Goal: Task Accomplishment & Management: Manage account settings

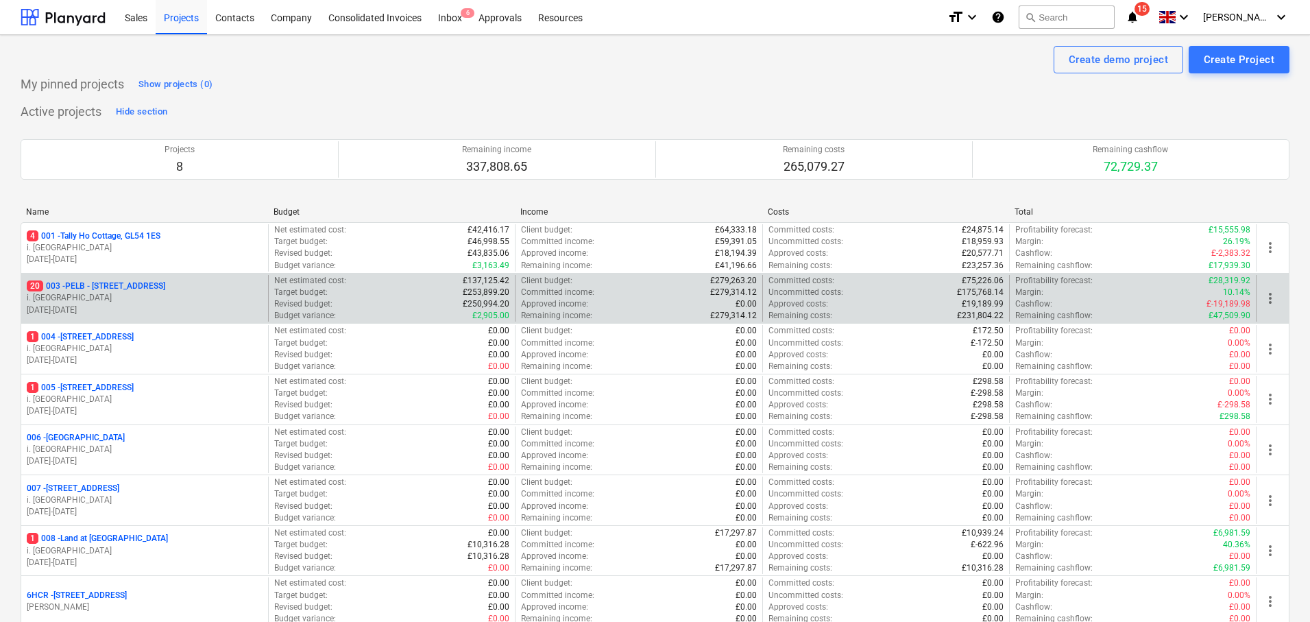
click at [140, 281] on p "20 003 - PELB - [GEOGRAPHIC_DATA], [GEOGRAPHIC_DATA], GL2 7NE" at bounding box center [96, 286] width 138 height 12
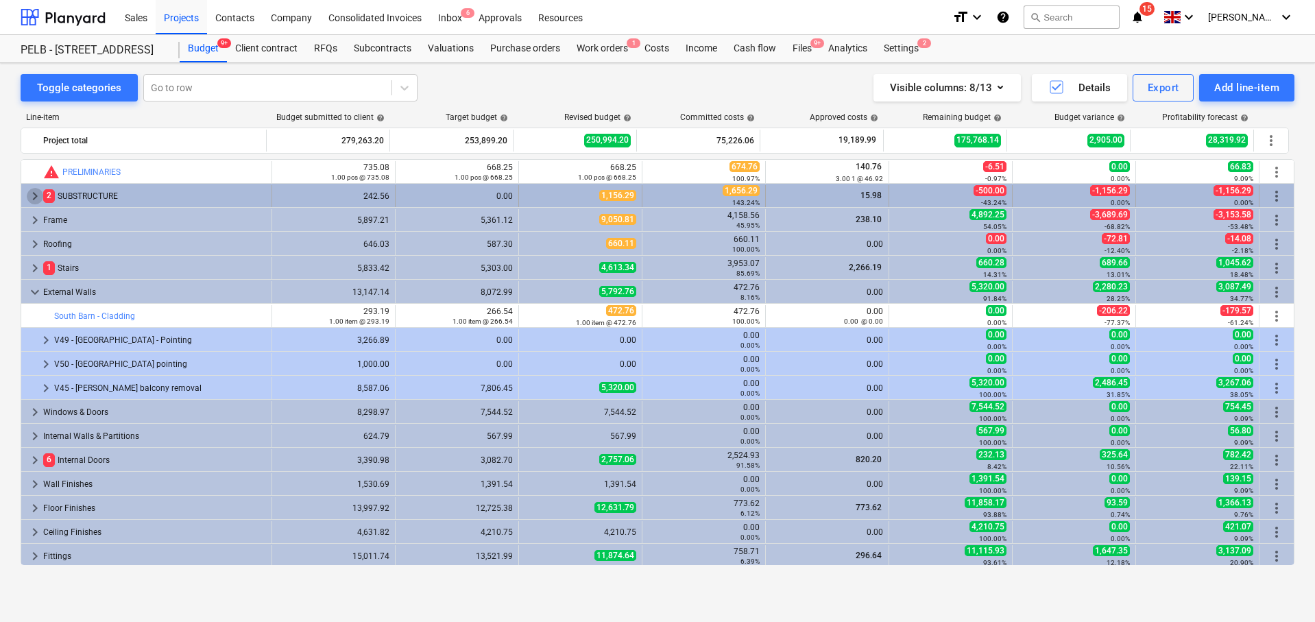
click at [34, 197] on span "keyboard_arrow_right" at bounding box center [35, 196] width 16 height 16
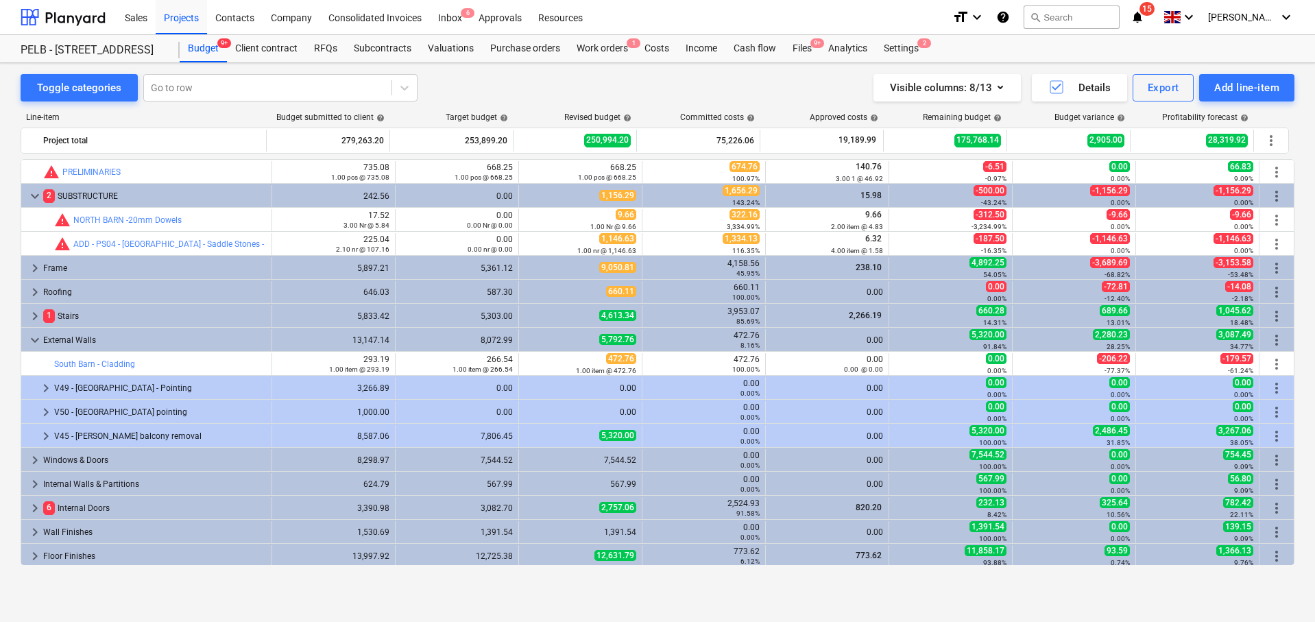
click at [34, 197] on span "keyboard_arrow_down" at bounding box center [35, 196] width 16 height 16
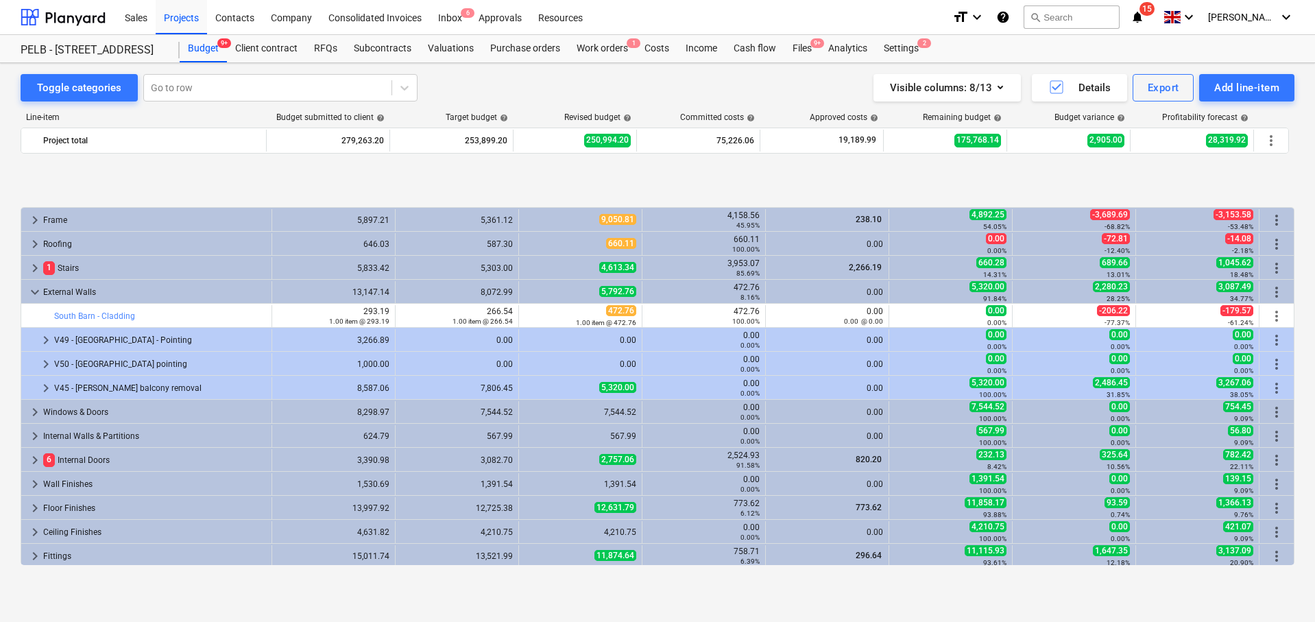
scroll to position [91, 0]
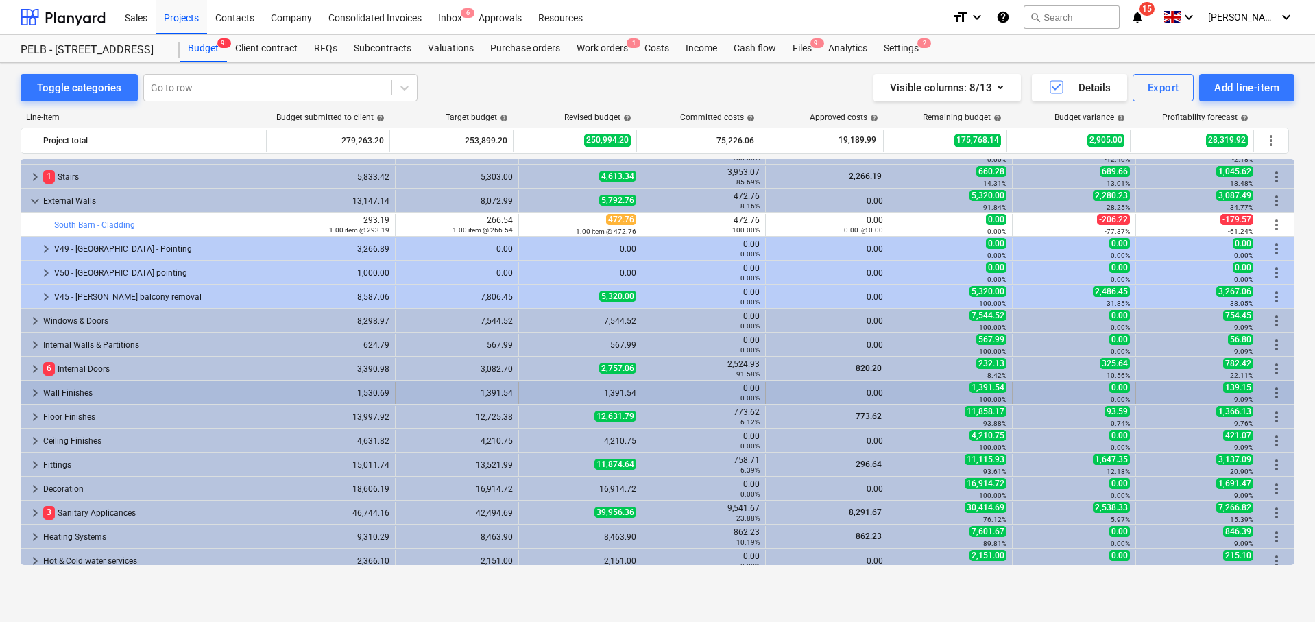
click at [35, 392] on span "keyboard_arrow_right" at bounding box center [35, 393] width 16 height 16
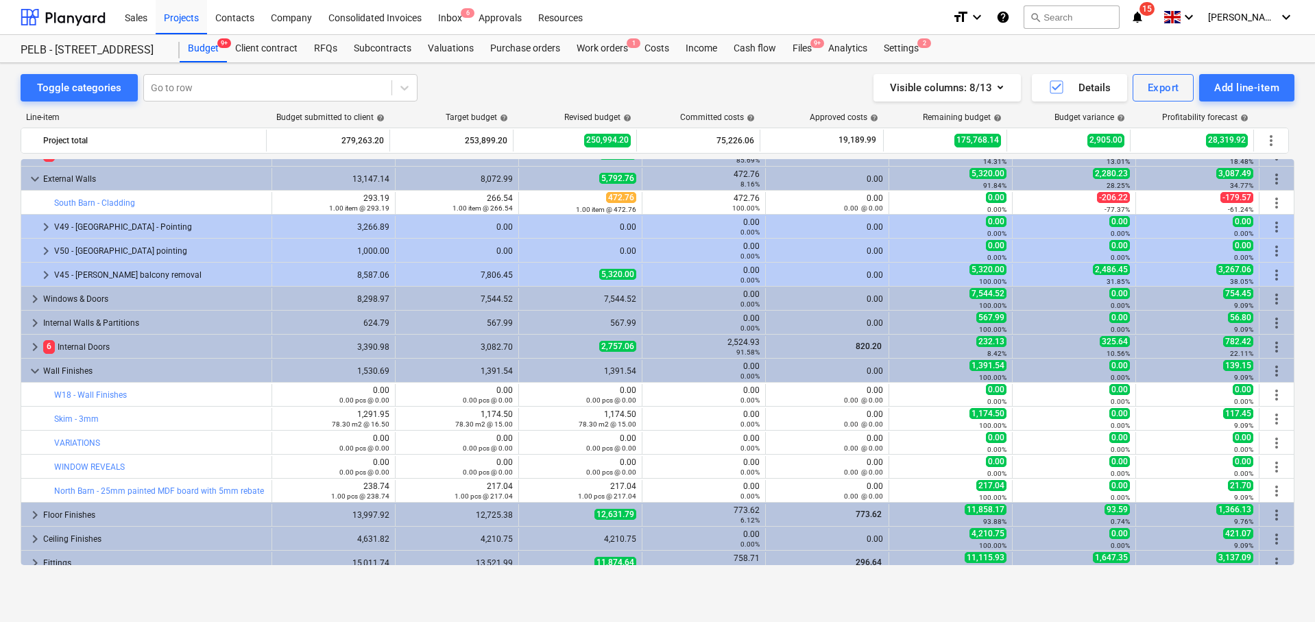
scroll to position [125, 0]
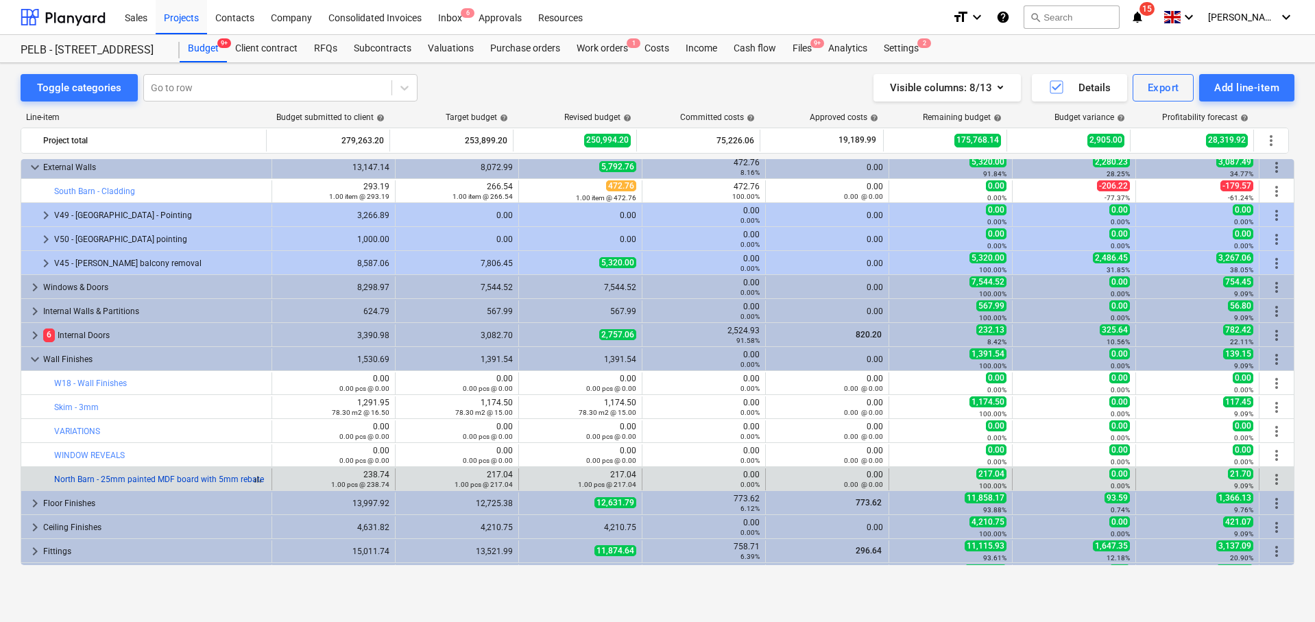
click at [219, 478] on link "North Barn - 25mm painted MDF board with 5mm rebate for the following openings:…" at bounding box center [249, 479] width 391 height 10
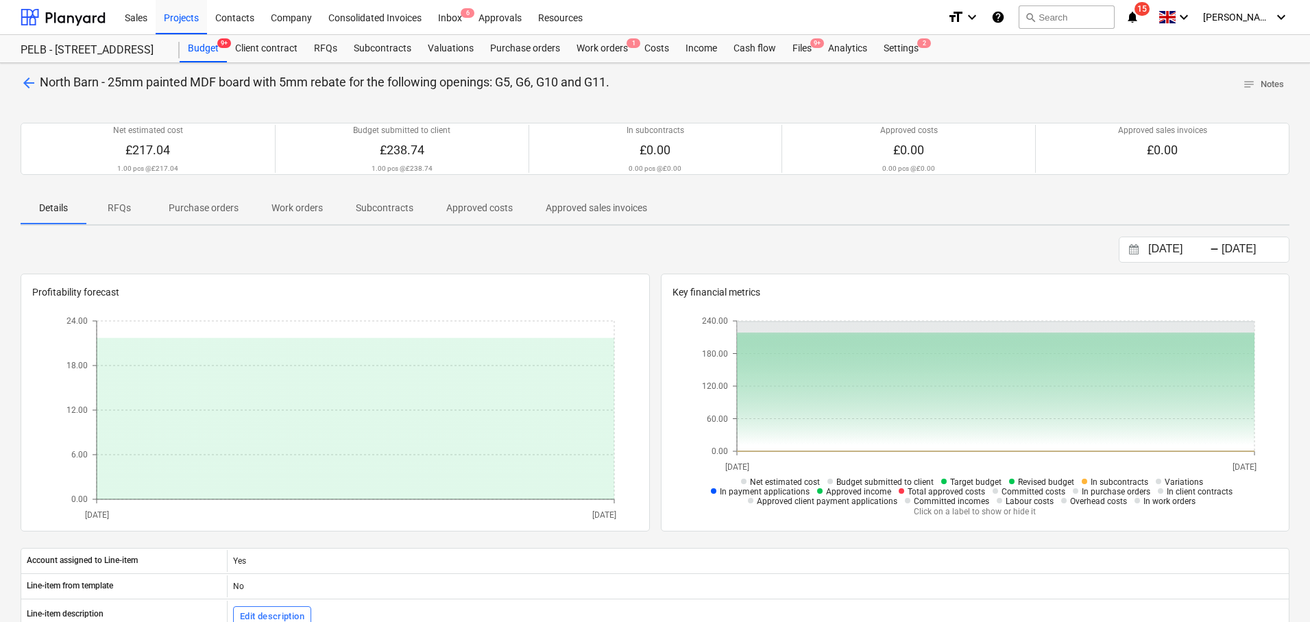
click at [631, 69] on div "arrow_back North Barn - 25mm painted MDF board with 5mm rebate for the followin…" at bounding box center [655, 487] width 1310 height 848
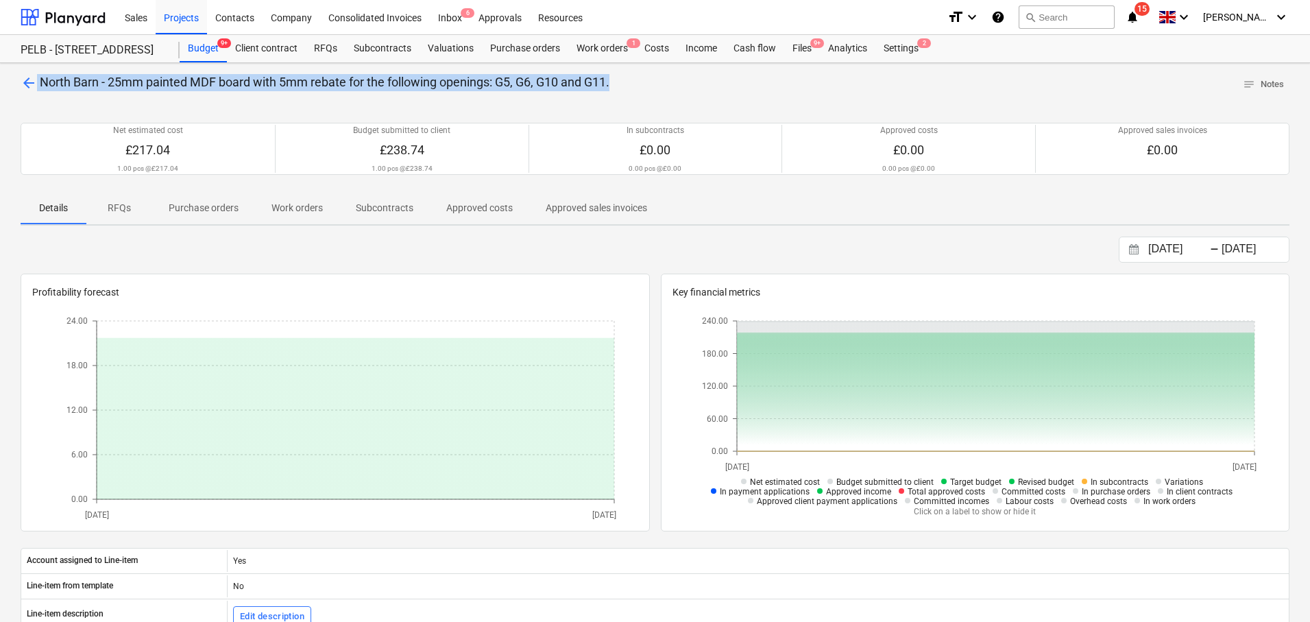
drag, startPoint x: 613, startPoint y: 78, endPoint x: 38, endPoint y: 81, distance: 575.7
click at [38, 81] on p "arrow_back North Barn - 25mm painted MDF board with 5mm rebate for the followin…" at bounding box center [315, 82] width 589 height 17
copy p "North Barn - 25mm painted MDF board with 5mm rebate for the following openings:…"
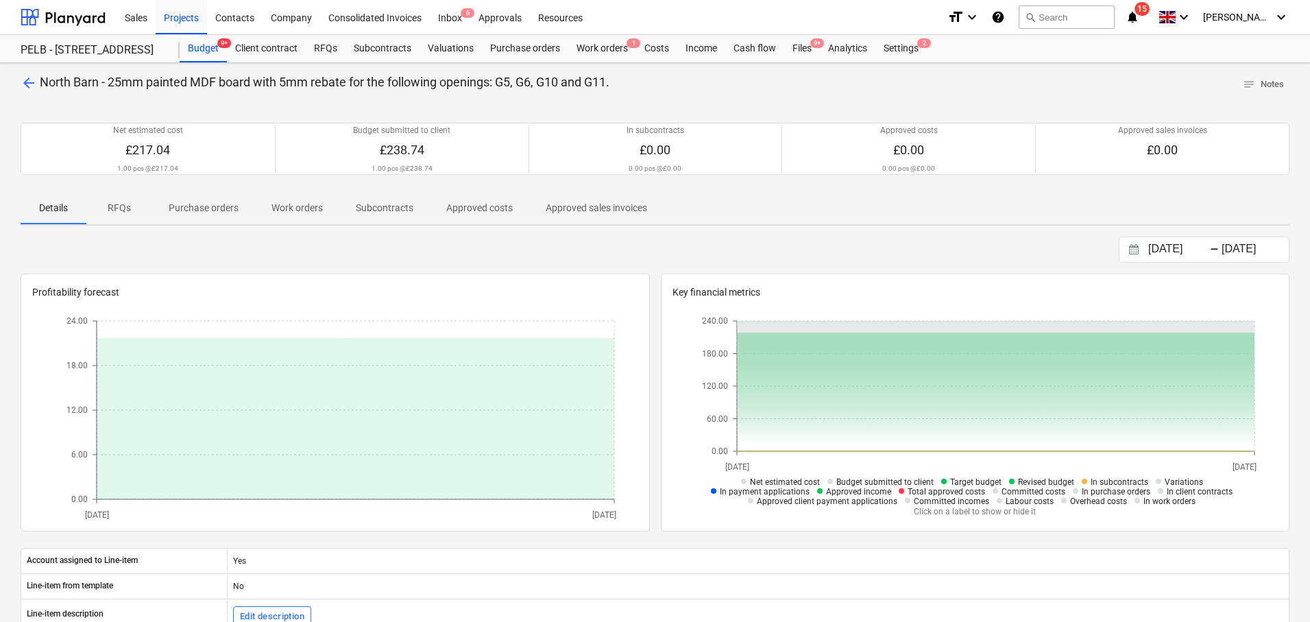
click at [19, 82] on div "arrow_back North Barn - 25mm painted MDF board with 5mm rebate for the followin…" at bounding box center [655, 487] width 1310 height 848
click at [29, 82] on span "arrow_back" at bounding box center [29, 83] width 16 height 16
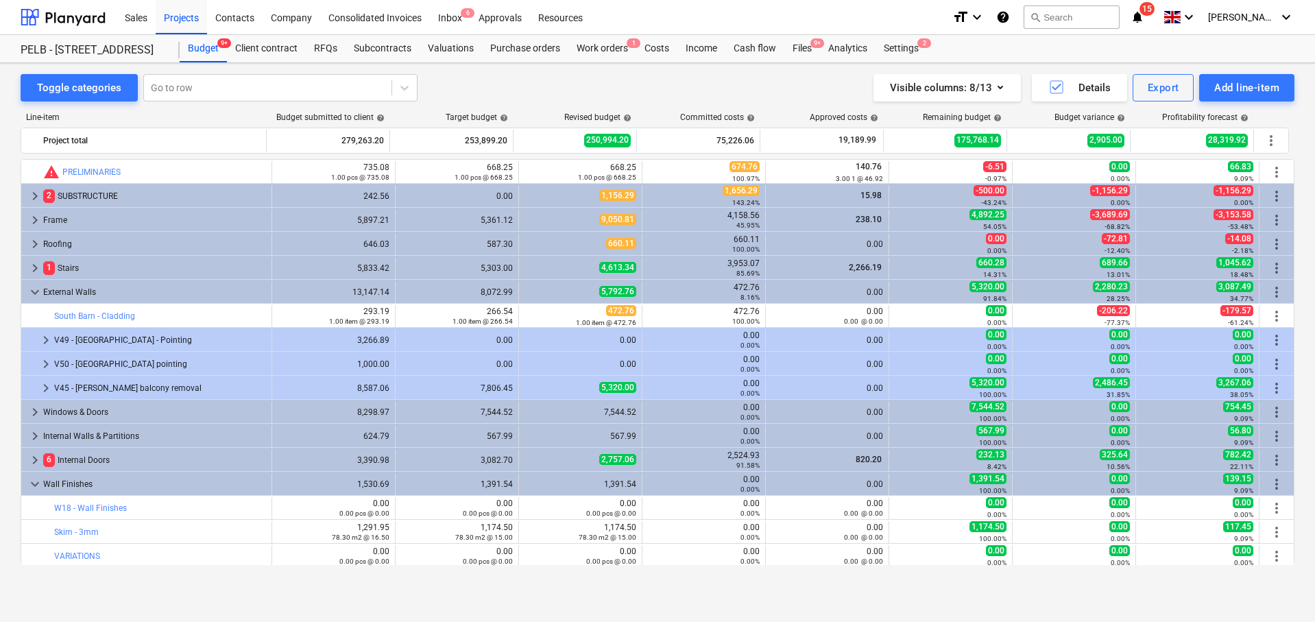
scroll to position [125, 0]
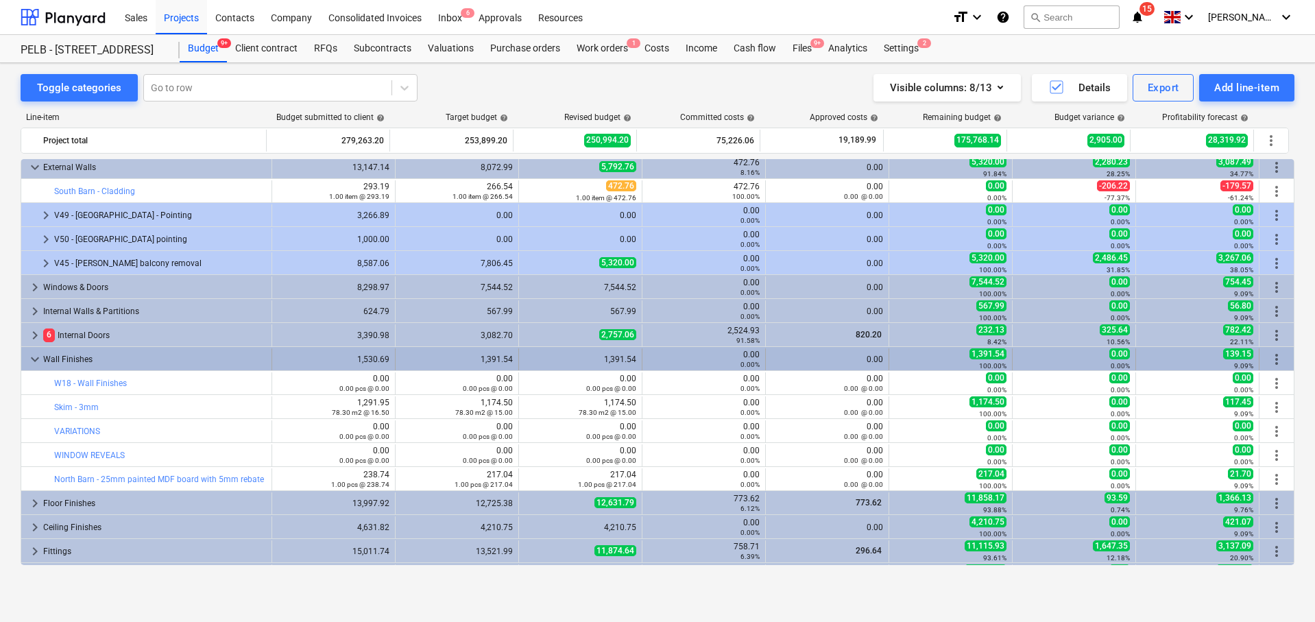
click at [1274, 357] on span "more_vert" at bounding box center [1276, 359] width 16 height 16
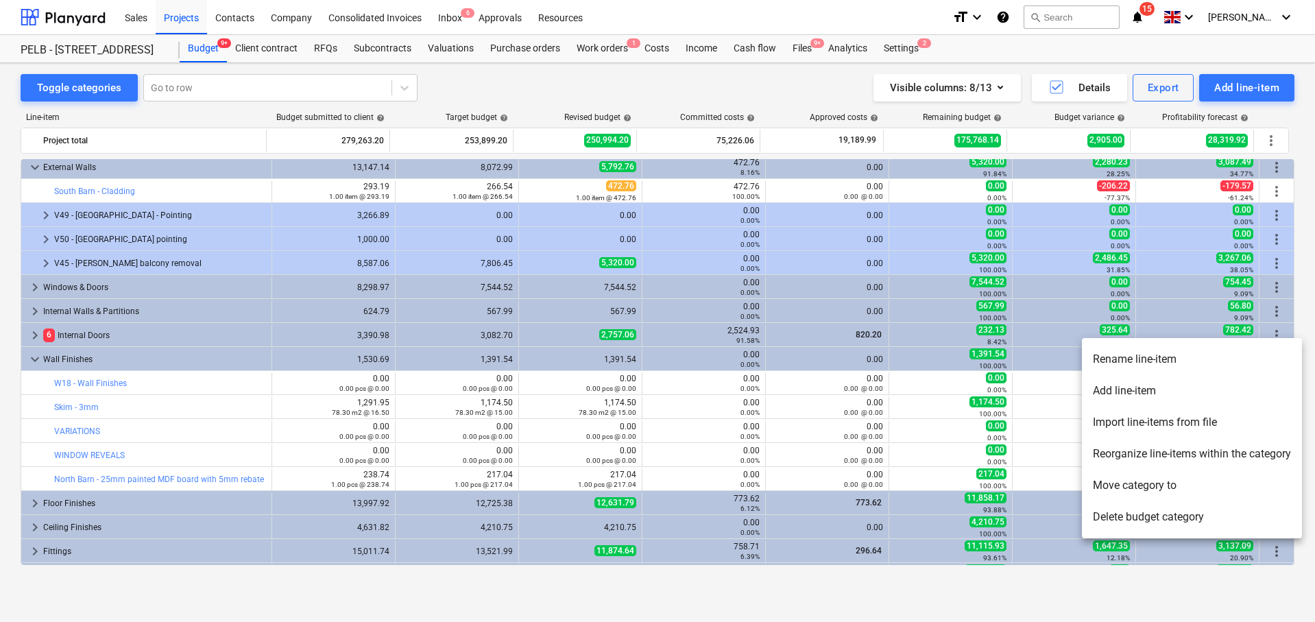
click at [1233, 389] on li "Add line-item" at bounding box center [1192, 391] width 220 height 32
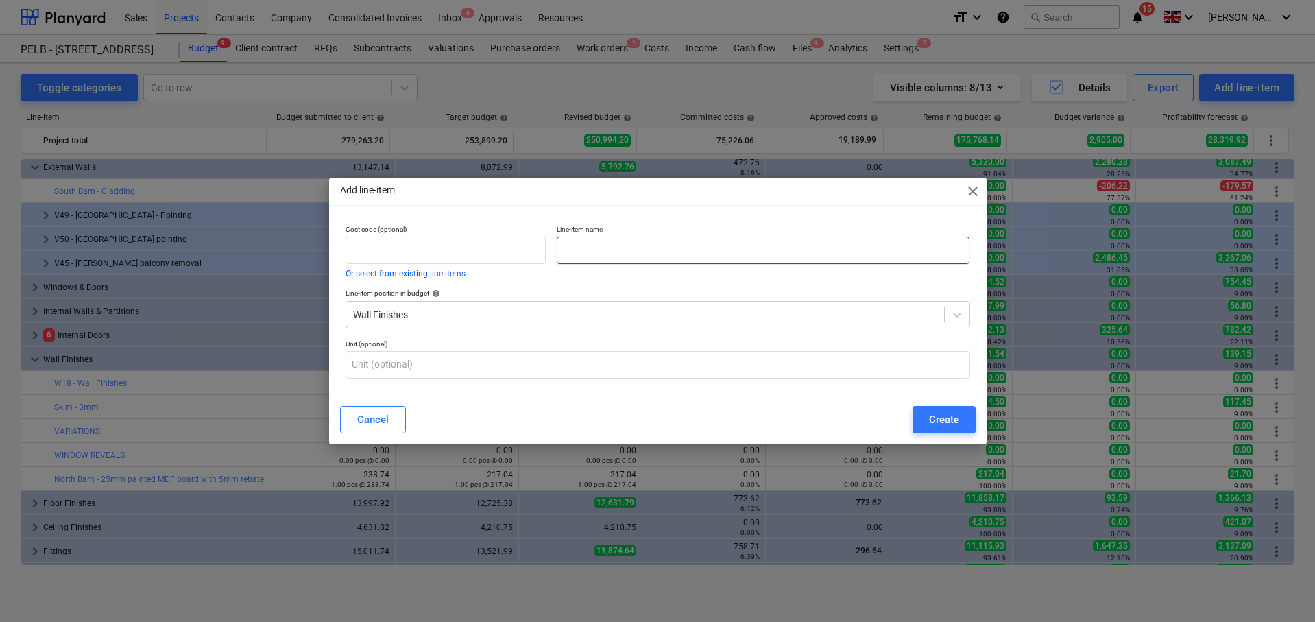
click at [623, 249] on input "text" at bounding box center [763, 249] width 413 height 27
paste input "North Barn - 25mm painted MDF board with 5mm rebate for the following openings:…"
click at [565, 247] on input "North Barn - 25mm painted MDF board with 5mm rebate for the following openings:…" at bounding box center [763, 249] width 413 height 27
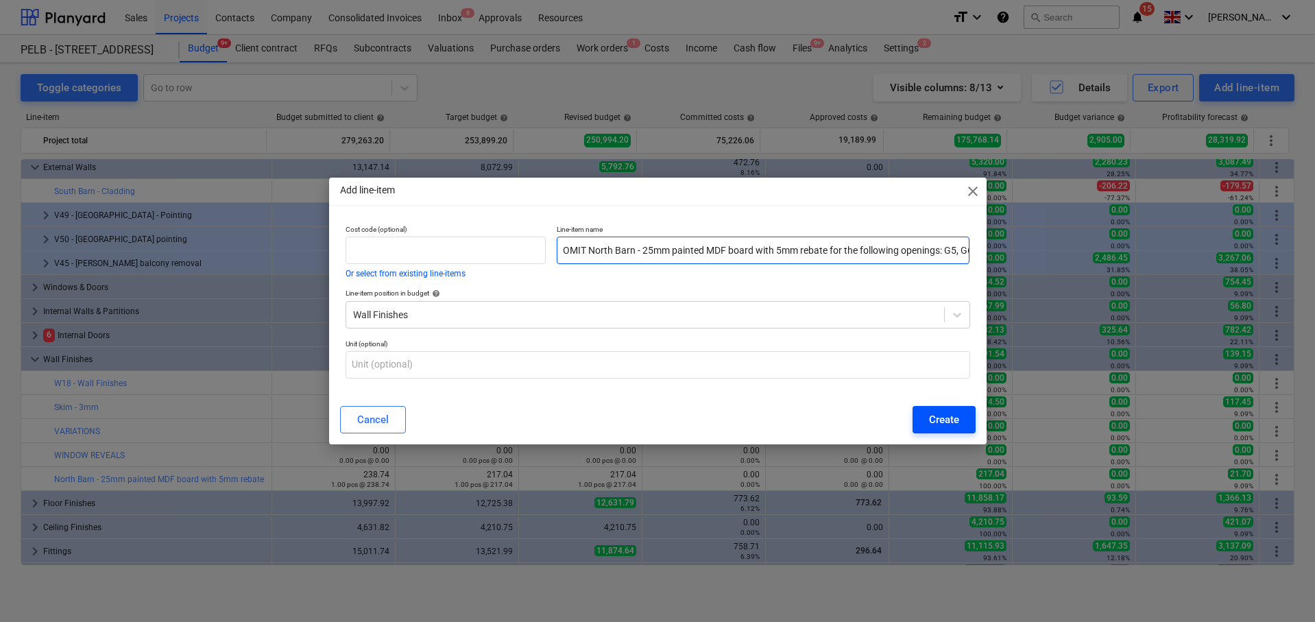
type input "OMIT North Barn - 25mm painted MDF board with 5mm rebate for the following open…"
click at [942, 424] on div "Create" at bounding box center [944, 420] width 30 height 18
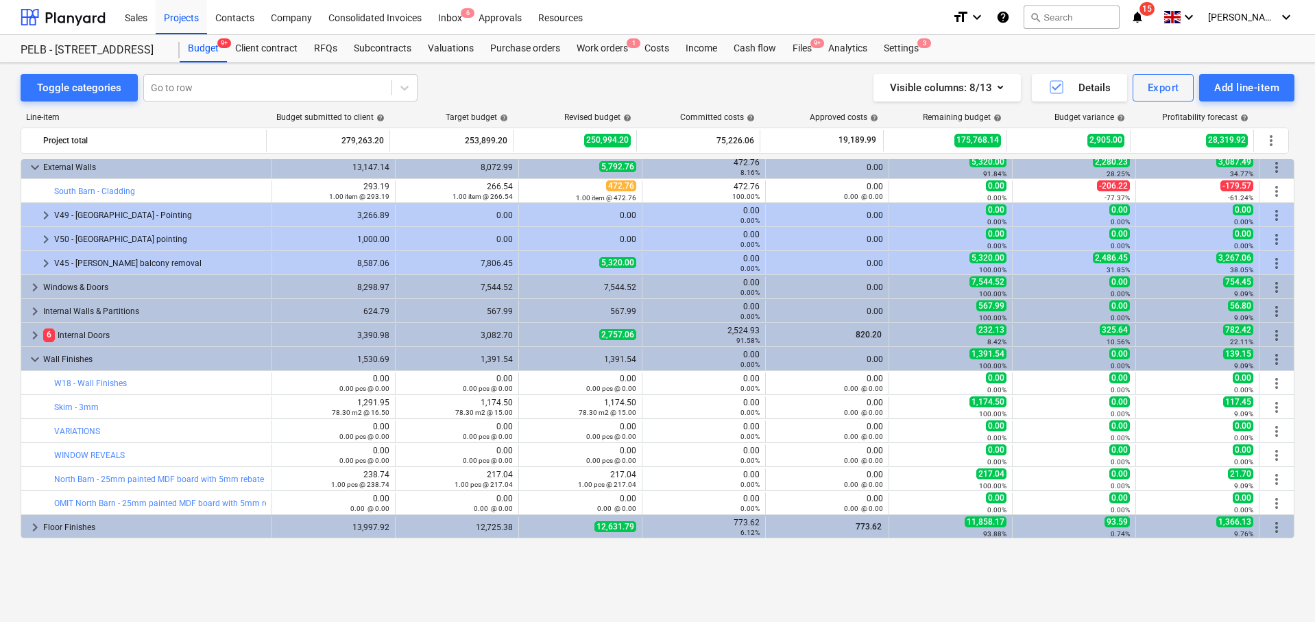
scroll to position [22, 0]
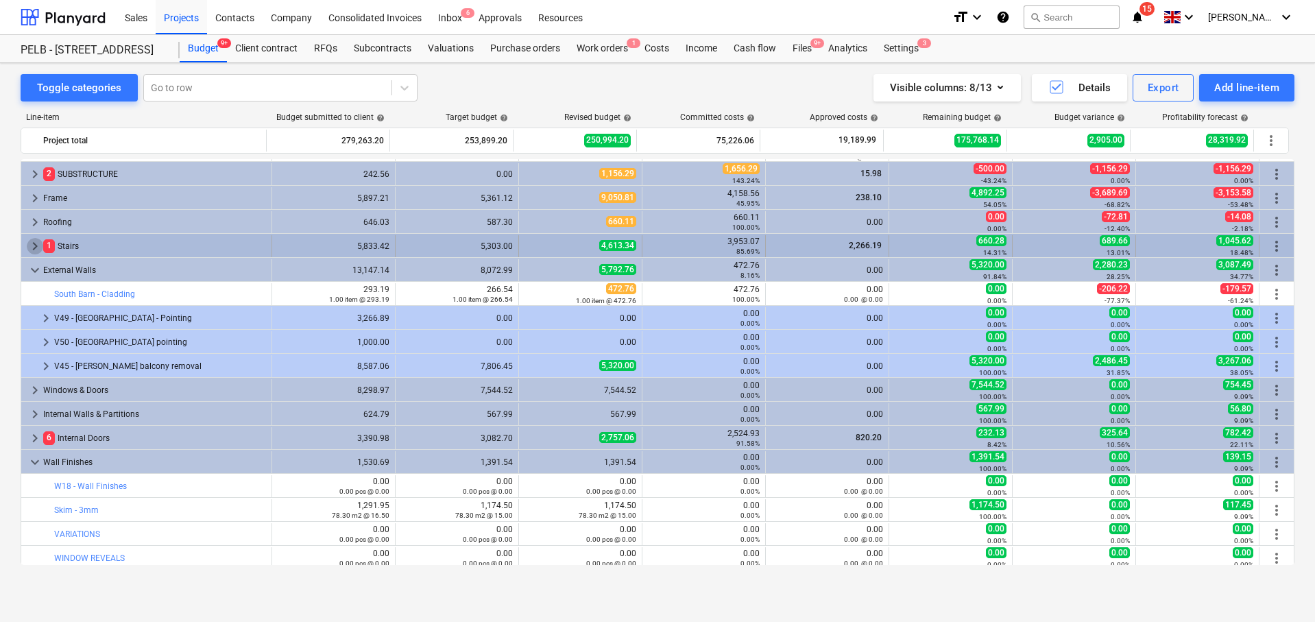
click at [31, 245] on span "keyboard_arrow_right" at bounding box center [35, 246] width 16 height 16
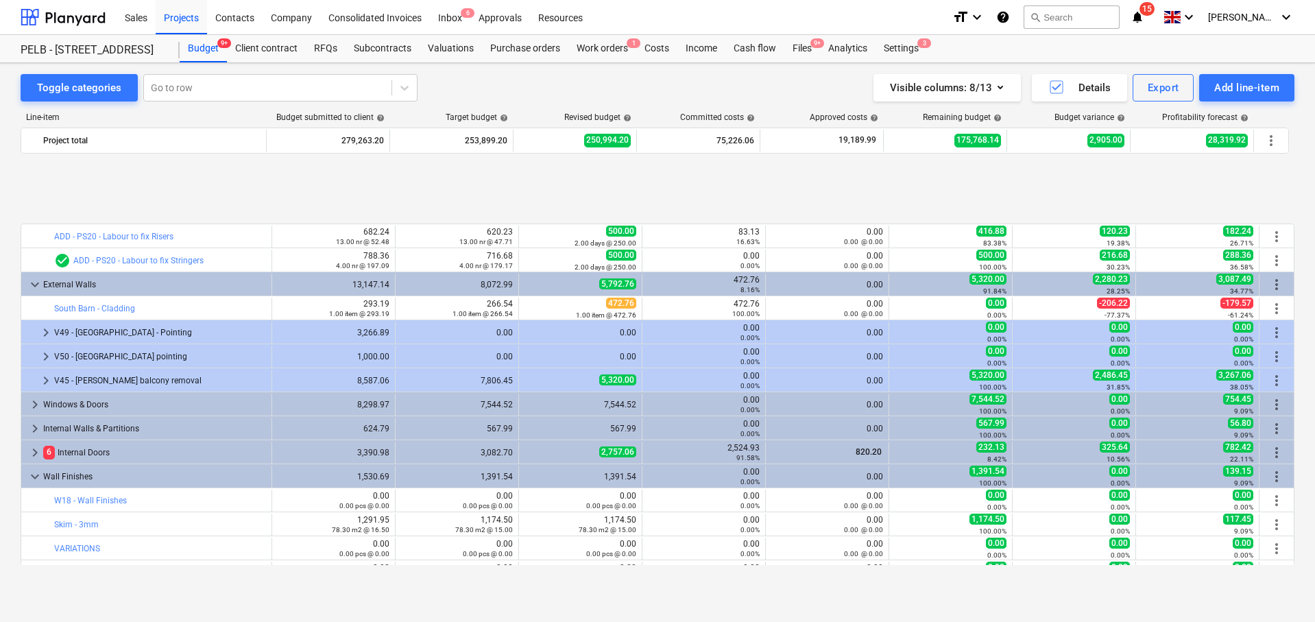
scroll to position [379, 0]
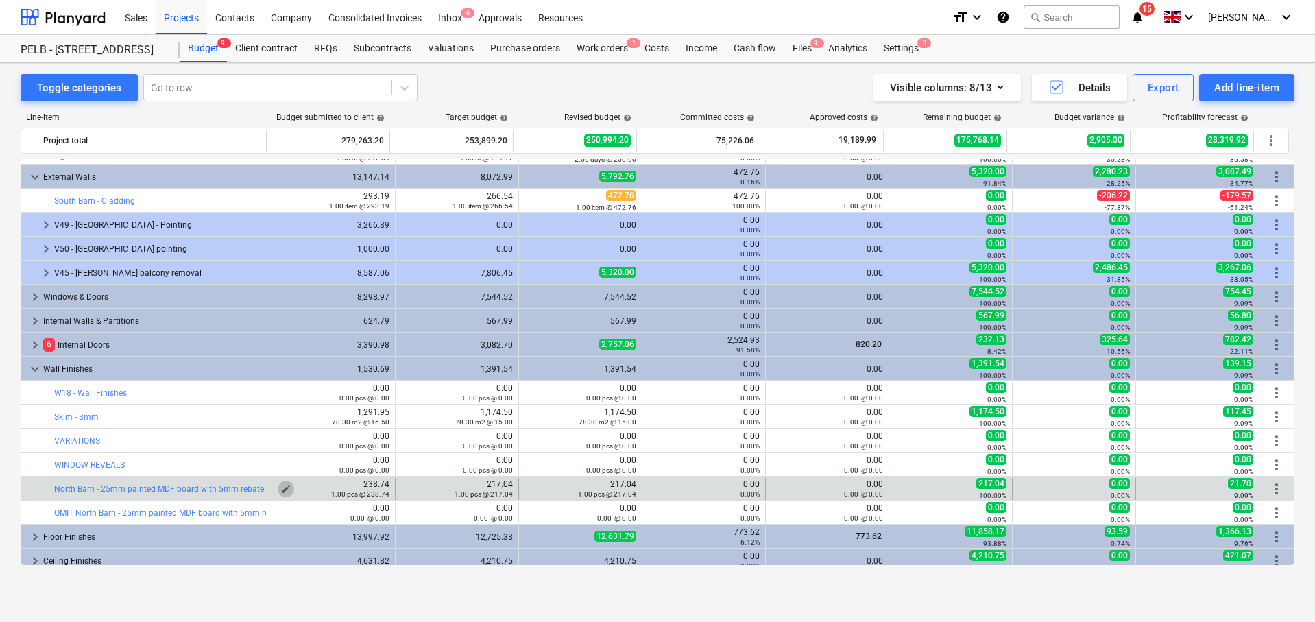
click at [282, 487] on span "edit" at bounding box center [285, 488] width 11 height 11
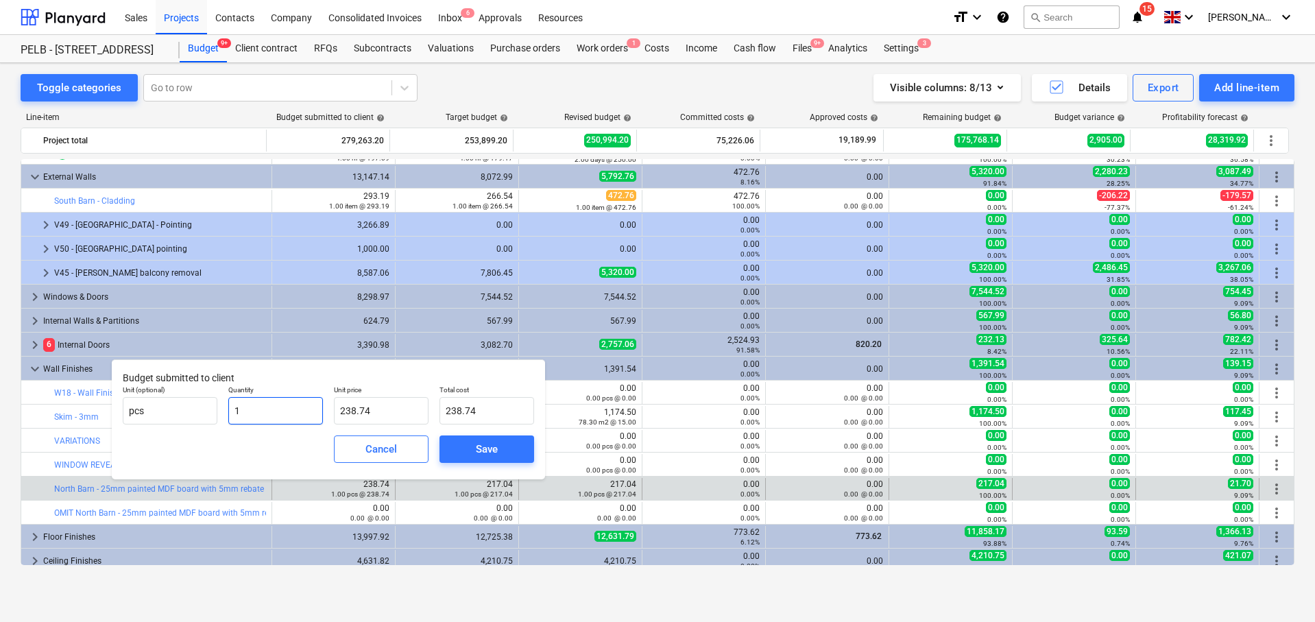
click at [289, 414] on input "1" at bounding box center [275, 410] width 95 height 27
type input "1]"
type input "0.00"
type input "1"
type input "238.74"
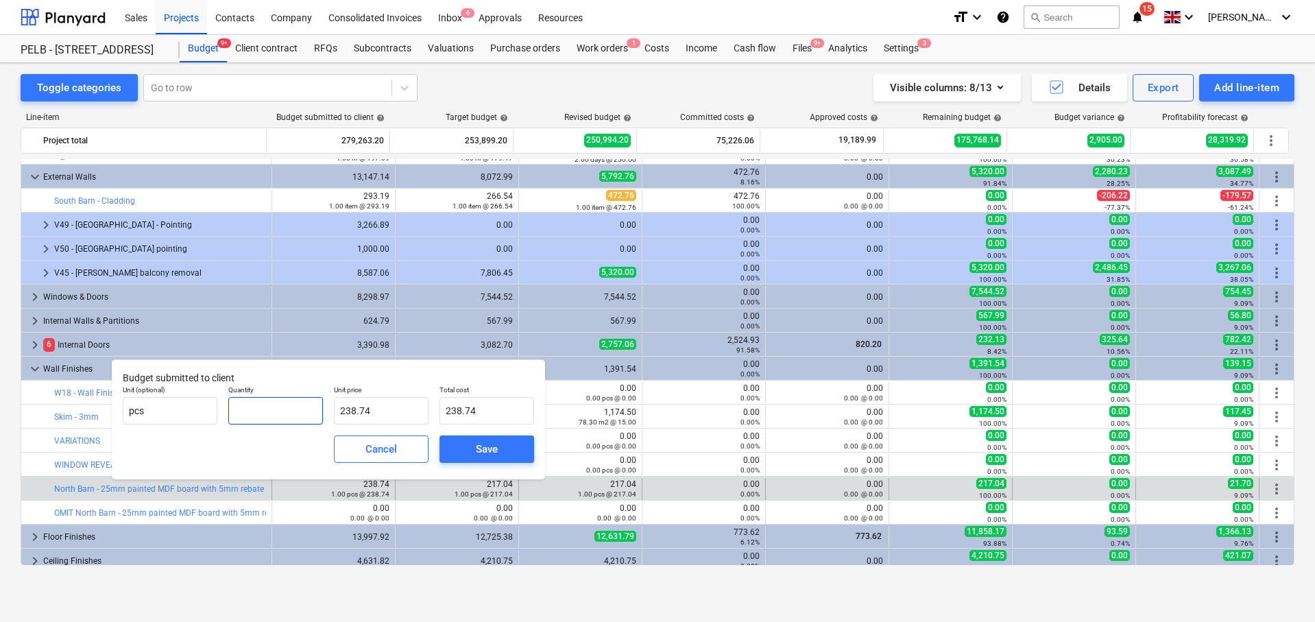
type input "0.00"
click at [506, 445] on span "Save" at bounding box center [487, 449] width 62 height 18
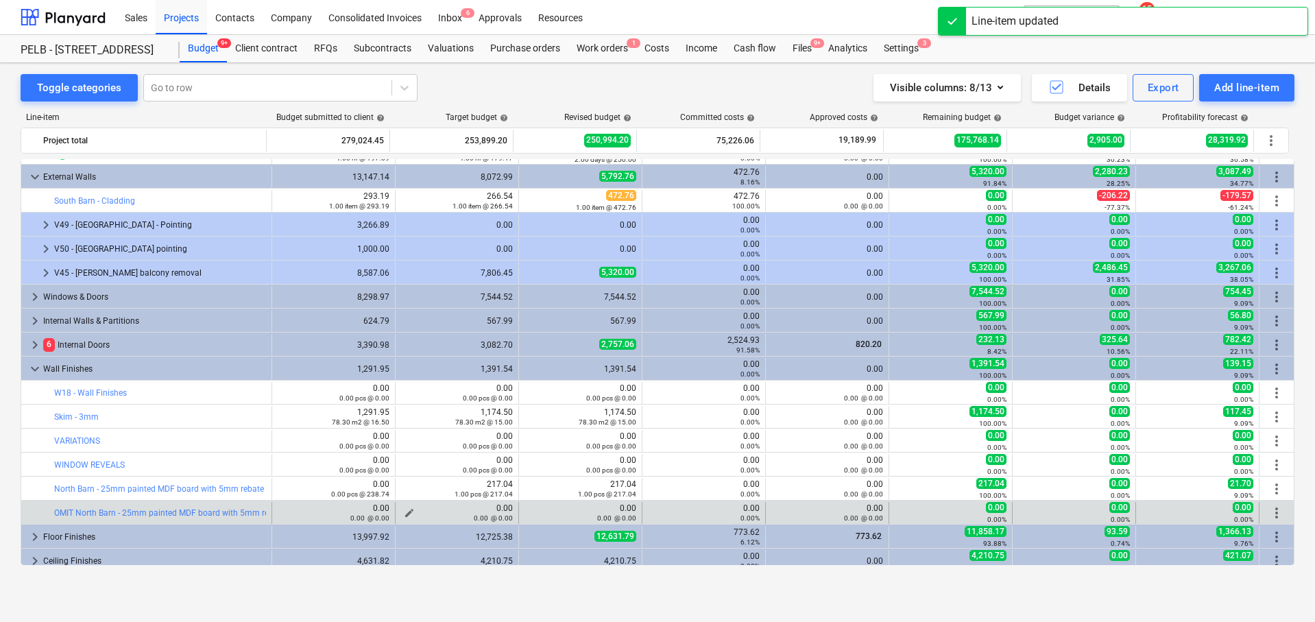
click at [404, 510] on span "edit" at bounding box center [409, 512] width 11 height 11
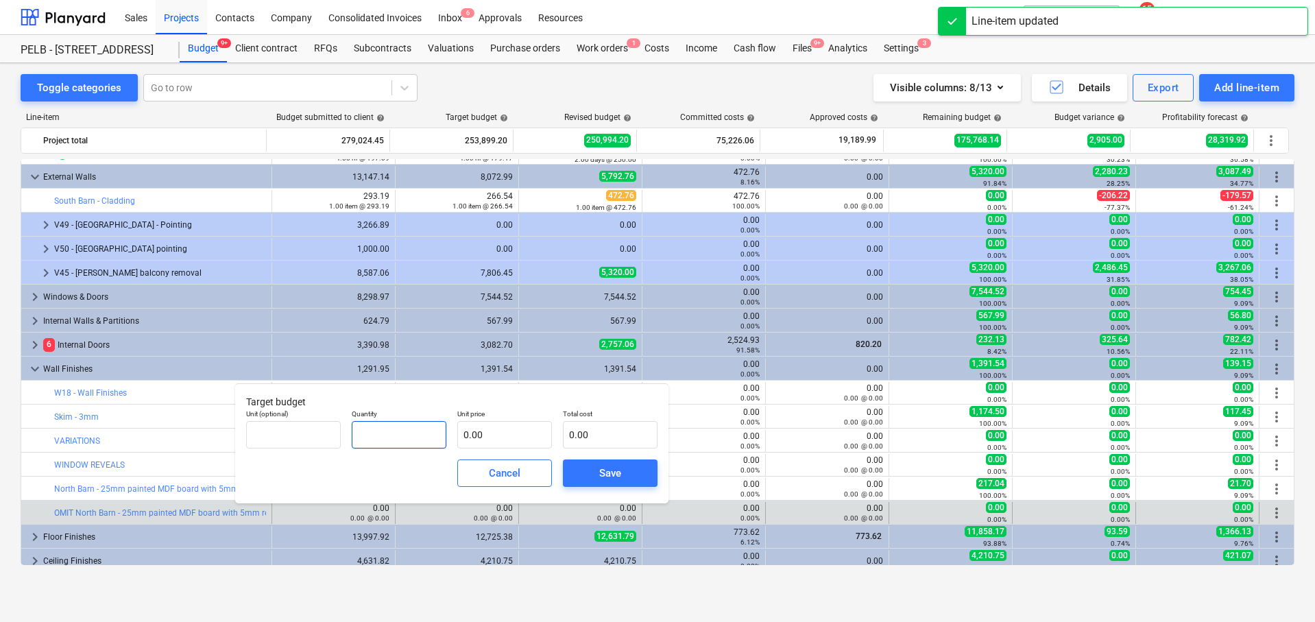
click at [402, 431] on input "text" at bounding box center [399, 434] width 95 height 27
type input "-1.00"
click at [524, 430] on input "text" at bounding box center [504, 434] width 95 height 27
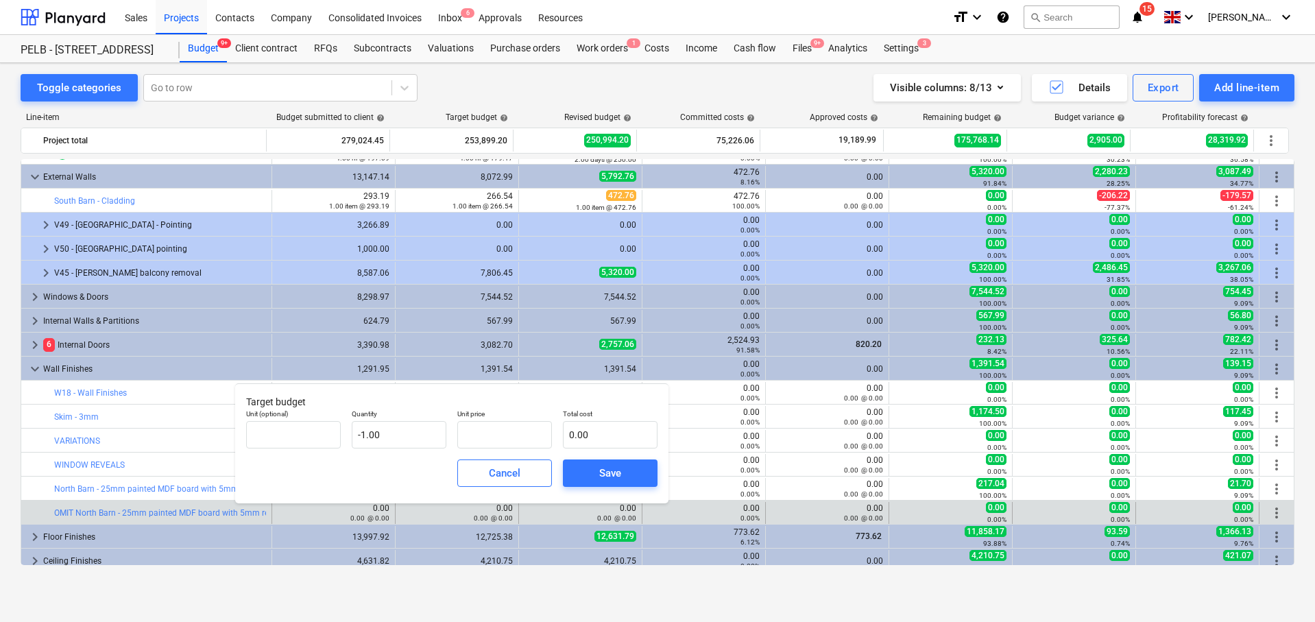
type input "0.00"
drag, startPoint x: 554, startPoint y: 400, endPoint x: 485, endPoint y: 432, distance: 75.7
click at [547, 467] on div "Target budget Unit (optional) Quantity -1.00 Unit price 0.00 Total cost 0.00 Ca…" at bounding box center [451, 443] width 433 height 120
click at [491, 435] on input "text" at bounding box center [504, 434] width 95 height 27
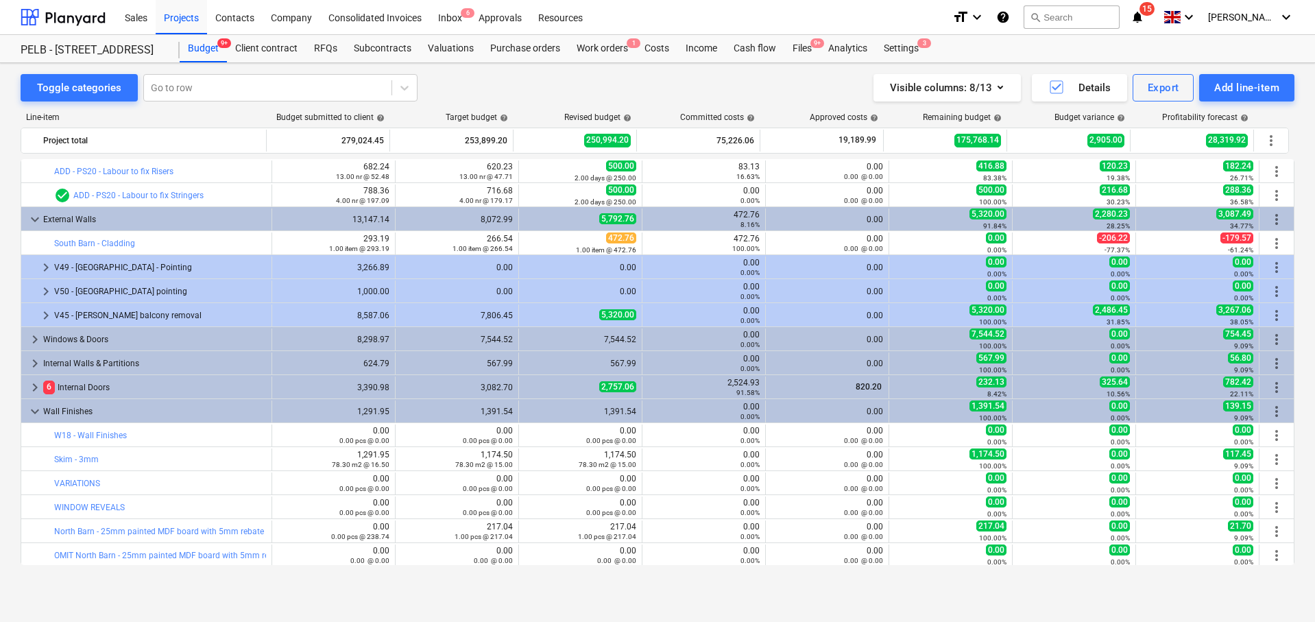
type input "-1.00"
type input "0.00"
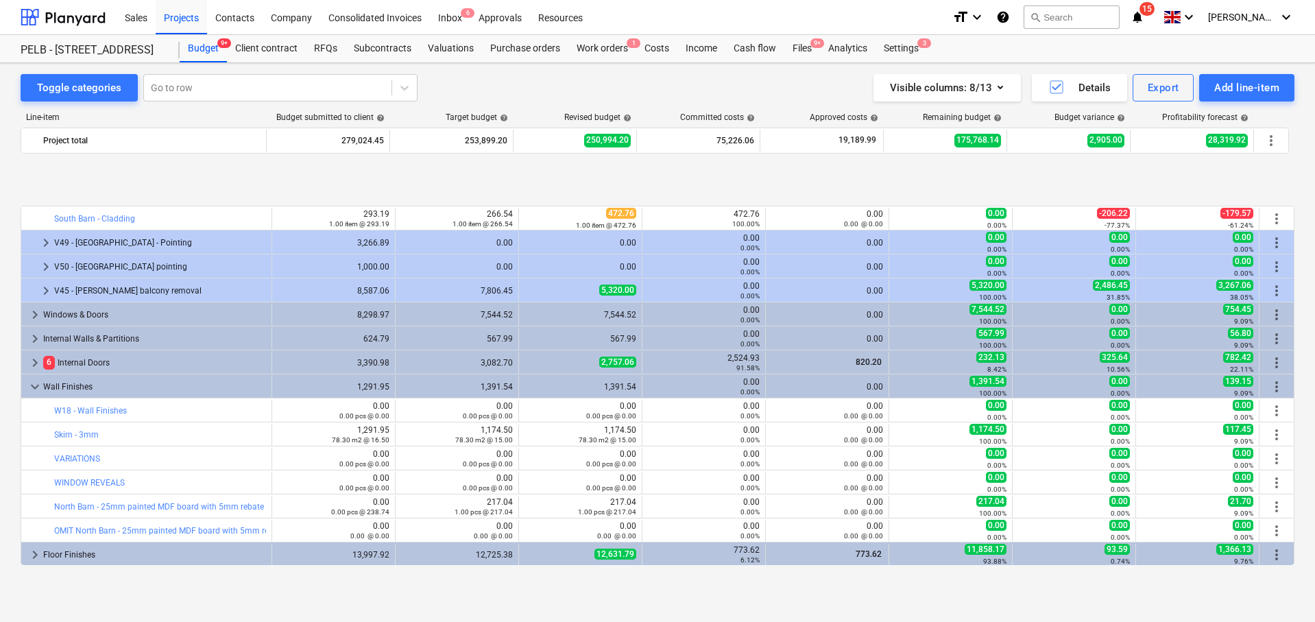
scroll to position [501, 0]
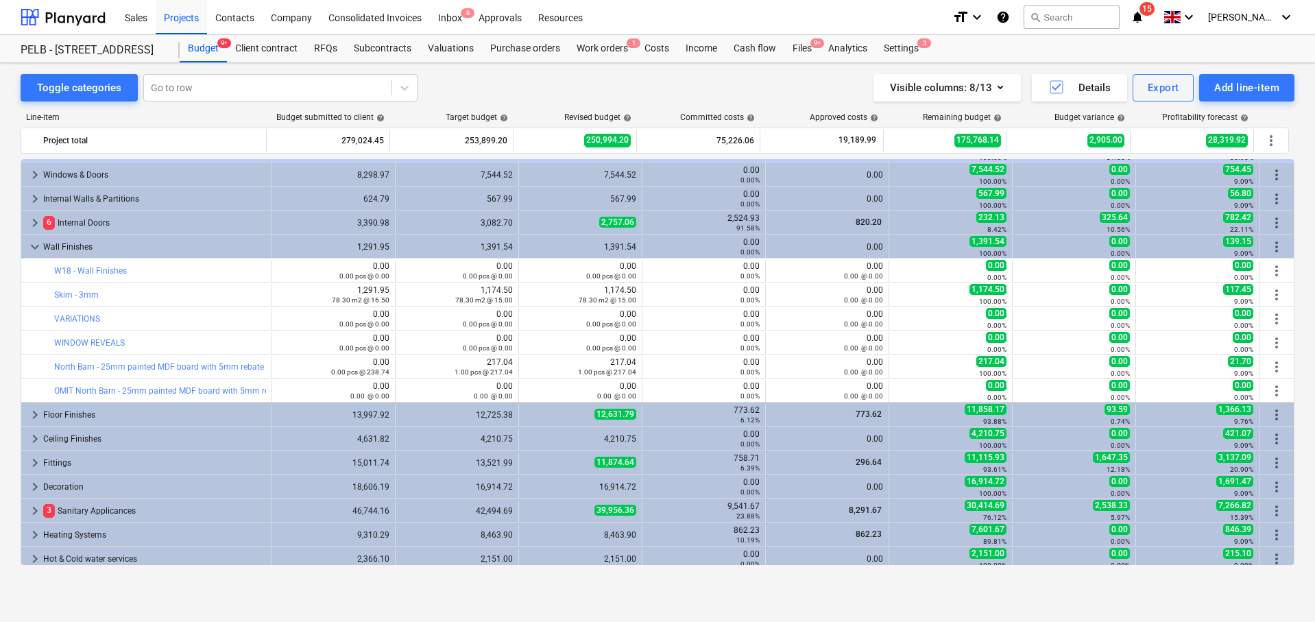
type input "-1.00"
type input "0.00"
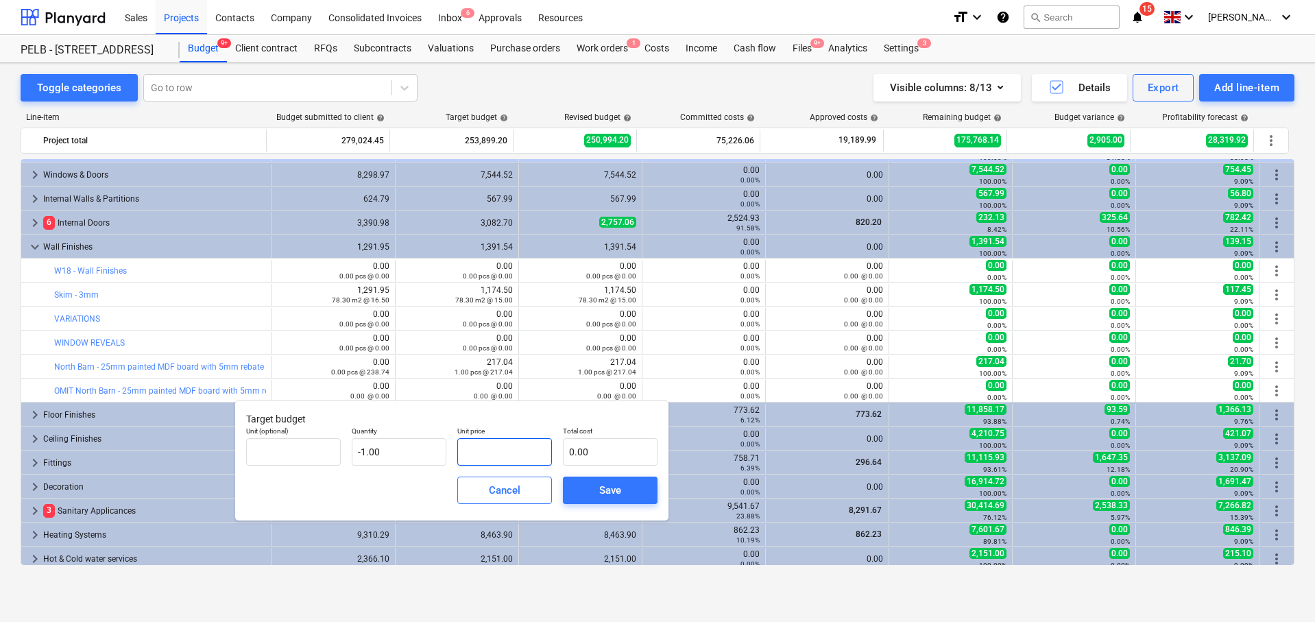
click at [512, 455] on input "text" at bounding box center [504, 451] width 95 height 27
type input "2"
type input "-2.00"
type input "21"
type input "-21.00"
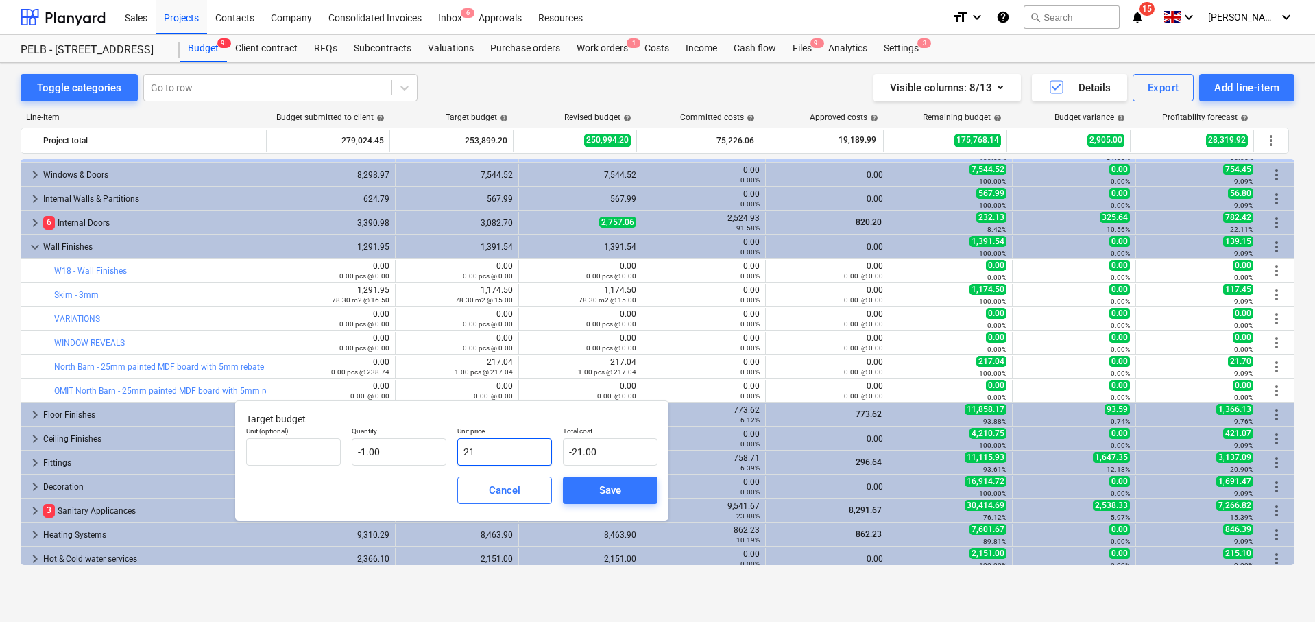
type input "217"
type input "-217.00"
type input "217.04"
type input "-217.04"
type input "217.04"
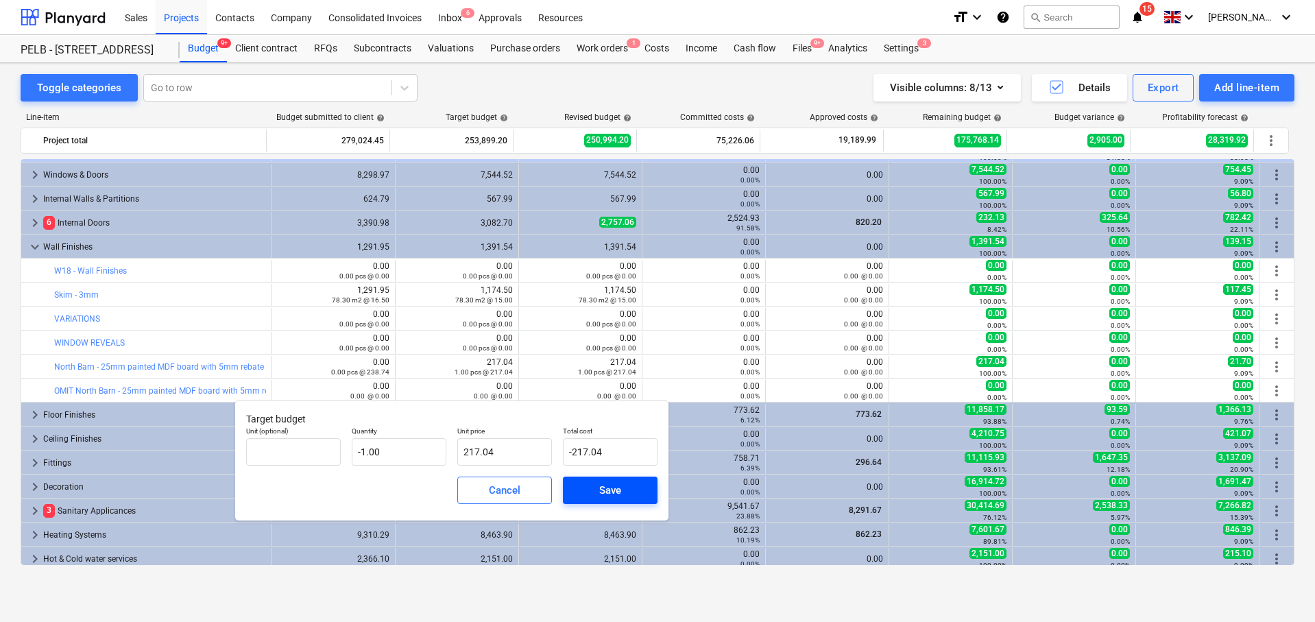
click at [648, 485] on button "Save" at bounding box center [610, 489] width 95 height 27
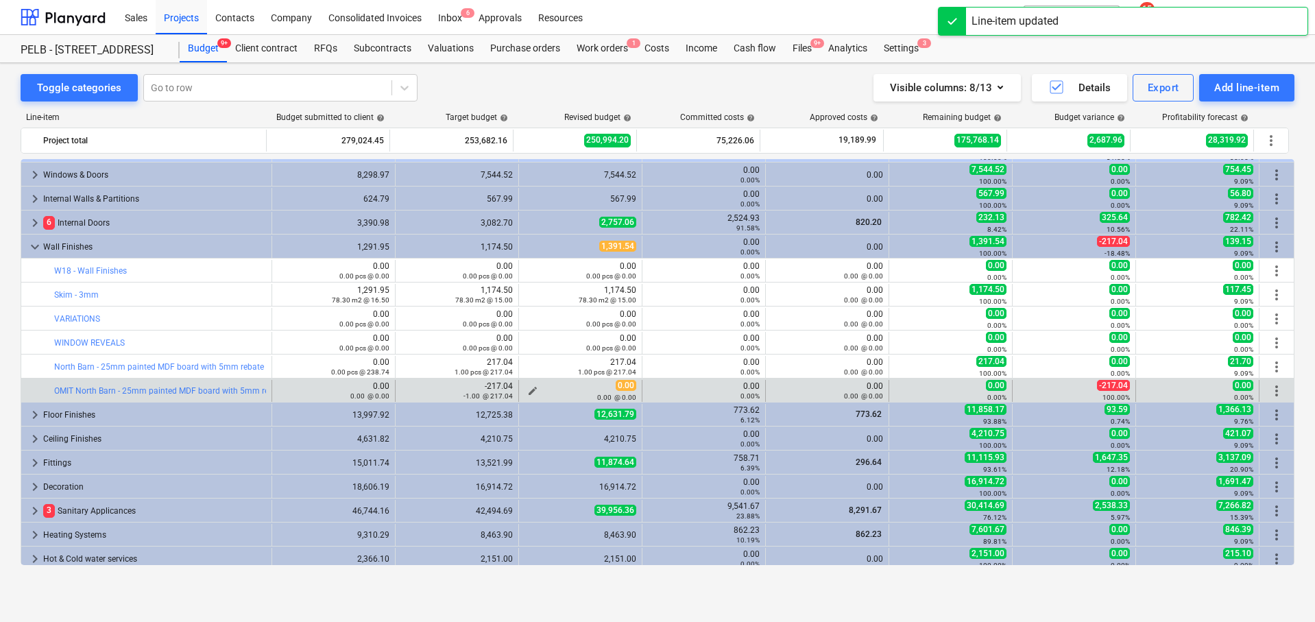
click at [530, 392] on div "0.00 @ 0.00" at bounding box center [580, 397] width 112 height 10
click at [526, 392] on div "0.00 @ 0.00" at bounding box center [580, 397] width 112 height 10
click at [524, 389] on button "edit" at bounding box center [532, 390] width 16 height 16
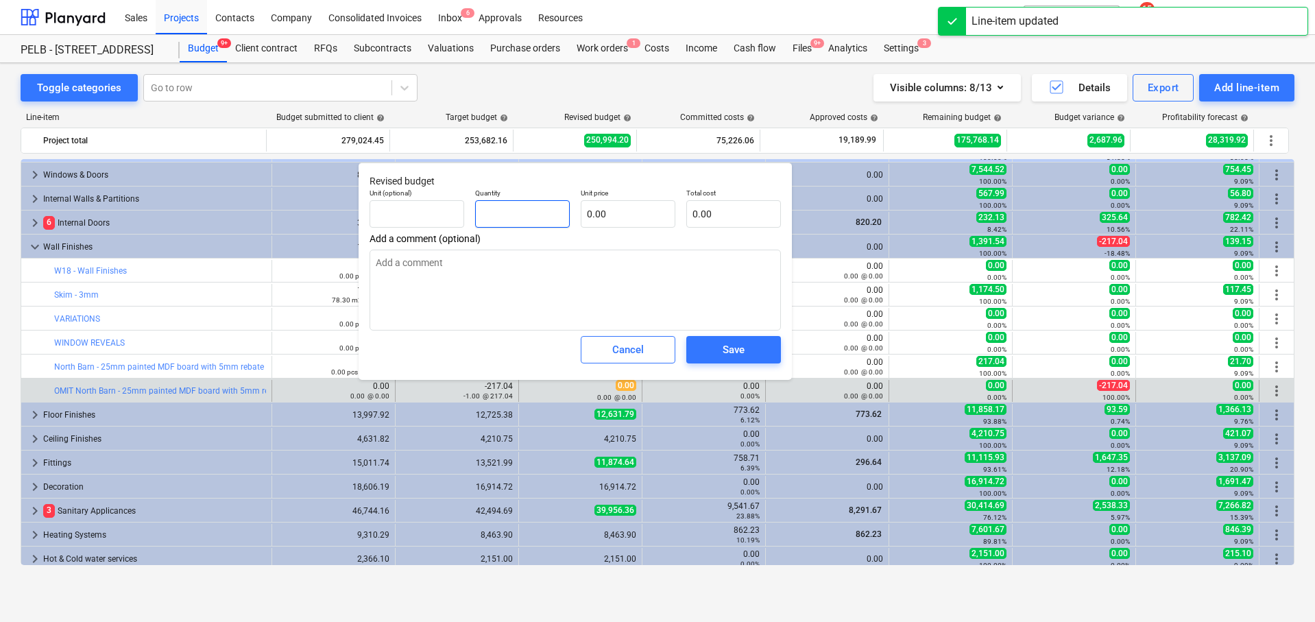
click at [532, 218] on input "text" at bounding box center [522, 213] width 95 height 27
type input "-"
type textarea "x"
type input "-1"
type textarea "x"
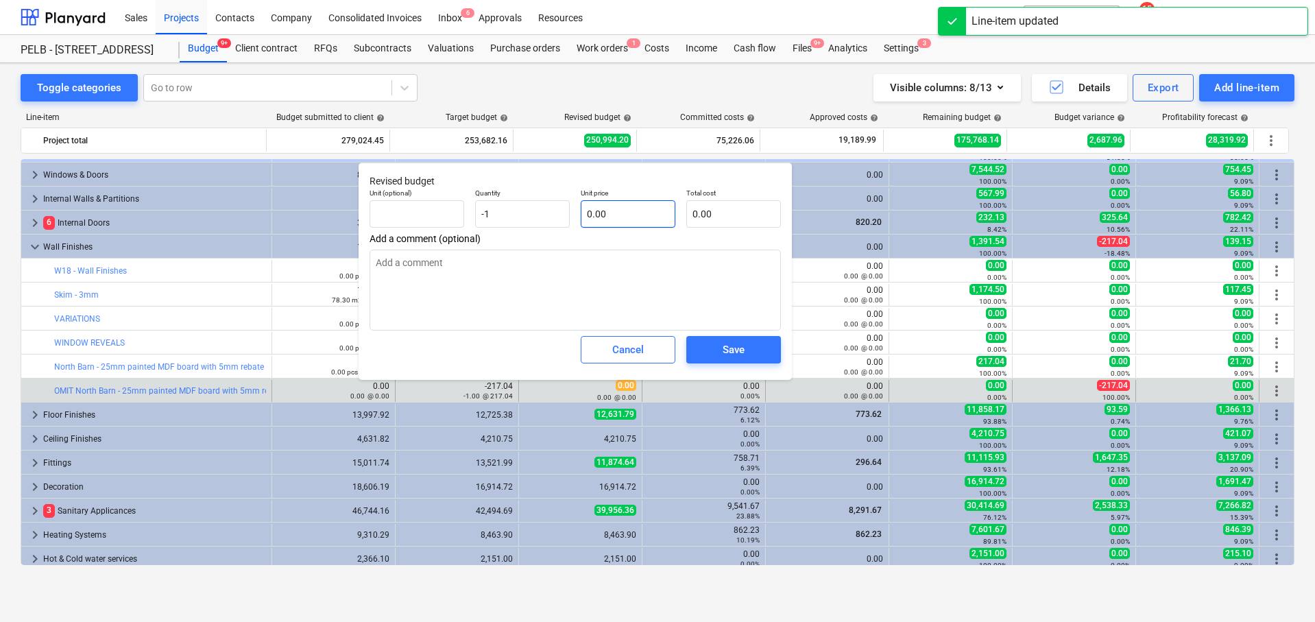
type input "-1.00"
type textarea "x"
click at [642, 223] on input "text" at bounding box center [628, 213] width 95 height 27
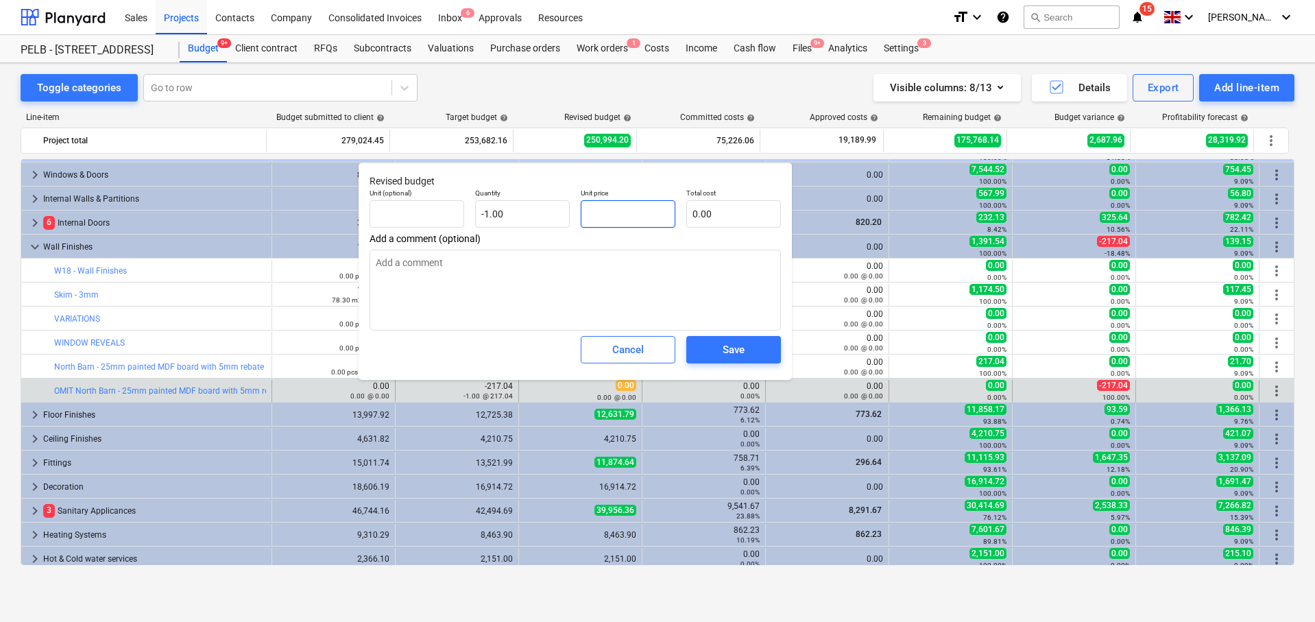
type input "2"
type textarea "x"
type input "-2.00"
type input "27"
type textarea "x"
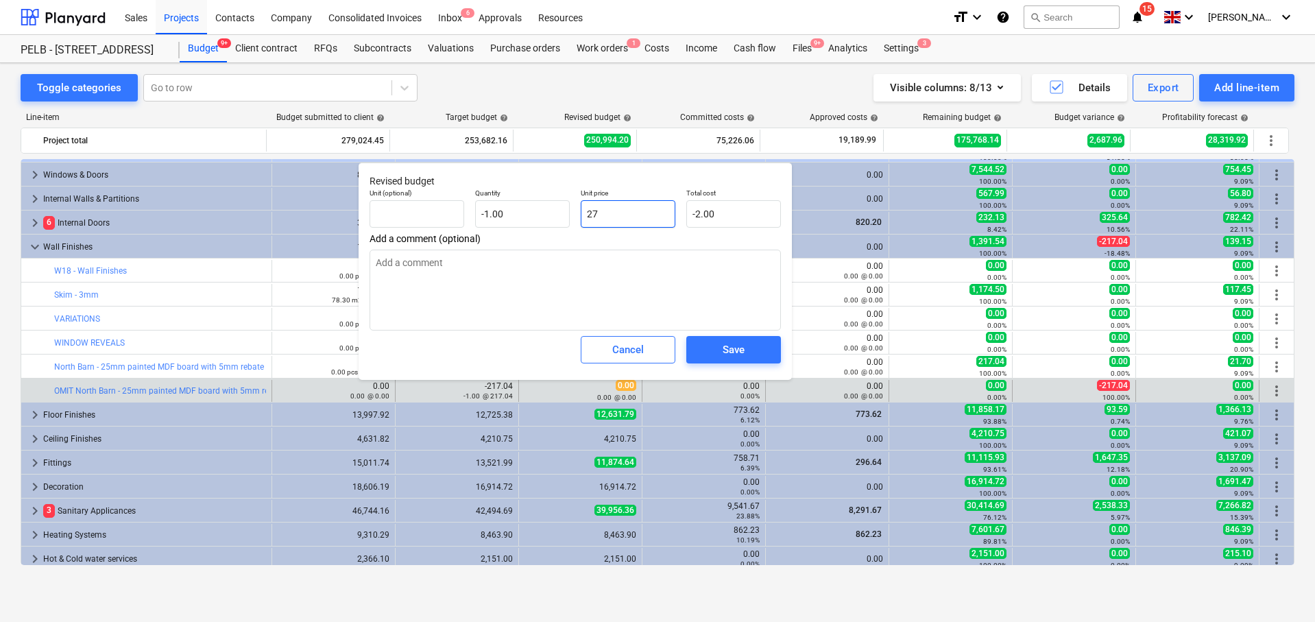
type input "-27.00"
type input "27."
type textarea "x"
type input "27.0"
type textarea "x"
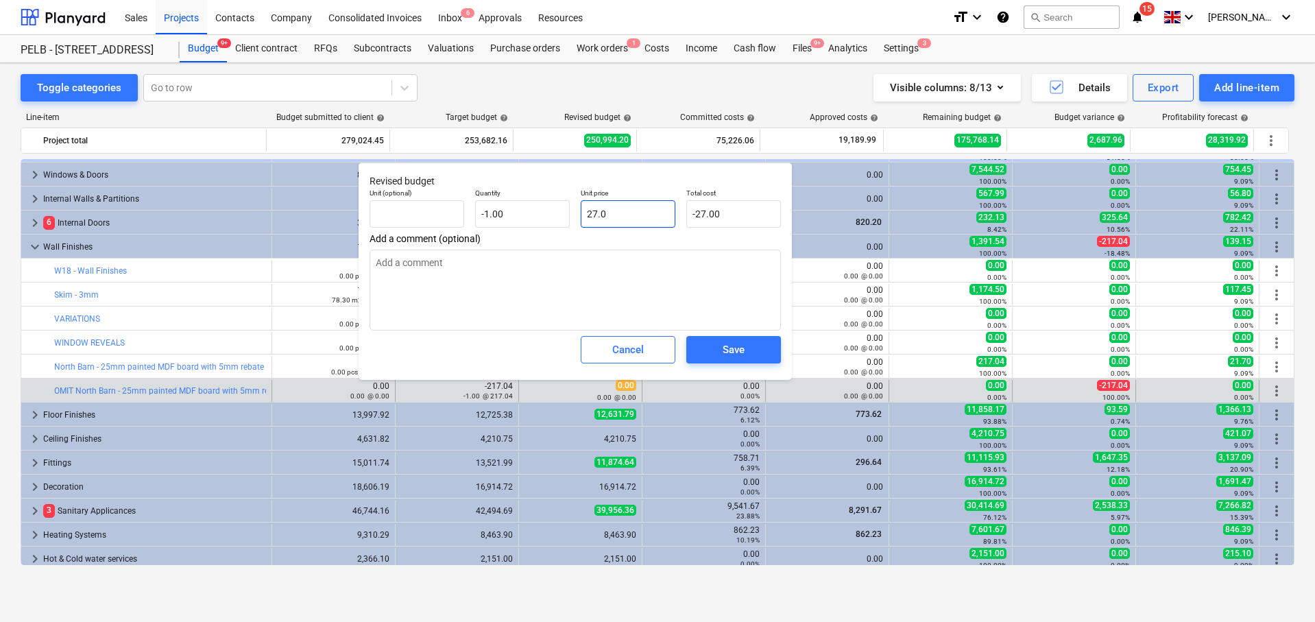
type input "27.04"
type textarea "x"
type input "-27.04"
click at [592, 214] on input "27.04" at bounding box center [628, 213] width 95 height 27
type input "217.04"
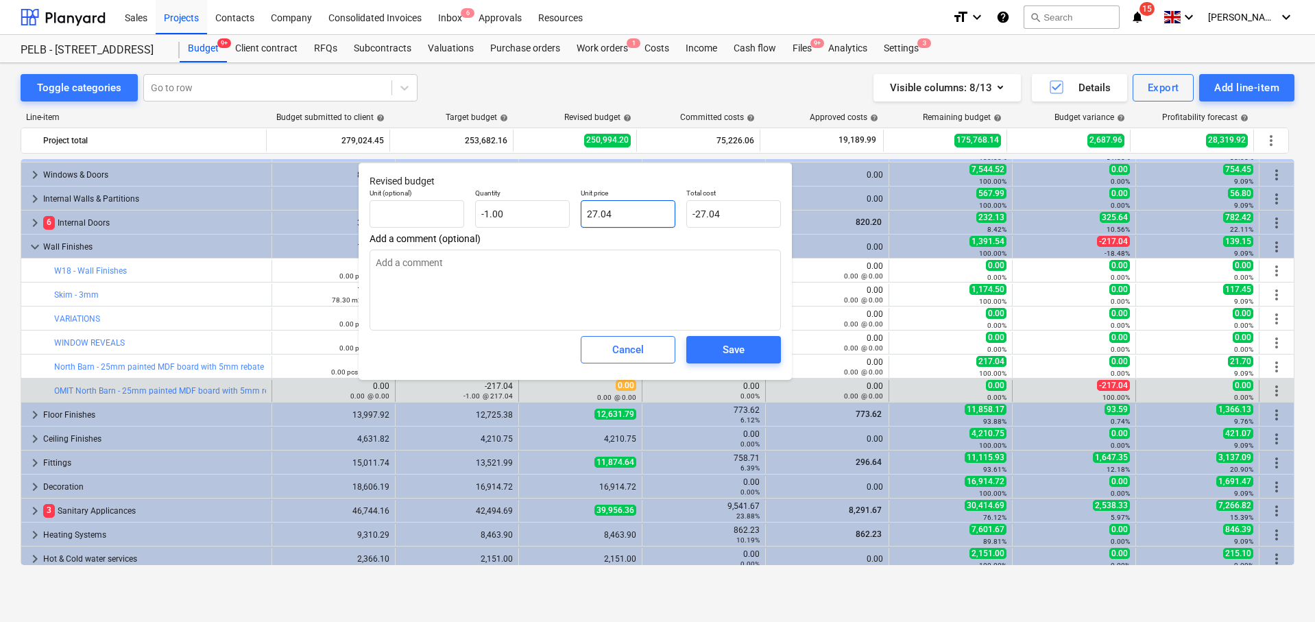
type textarea "x"
type input "-217.04"
type input "217.04"
click at [735, 344] on div "Save" at bounding box center [733, 350] width 22 height 18
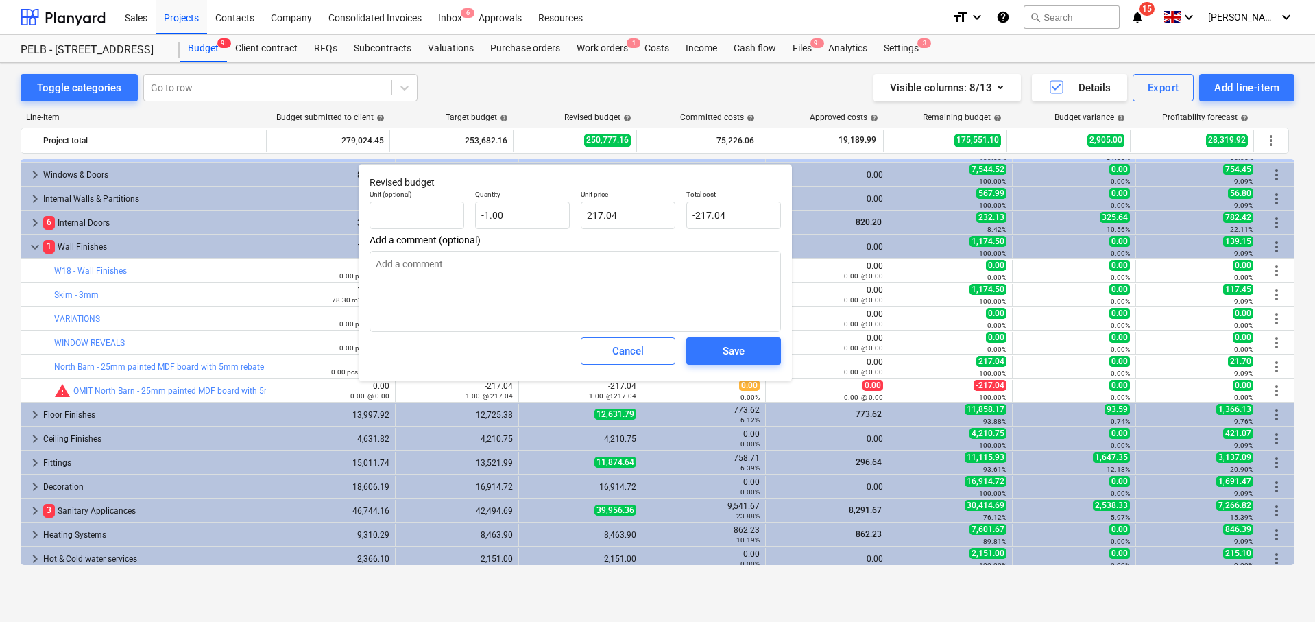
type textarea "x"
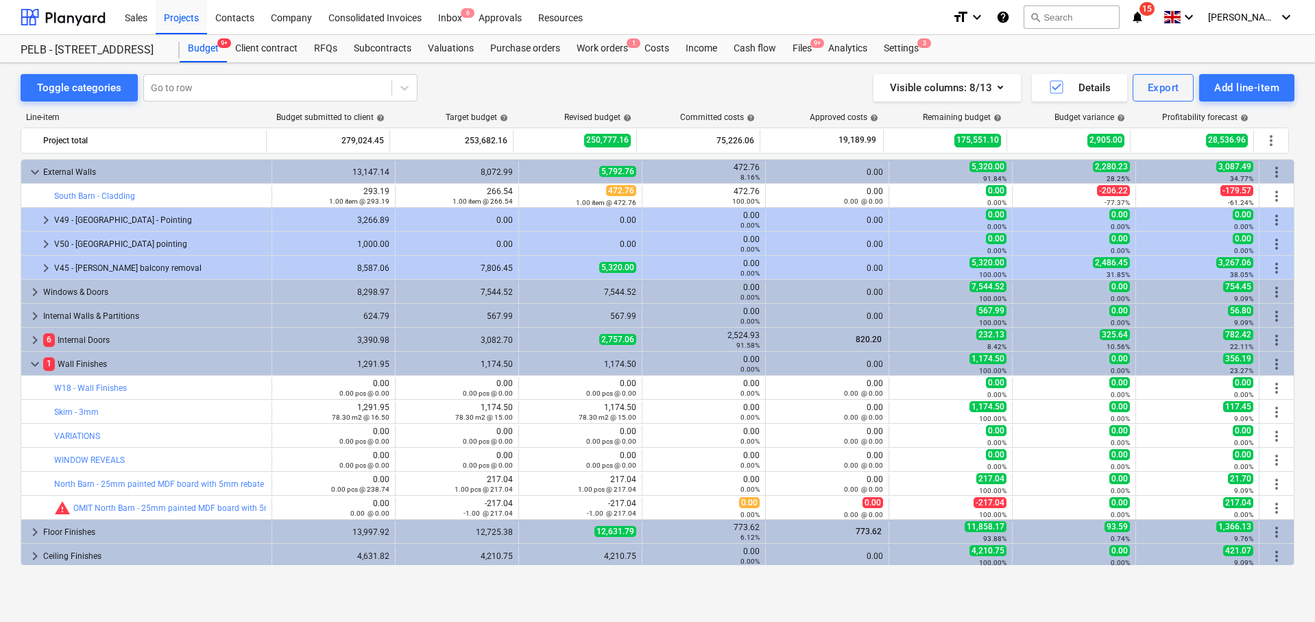
scroll to position [443, 0]
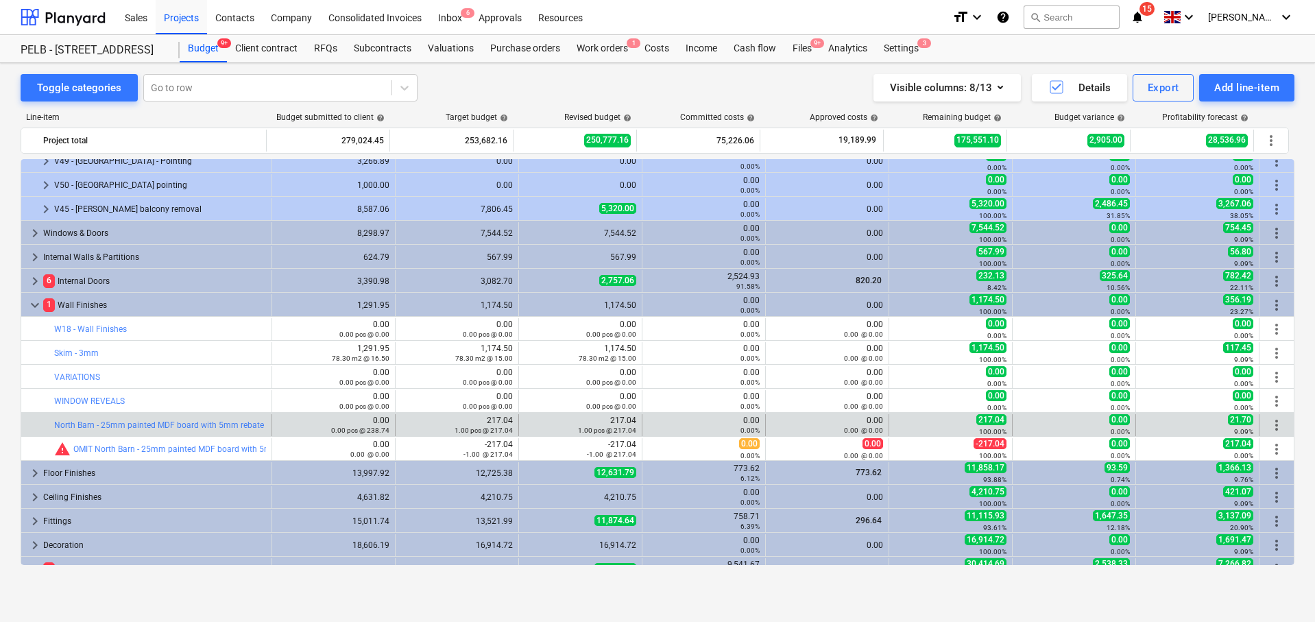
click at [1271, 422] on span "more_vert" at bounding box center [1276, 425] width 16 height 16
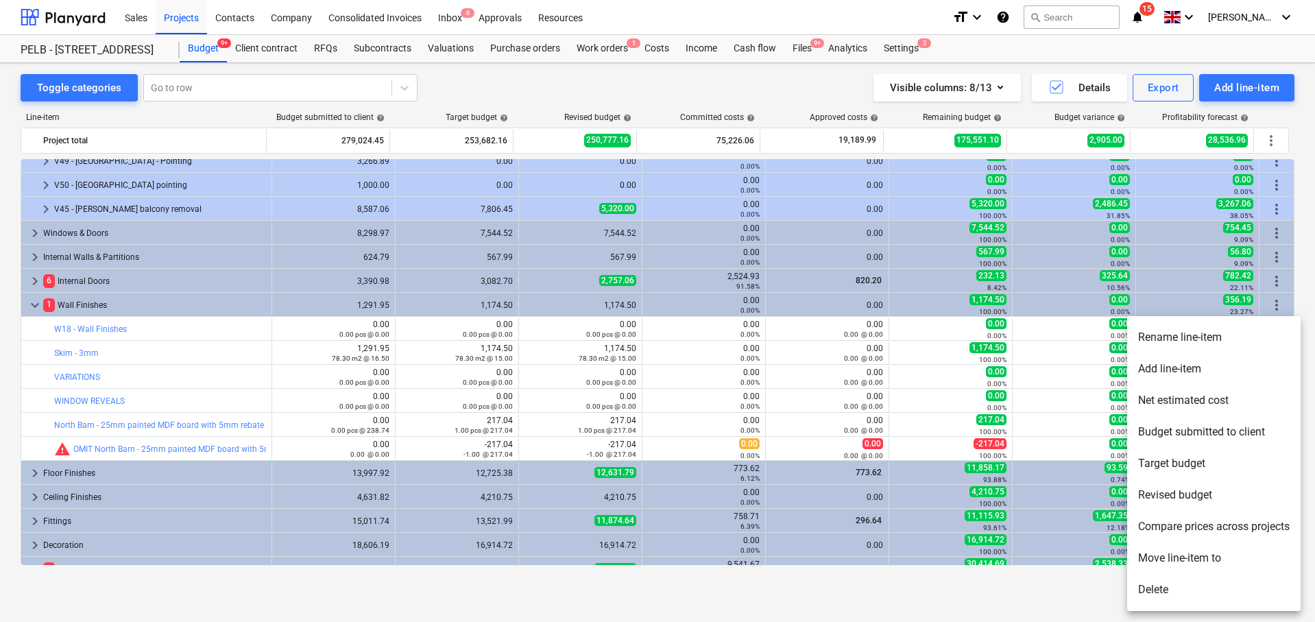
click at [535, 465] on div at bounding box center [657, 311] width 1315 height 622
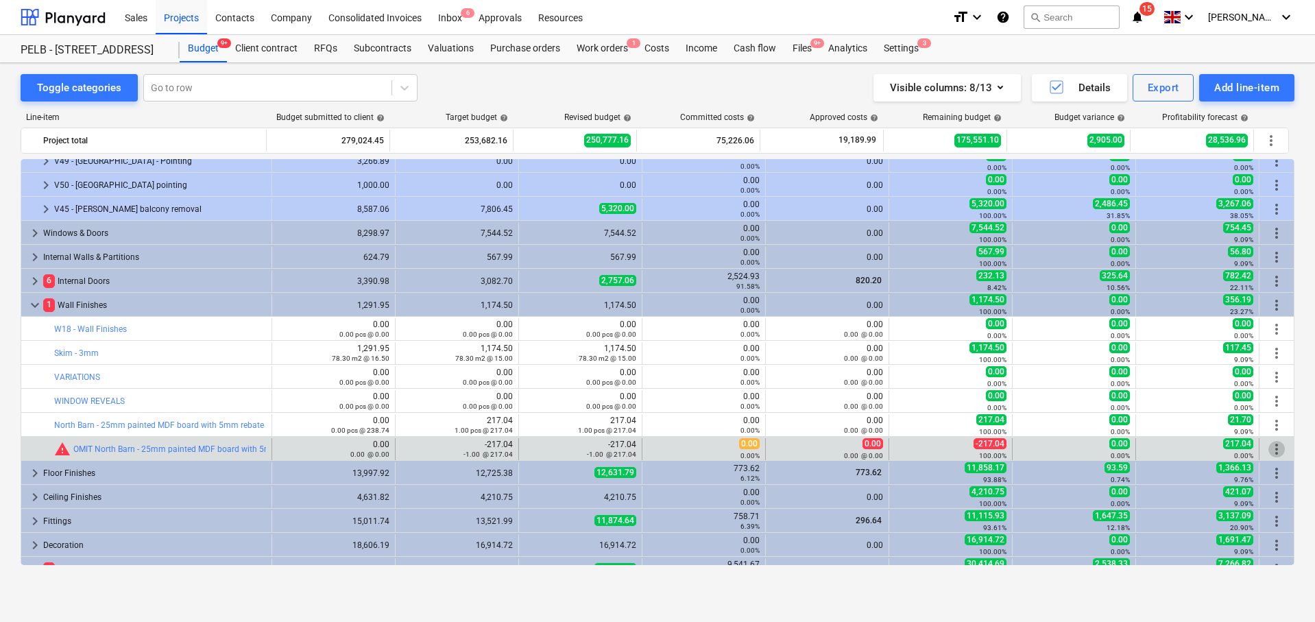
click at [1276, 450] on span "more_vert" at bounding box center [1276, 449] width 16 height 16
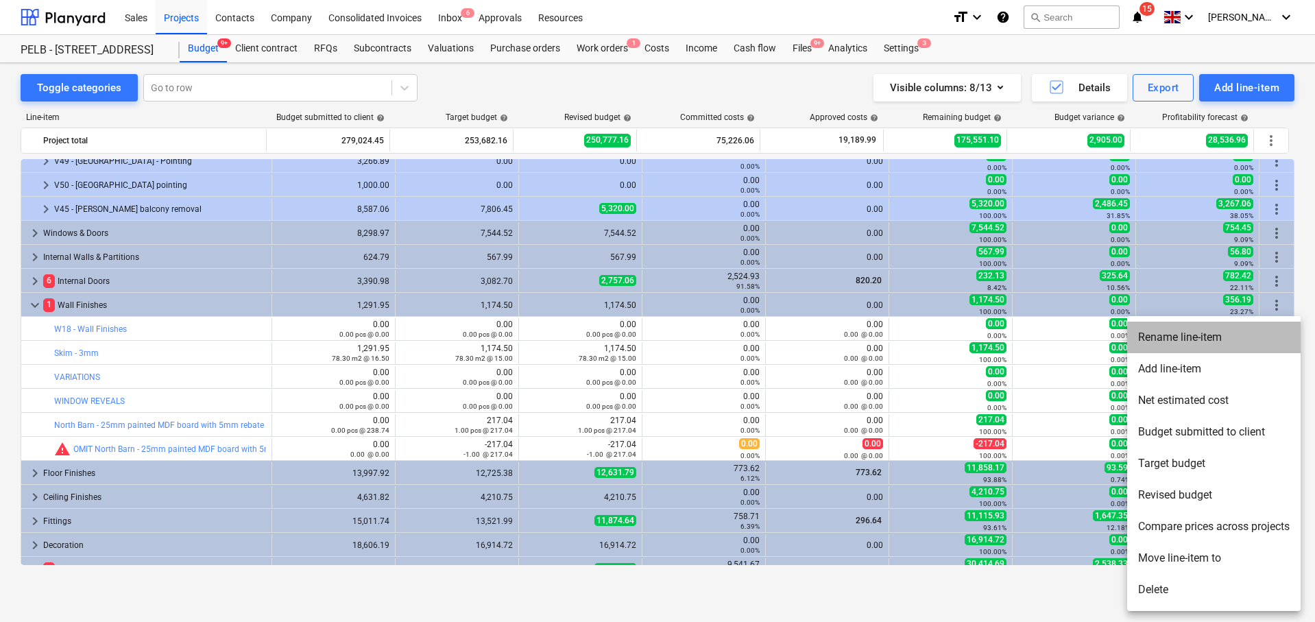
click at [1228, 346] on li "Rename line-item" at bounding box center [1213, 337] width 173 height 32
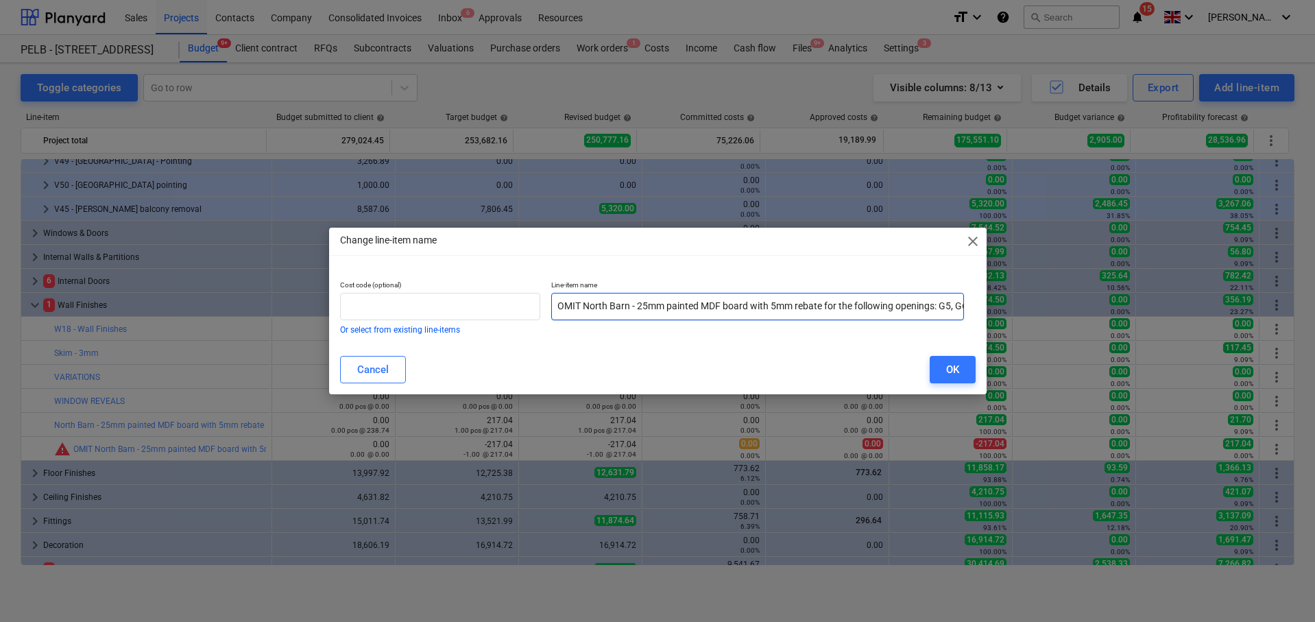
click at [581, 304] on input "OMIT North Barn - 25mm painted MDF board with 5mm rebate for the following open…" at bounding box center [757, 306] width 413 height 27
type input "OMITTED North Barn - 25mm painted MDF board with 5mm rebate for the following o…"
click at [952, 369] on div "OK" at bounding box center [952, 370] width 13 height 18
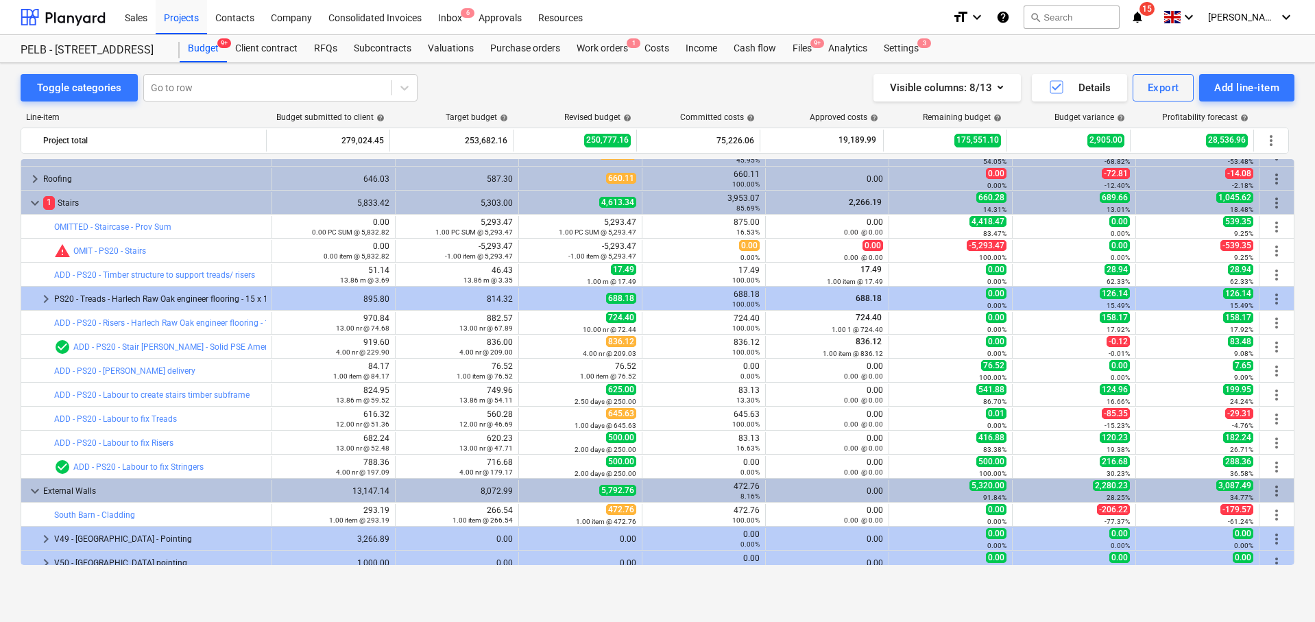
scroll to position [63, 0]
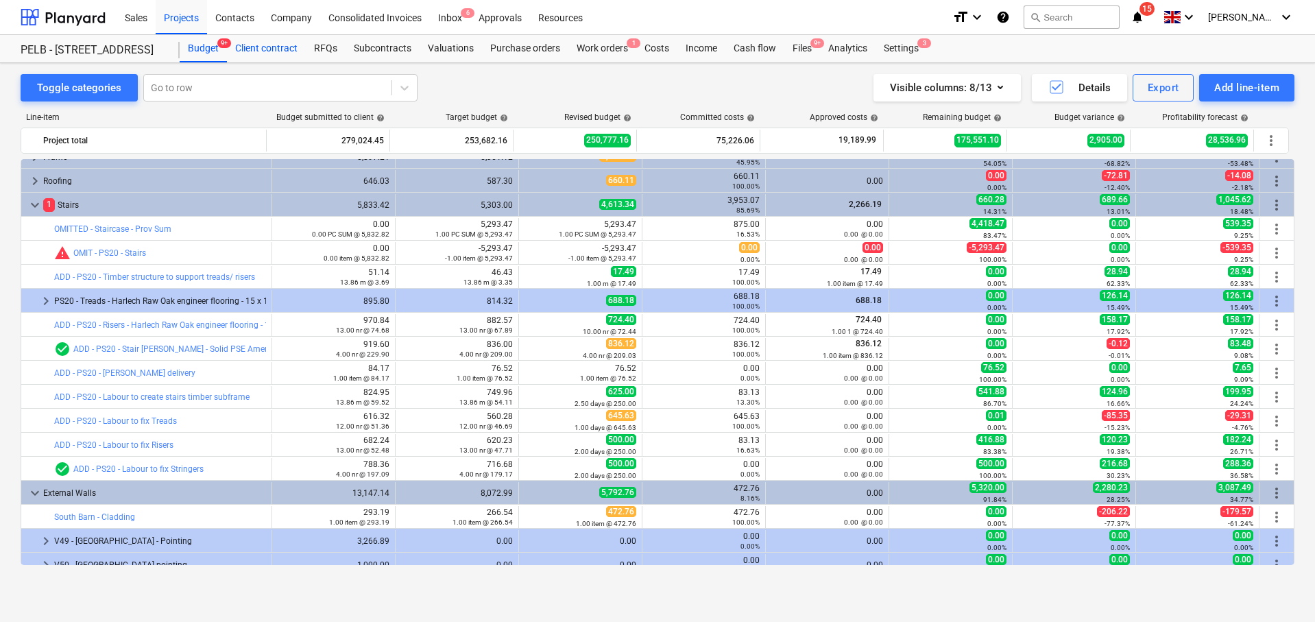
click at [278, 43] on div "Client contract" at bounding box center [266, 48] width 79 height 27
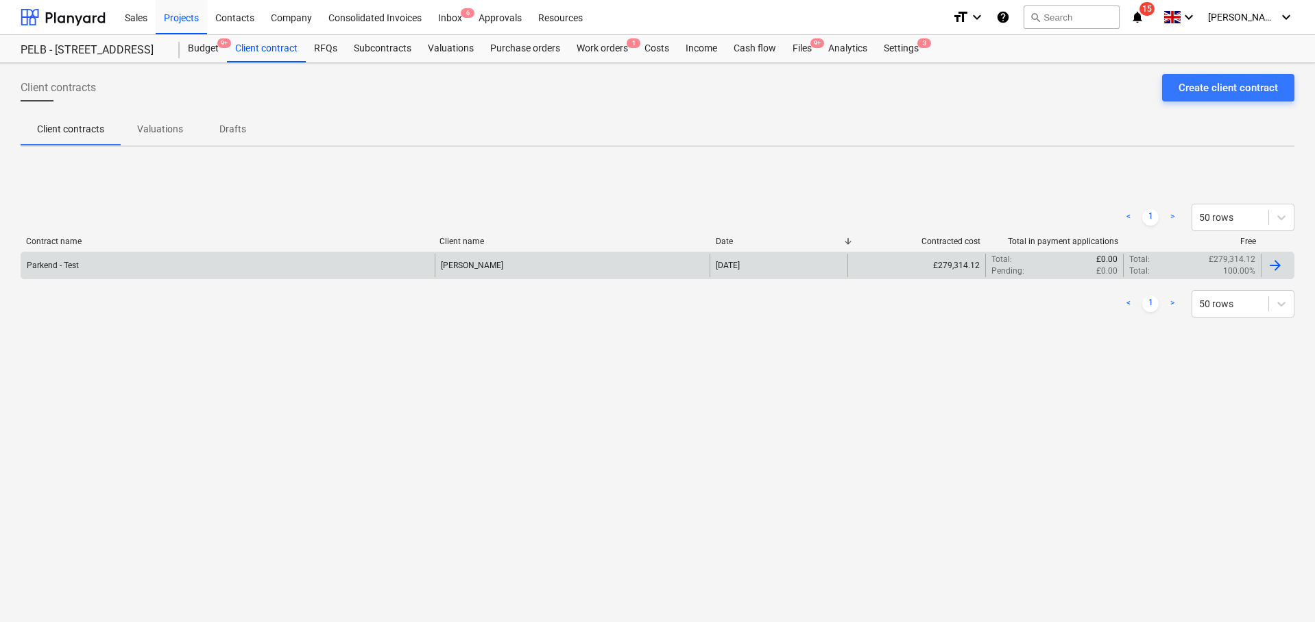
click at [171, 263] on div "Parkend - Test" at bounding box center [227, 265] width 413 height 23
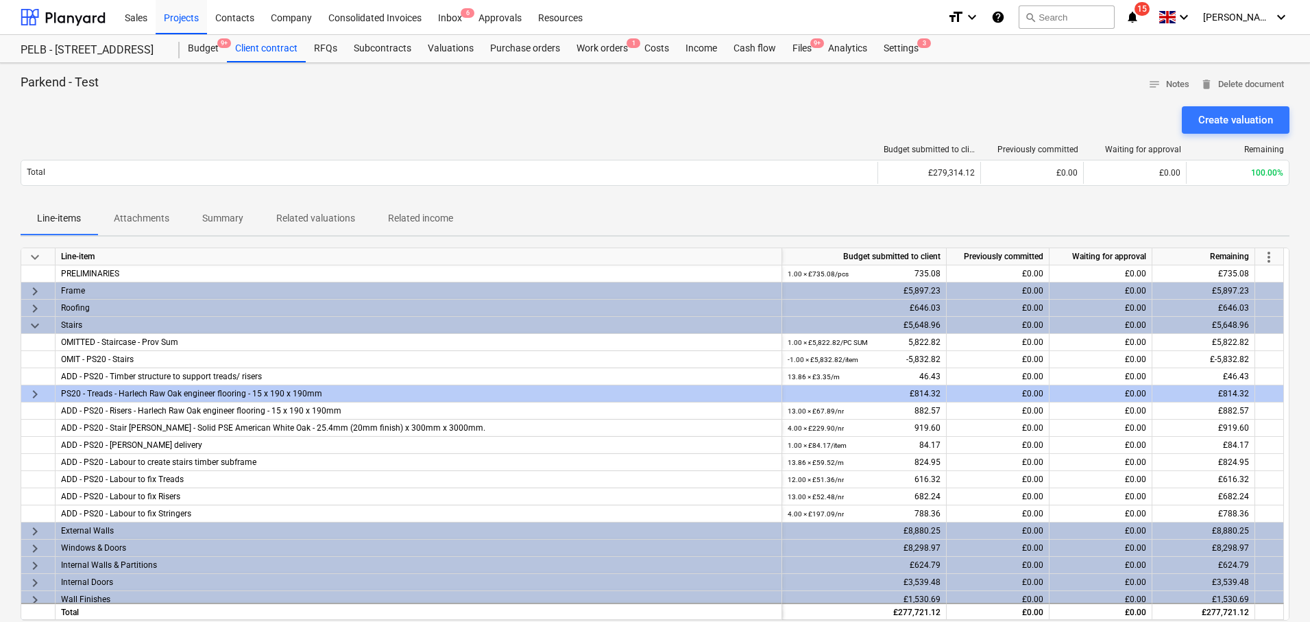
drag, startPoint x: 1278, startPoint y: 254, endPoint x: 1265, endPoint y: 261, distance: 15.0
click at [1278, 254] on div "more_vert" at bounding box center [1269, 256] width 29 height 17
click at [1264, 262] on span "more_vert" at bounding box center [1268, 257] width 16 height 16
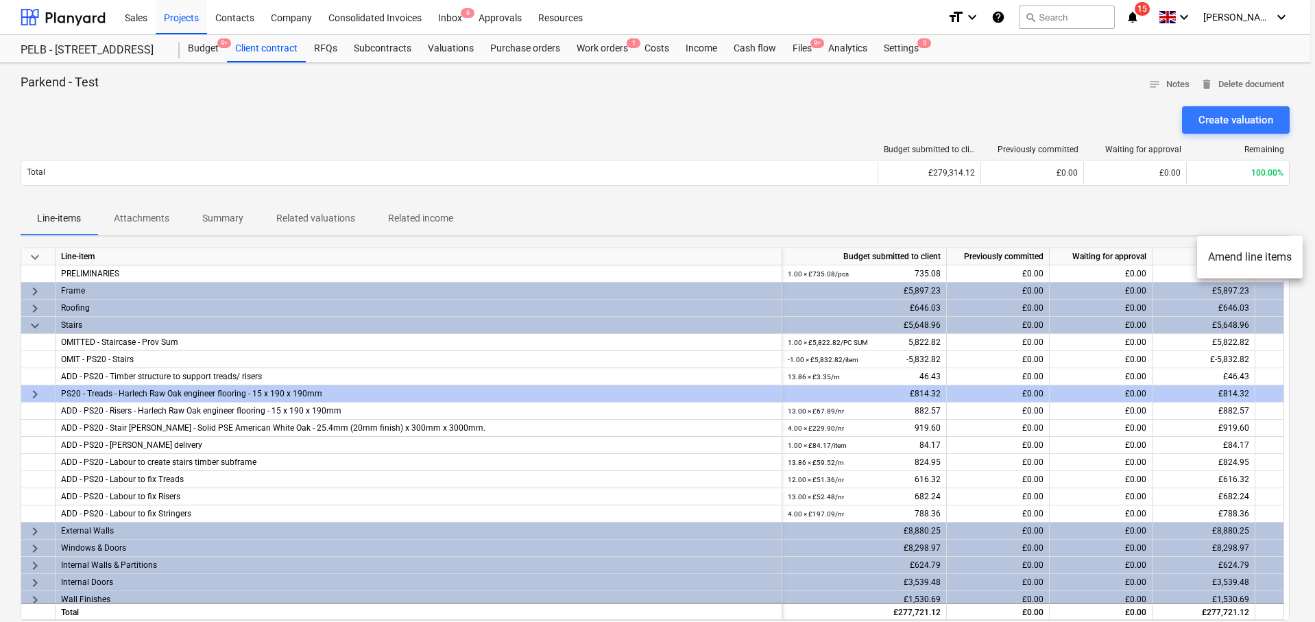
click at [1260, 254] on li "Amend line items" at bounding box center [1250, 257] width 106 height 32
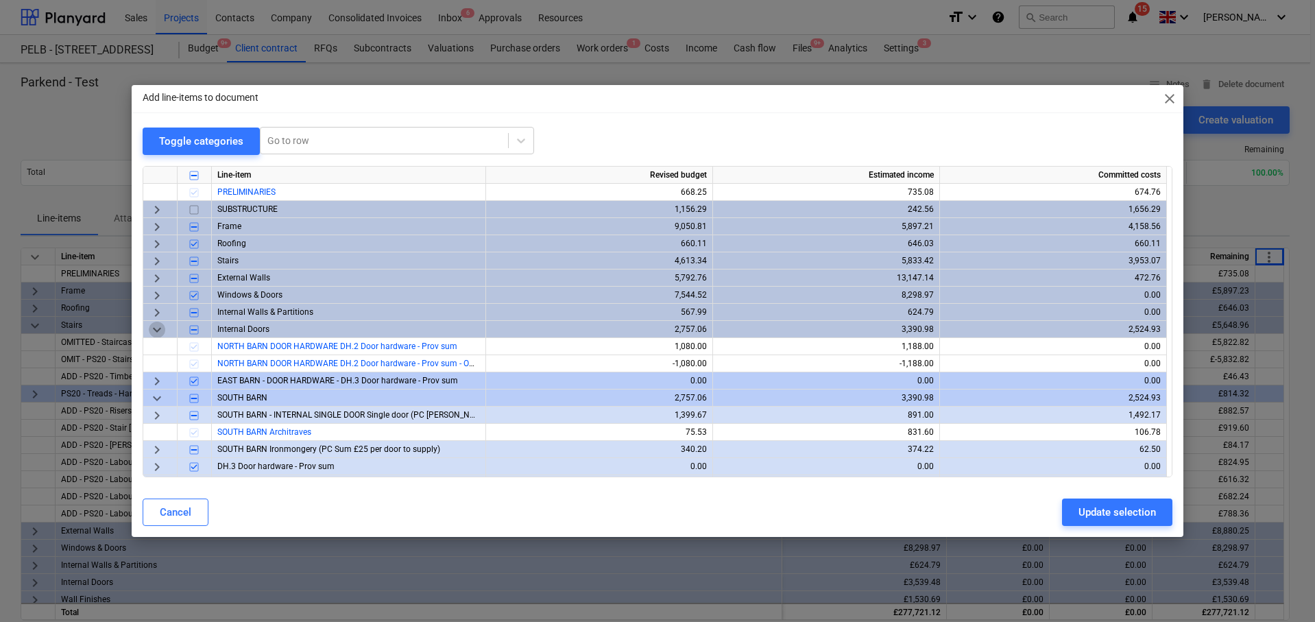
click at [159, 326] on span "keyboard_arrow_down" at bounding box center [157, 329] width 16 height 16
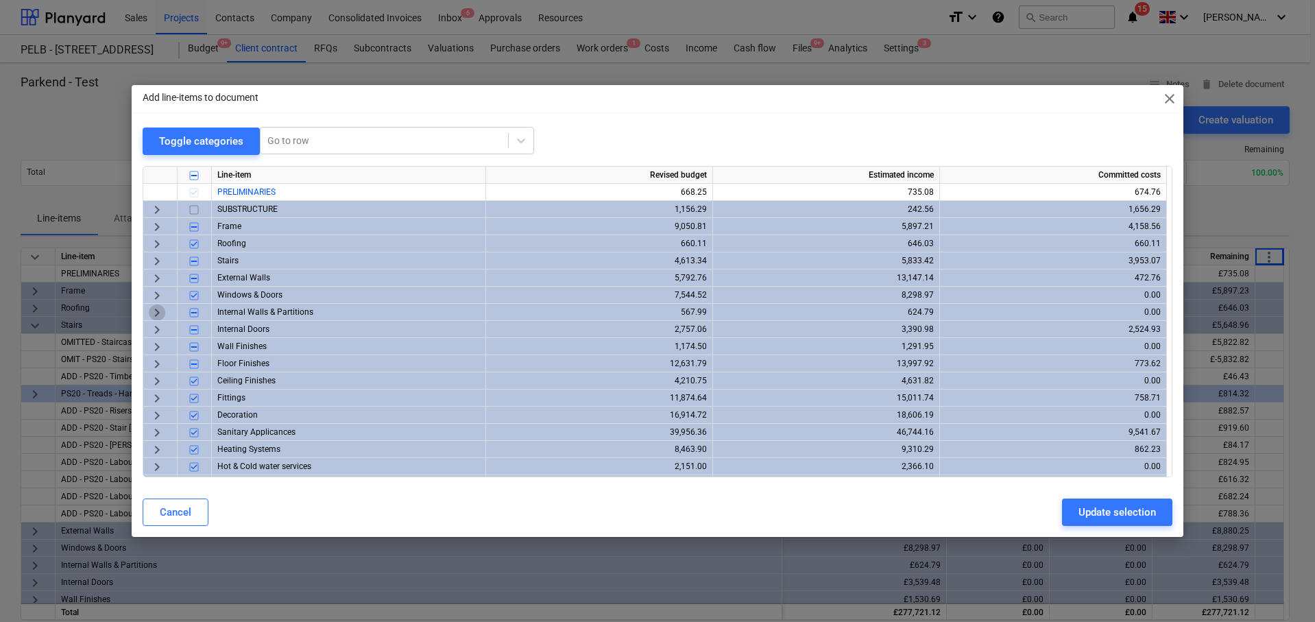
click at [157, 315] on span "keyboard_arrow_right" at bounding box center [157, 312] width 16 height 16
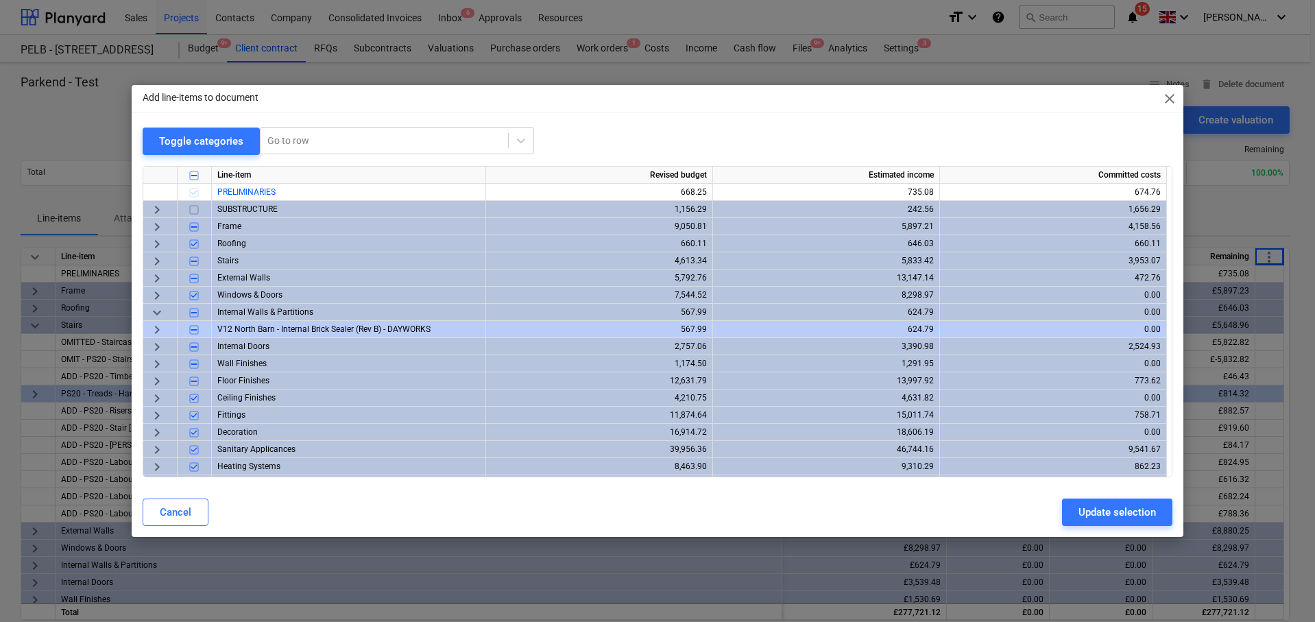
click at [157, 315] on span "keyboard_arrow_down" at bounding box center [157, 312] width 16 height 16
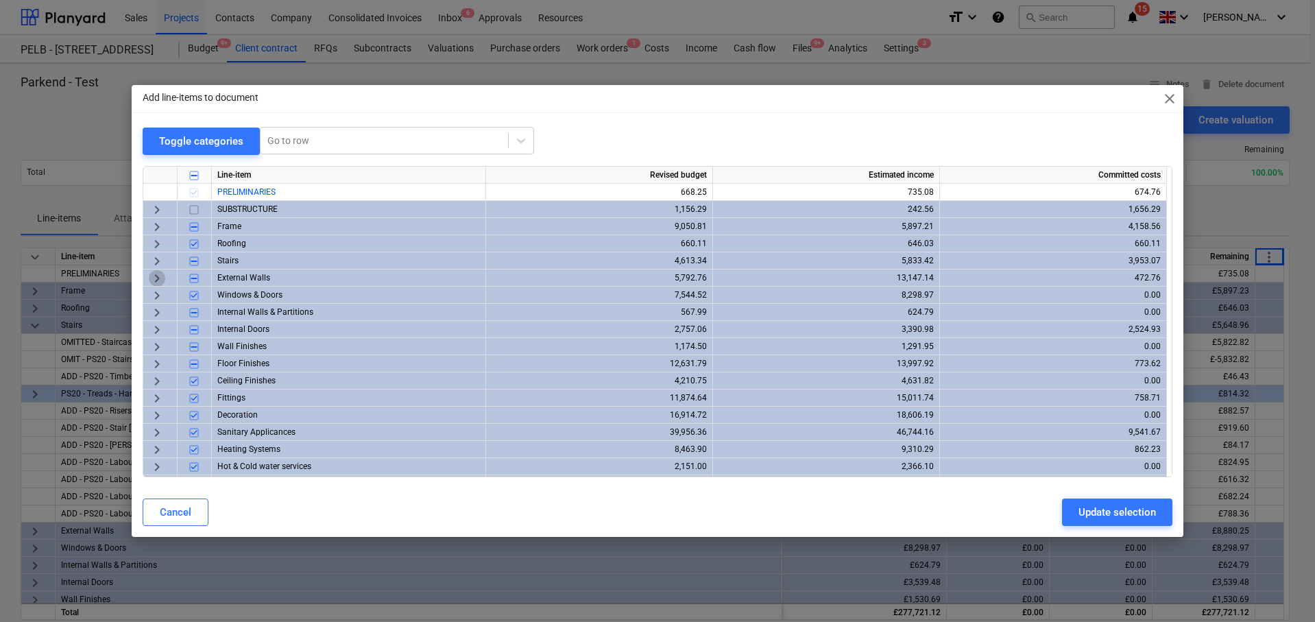
click at [159, 280] on span "keyboard_arrow_right" at bounding box center [157, 277] width 16 height 16
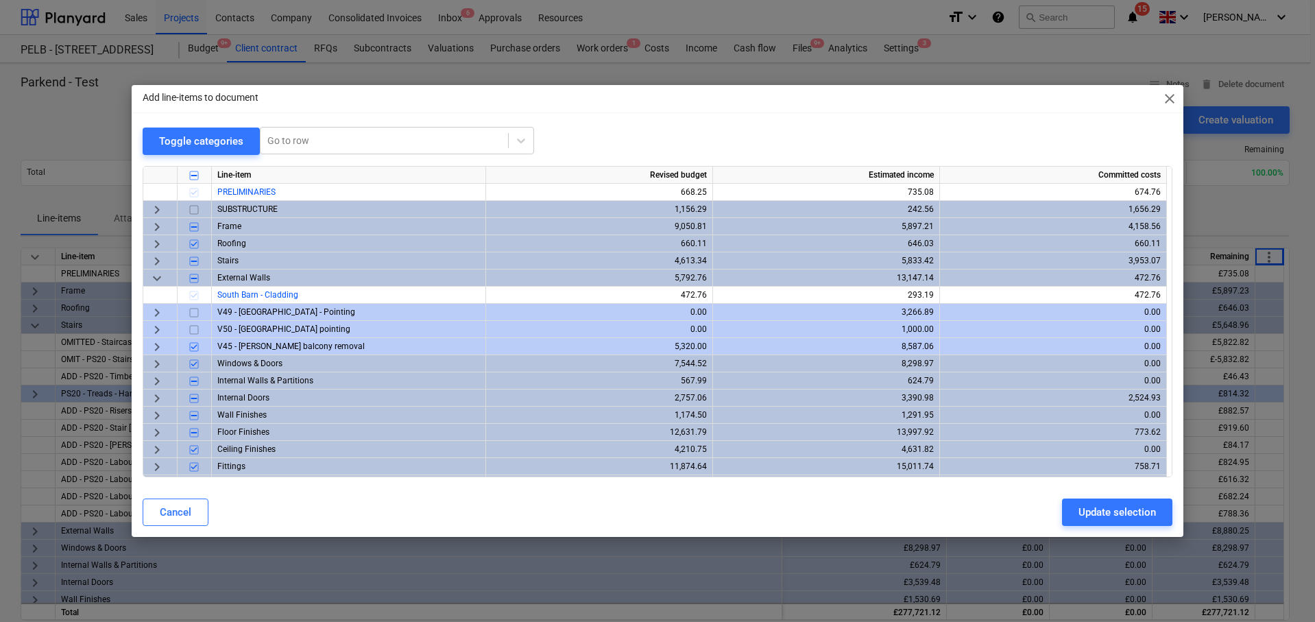
click at [158, 278] on span "keyboard_arrow_down" at bounding box center [157, 277] width 16 height 16
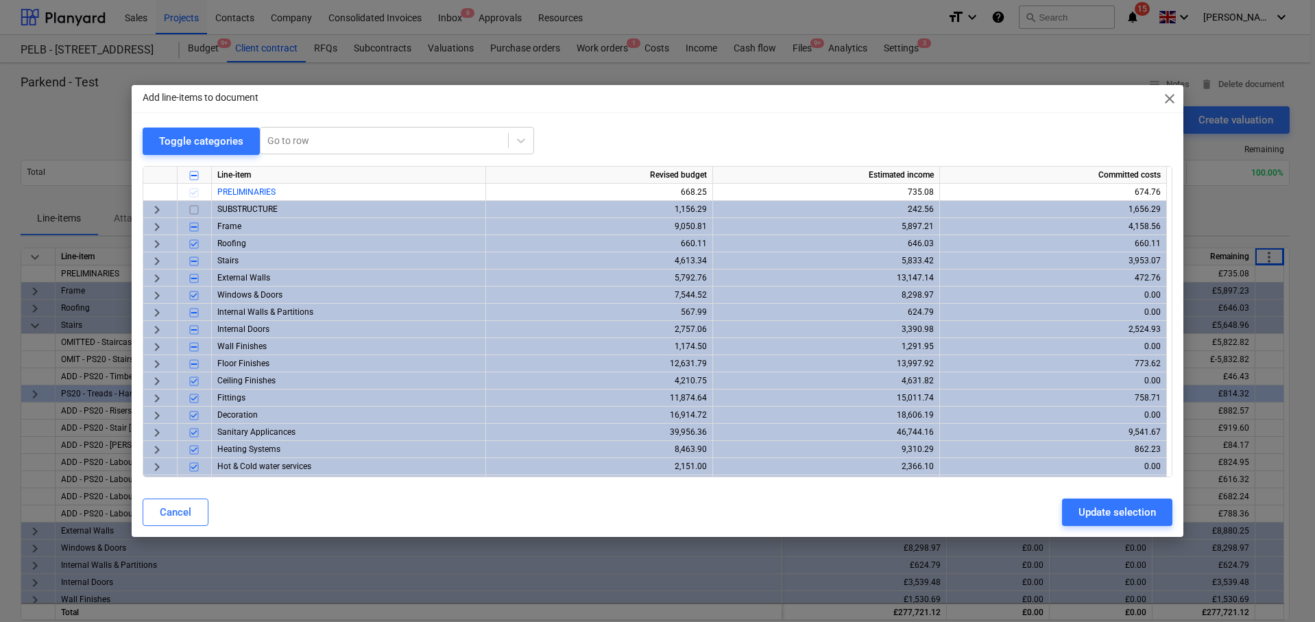
click at [160, 279] on span "keyboard_arrow_right" at bounding box center [157, 277] width 16 height 16
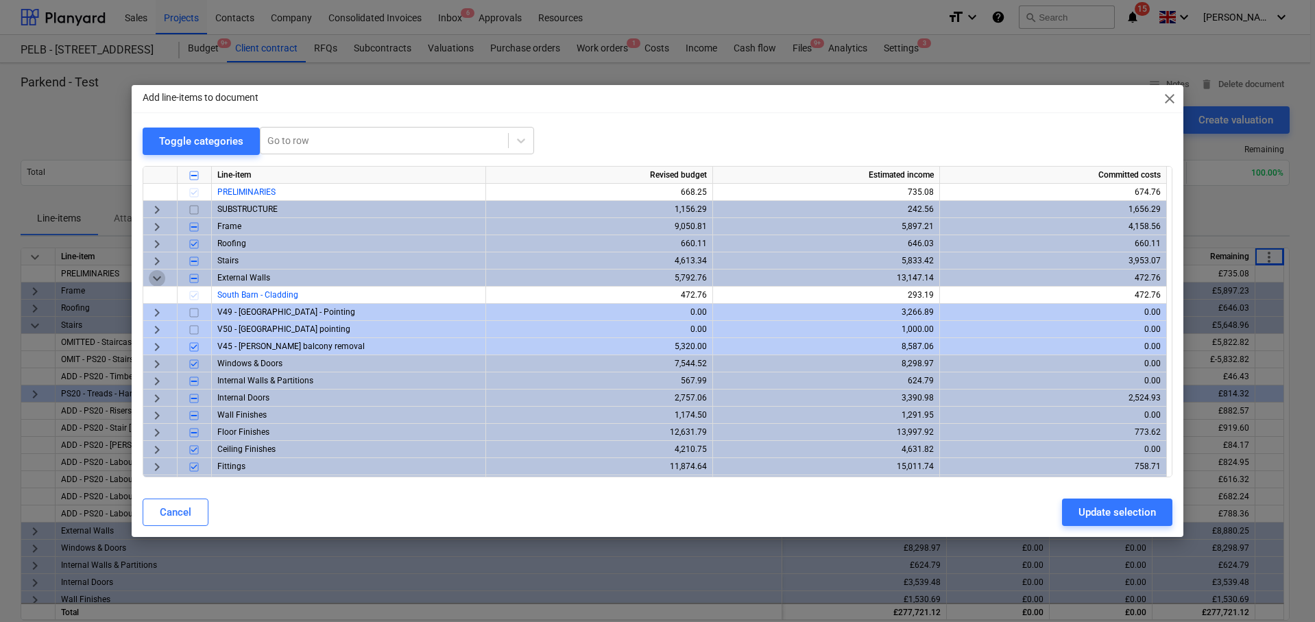
click at [160, 279] on span "keyboard_arrow_down" at bounding box center [157, 277] width 16 height 16
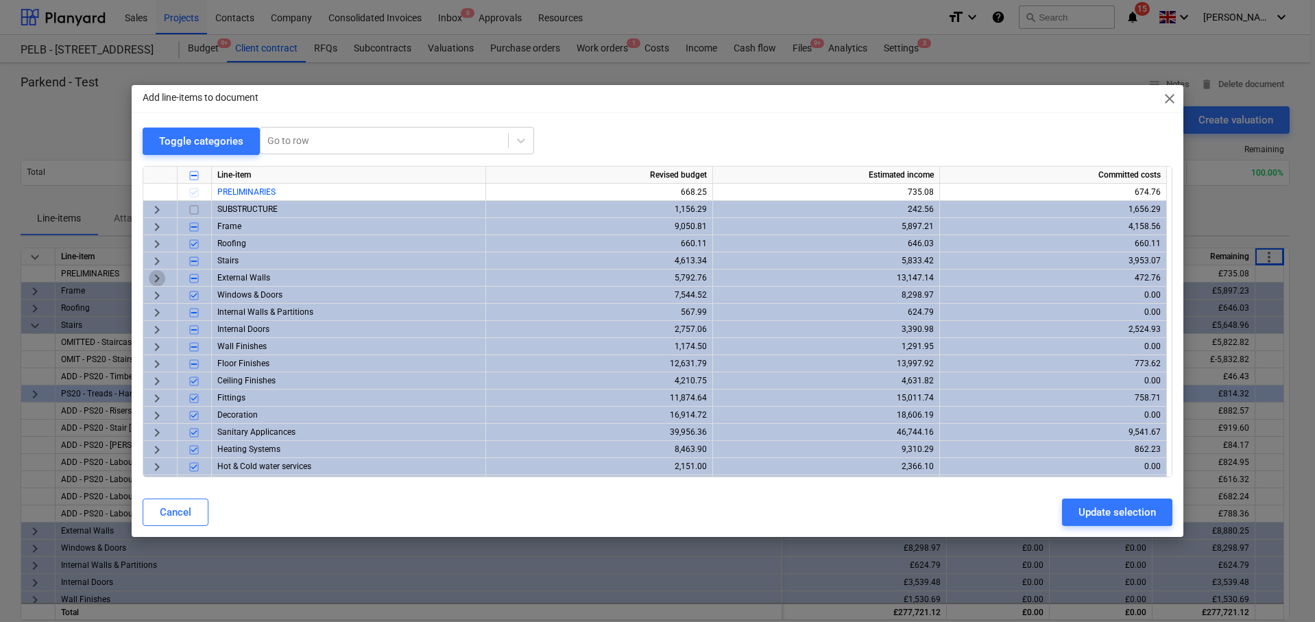
click at [153, 273] on span "keyboard_arrow_right" at bounding box center [157, 277] width 16 height 16
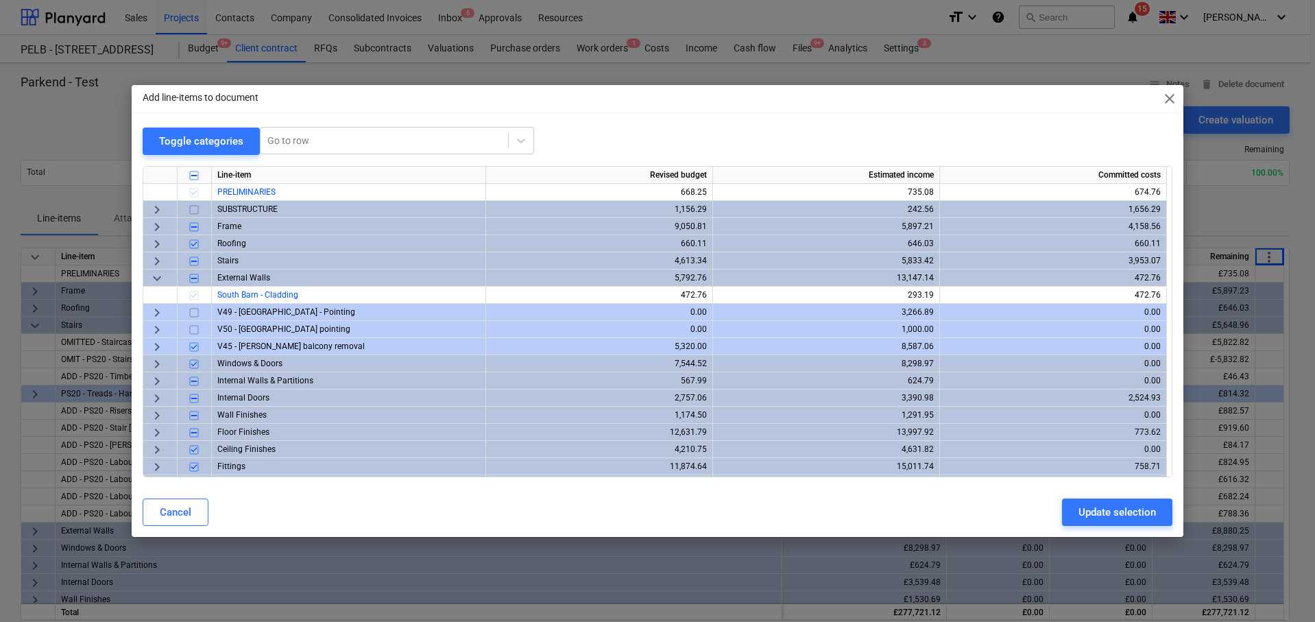
click at [156, 278] on span "keyboard_arrow_down" at bounding box center [157, 277] width 16 height 16
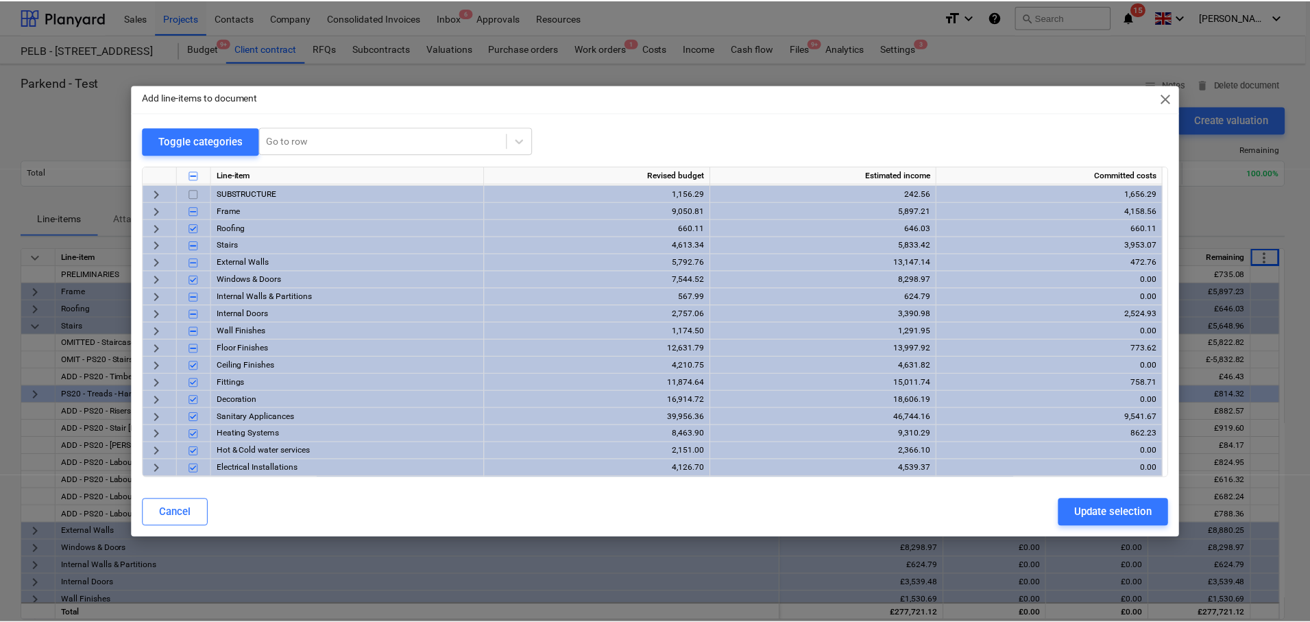
scroll to position [18, 0]
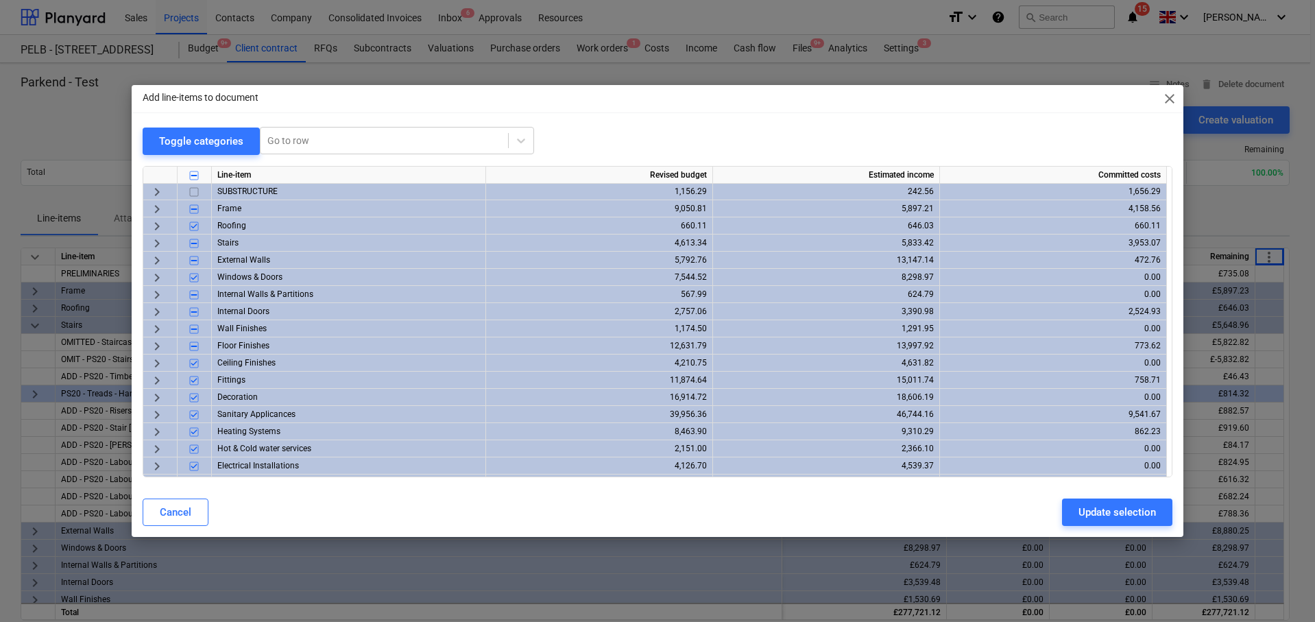
click at [158, 332] on span "keyboard_arrow_right" at bounding box center [157, 328] width 16 height 16
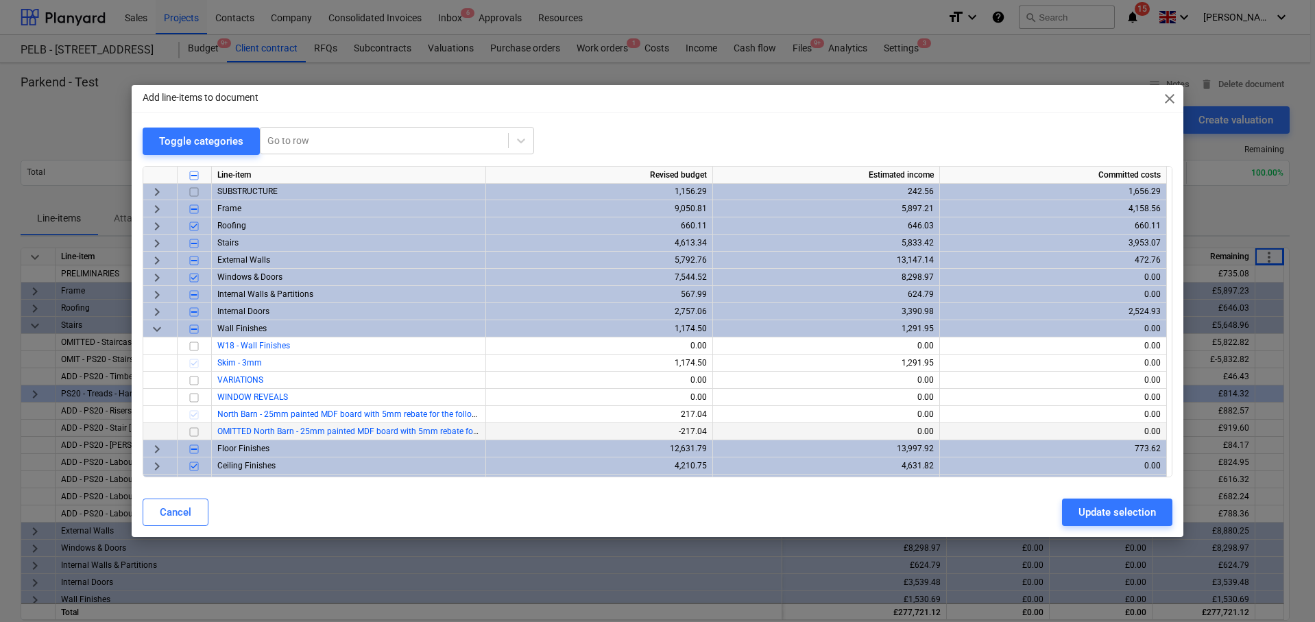
click at [198, 431] on input "checkbox" at bounding box center [194, 431] width 16 height 16
click at [1106, 514] on div "Update selection" at bounding box center [1116, 512] width 77 height 18
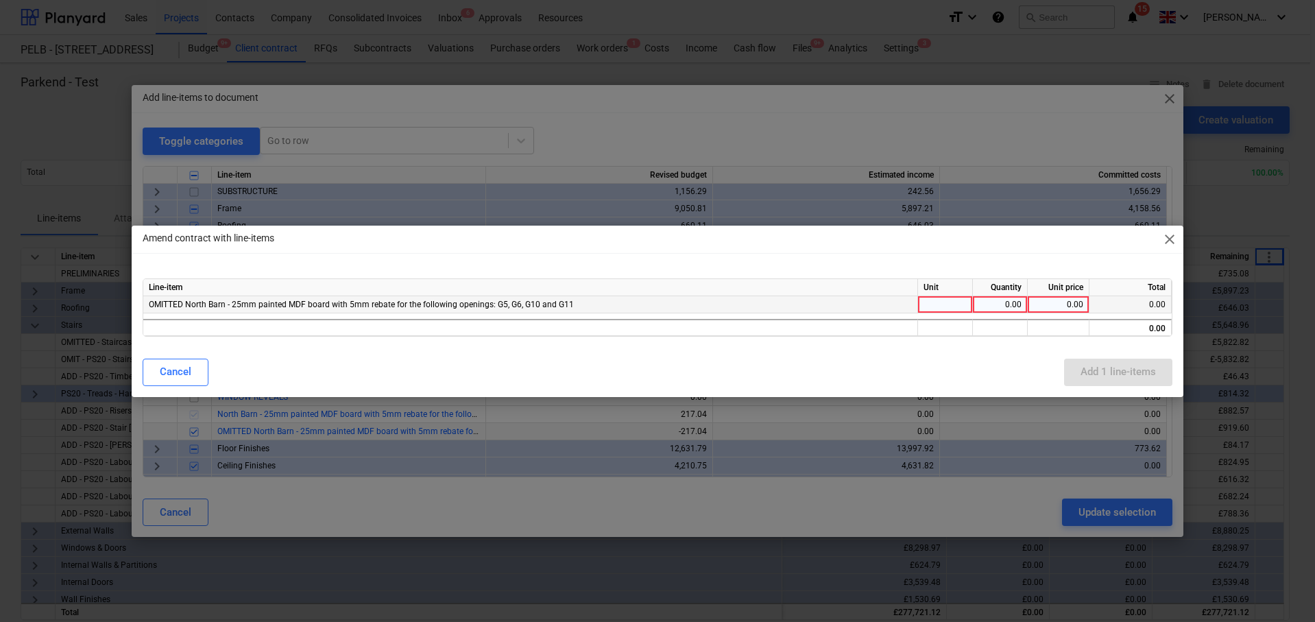
click at [964, 312] on div at bounding box center [945, 304] width 55 height 17
type input "I"
type input "item"
click at [1016, 306] on div "0.00" at bounding box center [999, 304] width 43 height 17
type input "-1"
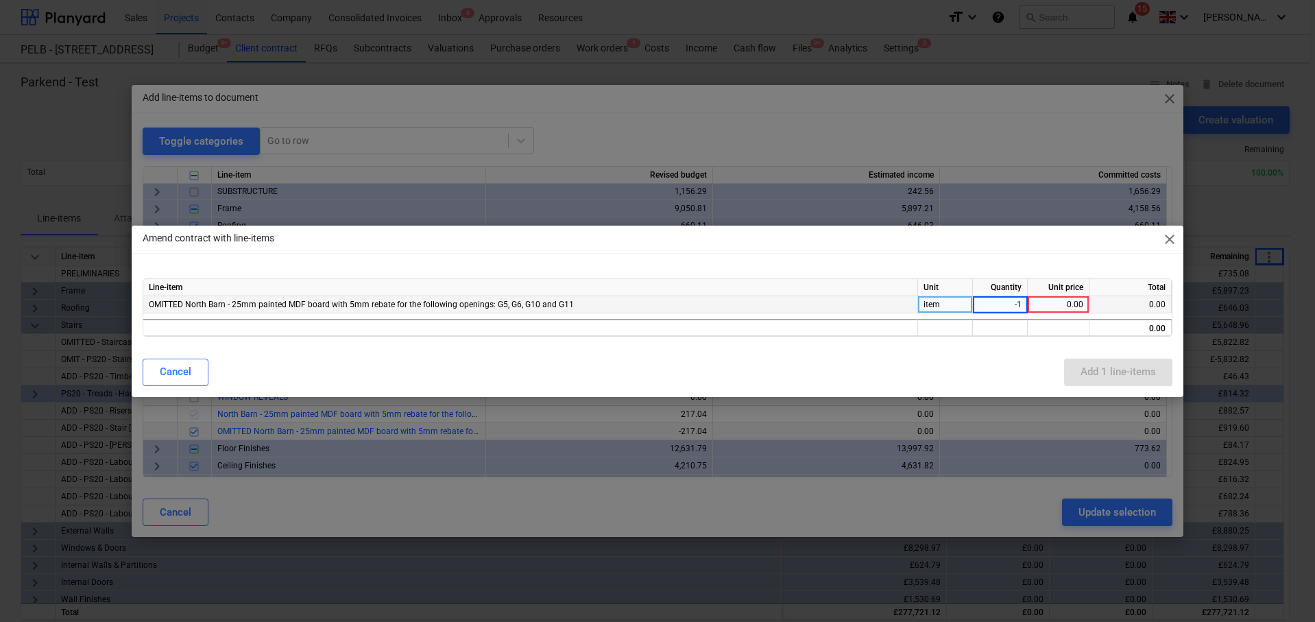
click at [1073, 302] on div "0.00" at bounding box center [1058, 304] width 50 height 17
click at [1064, 305] on div "0.00" at bounding box center [1058, 304] width 50 height 17
type input "217.04"
click at [1011, 364] on div "Cancel Add 1 line-items" at bounding box center [657, 371] width 1029 height 27
click at [1095, 369] on div "Add 1 line-items" at bounding box center [1117, 372] width 75 height 18
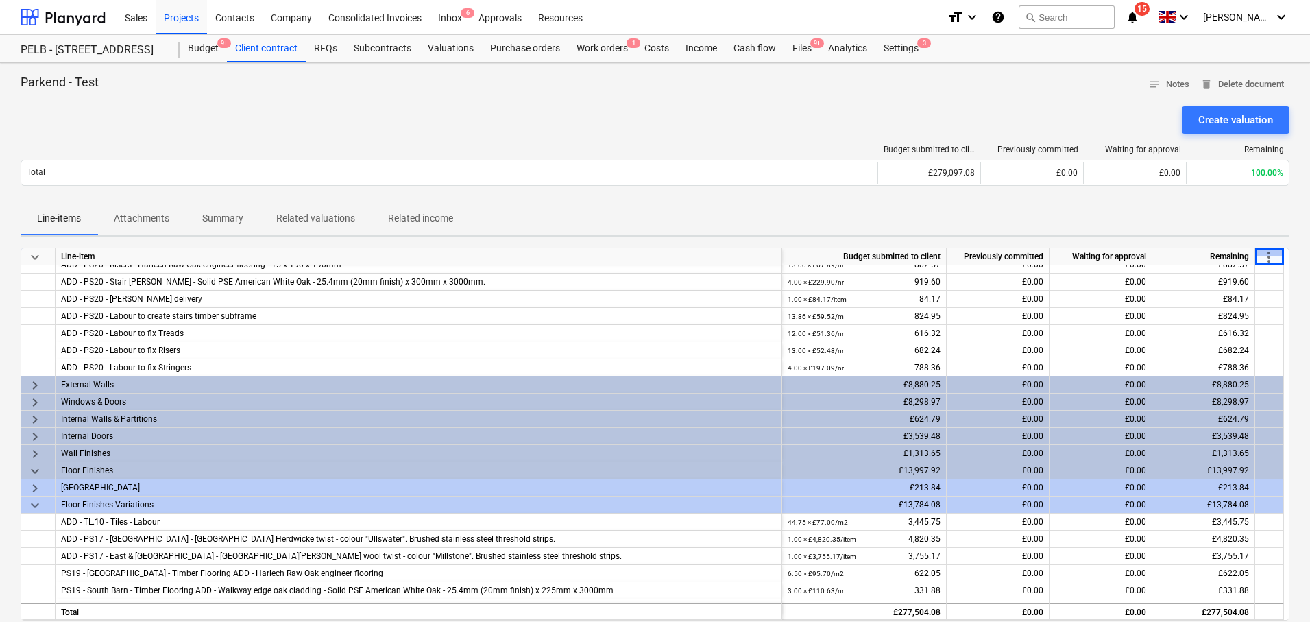
scroll to position [147, 0]
click at [28, 484] on span "keyboard_arrow_right" at bounding box center [35, 486] width 16 height 16
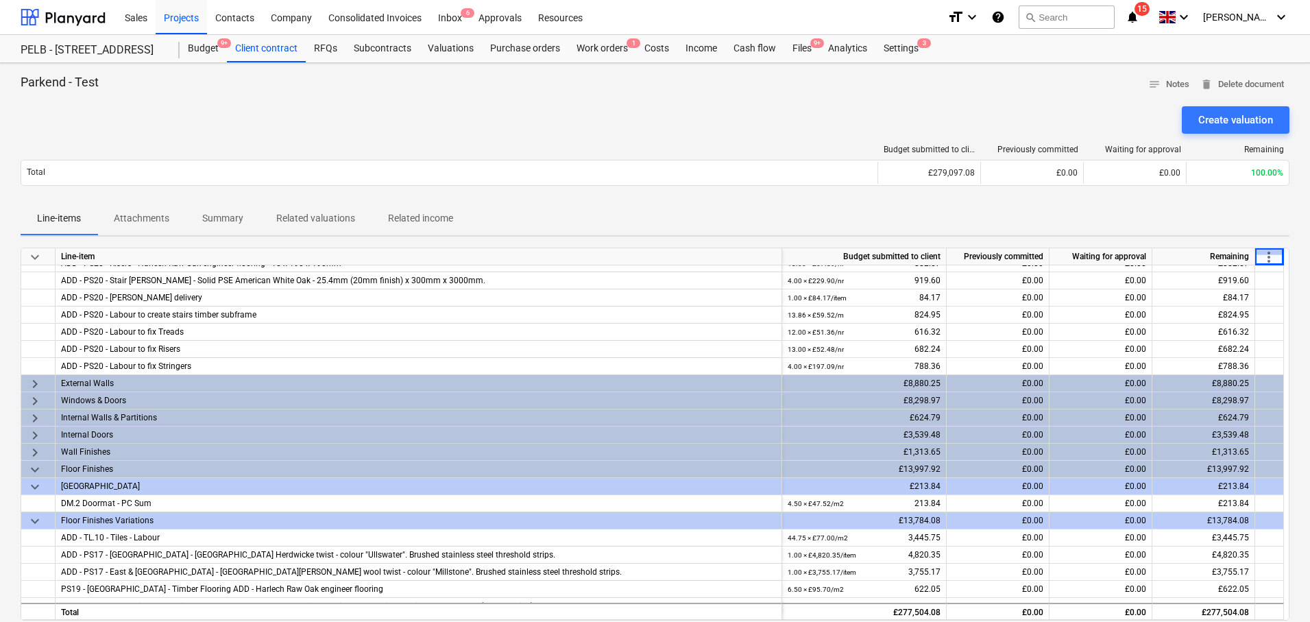
click at [36, 482] on span "keyboard_arrow_down" at bounding box center [35, 486] width 16 height 16
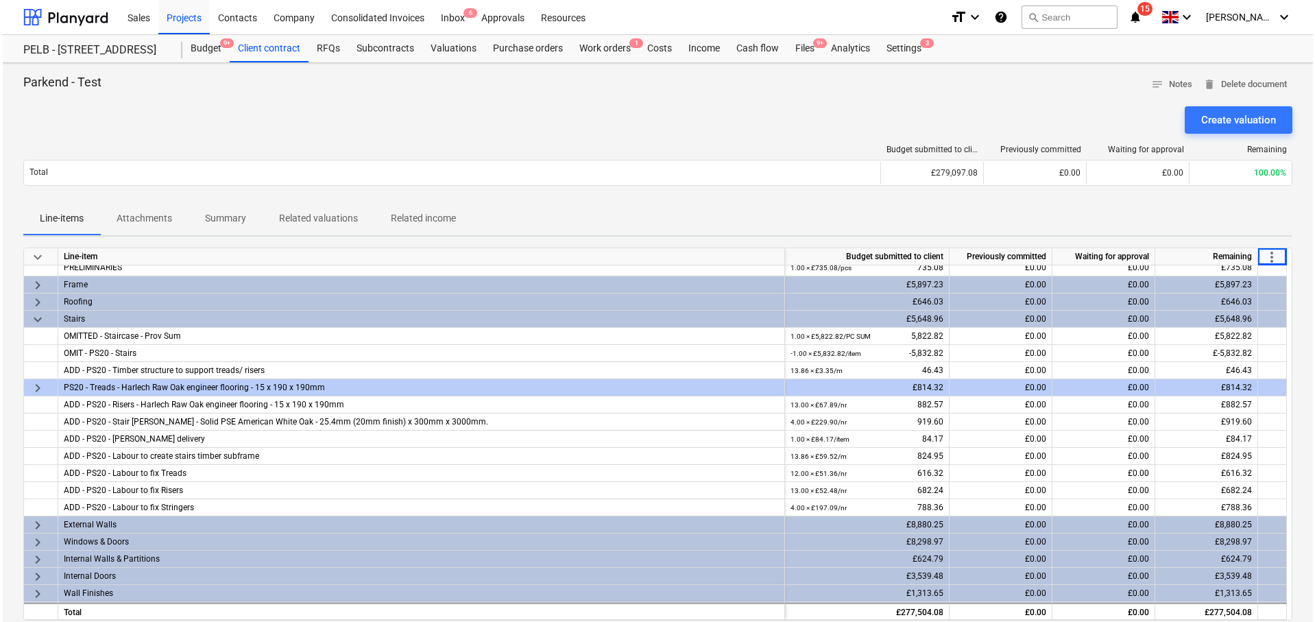
scroll to position [0, 0]
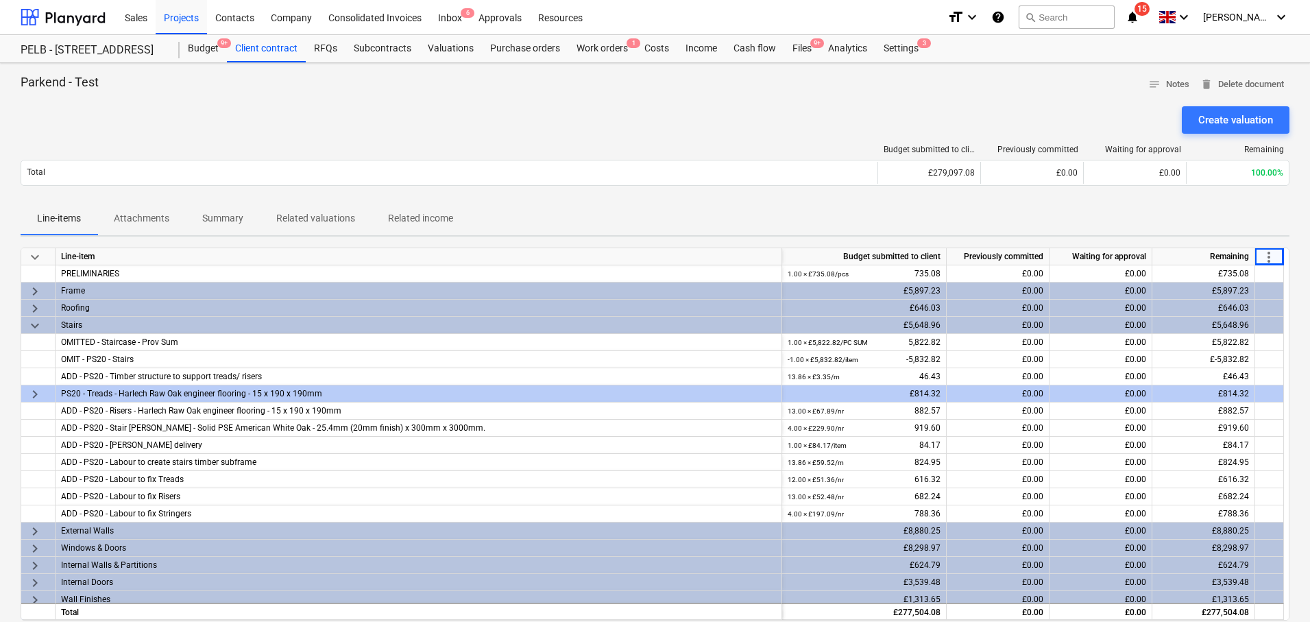
click at [1266, 249] on span "more_vert" at bounding box center [1268, 257] width 16 height 16
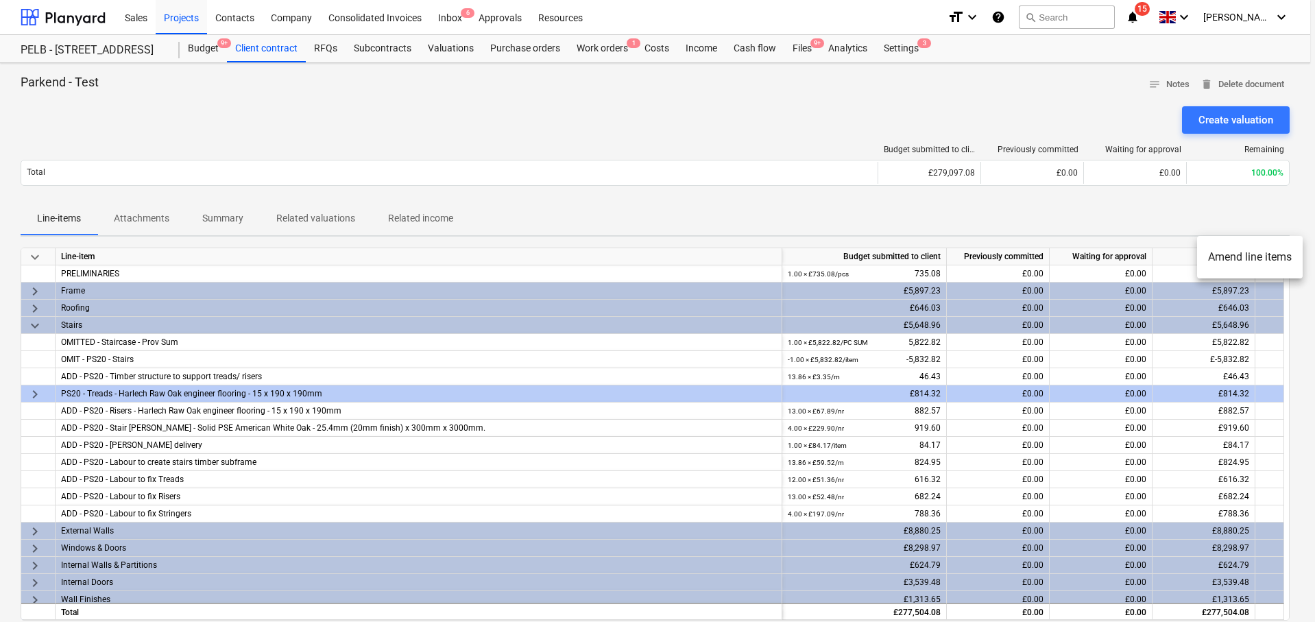
click at [1258, 263] on li "Amend line items" at bounding box center [1250, 257] width 106 height 32
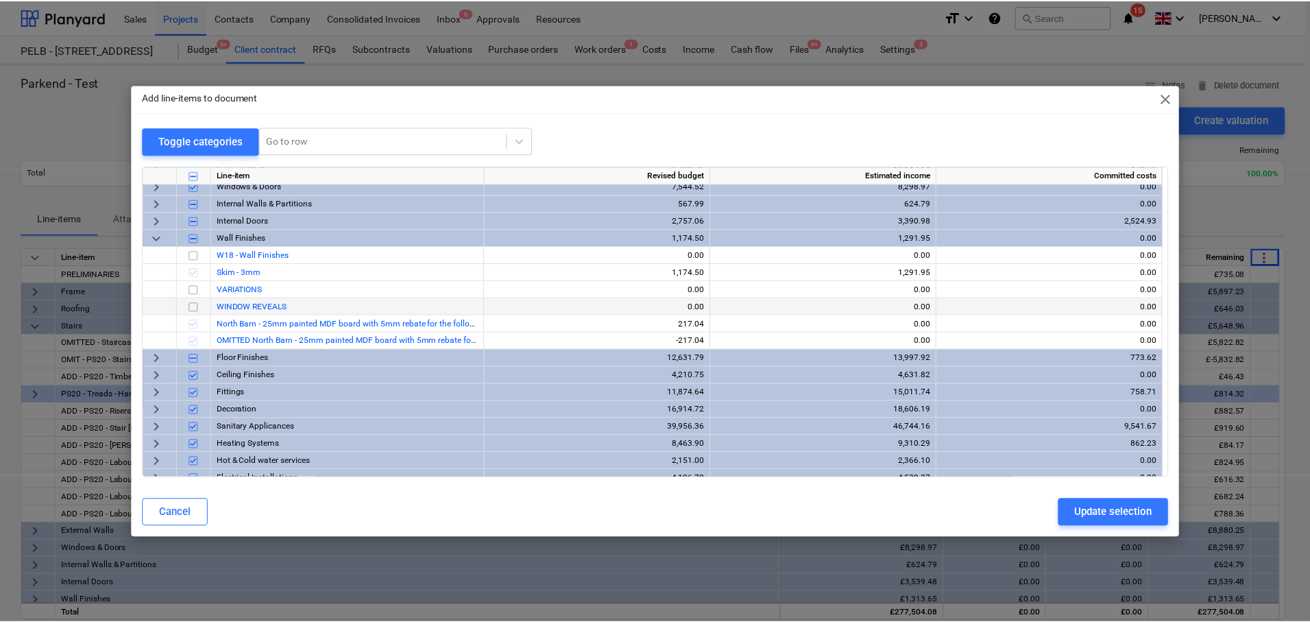
scroll to position [116, 0]
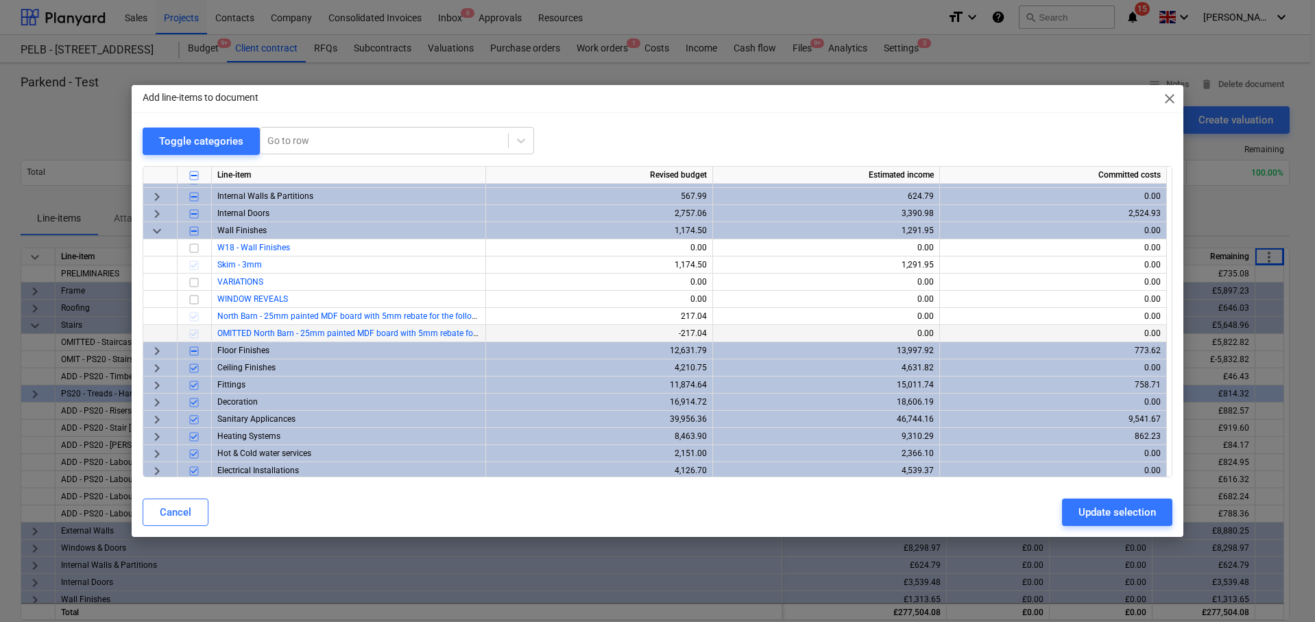
click at [367, 333] on span "OMITTED North Barn - 25mm painted MDF board with 5mm rebate for the following o…" at bounding box center [429, 333] width 425 height 10
click at [699, 332] on div "-217.04" at bounding box center [598, 333] width 215 height 17
click at [698, 332] on div "-217.04" at bounding box center [598, 333] width 215 height 17
click at [1119, 511] on div "Update selection" at bounding box center [1116, 512] width 77 height 18
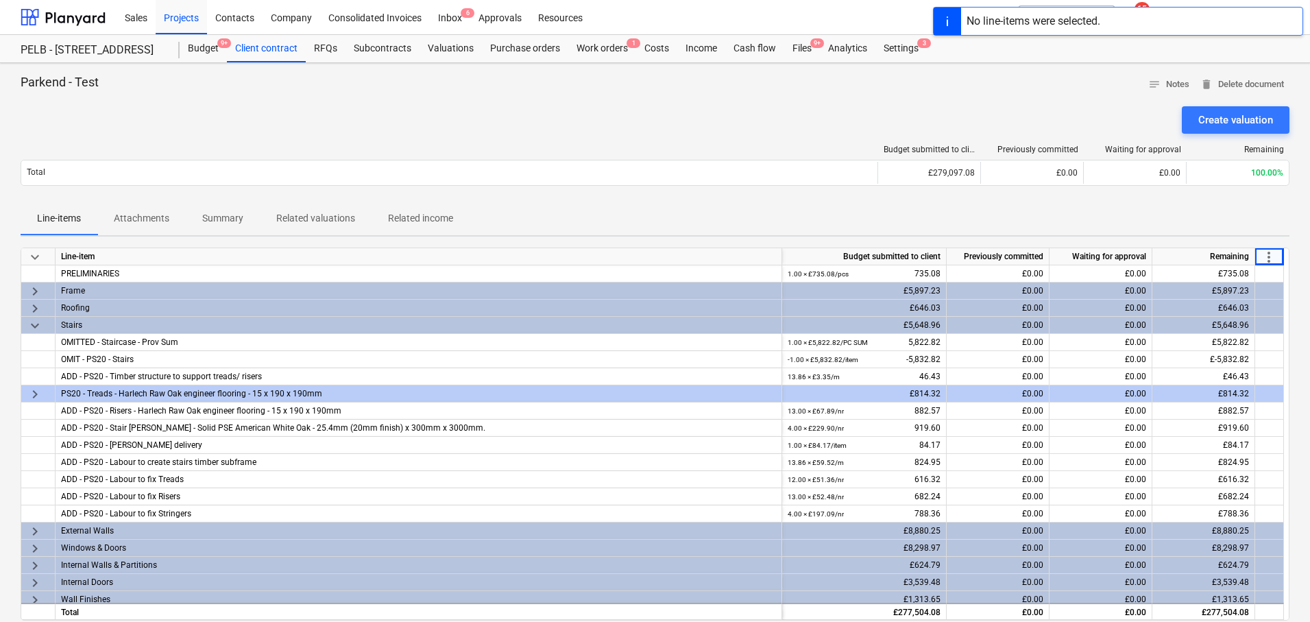
click at [1269, 254] on span "more_vert" at bounding box center [1268, 257] width 16 height 16
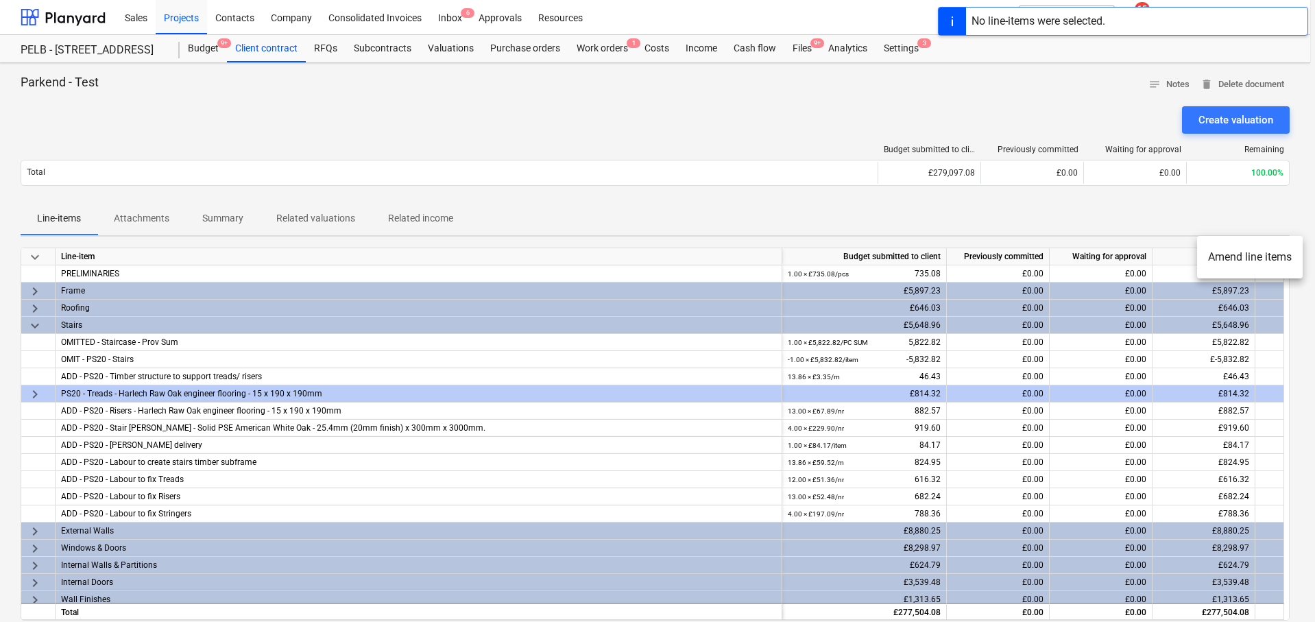
click at [1219, 260] on li "Amend line items" at bounding box center [1250, 257] width 106 height 32
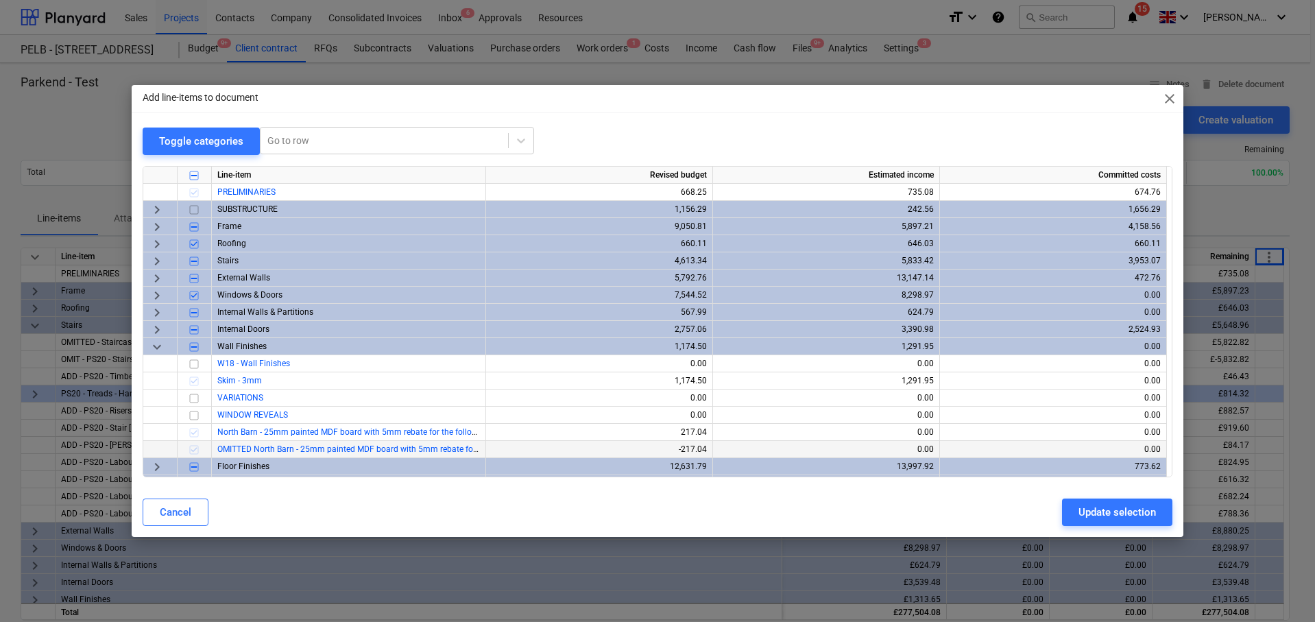
click at [686, 449] on div "-217.04" at bounding box center [598, 449] width 215 height 17
drag, startPoint x: 679, startPoint y: 450, endPoint x: 704, endPoint y: 446, distance: 25.8
click at [704, 446] on div "-217.04" at bounding box center [598, 449] width 215 height 17
drag, startPoint x: 707, startPoint y: 446, endPoint x: 678, endPoint y: 448, distance: 29.5
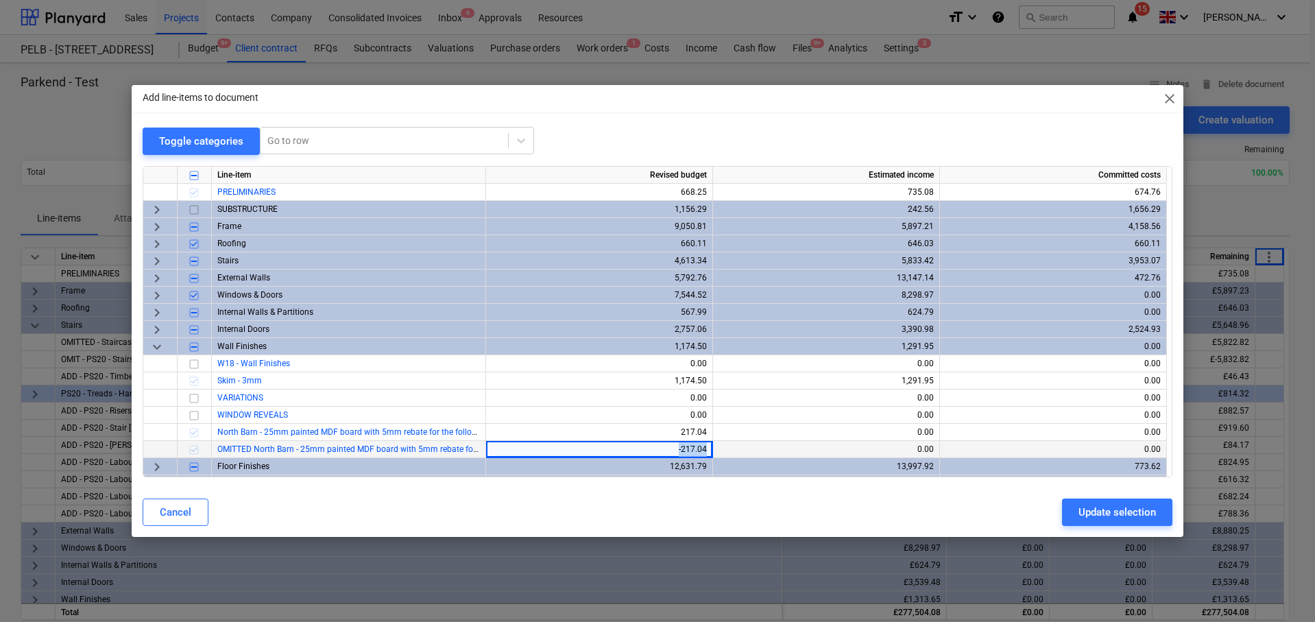
click at [678, 448] on div "-217.04" at bounding box center [599, 449] width 227 height 17
click at [1162, 97] on span "close" at bounding box center [1169, 98] width 16 height 16
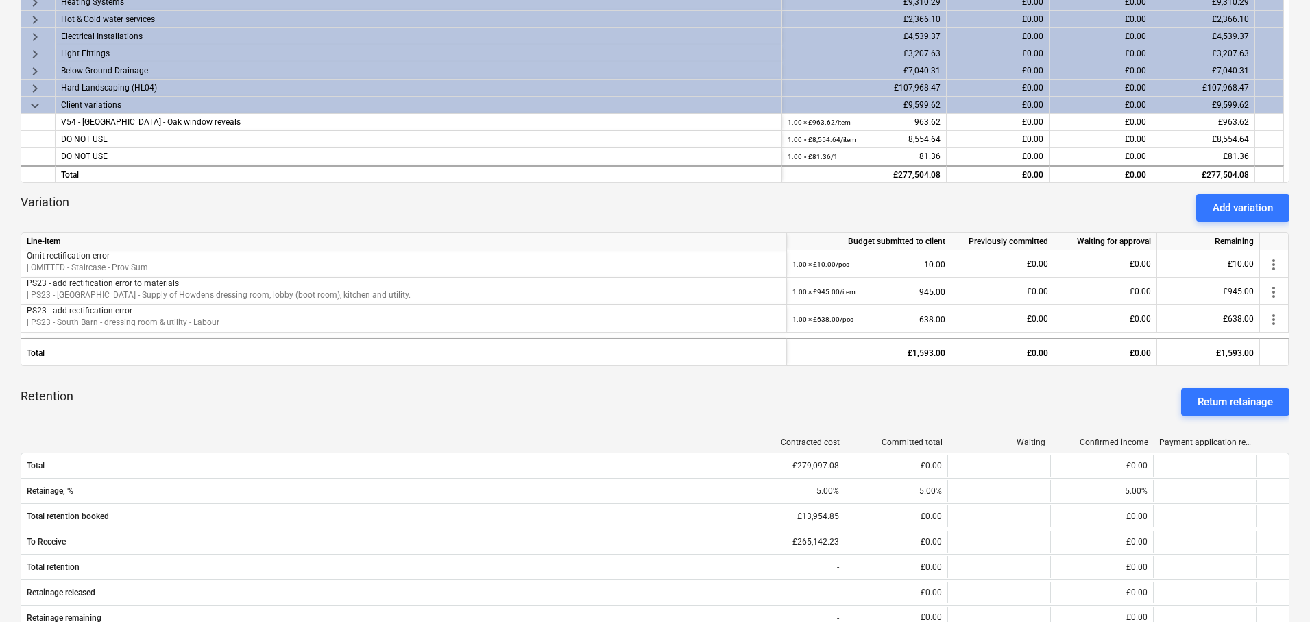
scroll to position [375, 0]
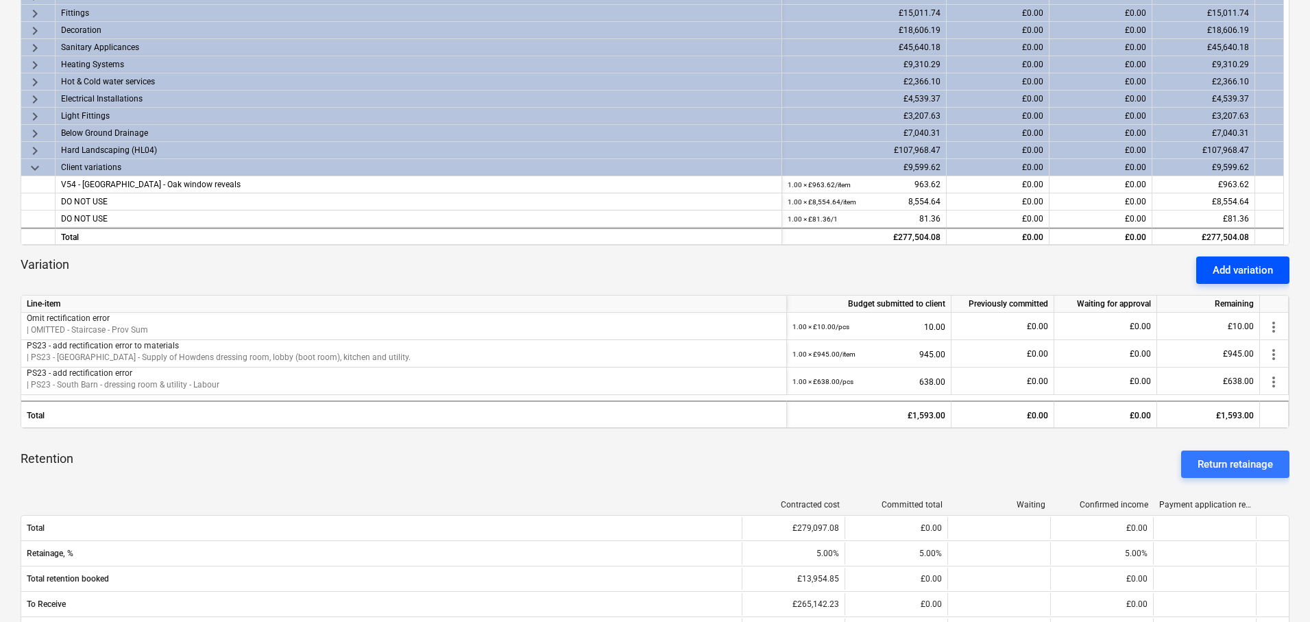
click at [1247, 270] on div "Add variation" at bounding box center [1242, 270] width 60 height 18
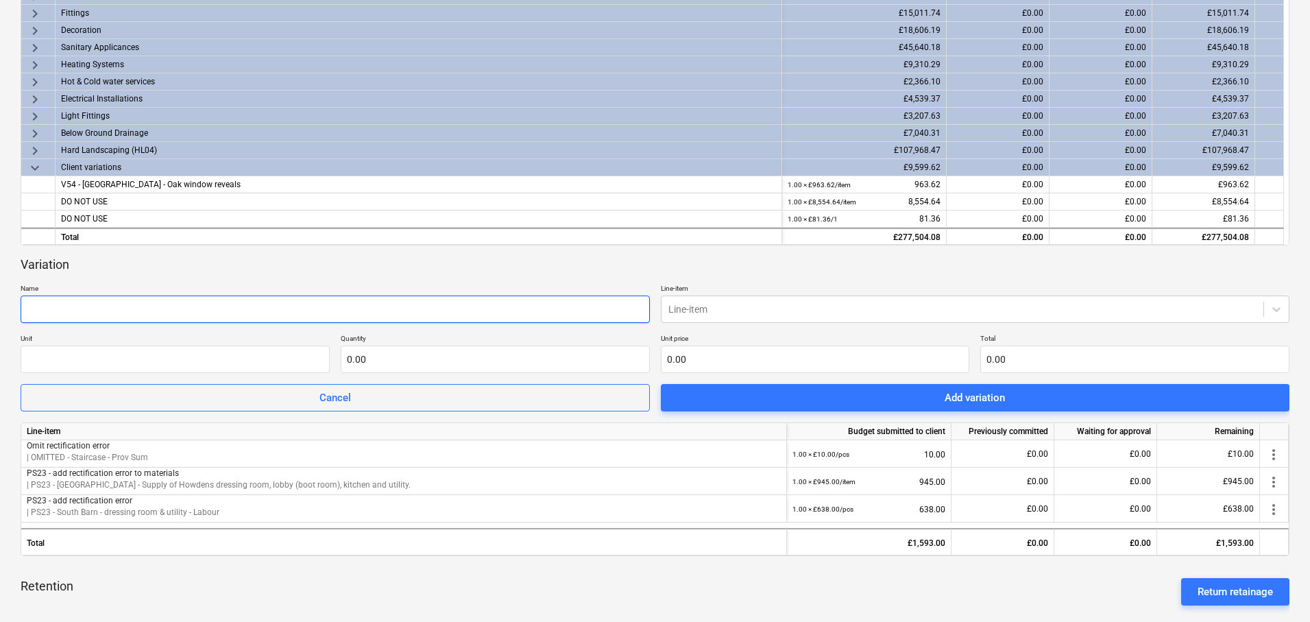
click at [281, 309] on input "text" at bounding box center [335, 308] width 629 height 27
paste input "North Barn - 25mm painted MDF board with 5mm rebate for the following openings:…"
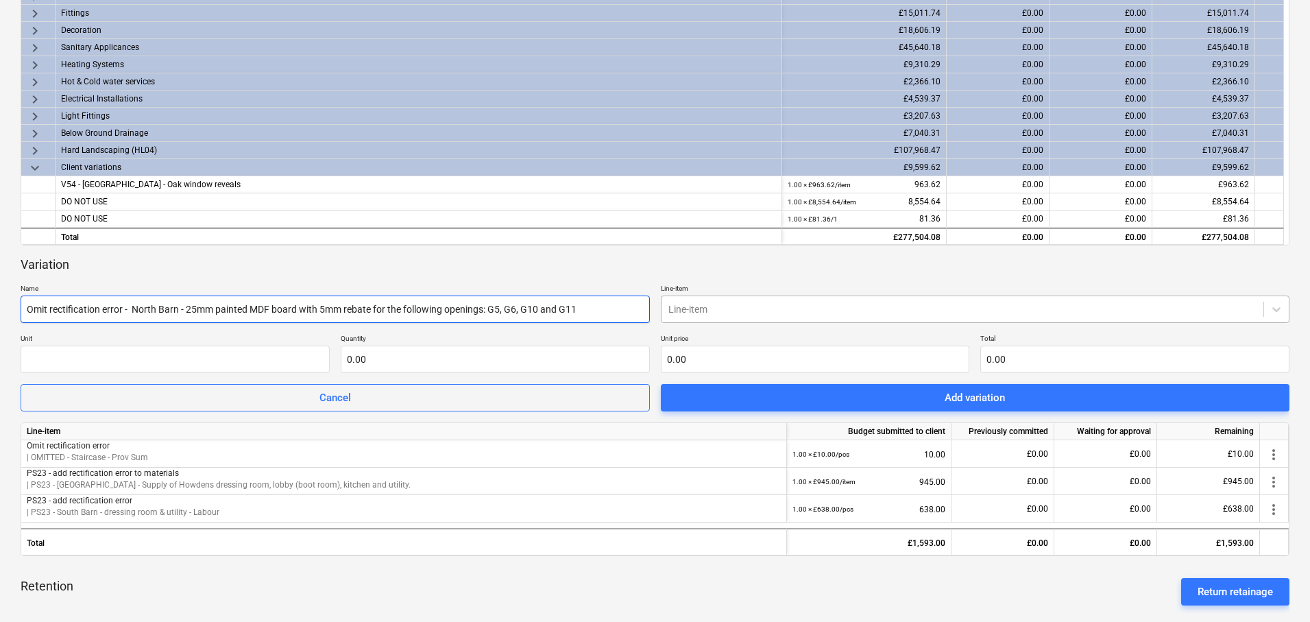
type input "Omit rectification error - North Barn - 25mm painted MDF board with 5mm rebate …"
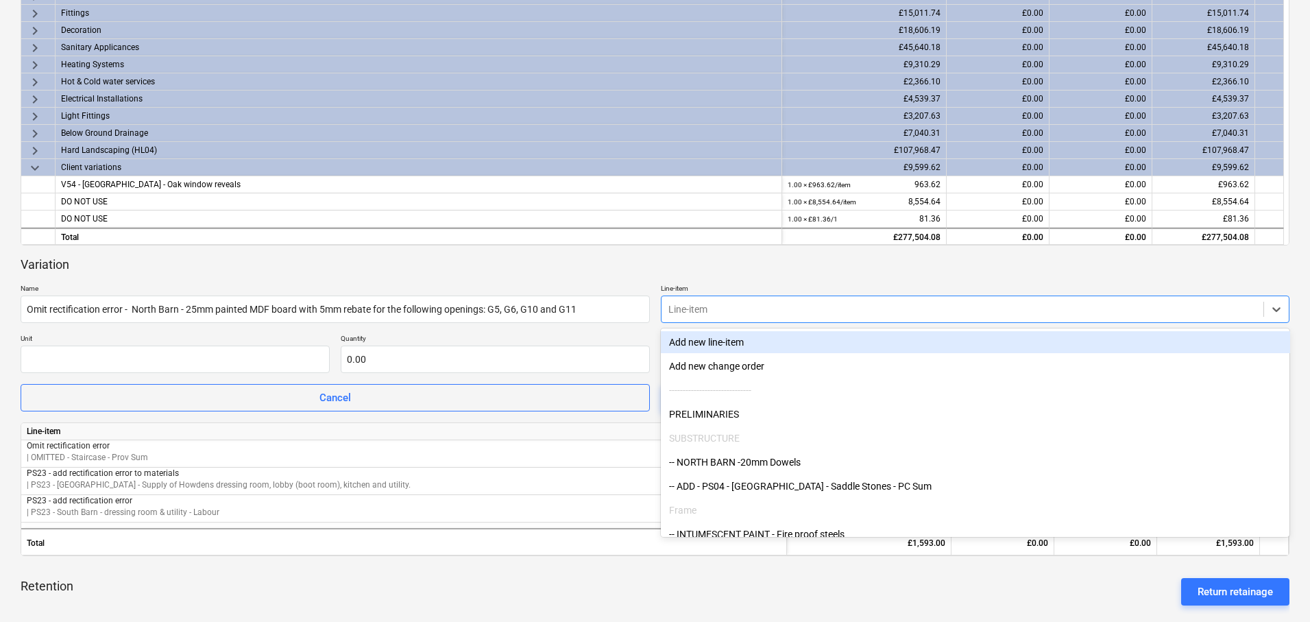
click at [771, 314] on div at bounding box center [962, 309] width 589 height 14
paste input "North Barn - 25mm painted MDF board with 5mm rebate for the following openings:…"
type input "North Barn - 25mm painted MDF board with 5mm rebate for the following openings:…"
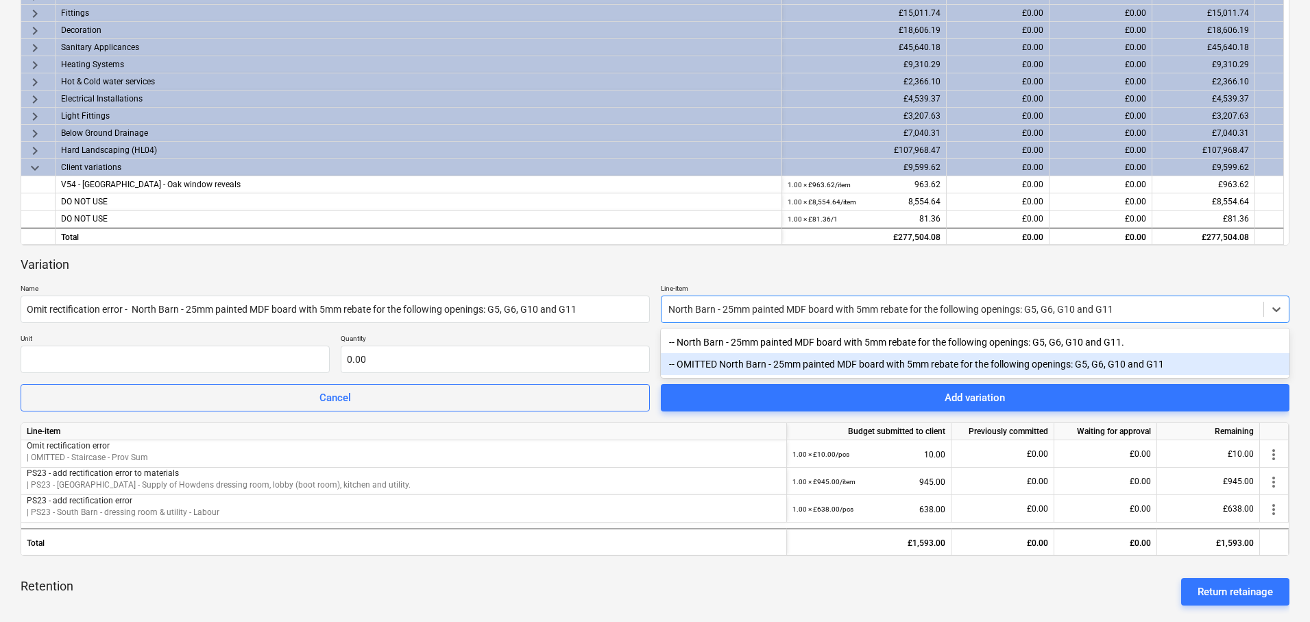
click at [770, 367] on div "-- OMITTED North Barn - 25mm painted MDF board with 5mm rebate for the followin…" at bounding box center [975, 364] width 629 height 22
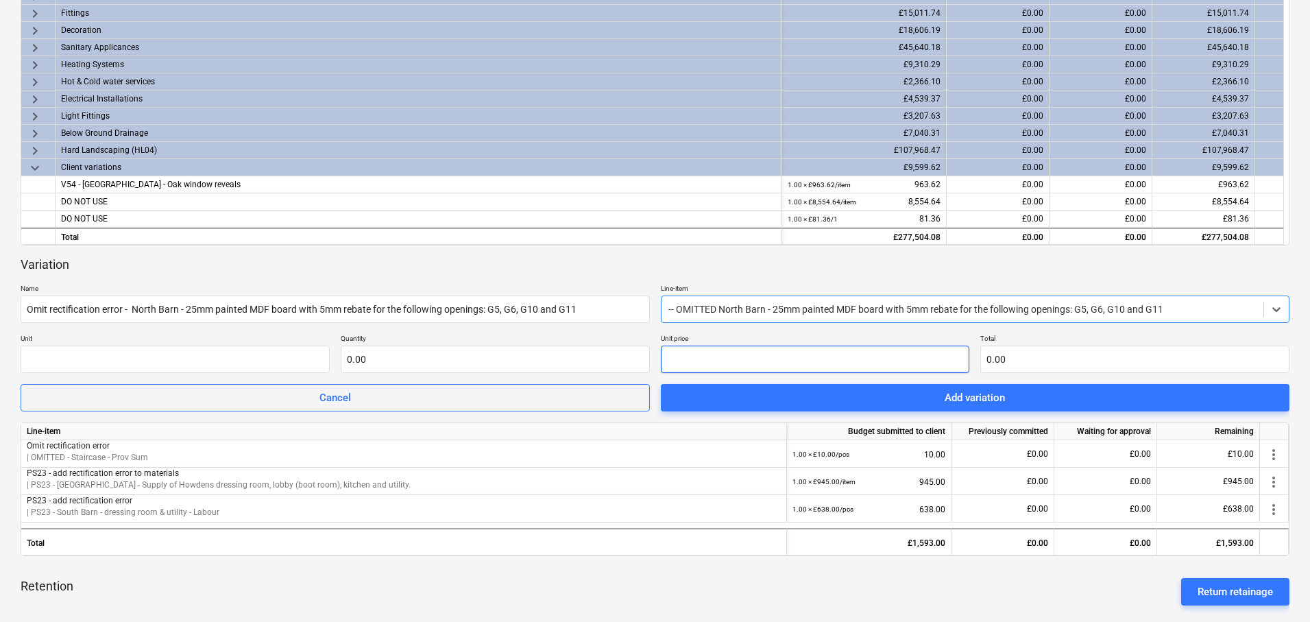
click at [715, 368] on input "text" at bounding box center [815, 358] width 309 height 27
type input "0.00"
click at [528, 362] on input "text" at bounding box center [495, 358] width 309 height 27
type input "-1.00"
click at [728, 355] on input "text" at bounding box center [815, 358] width 309 height 27
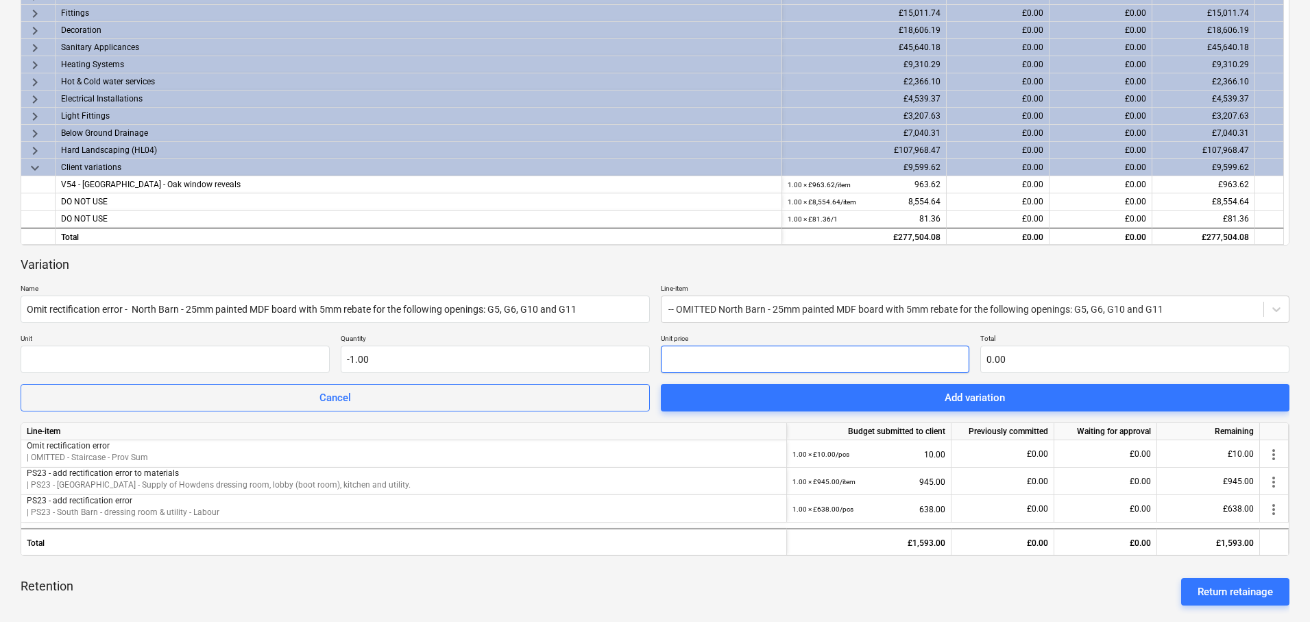
type input "2"
type input "-2.00"
type input "21"
type input "-21.00"
type input "21.7"
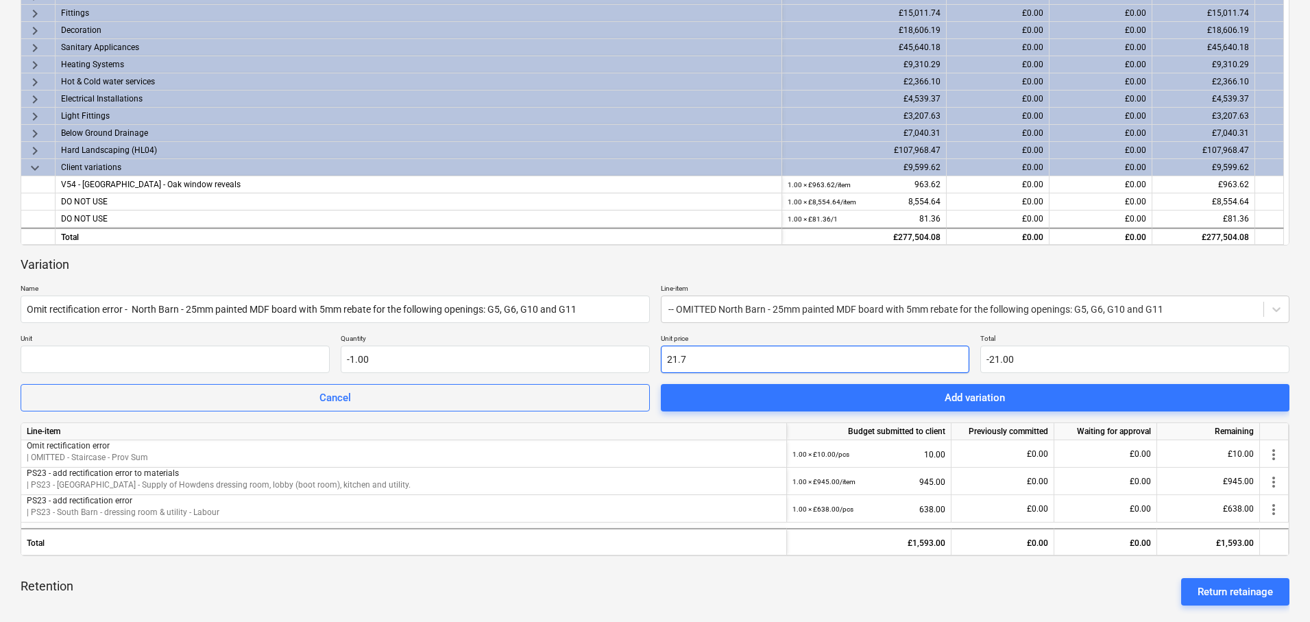
type input "-21.70"
type input "21.70"
click at [995, 334] on p "Total" at bounding box center [1134, 340] width 309 height 12
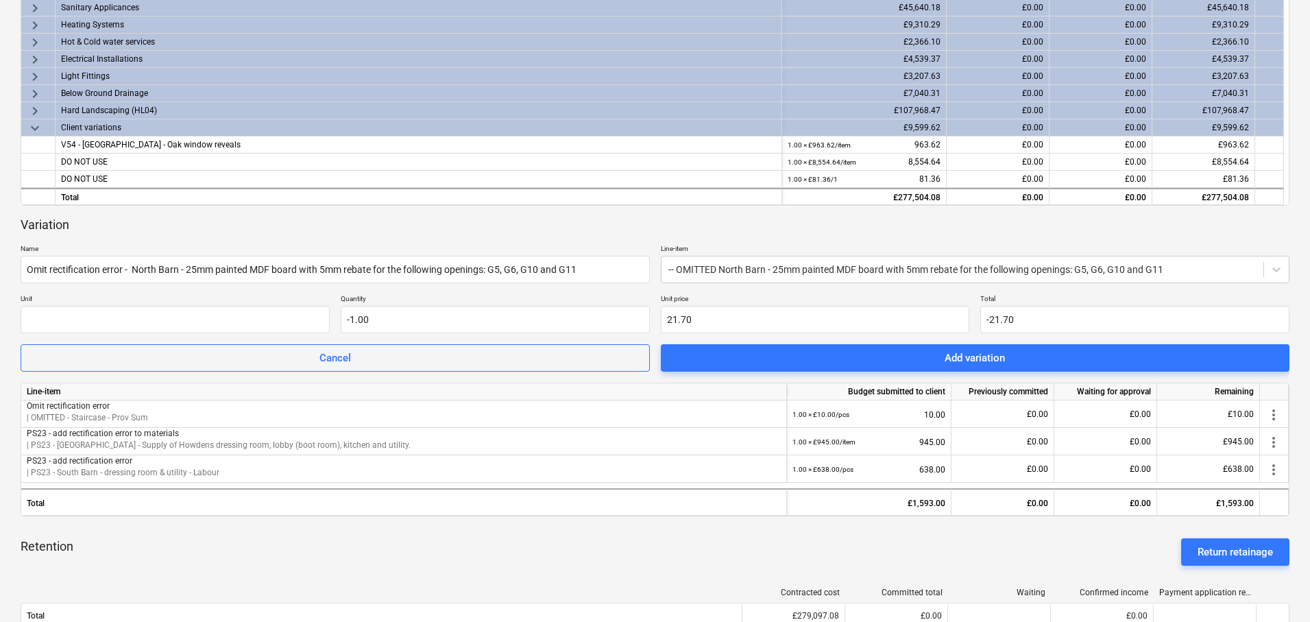
scroll to position [422, 0]
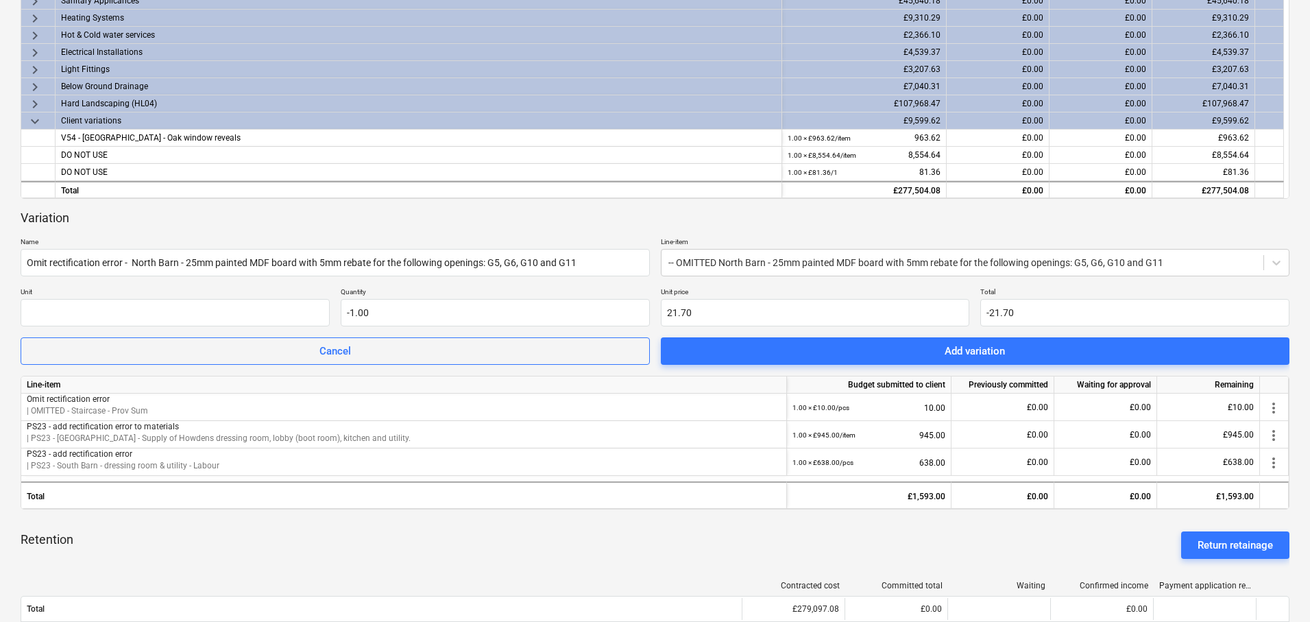
click at [999, 551] on div "Retention Return retainage" at bounding box center [655, 544] width 1269 height 49
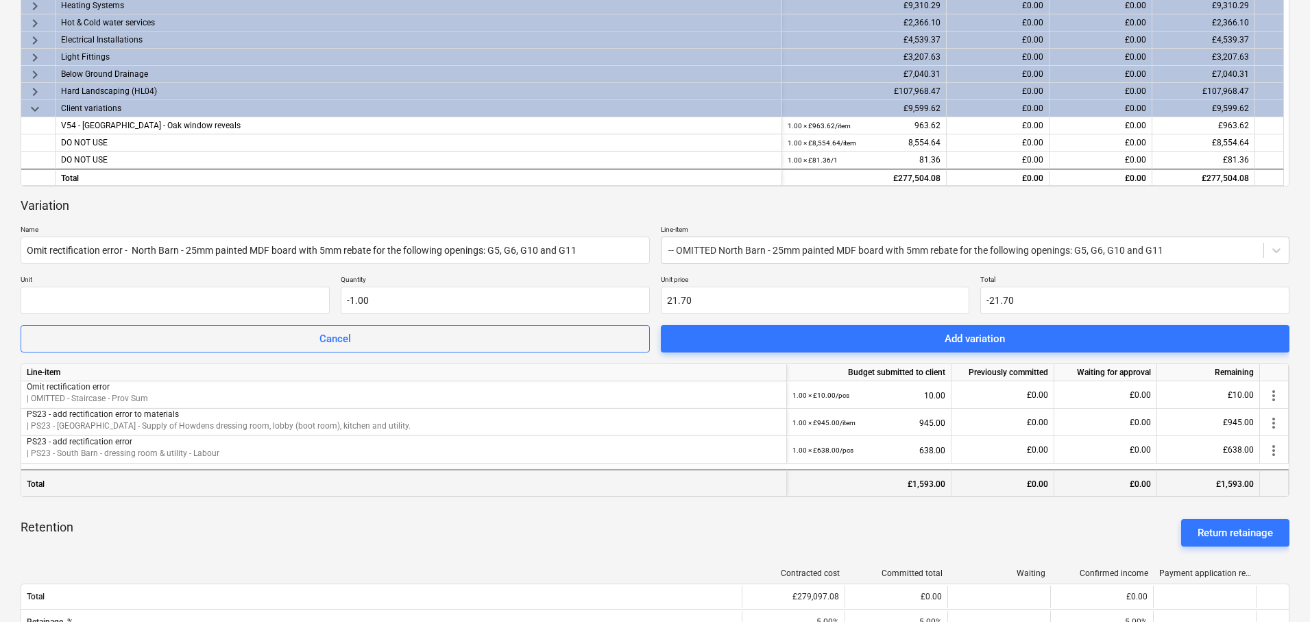
scroll to position [436, 0]
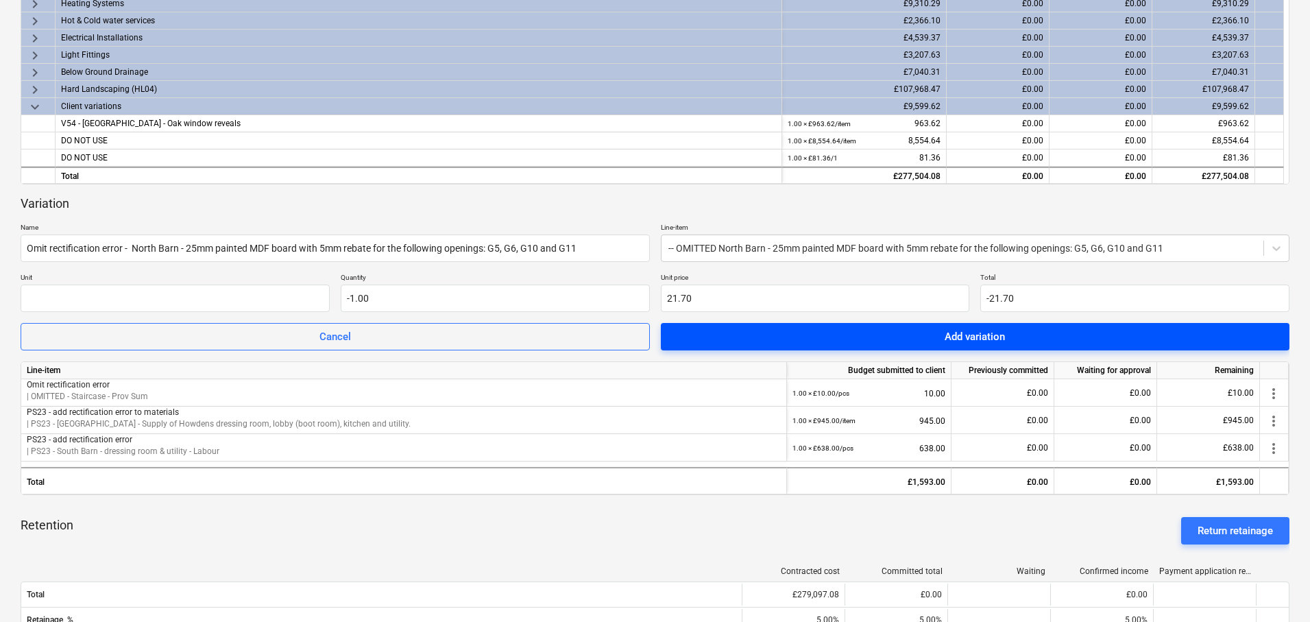
click at [903, 334] on span "Add variation" at bounding box center [975, 337] width 596 height 18
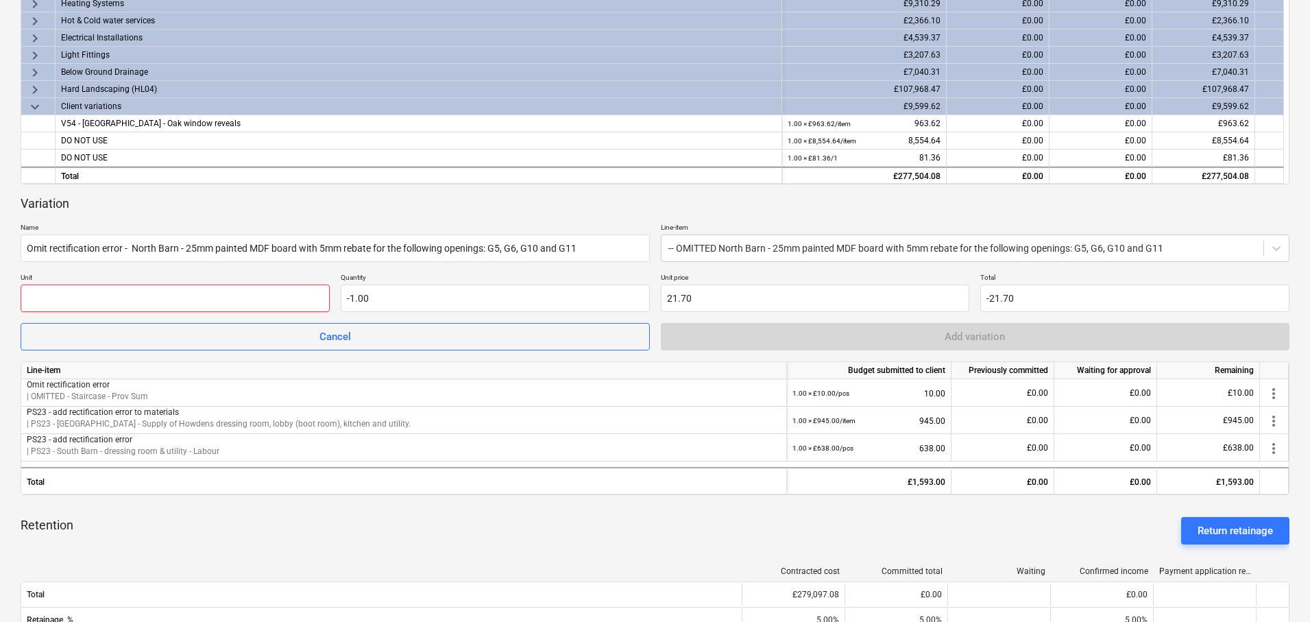
click at [254, 295] on input "text" at bounding box center [175, 297] width 309 height 27
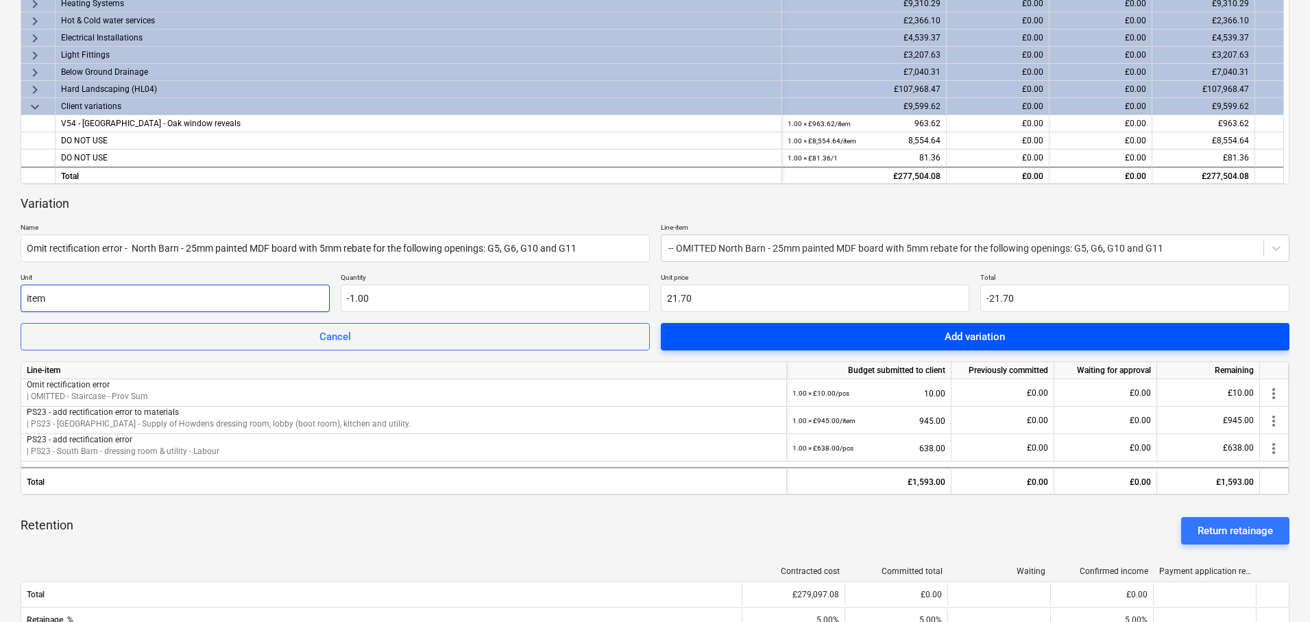
type input "item"
click at [724, 325] on button "Add variation" at bounding box center [975, 336] width 629 height 27
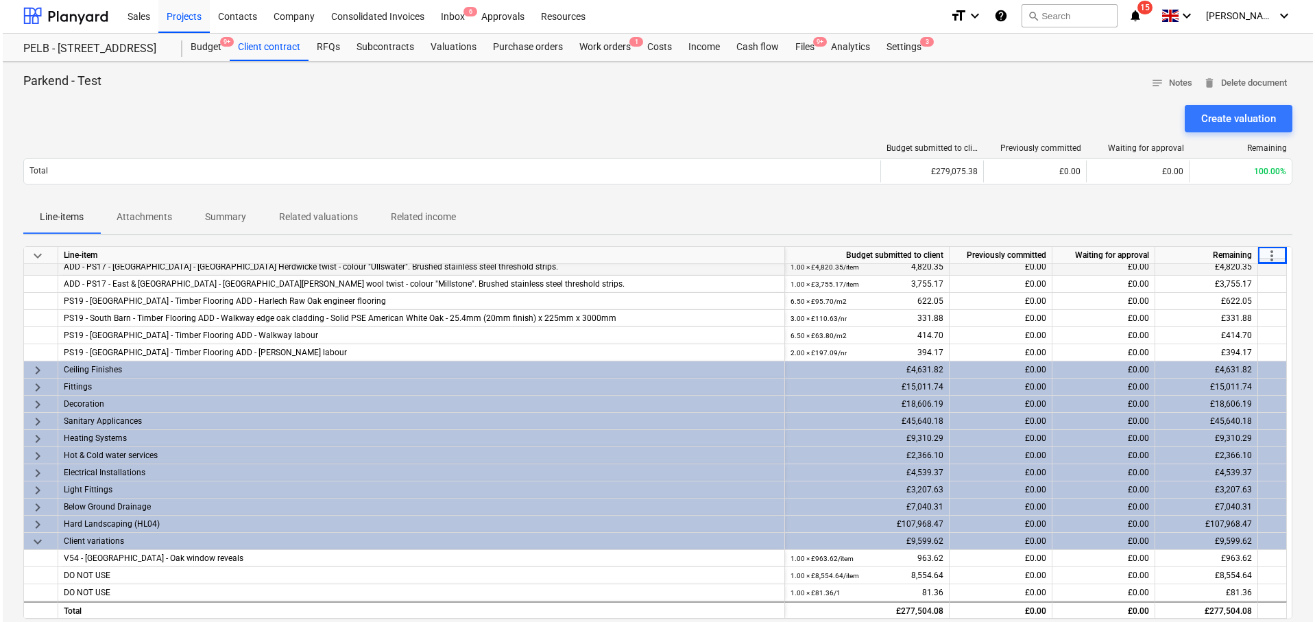
scroll to position [0, 0]
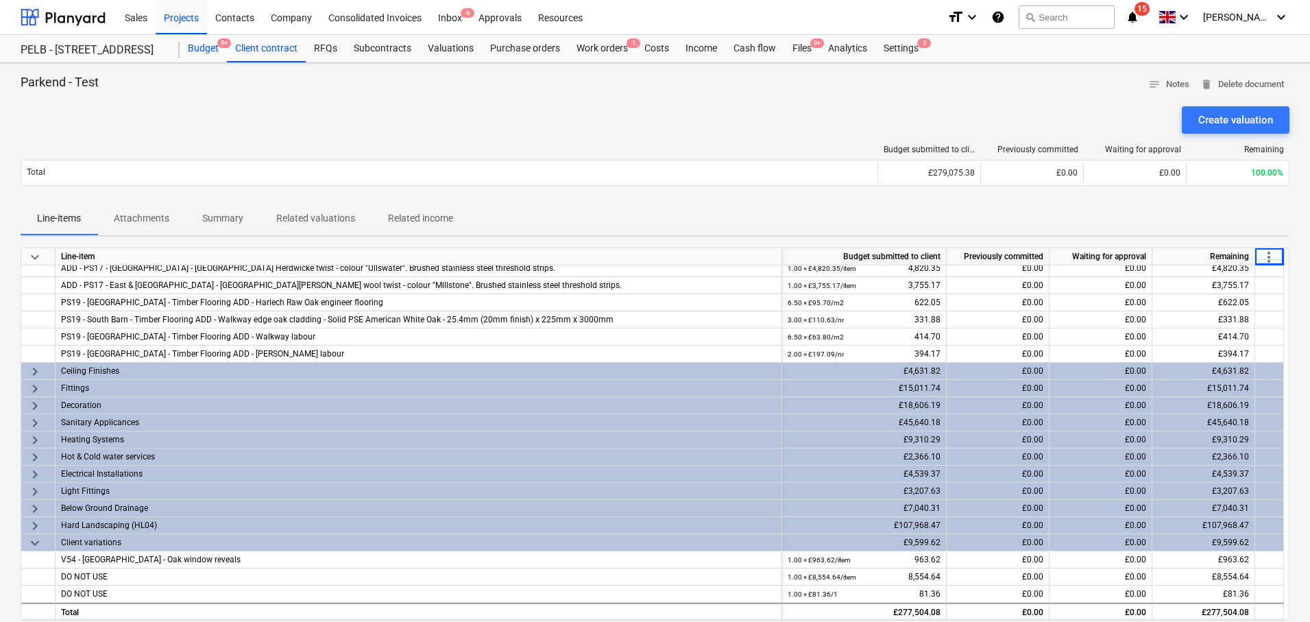
click at [197, 42] on div "Budget 9+" at bounding box center [203, 48] width 47 height 27
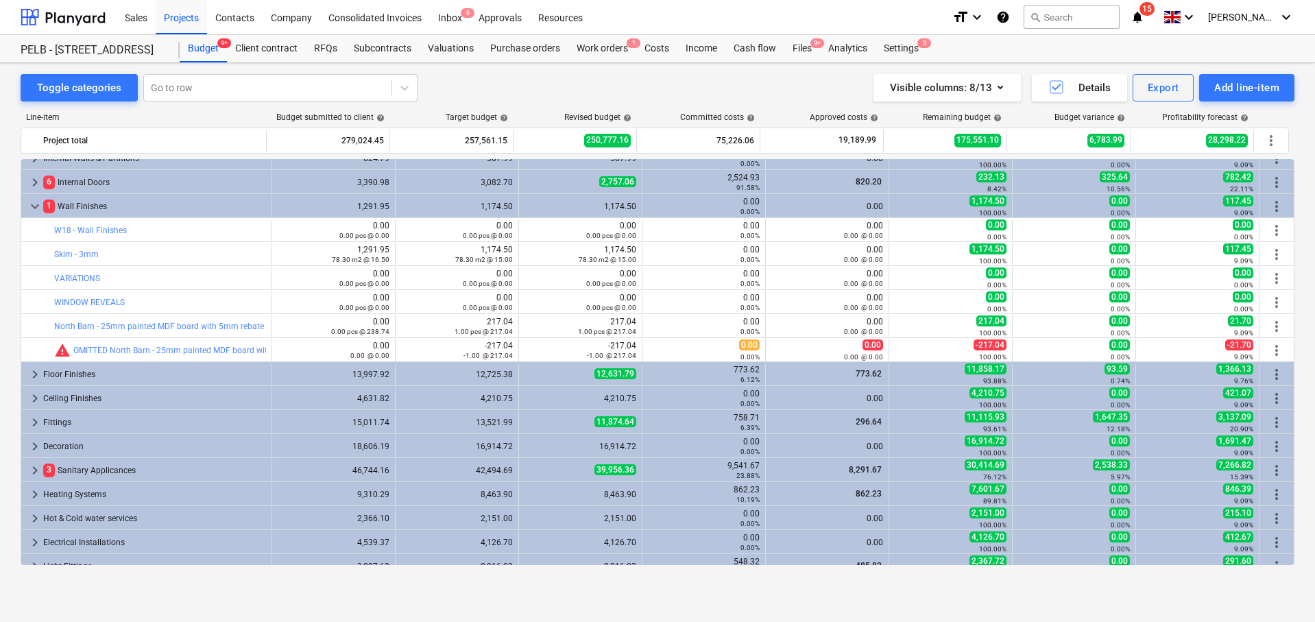
scroll to position [514, 0]
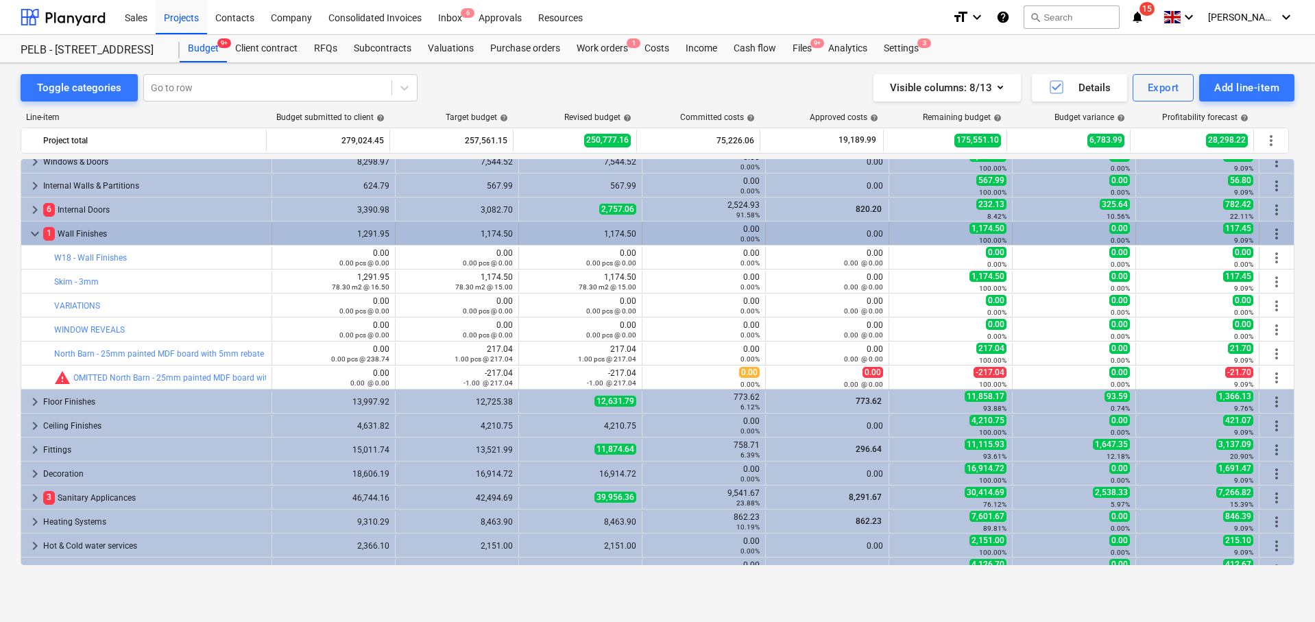
click at [33, 230] on span "keyboard_arrow_down" at bounding box center [35, 233] width 16 height 16
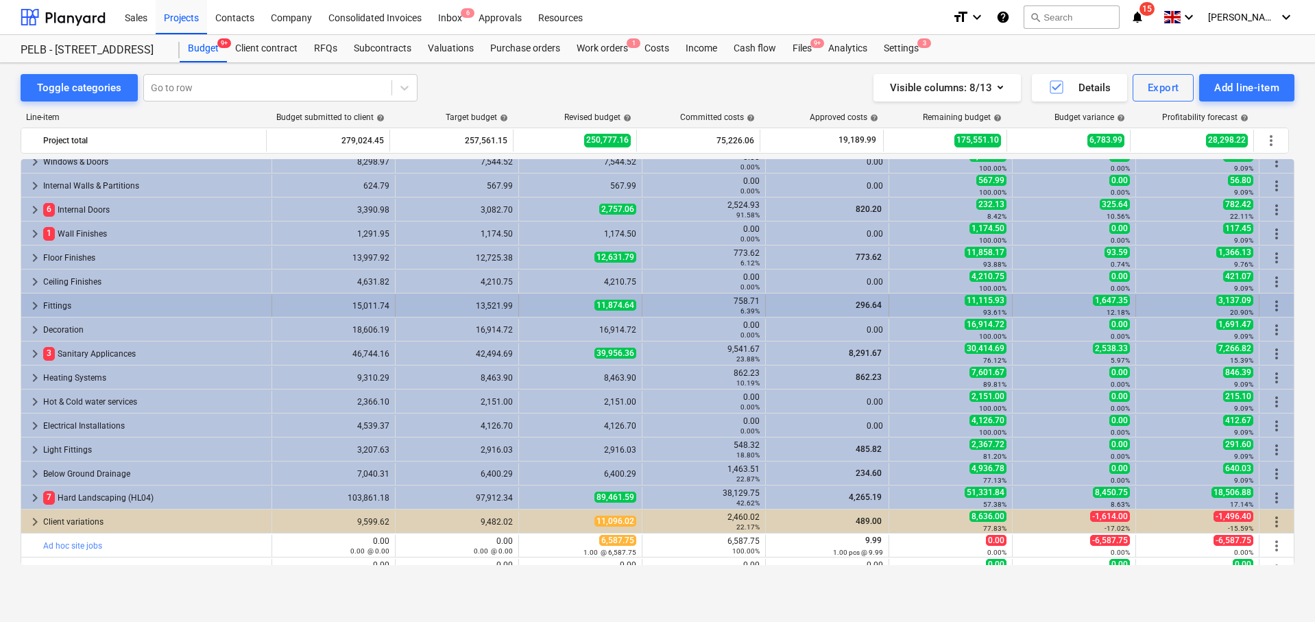
click at [33, 296] on div "keyboard_arrow_right" at bounding box center [35, 306] width 16 height 22
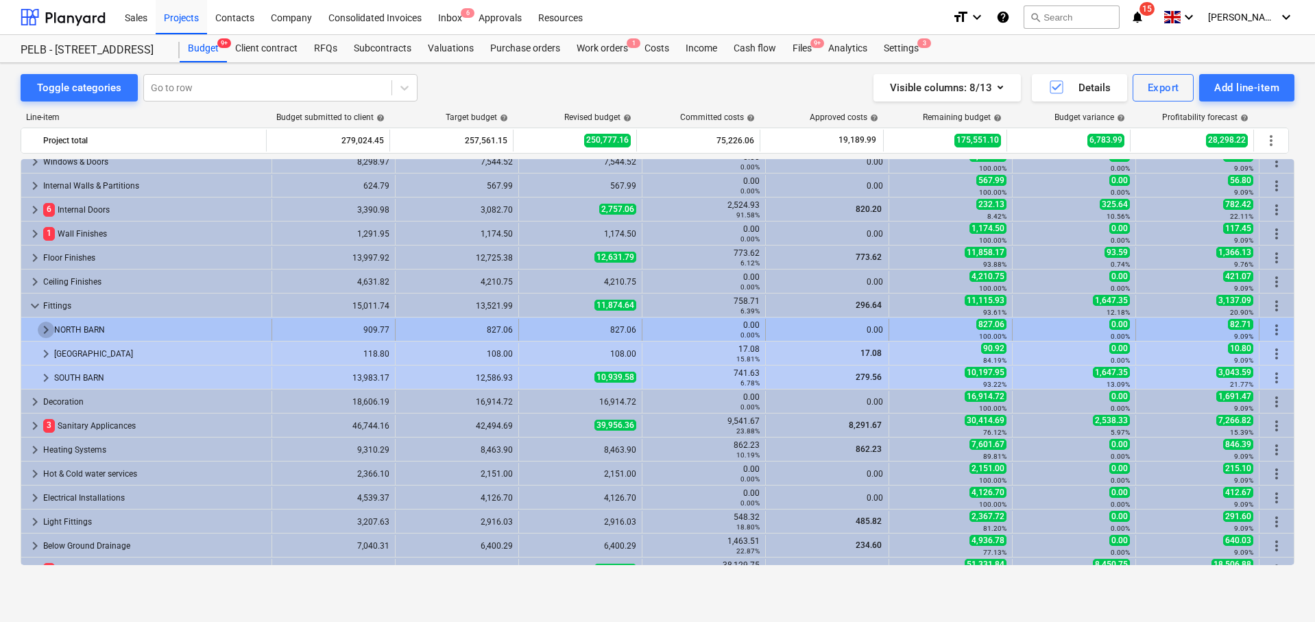
click at [43, 331] on span "keyboard_arrow_right" at bounding box center [46, 329] width 16 height 16
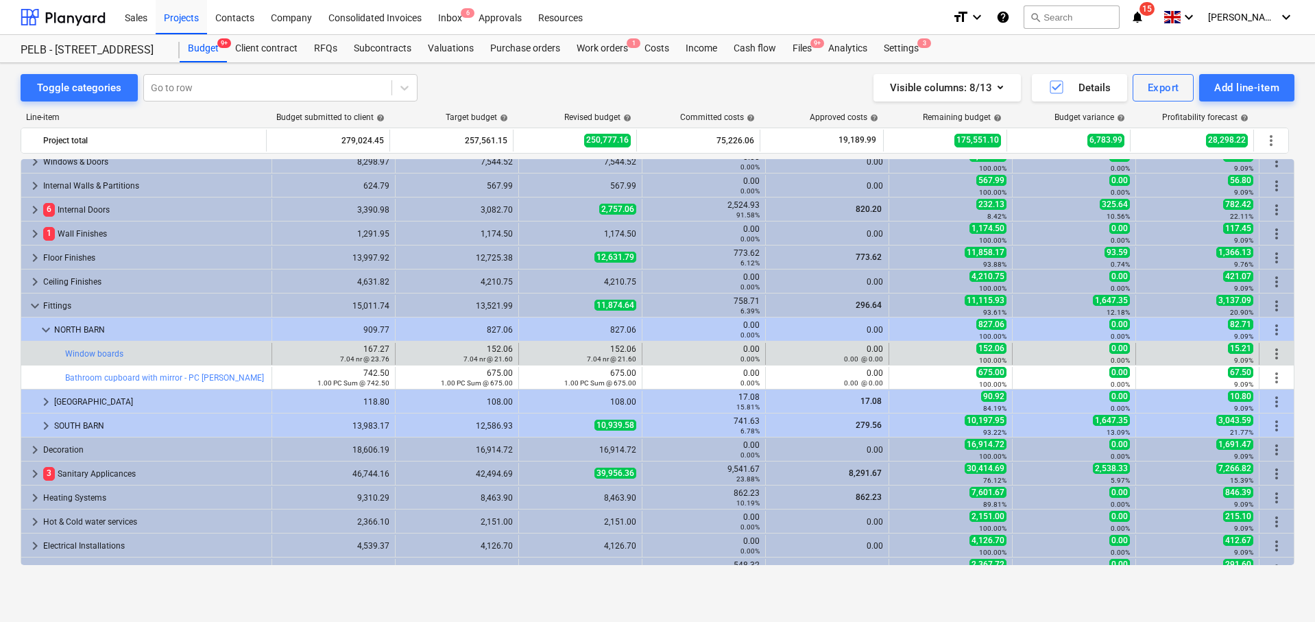
drag, startPoint x: 125, startPoint y: 352, endPoint x: 64, endPoint y: 356, distance: 61.8
click at [64, 356] on div "bar_chart Window boards" at bounding box center [146, 354] width 251 height 22
copy div "bar_chart Window boards"
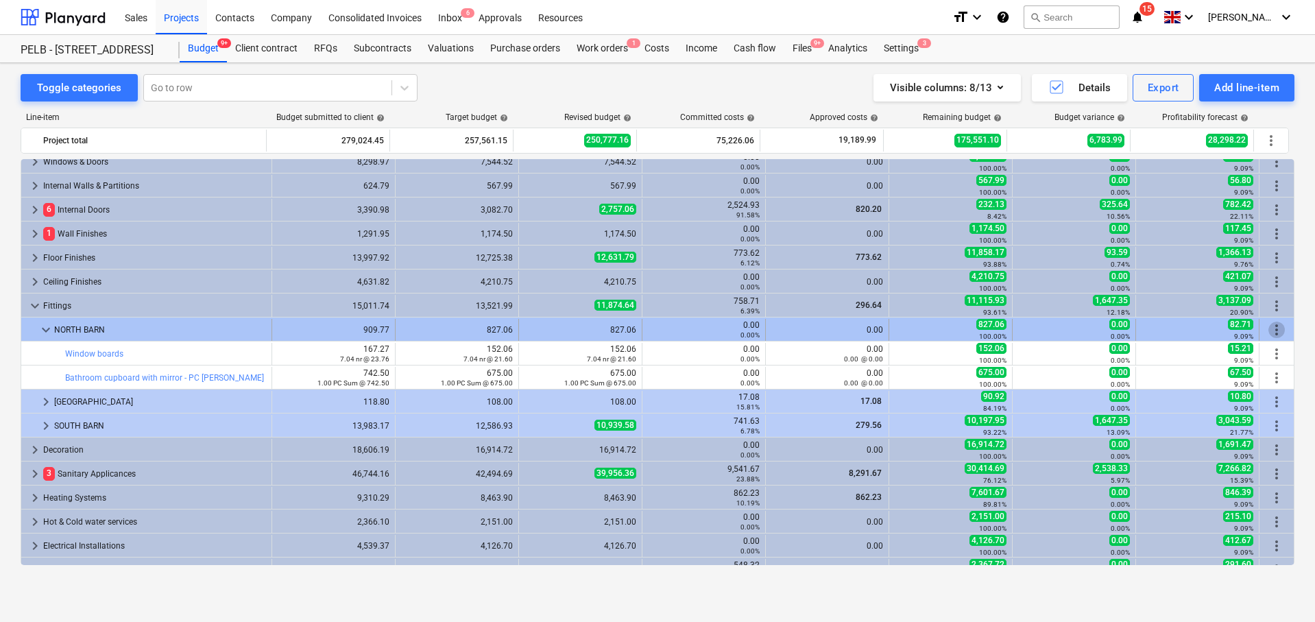
click at [1271, 326] on span "more_vert" at bounding box center [1276, 329] width 16 height 16
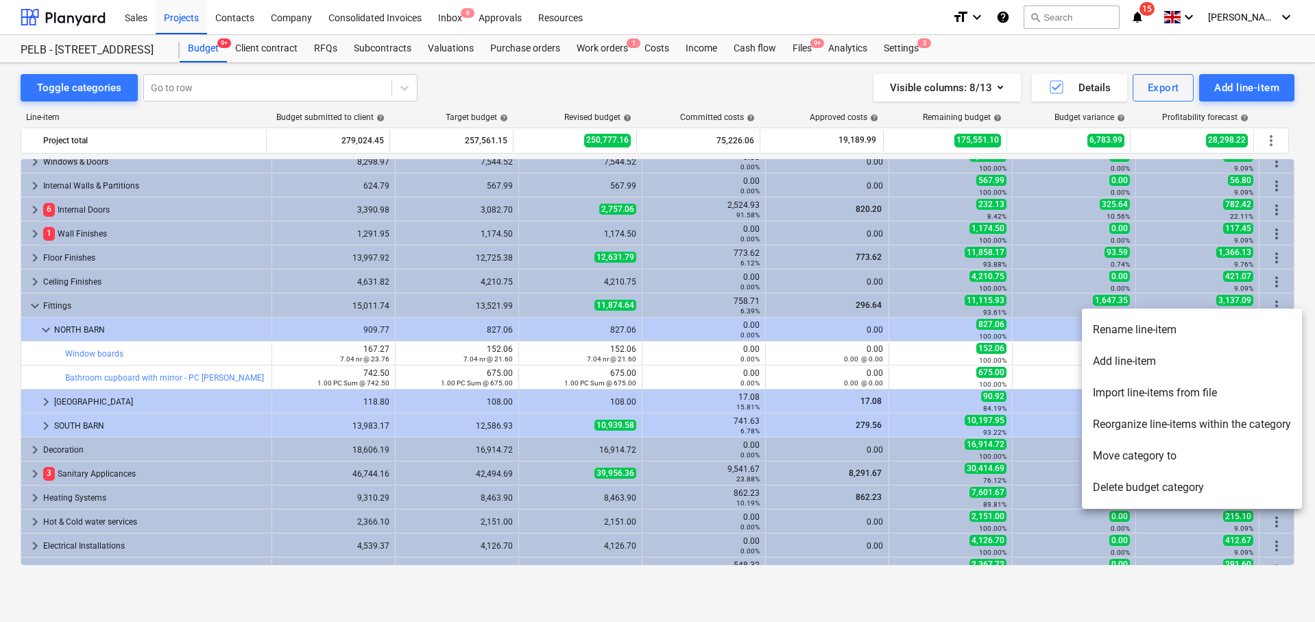
click at [1211, 354] on li "Add line-item" at bounding box center [1192, 361] width 220 height 32
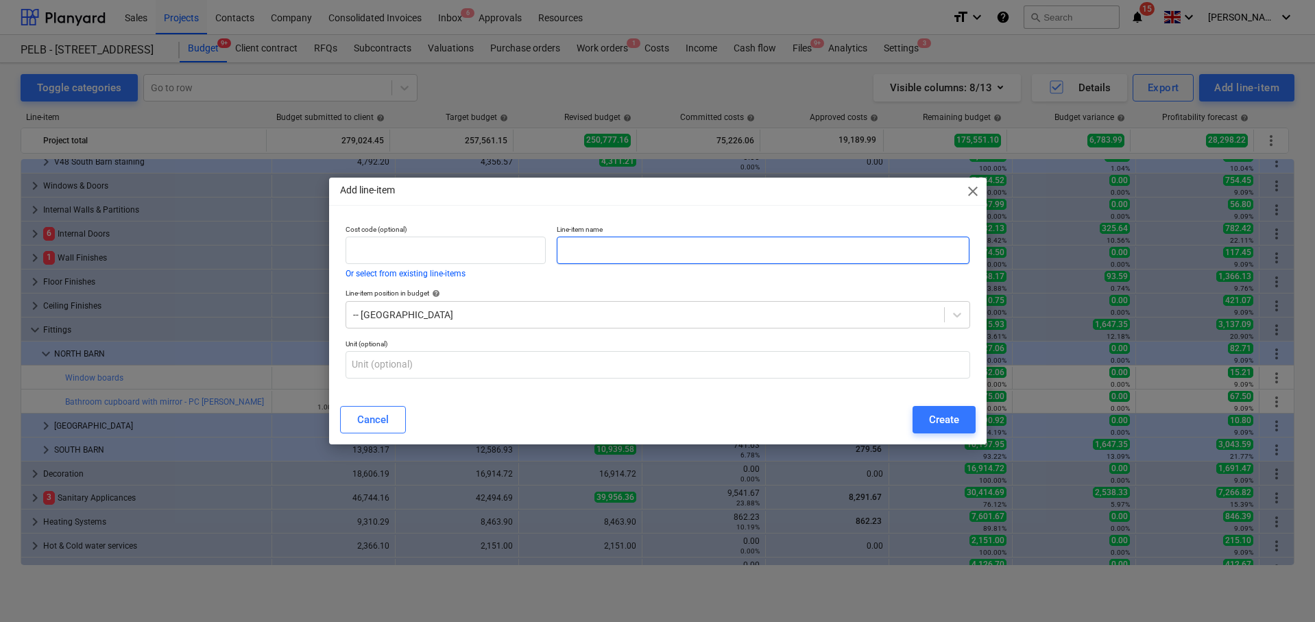
click at [679, 256] on input "text" at bounding box center [763, 249] width 413 height 27
paste input "Window boards"
click at [587, 249] on input "OMMITED - Window boards" at bounding box center [763, 249] width 413 height 27
click at [749, 249] on input "OMITTED - Window boards" at bounding box center [763, 249] width 413 height 27
type input "OMITTED - Window boards"
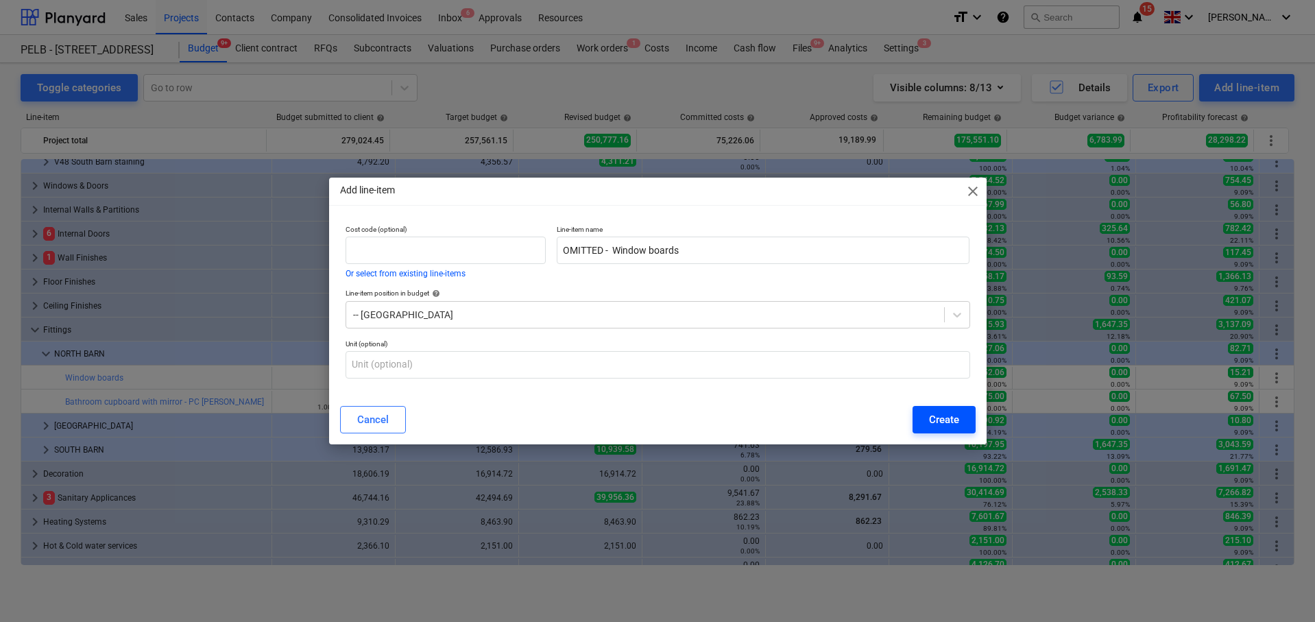
click at [954, 422] on div "Create" at bounding box center [944, 420] width 30 height 18
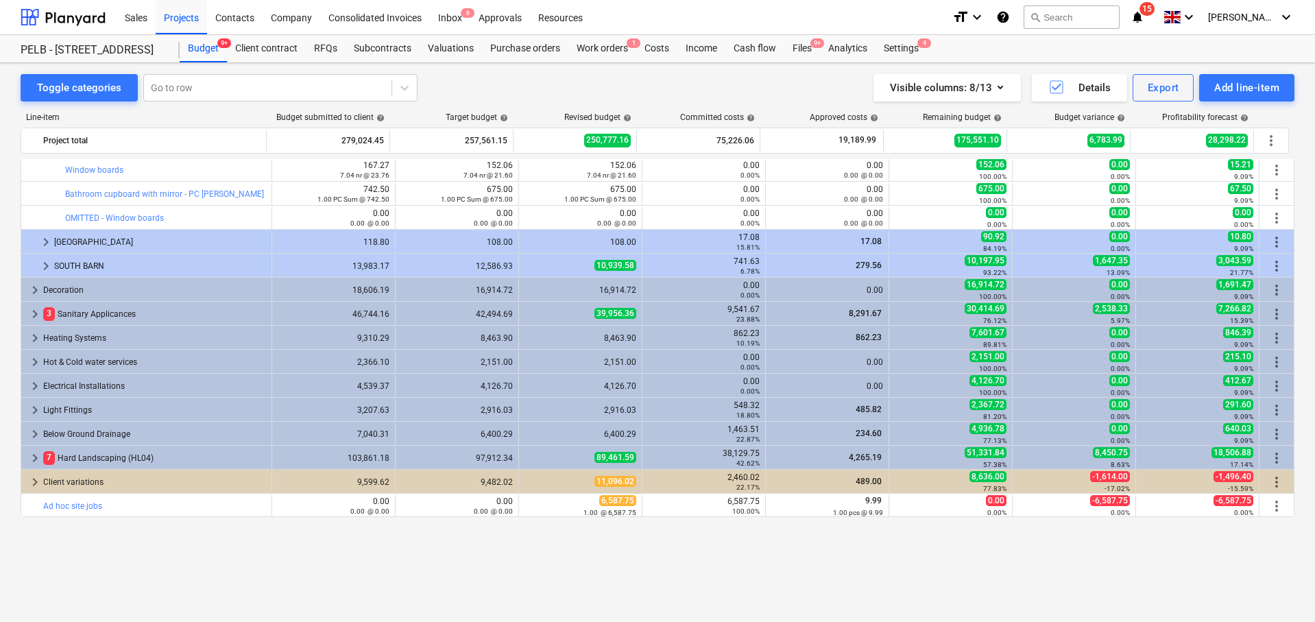
scroll to position [635, 0]
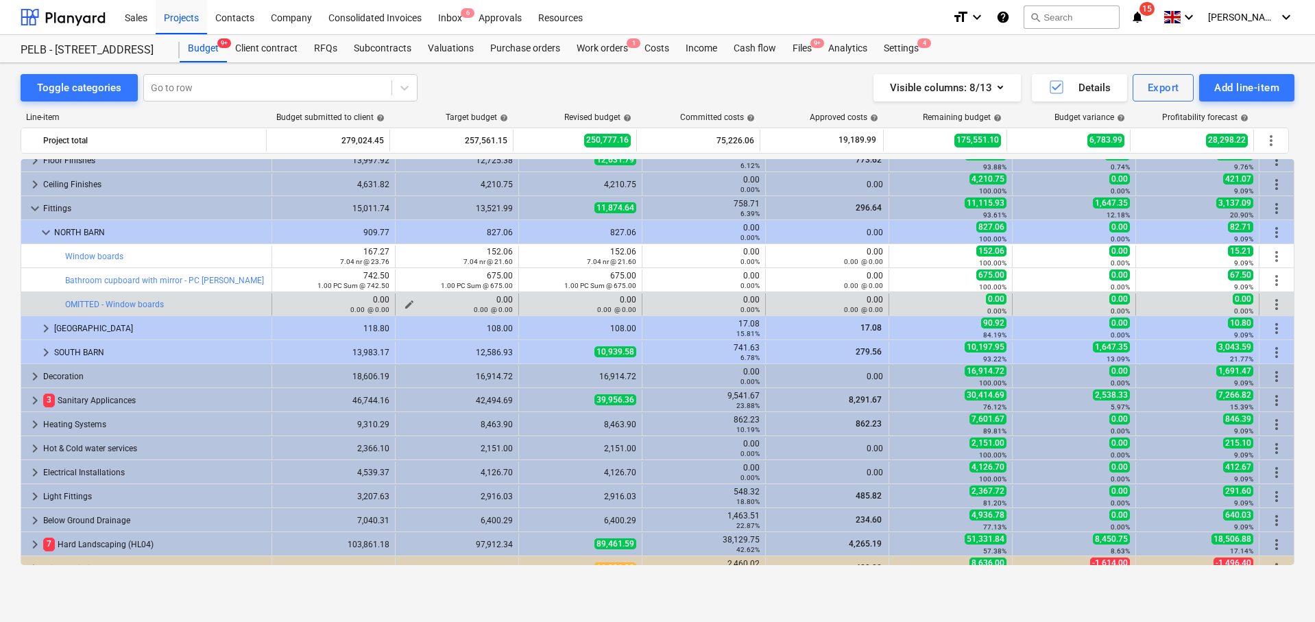
click at [402, 304] on div "0.00 @ 0.00" at bounding box center [457, 309] width 112 height 10
click at [406, 303] on span "edit" at bounding box center [409, 304] width 11 height 11
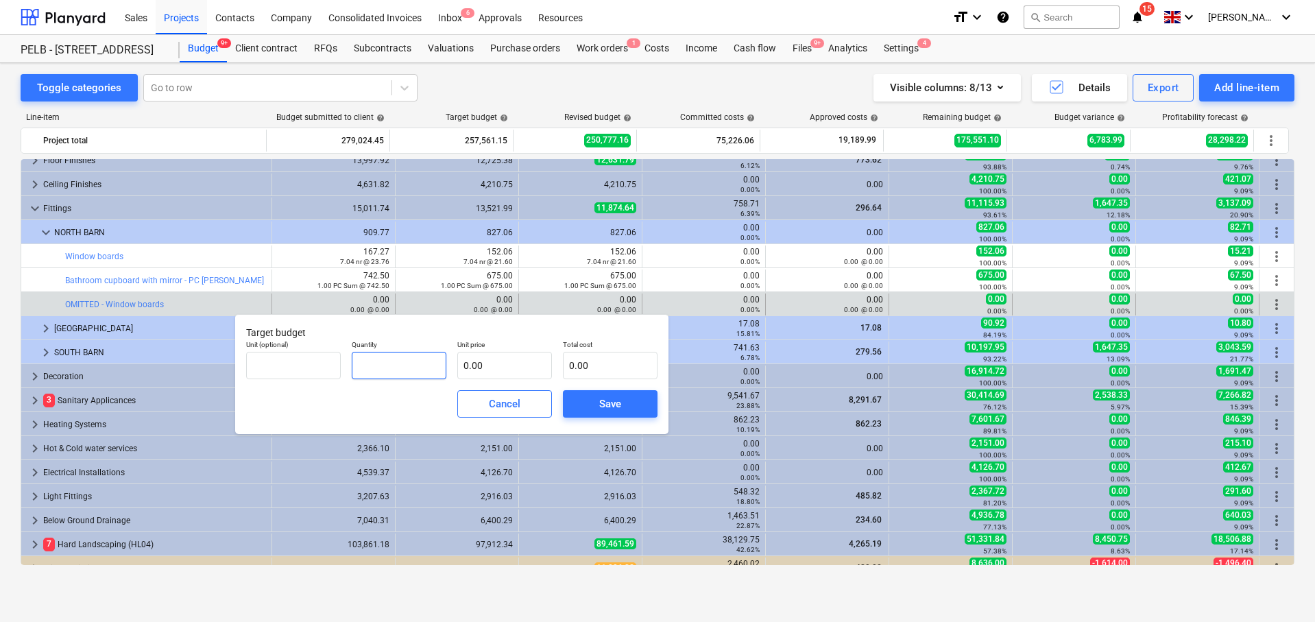
click at [401, 356] on input "text" at bounding box center [399, 365] width 95 height 27
type input "-1.00"
click at [525, 360] on input "text" at bounding box center [504, 365] width 95 height 27
type input "1"
type input "-1.00"
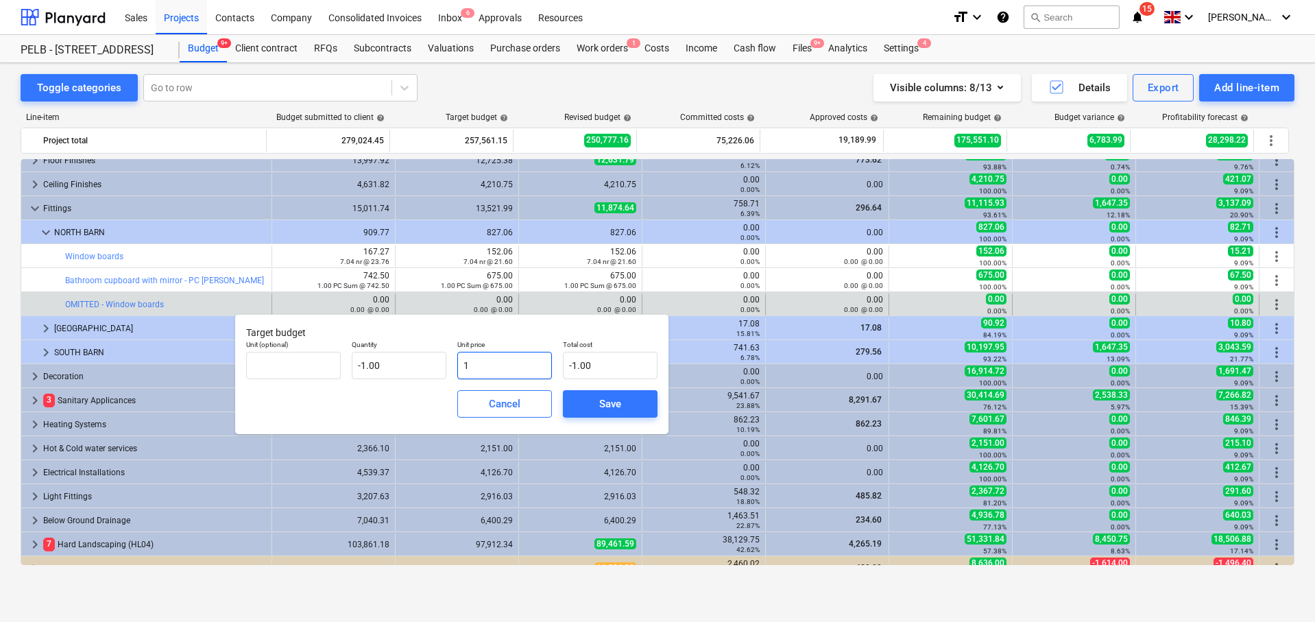
type input "15"
type input "-15.00"
type input "152"
type input "-152.00"
type input "152.06"
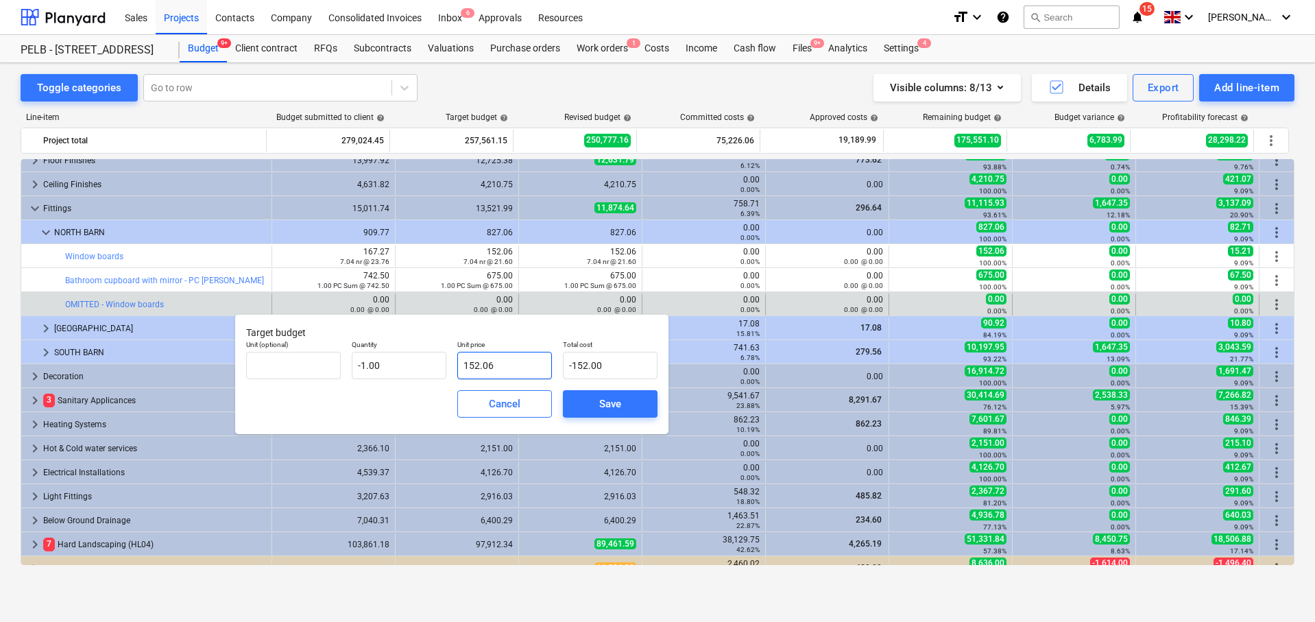
type input "-152.06"
click at [620, 402] on div "Save" at bounding box center [610, 404] width 22 height 18
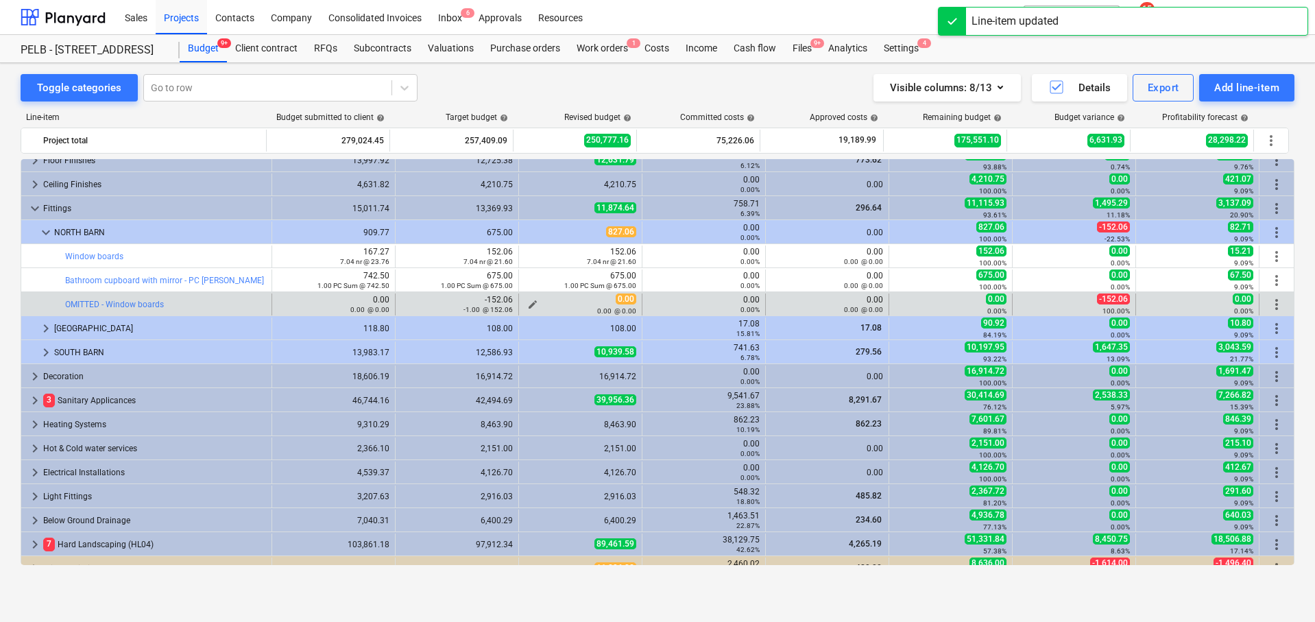
click at [524, 300] on div "edit" at bounding box center [532, 304] width 16 height 16
click at [527, 304] on span "edit" at bounding box center [532, 304] width 11 height 11
type textarea "x"
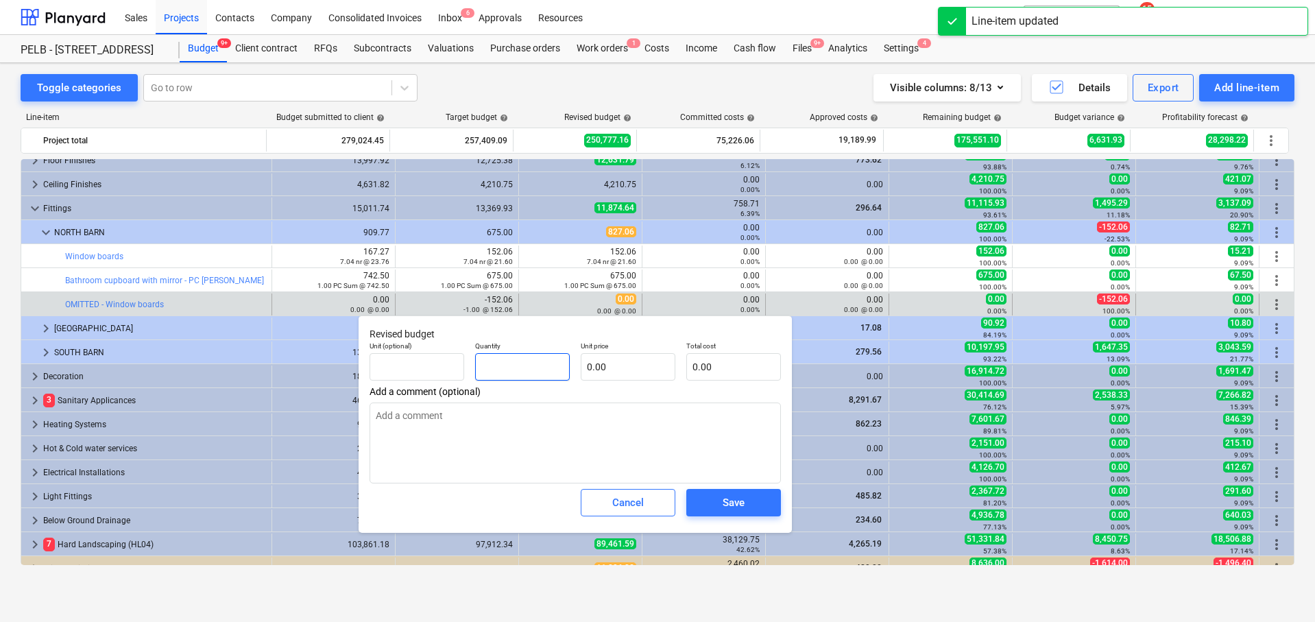
click at [528, 364] on input "text" at bounding box center [522, 366] width 95 height 27
type textarea "x"
type input "-"
type textarea "x"
type input "-1"
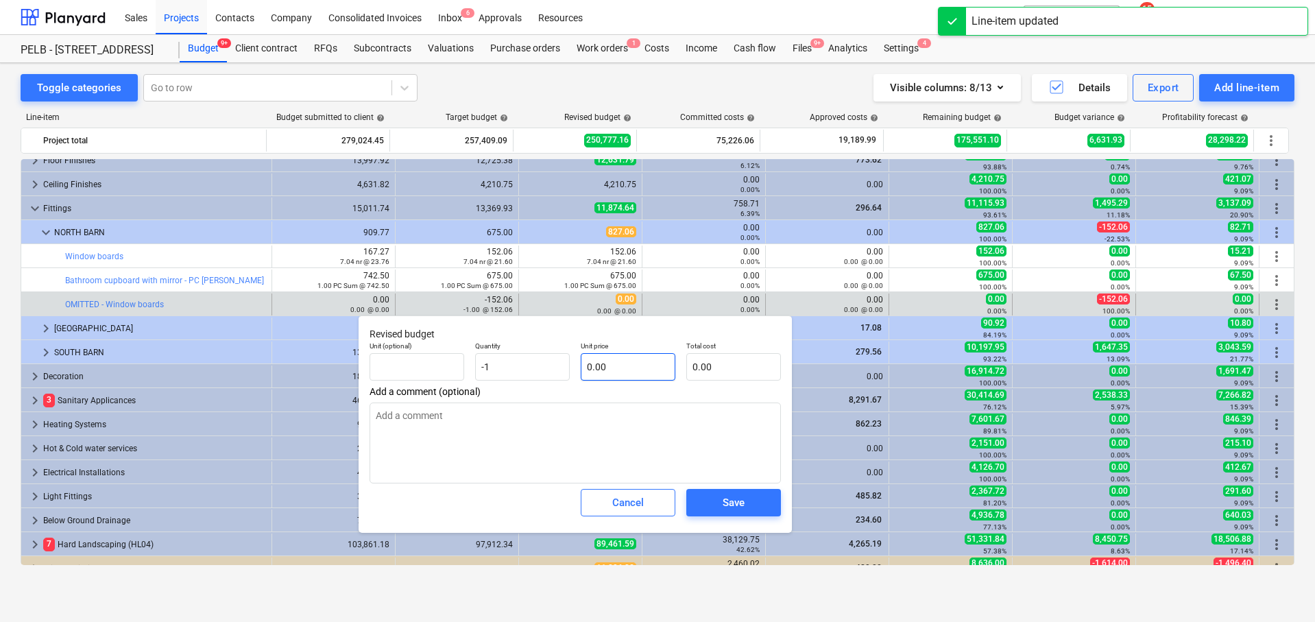
type textarea "x"
type input "-1.00"
click at [618, 366] on input "text" at bounding box center [628, 366] width 95 height 27
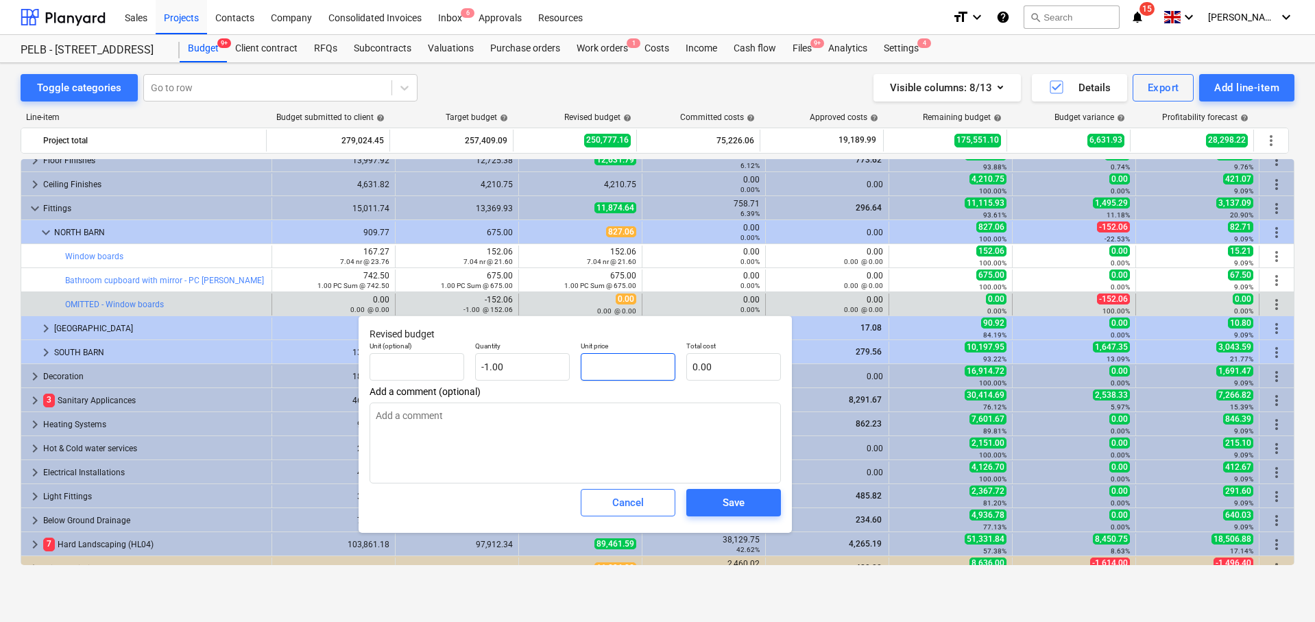
type textarea "x"
type input "1"
type input "-1.00"
type textarea "x"
type input "15"
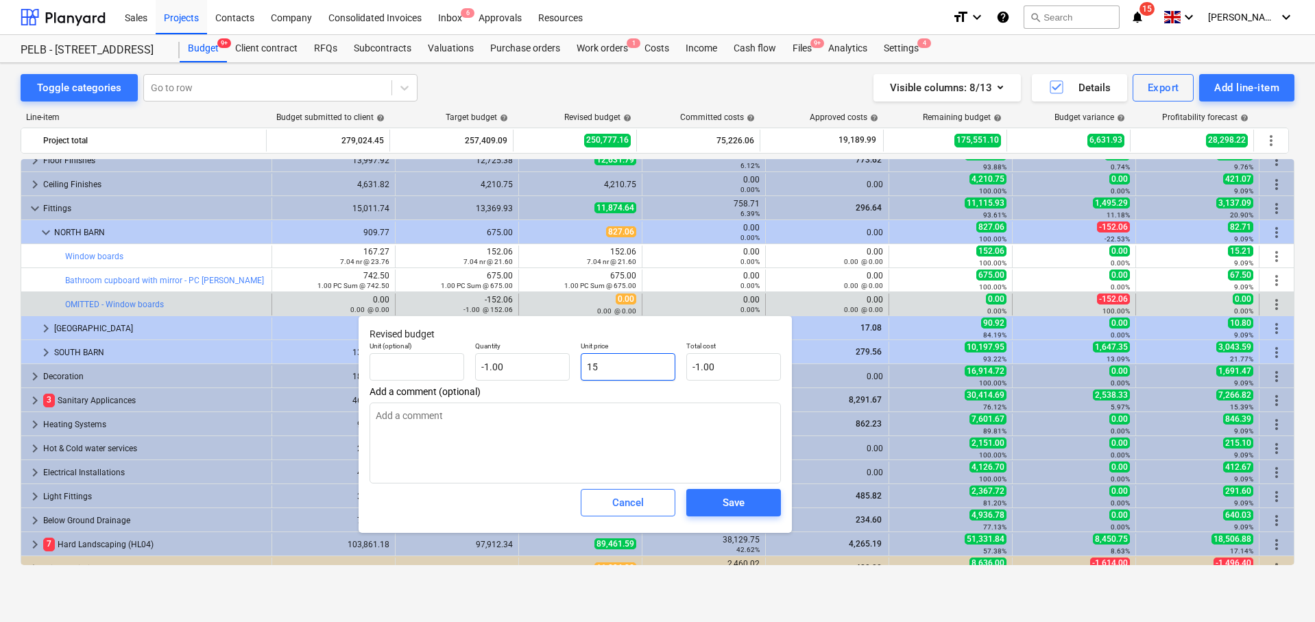
type input "-15.00"
type textarea "x"
type input "152"
type input "-152.00"
type textarea "x"
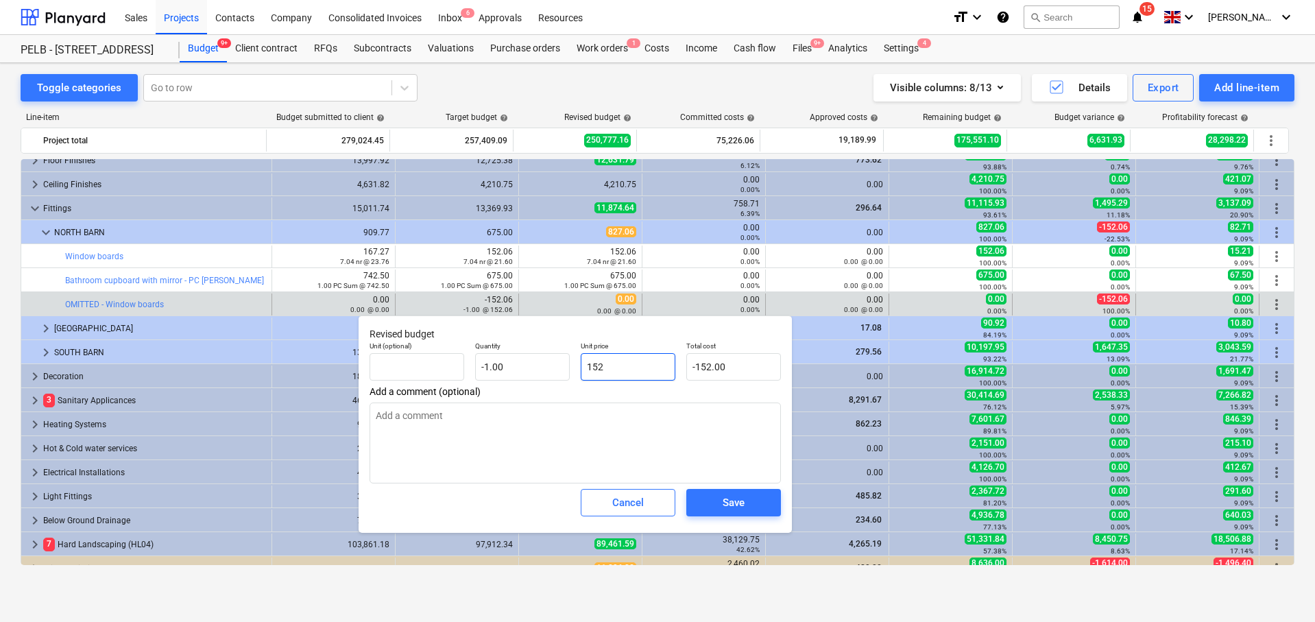
type input "152."
type textarea "x"
type input "152.0"
type textarea "x"
type input "152.06"
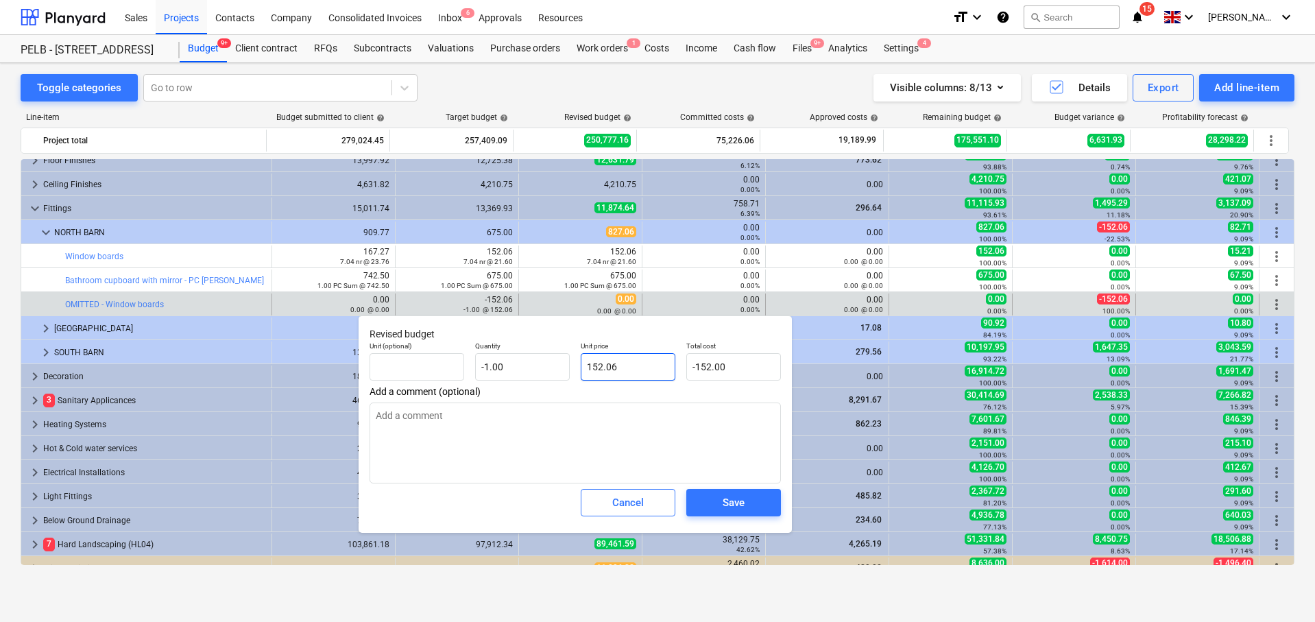
type input "-152.06"
type input "152.06"
click at [752, 513] on button "Save" at bounding box center [733, 502] width 95 height 27
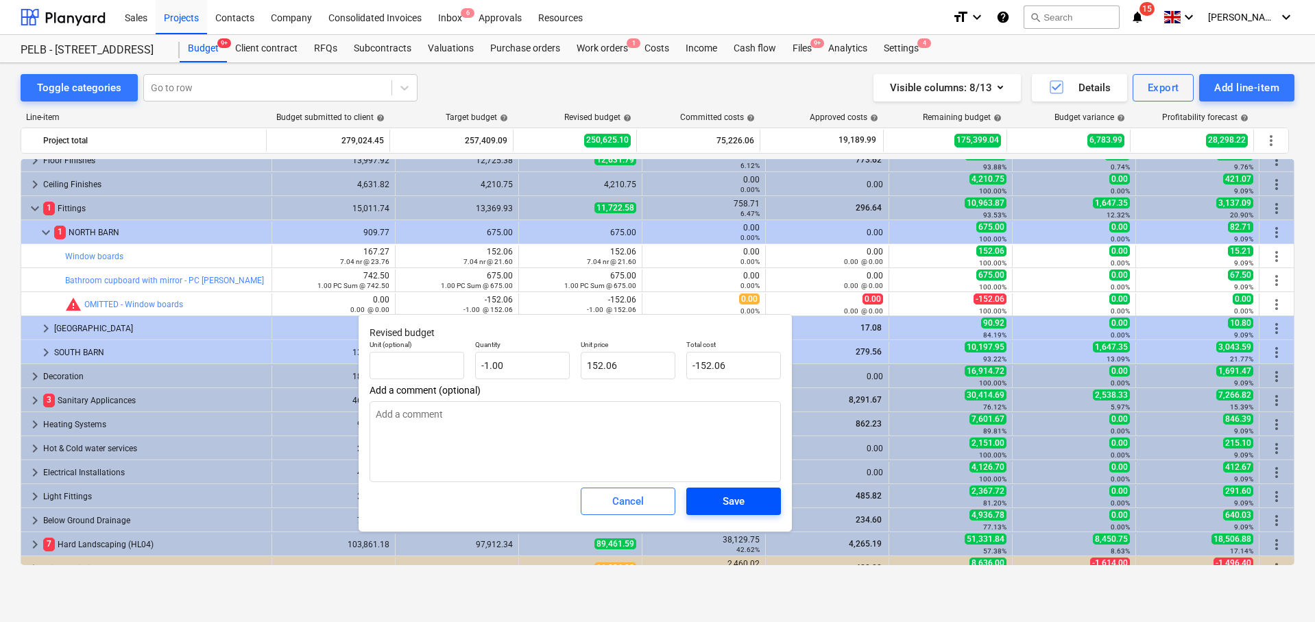
type textarea "x"
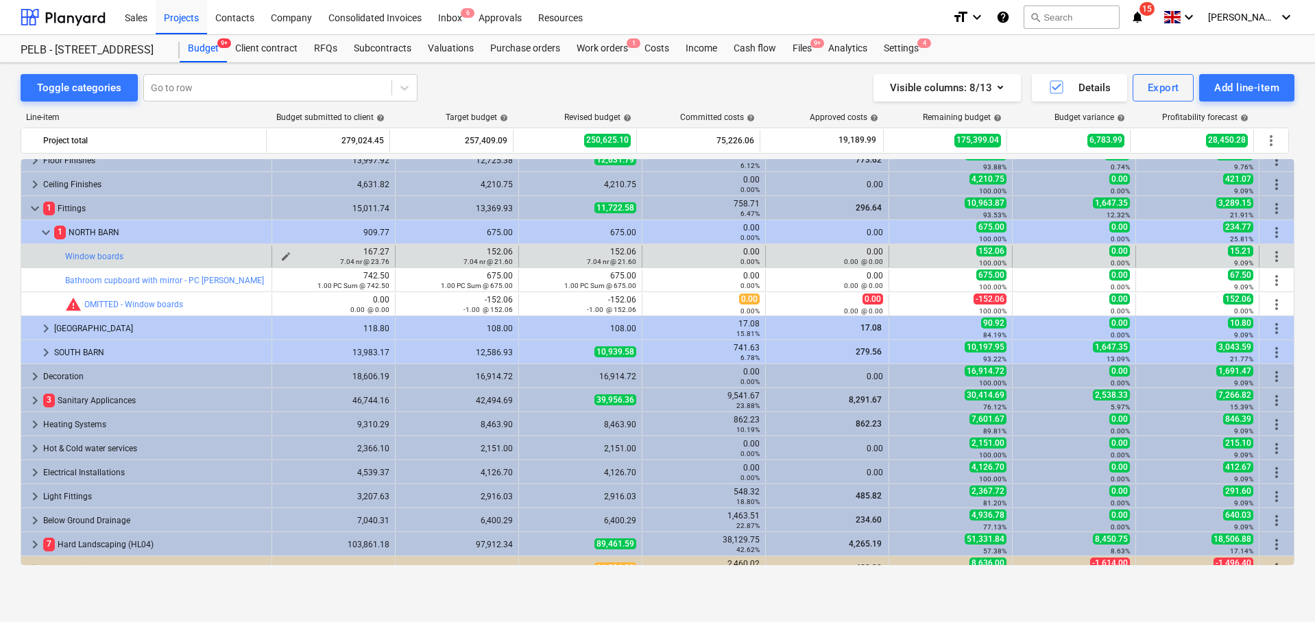
click at [284, 255] on span "edit" at bounding box center [285, 256] width 11 height 11
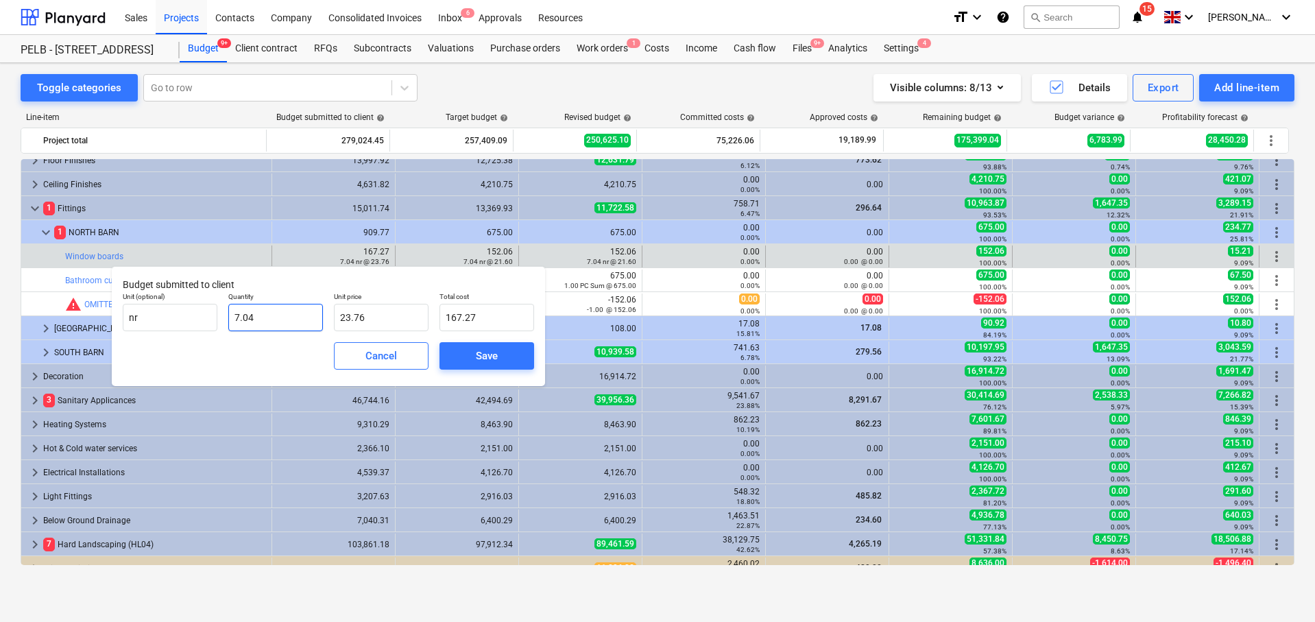
click at [221, 315] on div "Unit (optional) nr Quantity 7.04 Unit price 23.76 Total cost 167.27" at bounding box center [328, 311] width 422 height 50
type input "0"
type input "0.00"
click at [483, 360] on div "Save" at bounding box center [487, 356] width 22 height 18
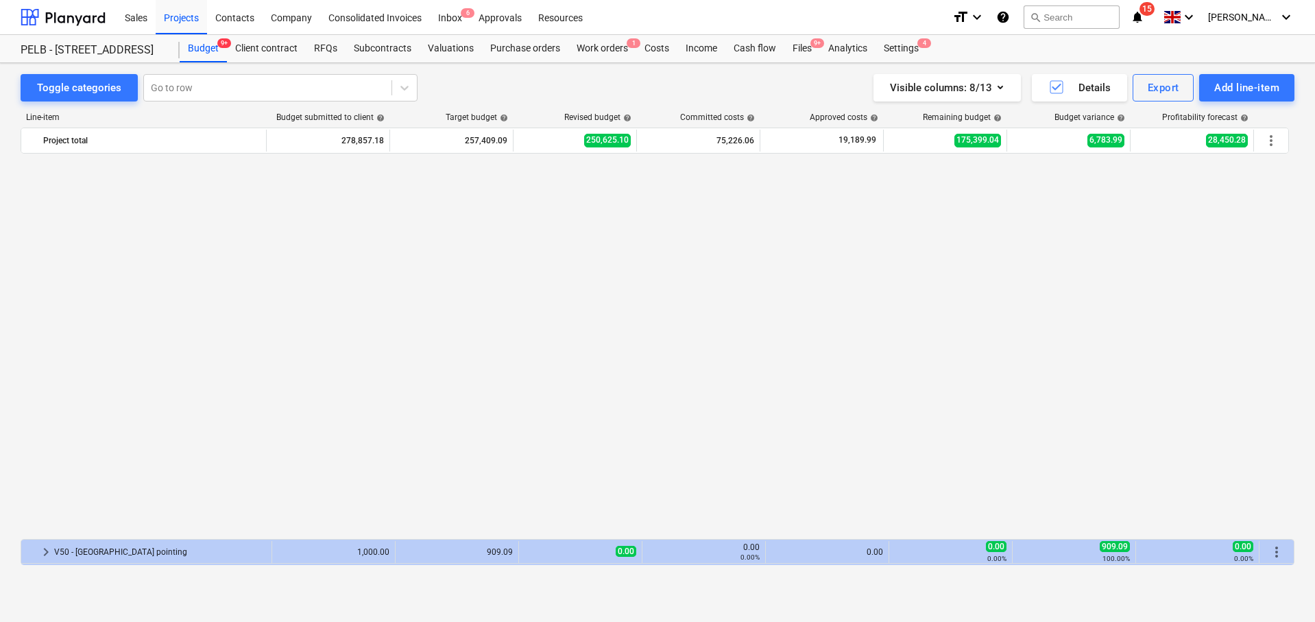
scroll to position [496, 0]
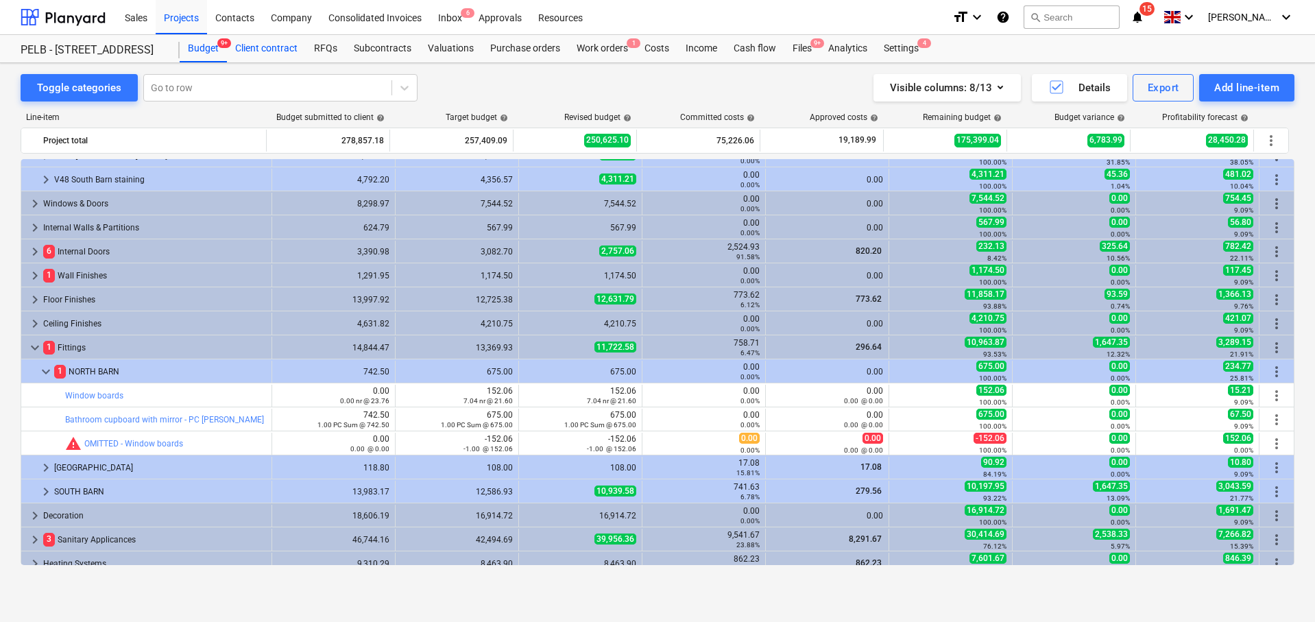
click at [279, 55] on div "Client contract" at bounding box center [266, 48] width 79 height 27
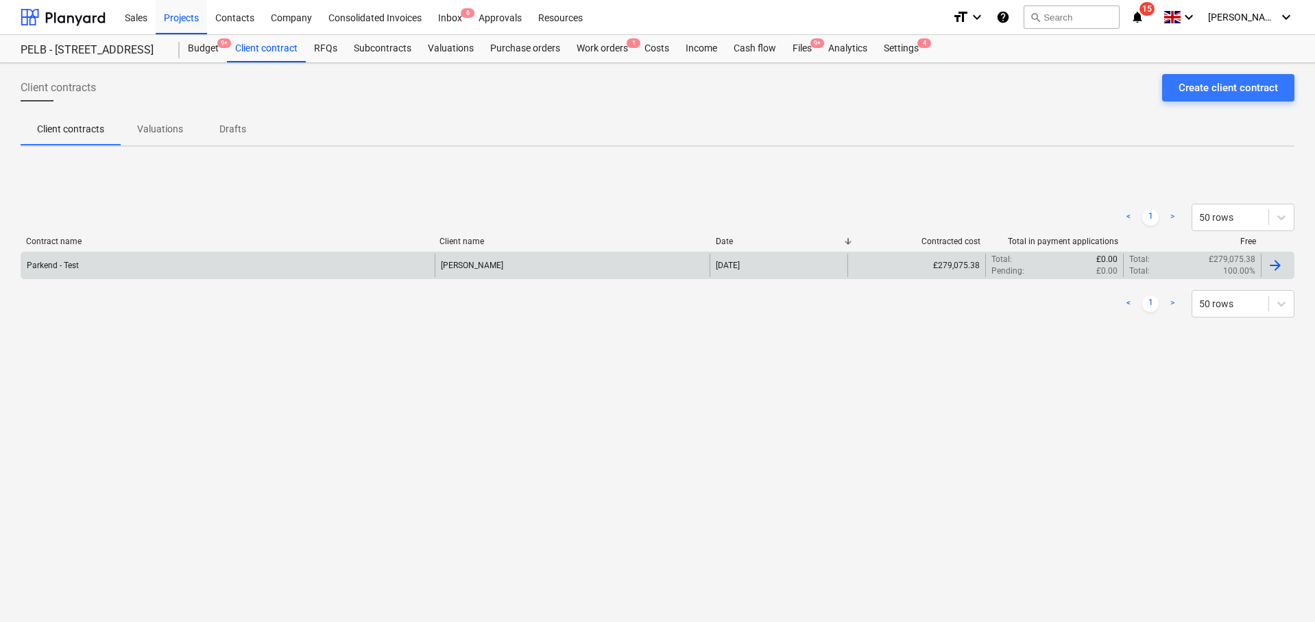
click at [315, 276] on div "Parkend - Test" at bounding box center [227, 265] width 413 height 23
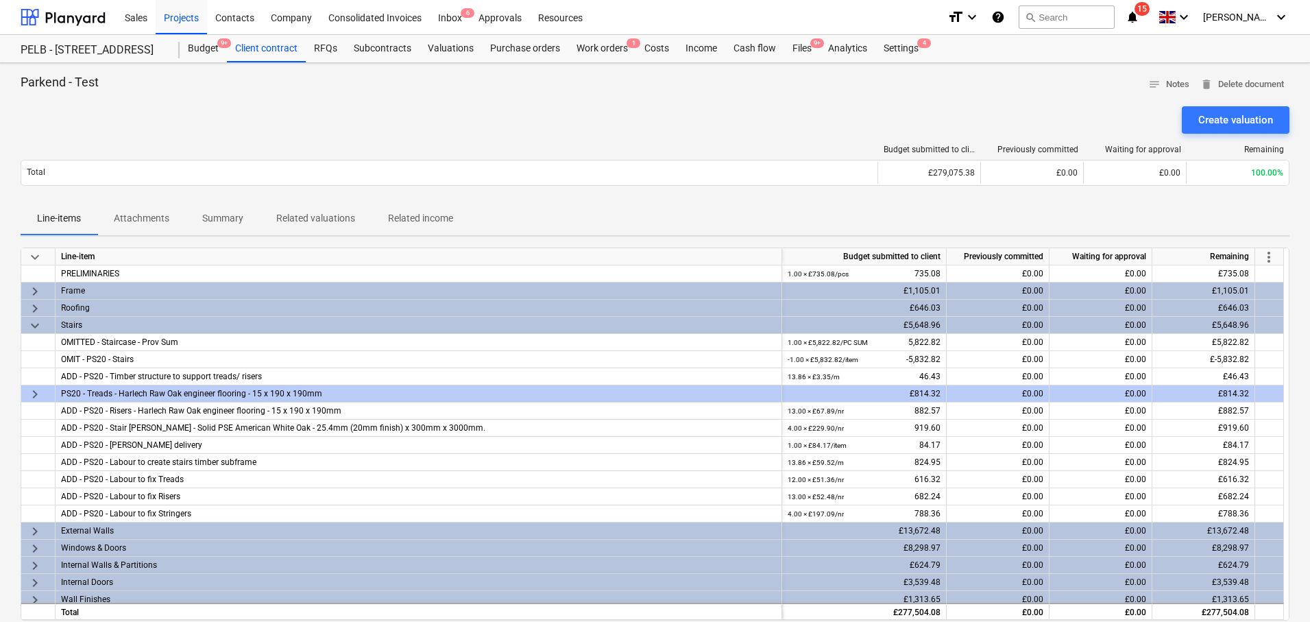
click at [1274, 254] on span "more_vert" at bounding box center [1268, 257] width 16 height 16
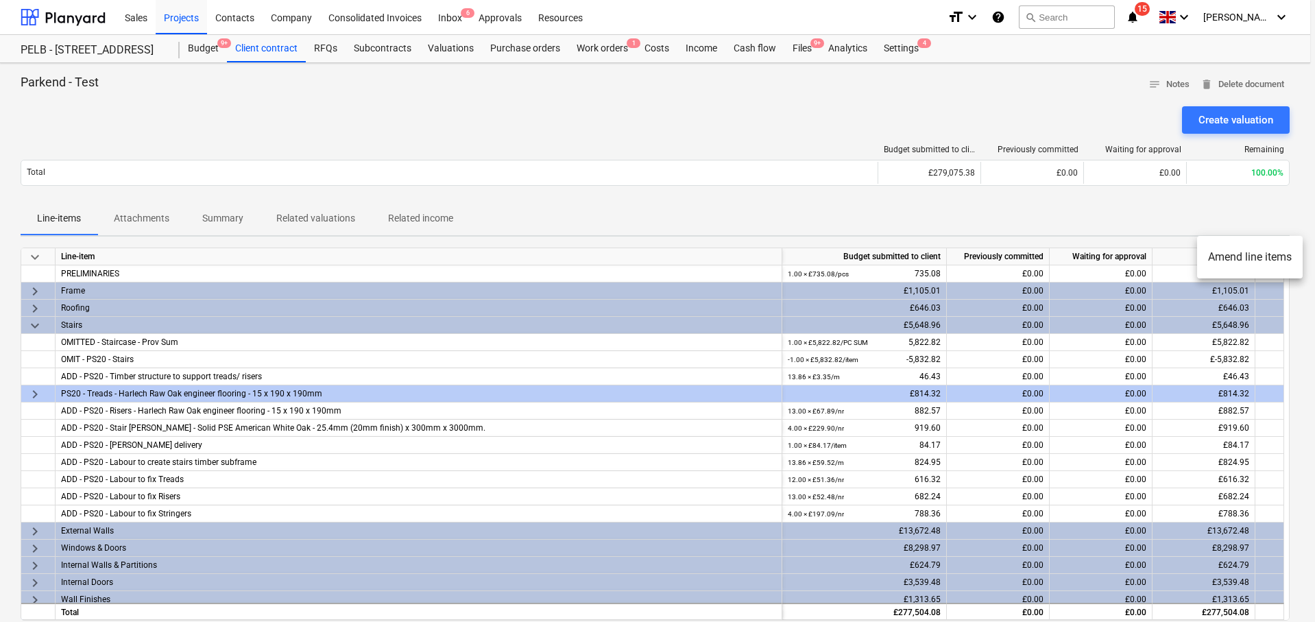
click at [1262, 256] on li "Amend line items" at bounding box center [1250, 257] width 106 height 32
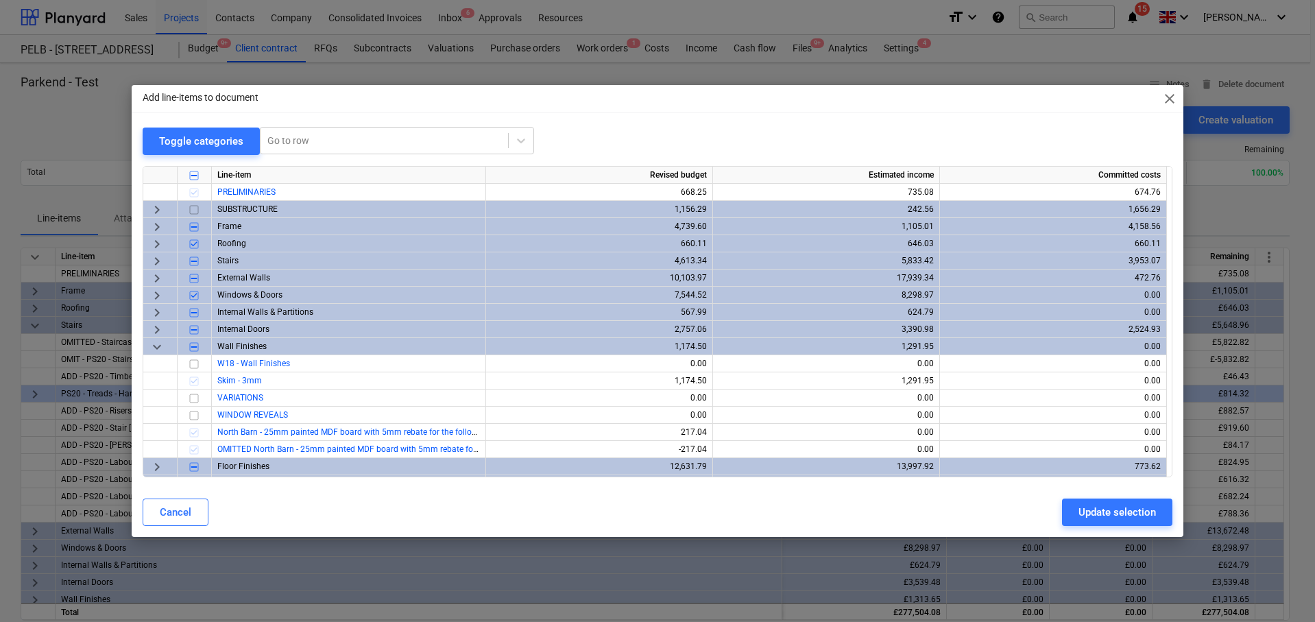
click at [155, 347] on span "keyboard_arrow_down" at bounding box center [157, 346] width 16 height 16
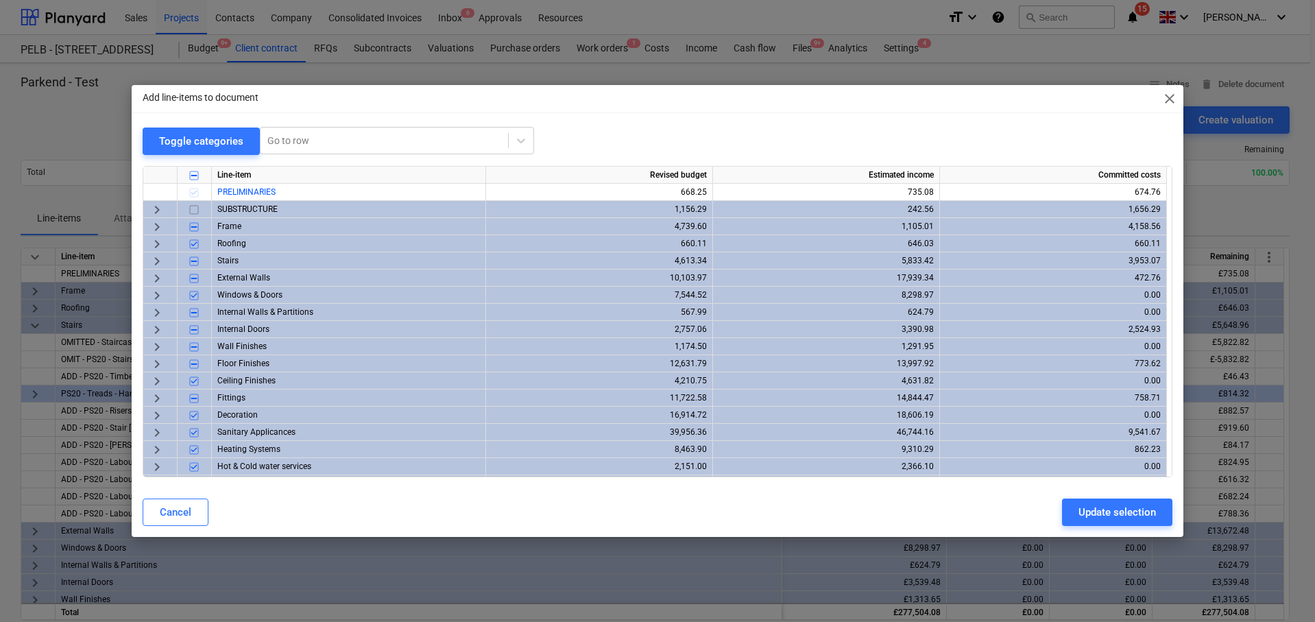
click at [160, 396] on span "keyboard_arrow_right" at bounding box center [157, 397] width 16 height 16
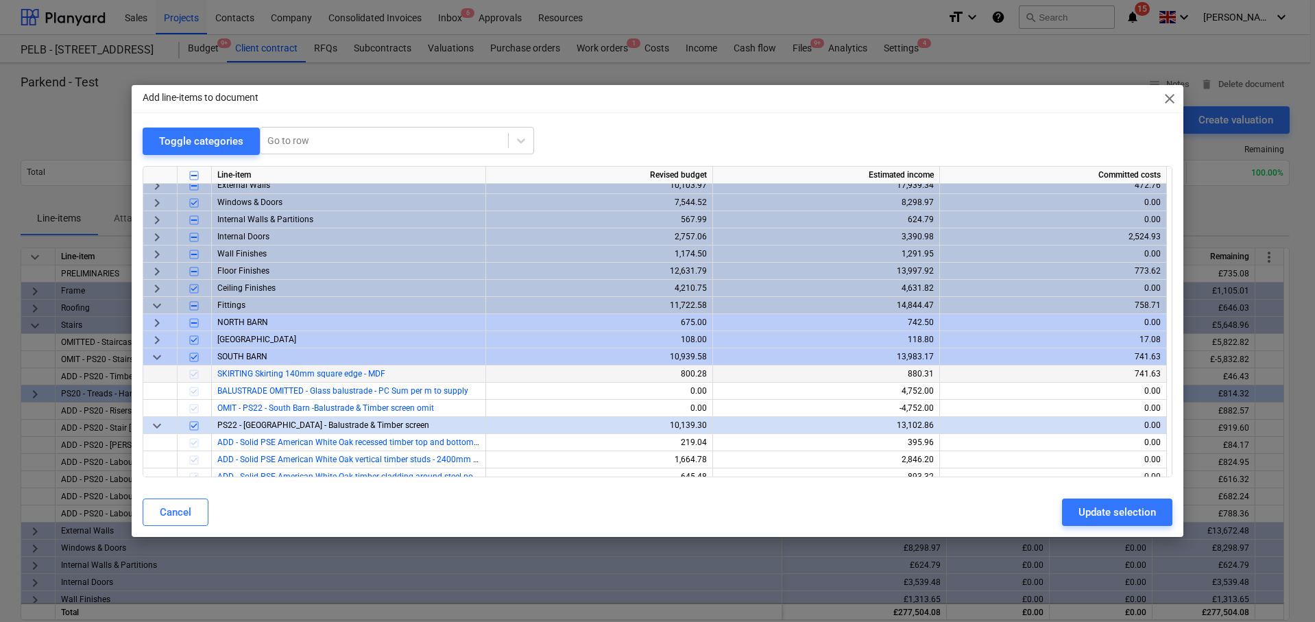
scroll to position [92, 0]
click at [156, 321] on span "keyboard_arrow_right" at bounding box center [157, 323] width 16 height 16
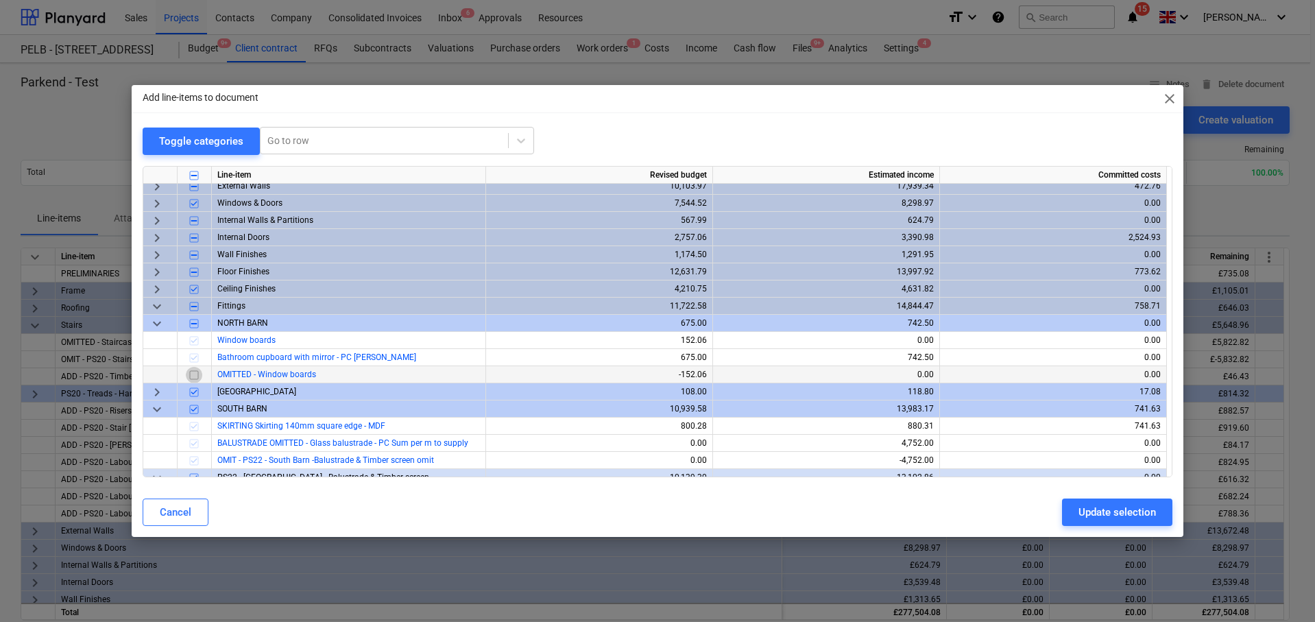
click at [197, 376] on input "checkbox" at bounding box center [194, 374] width 16 height 16
click at [1100, 509] on div "Update selection" at bounding box center [1116, 512] width 77 height 18
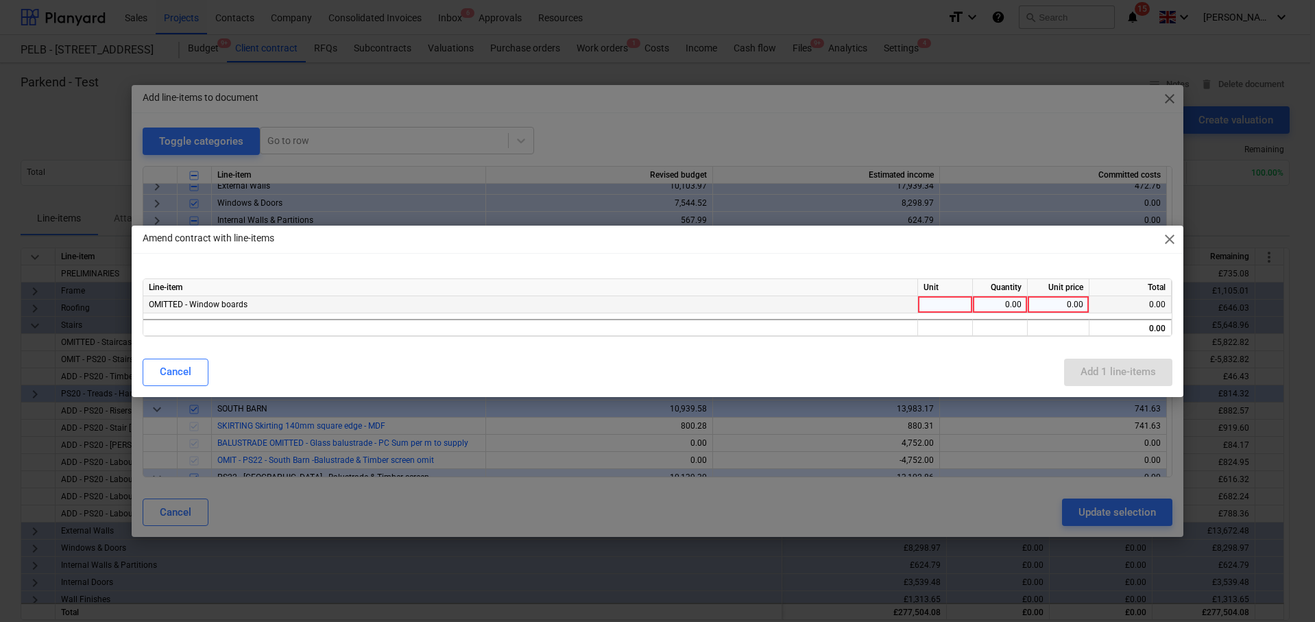
click at [955, 300] on div at bounding box center [945, 304] width 55 height 17
click at [955, 305] on div at bounding box center [945, 304] width 55 height 17
type input "1"
click at [987, 306] on div "0.00" at bounding box center [999, 304] width 43 height 17
type input "1"
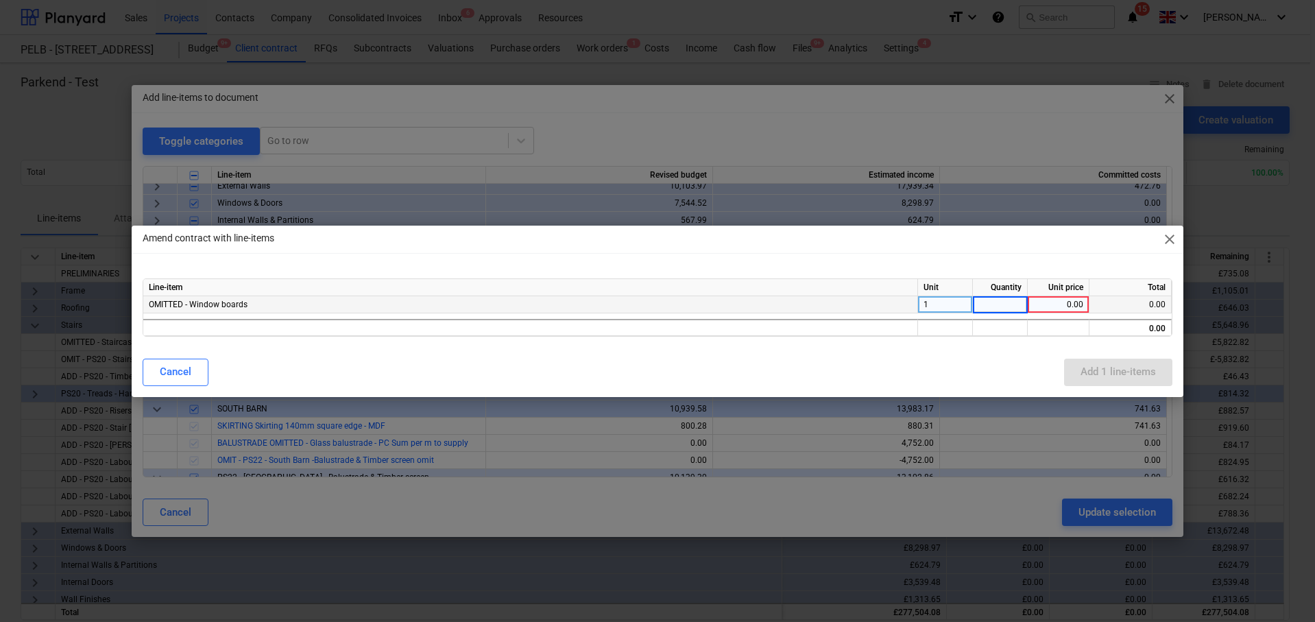
type input "1"
click at [926, 304] on div "1" at bounding box center [945, 304] width 55 height 17
type input "I"
type input "item"
click at [1075, 306] on div "0.00" at bounding box center [1058, 304] width 50 height 17
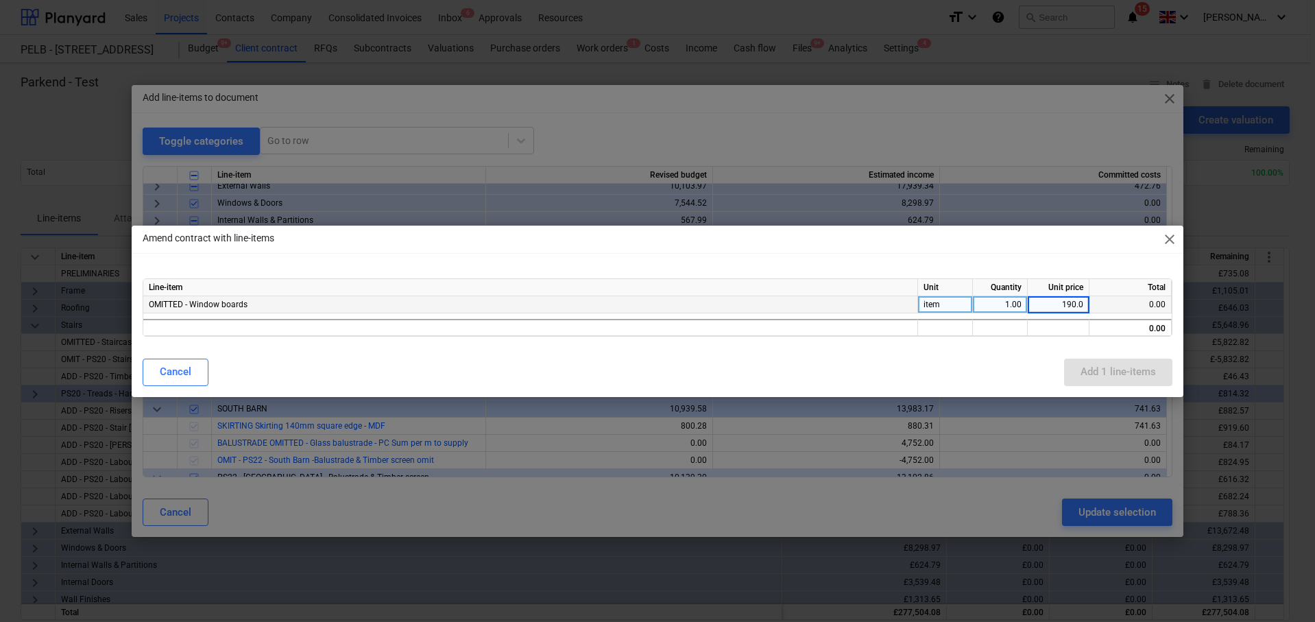
type input "190.08"
click at [1017, 350] on div "Amend contract with line-items close Line-item Unit Quantity Unit price Total O…" at bounding box center [657, 310] width 1051 height 171
click at [1002, 298] on div "1.00" at bounding box center [999, 304] width 43 height 17
type input "-1"
click at [1053, 345] on div "Line-item Unit Quantity Unit price Total OMITTED - Window boards item -1 190.08…" at bounding box center [657, 307] width 1051 height 80
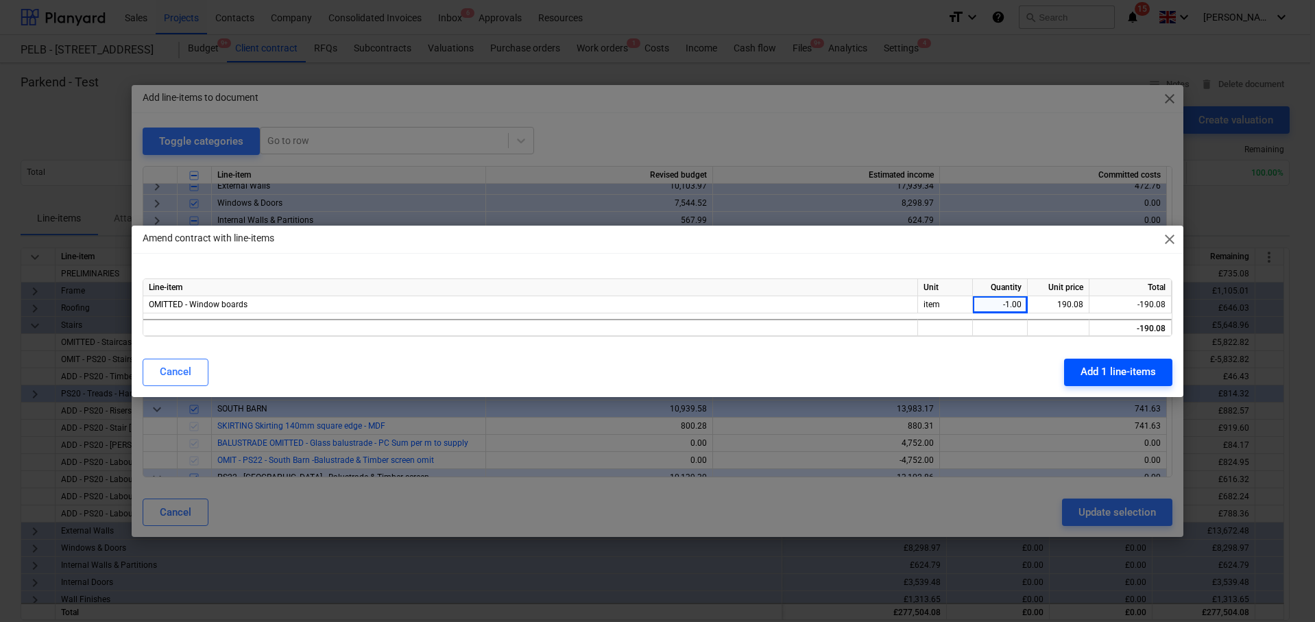
drag, startPoint x: 1123, startPoint y: 370, endPoint x: 1108, endPoint y: 378, distance: 16.6
click at [1123, 370] on div "Add 1 line-items" at bounding box center [1117, 372] width 75 height 18
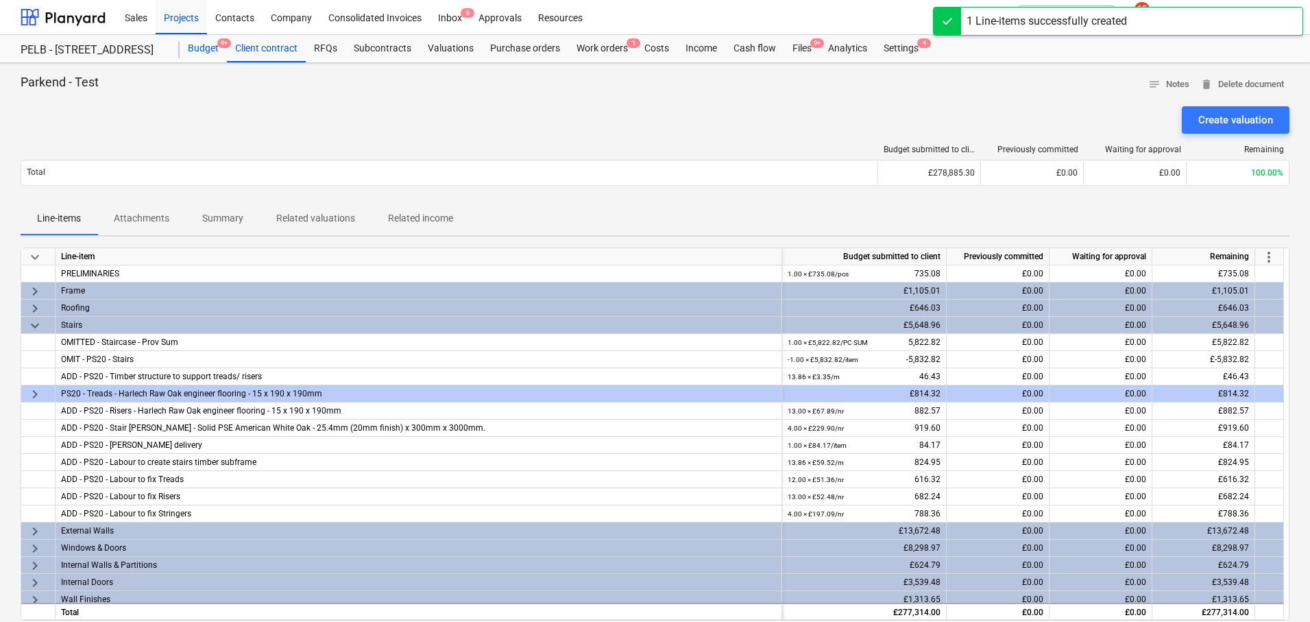
click at [196, 44] on div "Budget 9+" at bounding box center [203, 48] width 47 height 27
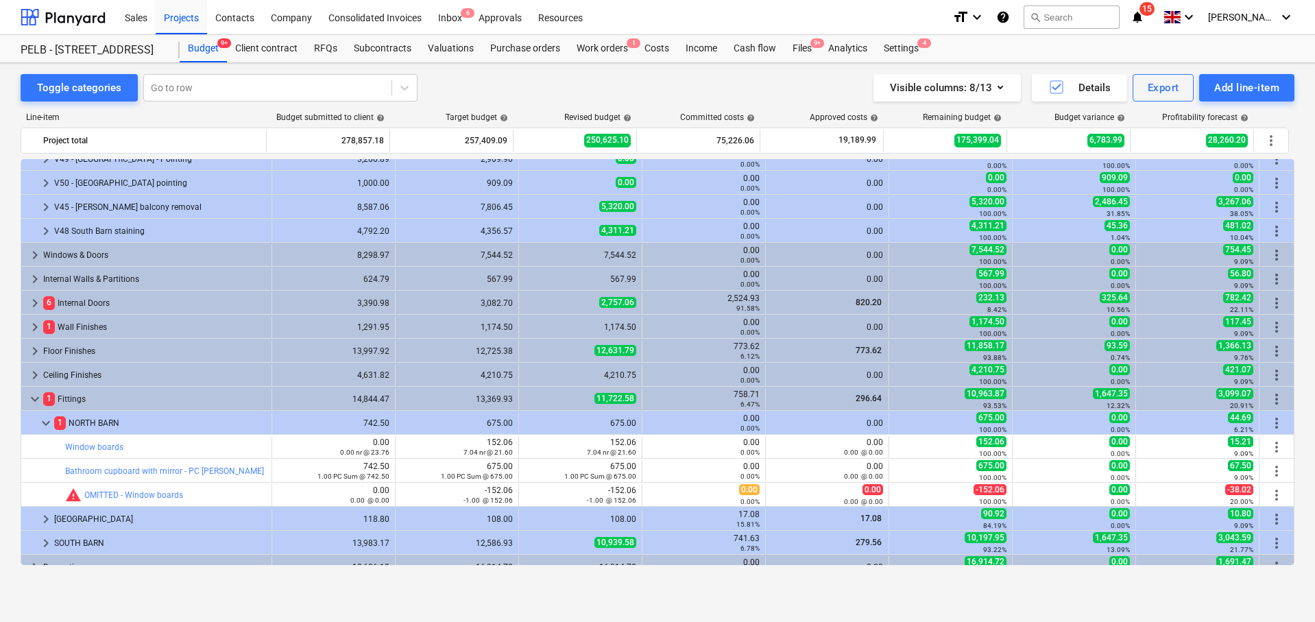
scroll to position [489, 0]
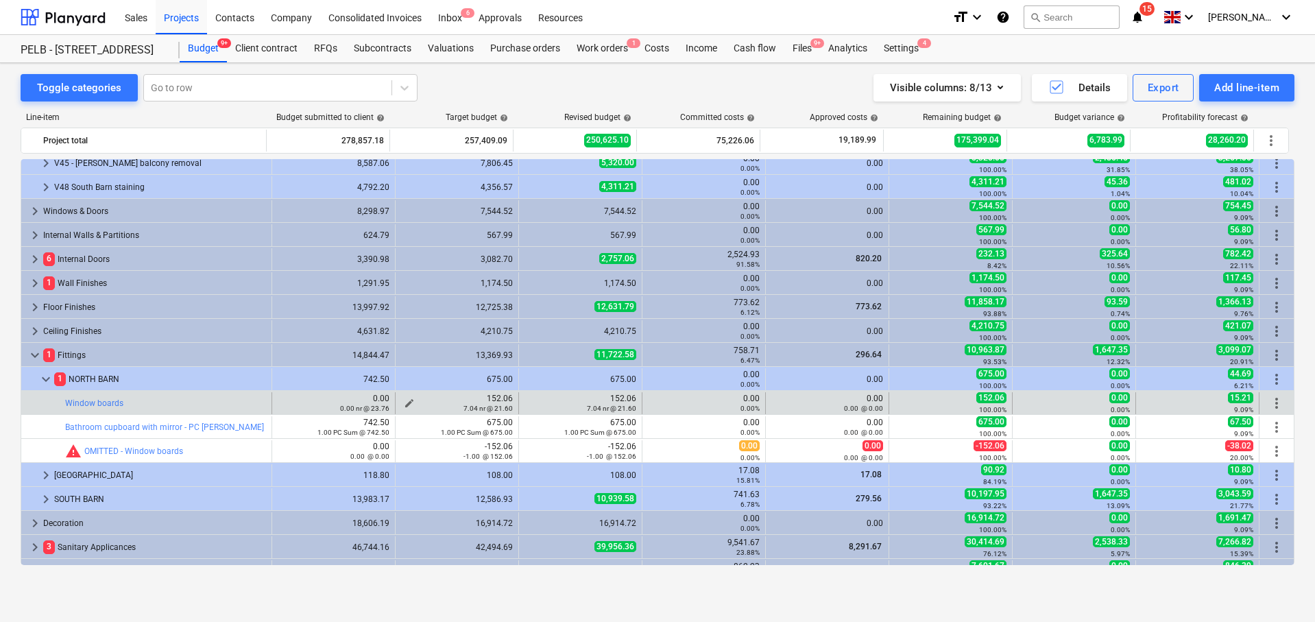
click at [449, 402] on div "152.06 7.04 nr @ 21.60" at bounding box center [457, 402] width 112 height 19
click at [405, 400] on span "edit" at bounding box center [409, 403] width 11 height 11
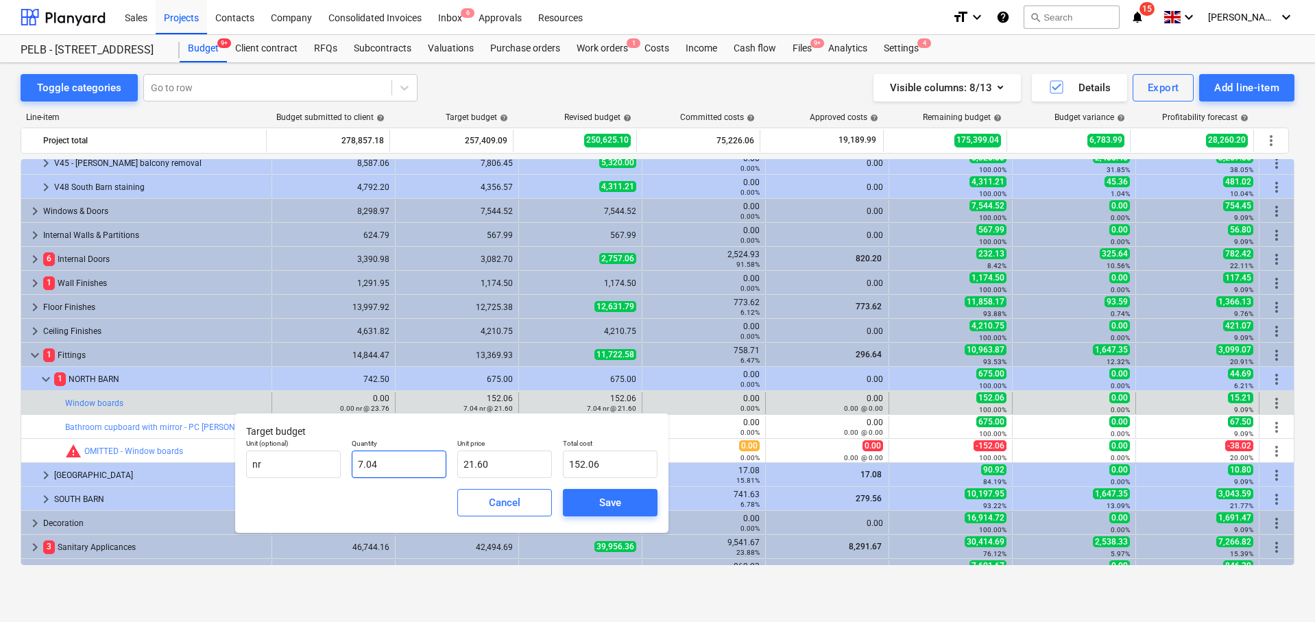
drag, startPoint x: 411, startPoint y: 467, endPoint x: 350, endPoint y: 469, distance: 60.3
click at [350, 469] on div "Quantity 7.04" at bounding box center [399, 458] width 106 height 50
type input "8"
type input "172.80"
type input "8.00"
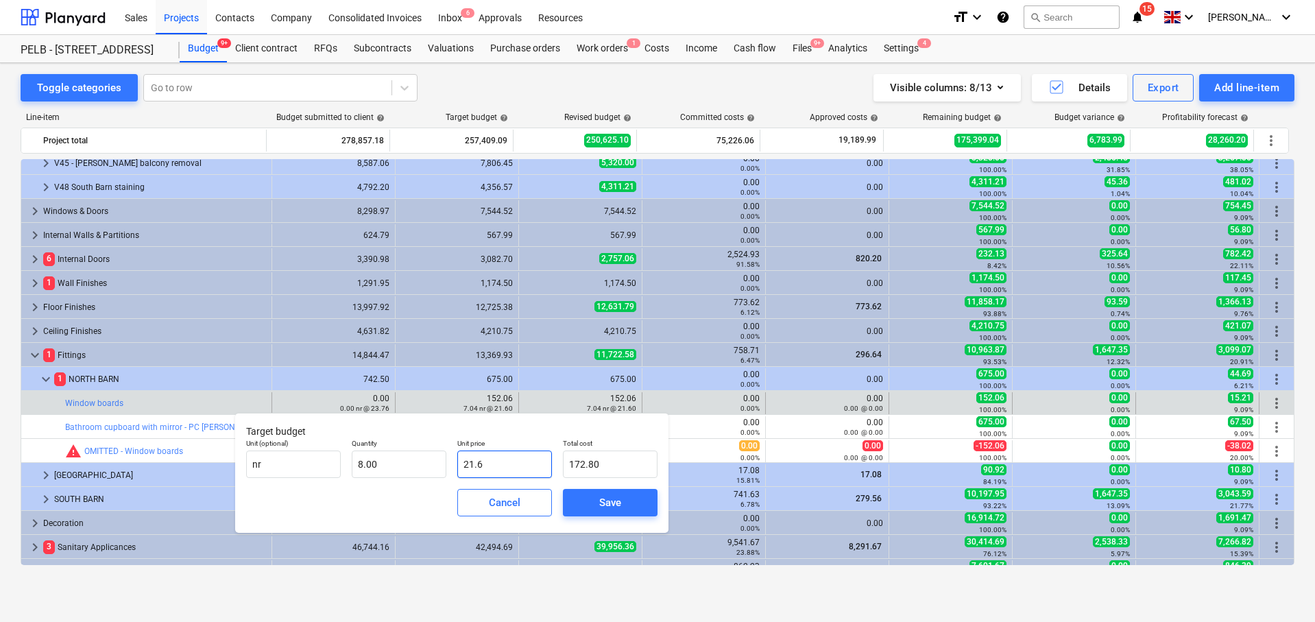
drag, startPoint x: 532, startPoint y: 471, endPoint x: 463, endPoint y: 467, distance: 68.6
click at [463, 467] on input "21.6" at bounding box center [504, 463] width 95 height 27
type input "21.60"
click at [644, 499] on button "Save" at bounding box center [610, 502] width 95 height 27
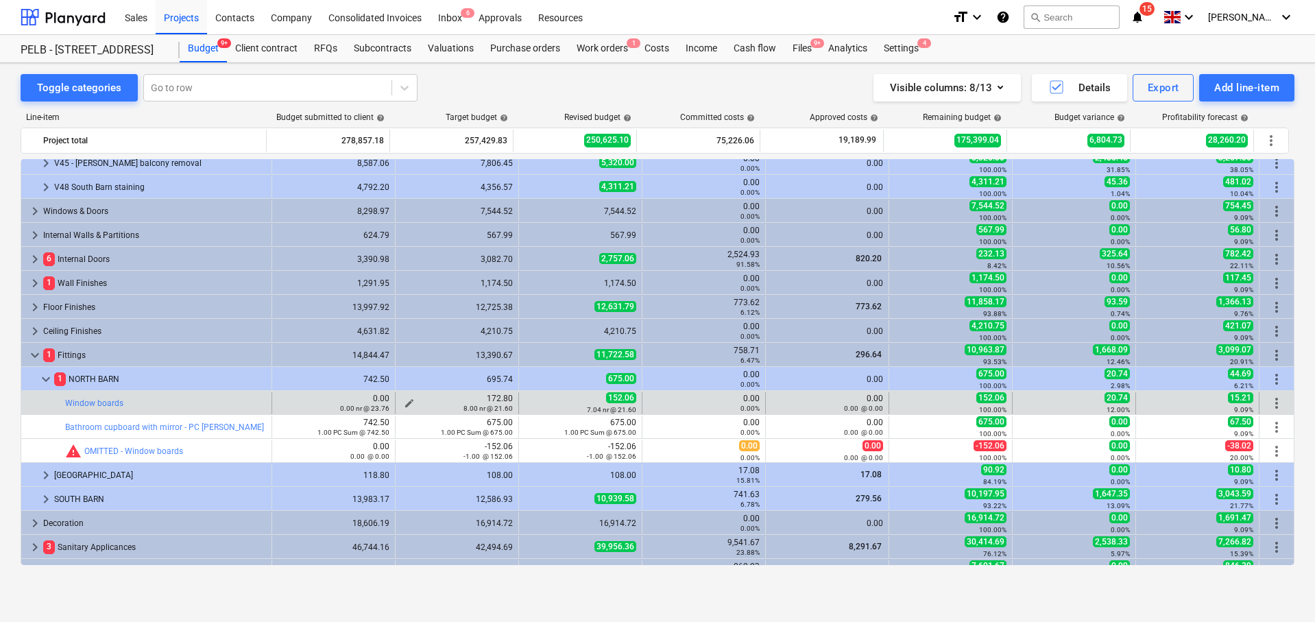
click at [404, 398] on span "edit" at bounding box center [409, 403] width 11 height 11
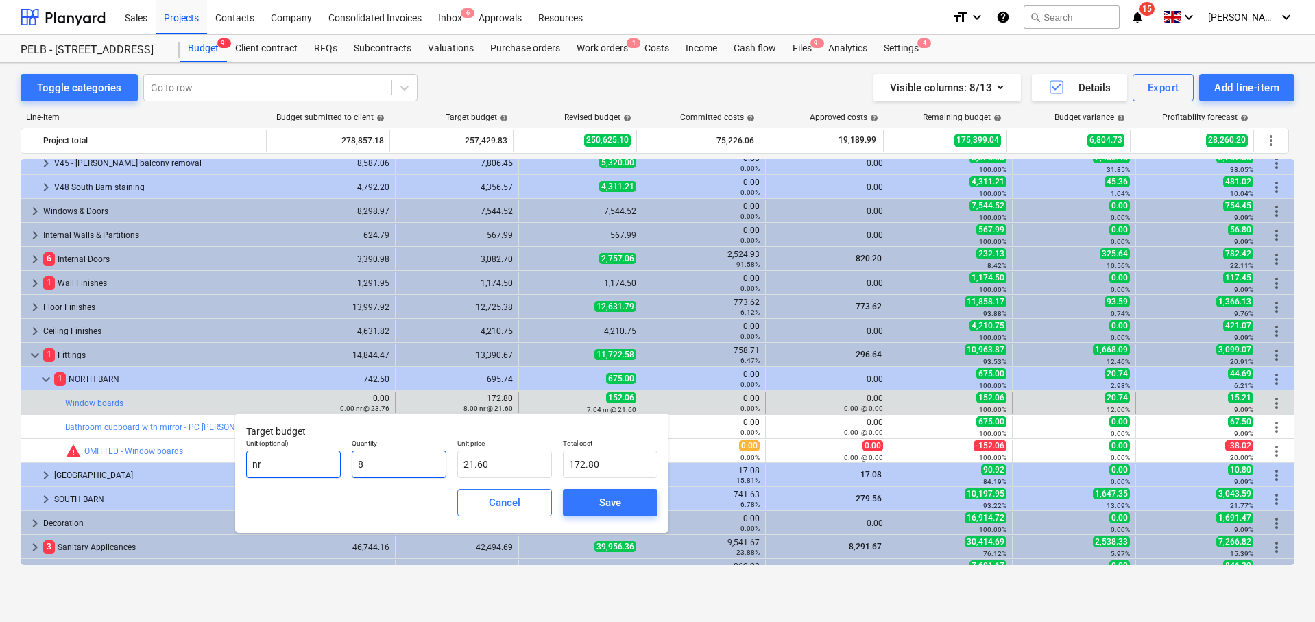
drag, startPoint x: 386, startPoint y: 463, endPoint x: 313, endPoint y: 464, distance: 73.3
click at [313, 464] on div "Unit (optional) nr Quantity 8 Unit price 21.60 Total cost 172.80" at bounding box center [452, 458] width 422 height 50
type input "7"
type input "151.20"
type input "7.04"
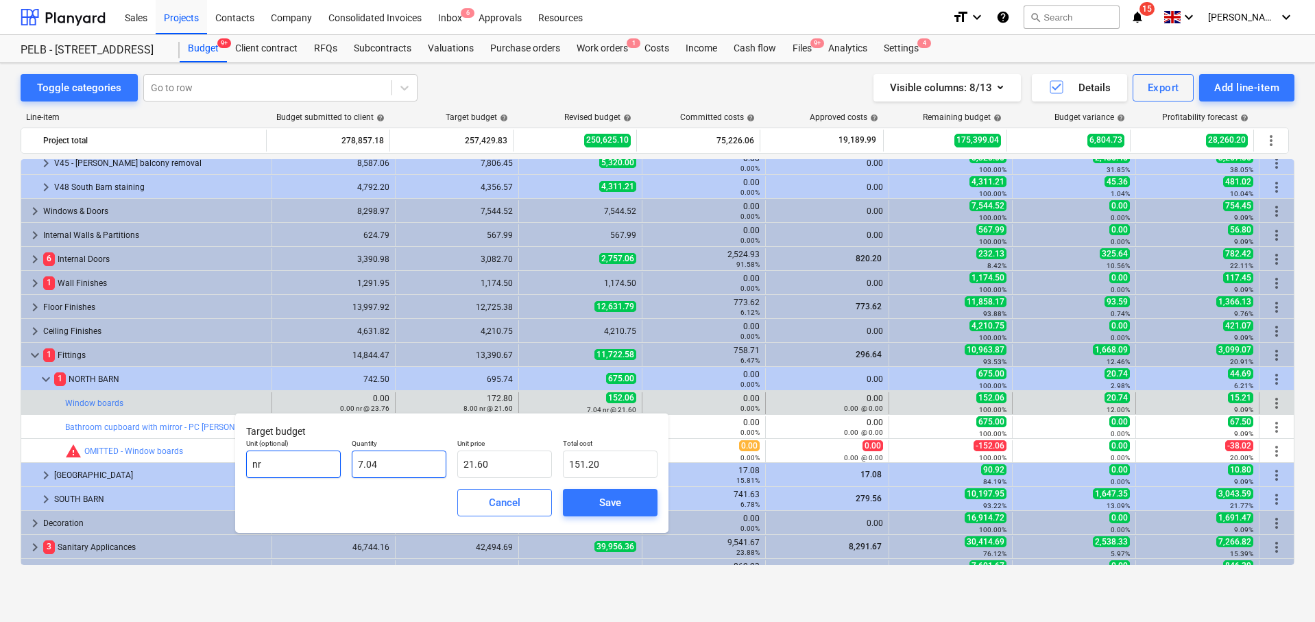
type input "152.06"
type input "7.04"
click at [614, 507] on div "Save" at bounding box center [610, 502] width 22 height 18
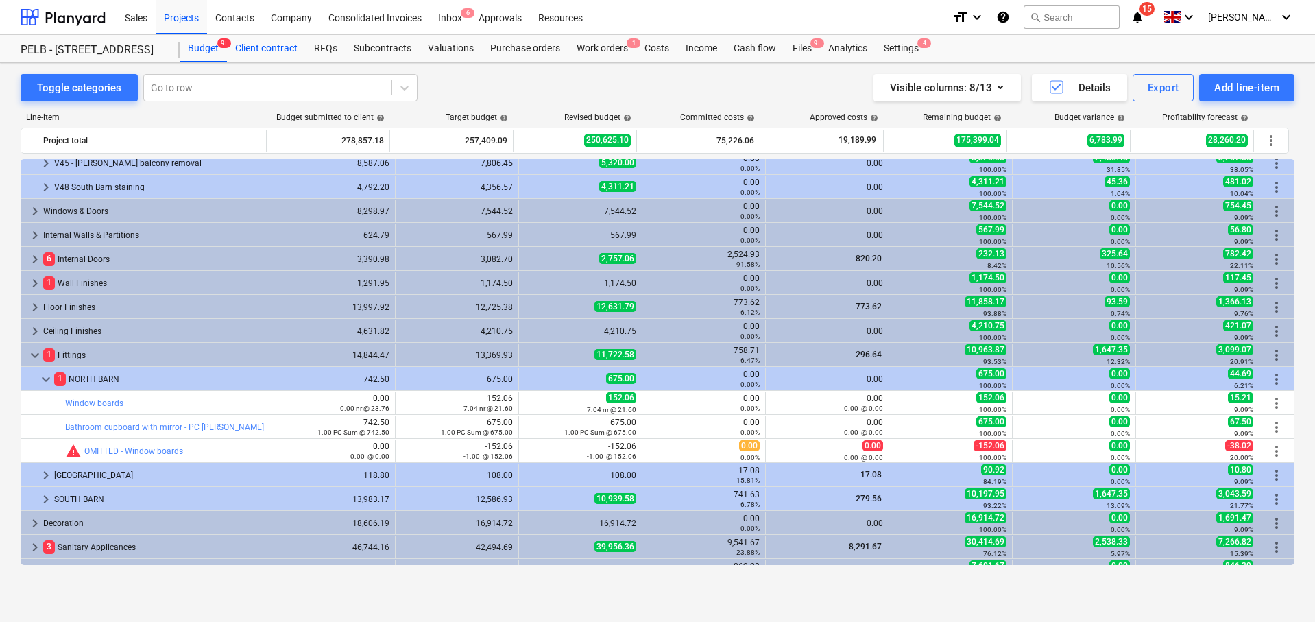
click at [283, 54] on div "Client contract" at bounding box center [266, 48] width 79 height 27
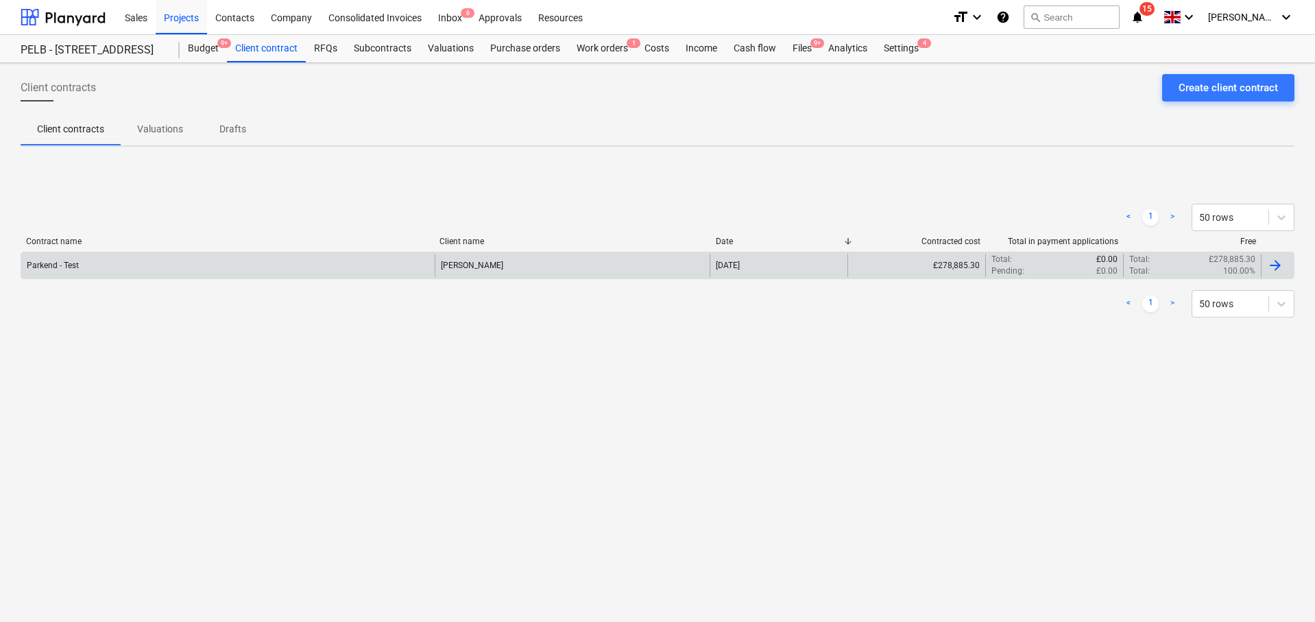
click at [374, 252] on div "Parkend - Test Jasmin Westcarr 01 Sep 2025 £278,885.30 Total : £0.00 Pending : …" at bounding box center [657, 265] width 1273 height 27
click at [1271, 269] on div at bounding box center [1275, 265] width 16 height 16
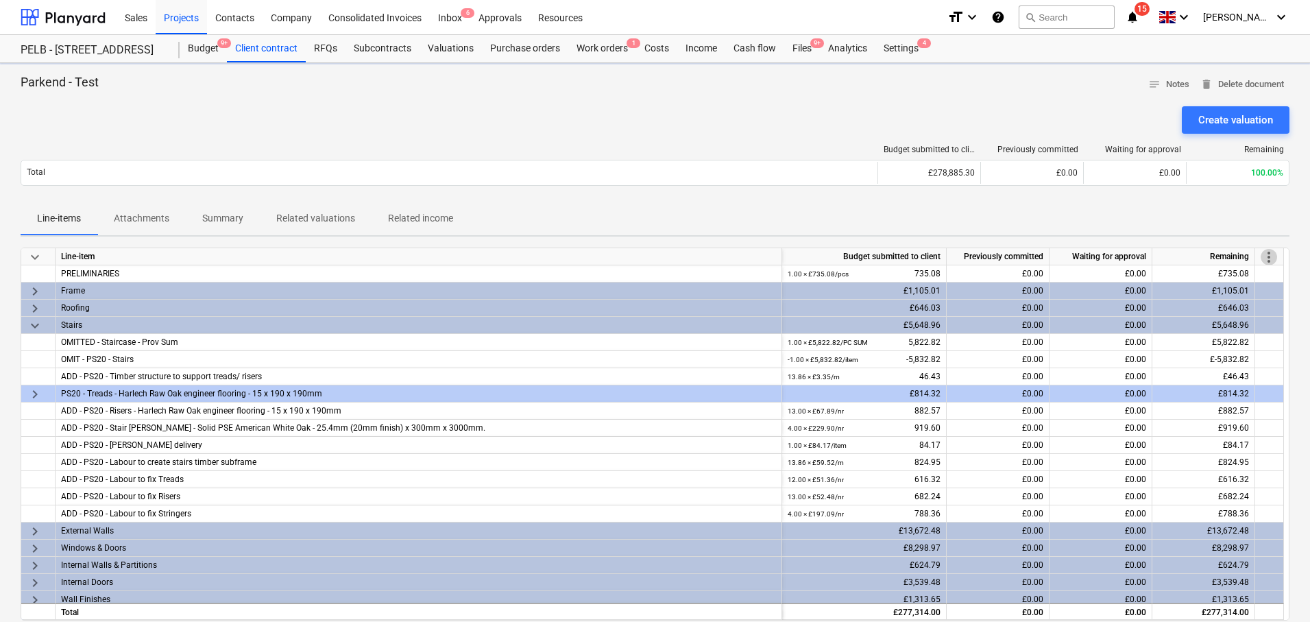
click at [1276, 256] on span "more_vert" at bounding box center [1268, 257] width 16 height 16
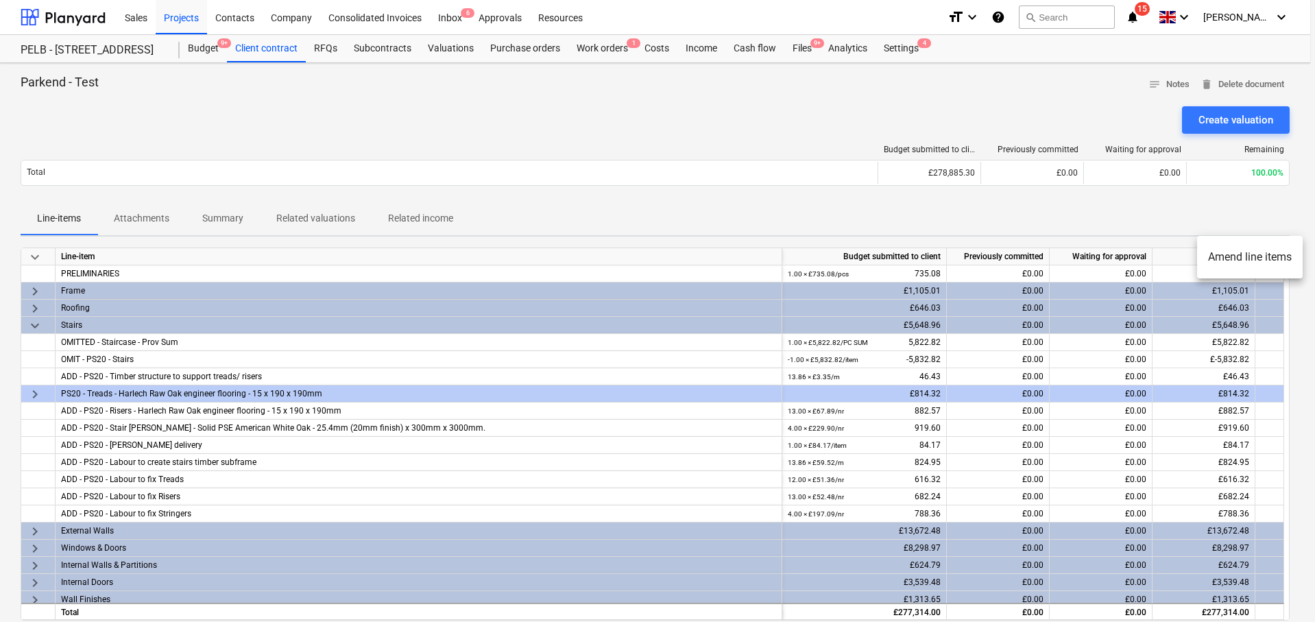
click at [1243, 255] on li "Amend line items" at bounding box center [1250, 257] width 106 height 32
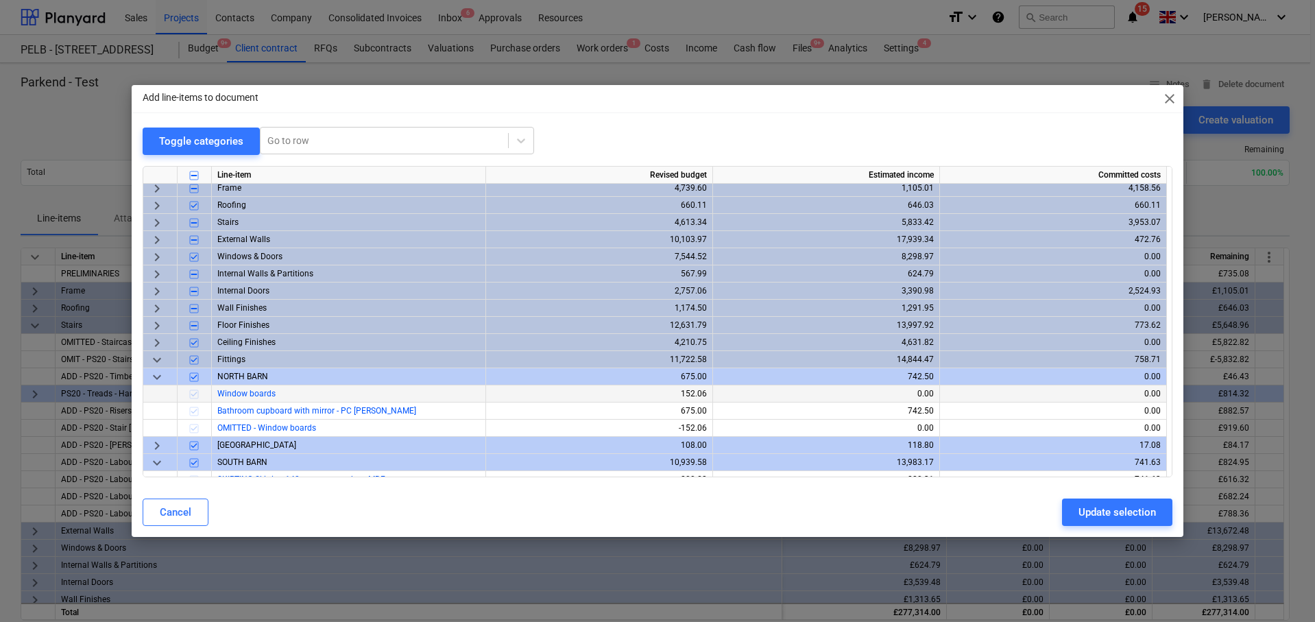
scroll to position [56, 0]
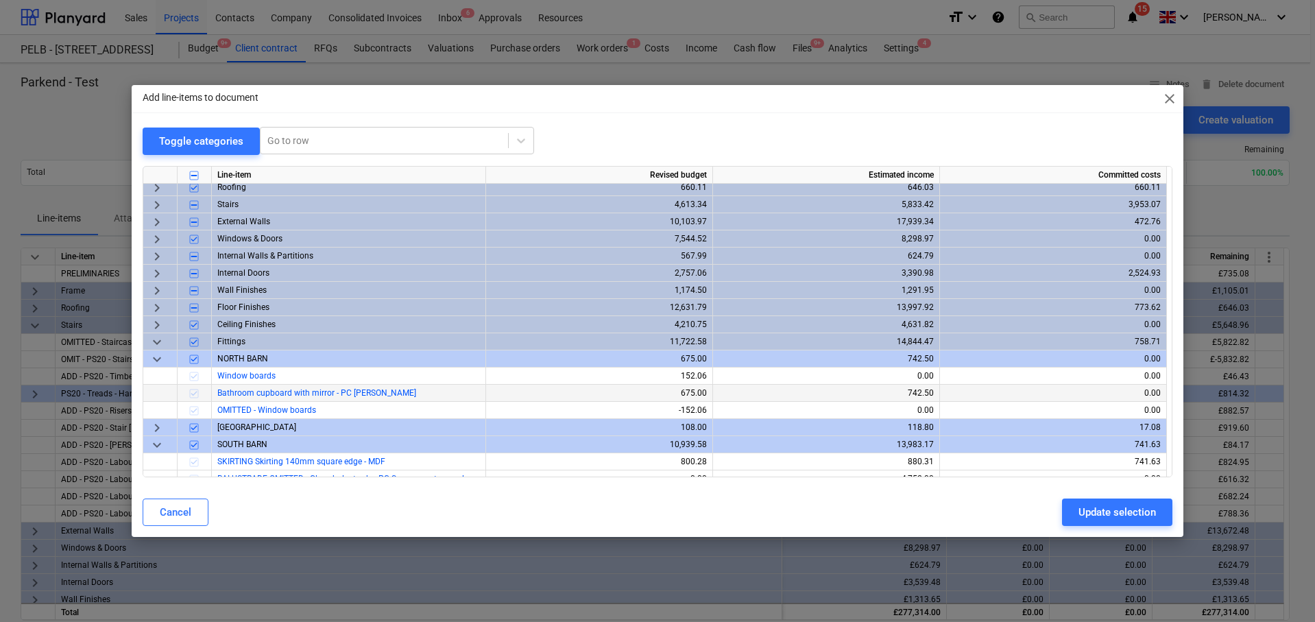
click at [509, 393] on div "675.00" at bounding box center [598, 393] width 215 height 17
click at [477, 413] on div "OMITTED - Window boards" at bounding box center [349, 410] width 274 height 17
click at [576, 407] on div "-152.06" at bounding box center [598, 410] width 215 height 17
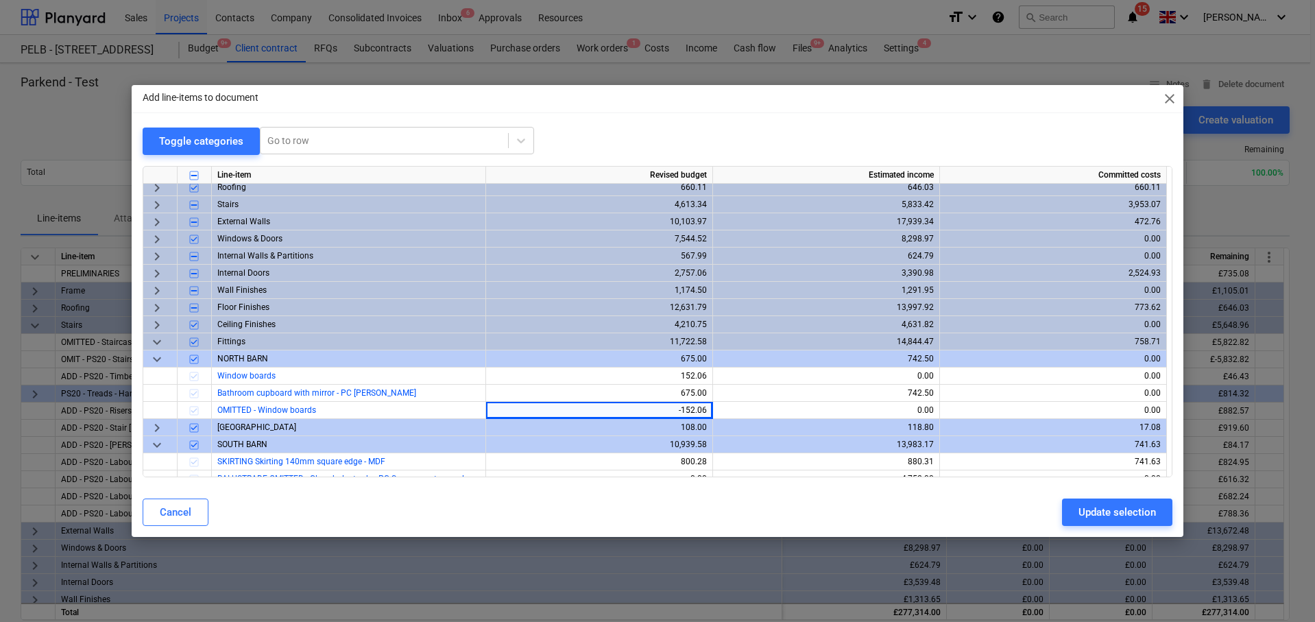
click at [729, 127] on div "Toggle categories Go to row" at bounding box center [657, 141] width 1029 height 28
click at [660, 130] on div "Toggle categories Go to row" at bounding box center [657, 141] width 1029 height 28
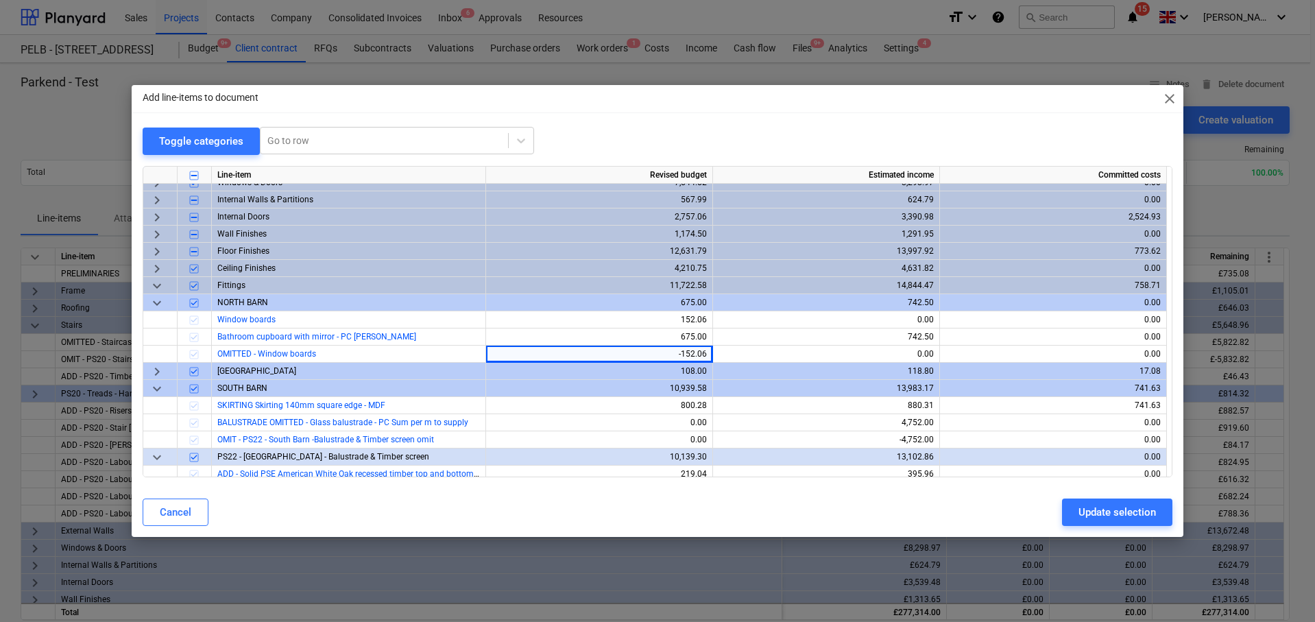
scroll to position [134, 0]
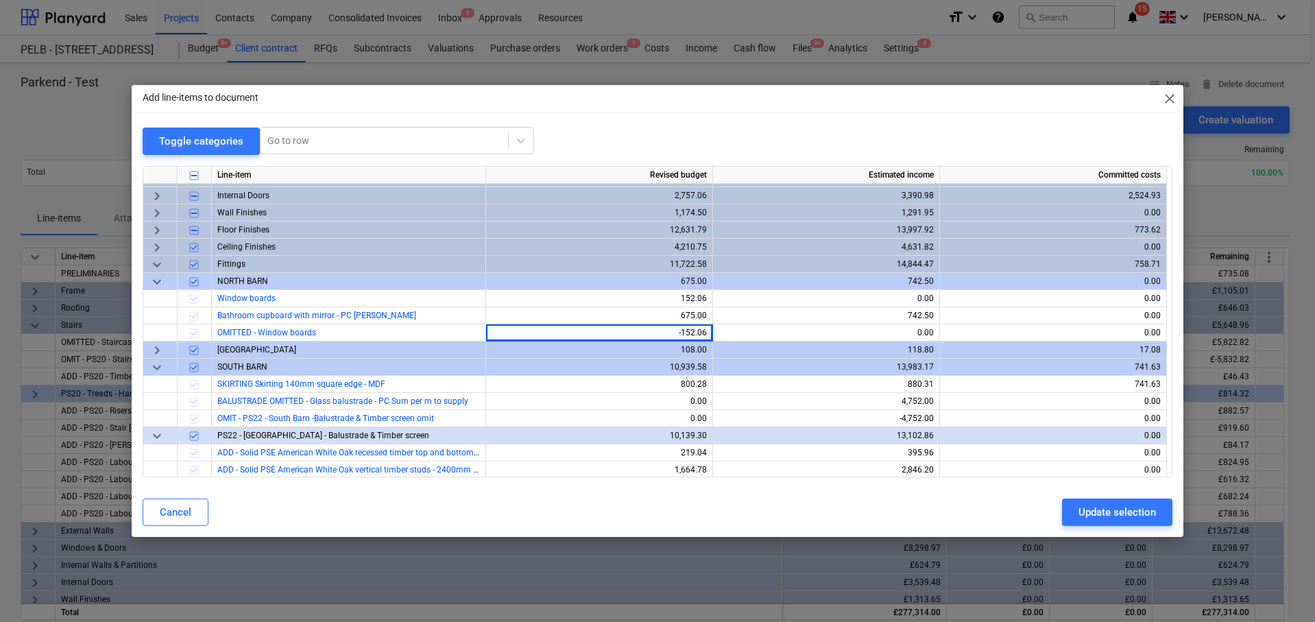
click at [712, 141] on div "Toggle categories Go to row" at bounding box center [657, 141] width 1029 height 28
click at [783, 143] on div "Toggle categories Go to row" at bounding box center [657, 141] width 1029 height 28
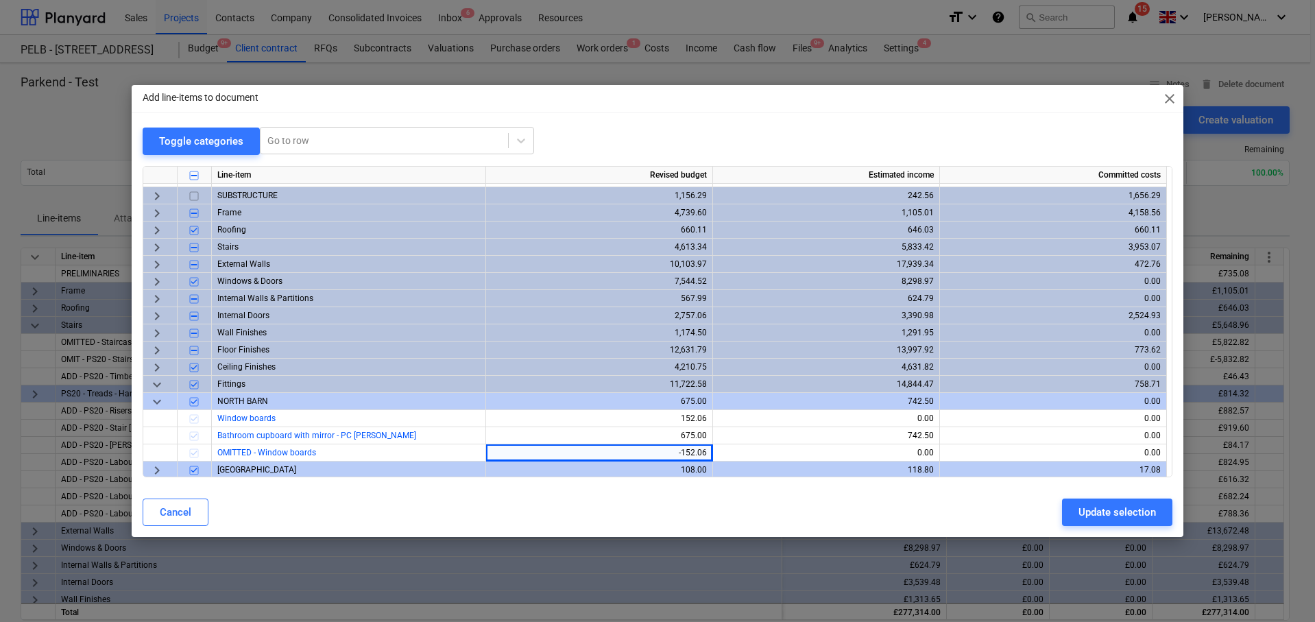
scroll to position [16, 0]
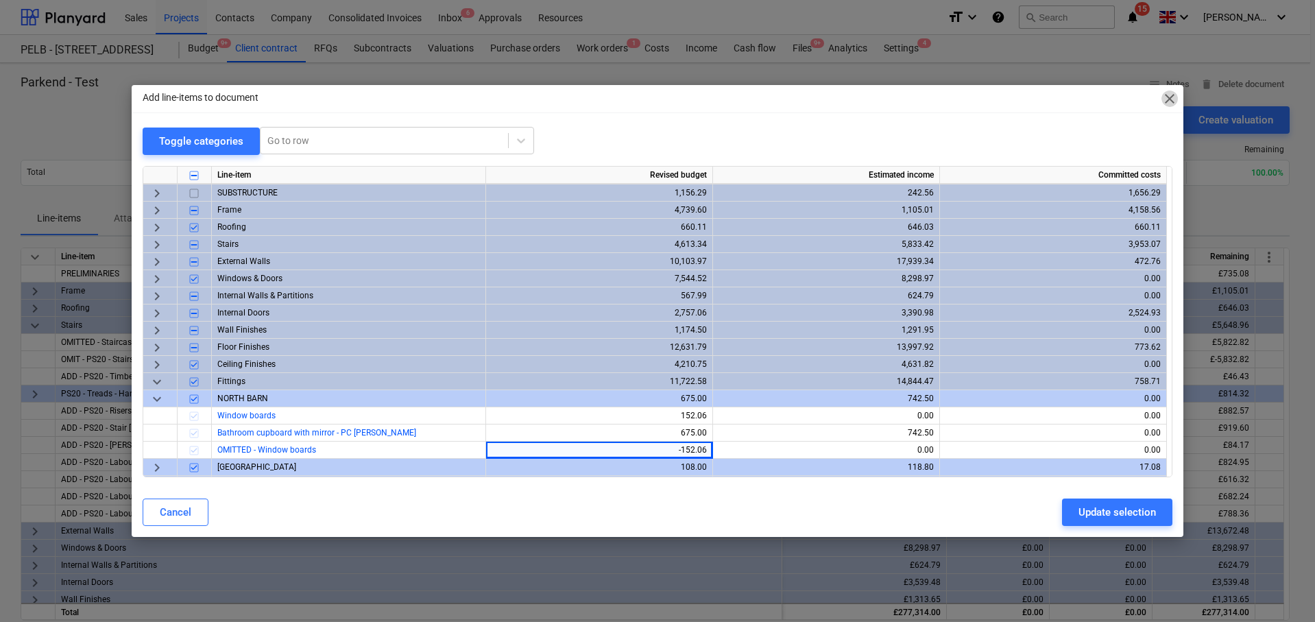
drag, startPoint x: 1166, startPoint y: 96, endPoint x: 1037, endPoint y: 96, distance: 128.9
click at [1167, 95] on span "close" at bounding box center [1169, 98] width 16 height 16
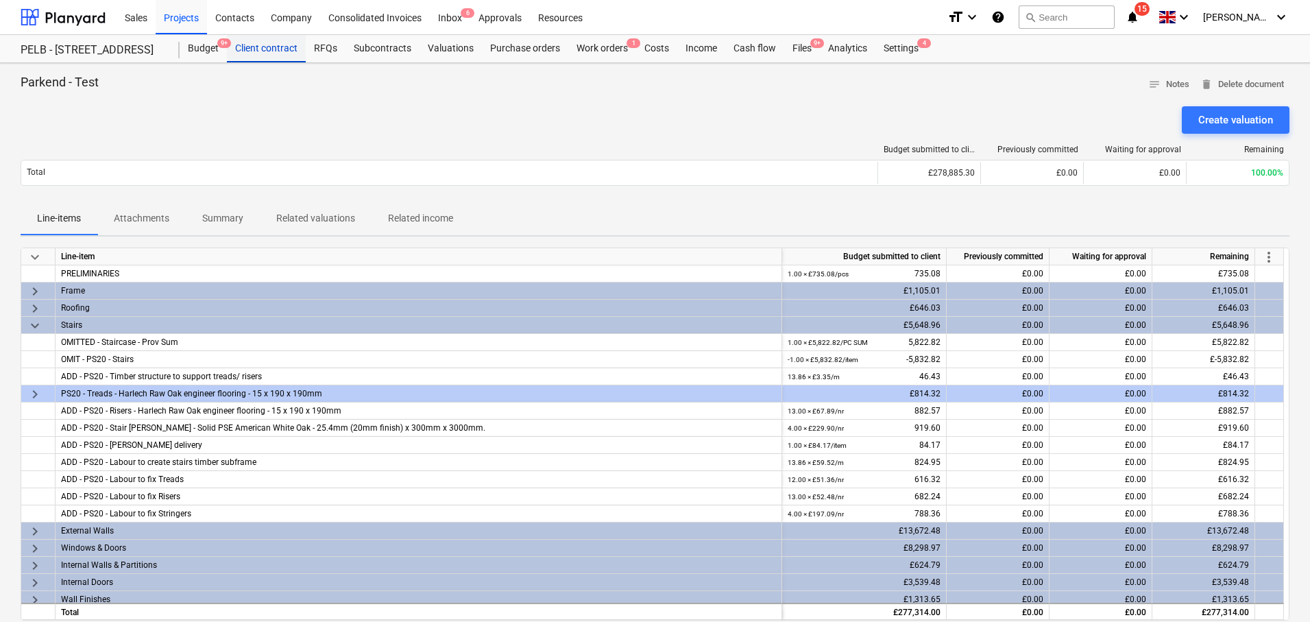
click at [271, 45] on div "Client contract" at bounding box center [266, 48] width 79 height 27
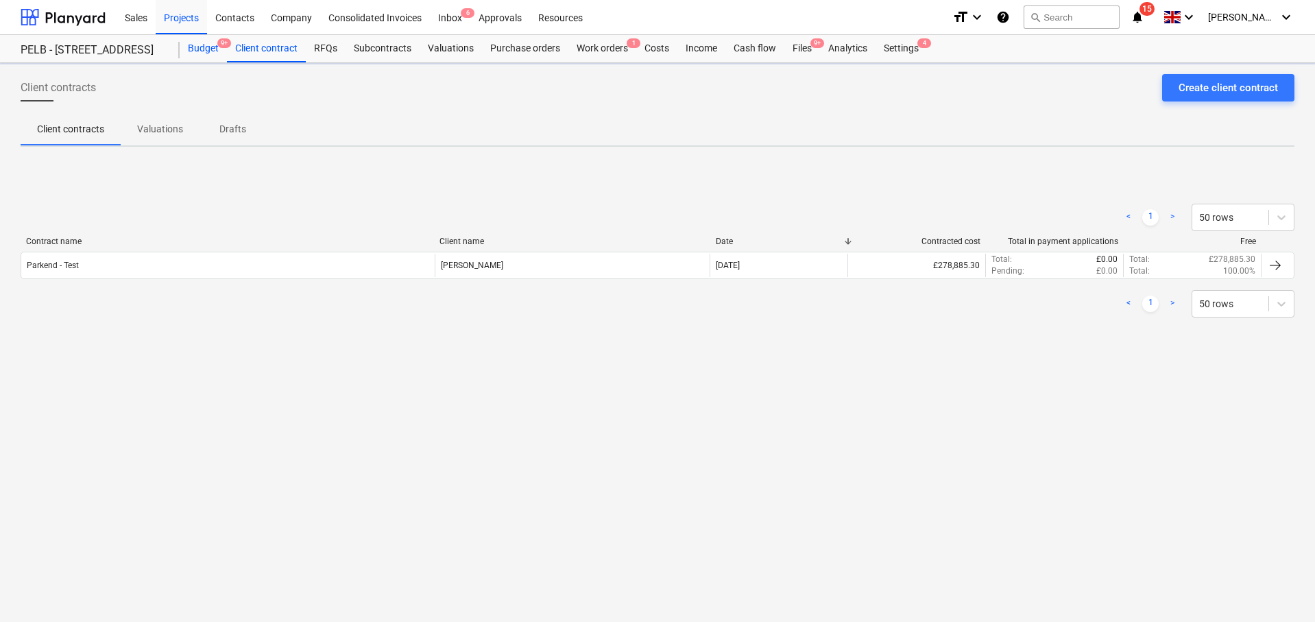
click at [203, 36] on div "Budget 9+" at bounding box center [203, 48] width 47 height 27
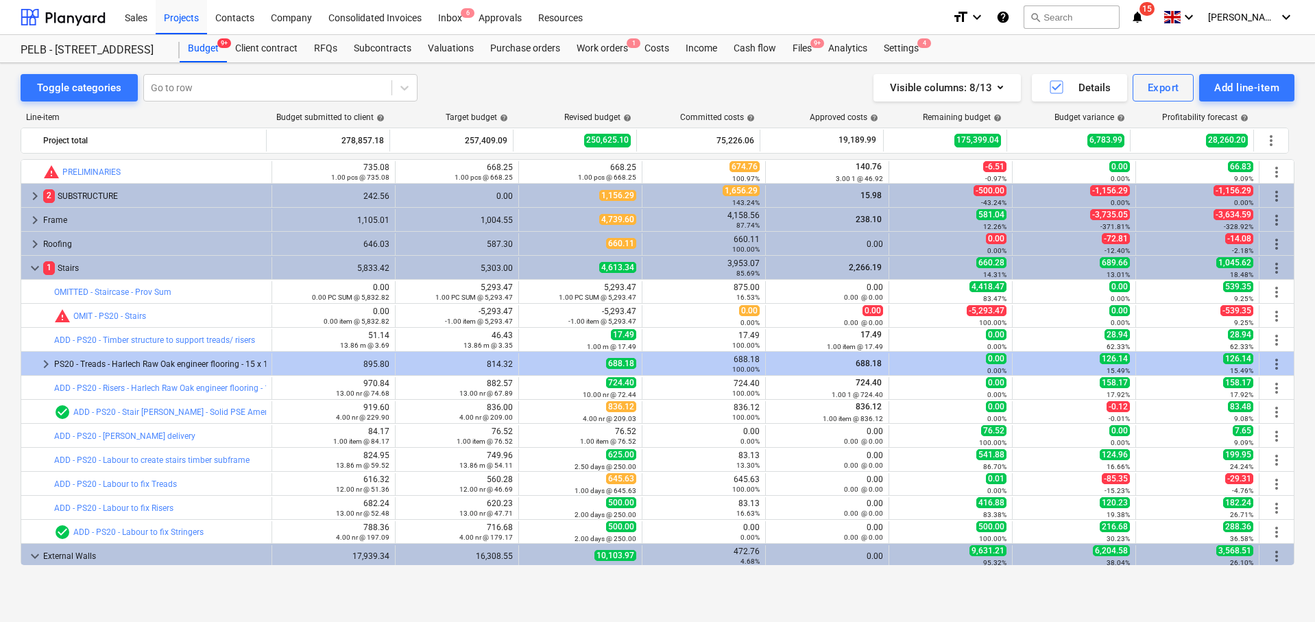
scroll to position [489, 0]
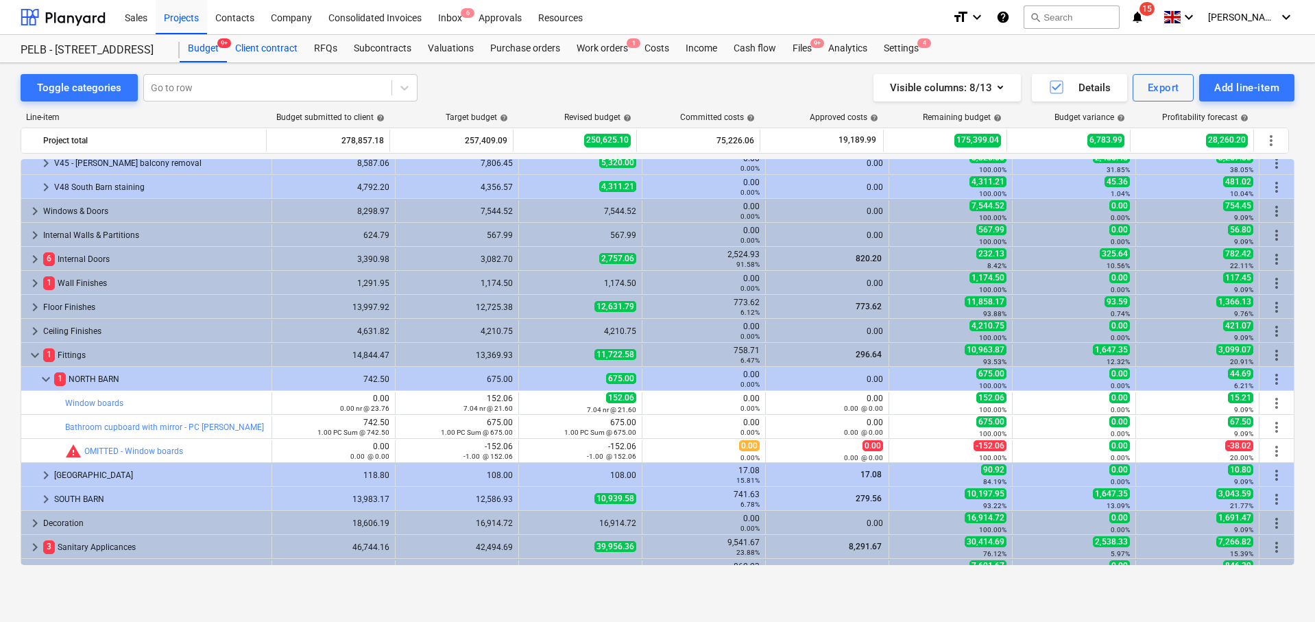
click at [270, 49] on div "Client contract" at bounding box center [266, 48] width 79 height 27
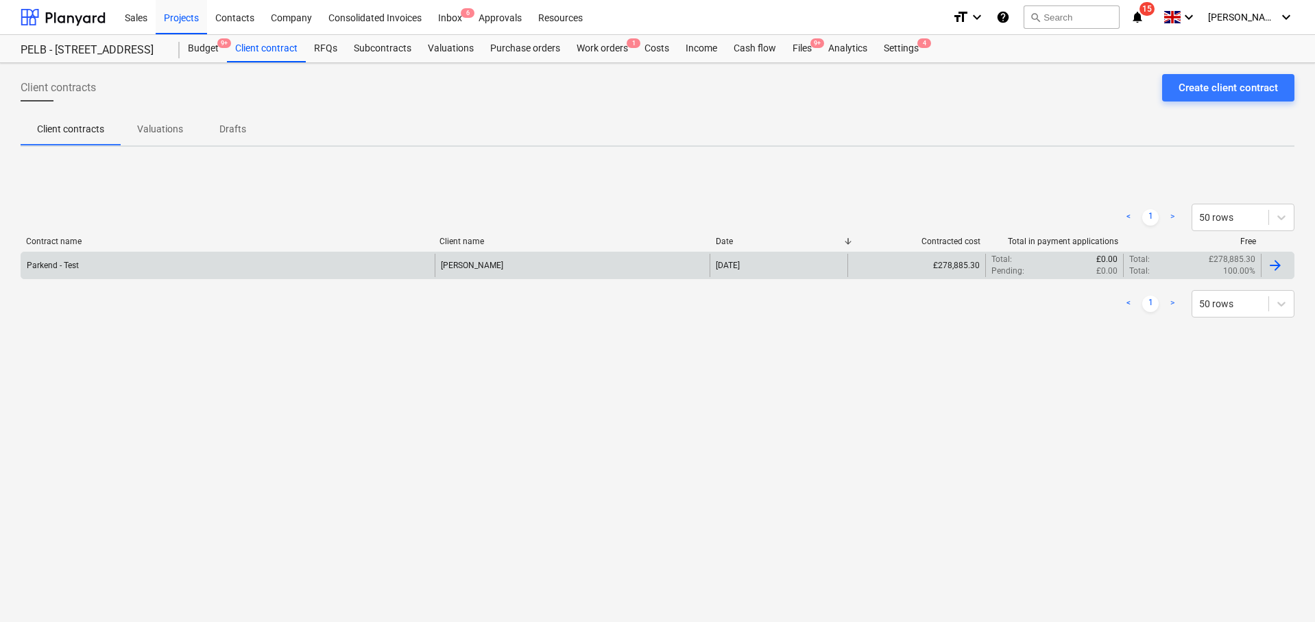
click at [377, 276] on div "Parkend - Test" at bounding box center [227, 265] width 413 height 23
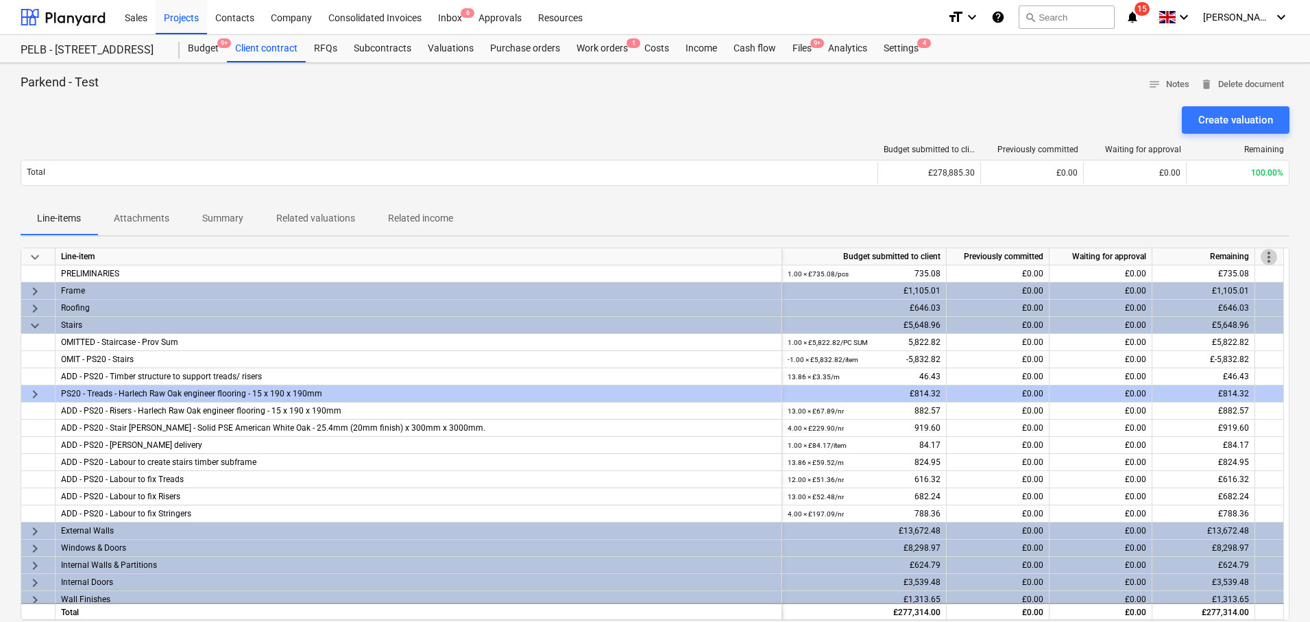
click at [1274, 260] on span "more_vert" at bounding box center [1268, 257] width 16 height 16
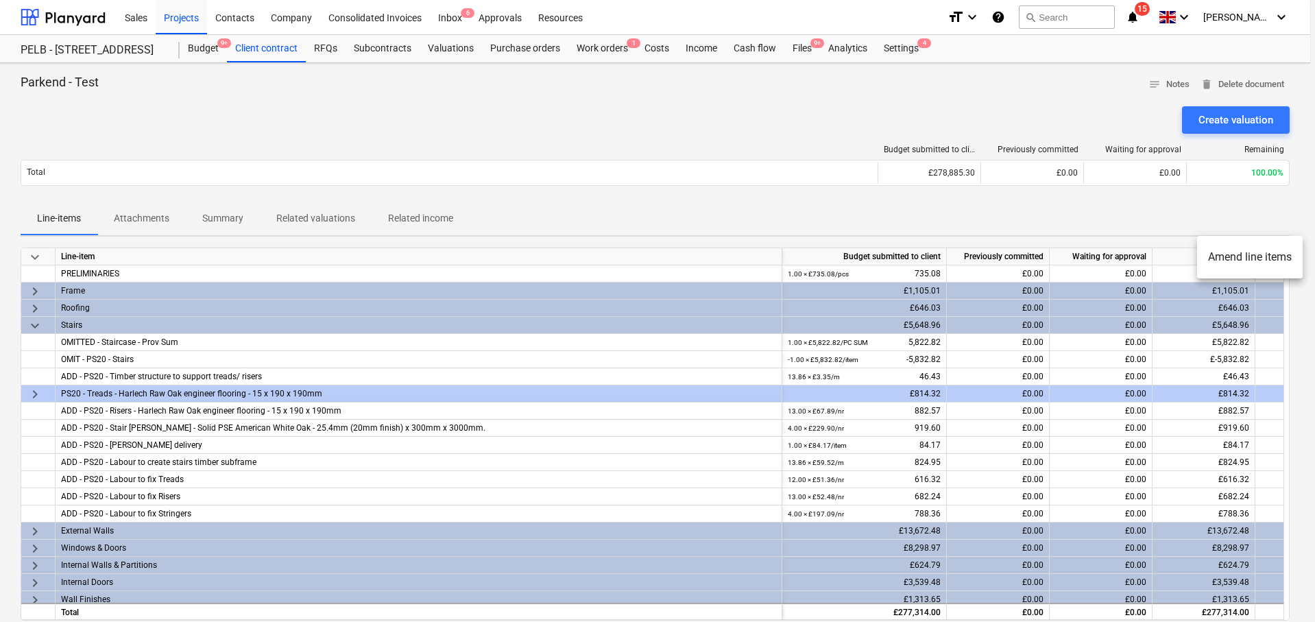
click at [1236, 259] on li "Amend line items" at bounding box center [1250, 257] width 106 height 32
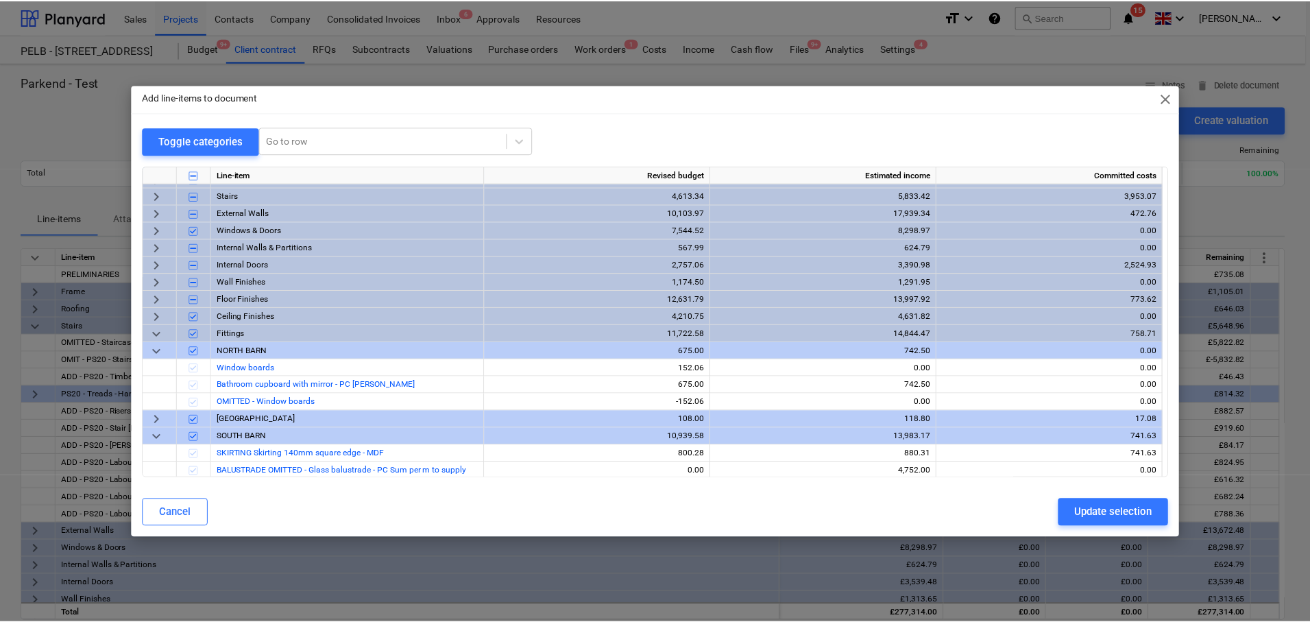
scroll to position [67, 0]
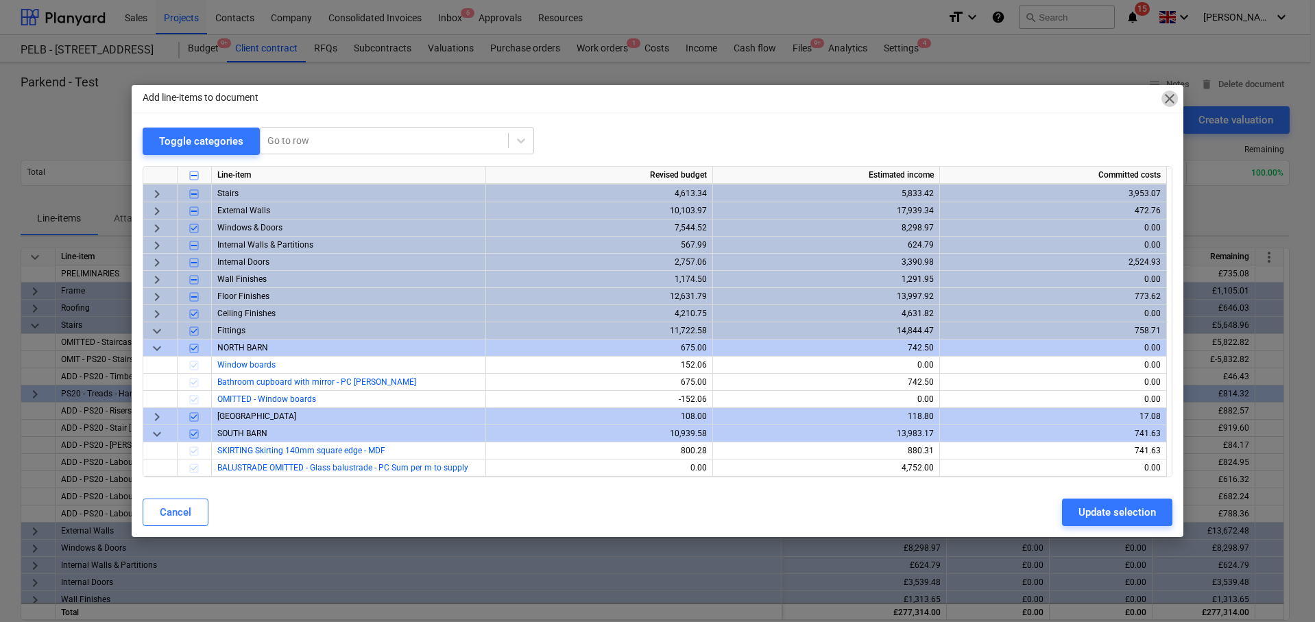
click at [1169, 97] on span "close" at bounding box center [1169, 98] width 16 height 16
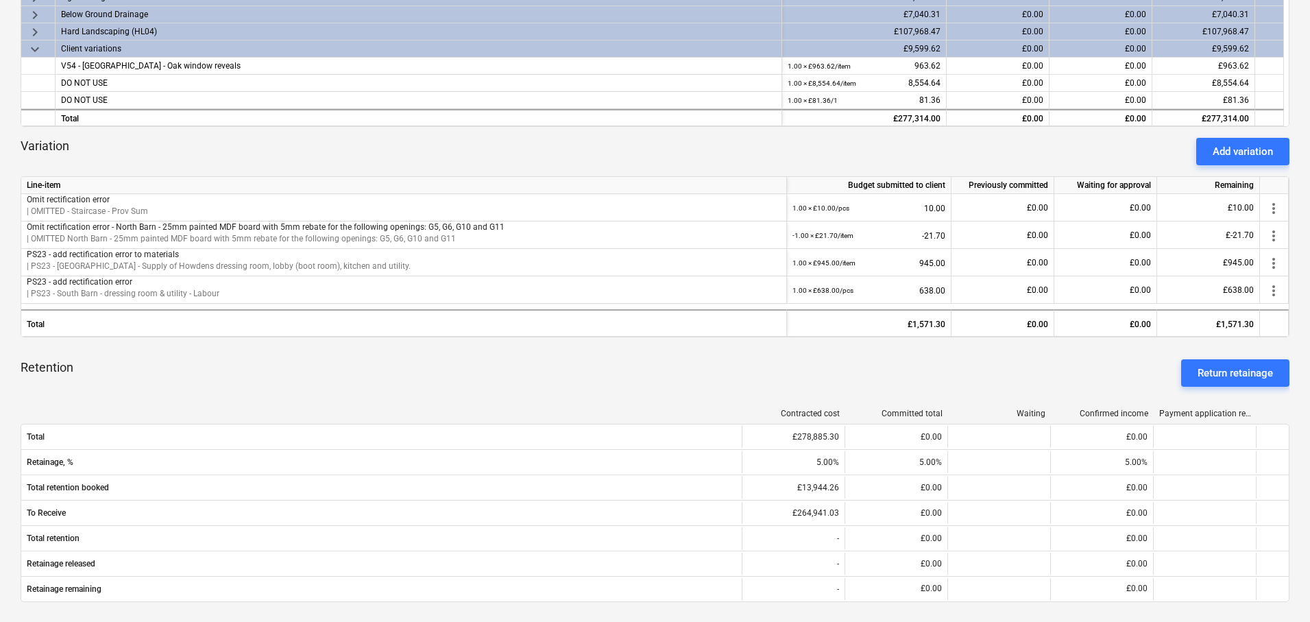
scroll to position [487, 0]
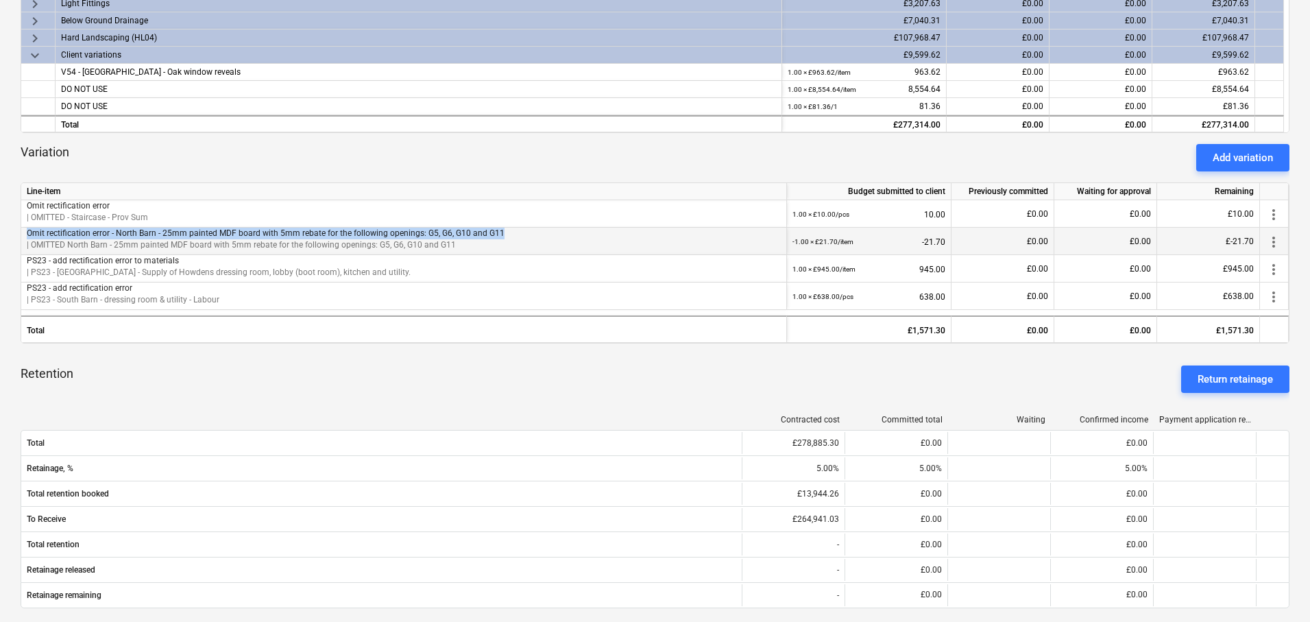
drag, startPoint x: 498, startPoint y: 234, endPoint x: 126, endPoint y: 234, distance: 371.5
click at [27, 228] on p "Omit rectification error - North Barn - 25mm painted MDF board with 5mm rebate …" at bounding box center [404, 234] width 754 height 12
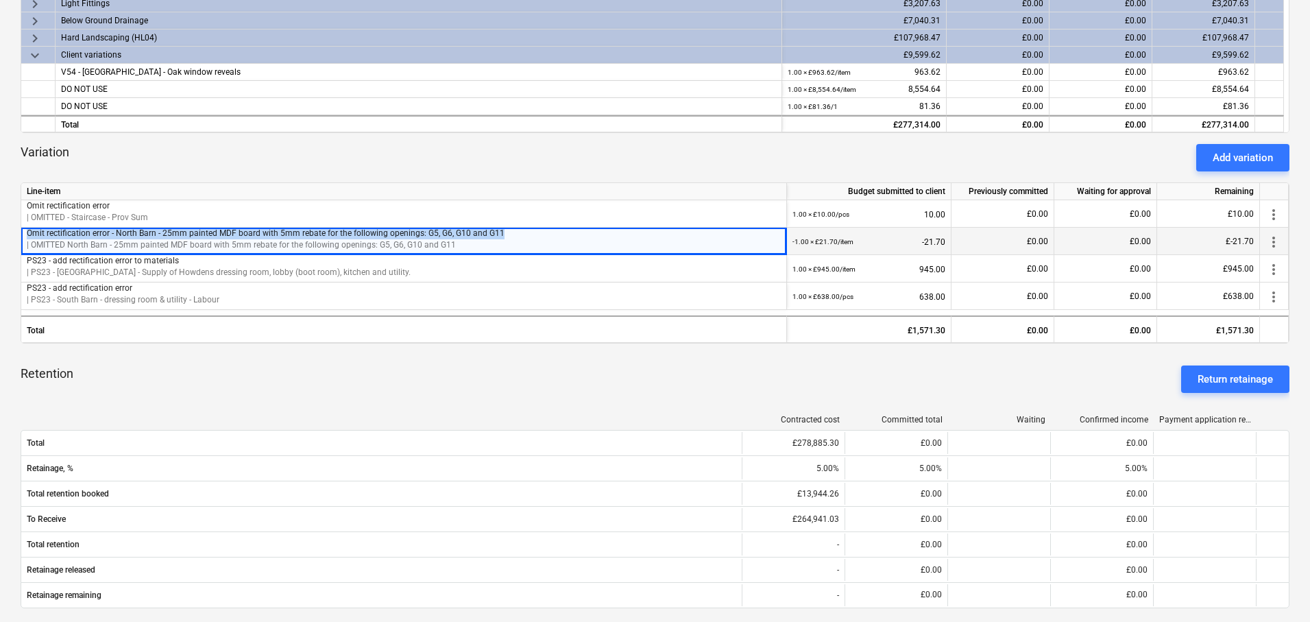
drag, startPoint x: 126, startPoint y: 234, endPoint x: 115, endPoint y: 233, distance: 11.0
click at [126, 233] on p "Omit rectification error - North Barn - 25mm painted MDF board with 5mm rebate …" at bounding box center [404, 234] width 754 height 12
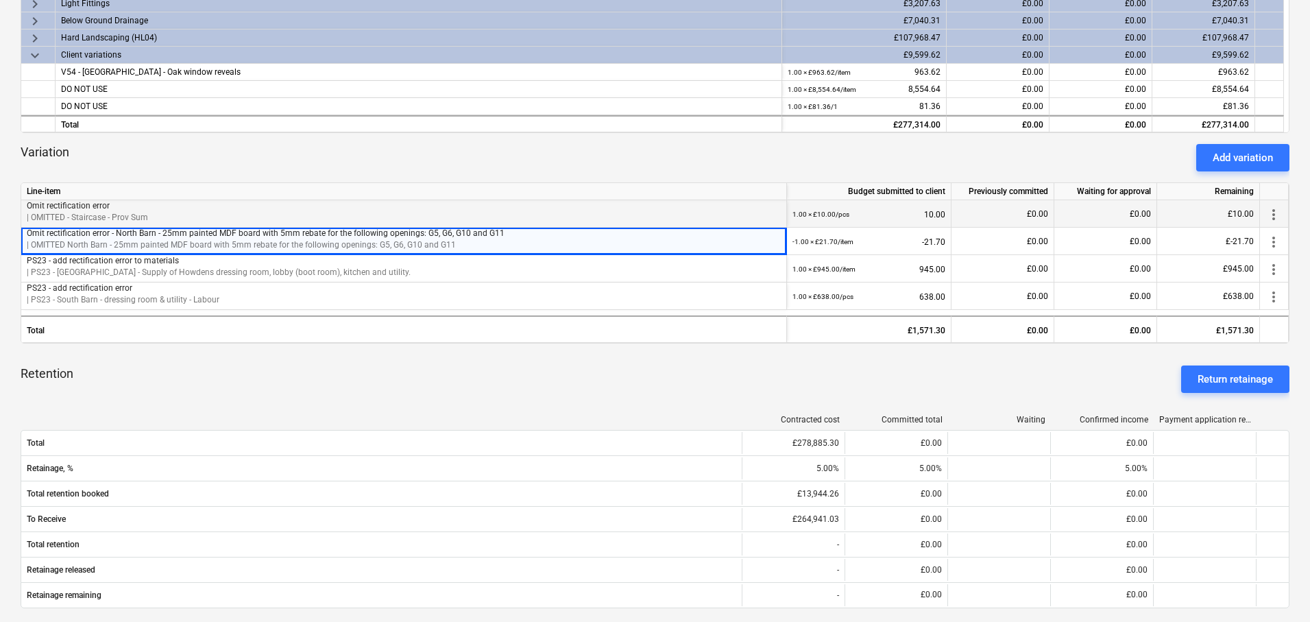
drag, startPoint x: 107, startPoint y: 232, endPoint x: 29, endPoint y: 225, distance: 77.8
click at [29, 225] on div "Line-item Budget submitted to client Previously committed Waiting for approval …" at bounding box center [655, 262] width 1269 height 161
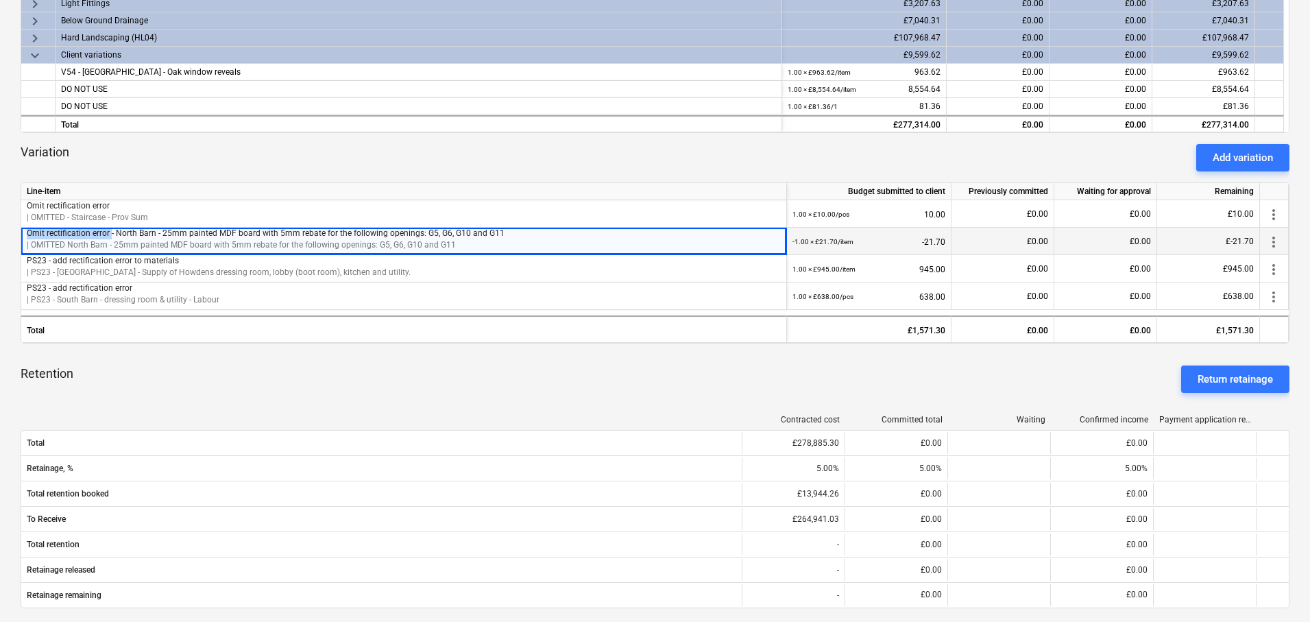
drag, startPoint x: 99, startPoint y: 232, endPoint x: 27, endPoint y: 230, distance: 72.7
click at [27, 230] on p "Omit rectification error - North Barn - 25mm painted MDF board with 5mm rebate …" at bounding box center [404, 234] width 754 height 12
copy p "Omit rectification error"
click at [1243, 154] on div "Add variation" at bounding box center [1242, 158] width 60 height 18
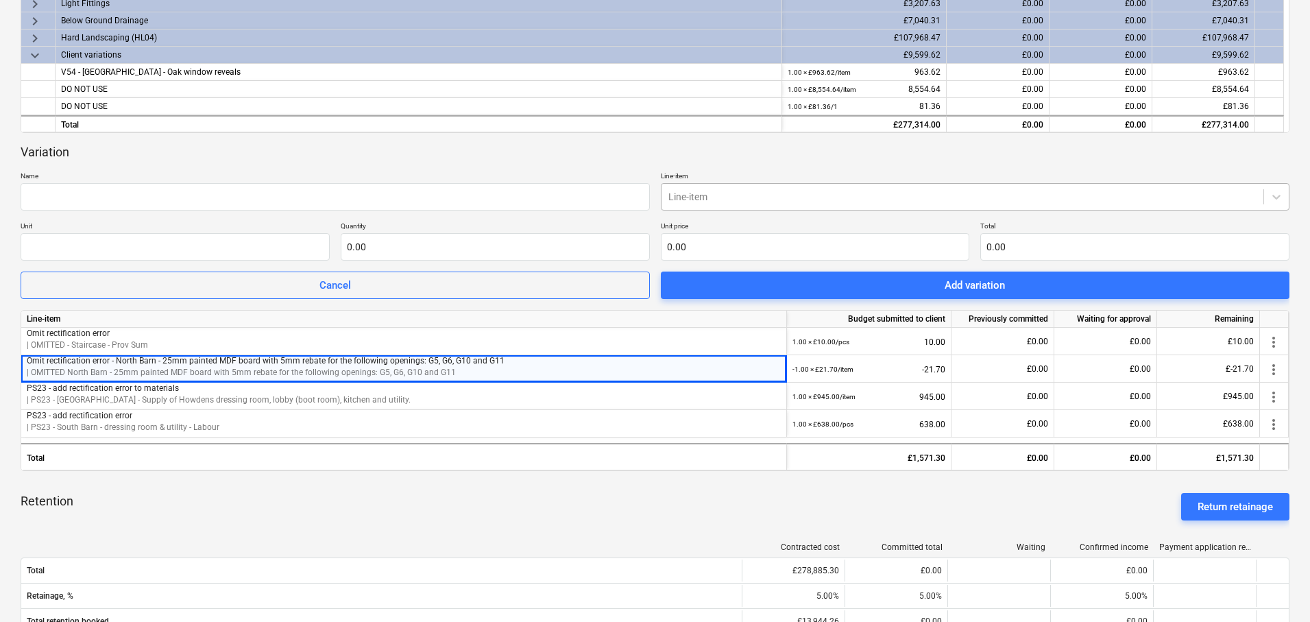
click at [772, 191] on div at bounding box center [962, 197] width 589 height 14
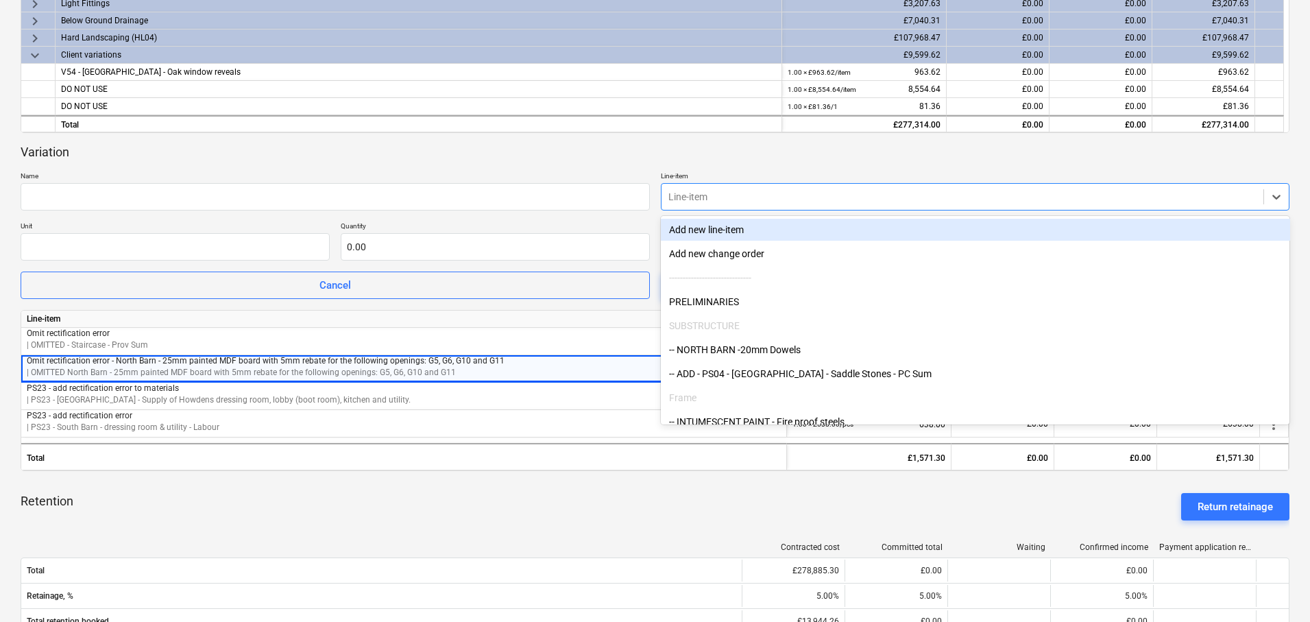
paste input "Omit rectification error"
type input "Omit rectification error"
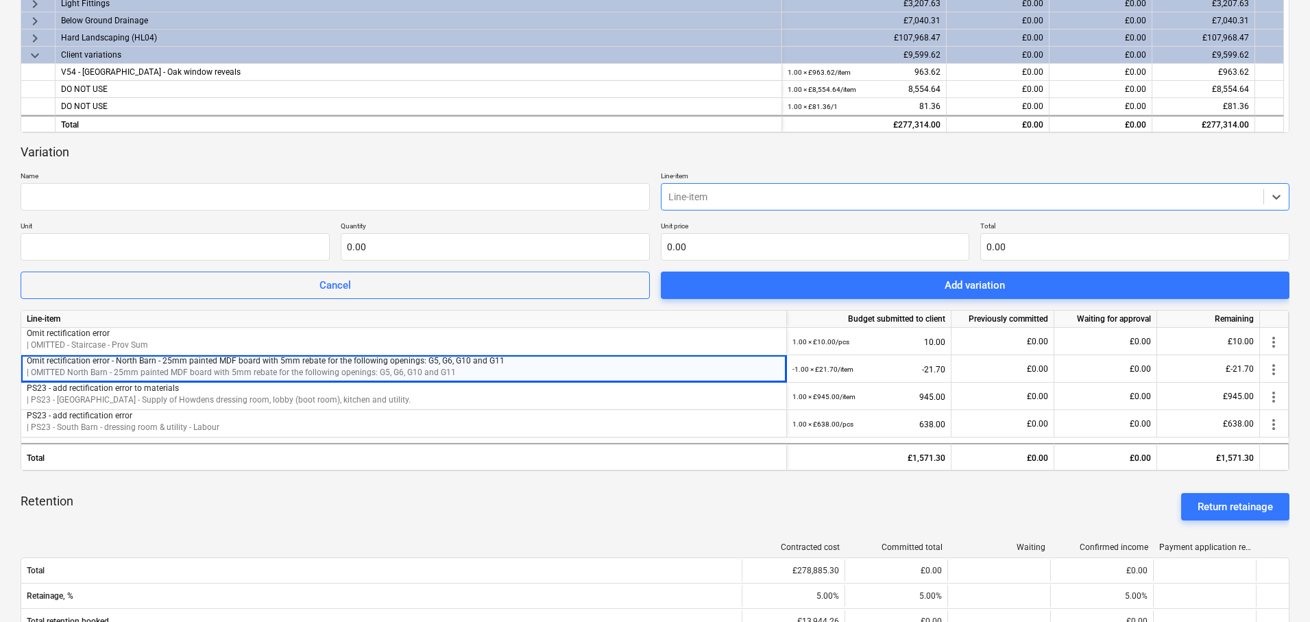
drag, startPoint x: 798, startPoint y: 194, endPoint x: 667, endPoint y: 194, distance: 131.6
click at [668, 194] on div at bounding box center [962, 197] width 589 height 14
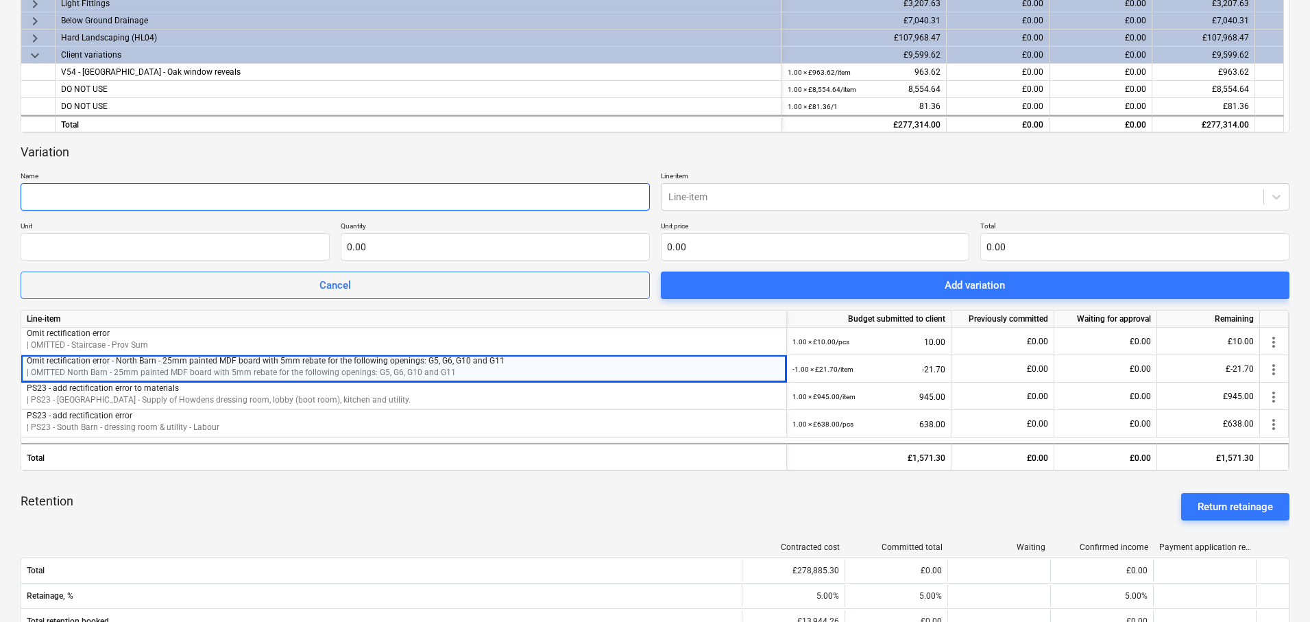
click at [593, 192] on input "text" at bounding box center [335, 196] width 629 height 27
paste input "Omit rectification error"
type input "Omit rectification error - North Barn - Window boards"
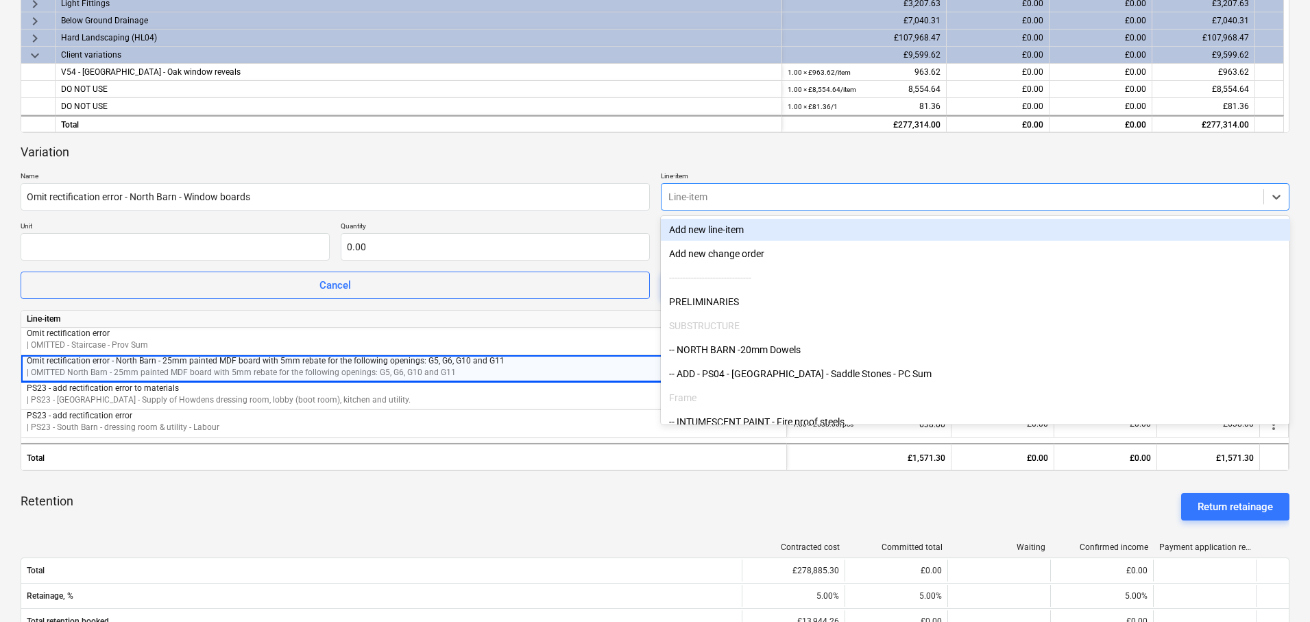
click at [679, 199] on div at bounding box center [962, 197] width 589 height 14
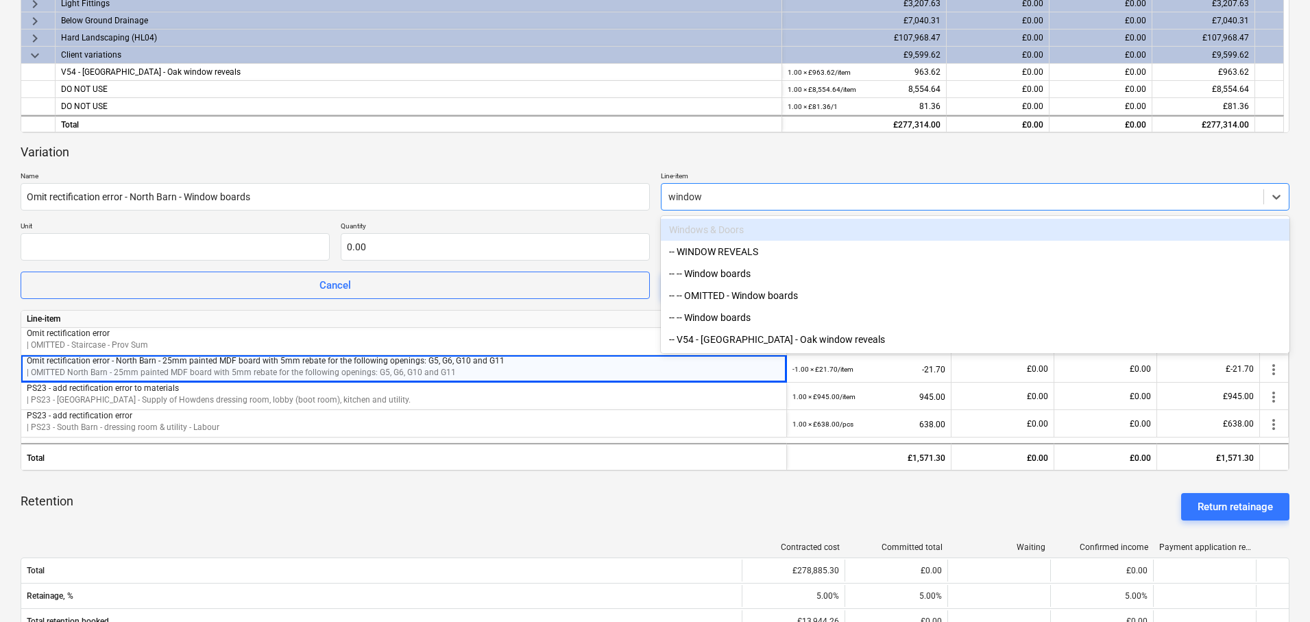
type input "window b"
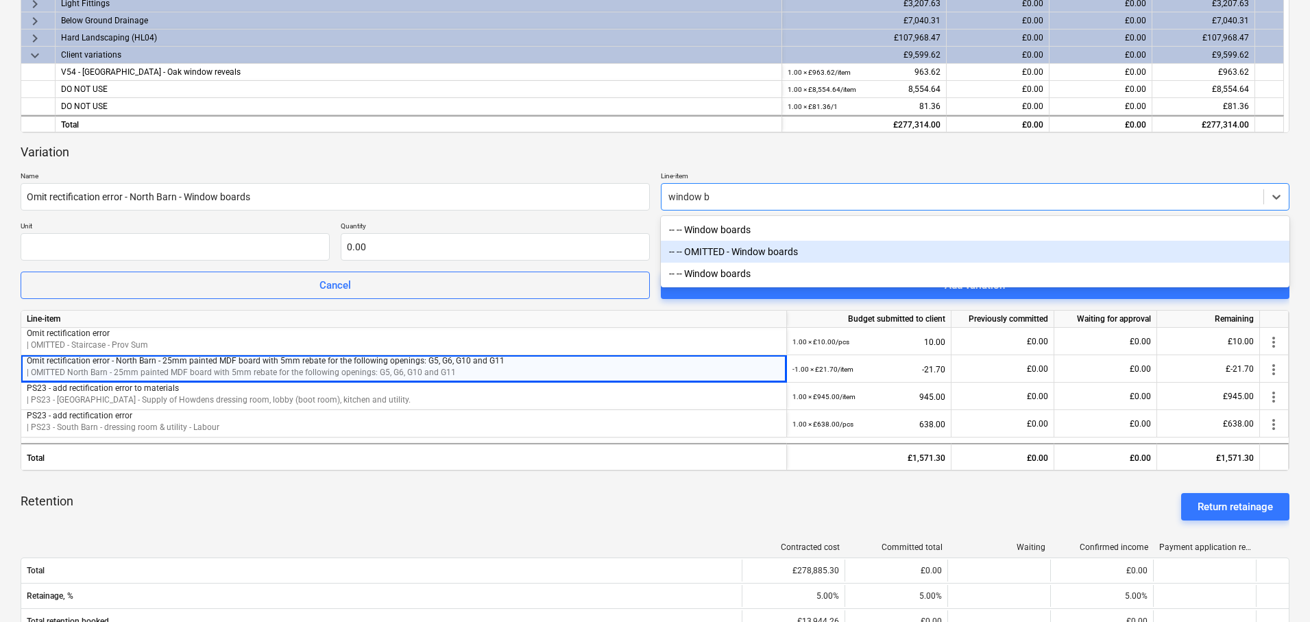
click at [733, 247] on div "-- -- OMITTED - Window boards" at bounding box center [975, 252] width 629 height 22
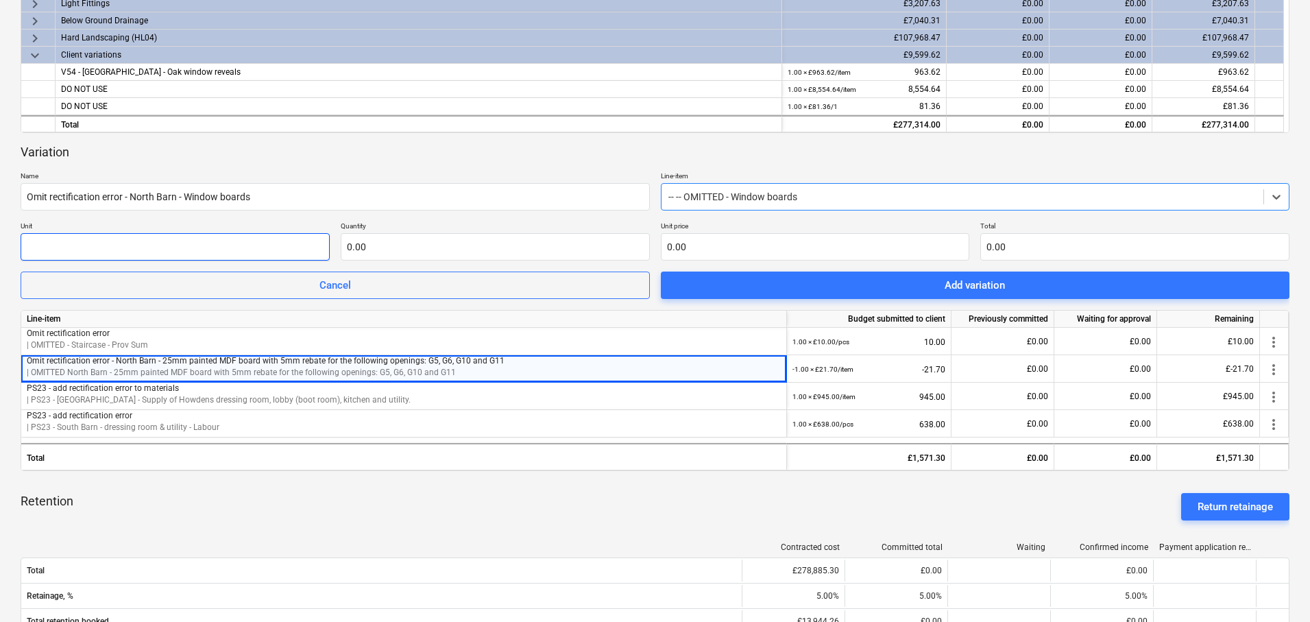
click at [249, 239] on input "text" at bounding box center [175, 246] width 309 height 27
type input "item"
click at [456, 255] on input "text" at bounding box center [495, 246] width 309 height 27
type input "1.00"
click at [738, 243] on input "text" at bounding box center [815, 246] width 309 height 27
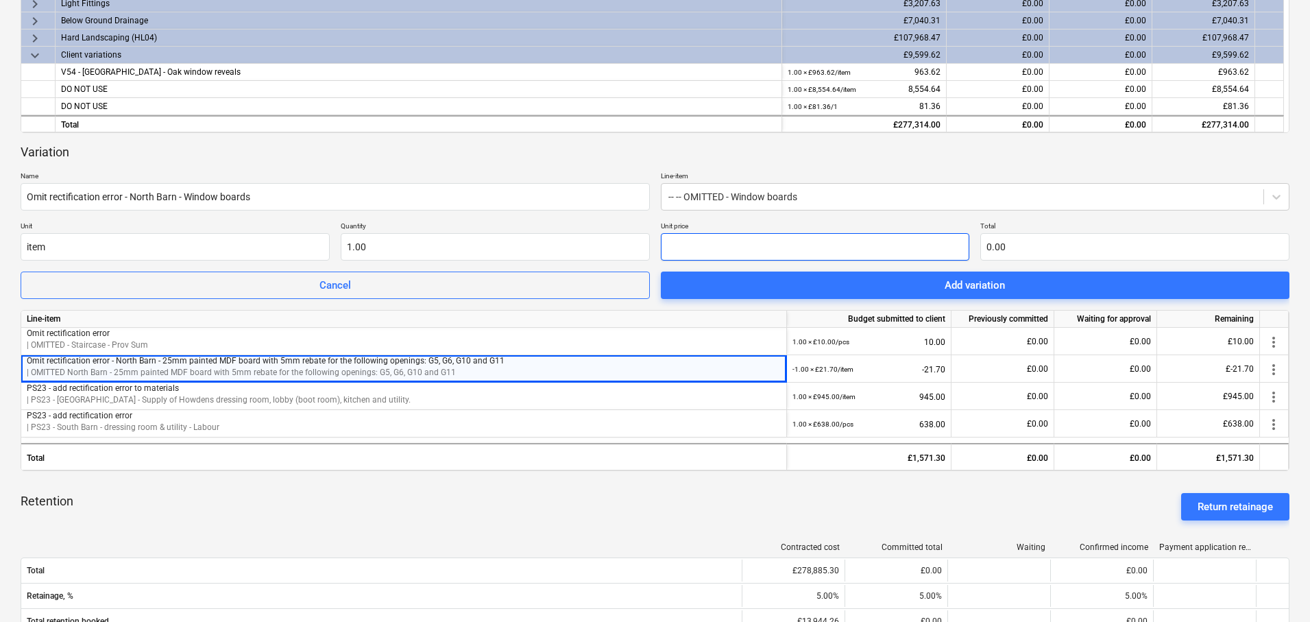
type input "1"
type input "1.00"
type input "15"
type input "15.00"
type input "15.1"
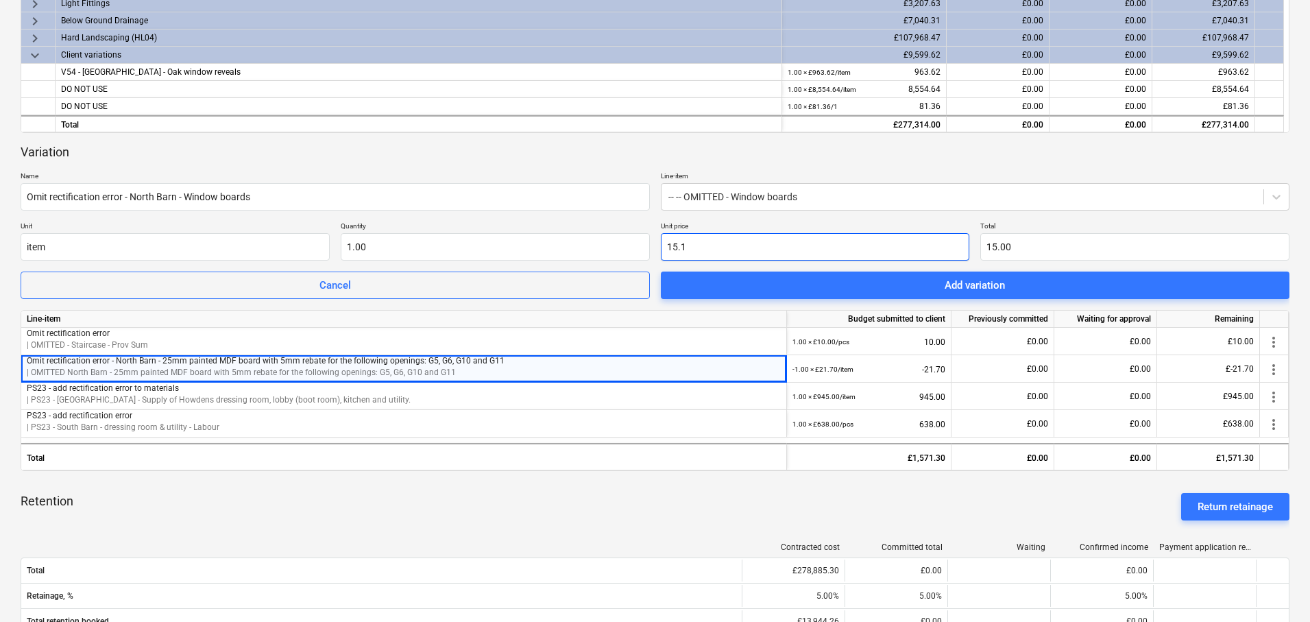
type input "15.10"
type input "15.12"
type input "15.1"
type input "15.10"
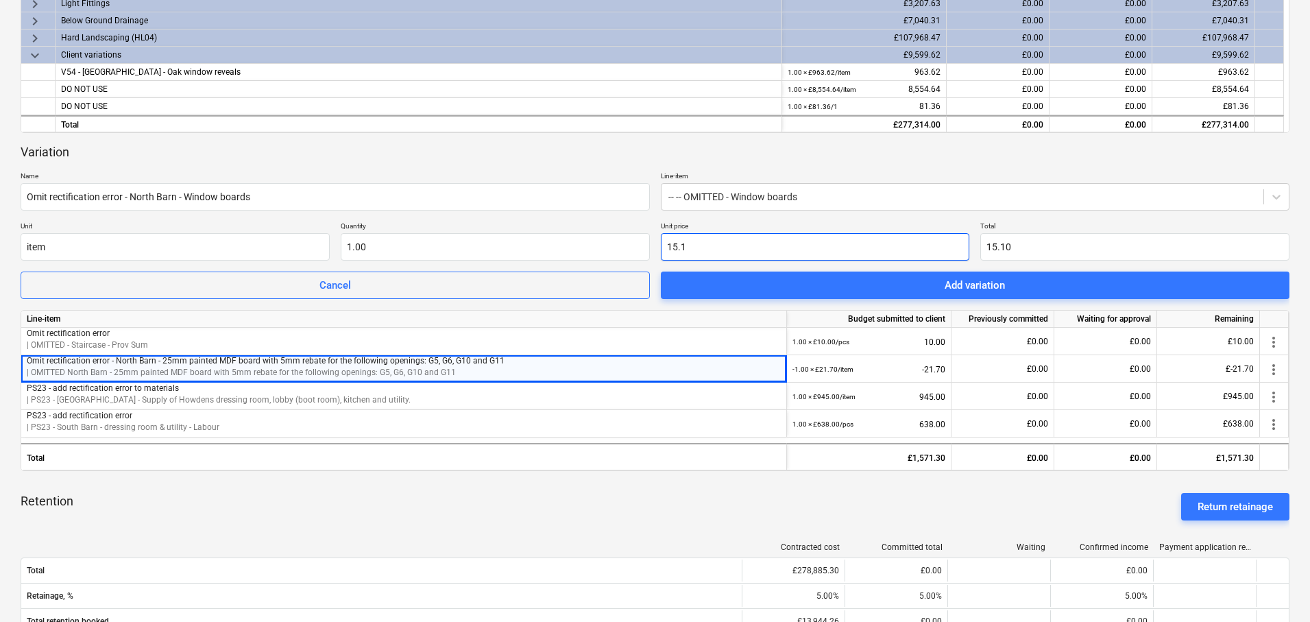
type input "15."
type input "15.00"
type input "15.2"
type input "15.20"
type input "15.21"
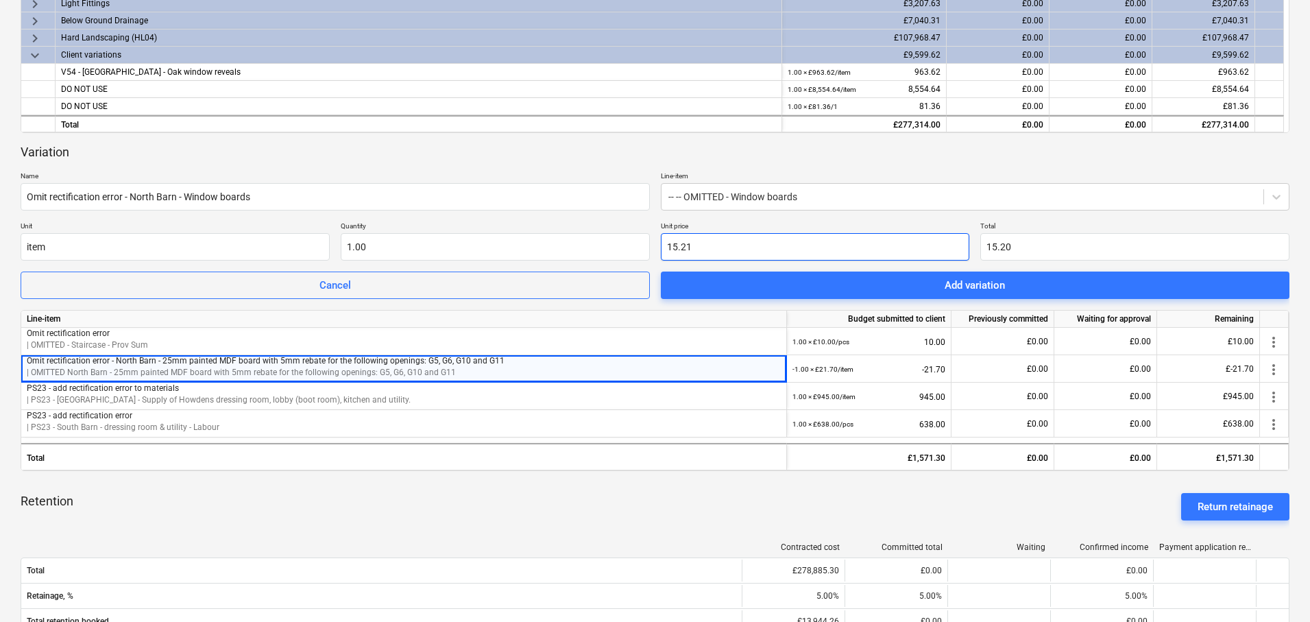
type input "15.21"
click at [877, 134] on div "keyboard_arrow_down Line-item Budget submitted to client Previously committed W…" at bounding box center [655, 303] width 1269 height 1086
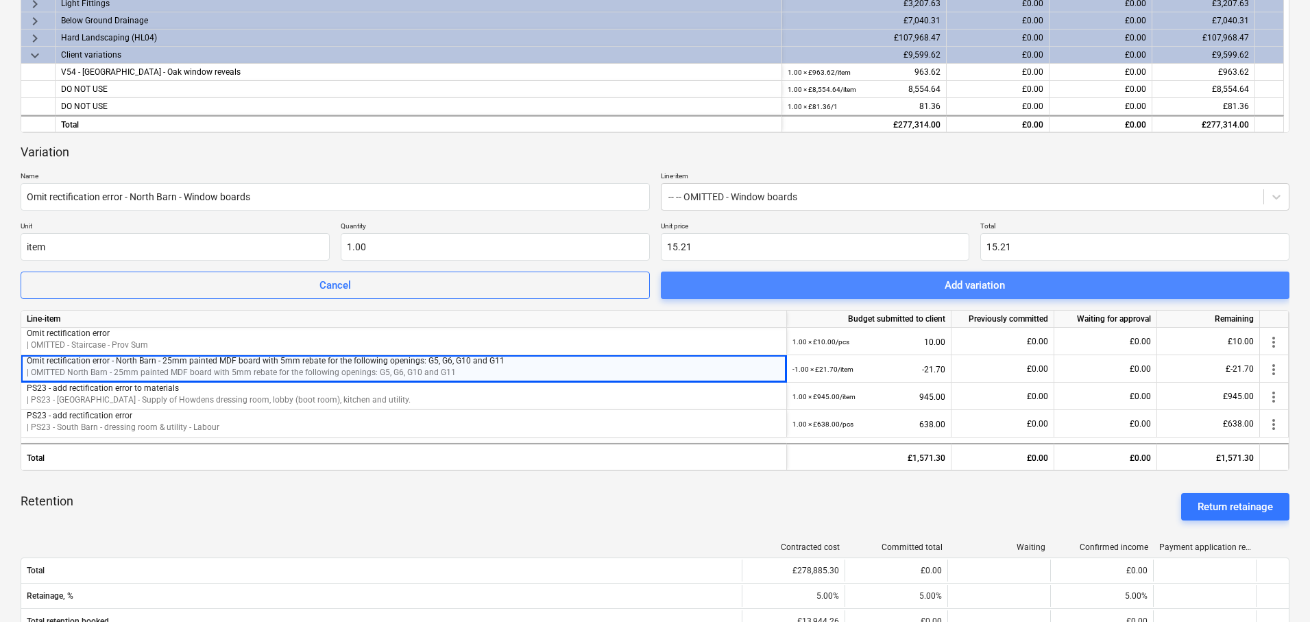
click at [956, 282] on div "Add variation" at bounding box center [974, 285] width 60 height 18
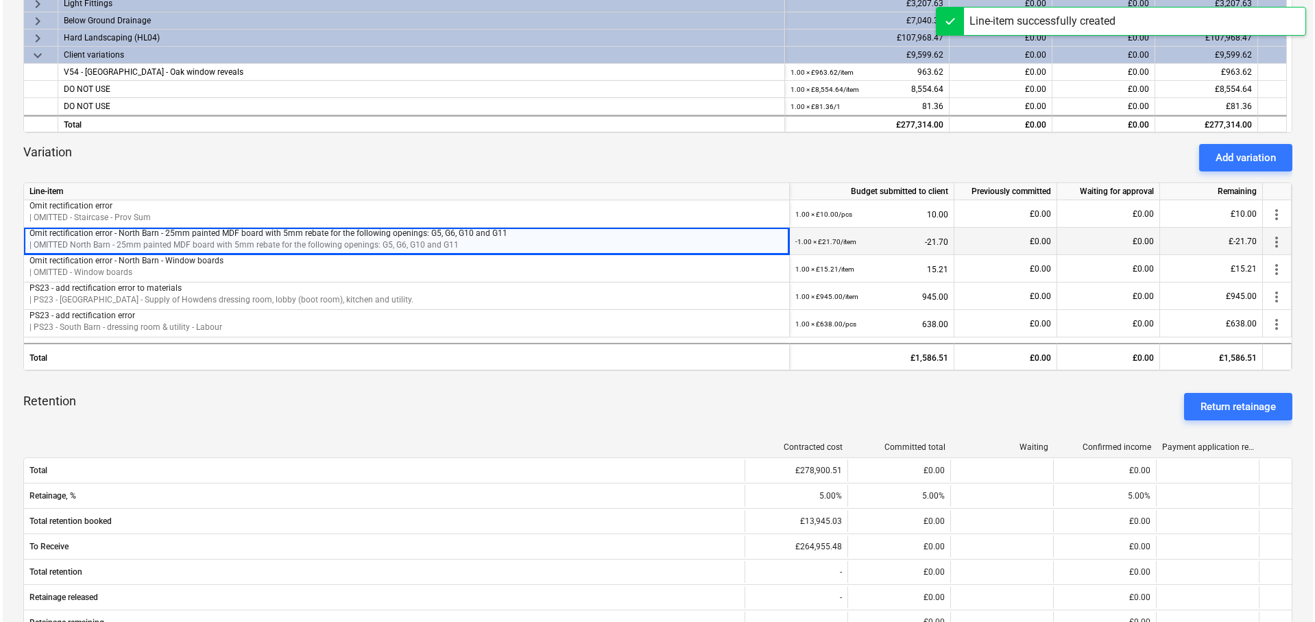
scroll to position [0, 0]
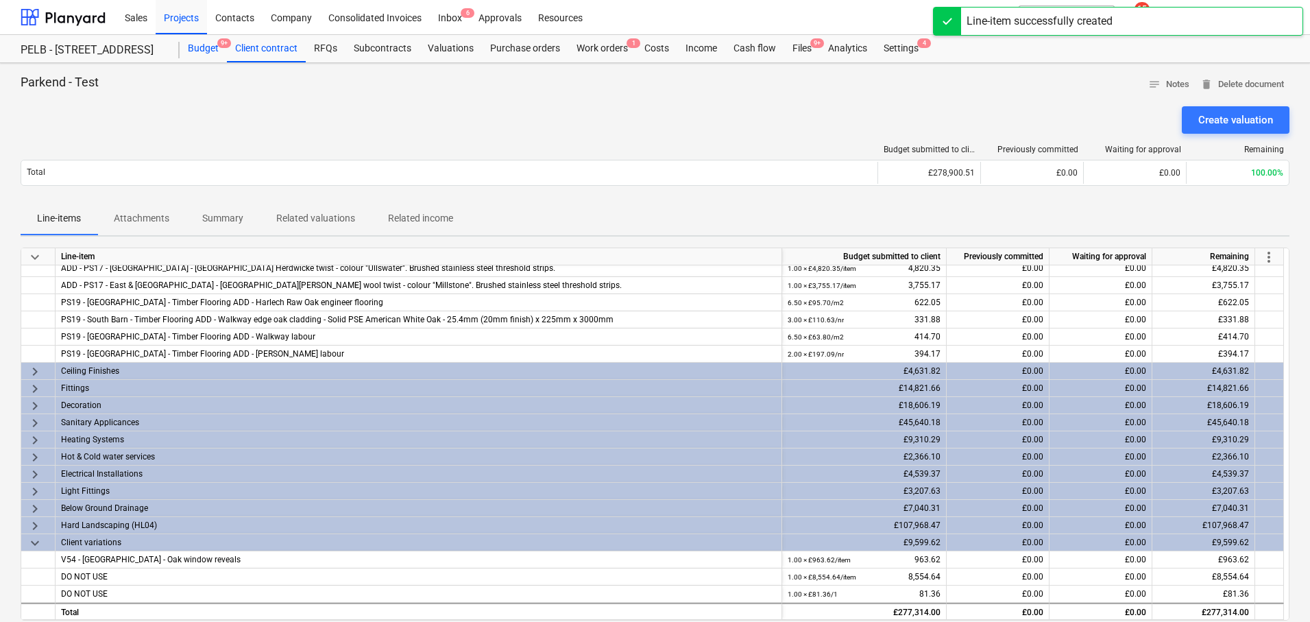
click at [194, 48] on div "Budget 9+" at bounding box center [203, 48] width 47 height 27
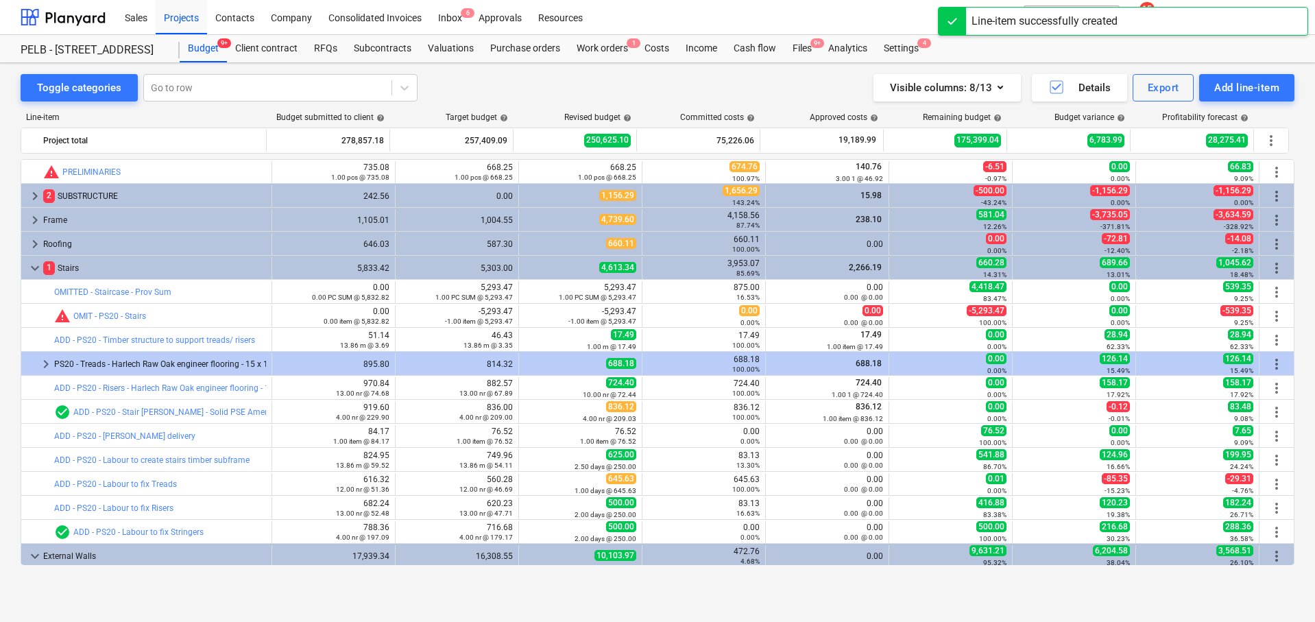
scroll to position [489, 0]
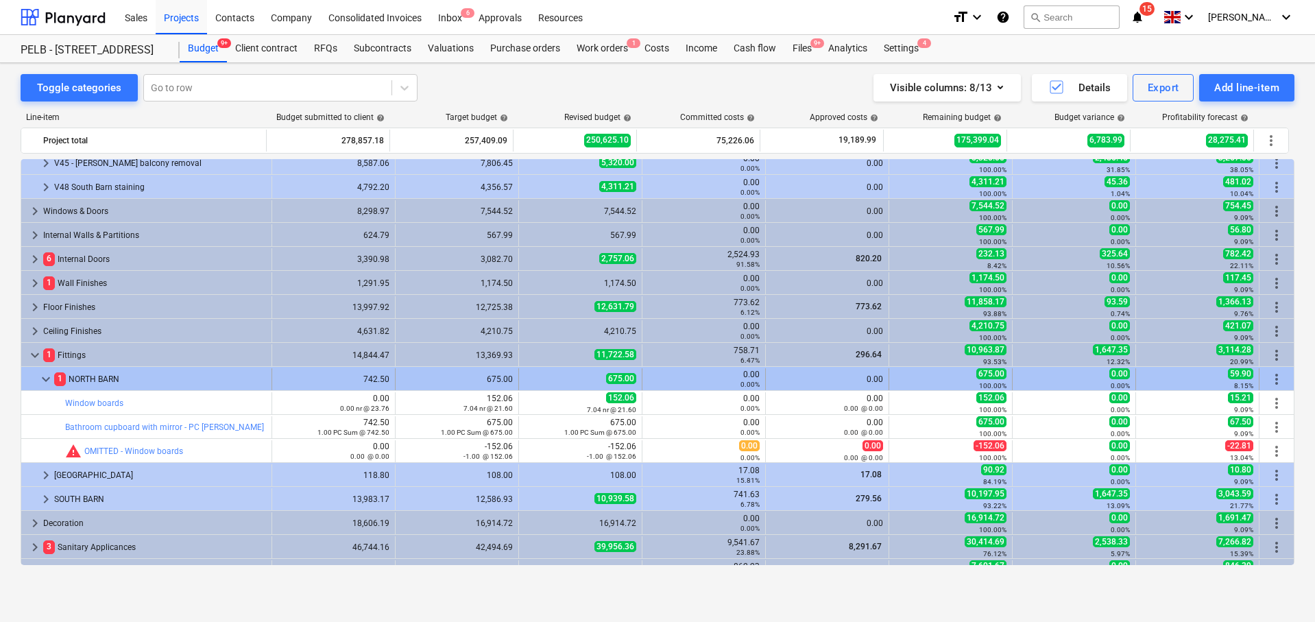
click at [1274, 379] on span "more_vert" at bounding box center [1276, 379] width 16 height 16
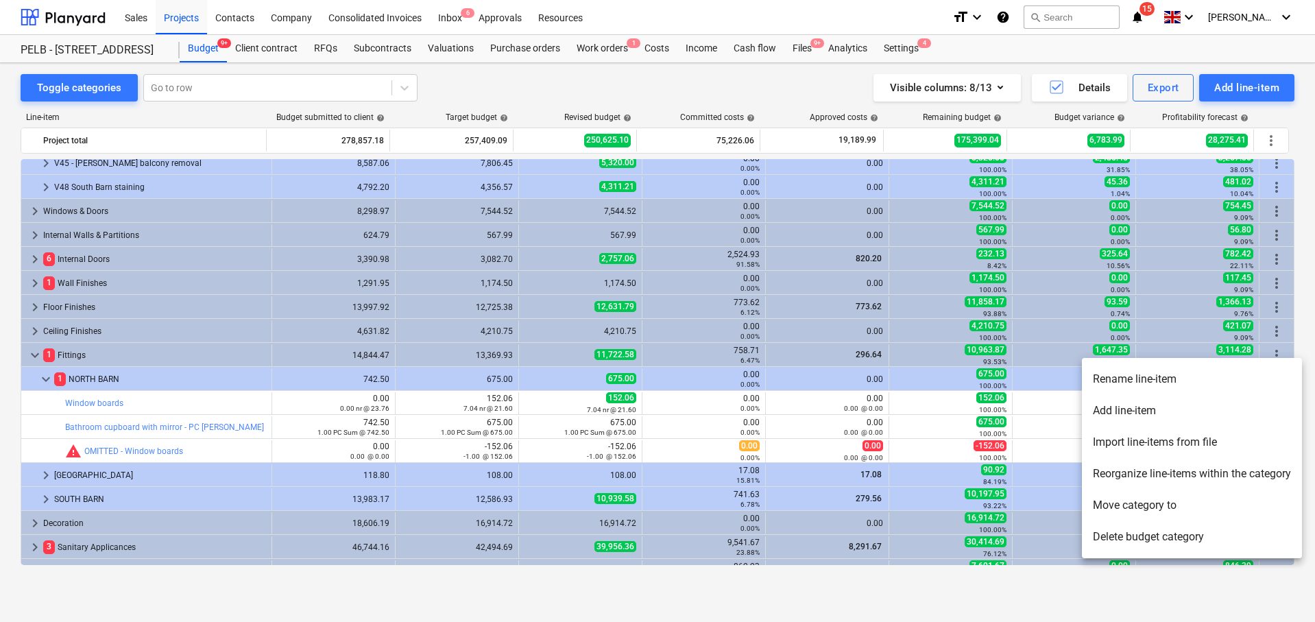
click at [1205, 515] on li "Move category to" at bounding box center [1192, 505] width 220 height 32
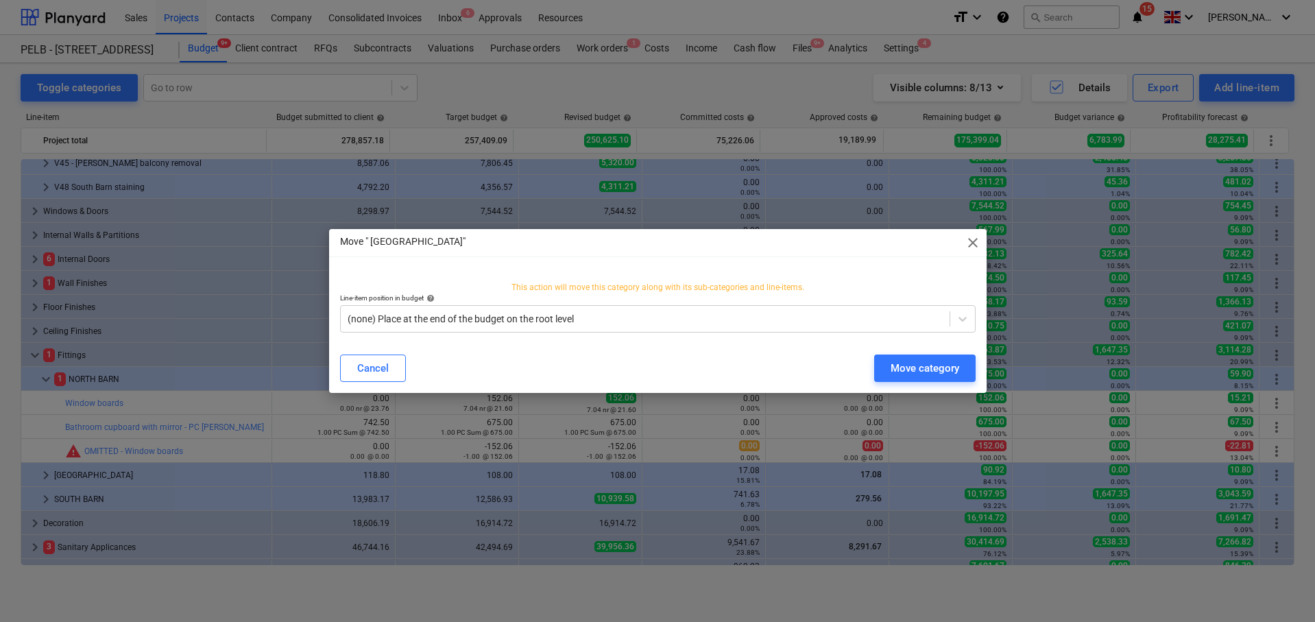
click at [973, 240] on span "close" at bounding box center [972, 242] width 16 height 16
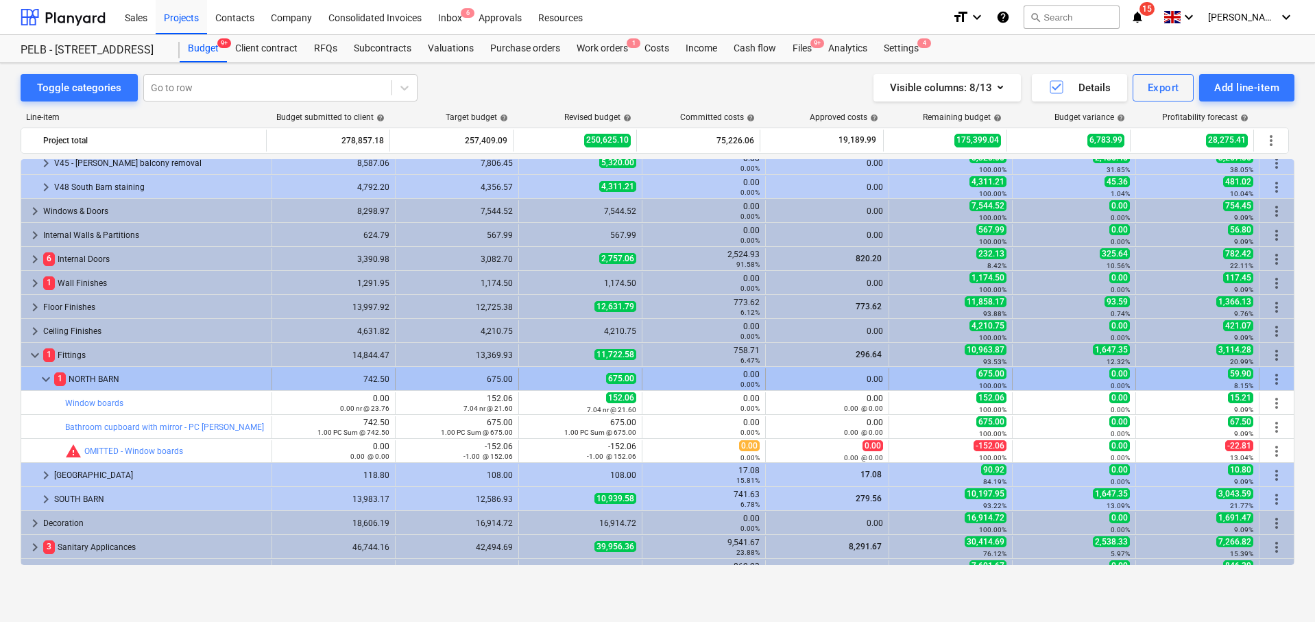
click at [1277, 374] on span "more_vert" at bounding box center [1276, 379] width 16 height 16
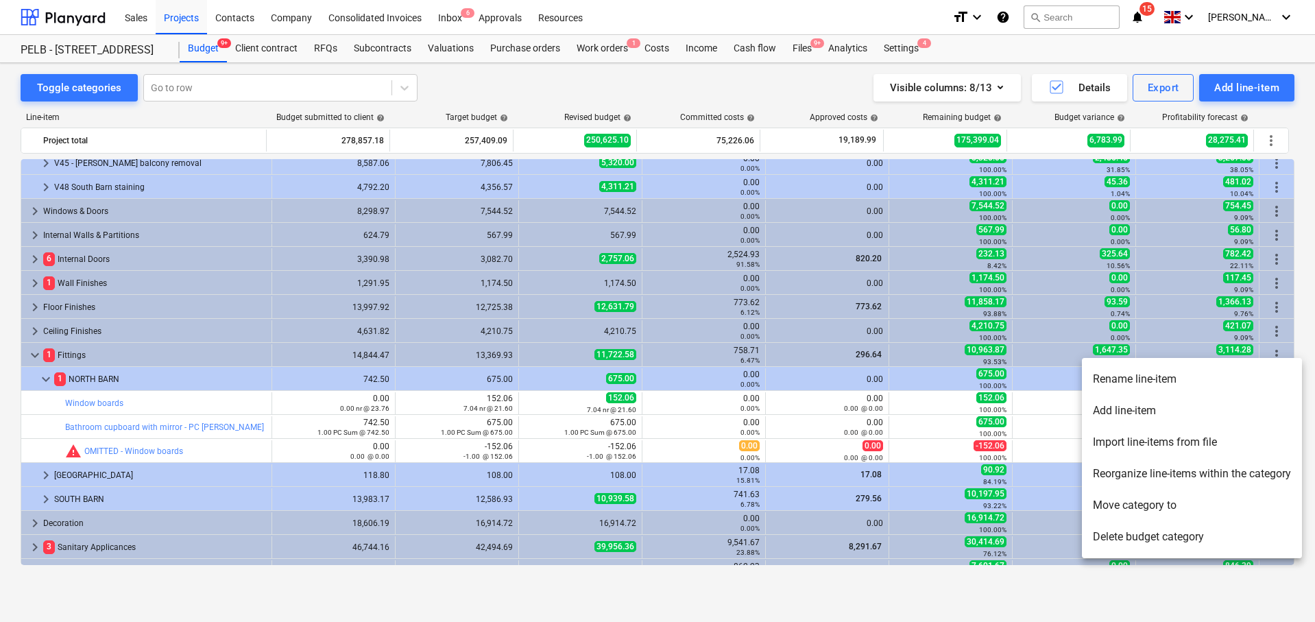
click at [1219, 474] on li "Reorganize line-items within the category" at bounding box center [1192, 474] width 220 height 32
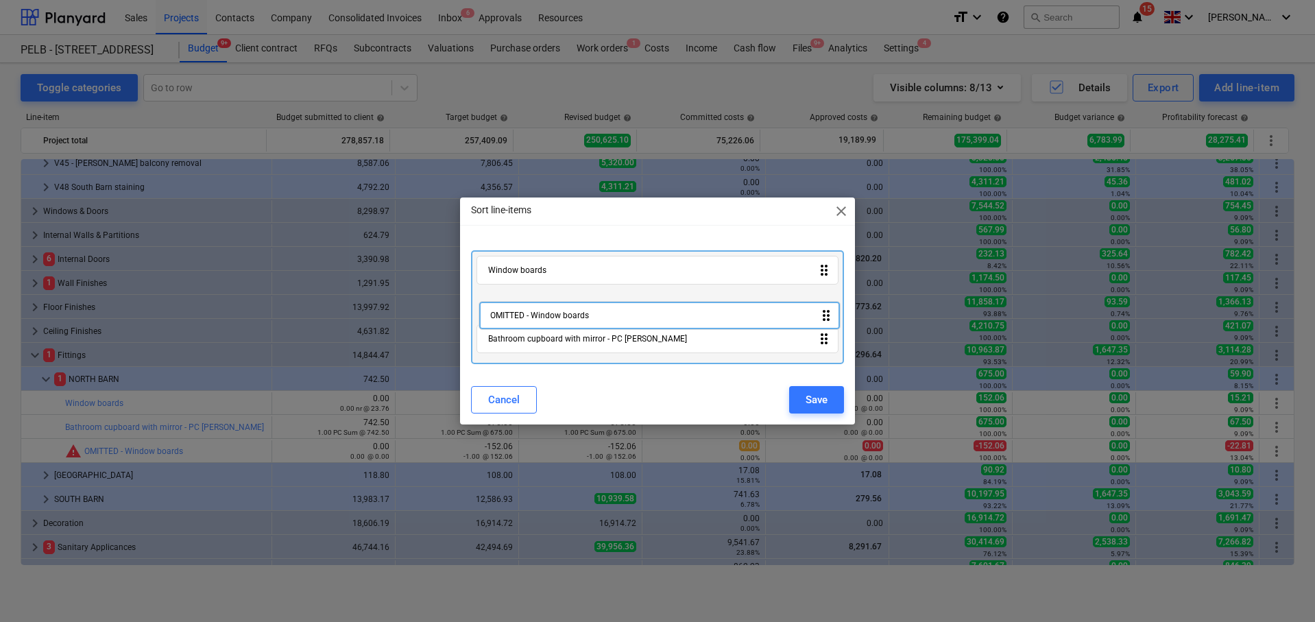
drag, startPoint x: 642, startPoint y: 341, endPoint x: 648, endPoint y: 302, distance: 38.8
click at [648, 302] on div "Window boards drag_indicator Bathroom cupboard with mirror - PC Sum drag_indica…" at bounding box center [657, 307] width 372 height 114
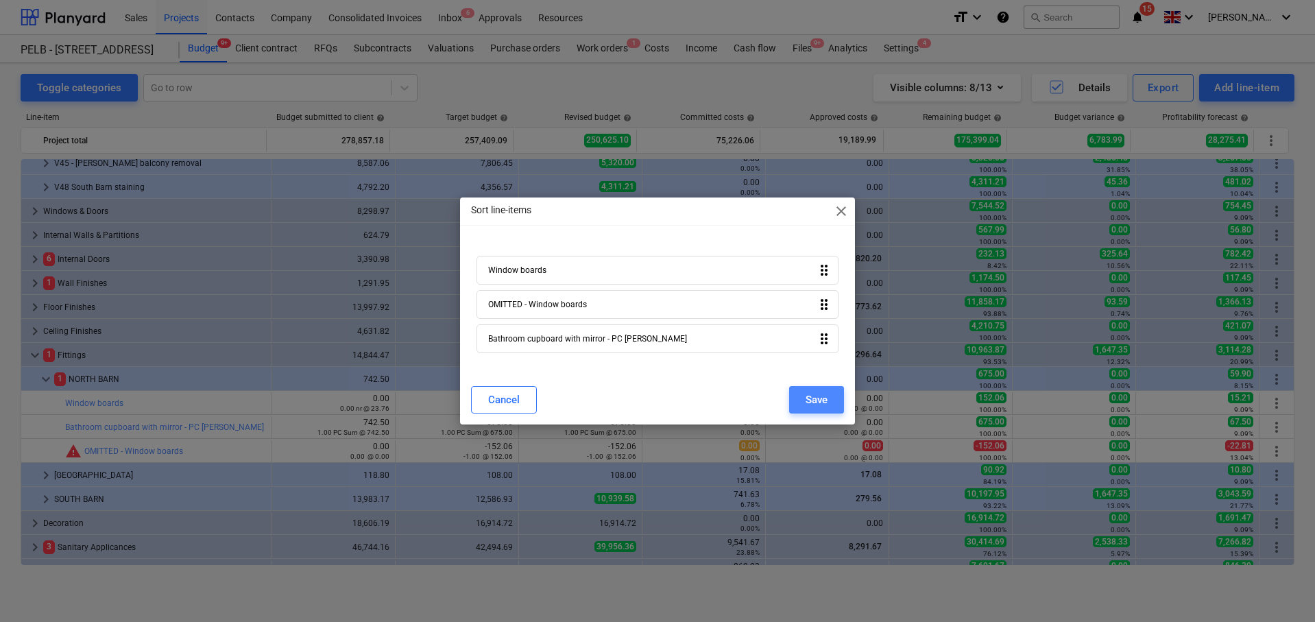
click at [803, 399] on button "Save" at bounding box center [816, 399] width 55 height 27
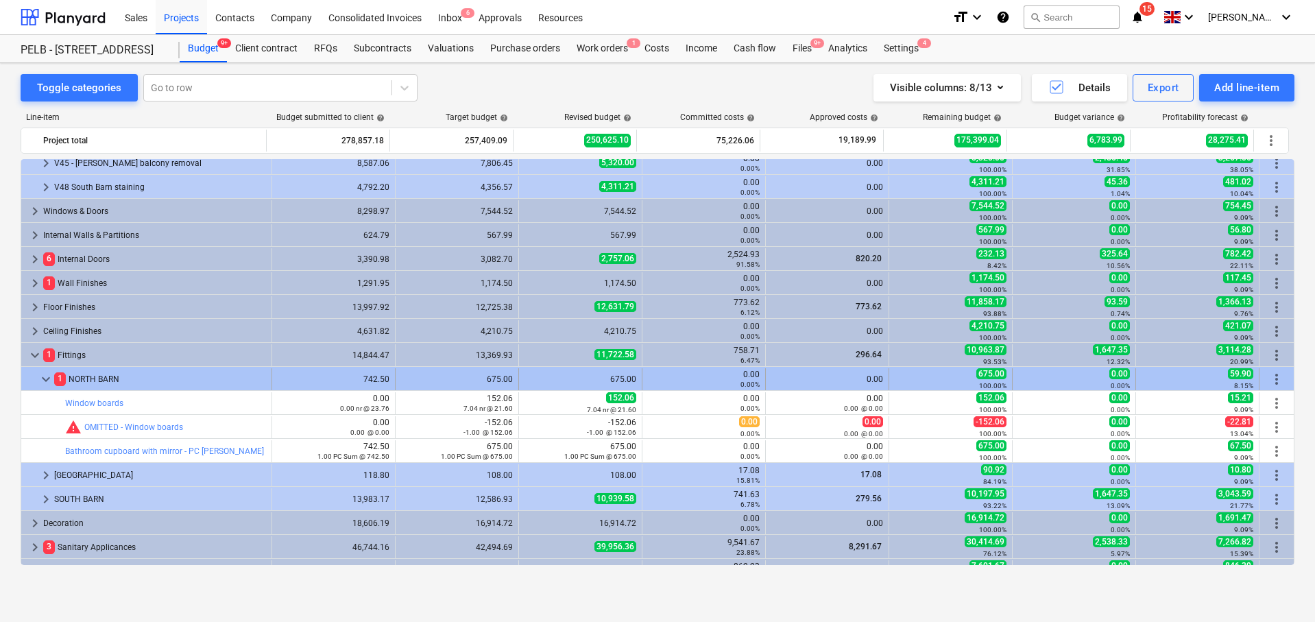
click at [42, 380] on span "keyboard_arrow_down" at bounding box center [46, 379] width 16 height 16
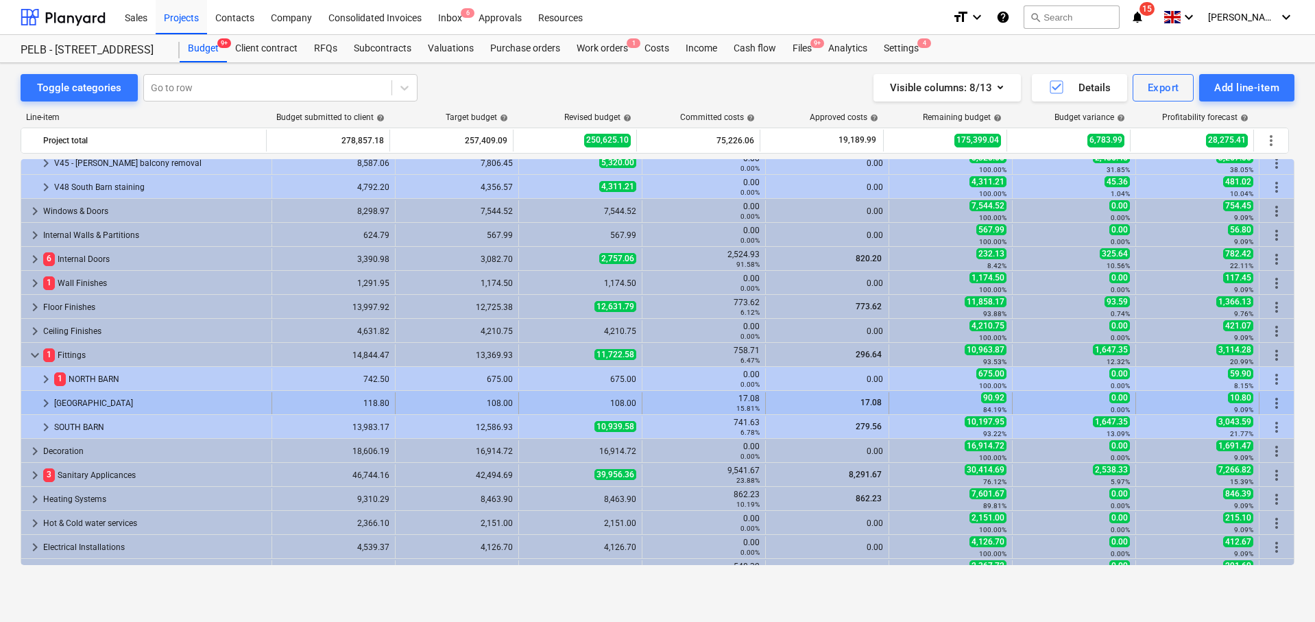
click at [38, 398] on span "keyboard_arrow_right" at bounding box center [46, 403] width 16 height 16
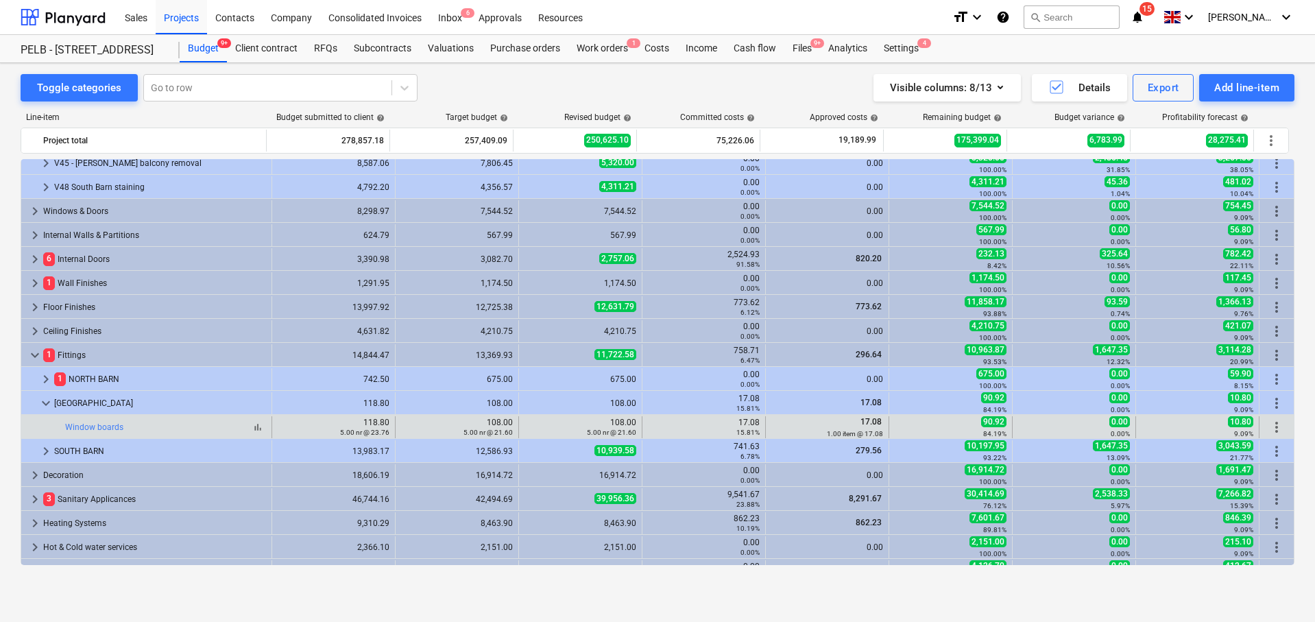
click at [135, 427] on div "bar_chart Window boards" at bounding box center [165, 427] width 201 height 10
drag, startPoint x: 124, startPoint y: 429, endPoint x: 66, endPoint y: 425, distance: 58.4
click at [66, 425] on div "bar_chart Window boards" at bounding box center [165, 427] width 201 height 10
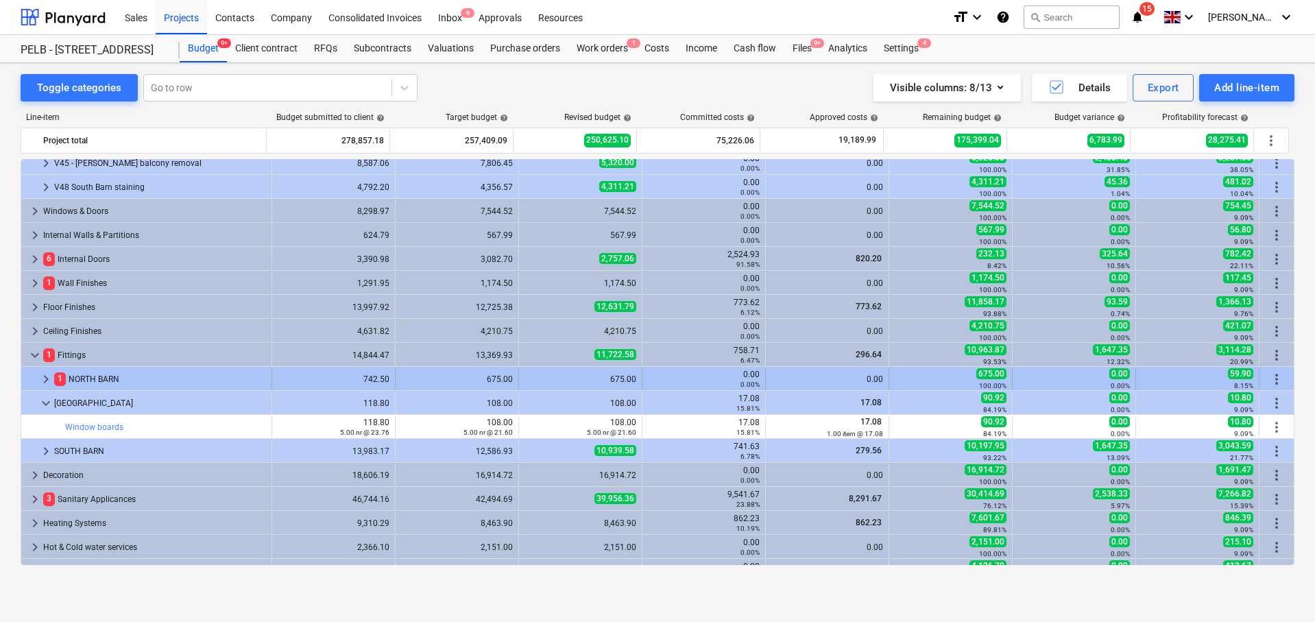
copy link "Window boards"
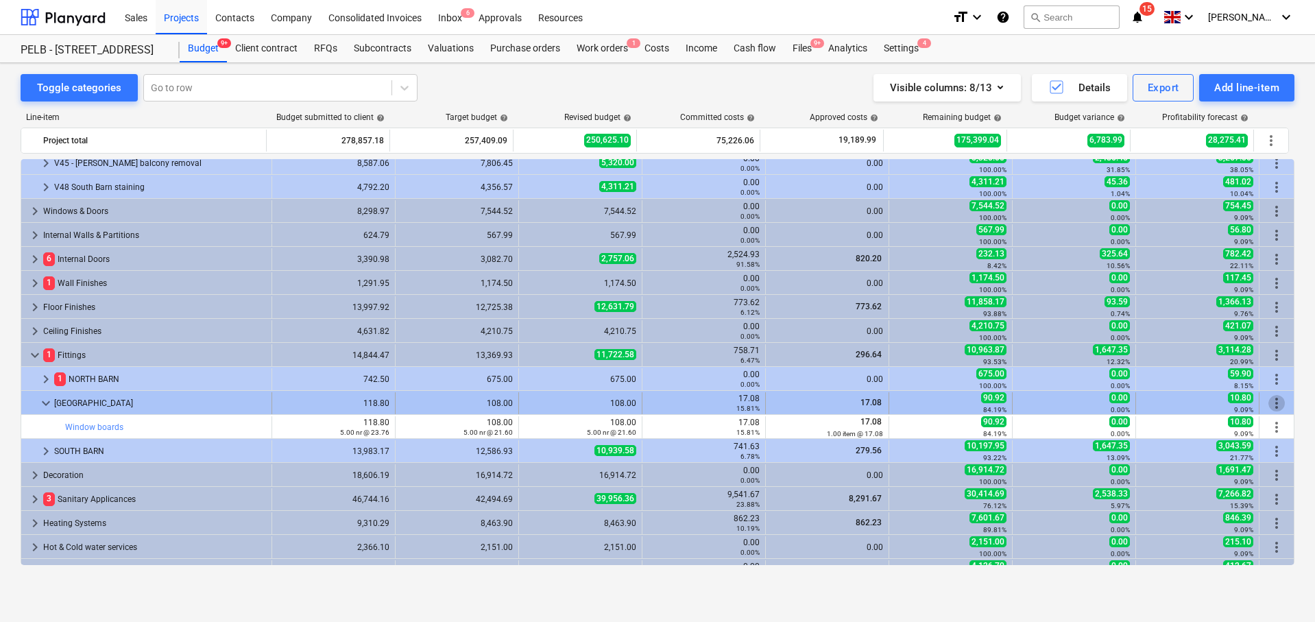
click at [1274, 399] on span "more_vert" at bounding box center [1276, 403] width 16 height 16
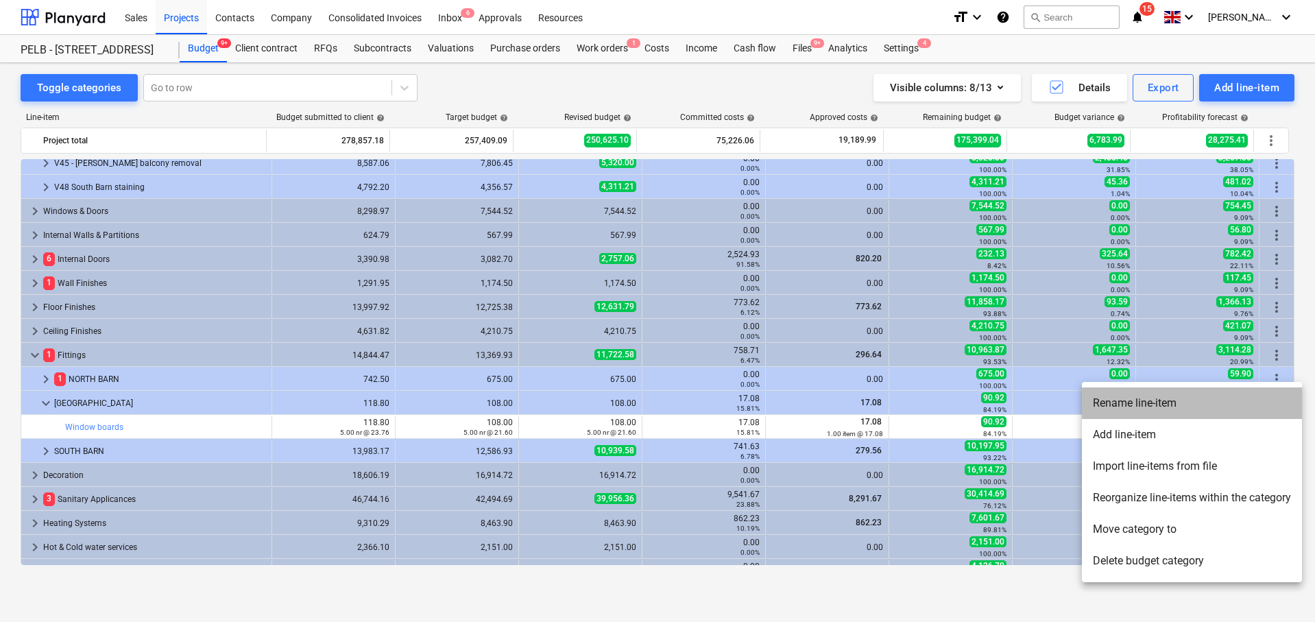
click at [1162, 395] on li "Rename line-item" at bounding box center [1192, 403] width 220 height 32
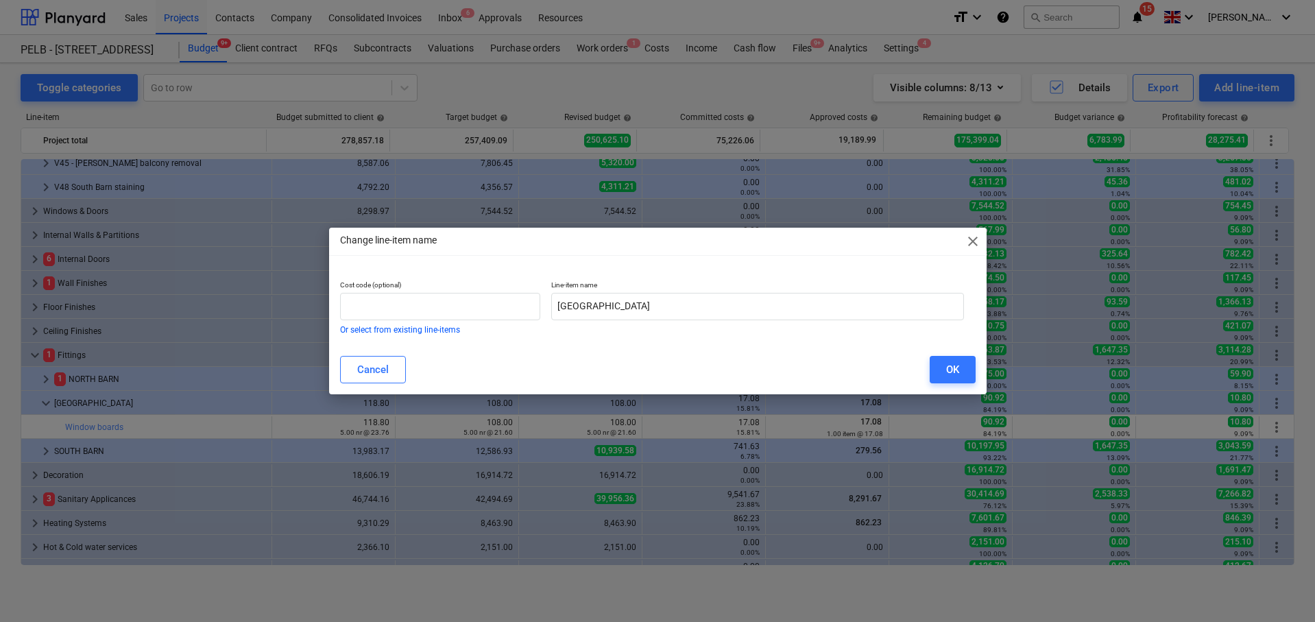
click at [960, 246] on div "Change line-item name close" at bounding box center [657, 241] width 657 height 27
drag, startPoint x: 968, startPoint y: 243, endPoint x: 1023, endPoint y: 269, distance: 61.0
click at [968, 242] on span "close" at bounding box center [972, 241] width 16 height 16
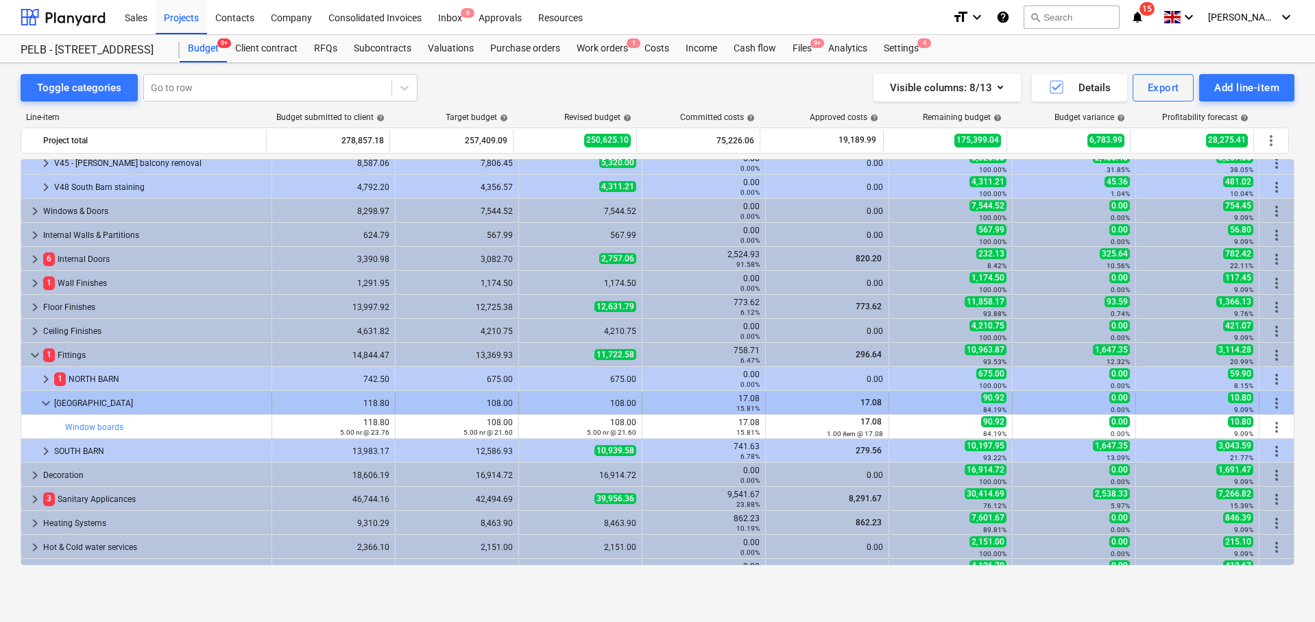
click at [1271, 398] on span "more_vert" at bounding box center [1276, 403] width 16 height 16
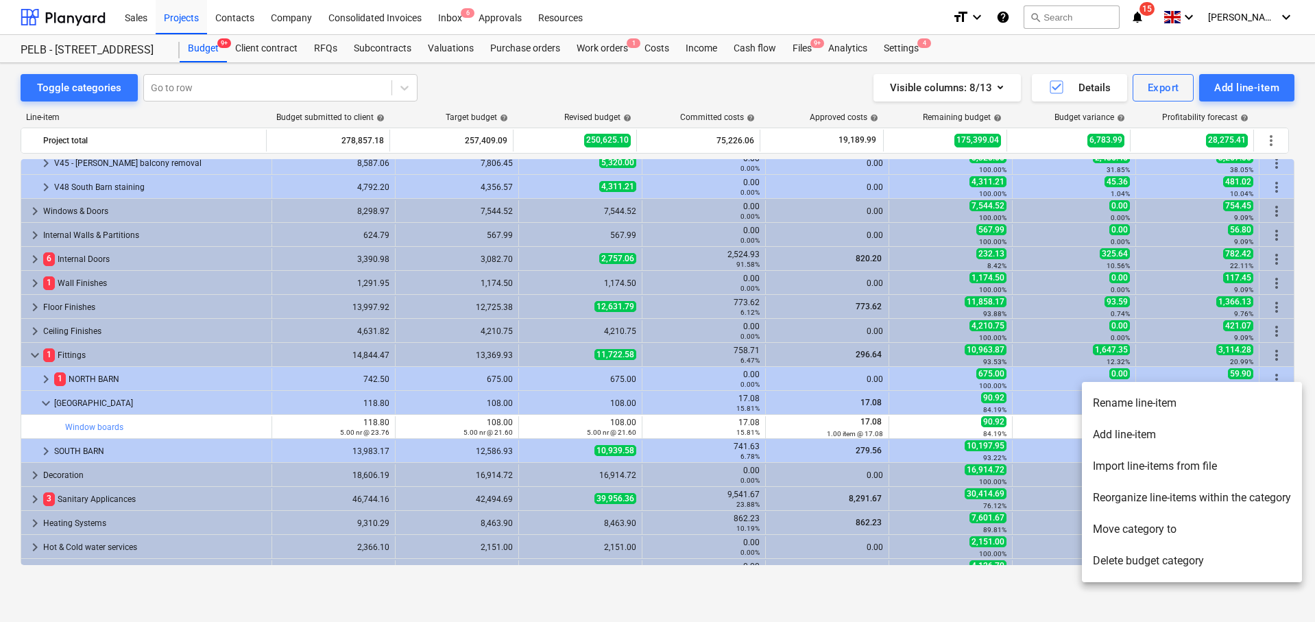
click at [1200, 431] on li "Add line-item" at bounding box center [1192, 435] width 220 height 32
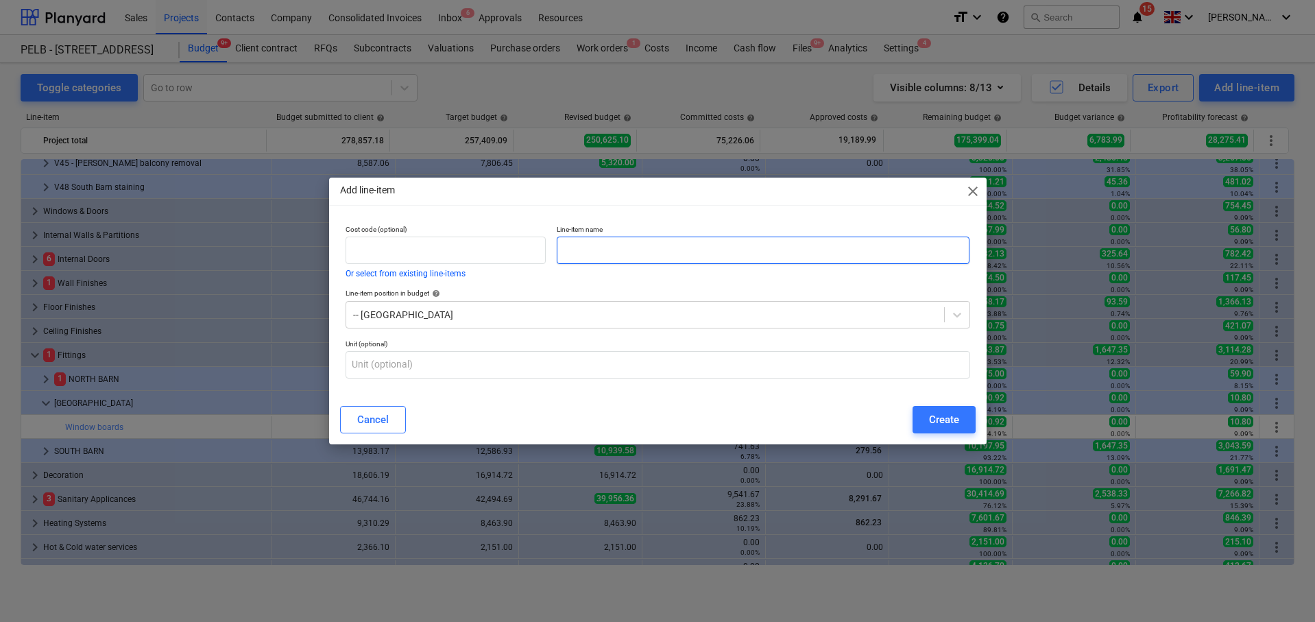
click at [687, 239] on input "text" at bounding box center [763, 249] width 413 height 27
type input "o"
paste input "Window boards"
type input "OMMITED - Window boards"
click at [969, 420] on button "Create" at bounding box center [943, 419] width 63 height 27
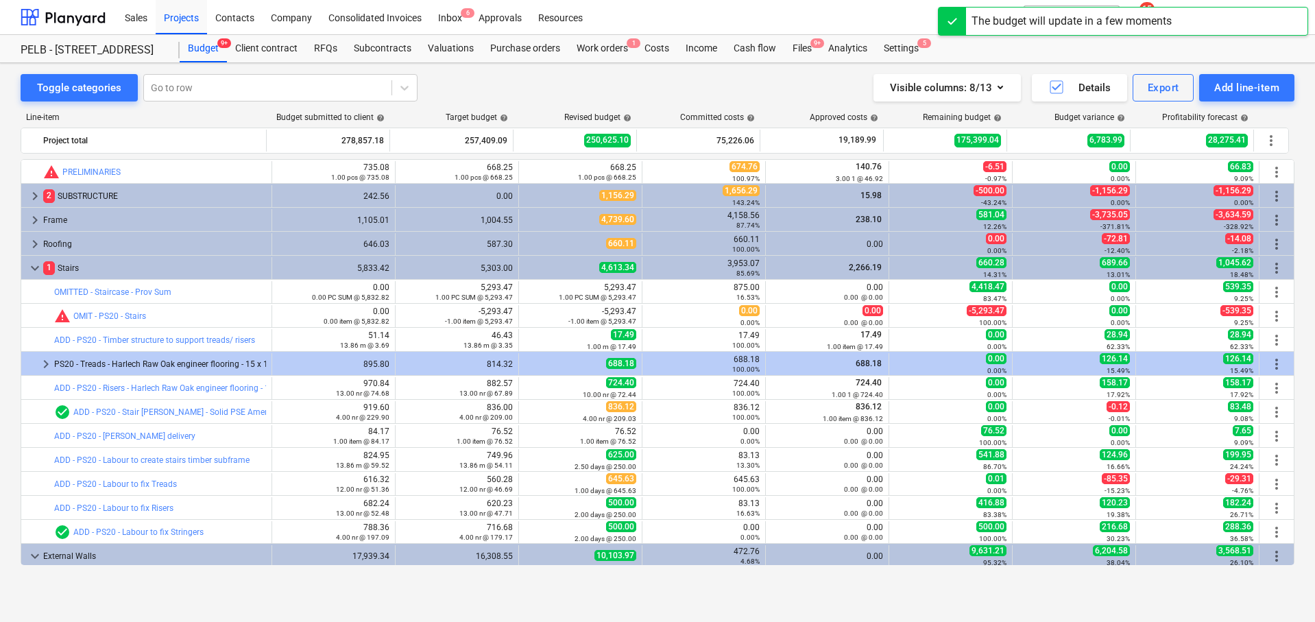
scroll to position [489, 0]
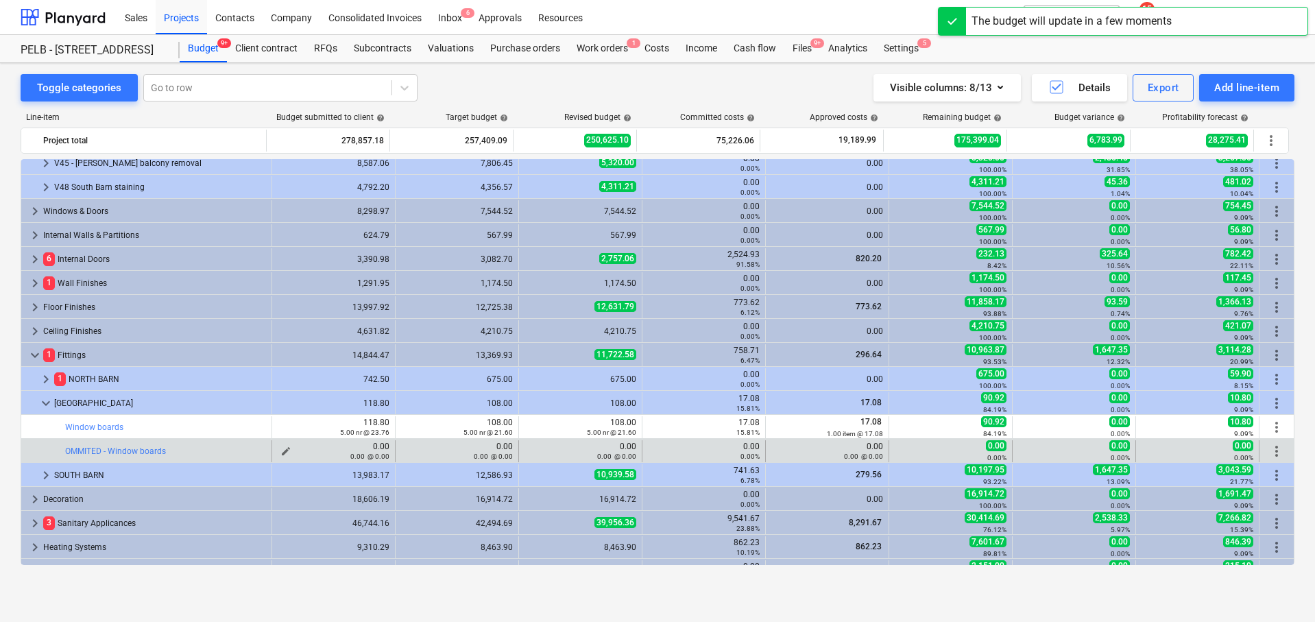
click at [280, 451] on div "0.00 @ 0.00" at bounding box center [334, 456] width 112 height 10
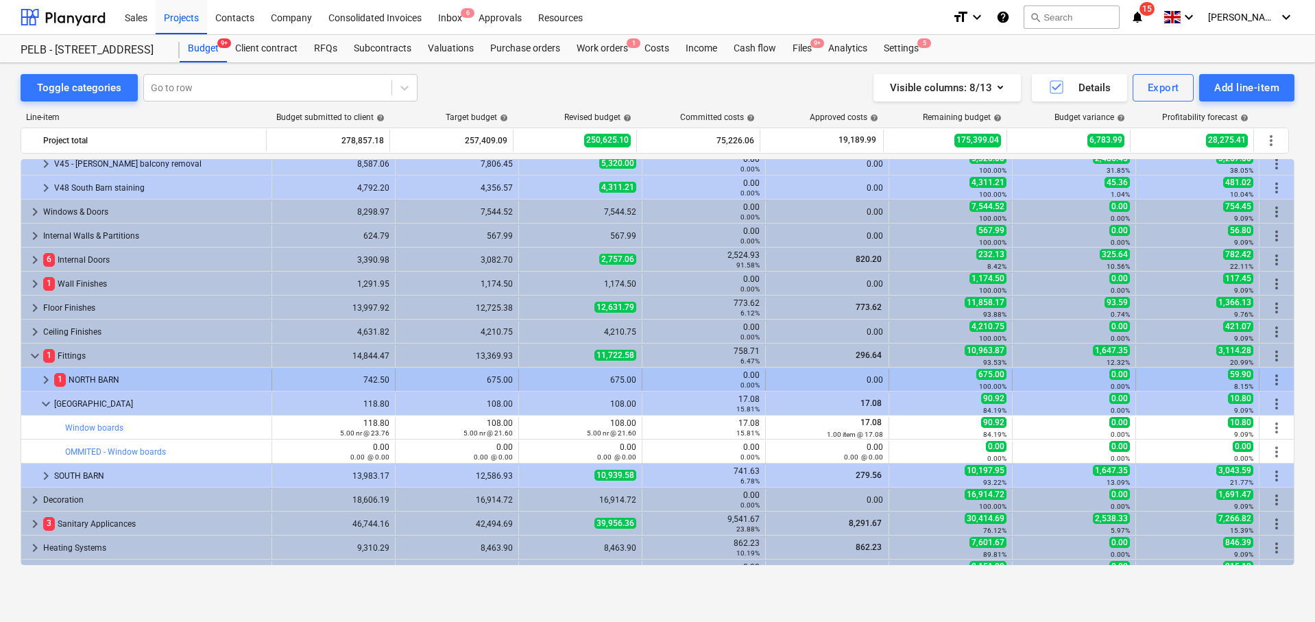
scroll to position [486, 0]
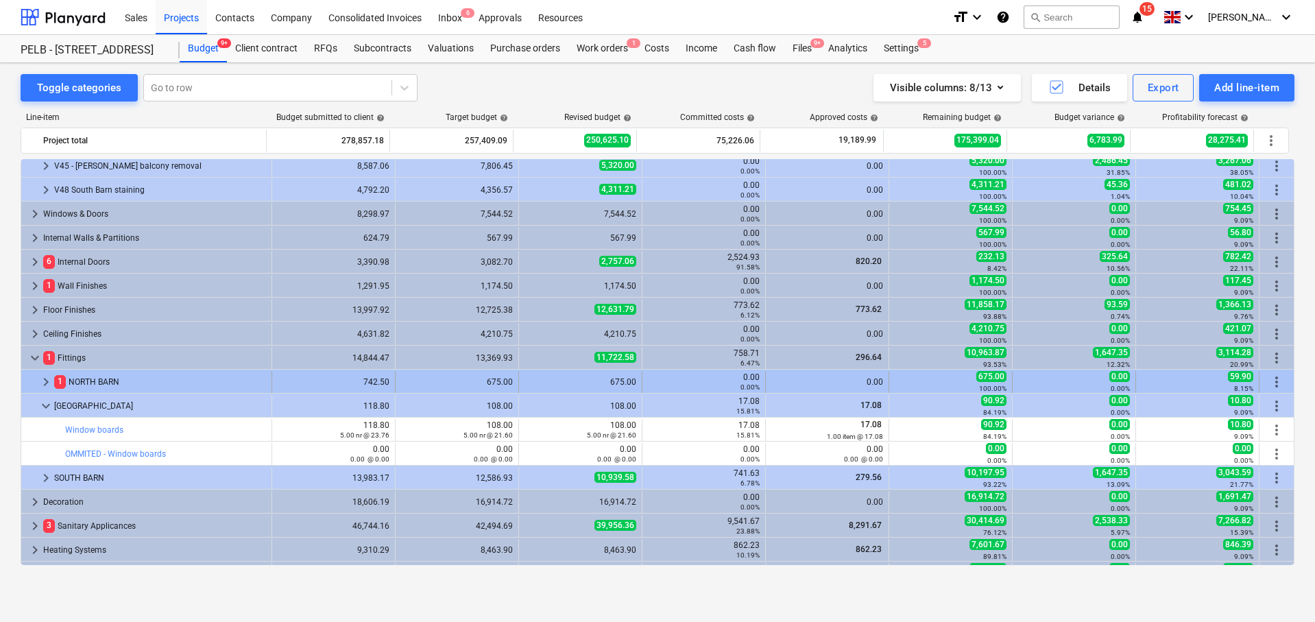
click at [39, 381] on span "keyboard_arrow_right" at bounding box center [46, 382] width 16 height 16
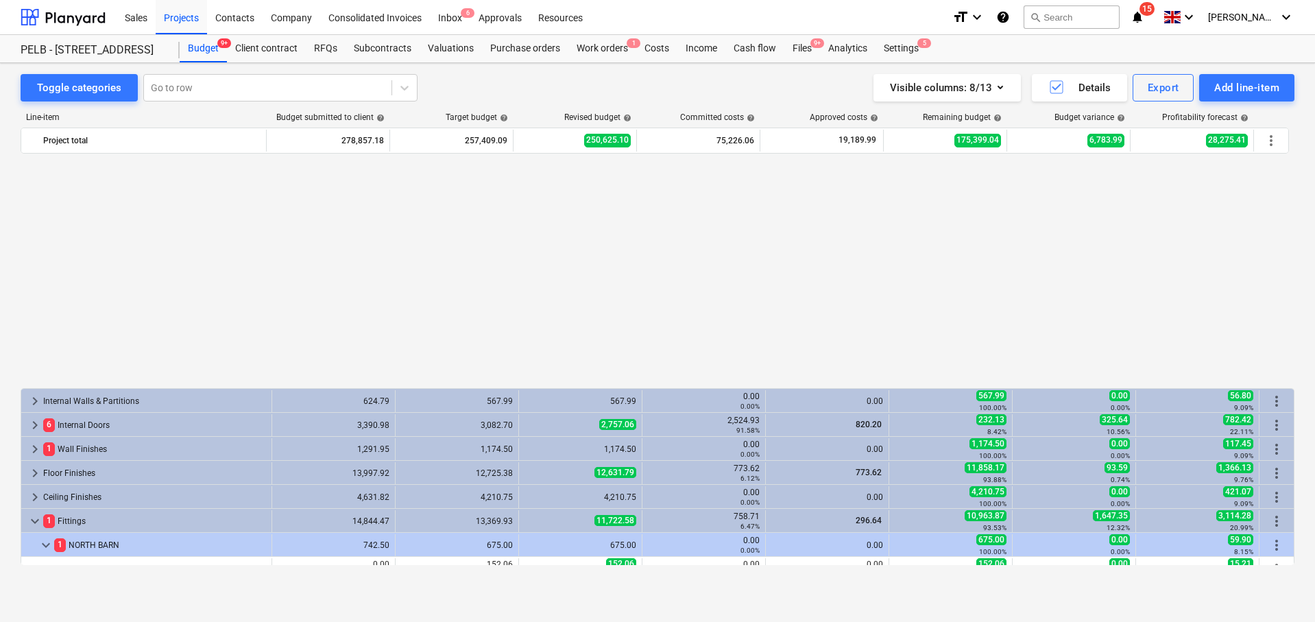
scroll to position [578, 0]
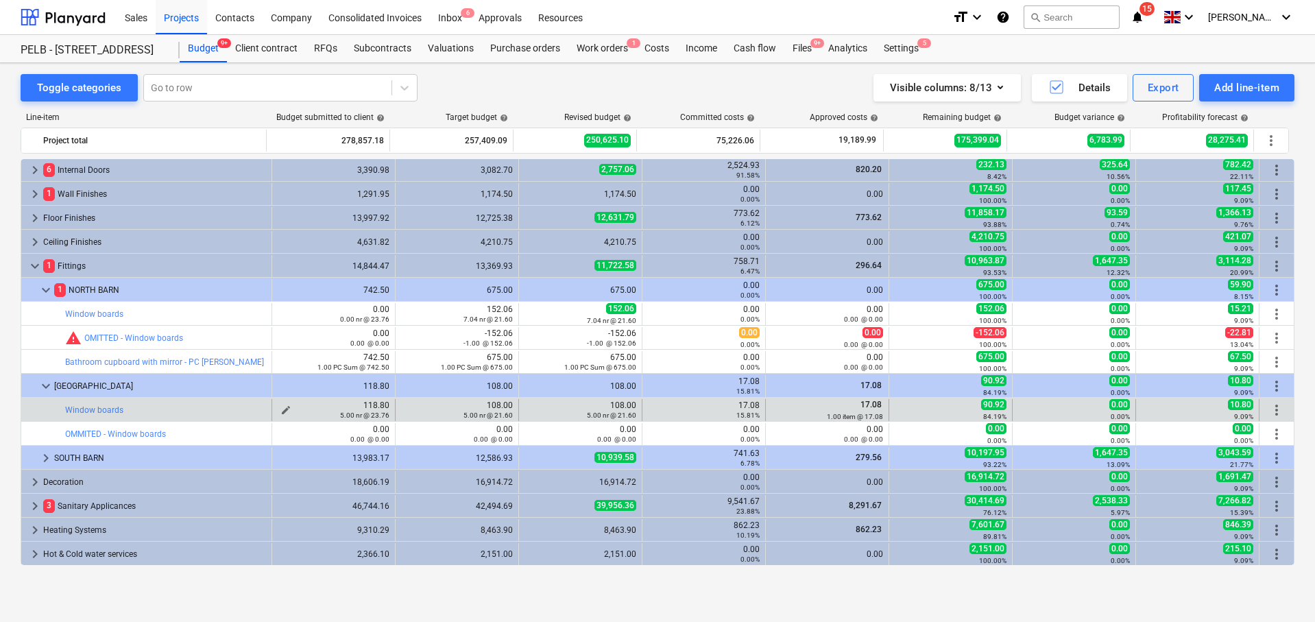
click at [282, 408] on span "edit" at bounding box center [285, 409] width 11 height 11
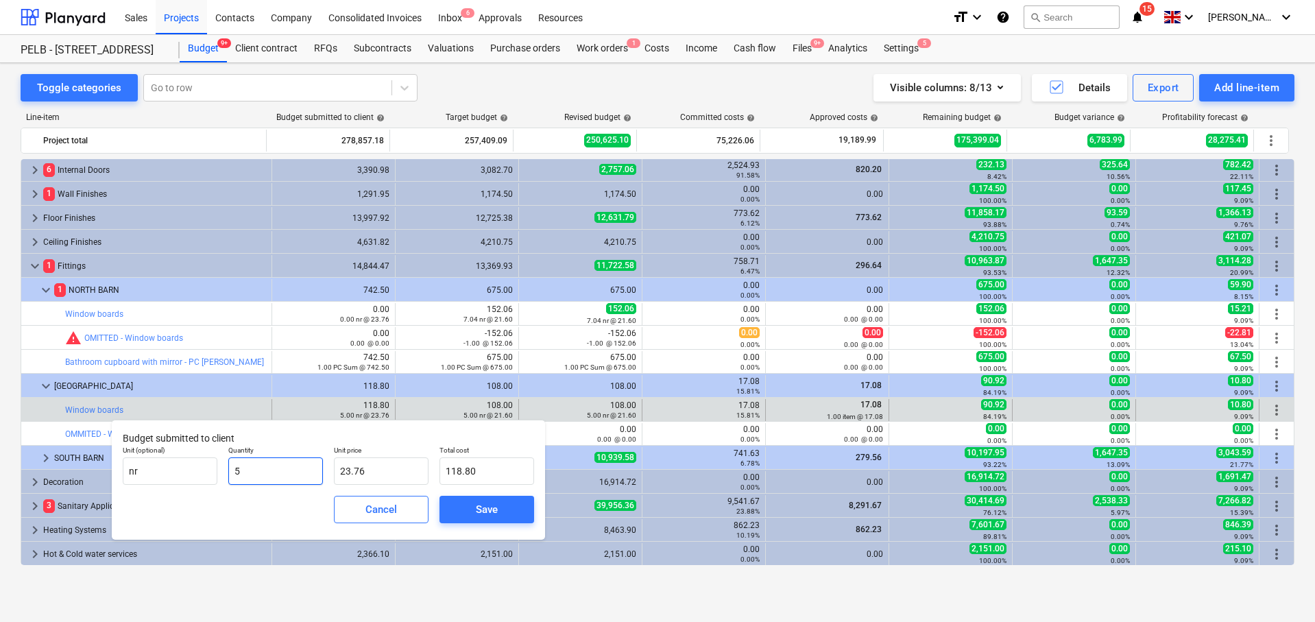
drag, startPoint x: 278, startPoint y: 469, endPoint x: 228, endPoint y: 473, distance: 50.2
click at [228, 473] on input "5" at bounding box center [275, 470] width 95 height 27
type input "0"
type input "0.00"
click at [500, 509] on span "Save" at bounding box center [487, 509] width 62 height 18
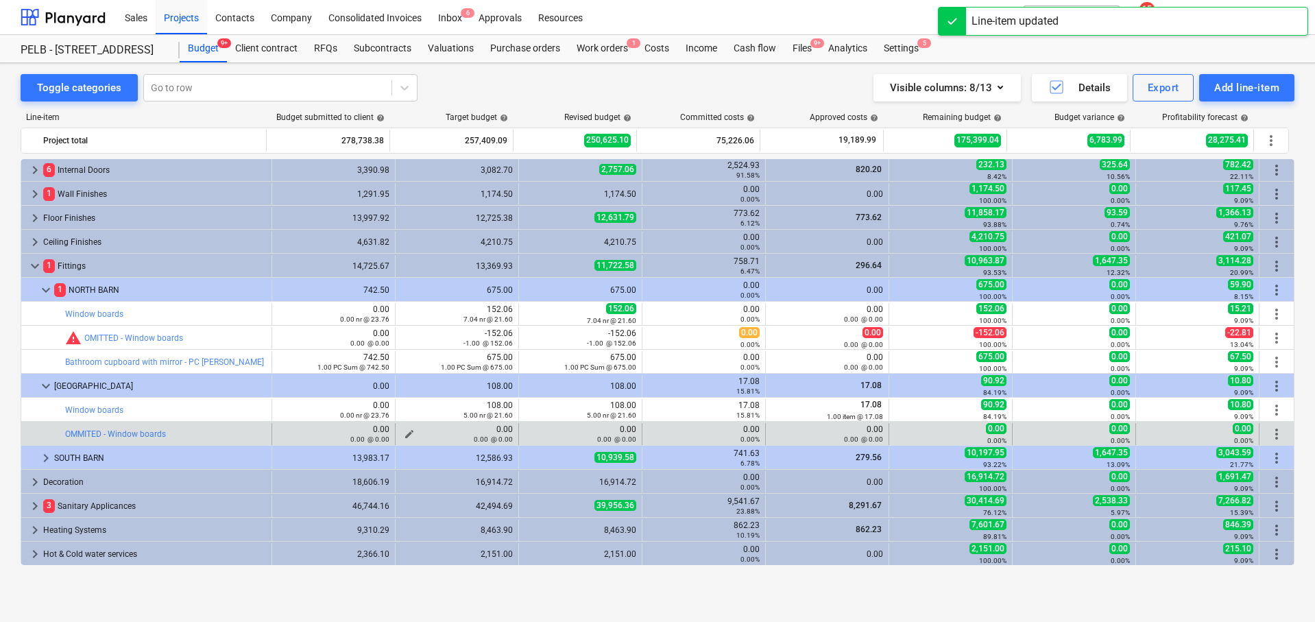
click at [404, 438] on div "0.00 @ 0.00" at bounding box center [457, 439] width 112 height 10
click at [404, 435] on div "0.00 @ 0.00" at bounding box center [457, 439] width 112 height 10
click at [404, 431] on span "edit" at bounding box center [409, 433] width 11 height 11
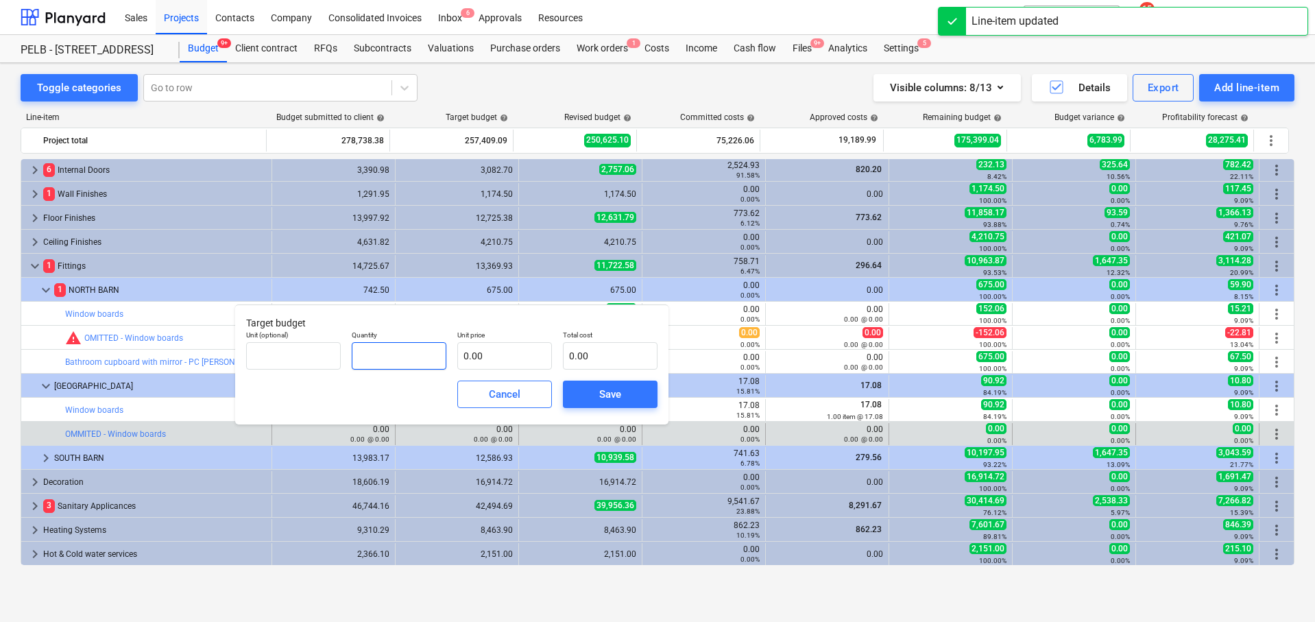
click at [409, 353] on input "text" at bounding box center [399, 355] width 95 height 27
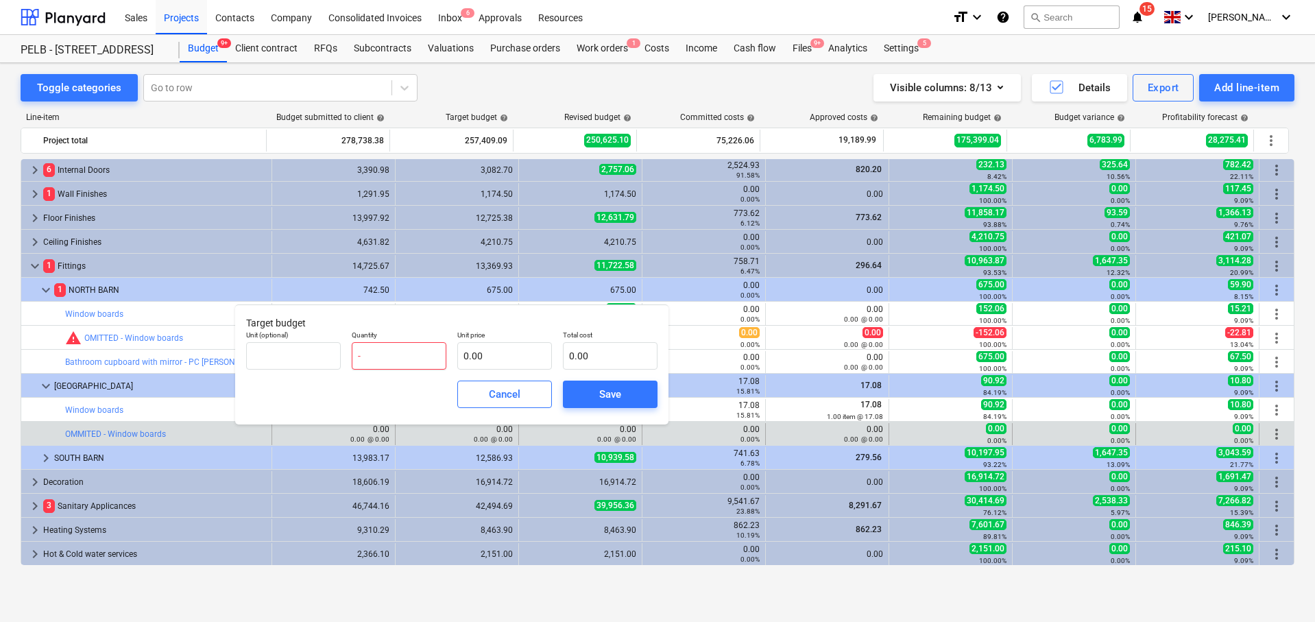
type input "-5"
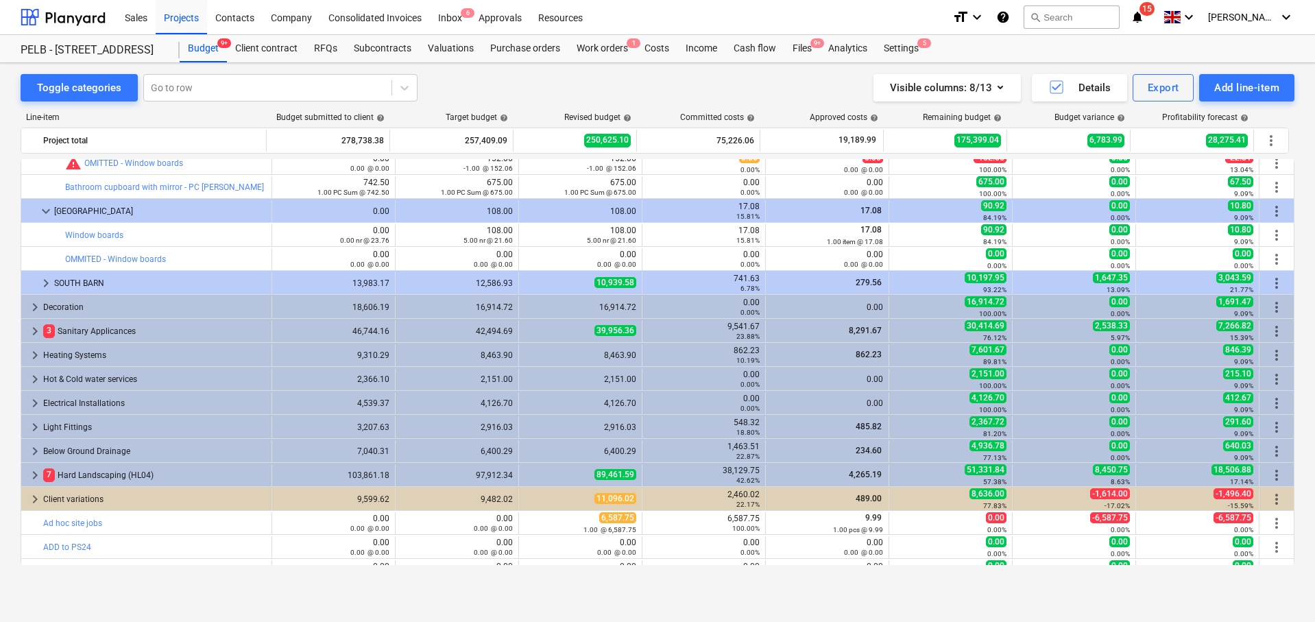
scroll to position [770, 0]
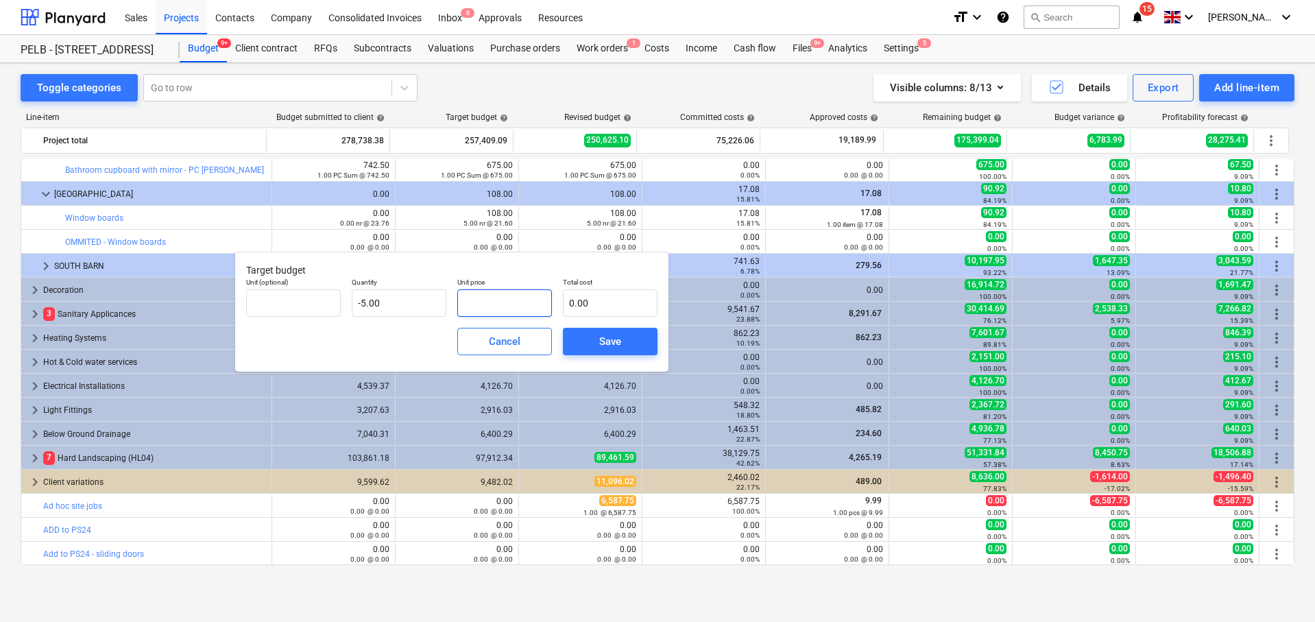
click at [498, 294] on input "text" at bounding box center [504, 302] width 95 height 27
type input "2"
type input "-10.00"
type input "21"
type input "-105.00"
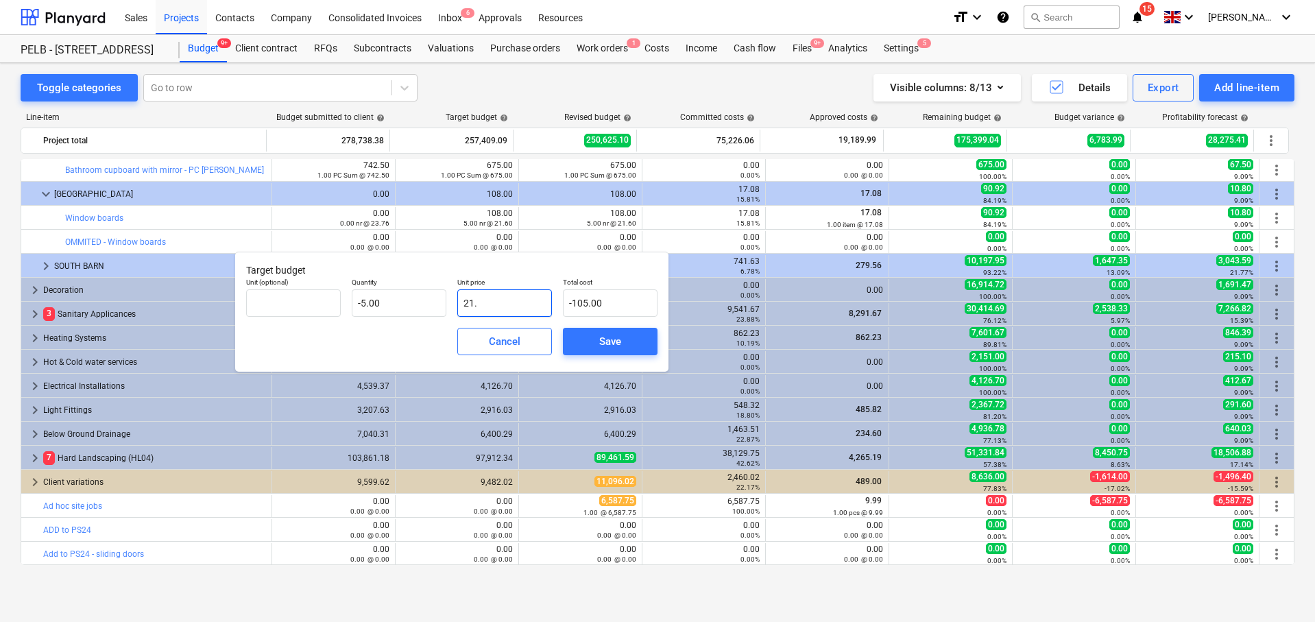
type input "21.6"
type input "-108.00"
type input "21.60"
click at [588, 332] on span "Save" at bounding box center [610, 341] width 62 height 18
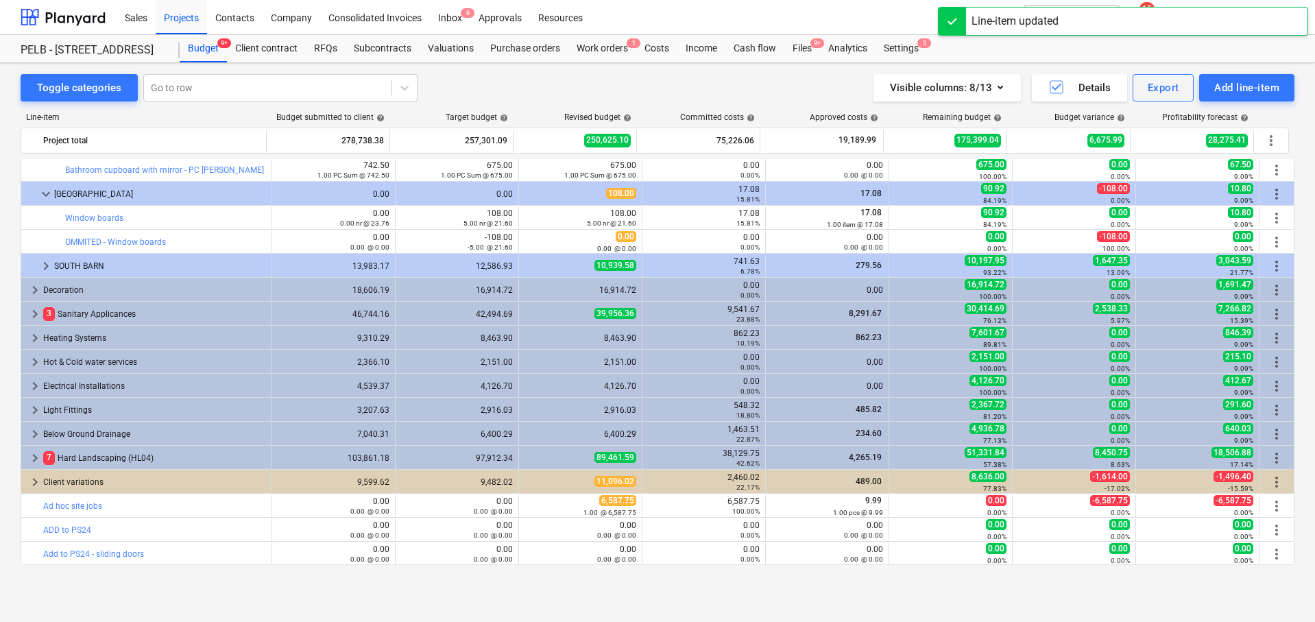
click at [528, 238] on span "edit" at bounding box center [532, 241] width 11 height 11
type textarea "x"
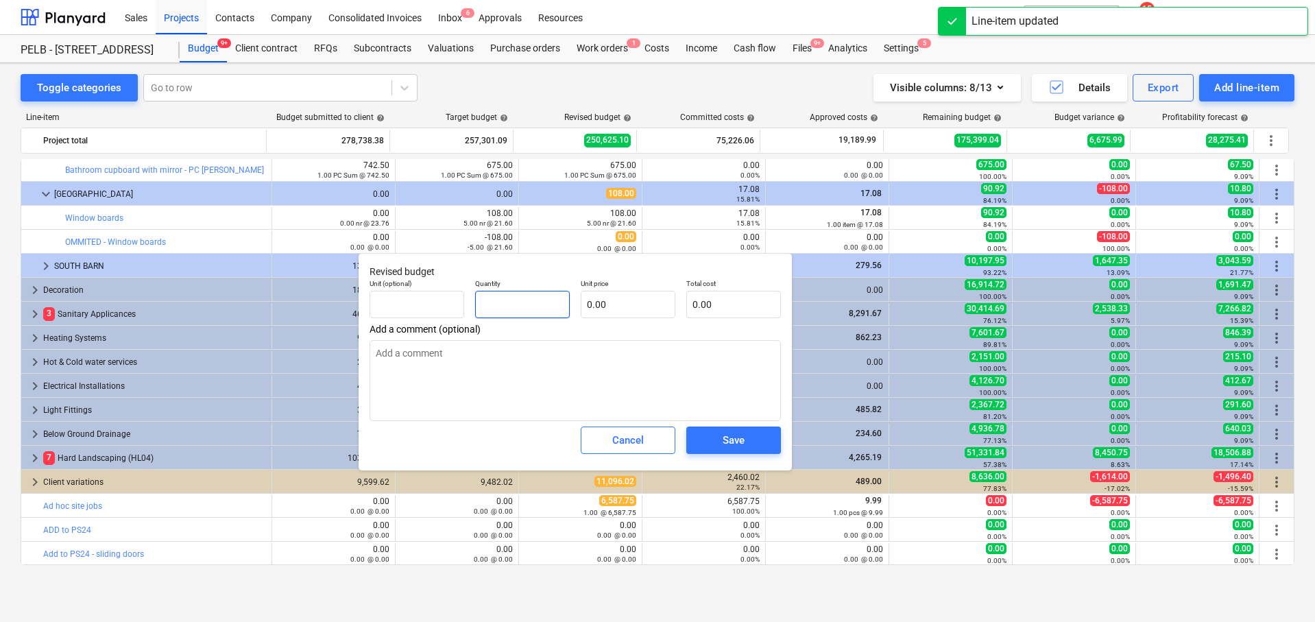
click at [513, 317] on input "text" at bounding box center [522, 304] width 95 height 27
type textarea "x"
type input "-"
type textarea "x"
type input "-5"
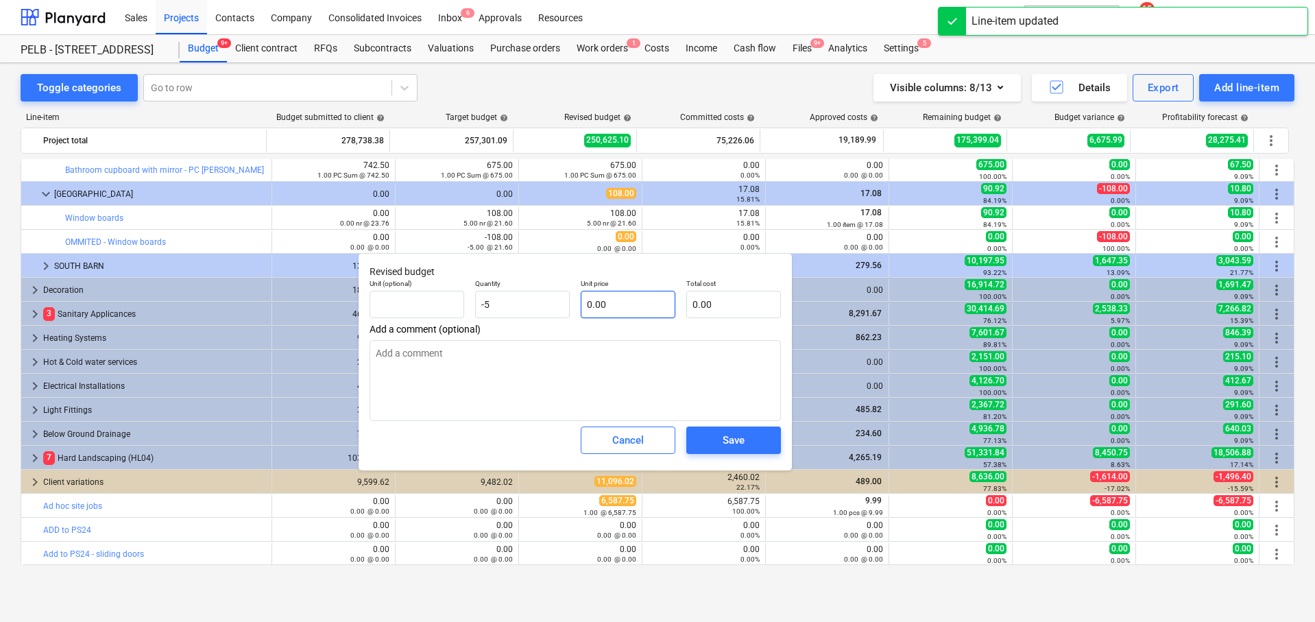
type textarea "x"
type input "-5.00"
click at [607, 306] on input "text" at bounding box center [628, 304] width 95 height 27
type textarea "x"
type input "2"
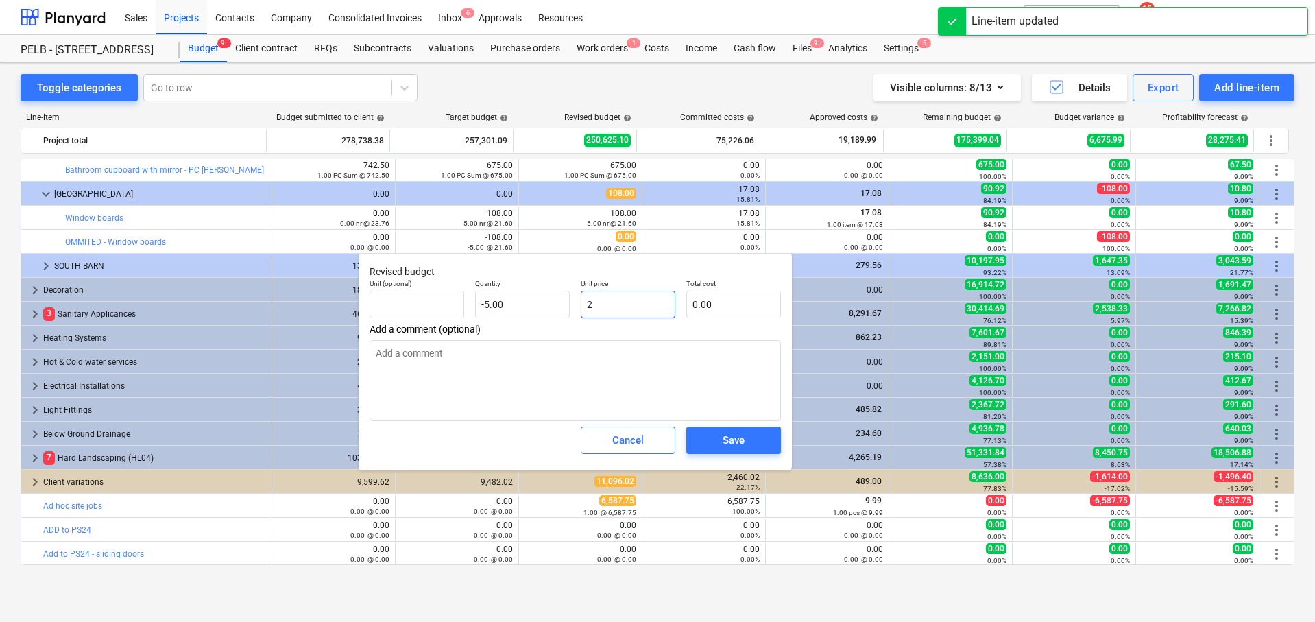
type input "-10.00"
type textarea "x"
type input "21"
type input "-105.00"
type textarea "x"
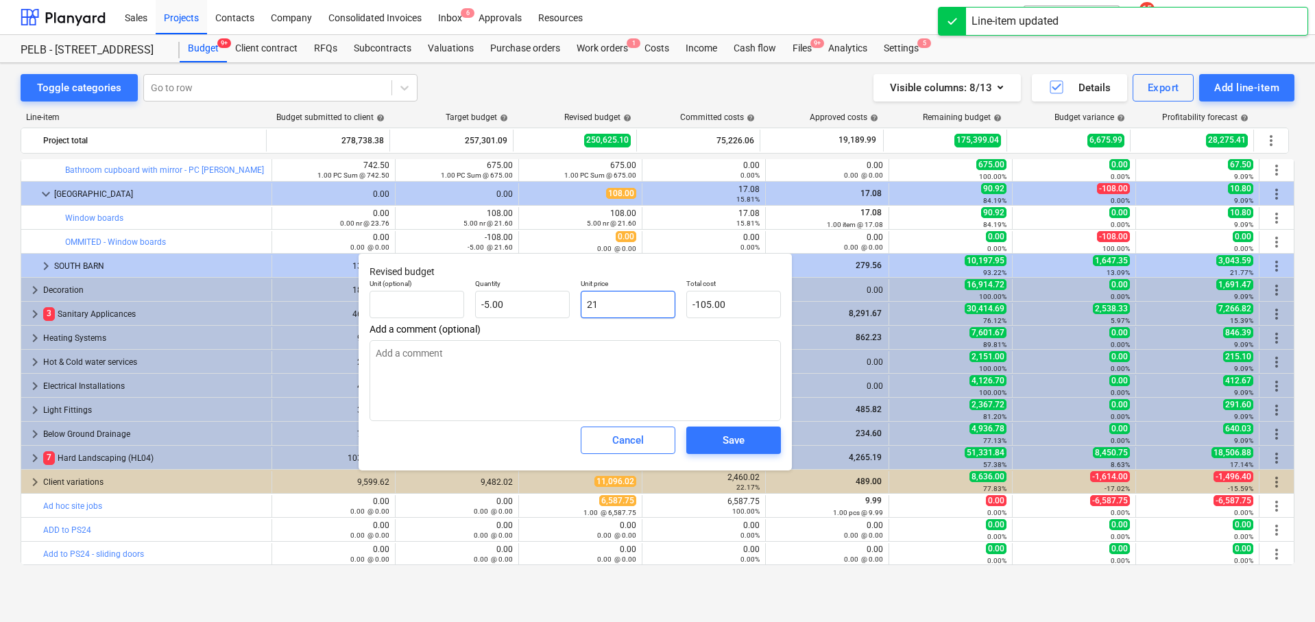
type input "21."
type textarea "x"
type input "21.6"
type input "-108.00"
type textarea "x"
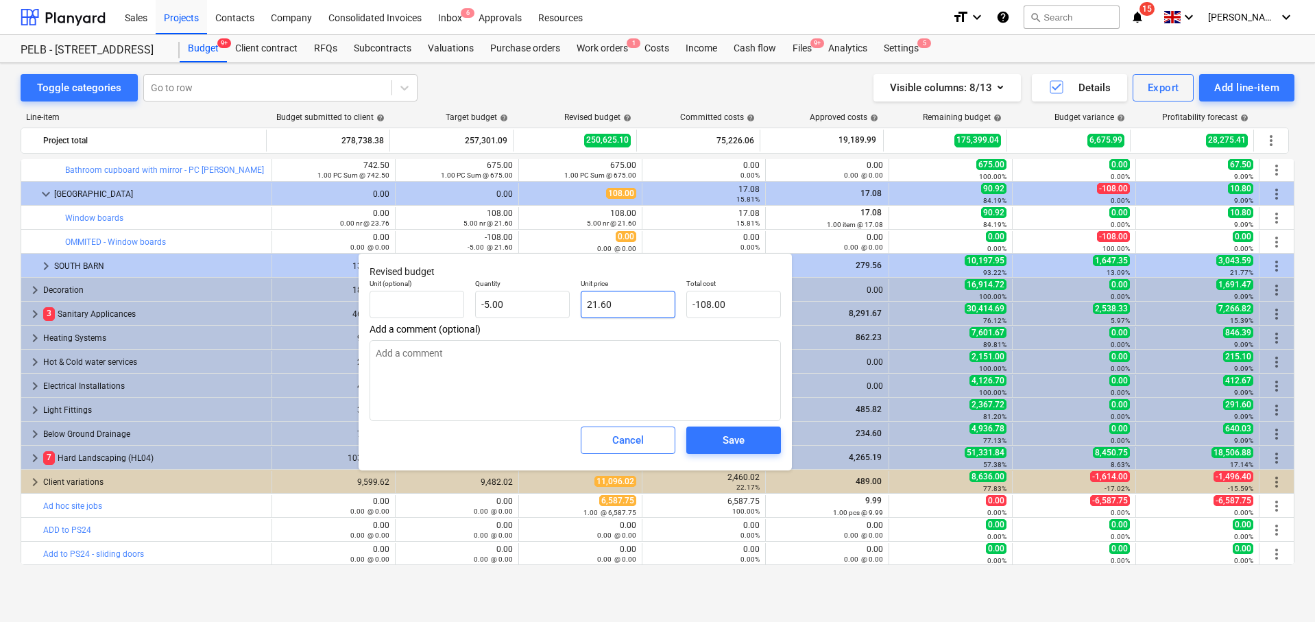
type input "21.60"
click at [729, 456] on div "Save" at bounding box center [734, 440] width 106 height 38
click at [731, 443] on div "Save" at bounding box center [733, 440] width 22 height 18
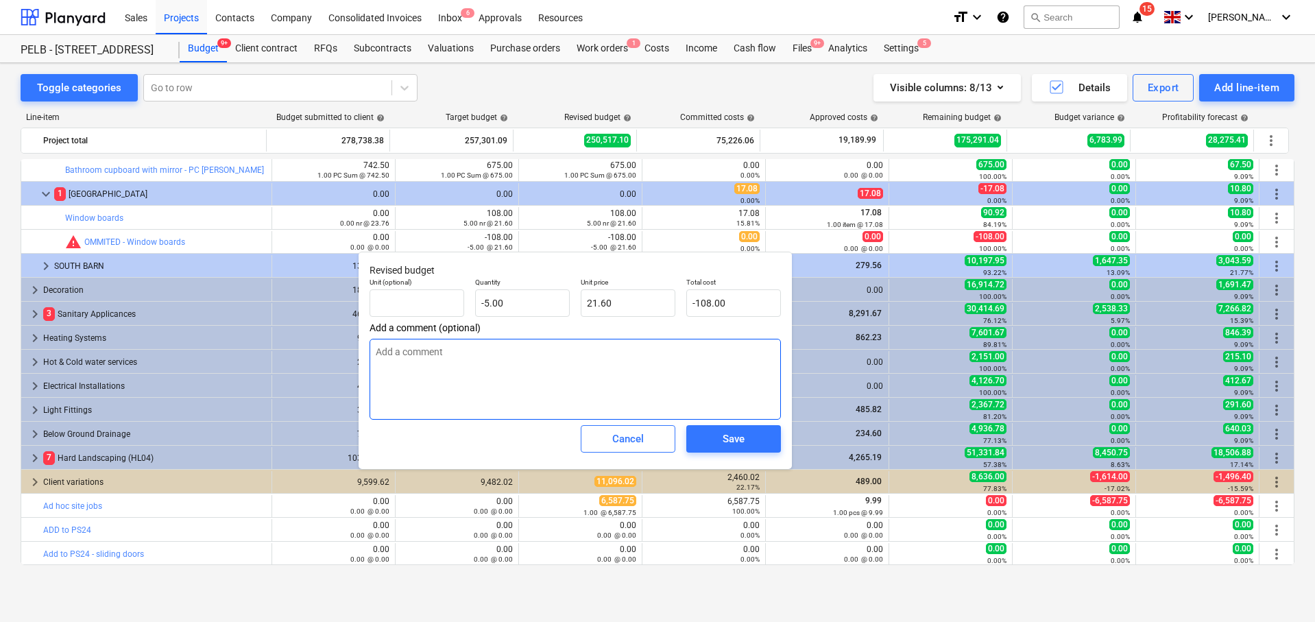
type textarea "x"
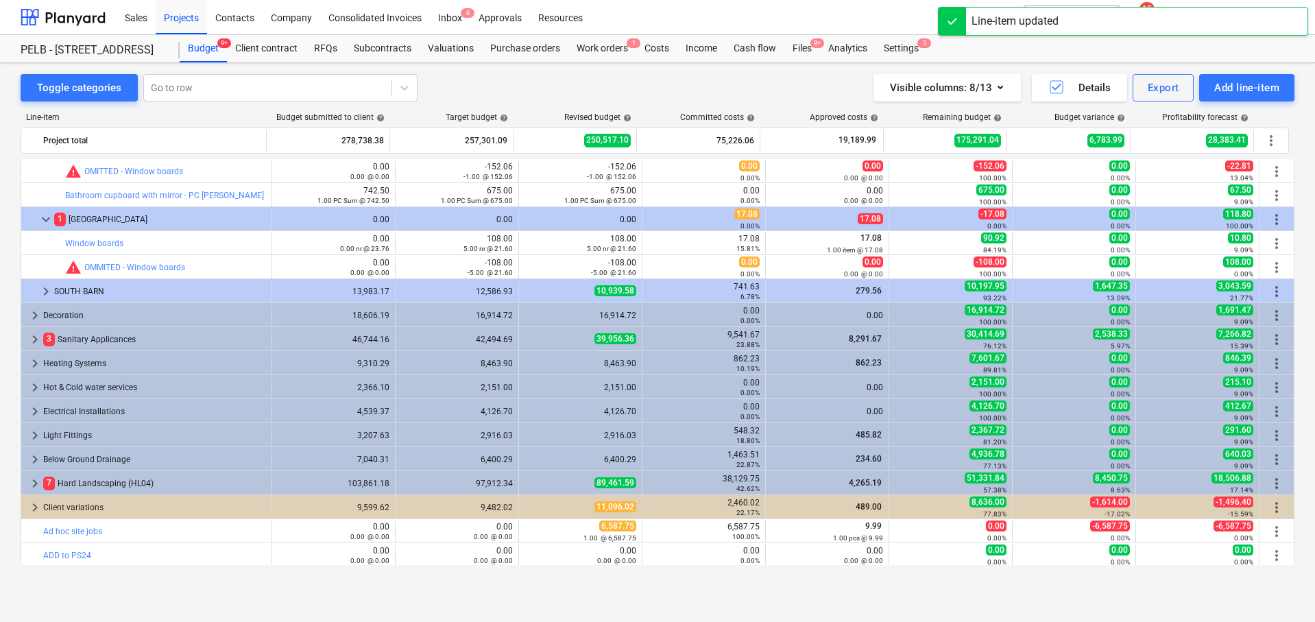
scroll to position [742, 0]
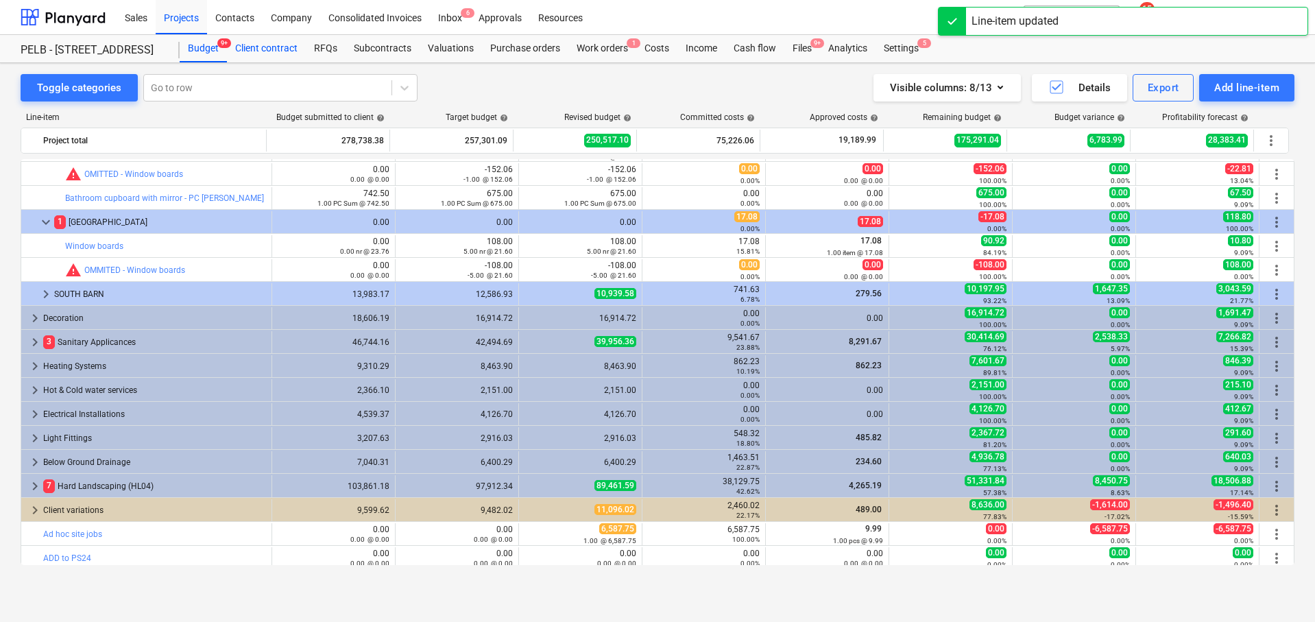
click at [259, 53] on div "Client contract" at bounding box center [266, 48] width 79 height 27
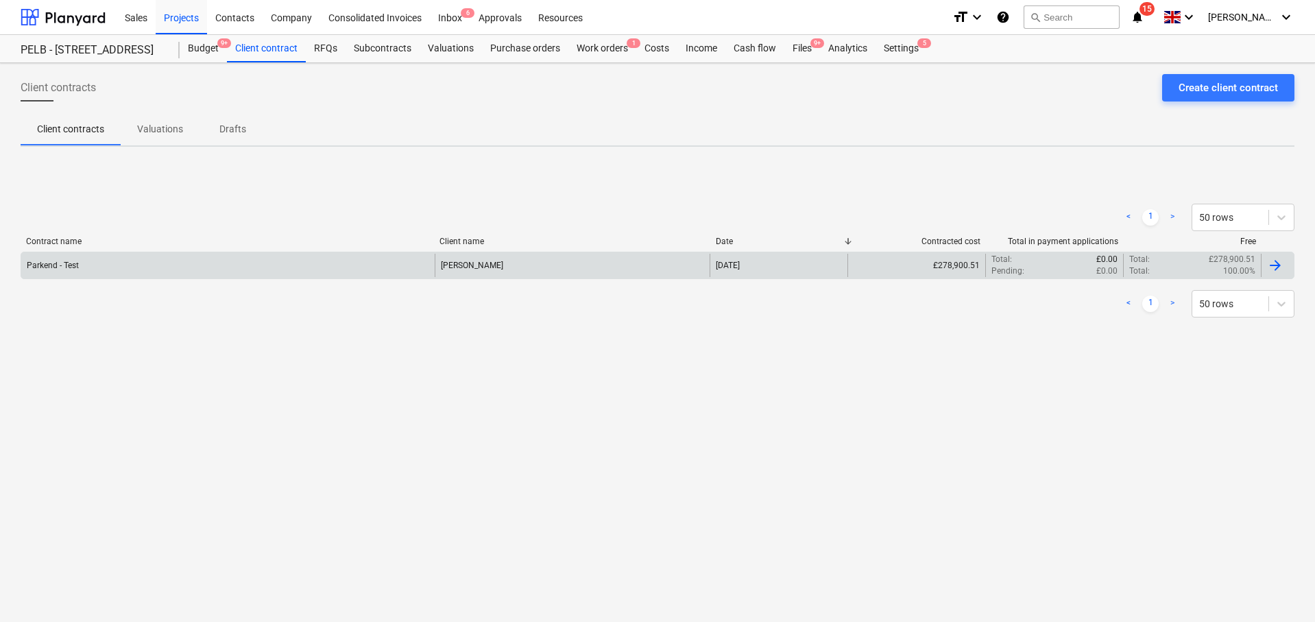
click at [299, 260] on div "Parkend - Test" at bounding box center [227, 265] width 413 height 23
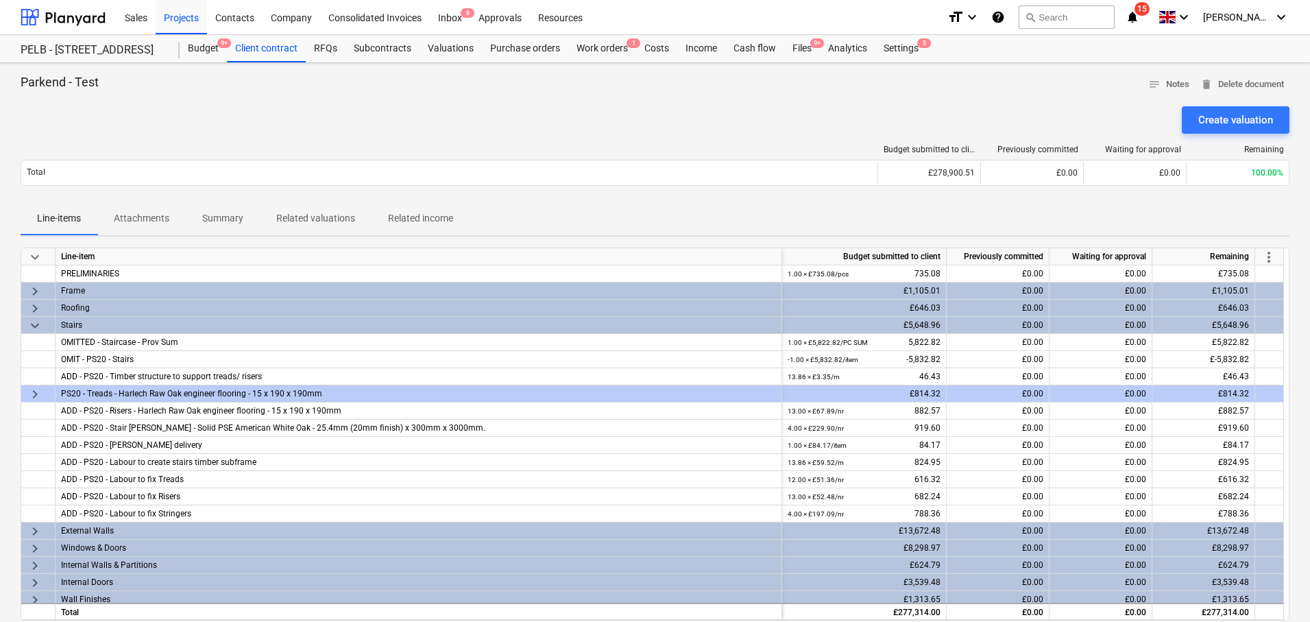
click at [1272, 254] on span "more_vert" at bounding box center [1268, 257] width 16 height 16
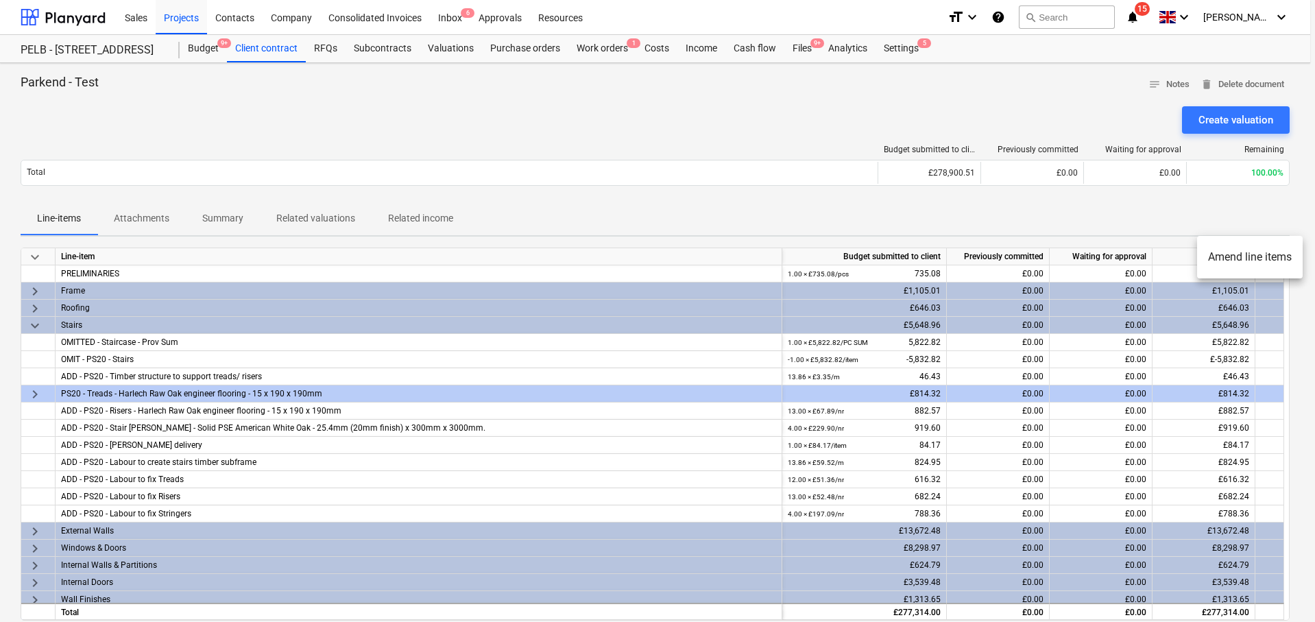
click at [1239, 259] on li "Amend line items" at bounding box center [1250, 257] width 106 height 32
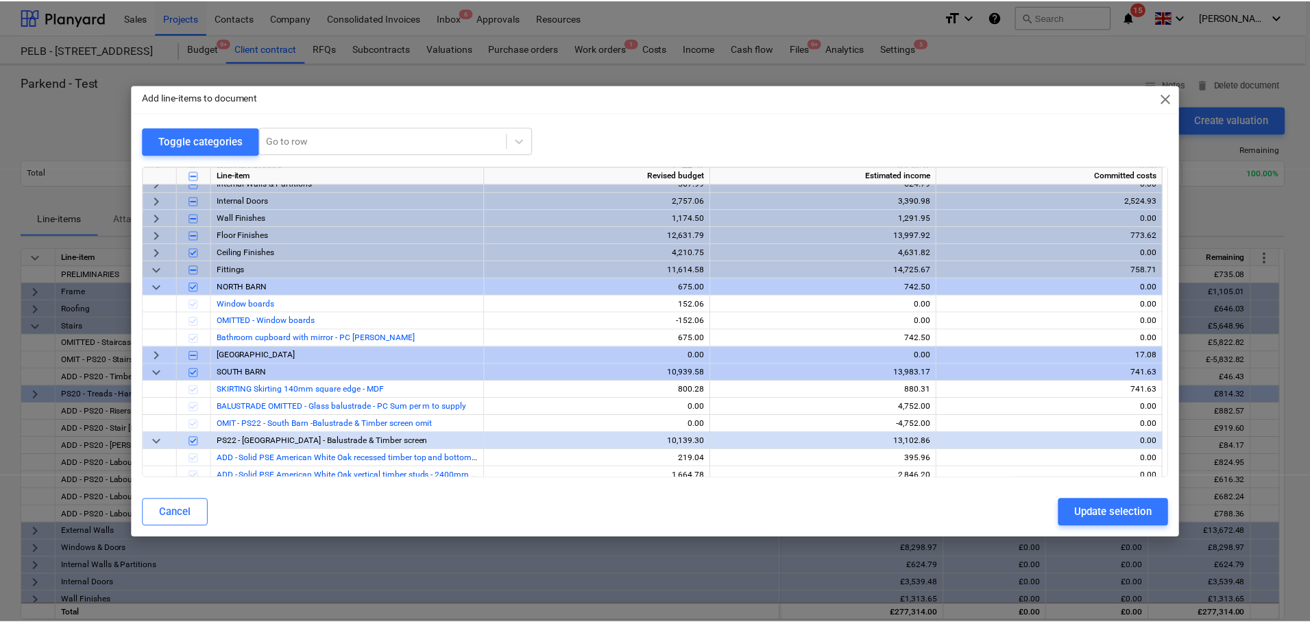
scroll to position [119, 0]
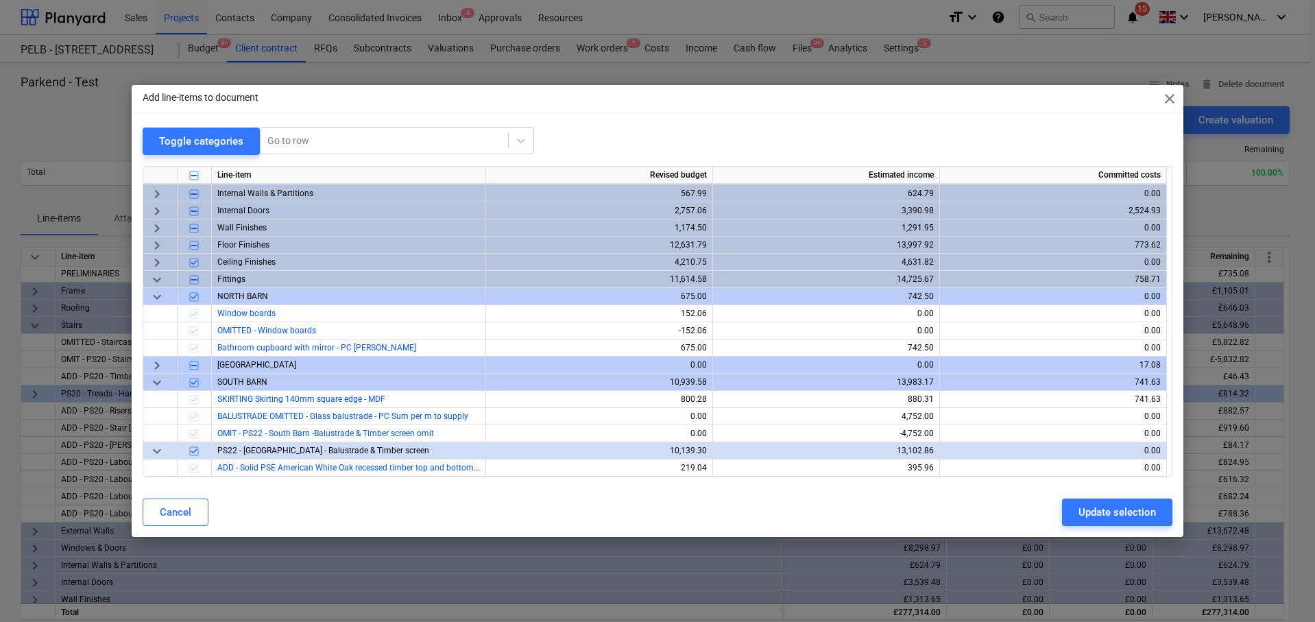
click at [155, 298] on span "keyboard_arrow_down" at bounding box center [157, 296] width 16 height 16
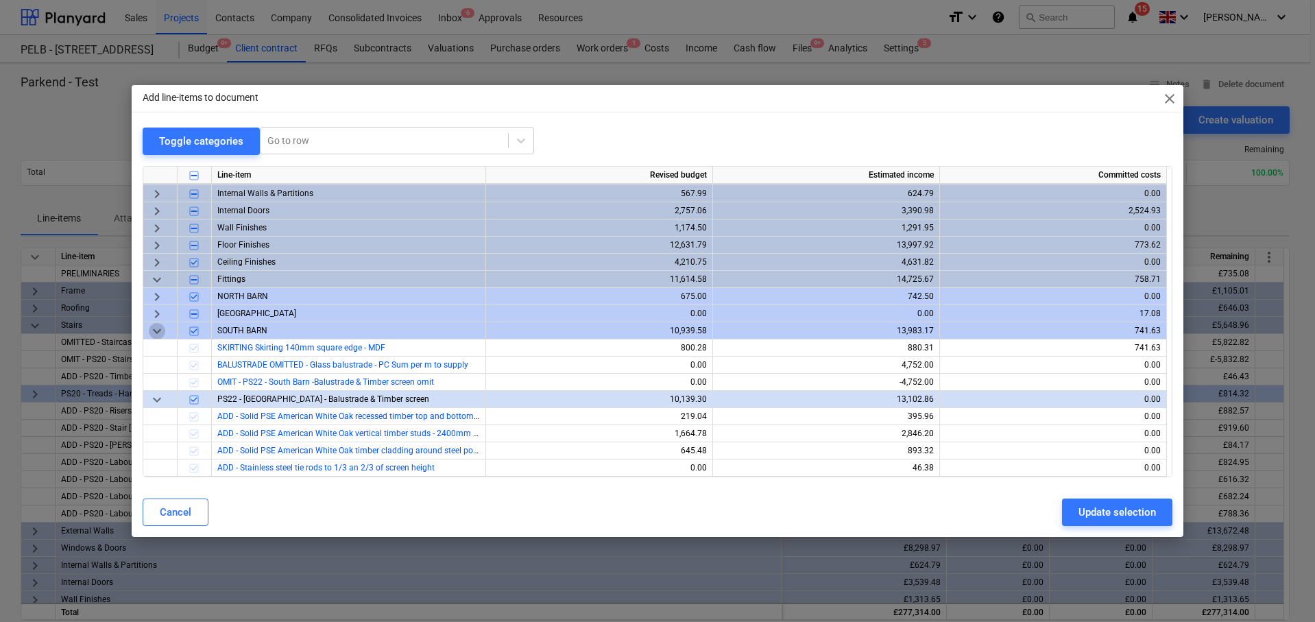
click at [159, 332] on span "keyboard_arrow_down" at bounding box center [157, 330] width 16 height 16
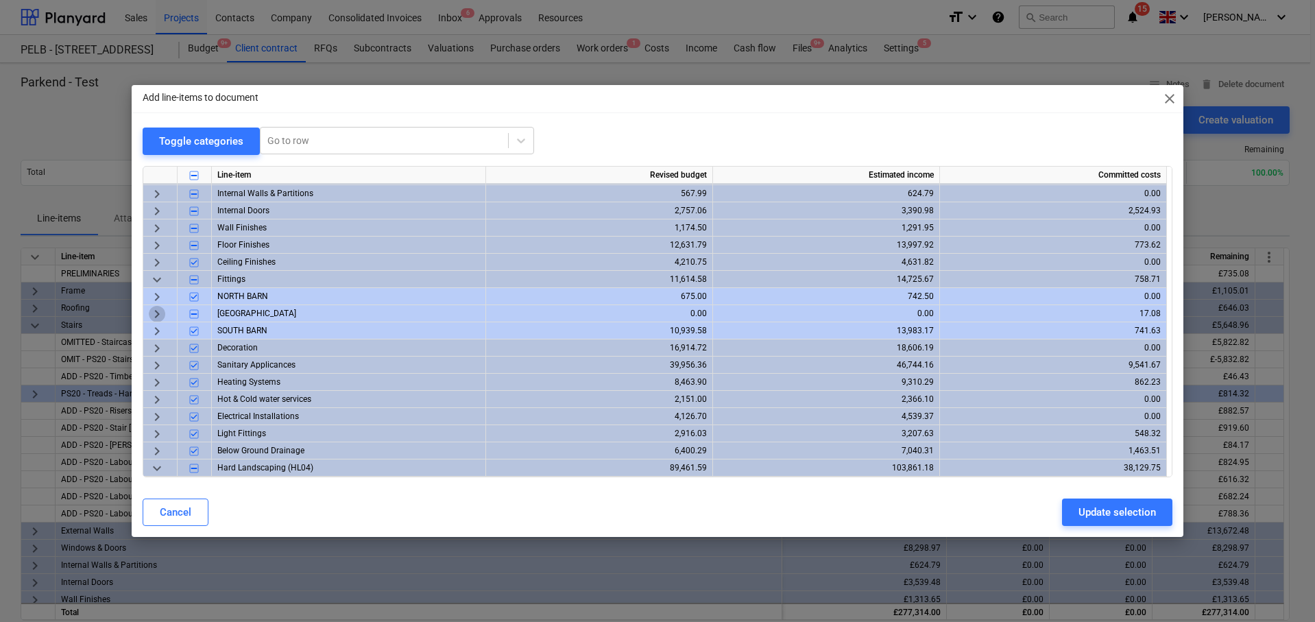
click at [160, 313] on span "keyboard_arrow_right" at bounding box center [157, 313] width 16 height 16
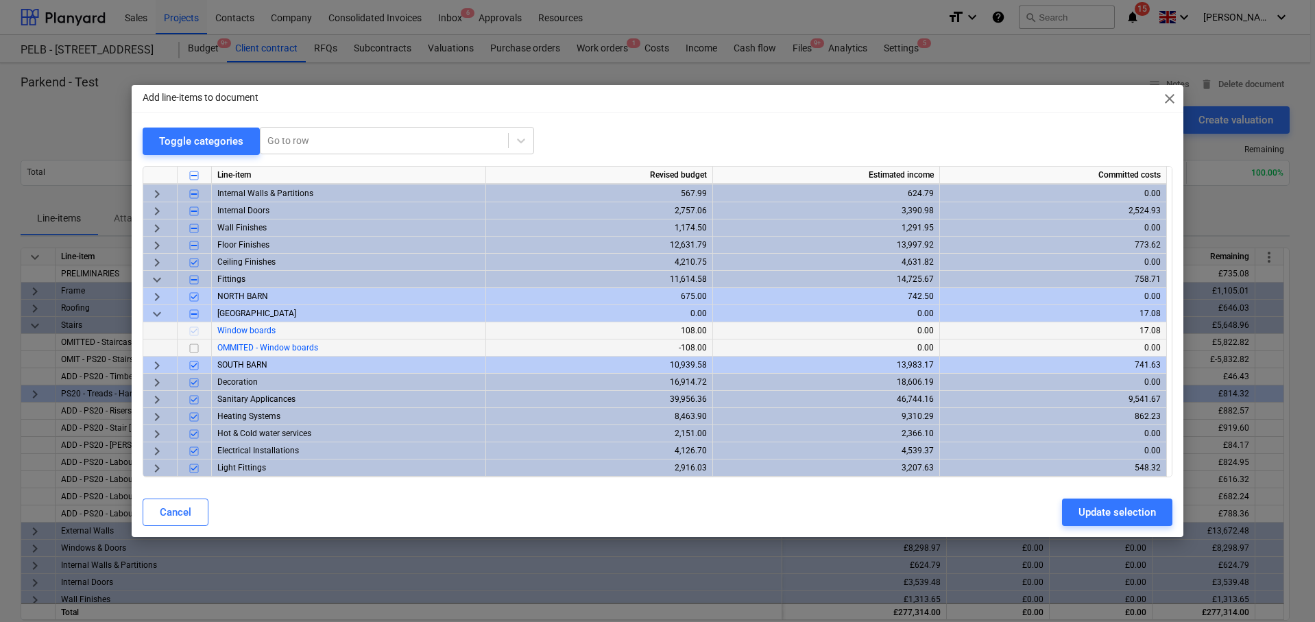
click at [196, 347] on input "checkbox" at bounding box center [194, 347] width 16 height 16
click at [1089, 525] on button "Update selection" at bounding box center [1117, 511] width 110 height 27
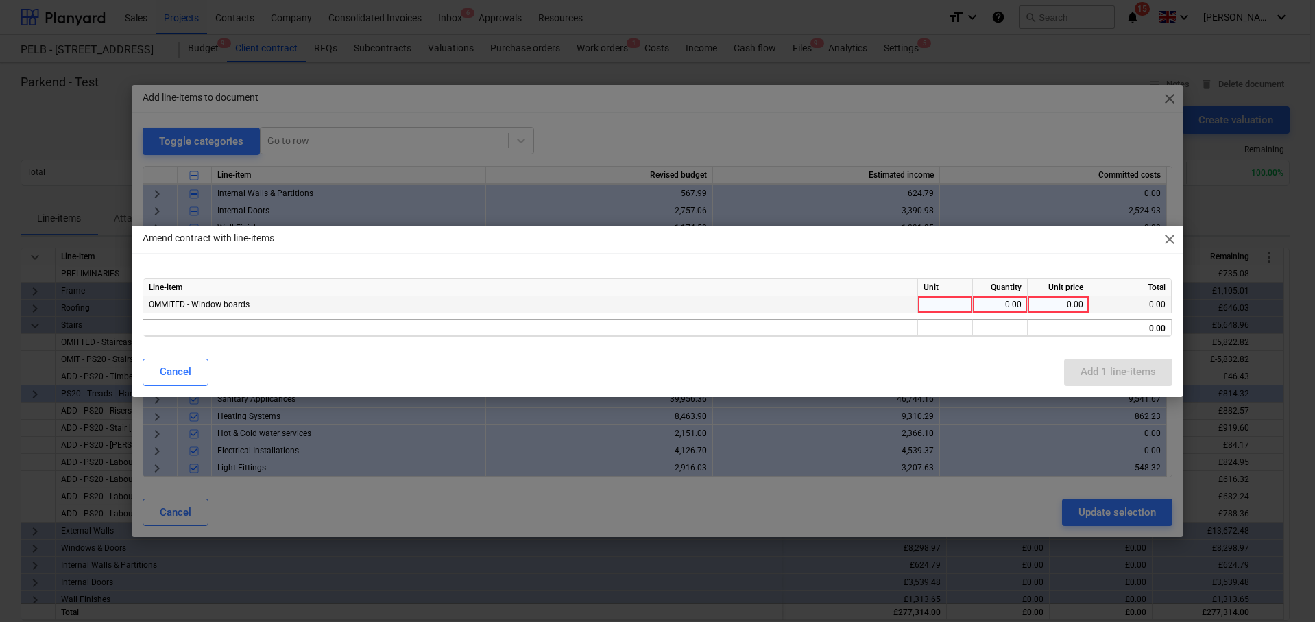
click at [951, 302] on div at bounding box center [945, 304] width 55 height 17
type input "-1"
click at [997, 295] on div "Quantity" at bounding box center [1000, 287] width 55 height 17
click at [1000, 298] on div "0.00" at bounding box center [999, 304] width 43 height 17
type input "118.8"
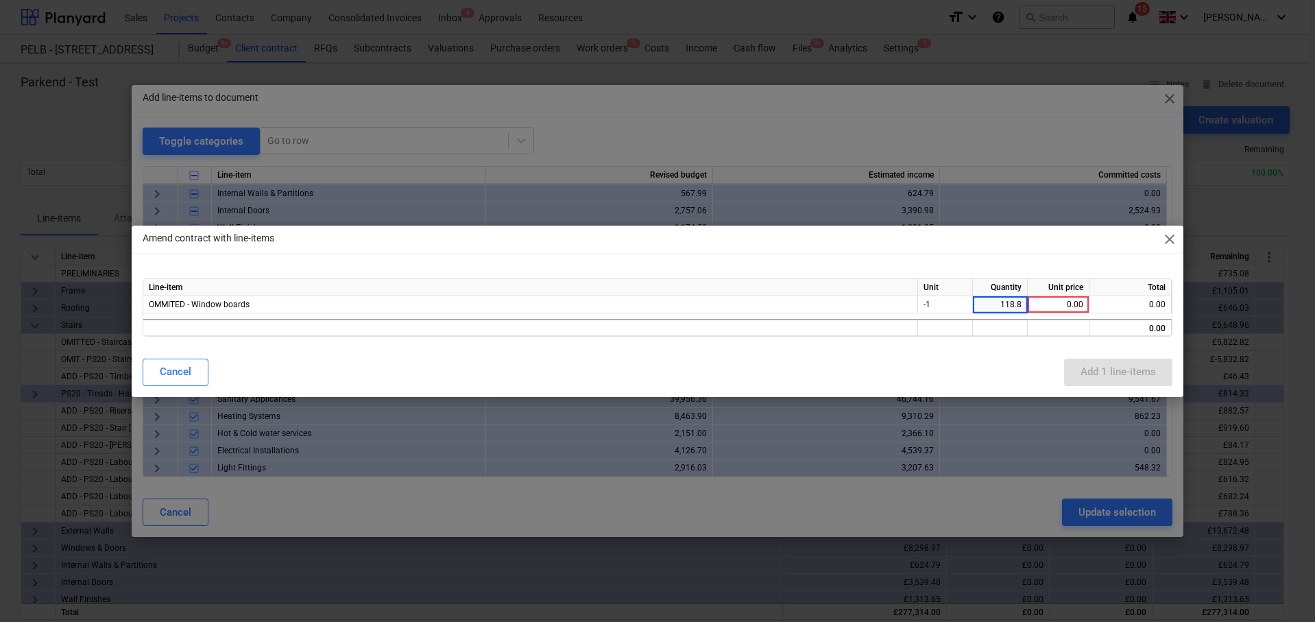
click at [971, 358] on div "Cancel Add 1 line-items" at bounding box center [657, 371] width 1029 height 27
drag, startPoint x: 990, startPoint y: 304, endPoint x: 938, endPoint y: 305, distance: 52.1
click at [1005, 304] on div "118.80" at bounding box center [999, 304] width 43 height 17
drag, startPoint x: 938, startPoint y: 302, endPoint x: 909, endPoint y: 305, distance: 29.7
click at [0, 0] on div "OMMITED - Window boards -1 118.80 0.00 0.00" at bounding box center [0, 0] width 0 height 0
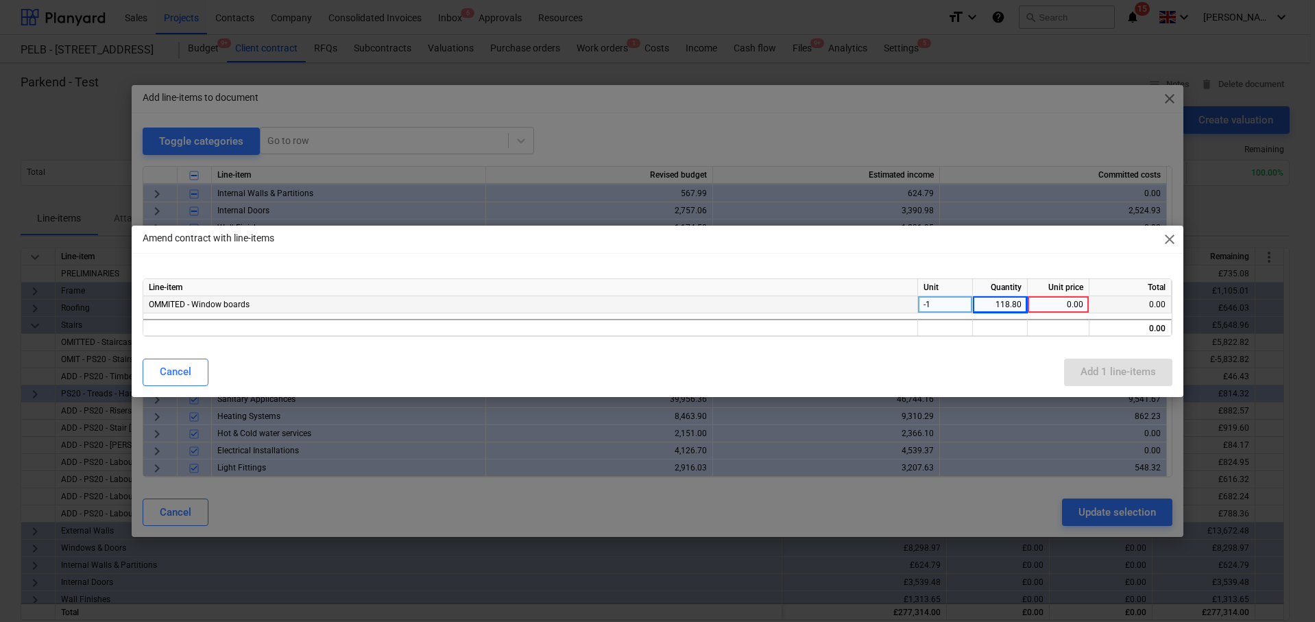
drag, startPoint x: 938, startPoint y: 305, endPoint x: 903, endPoint y: 307, distance: 35.0
click at [0, 0] on div "OMMITED - Window boards -1 118.80 0.00 0.00" at bounding box center [0, 0] width 0 height 0
drag, startPoint x: 1001, startPoint y: 300, endPoint x: 1042, endPoint y: 308, distance: 42.1
click at [0, 0] on div "OMMITED - Window boards -1 ITEM 0.00 0.00" at bounding box center [0, 0] width 0 height 0
type input "-1"
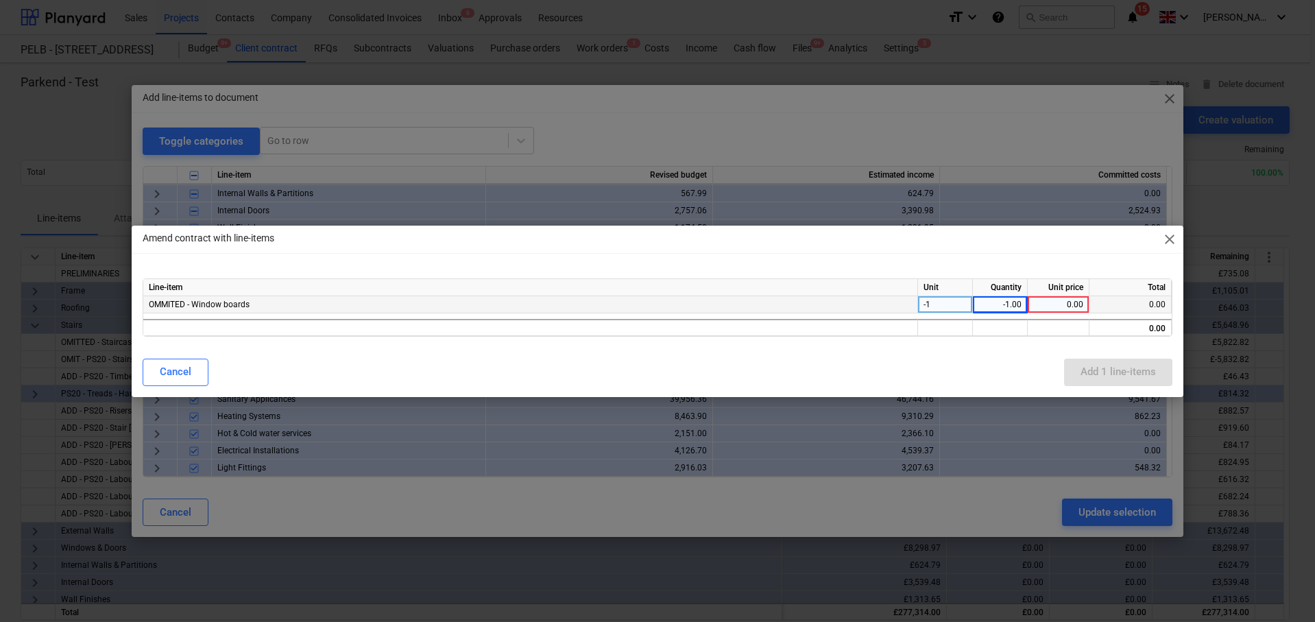
click at [1059, 307] on div "0.00" at bounding box center [1058, 304] width 50 height 17
type input "118.8"
click at [976, 356] on div "Cancel Add 1 line-items" at bounding box center [657, 372] width 1046 height 38
click at [1114, 367] on div "Add 1 line-items" at bounding box center [1117, 372] width 75 height 18
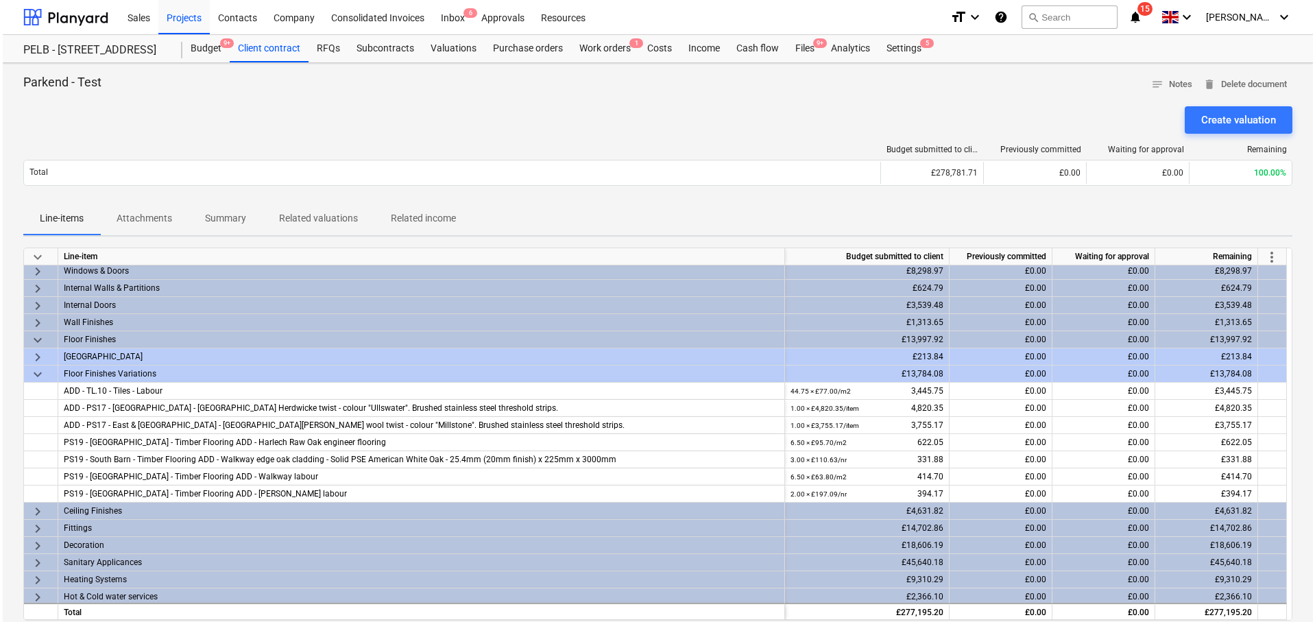
scroll to position [278, 0]
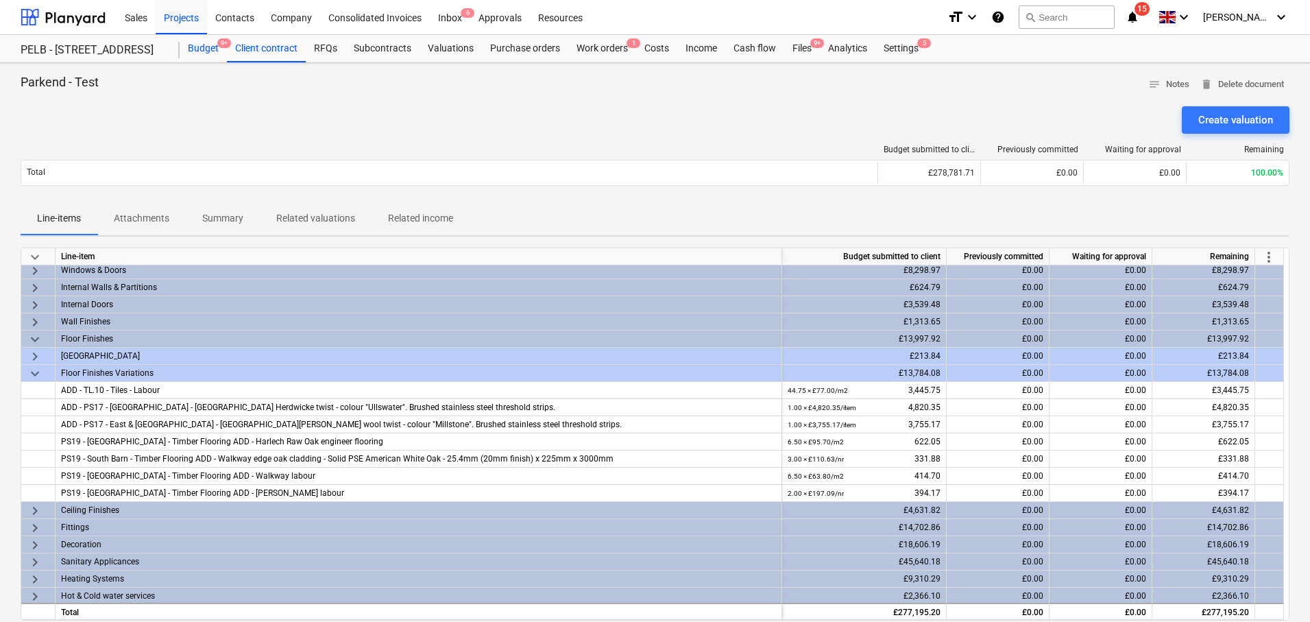
click at [204, 48] on div "Budget 9+" at bounding box center [203, 48] width 47 height 27
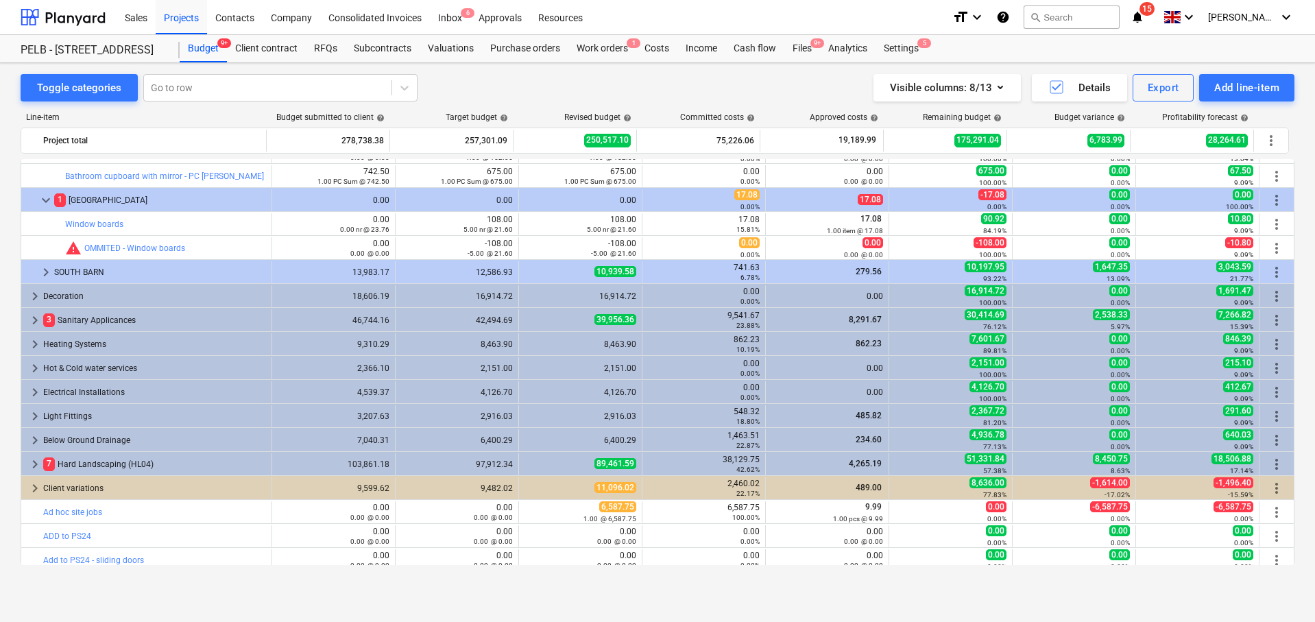
scroll to position [759, 0]
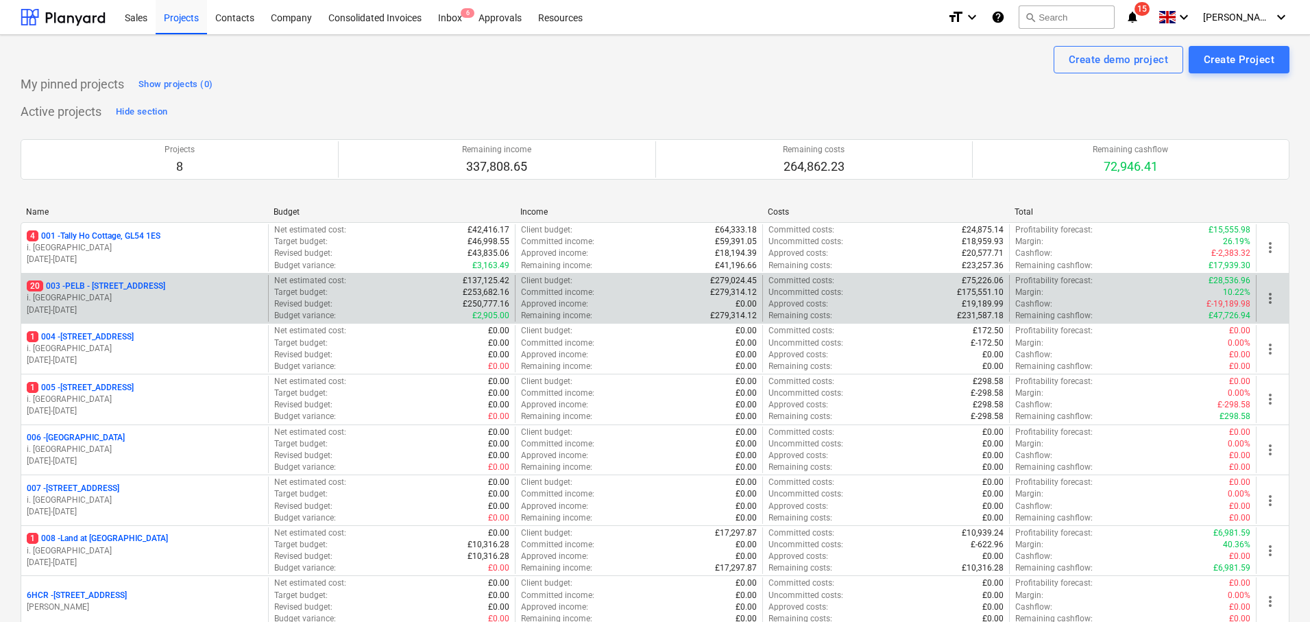
click at [165, 291] on p "20 003 - PELB - Castle lane, Moreton Valence, GL2 7NE" at bounding box center [96, 286] width 138 height 12
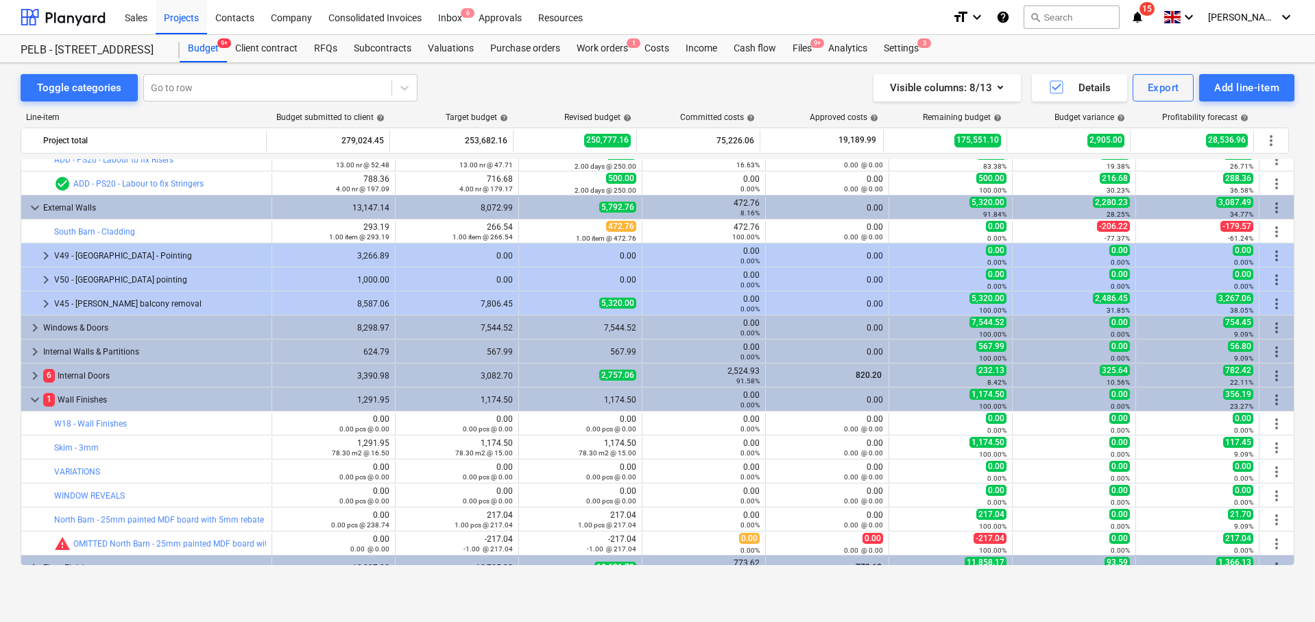
scroll to position [350, 0]
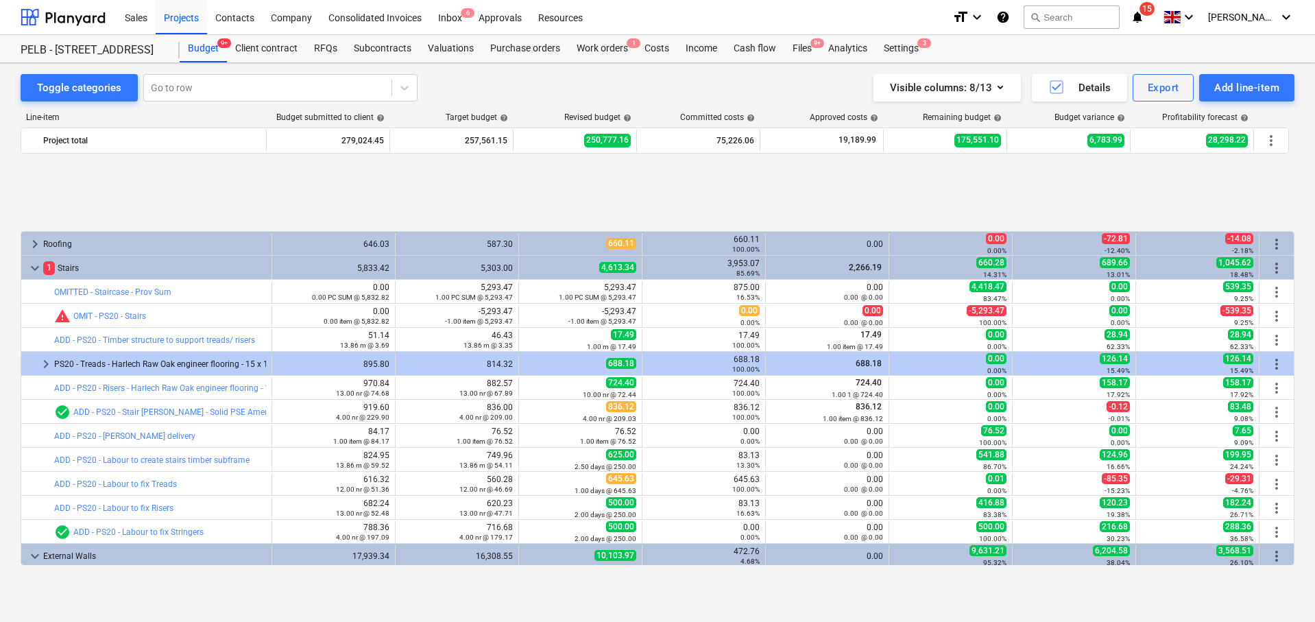
scroll to position [570, 0]
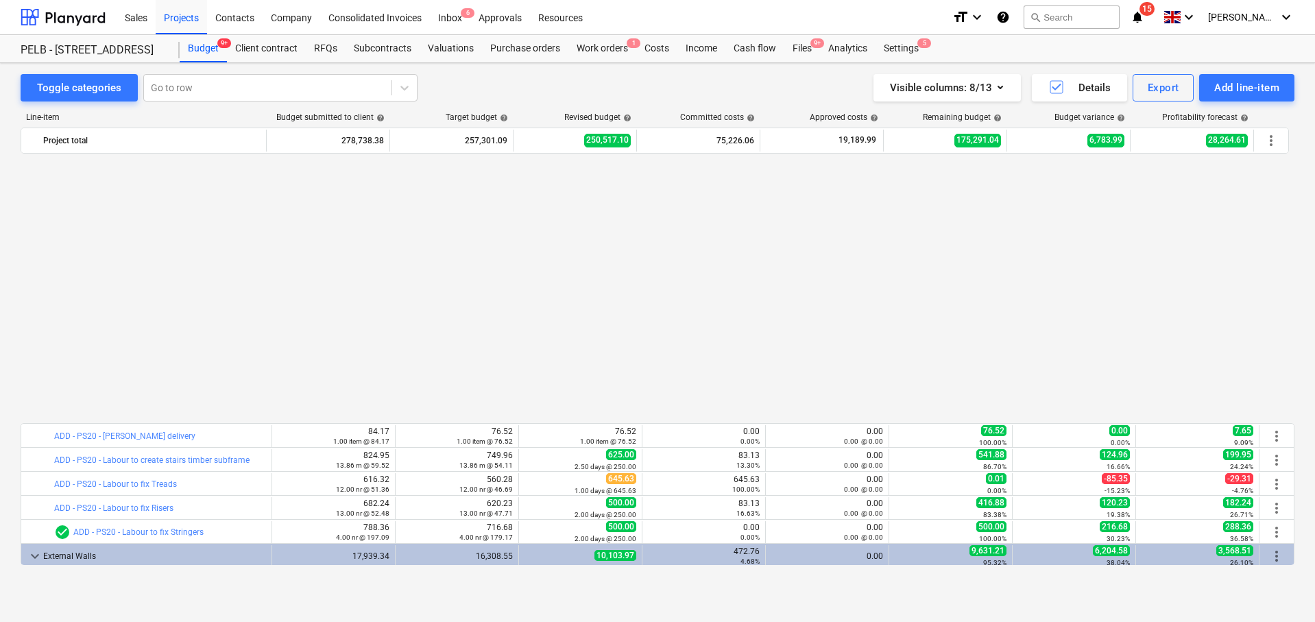
scroll to position [759, 0]
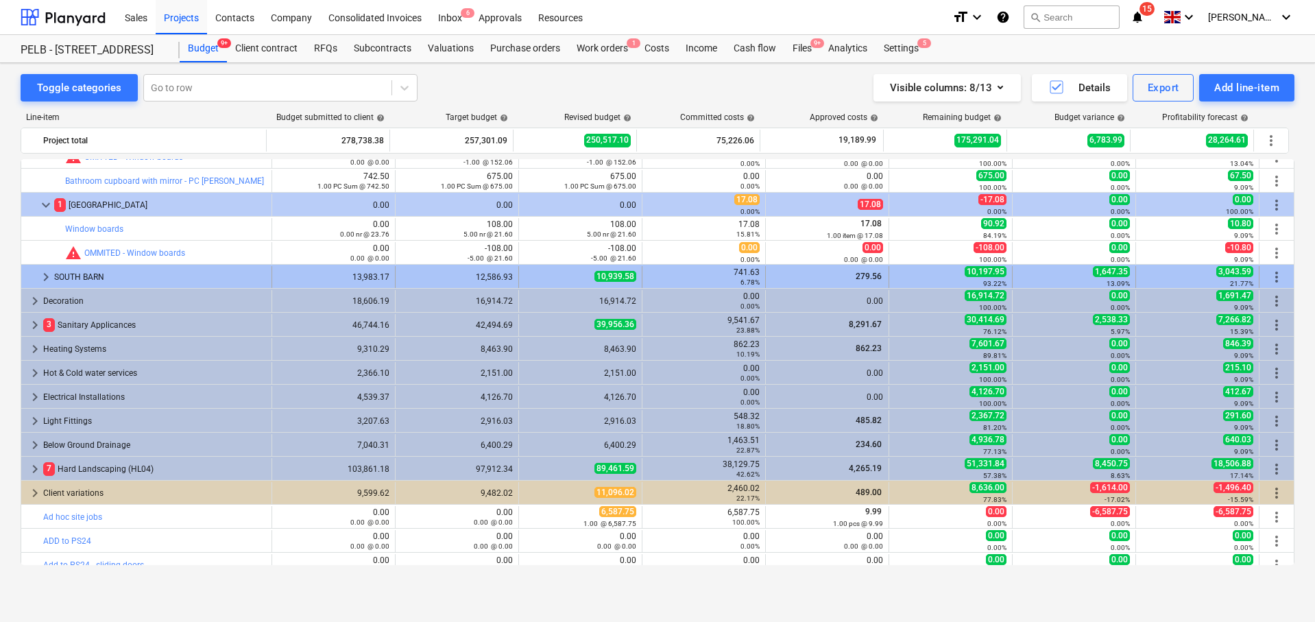
click at [41, 275] on span "keyboard_arrow_right" at bounding box center [46, 277] width 16 height 16
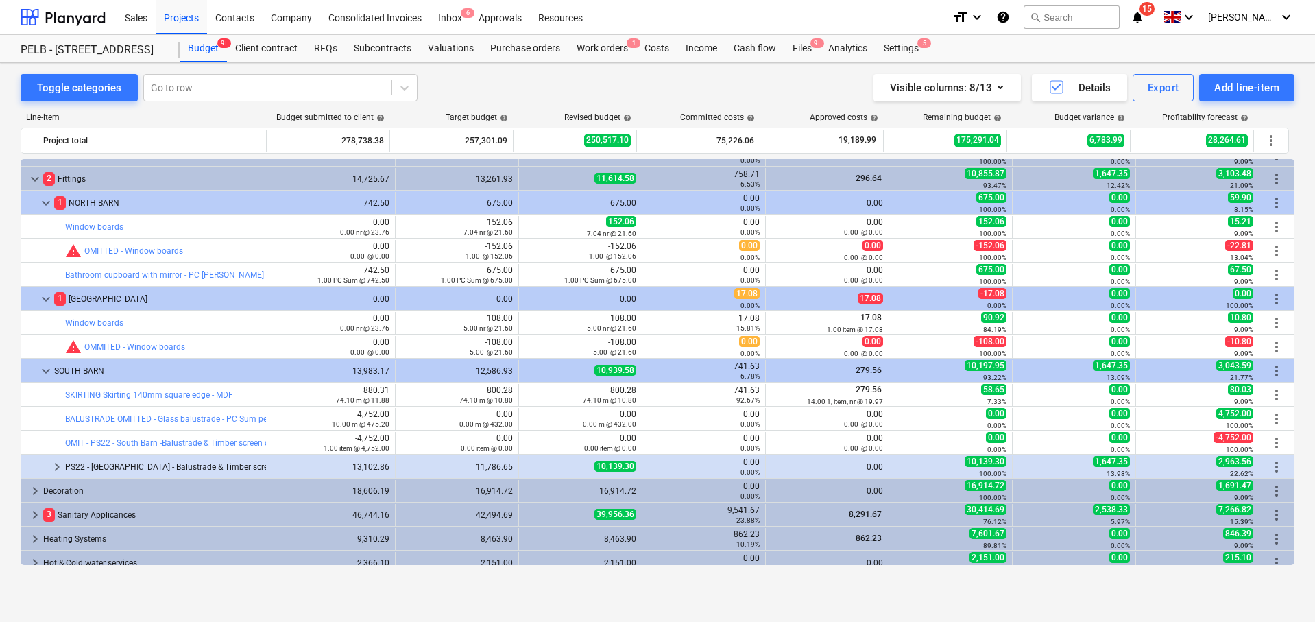
scroll to position [663, 0]
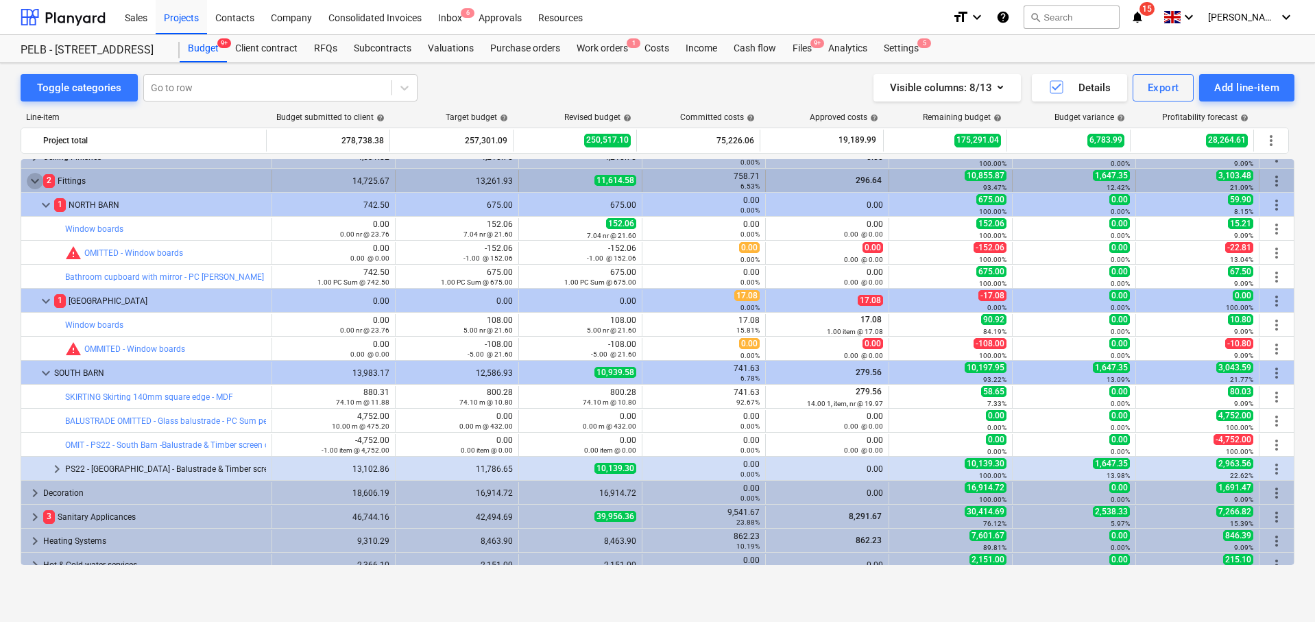
click at [32, 181] on span "keyboard_arrow_down" at bounding box center [35, 181] width 16 height 16
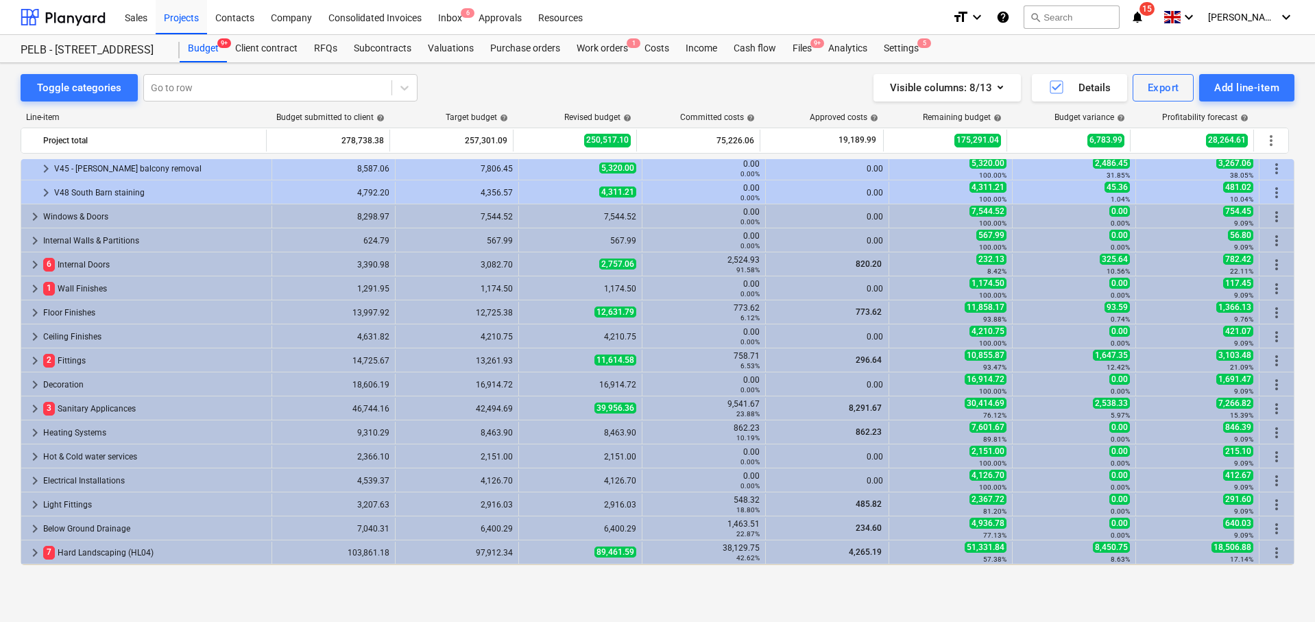
scroll to position [328, 0]
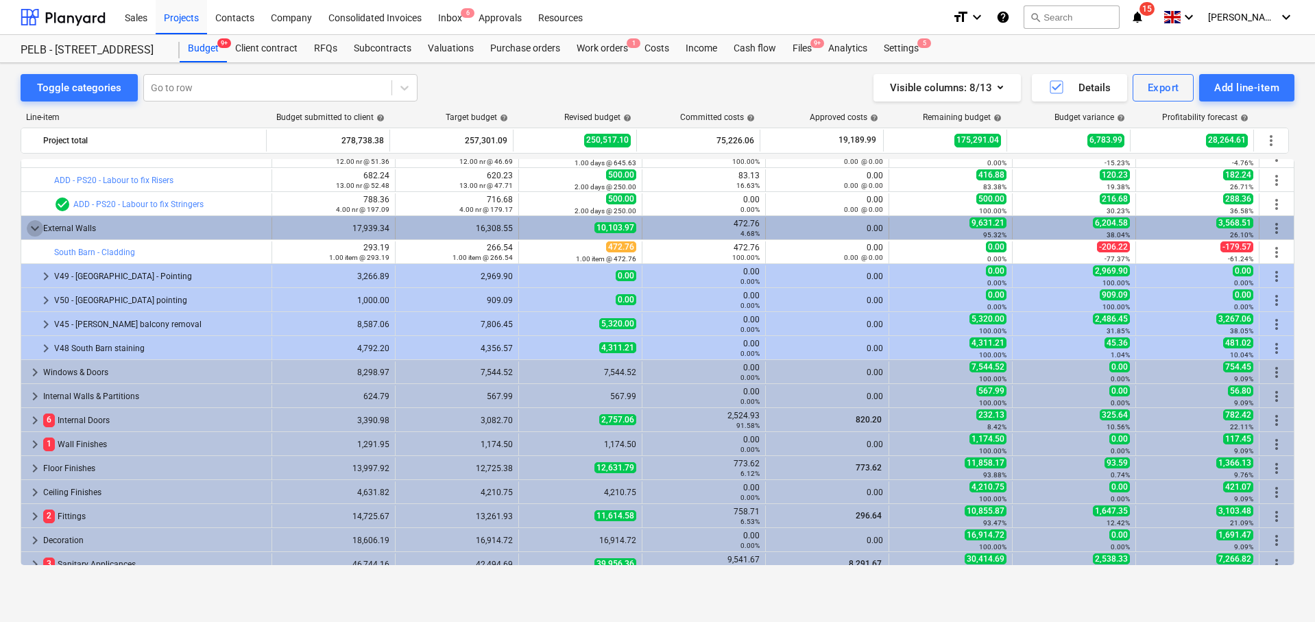
click at [32, 230] on span "keyboard_arrow_down" at bounding box center [35, 228] width 16 height 16
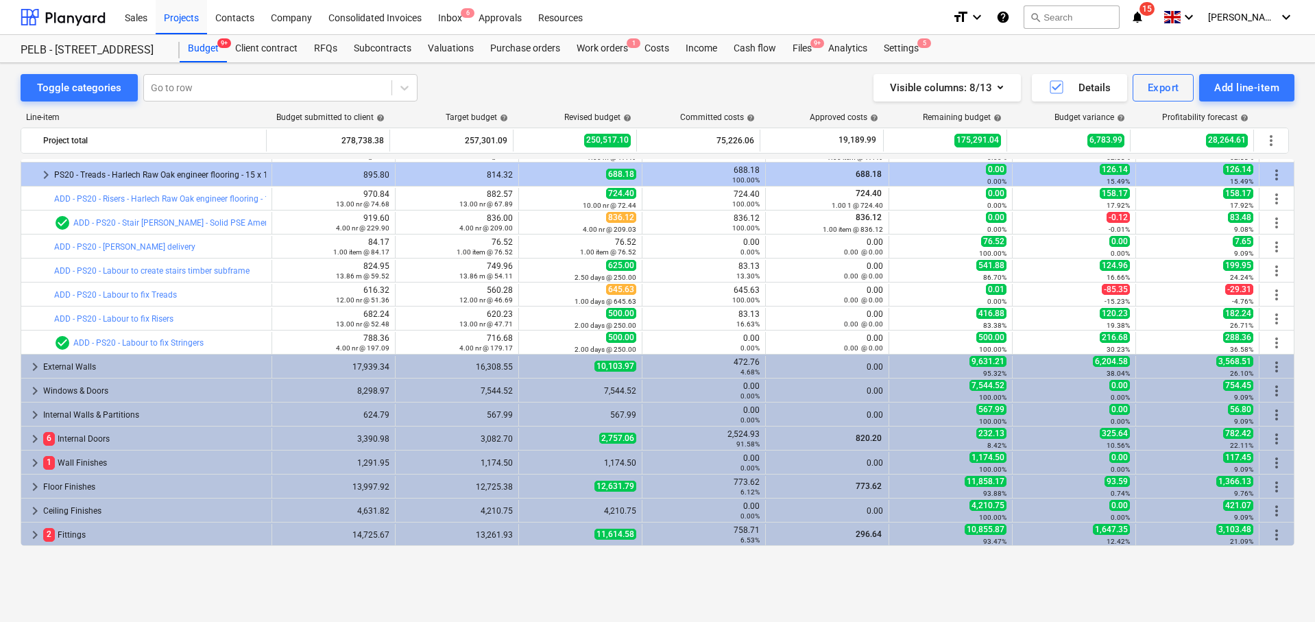
scroll to position [136, 0]
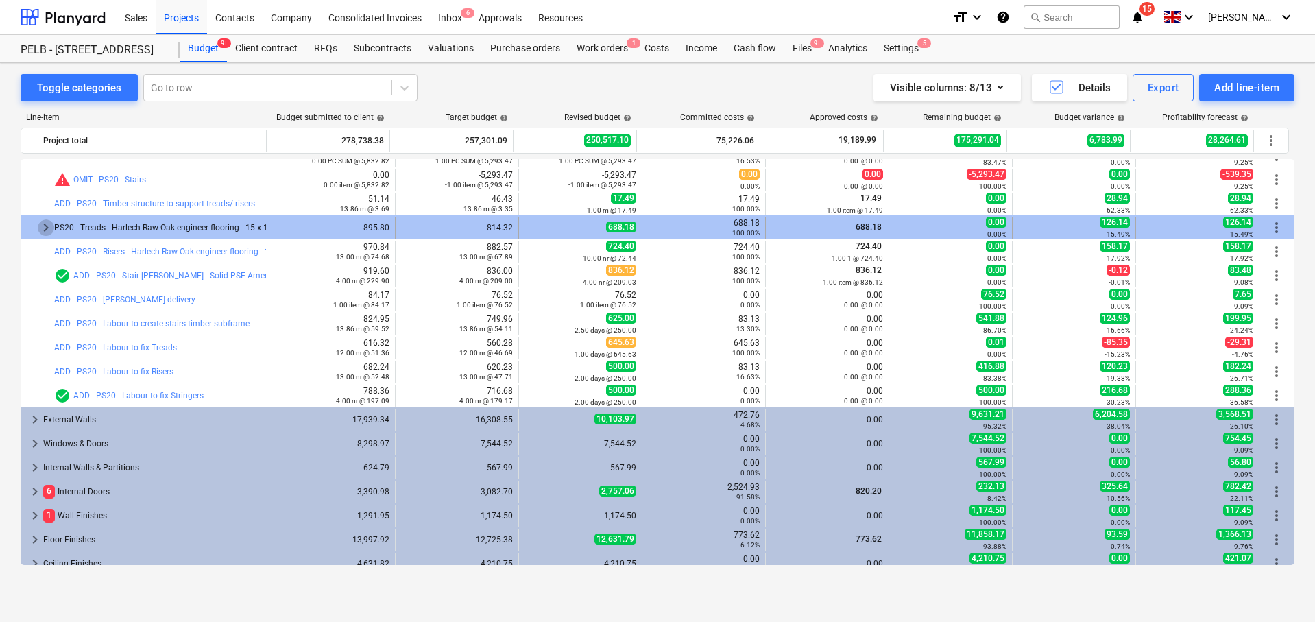
click at [47, 230] on span "keyboard_arrow_right" at bounding box center [46, 227] width 16 height 16
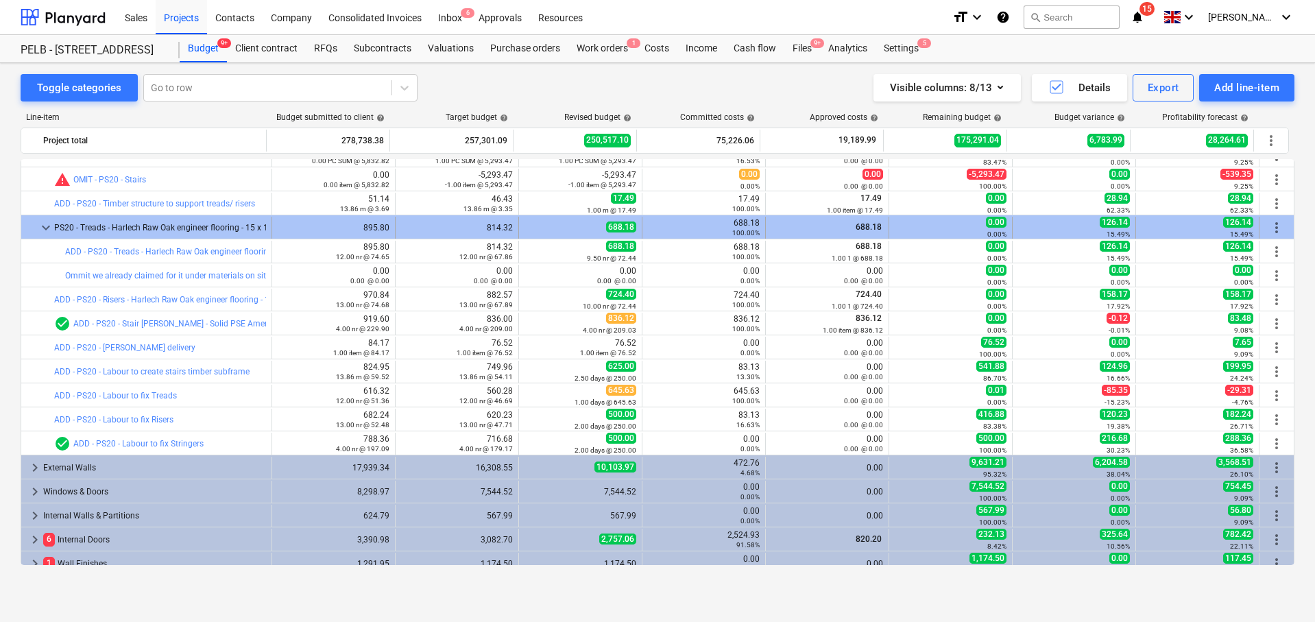
click at [45, 228] on span "keyboard_arrow_down" at bounding box center [46, 227] width 16 height 16
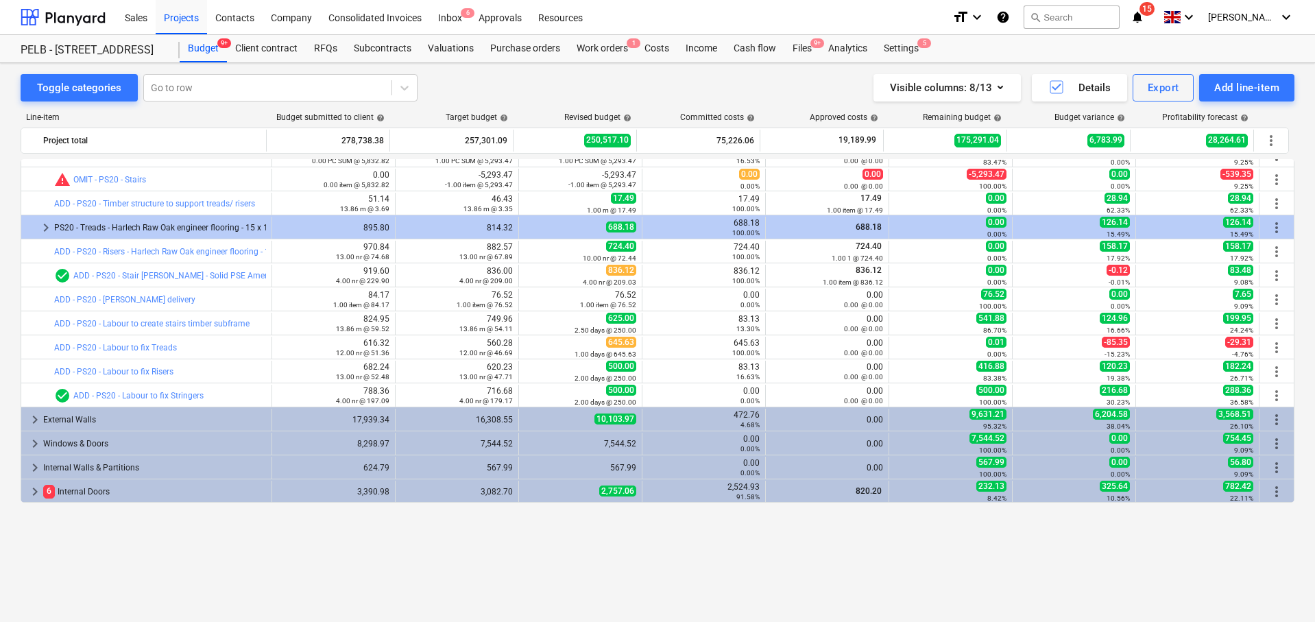
scroll to position [0, 0]
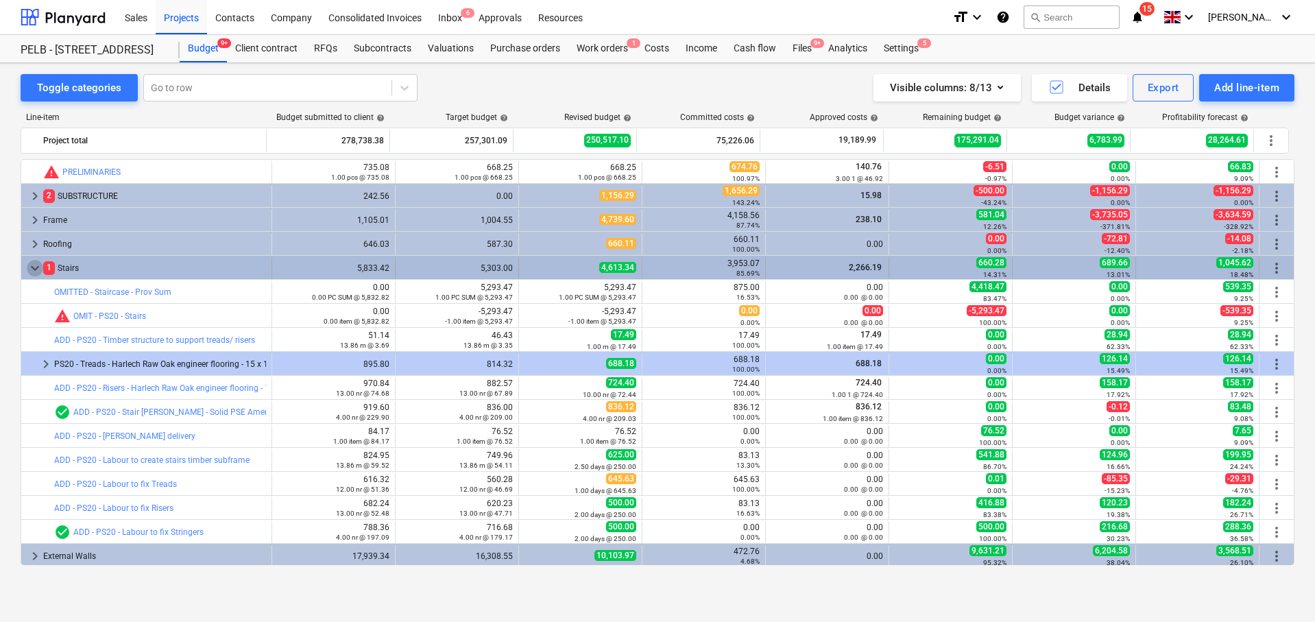
click at [34, 263] on span "keyboard_arrow_down" at bounding box center [35, 268] width 16 height 16
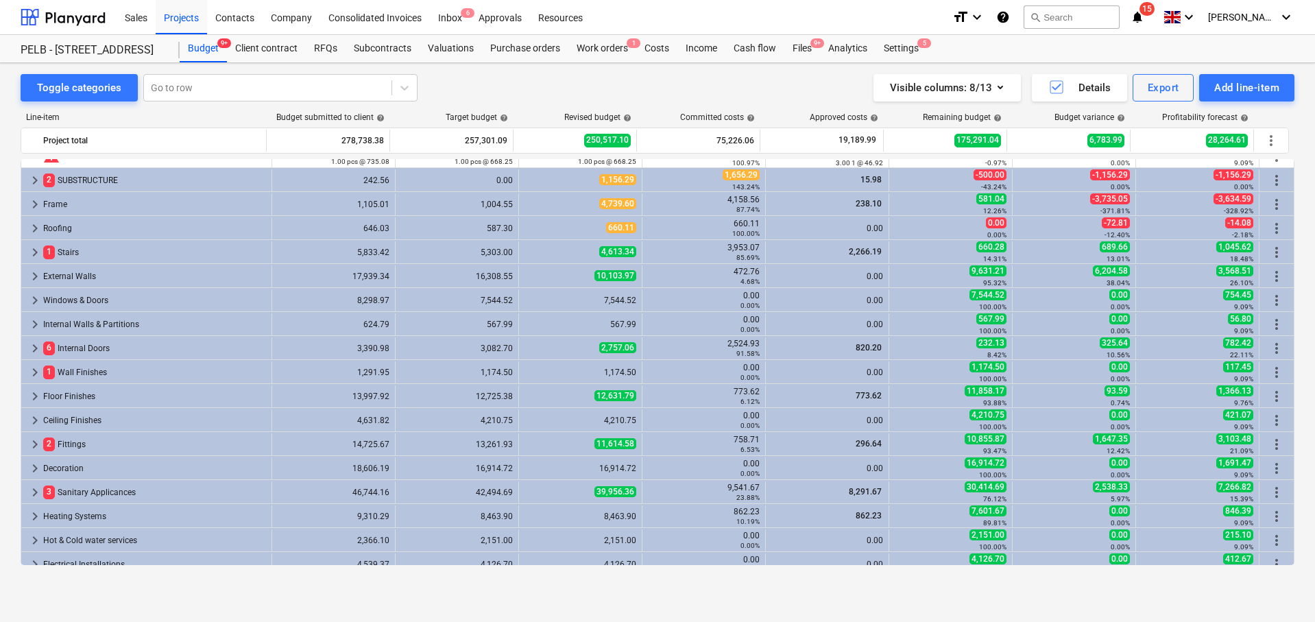
scroll to position [16, 0]
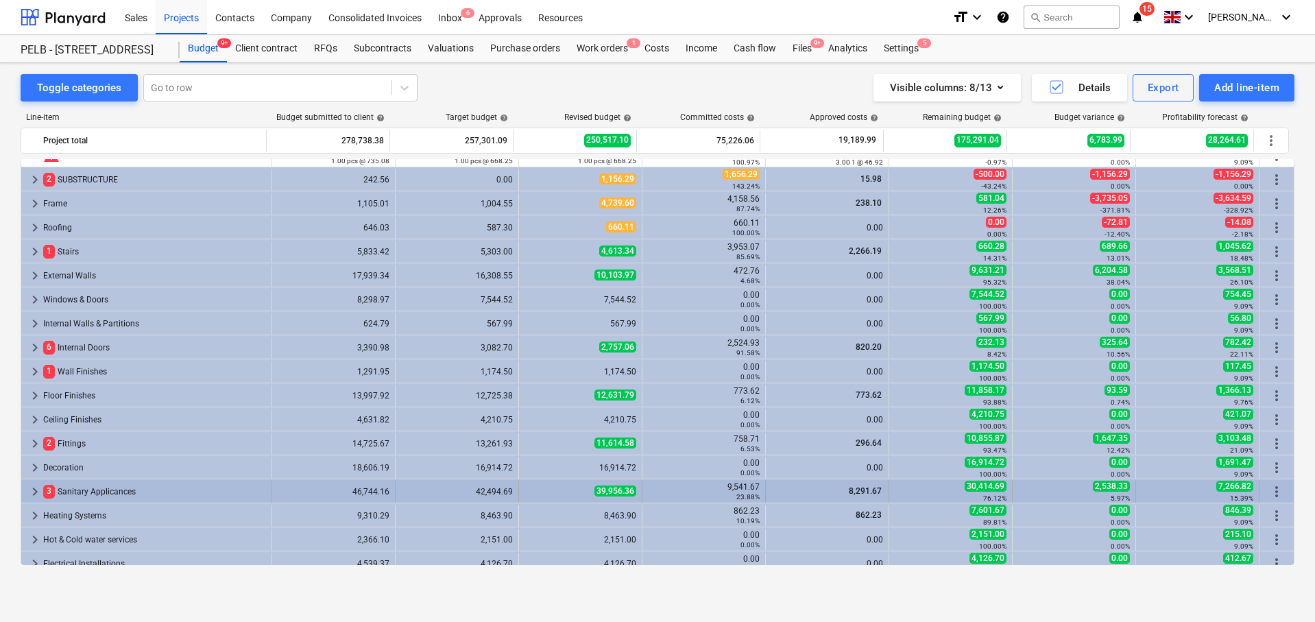
click at [34, 489] on span "keyboard_arrow_right" at bounding box center [35, 491] width 16 height 16
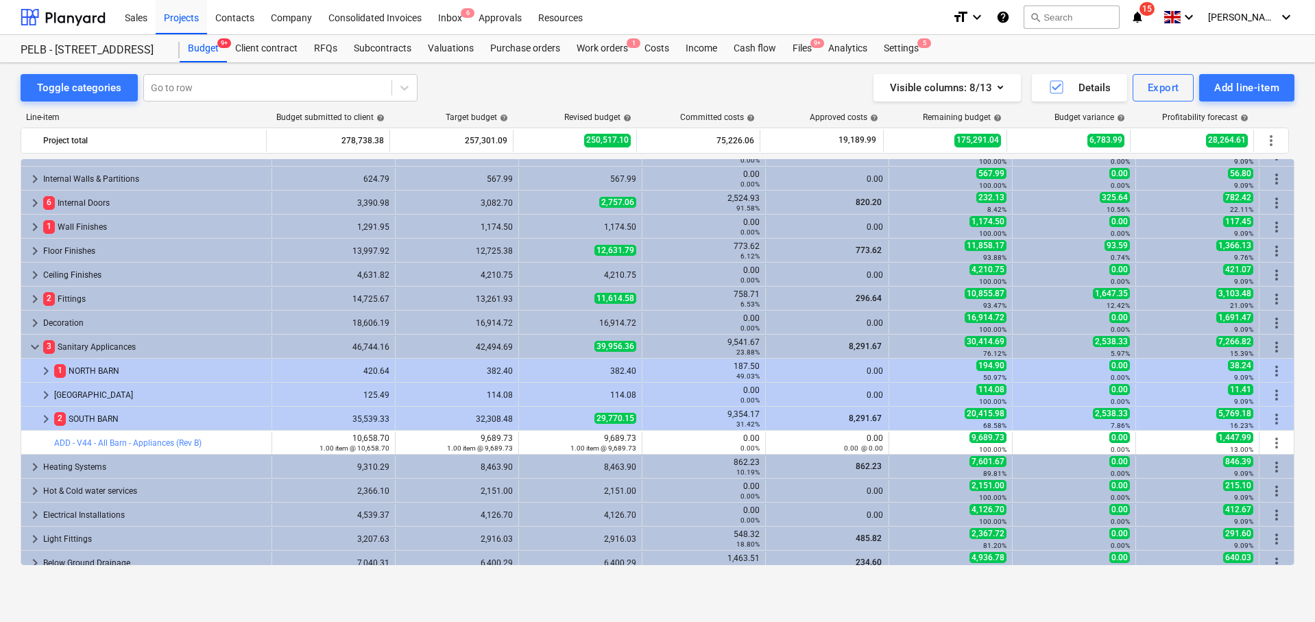
scroll to position [214, 0]
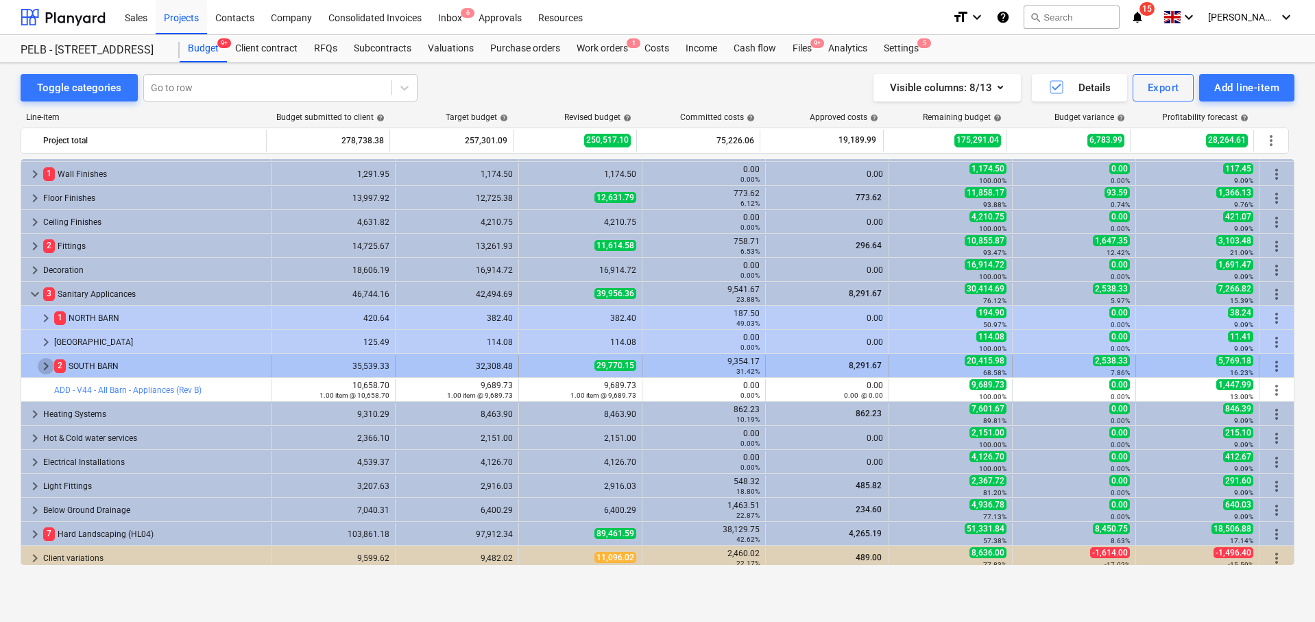
click at [48, 364] on span "keyboard_arrow_right" at bounding box center [46, 366] width 16 height 16
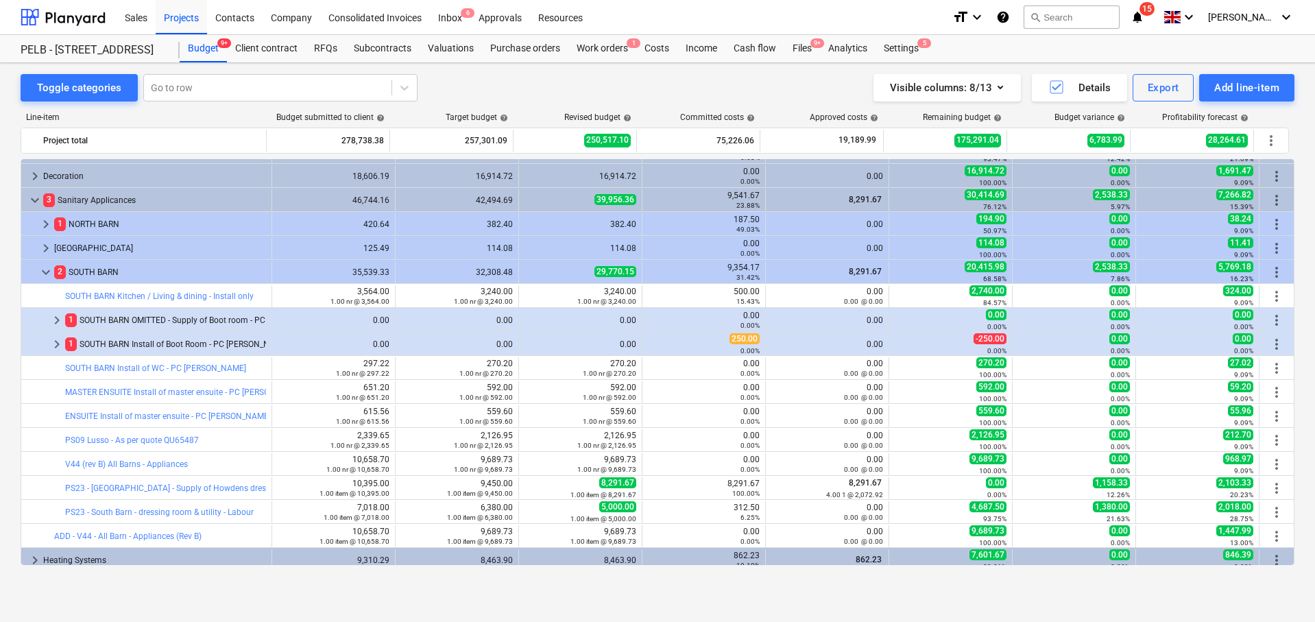
scroll to position [319, 0]
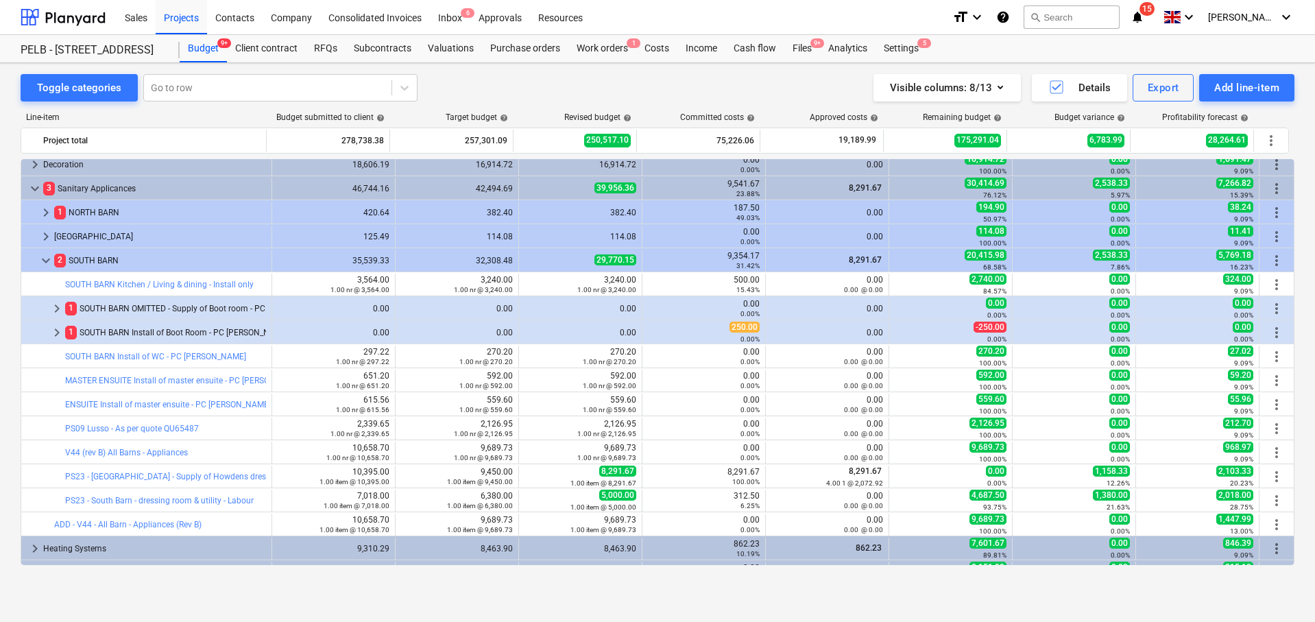
drag, startPoint x: 44, startPoint y: 261, endPoint x: 55, endPoint y: 237, distance: 26.4
click at [45, 261] on span "keyboard_arrow_down" at bounding box center [46, 260] width 16 height 16
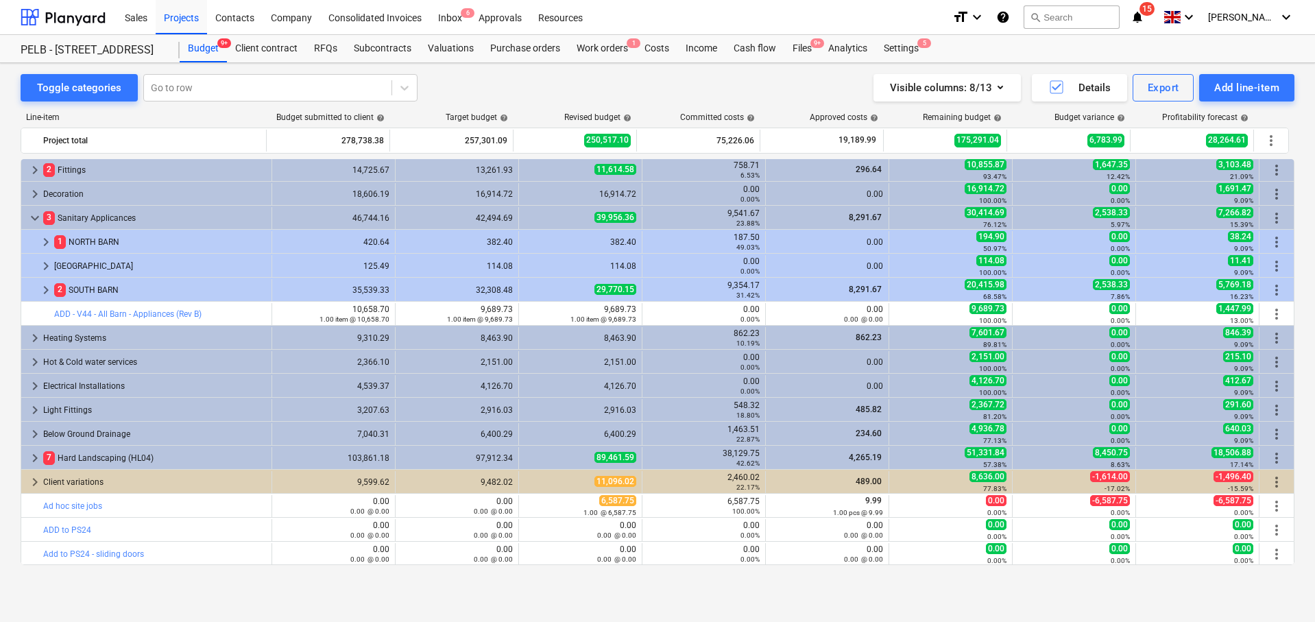
scroll to position [290, 0]
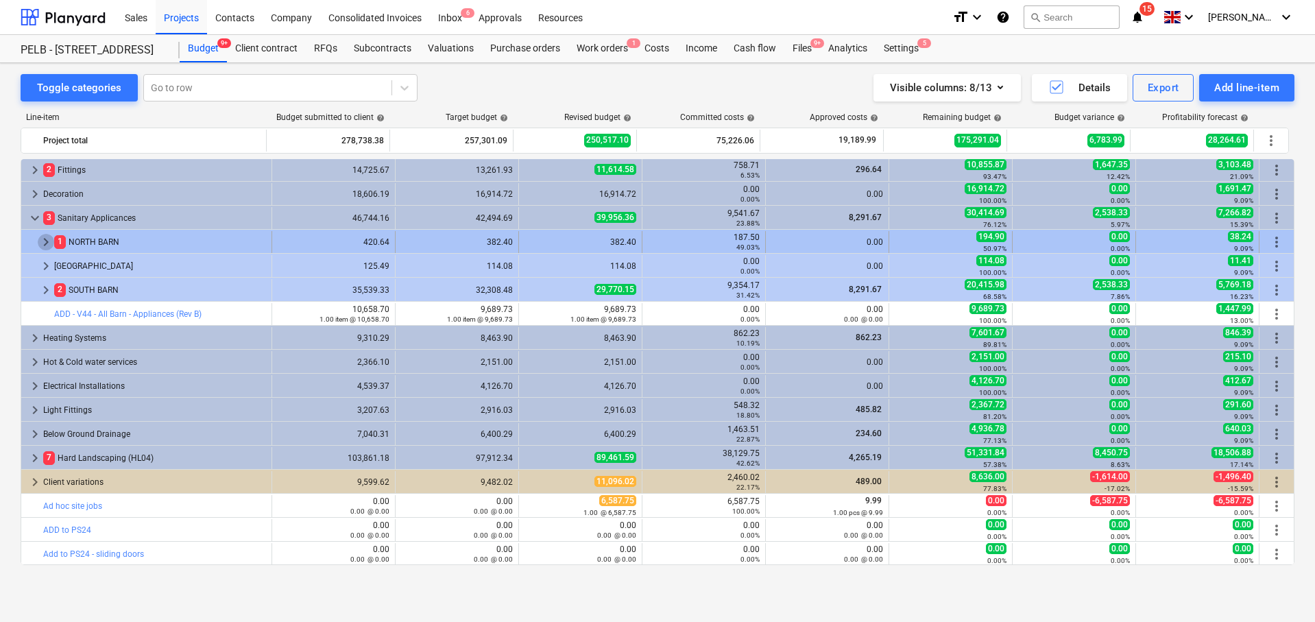
click at [49, 237] on span "keyboard_arrow_right" at bounding box center [46, 242] width 16 height 16
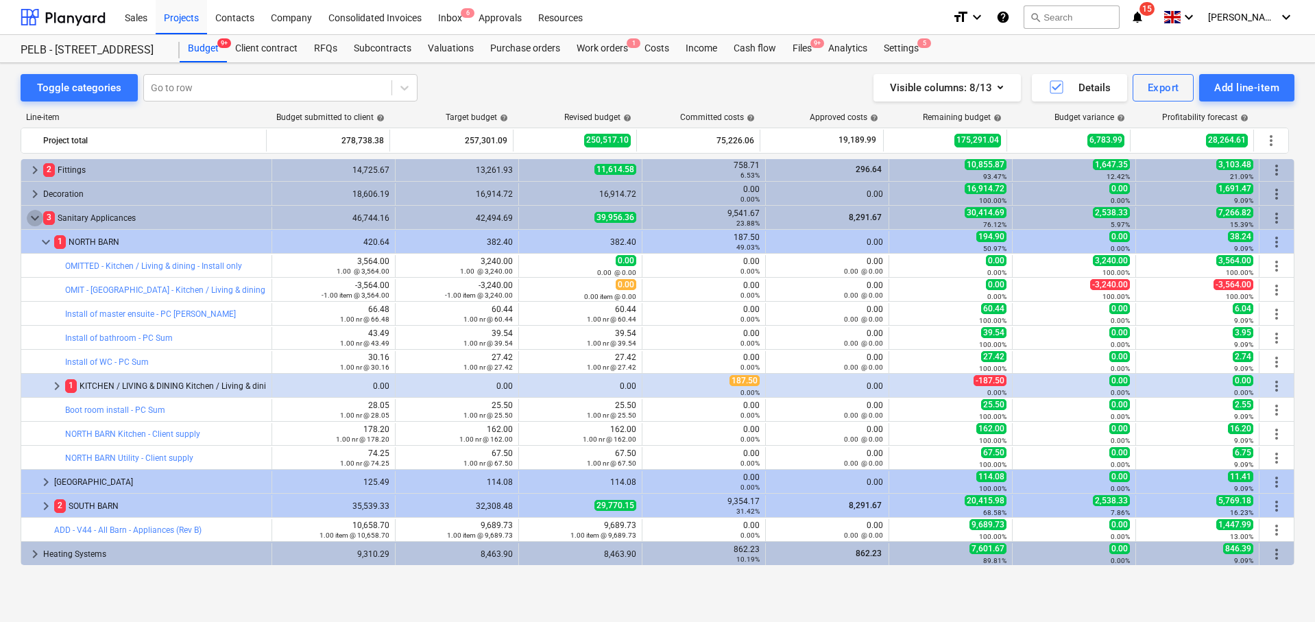
click at [31, 216] on span "keyboard_arrow_down" at bounding box center [35, 218] width 16 height 16
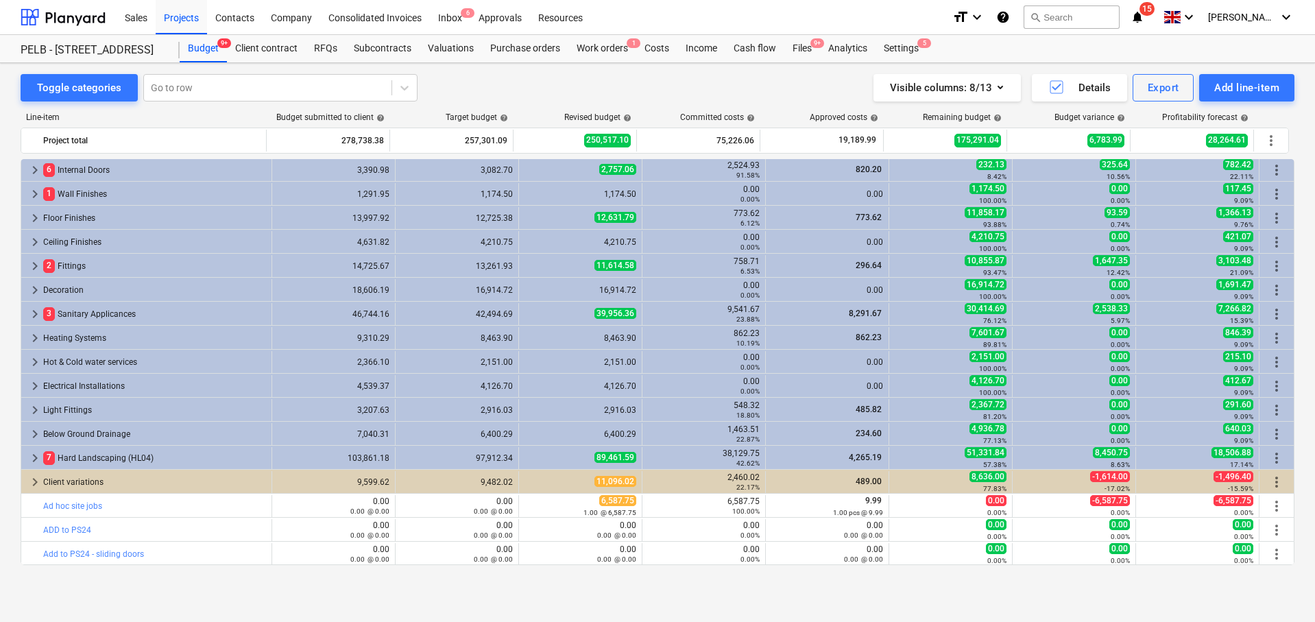
scroll to position [194, 0]
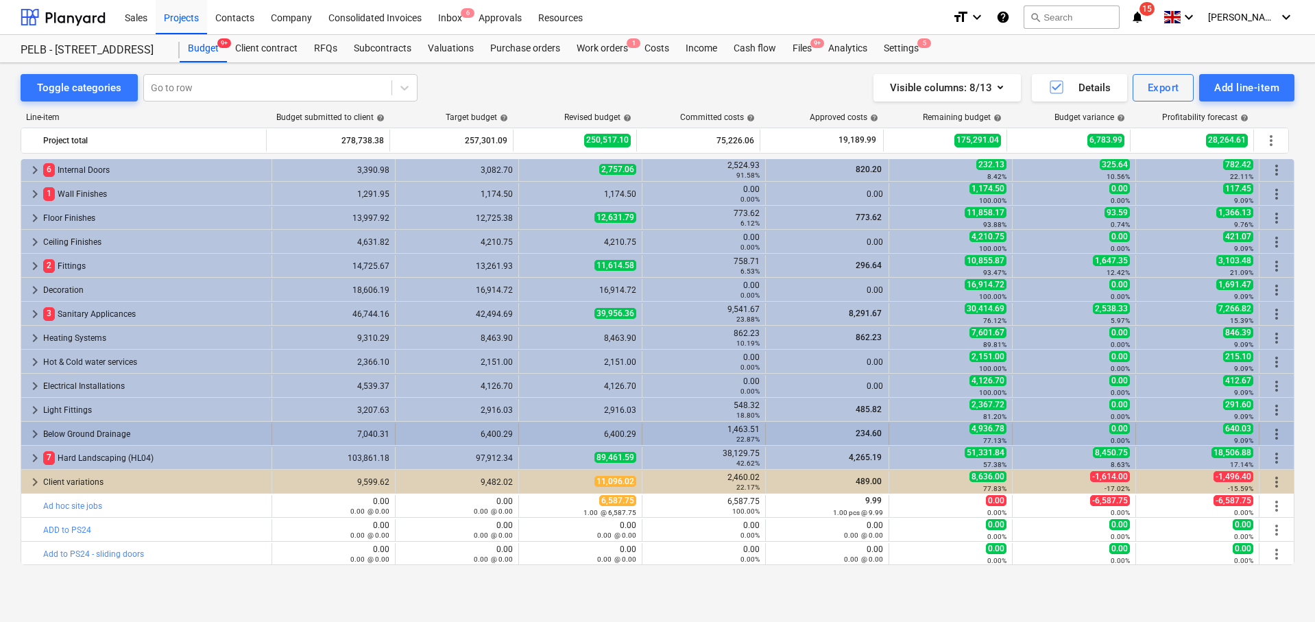
click at [31, 428] on span "keyboard_arrow_right" at bounding box center [35, 434] width 16 height 16
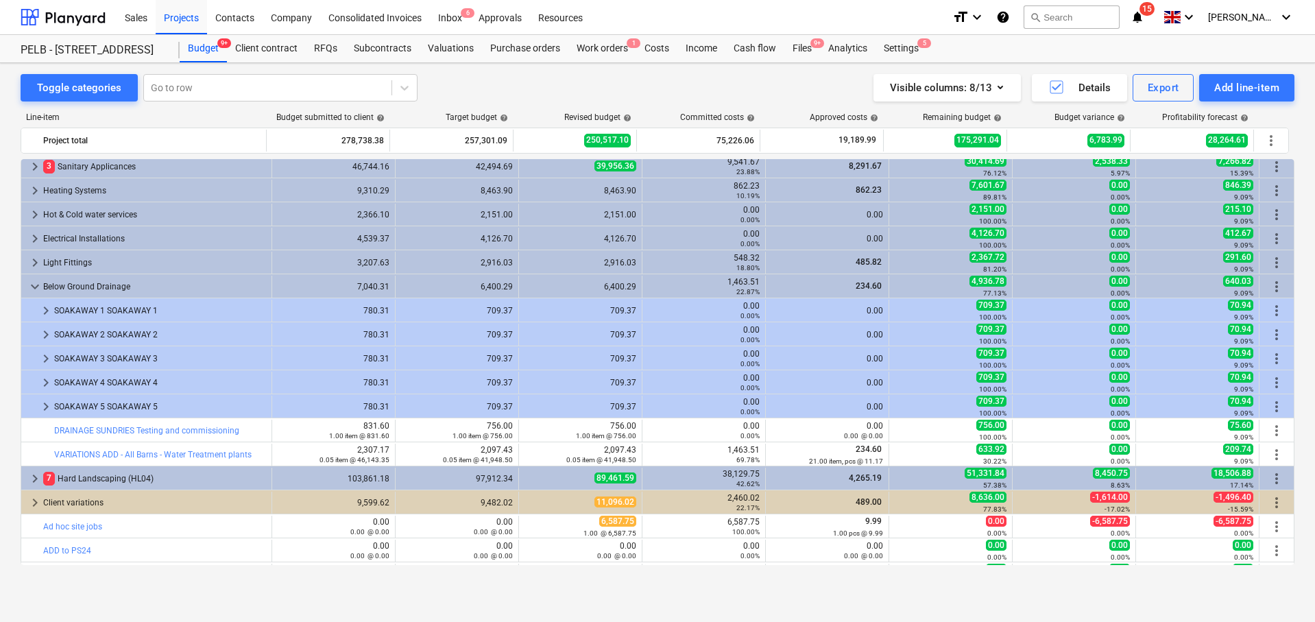
scroll to position [362, 0]
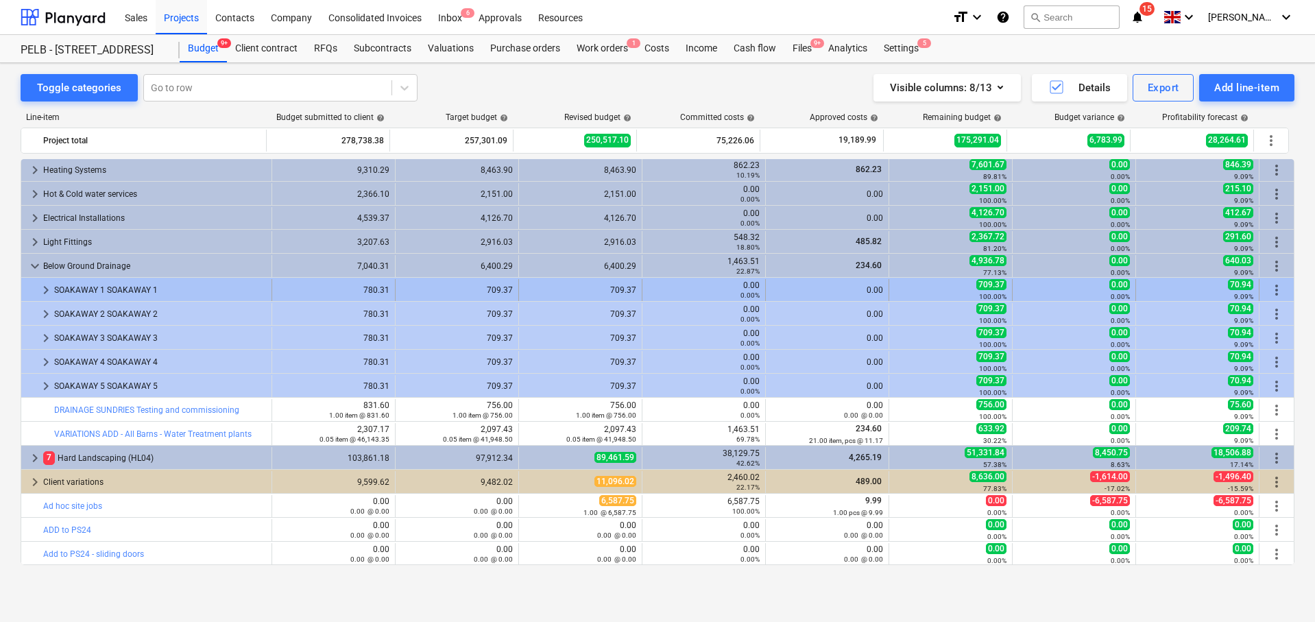
click at [42, 287] on span "keyboard_arrow_right" at bounding box center [46, 290] width 16 height 16
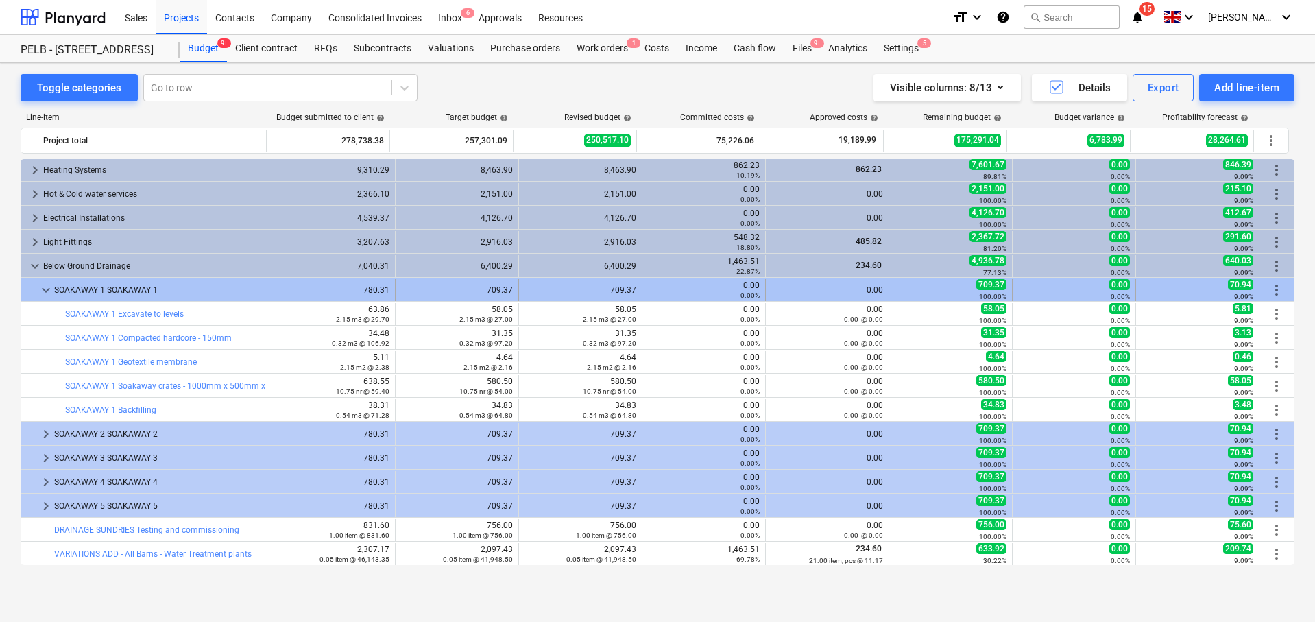
click at [48, 291] on span "keyboard_arrow_down" at bounding box center [46, 290] width 16 height 16
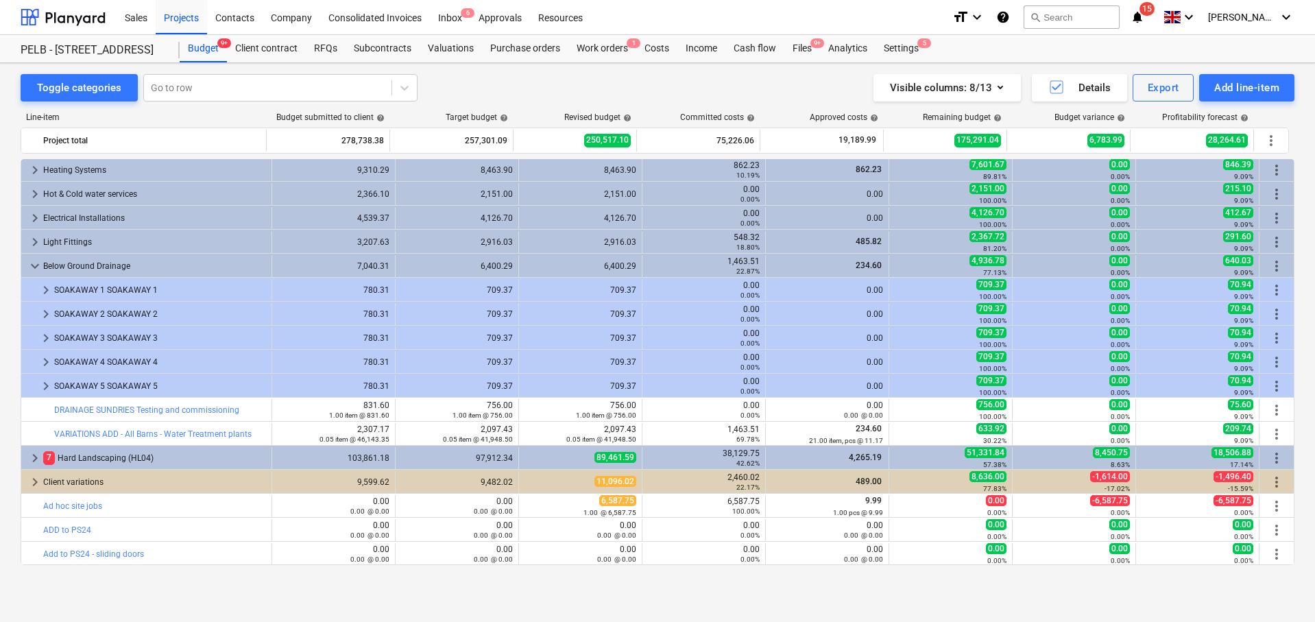
scroll to position [356, 0]
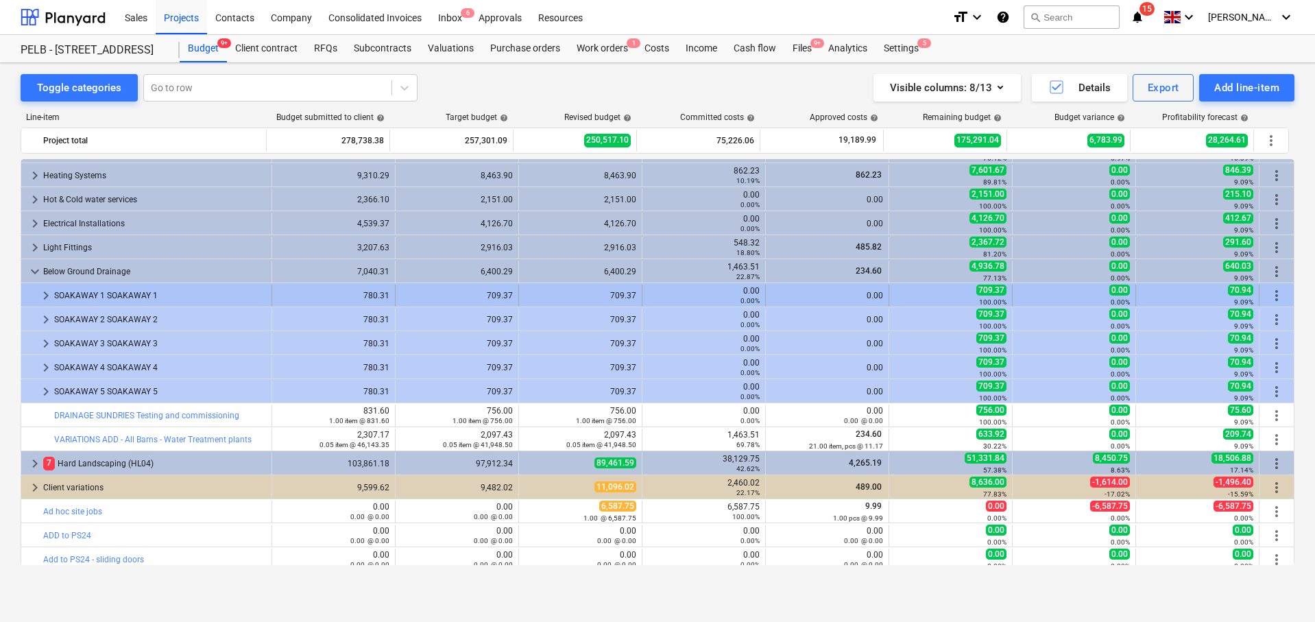
click at [43, 294] on span "keyboard_arrow_right" at bounding box center [46, 295] width 16 height 16
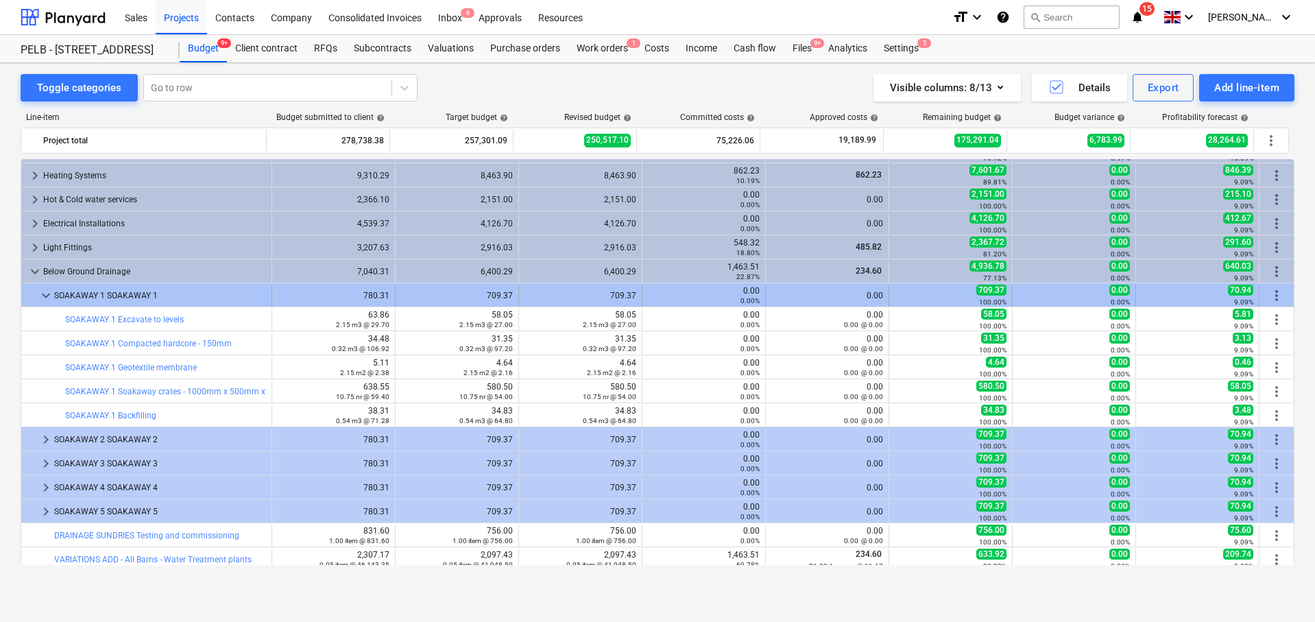
click at [1269, 293] on span "more_vert" at bounding box center [1276, 295] width 16 height 16
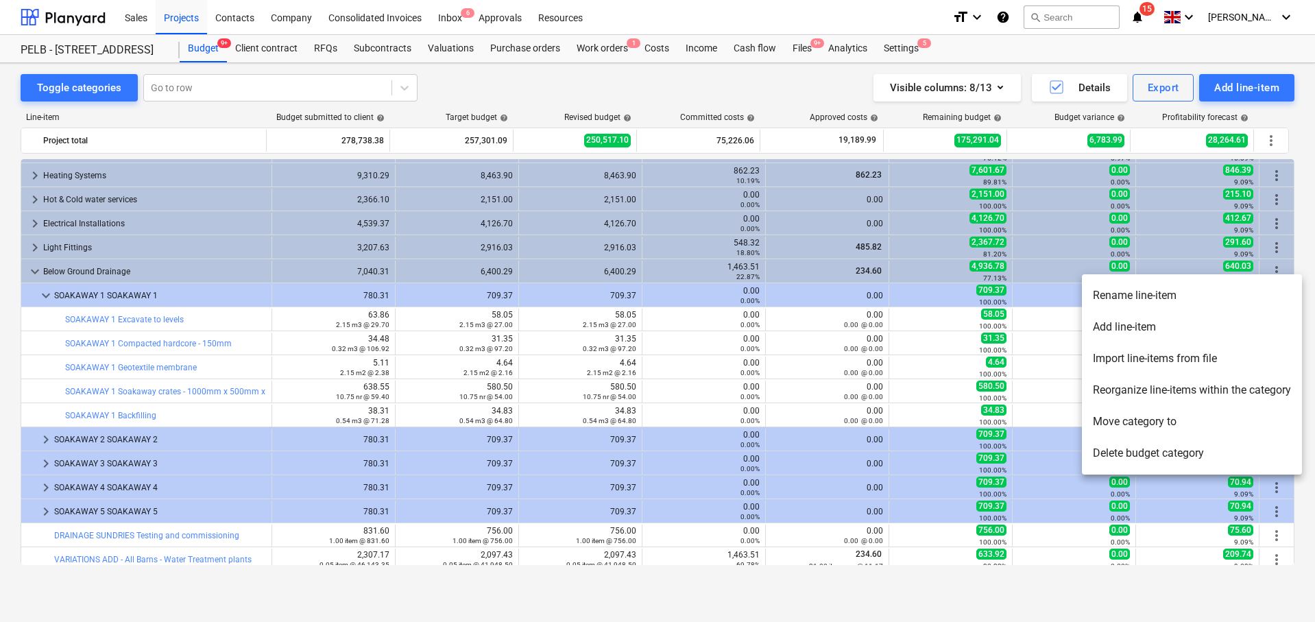
click at [1232, 330] on li "Add line-item" at bounding box center [1192, 327] width 220 height 32
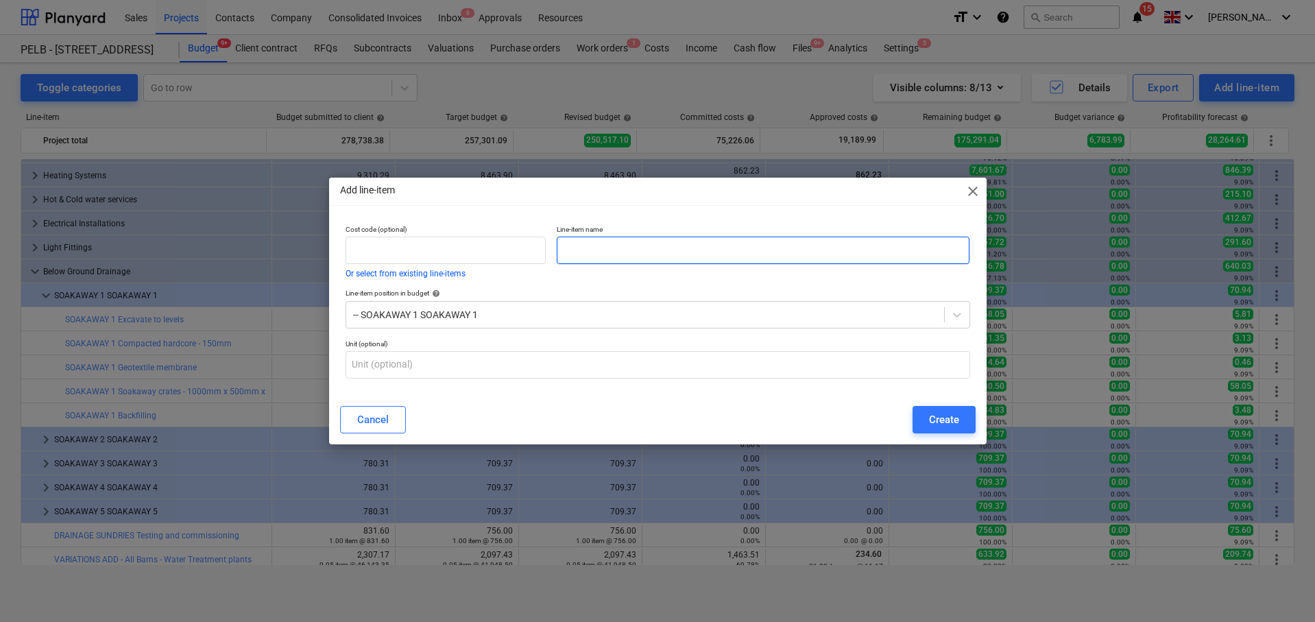
click at [683, 245] on input "text" at bounding box center [763, 249] width 413 height 27
type input "o"
type input "OMMITED - SOAKAWAY 1"
click at [940, 424] on div "Create" at bounding box center [944, 420] width 30 height 18
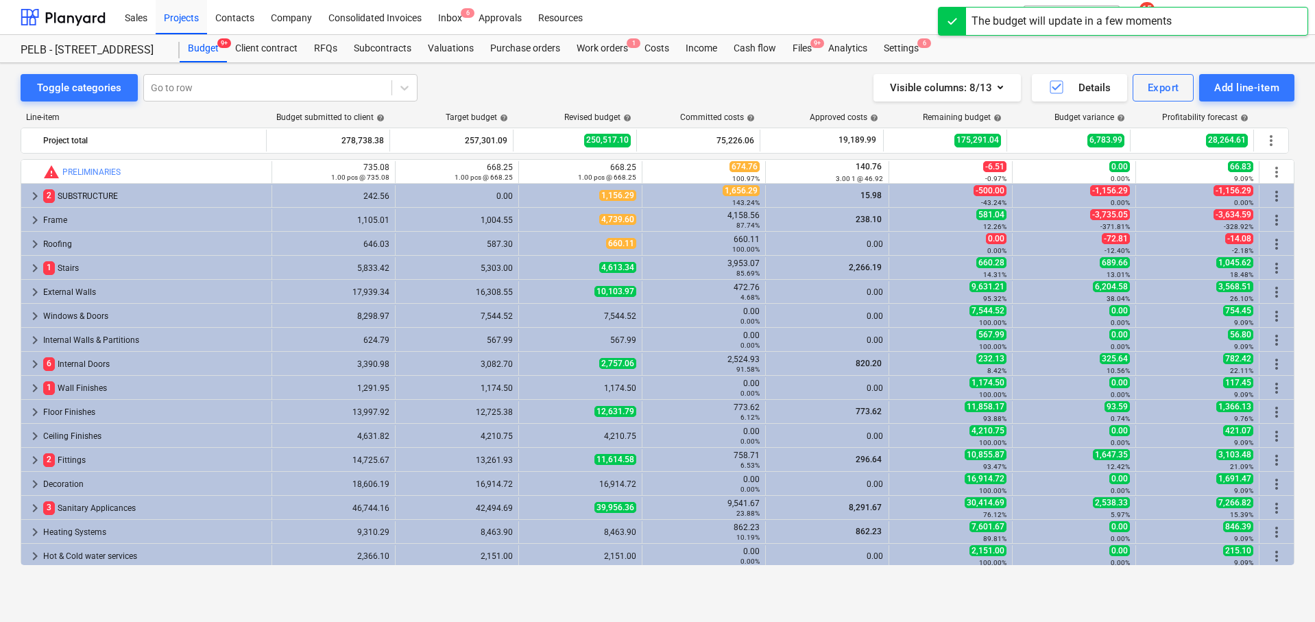
scroll to position [356, 0]
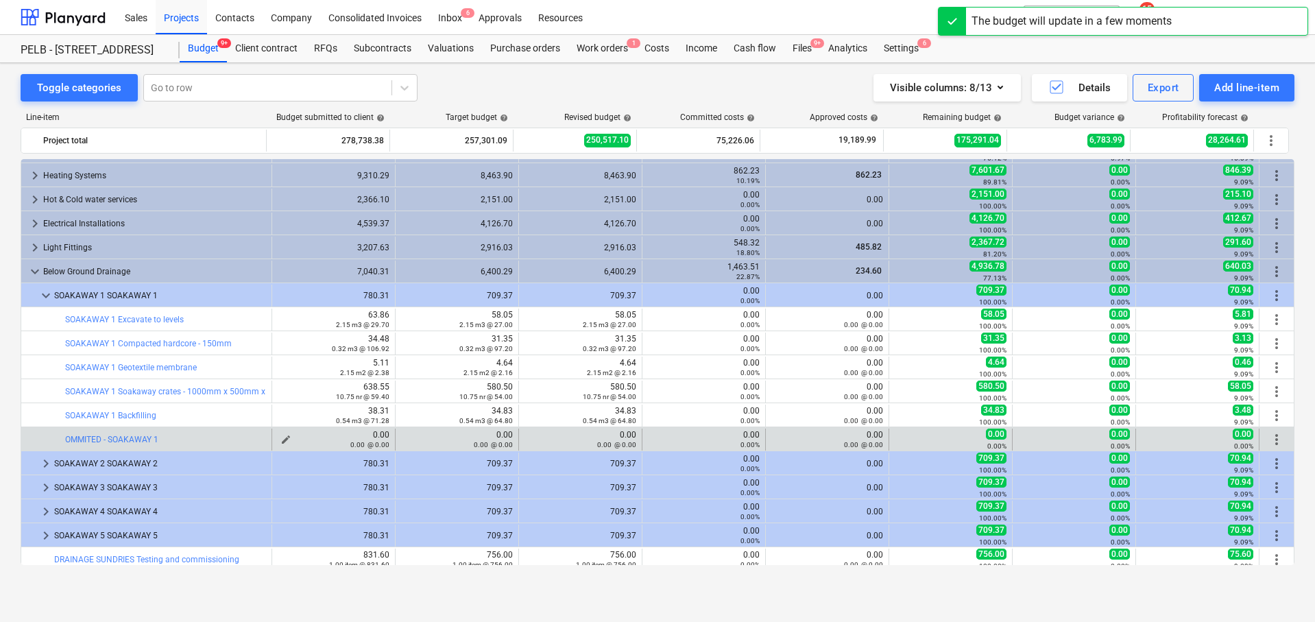
click at [283, 437] on span "edit" at bounding box center [285, 439] width 11 height 11
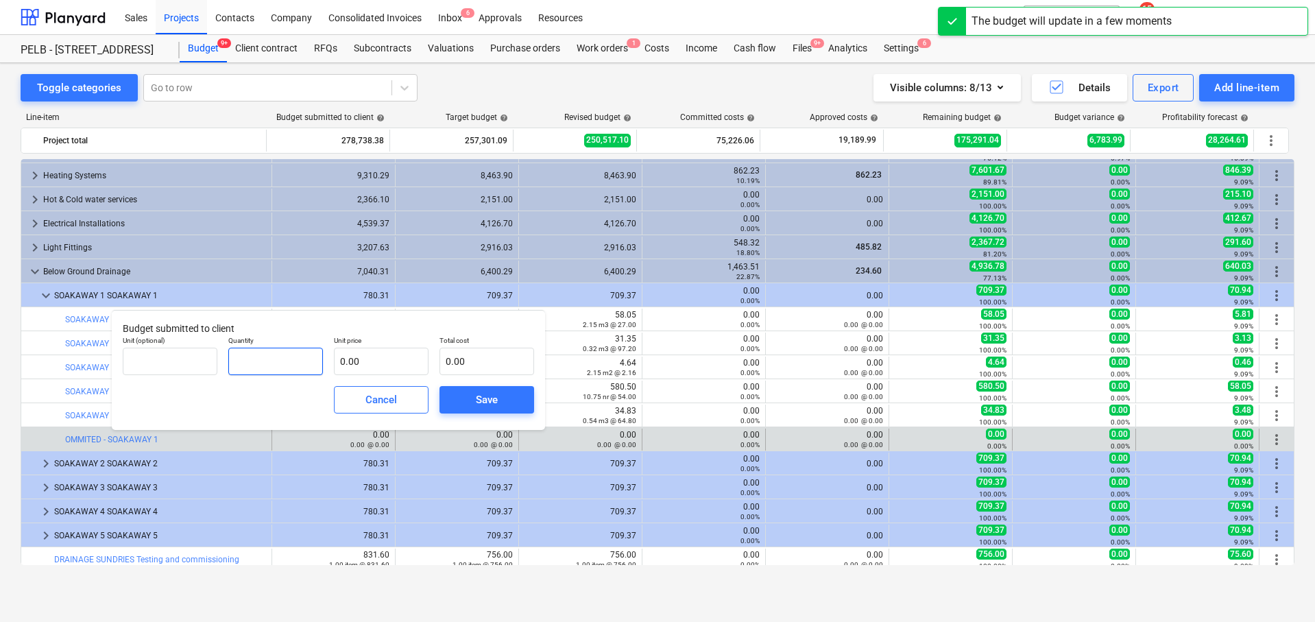
click at [287, 366] on input "text" at bounding box center [275, 360] width 95 height 27
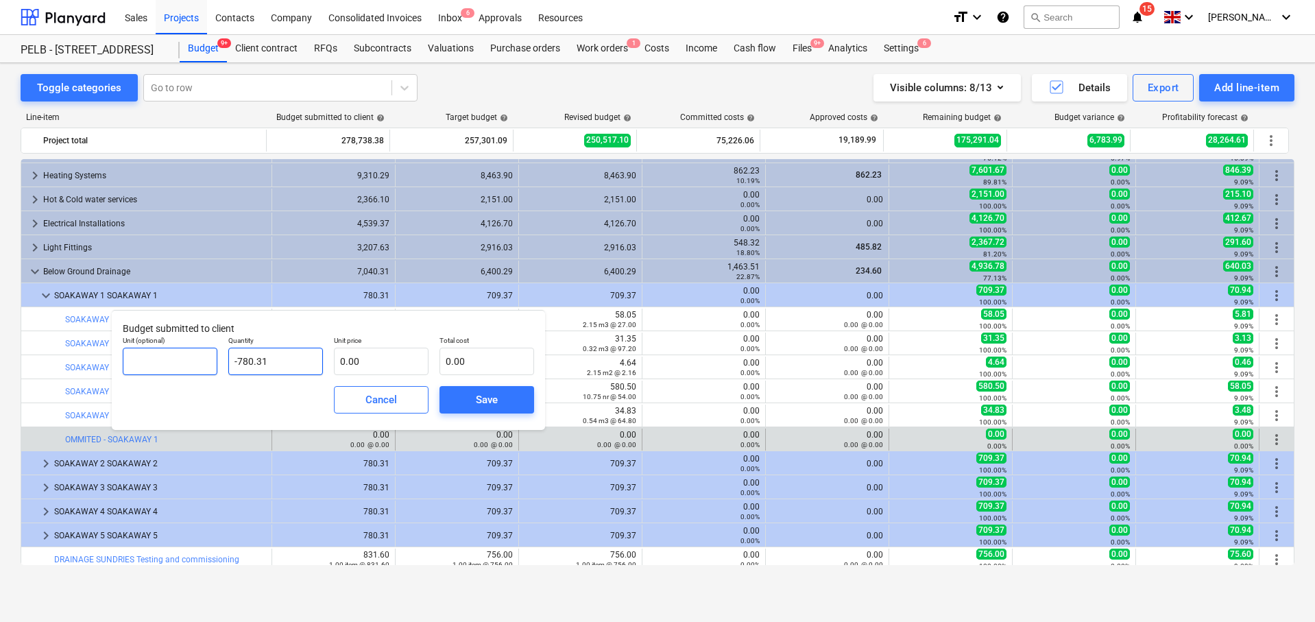
drag, startPoint x: 305, startPoint y: 368, endPoint x: 188, endPoint y: 358, distance: 117.6
click at [188, 358] on div "Unit (optional) Quantity -780.31 Unit price 0.00 Total cost 0.00" at bounding box center [328, 355] width 422 height 50
type input "1.00"
click at [193, 356] on input "text" at bounding box center [170, 360] width 95 height 27
type input "I"
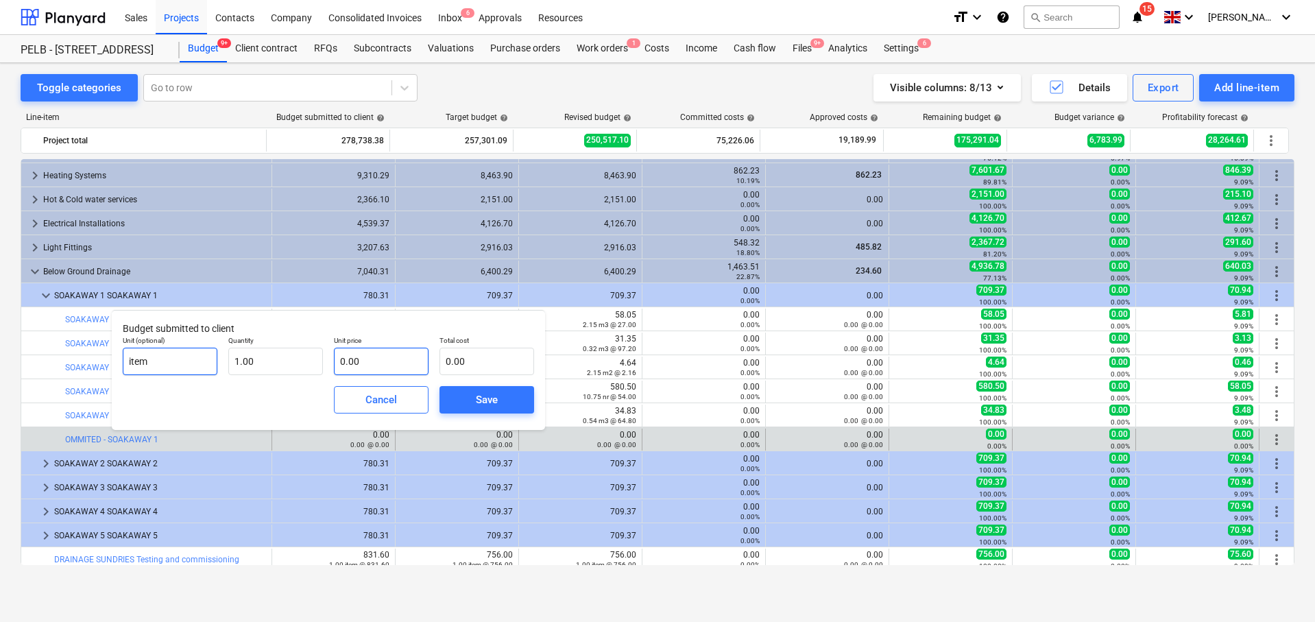
type input "item"
click at [373, 358] on input "text" at bounding box center [381, 360] width 95 height 27
type input "0.00"
click at [485, 366] on input "text" at bounding box center [486, 360] width 95 height 27
type input "0.00"
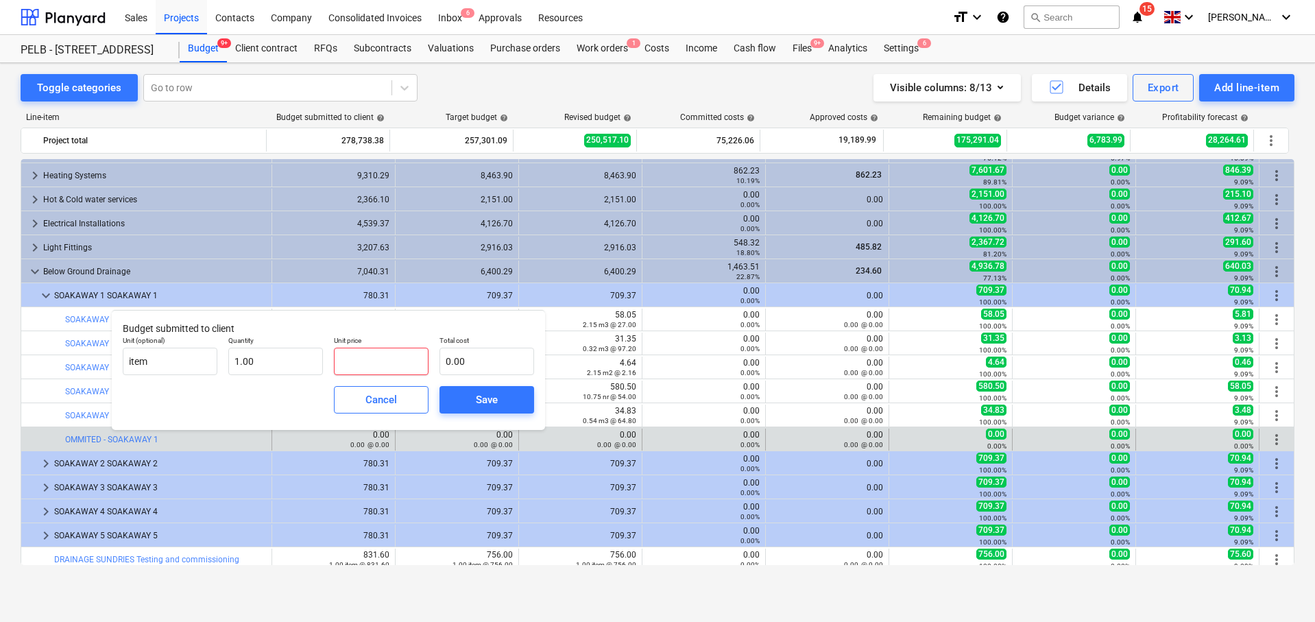
click at [357, 365] on input "text" at bounding box center [381, 360] width 95 height 27
type input "7"
type input "7.00"
type input "78"
type input "78.00"
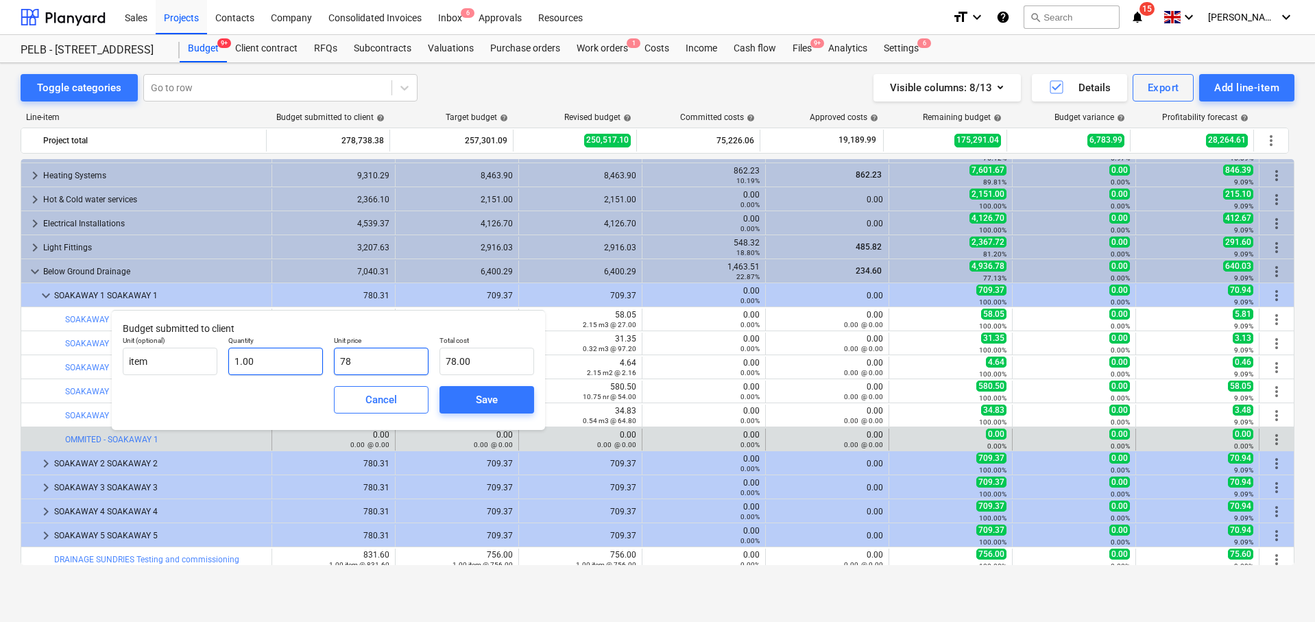
type input "780"
type input "780.00"
type input "780.3"
type input "780.30"
type input "780.31"
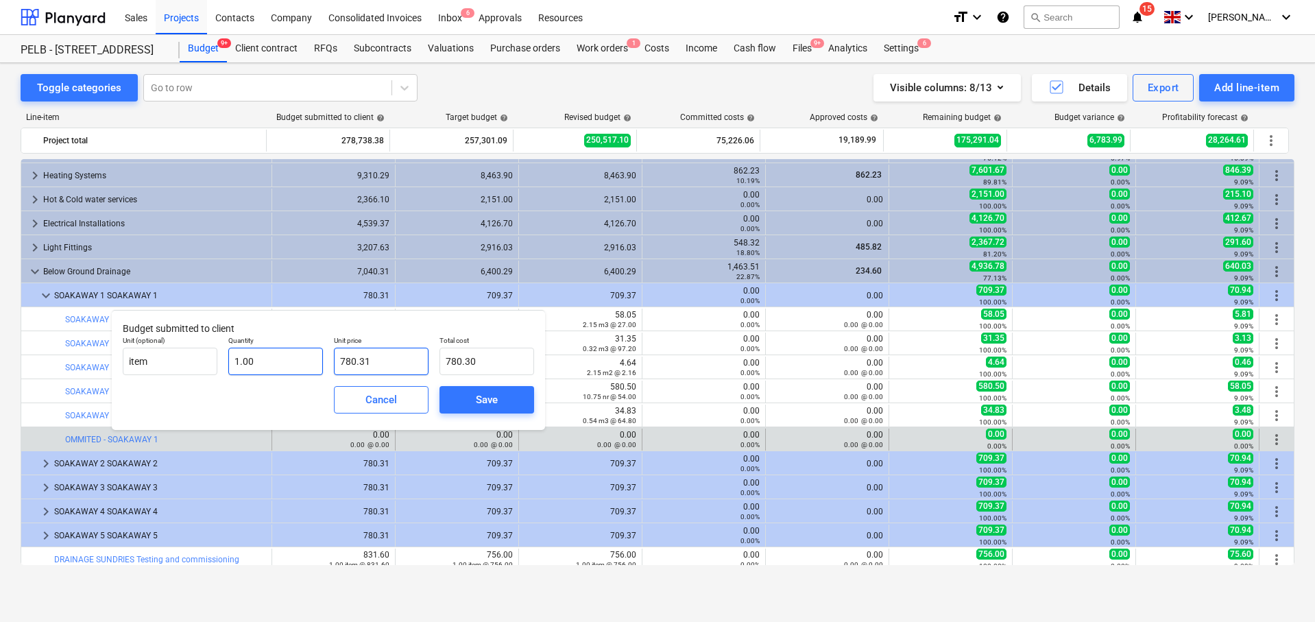
type input "780.31"
click at [235, 357] on input "1" at bounding box center [275, 360] width 95 height 27
type input "-1"
type input "-780.31"
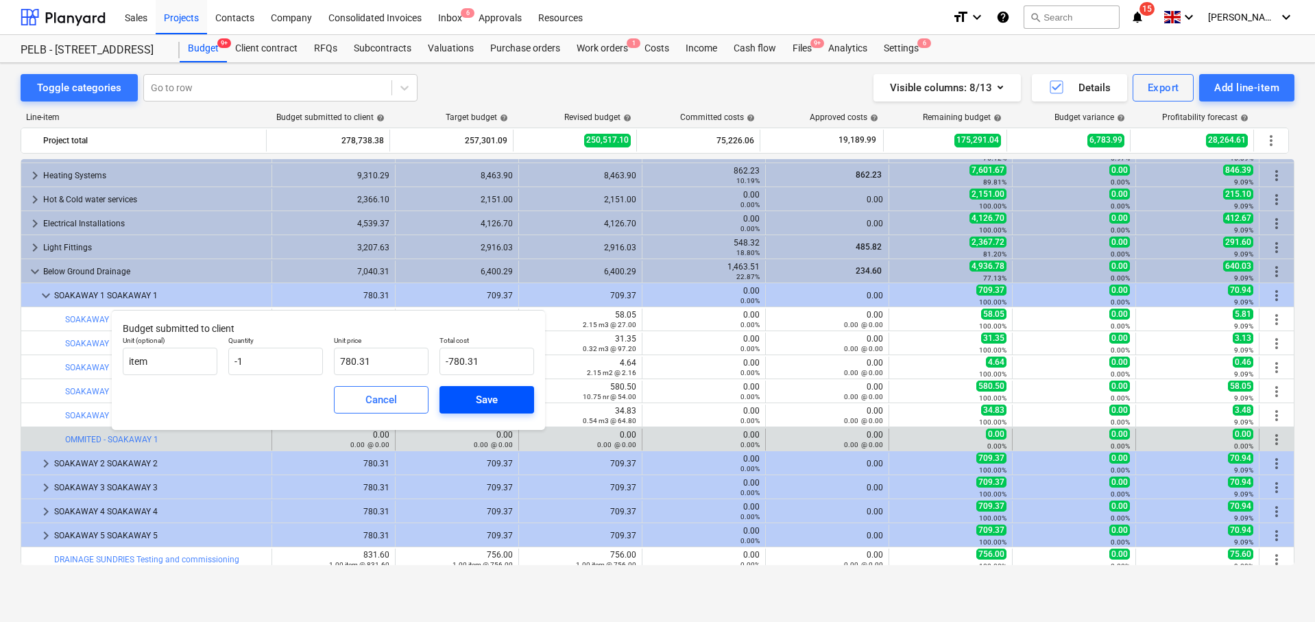
type input "-1.00"
click at [484, 395] on div "Save" at bounding box center [487, 400] width 22 height 18
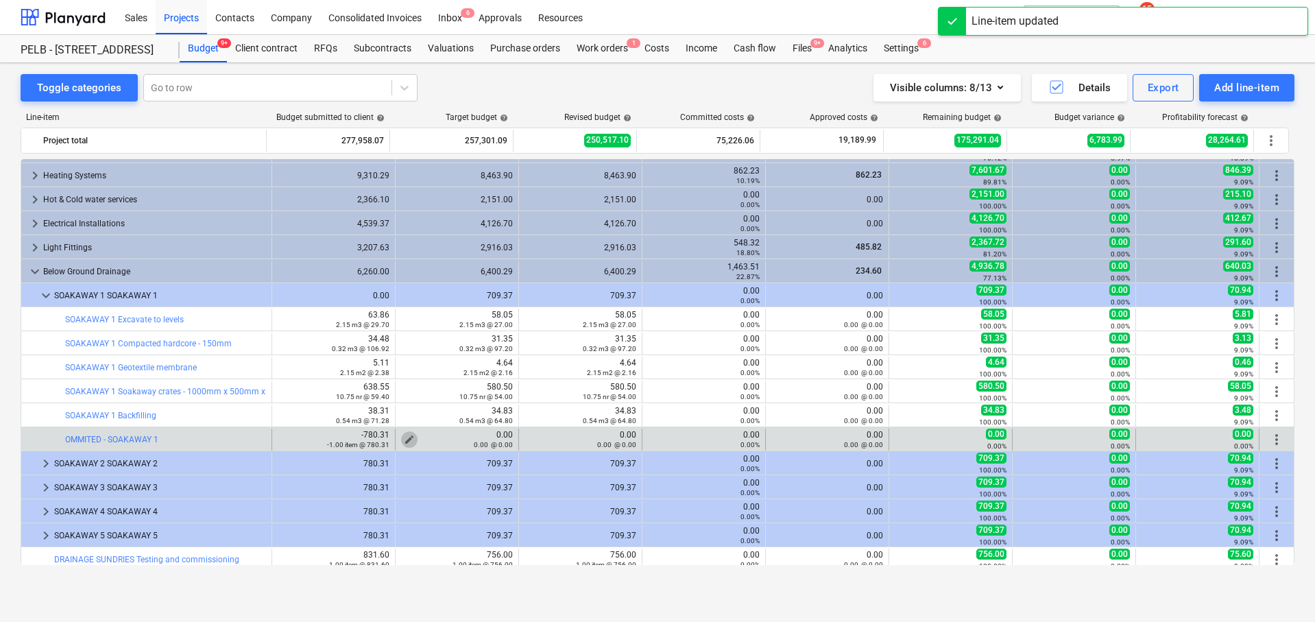
click at [404, 436] on span "edit" at bounding box center [409, 439] width 11 height 11
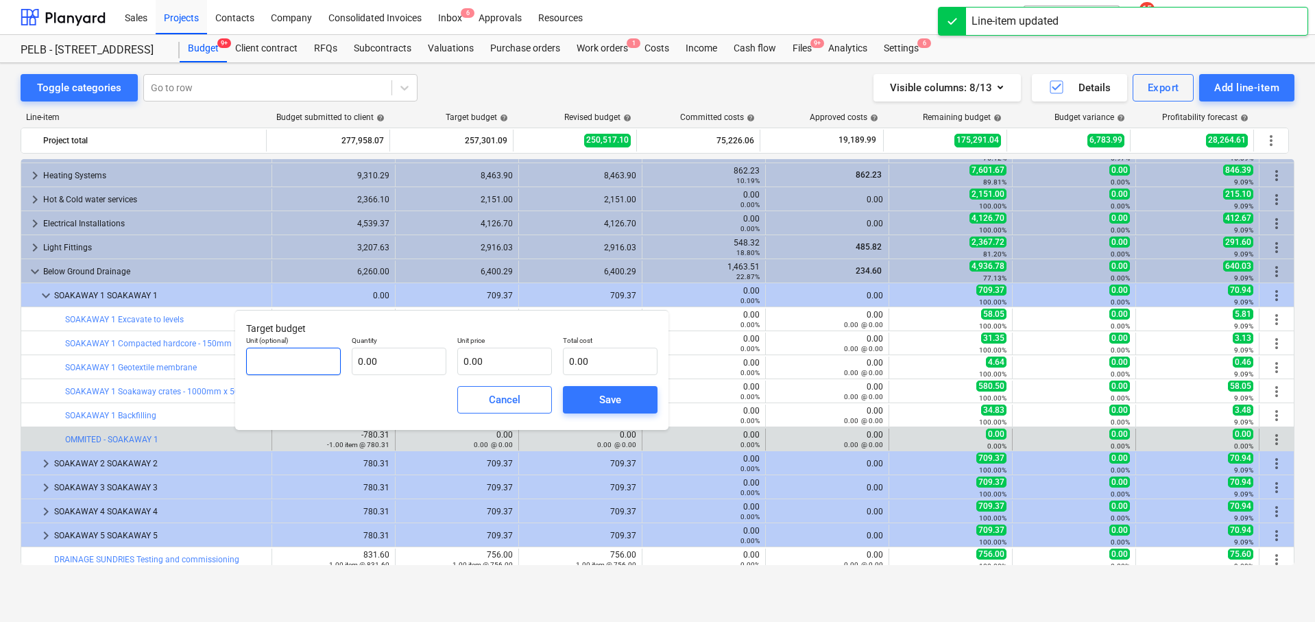
click at [326, 357] on input "text" at bounding box center [293, 360] width 95 height 27
type input "i"
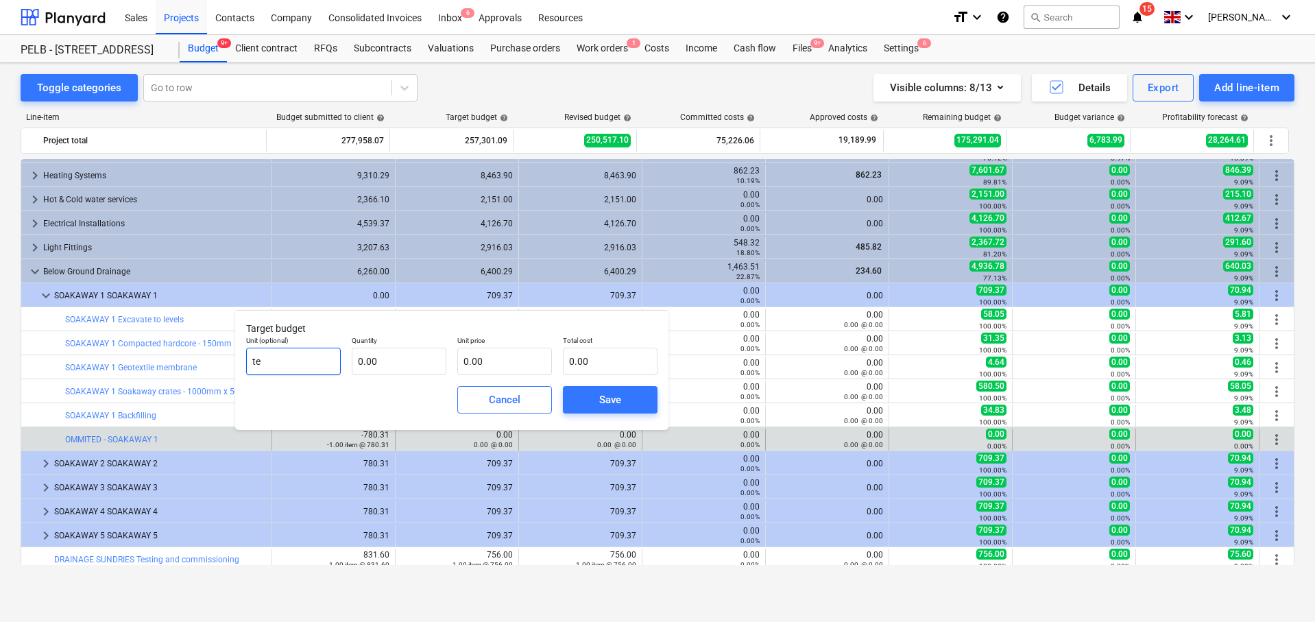
type input "t"
type input "item"
drag, startPoint x: 381, startPoint y: 339, endPoint x: 402, endPoint y: 357, distance: 27.2
click at [381, 340] on p "Quantity" at bounding box center [399, 342] width 95 height 12
click at [402, 358] on input "text" at bounding box center [399, 360] width 95 height 27
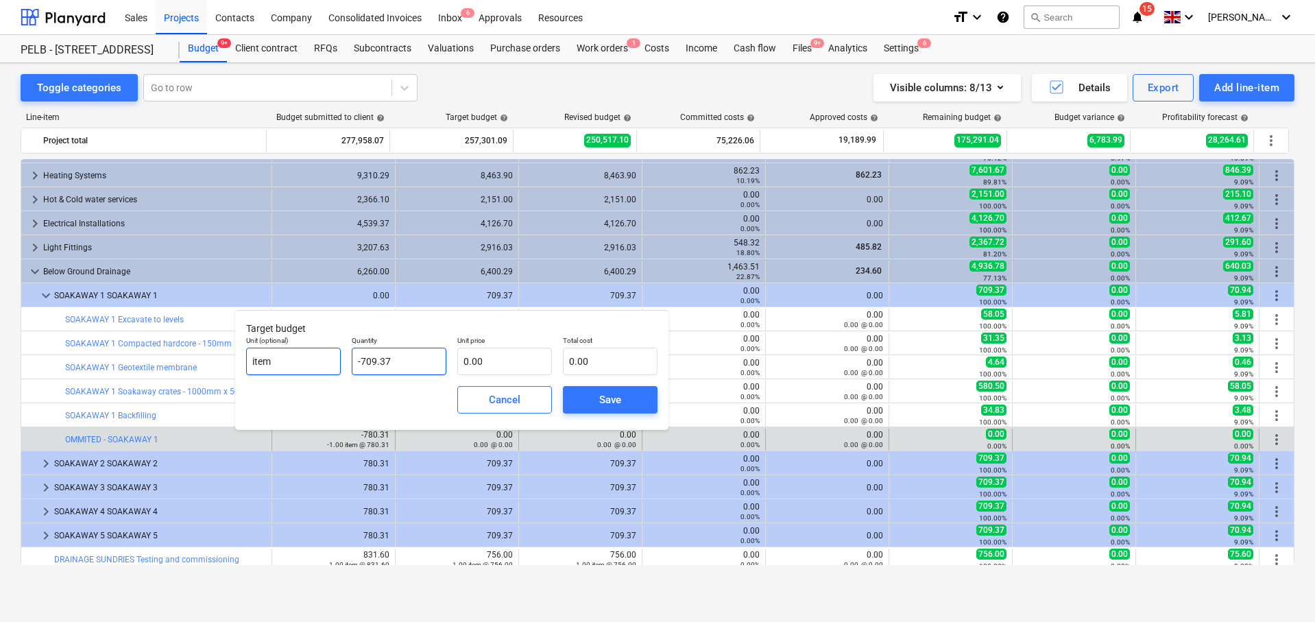
drag, startPoint x: 404, startPoint y: 367, endPoint x: 330, endPoint y: 362, distance: 74.9
click at [330, 362] on div "Unit (optional) item Quantity -709.37 Unit price 0.00 Total cost 0.00" at bounding box center [452, 355] width 422 height 50
type input "1"
type input "-1.00"
click at [511, 374] on input "text" at bounding box center [504, 360] width 95 height 27
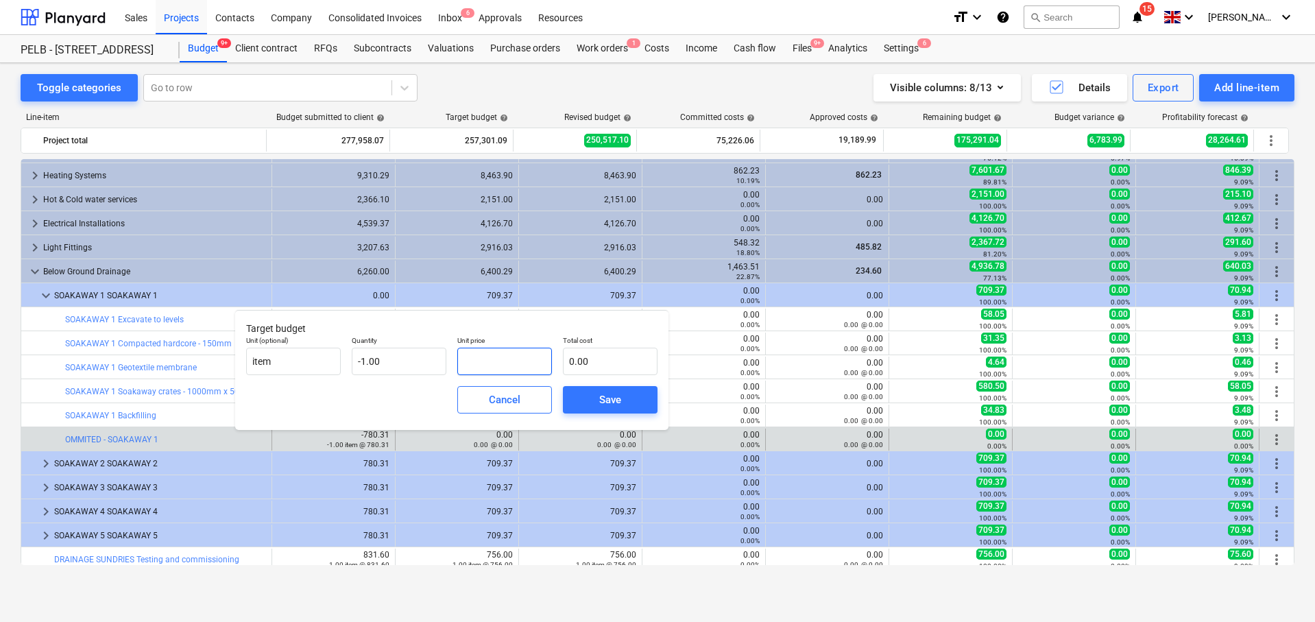
type input "7"
type input "-7.00"
type input "70"
type input "-70.00"
type input "709"
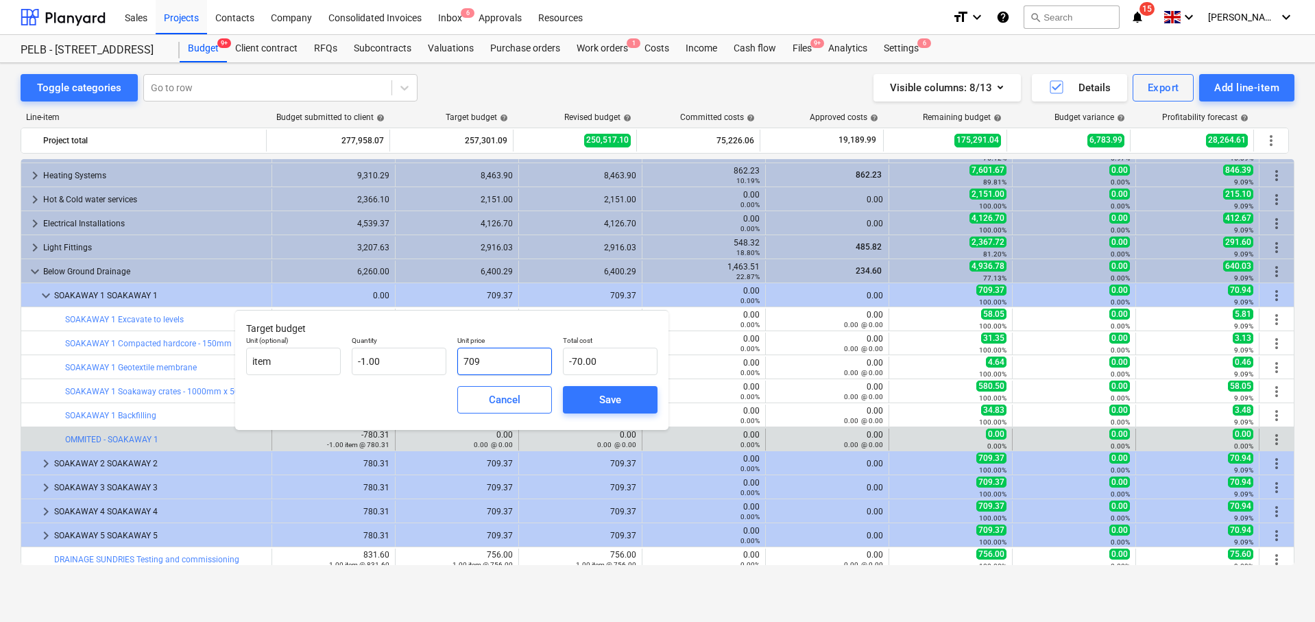
type input "-709.00"
type input "709.3"
type input "-709.30"
type input "709.37"
type input "-709.37"
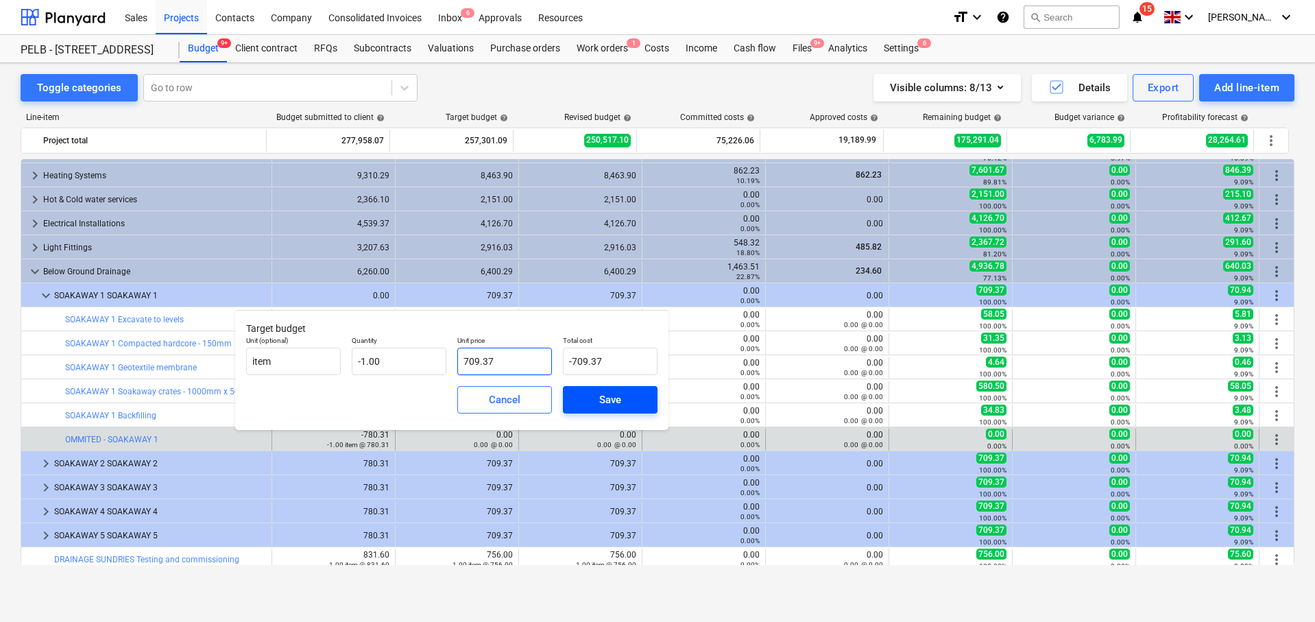
type input "709.37"
click at [611, 404] on div "Save" at bounding box center [610, 400] width 22 height 18
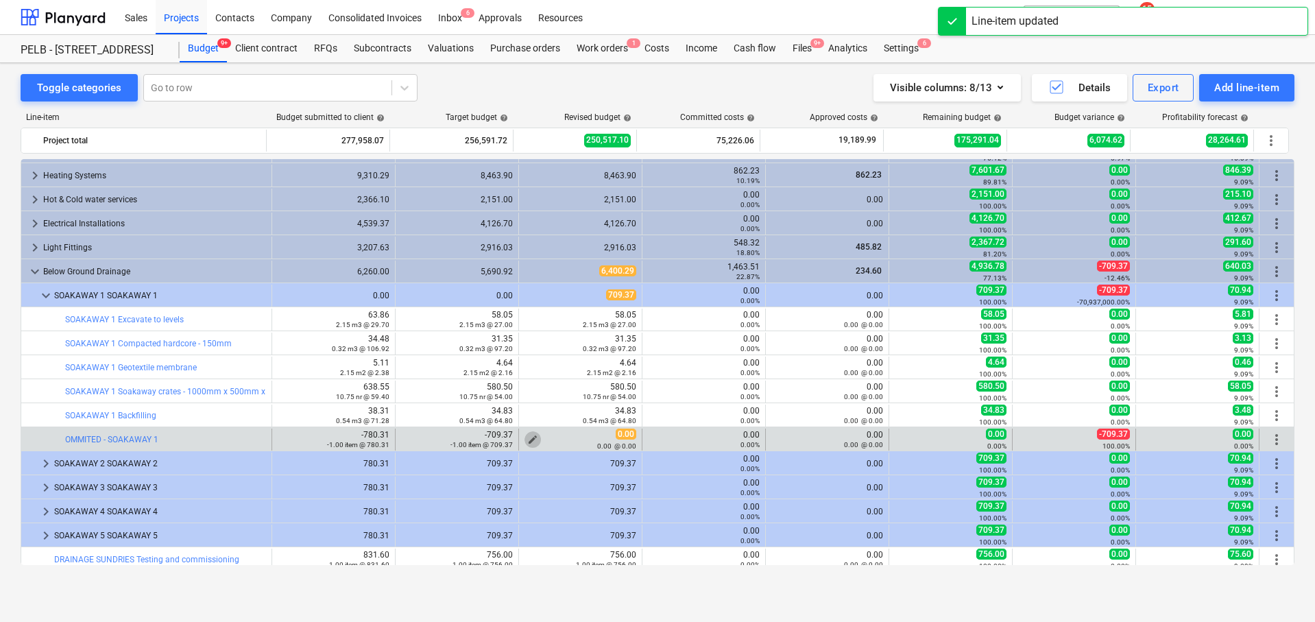
click at [530, 436] on span "edit" at bounding box center [532, 439] width 11 height 11
type textarea "x"
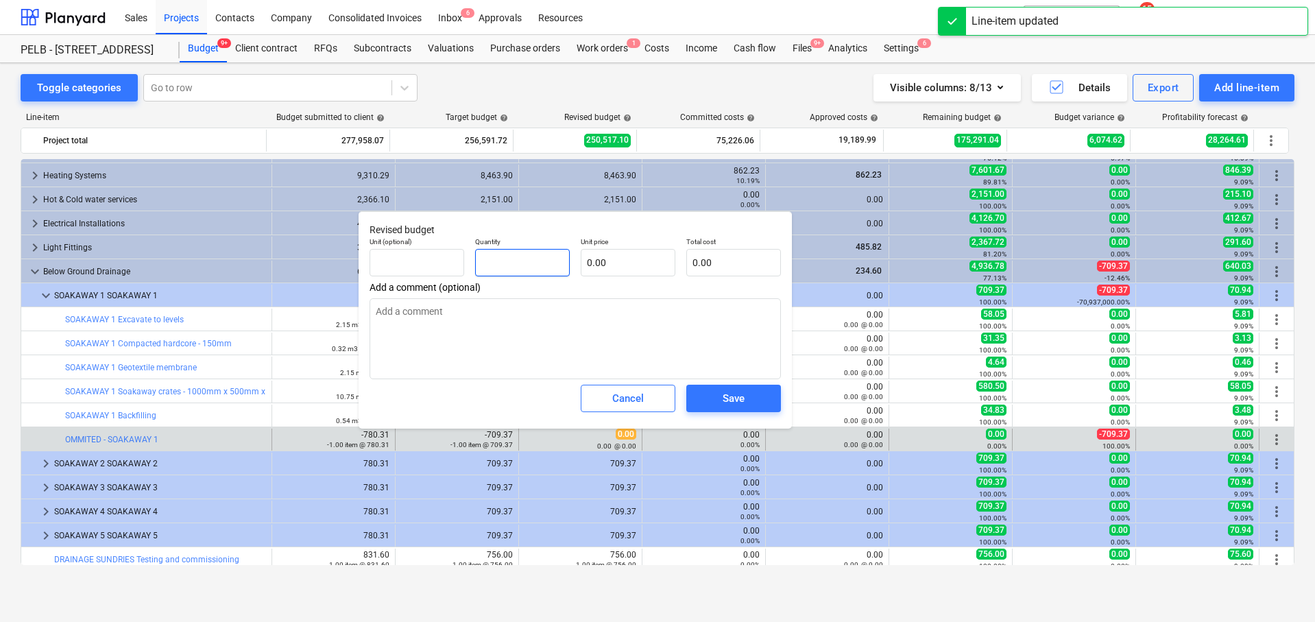
click at [515, 273] on input "text" at bounding box center [522, 262] width 95 height 27
type textarea "x"
type input "-"
type textarea "x"
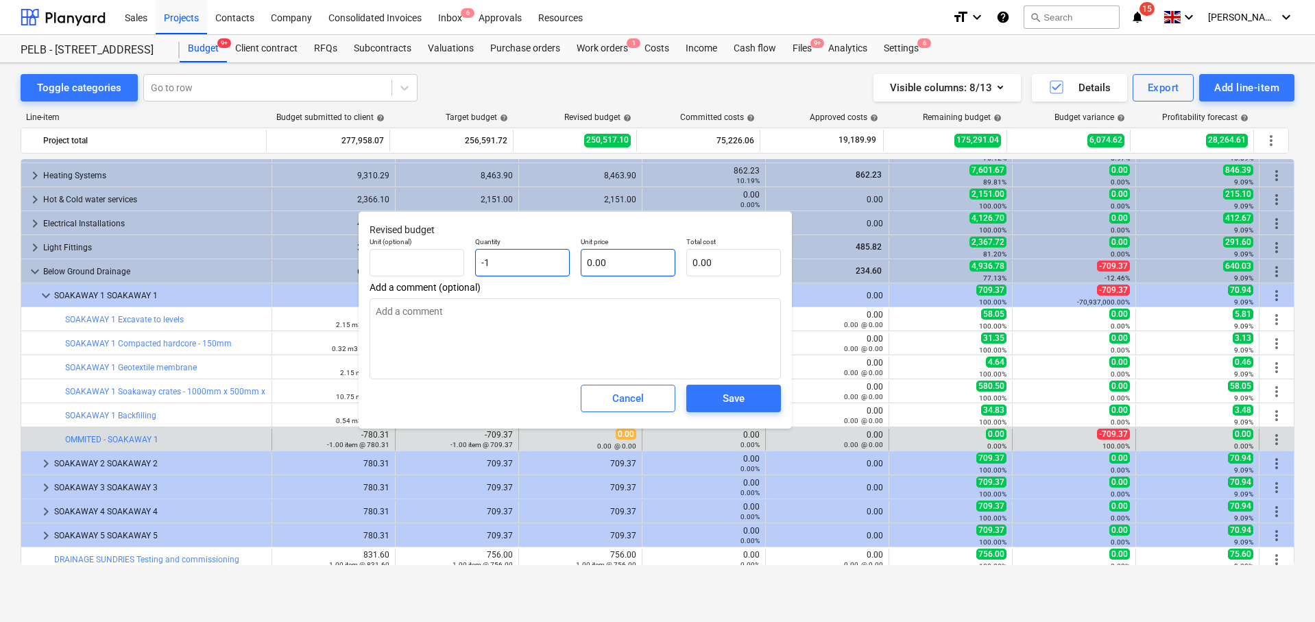
type input "-1"
type textarea "x"
type input "-1.00"
click at [637, 264] on input "text" at bounding box center [628, 262] width 95 height 27
type textarea "x"
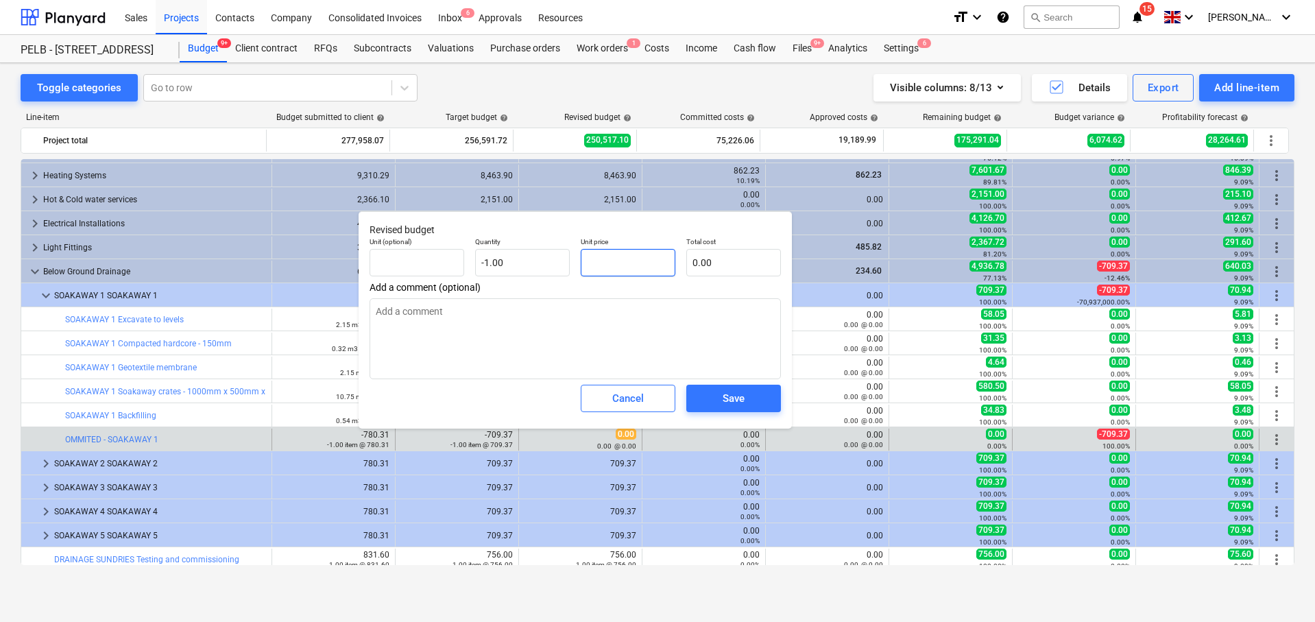
type input "7"
type input "-7.00"
type textarea "x"
type input "70"
type input "-70.00"
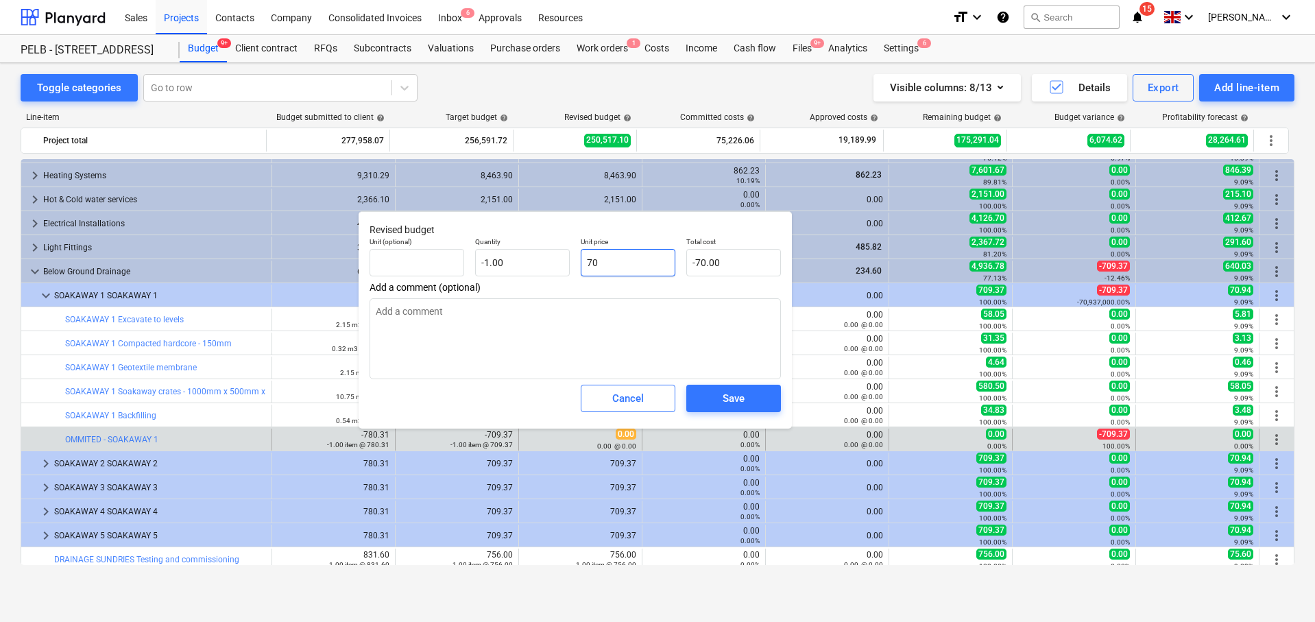
type textarea "x"
type input "709"
type input "-709.00"
type textarea "x"
type input "709."
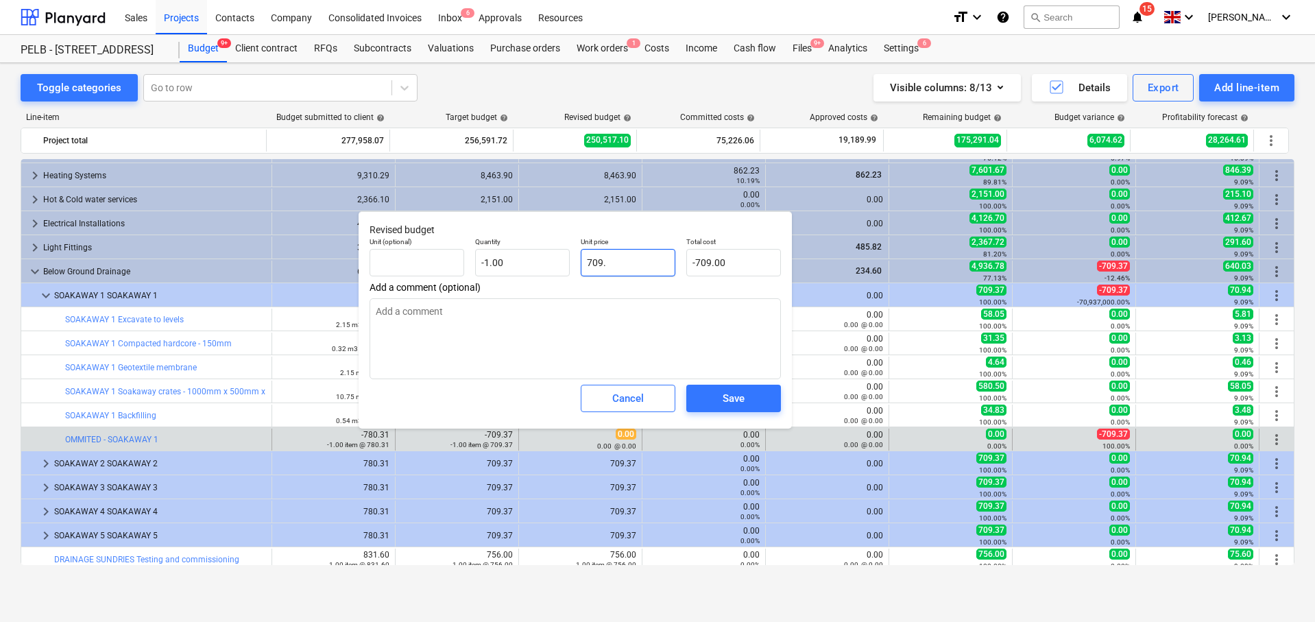
type textarea "x"
type input "709.3"
type input "-709.30"
type textarea "x"
type input "709.37"
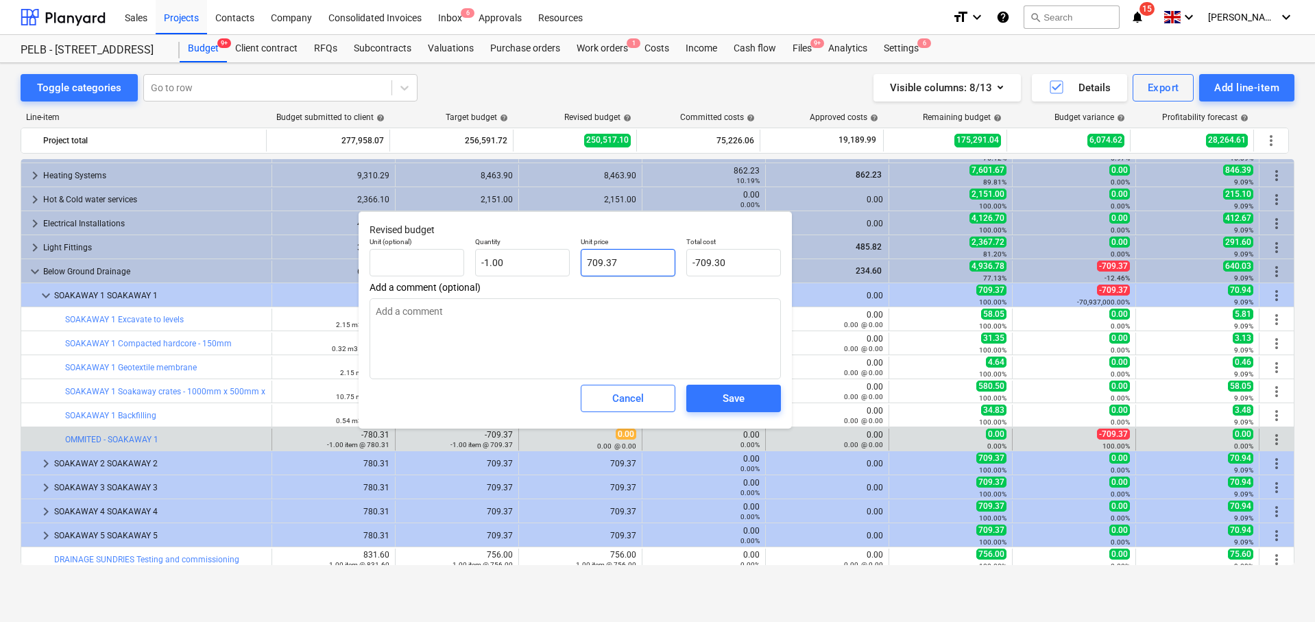
type input "-709.37"
type input "709.37"
click at [733, 401] on div "Save" at bounding box center [733, 398] width 22 height 18
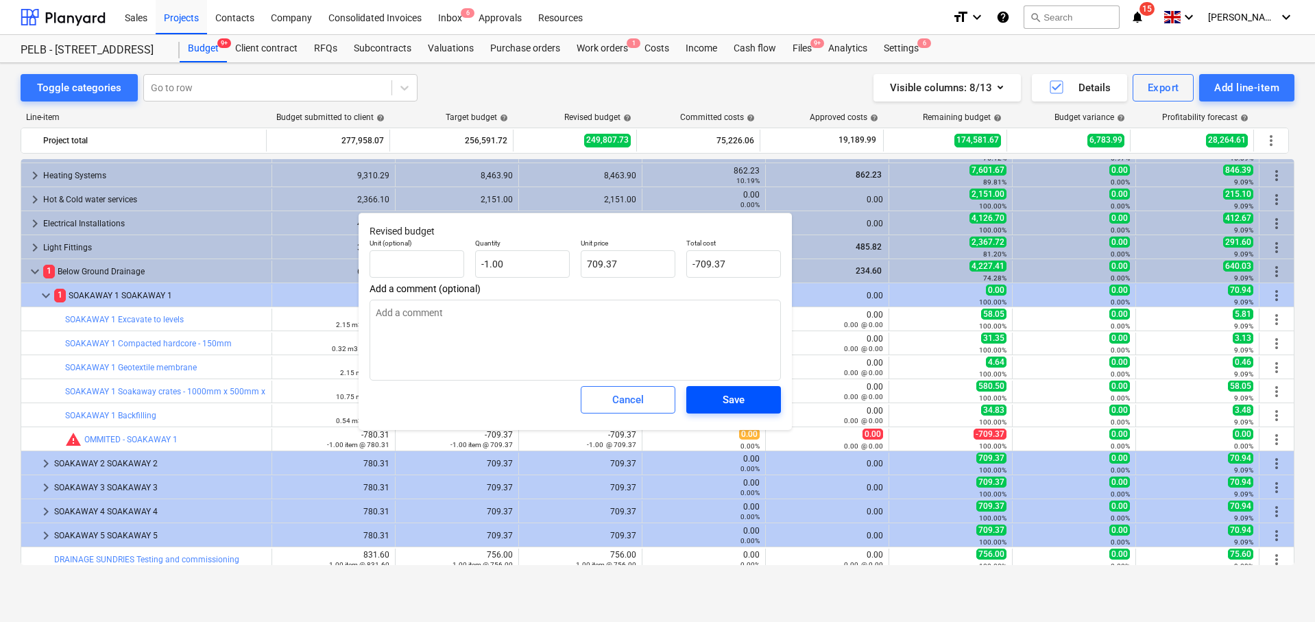
type textarea "x"
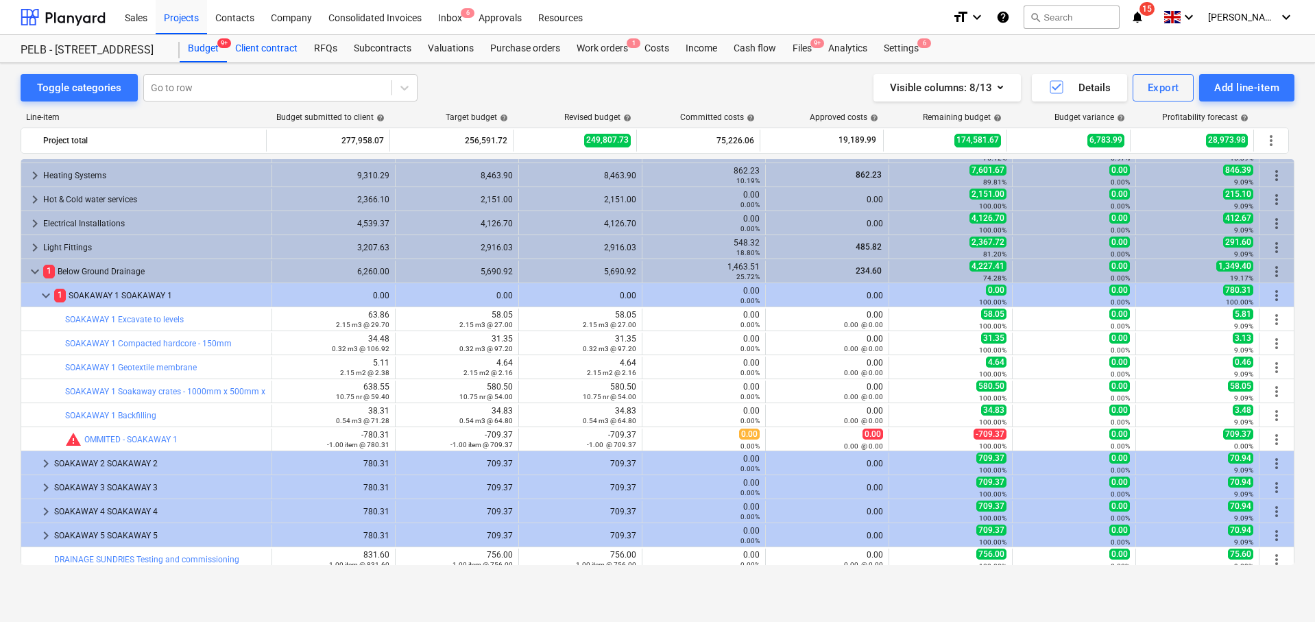
click at [273, 45] on div "Client contract" at bounding box center [266, 48] width 79 height 27
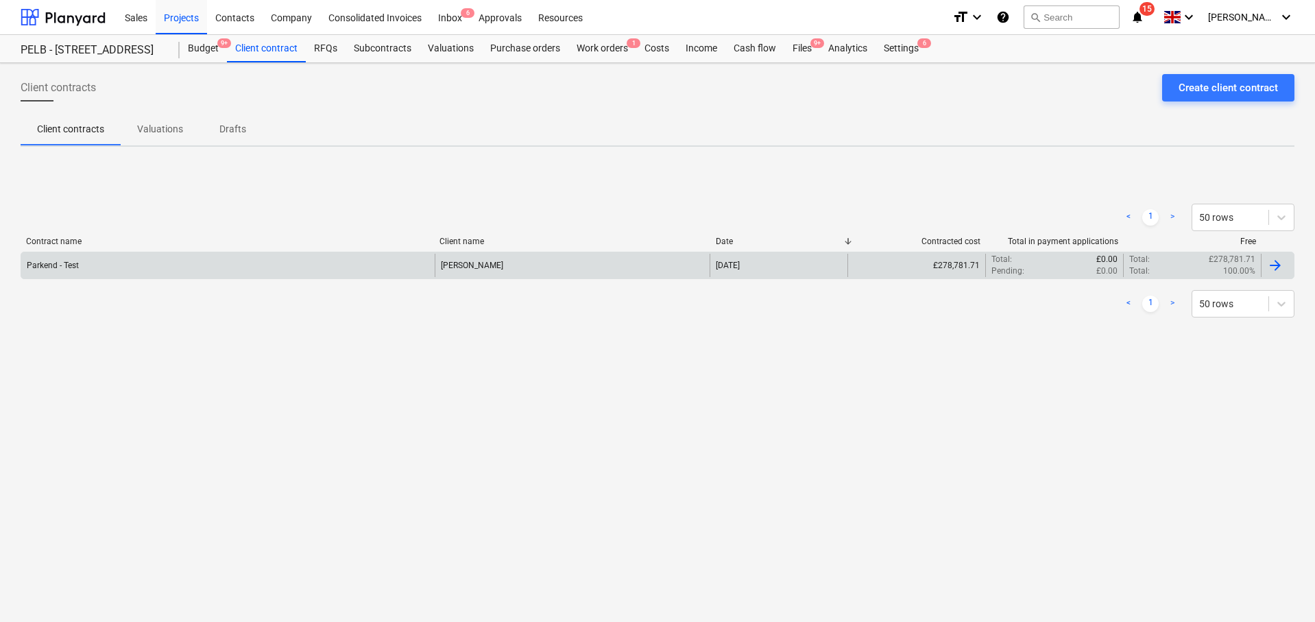
click at [258, 269] on div "Parkend - Test" at bounding box center [227, 265] width 413 height 23
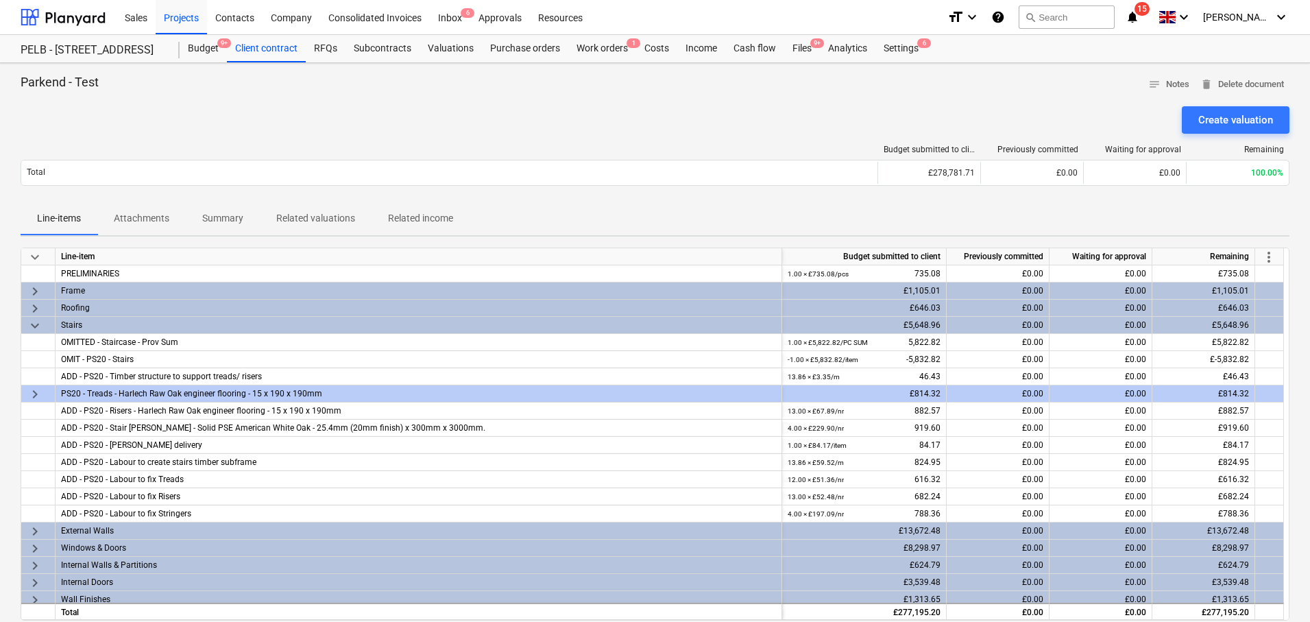
click at [1273, 254] on span "more_vert" at bounding box center [1268, 257] width 16 height 16
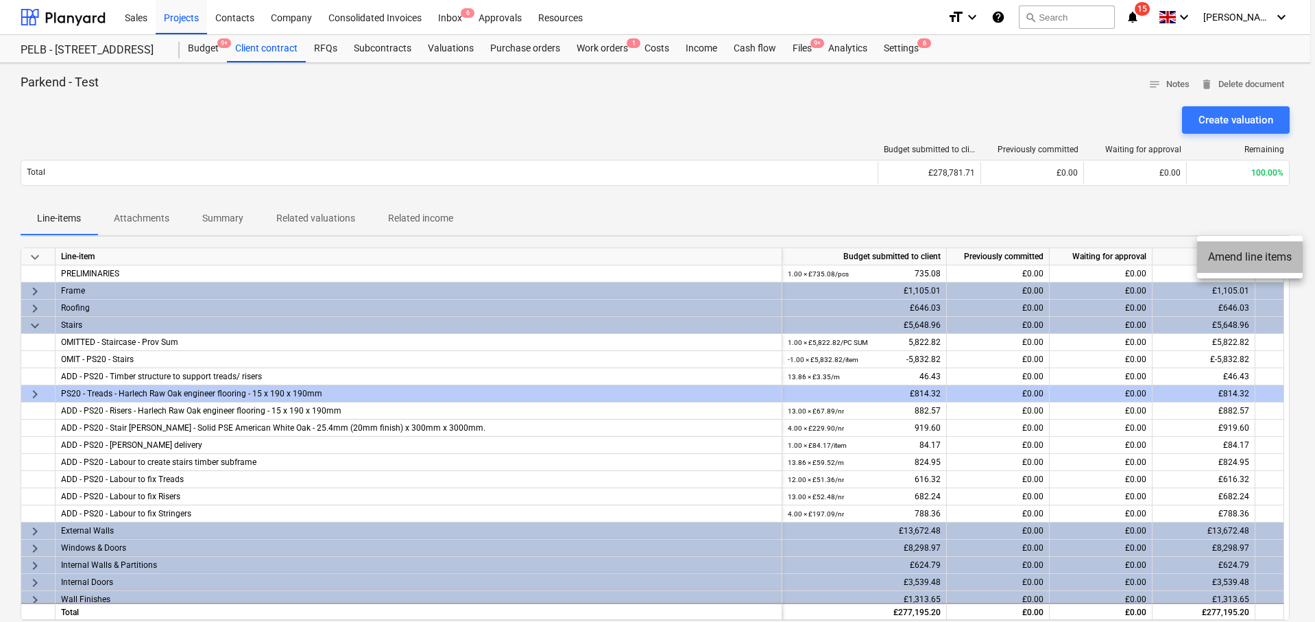
click at [1274, 256] on li "Amend line items" at bounding box center [1250, 257] width 106 height 32
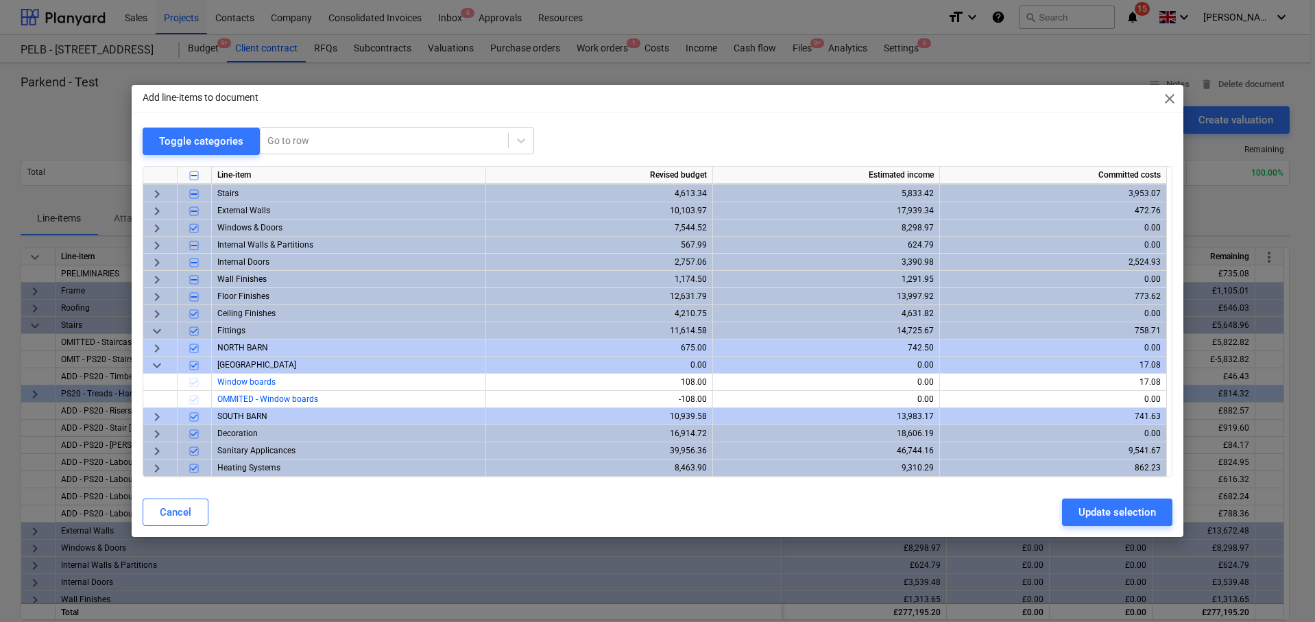
scroll to position [62, 0]
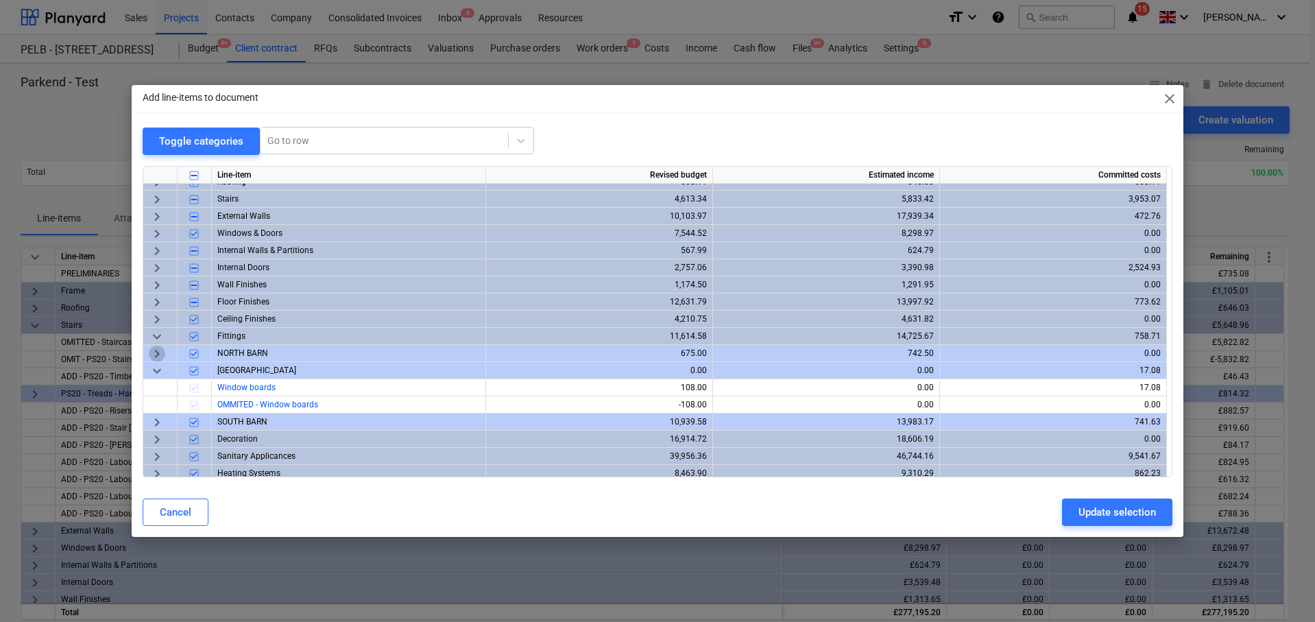
click at [156, 352] on span "keyboard_arrow_right" at bounding box center [157, 353] width 16 height 16
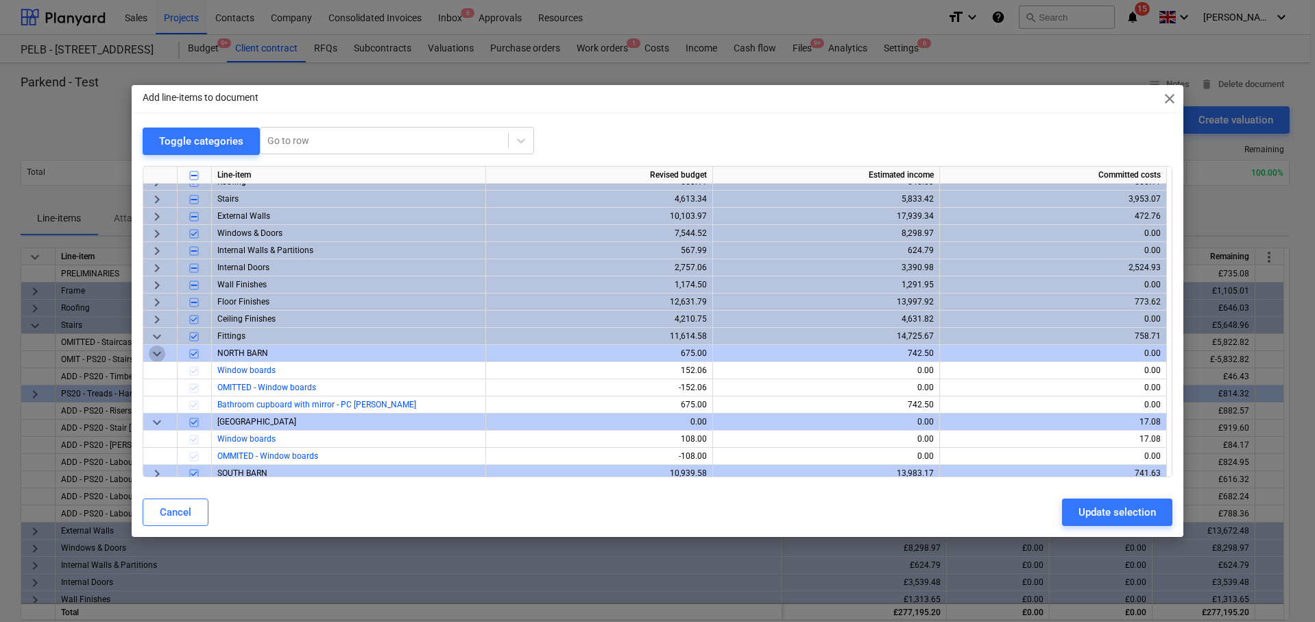
click at [156, 352] on span "keyboard_arrow_down" at bounding box center [157, 353] width 16 height 16
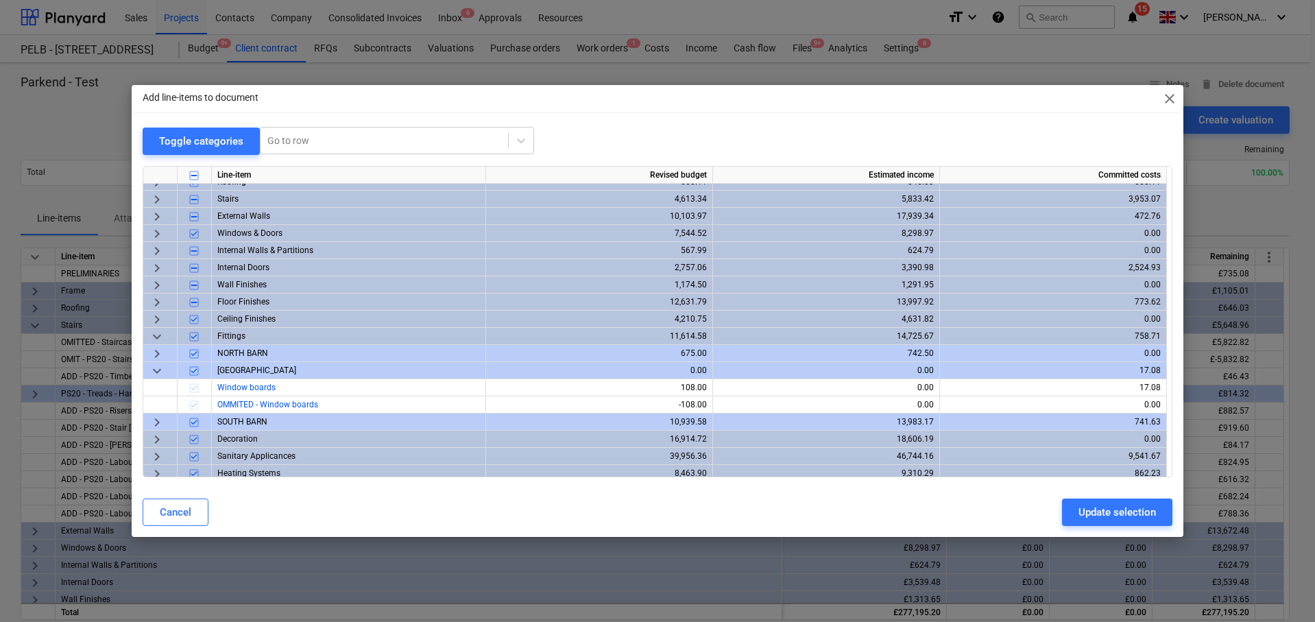
click at [158, 367] on span "keyboard_arrow_down" at bounding box center [157, 370] width 16 height 16
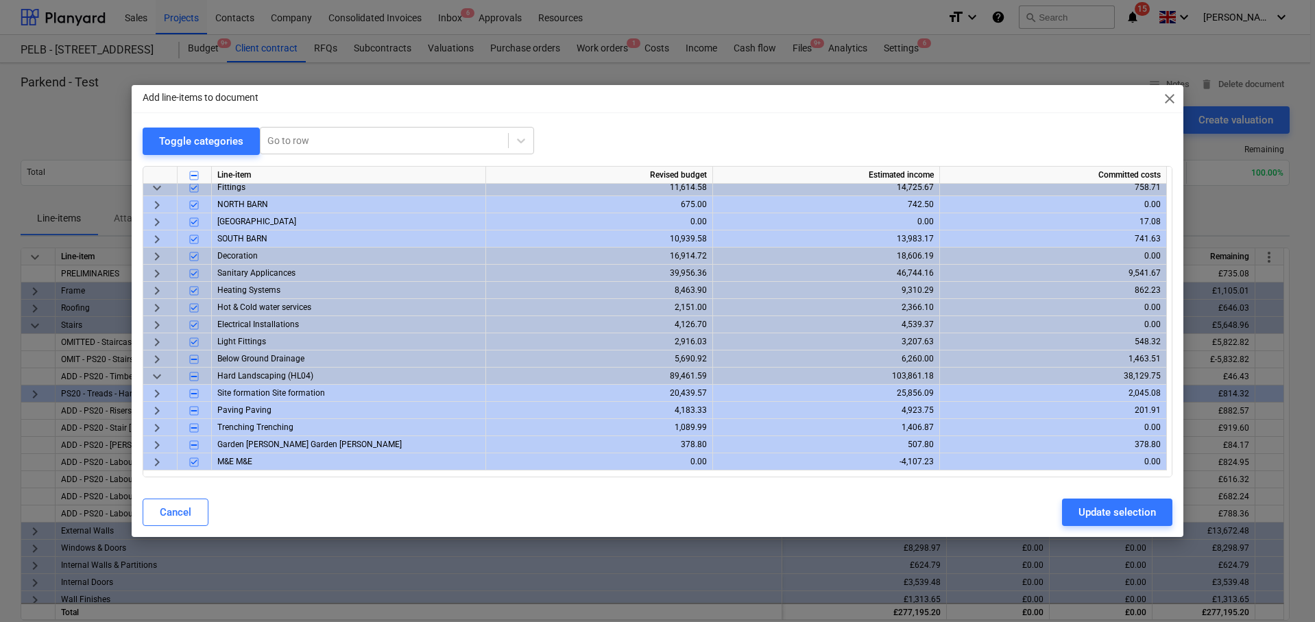
scroll to position [212, 0]
click at [158, 356] on span "keyboard_arrow_right" at bounding box center [157, 356] width 16 height 16
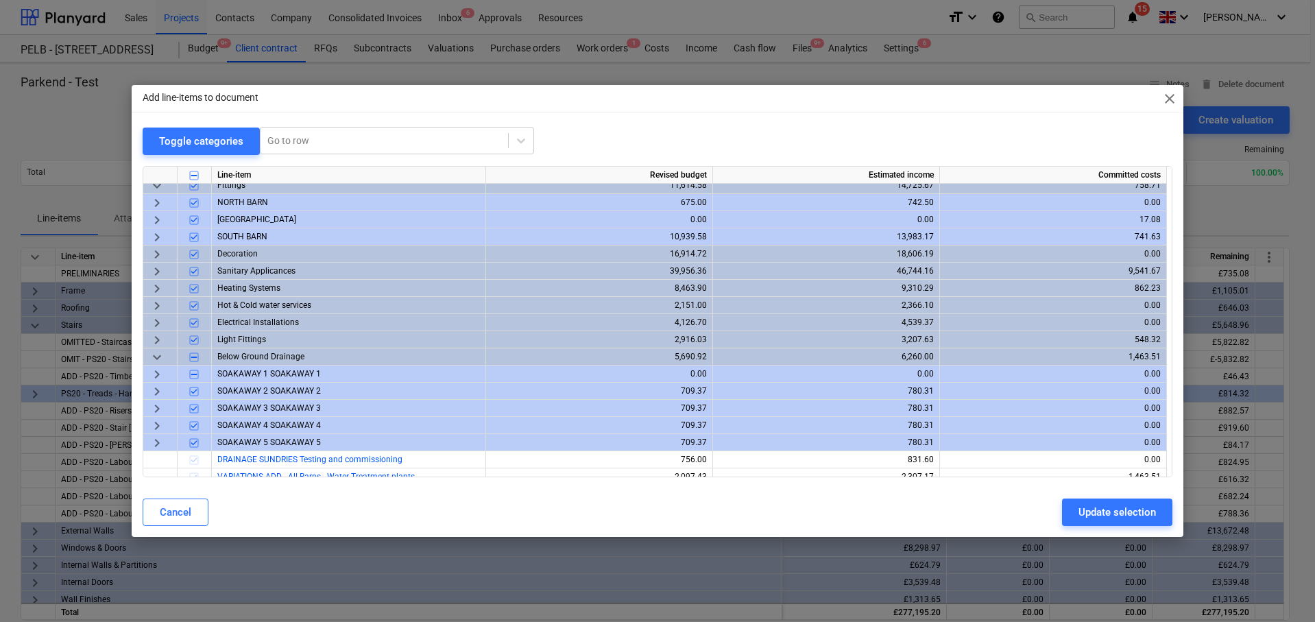
click at [158, 370] on span "keyboard_arrow_right" at bounding box center [157, 373] width 16 height 16
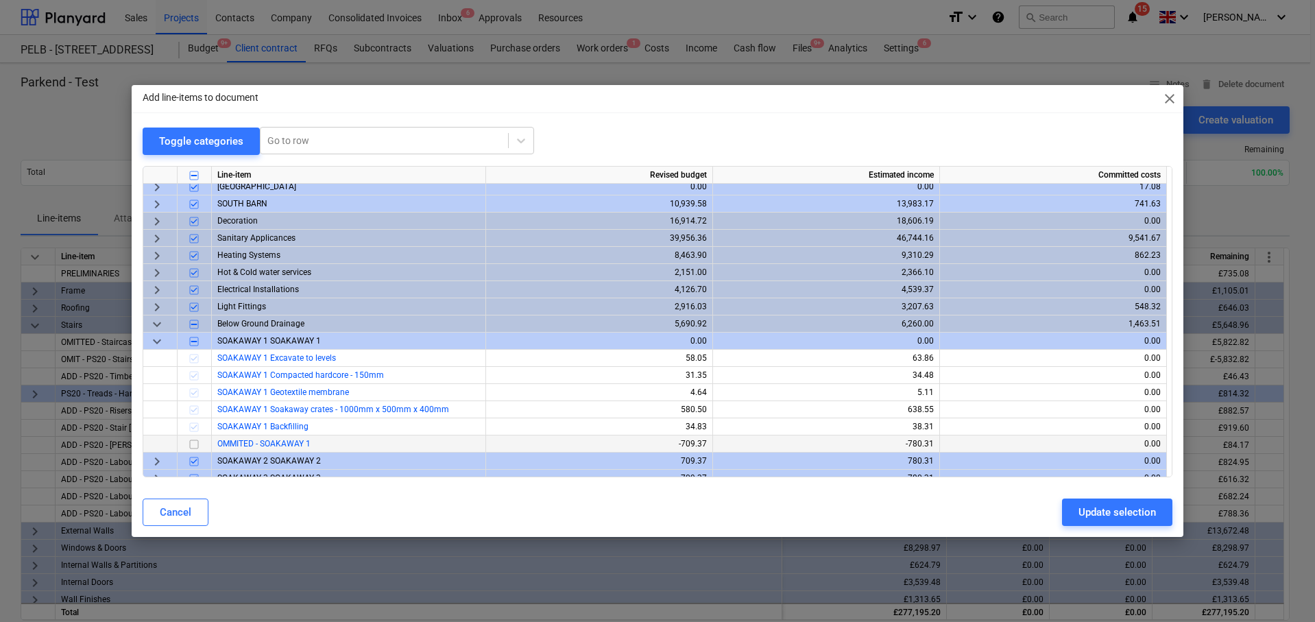
scroll to position [247, 0]
click at [194, 439] on input "checkbox" at bounding box center [194, 442] width 16 height 16
click at [1110, 514] on div "Update selection" at bounding box center [1116, 512] width 77 height 18
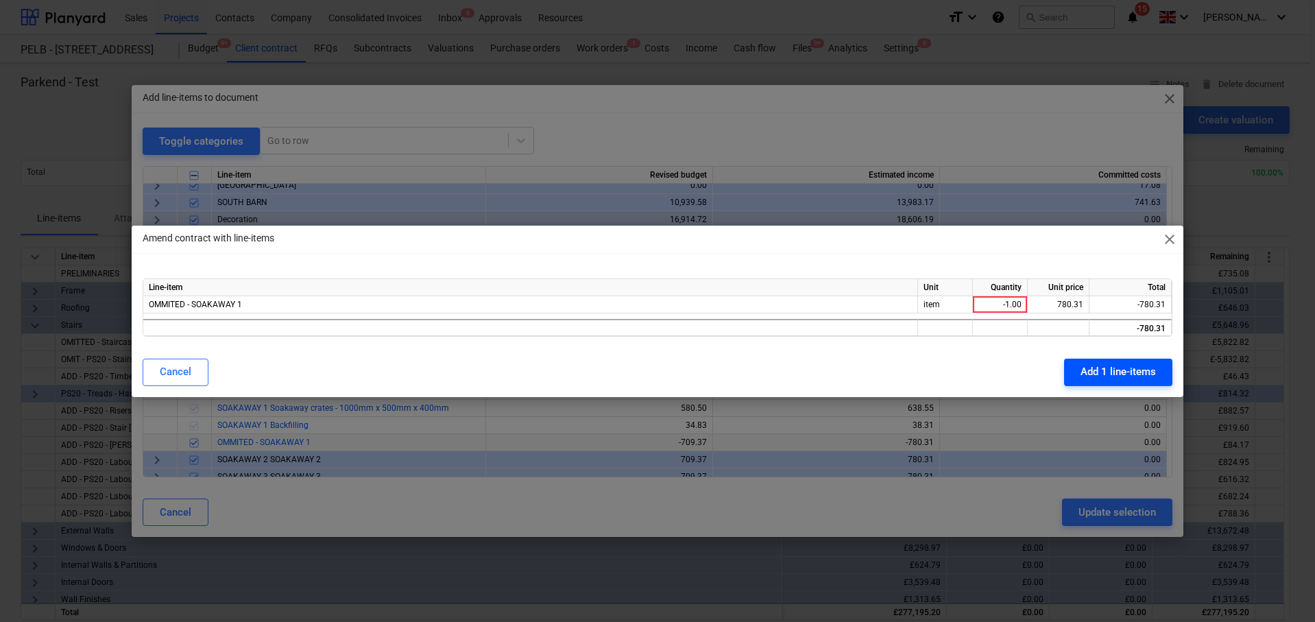
click at [1135, 367] on div "Add 1 line-items" at bounding box center [1117, 372] width 75 height 18
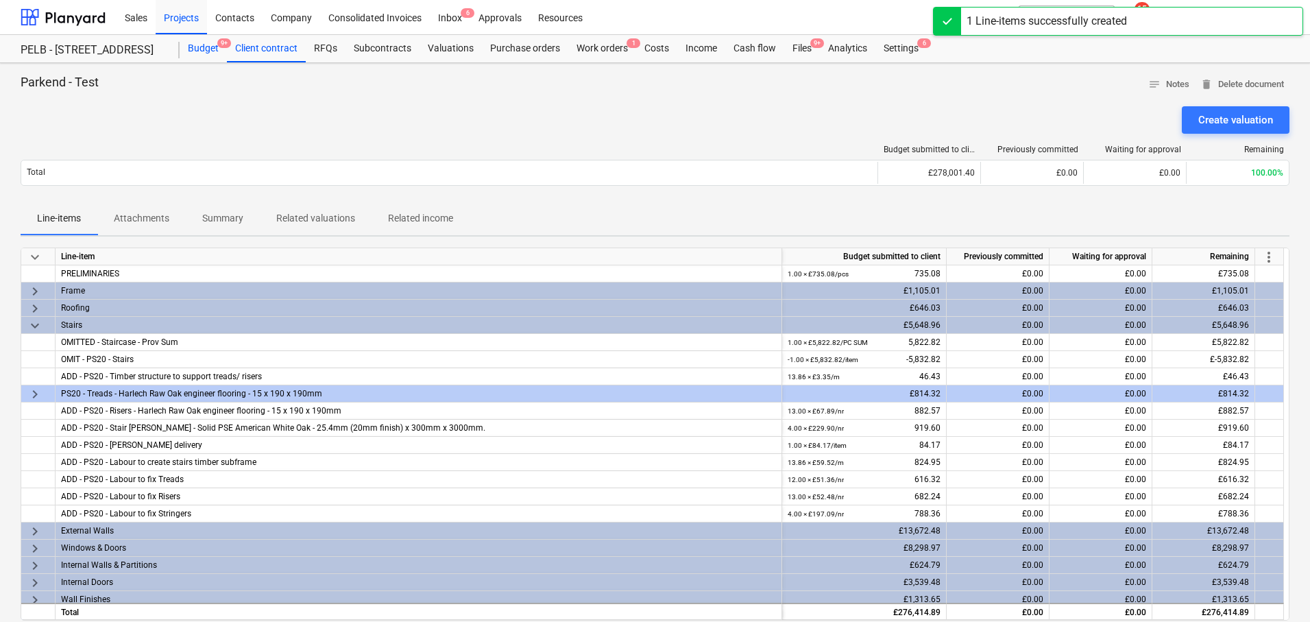
click at [203, 49] on div "Budget 9+" at bounding box center [203, 48] width 47 height 27
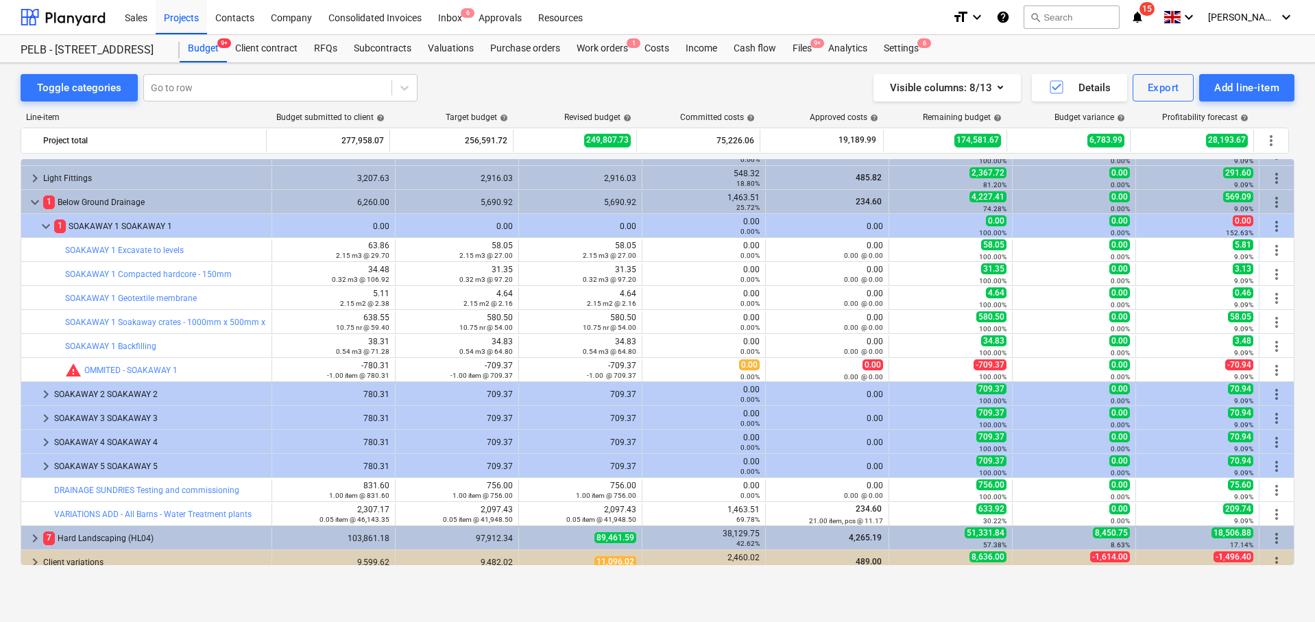
scroll to position [426, 0]
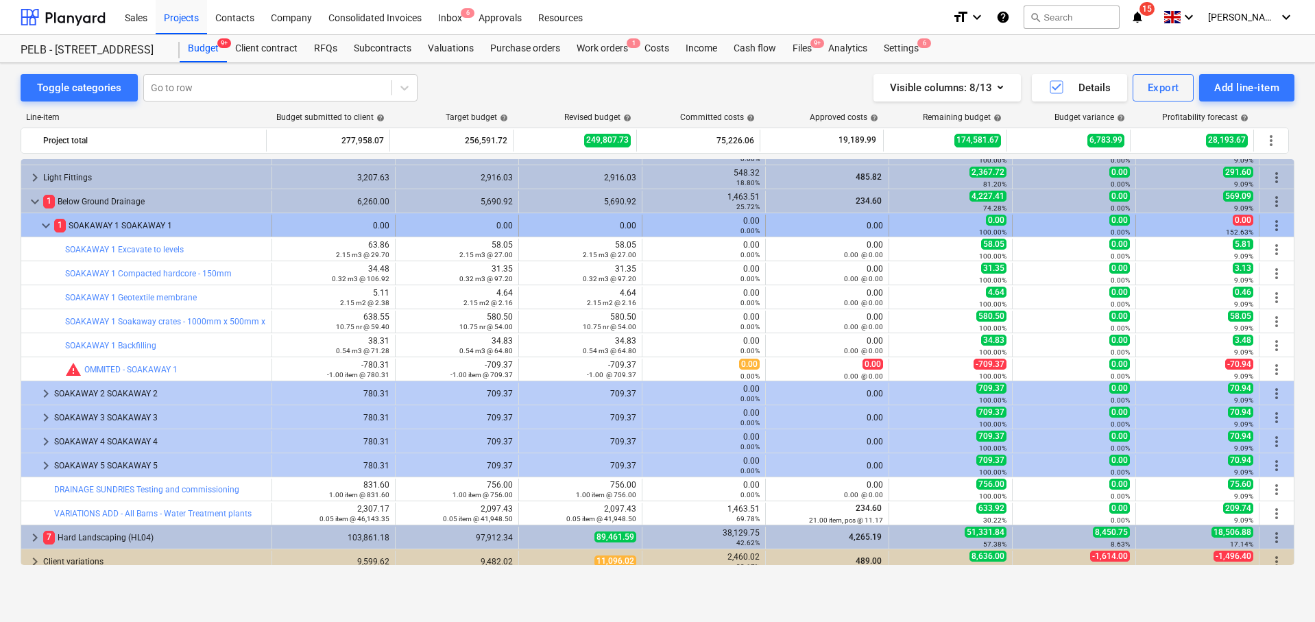
click at [34, 223] on div at bounding box center [32, 226] width 11 height 22
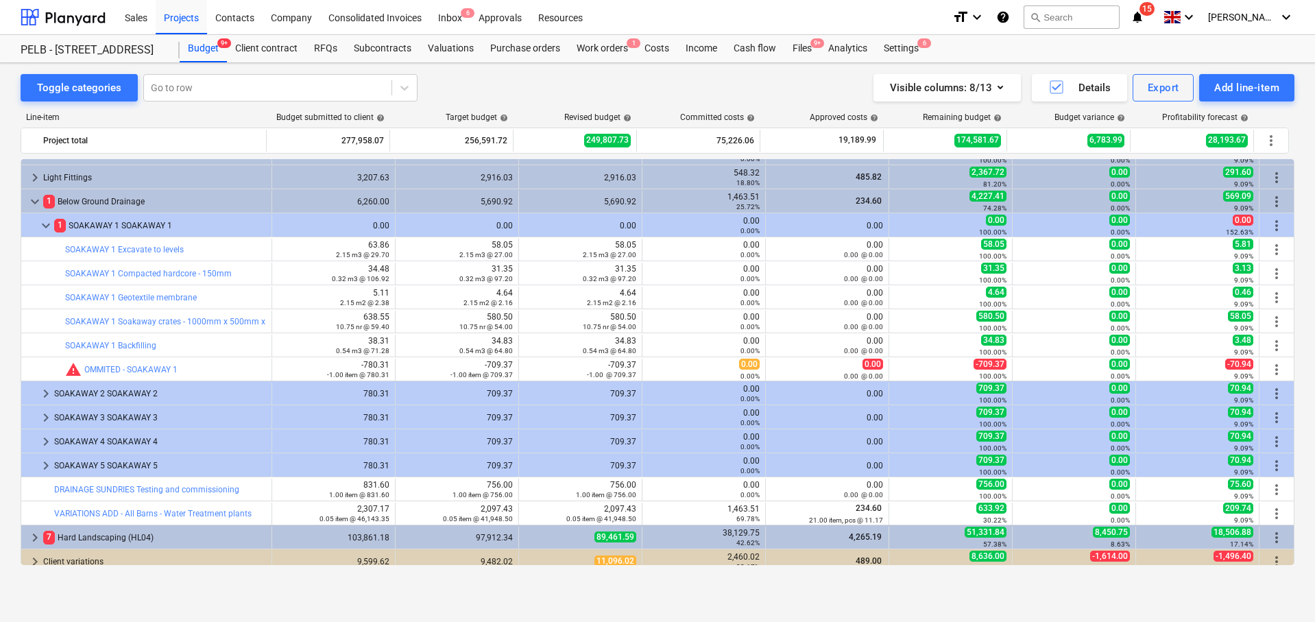
scroll to position [362, 0]
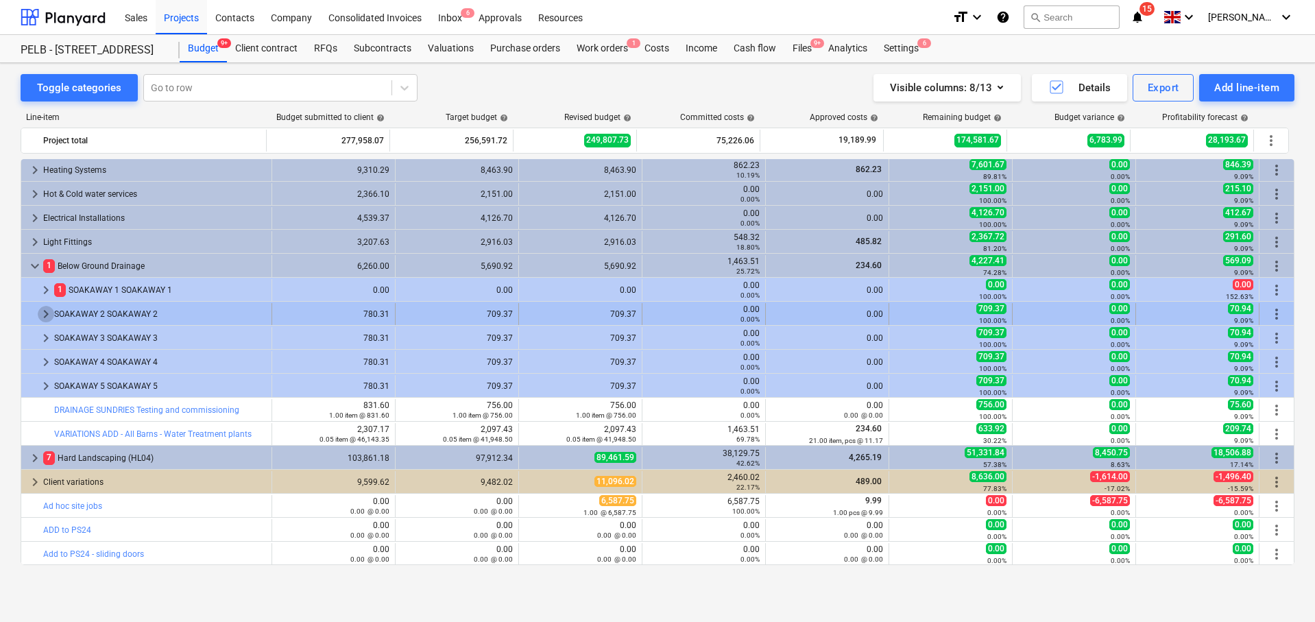
click at [44, 311] on span "keyboard_arrow_right" at bounding box center [46, 314] width 16 height 16
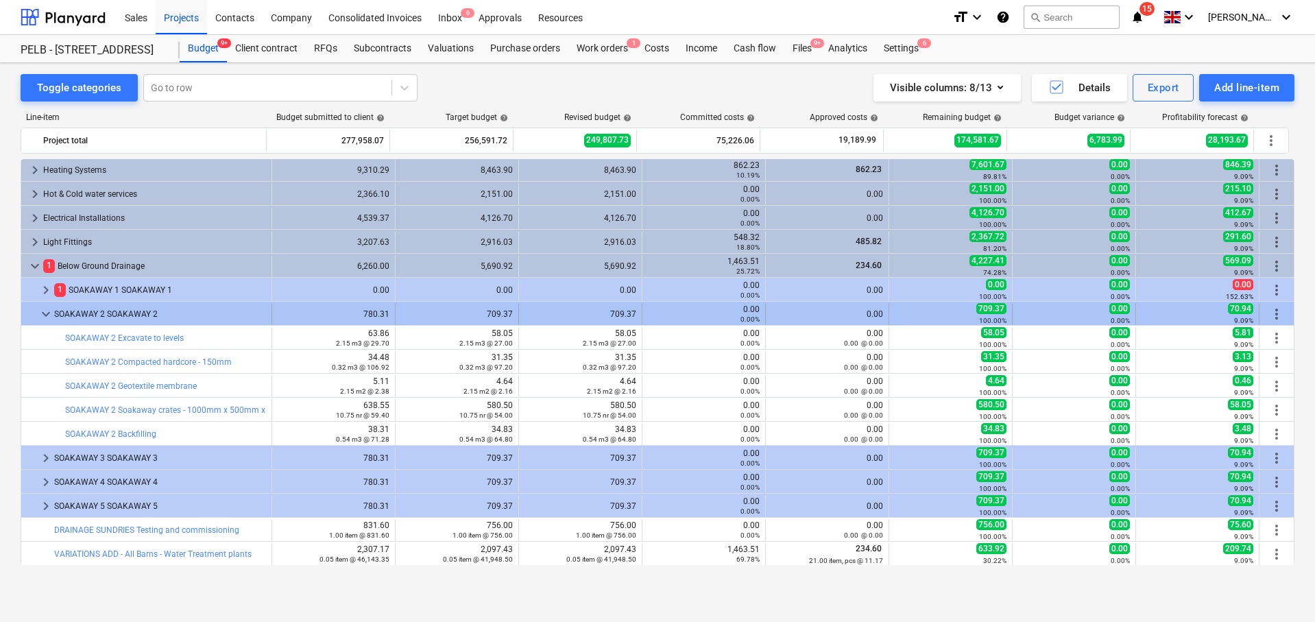
click at [1273, 313] on span "more_vert" at bounding box center [1276, 314] width 16 height 16
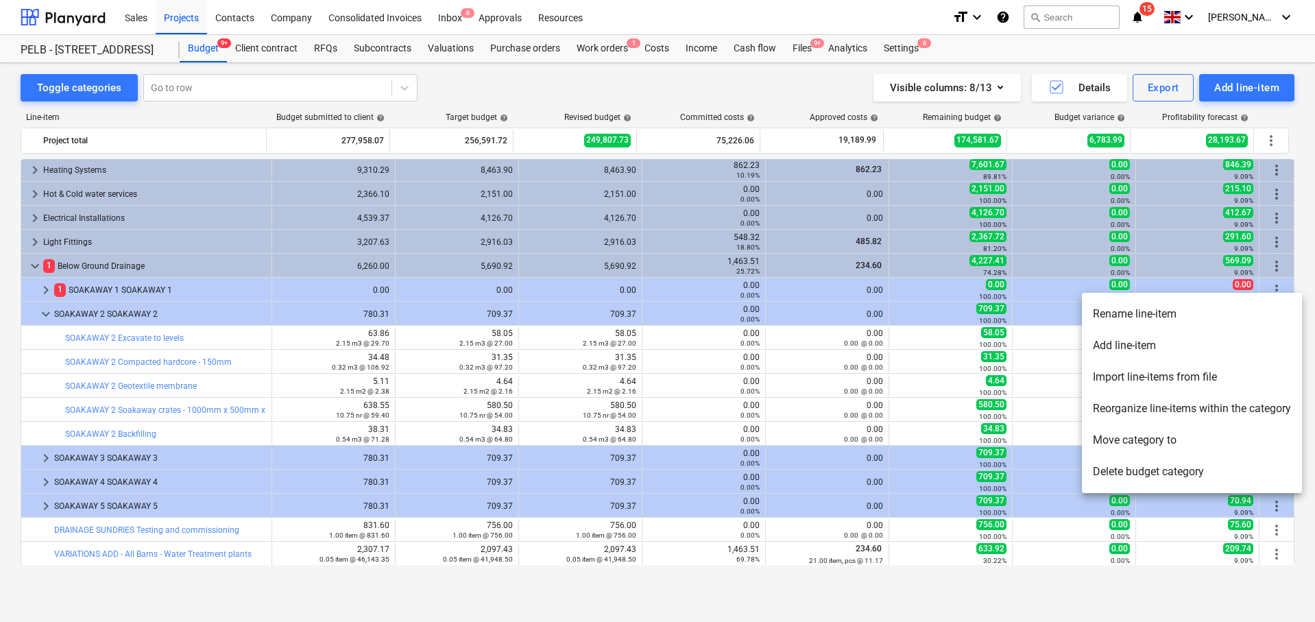
click at [1173, 343] on li "Add line-item" at bounding box center [1192, 346] width 220 height 32
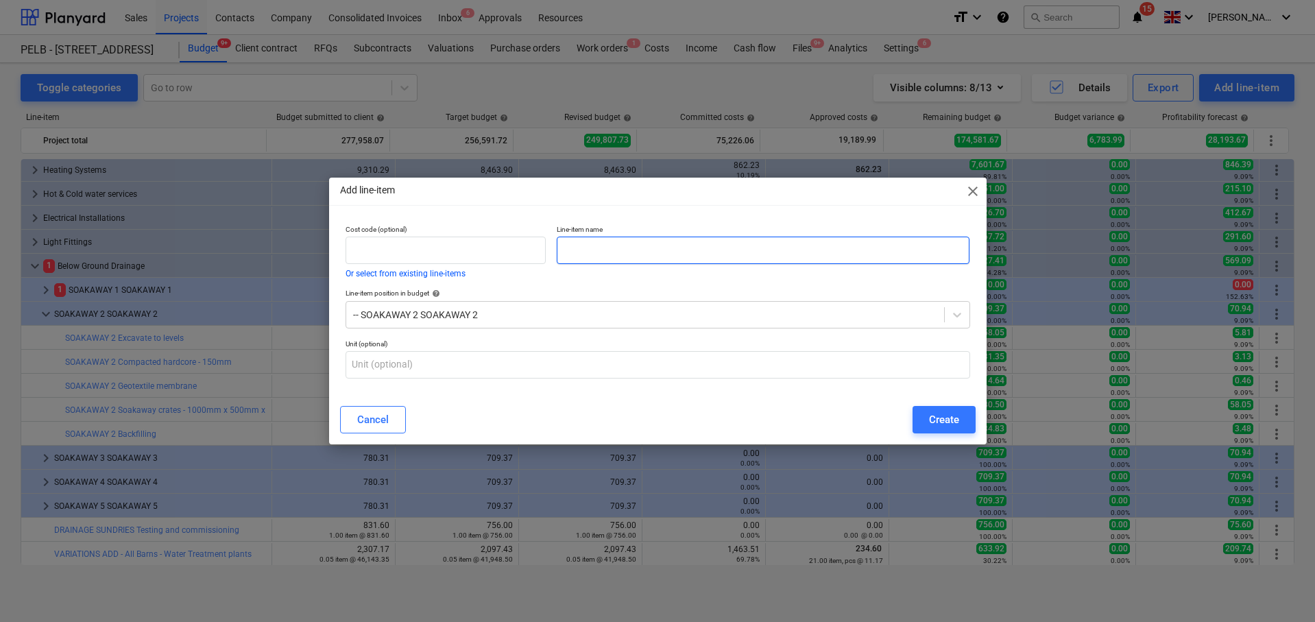
click at [728, 248] on input "text" at bounding box center [763, 249] width 413 height 27
type input "OMMITED - SOAKAWAY 2"
click at [950, 420] on div "Create" at bounding box center [944, 420] width 30 height 18
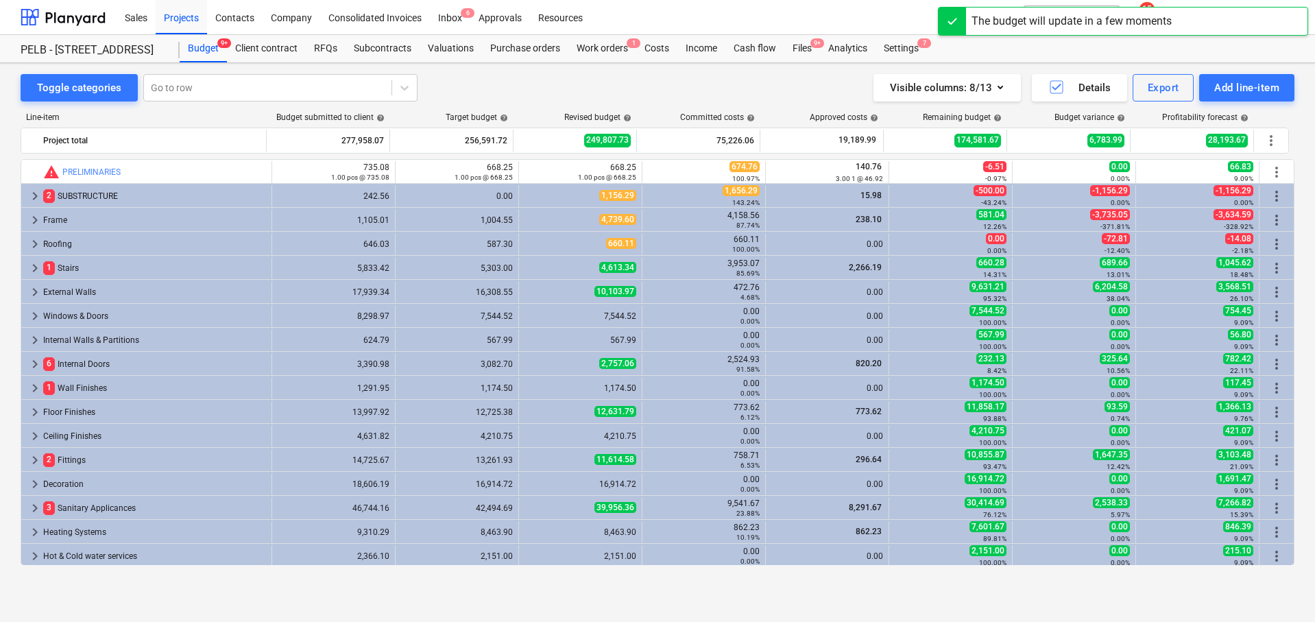
scroll to position [362, 0]
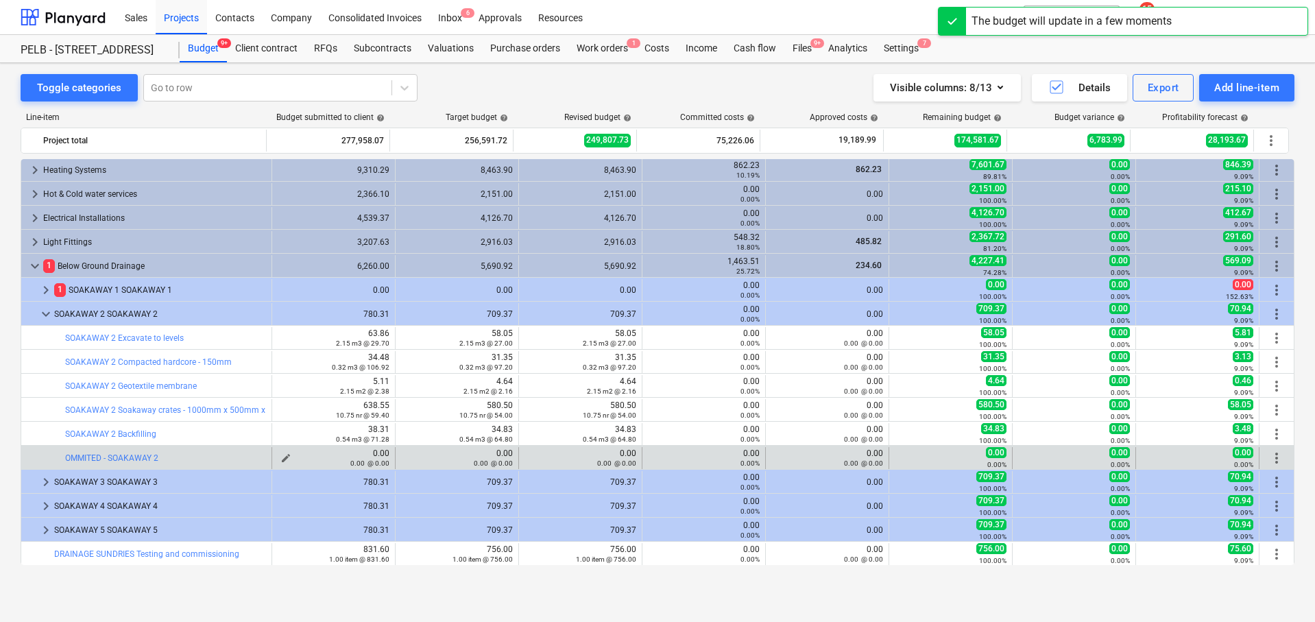
click at [278, 459] on div "0.00 @ 0.00" at bounding box center [334, 463] width 112 height 10
click at [284, 458] on div "0.00 @ 0.00" at bounding box center [334, 463] width 112 height 10
click at [280, 455] on span "edit" at bounding box center [285, 457] width 11 height 11
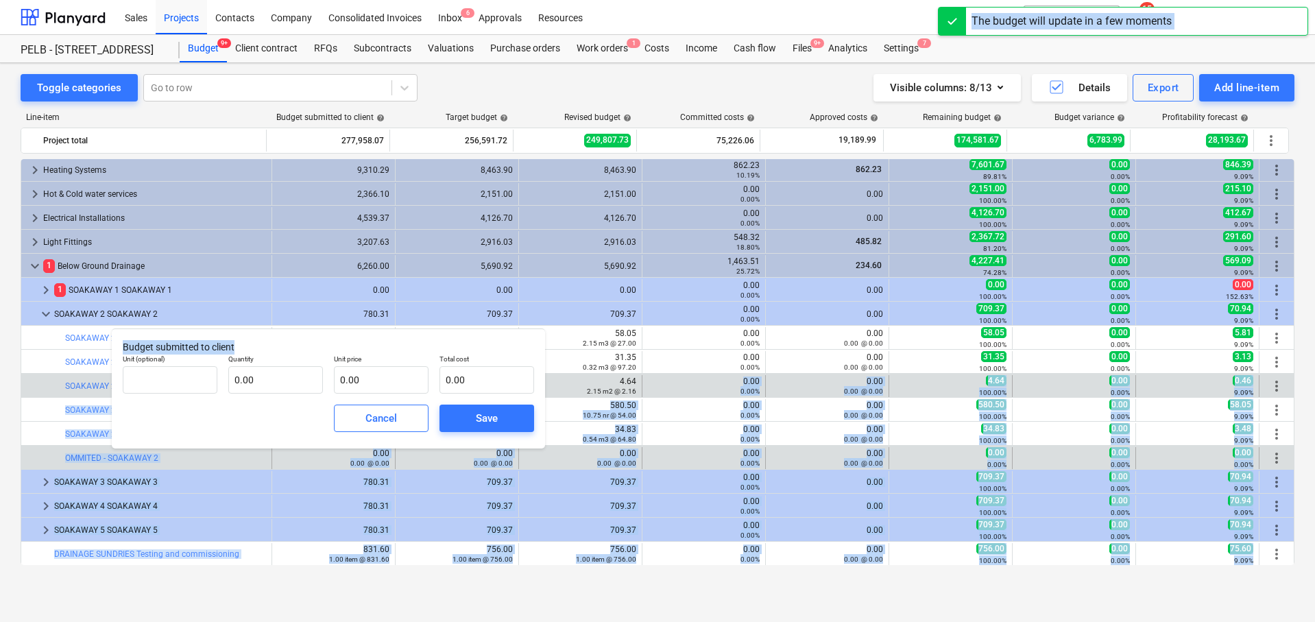
drag, startPoint x: 330, startPoint y: 347, endPoint x: 663, endPoint y: 376, distance: 334.4
click at [679, 379] on body "Sales Projects Contacts Company Consolidated Invoices Inbox 6 Approvals Resourc…" at bounding box center [657, 311] width 1315 height 622
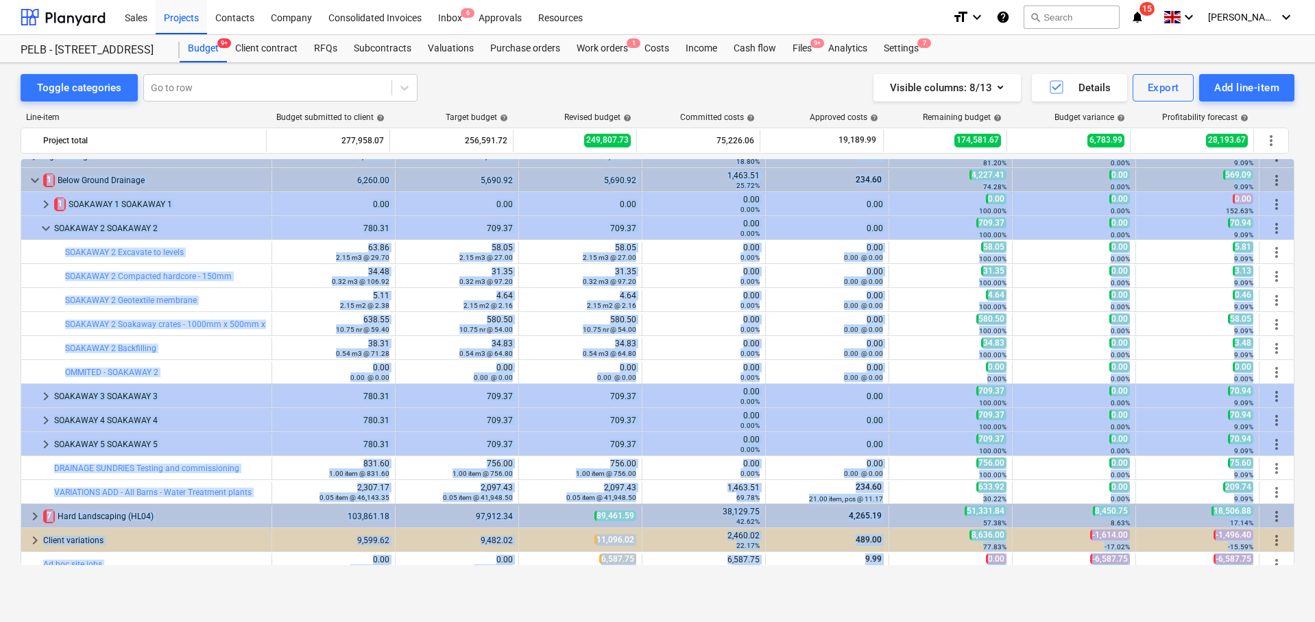
scroll to position [450, 0]
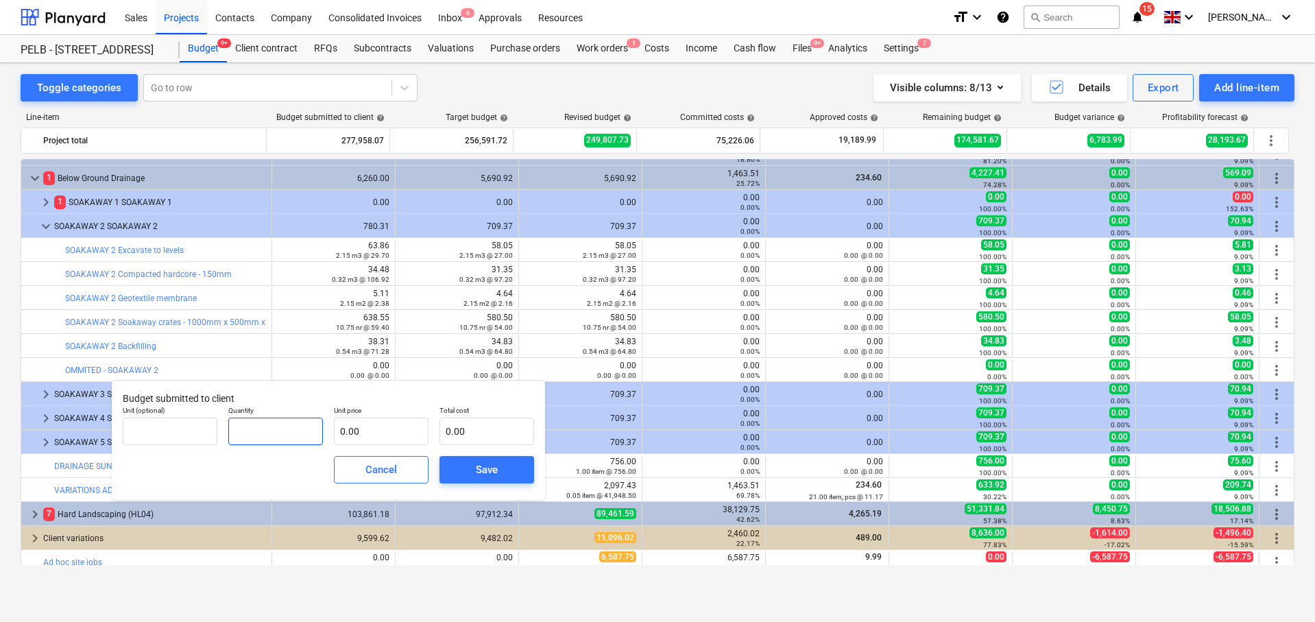
click at [267, 421] on input "text" at bounding box center [275, 430] width 95 height 27
type input "-1.00"
click at [169, 427] on input "text" at bounding box center [170, 430] width 95 height 27
type input "Item"
click at [415, 436] on input "text" at bounding box center [381, 430] width 95 height 27
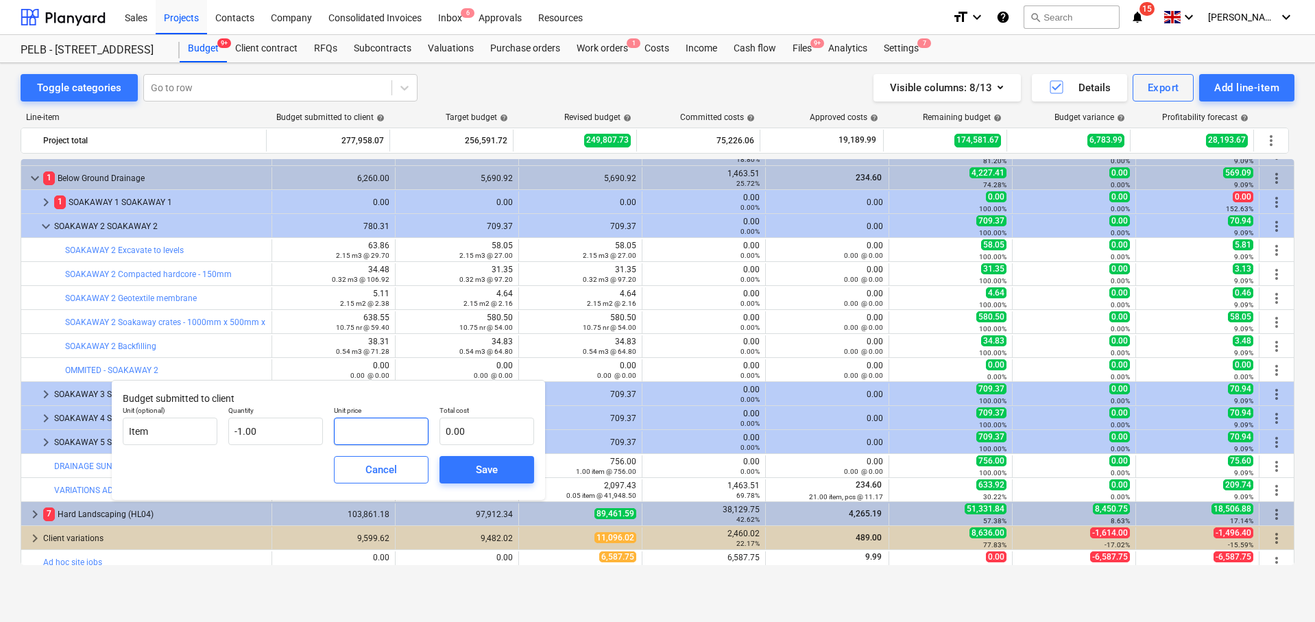
type input "7"
type input "-7.00"
type input "78"
type input "-78.00"
type input "780"
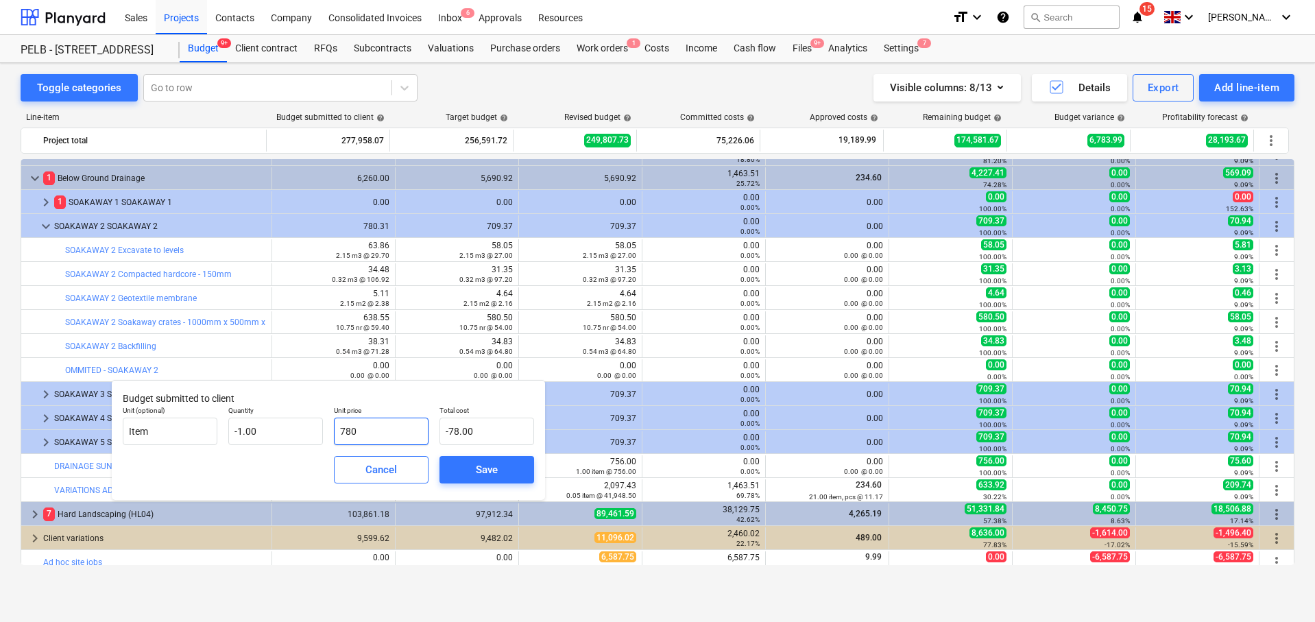
type input "-780.00"
type input "780.3"
type input "-780.30"
type input "780.31"
type input "-780.31"
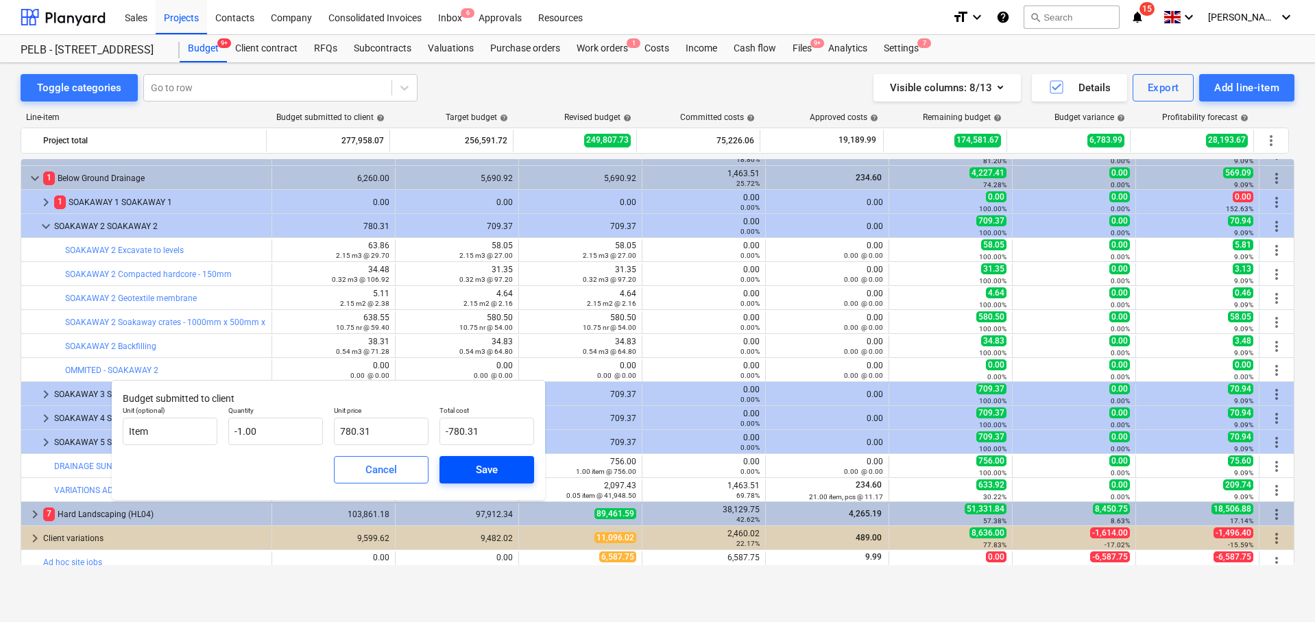
click at [489, 472] on div "Save" at bounding box center [487, 470] width 22 height 18
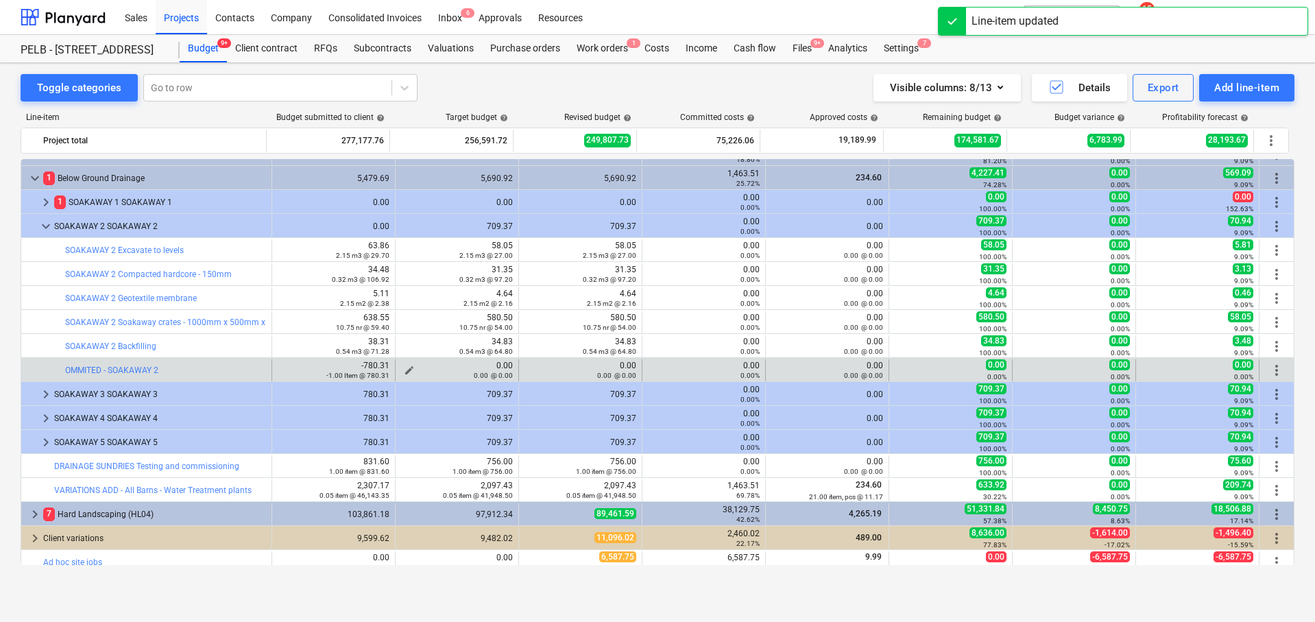
click at [404, 367] on span "edit" at bounding box center [409, 370] width 11 height 11
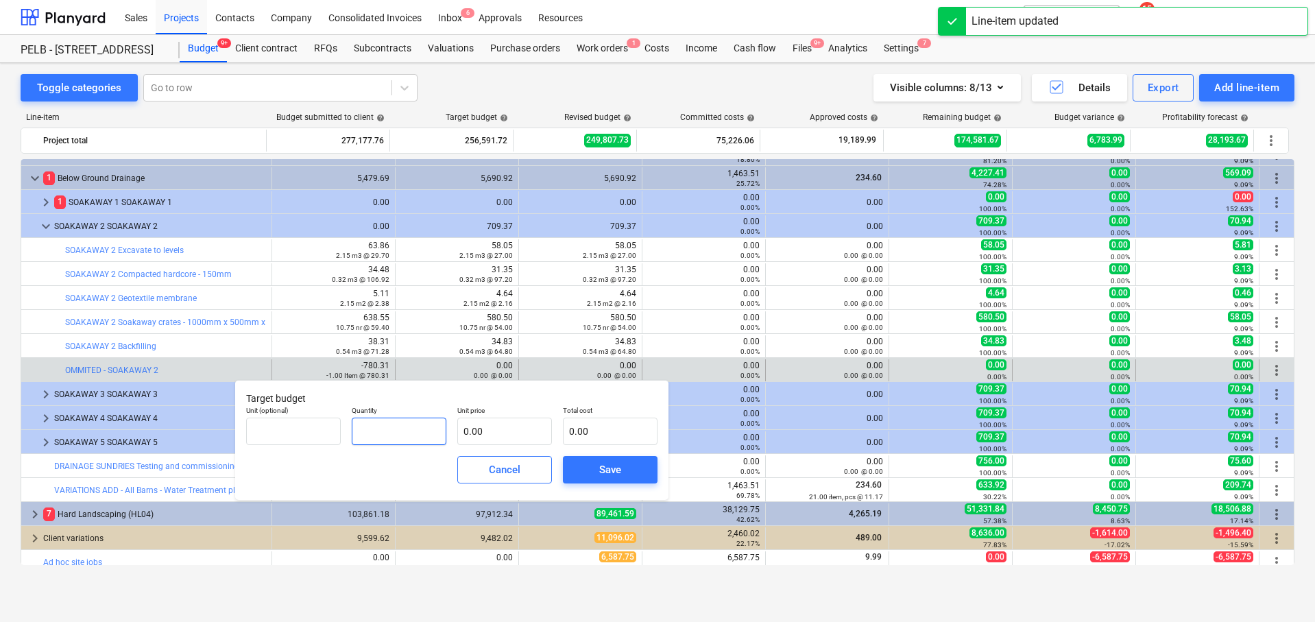
click at [390, 426] on input "text" at bounding box center [399, 430] width 95 height 27
type input "-1.00"
click at [499, 436] on input "text" at bounding box center [504, 430] width 95 height 27
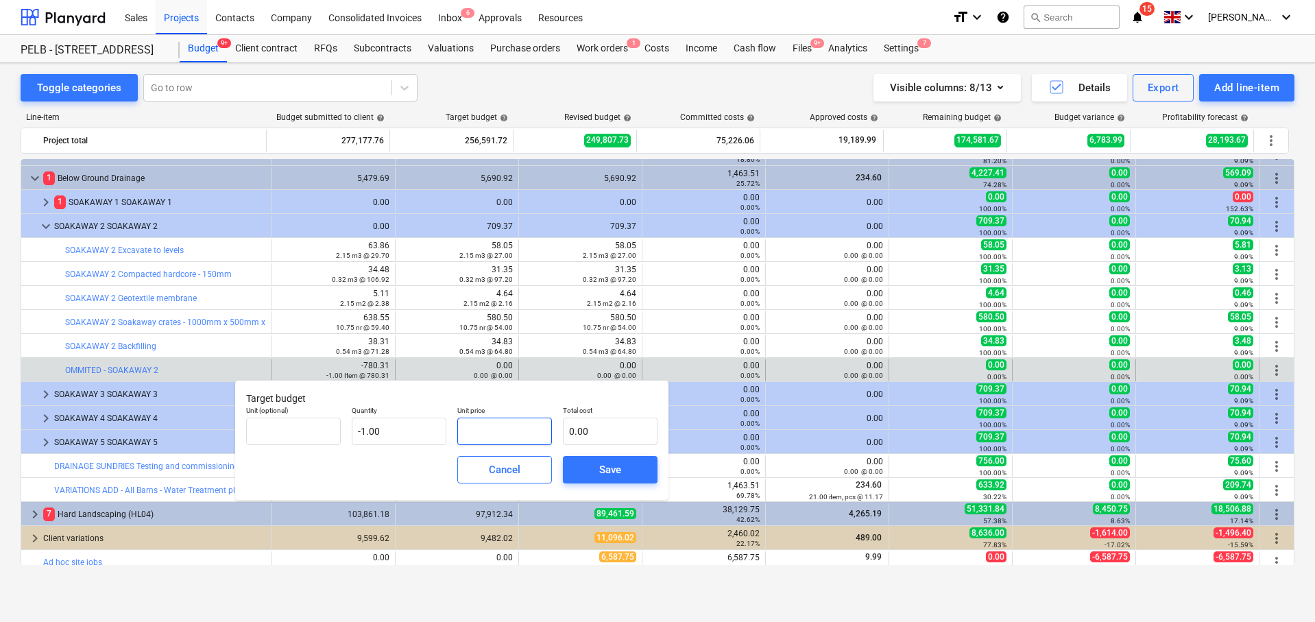
type input "7"
type input "-7.00"
type input "70"
type input "-70.00"
type input "709"
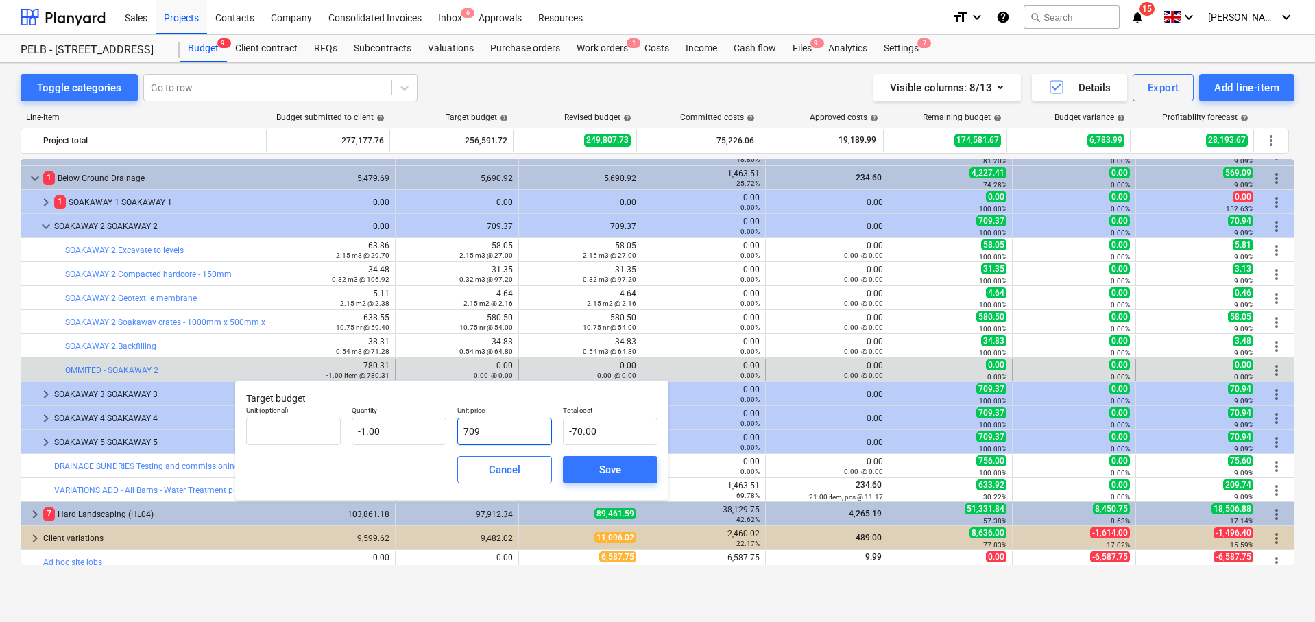
type input "-709.00"
type input "709.3"
type input "-709.30"
type input "709.37"
type input "-709.37"
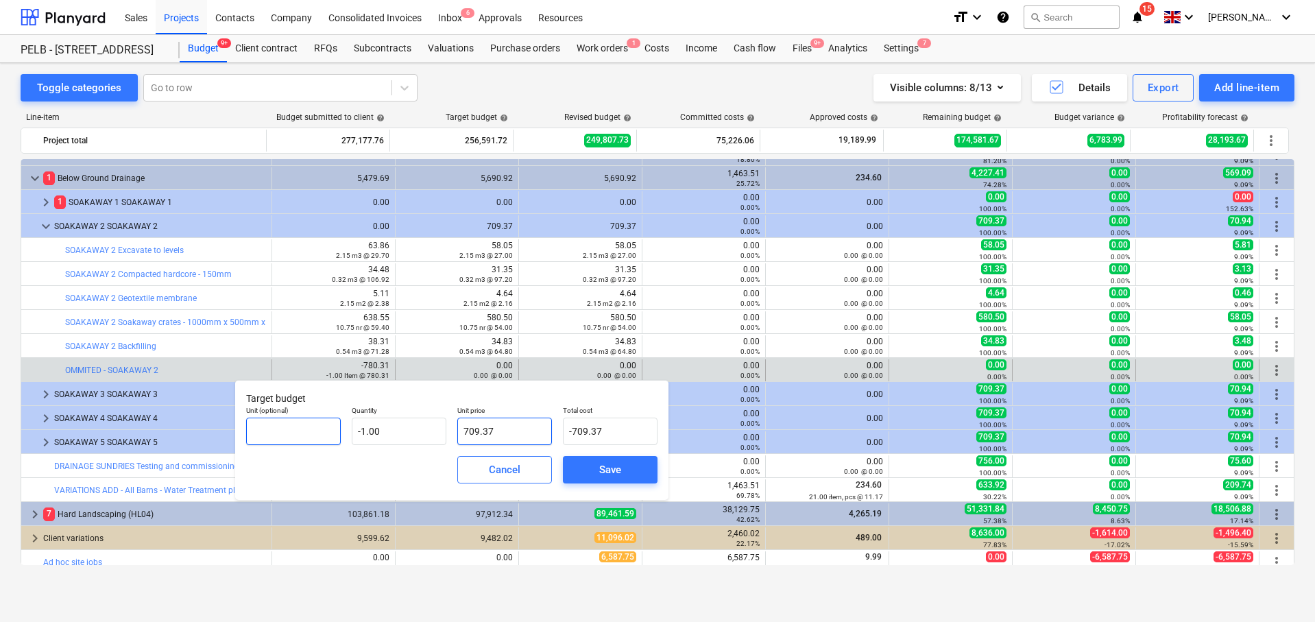
type input "709.37"
click at [317, 443] on input "text" at bounding box center [293, 430] width 95 height 27
type input "item"
click at [614, 480] on button "Save" at bounding box center [610, 469] width 95 height 27
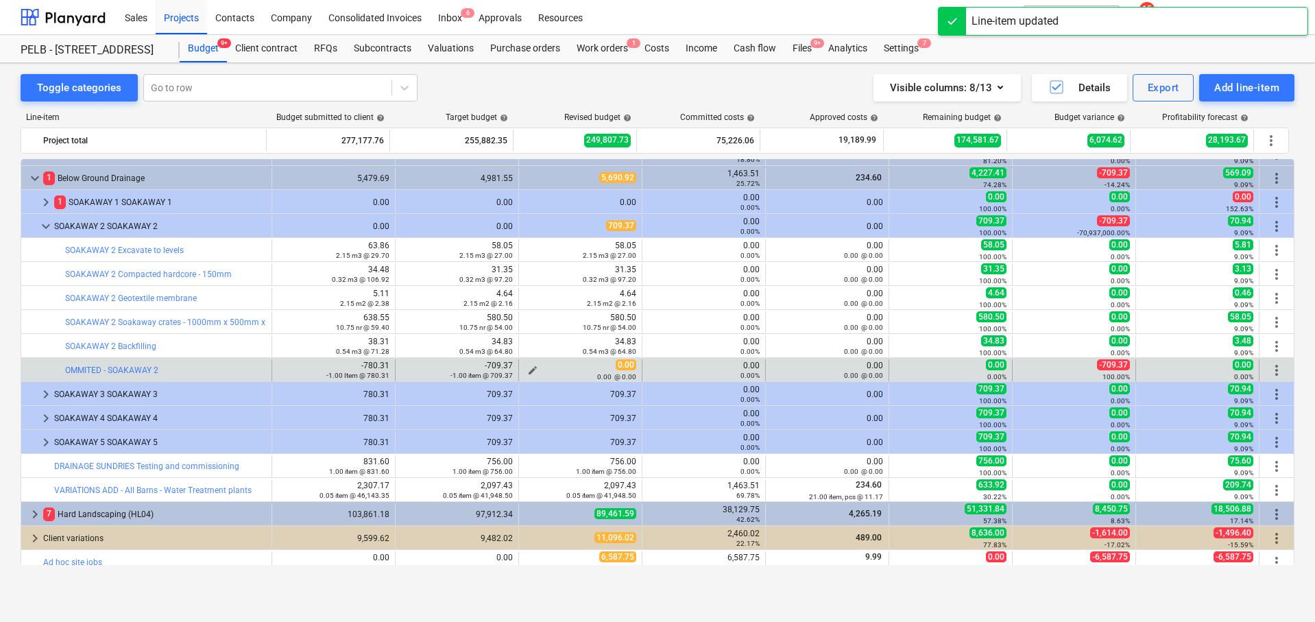
click at [528, 367] on span "edit" at bounding box center [532, 370] width 11 height 11
type textarea "x"
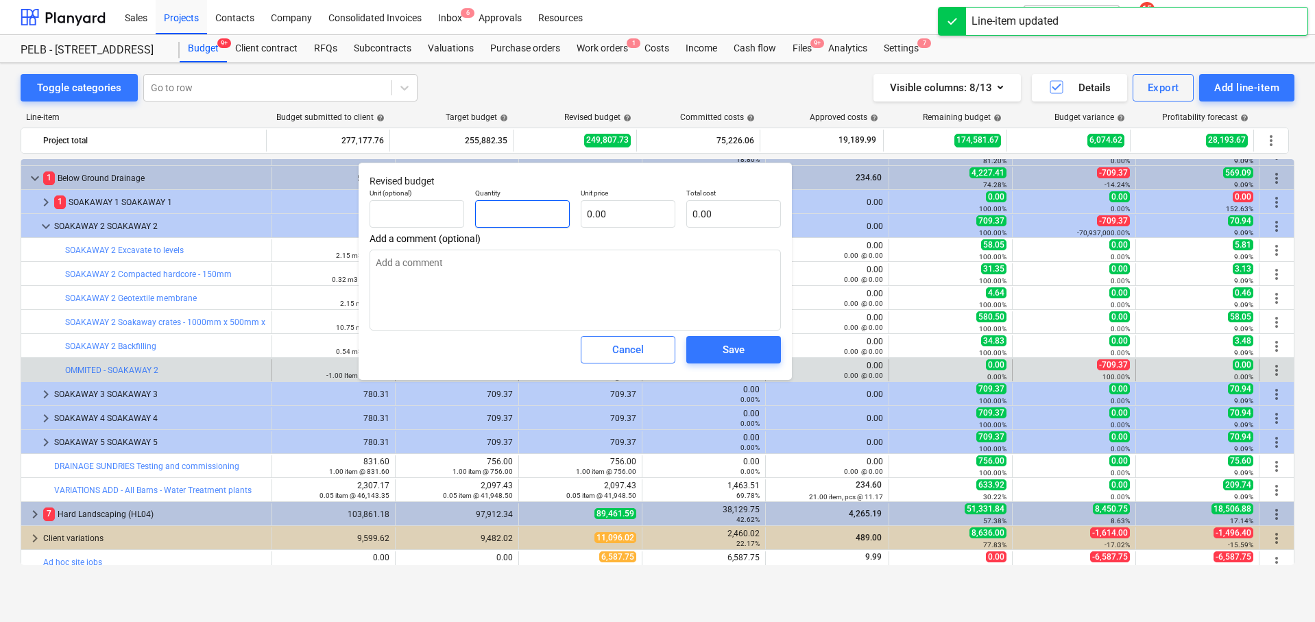
click at [517, 217] on input "text" at bounding box center [522, 213] width 95 height 27
type textarea "x"
type input "-"
type textarea "x"
type input "0.00"
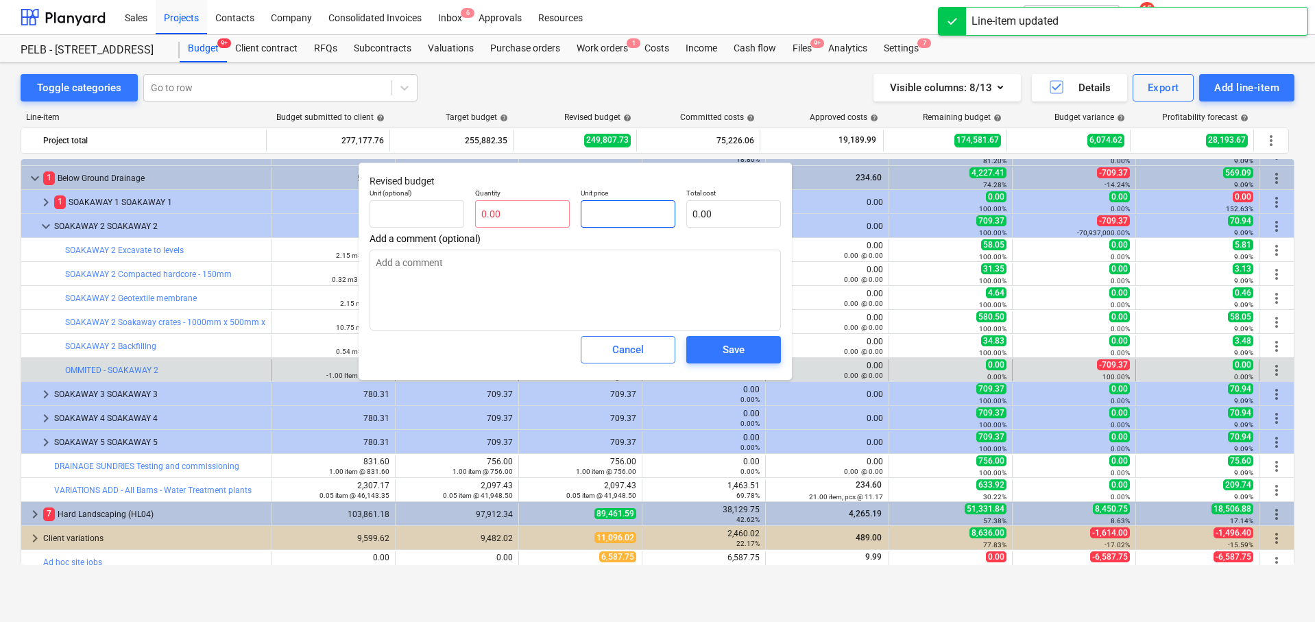
click at [608, 212] on input "text" at bounding box center [628, 213] width 95 height 27
type textarea "x"
type input "pcs"
type input "7"
type input "1.00"
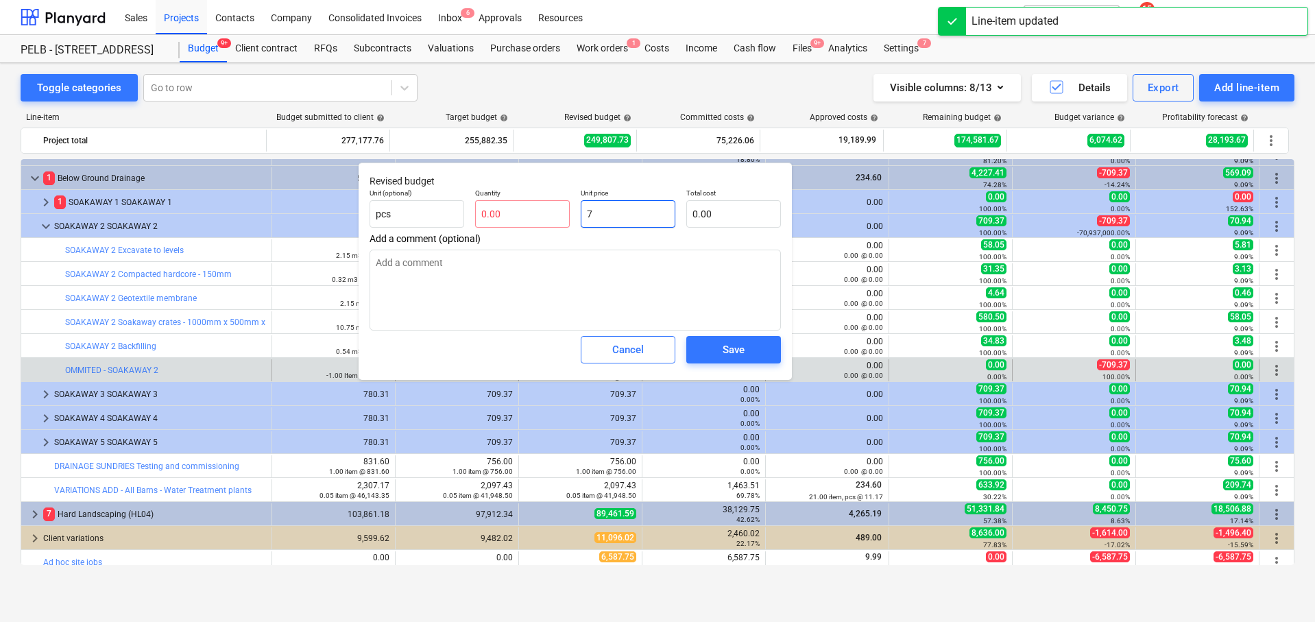
type input "7.00"
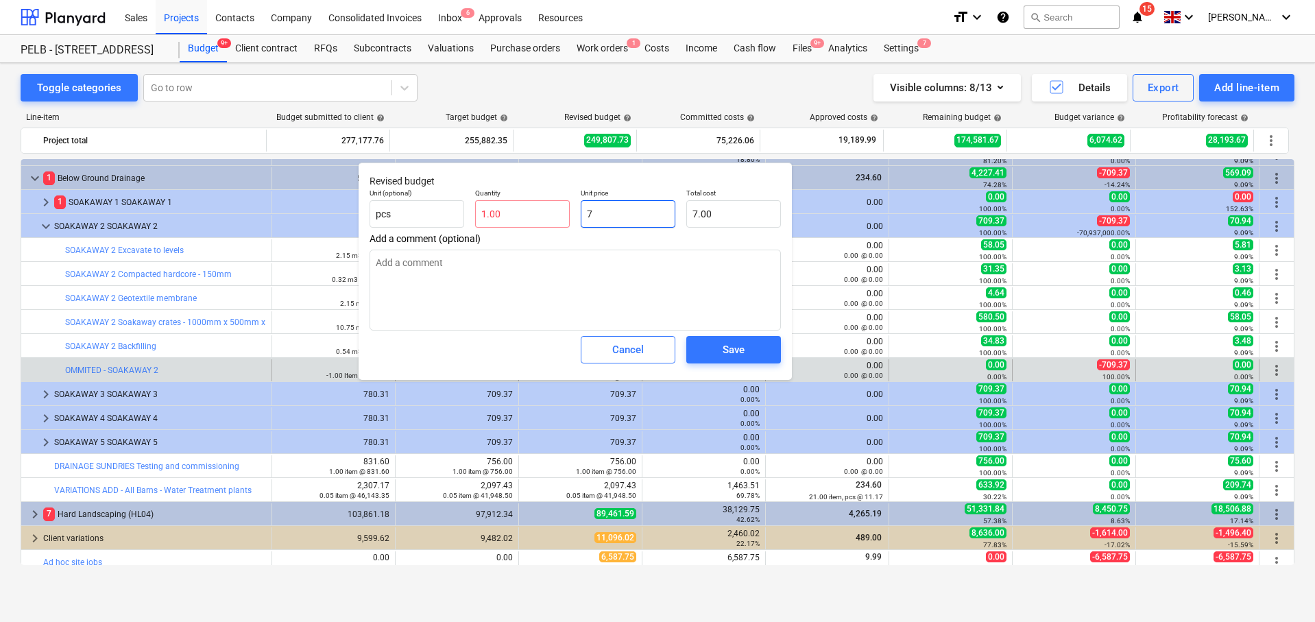
type textarea "x"
type input "70"
type input "70.00"
type input "709"
type textarea "x"
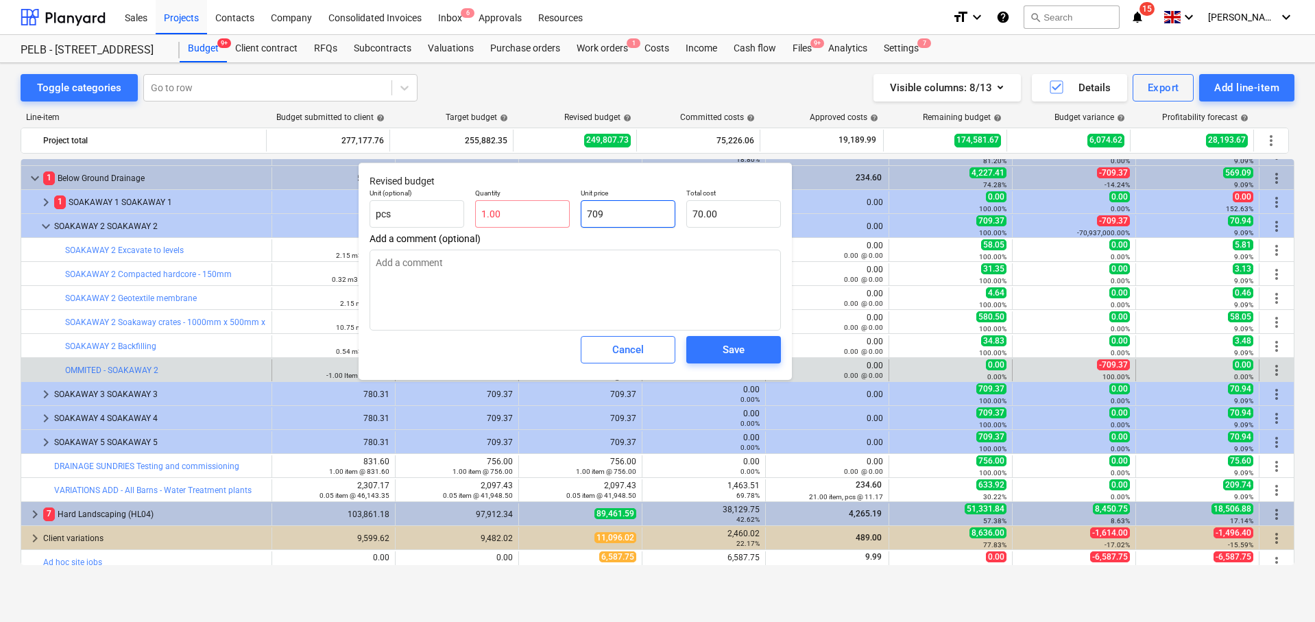
type input "709.00"
type textarea "x"
type input "709."
type textarea "x"
type input "709.3"
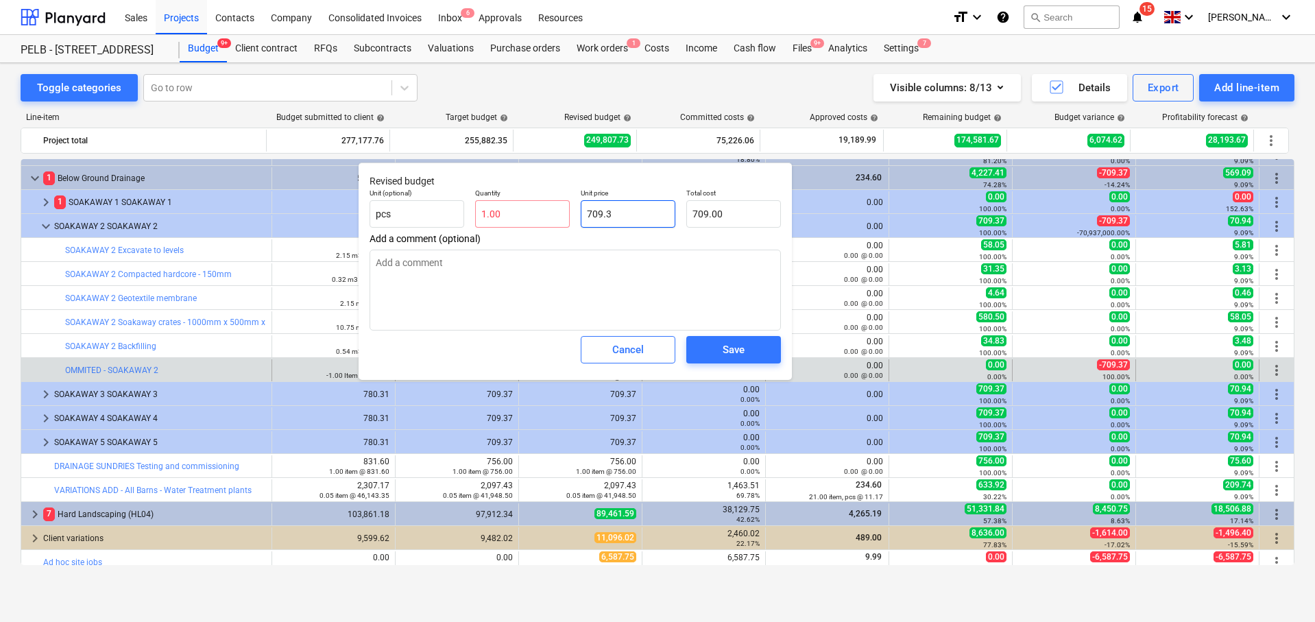
type input "709.30"
type textarea "x"
type input "709.37"
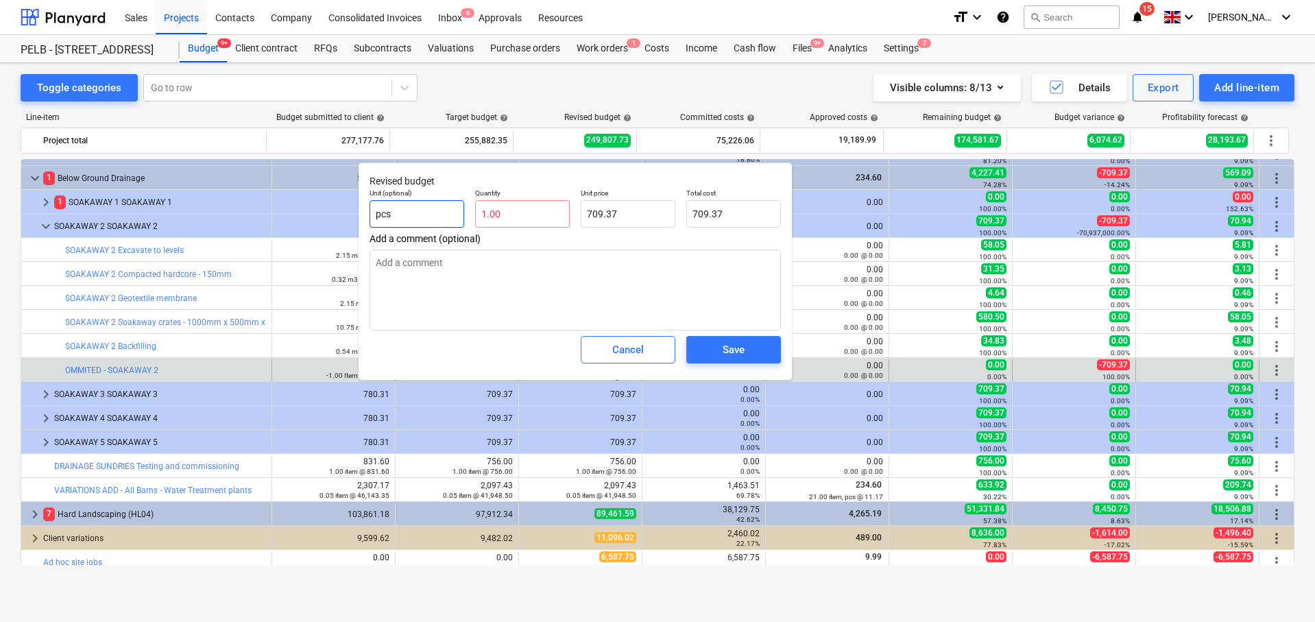
click at [439, 215] on input "pcs" at bounding box center [416, 213] width 95 height 27
drag, startPoint x: 439, startPoint y: 215, endPoint x: 343, endPoint y: 206, distance: 96.4
click at [343, 206] on body "Sales Projects Contacts Company Consolidated Invoices Inbox 6 Approvals Resourc…" at bounding box center [657, 311] width 1315 height 622
type textarea "x"
type input "it"
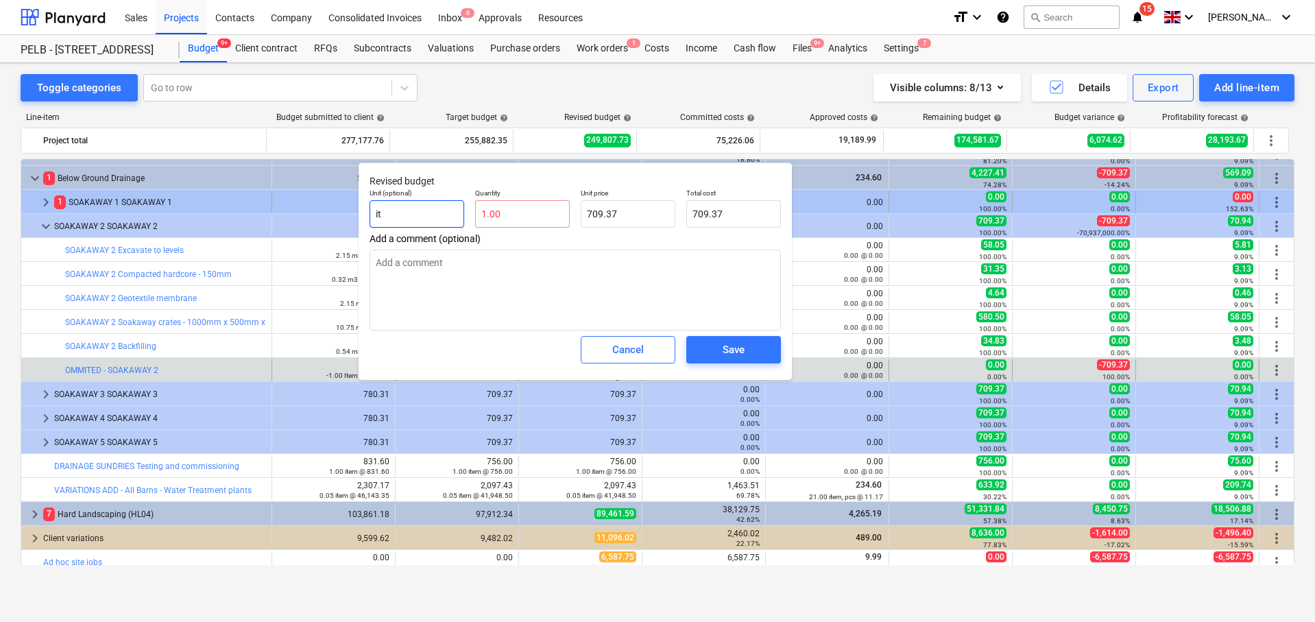
type textarea "x"
type input "ite"
type textarea "x"
type input "item"
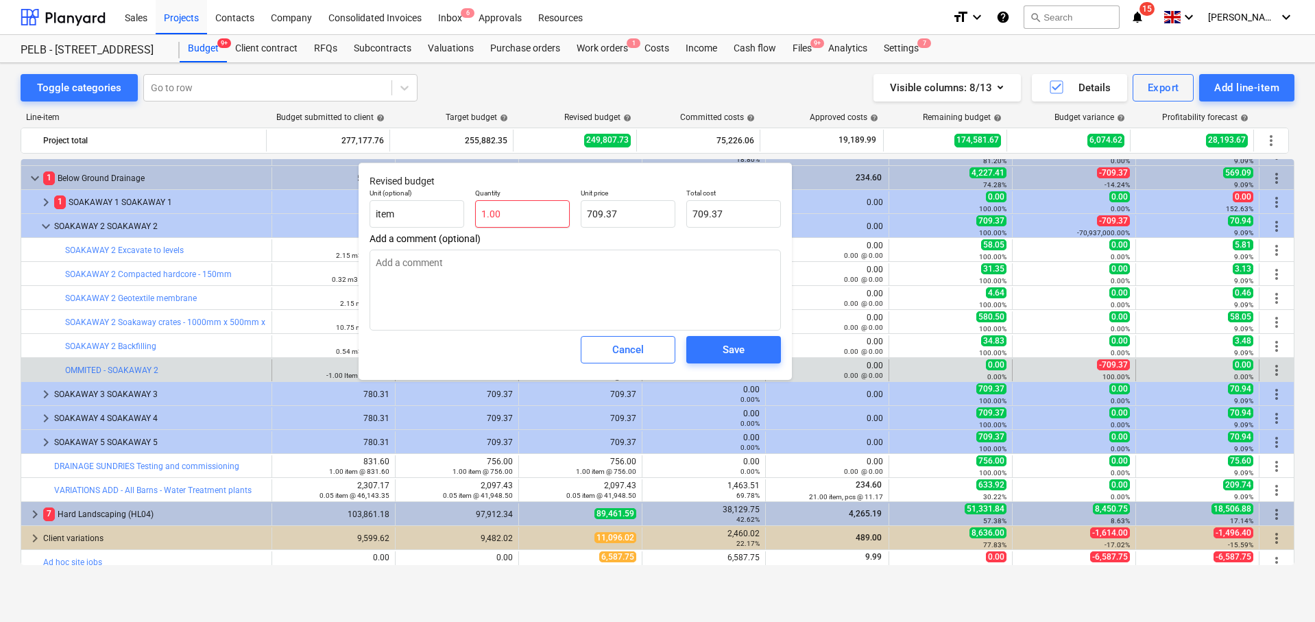
type textarea "x"
type input "1"
click at [481, 209] on input "1" at bounding box center [522, 213] width 95 height 27
type textarea "x"
type input "-1"
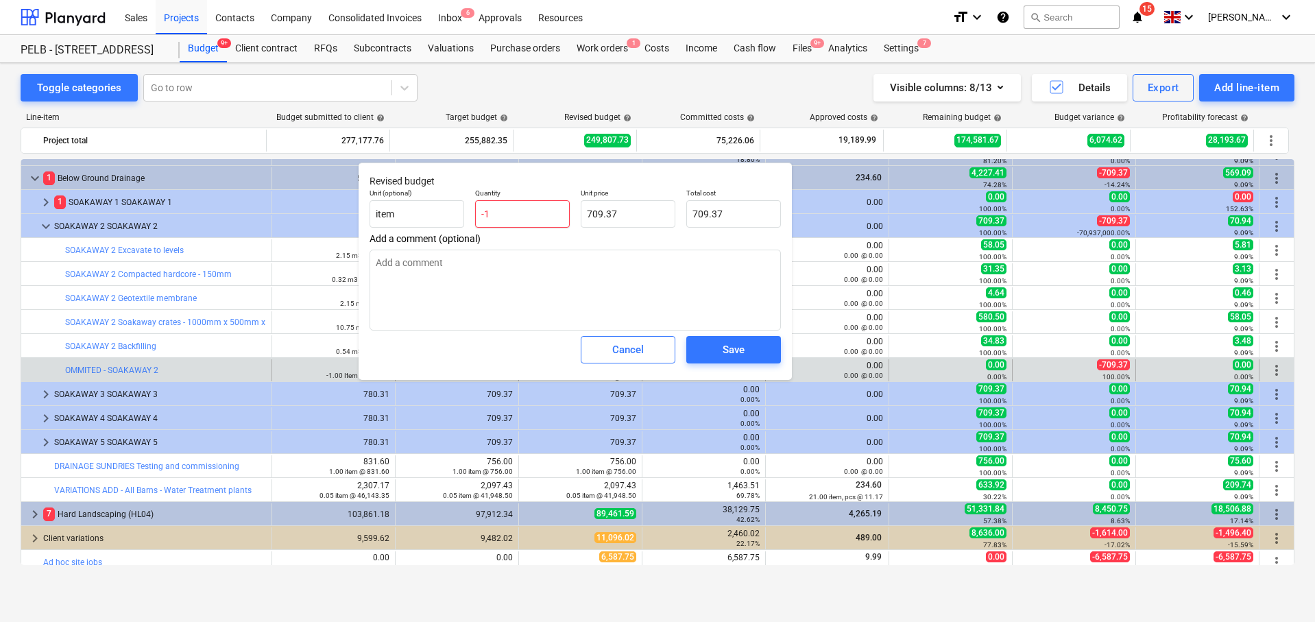
type input "-709.37"
type input "-1"
type textarea "x"
type input "-1.00"
click at [729, 345] on div "Save" at bounding box center [733, 350] width 22 height 18
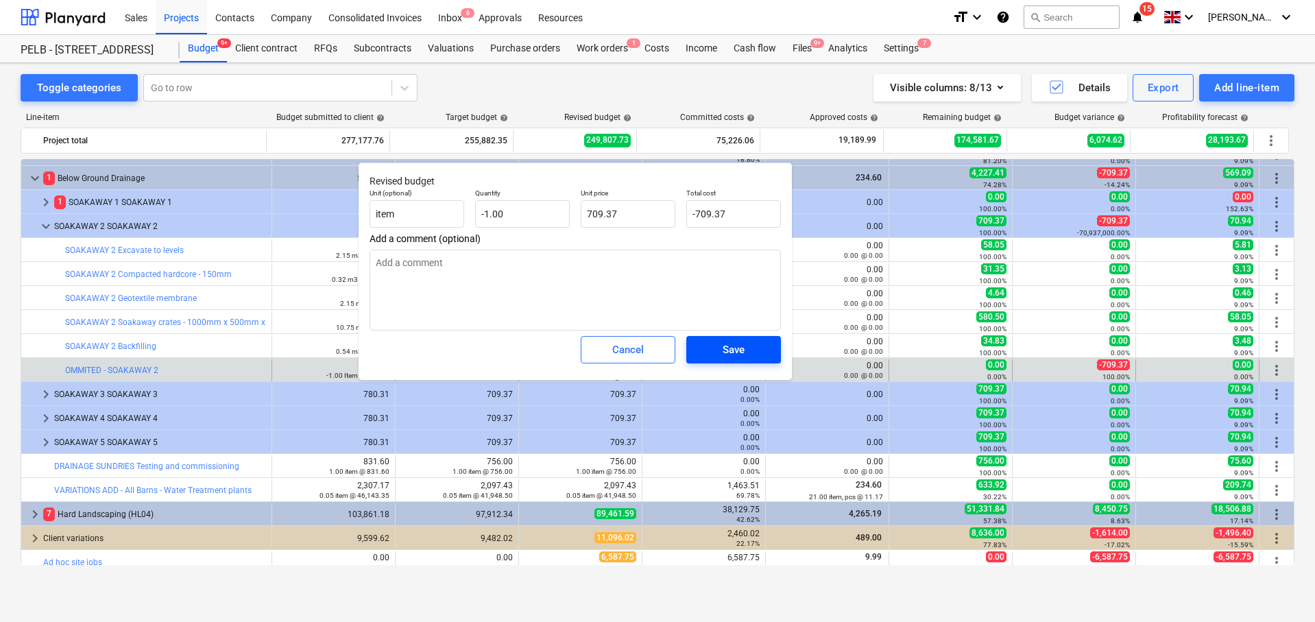
type textarea "x"
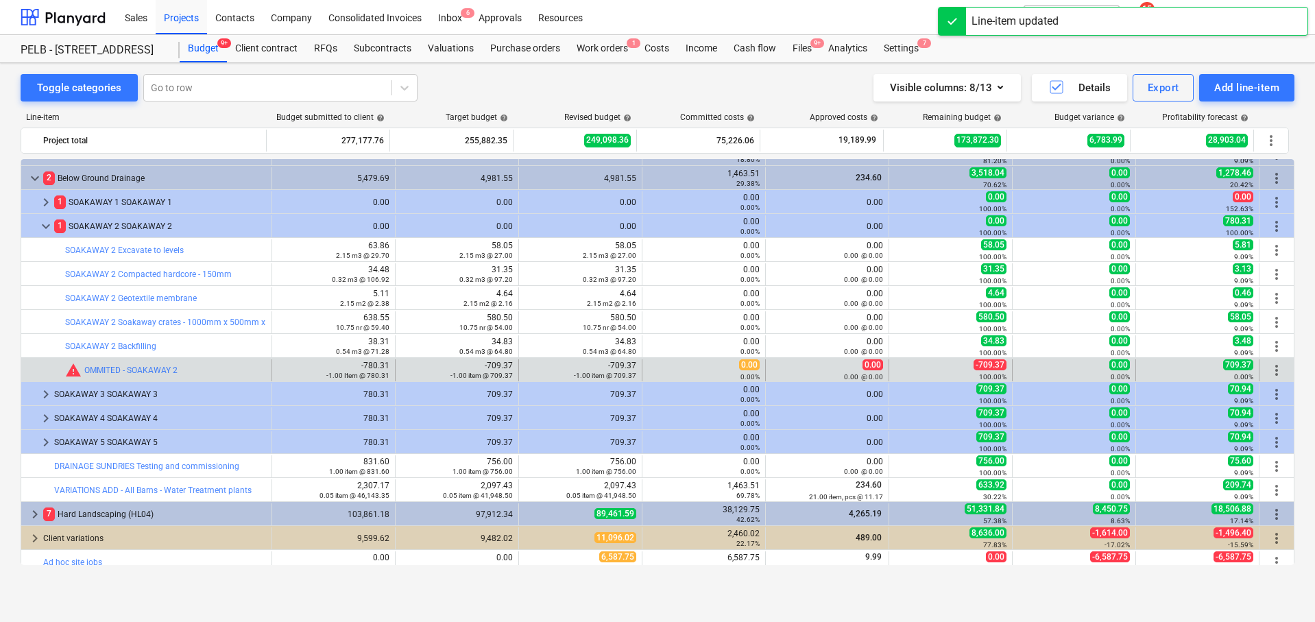
click at [1276, 367] on span "more_vert" at bounding box center [1276, 370] width 16 height 16
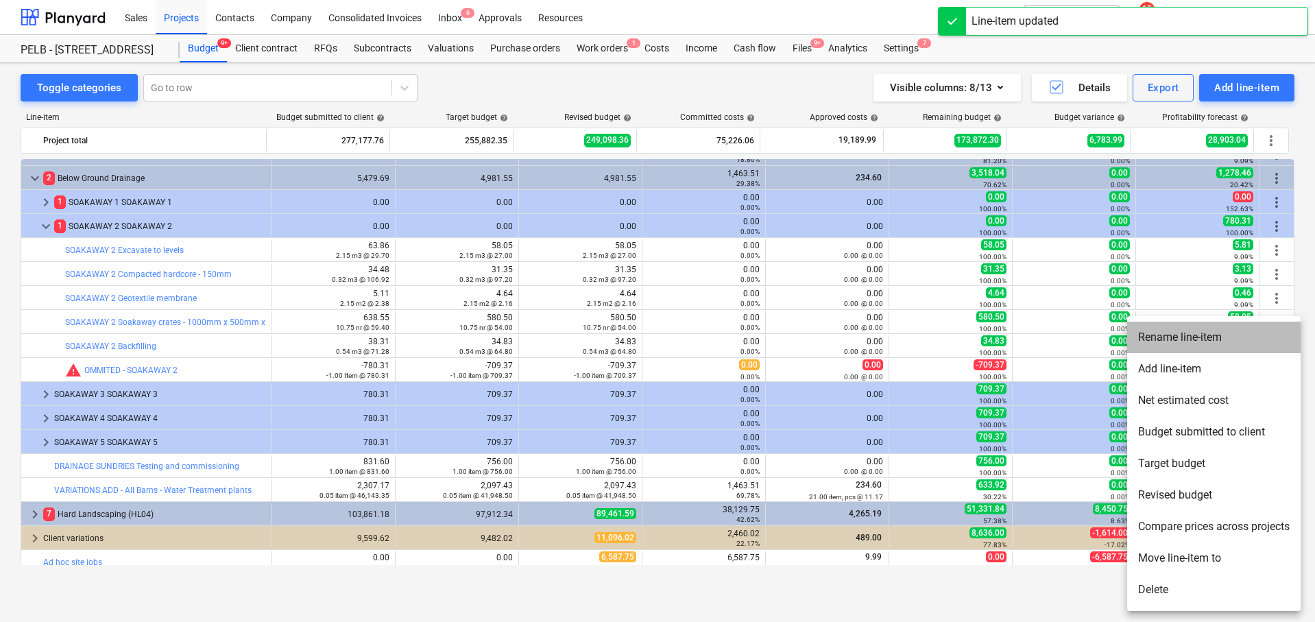
click at [1226, 338] on li "Rename line-item" at bounding box center [1213, 337] width 173 height 32
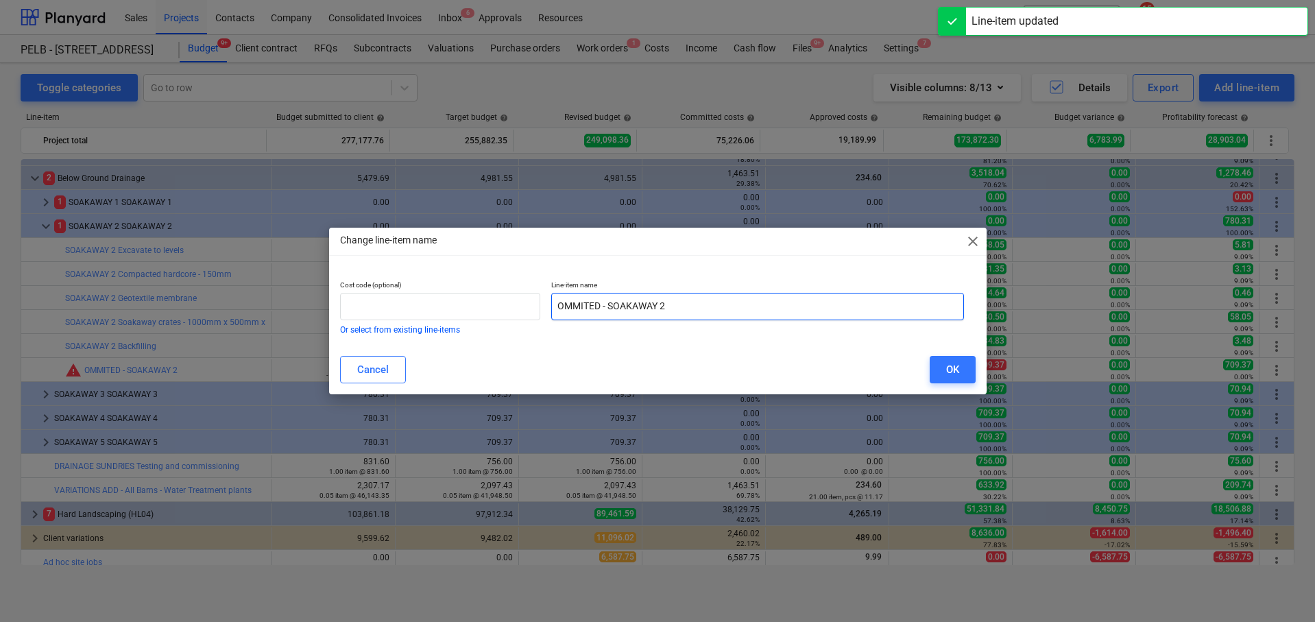
click at [605, 306] on input "OMMITED - SOAKAWAY 2" at bounding box center [757, 306] width 413 height 27
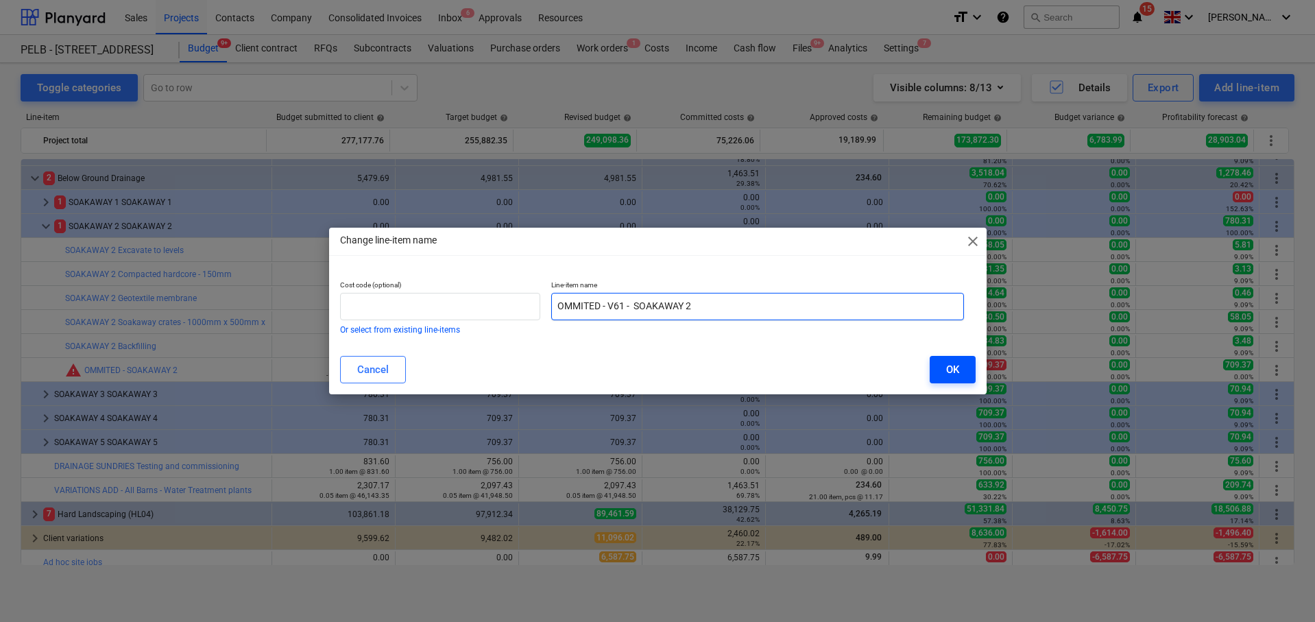
type input "OMMITED - V61 - SOAKAWAY 2"
click at [946, 365] on div "OK" at bounding box center [952, 370] width 13 height 18
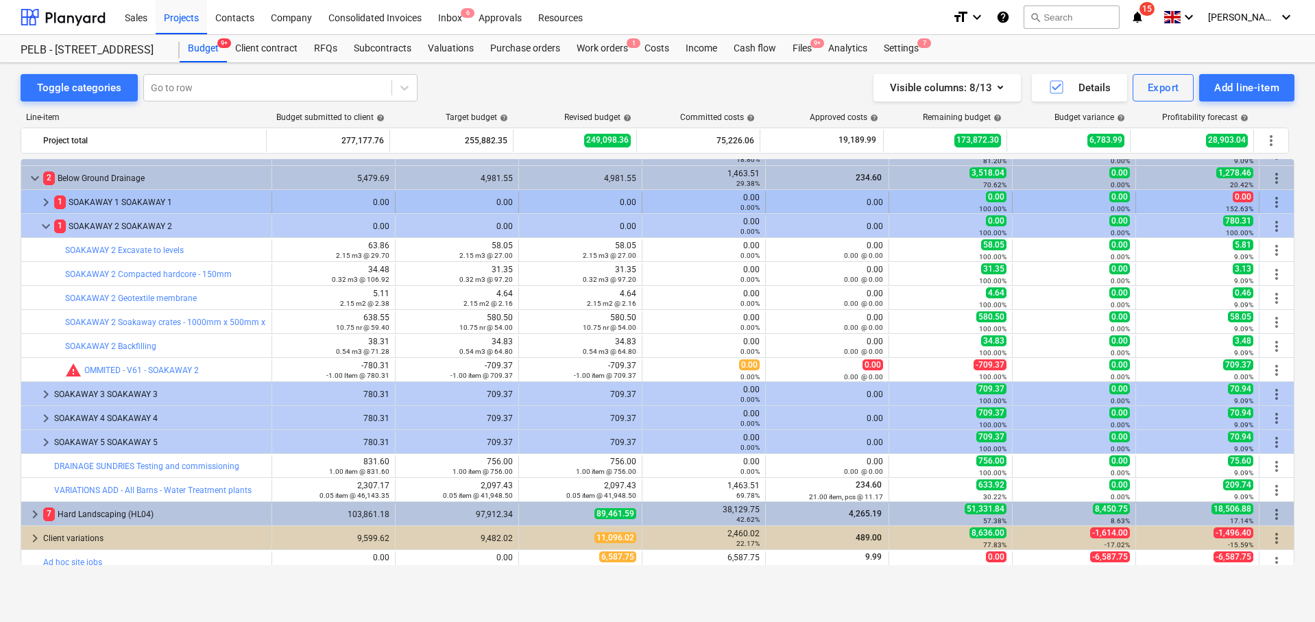
click at [47, 199] on span "keyboard_arrow_right" at bounding box center [46, 202] width 16 height 16
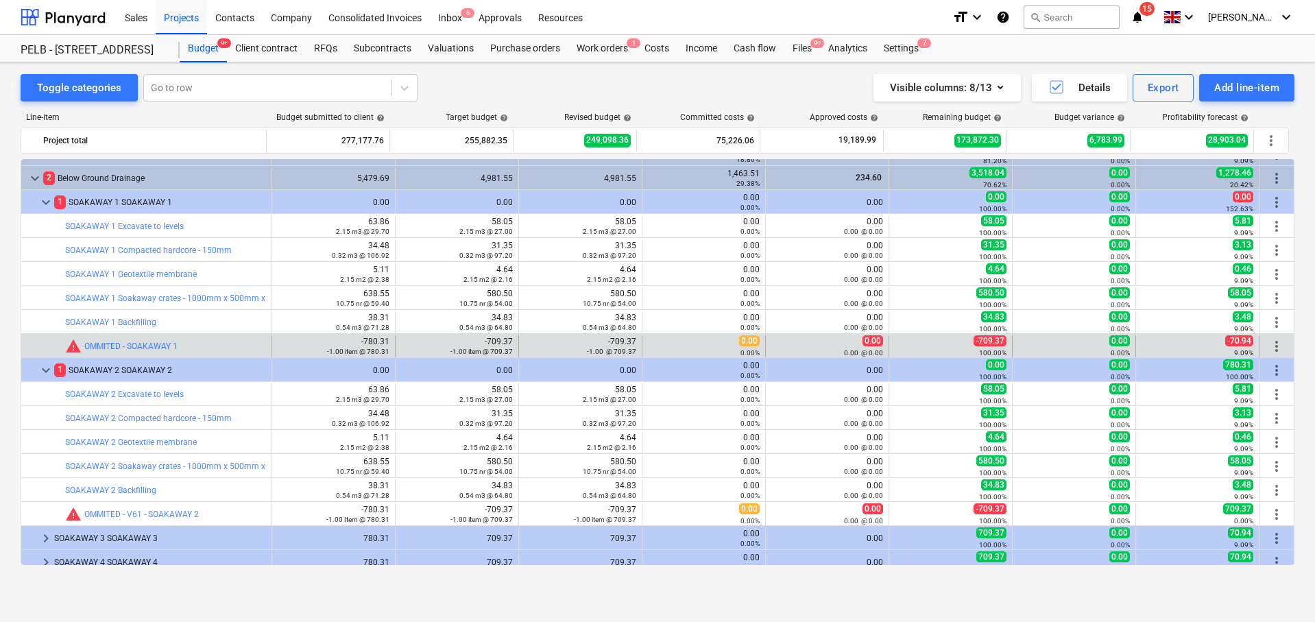
click at [1268, 347] on span "more_vert" at bounding box center [1276, 346] width 16 height 16
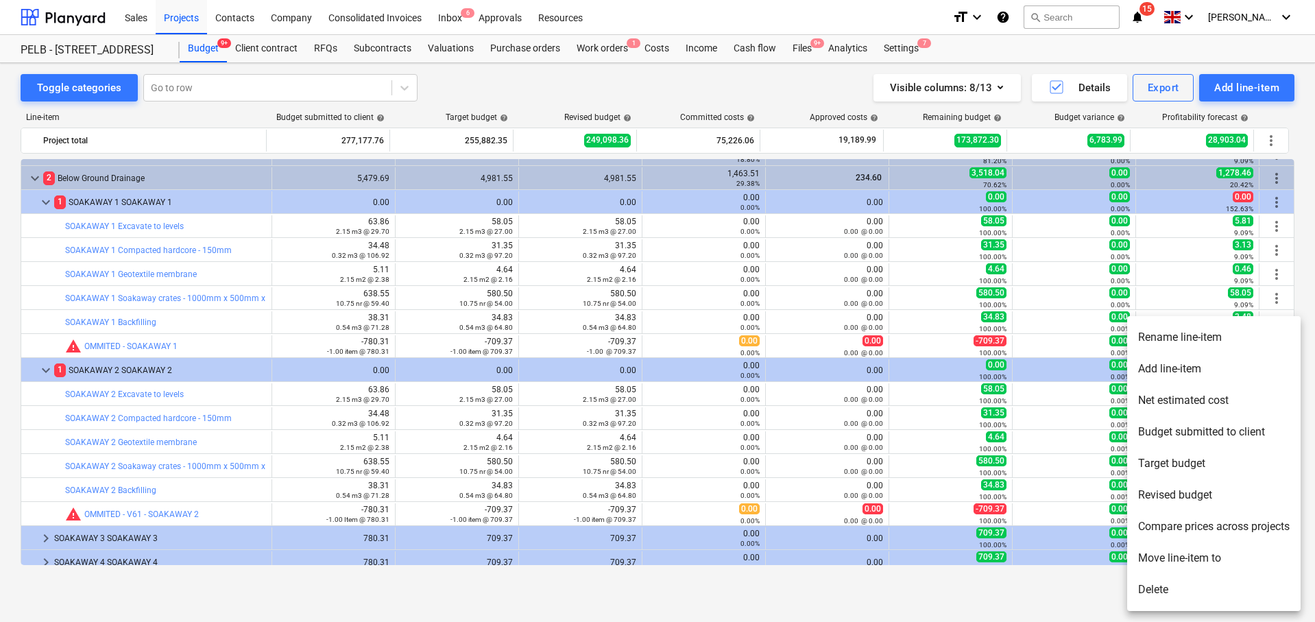
click at [1170, 344] on li "Rename line-item" at bounding box center [1213, 337] width 173 height 32
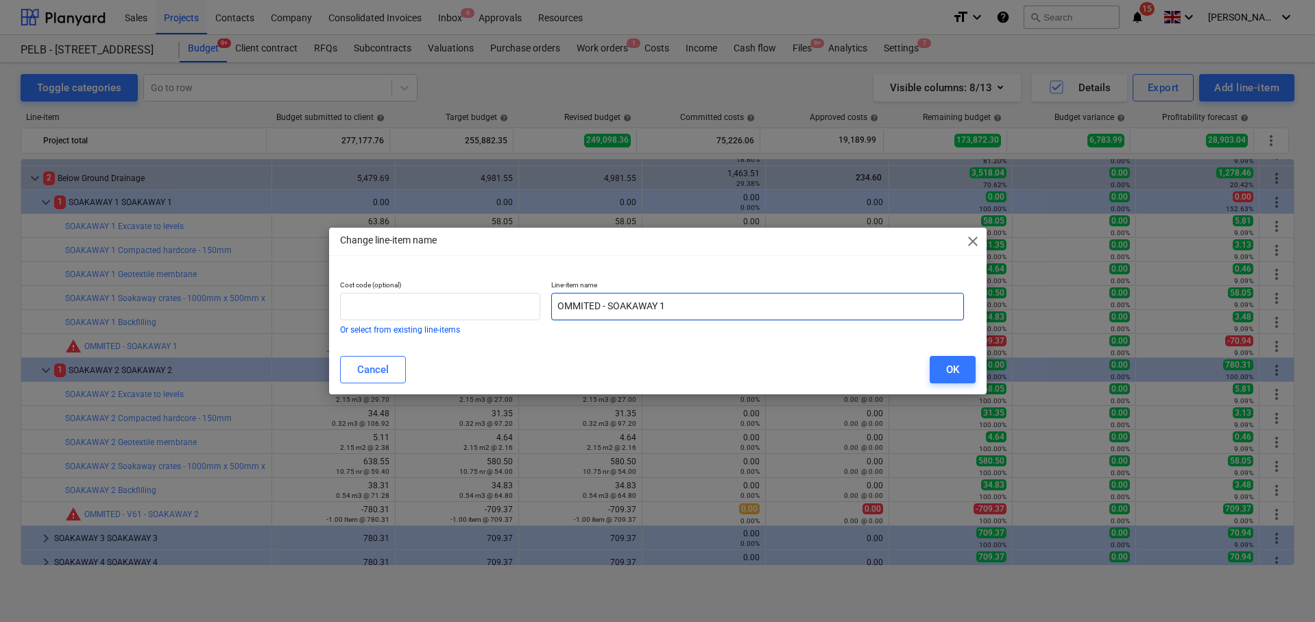
click at [609, 303] on input "OMMITED - SOAKAWAY 1" at bounding box center [757, 306] width 413 height 27
type input "OMMITED - V61 - SOAKAWAY 1"
drag, startPoint x: 953, startPoint y: 370, endPoint x: 892, endPoint y: 365, distance: 61.2
click at [953, 370] on div "OK" at bounding box center [952, 370] width 13 height 18
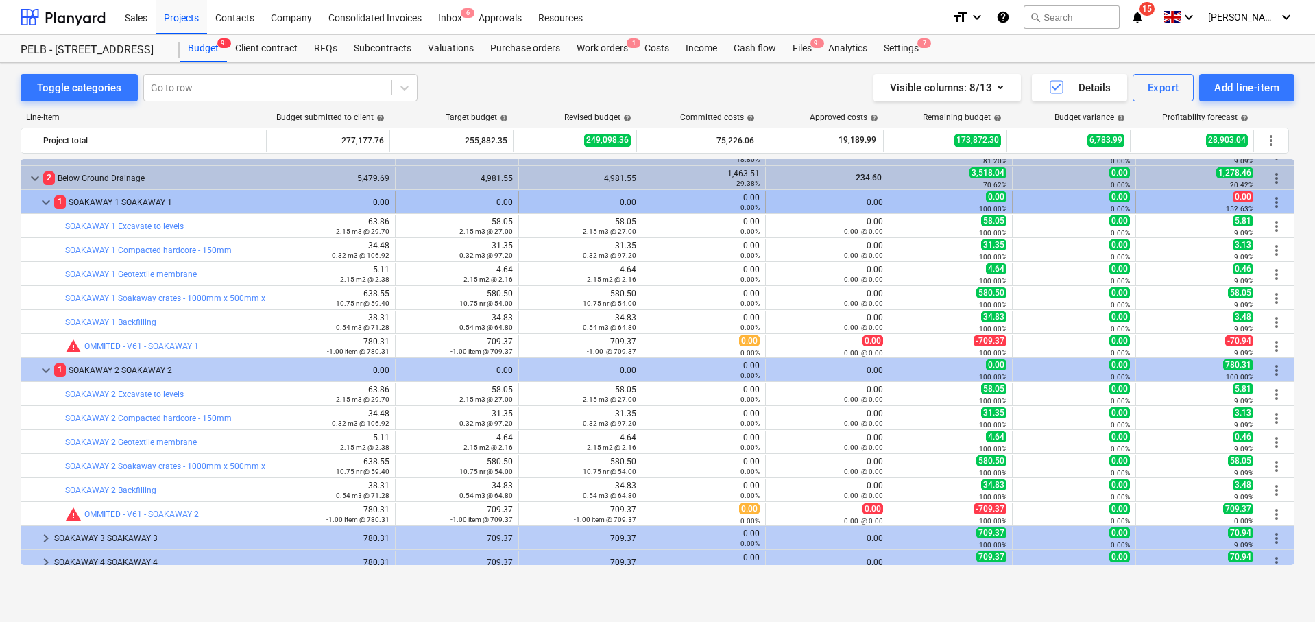
click at [47, 199] on span "keyboard_arrow_down" at bounding box center [46, 202] width 16 height 16
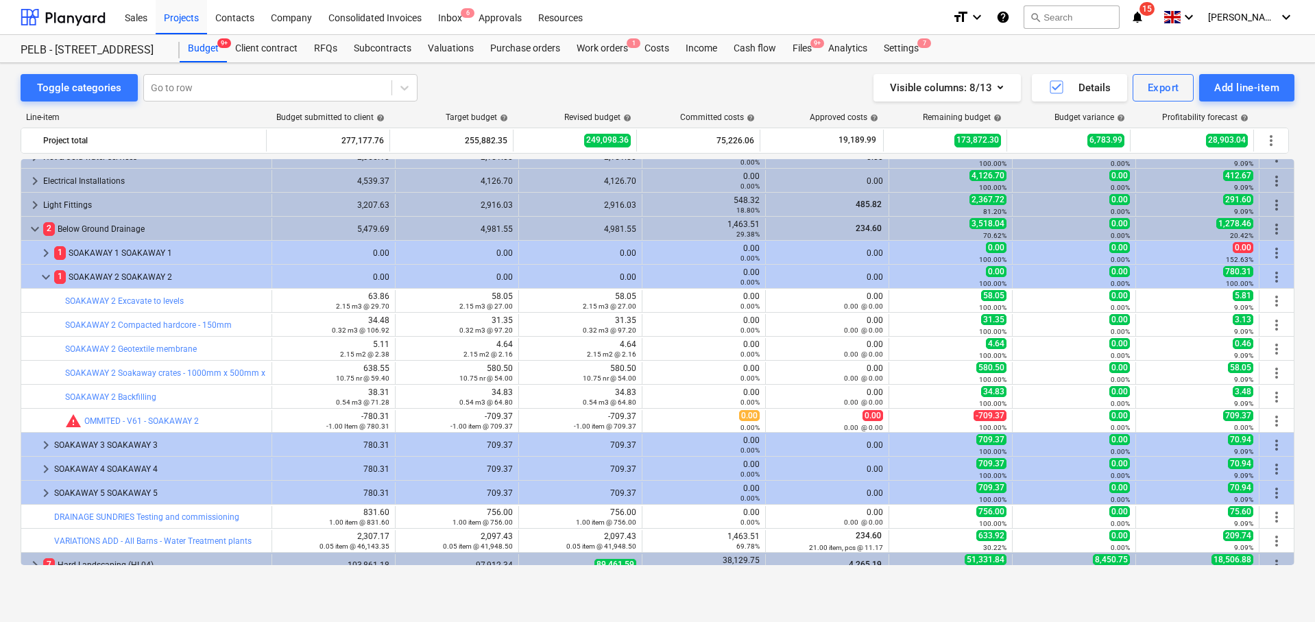
scroll to position [398, 0]
click at [284, 58] on div "Client contract" at bounding box center [266, 48] width 79 height 27
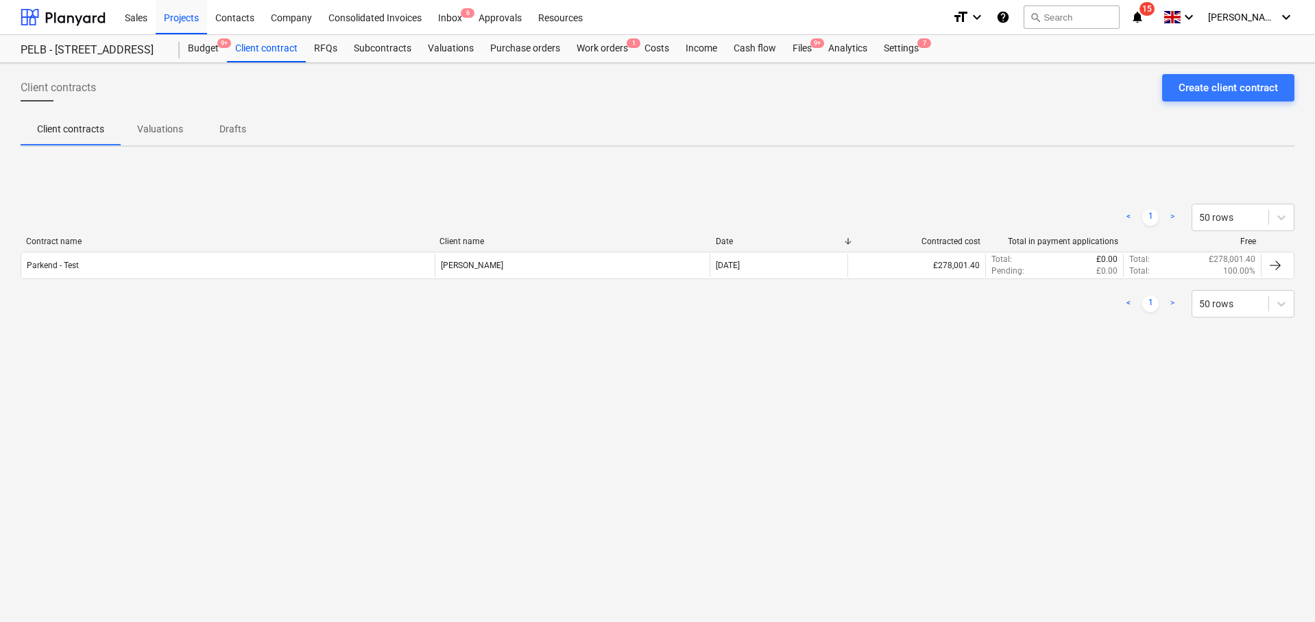
click at [788, 280] on div "Contract name Client name Date Contracted cost Total in payment applications Fr…" at bounding box center [657, 260] width 1273 height 48
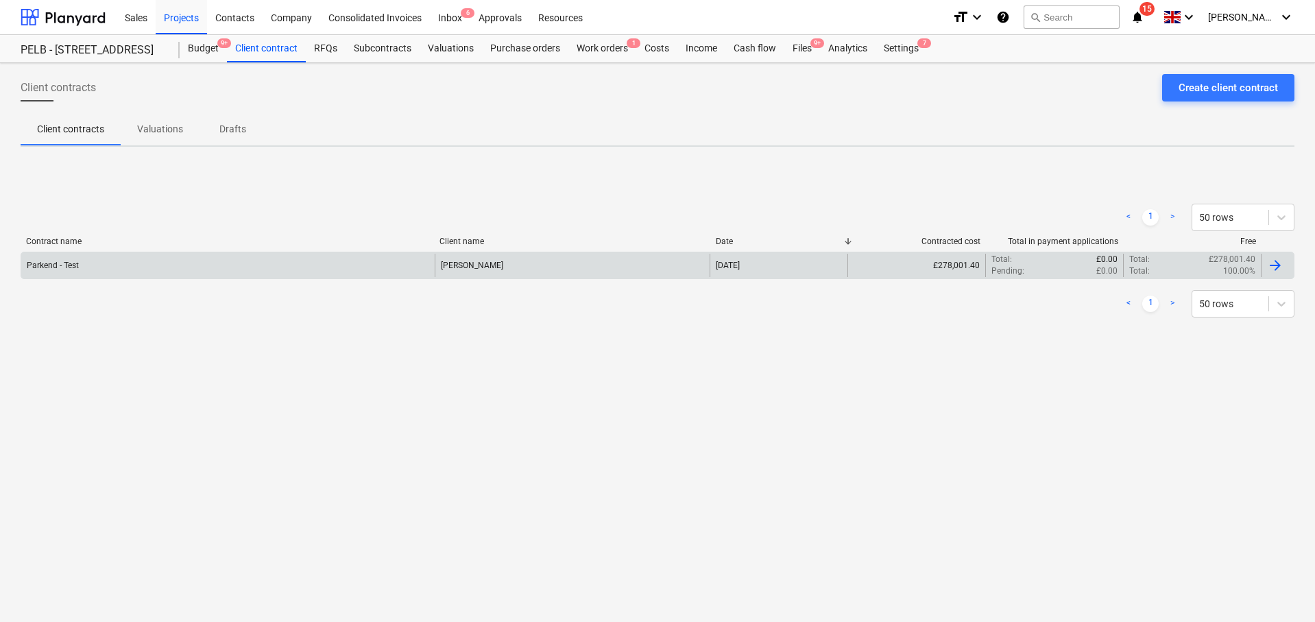
click at [668, 273] on div "[PERSON_NAME]" at bounding box center [573, 265] width 276 height 23
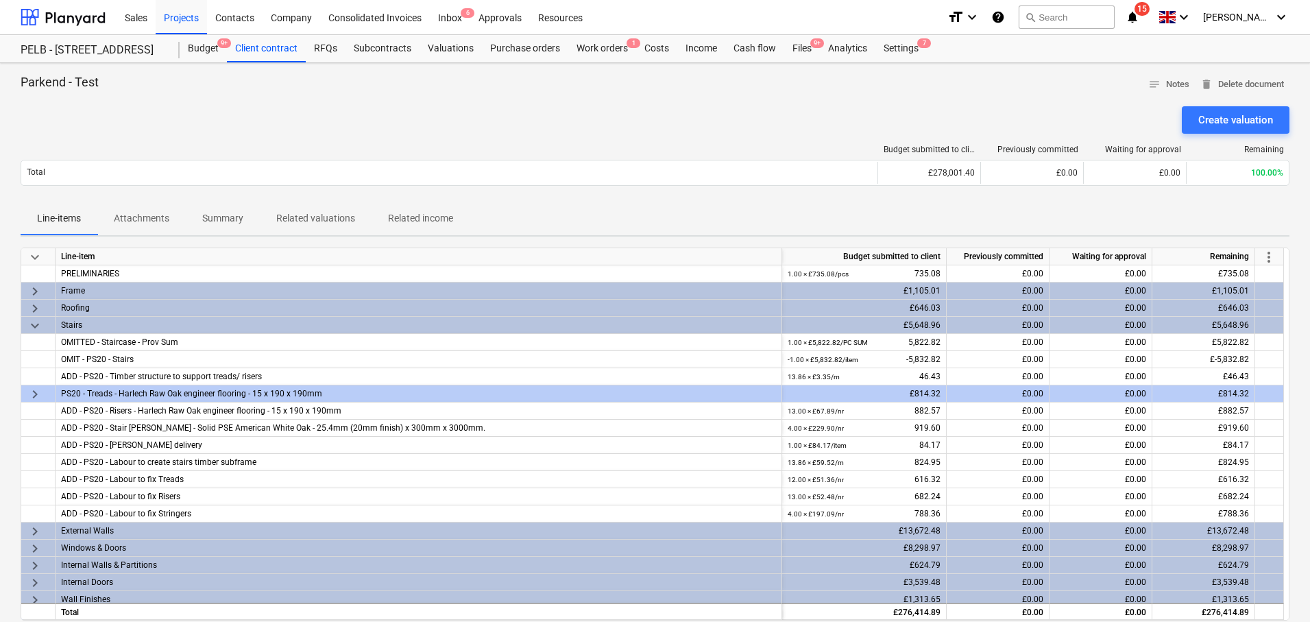
click at [1273, 258] on span "more_vert" at bounding box center [1268, 257] width 16 height 16
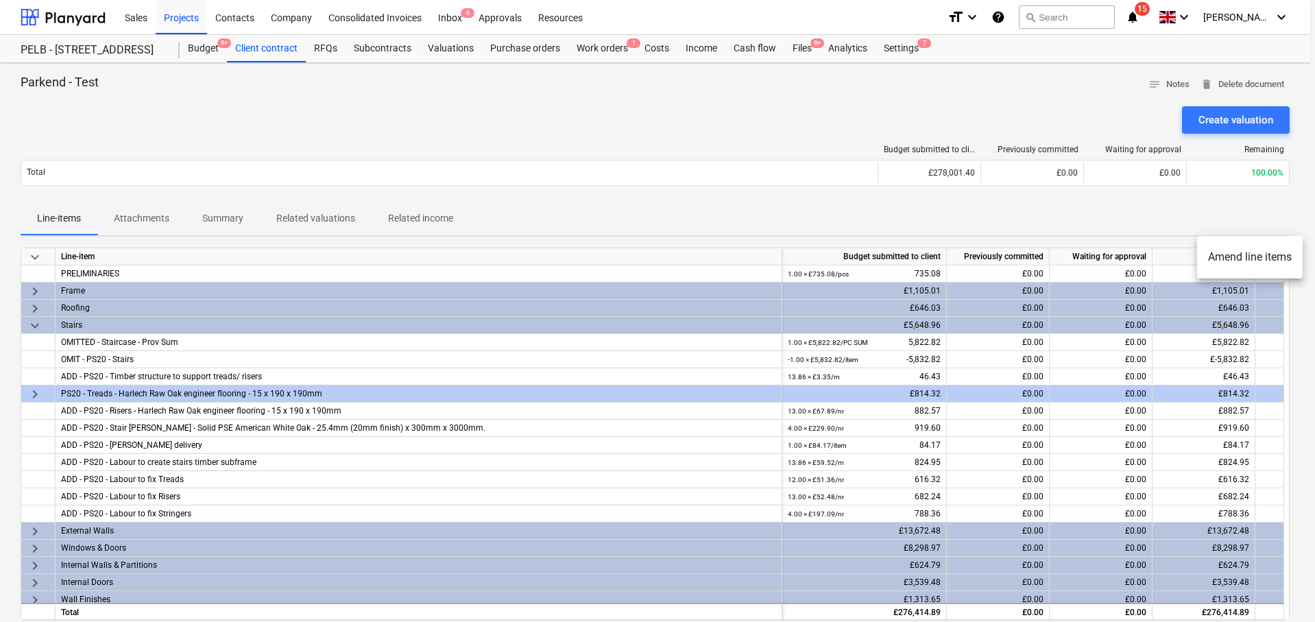
click at [1244, 257] on li "Amend line items" at bounding box center [1250, 257] width 106 height 32
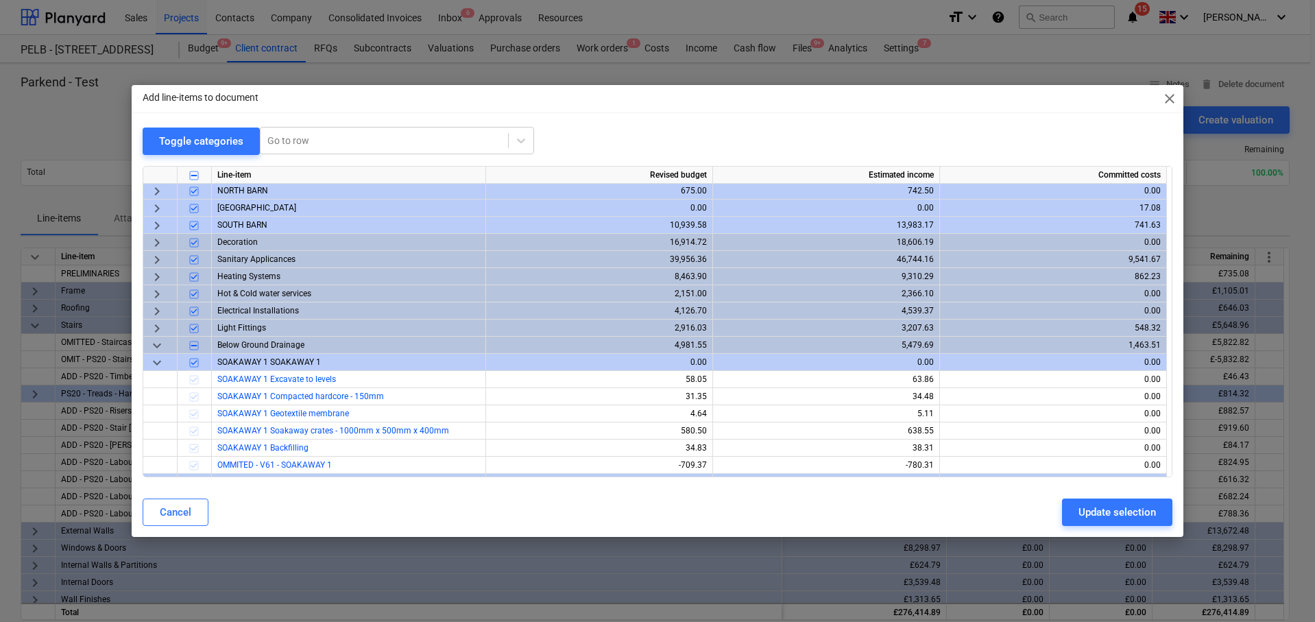
scroll to position [249, 0]
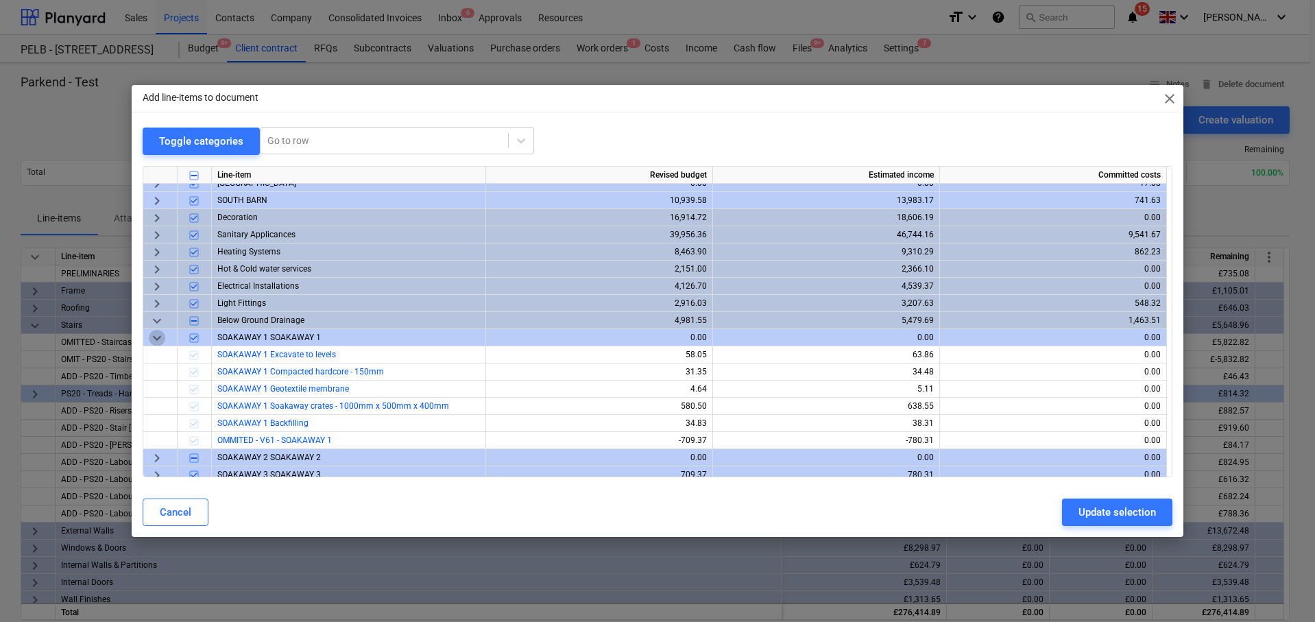
click at [154, 335] on span "keyboard_arrow_down" at bounding box center [157, 337] width 16 height 16
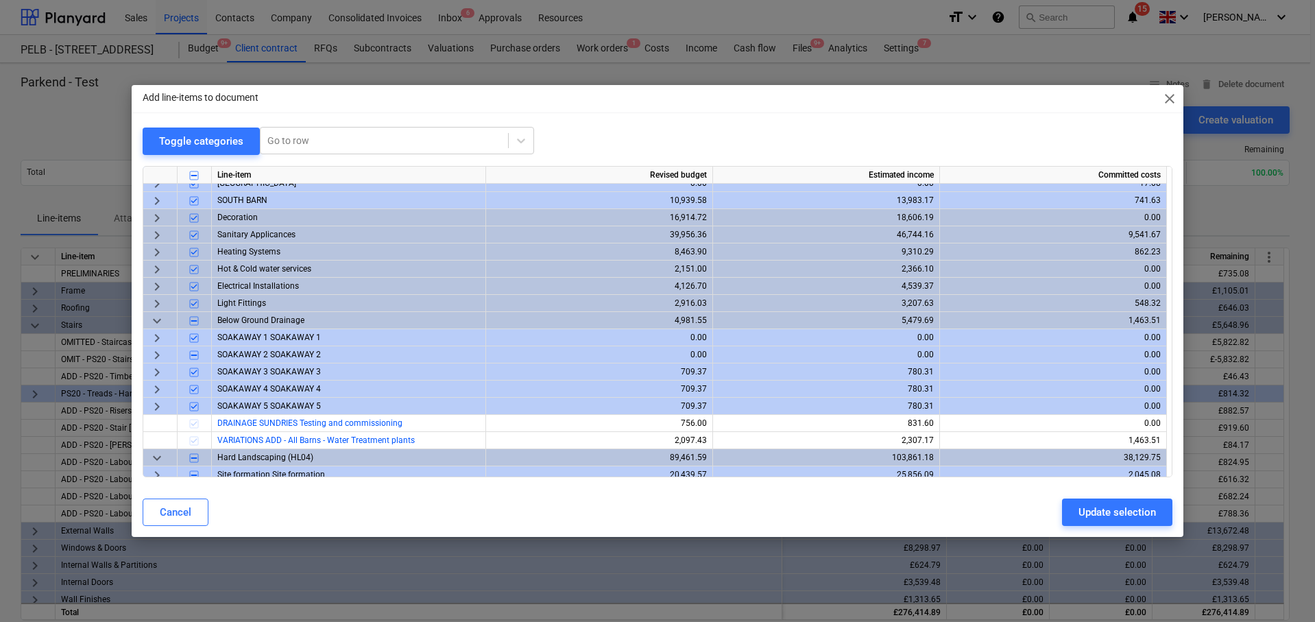
click at [153, 350] on span "keyboard_arrow_right" at bounding box center [157, 354] width 16 height 16
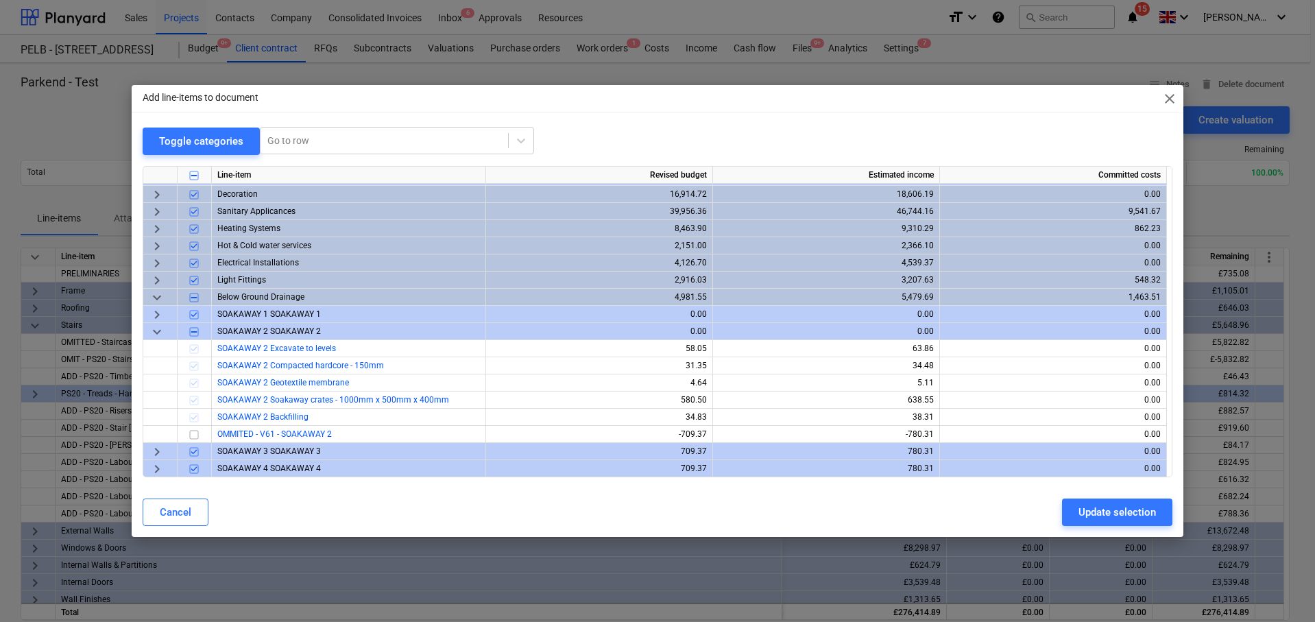
scroll to position [273, 0]
click at [199, 434] on input "checkbox" at bounding box center [194, 433] width 16 height 16
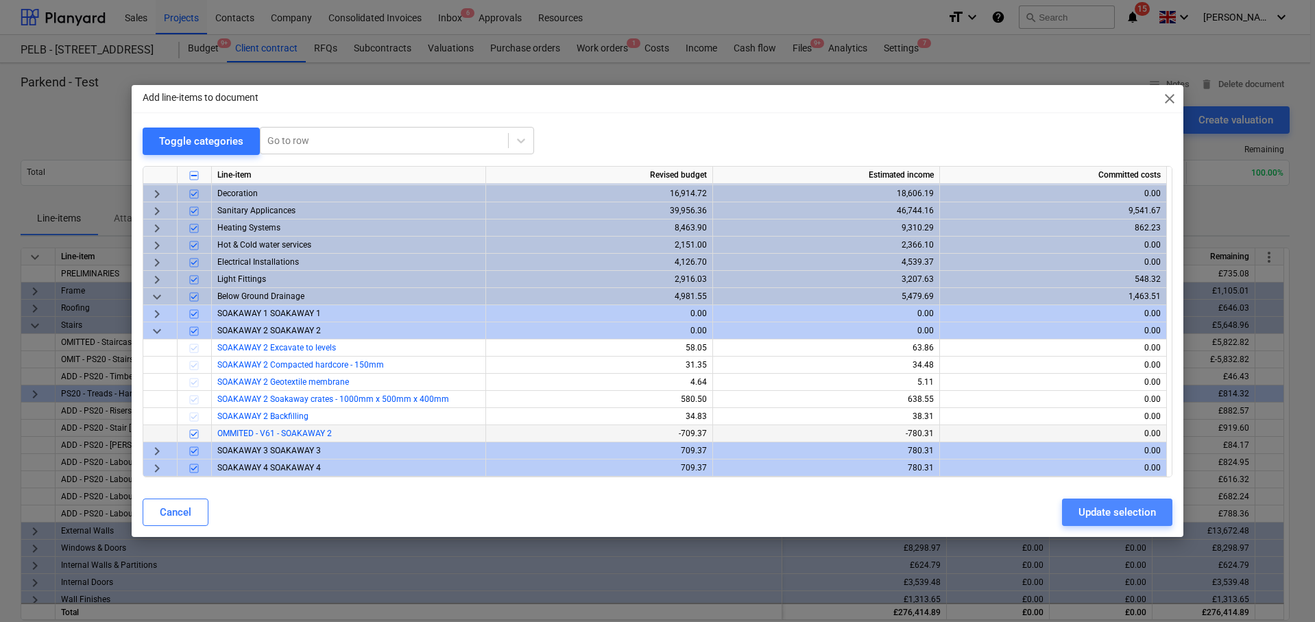
click at [1082, 515] on div "Update selection" at bounding box center [1116, 512] width 77 height 18
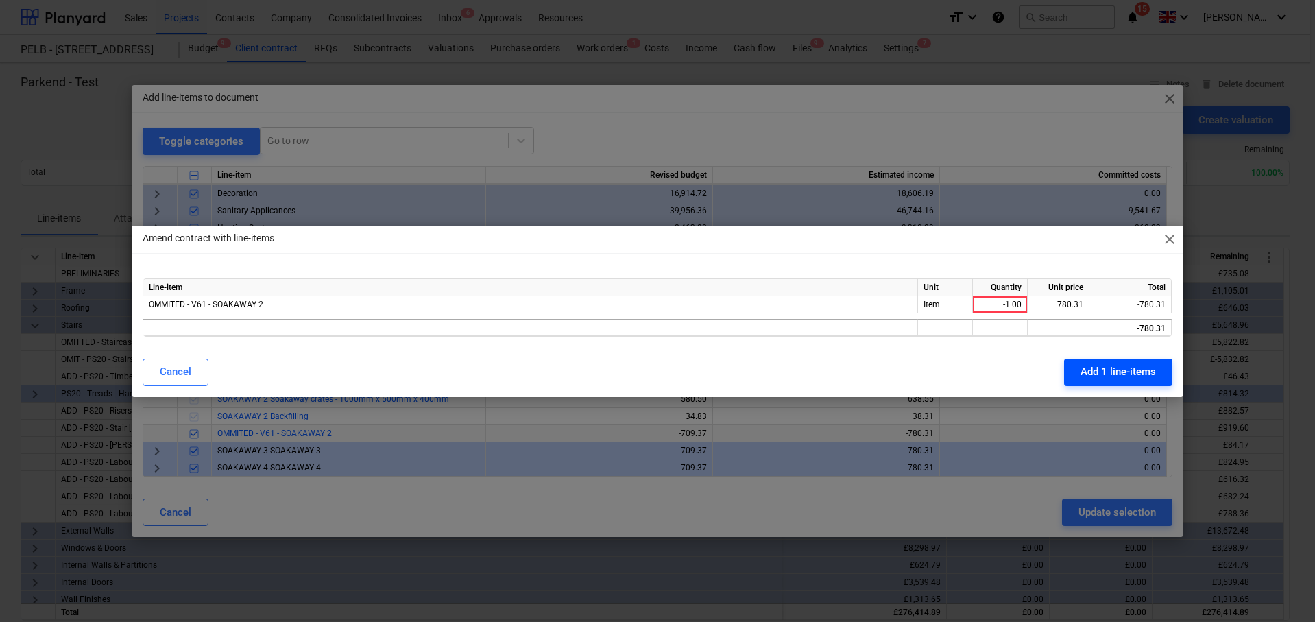
click at [1093, 373] on div "Add 1 line-items" at bounding box center [1117, 372] width 75 height 18
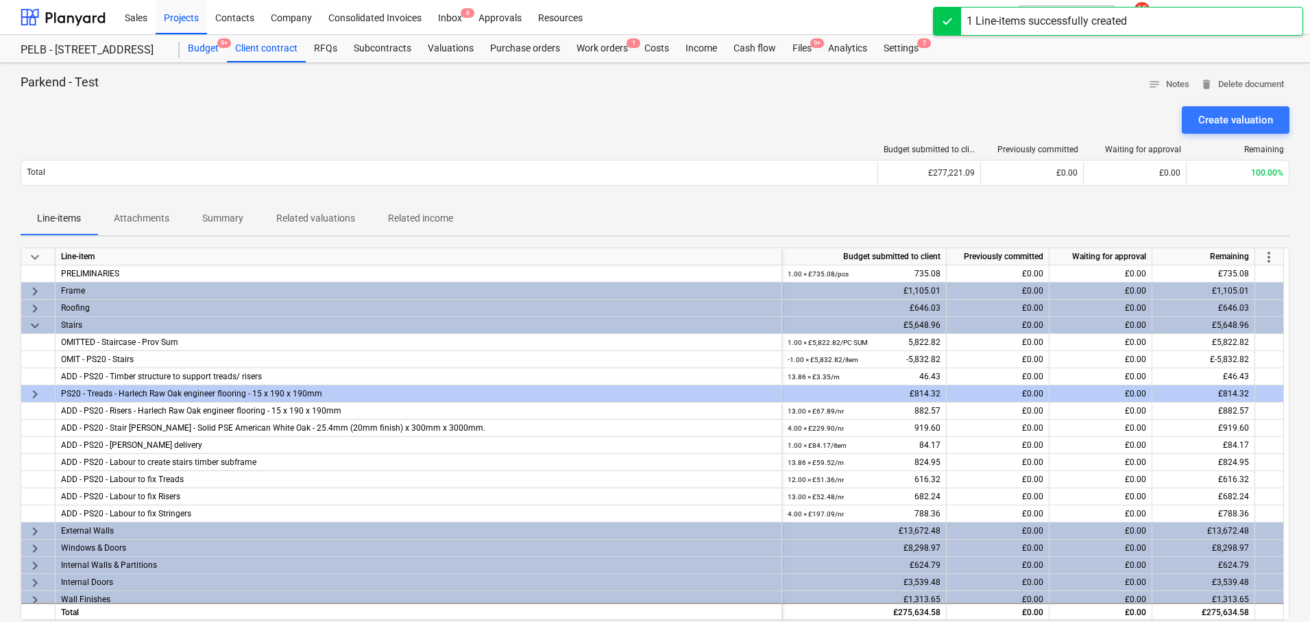
click at [210, 51] on div "Budget 9+" at bounding box center [203, 48] width 47 height 27
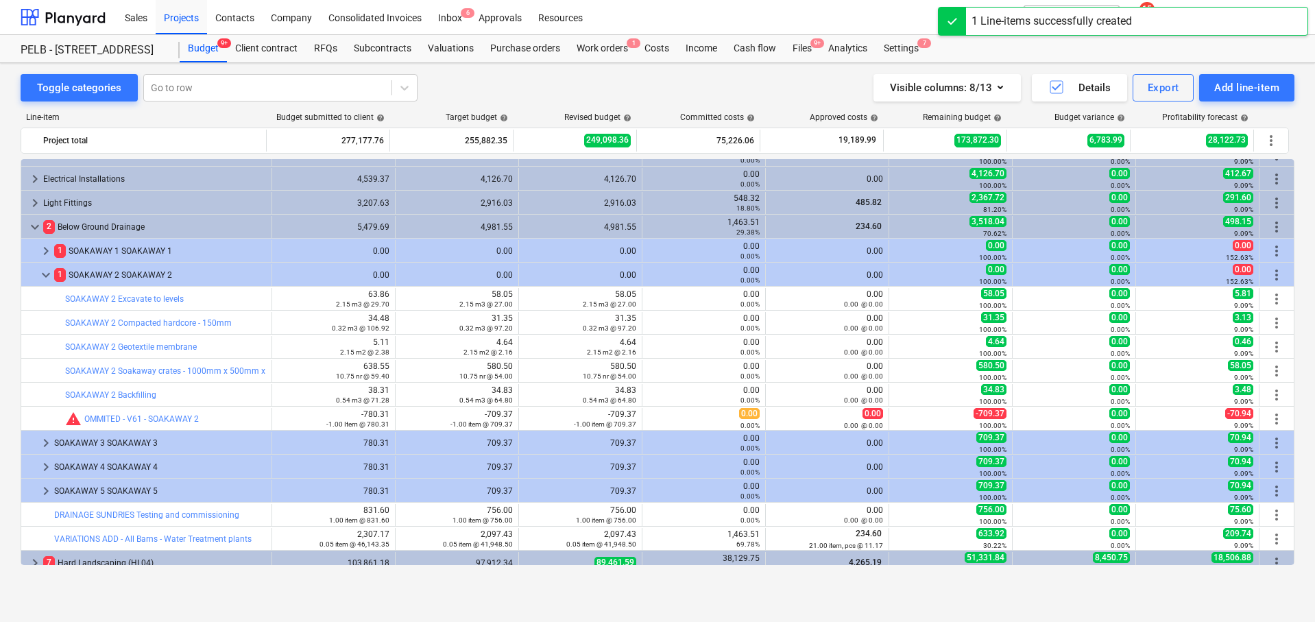
scroll to position [404, 0]
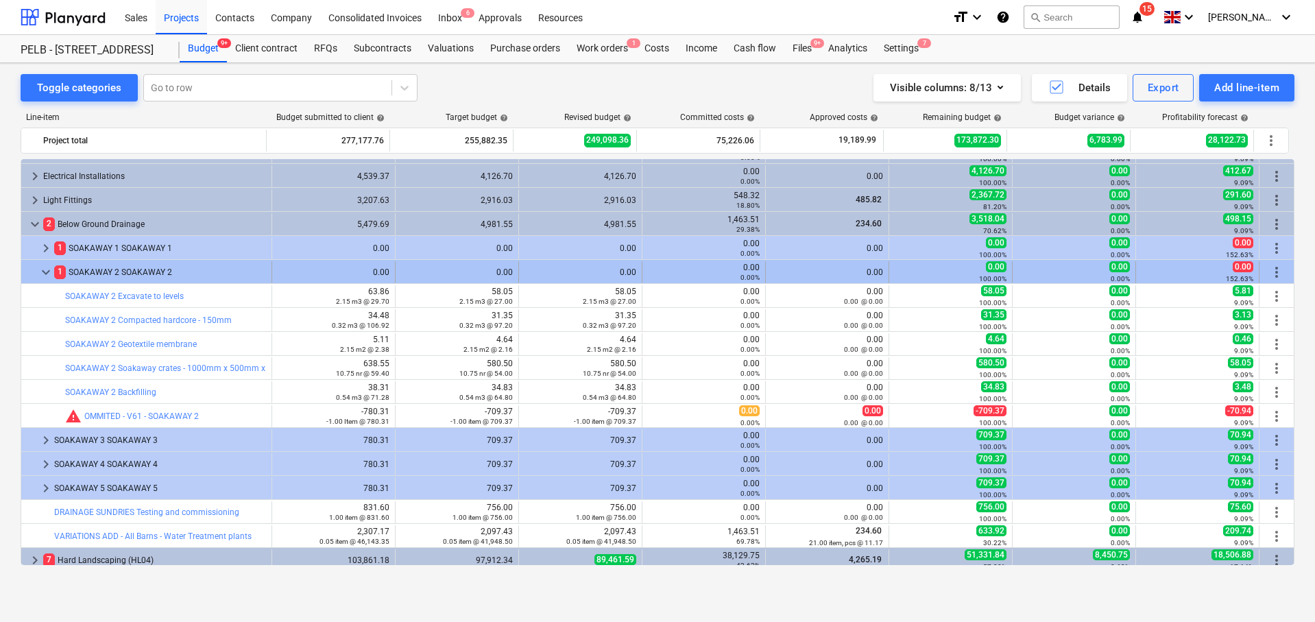
click at [45, 269] on span "keyboard_arrow_down" at bounding box center [46, 272] width 16 height 16
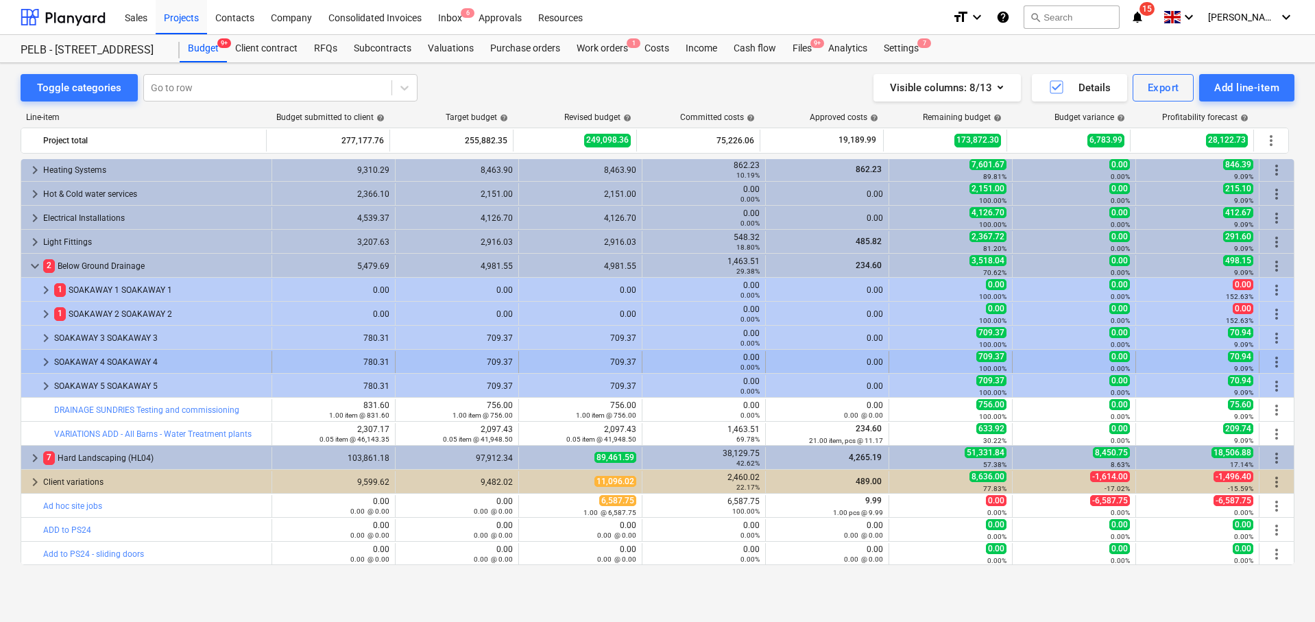
scroll to position [362, 0]
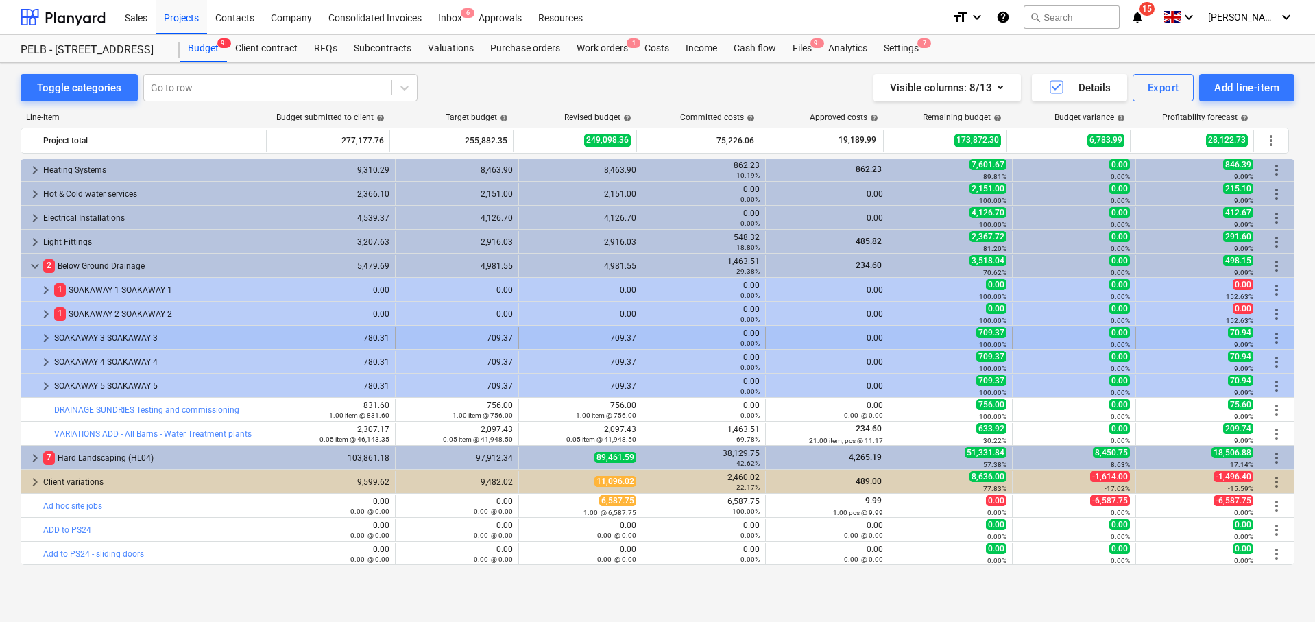
click at [45, 339] on span "keyboard_arrow_right" at bounding box center [46, 338] width 16 height 16
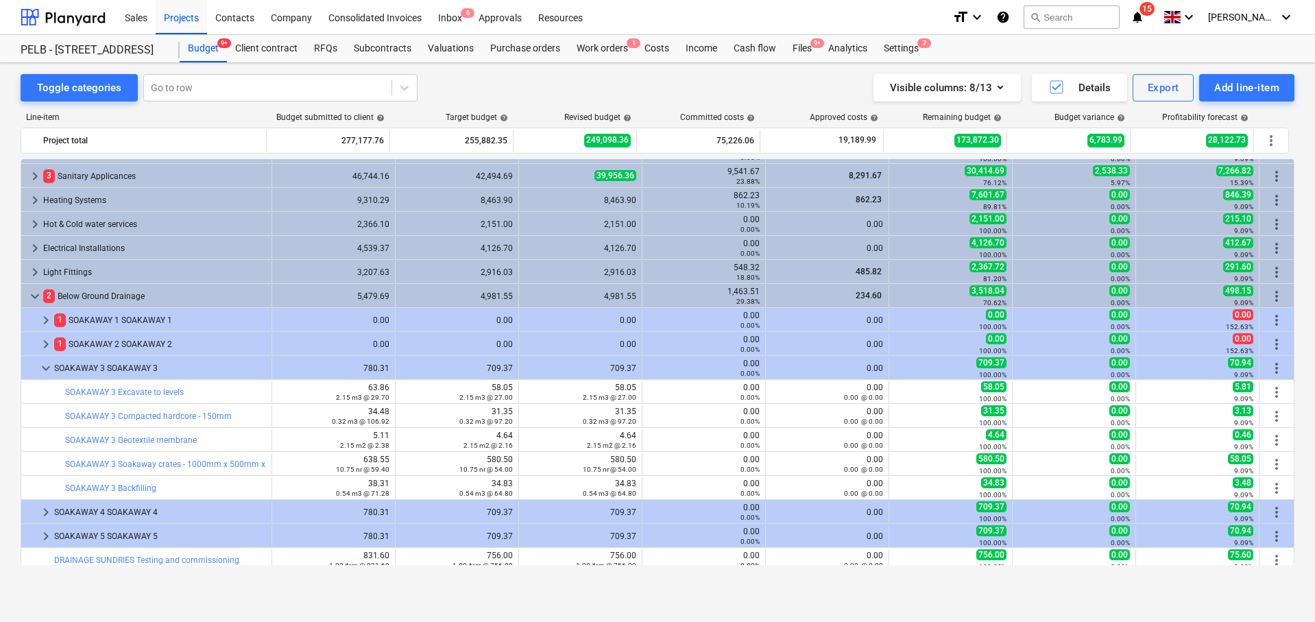
scroll to position [333, 0]
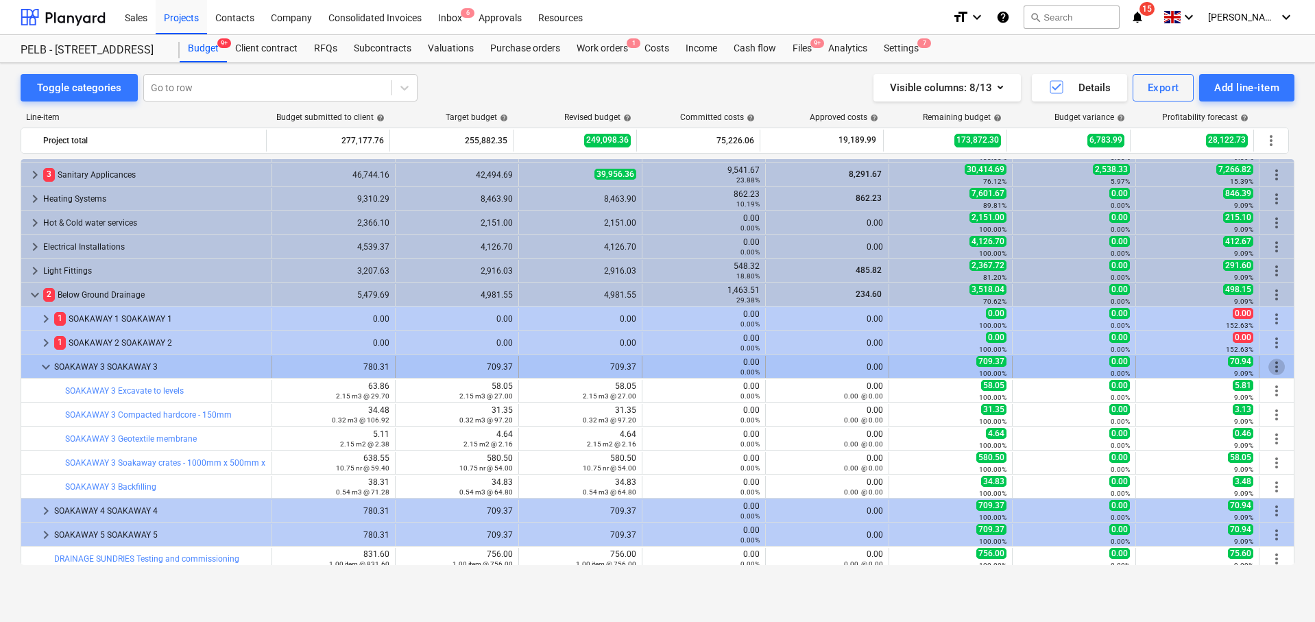
click at [1271, 367] on span "more_vert" at bounding box center [1276, 366] width 16 height 16
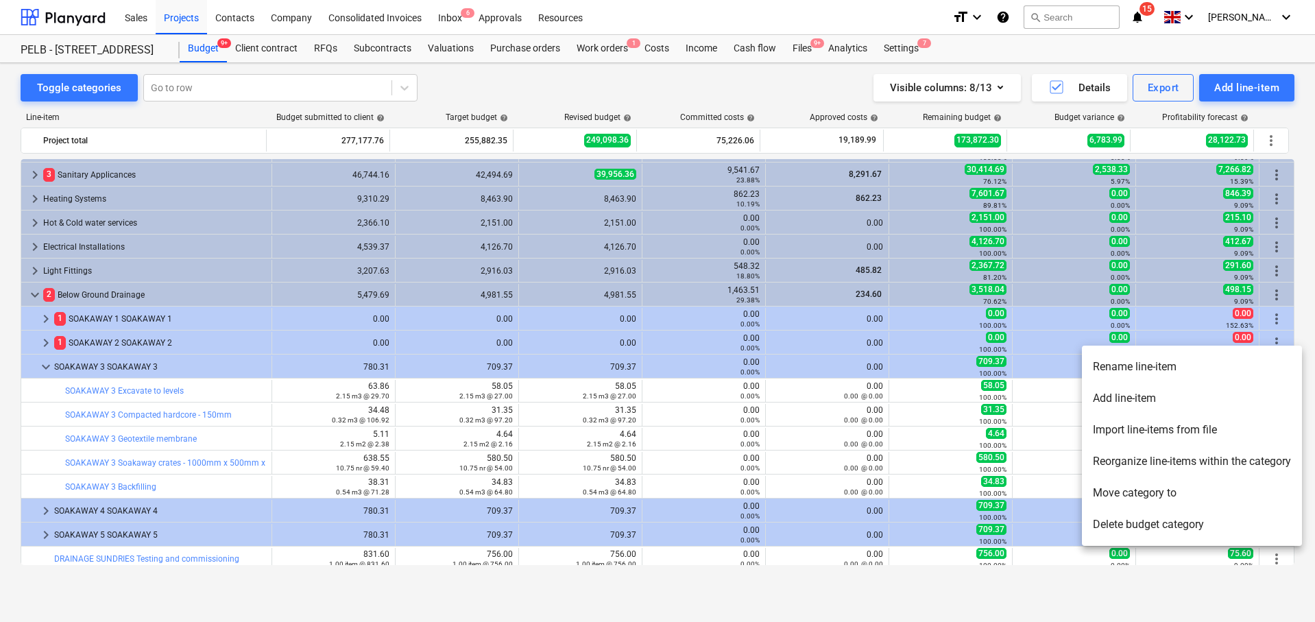
click at [1209, 407] on li "Add line-item" at bounding box center [1192, 398] width 220 height 32
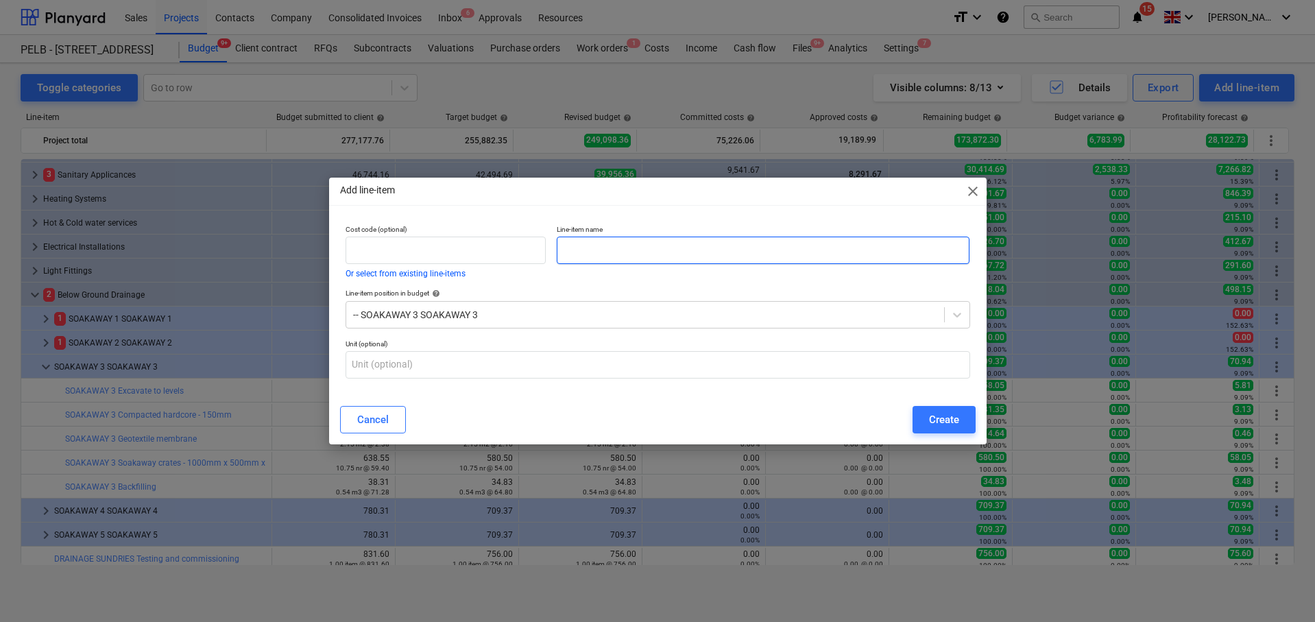
click at [818, 256] on input "text" at bounding box center [763, 249] width 413 height 27
click at [777, 252] on input "OMMITED - V61 -" at bounding box center [763, 249] width 413 height 27
paste input "S"
type input "OMMITED - V61 - SOAKAWAY 3"
drag, startPoint x: 936, startPoint y: 419, endPoint x: 913, endPoint y: 419, distance: 22.6
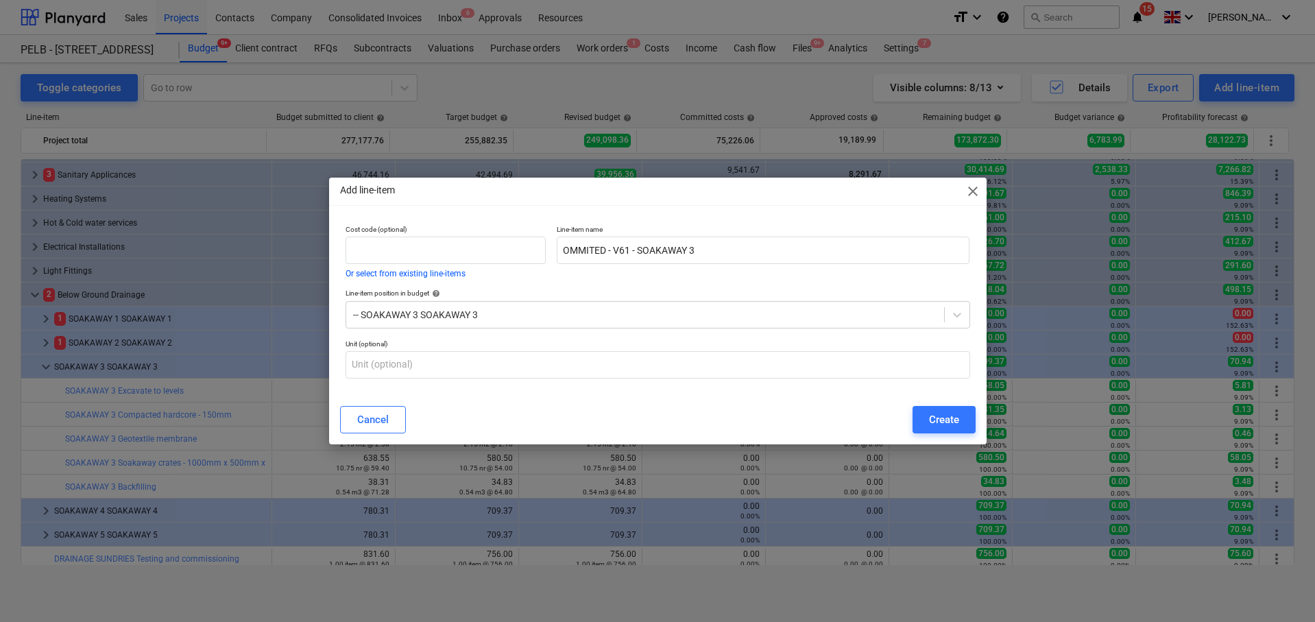
click at [936, 419] on div "Create" at bounding box center [944, 420] width 30 height 18
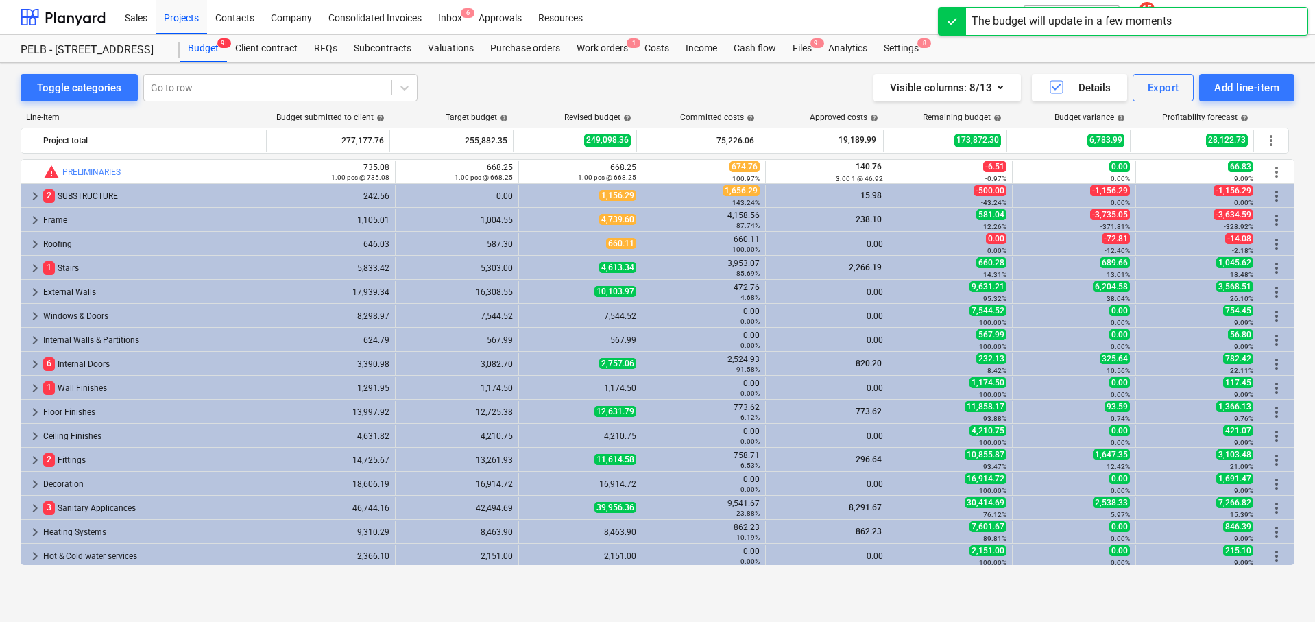
scroll to position [333, 0]
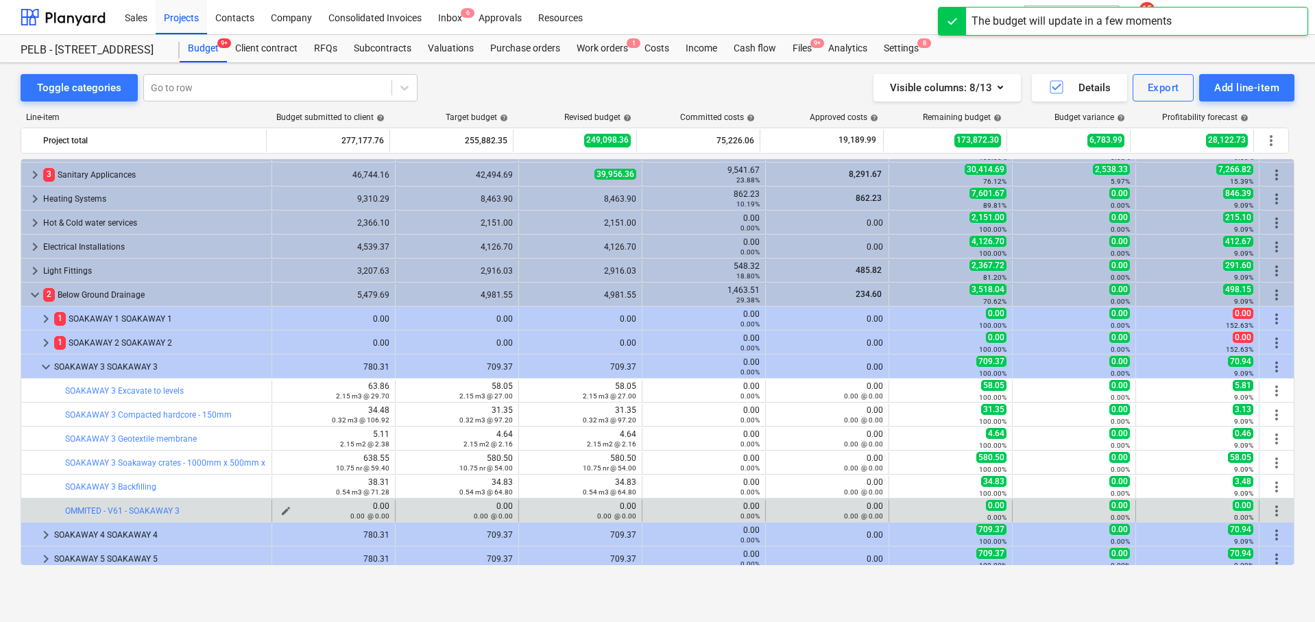
click at [278, 511] on div "0.00 @ 0.00" at bounding box center [334, 516] width 112 height 10
click at [282, 511] on div "0.00 @ 0.00" at bounding box center [334, 516] width 112 height 10
click at [280, 508] on span "edit" at bounding box center [285, 510] width 11 height 11
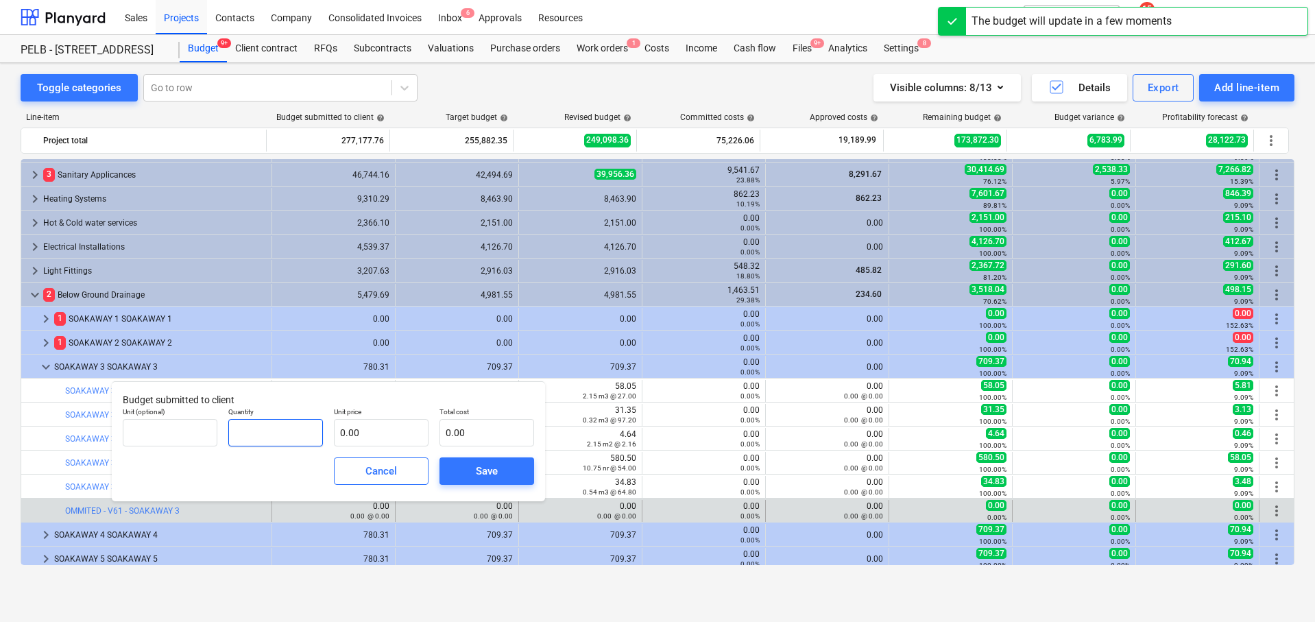
click at [277, 434] on input "text" at bounding box center [275, 432] width 95 height 27
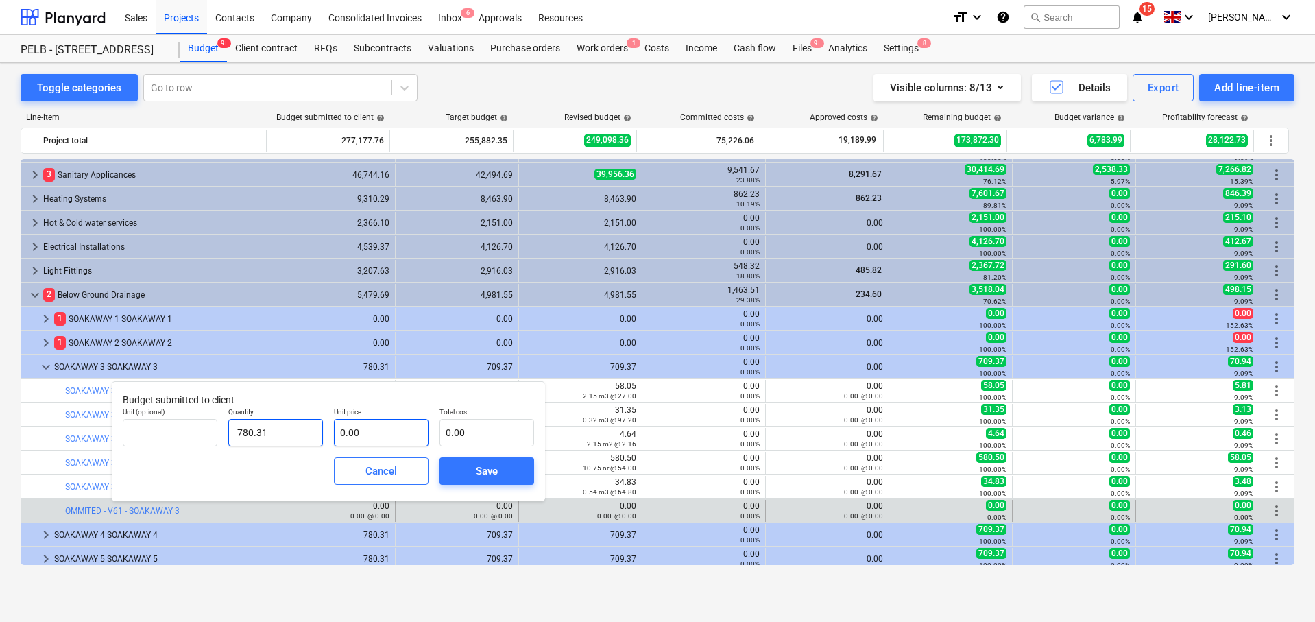
type input "-780.31"
click at [400, 432] on input "text" at bounding box center [381, 432] width 95 height 27
type input "0.00"
drag, startPoint x: 243, startPoint y: 426, endPoint x: 286, endPoint y: 439, distance: 44.7
click at [286, 439] on input "-780.31" at bounding box center [275, 432] width 95 height 27
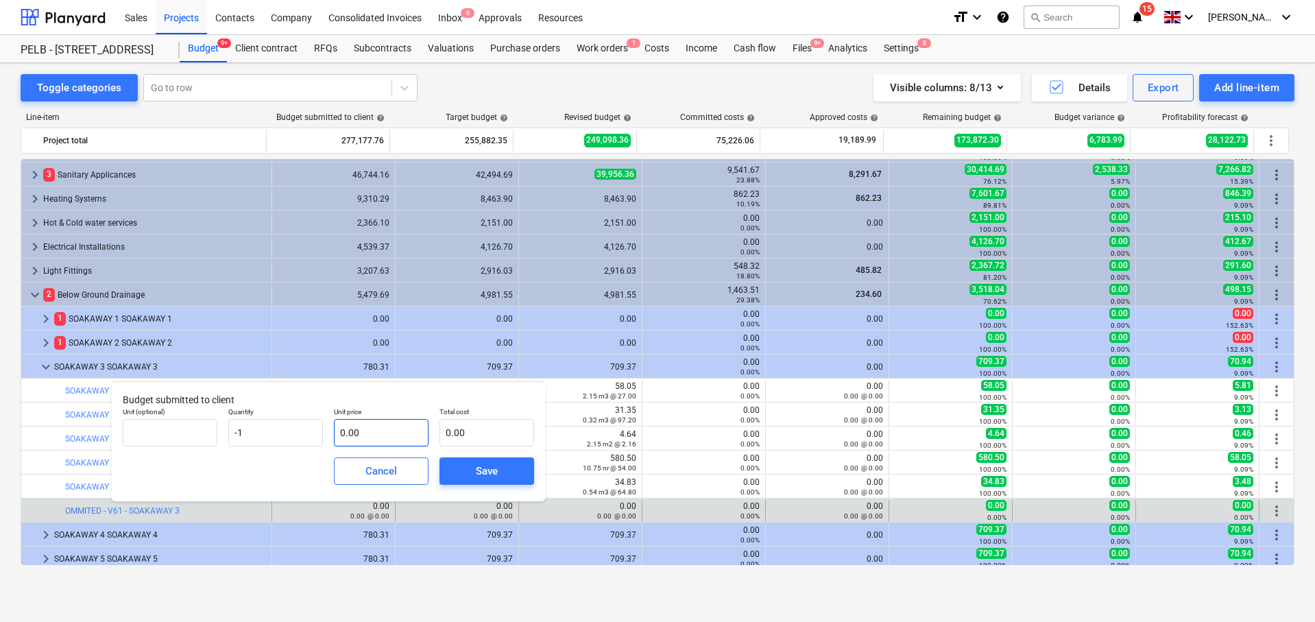
type input "-1.00"
click at [383, 433] on input "text" at bounding box center [381, 432] width 95 height 27
type input "7"
type input "-7.00"
type input "78"
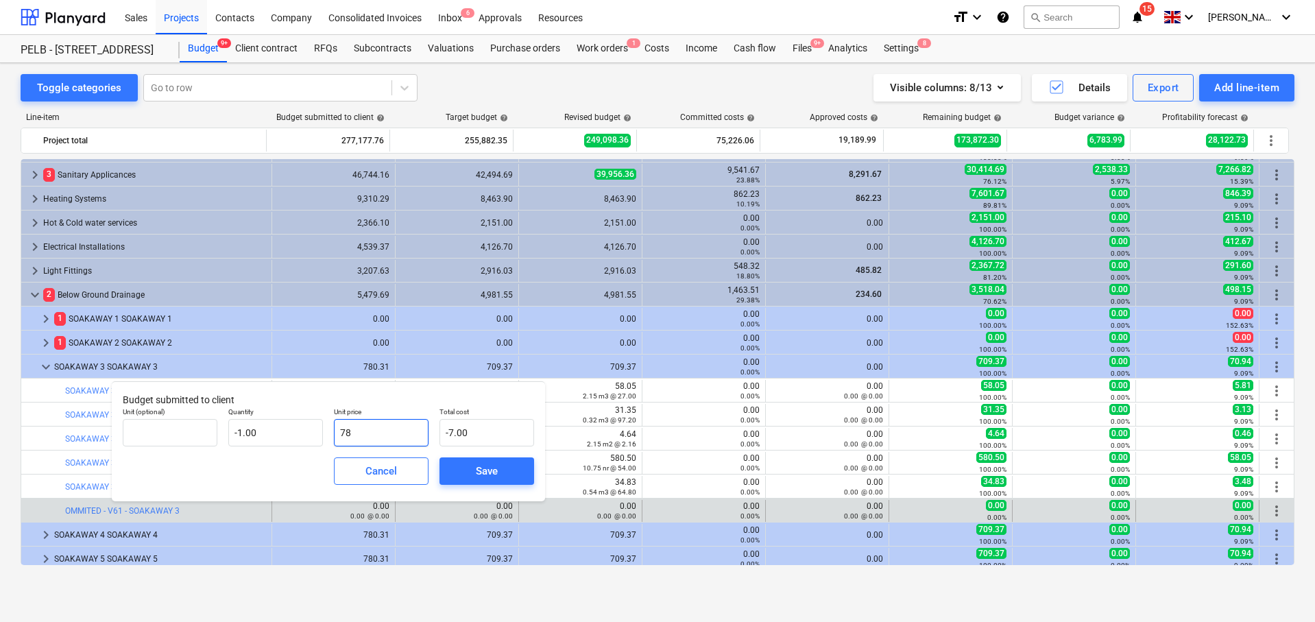
type input "-78.00"
type input "780"
type input "-780.00"
type input "780.3"
type input "-780.30"
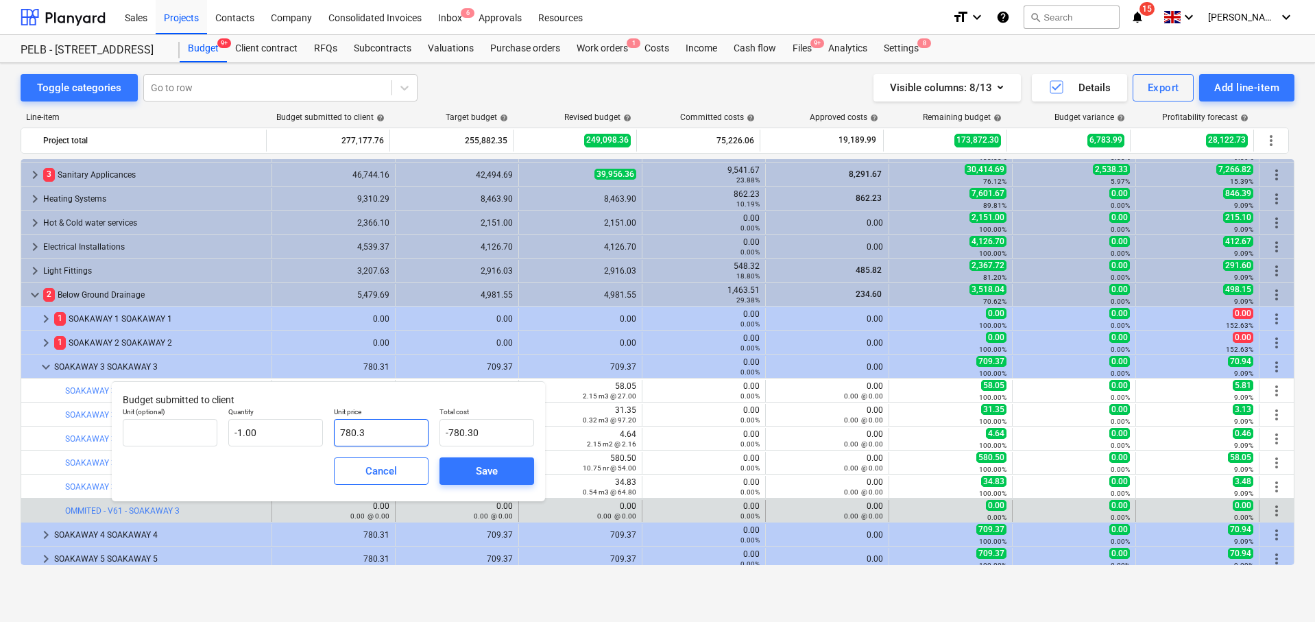
type input "780.31"
type input "-780.31"
type input "780.31"
click at [221, 425] on div "Unit (optional)" at bounding box center [170, 427] width 106 height 50
click at [168, 436] on input "text" at bounding box center [170, 432] width 95 height 27
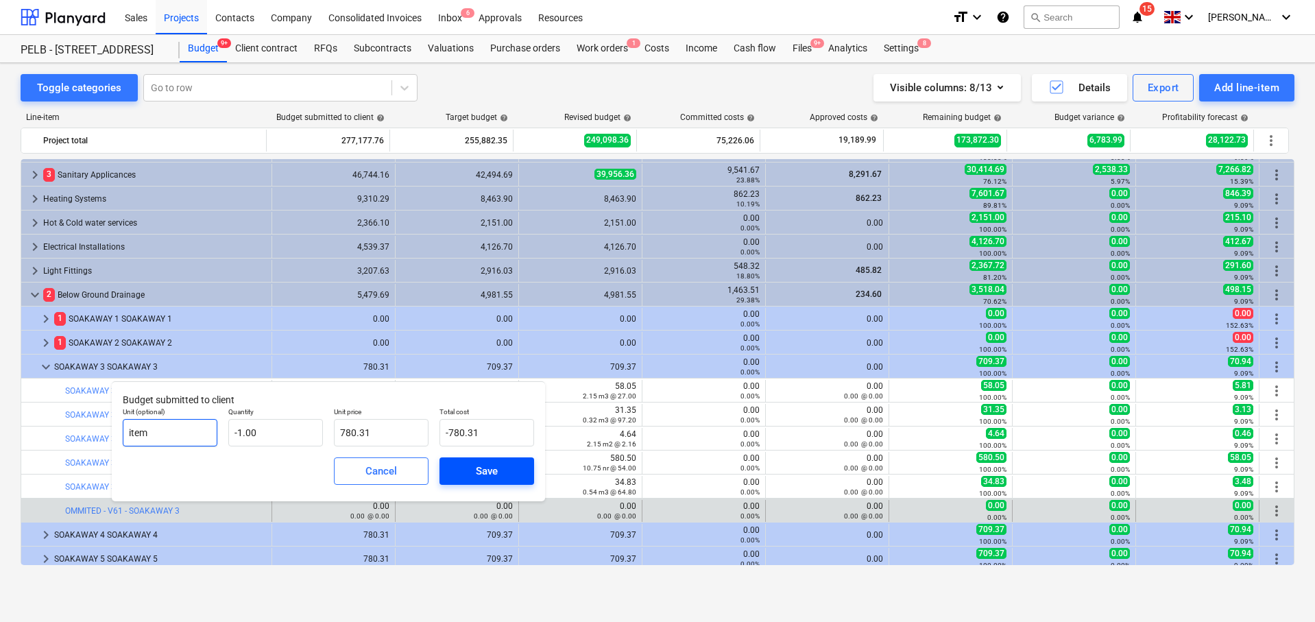
type input "item"
click at [498, 478] on span "Save" at bounding box center [487, 471] width 62 height 18
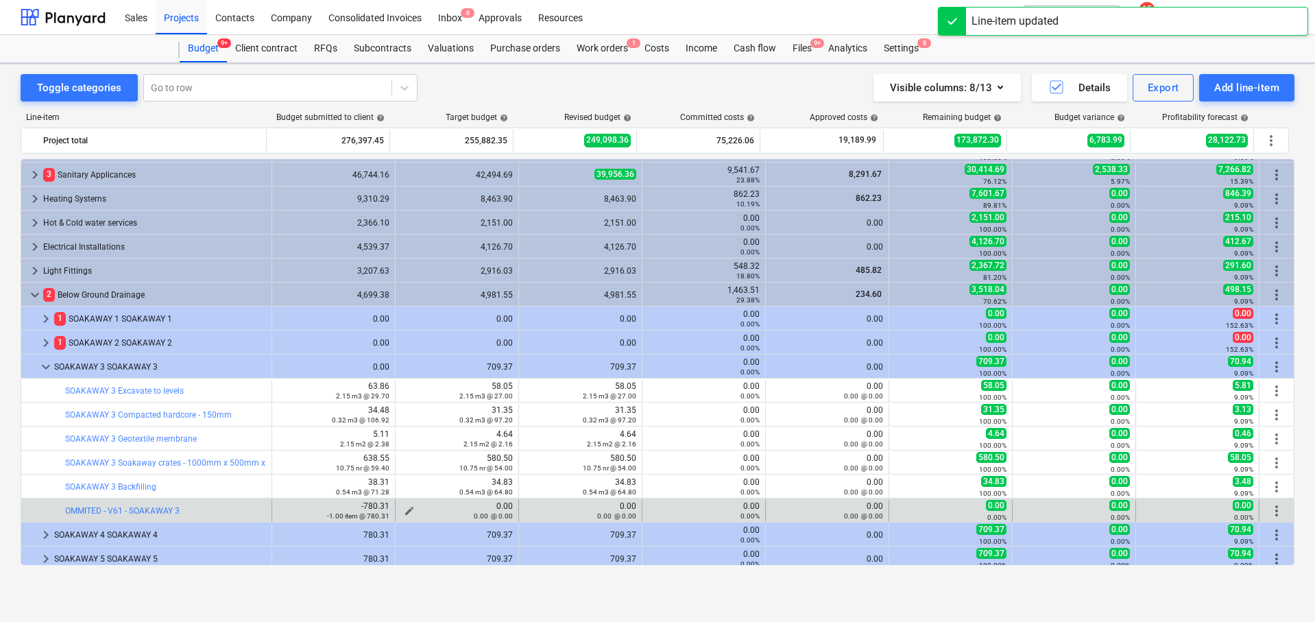
drag, startPoint x: 414, startPoint y: 508, endPoint x: 402, endPoint y: 511, distance: 12.0
click at [413, 508] on div "0.00 0.00 @ 0.00" at bounding box center [457, 510] width 112 height 19
click at [404, 507] on span "edit" at bounding box center [409, 510] width 11 height 11
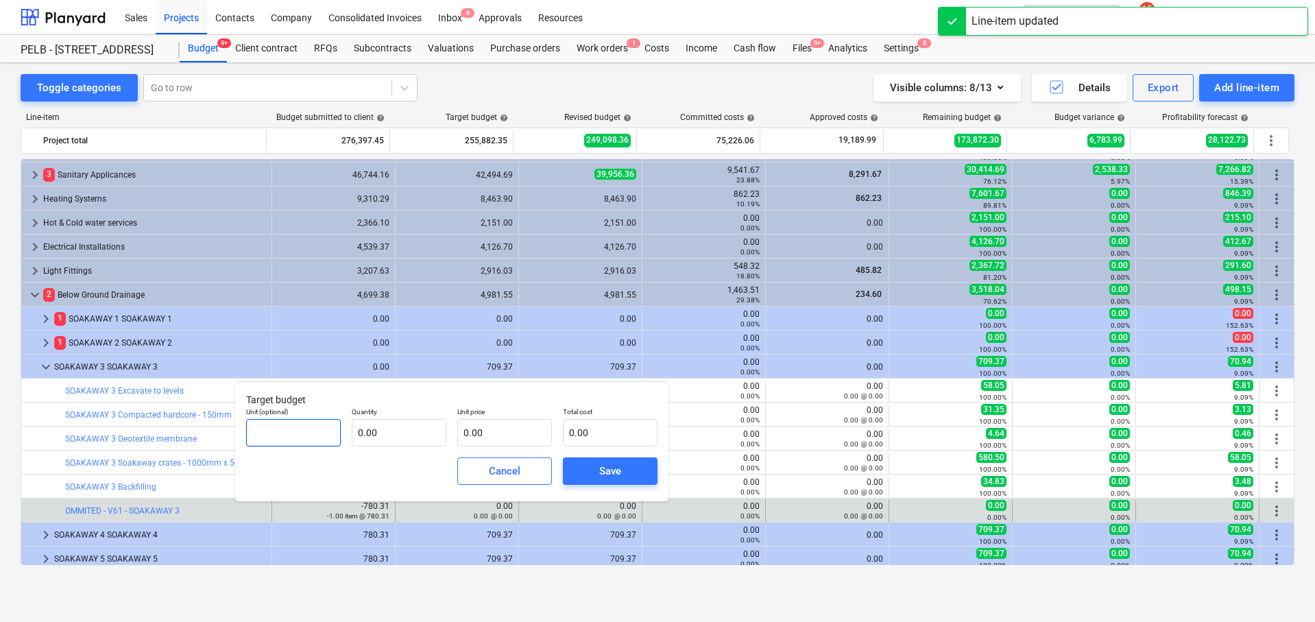
click at [321, 432] on input "text" at bounding box center [293, 432] width 95 height 27
type input "item"
click at [387, 432] on input "text" at bounding box center [399, 432] width 95 height 27
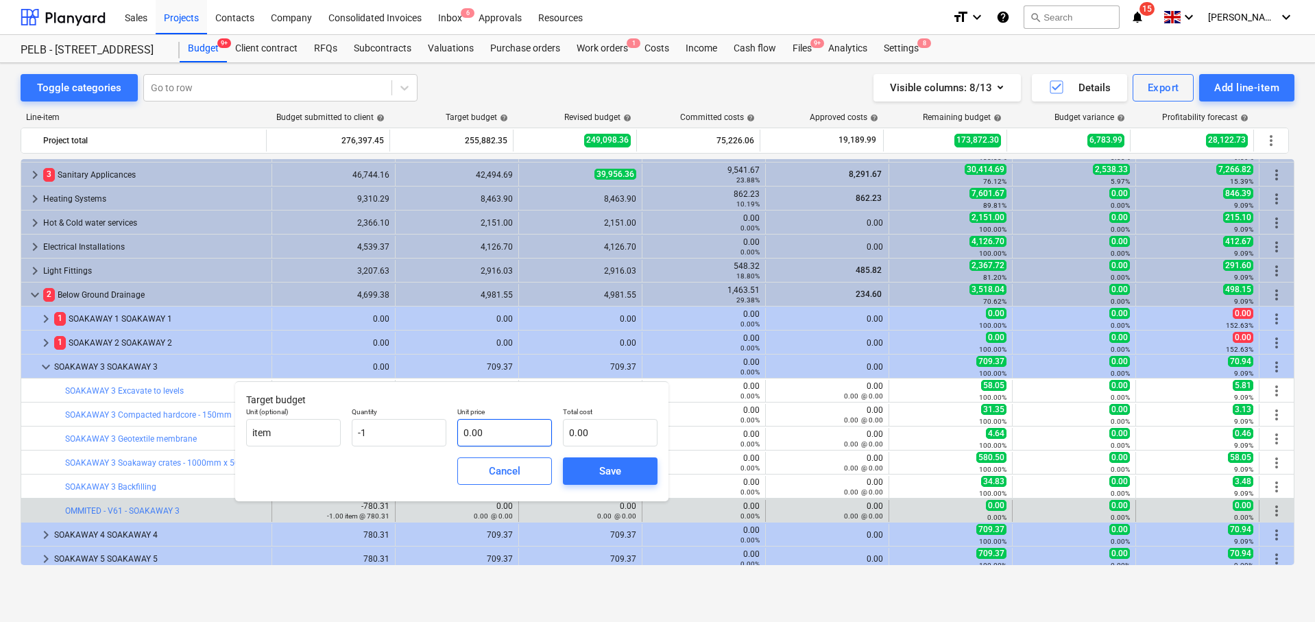
type input "-1.00"
click at [528, 435] on input "text" at bounding box center [504, 432] width 95 height 27
type input "7"
type input "-7.00"
type input "70"
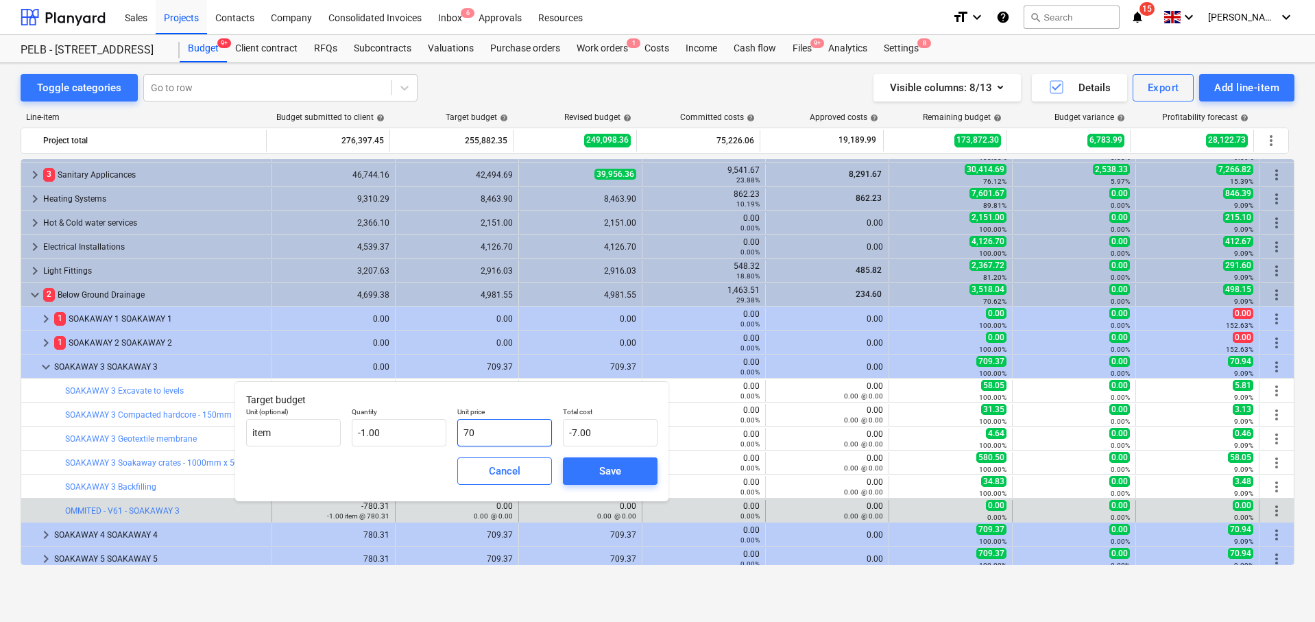
type input "-70.00"
type input "709"
type input "-709.00"
type input "709.3"
type input "-709.30"
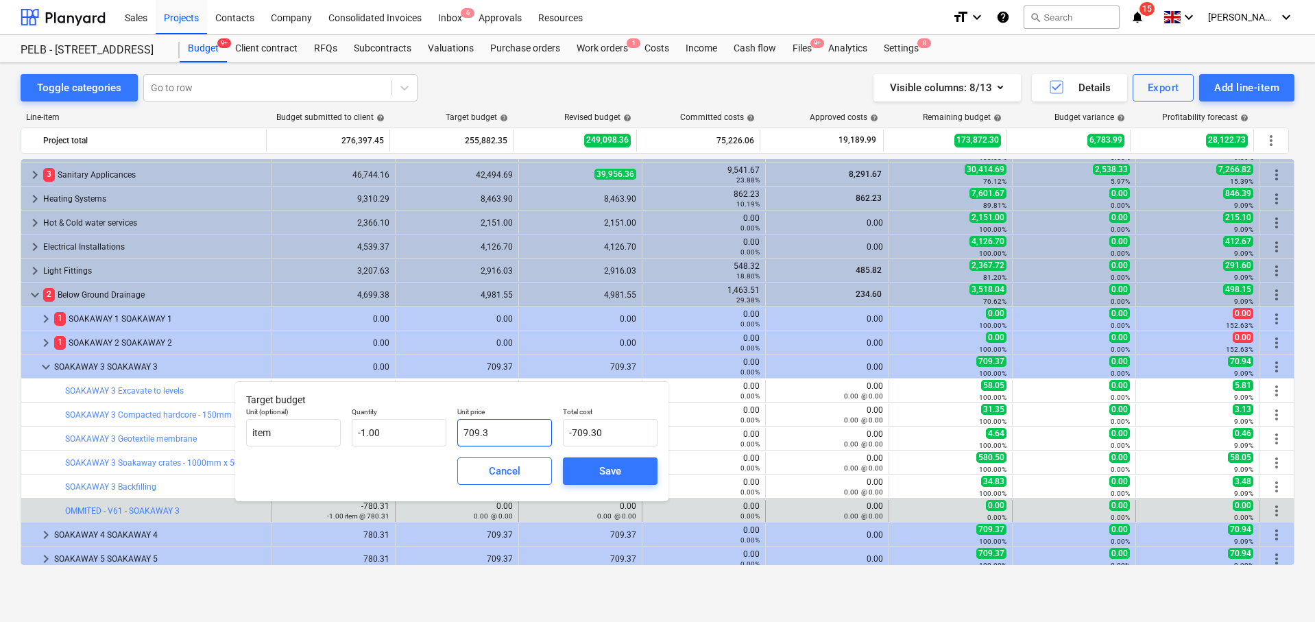
type input "709.34"
type input "-709.34"
type input "709.3"
type input "-709.30"
type input "709.37"
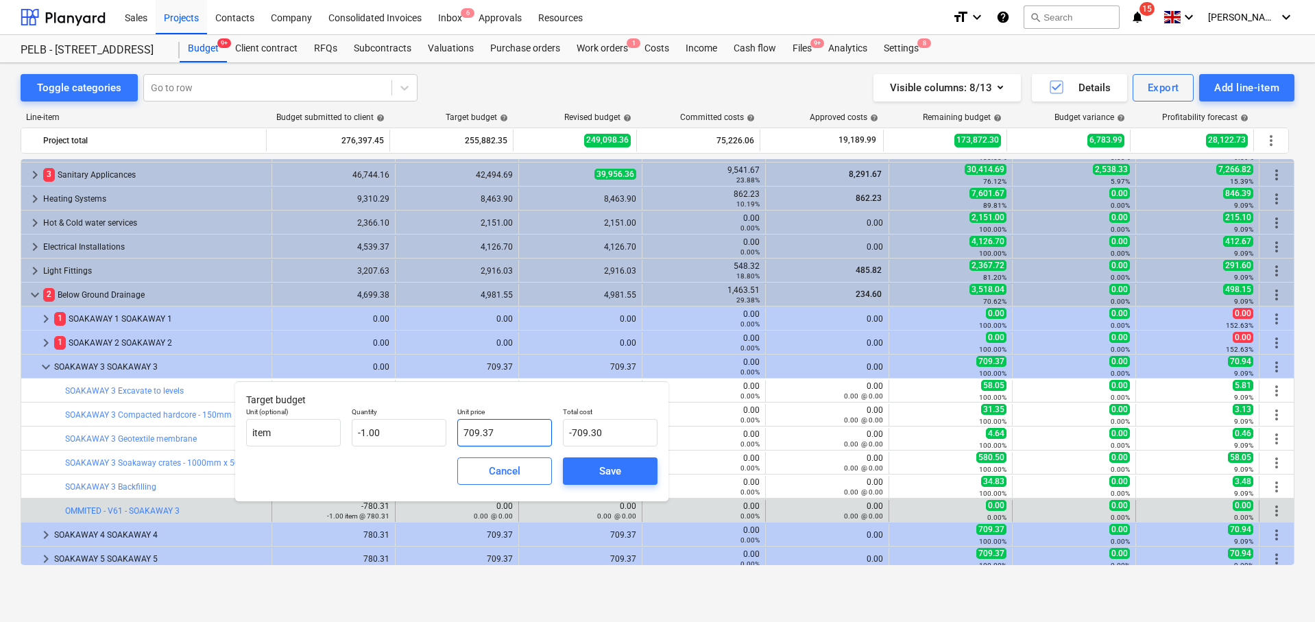
type input "-709.37"
type input "709.37"
click at [608, 469] on div "Save" at bounding box center [610, 471] width 22 height 18
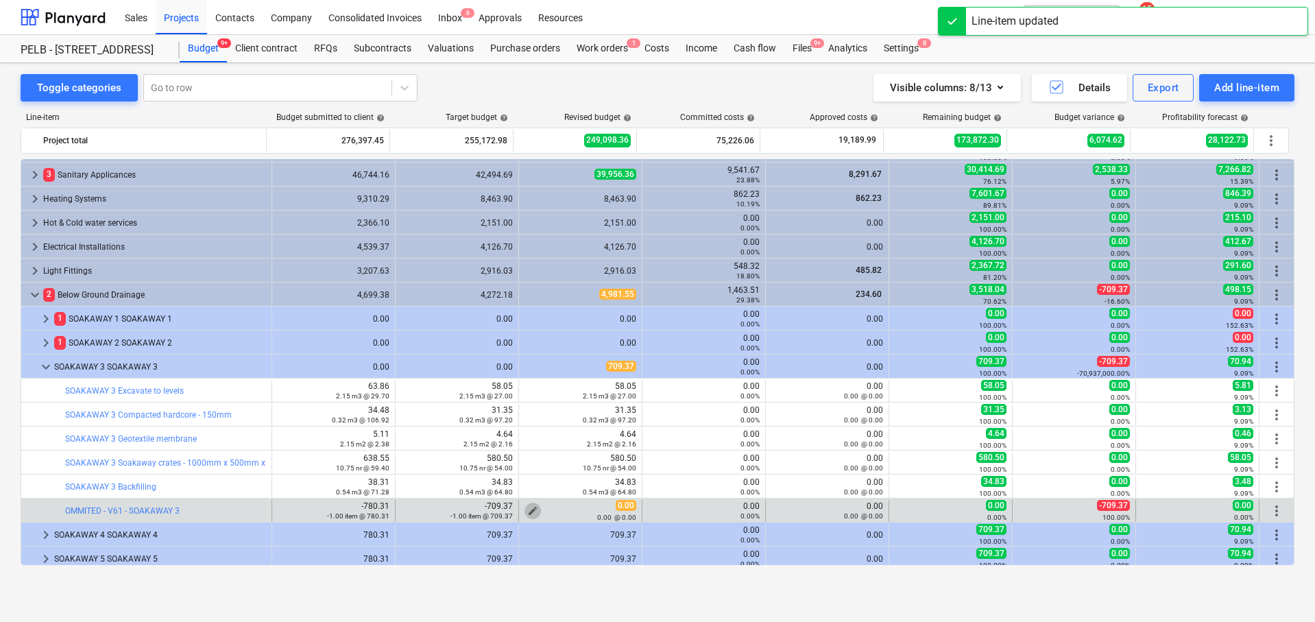
click at [529, 508] on span "edit" at bounding box center [532, 510] width 11 height 11
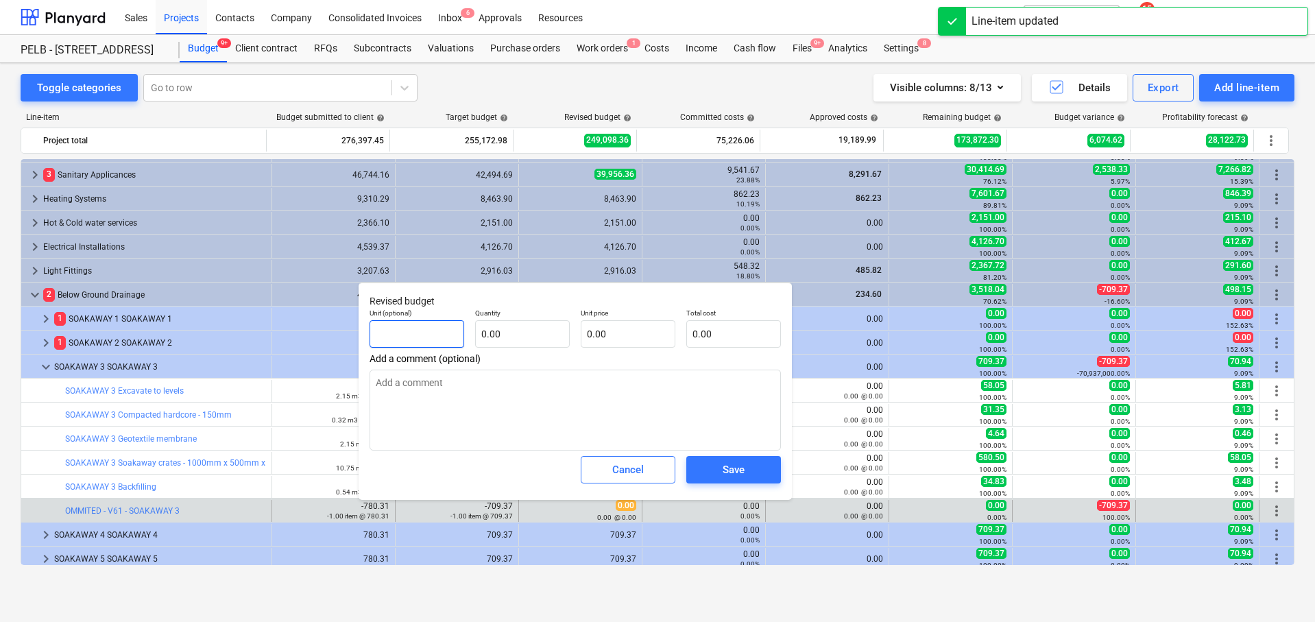
click at [462, 342] on input "text" at bounding box center [416, 333] width 95 height 27
type textarea "x"
type input "i"
type textarea "x"
type input "it"
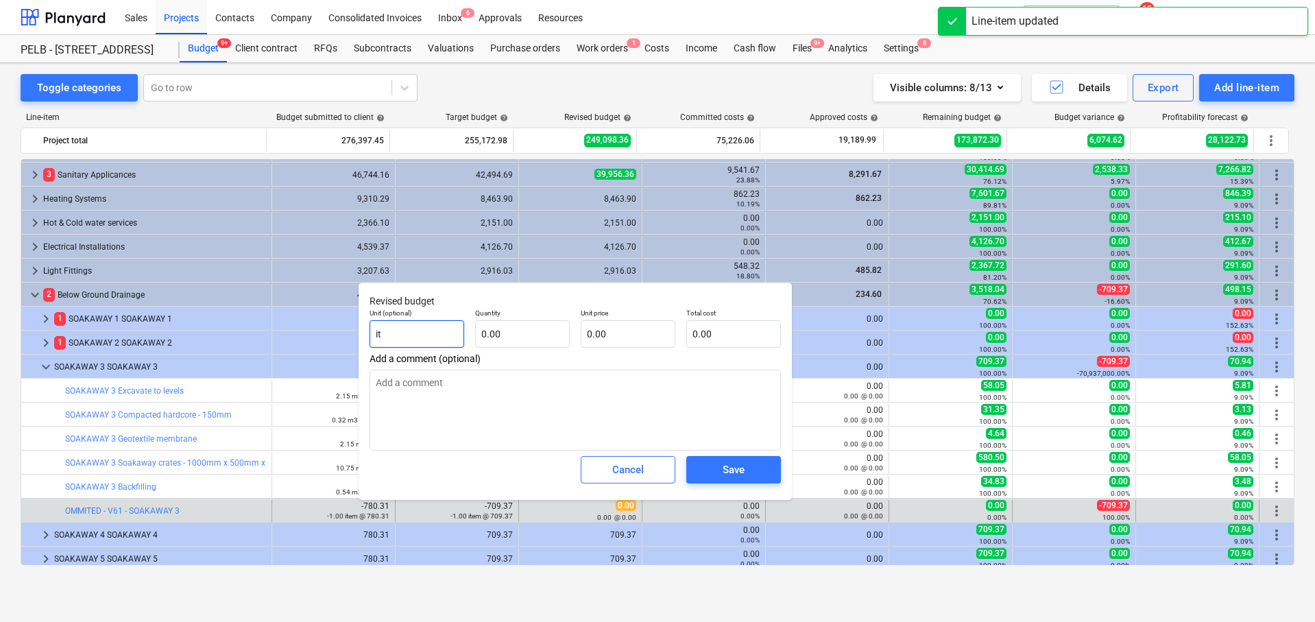
type textarea "x"
type input "item"
type textarea "x"
type input "item"
type textarea "x"
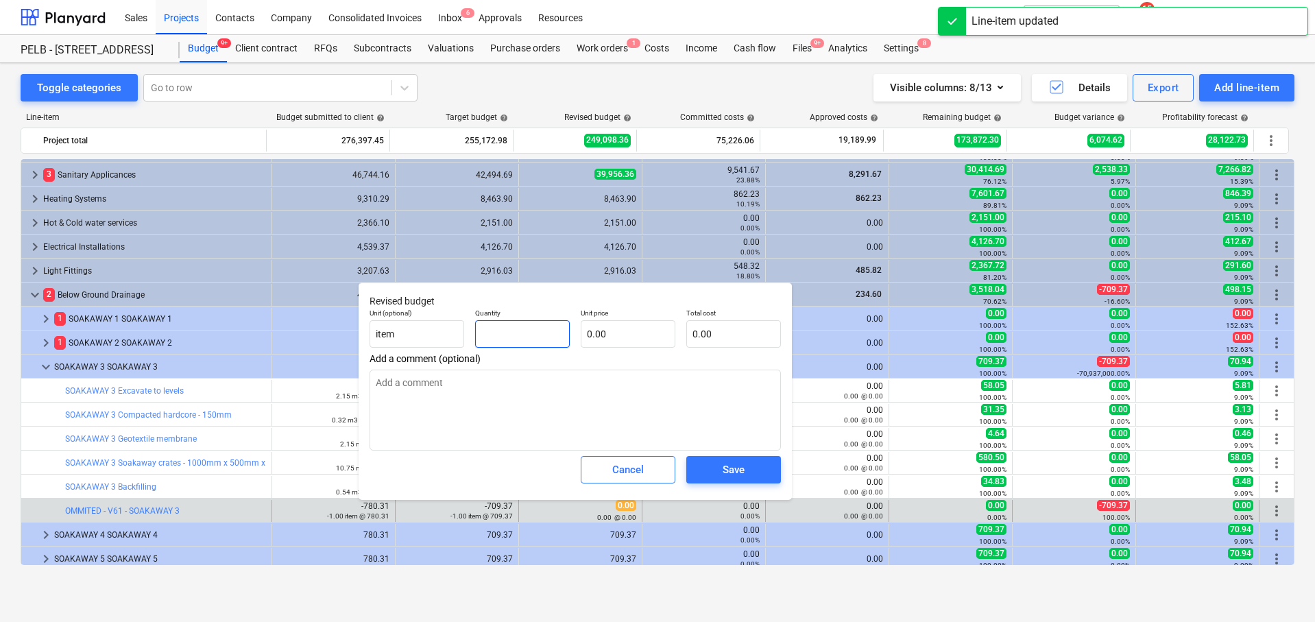
click at [522, 333] on input "text" at bounding box center [522, 333] width 95 height 27
type textarea "x"
type input "-"
type textarea "x"
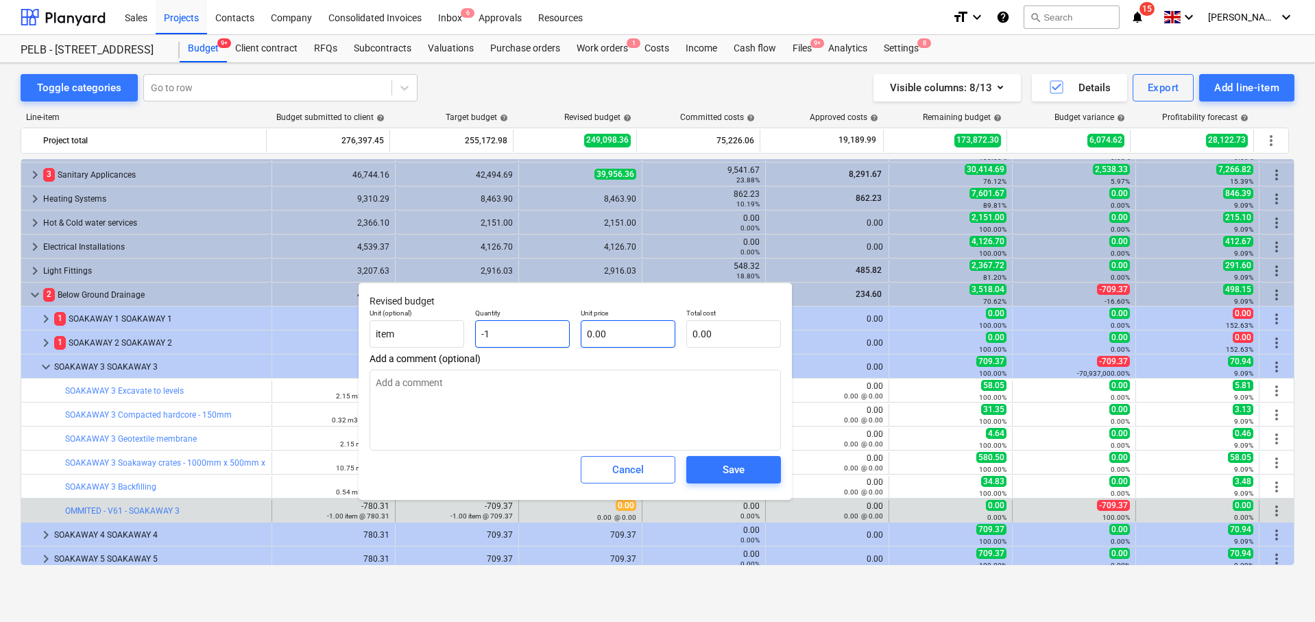
type input "-1"
type textarea "x"
type input "-1.00"
click at [606, 332] on input "text" at bounding box center [628, 333] width 95 height 27
type textarea "x"
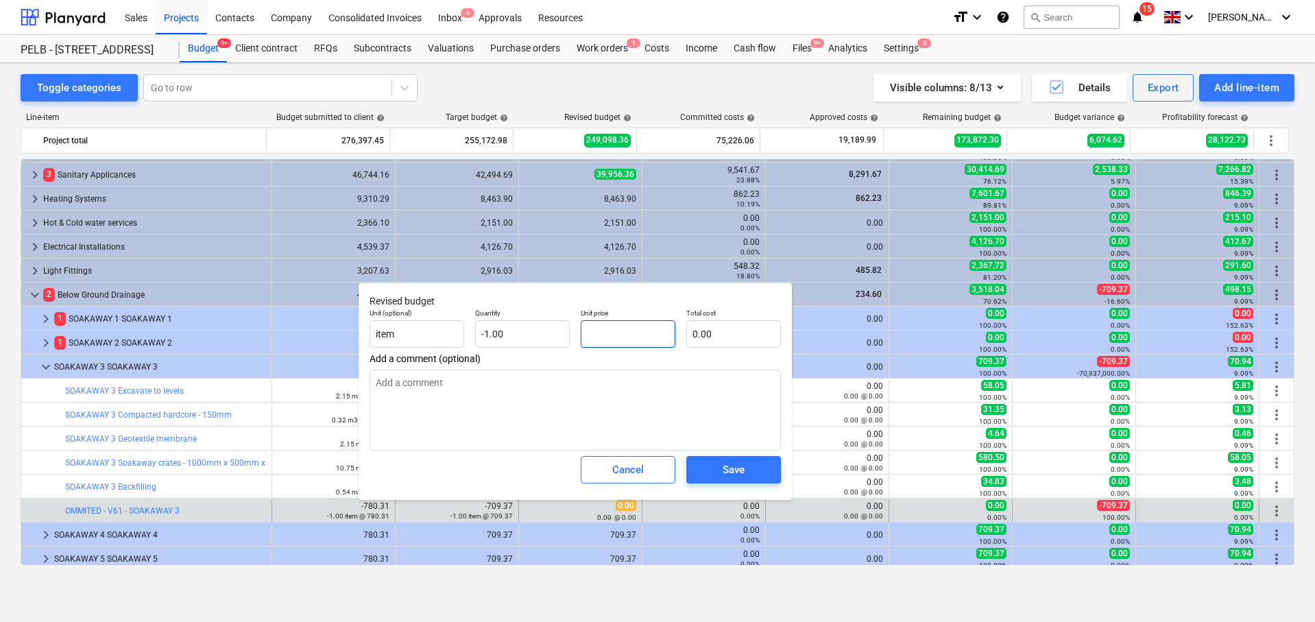
type input "7"
type input "-7.00"
type textarea "x"
type input "70"
type input "-70.00"
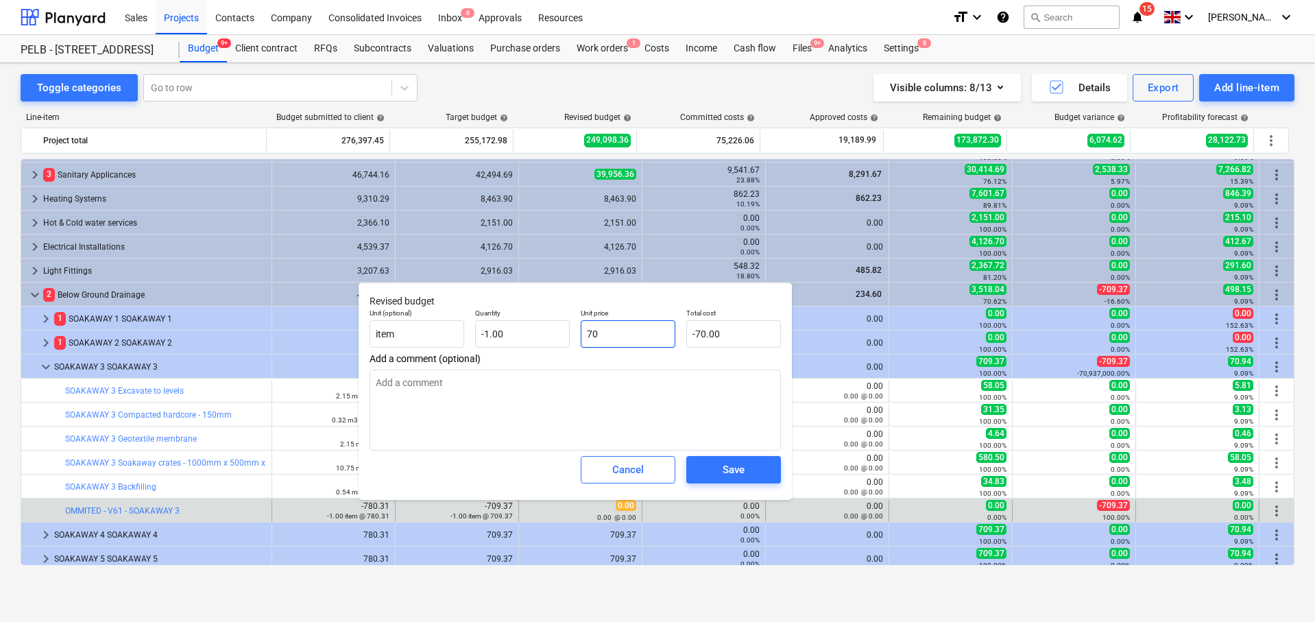
type textarea "x"
type input "70."
type textarea "x"
type input "70"
type textarea "x"
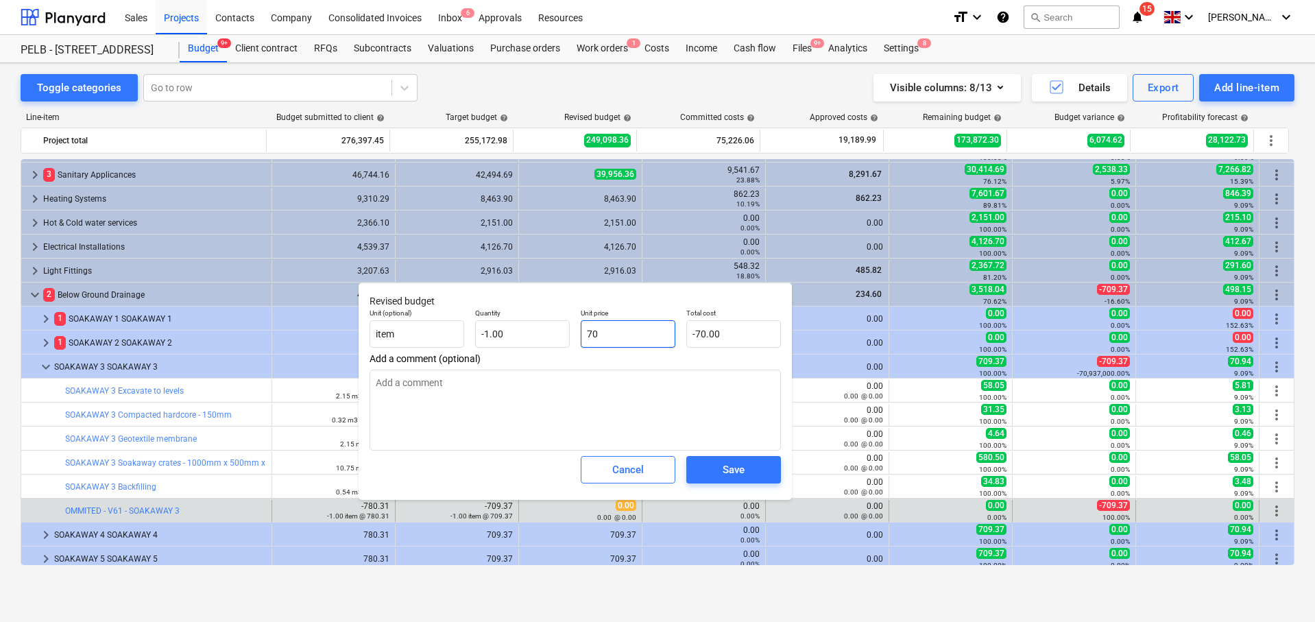
type input "709"
type input "-709.00"
click at [719, 459] on button "Save" at bounding box center [733, 469] width 95 height 27
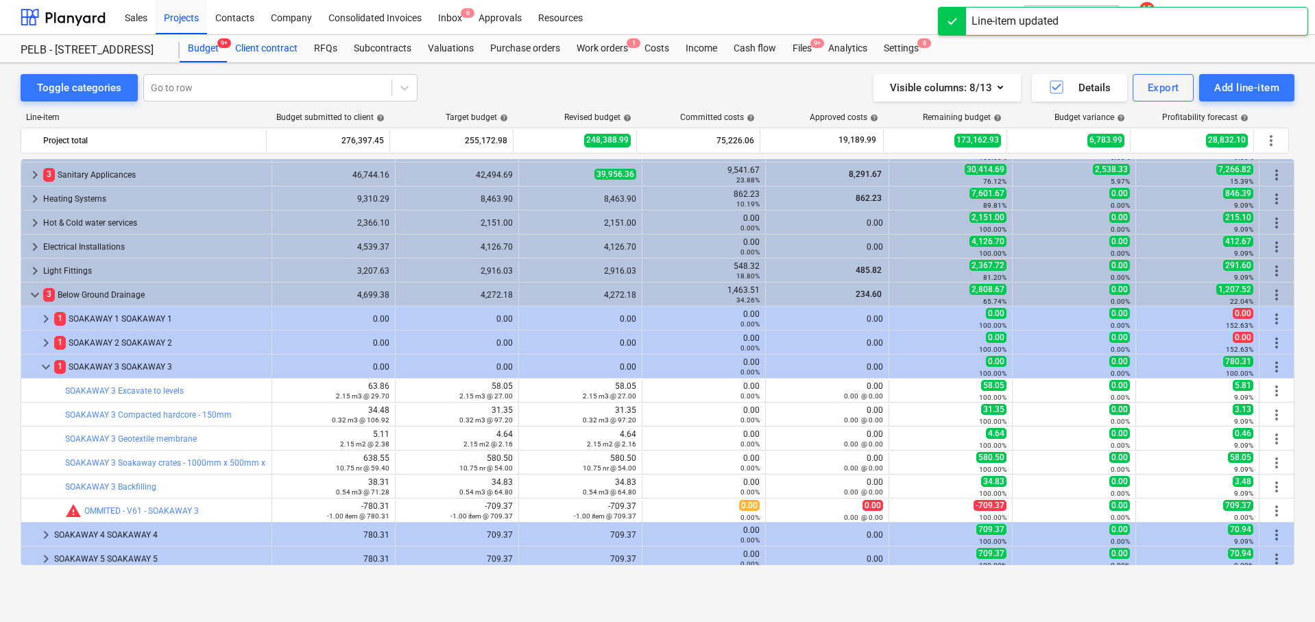
click at [261, 51] on div "Client contract" at bounding box center [266, 48] width 79 height 27
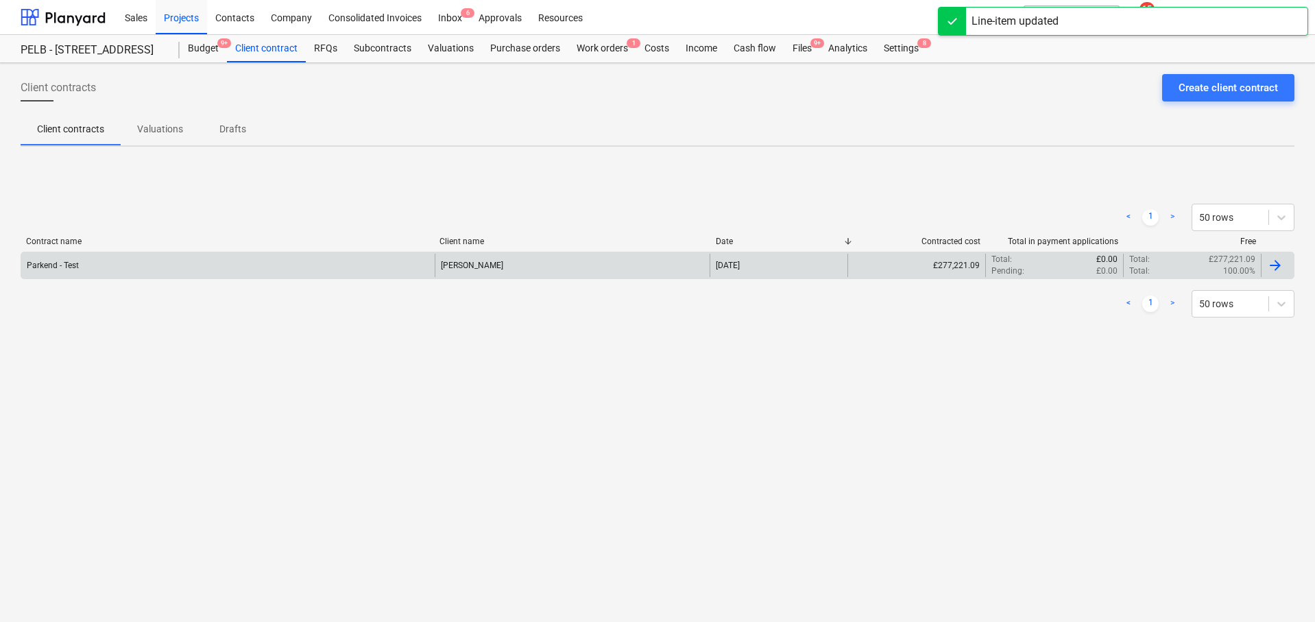
click at [208, 271] on div "Parkend - Test" at bounding box center [227, 265] width 413 height 23
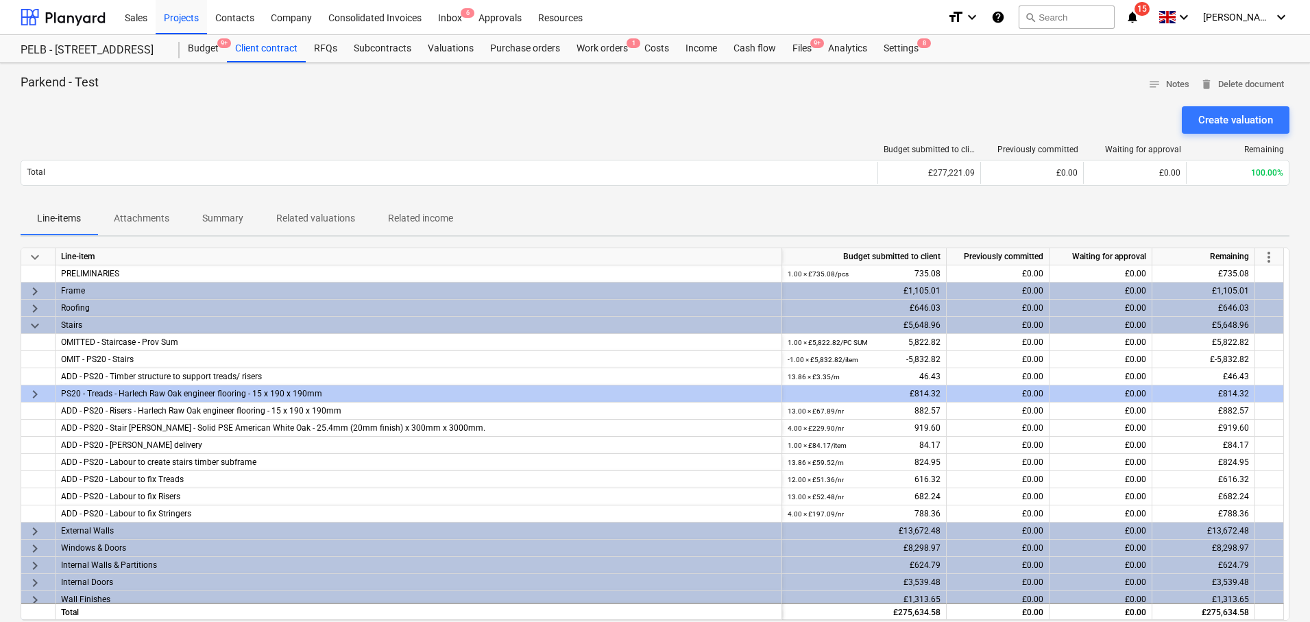
drag, startPoint x: 1274, startPoint y: 247, endPoint x: 1262, endPoint y: 256, distance: 15.1
click at [1275, 247] on div "keyboard_arrow_down Line-item Budget submitted to client Previously committed W…" at bounding box center [655, 433] width 1269 height 373
click at [1267, 256] on span "more_vert" at bounding box center [1268, 257] width 16 height 16
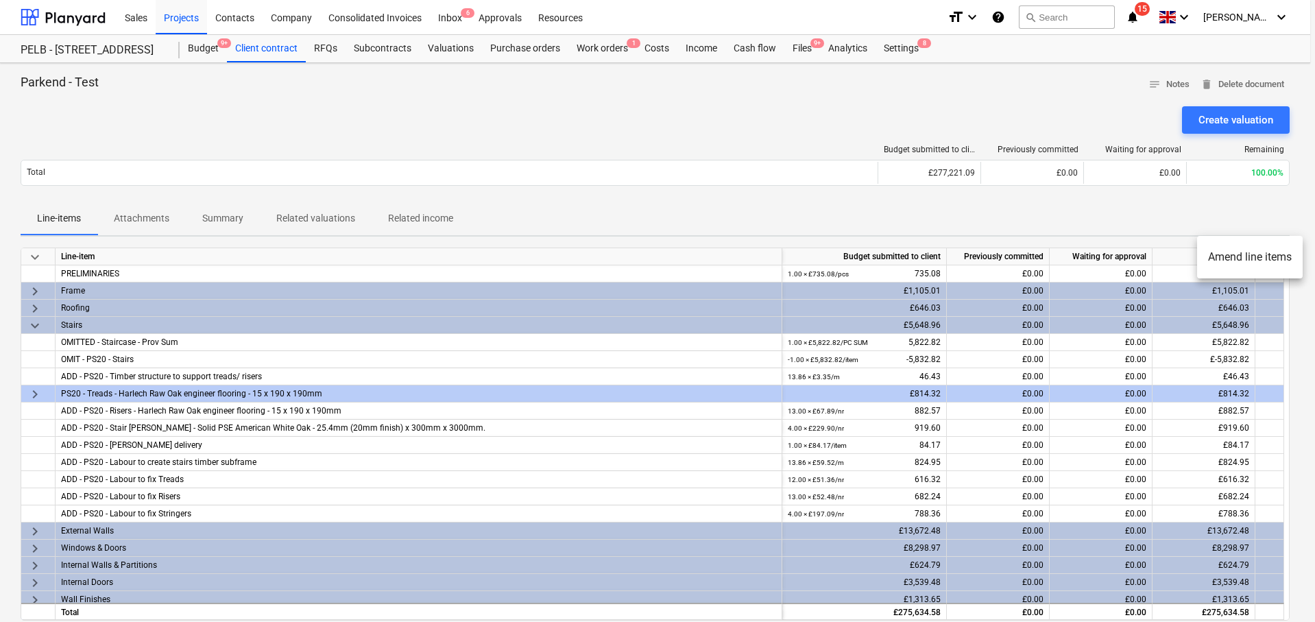
click at [1242, 253] on li "Amend line items" at bounding box center [1250, 257] width 106 height 32
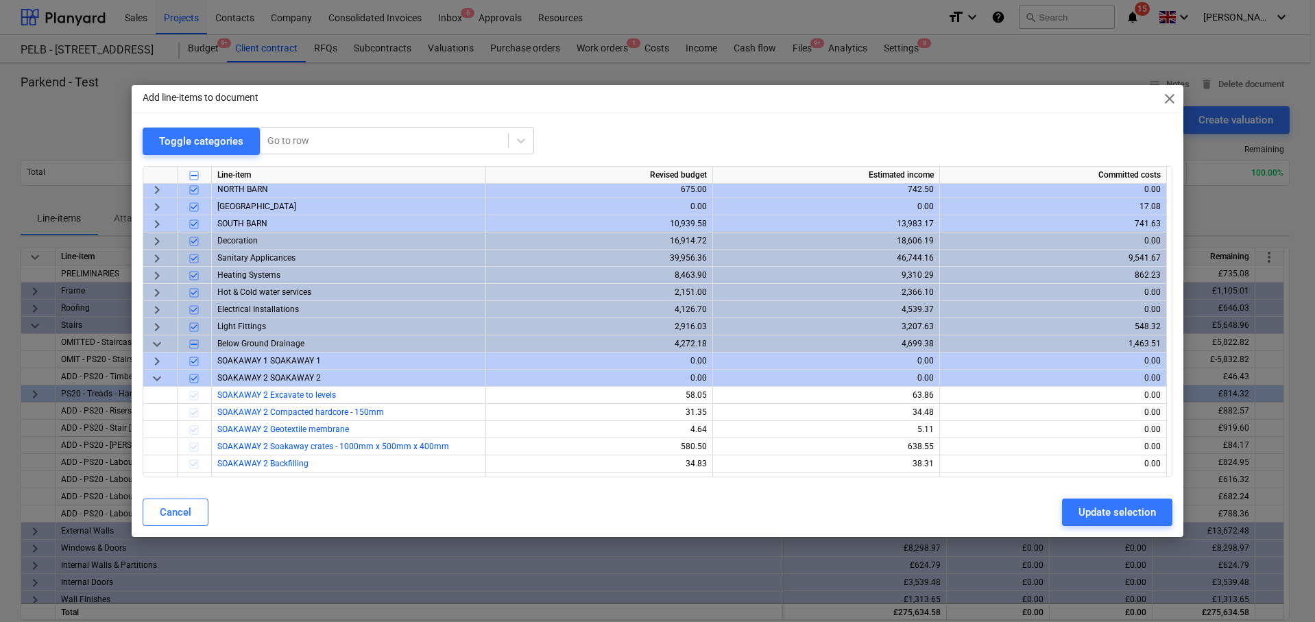
scroll to position [230, 0]
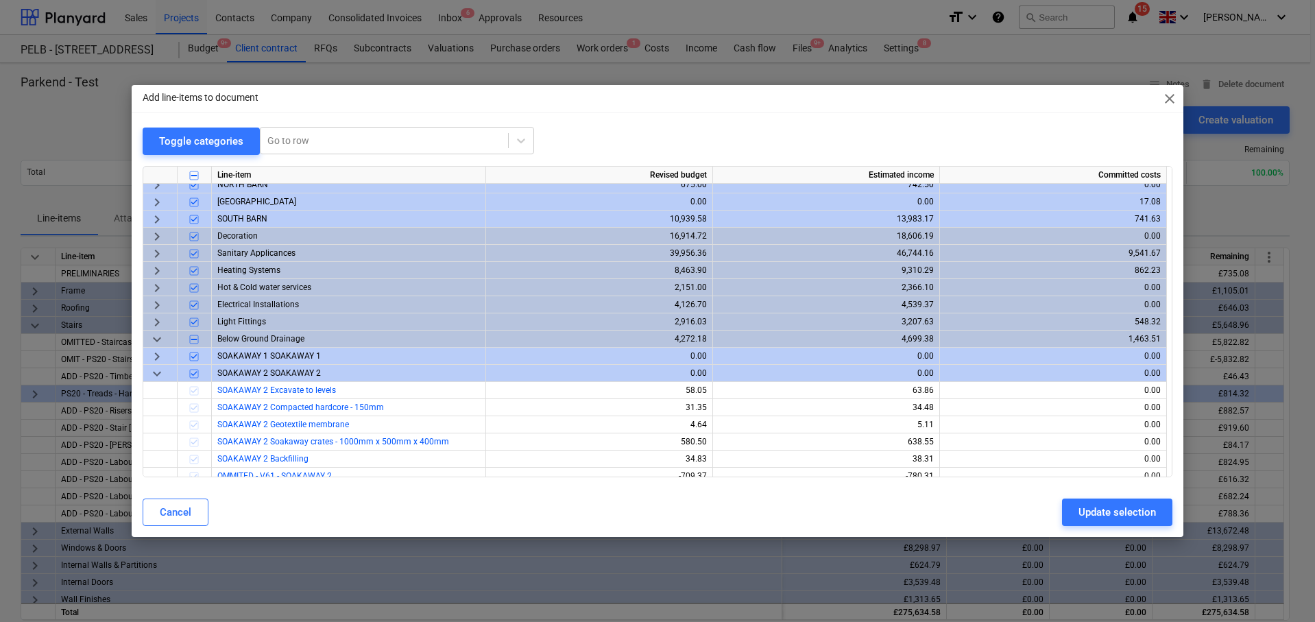
click at [157, 375] on span "keyboard_arrow_down" at bounding box center [157, 373] width 16 height 16
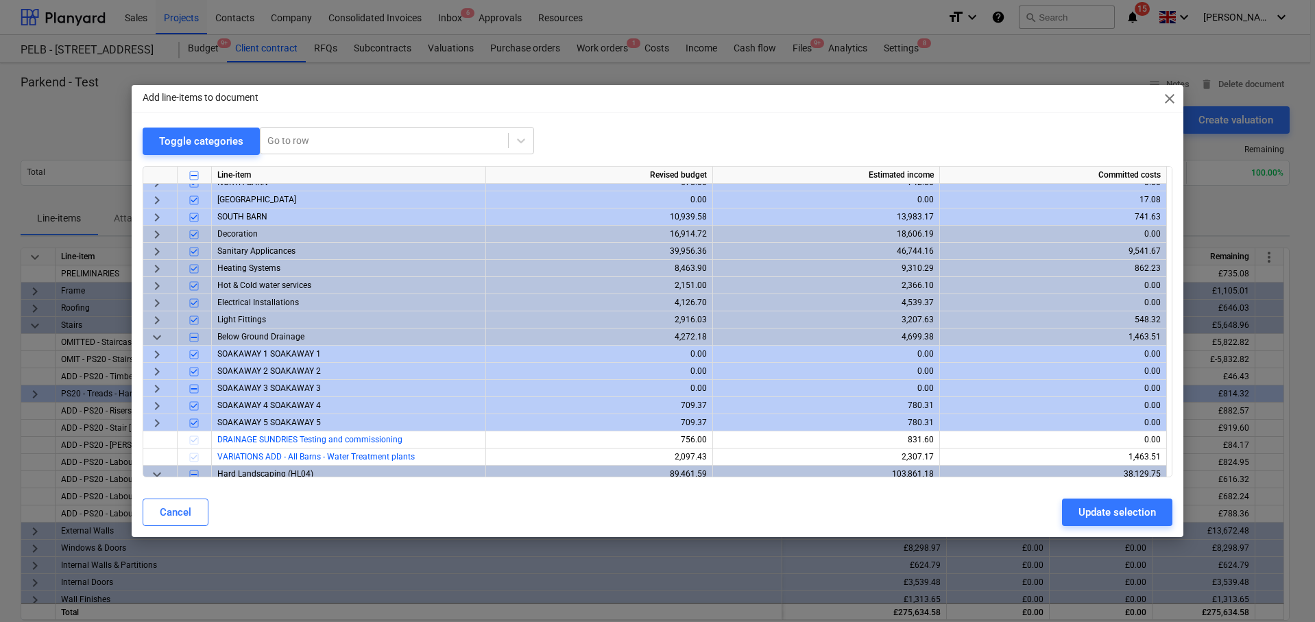
scroll to position [233, 0]
click at [158, 385] on span "keyboard_arrow_right" at bounding box center [157, 387] width 16 height 16
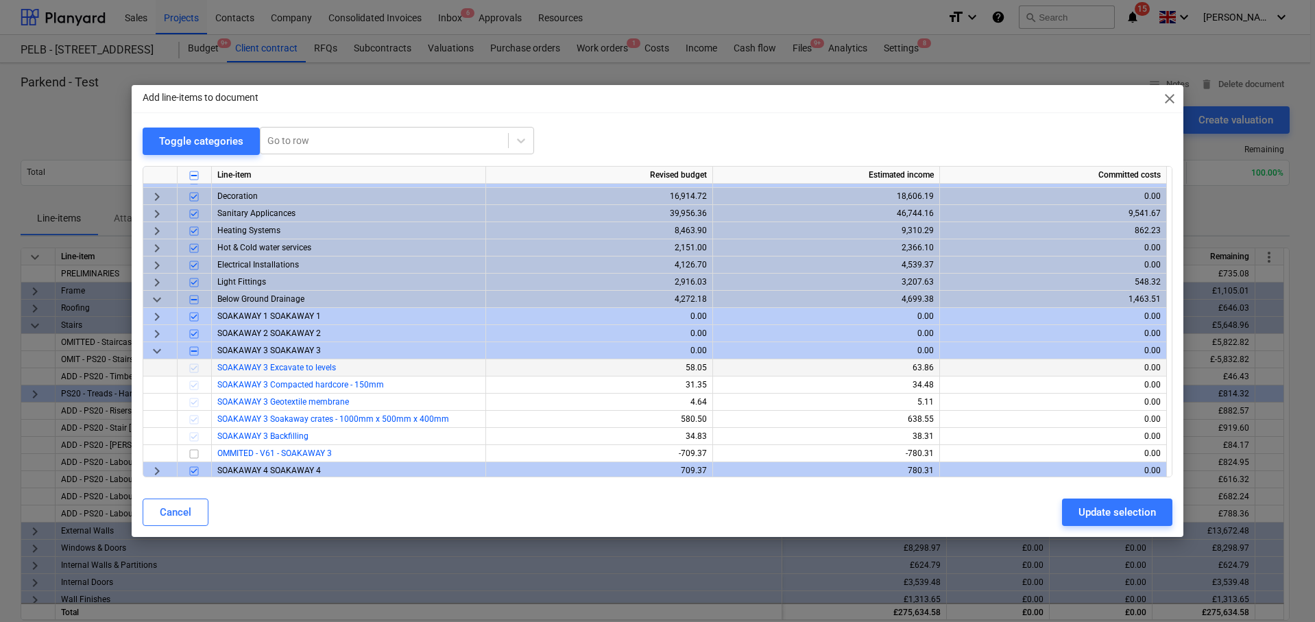
scroll to position [306, 0]
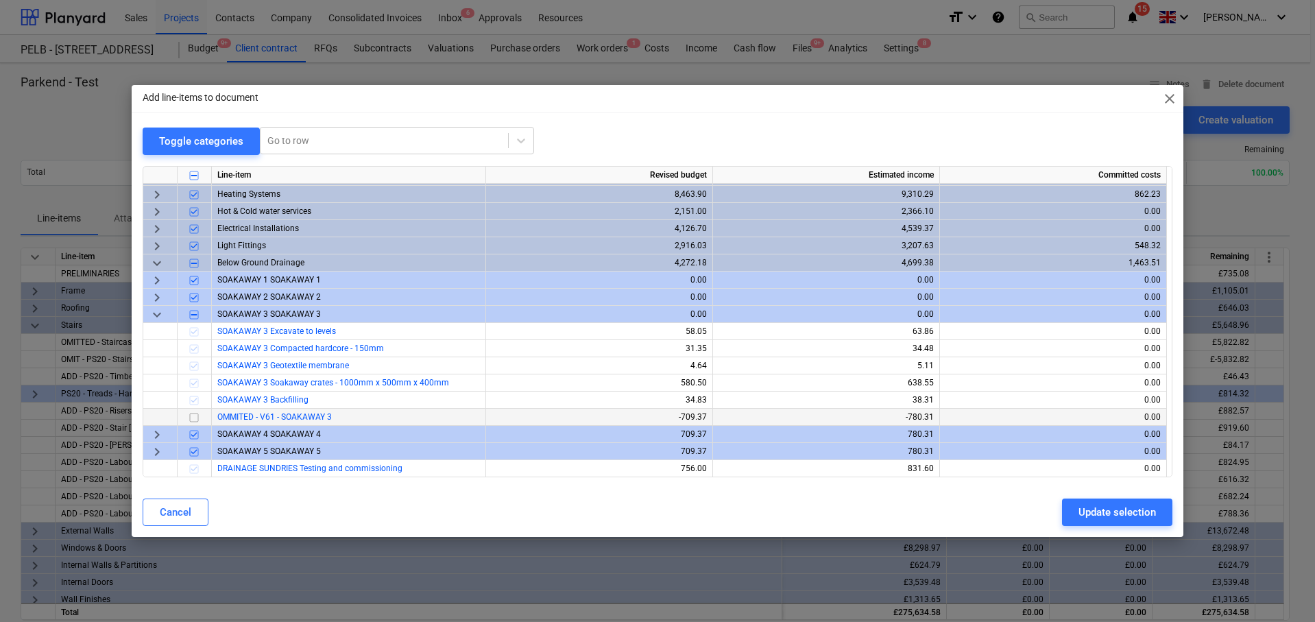
click at [195, 417] on input "checkbox" at bounding box center [194, 416] width 16 height 16
click at [1090, 513] on div "Update selection" at bounding box center [1116, 512] width 77 height 18
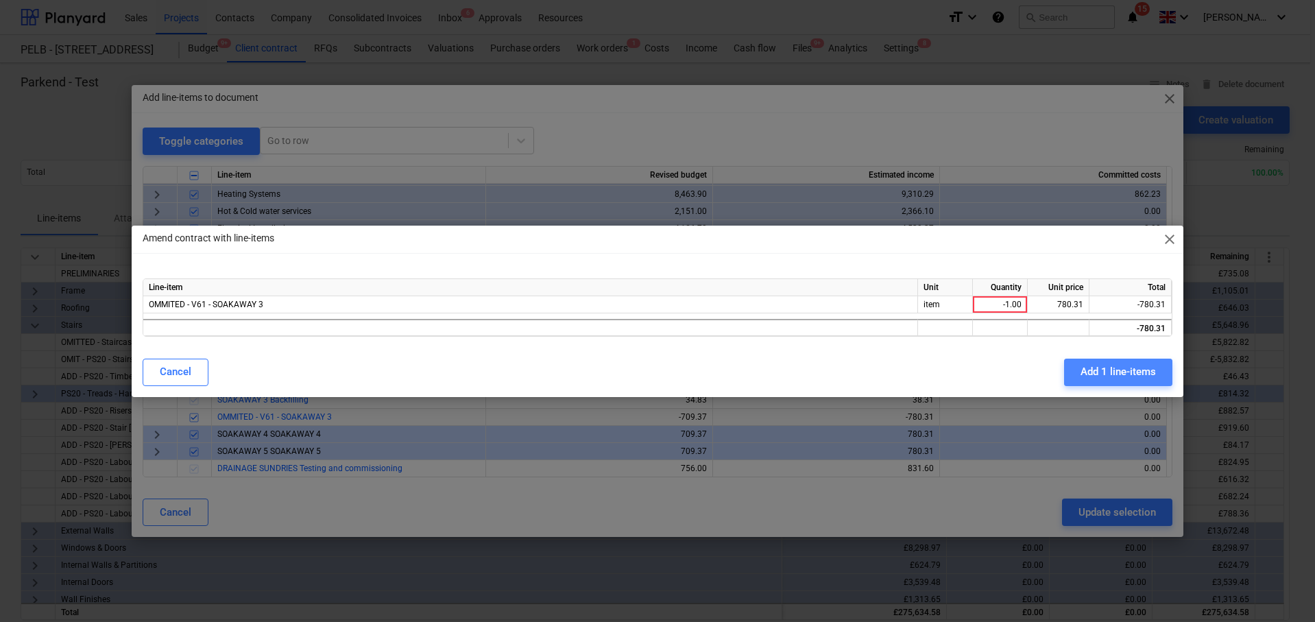
click at [1104, 365] on div "Add 1 line-items" at bounding box center [1117, 372] width 75 height 18
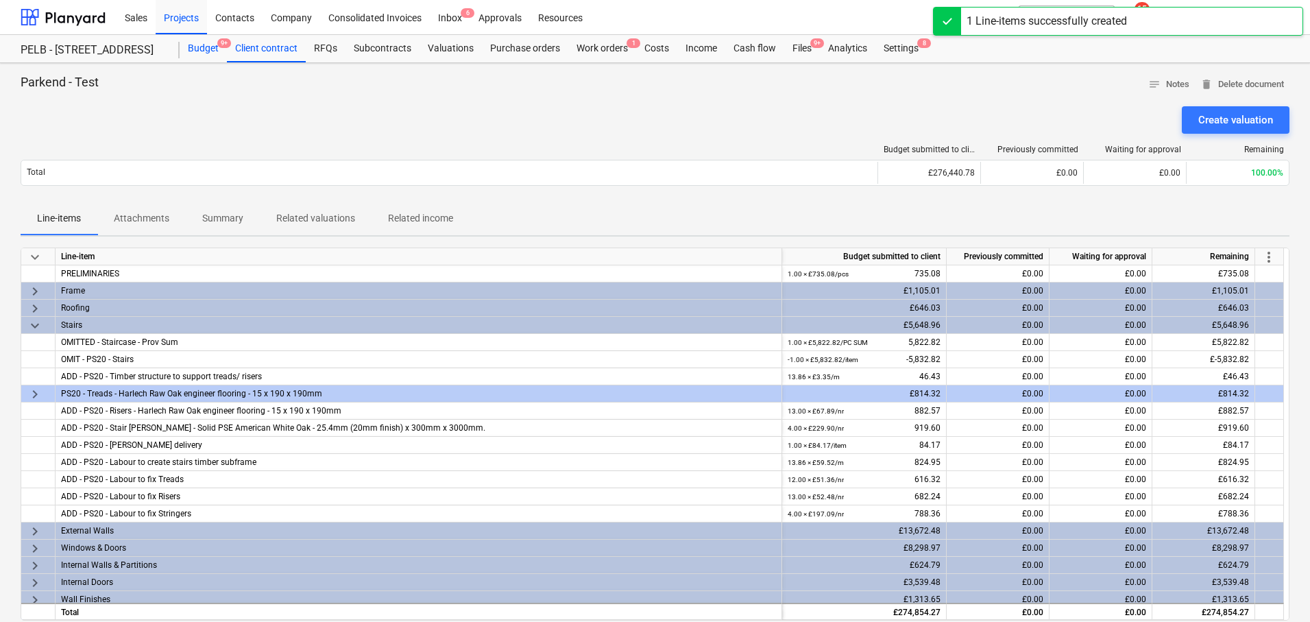
click at [206, 51] on div "Budget 9+" at bounding box center [203, 48] width 47 height 27
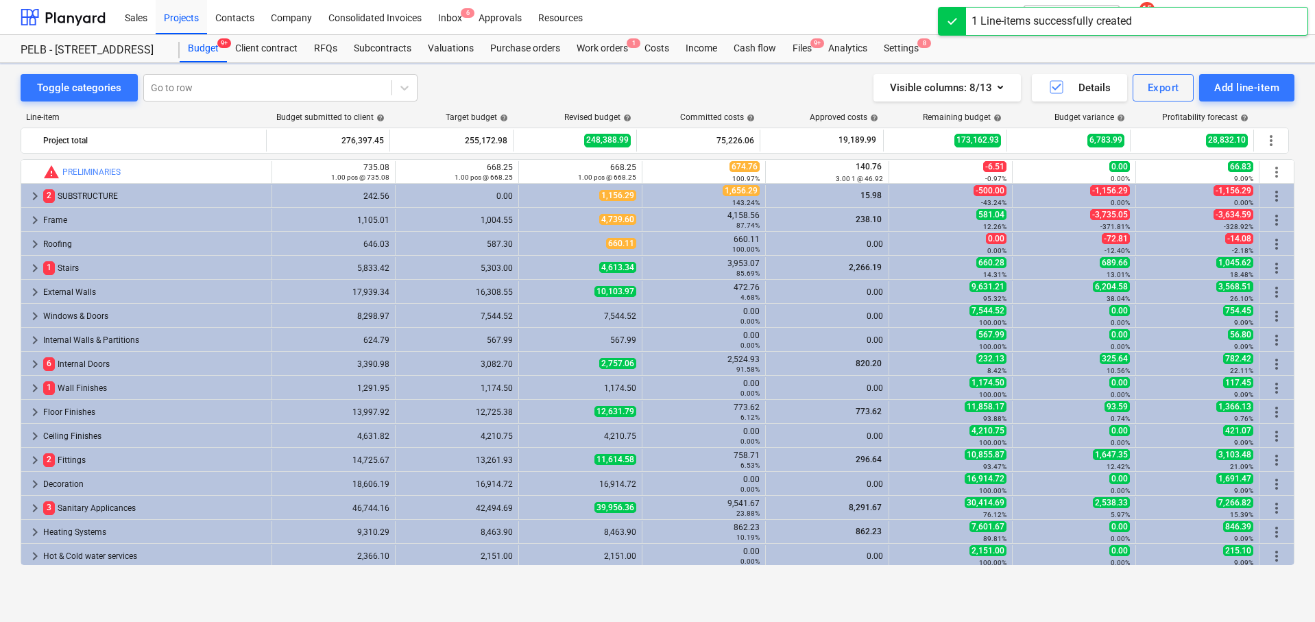
scroll to position [333, 0]
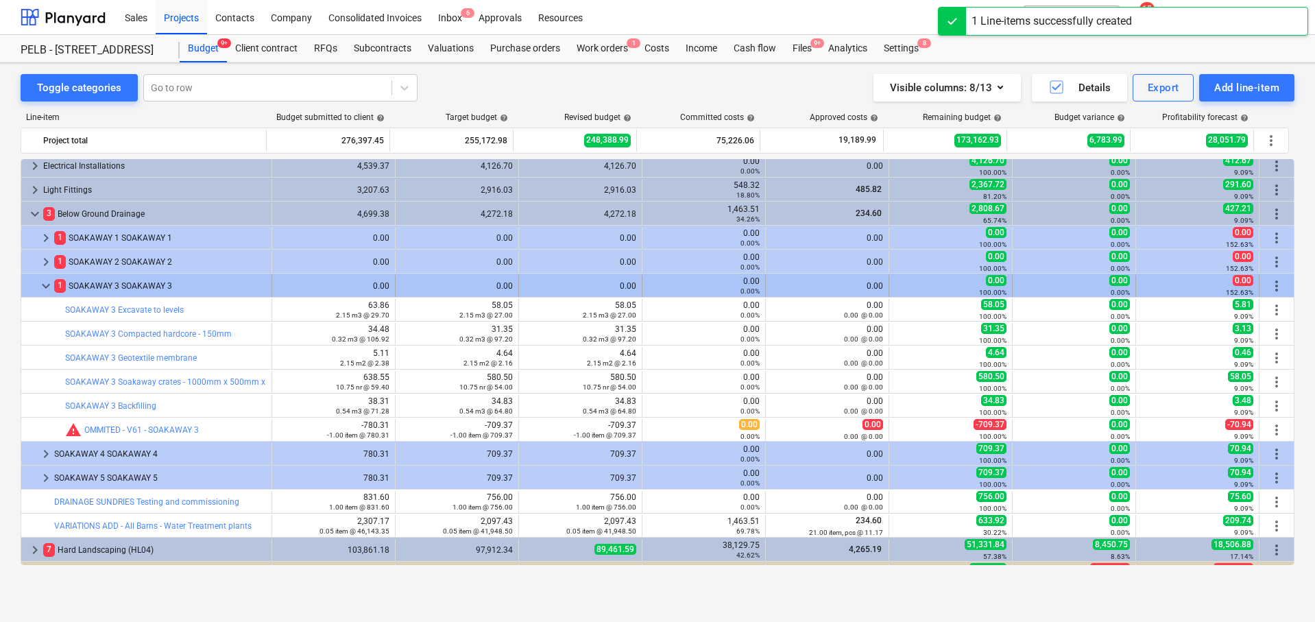
click at [44, 285] on span "keyboard_arrow_down" at bounding box center [46, 286] width 16 height 16
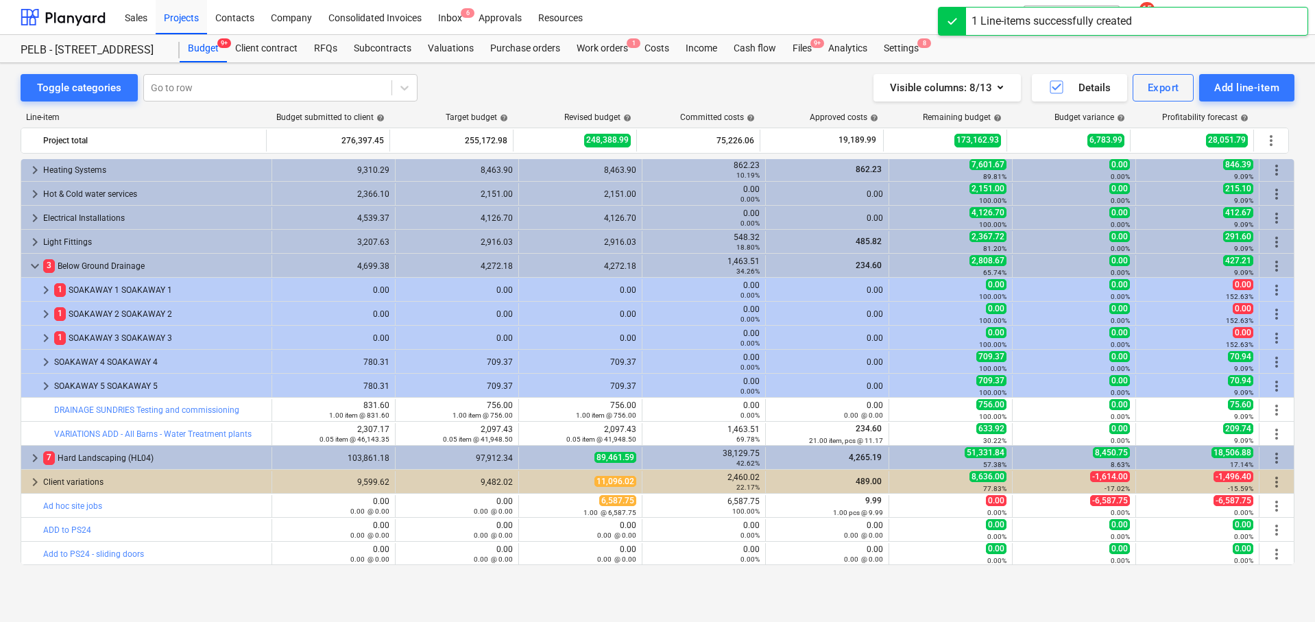
scroll to position [362, 0]
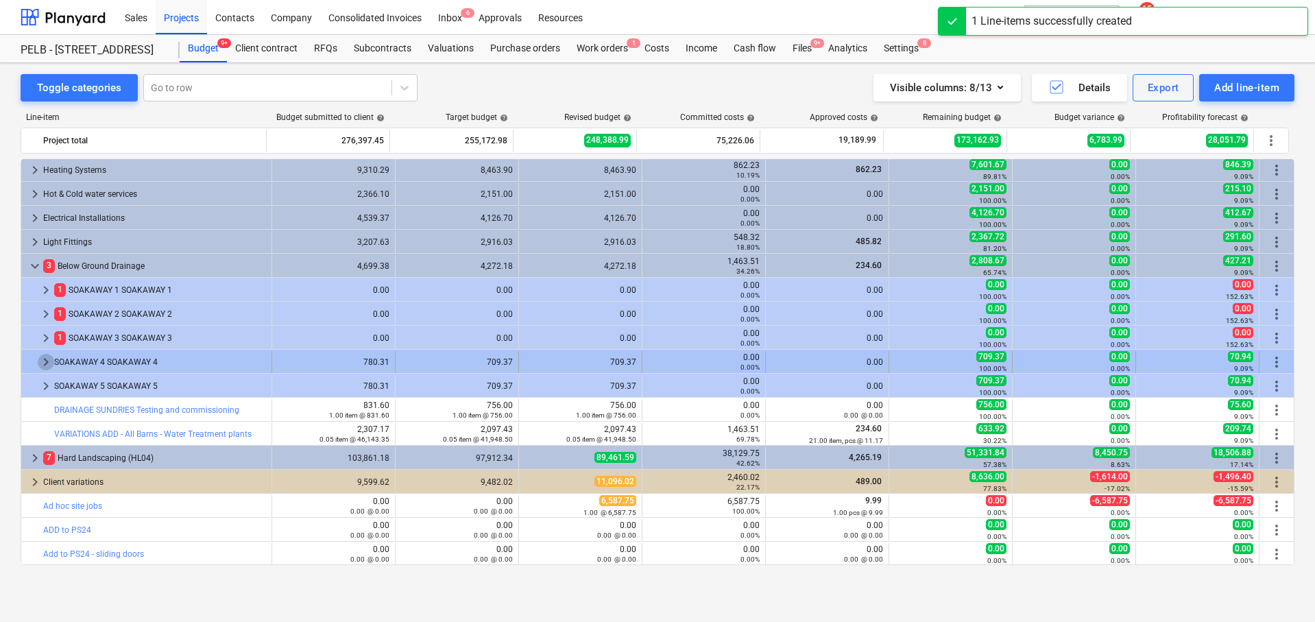
click at [42, 365] on span "keyboard_arrow_right" at bounding box center [46, 362] width 16 height 16
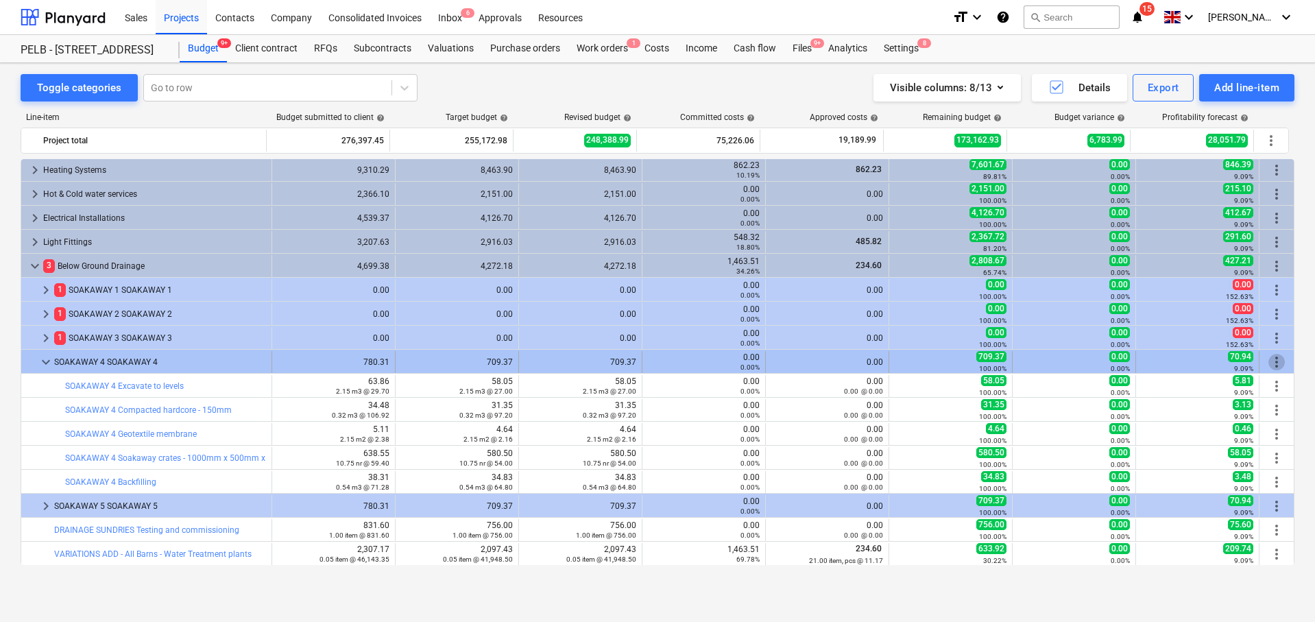
click at [1274, 362] on span "more_vert" at bounding box center [1276, 362] width 16 height 16
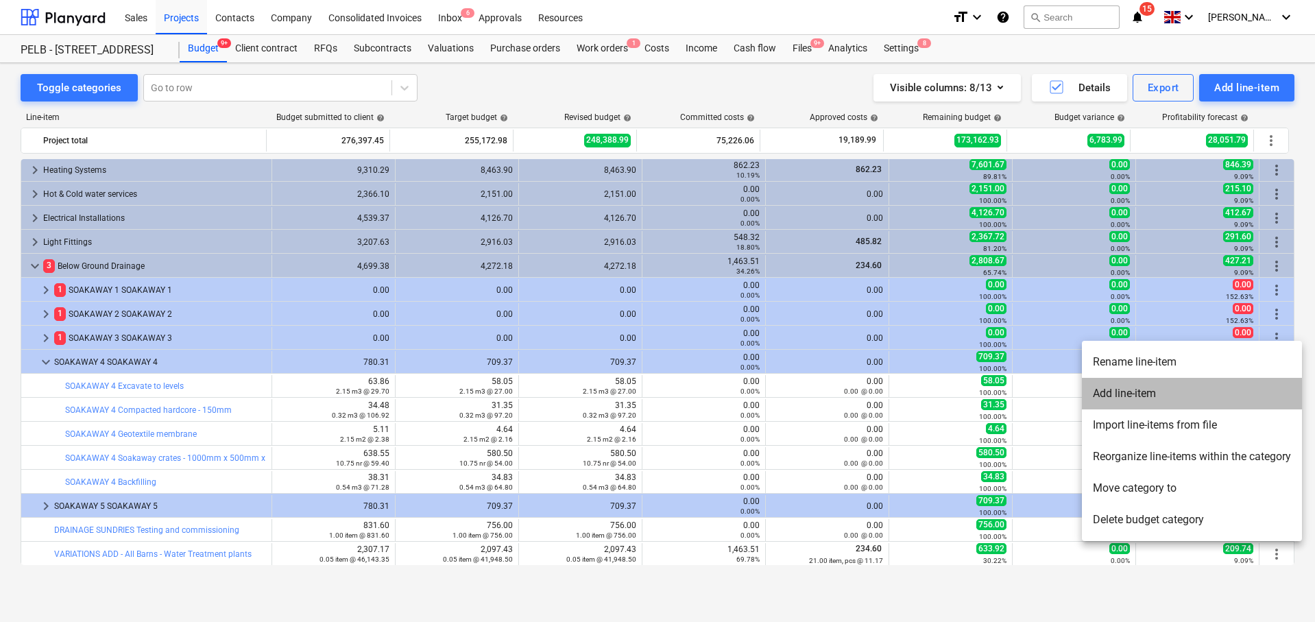
click at [1213, 393] on li "Add line-item" at bounding box center [1192, 394] width 220 height 32
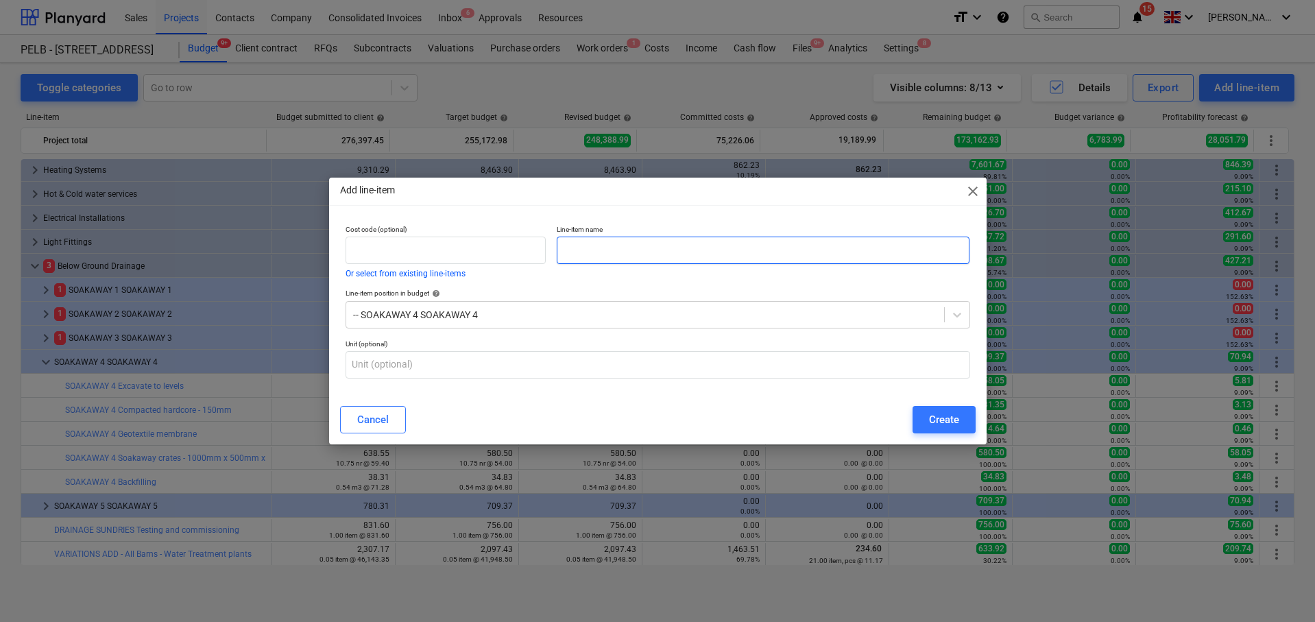
click at [636, 249] on input "text" at bounding box center [763, 249] width 413 height 27
click at [936, 420] on div "Create" at bounding box center [944, 420] width 30 height 18
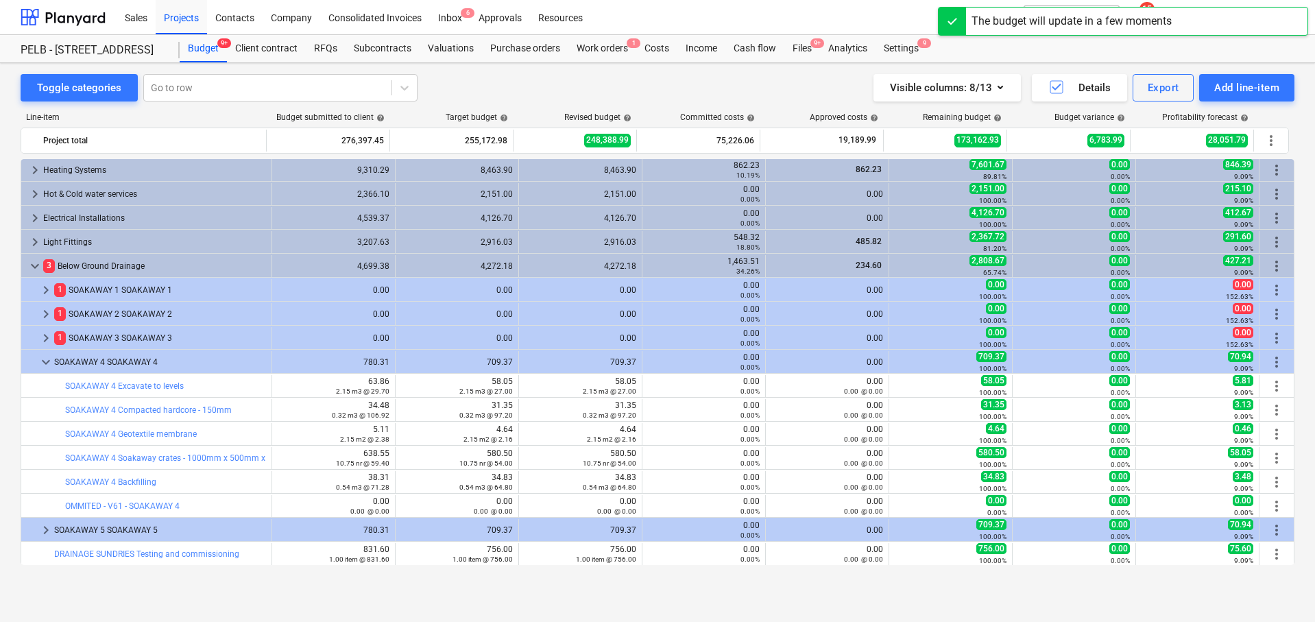
scroll to position [376, 0]
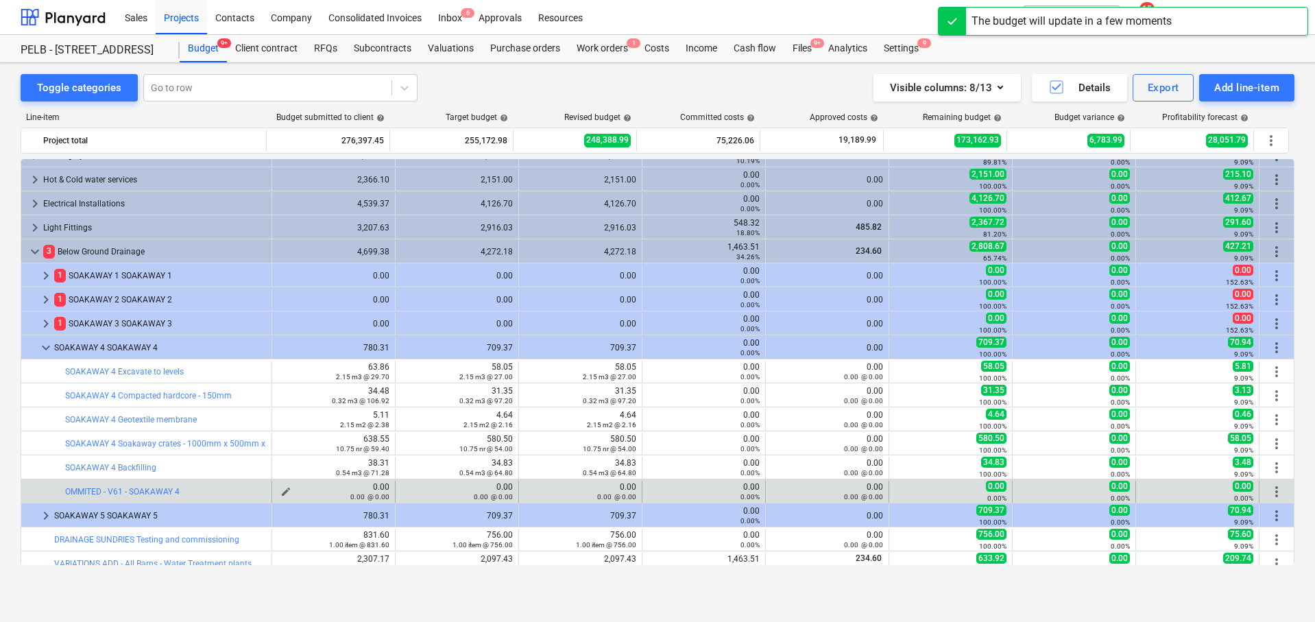
click at [280, 491] on div "0.00 @ 0.00" at bounding box center [334, 496] width 112 height 10
click at [280, 489] on span "edit" at bounding box center [285, 491] width 11 height 11
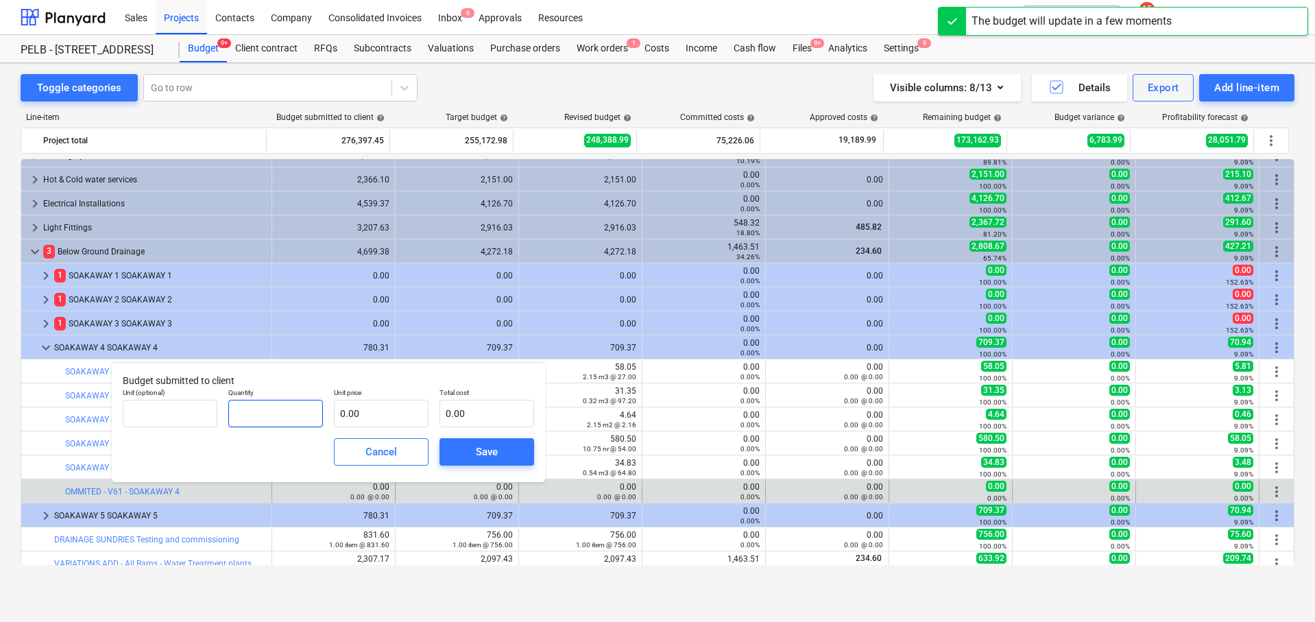
click at [282, 417] on input "text" at bounding box center [275, 413] width 95 height 27
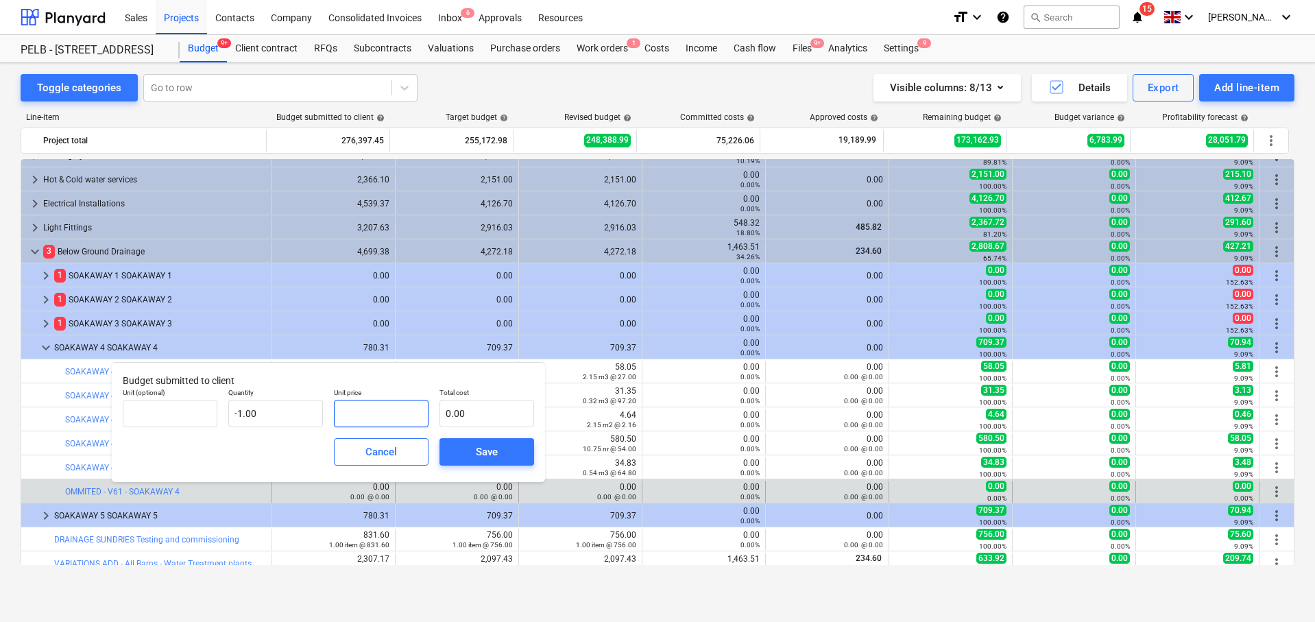
click at [362, 419] on input "text" at bounding box center [381, 413] width 95 height 27
click at [487, 448] on div "Save" at bounding box center [487, 452] width 22 height 18
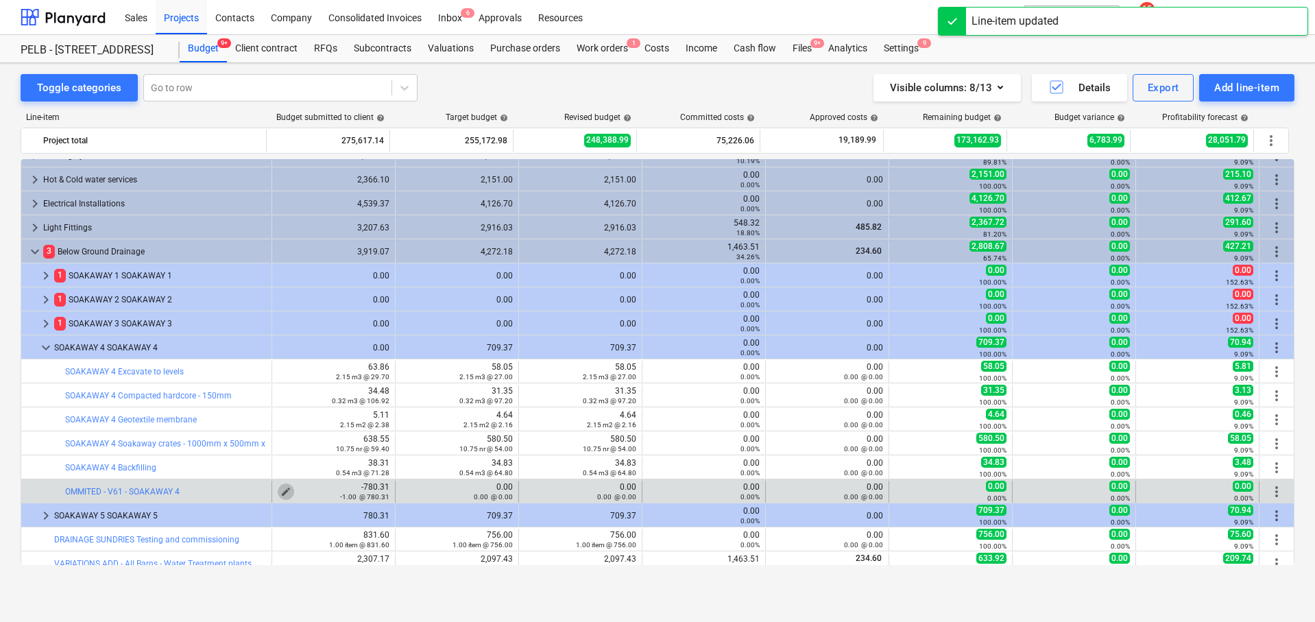
click at [283, 489] on span "edit" at bounding box center [285, 491] width 11 height 11
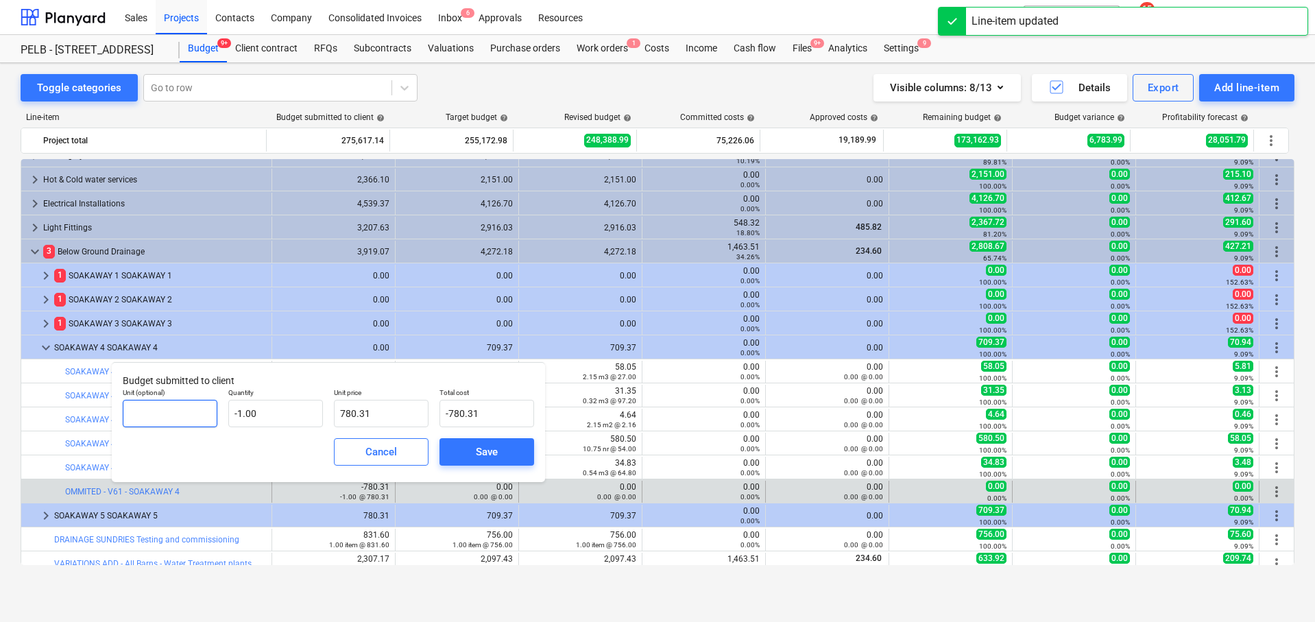
click at [190, 414] on input "text" at bounding box center [170, 413] width 95 height 27
click at [502, 444] on span "Save" at bounding box center [487, 452] width 62 height 18
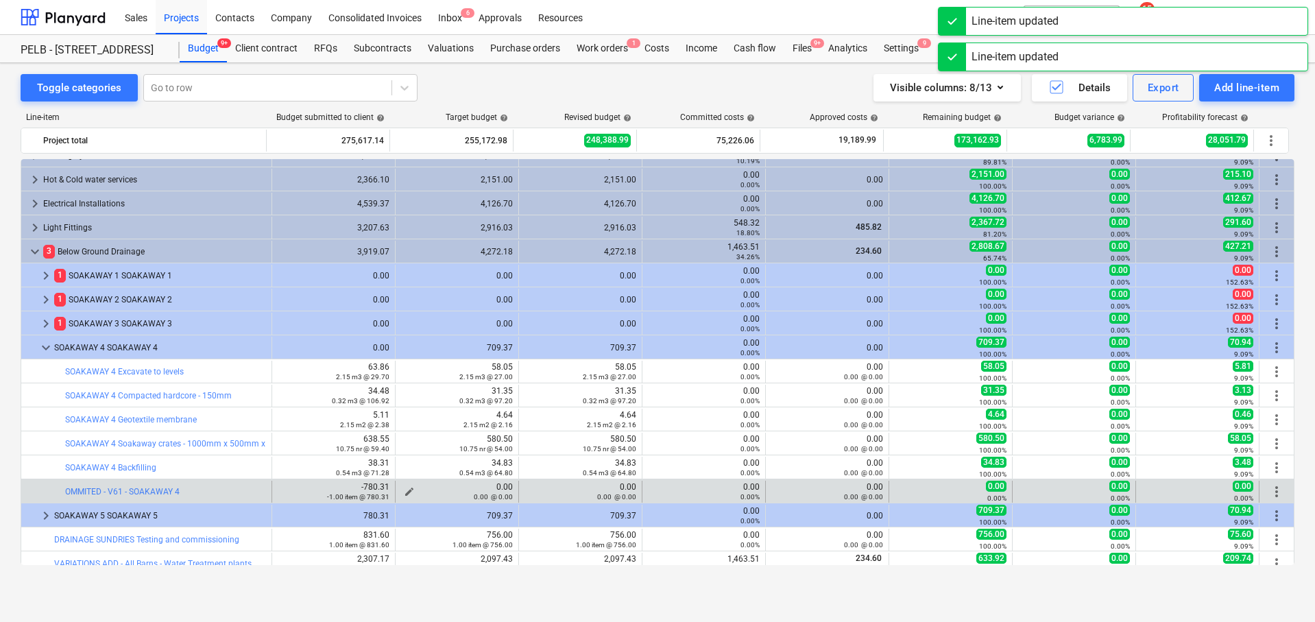
click at [404, 490] on span "edit" at bounding box center [409, 491] width 11 height 11
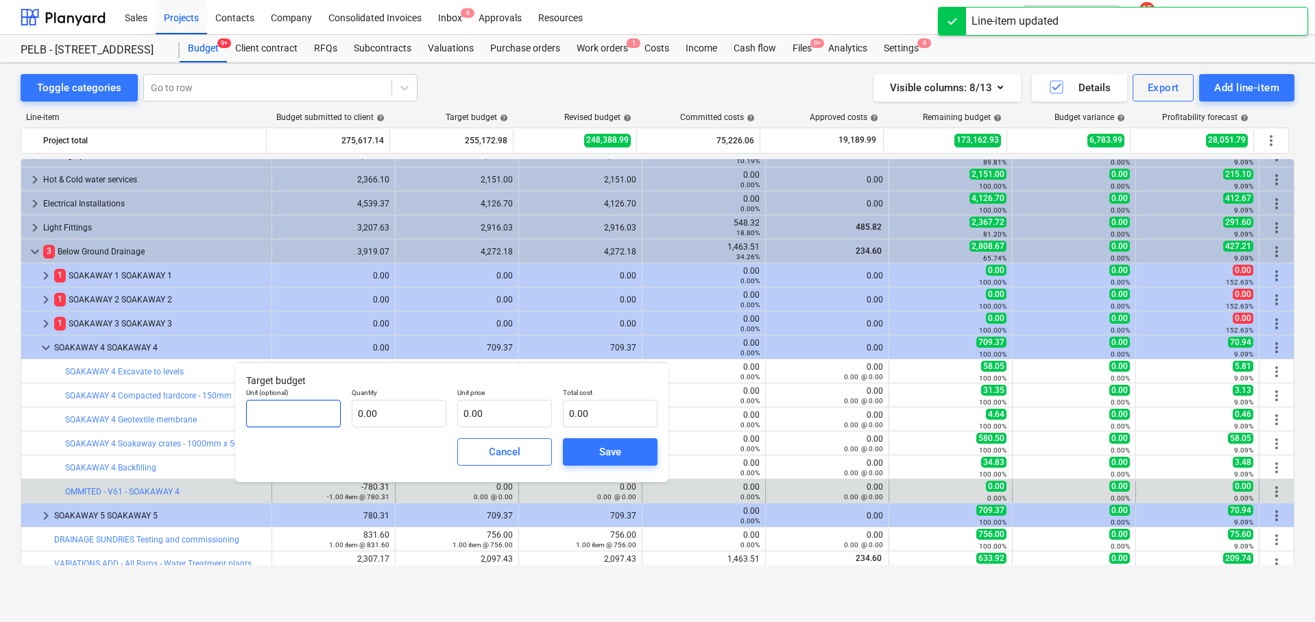
click at [317, 413] on input "text" at bounding box center [293, 413] width 95 height 27
click at [426, 412] on input "text" at bounding box center [399, 413] width 95 height 27
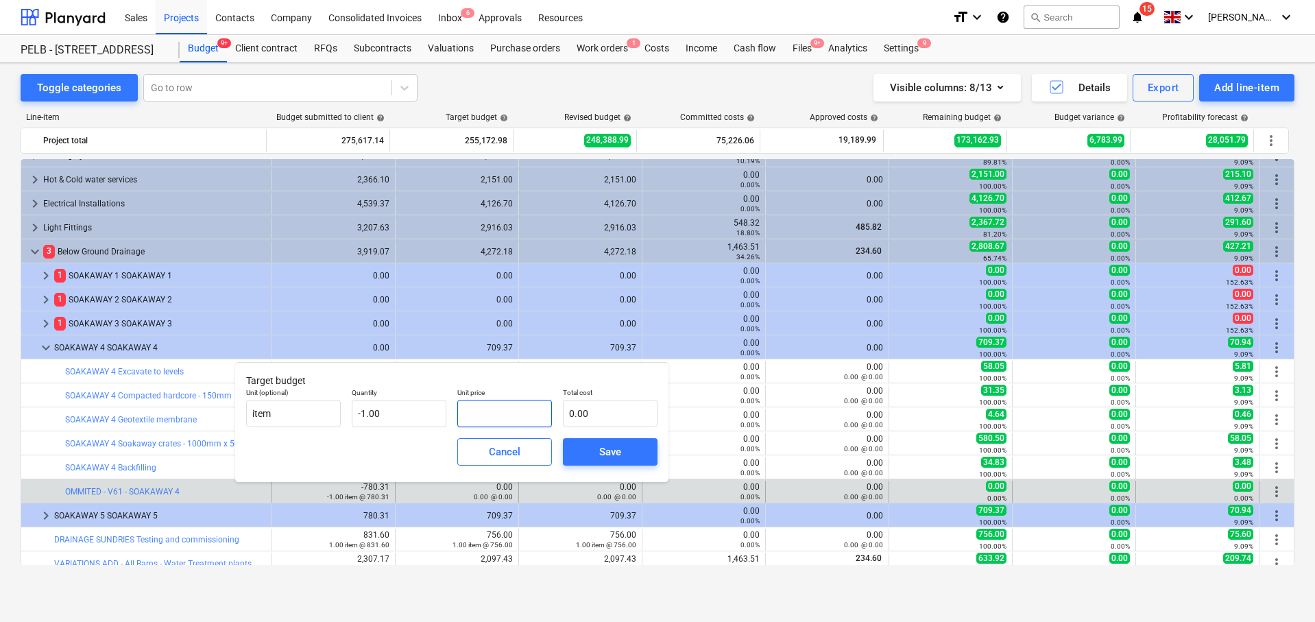
click at [523, 422] on input "text" at bounding box center [504, 413] width 95 height 27
click at [604, 452] on div "Save" at bounding box center [610, 452] width 22 height 18
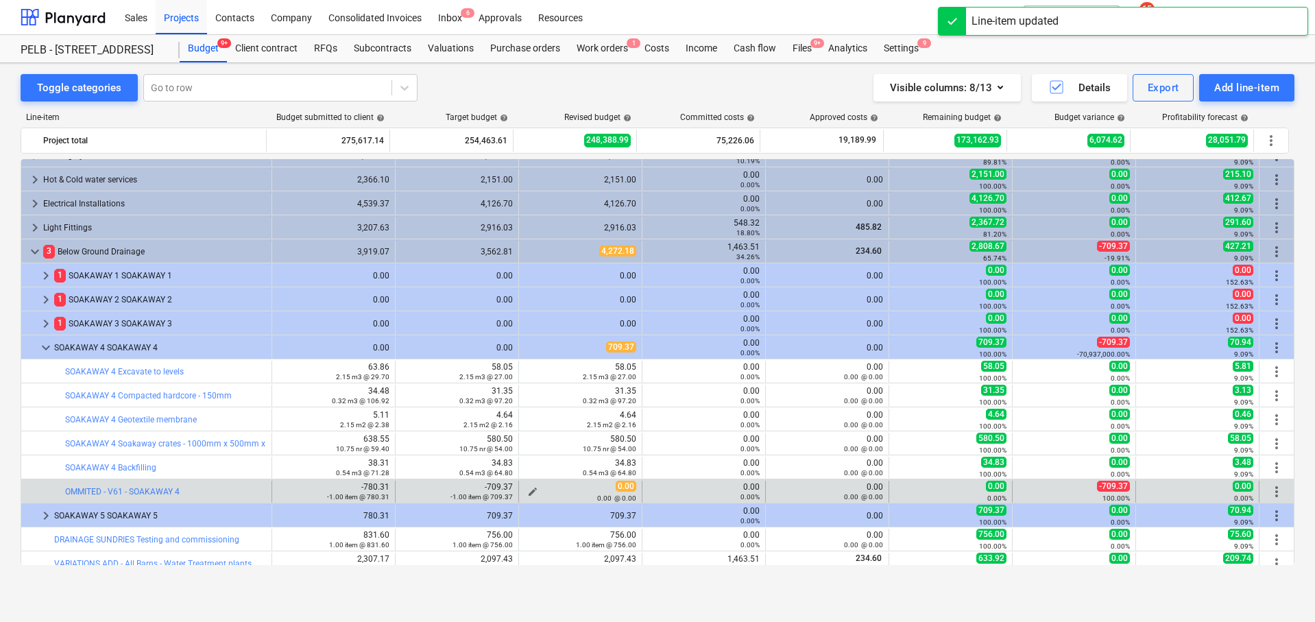
click at [527, 491] on span "edit" at bounding box center [532, 491] width 11 height 11
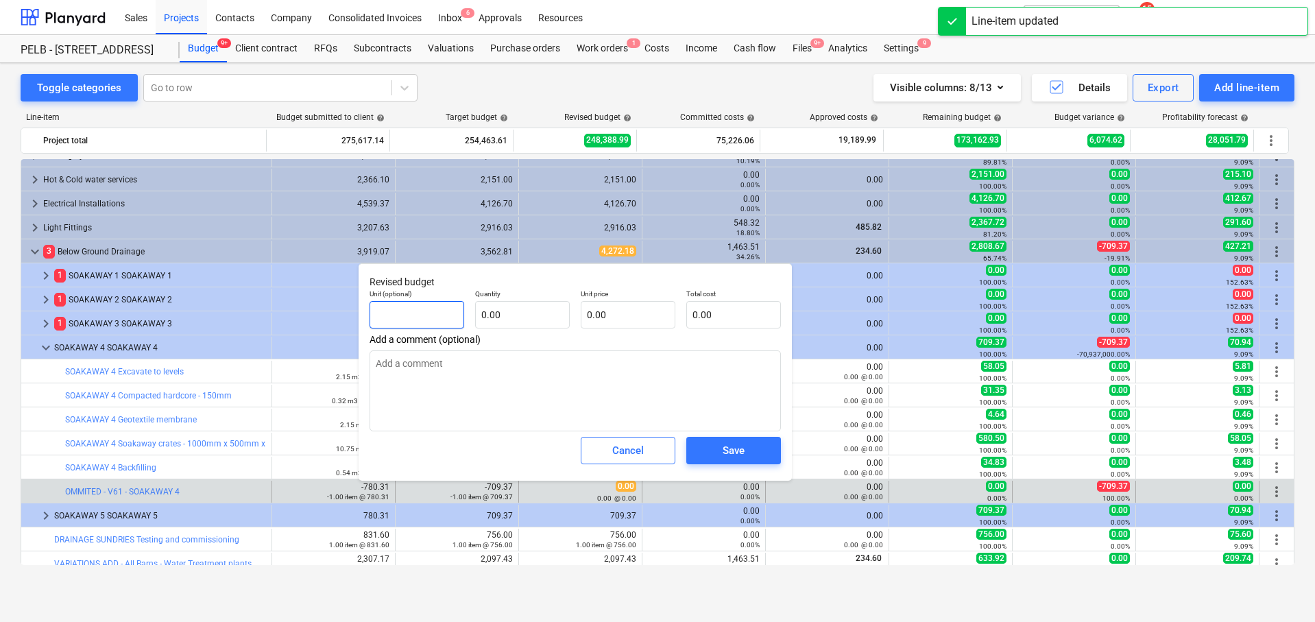
click at [422, 312] on input "text" at bounding box center [416, 314] width 95 height 27
click at [535, 318] on input "text" at bounding box center [522, 314] width 95 height 27
click at [631, 314] on input "text" at bounding box center [628, 314] width 95 height 27
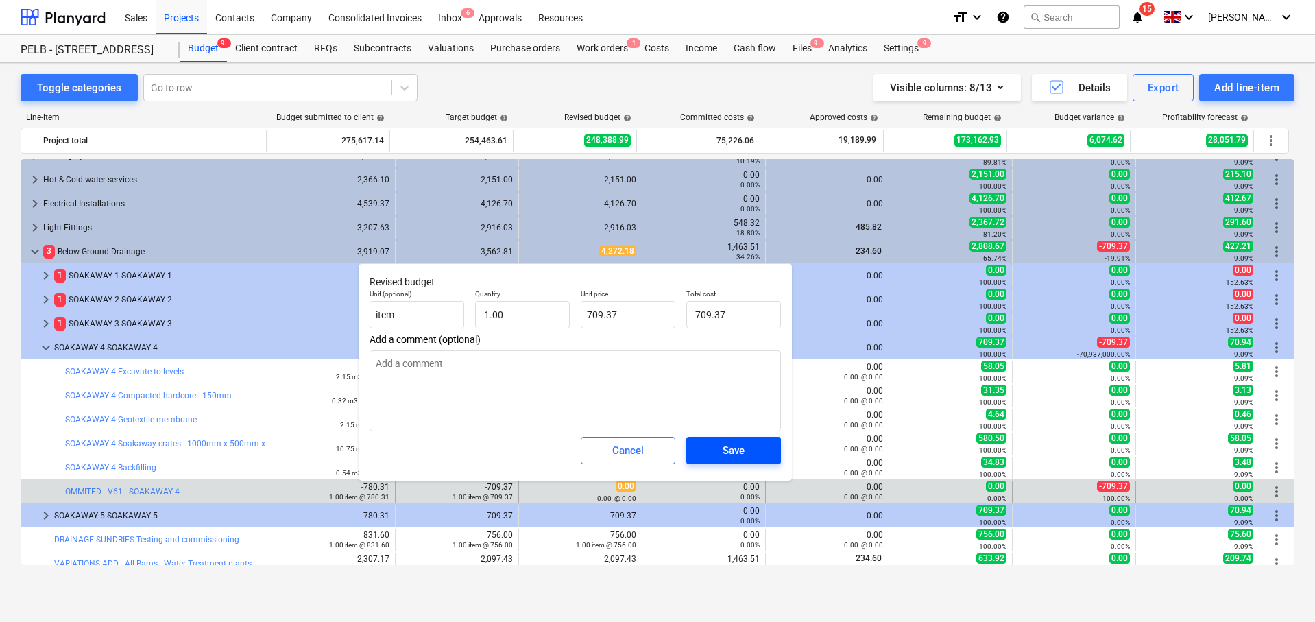
click at [747, 451] on span "Save" at bounding box center [734, 450] width 62 height 18
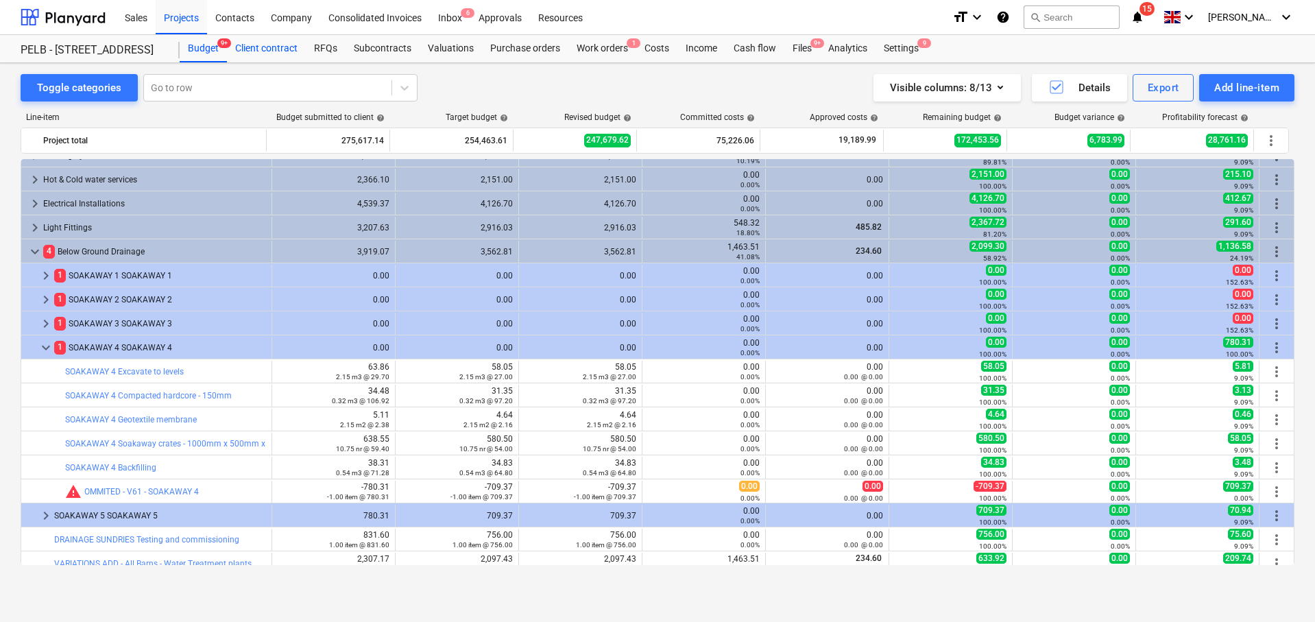
click at [245, 45] on div "Client contract" at bounding box center [266, 48] width 79 height 27
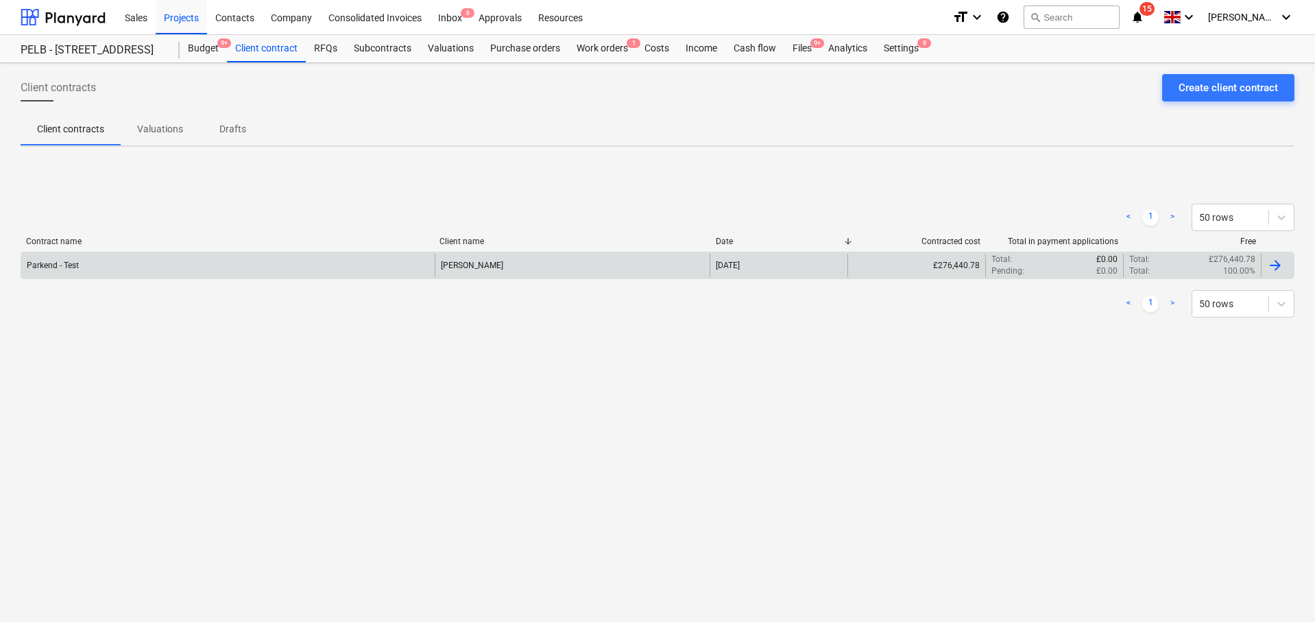
click at [1280, 267] on div at bounding box center [1275, 265] width 16 height 16
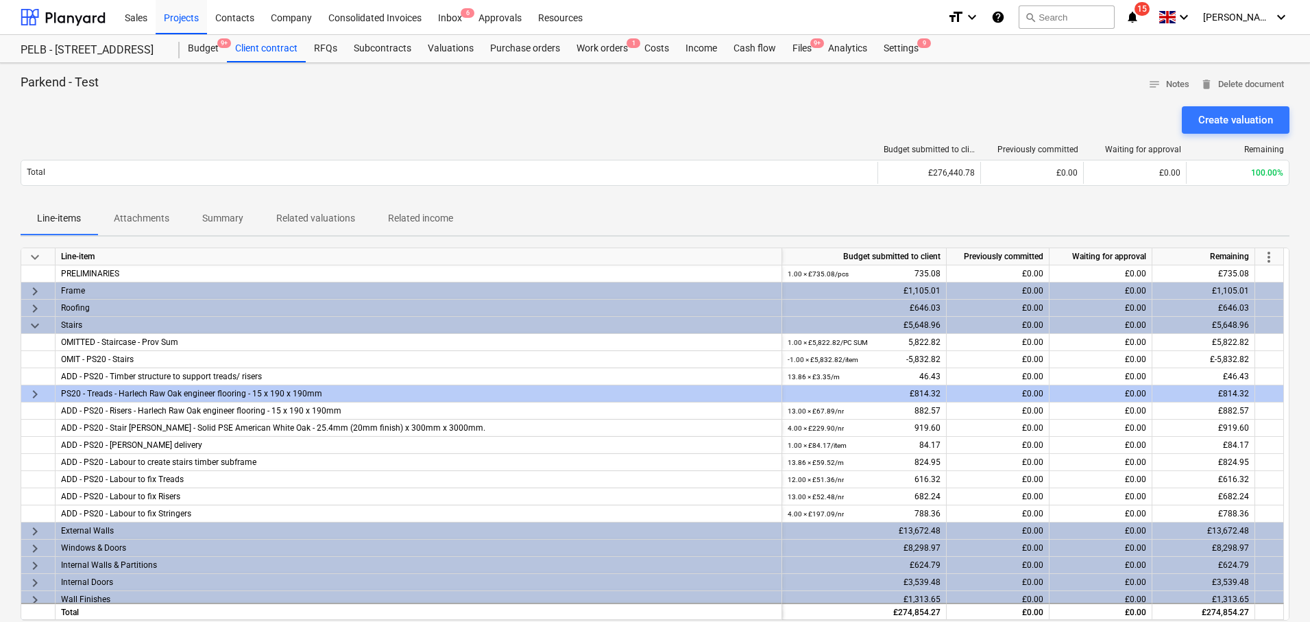
click at [1268, 258] on span "more_vert" at bounding box center [1268, 257] width 16 height 16
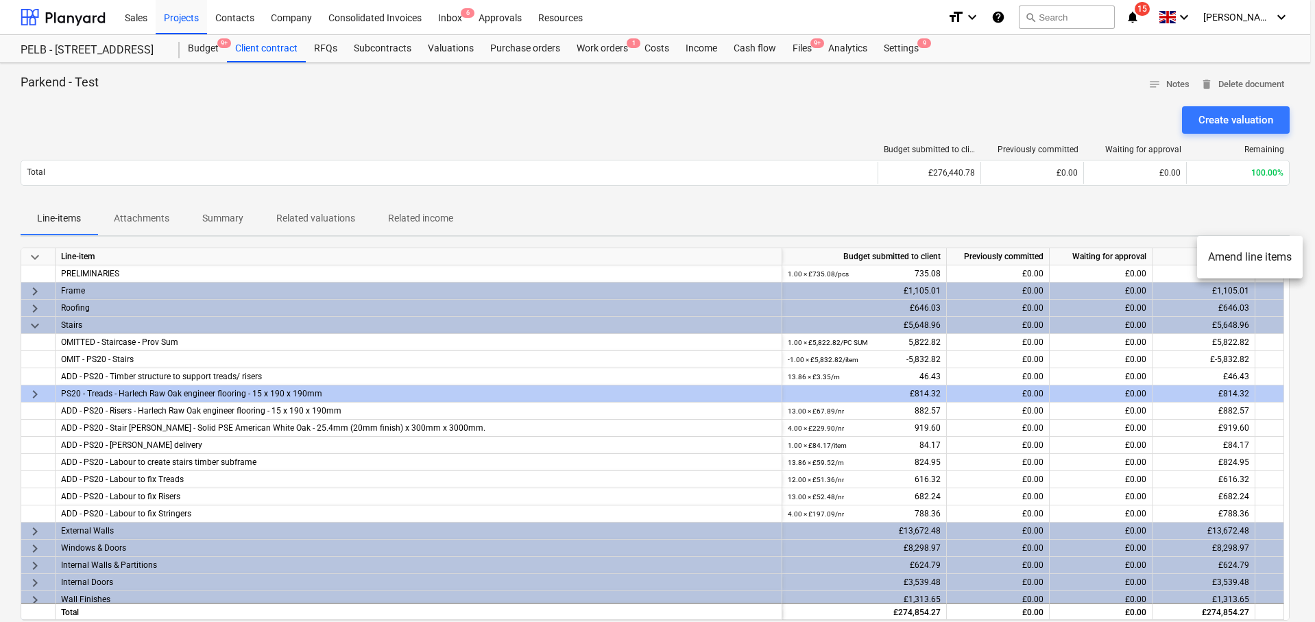
click at [1240, 249] on li "Amend line items" at bounding box center [1250, 257] width 106 height 32
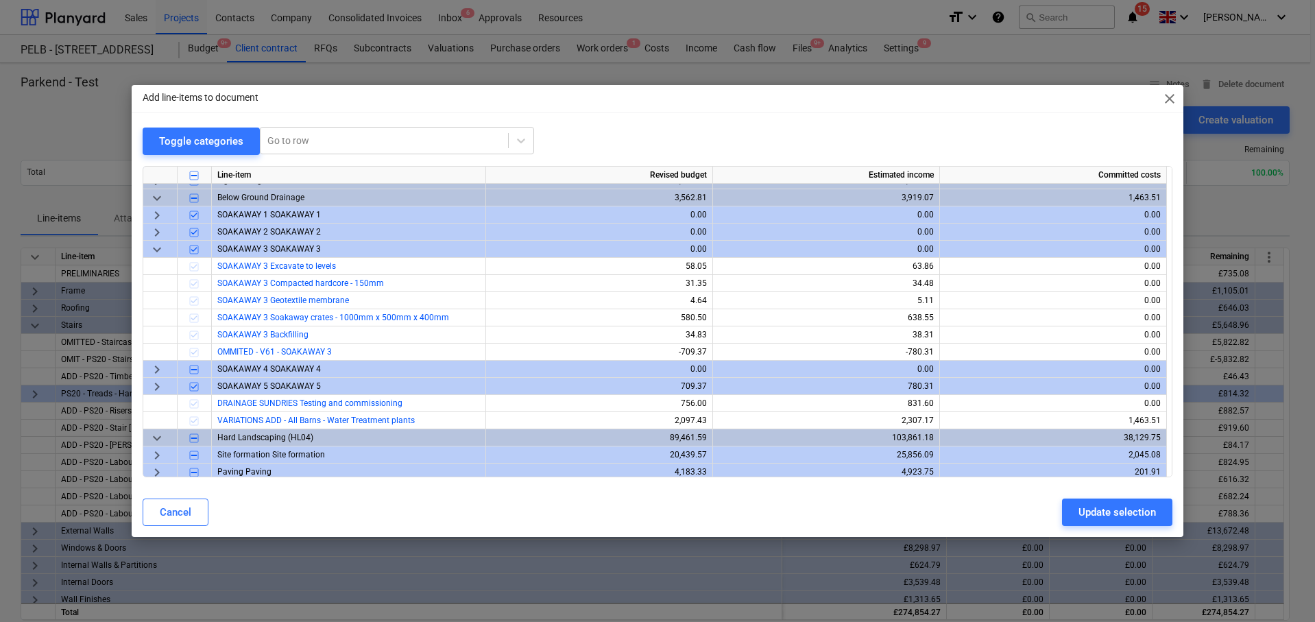
scroll to position [378, 0]
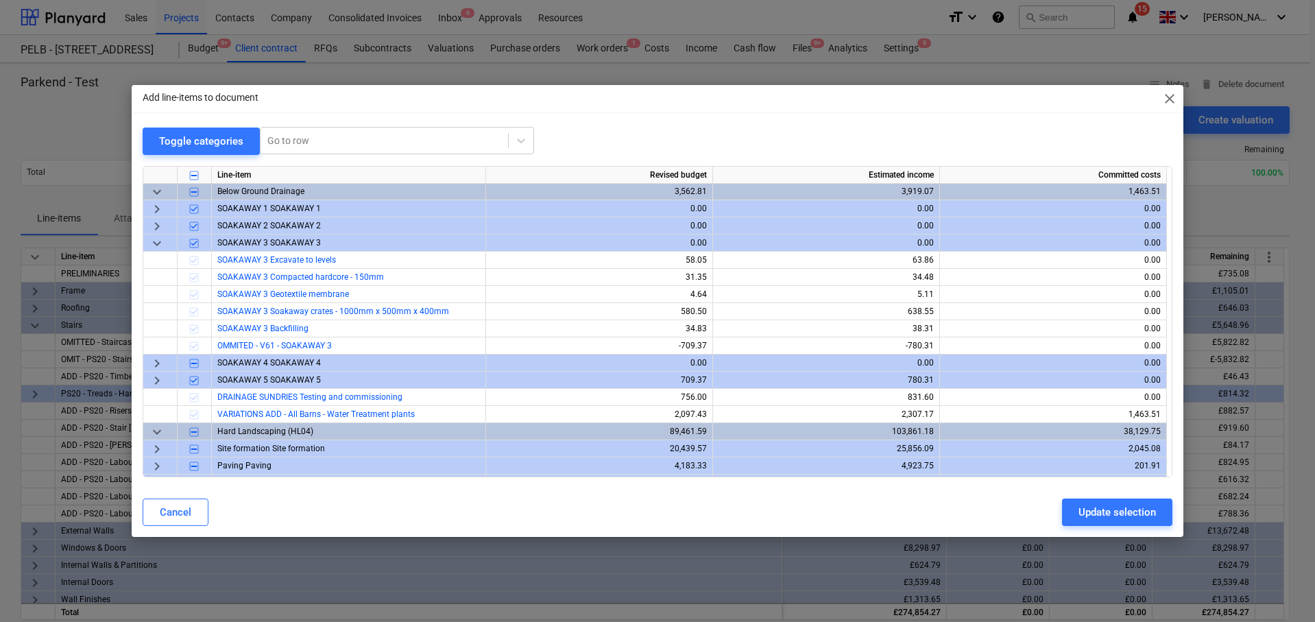
click at [153, 364] on span "keyboard_arrow_right" at bounding box center [157, 362] width 16 height 16
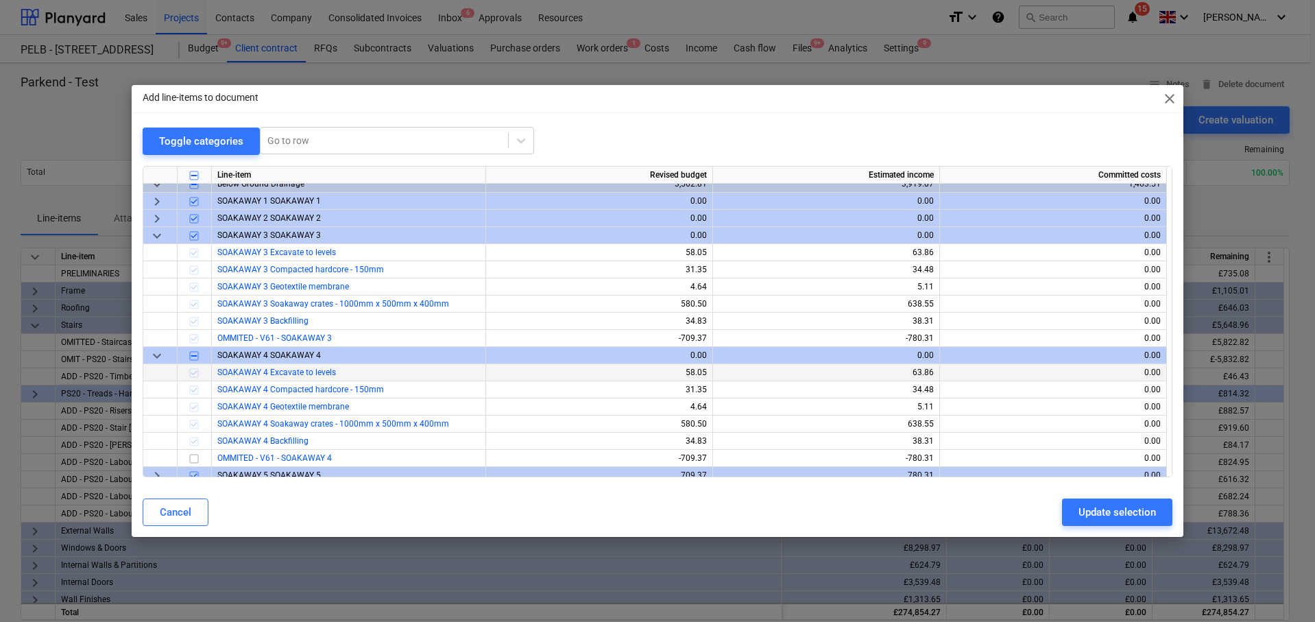
scroll to position [395, 0]
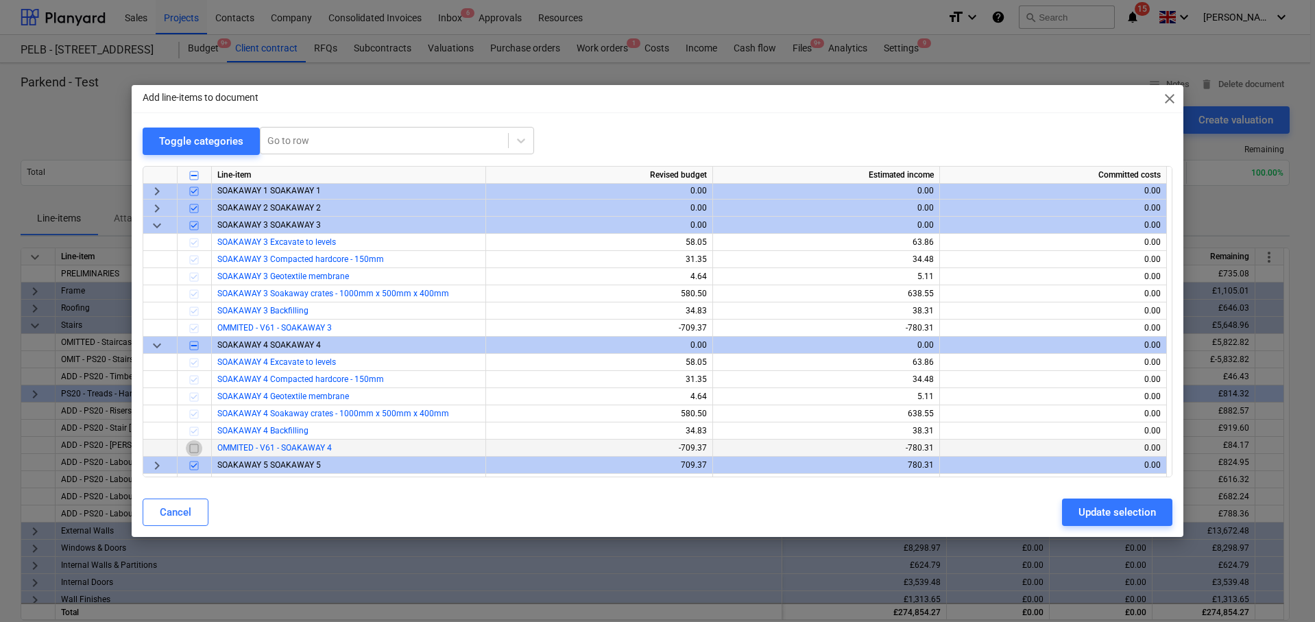
click at [194, 449] on input "checkbox" at bounding box center [194, 447] width 16 height 16
click at [1130, 515] on div "Update selection" at bounding box center [1116, 512] width 77 height 18
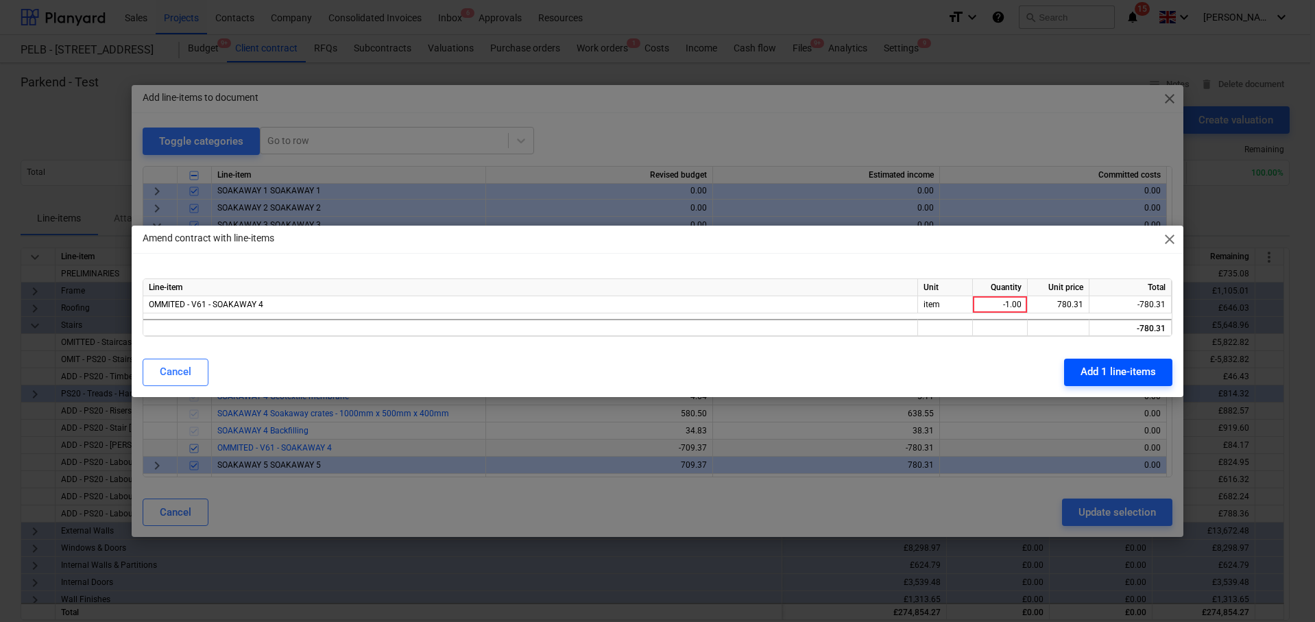
click at [1104, 366] on div "Add 1 line-items" at bounding box center [1117, 372] width 75 height 18
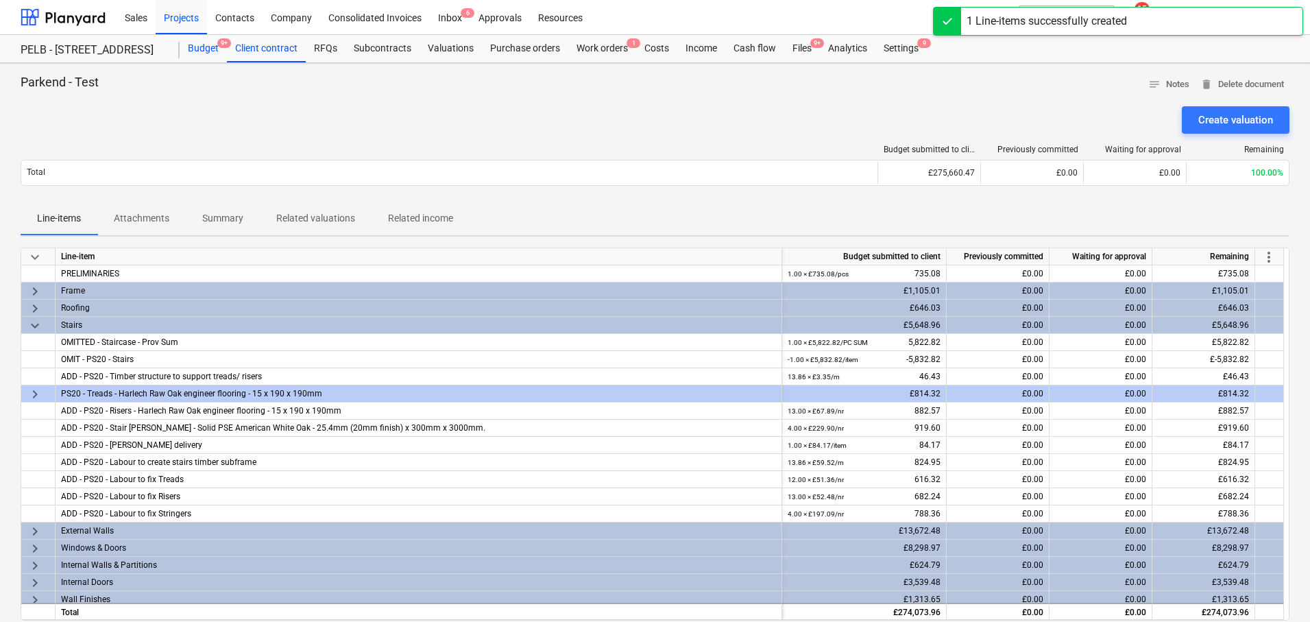
click at [195, 38] on div "Budget 9+" at bounding box center [203, 48] width 47 height 27
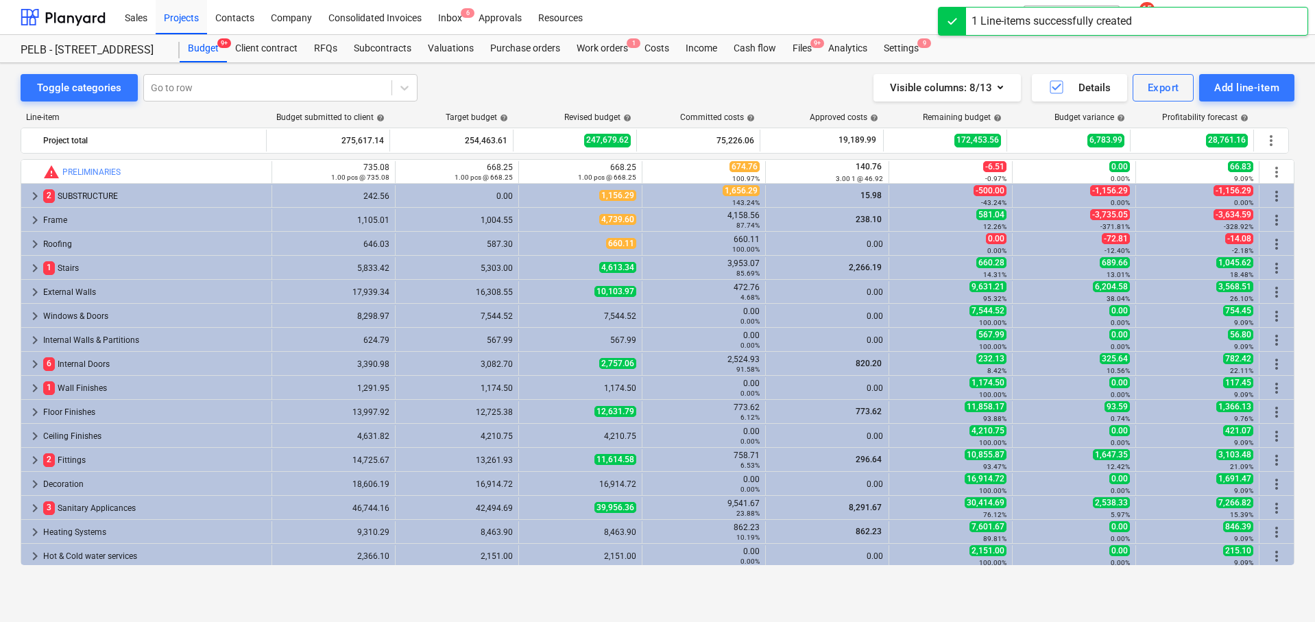
scroll to position [484, 0]
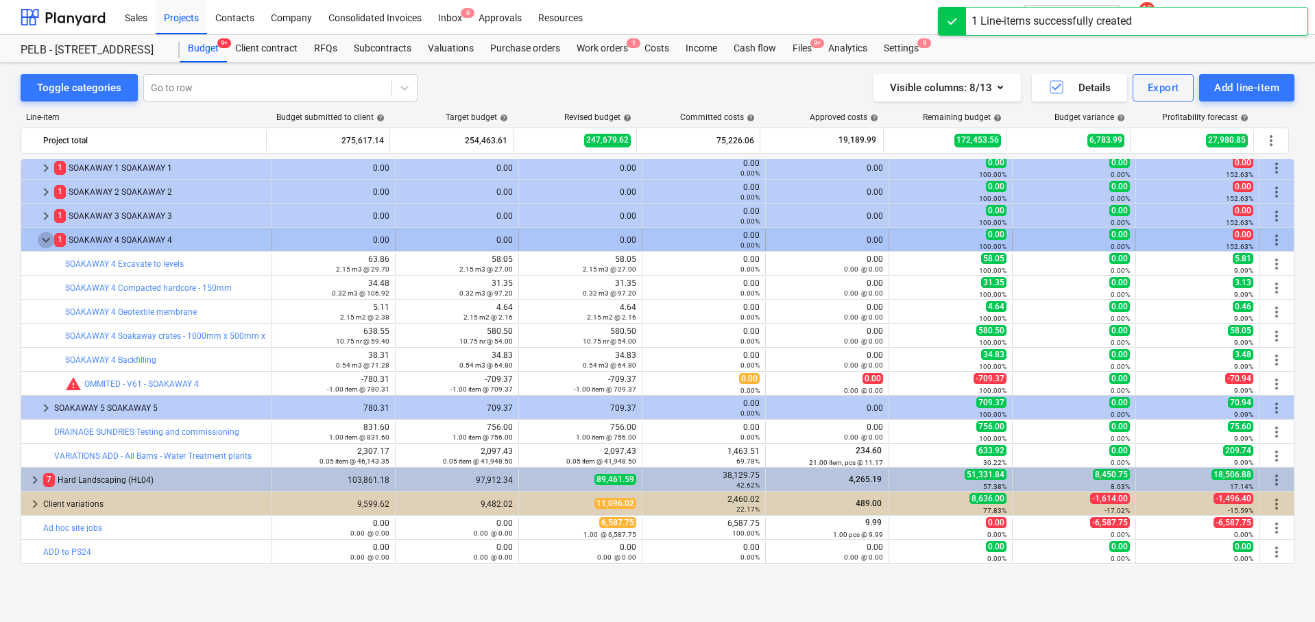
click at [44, 234] on span "keyboard_arrow_down" at bounding box center [46, 240] width 16 height 16
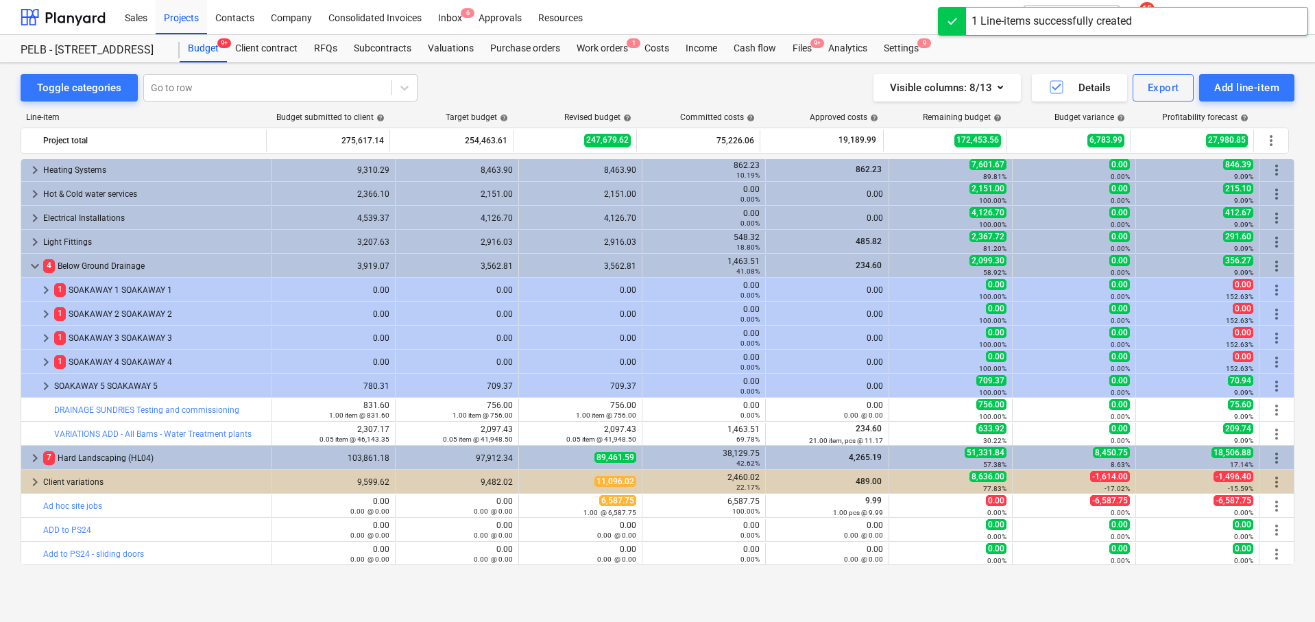
scroll to position [362, 0]
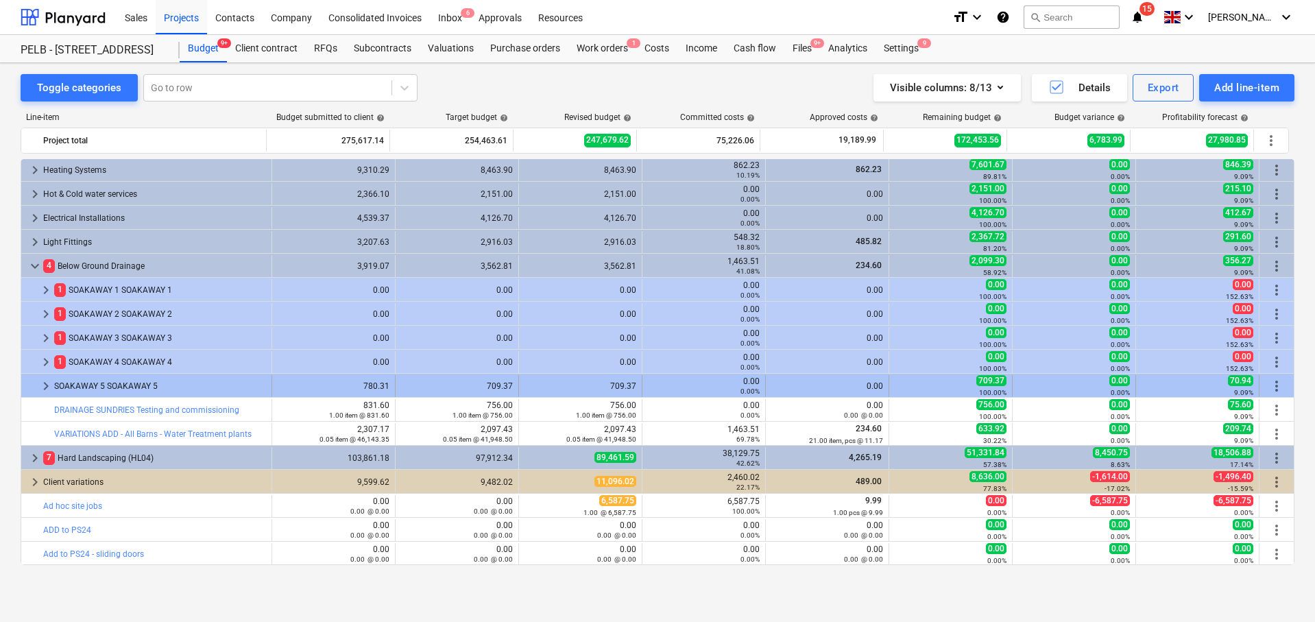
click at [43, 388] on span "keyboard_arrow_right" at bounding box center [46, 386] width 16 height 16
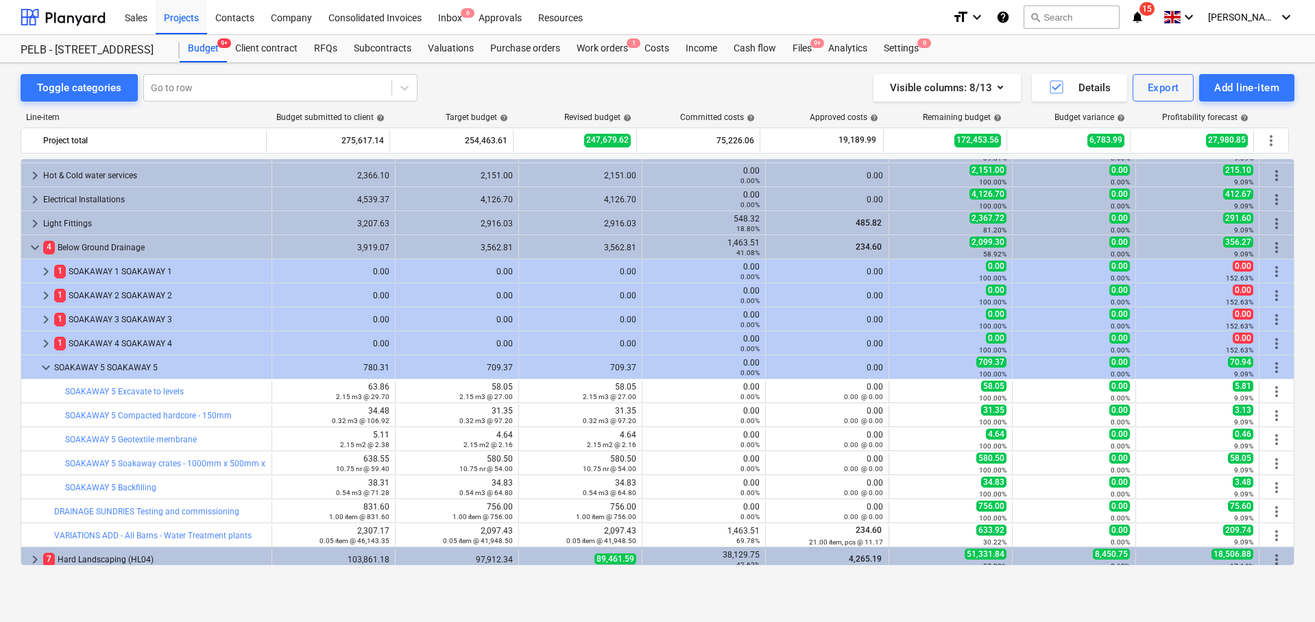
scroll to position [382, 0]
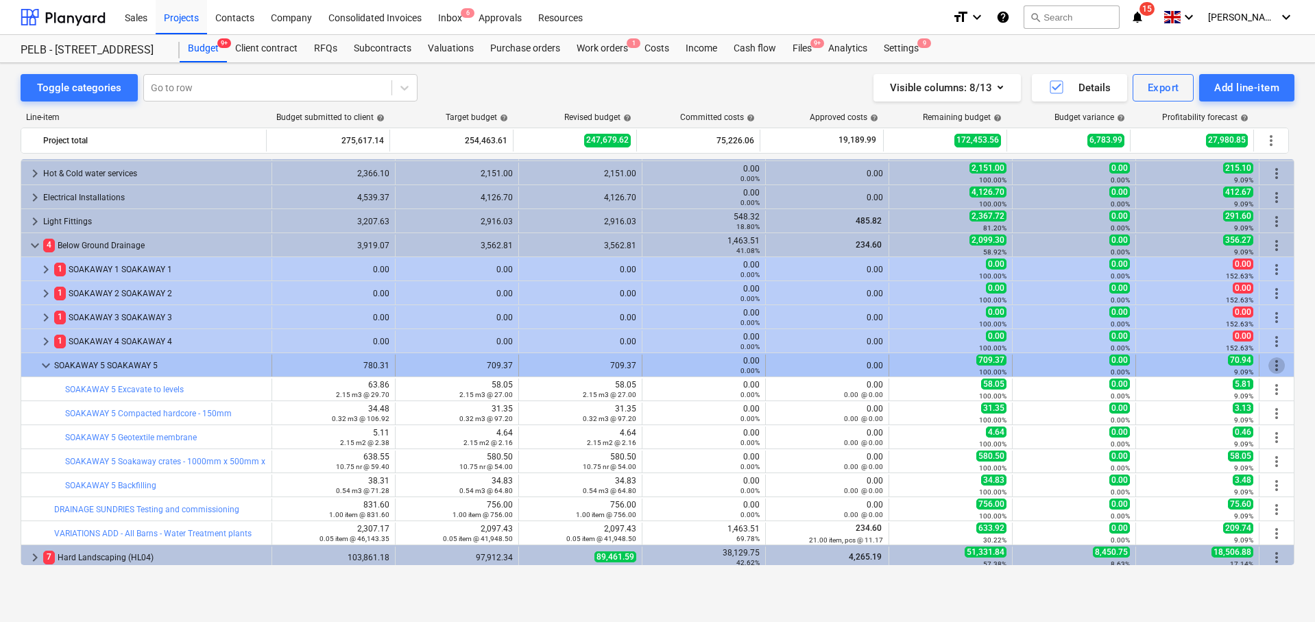
click at [1269, 366] on span "more_vert" at bounding box center [1276, 365] width 16 height 16
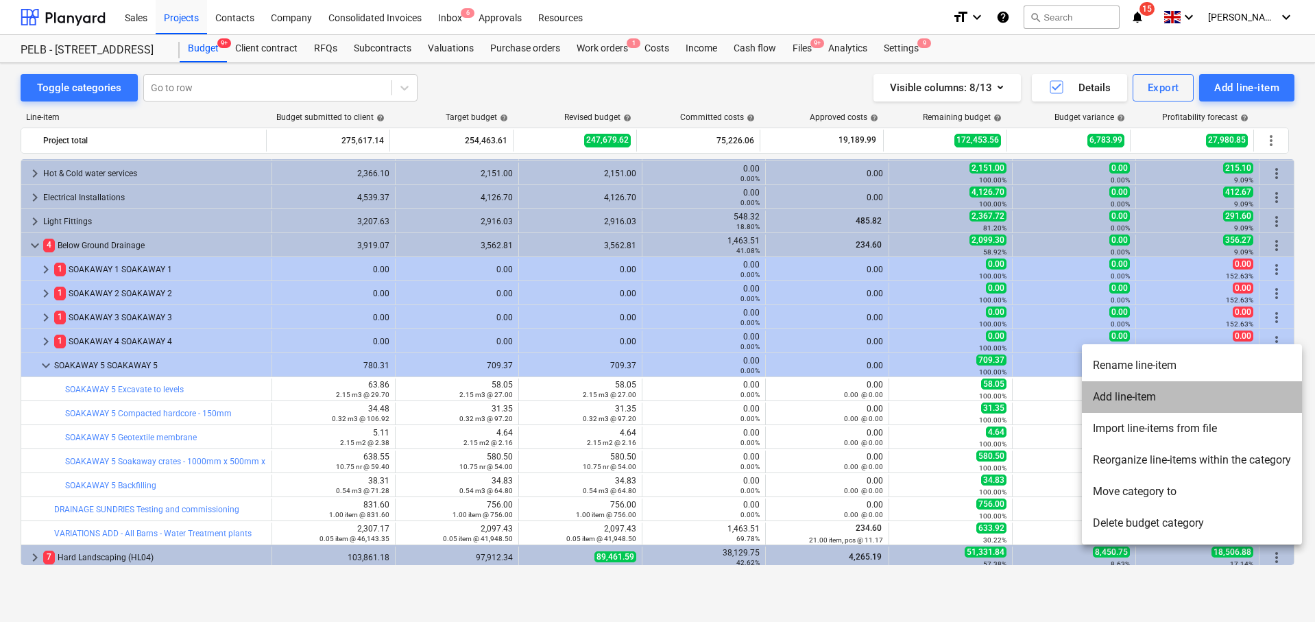
click at [1181, 395] on li "Add line-item" at bounding box center [1192, 397] width 220 height 32
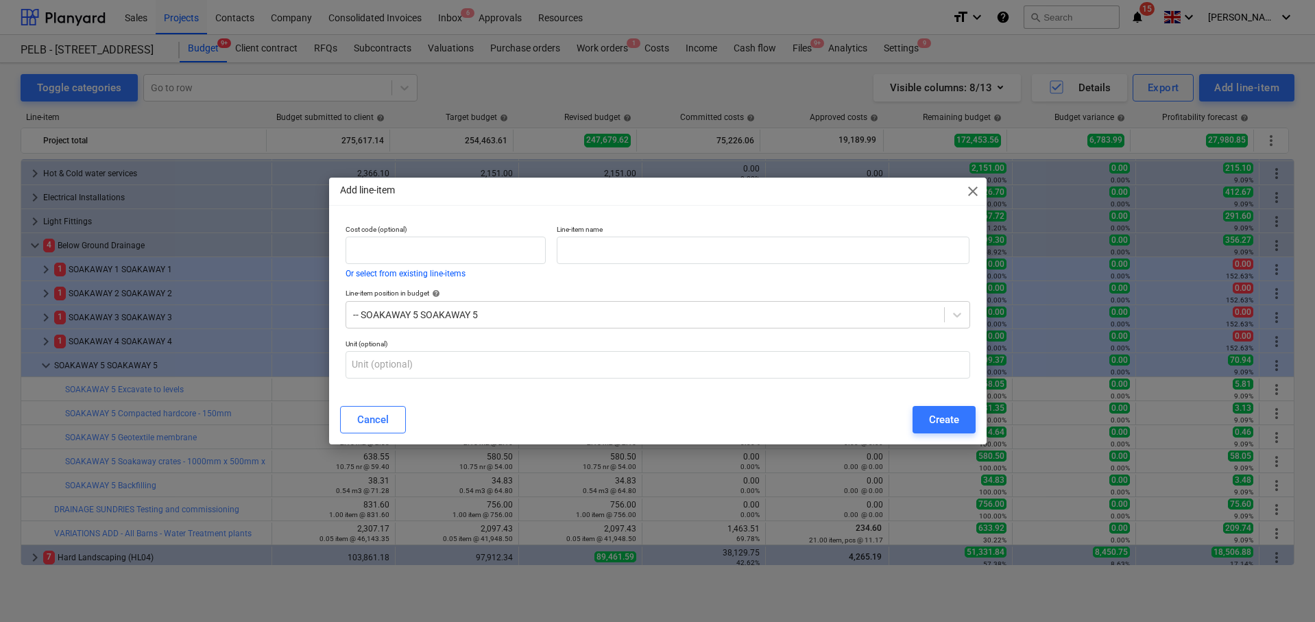
click at [782, 264] on div at bounding box center [763, 249] width 413 height 27
click at [947, 423] on div "Create" at bounding box center [944, 420] width 30 height 18
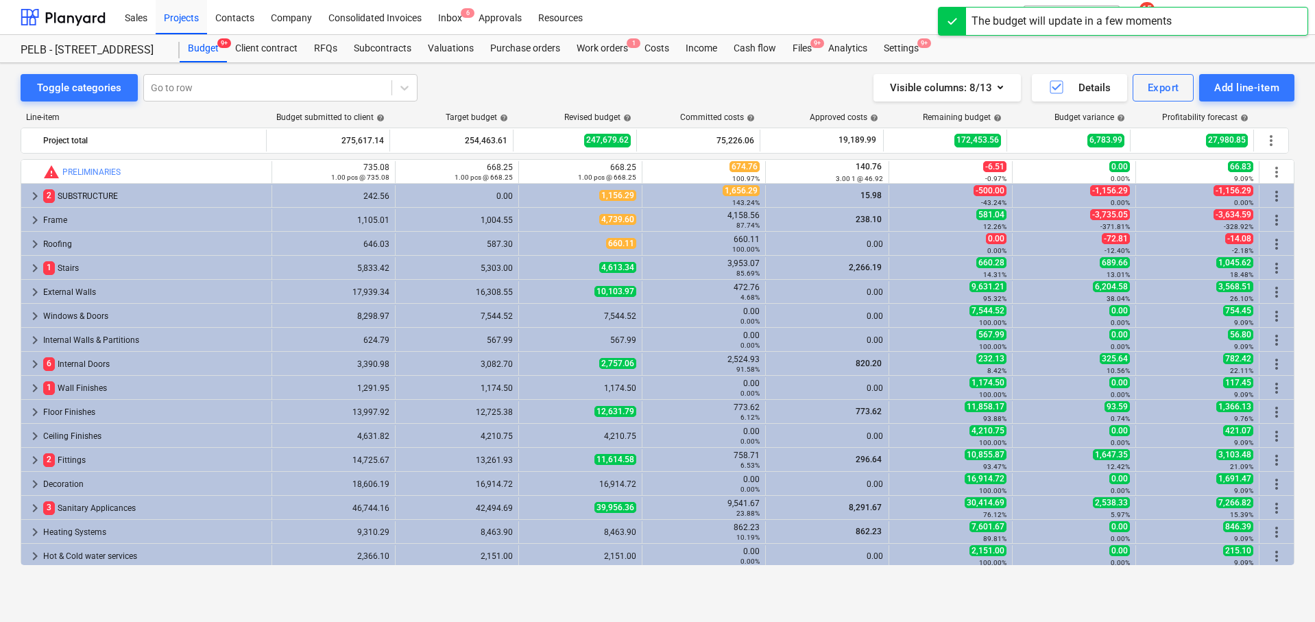
scroll to position [382, 0]
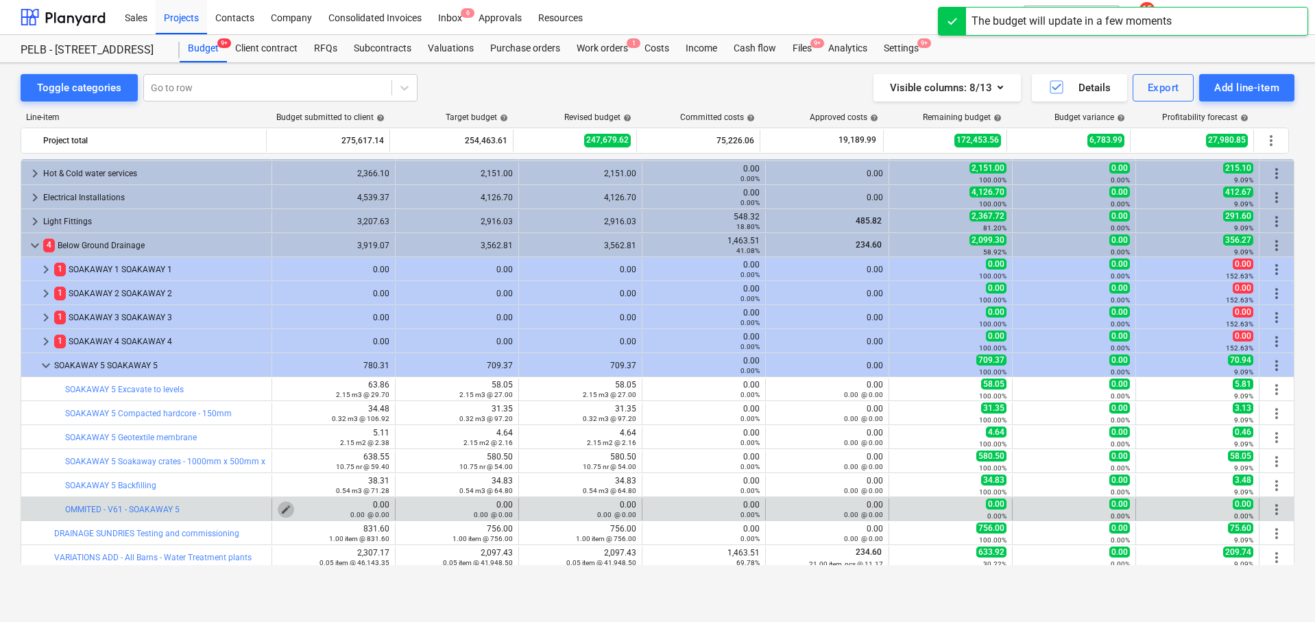
click at [280, 508] on span "edit" at bounding box center [285, 509] width 11 height 11
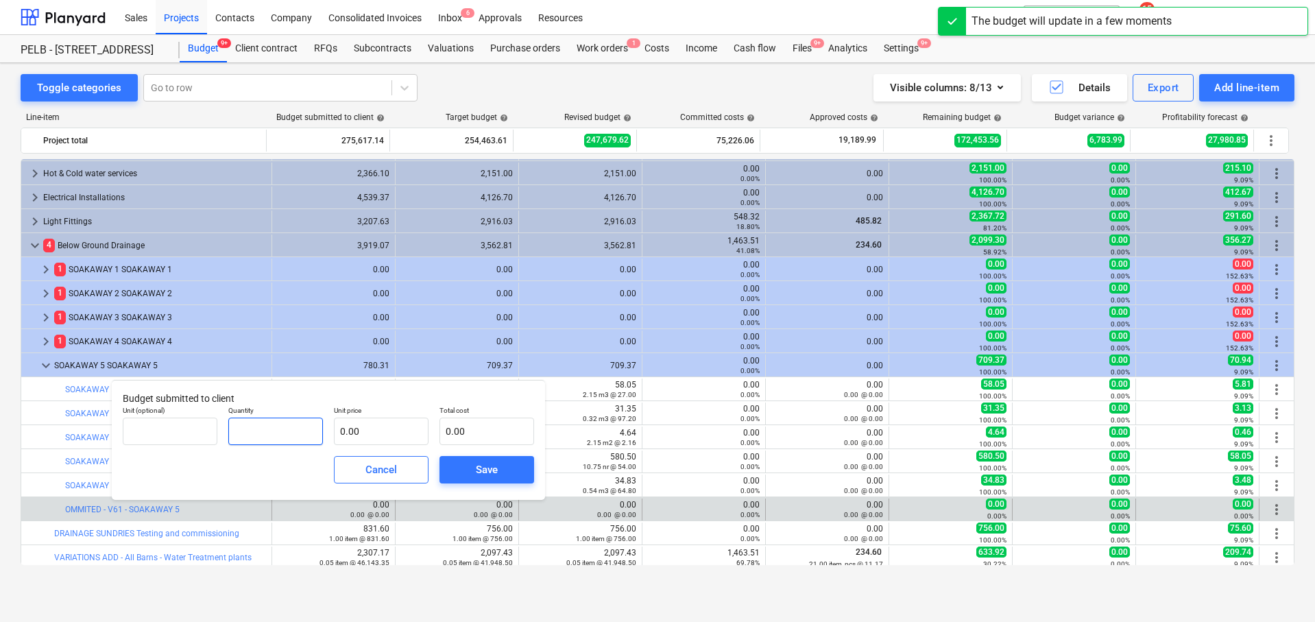
click at [294, 430] on input "text" at bounding box center [275, 430] width 95 height 27
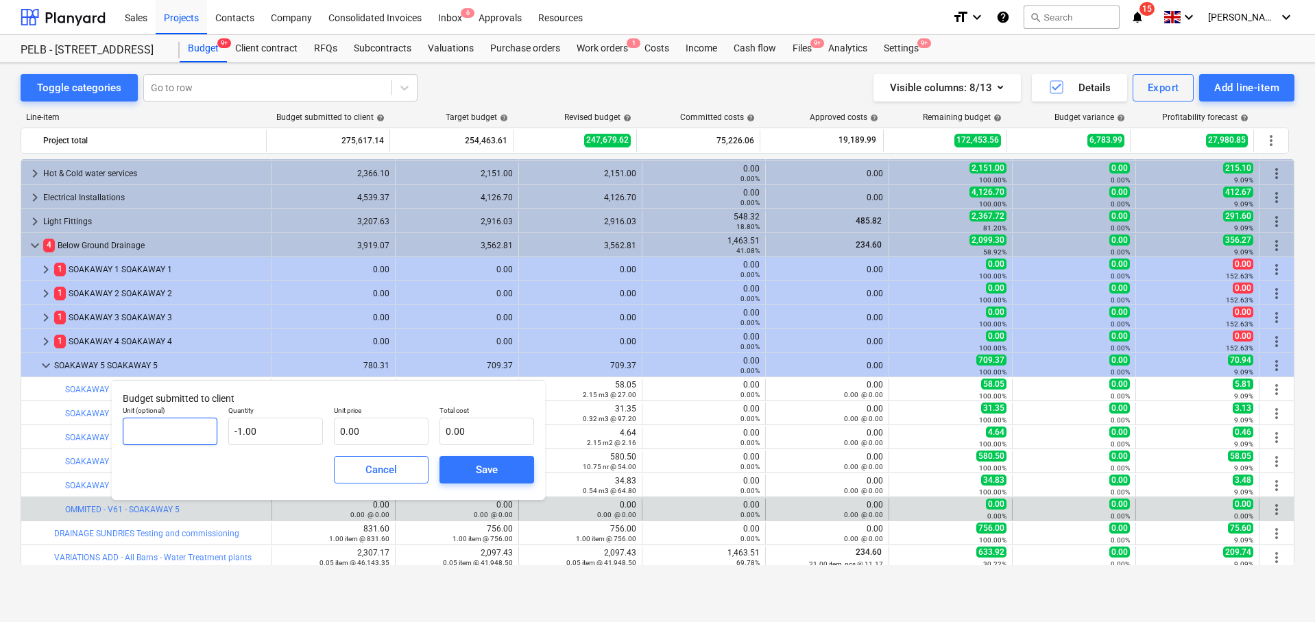
click at [164, 426] on input "text" at bounding box center [170, 430] width 95 height 27
click at [372, 424] on input "text" at bounding box center [381, 430] width 95 height 27
click at [483, 459] on button "Save" at bounding box center [486, 469] width 95 height 27
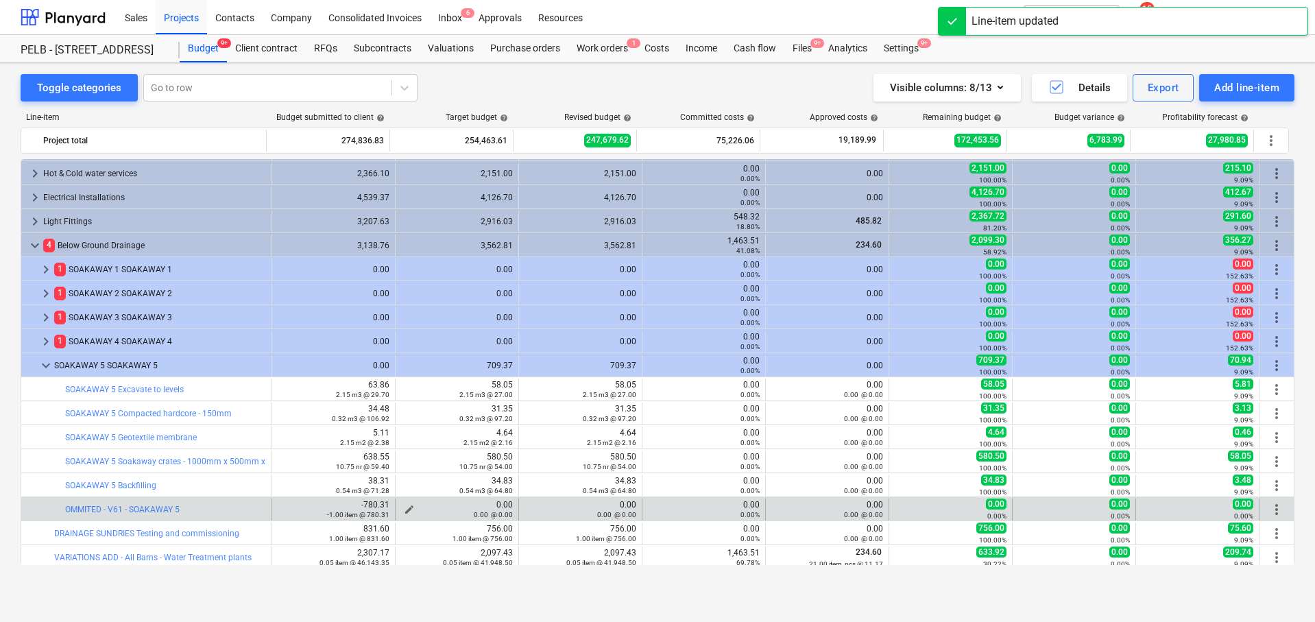
click at [404, 506] on span "edit" at bounding box center [409, 509] width 11 height 11
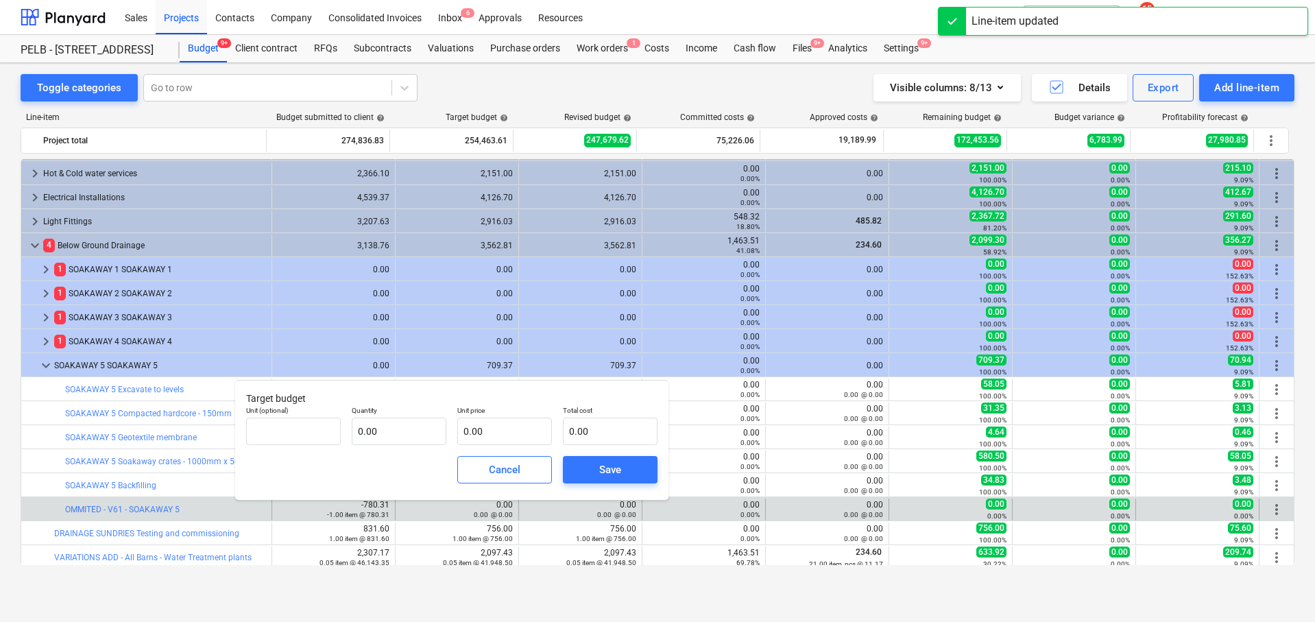
click at [400, 448] on div "Quantity 0.00" at bounding box center [399, 425] width 106 height 50
click at [412, 433] on input "text" at bounding box center [399, 430] width 95 height 27
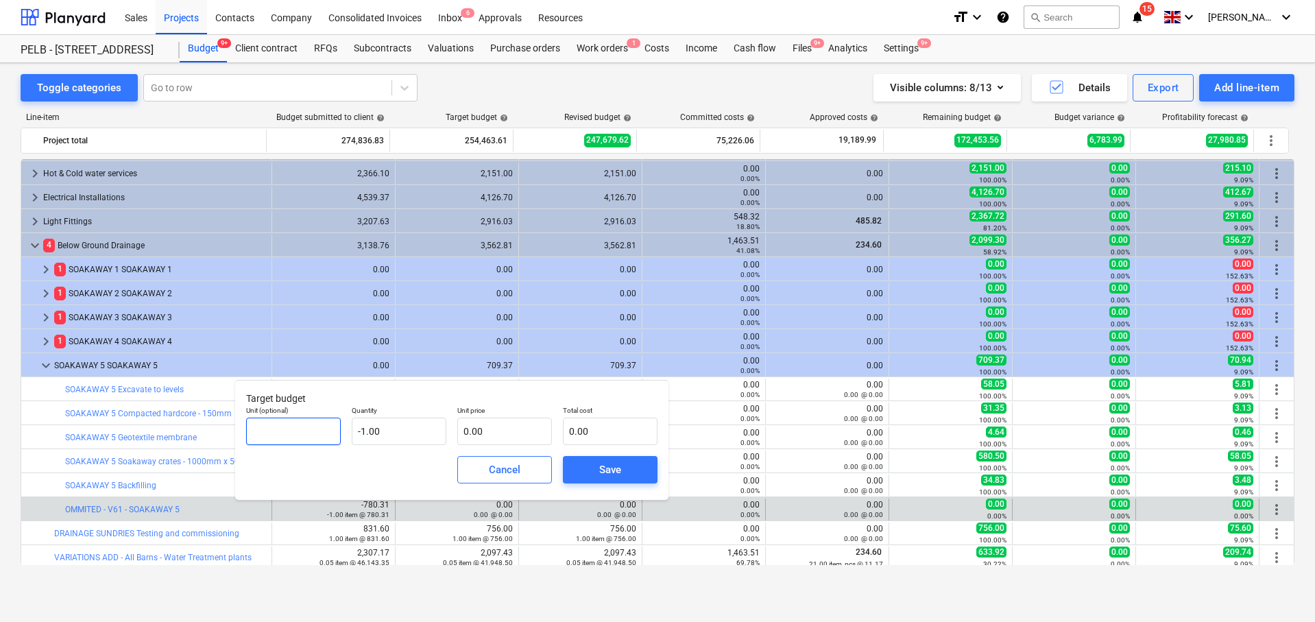
click at [308, 432] on div "Unit (optional)" at bounding box center [293, 425] width 95 height 39
click at [309, 432] on input "text" at bounding box center [293, 430] width 95 height 27
click at [509, 433] on input "text" at bounding box center [504, 430] width 95 height 27
click at [607, 474] on div "Save" at bounding box center [610, 470] width 22 height 18
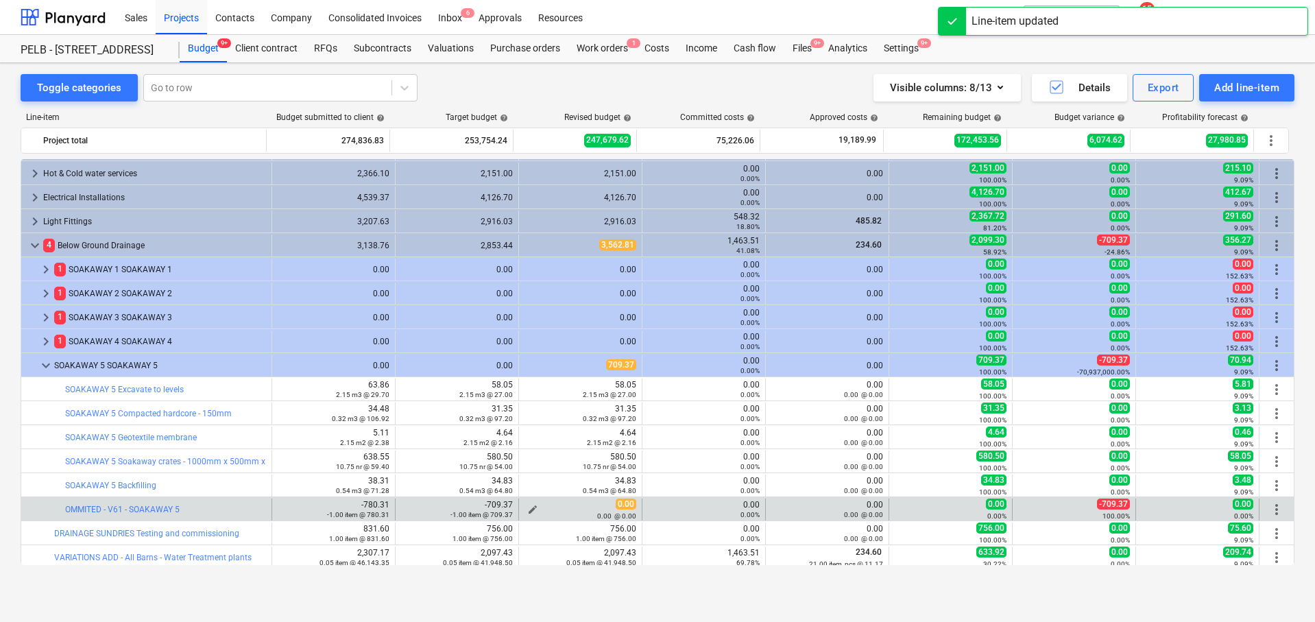
click at [530, 511] on div "0.00 @ 0.00" at bounding box center [580, 516] width 112 height 10
click at [528, 506] on span "edit" at bounding box center [532, 509] width 11 height 11
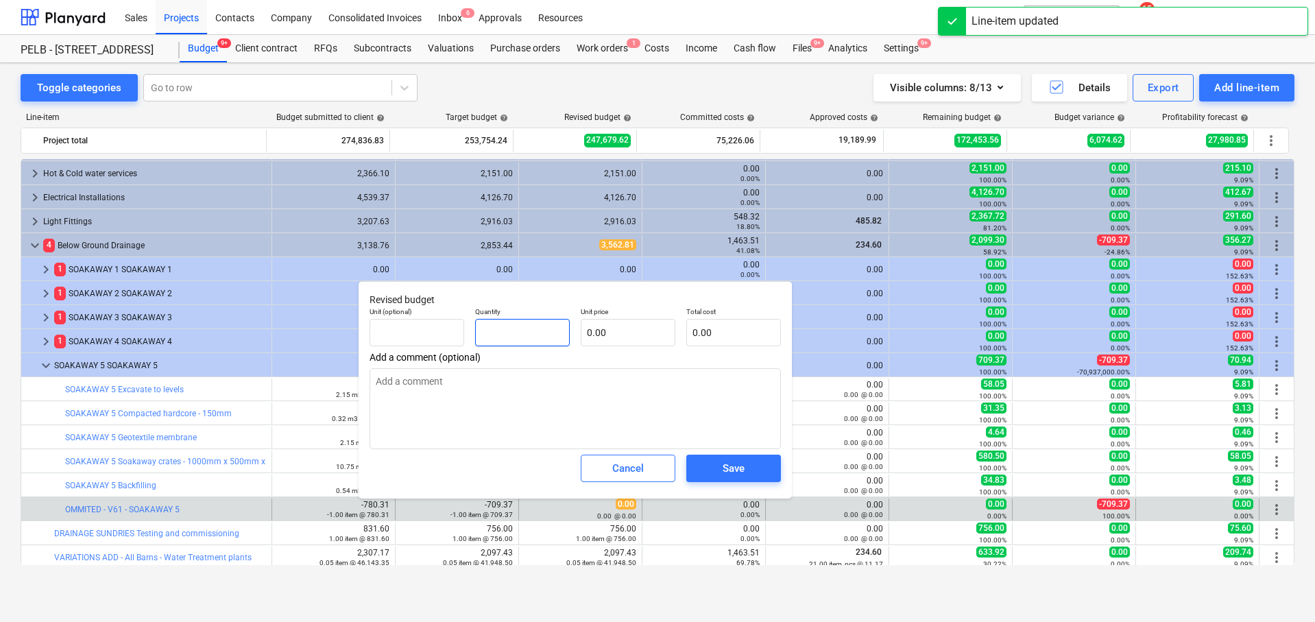
click at [525, 341] on input "text" at bounding box center [522, 332] width 95 height 27
click at [611, 333] on input "text" at bounding box center [628, 332] width 95 height 27
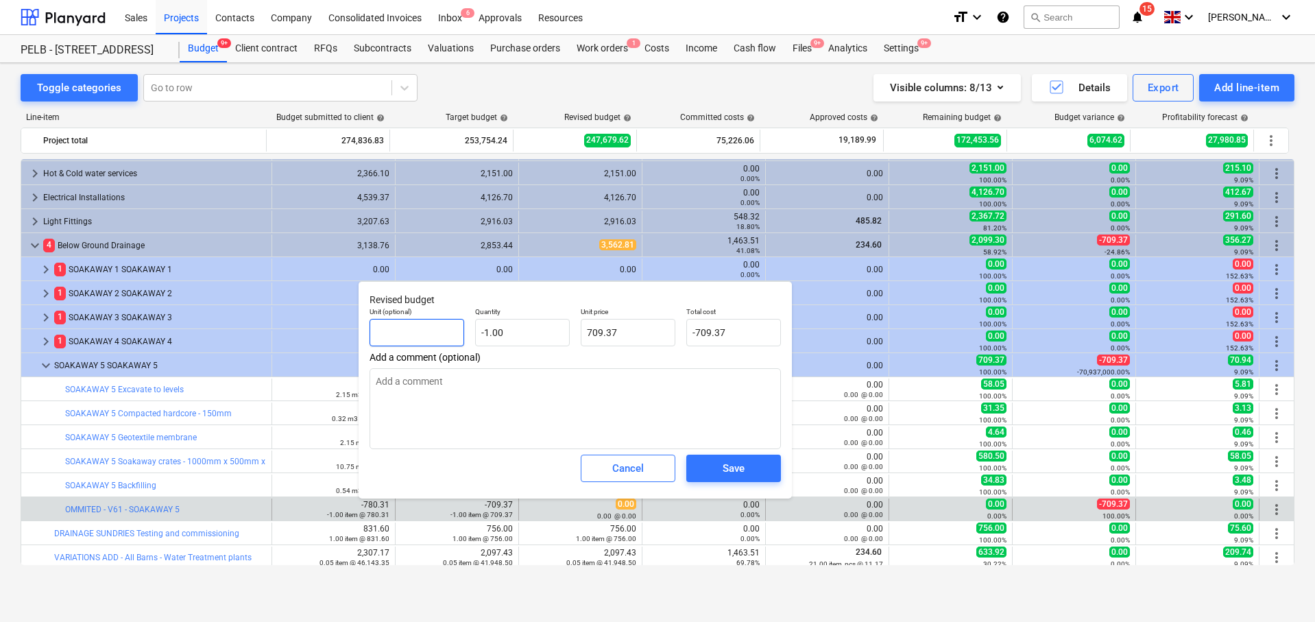
click at [417, 320] on input "text" at bounding box center [416, 332] width 95 height 27
click at [753, 466] on span "Save" at bounding box center [734, 468] width 62 height 18
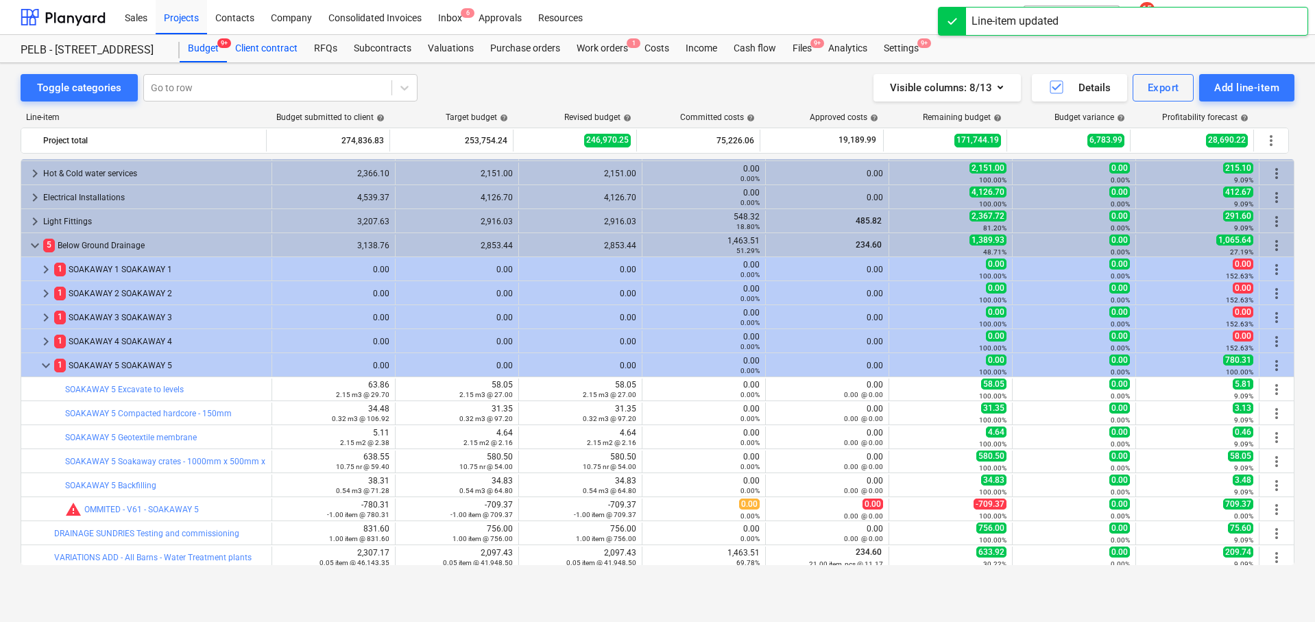
click at [257, 49] on div "Client contract" at bounding box center [266, 48] width 79 height 27
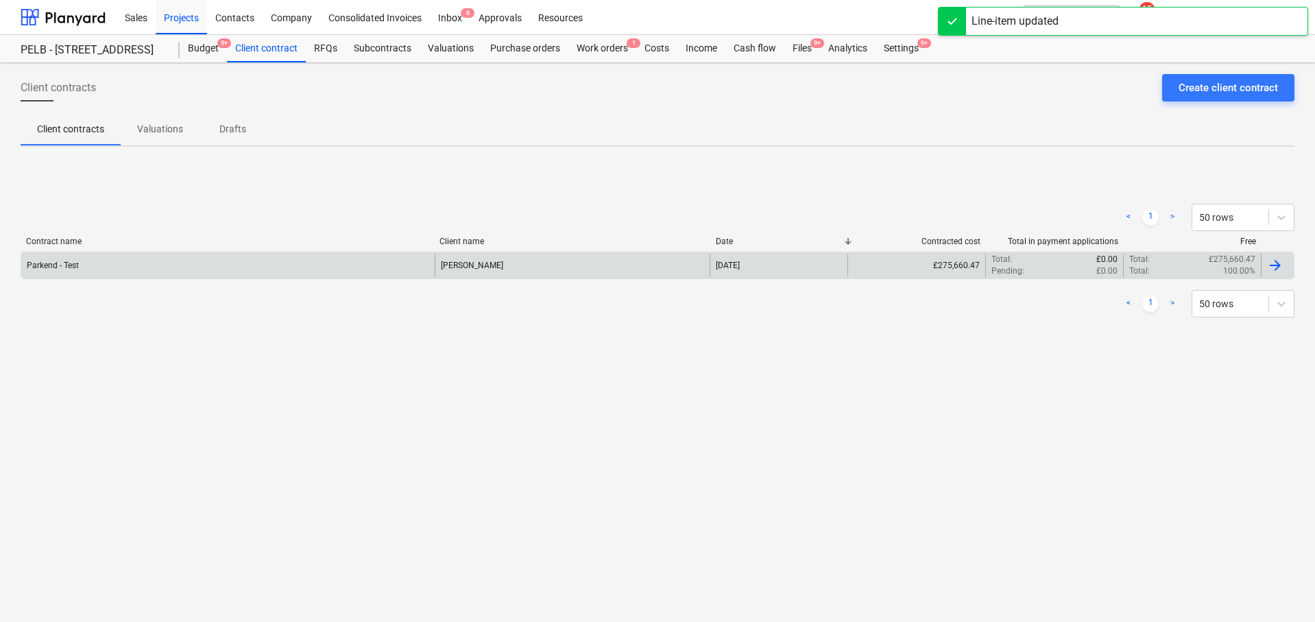
click at [1262, 273] on div at bounding box center [1276, 265] width 33 height 23
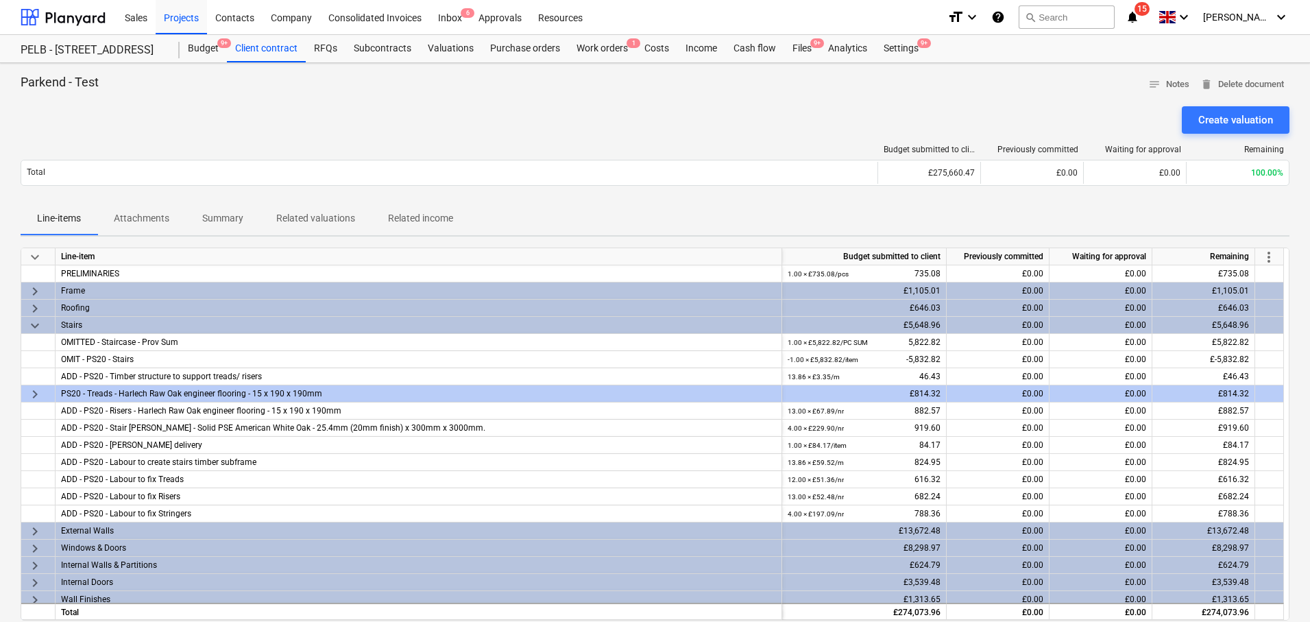
click at [1278, 252] on div "more_vert" at bounding box center [1269, 256] width 29 height 17
click at [1276, 254] on span "more_vert" at bounding box center [1268, 257] width 16 height 16
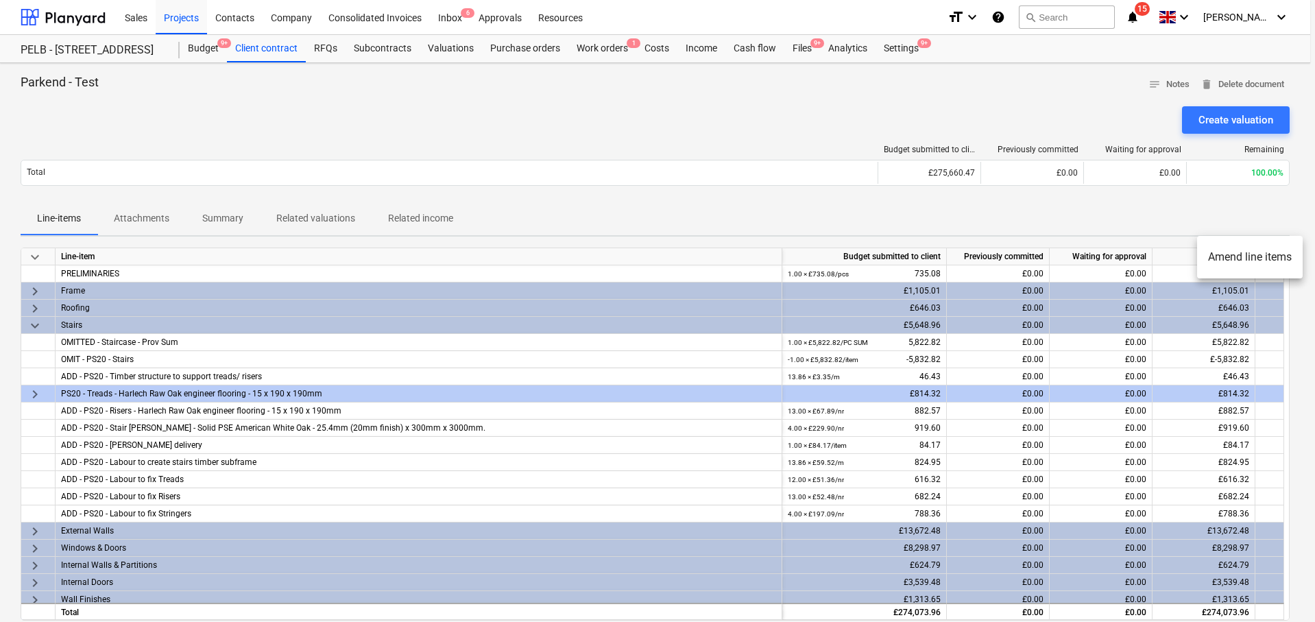
click at [1223, 258] on li "Amend line items" at bounding box center [1250, 257] width 106 height 32
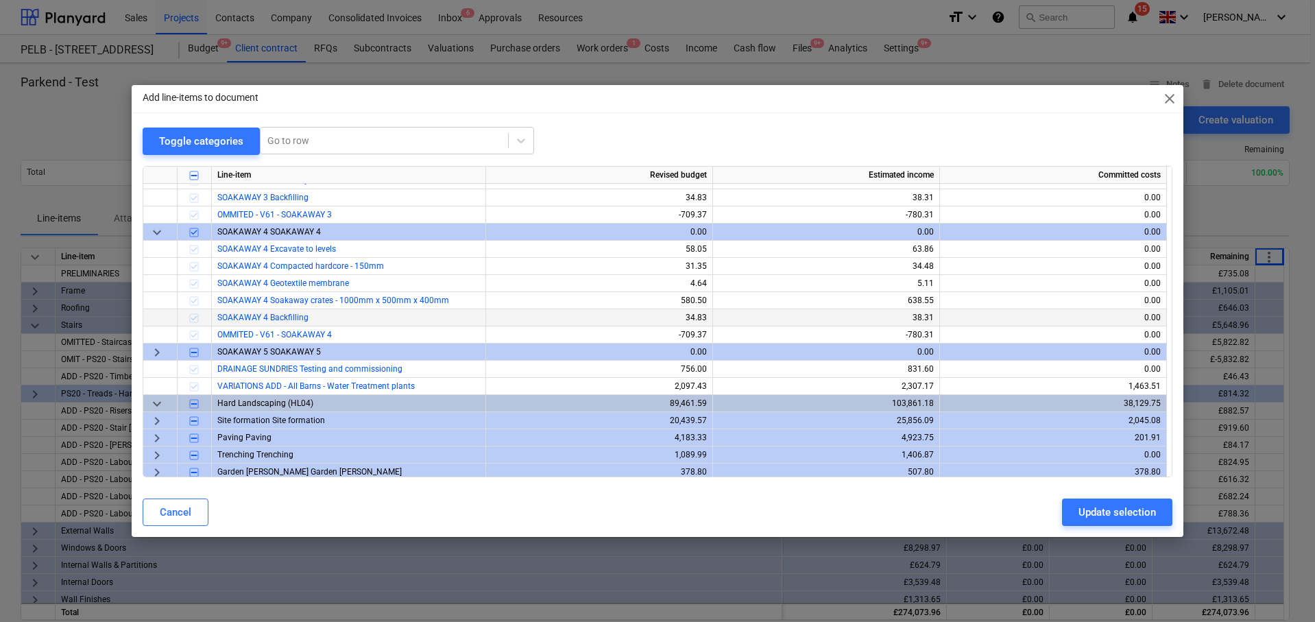
scroll to position [511, 0]
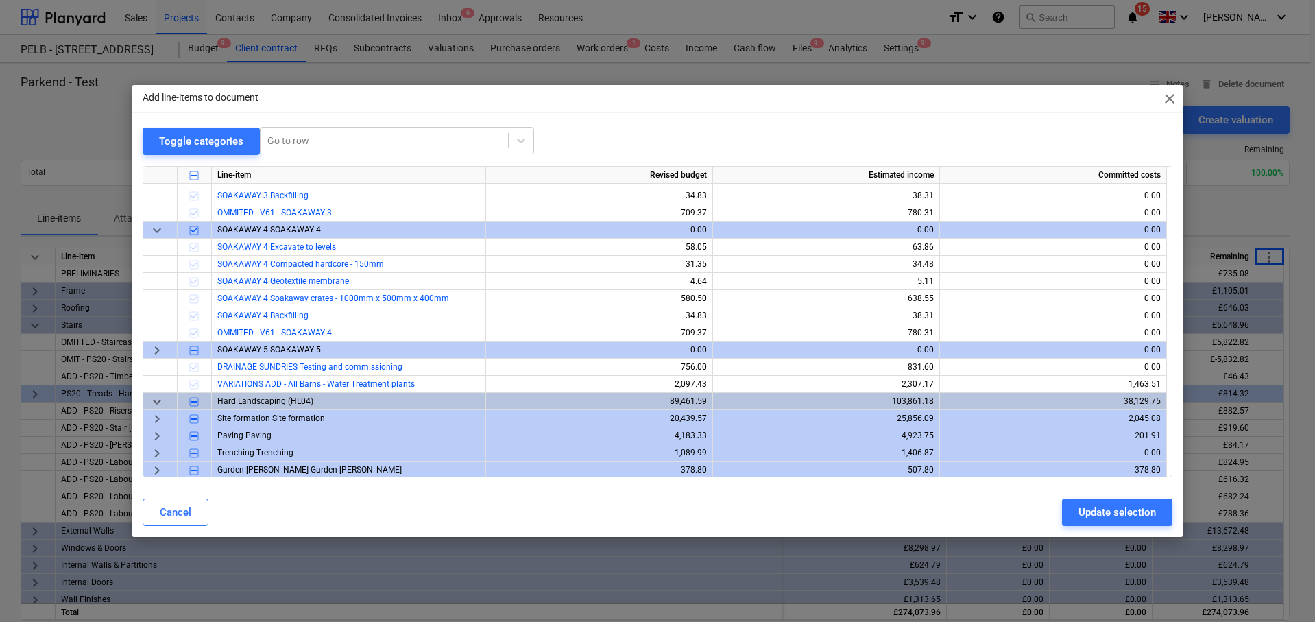
click at [156, 348] on span "keyboard_arrow_right" at bounding box center [157, 349] width 16 height 16
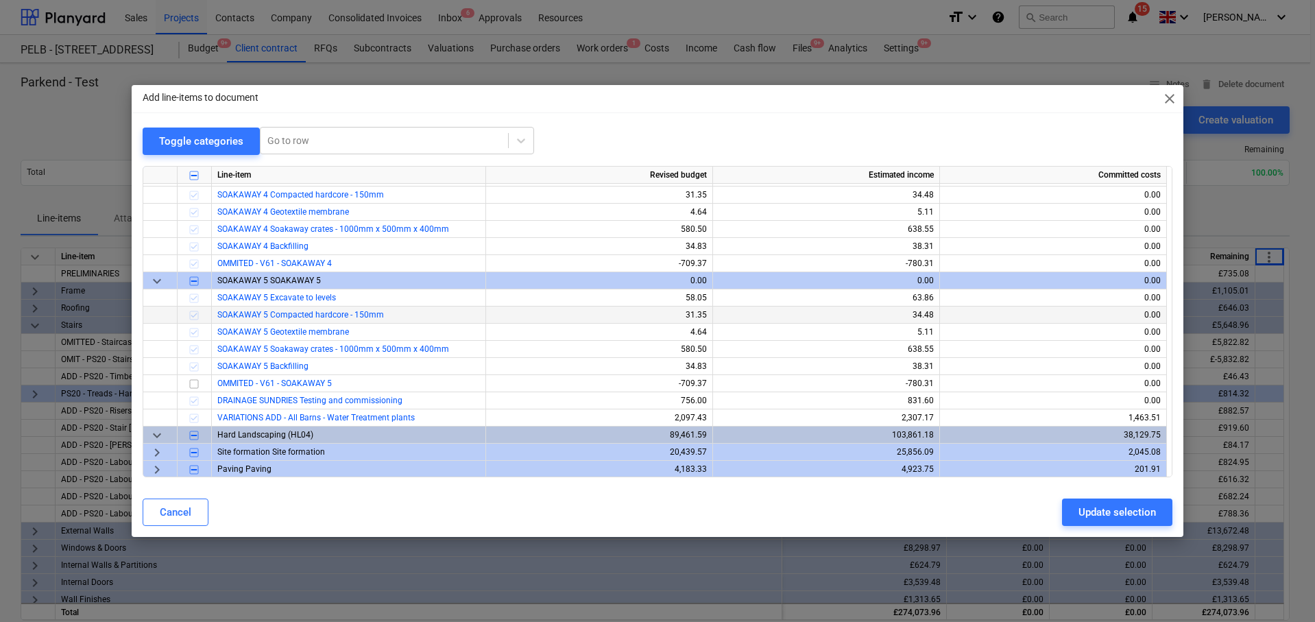
scroll to position [587, 0]
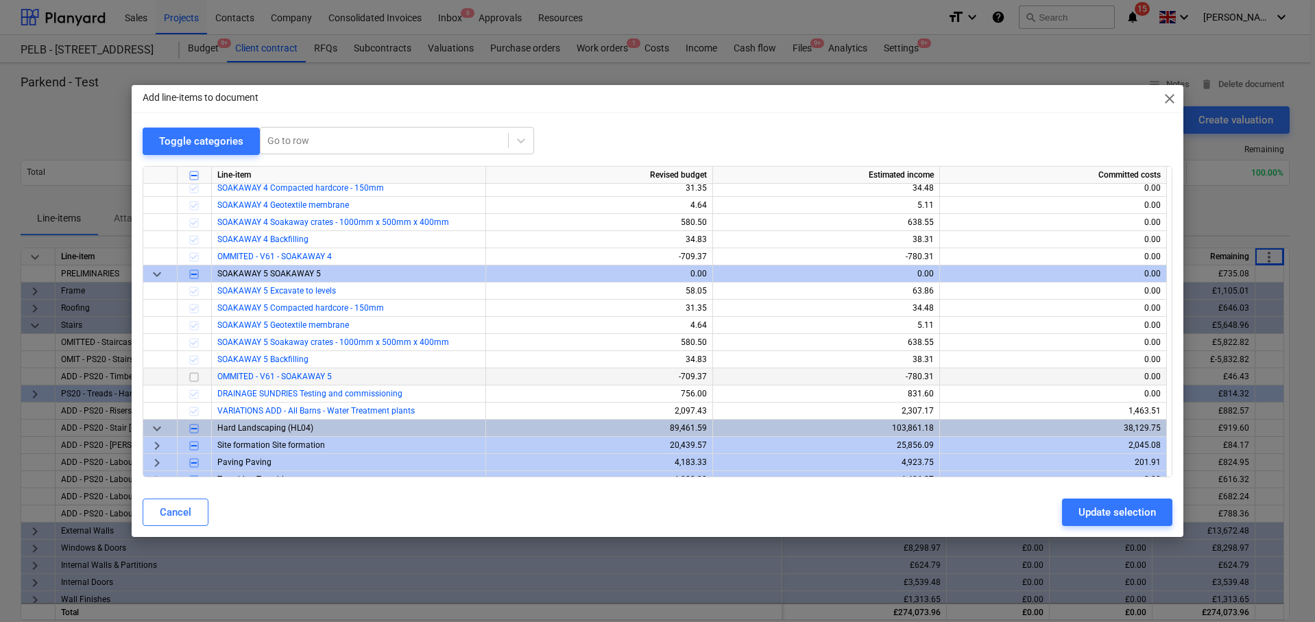
click at [195, 374] on input "checkbox" at bounding box center [194, 376] width 16 height 16
click at [1102, 518] on div "Update selection" at bounding box center [1116, 512] width 77 height 18
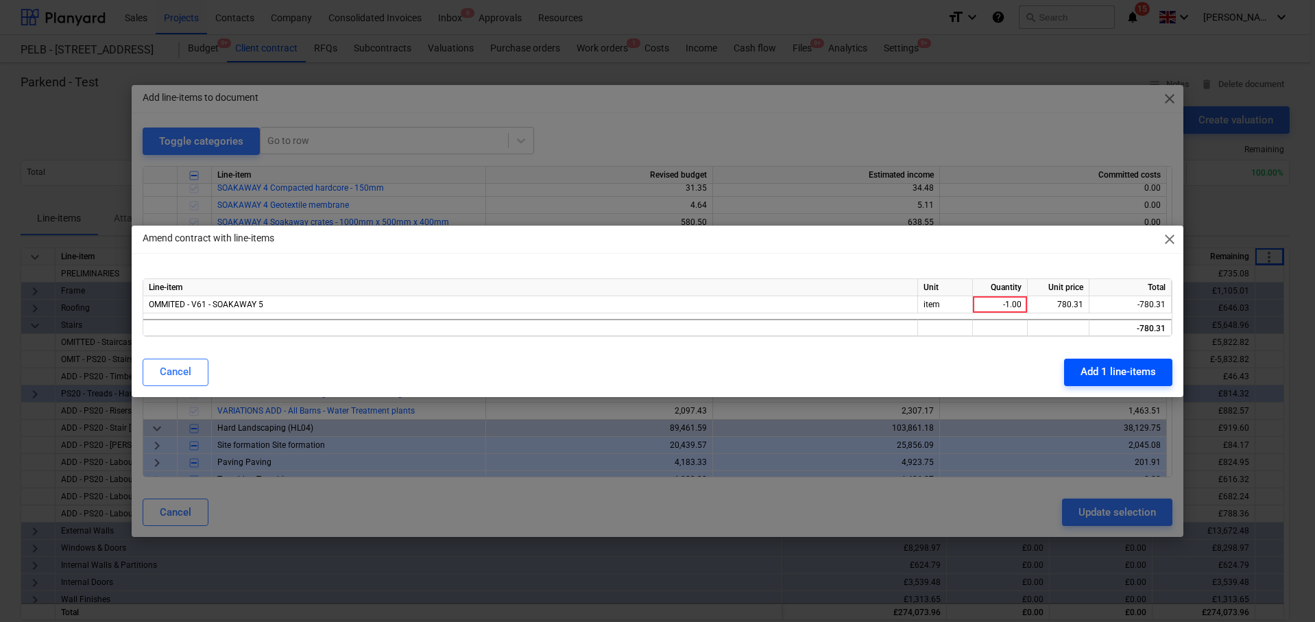
click at [1096, 372] on div "Add 1 line-items" at bounding box center [1117, 372] width 75 height 18
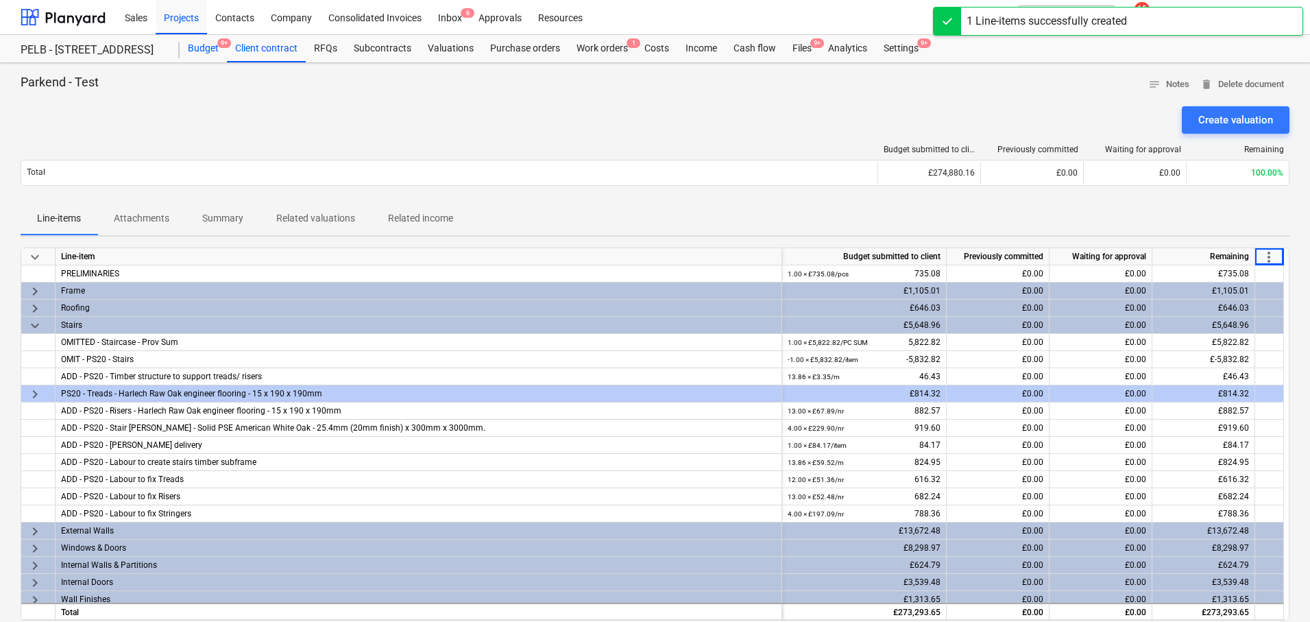
click at [206, 42] on div "Budget 9+" at bounding box center [203, 48] width 47 height 27
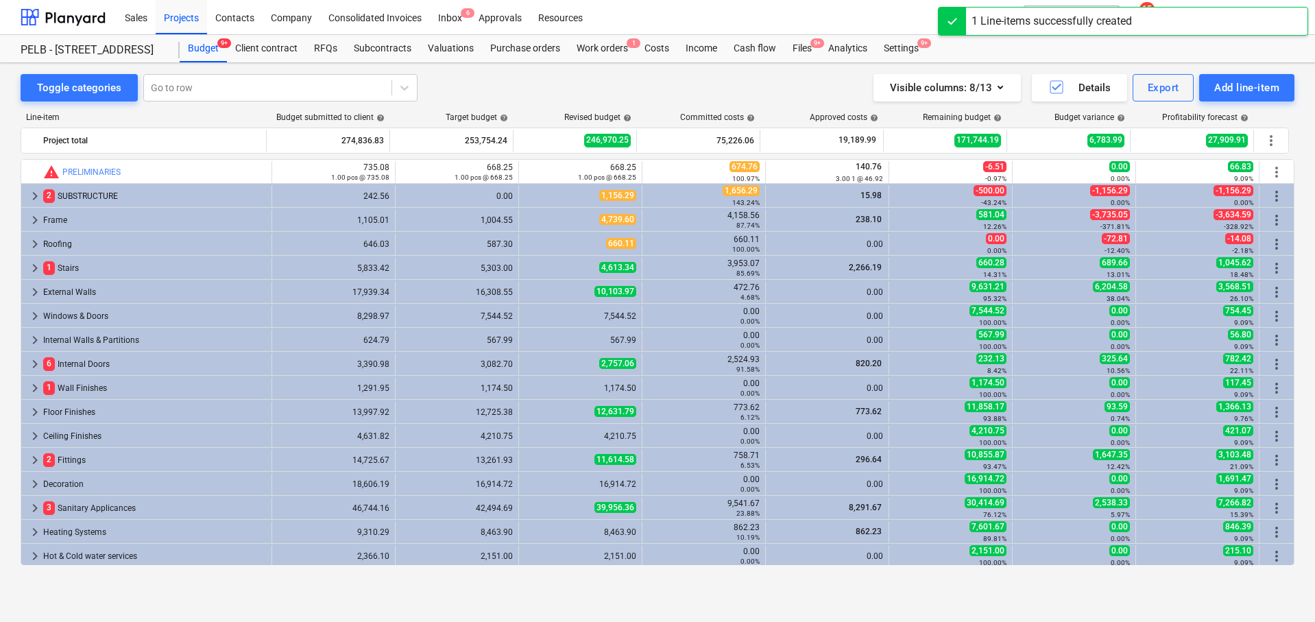
scroll to position [382, 0]
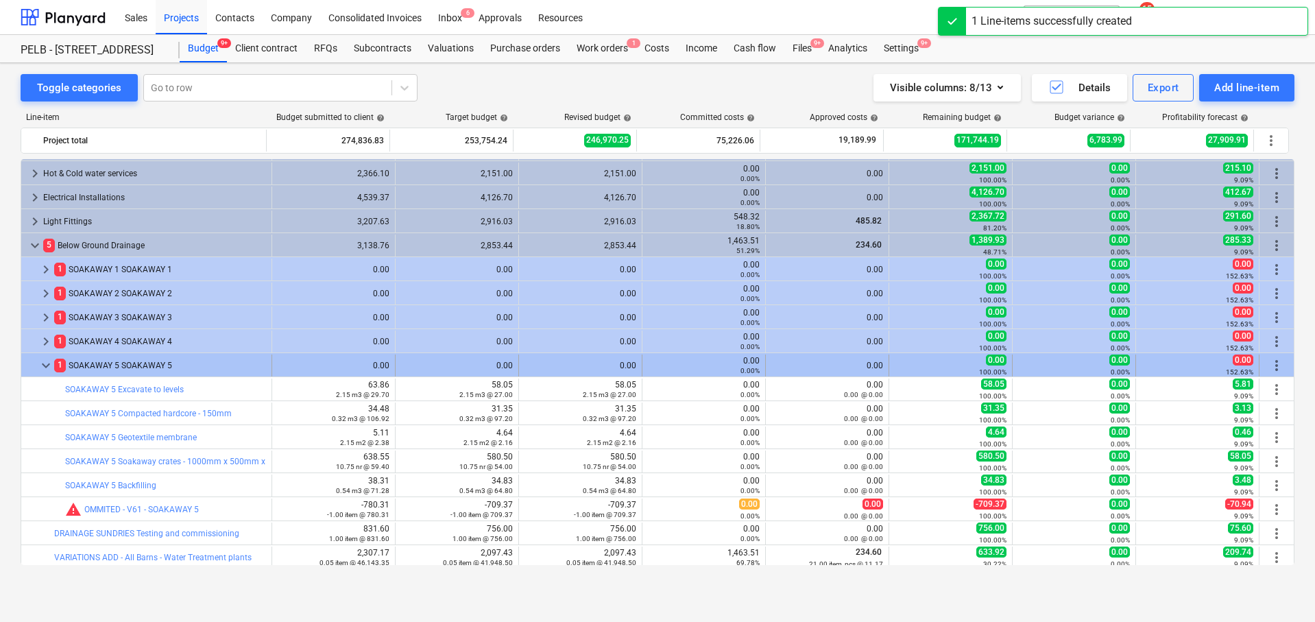
click at [43, 364] on span "keyboard_arrow_down" at bounding box center [46, 365] width 16 height 16
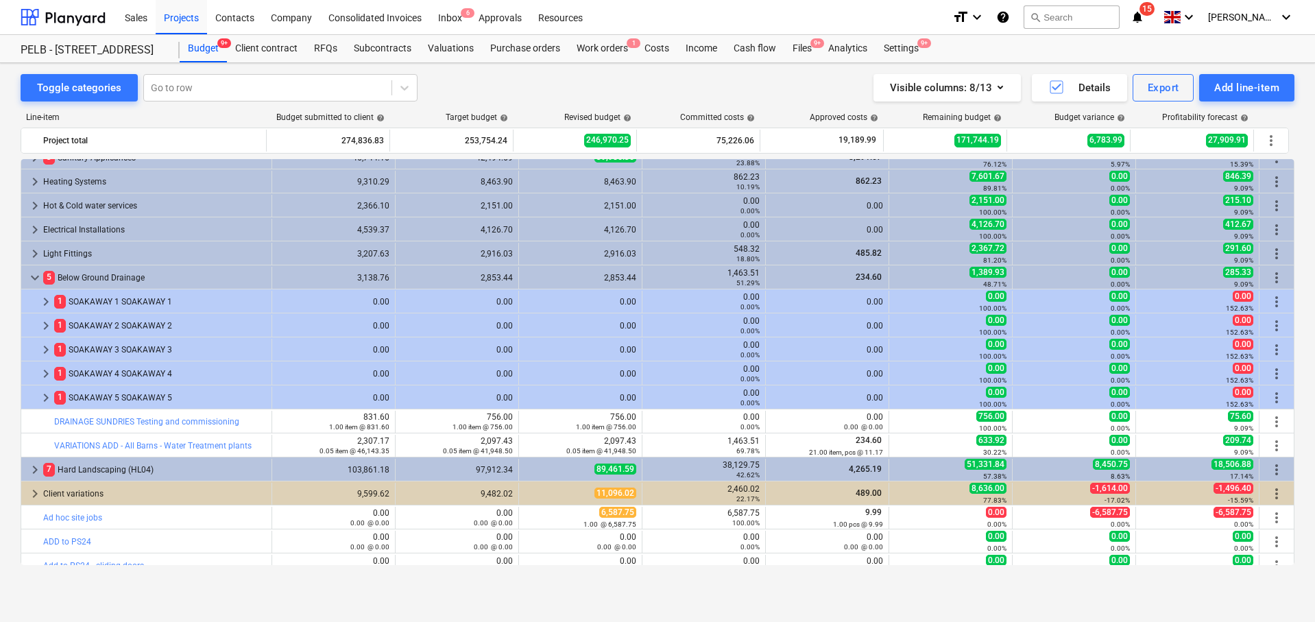
scroll to position [362, 0]
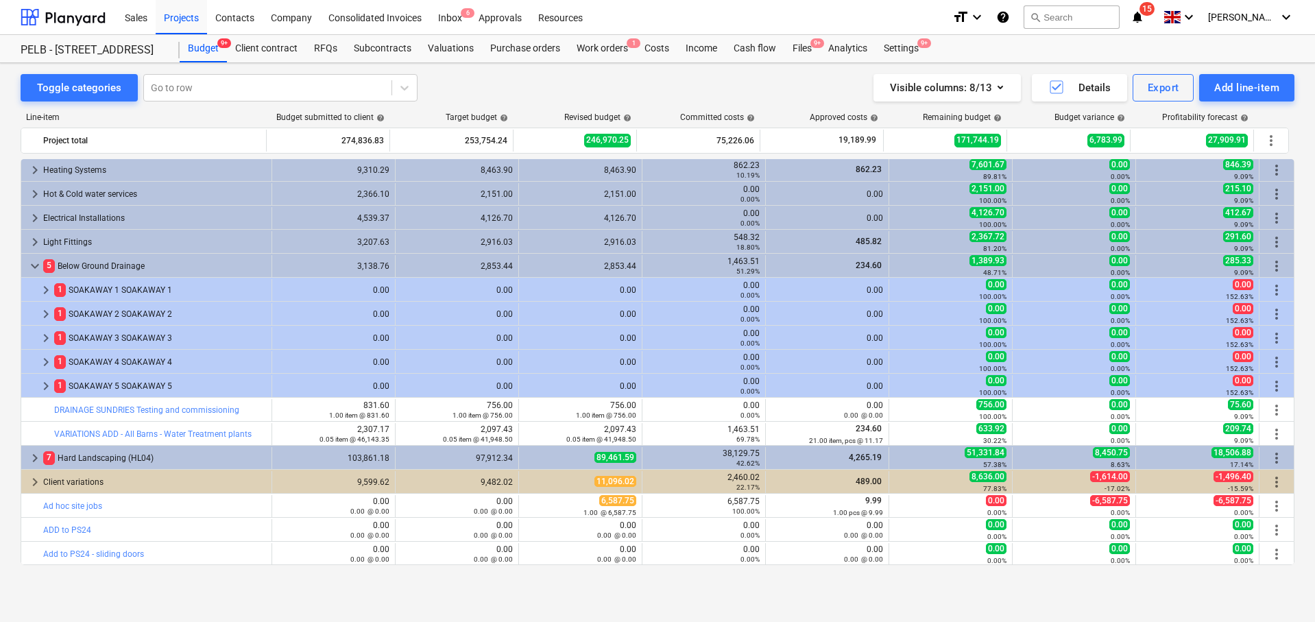
click at [32, 265] on span "keyboard_arrow_down" at bounding box center [35, 266] width 16 height 16
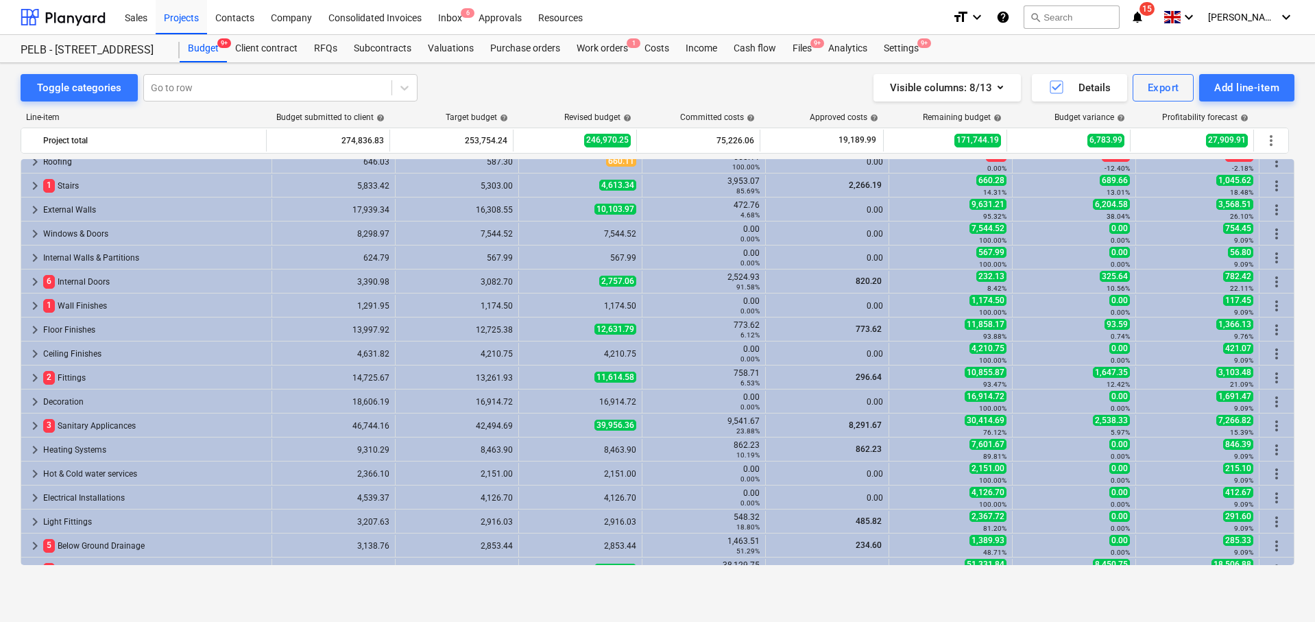
scroll to position [75, 0]
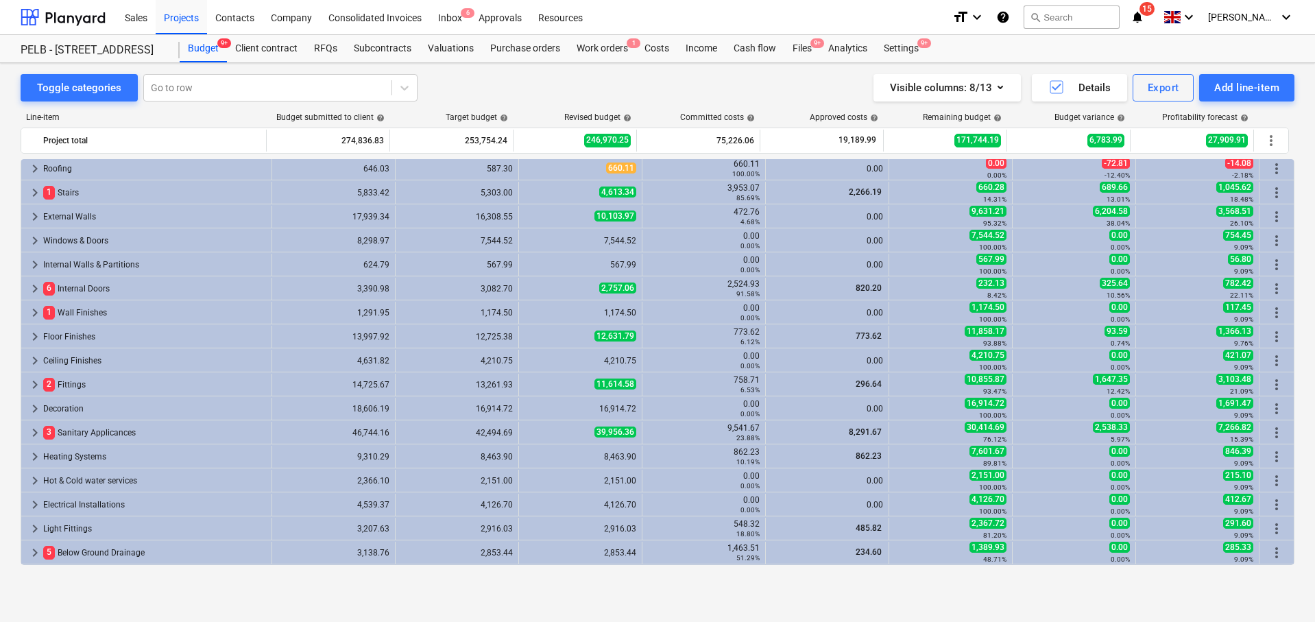
click at [12, 252] on div "Toggle categories Go to row Visible columns : 8/13 Details Export Add line-item…" at bounding box center [657, 327] width 1315 height 529
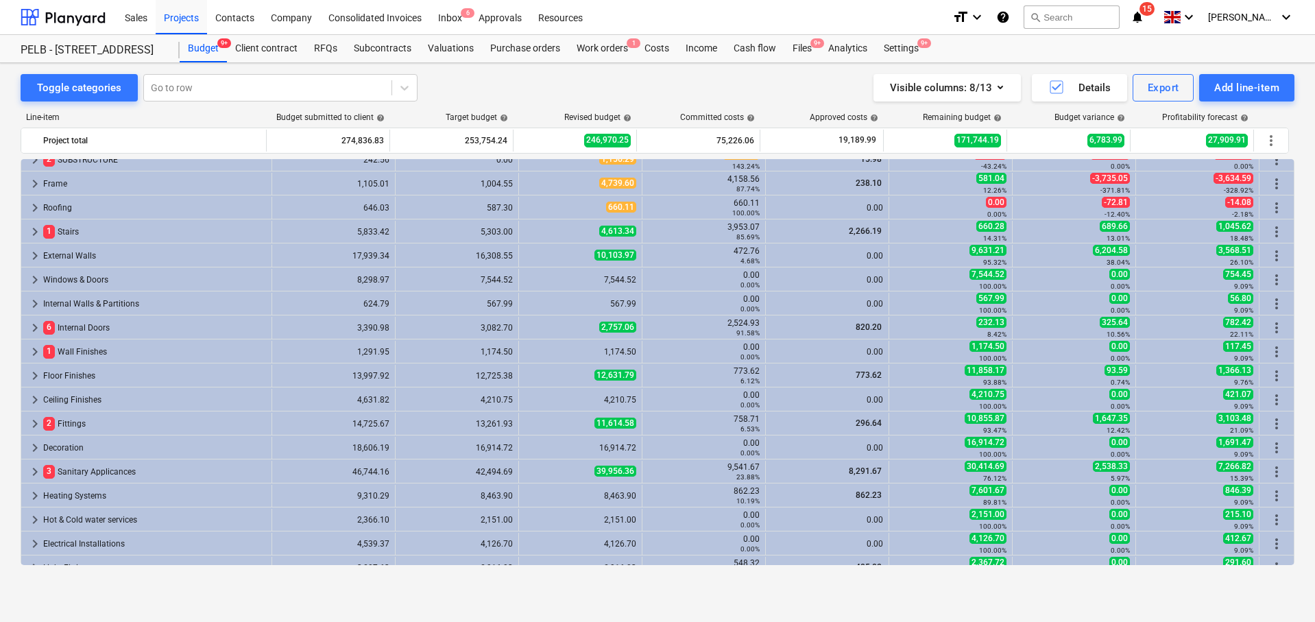
scroll to position [40, 0]
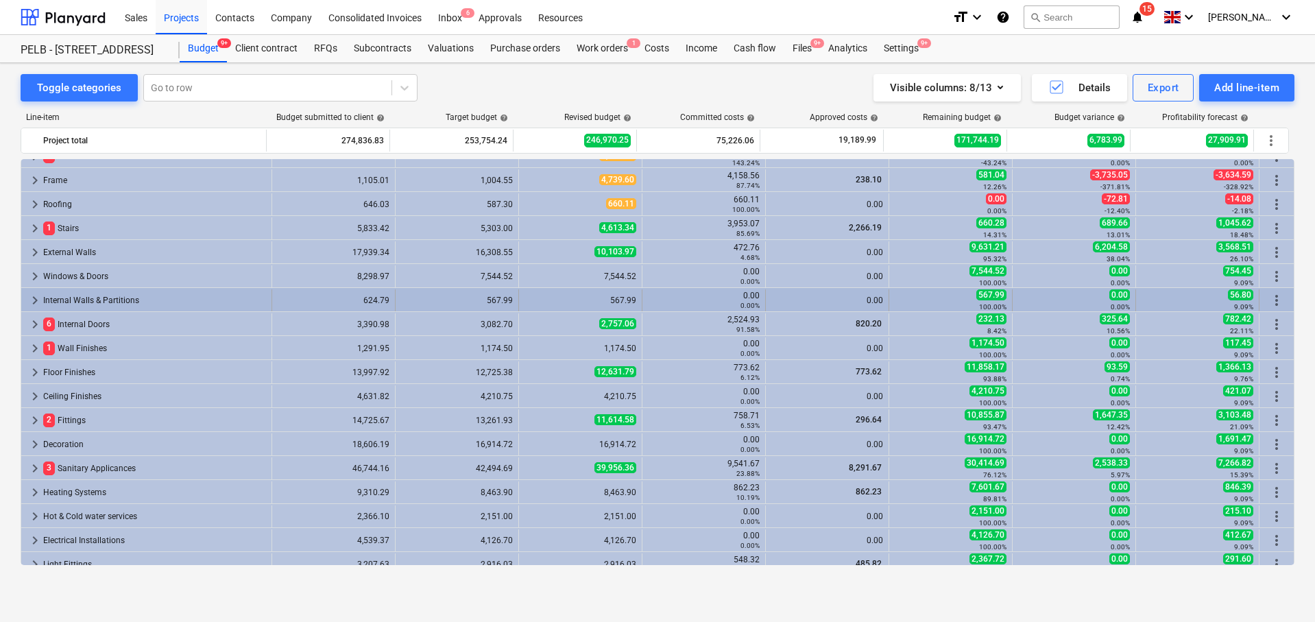
click at [33, 300] on span "keyboard_arrow_right" at bounding box center [35, 300] width 16 height 16
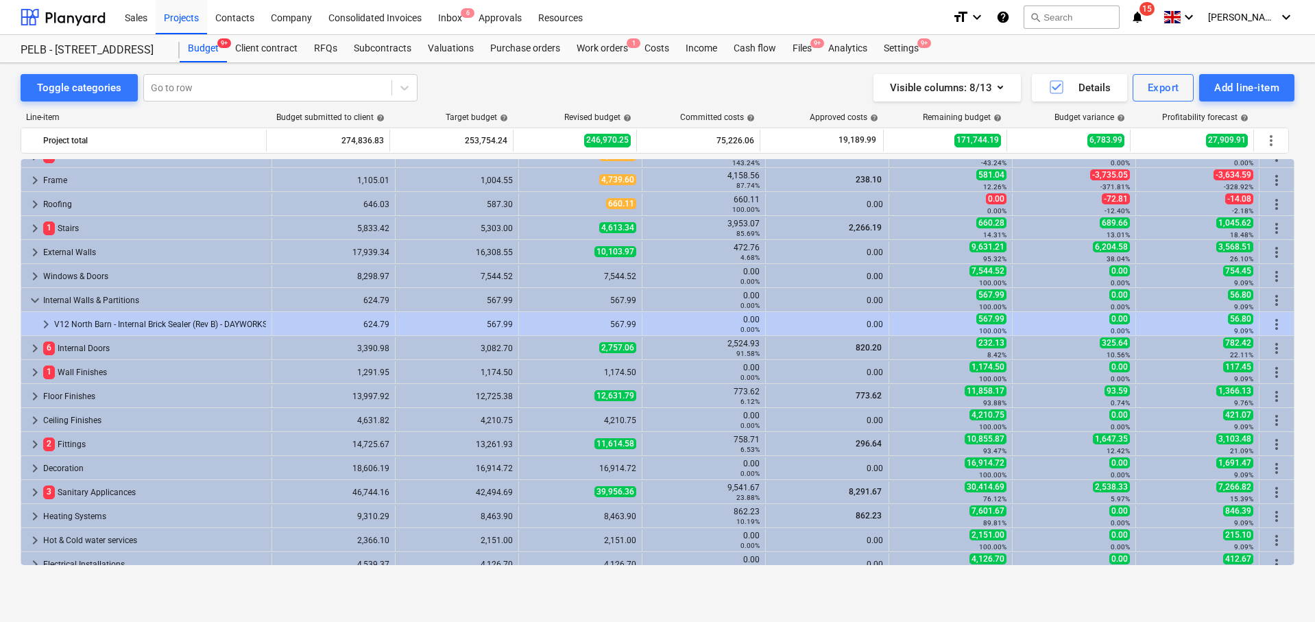
click at [33, 300] on span "keyboard_arrow_down" at bounding box center [35, 300] width 16 height 16
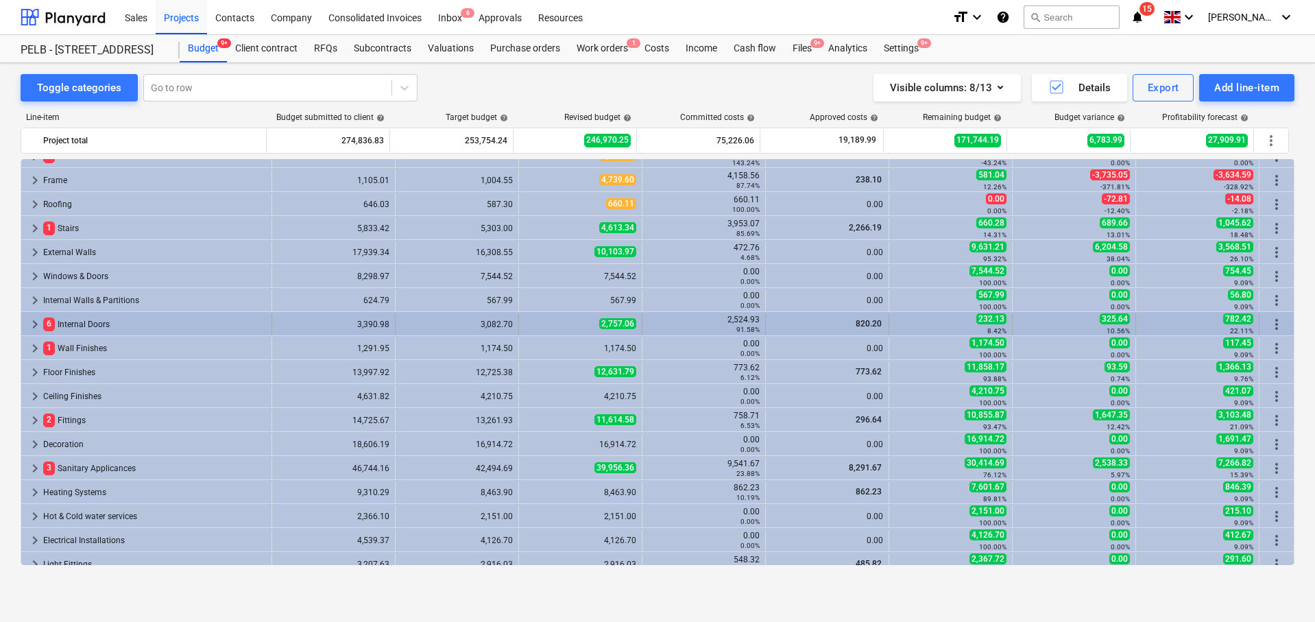
click at [34, 317] on span "keyboard_arrow_right" at bounding box center [35, 324] width 16 height 16
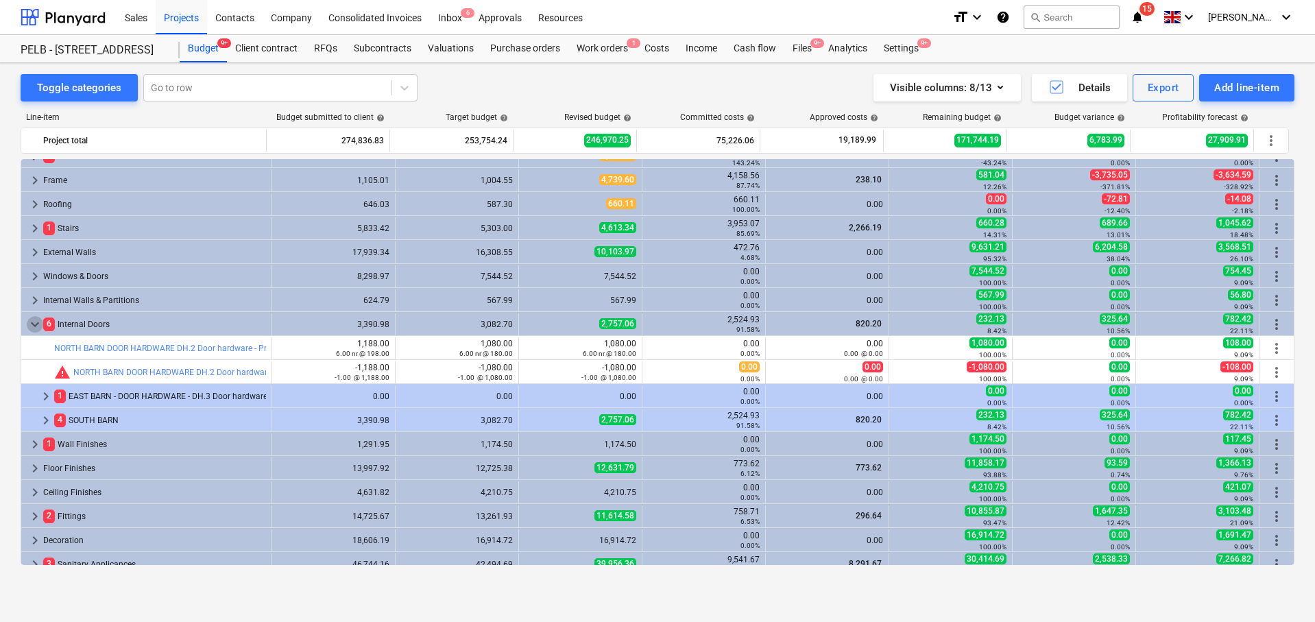
click at [34, 317] on span "keyboard_arrow_down" at bounding box center [35, 324] width 16 height 16
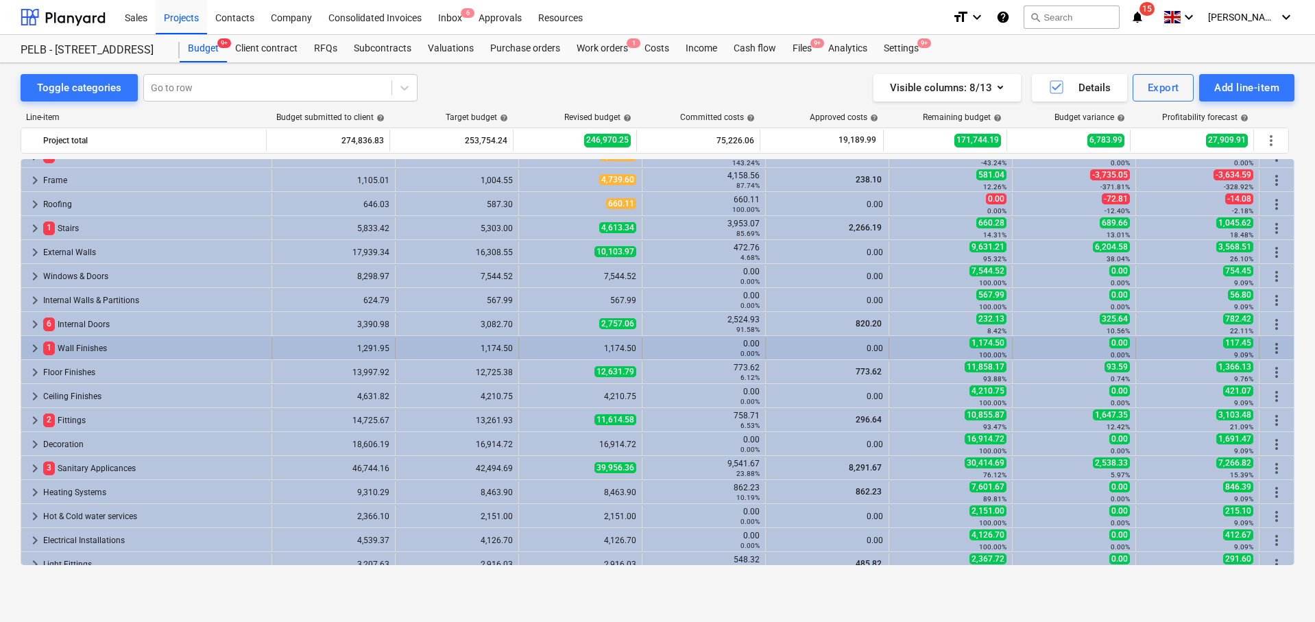
click at [33, 345] on span "keyboard_arrow_right" at bounding box center [35, 348] width 16 height 16
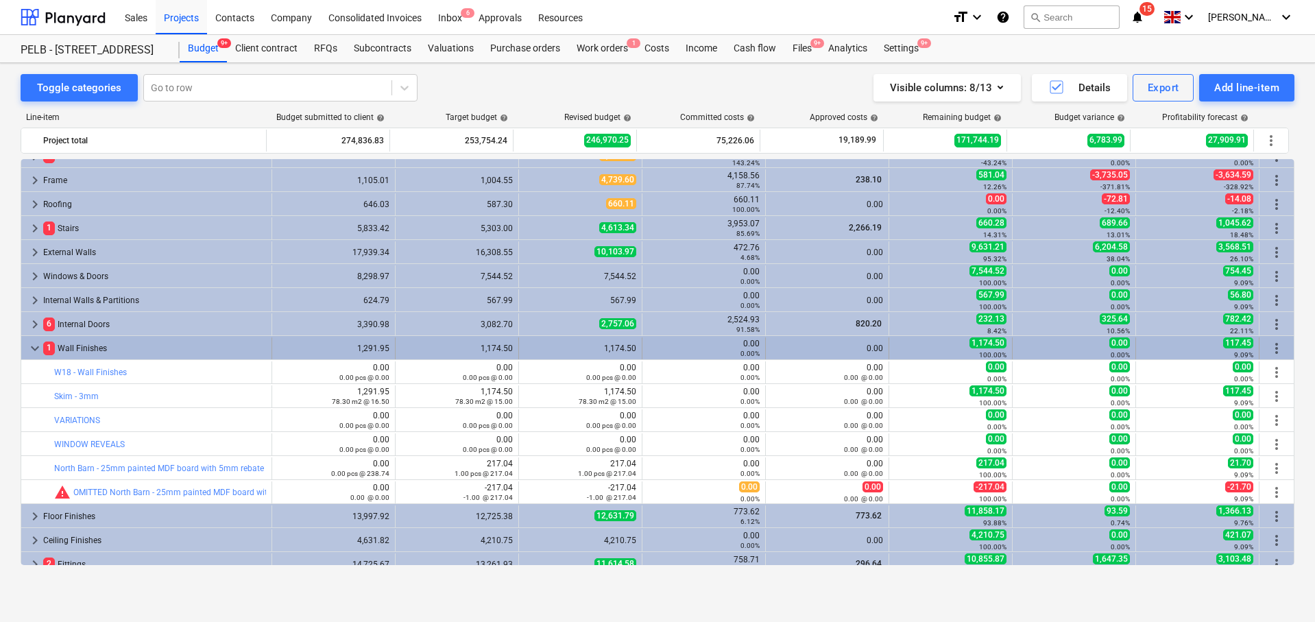
click at [33, 345] on span "keyboard_arrow_down" at bounding box center [35, 348] width 16 height 16
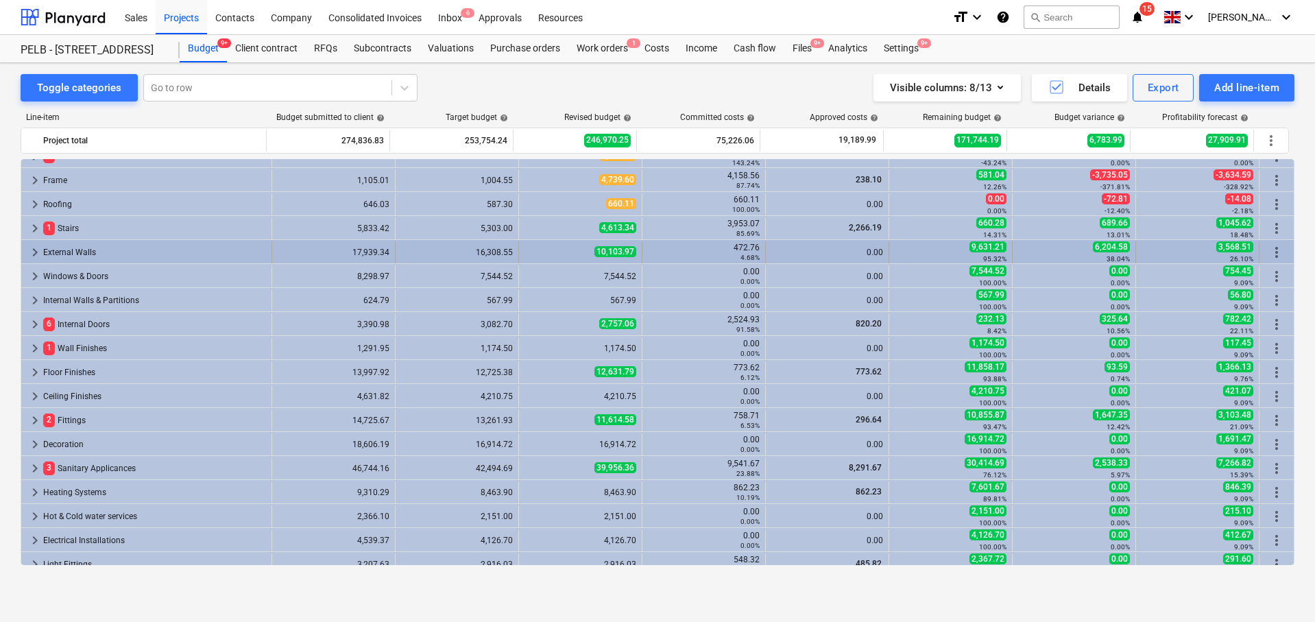
click at [38, 247] on span "keyboard_arrow_right" at bounding box center [35, 252] width 16 height 16
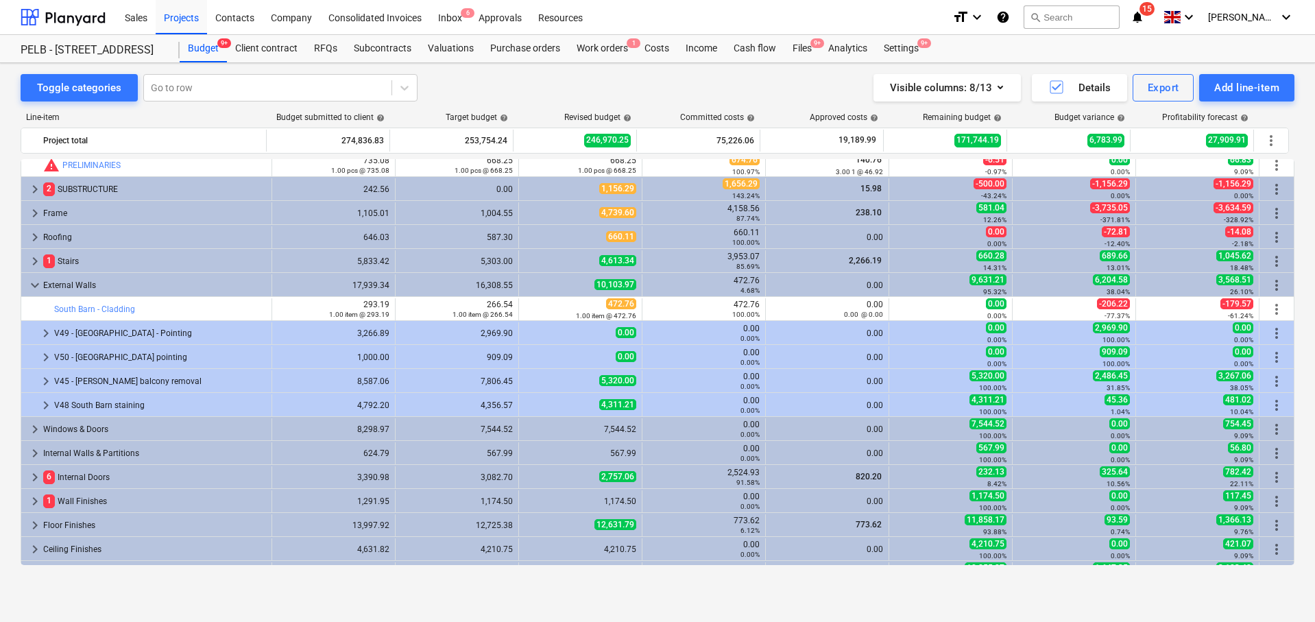
scroll to position [0, 0]
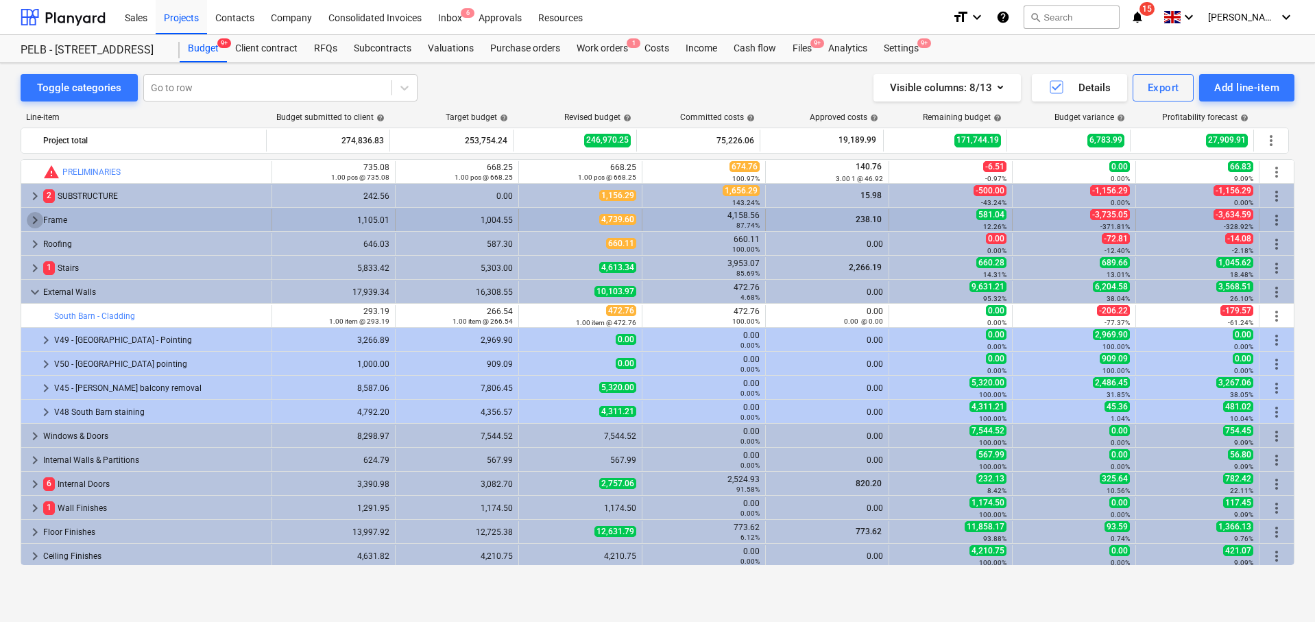
click at [36, 223] on span "keyboard_arrow_right" at bounding box center [35, 220] width 16 height 16
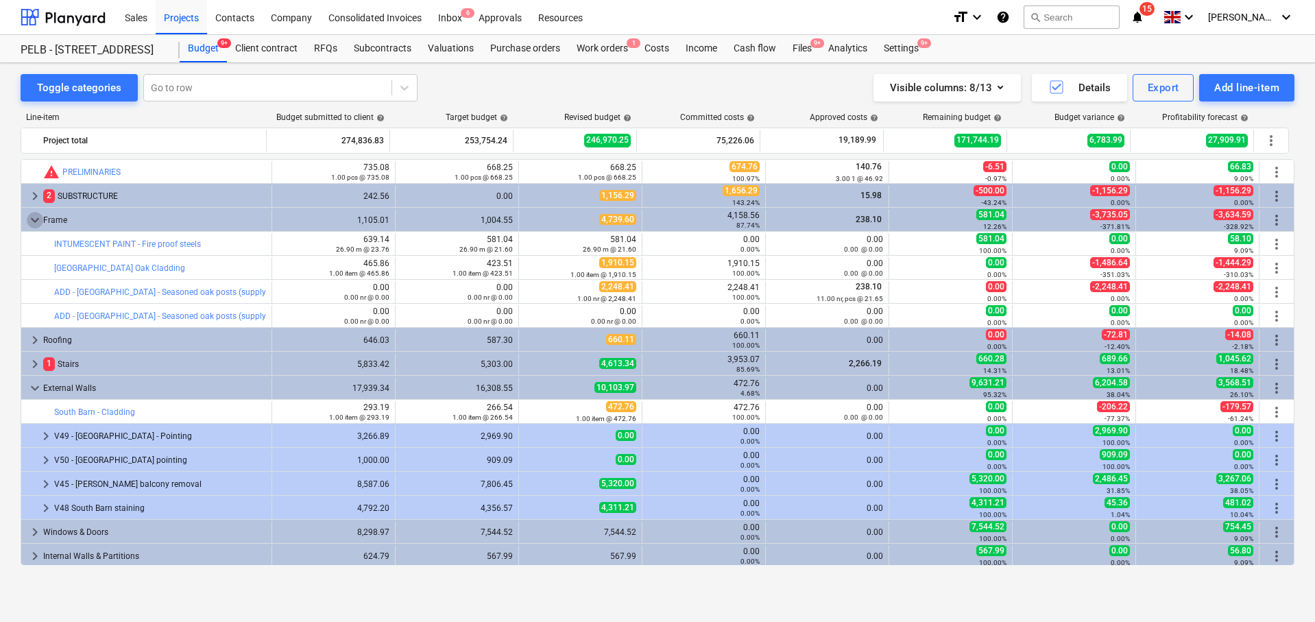
click at [35, 222] on span "keyboard_arrow_down" at bounding box center [35, 220] width 16 height 16
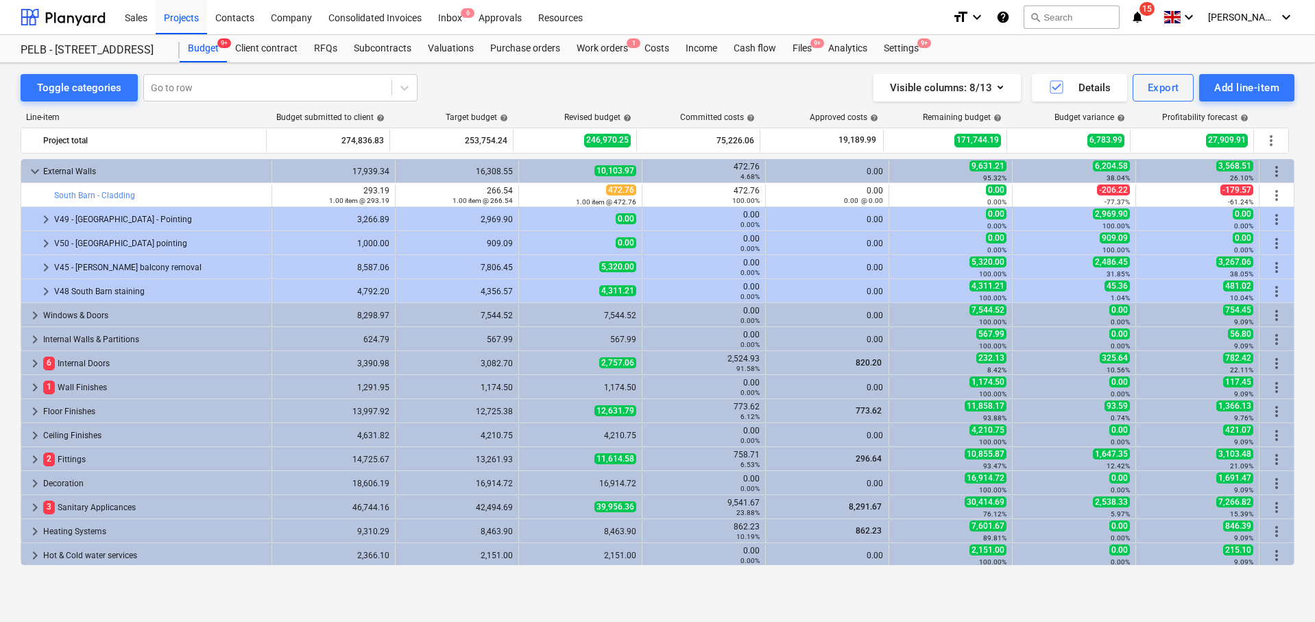
scroll to position [123, 0]
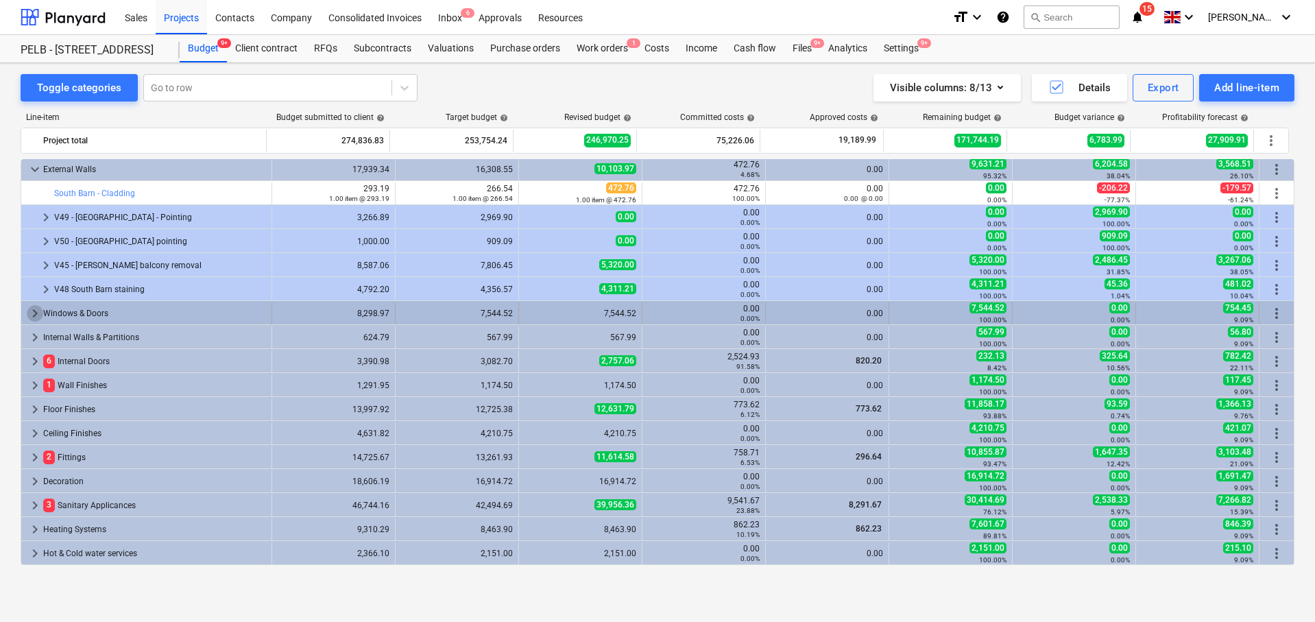
click at [35, 313] on span "keyboard_arrow_right" at bounding box center [35, 313] width 16 height 16
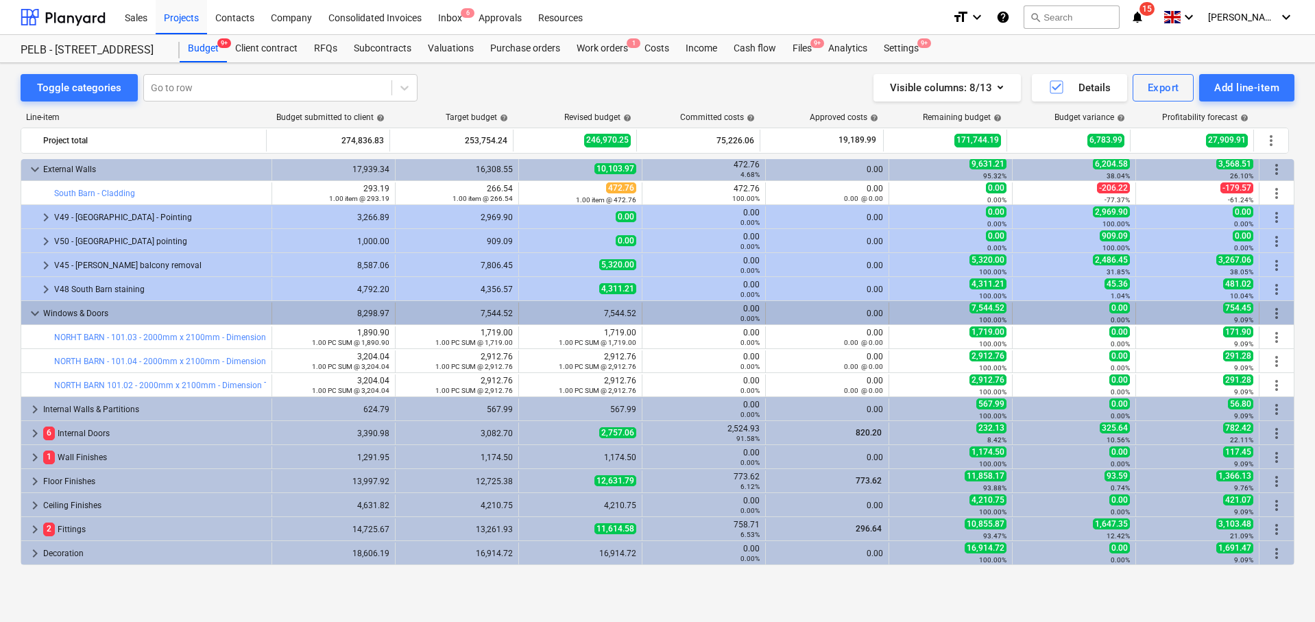
click at [35, 313] on span "keyboard_arrow_down" at bounding box center [35, 313] width 16 height 16
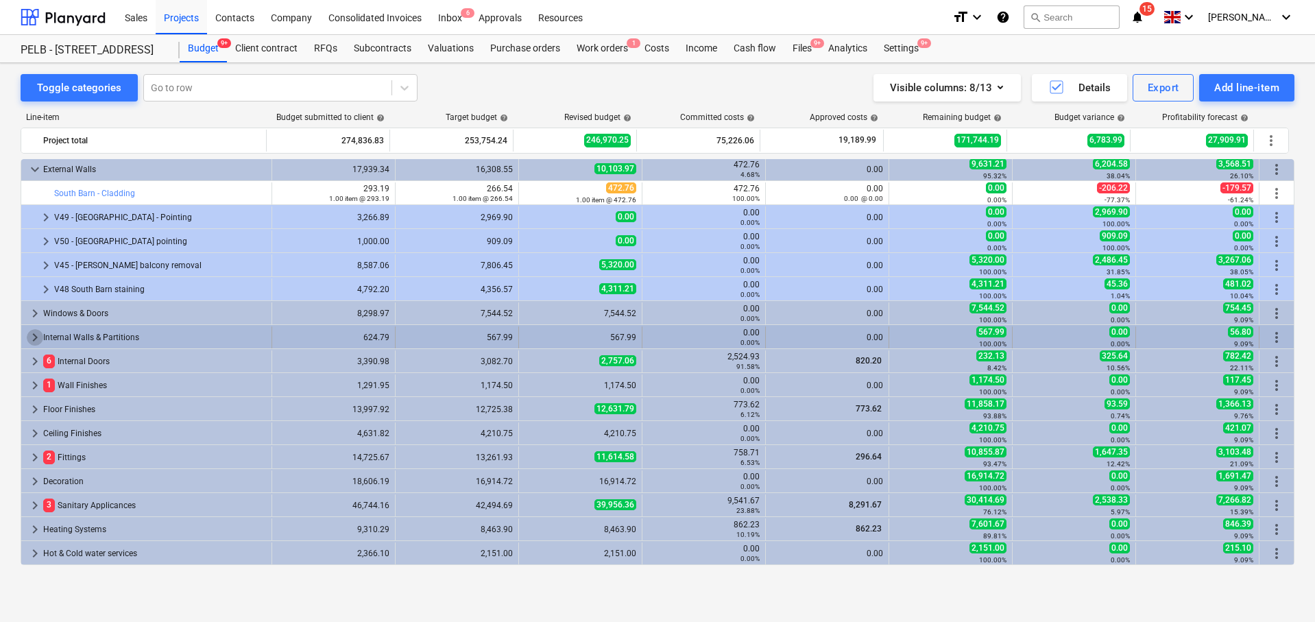
click at [31, 332] on span "keyboard_arrow_right" at bounding box center [35, 337] width 16 height 16
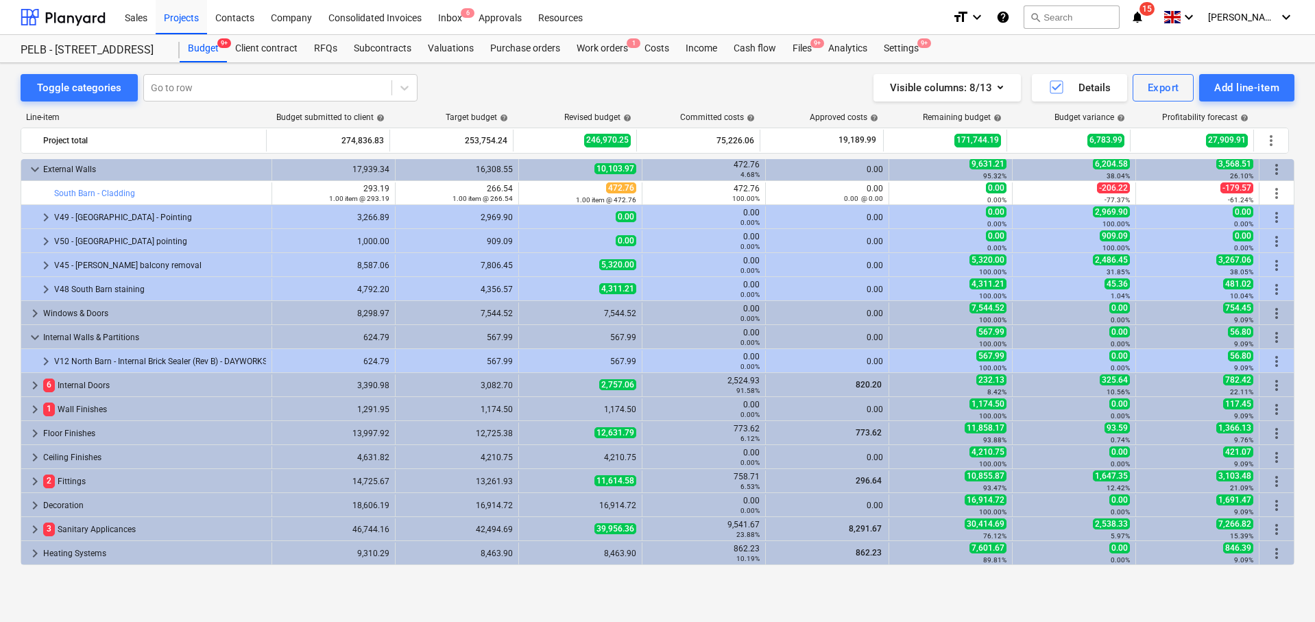
click at [31, 332] on span "keyboard_arrow_down" at bounding box center [35, 337] width 16 height 16
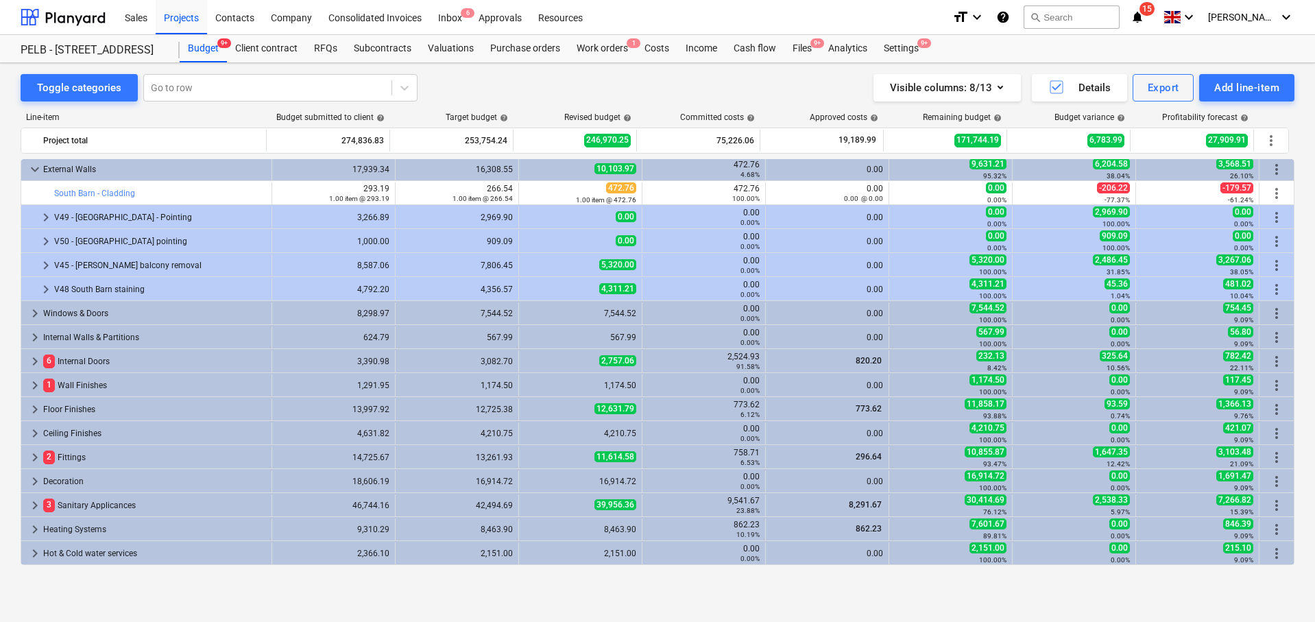
scroll to position [208, 0]
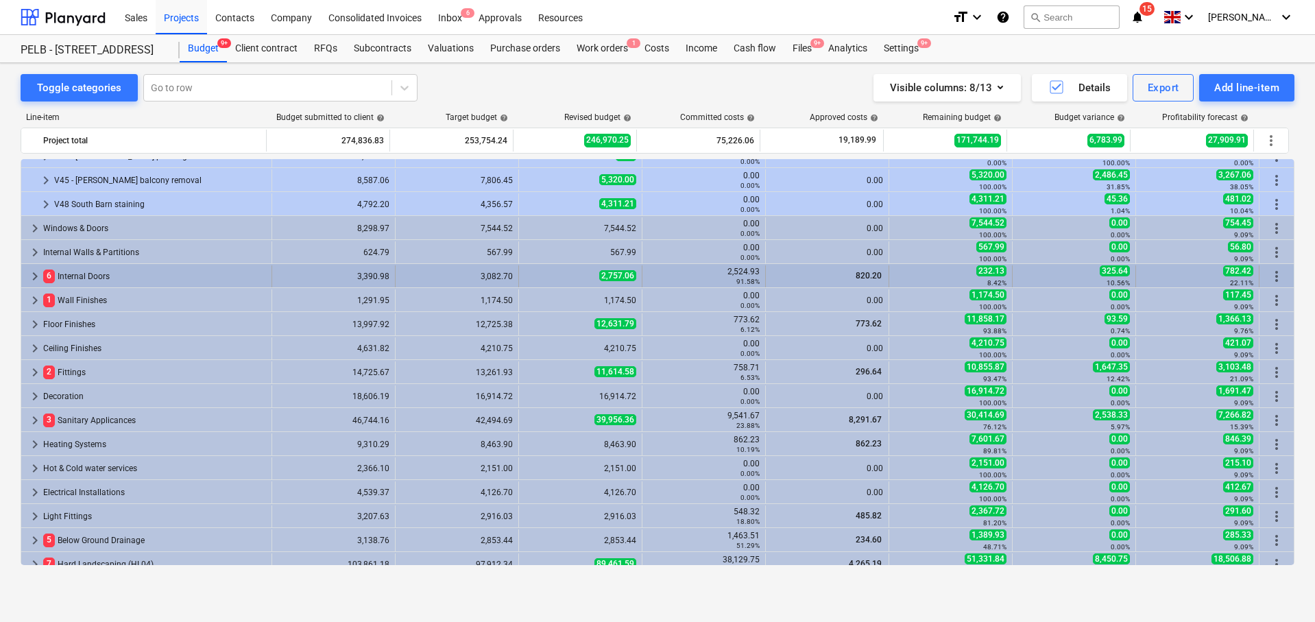
click at [37, 277] on span "keyboard_arrow_right" at bounding box center [35, 276] width 16 height 16
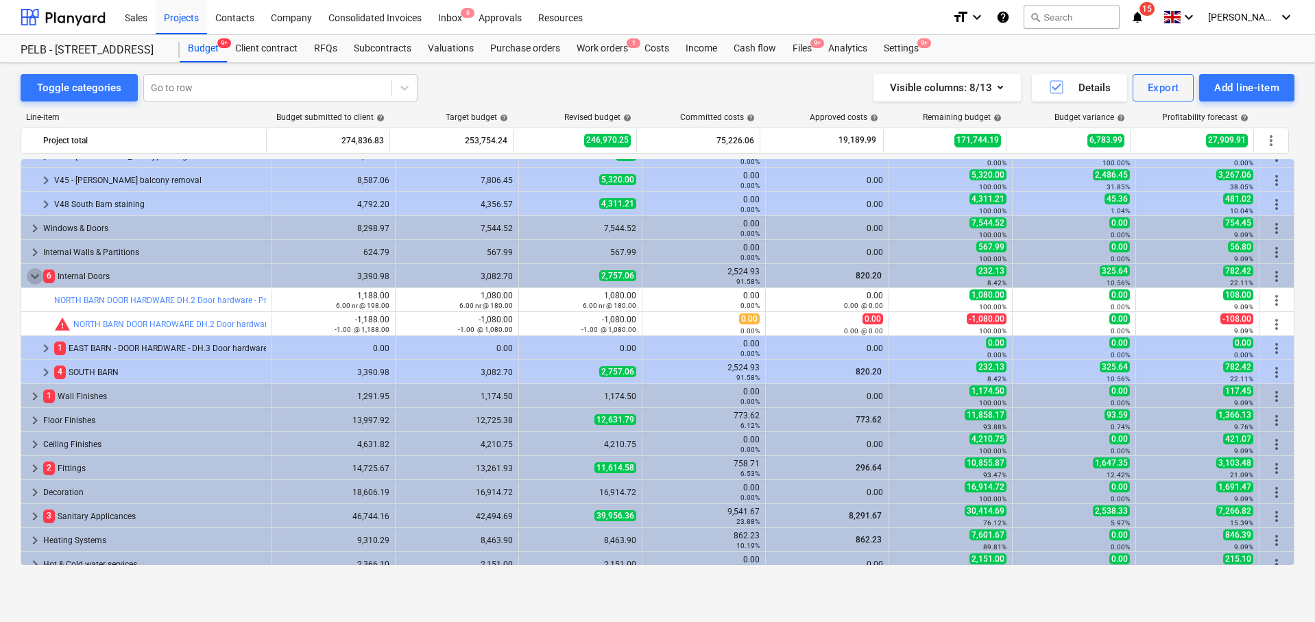
click at [37, 277] on span "keyboard_arrow_down" at bounding box center [35, 276] width 16 height 16
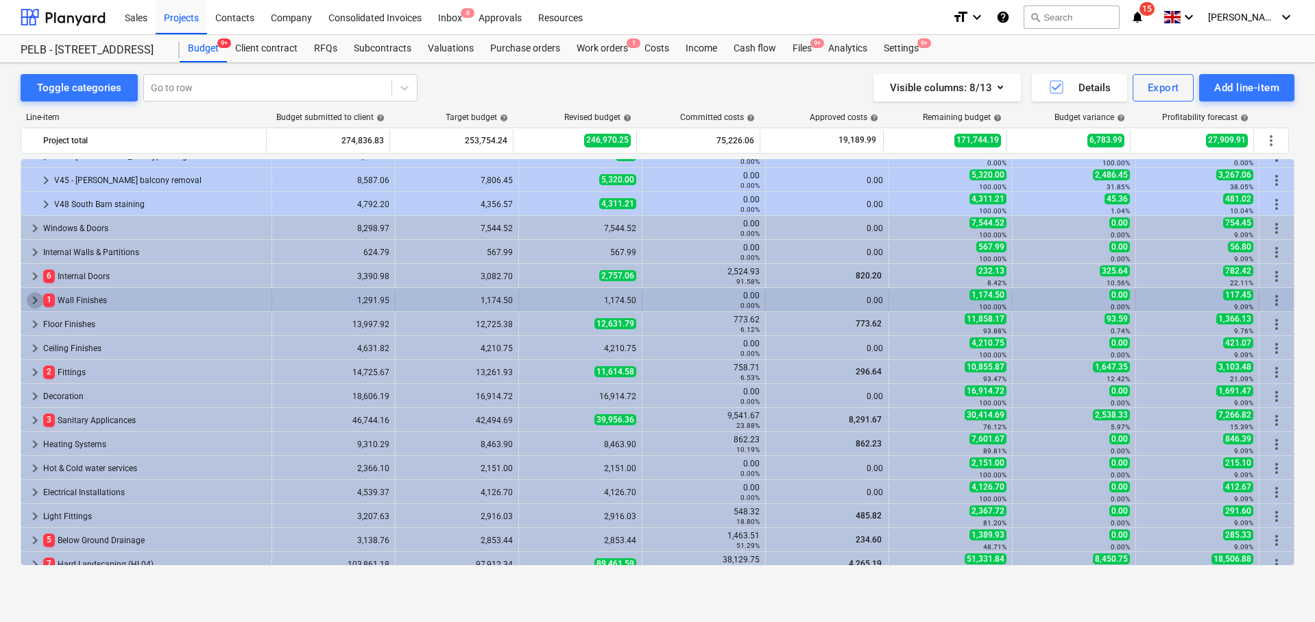
click at [36, 295] on span "keyboard_arrow_right" at bounding box center [35, 300] width 16 height 16
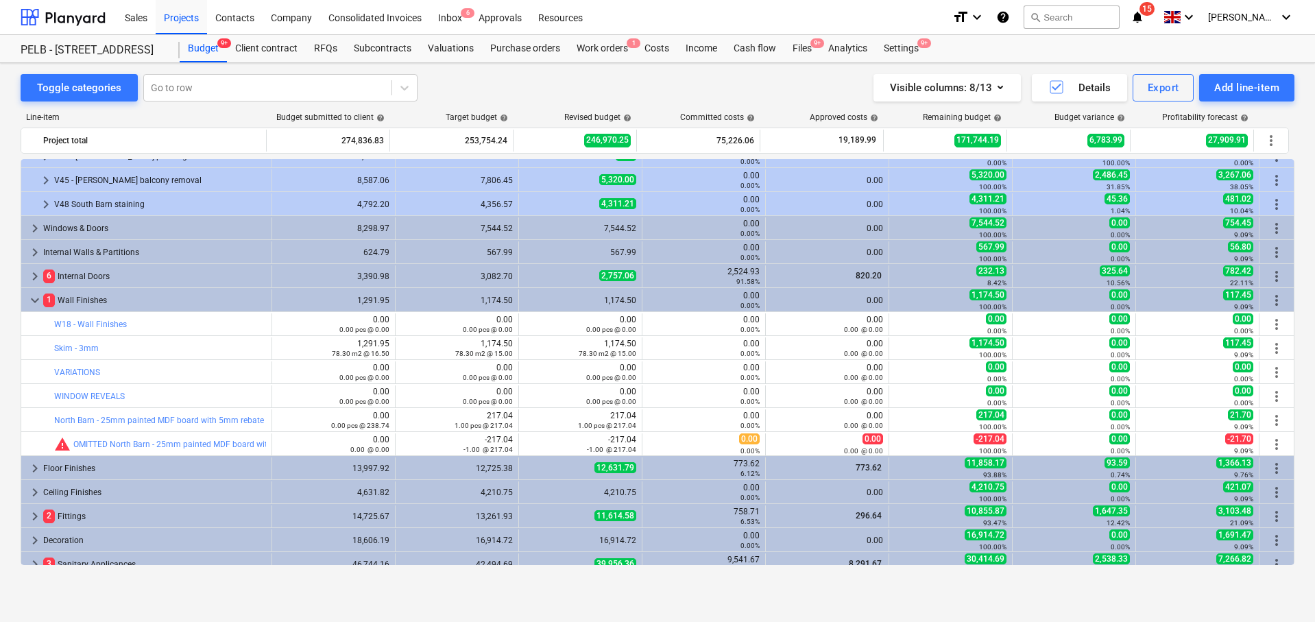
click at [36, 295] on span "keyboard_arrow_down" at bounding box center [35, 300] width 16 height 16
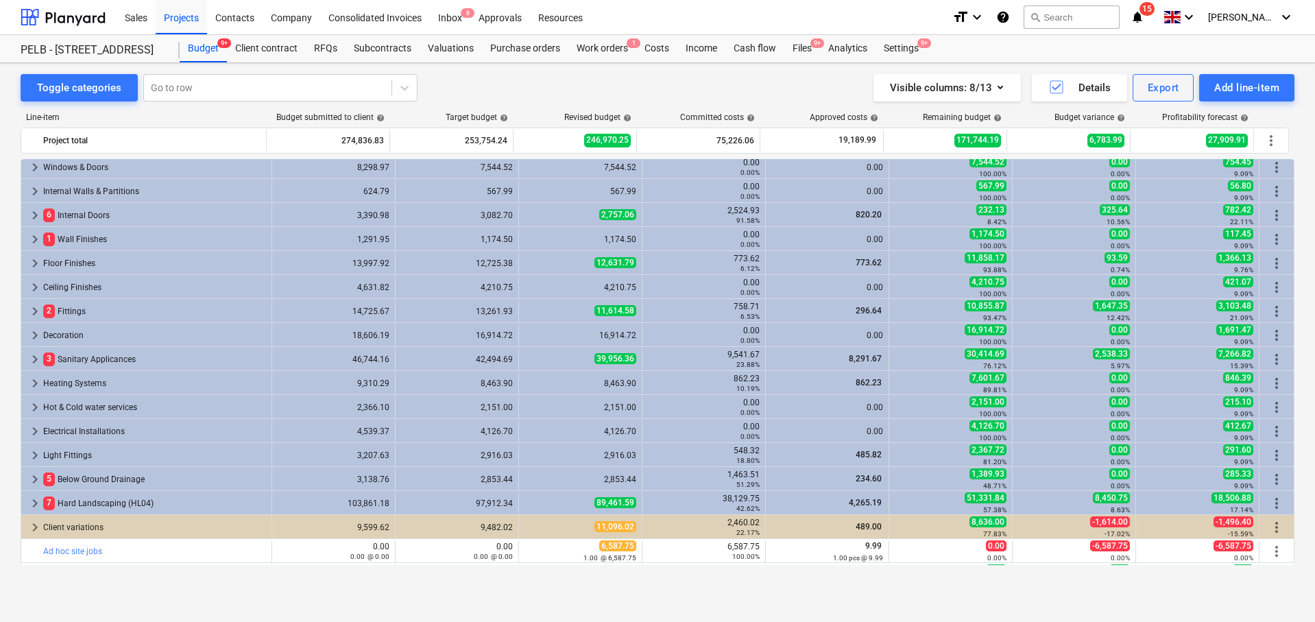
scroll to position [271, 0]
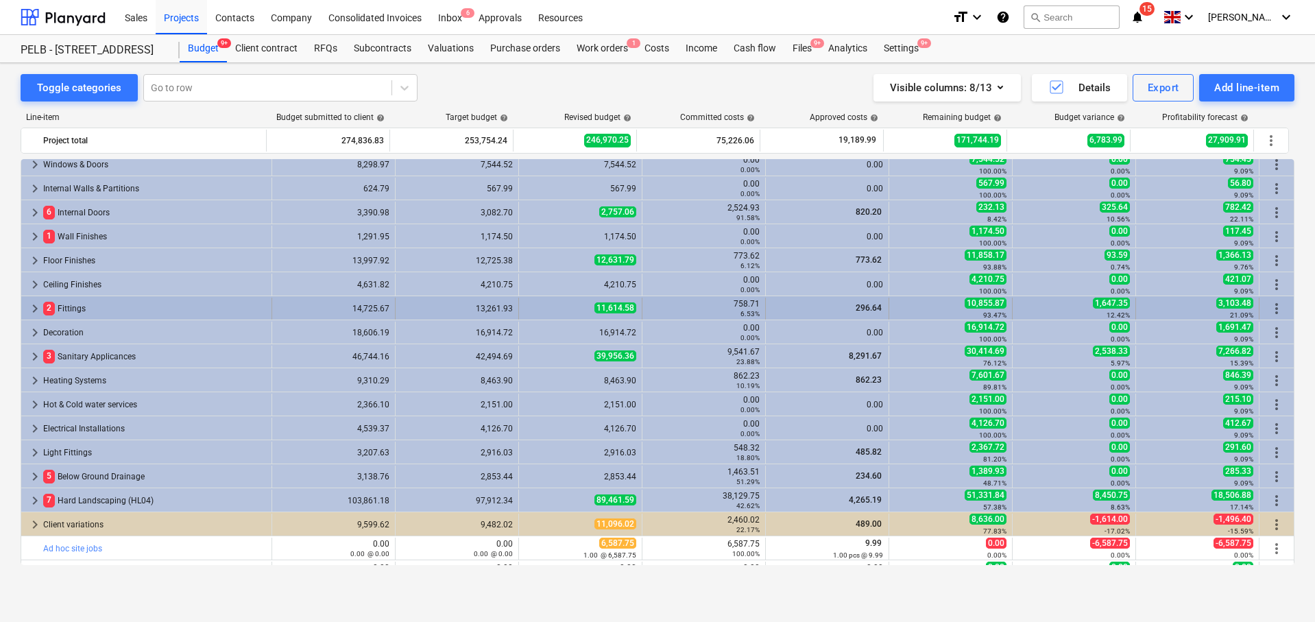
click at [37, 307] on span "keyboard_arrow_right" at bounding box center [35, 308] width 16 height 16
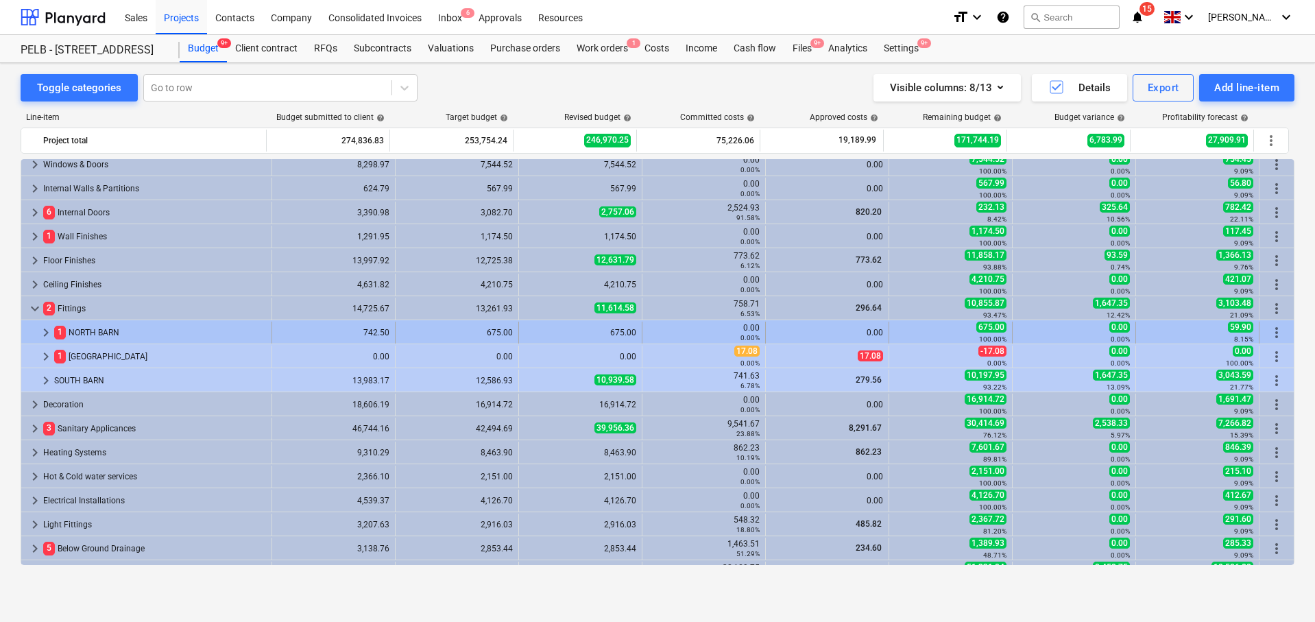
click at [46, 336] on span "keyboard_arrow_right" at bounding box center [46, 332] width 16 height 16
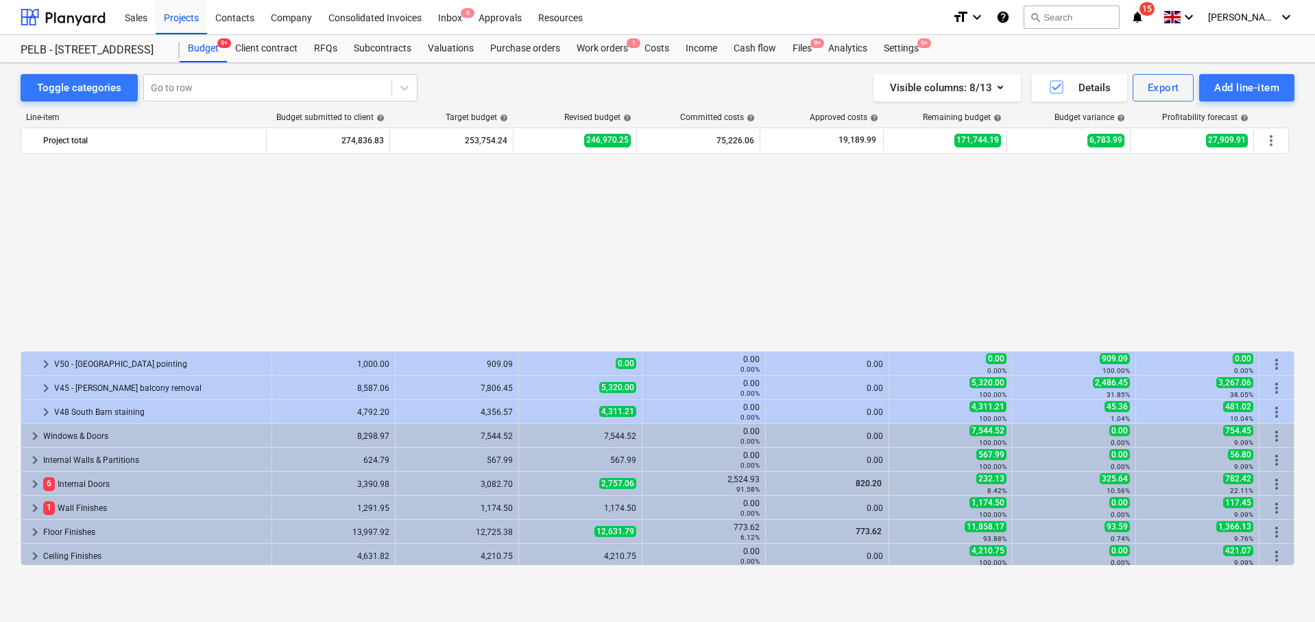
scroll to position [458, 0]
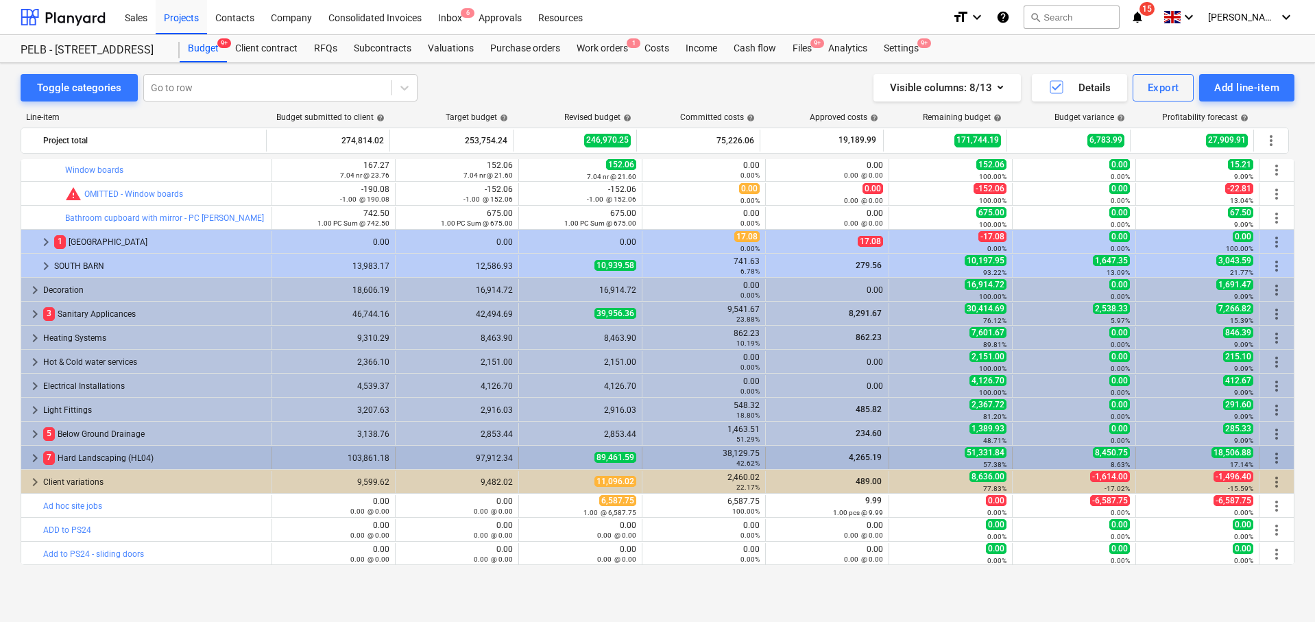
click at [36, 458] on span "keyboard_arrow_right" at bounding box center [35, 458] width 16 height 16
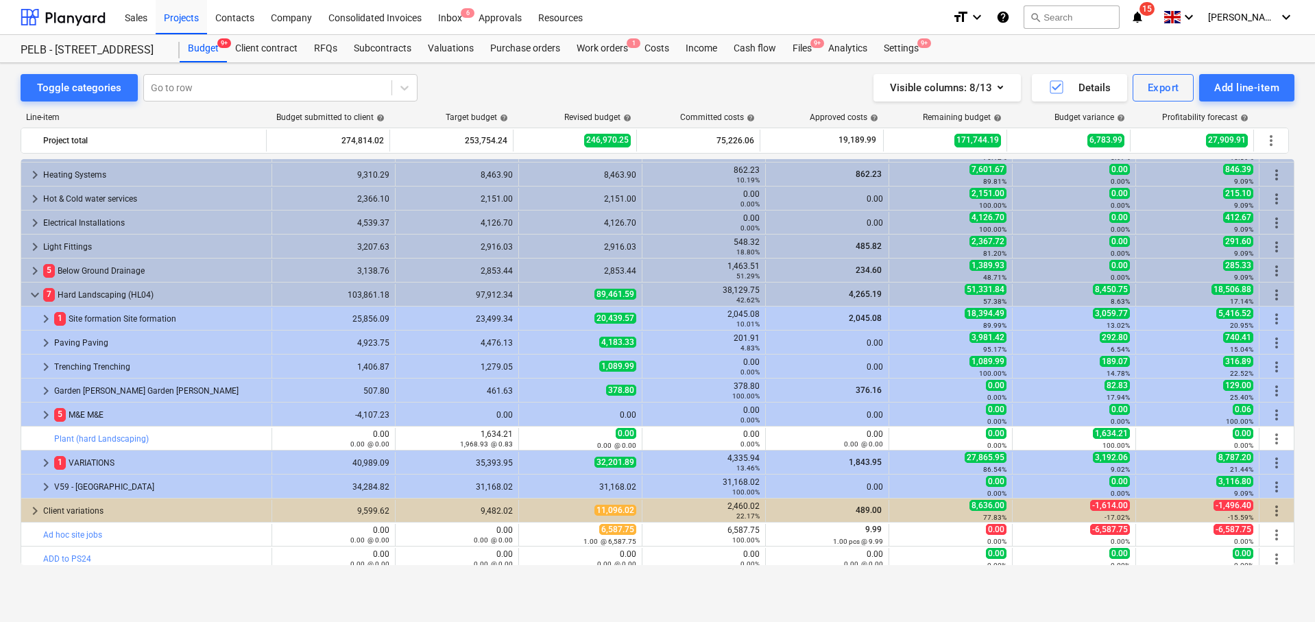
scroll to position [650, 0]
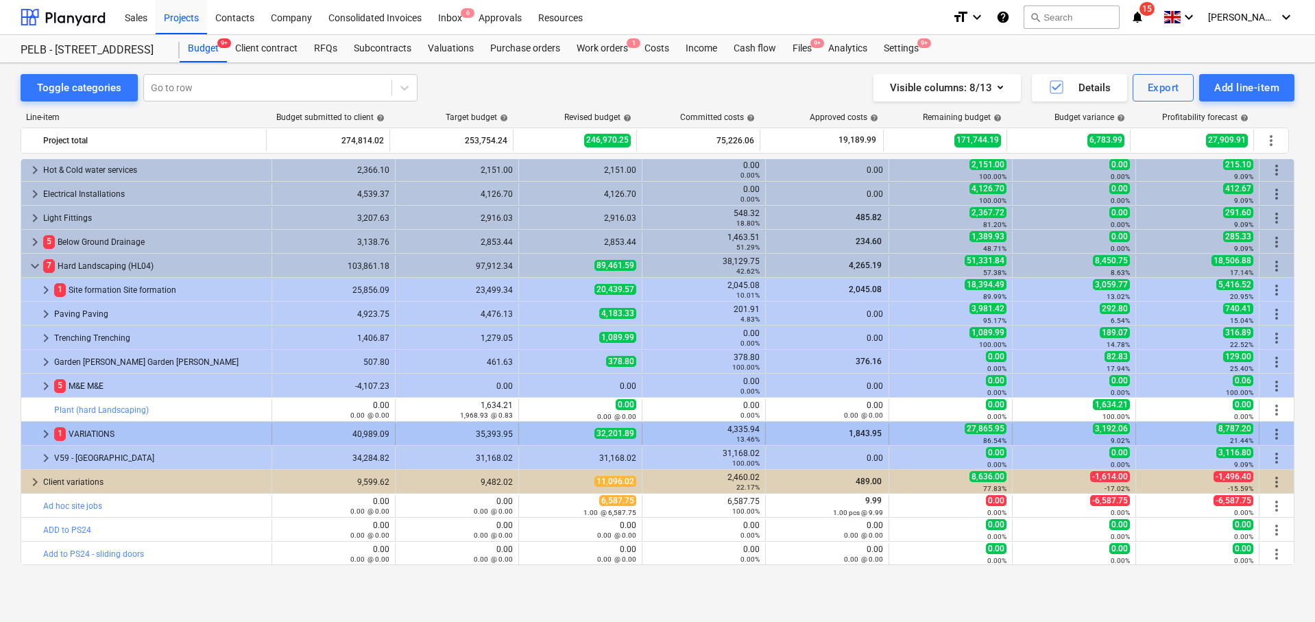
click at [42, 438] on span "keyboard_arrow_right" at bounding box center [46, 434] width 16 height 16
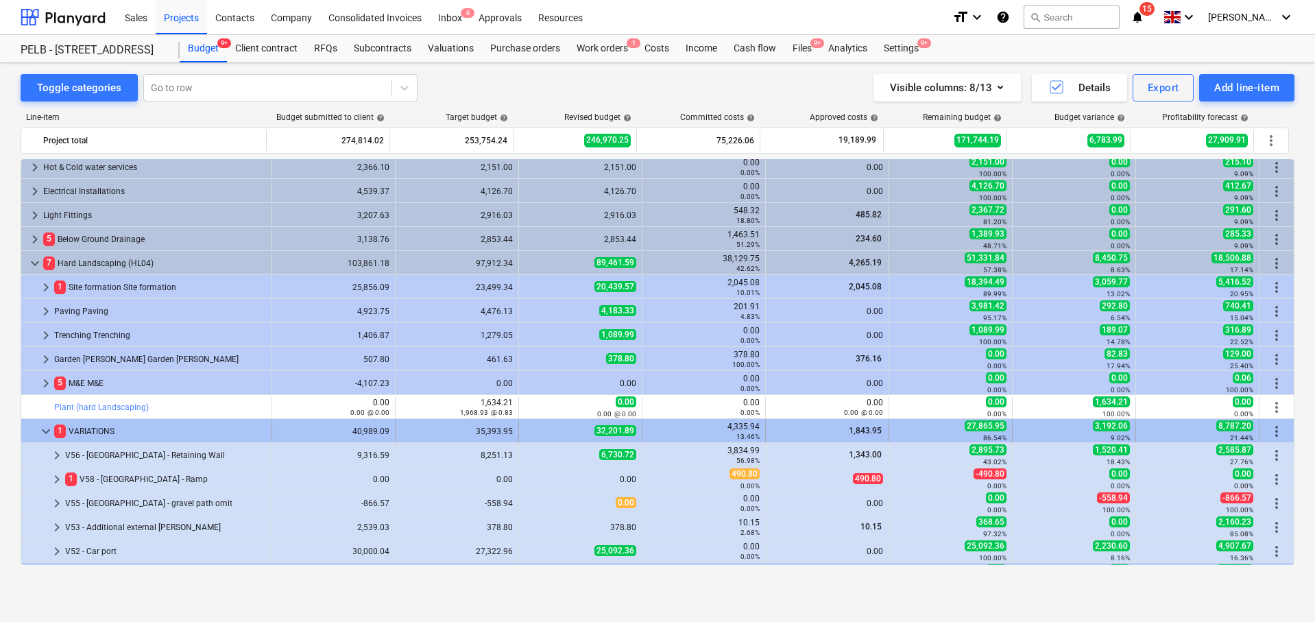
click at [42, 429] on span "keyboard_arrow_down" at bounding box center [46, 431] width 16 height 16
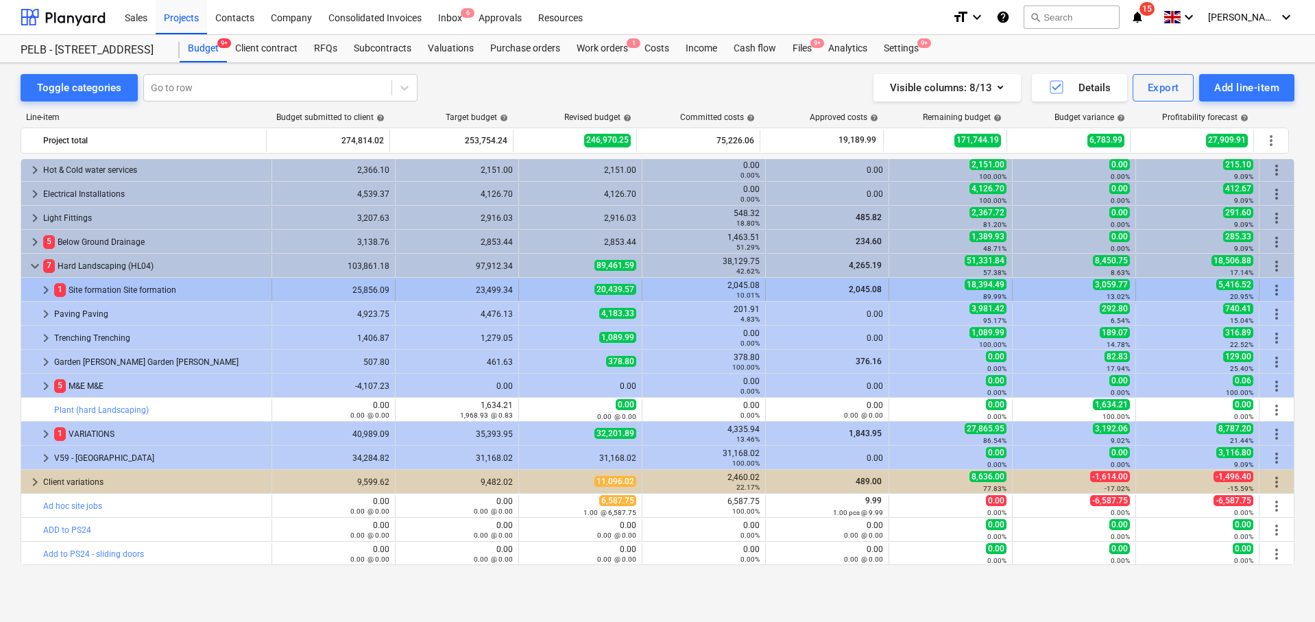
click at [42, 291] on span "keyboard_arrow_right" at bounding box center [46, 290] width 16 height 16
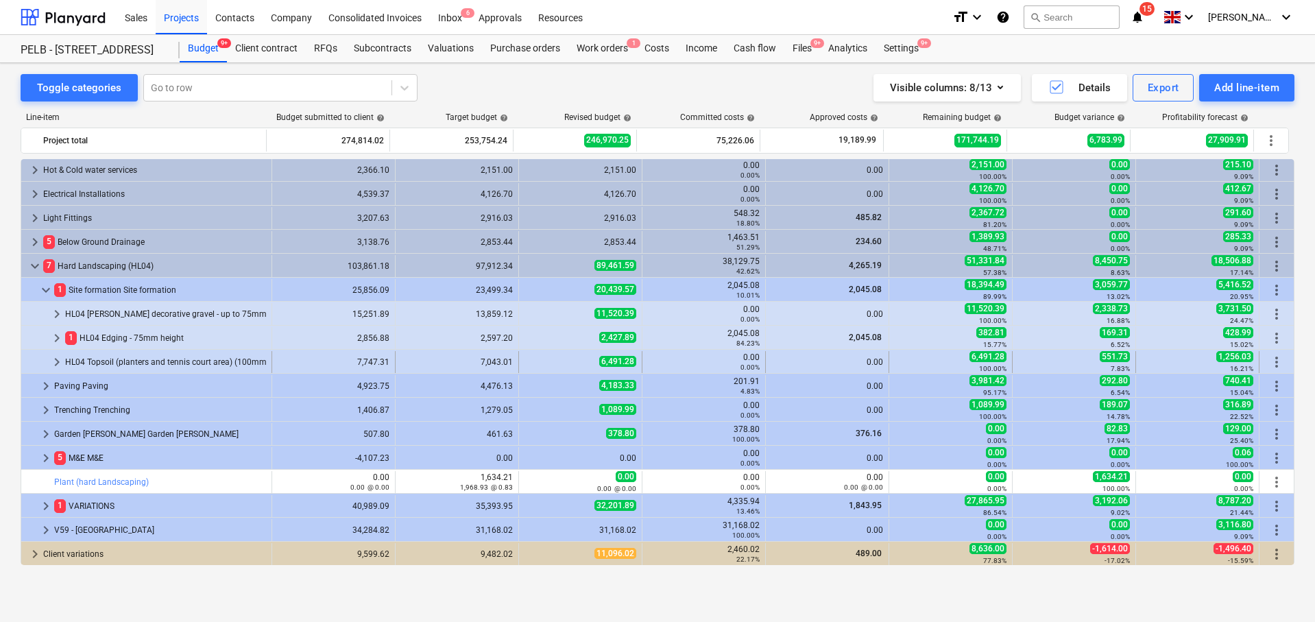
click at [51, 360] on span "keyboard_arrow_right" at bounding box center [57, 362] width 16 height 16
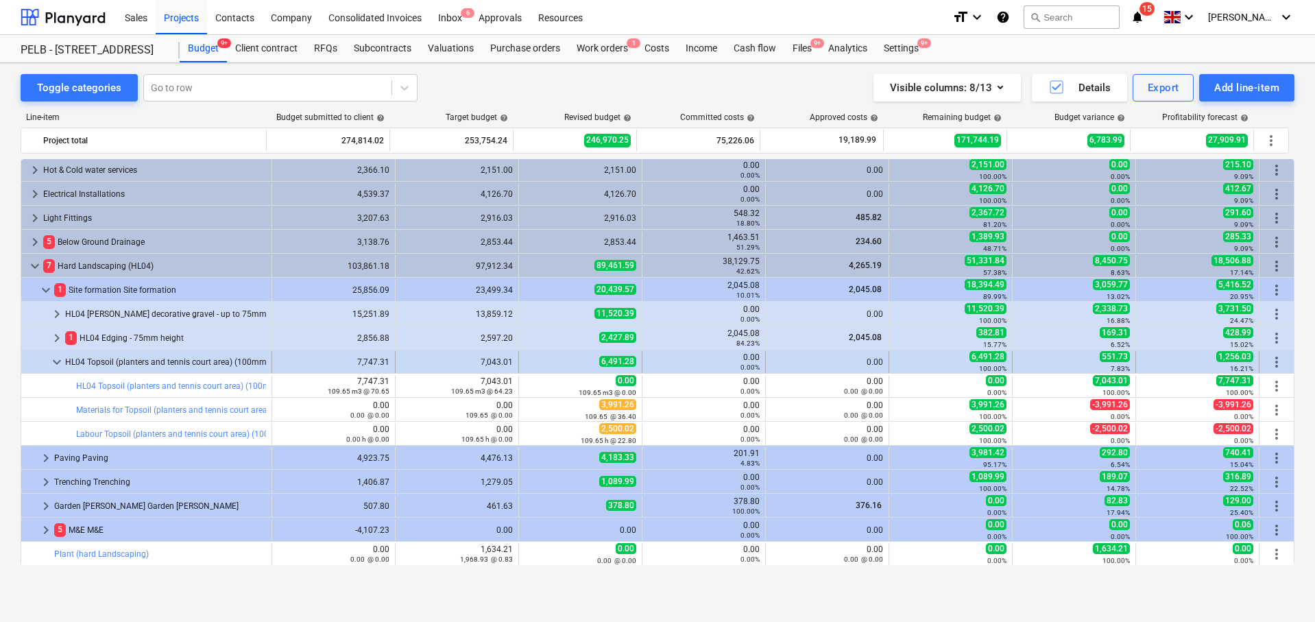
click at [1268, 360] on span "more_vert" at bounding box center [1276, 362] width 16 height 16
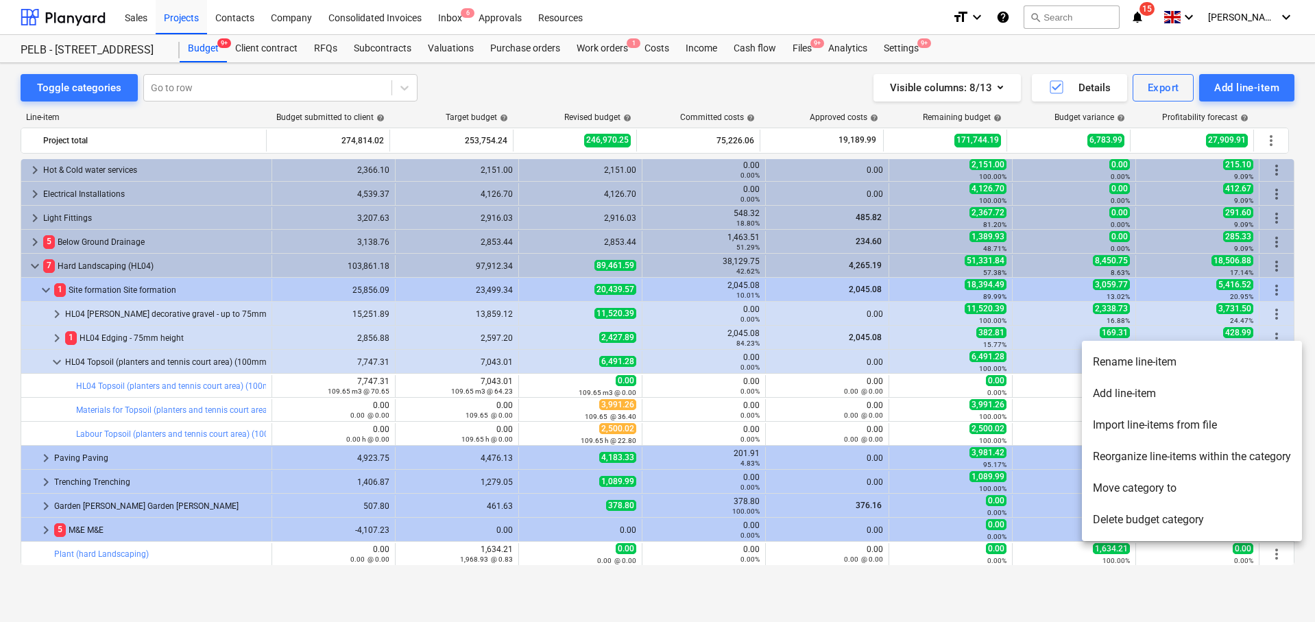
click at [1235, 398] on li "Add line-item" at bounding box center [1192, 394] width 220 height 32
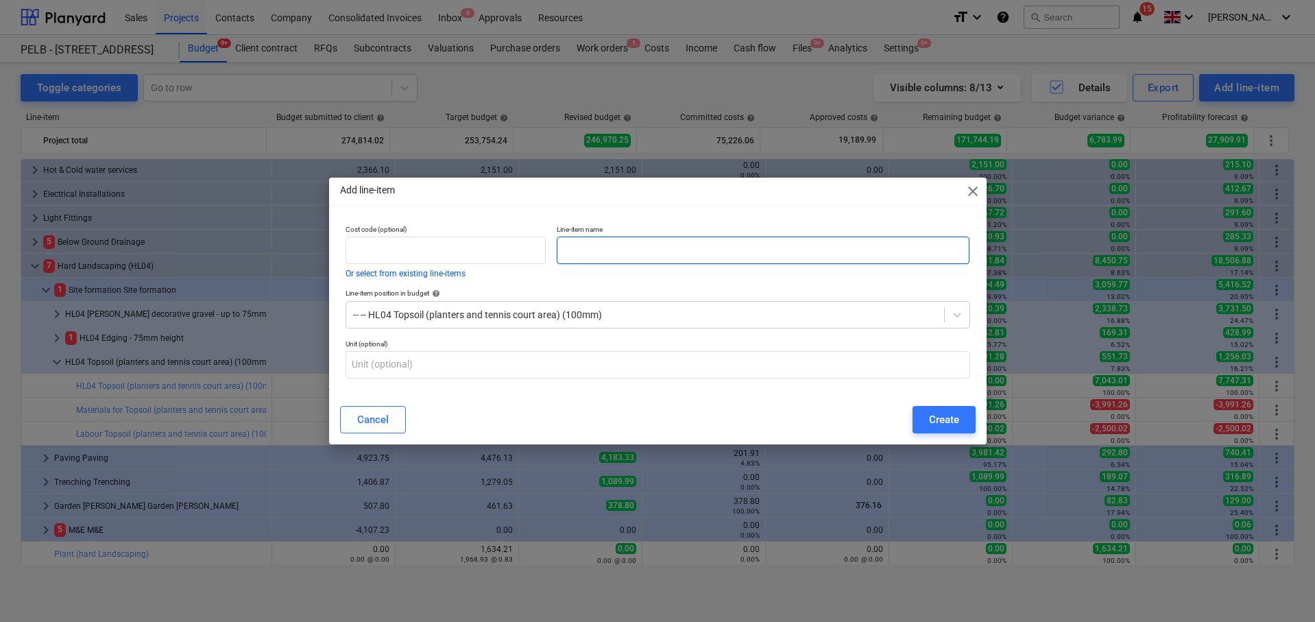
click at [648, 236] on input "text" at bounding box center [763, 249] width 413 height 27
click at [950, 424] on div "Create" at bounding box center [944, 420] width 30 height 18
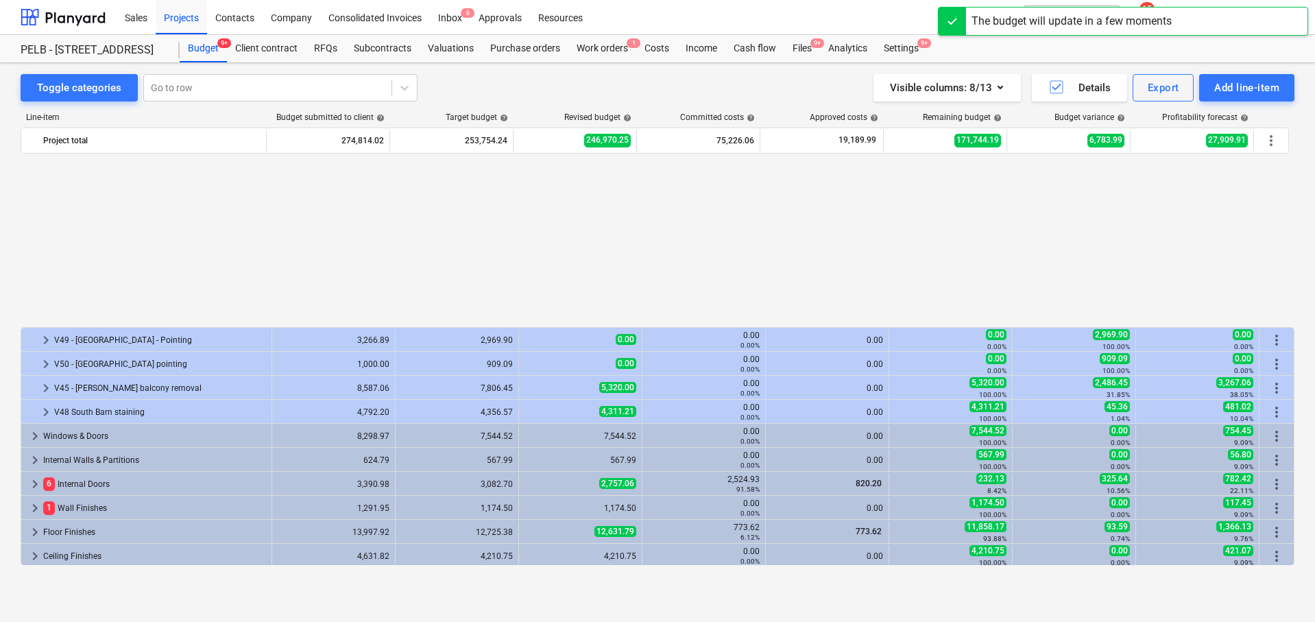
scroll to position [650, 0]
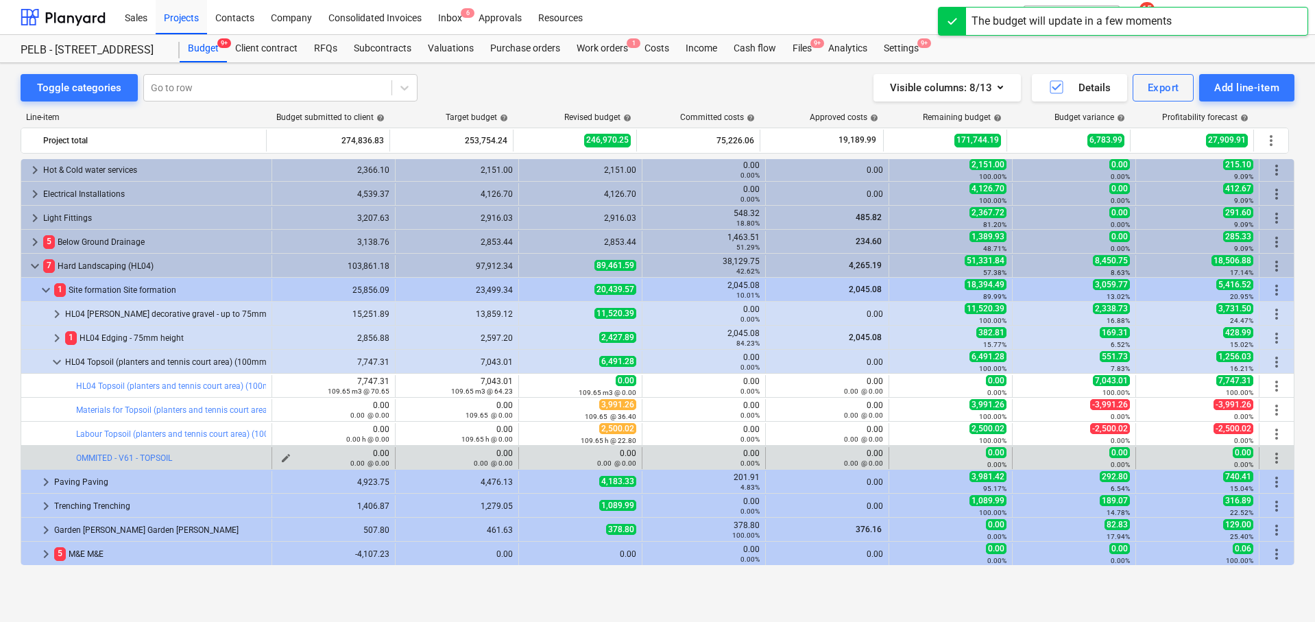
click at [281, 458] on div "0.00 @ 0.00" at bounding box center [334, 463] width 112 height 10
click at [280, 452] on span "edit" at bounding box center [285, 457] width 11 height 11
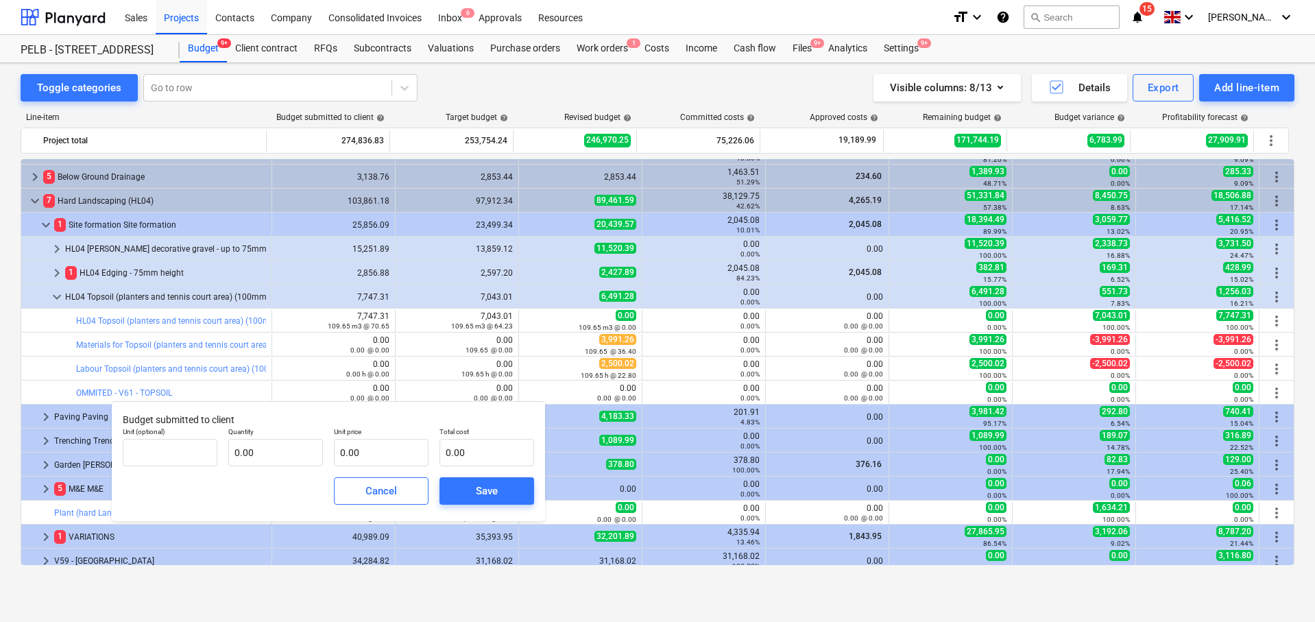
scroll to position [716, 0]
click at [280, 456] on input "text" at bounding box center [275, 452] width 95 height 27
click at [385, 452] on input "text" at bounding box center [381, 452] width 95 height 27
drag, startPoint x: 303, startPoint y: 450, endPoint x: 215, endPoint y: 454, distance: 88.5
click at [215, 454] on div "Unit (optional) Quantity -7747.31 Unit price 0.00 Total cost 0.00" at bounding box center [328, 447] width 422 height 50
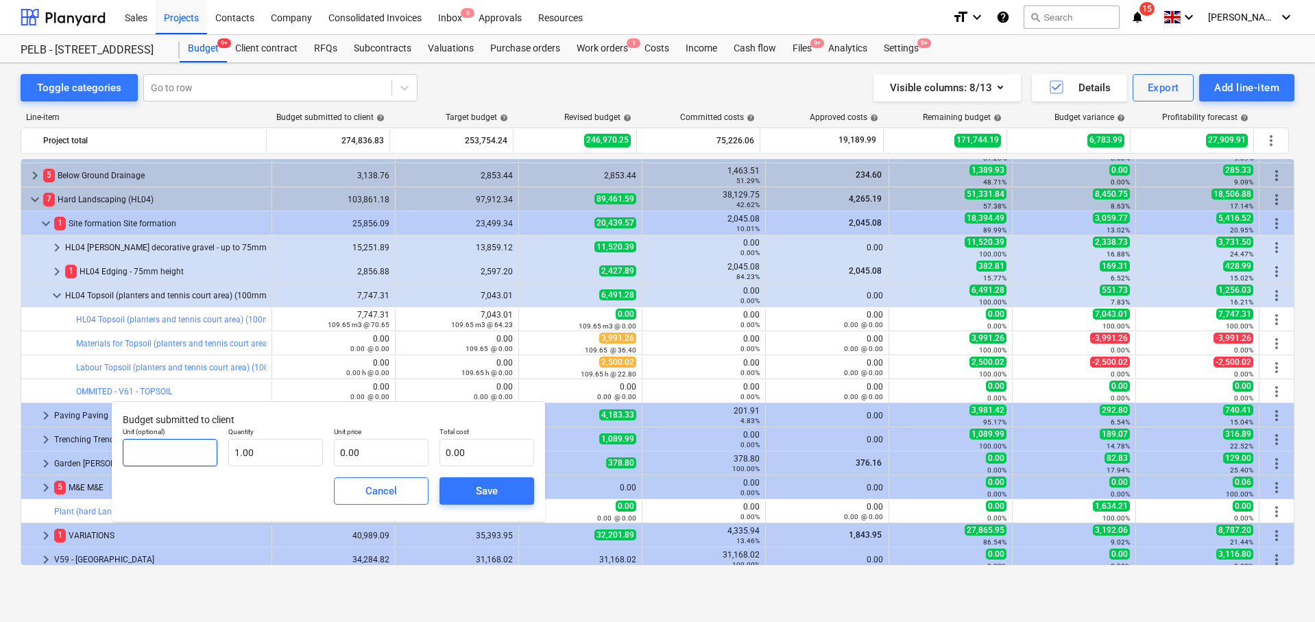
click at [167, 459] on input "text" at bounding box center [170, 452] width 95 height 27
click at [402, 462] on input "text" at bounding box center [381, 452] width 95 height 27
click at [470, 415] on p "Budget submitted to client" at bounding box center [328, 420] width 411 height 14
click at [371, 450] on input "text" at bounding box center [381, 452] width 95 height 27
click at [412, 411] on div "Budget submitted to client Unit (optional) item Quantity 1.00 Unit price 0.00 T…" at bounding box center [328, 461] width 433 height 120
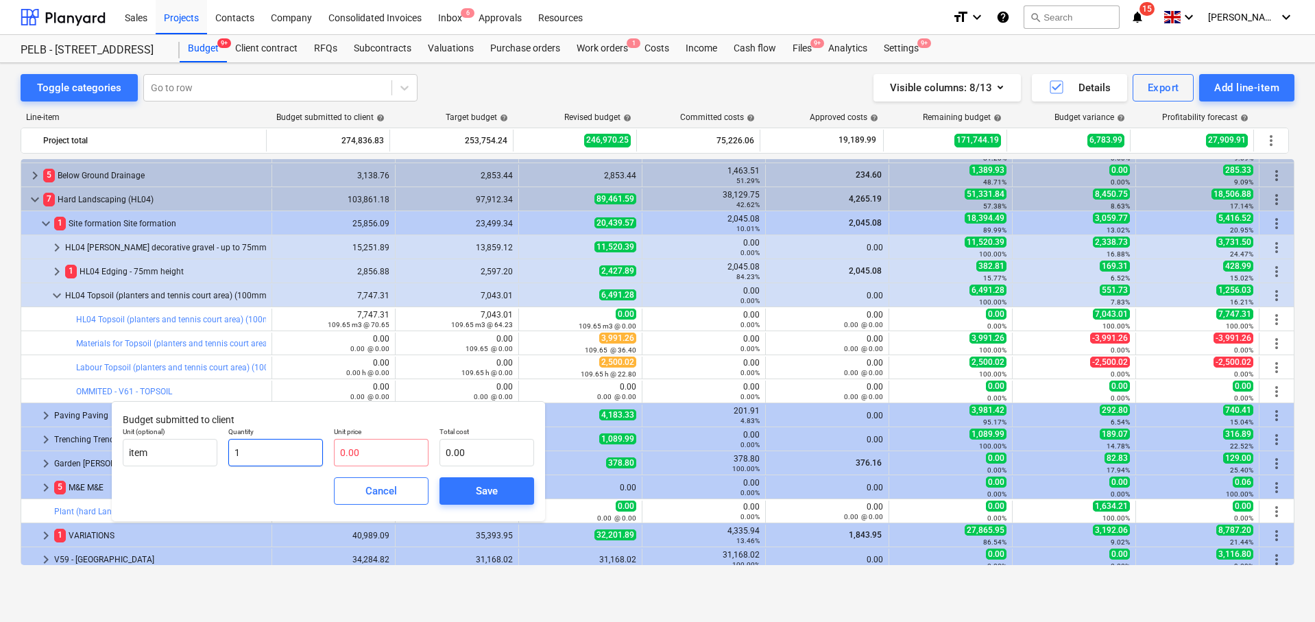
click at [259, 451] on input "1" at bounding box center [275, 452] width 95 height 27
click at [384, 453] on input "text" at bounding box center [381, 452] width 95 height 27
click at [489, 486] on div "Save" at bounding box center [487, 491] width 22 height 18
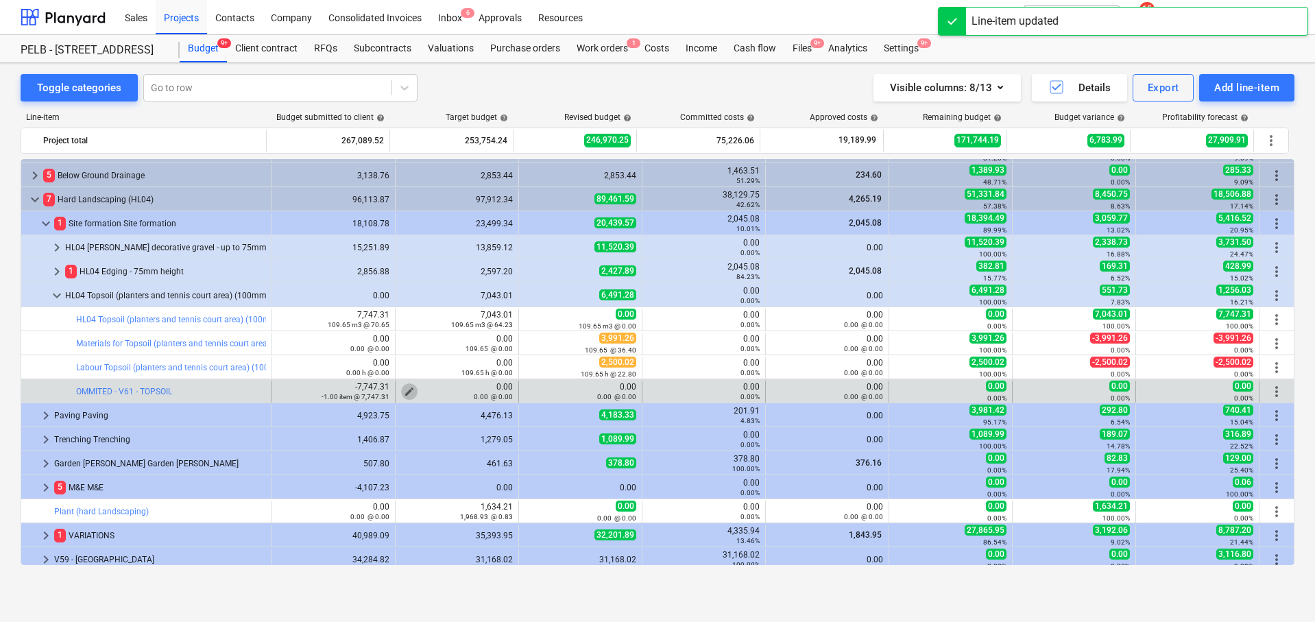
click at [404, 390] on span "edit" at bounding box center [409, 391] width 11 height 11
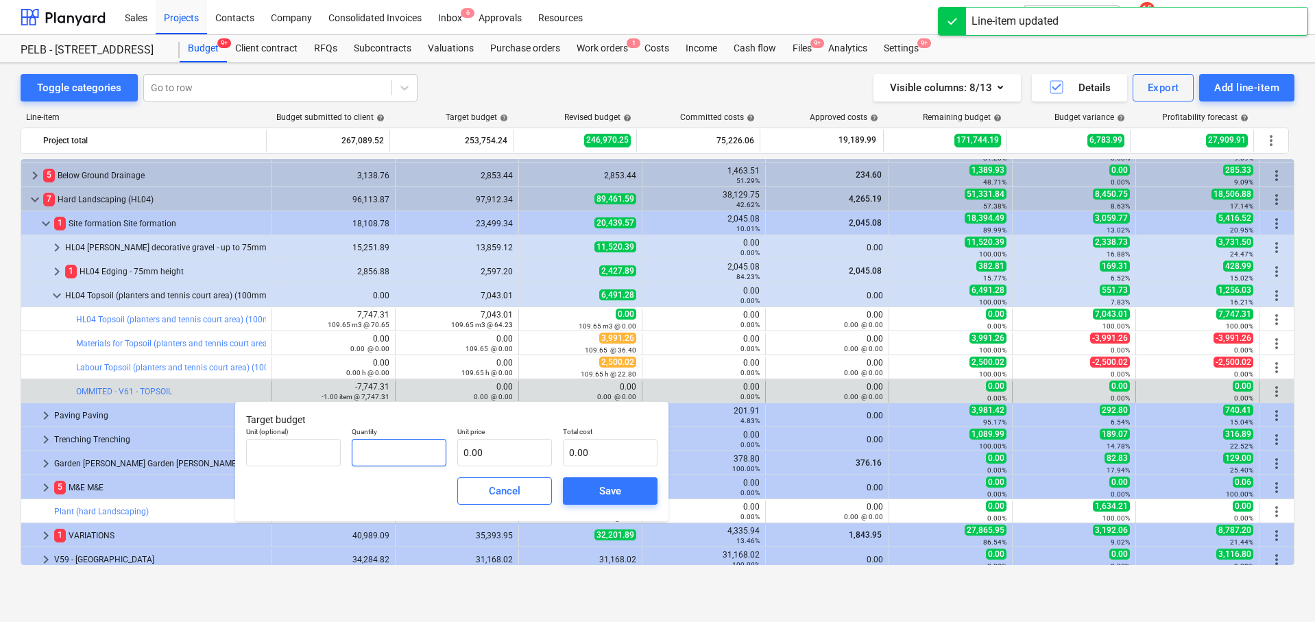
click at [381, 440] on input "text" at bounding box center [399, 452] width 95 height 27
click at [489, 453] on input "text" at bounding box center [504, 452] width 95 height 27
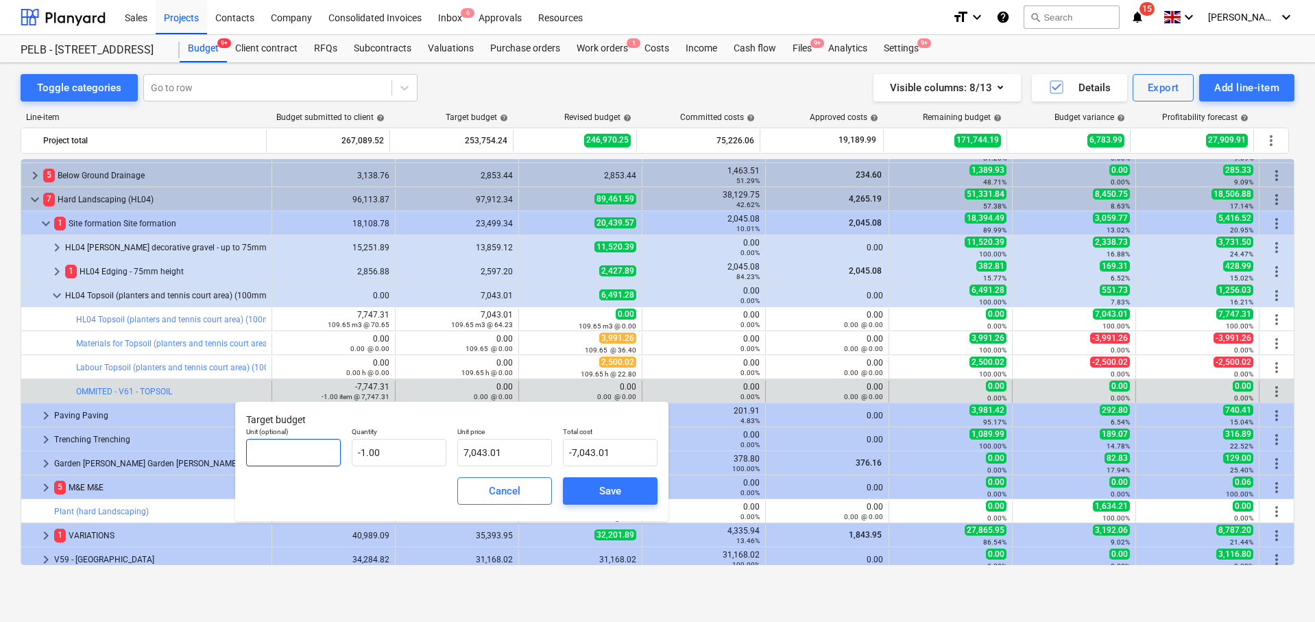
click at [315, 454] on input "text" at bounding box center [293, 452] width 95 height 27
click at [611, 488] on div "Save" at bounding box center [610, 491] width 22 height 18
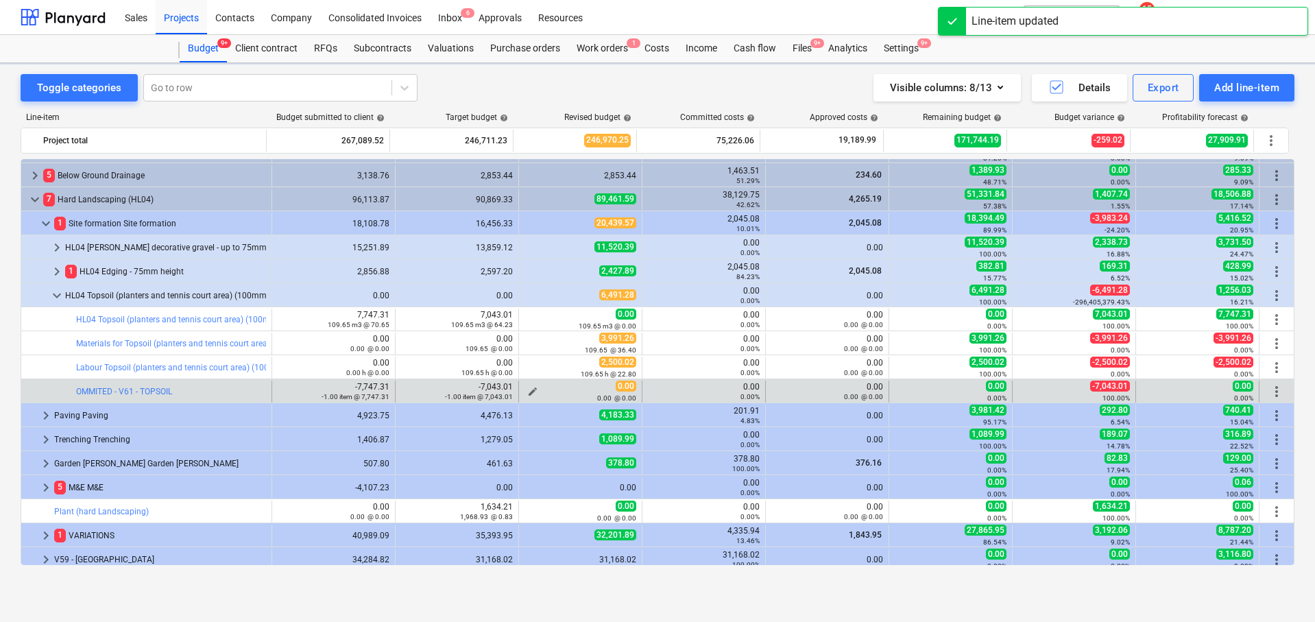
click at [527, 386] on span "edit" at bounding box center [532, 391] width 11 height 11
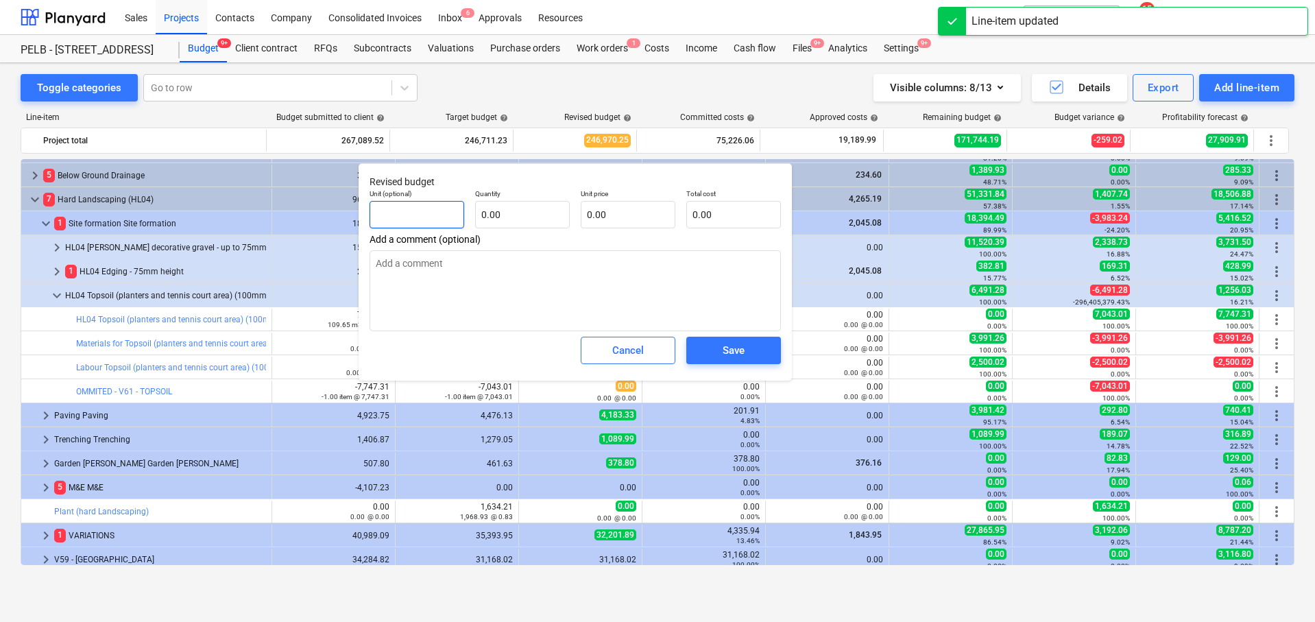
click at [441, 219] on input "text" at bounding box center [416, 214] width 95 height 27
click at [510, 214] on input "text" at bounding box center [522, 214] width 95 height 27
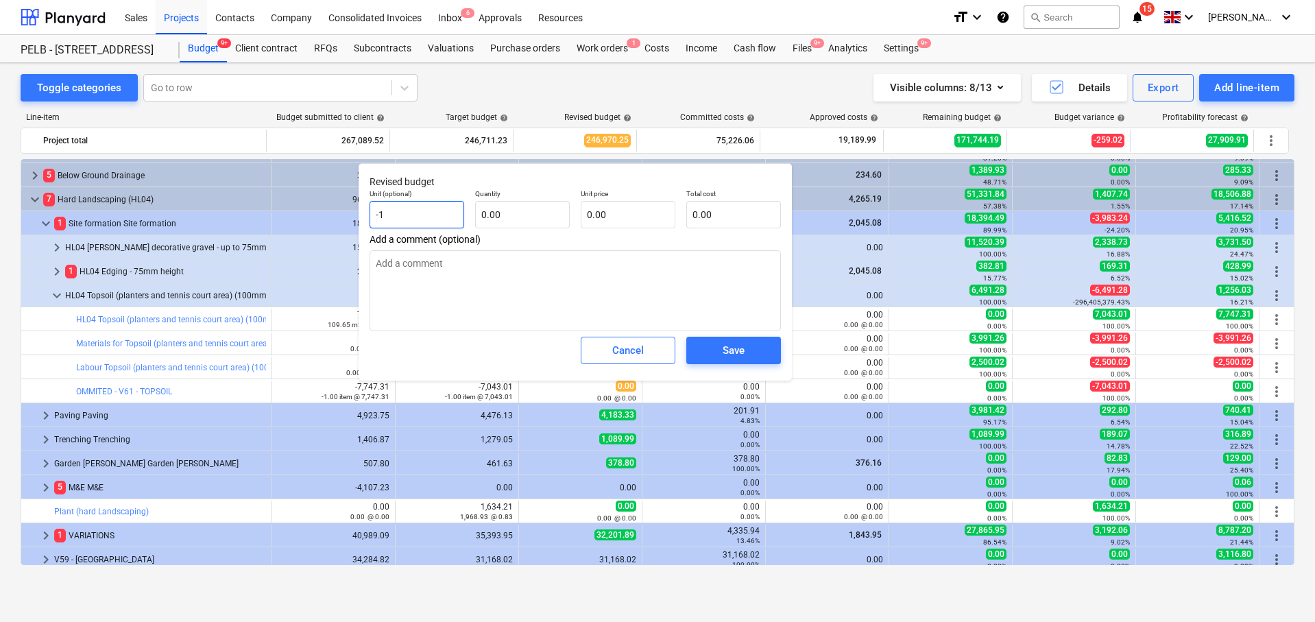
drag, startPoint x: 466, startPoint y: 223, endPoint x: 446, endPoint y: 215, distance: 21.9
click at [466, 223] on div "Unit (optional) -1" at bounding box center [417, 209] width 106 height 50
click at [446, 215] on input "-1" at bounding box center [416, 214] width 95 height 27
click at [541, 218] on input "text" at bounding box center [522, 214] width 95 height 27
click at [618, 216] on input "text" at bounding box center [628, 214] width 95 height 27
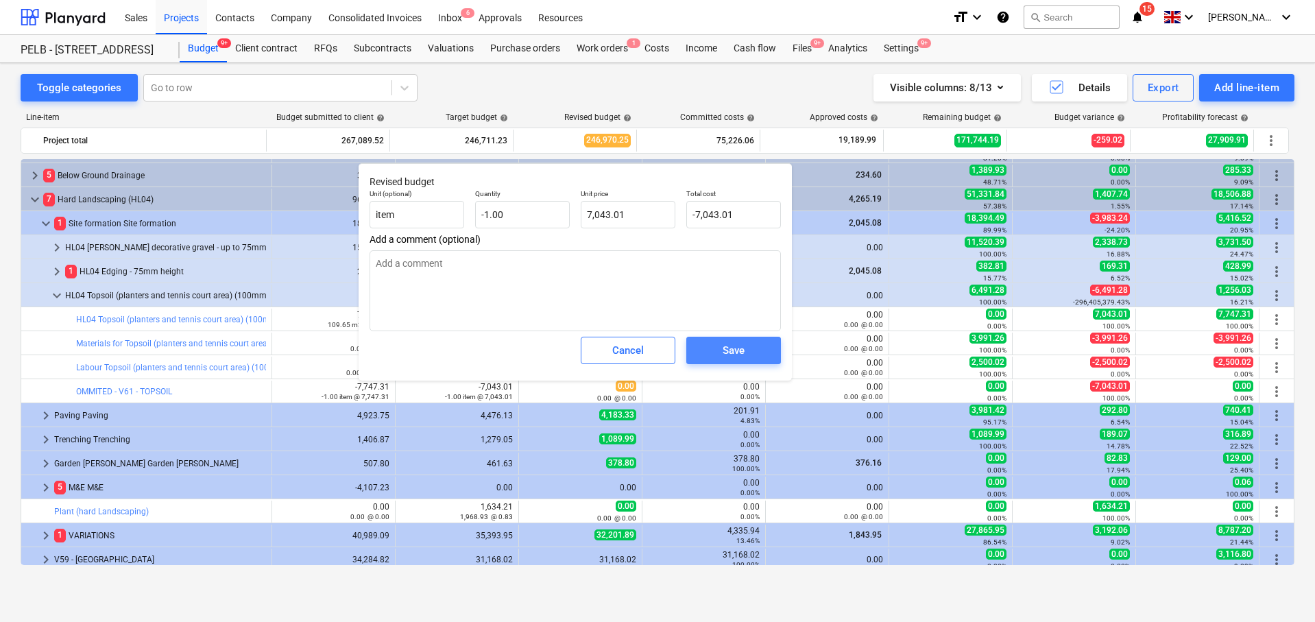
click at [739, 346] on div "Save" at bounding box center [733, 350] width 22 height 18
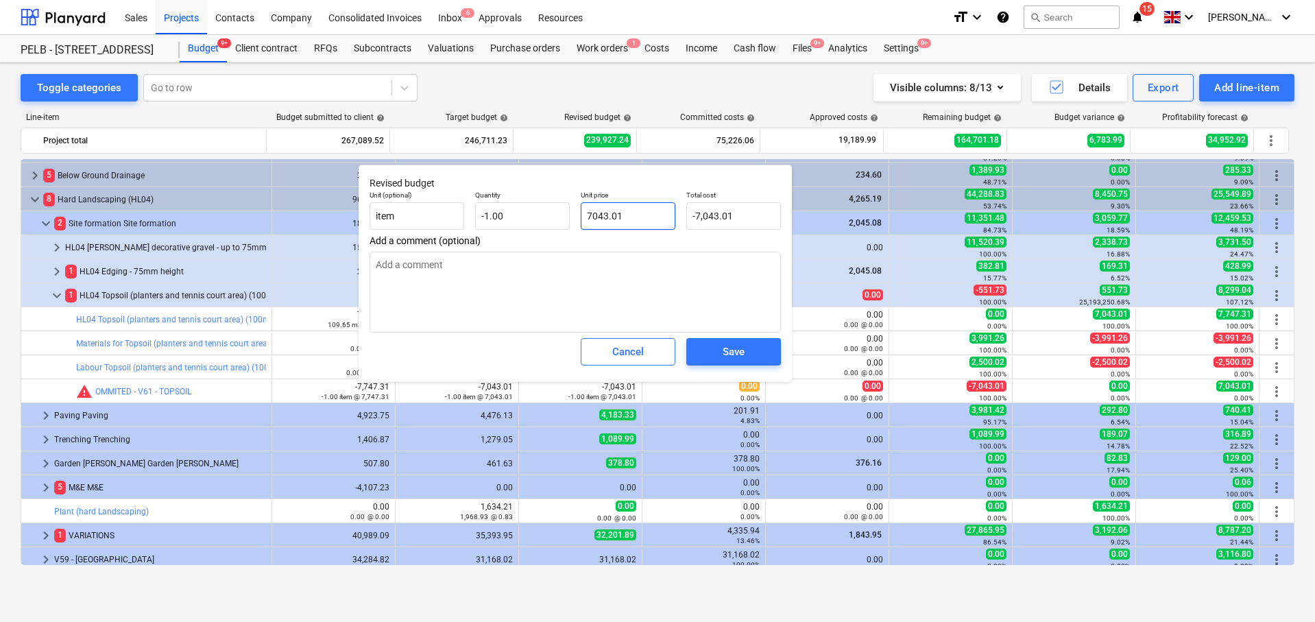
drag, startPoint x: 635, startPoint y: 213, endPoint x: 572, endPoint y: 204, distance: 63.7
click at [572, 204] on div "Unit (optional) item Quantity -1.00 Unit price 7043.01 Total cost -7,043.01" at bounding box center [575, 210] width 422 height 50
click at [748, 349] on span "Save" at bounding box center [734, 352] width 62 height 18
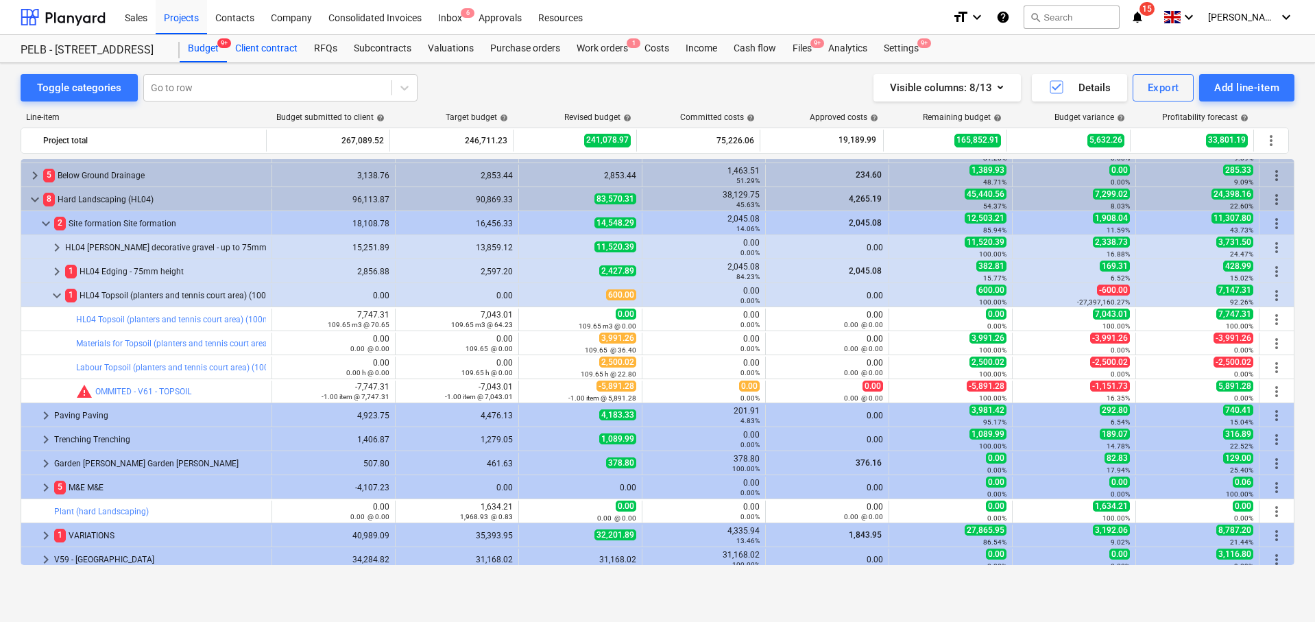
click at [263, 47] on div "Client contract" at bounding box center [266, 48] width 79 height 27
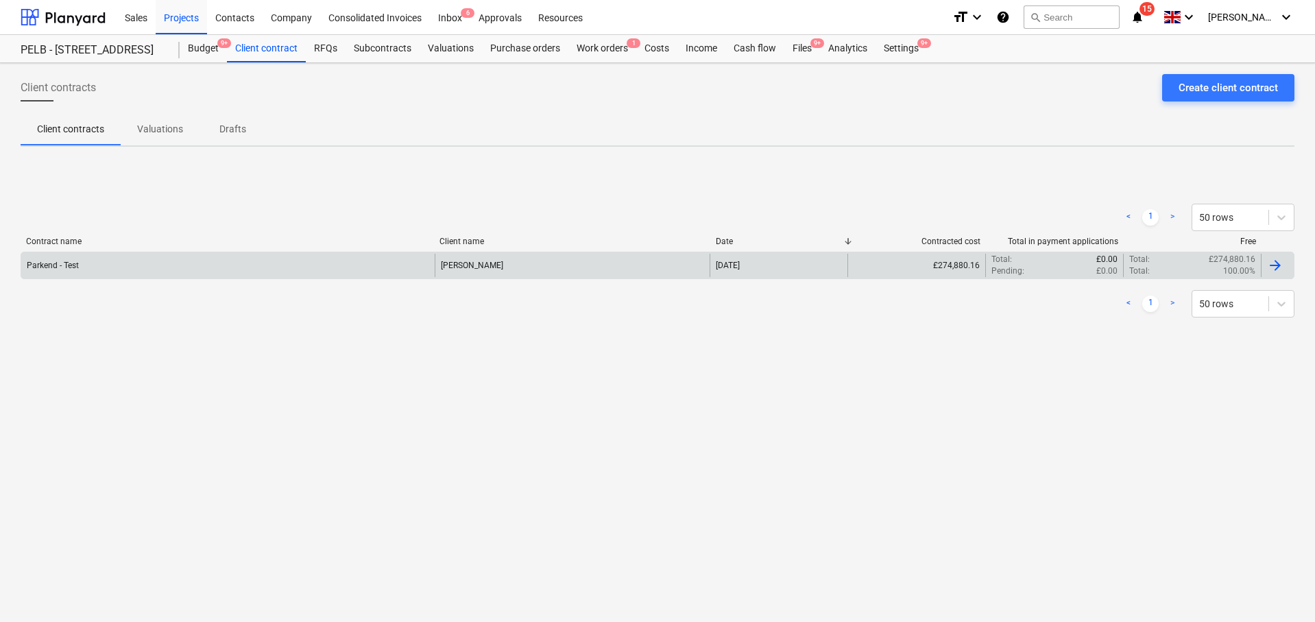
click at [420, 276] on div "Parkend - Test" at bounding box center [227, 265] width 413 height 23
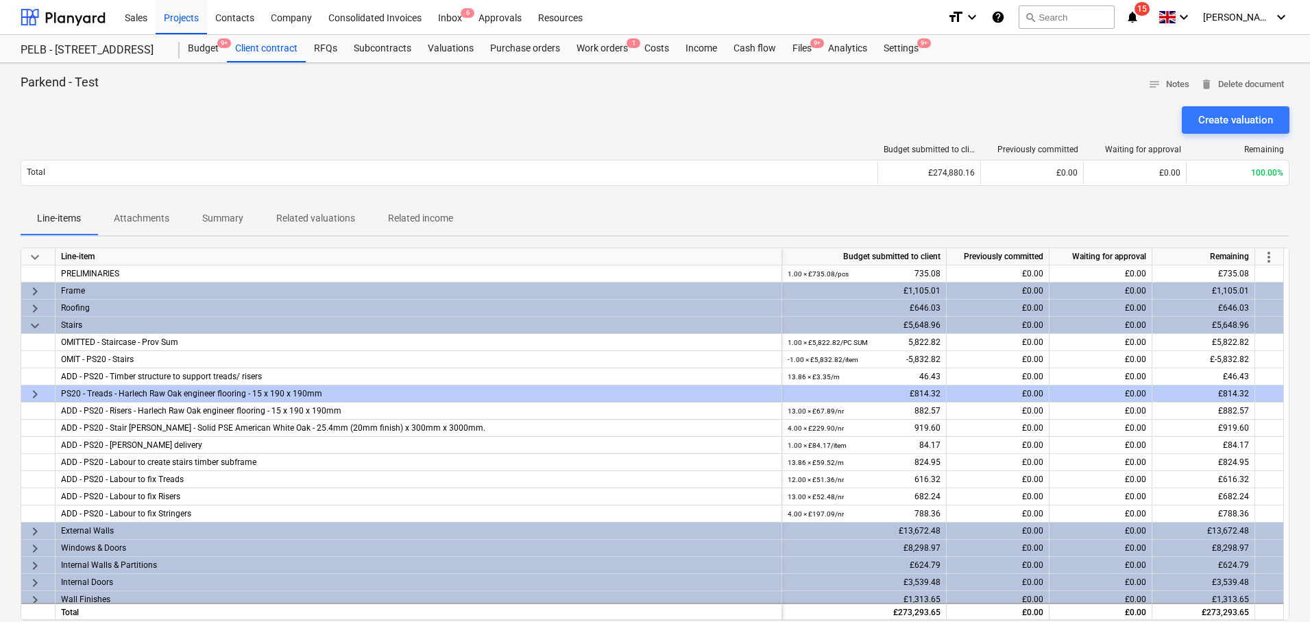
click at [1269, 256] on span "more_vert" at bounding box center [1268, 257] width 16 height 16
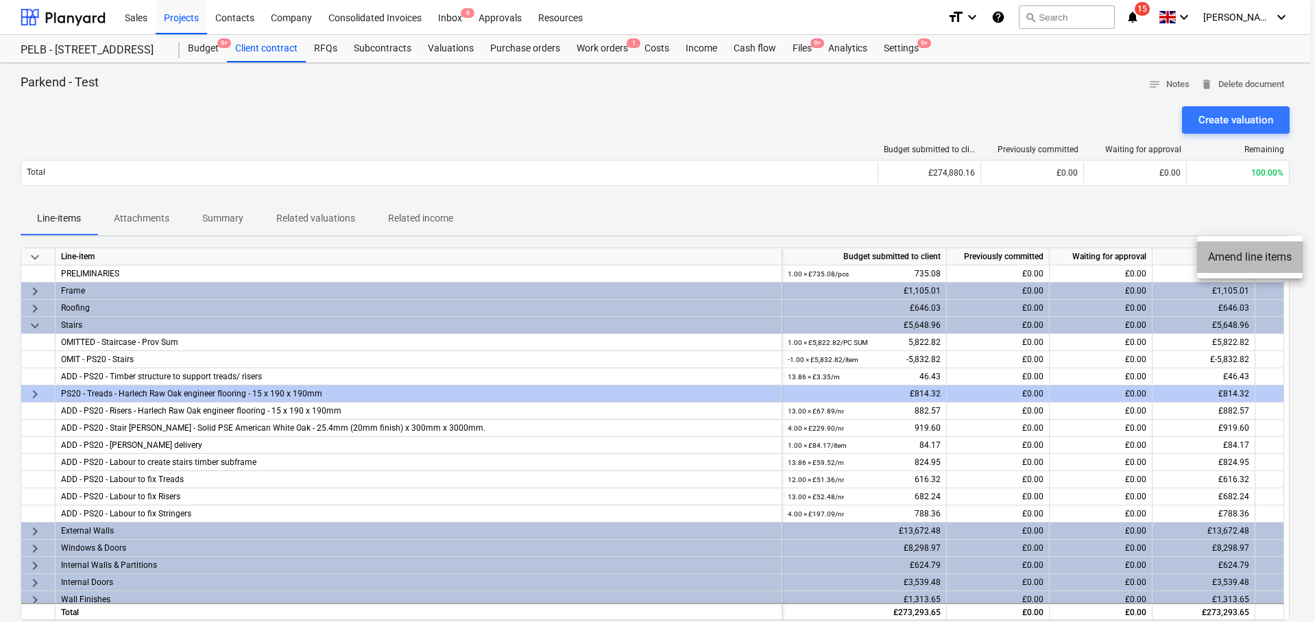
drag, startPoint x: 1249, startPoint y: 252, endPoint x: 1150, endPoint y: 265, distance: 100.1
click at [1249, 252] on li "Amend line items" at bounding box center [1250, 257] width 106 height 32
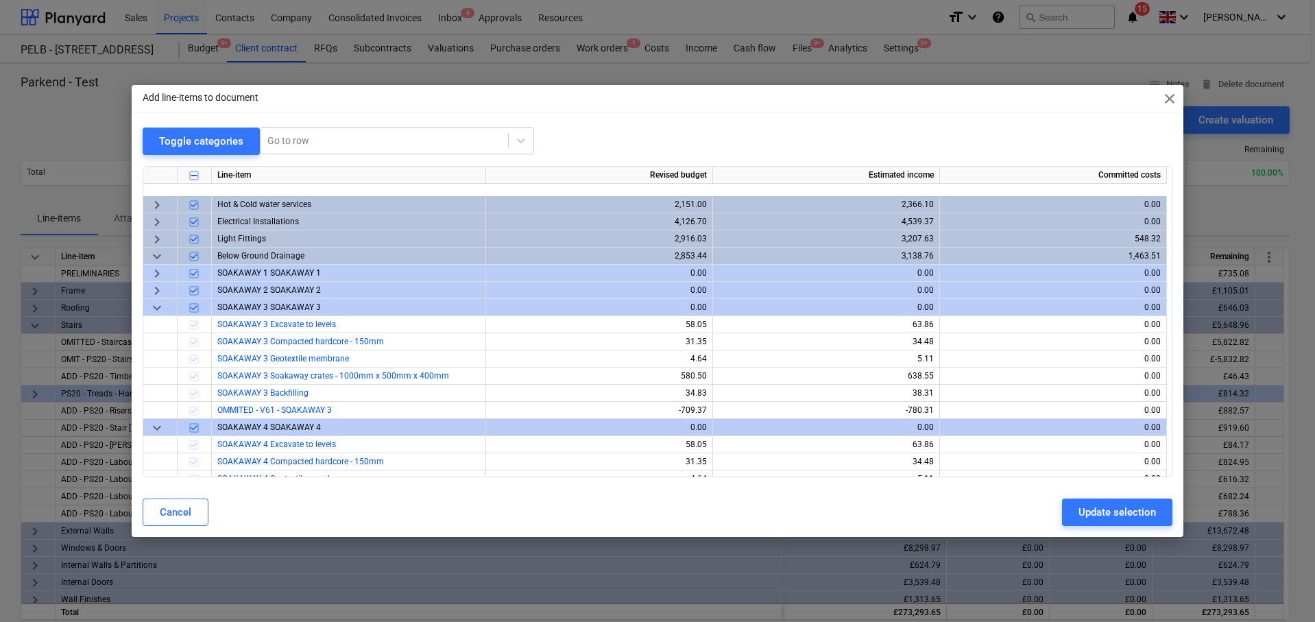
scroll to position [300, 0]
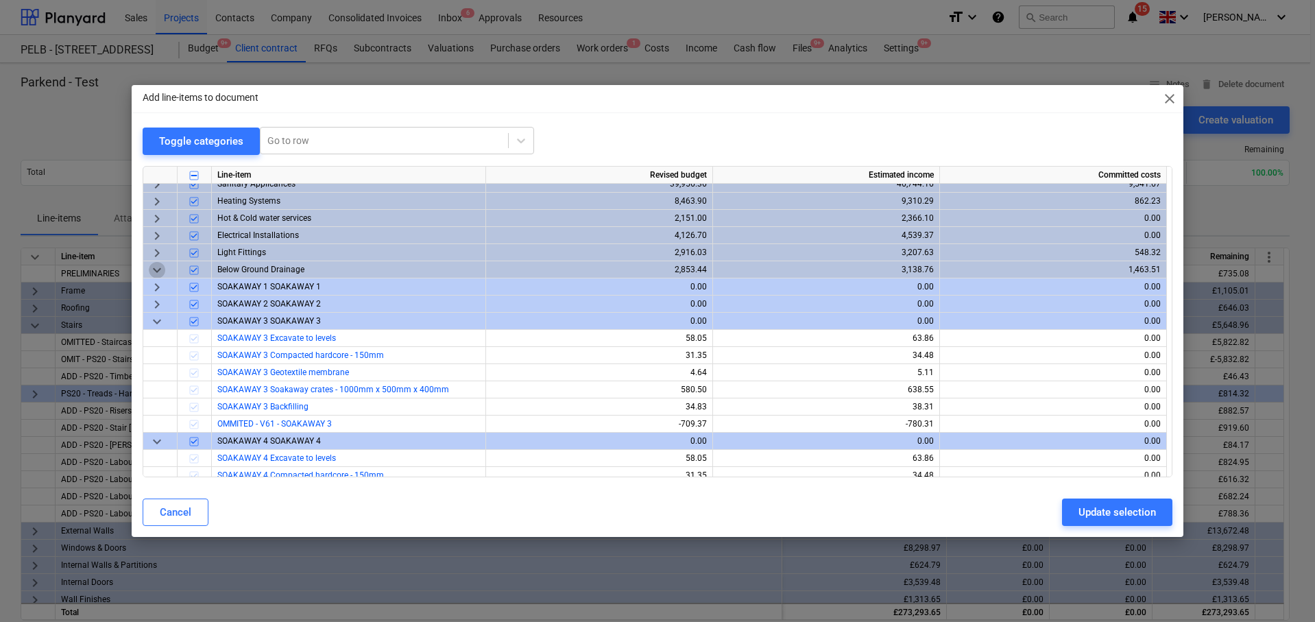
click at [160, 271] on span "keyboard_arrow_down" at bounding box center [157, 269] width 16 height 16
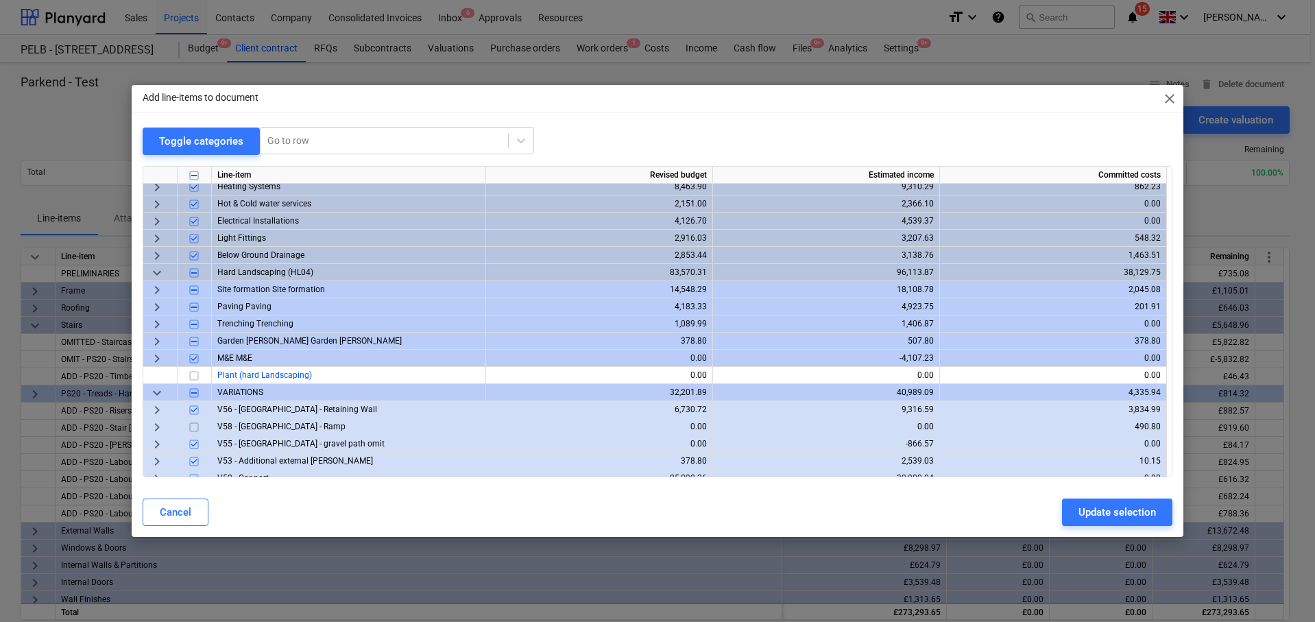
scroll to position [315, 0]
click at [158, 269] on span "keyboard_arrow_down" at bounding box center [157, 271] width 16 height 16
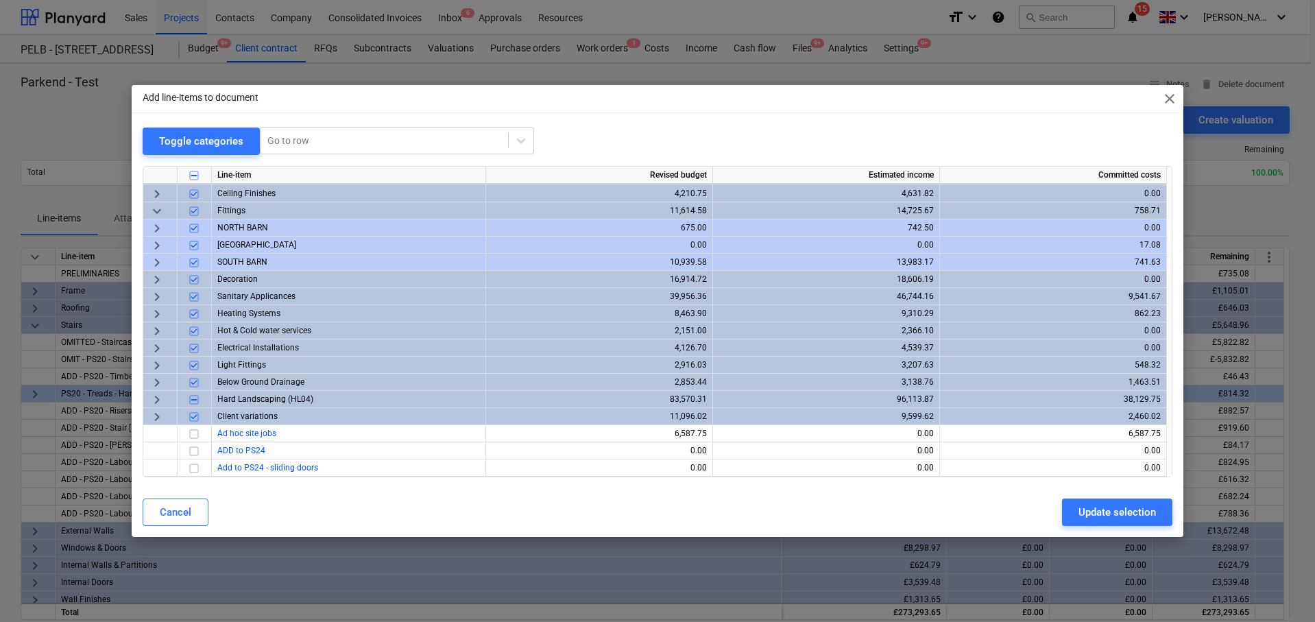
click at [158, 396] on span "keyboard_arrow_right" at bounding box center [157, 399] width 16 height 16
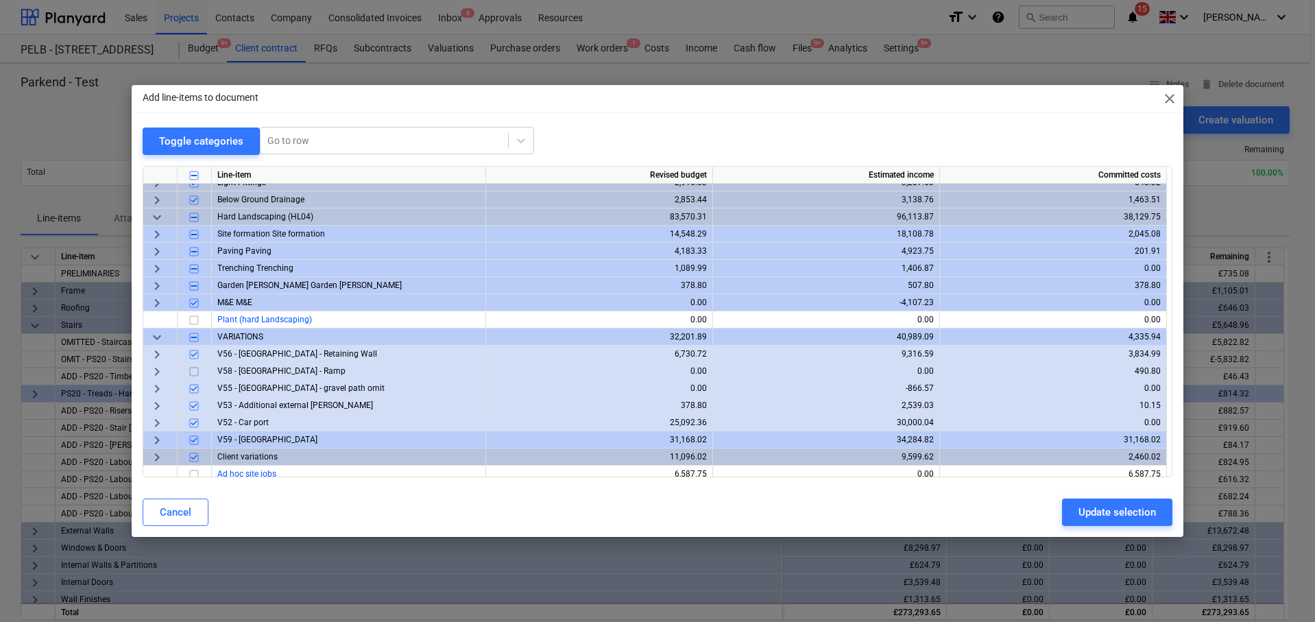
scroll to position [366, 0]
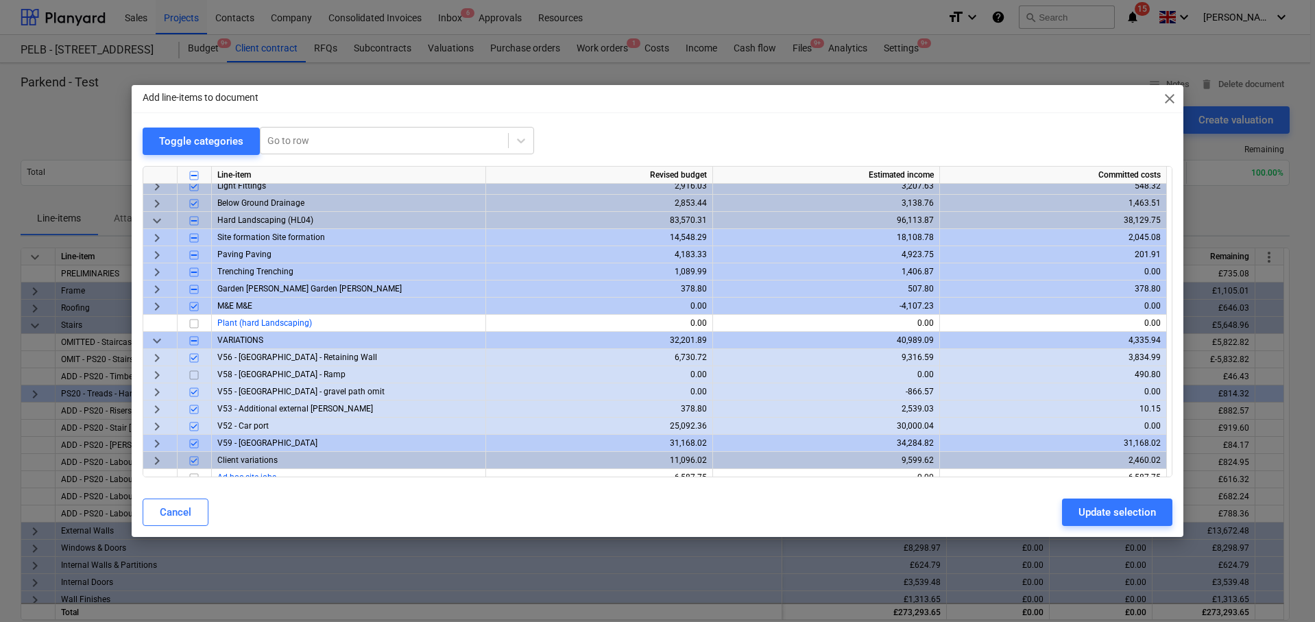
click at [159, 236] on span "keyboard_arrow_right" at bounding box center [157, 237] width 16 height 16
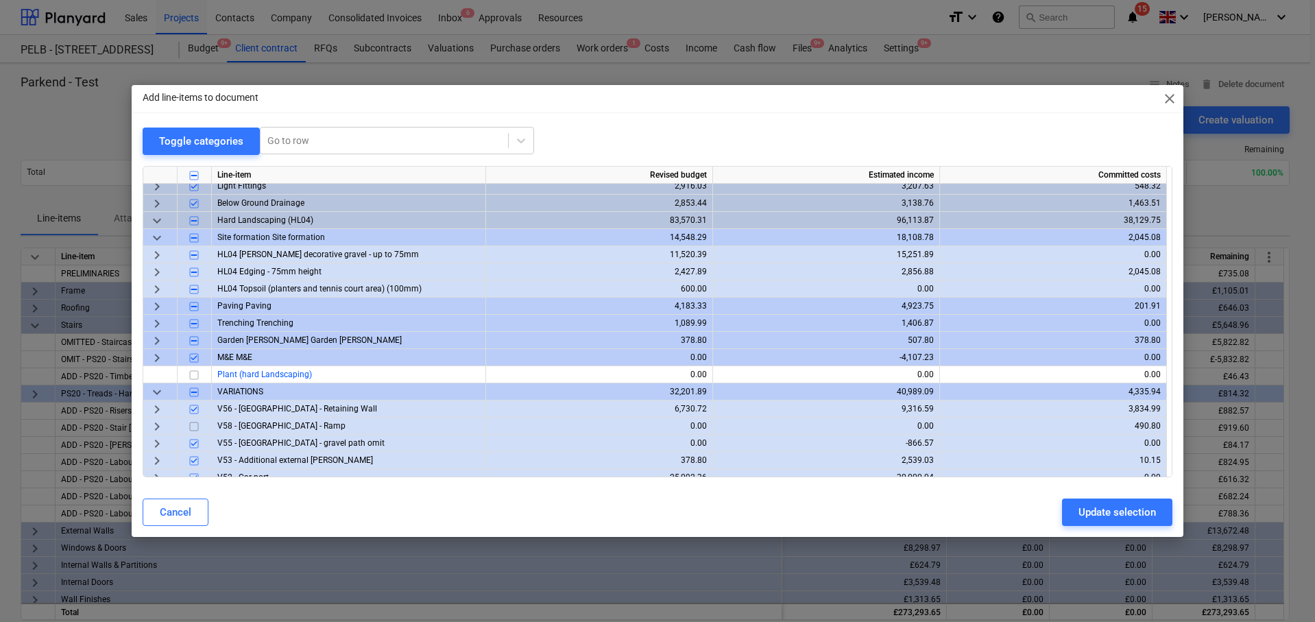
click at [1167, 101] on span "close" at bounding box center [1169, 98] width 16 height 16
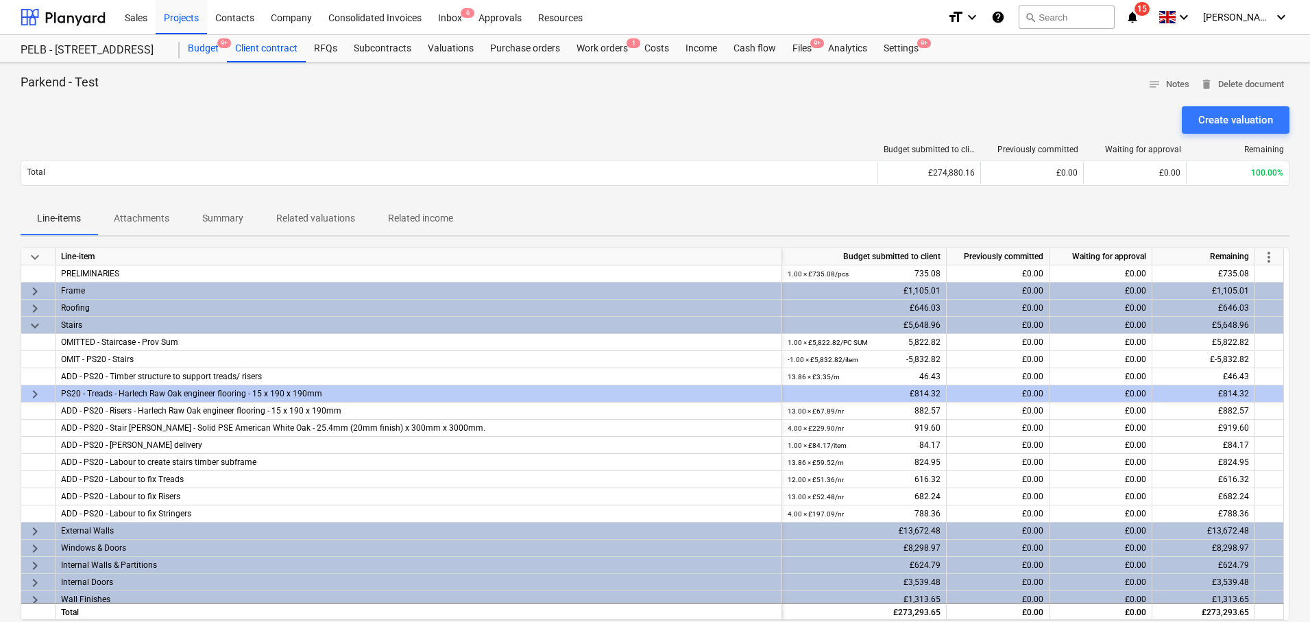
click at [212, 55] on div "Budget 9+" at bounding box center [203, 48] width 47 height 27
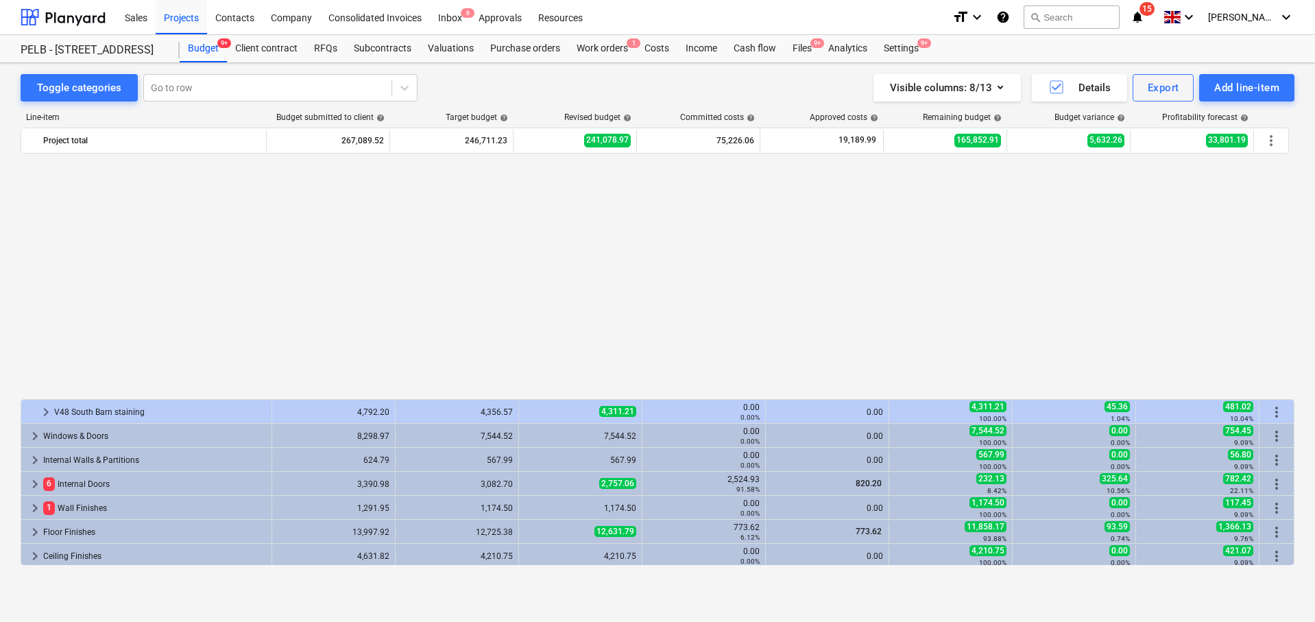
scroll to position [734, 0]
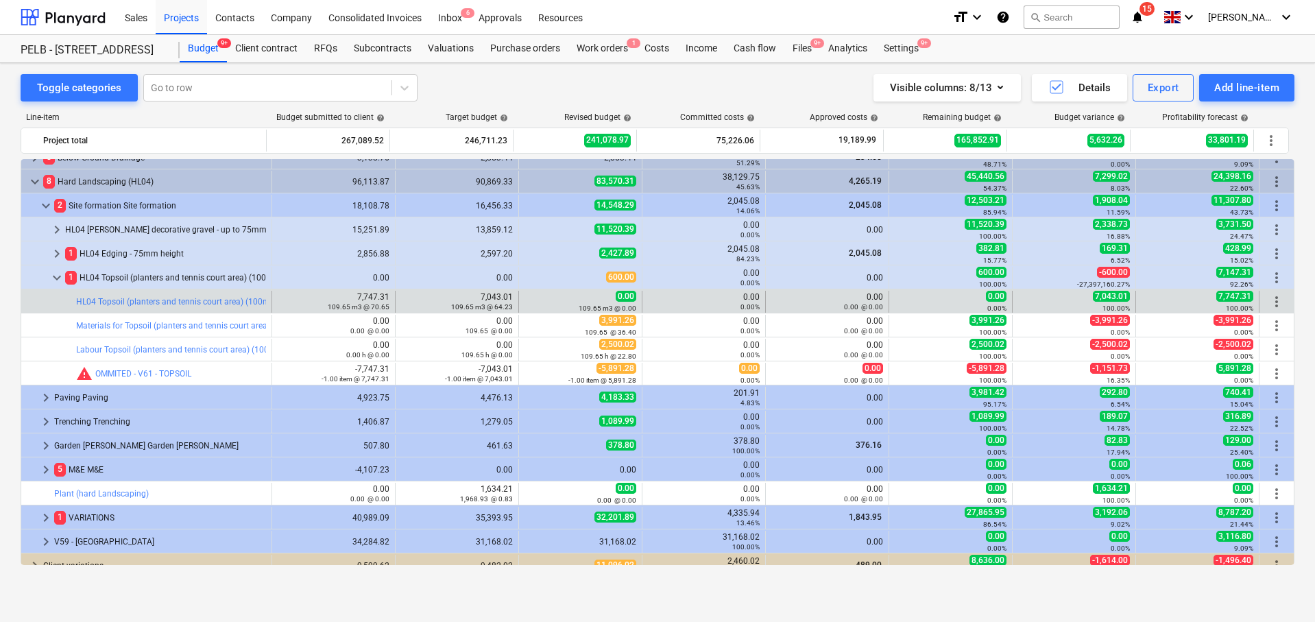
click at [1273, 299] on span "more_vert" at bounding box center [1276, 301] width 16 height 16
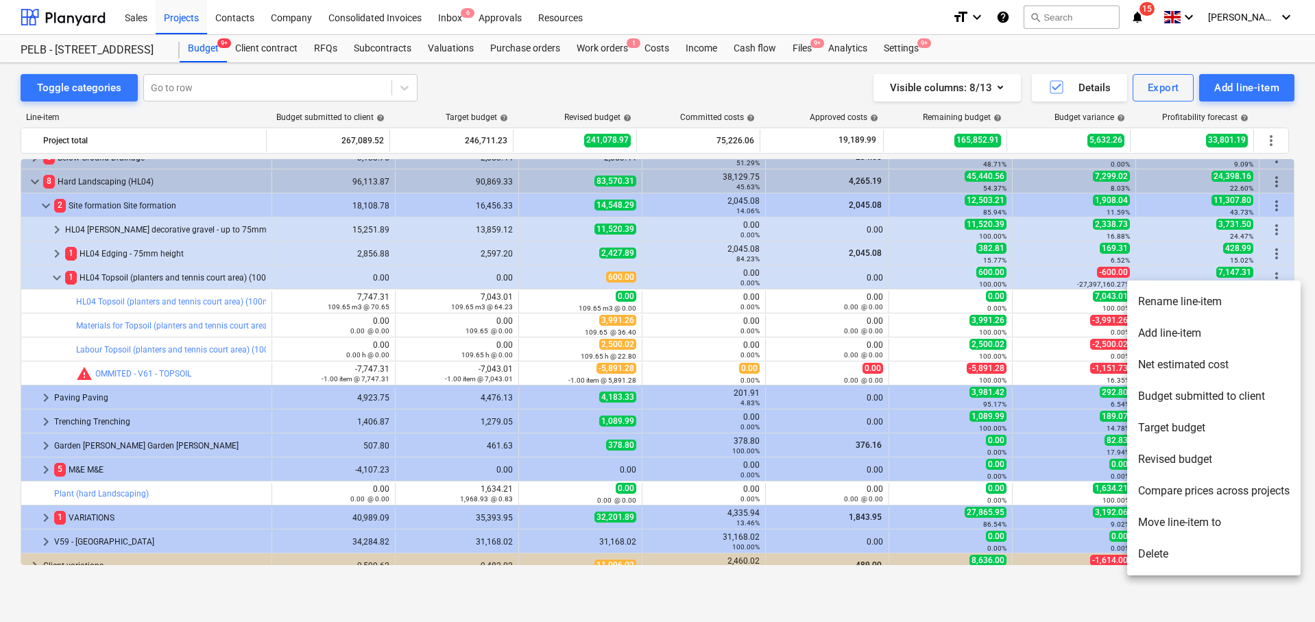
click at [1199, 302] on li "Rename line-item" at bounding box center [1213, 302] width 173 height 32
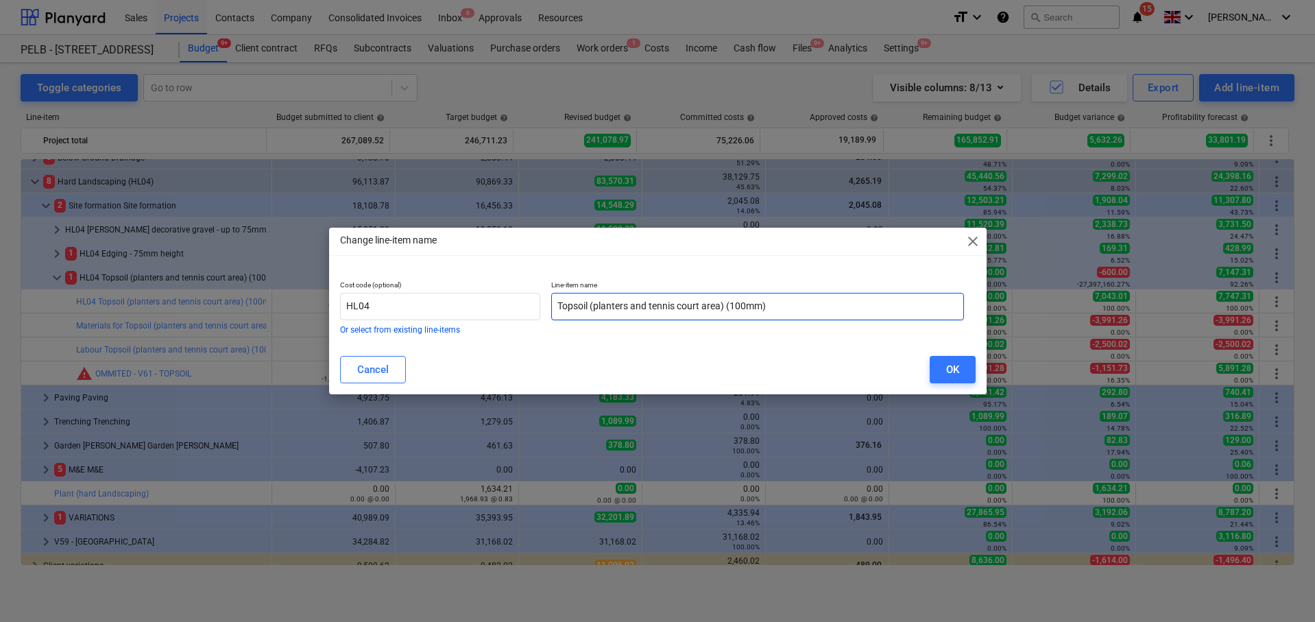
click at [558, 304] on input "Topsoil (planters and tennis court area) (100mm)" at bounding box center [757, 306] width 413 height 27
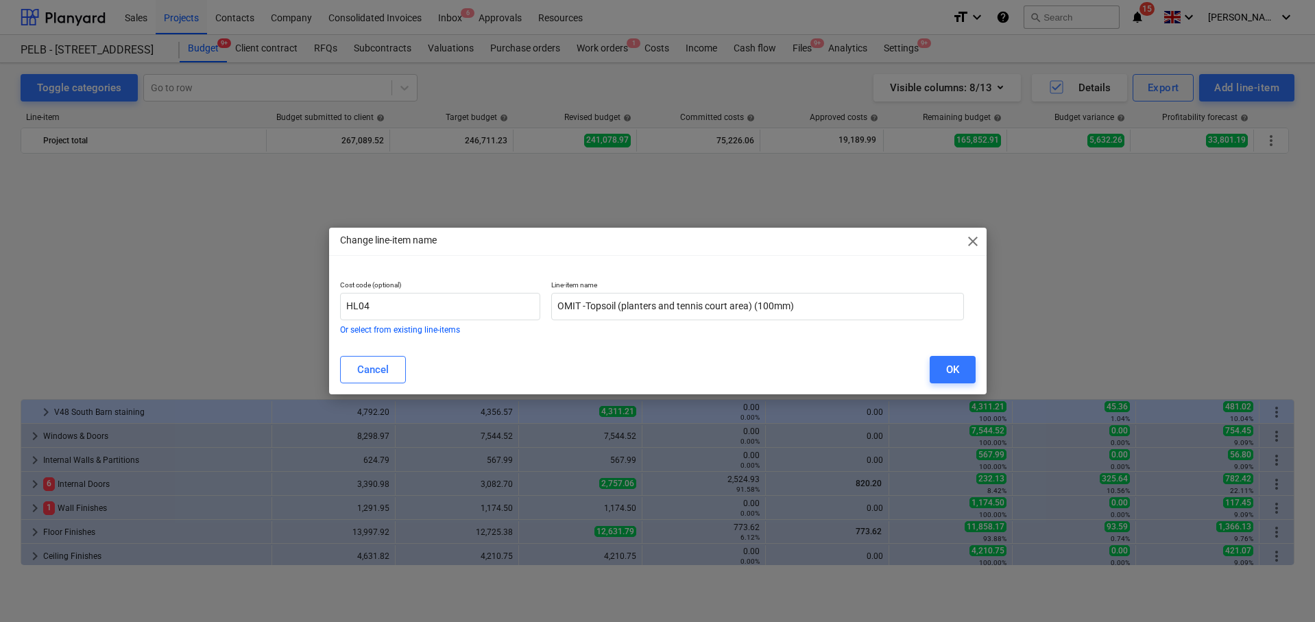
scroll to position [734, 0]
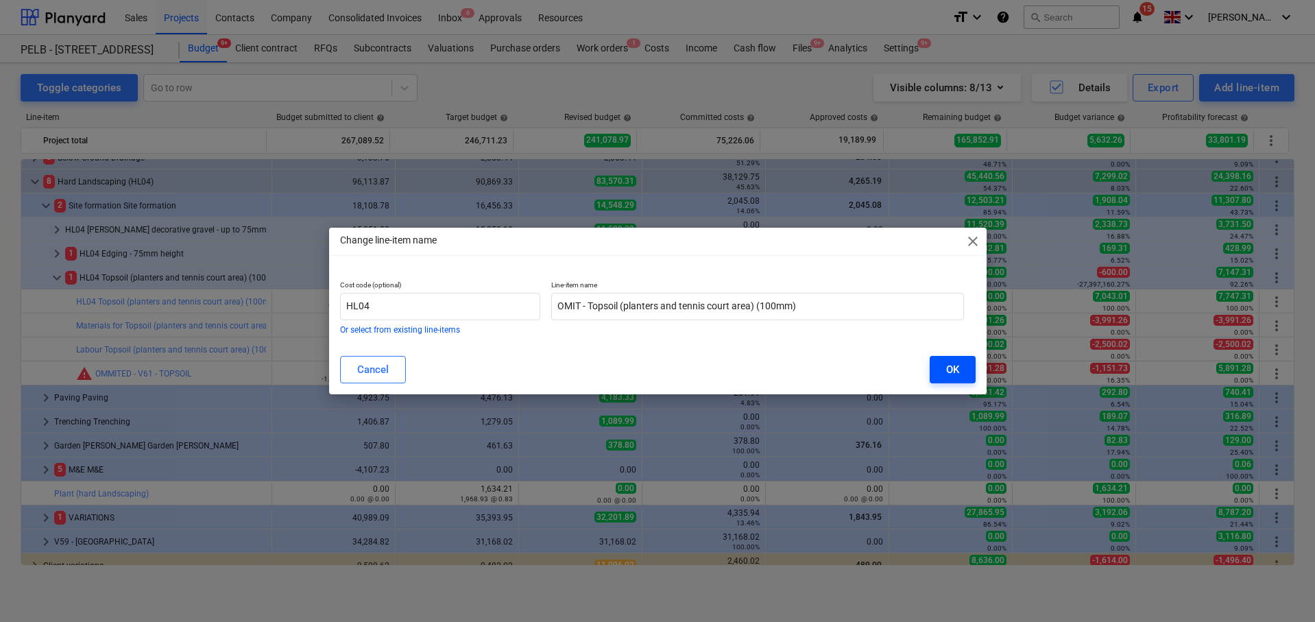
type input "OMIT - Topsoil (planters and tennis court area) (100mm)"
click at [962, 365] on button "OK" at bounding box center [952, 369] width 46 height 27
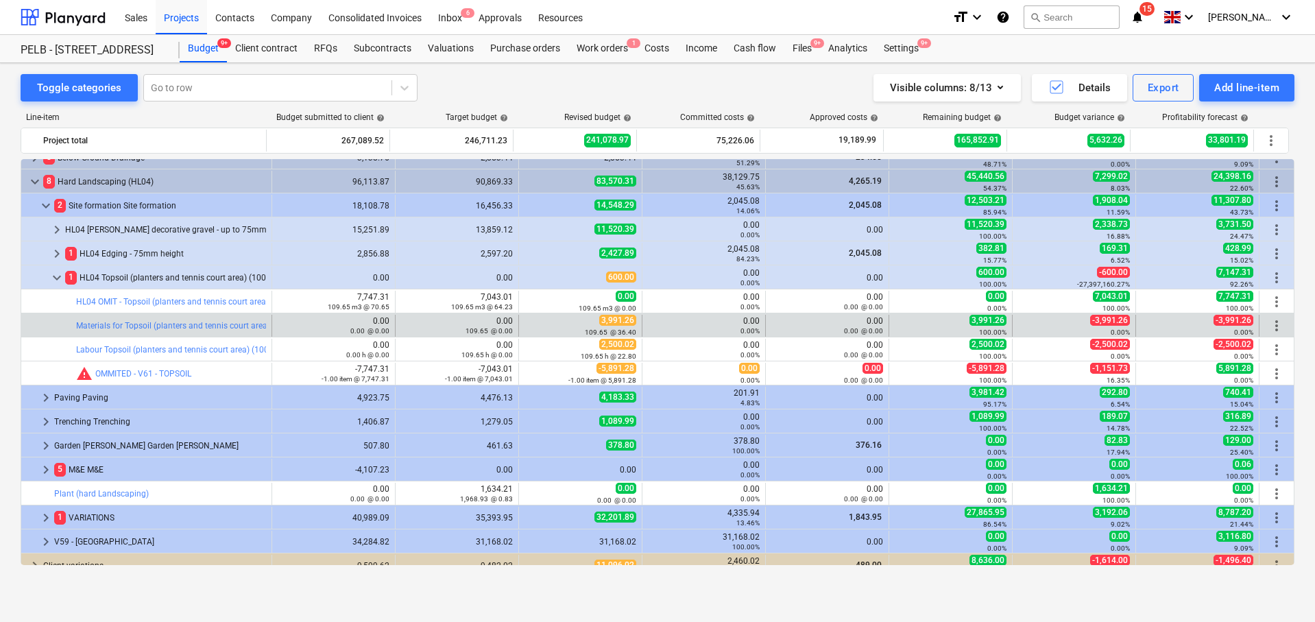
click at [1270, 328] on span "more_vert" at bounding box center [1276, 325] width 16 height 16
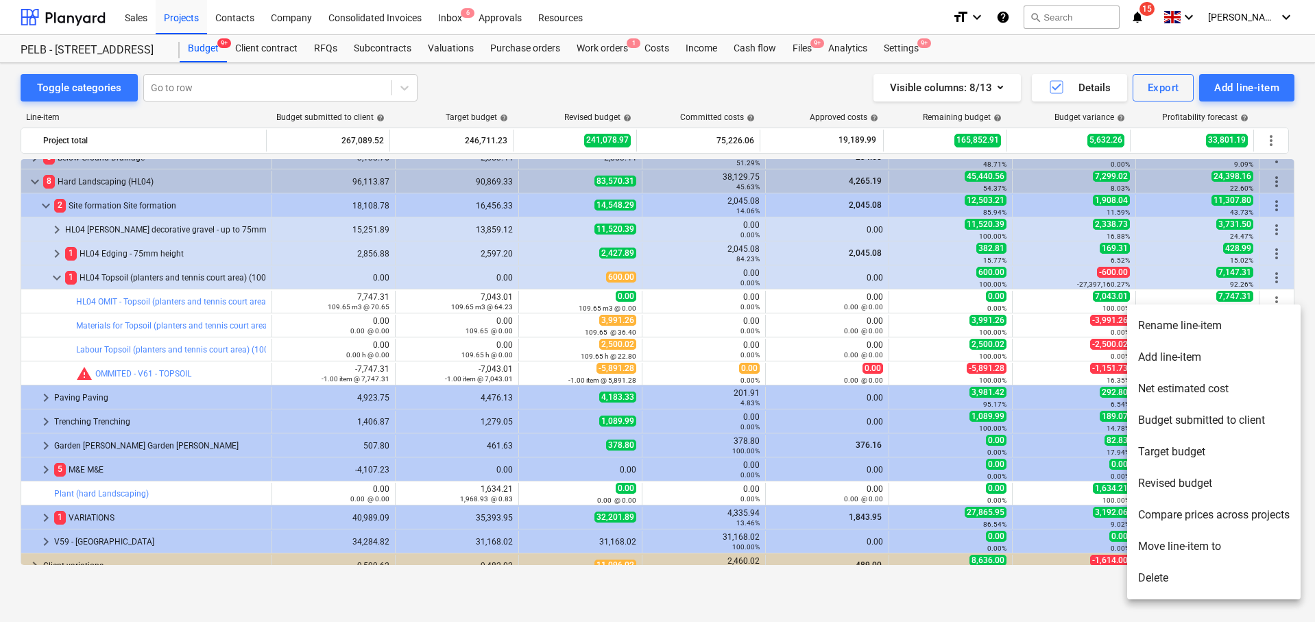
click at [1191, 325] on li "Rename line-item" at bounding box center [1213, 326] width 173 height 32
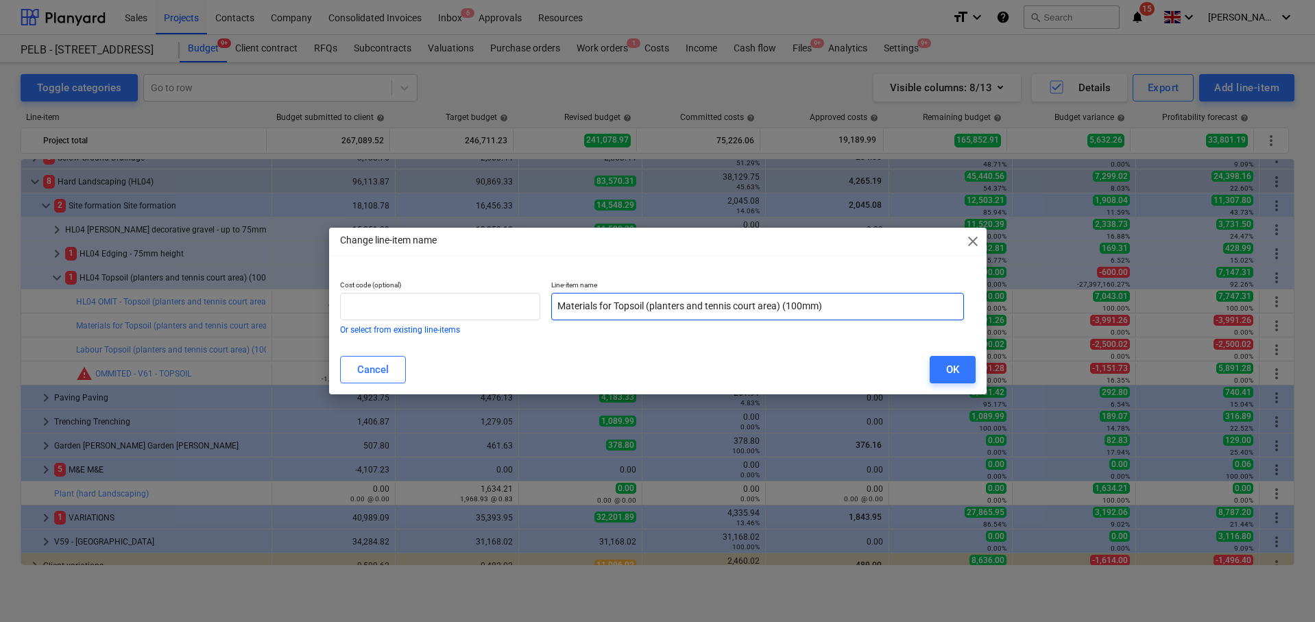
click at [560, 302] on input "Materials for Topsoil (planters and tennis court area) (100mm)" at bounding box center [757, 306] width 413 height 27
type input "OMIT - Materials for Topsoil (planters and tennis court area) (100mm)"
click at [953, 374] on div "OK" at bounding box center [952, 370] width 13 height 18
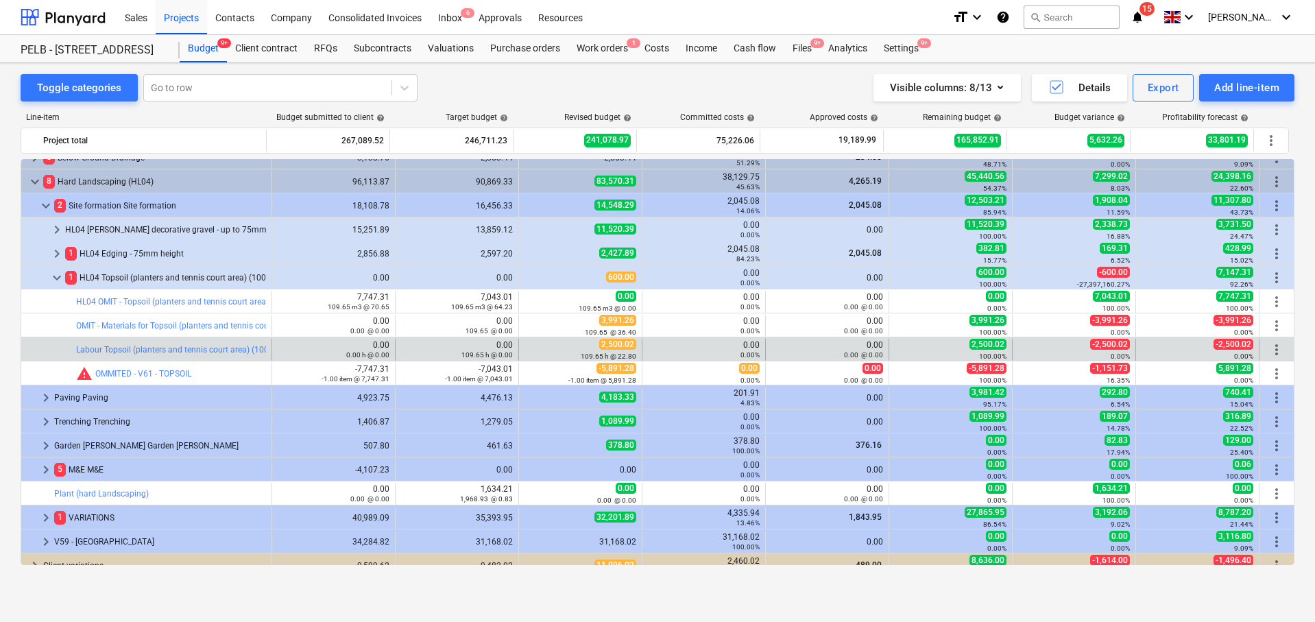
click at [1269, 348] on span "more_vert" at bounding box center [1276, 349] width 16 height 16
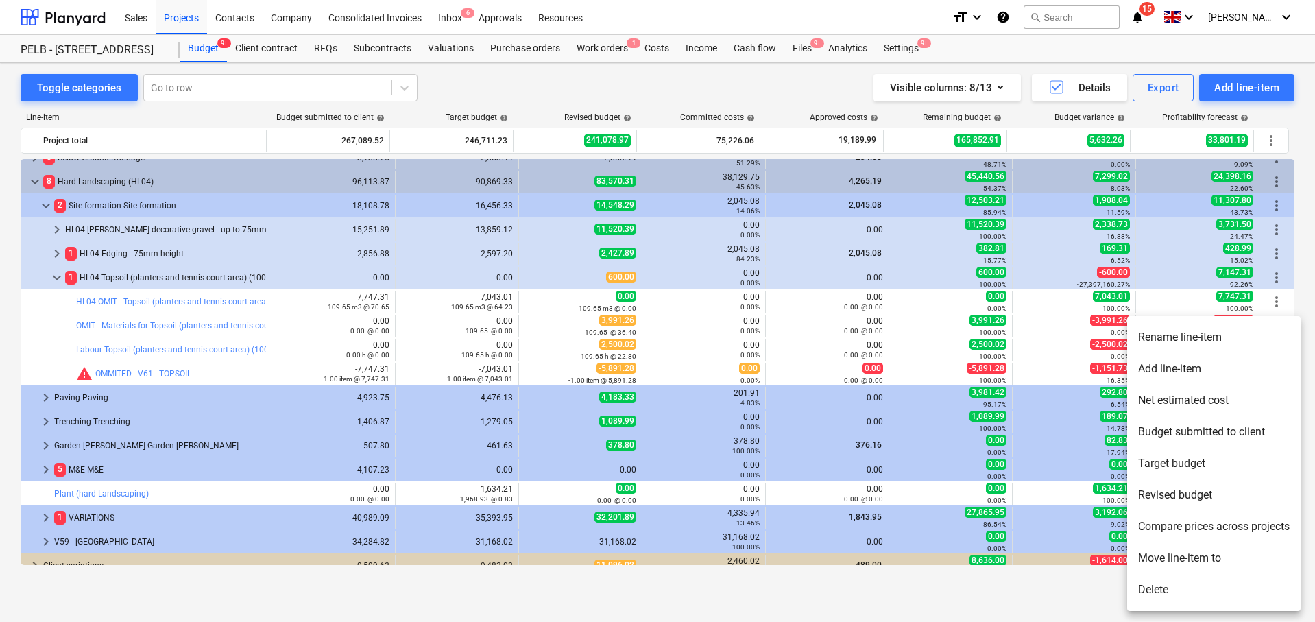
click at [1216, 367] on li "Add line-item" at bounding box center [1213, 369] width 173 height 32
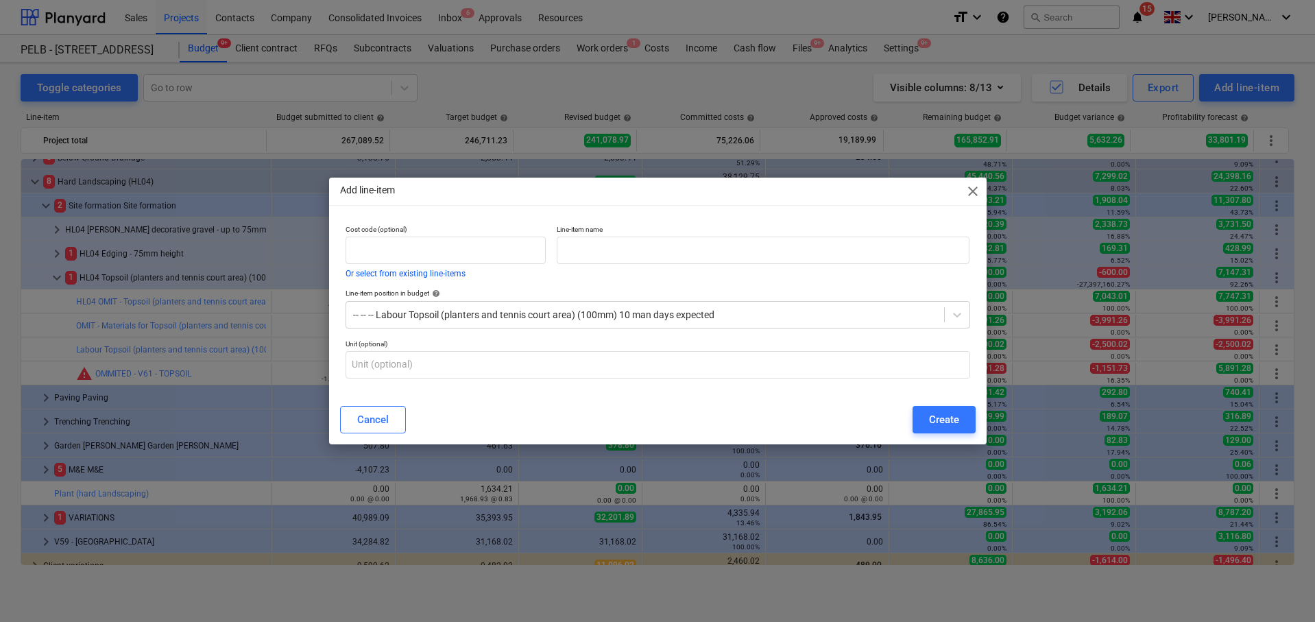
click at [967, 186] on span "close" at bounding box center [972, 191] width 16 height 16
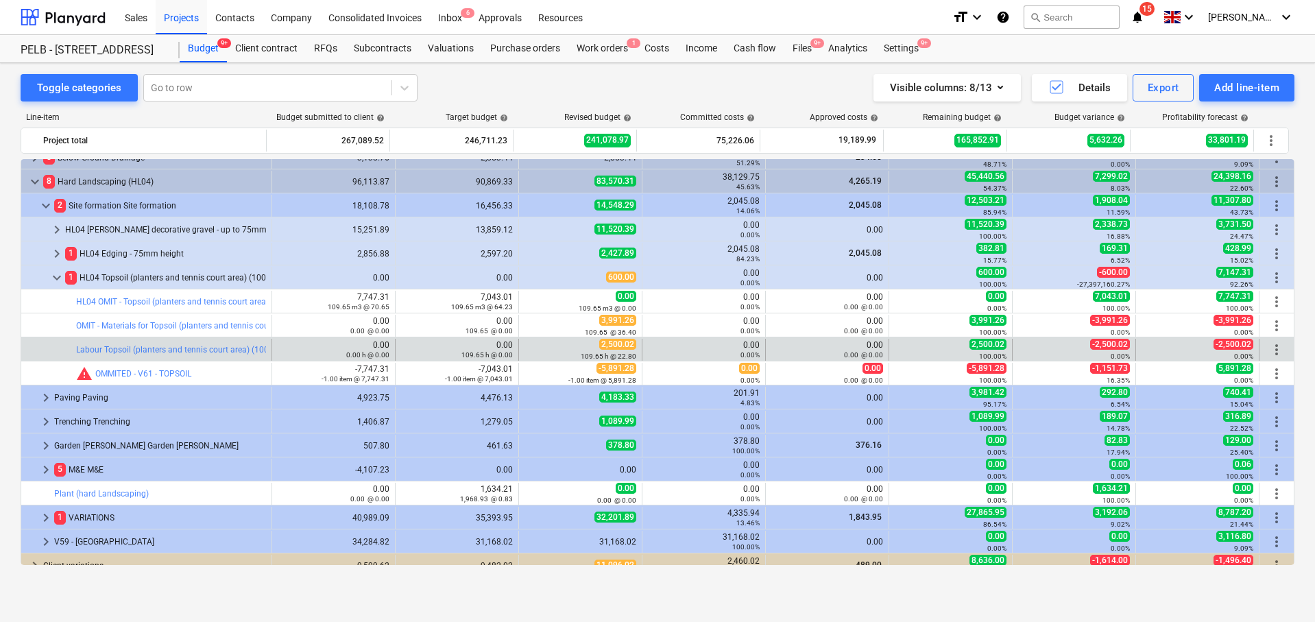
click at [1268, 347] on span "more_vert" at bounding box center [1276, 349] width 16 height 16
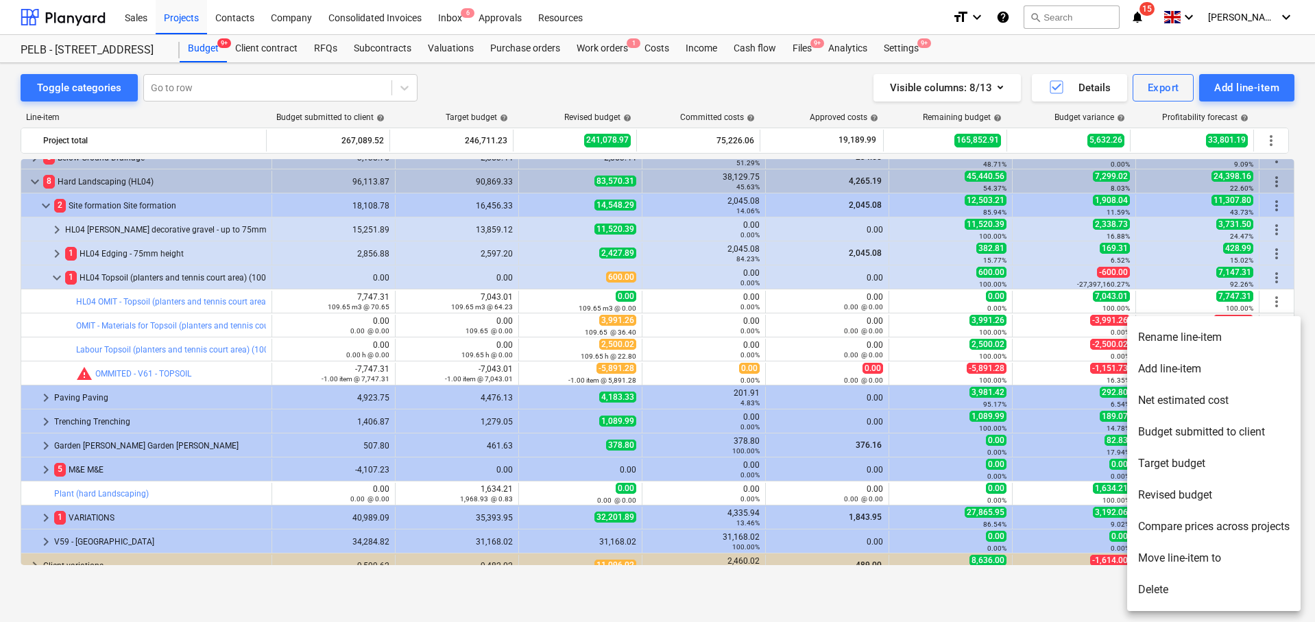
click at [1209, 337] on li "Rename line-item" at bounding box center [1213, 337] width 173 height 32
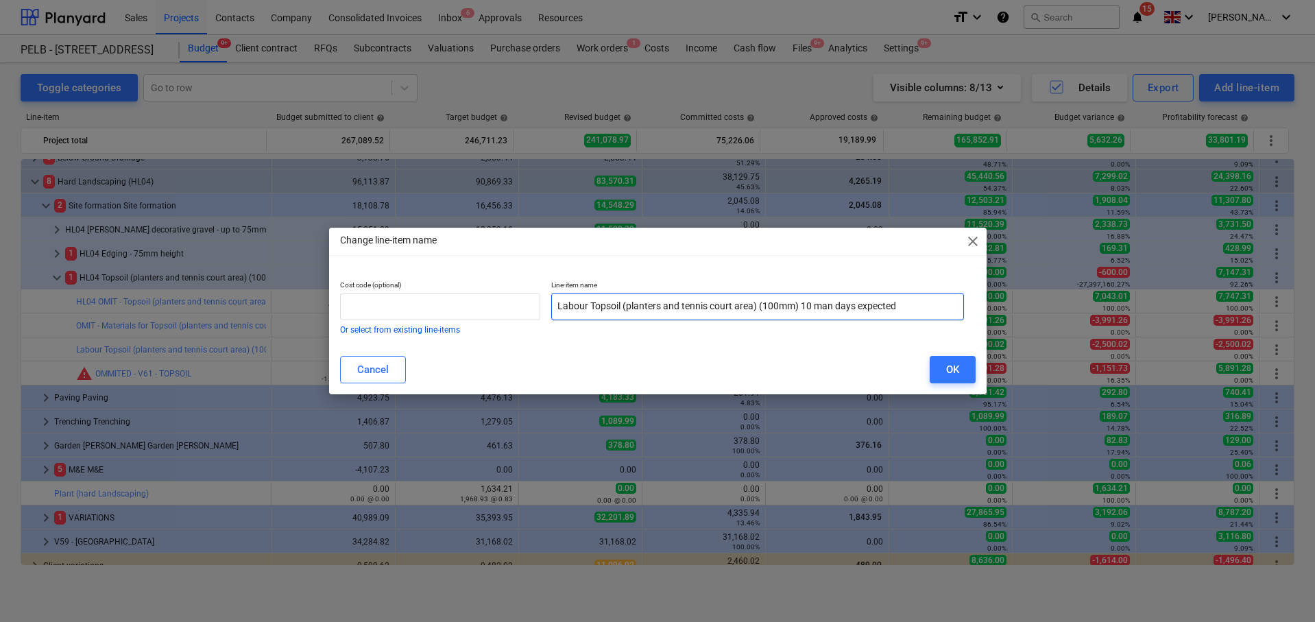
click at [562, 298] on input "Labour Topsoil (planters and tennis court area) (100mm) 10 man days expected" at bounding box center [757, 306] width 413 height 27
type input "OMIT - Labour Topsoil (planters and tennis court area) (100mm) 10 man days expe…"
click at [953, 362] on div "OK" at bounding box center [952, 370] width 13 height 18
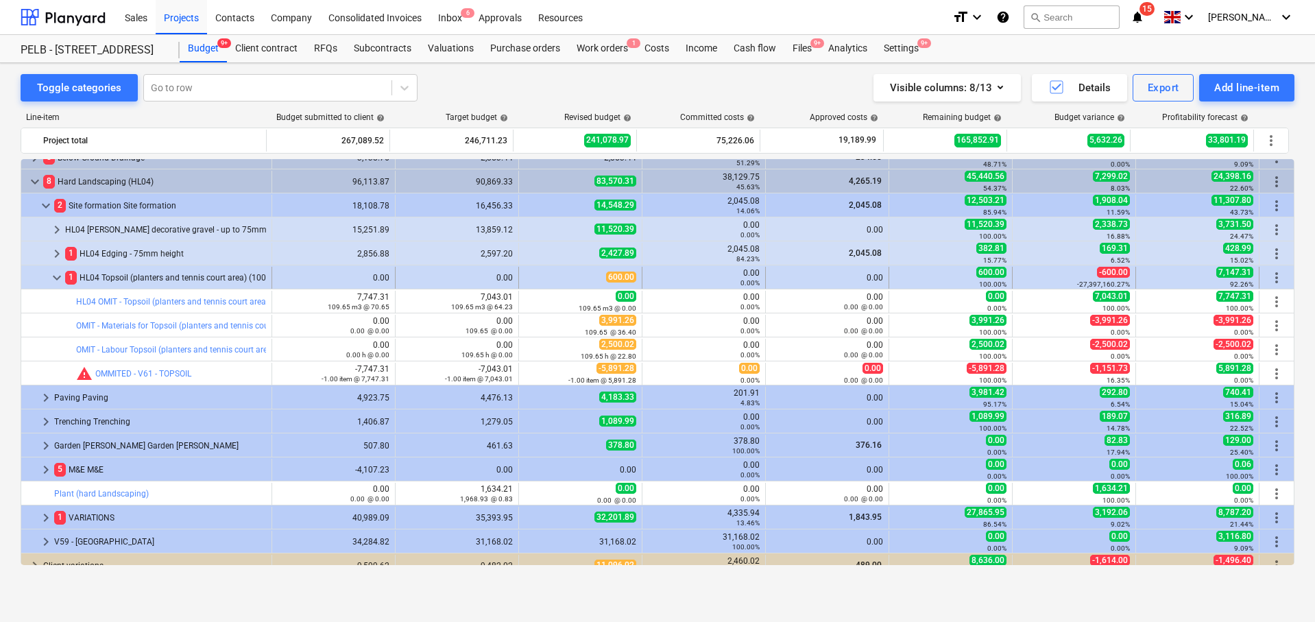
click at [1275, 272] on span "more_vert" at bounding box center [1276, 277] width 16 height 16
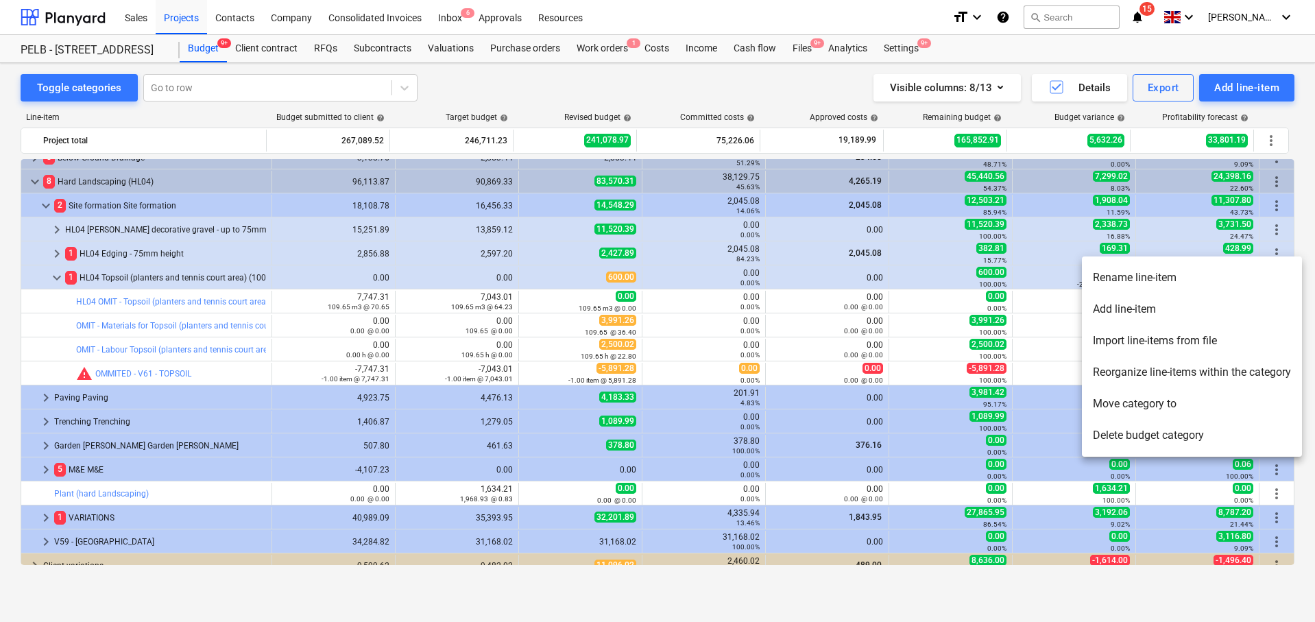
click at [1194, 281] on li "Rename line-item" at bounding box center [1192, 278] width 220 height 32
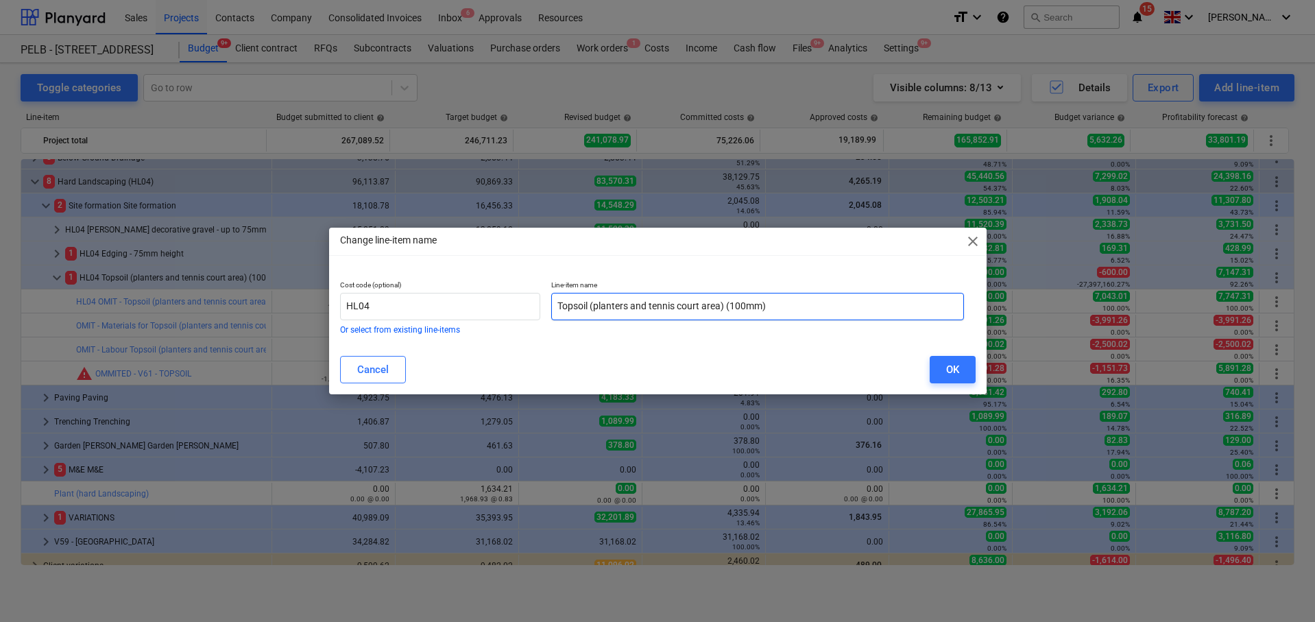
click at [554, 305] on input "Topsoil (planters and tennis court area) (100mm)" at bounding box center [757, 306] width 413 height 27
type input "OMITTED - Topsoil (planters and tennis court area) (100mm)"
click at [938, 368] on button "OK" at bounding box center [952, 369] width 46 height 27
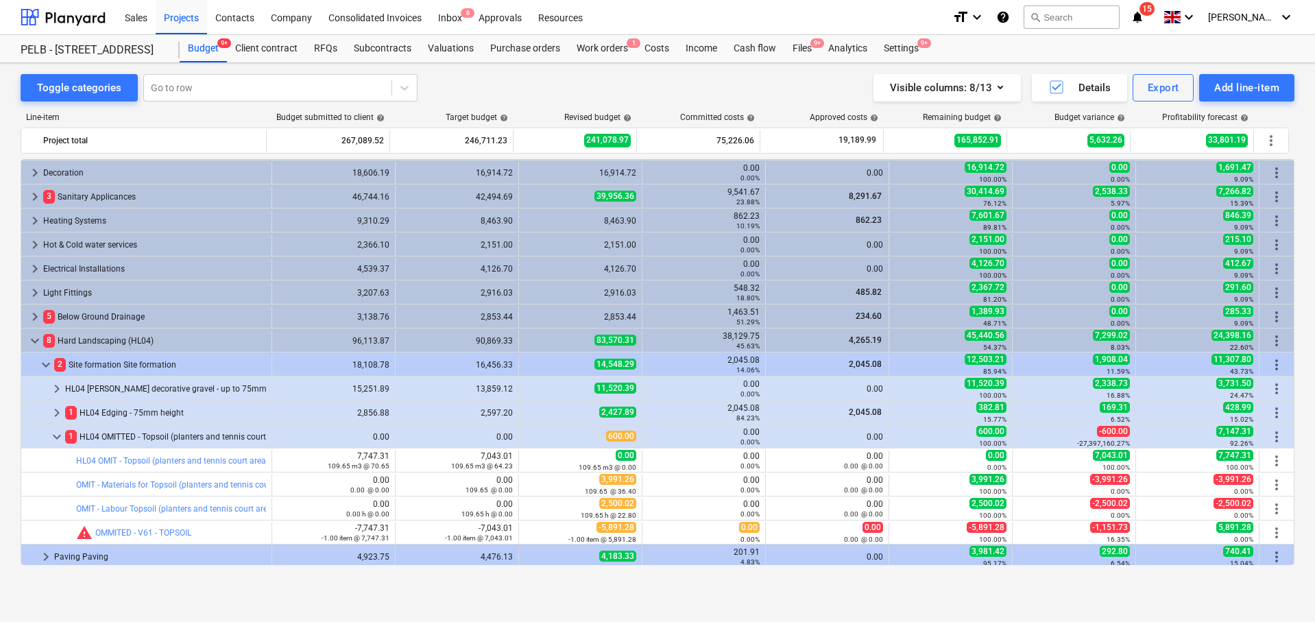
scroll to position [585, 0]
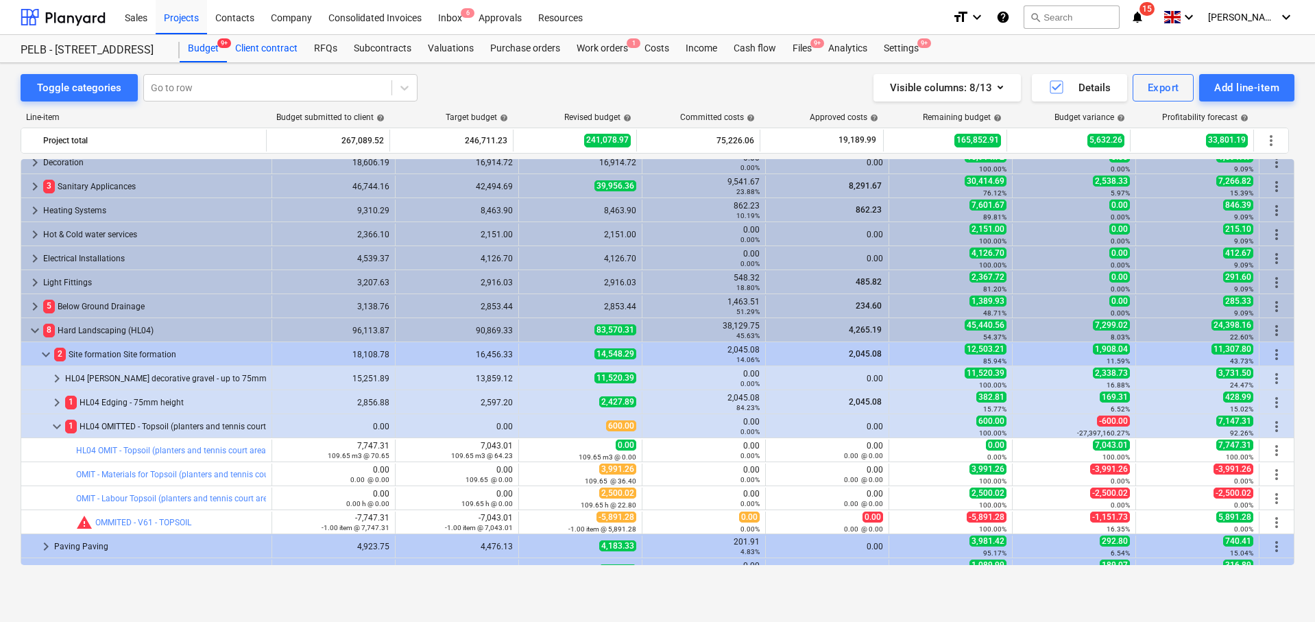
click at [268, 53] on div "Client contract" at bounding box center [266, 48] width 79 height 27
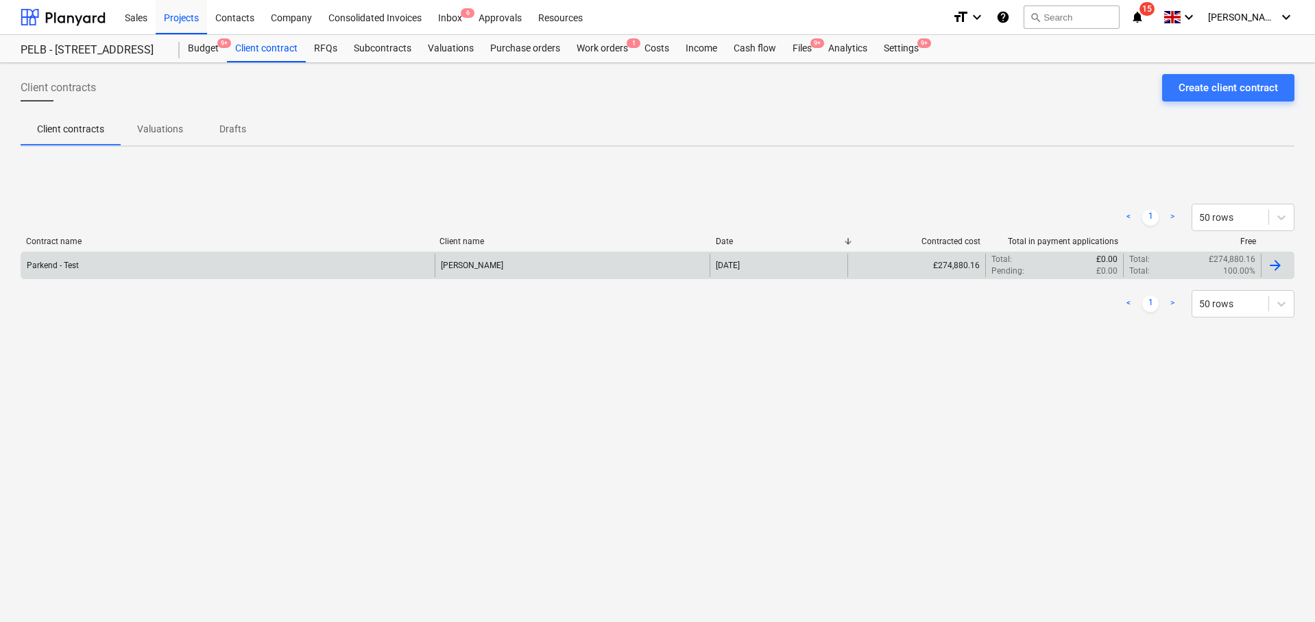
click at [195, 260] on div "Parkend - Test" at bounding box center [227, 265] width 413 height 23
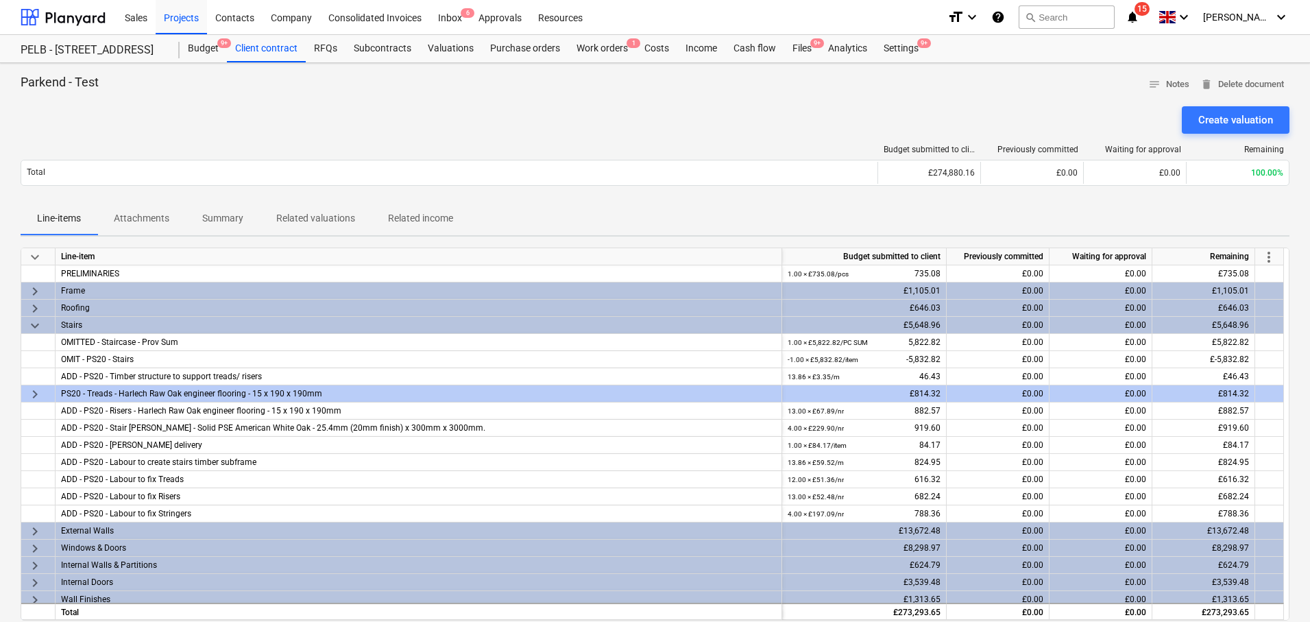
click at [1266, 255] on span "more_vert" at bounding box center [1268, 257] width 16 height 16
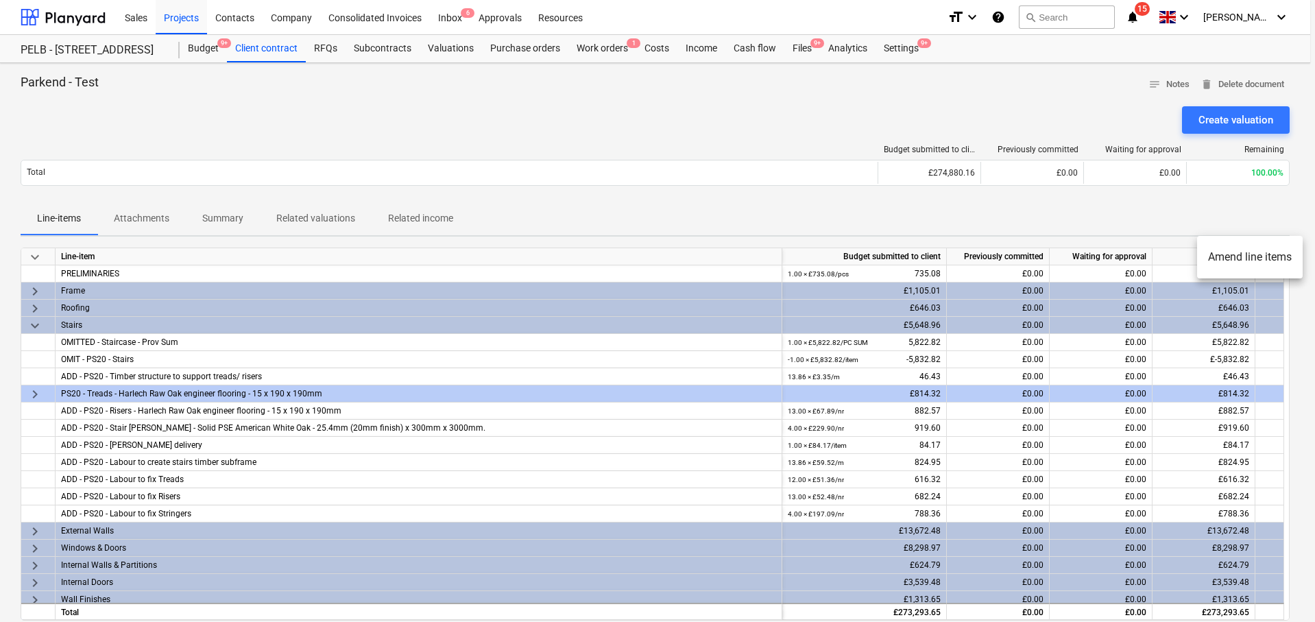
click at [1257, 258] on li "Amend line items" at bounding box center [1250, 257] width 106 height 32
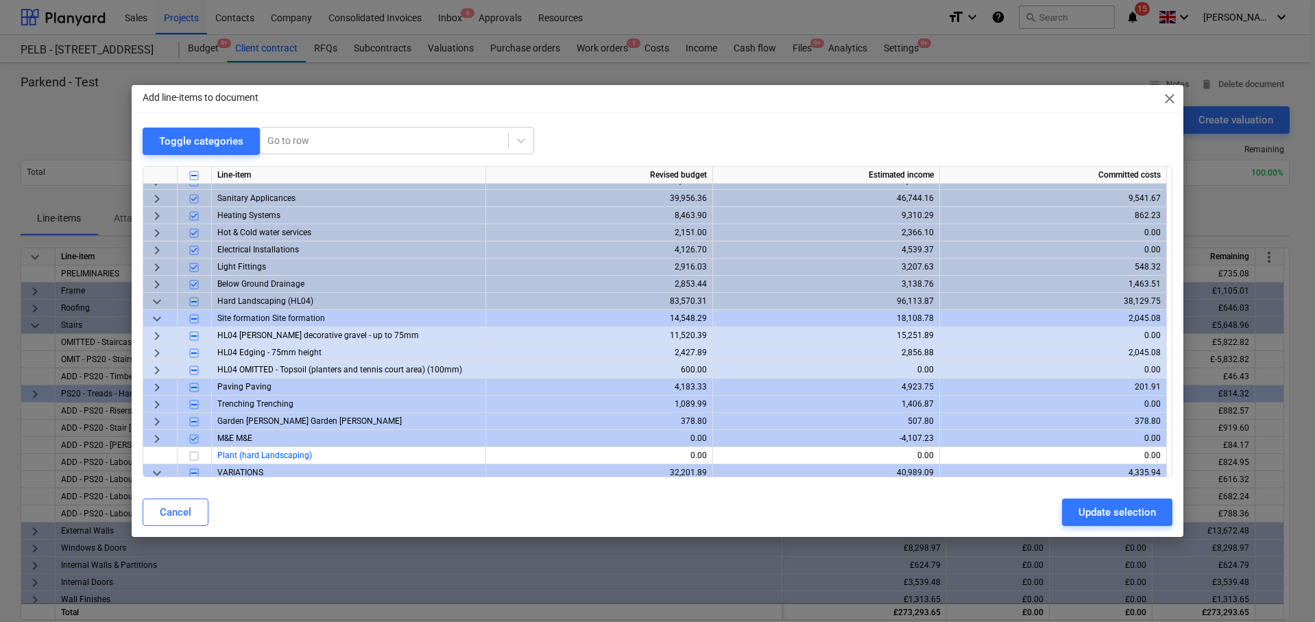
scroll to position [286, 0]
click at [160, 367] on span "keyboard_arrow_right" at bounding box center [157, 369] width 16 height 16
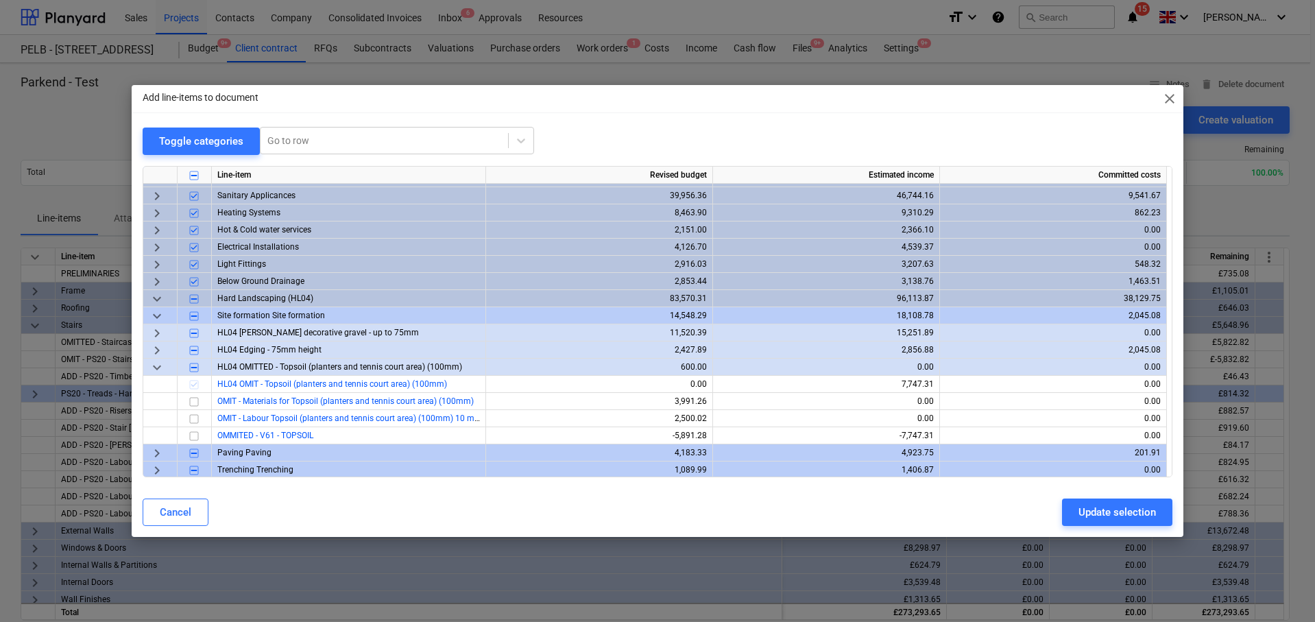
scroll to position [291, 0]
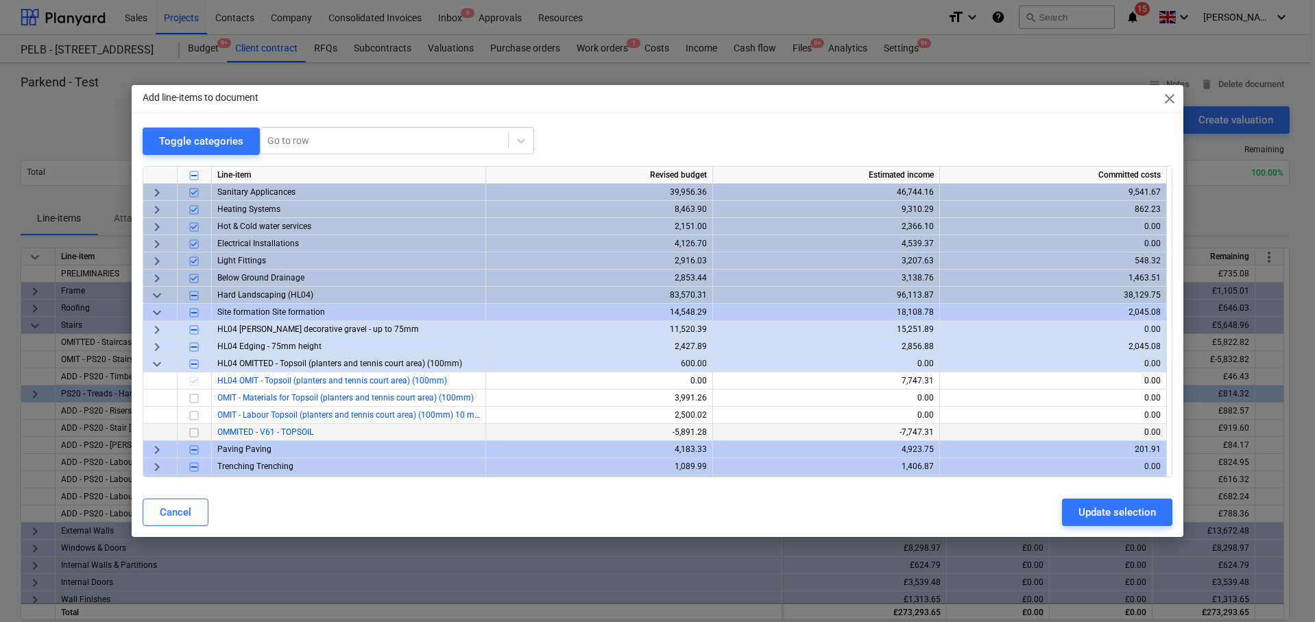
click at [197, 433] on input "checkbox" at bounding box center [194, 432] width 16 height 16
click at [1115, 511] on div "Update selection" at bounding box center [1116, 512] width 77 height 18
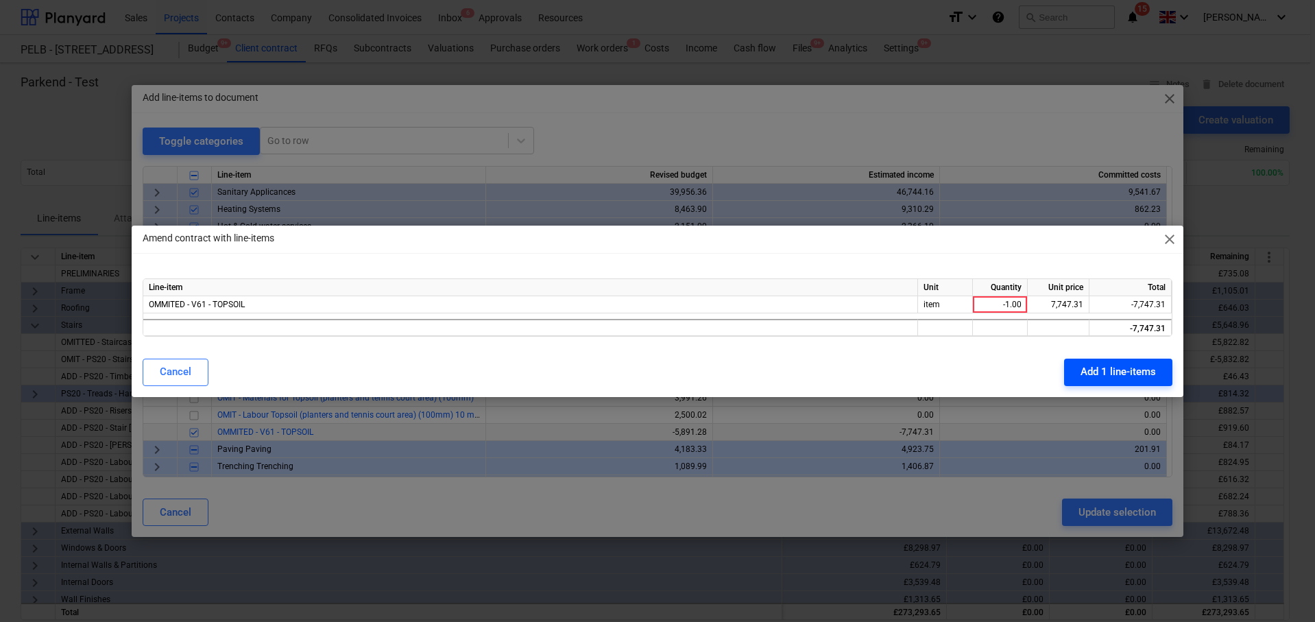
click at [1119, 369] on div "Add 1 line-items" at bounding box center [1117, 372] width 75 height 18
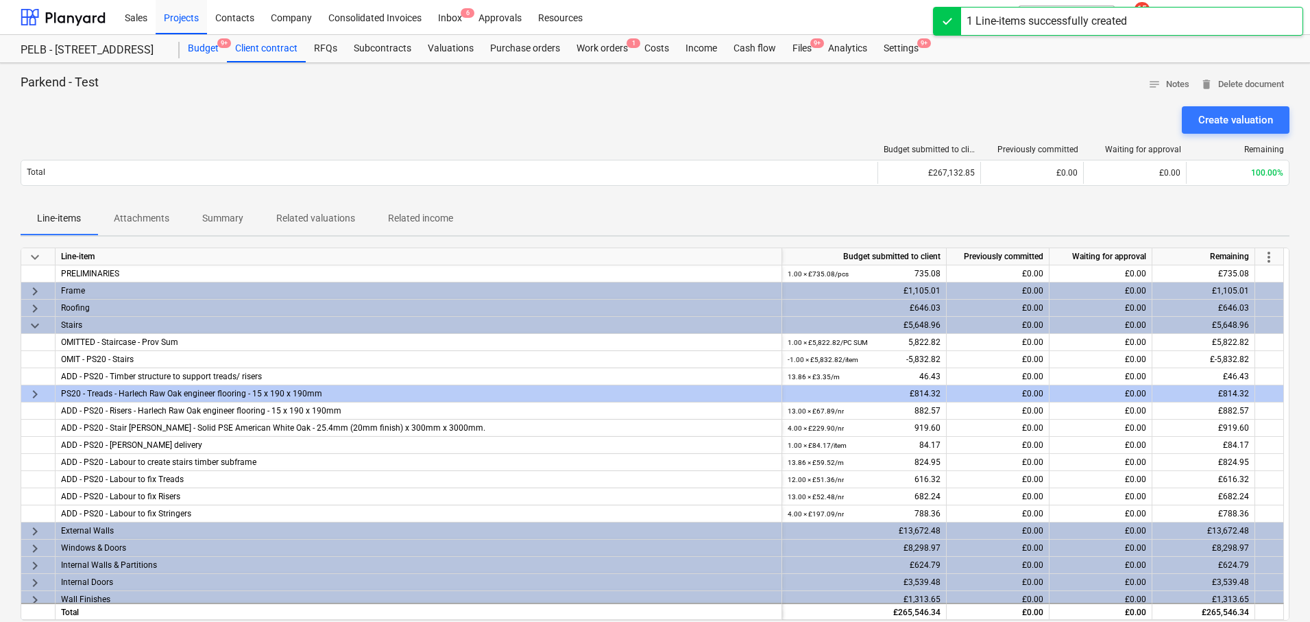
click at [207, 37] on div "Budget 9+" at bounding box center [203, 48] width 47 height 27
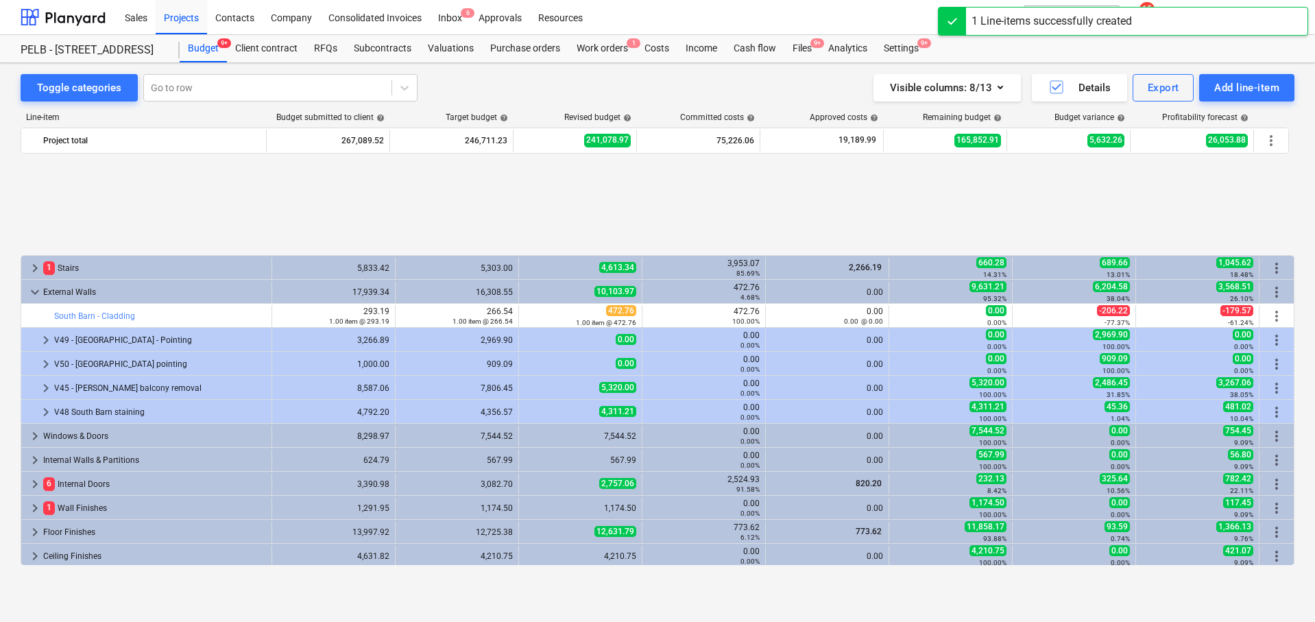
scroll to position [585, 0]
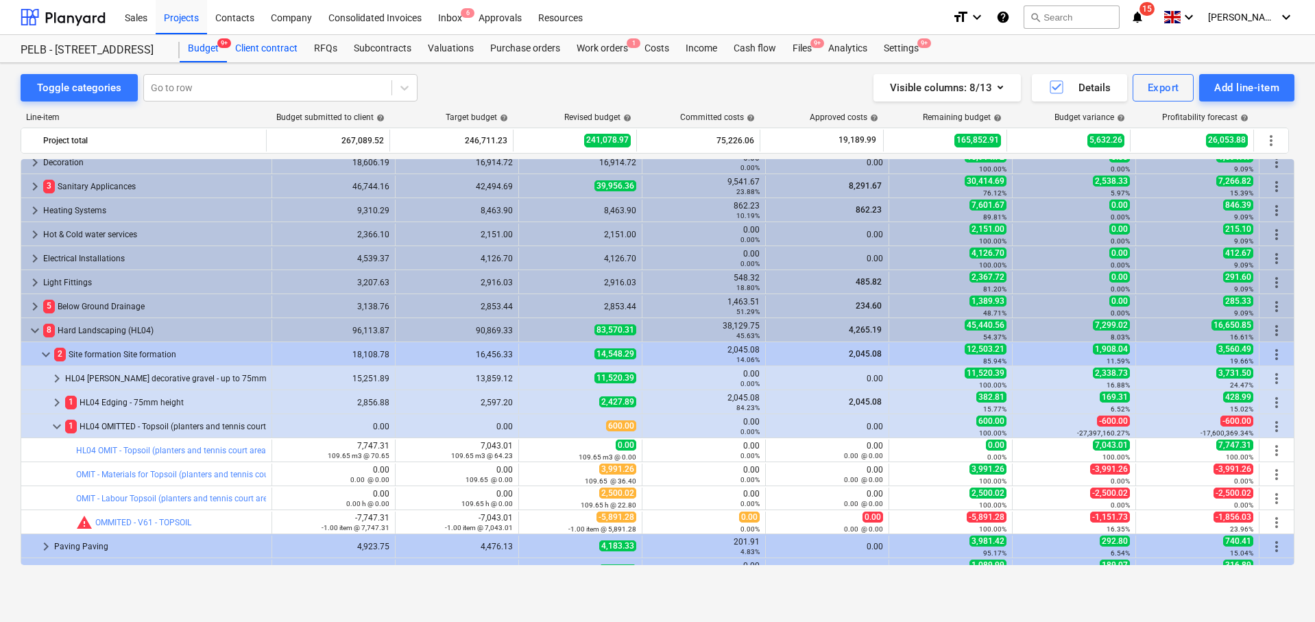
click at [247, 51] on div "Client contract" at bounding box center [266, 48] width 79 height 27
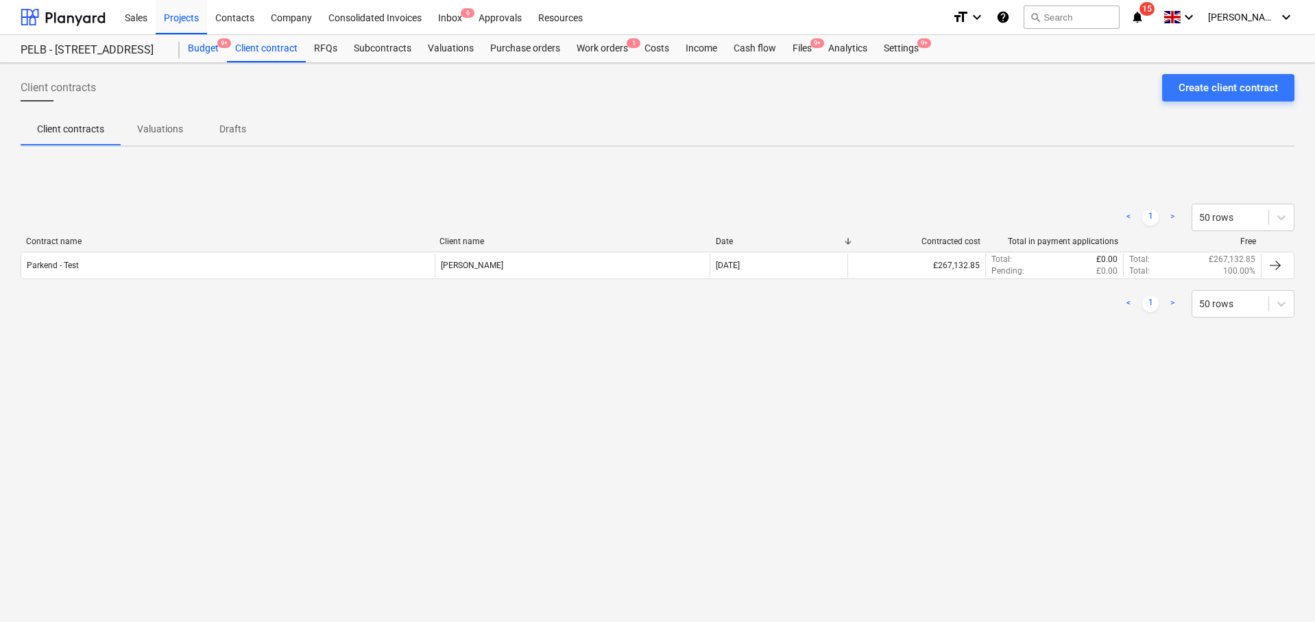
click at [198, 51] on div "Budget 9+" at bounding box center [203, 48] width 47 height 27
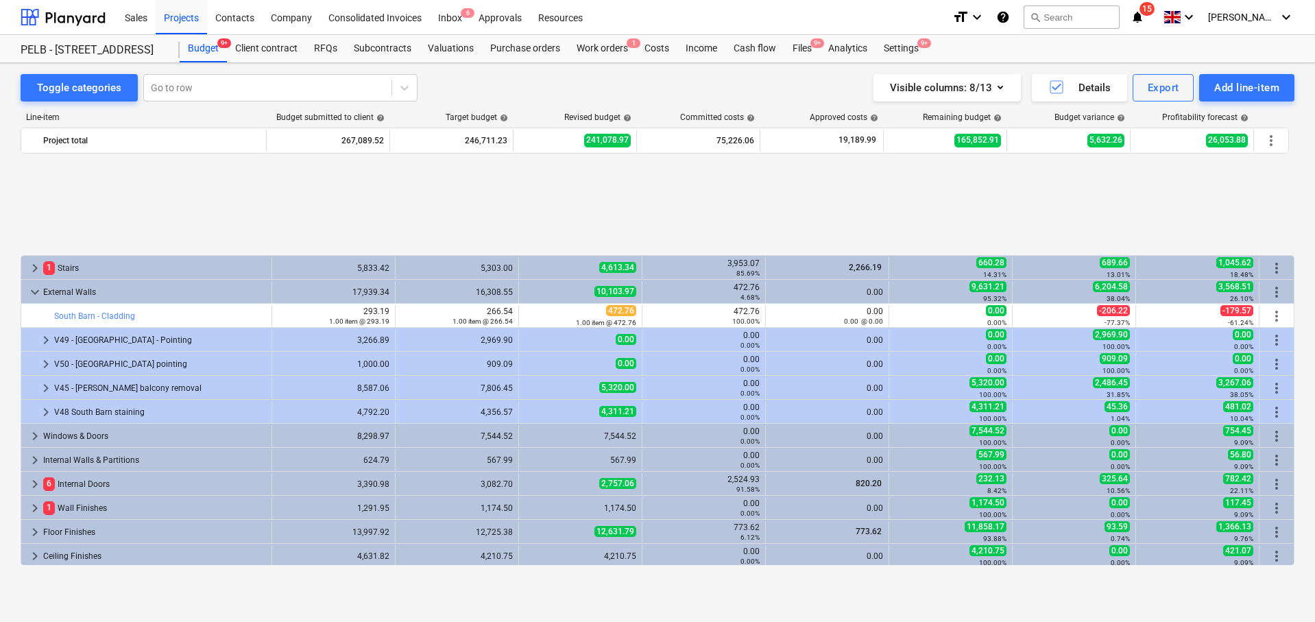
scroll to position [585, 0]
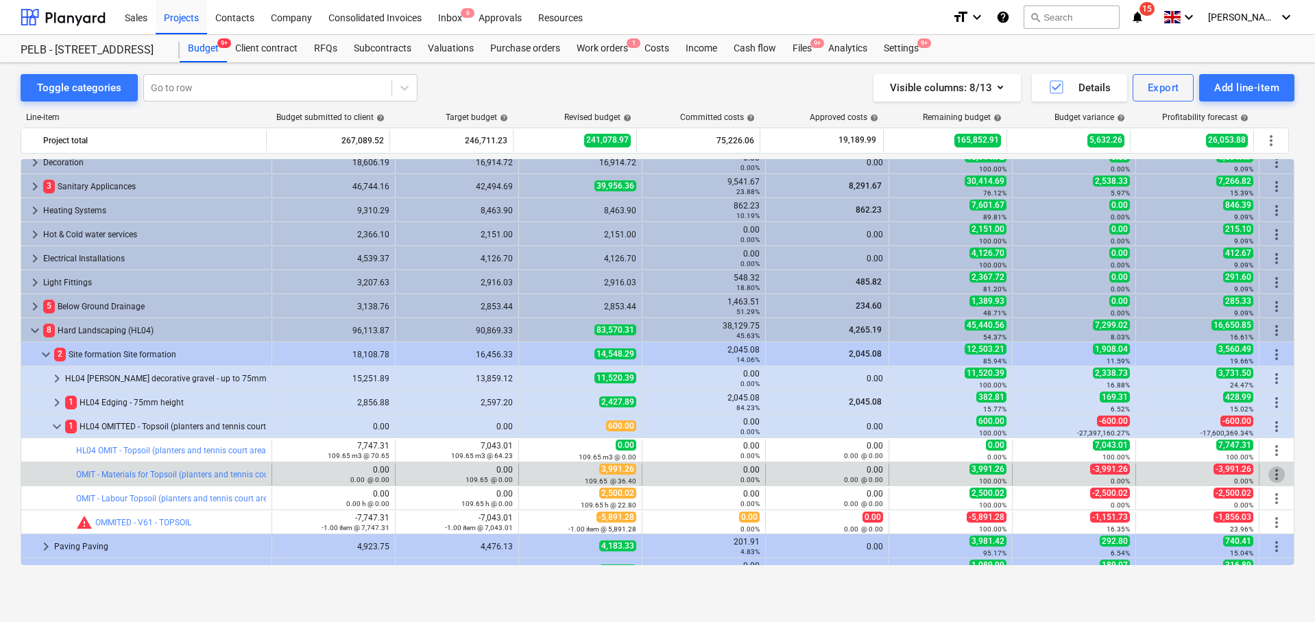
click at [1273, 474] on span "more_vert" at bounding box center [1276, 474] width 16 height 16
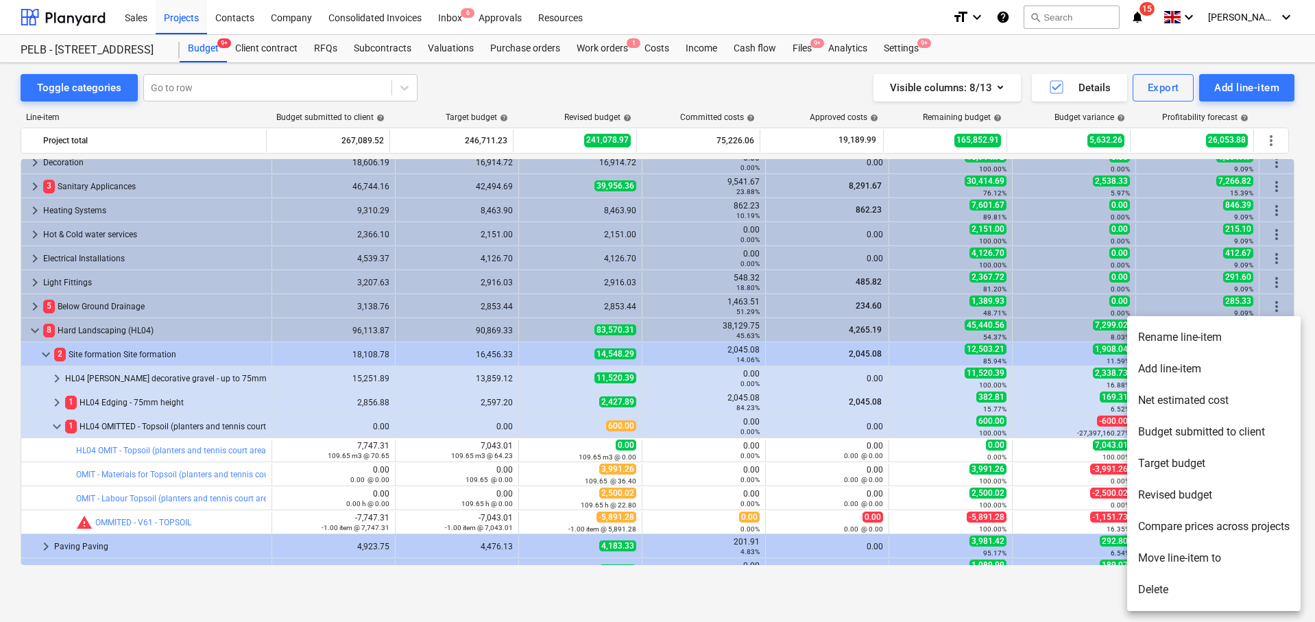
click at [1230, 584] on li "Delete" at bounding box center [1213, 590] width 173 height 32
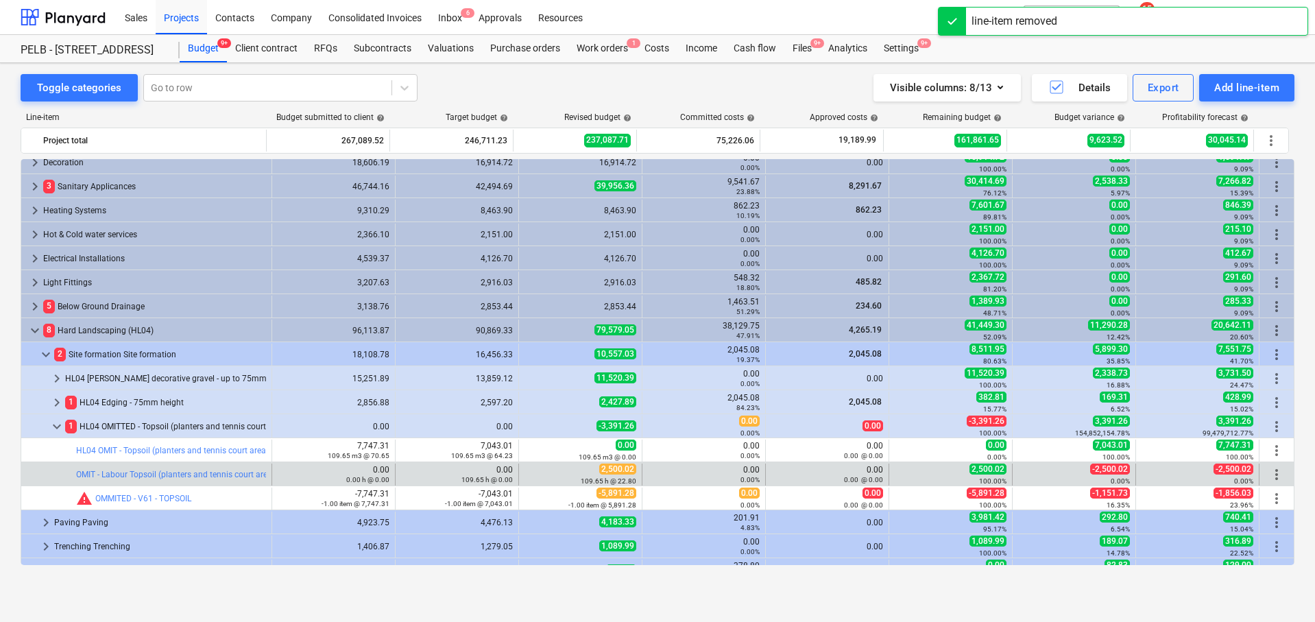
click at [1271, 473] on span "more_vert" at bounding box center [1276, 474] width 16 height 16
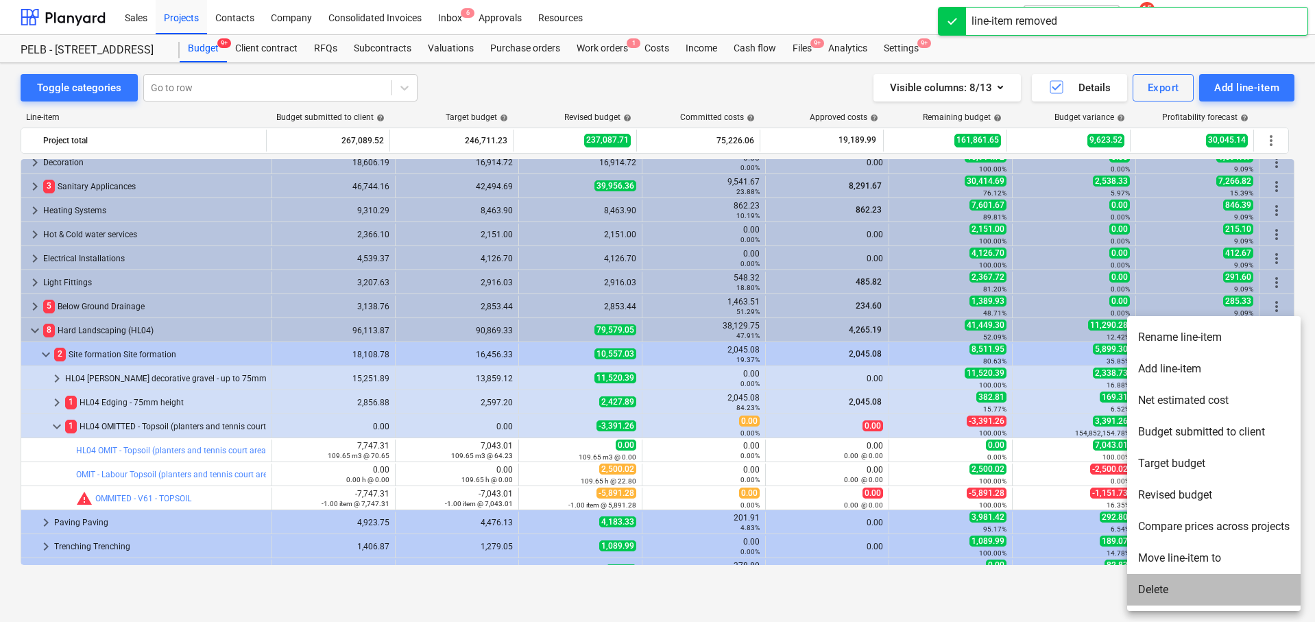
click at [1222, 585] on li "Delete" at bounding box center [1213, 590] width 173 height 32
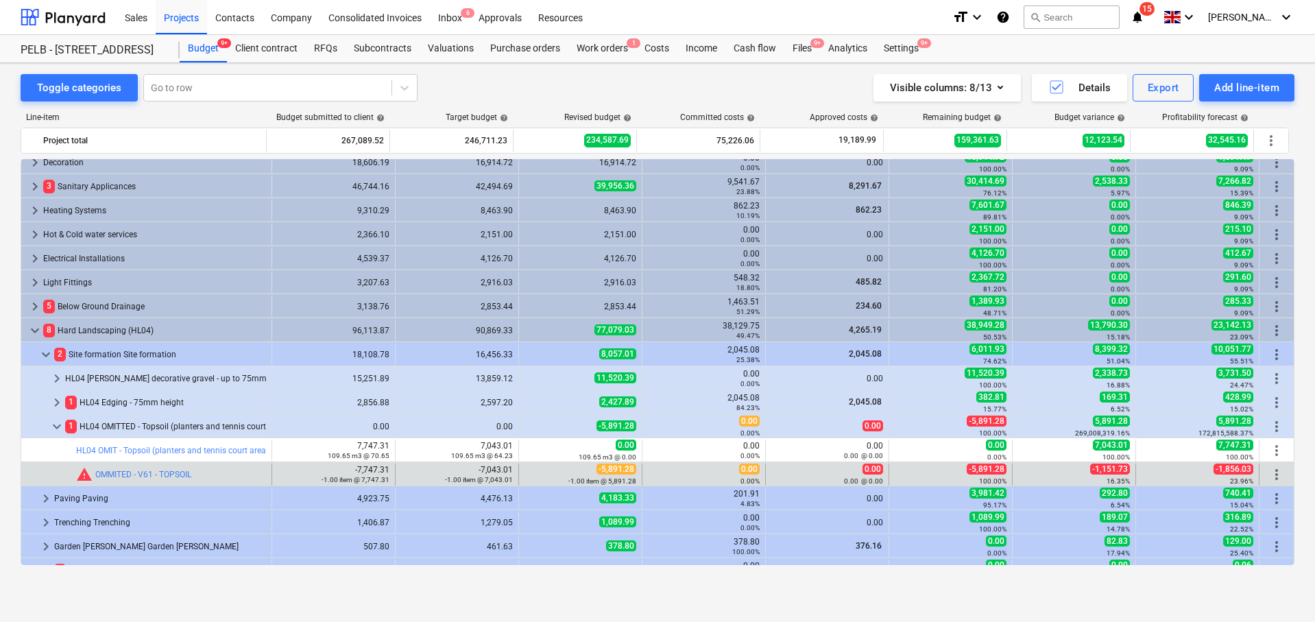
click at [1057, 473] on div "-1,151.73 16.35%" at bounding box center [1074, 473] width 112 height 21
click at [527, 472] on span "edit" at bounding box center [532, 474] width 11 height 11
type textarea "x"
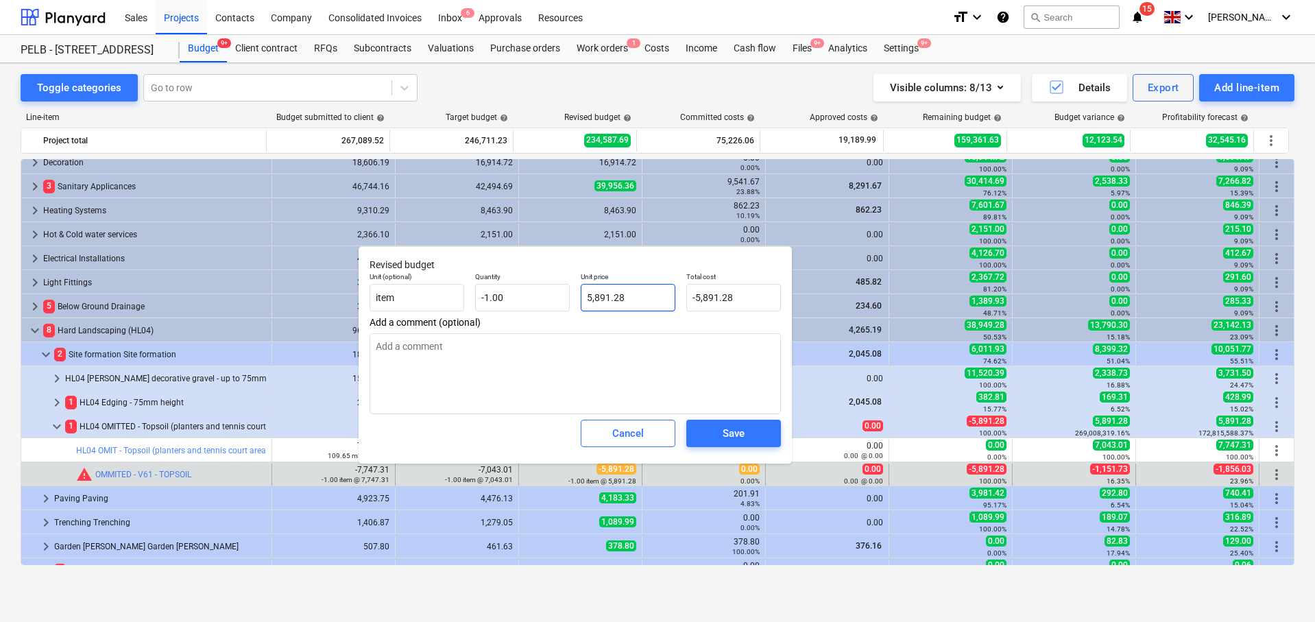
type input "5891.28"
drag, startPoint x: 639, startPoint y: 300, endPoint x: 561, endPoint y: 297, distance: 78.2
click at [561, 296] on div "Unit (optional) item Quantity -1.00 Unit price 5891.28 Total cost -5,891.28" at bounding box center [575, 292] width 422 height 50
type textarea "x"
type input "7"
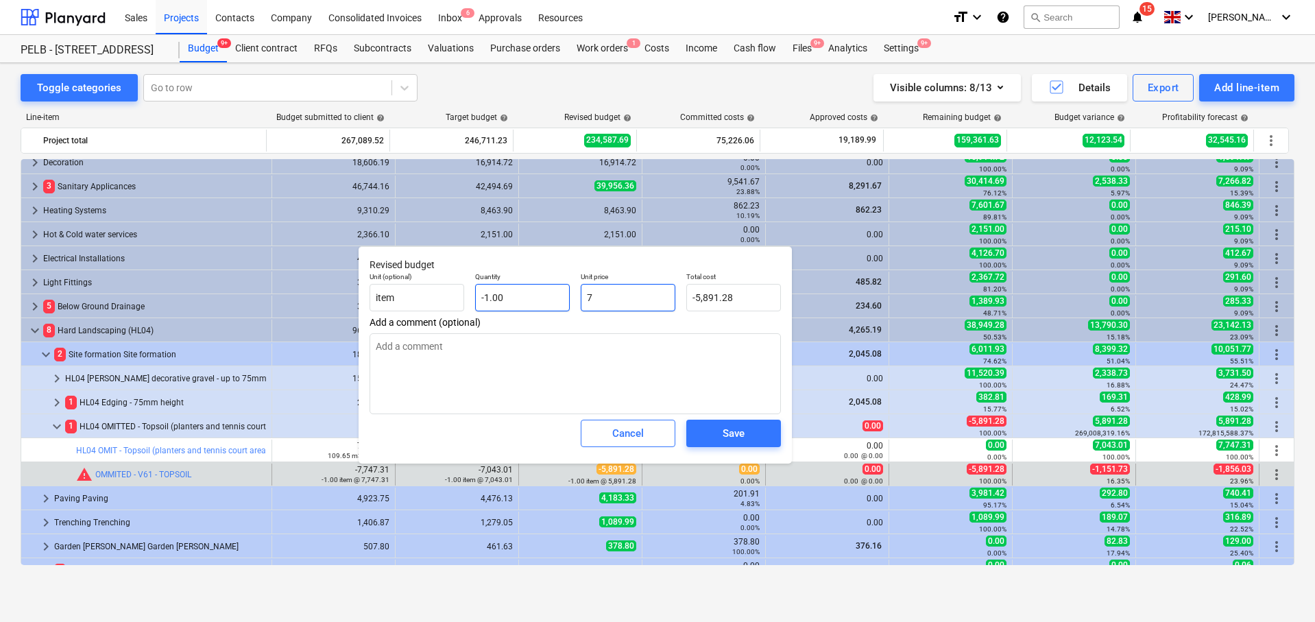
type input "-7.00"
type textarea "x"
type input "70"
type input "-70.00"
type textarea "x"
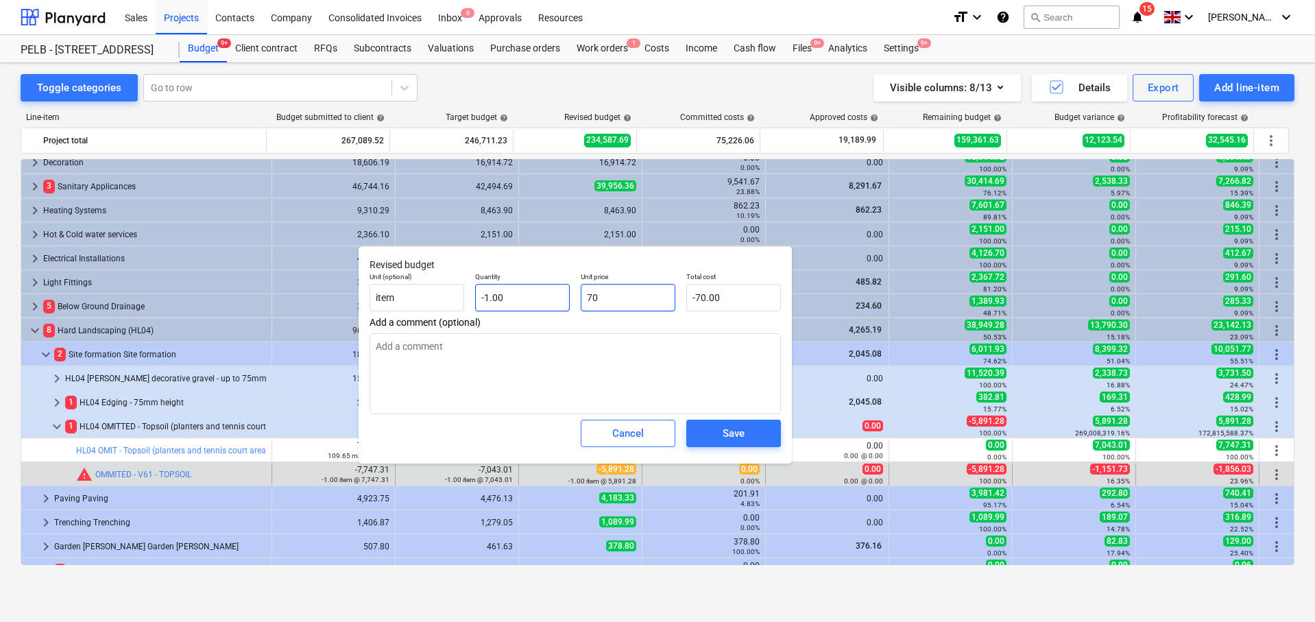
type input "704"
type input "-704.00"
type input "7043"
type textarea "x"
type input "-7,043.00"
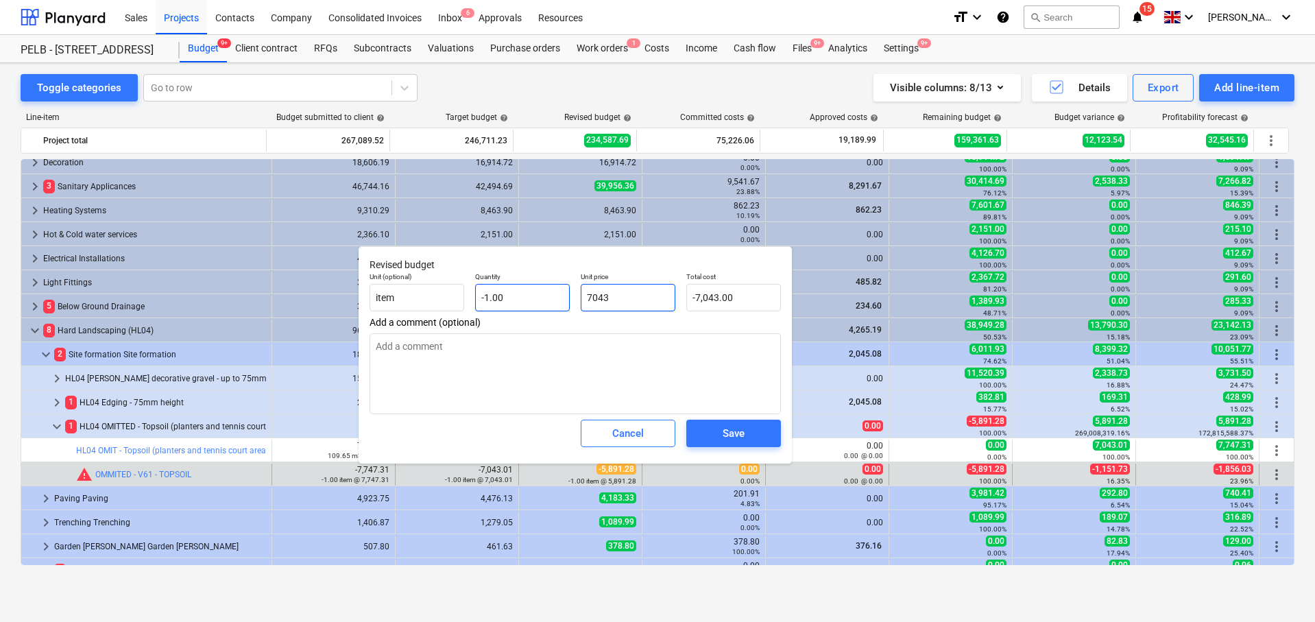
type textarea "x"
type input "7043."
type textarea "x"
type input "7043.0"
type textarea "x"
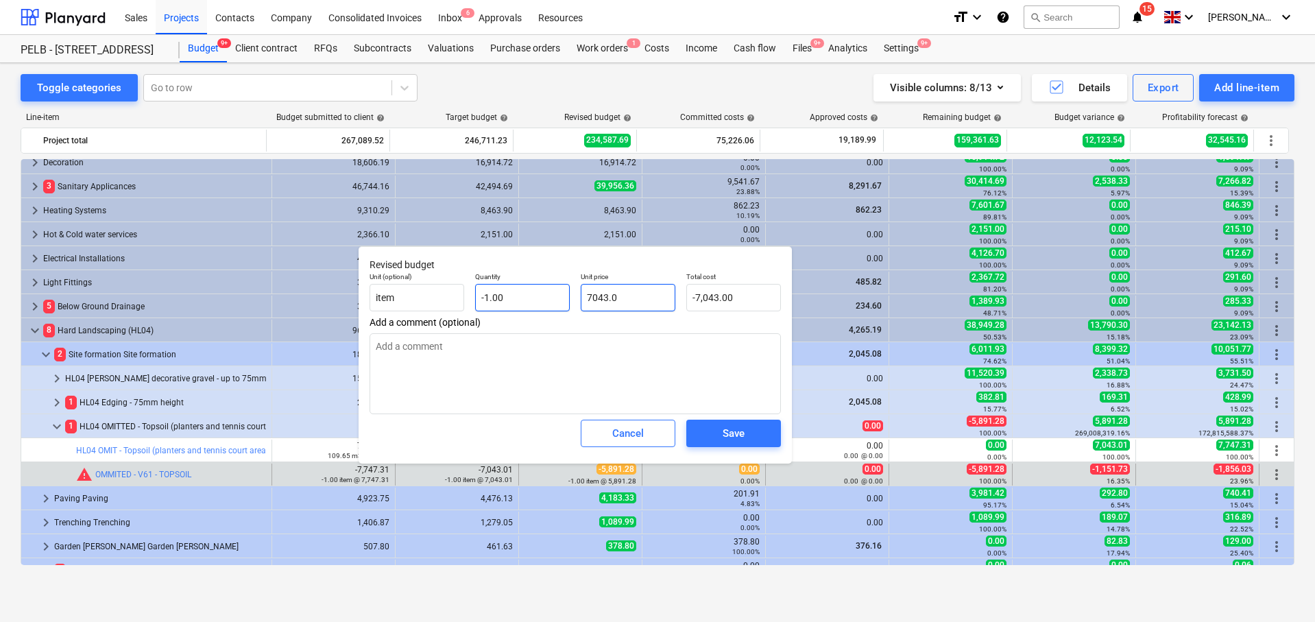
type input "7043.01"
type input "-7,043.01"
type input "7043.01"
type textarea "x"
type input "7,043.01"
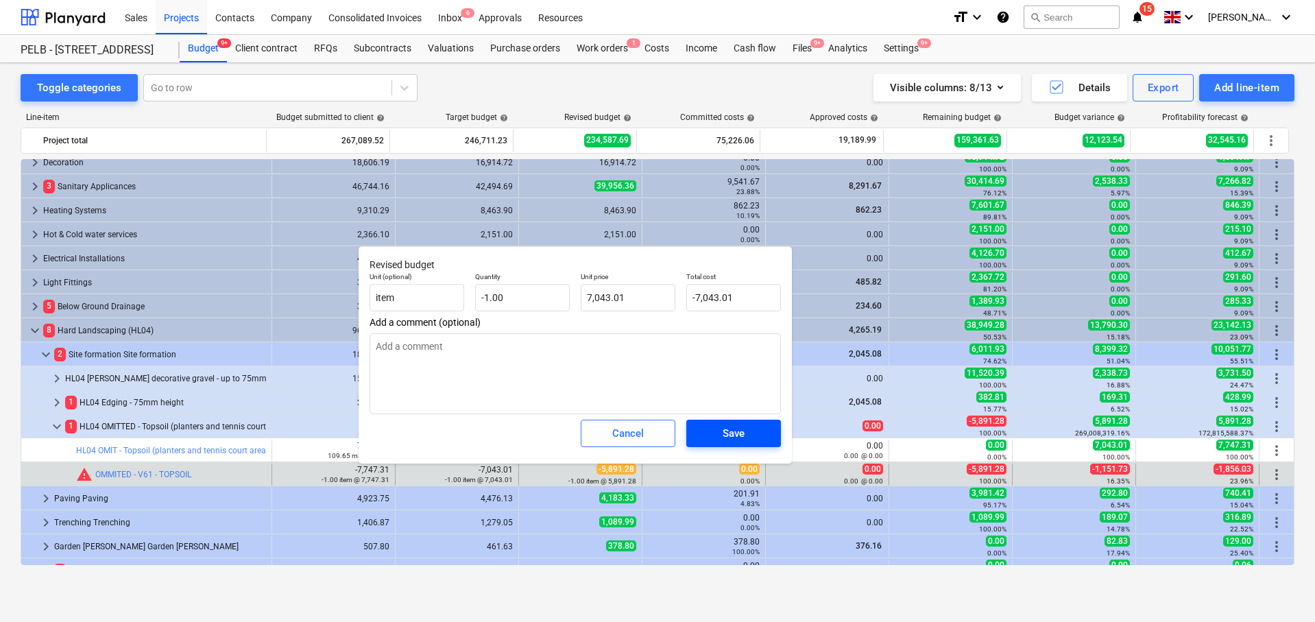
click at [740, 438] on div "Save" at bounding box center [733, 433] width 22 height 18
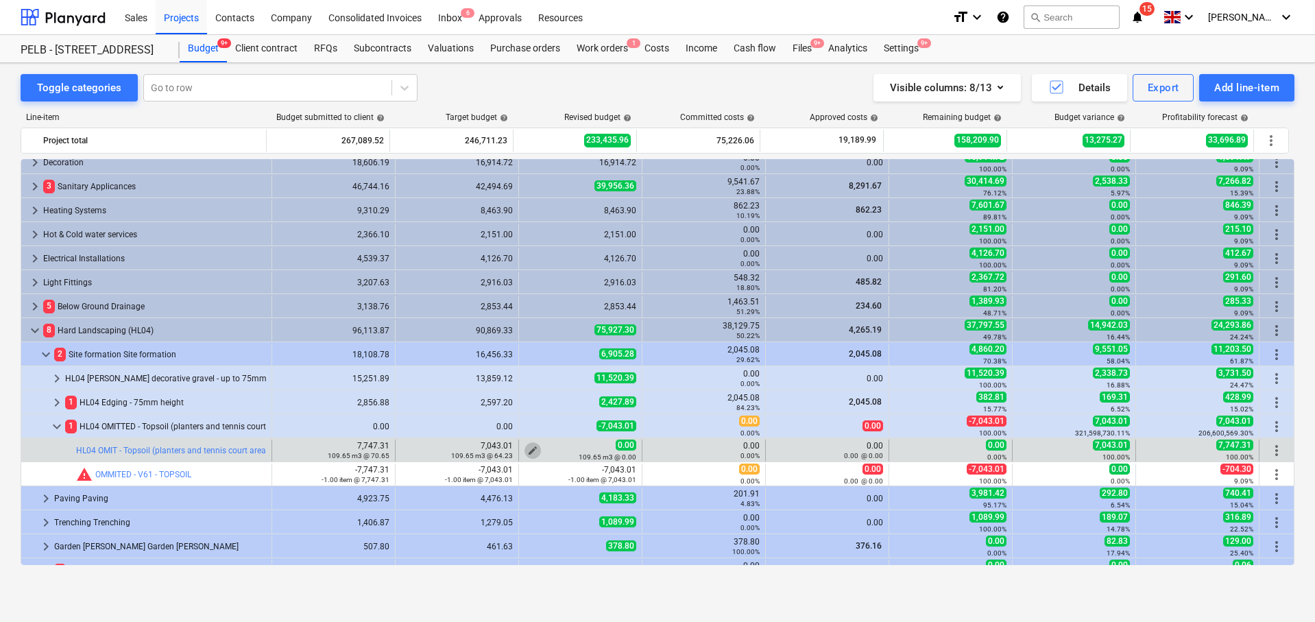
click at [530, 445] on span "edit" at bounding box center [532, 450] width 11 height 11
type textarea "x"
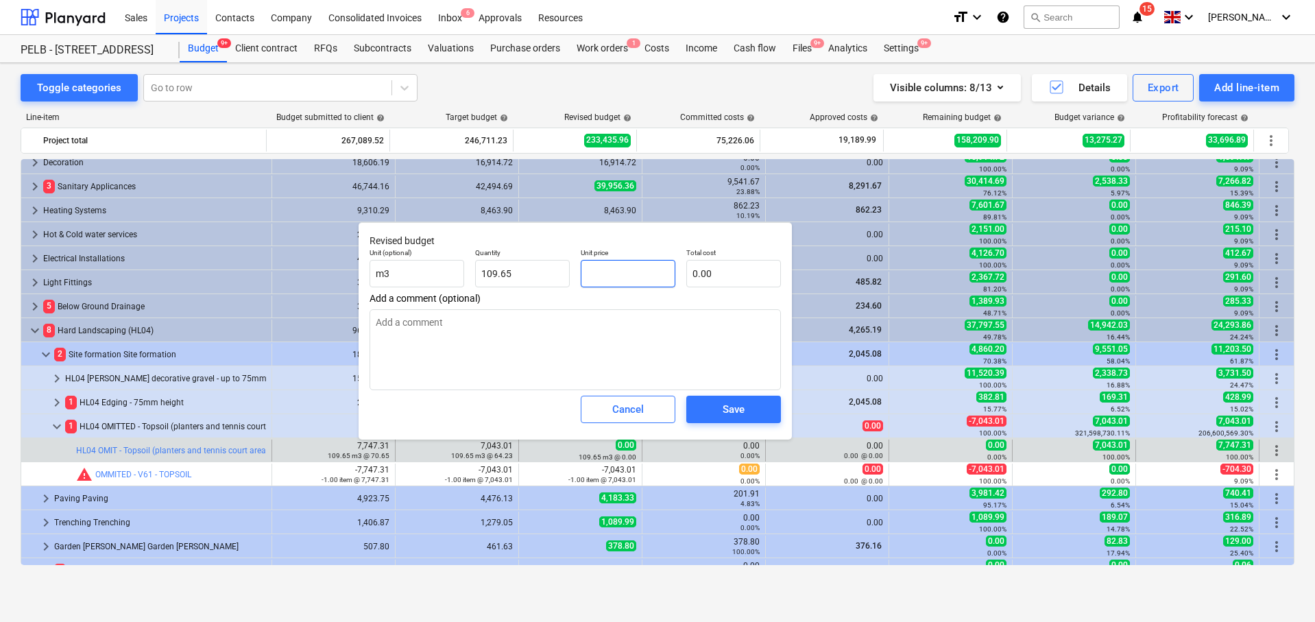
click at [626, 274] on input "text" at bounding box center [628, 273] width 95 height 27
type textarea "x"
type input "109.653"
type input "0.00"
click at [557, 279] on input "109.653" at bounding box center [522, 273] width 95 height 27
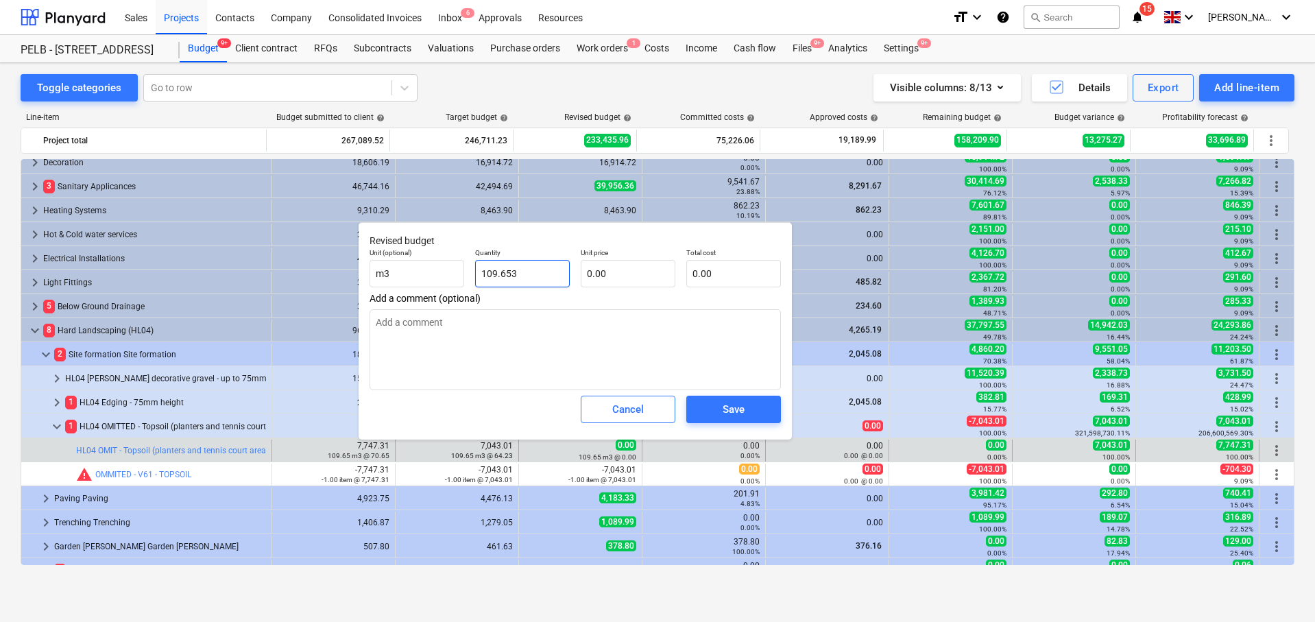
type textarea "x"
type input "109.65"
type textarea "x"
type input "109.6"
type textarea "x"
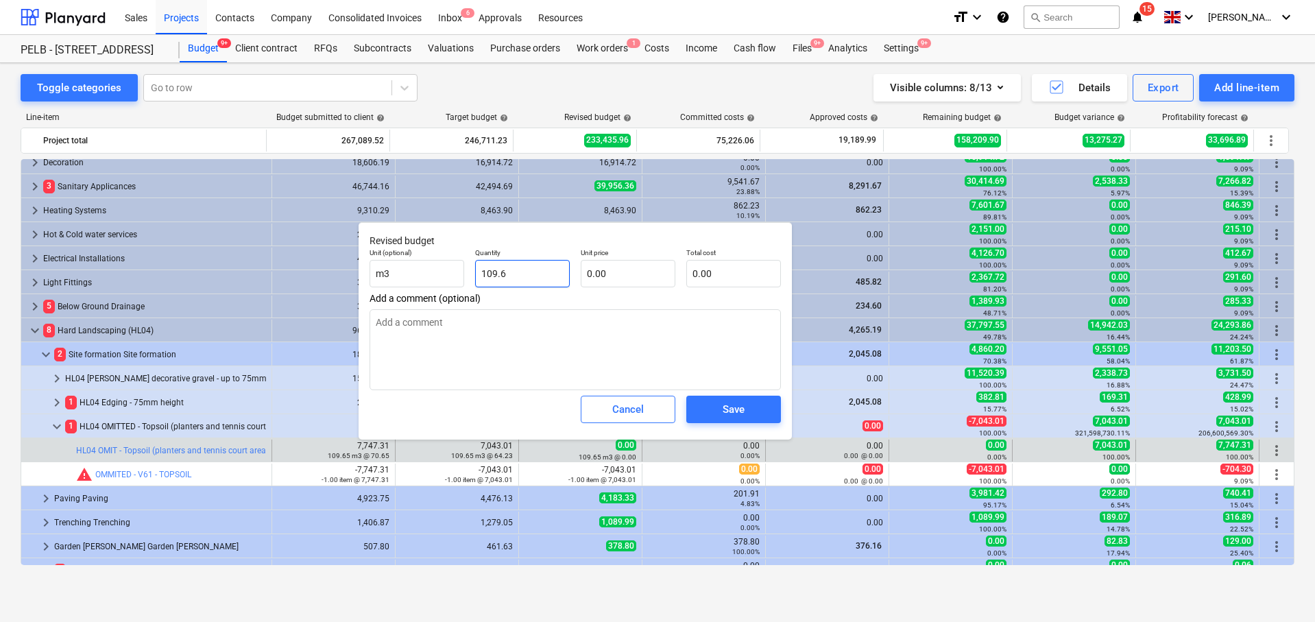
type input "109."
type textarea "x"
type input "109"
type textarea "x"
type input "10"
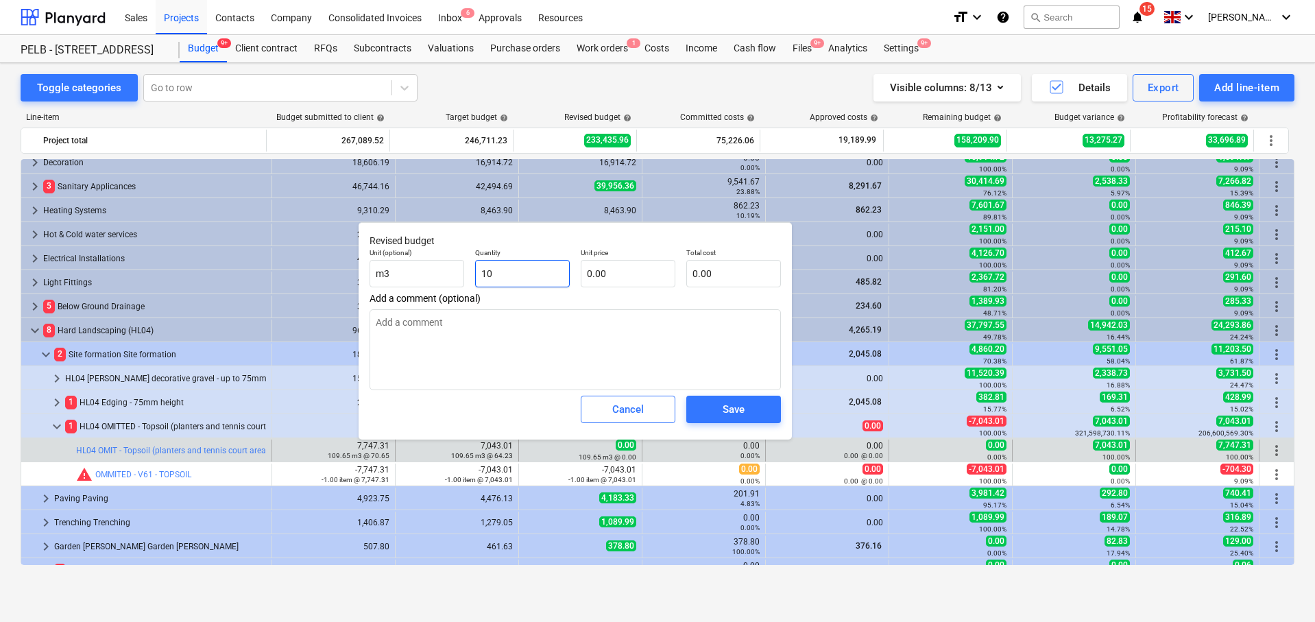
type textarea "x"
type input "1"
type textarea "x"
type input "1"
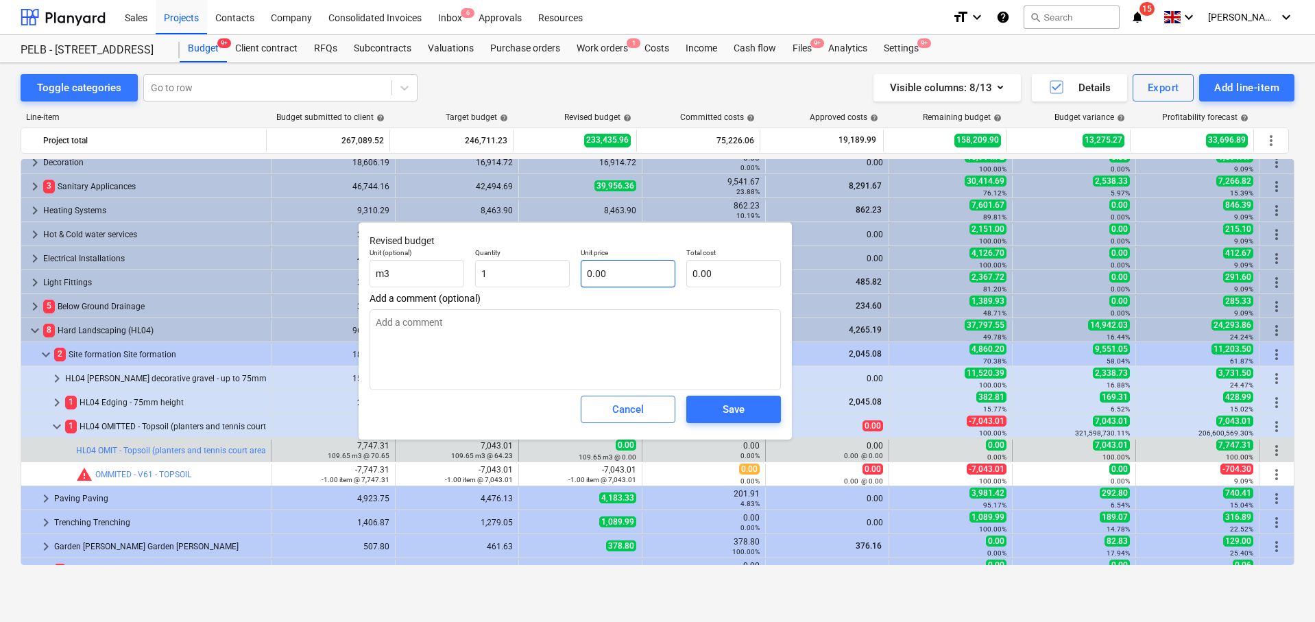
type textarea "x"
type input "1.00"
click at [623, 279] on input "text" at bounding box center [628, 273] width 95 height 27
type textarea "x"
type input "7"
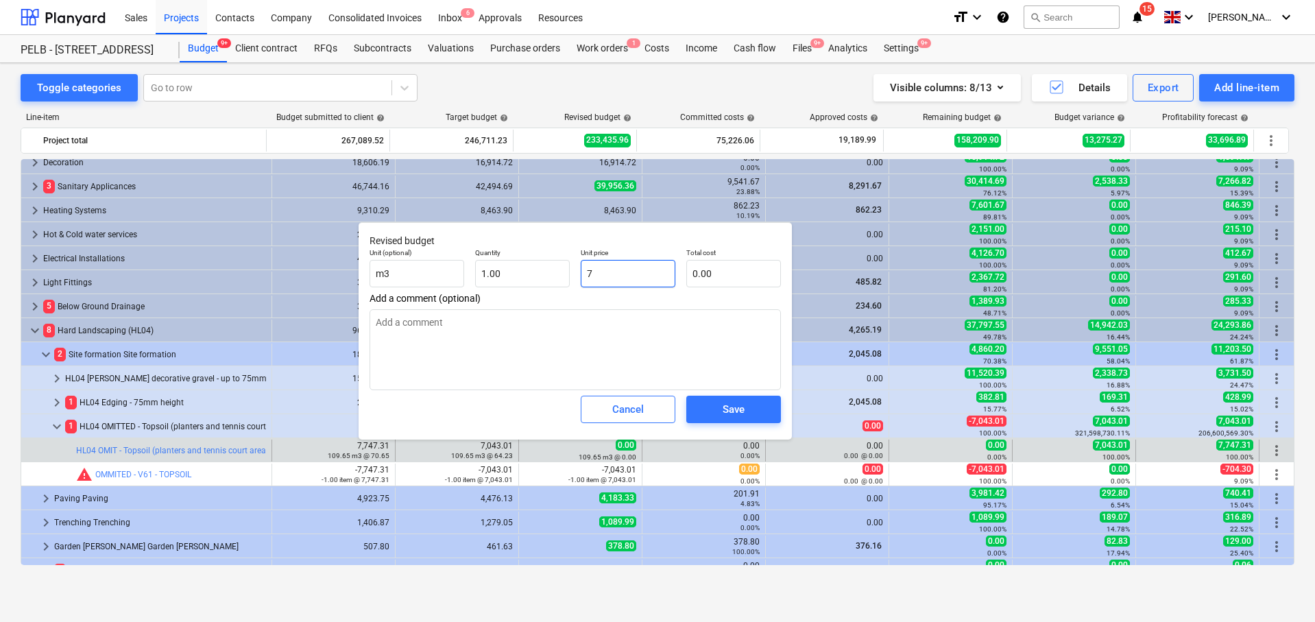
type input "7.00"
type textarea "x"
type input "70"
type input "70.00"
type textarea "x"
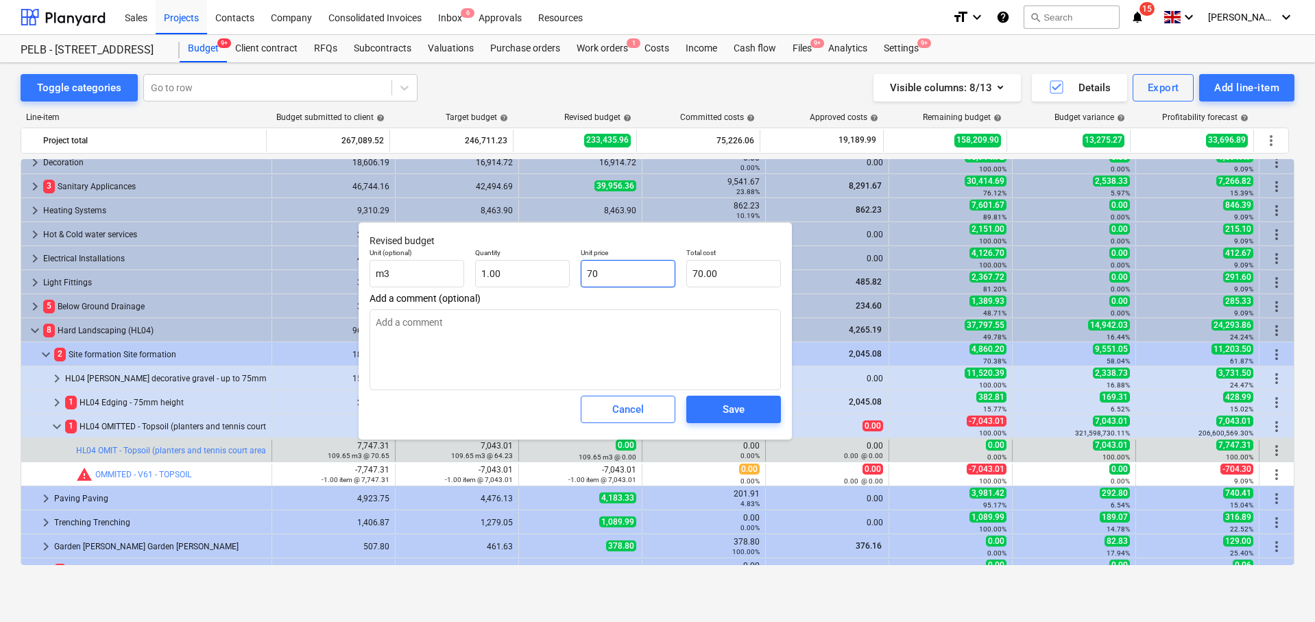
type input "704"
type input "704.00"
type textarea "x"
type input "7043"
type input "7,043.00"
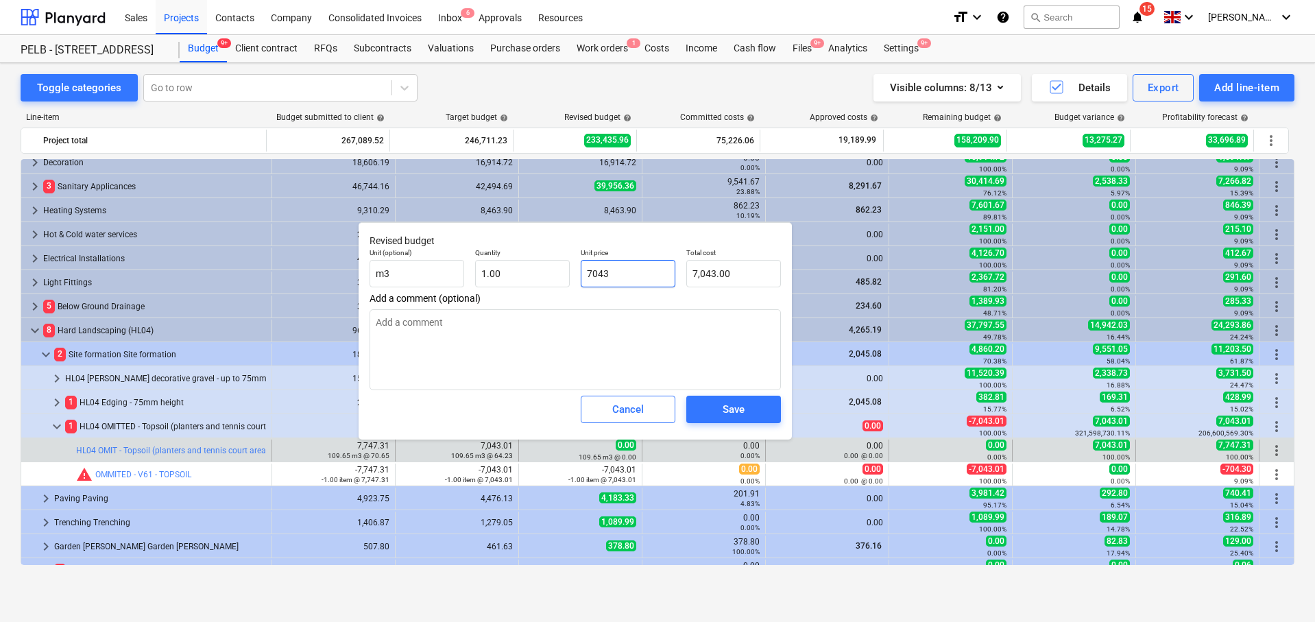
type textarea "x"
type input "7043."
type textarea "x"
type input "7043.0"
type textarea "x"
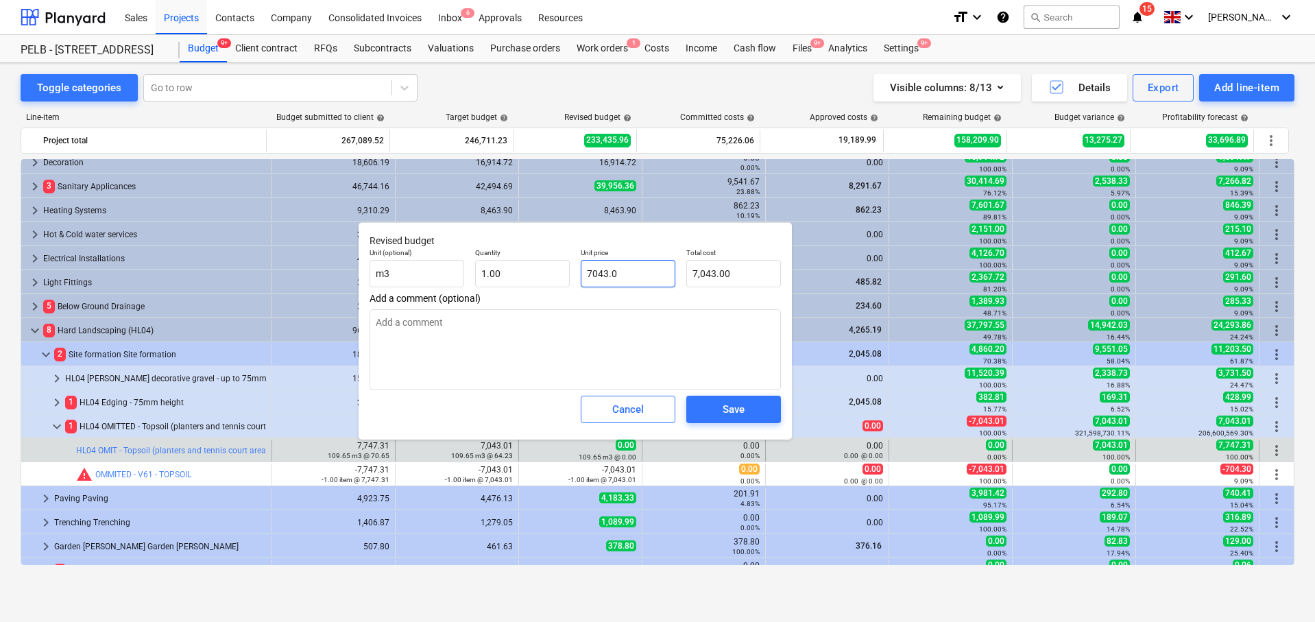
type input "7043.01"
type input "7,043.01"
type input "7043.01"
type textarea "x"
type input "7,043.01"
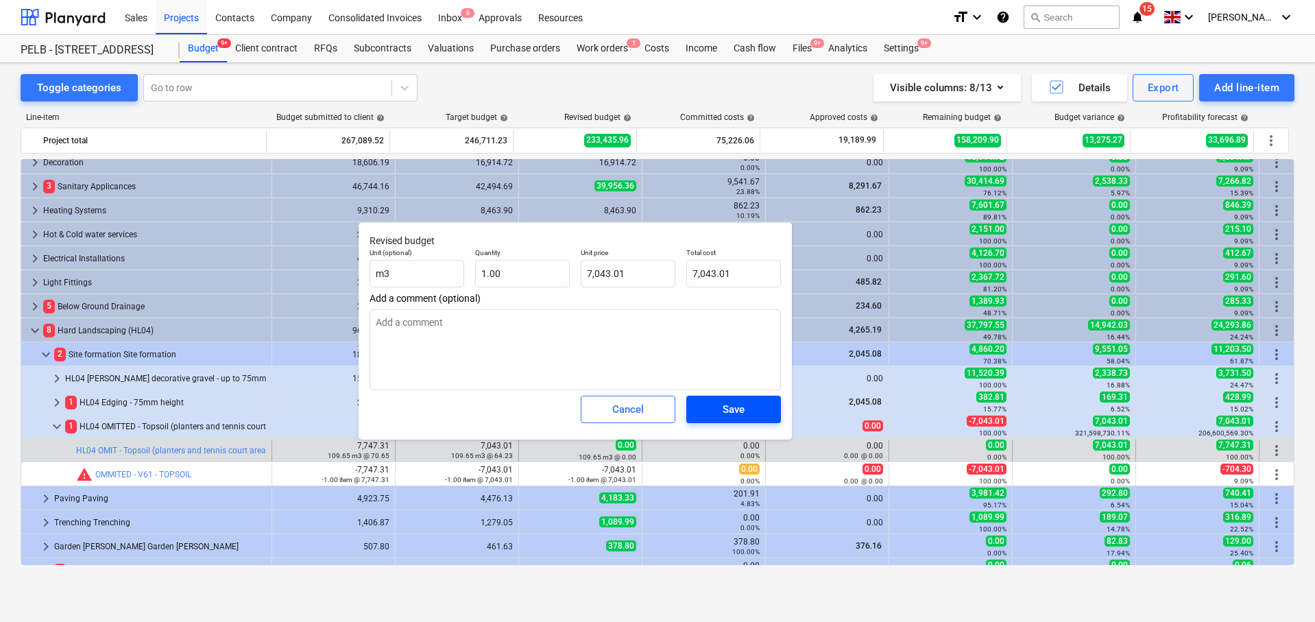
click at [743, 410] on div "Save" at bounding box center [733, 409] width 22 height 18
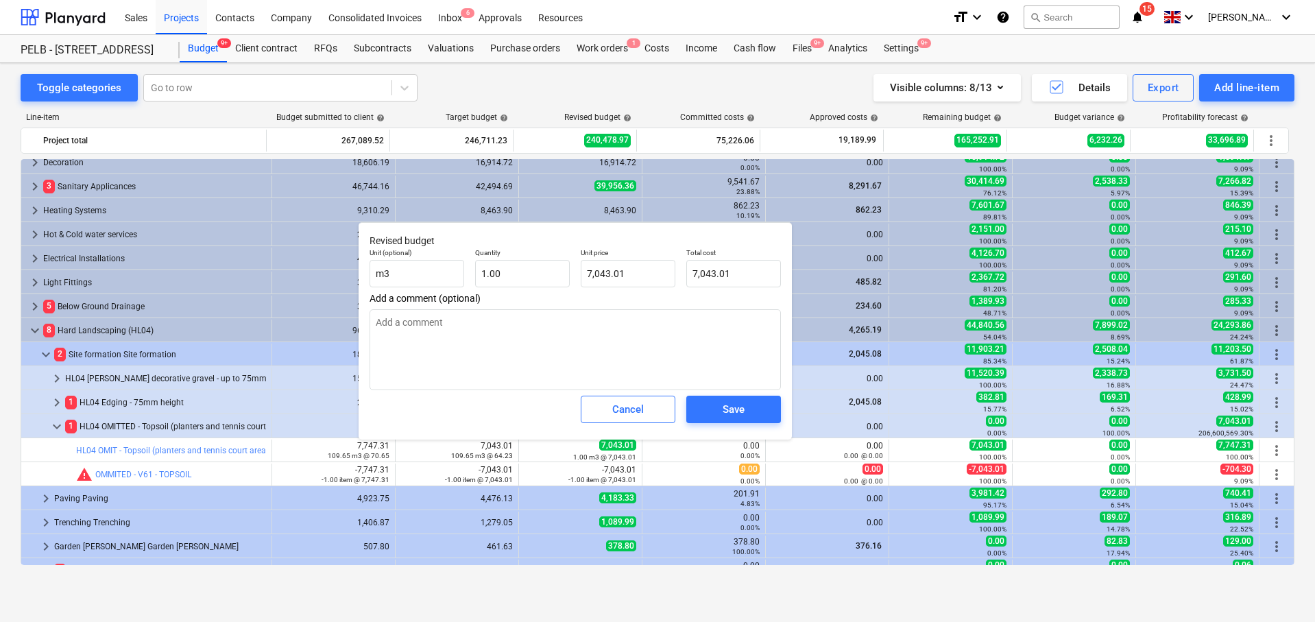
type textarea "x"
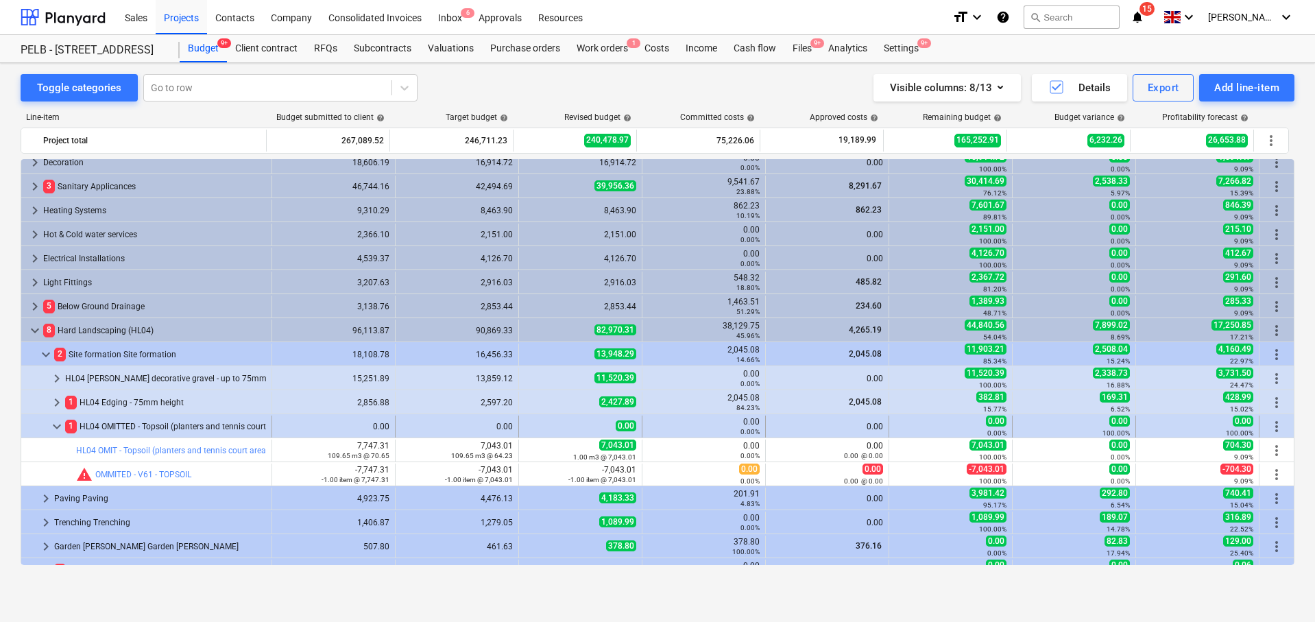
click at [60, 426] on span "keyboard_arrow_down" at bounding box center [57, 426] width 16 height 16
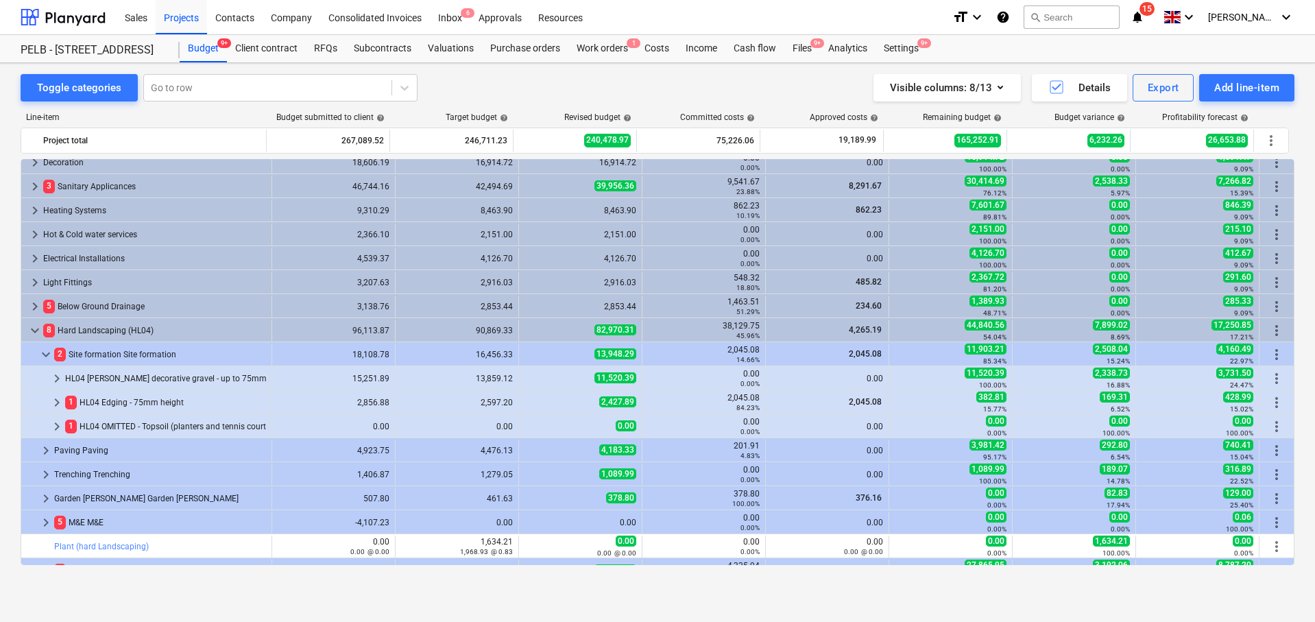
click at [520, 97] on div "Toggle categories Go to row Visible columns : 8/13 Details Export Add line-item" at bounding box center [657, 87] width 1273 height 27
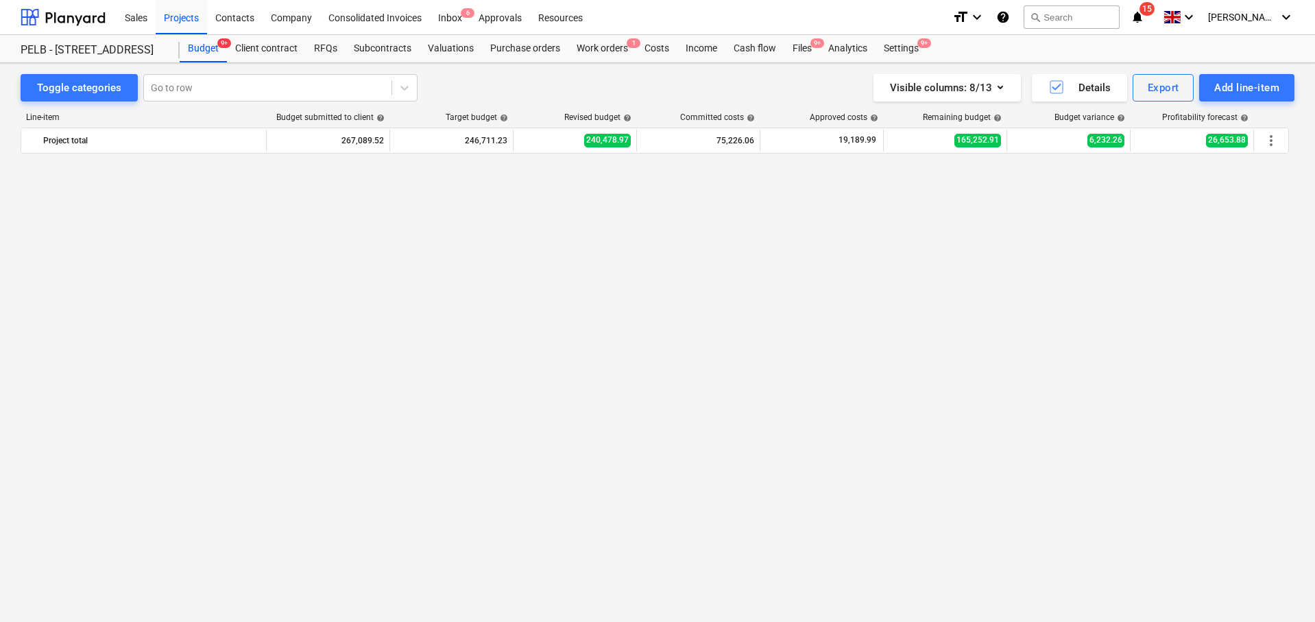
scroll to position [722, 0]
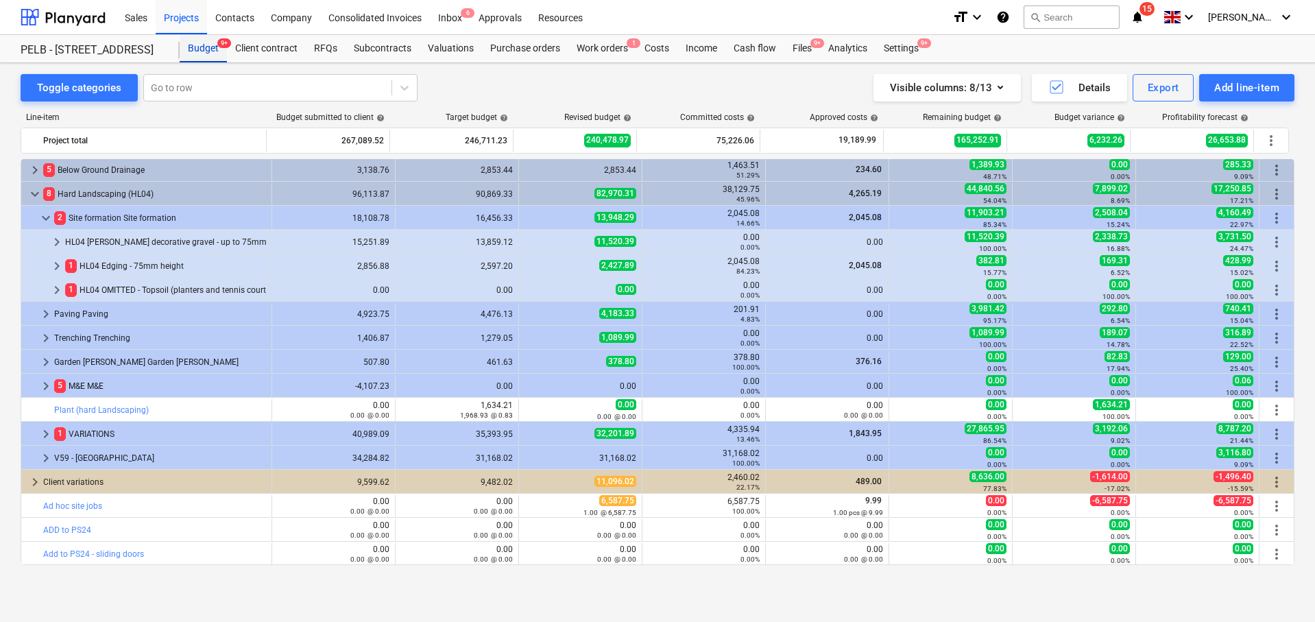
click at [202, 47] on div "Budget 9+" at bounding box center [203, 48] width 47 height 27
click at [98, 36] on div "PELB - [STREET_ADDRESS]" at bounding box center [100, 48] width 159 height 27
drag, startPoint x: 103, startPoint y: 50, endPoint x: 114, endPoint y: 32, distance: 21.5
click at [103, 50] on div "PELB - [STREET_ADDRESS]" at bounding box center [92, 50] width 143 height 14
click at [127, 20] on div "Sales" at bounding box center [136, 16] width 39 height 35
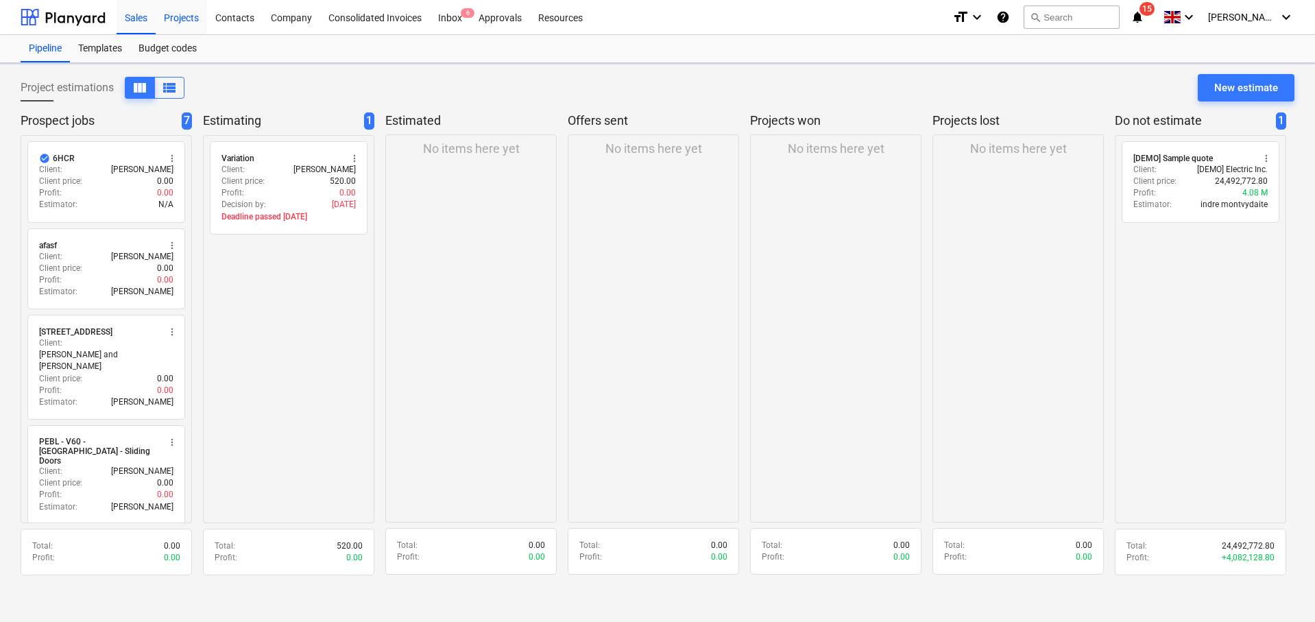
click at [173, 19] on div "Projects" at bounding box center [181, 16] width 51 height 35
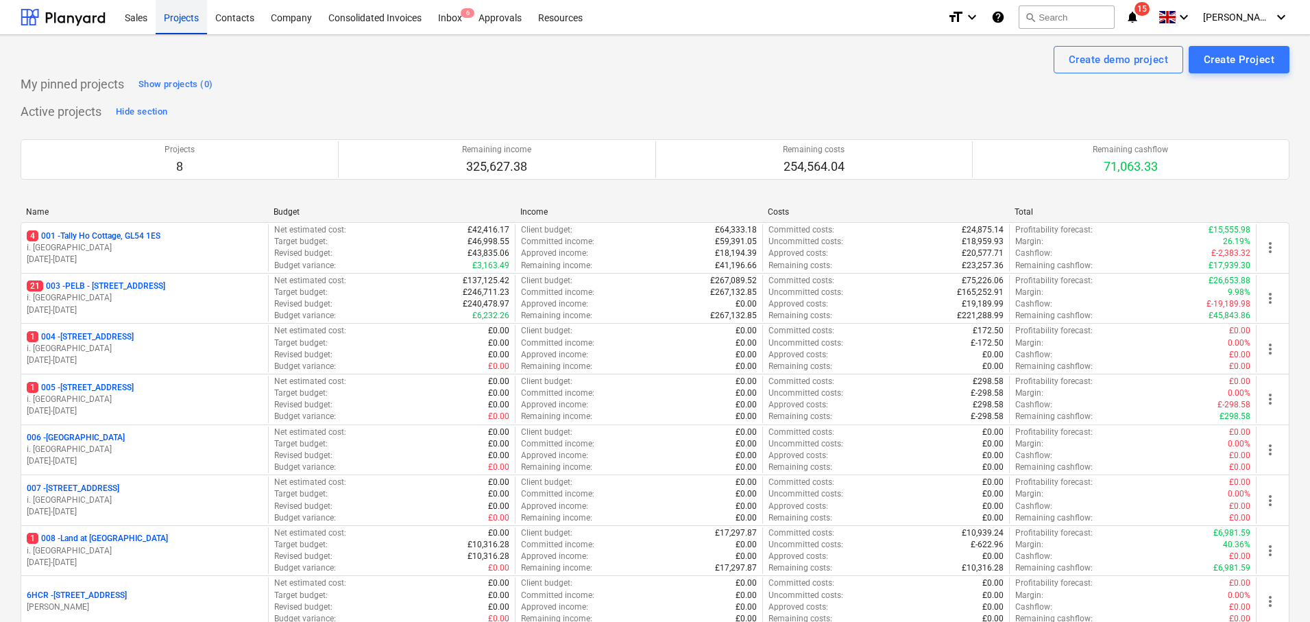
click at [169, 27] on div "Projects" at bounding box center [181, 16] width 51 height 35
click at [195, 17] on div "Projects" at bounding box center [181, 16] width 51 height 35
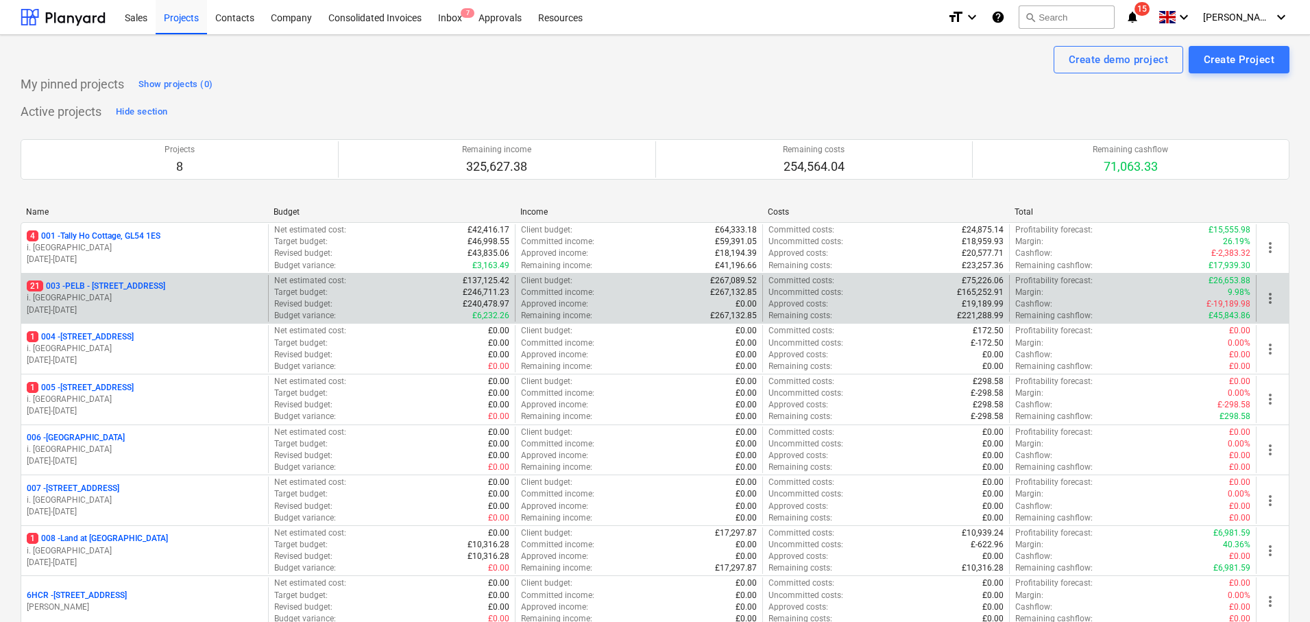
click at [158, 289] on p "21 003 - PELB - [GEOGRAPHIC_DATA], [GEOGRAPHIC_DATA], GL2 7NE" at bounding box center [96, 286] width 138 height 12
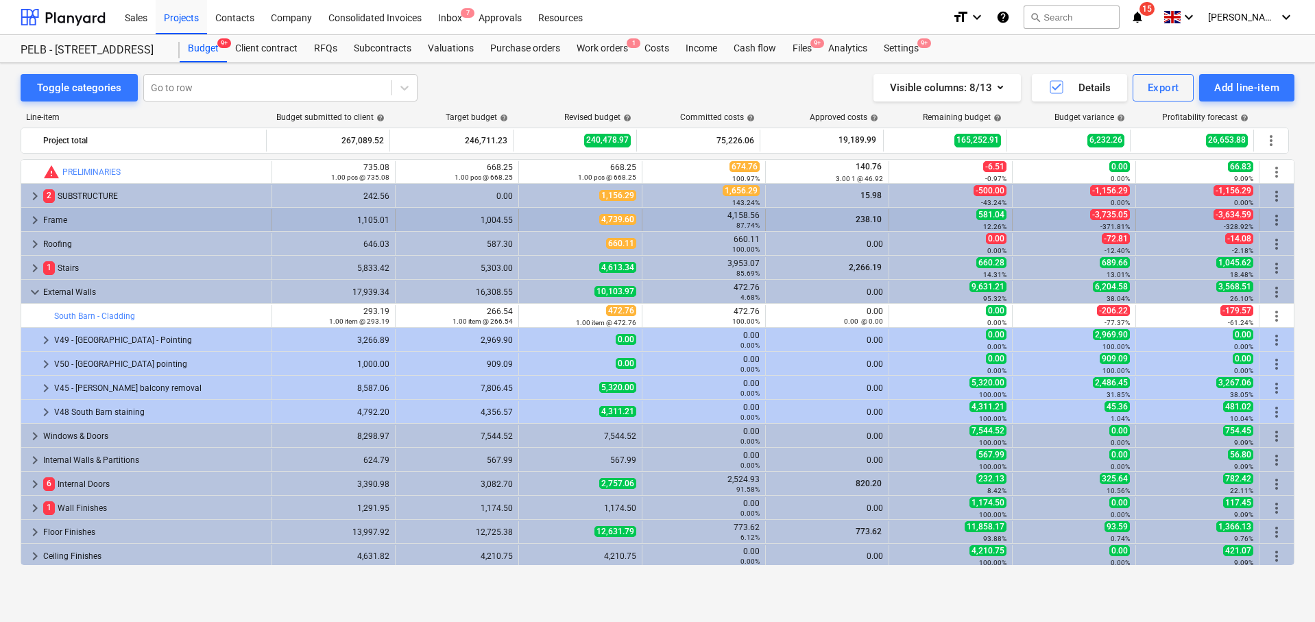
click at [33, 219] on span "keyboard_arrow_right" at bounding box center [35, 220] width 16 height 16
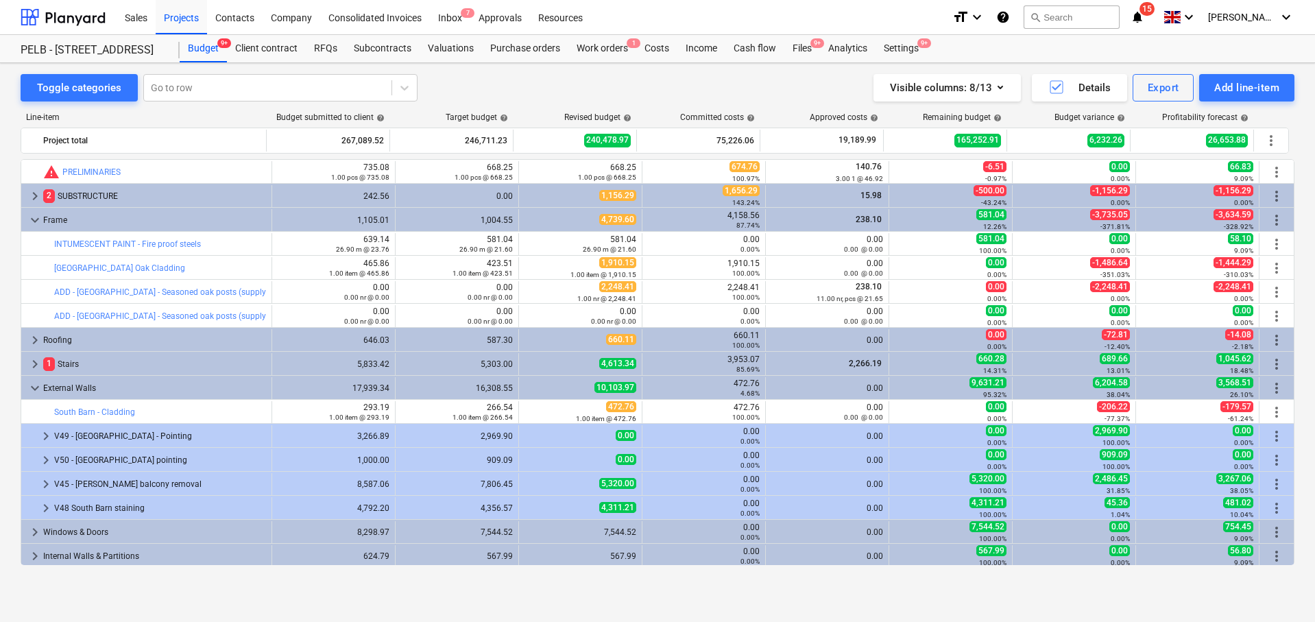
click at [33, 219] on span "keyboard_arrow_down" at bounding box center [35, 220] width 16 height 16
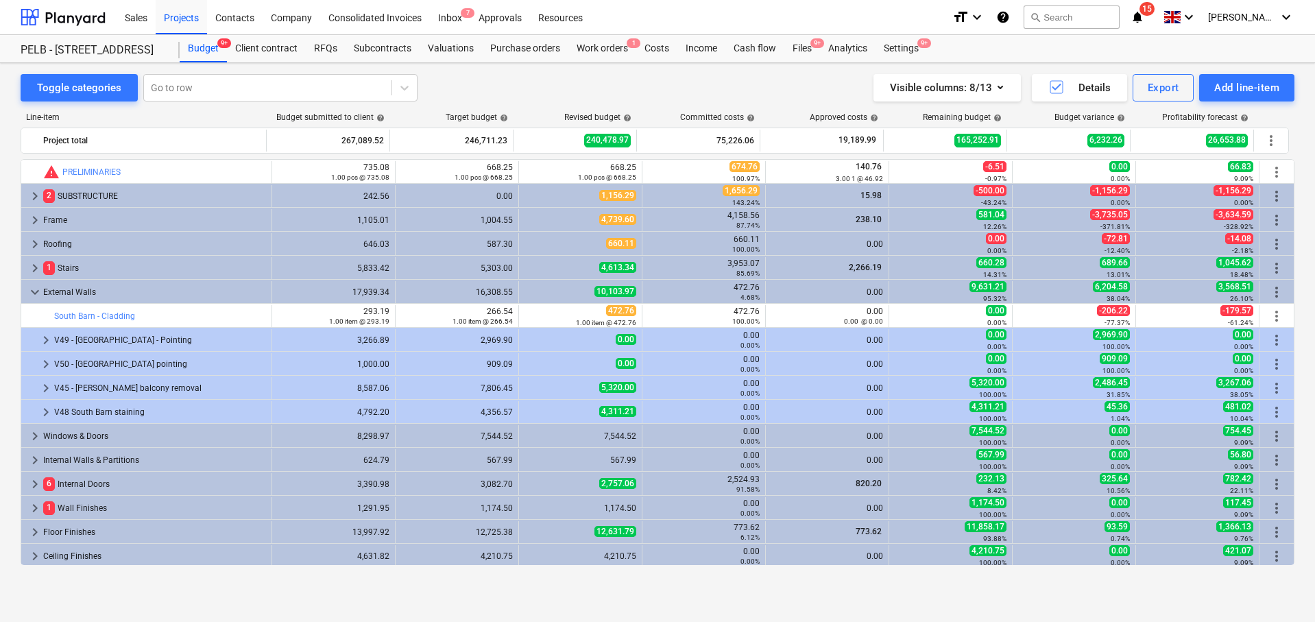
scroll to position [3, 0]
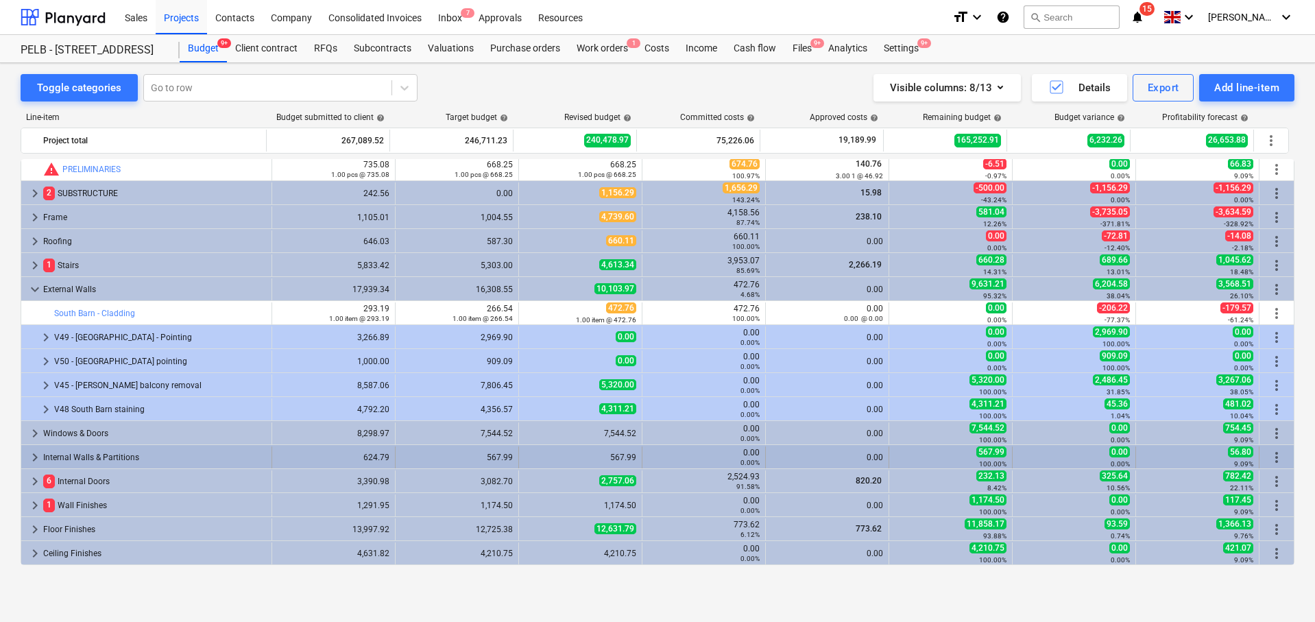
click at [28, 463] on span "keyboard_arrow_right" at bounding box center [35, 457] width 16 height 16
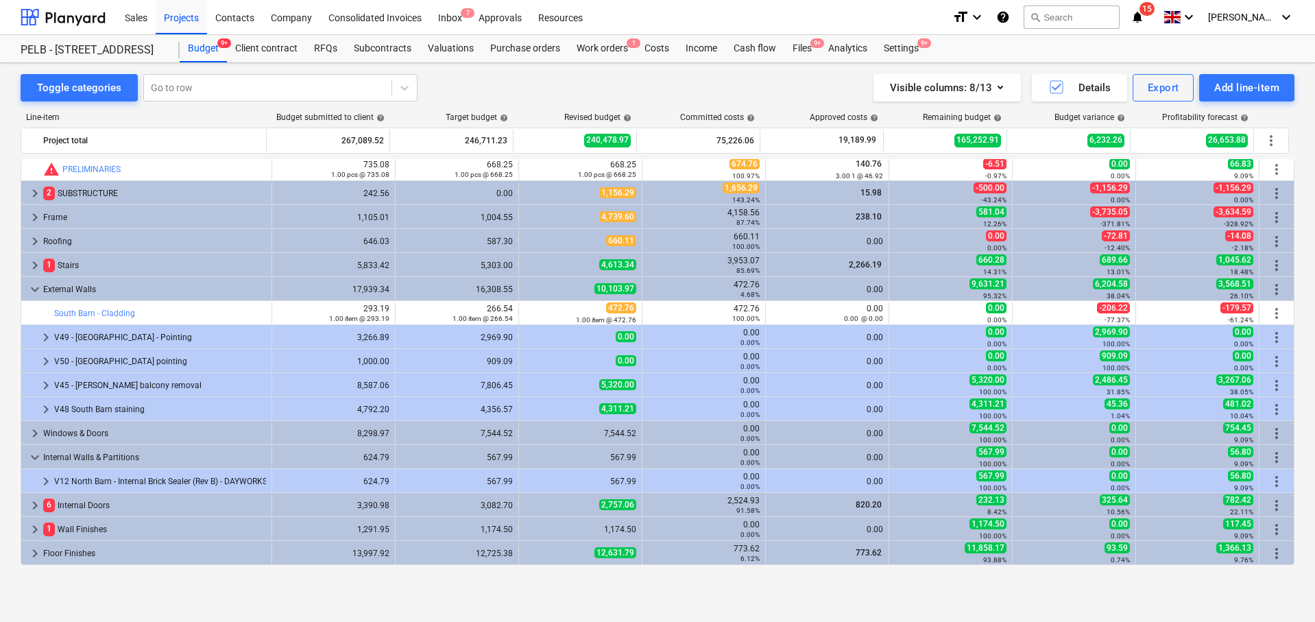
scroll to position [93, 0]
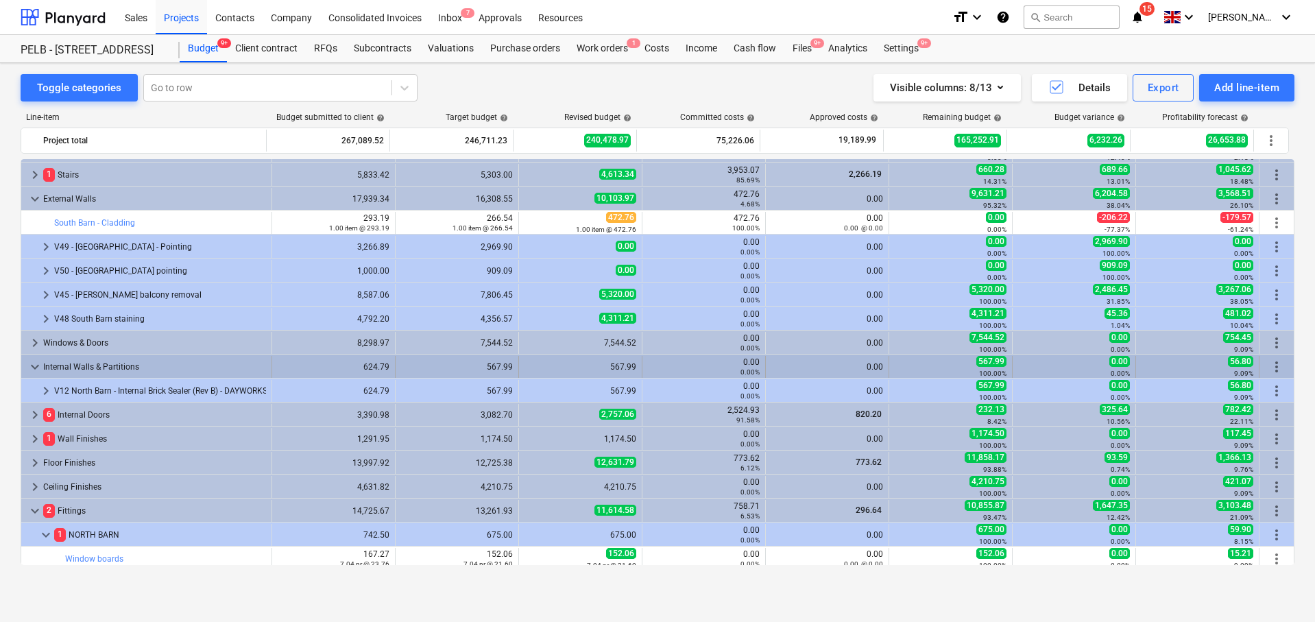
click at [38, 360] on span "keyboard_arrow_down" at bounding box center [35, 366] width 16 height 16
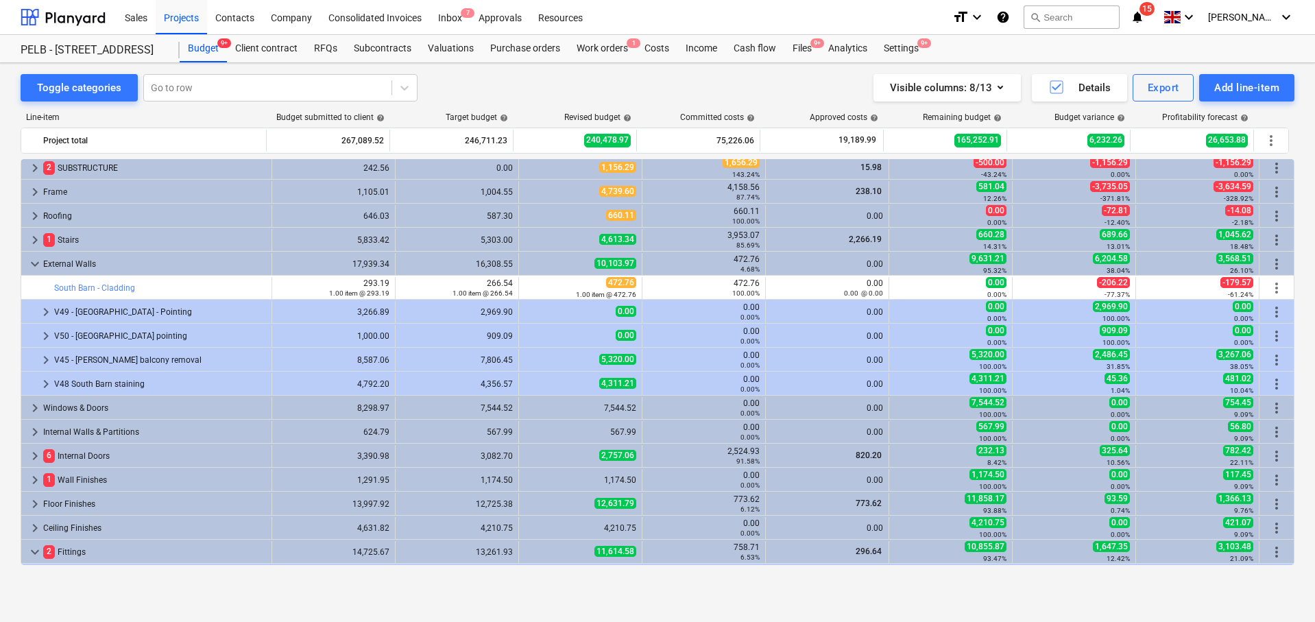
scroll to position [0, 0]
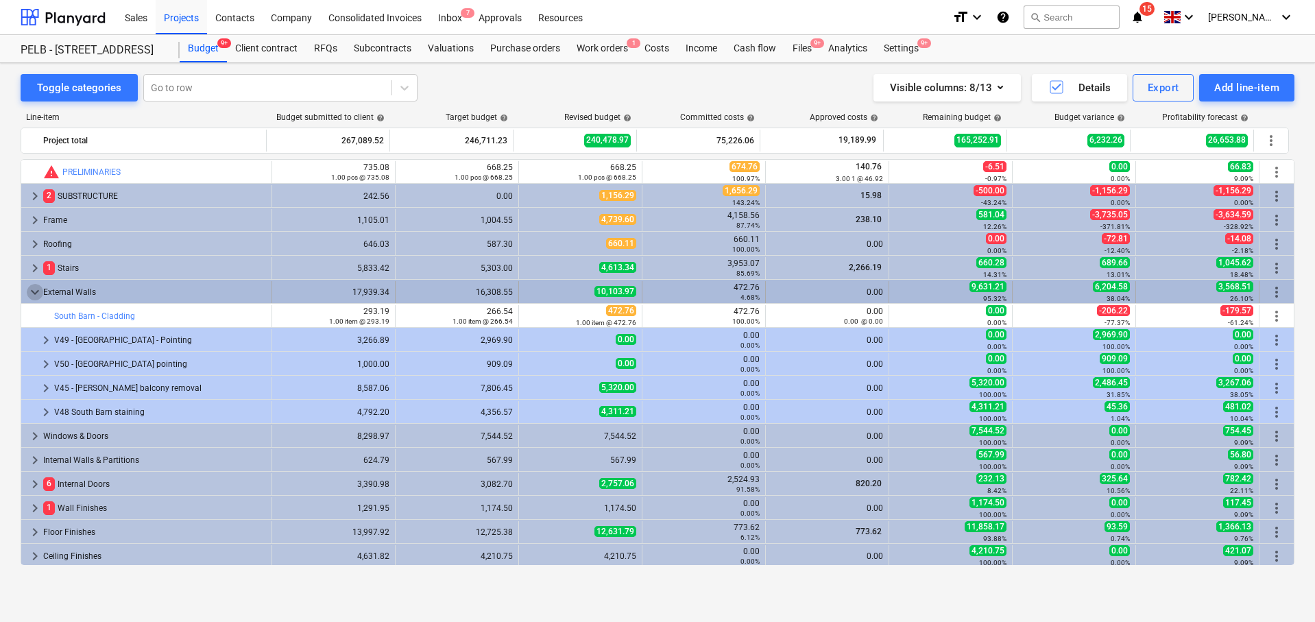
click at [32, 290] on span "keyboard_arrow_down" at bounding box center [35, 292] width 16 height 16
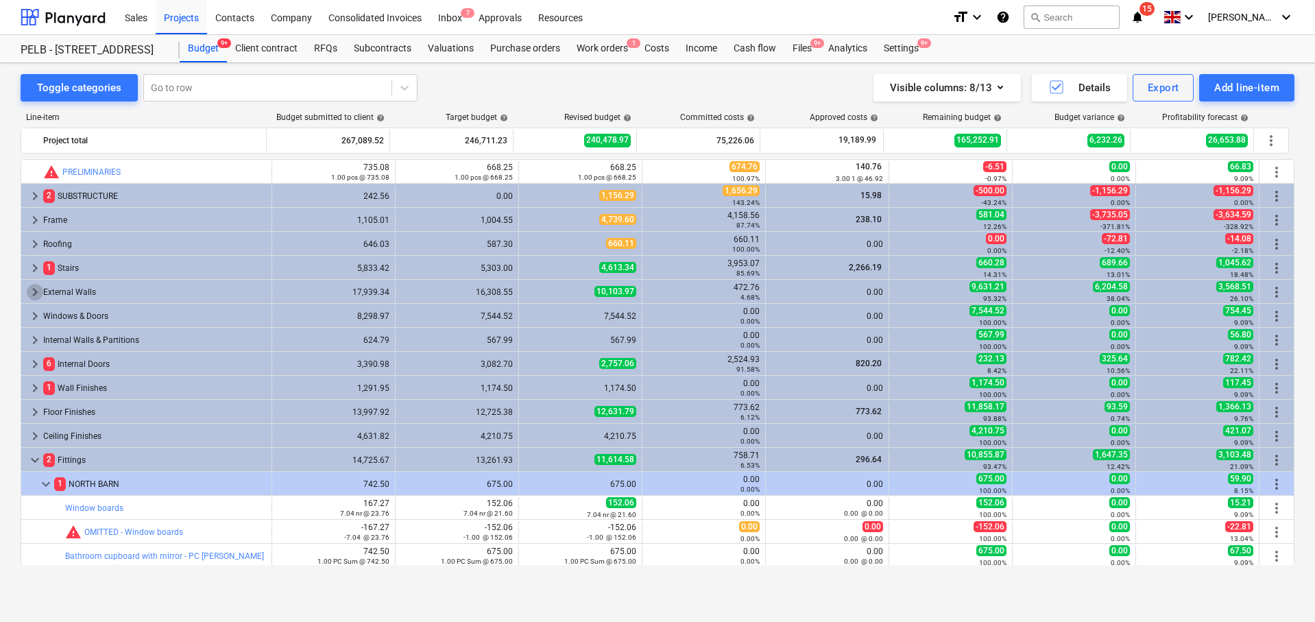
click at [32, 290] on span "keyboard_arrow_right" at bounding box center [35, 292] width 16 height 16
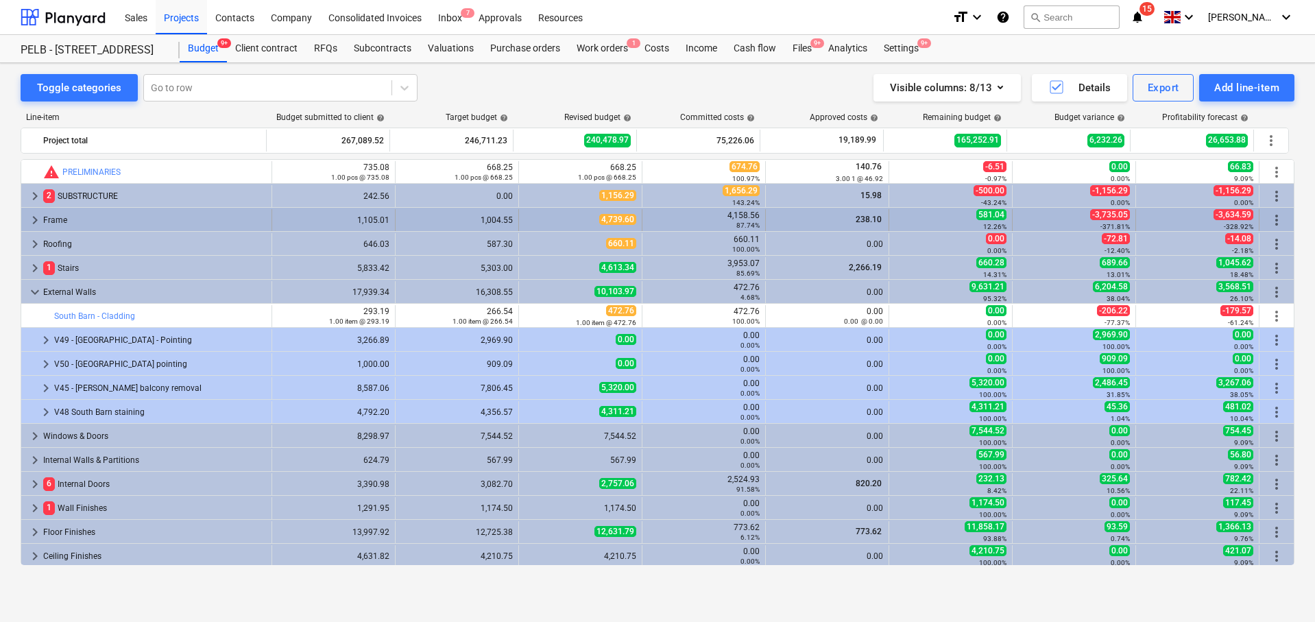
click at [35, 217] on span "keyboard_arrow_right" at bounding box center [35, 220] width 16 height 16
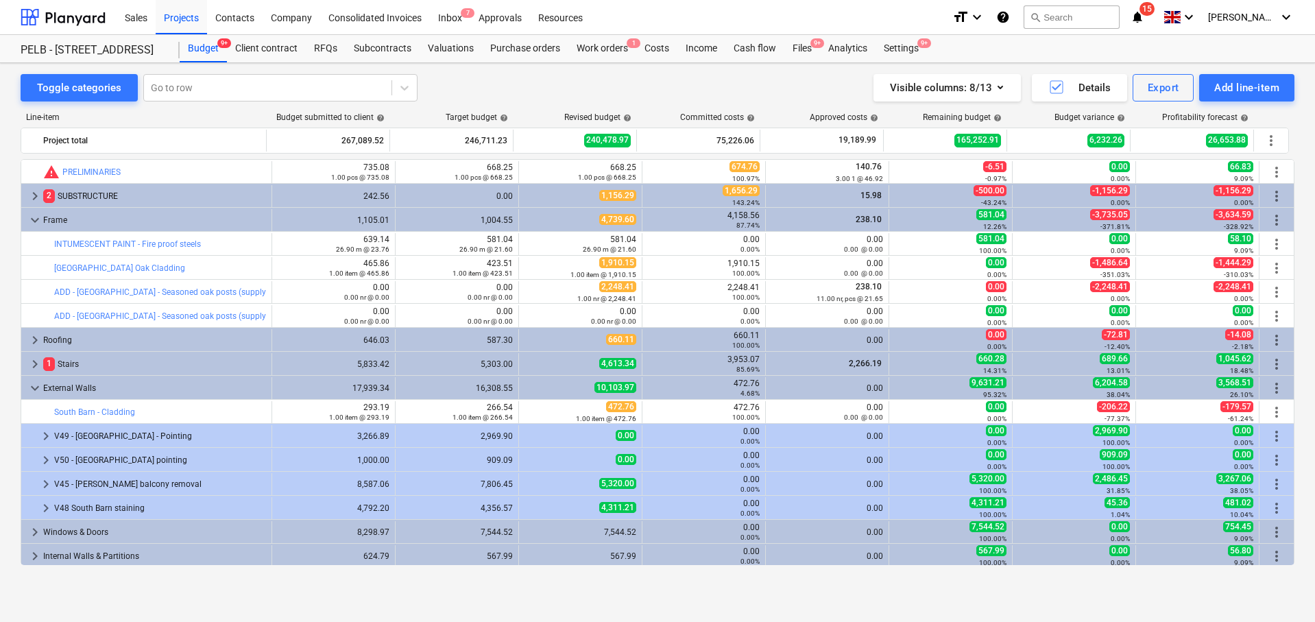
click at [35, 217] on span "keyboard_arrow_down" at bounding box center [35, 220] width 16 height 16
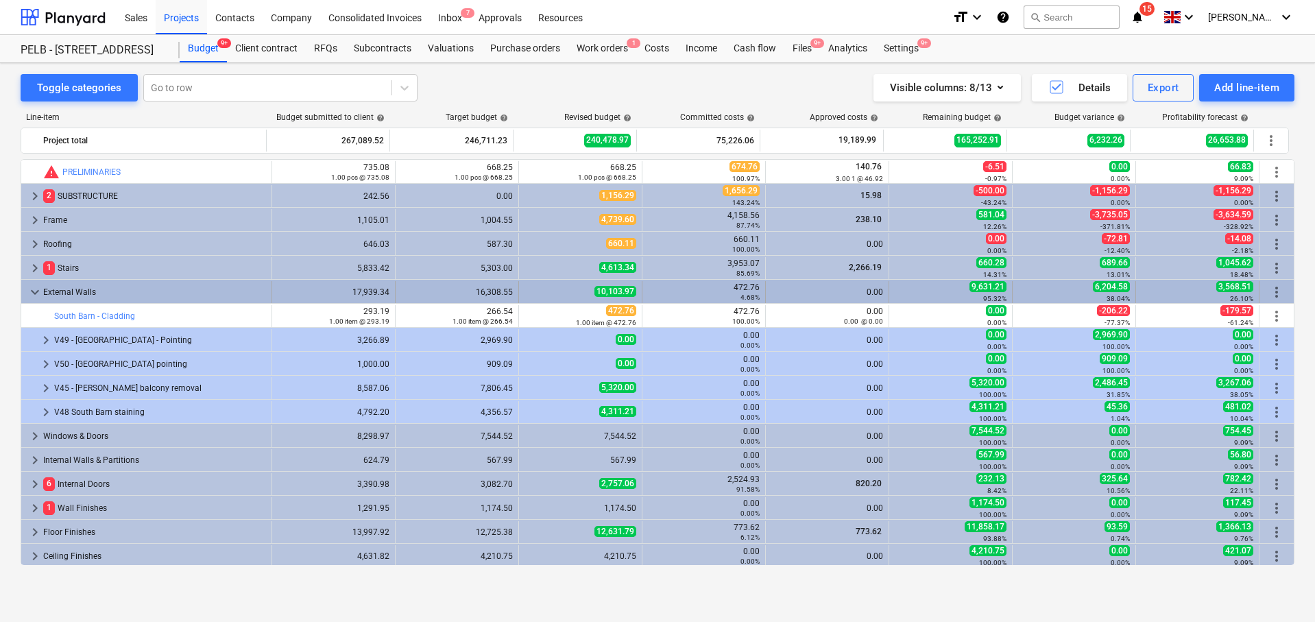
click at [31, 292] on span "keyboard_arrow_down" at bounding box center [35, 292] width 16 height 16
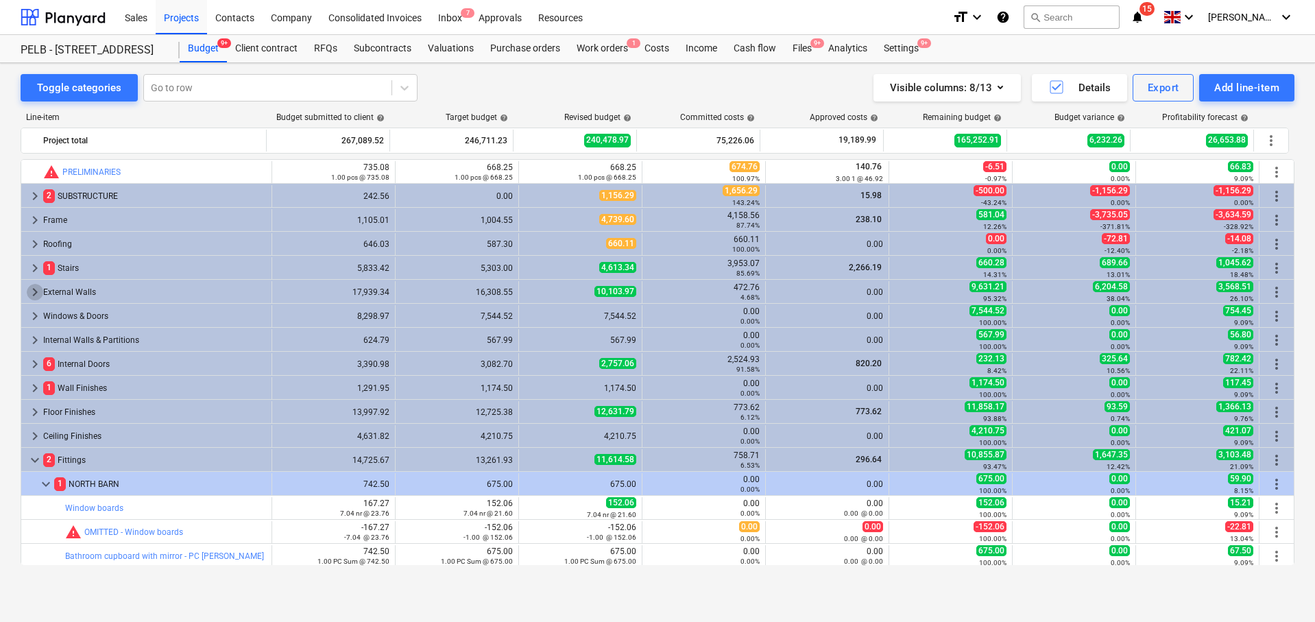
click at [31, 292] on span "keyboard_arrow_right" at bounding box center [35, 292] width 16 height 16
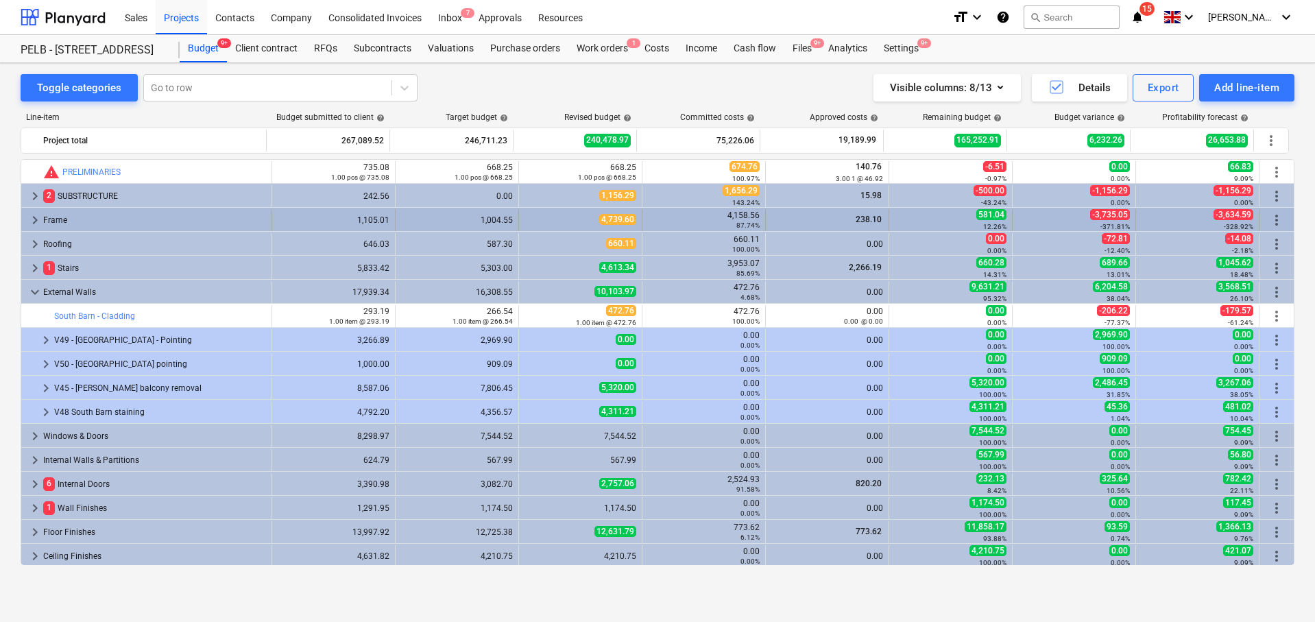
click at [28, 221] on span "keyboard_arrow_right" at bounding box center [35, 220] width 16 height 16
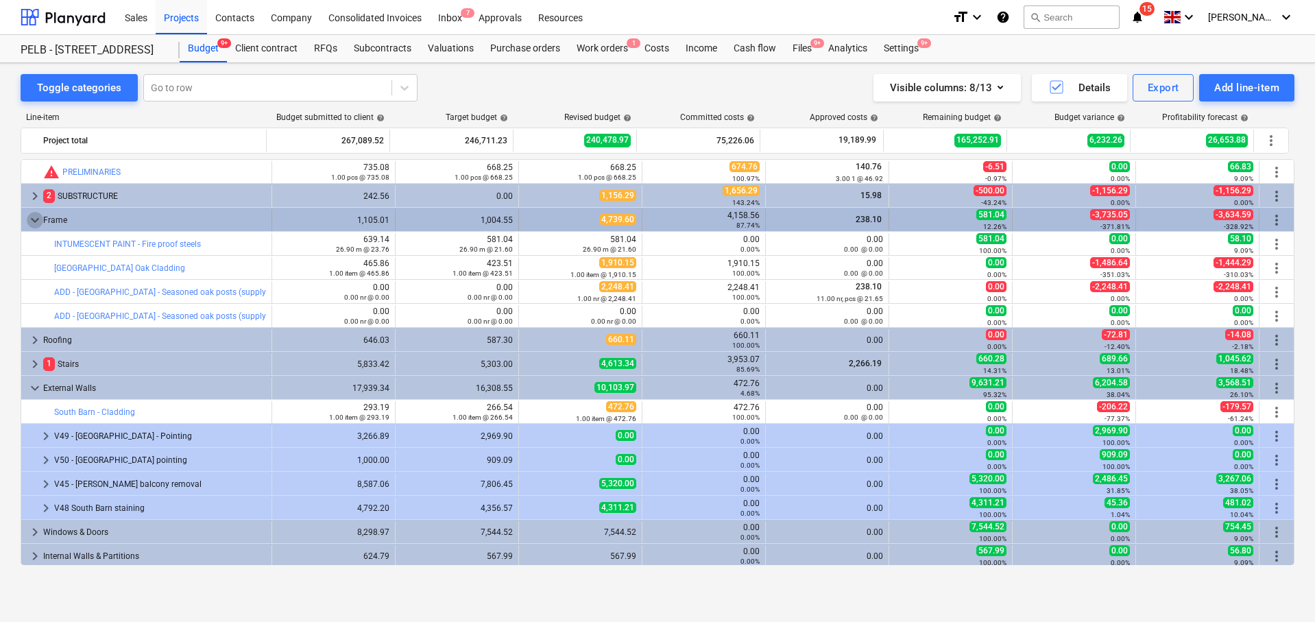
click at [32, 221] on span "keyboard_arrow_down" at bounding box center [35, 220] width 16 height 16
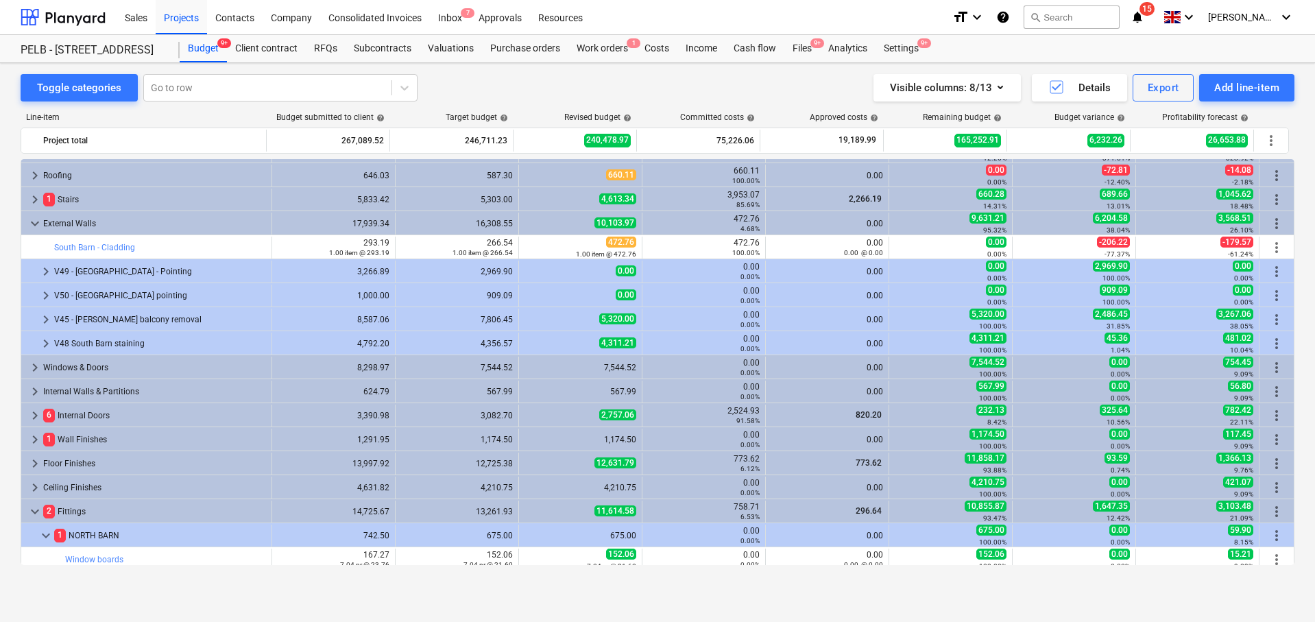
scroll to position [93, 0]
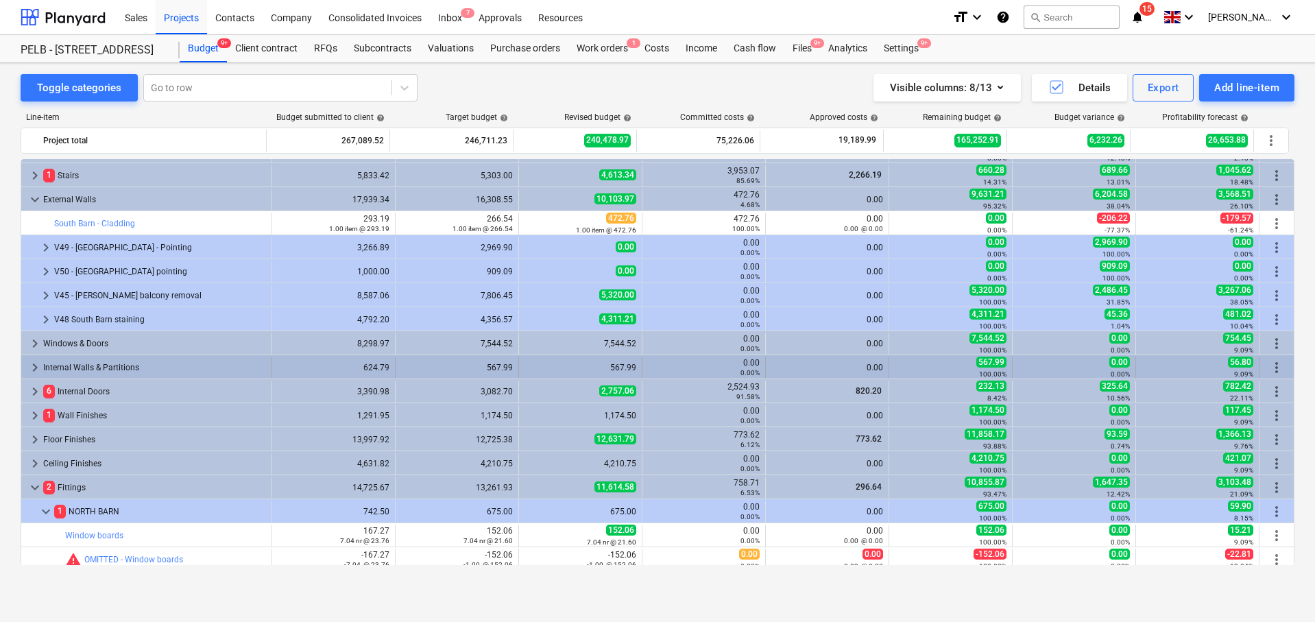
click at [37, 370] on span "keyboard_arrow_right" at bounding box center [35, 367] width 16 height 16
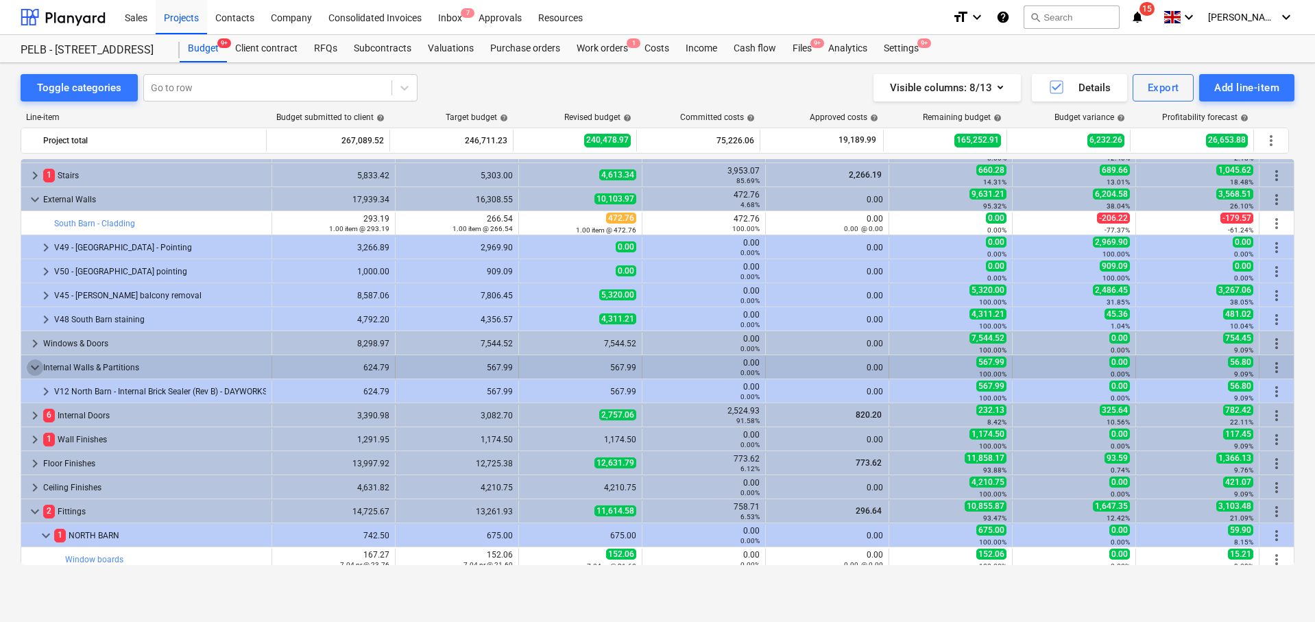
click at [37, 370] on span "keyboard_arrow_down" at bounding box center [35, 367] width 16 height 16
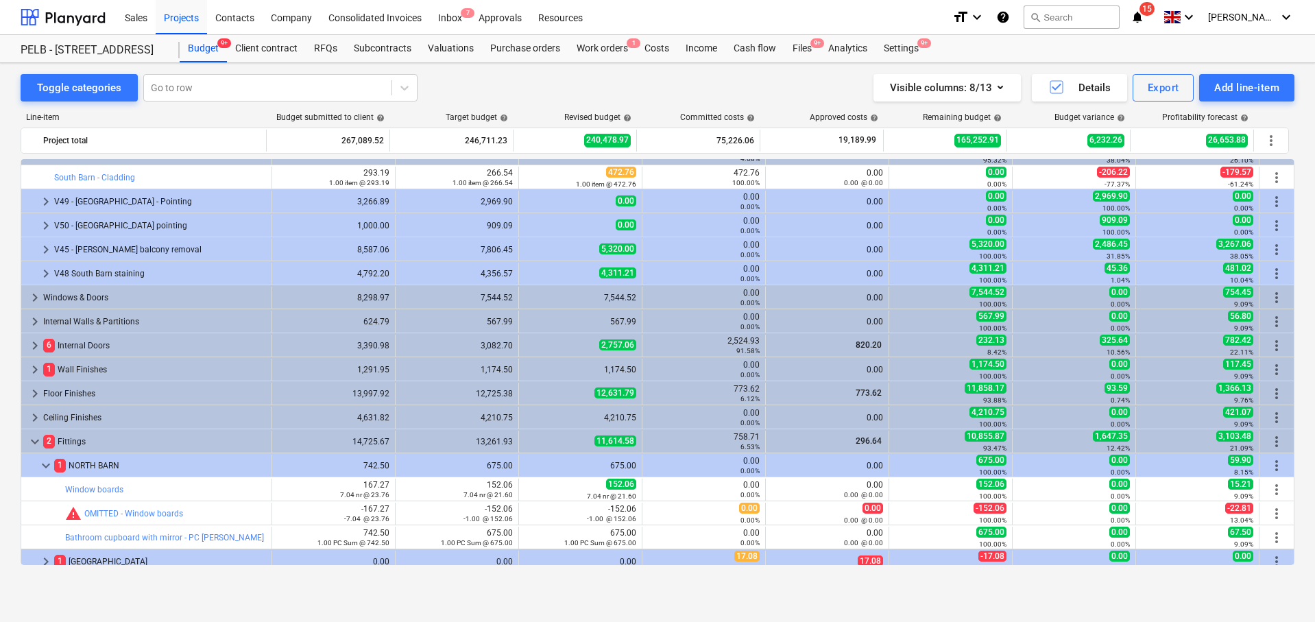
scroll to position [347, 0]
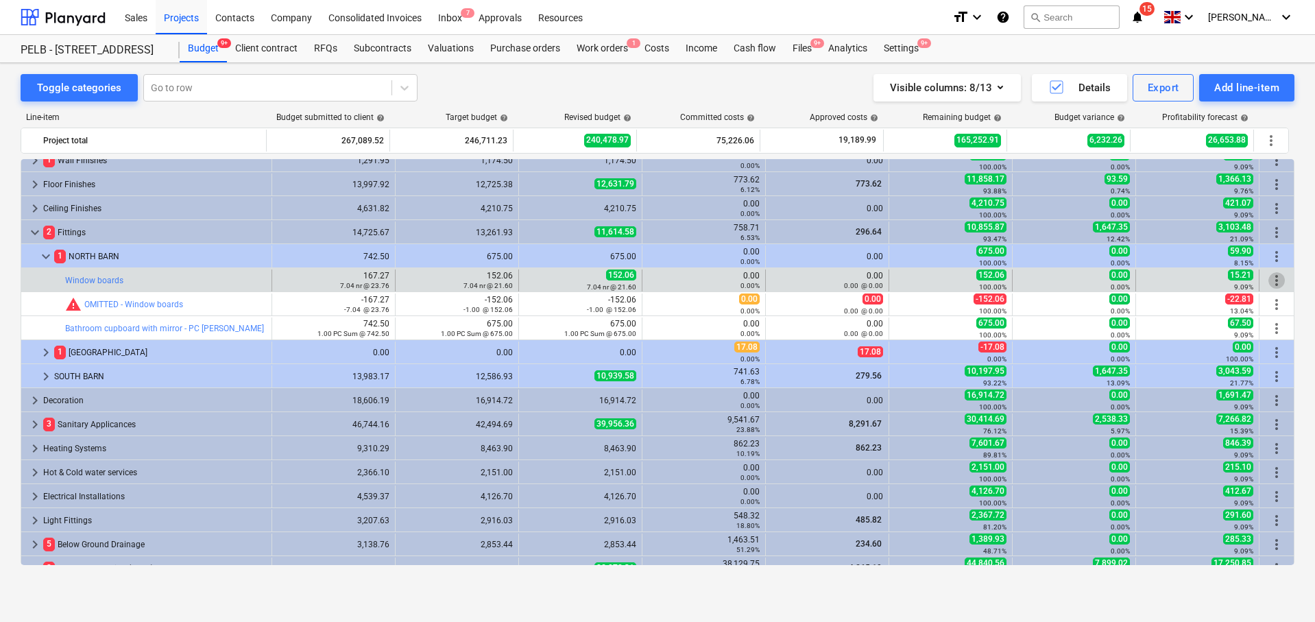
click at [1268, 282] on span "more_vert" at bounding box center [1276, 280] width 16 height 16
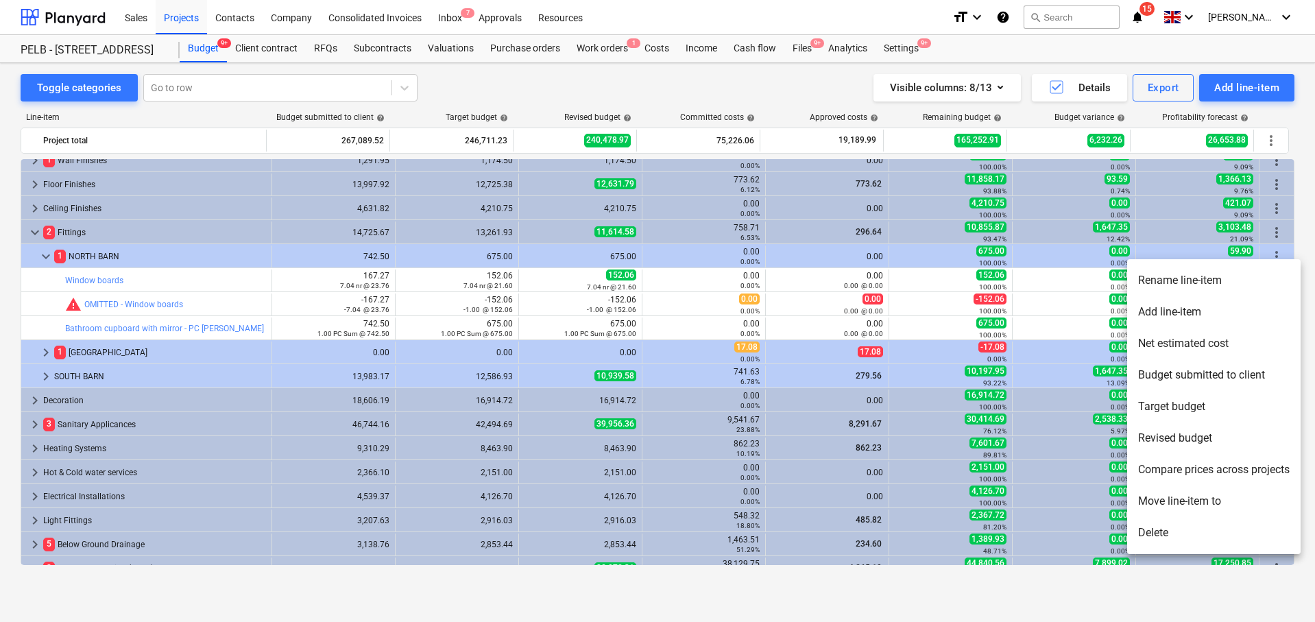
click at [1223, 284] on li "Rename line-item" at bounding box center [1213, 281] width 173 height 32
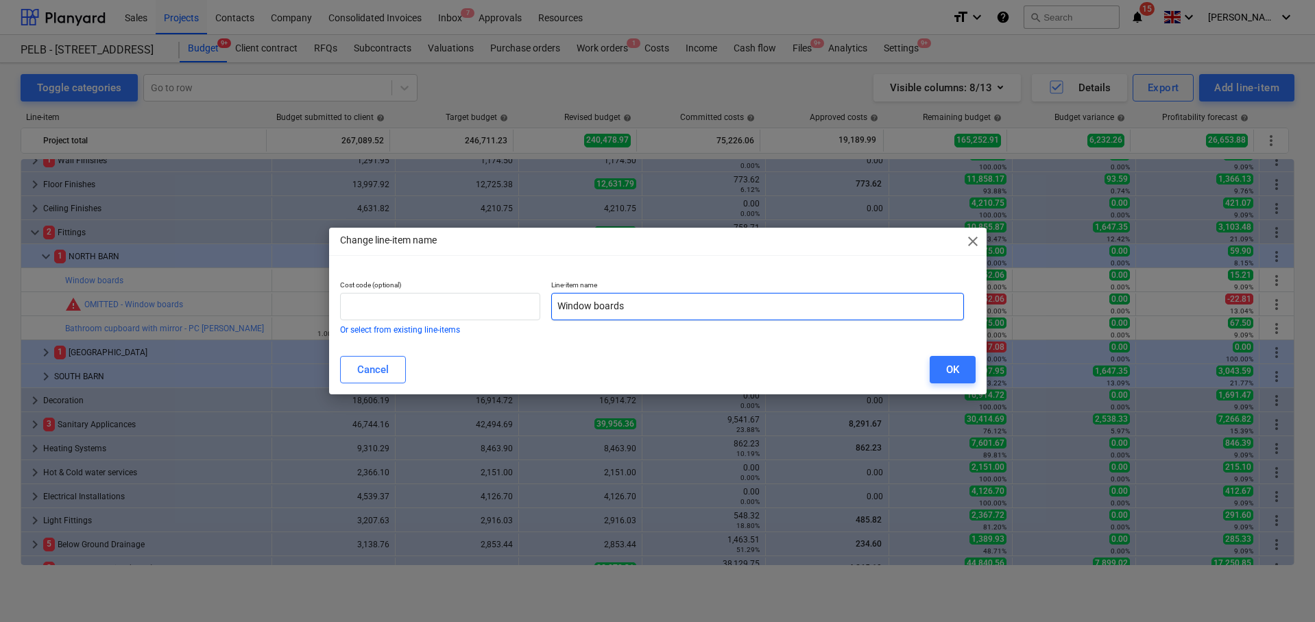
click at [551, 303] on input "Window boards" at bounding box center [757, 306] width 413 height 27
drag, startPoint x: 563, startPoint y: 306, endPoint x: 542, endPoint y: 304, distance: 20.6
click at [542, 304] on div "Cost code (optional) Or select from existing line-items Line-item name Omitted …" at bounding box center [651, 307] width 635 height 64
type input "Omitted - Window boards"
click at [925, 370] on div "Cancel OK" at bounding box center [657, 369] width 635 height 27
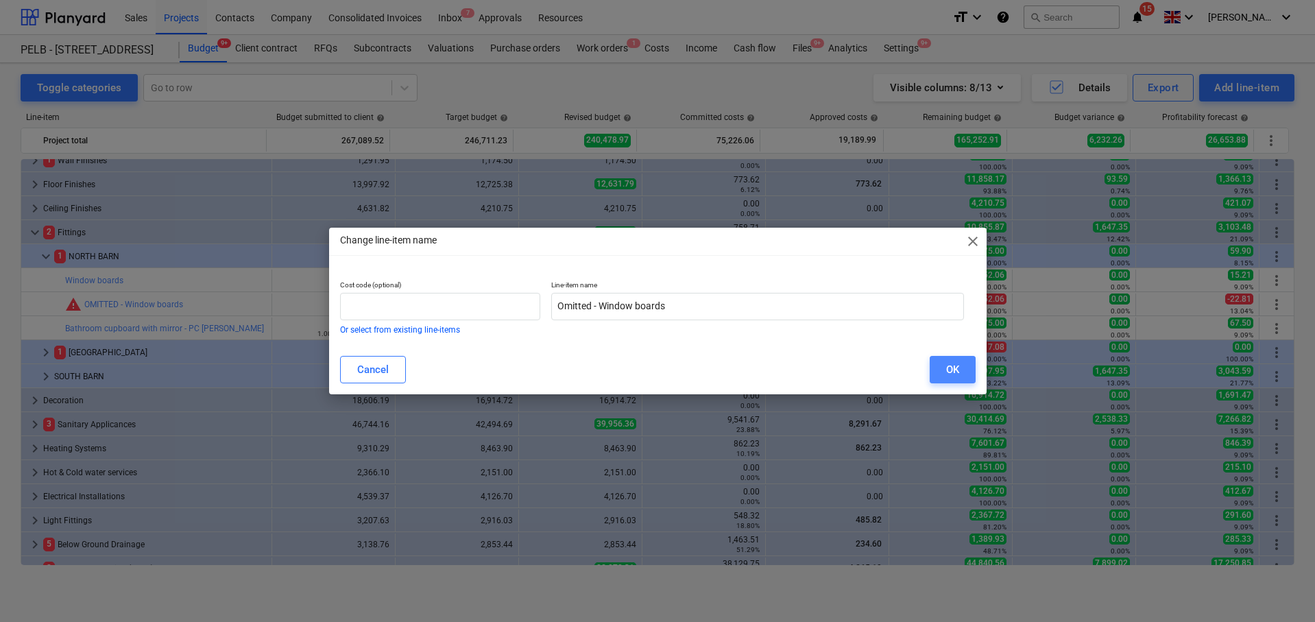
click at [934, 369] on button "OK" at bounding box center [952, 369] width 46 height 27
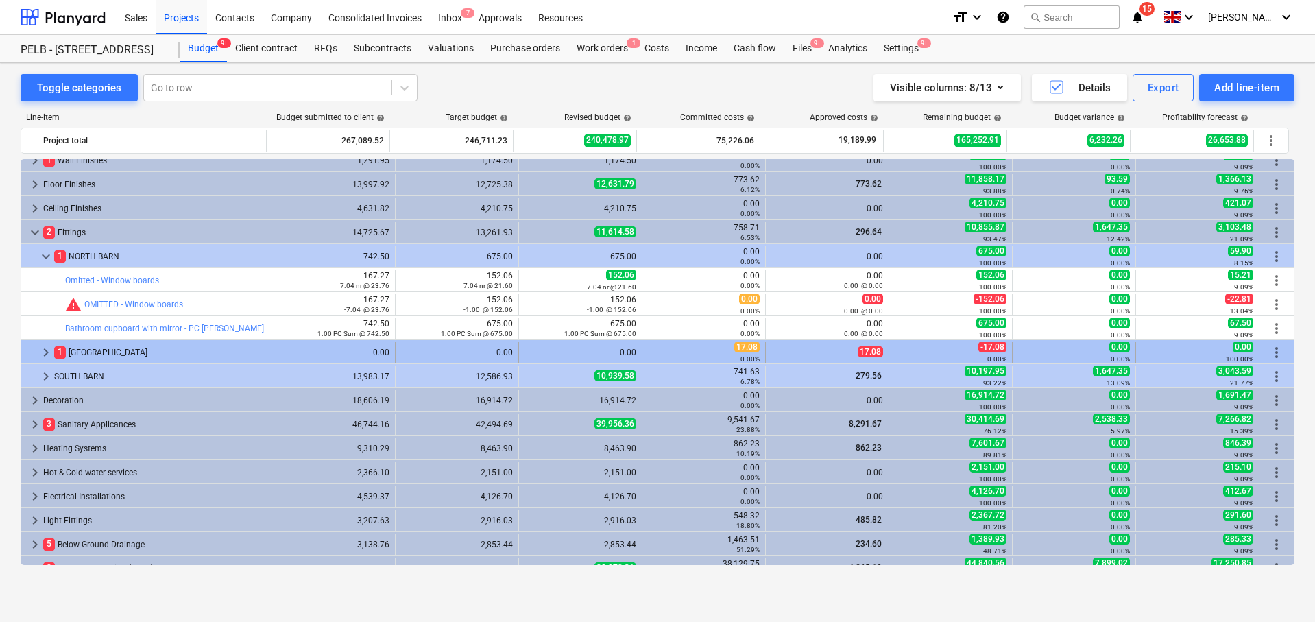
click at [39, 354] on span "keyboard_arrow_right" at bounding box center [46, 352] width 16 height 16
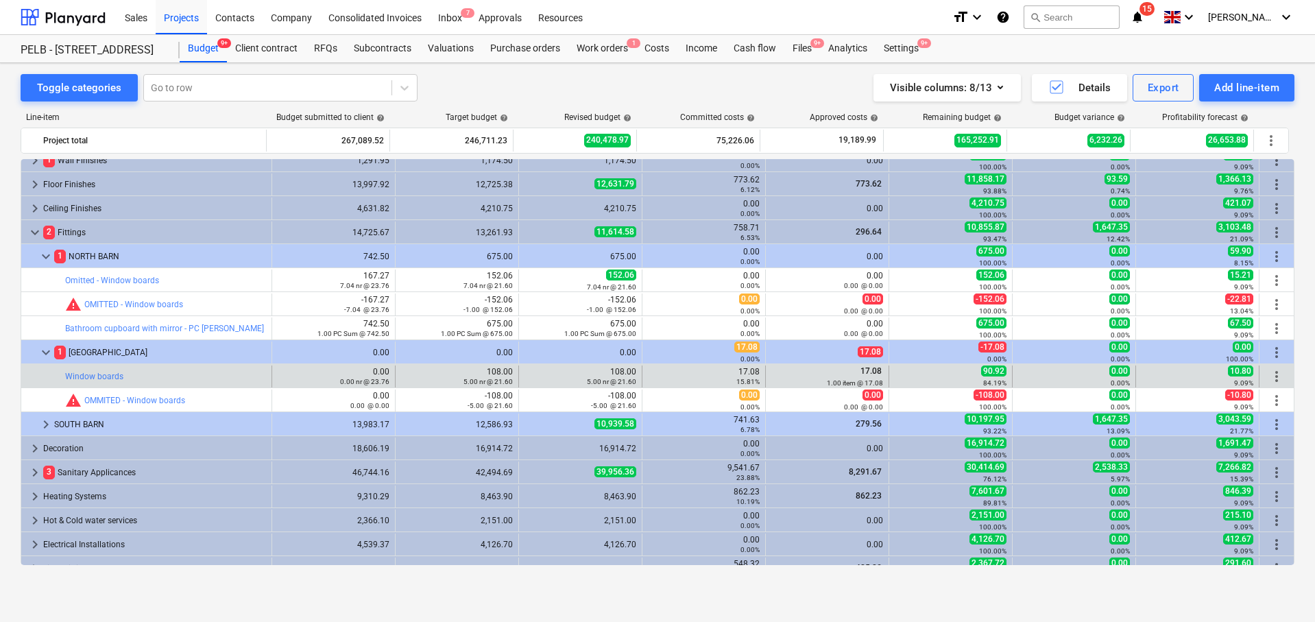
click at [1268, 376] on span "more_vert" at bounding box center [1276, 376] width 16 height 16
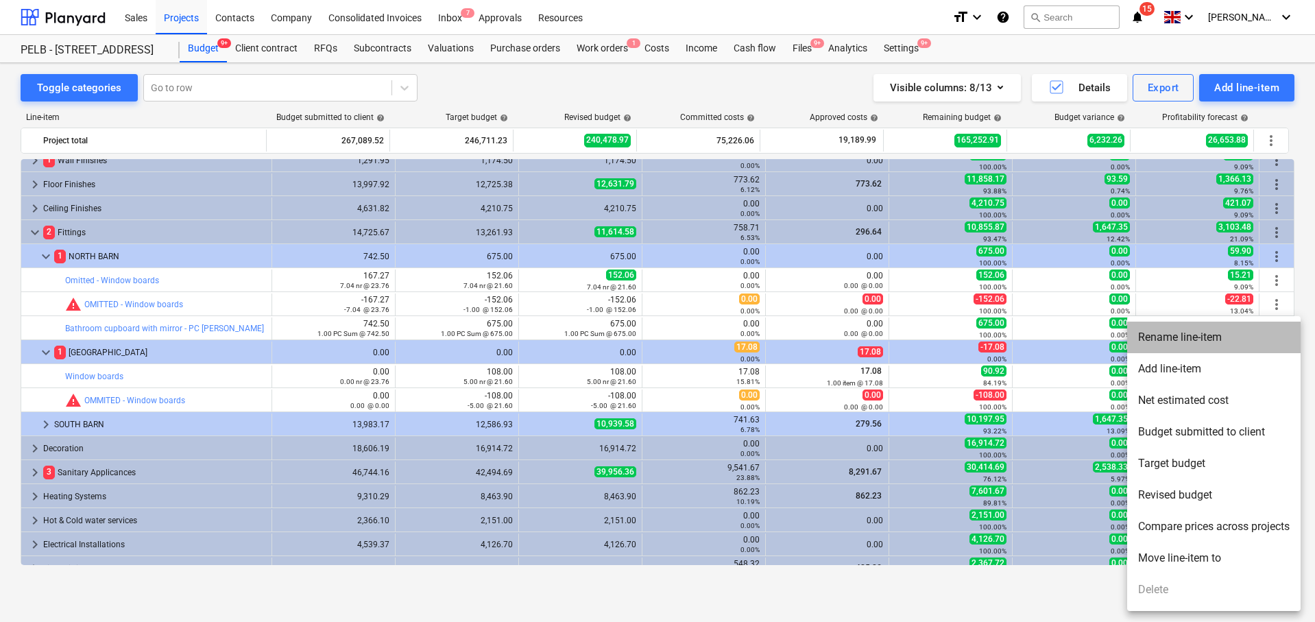
click at [1179, 342] on li "Rename line-item" at bounding box center [1213, 337] width 173 height 32
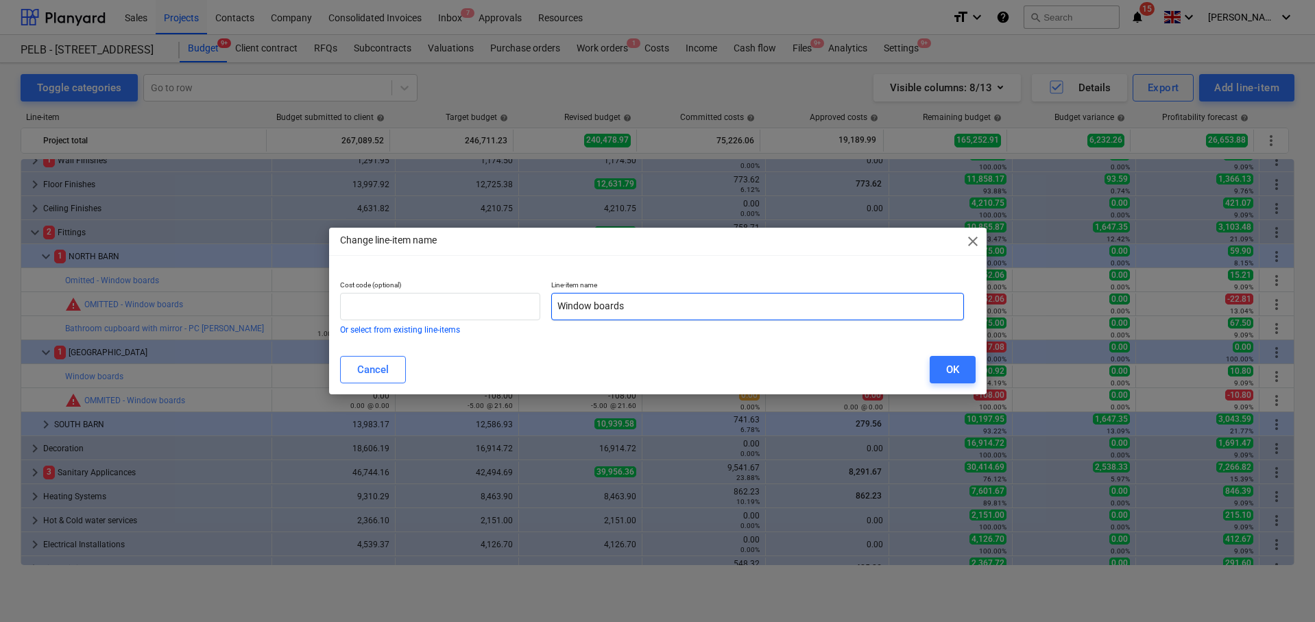
click at [568, 304] on input "Window boards" at bounding box center [757, 306] width 413 height 27
click at [554, 301] on input "Window boards" at bounding box center [757, 306] width 413 height 27
paste input "Omitted -"
type input "Omitted - Window boards"
click at [953, 372] on div "OK" at bounding box center [952, 370] width 13 height 18
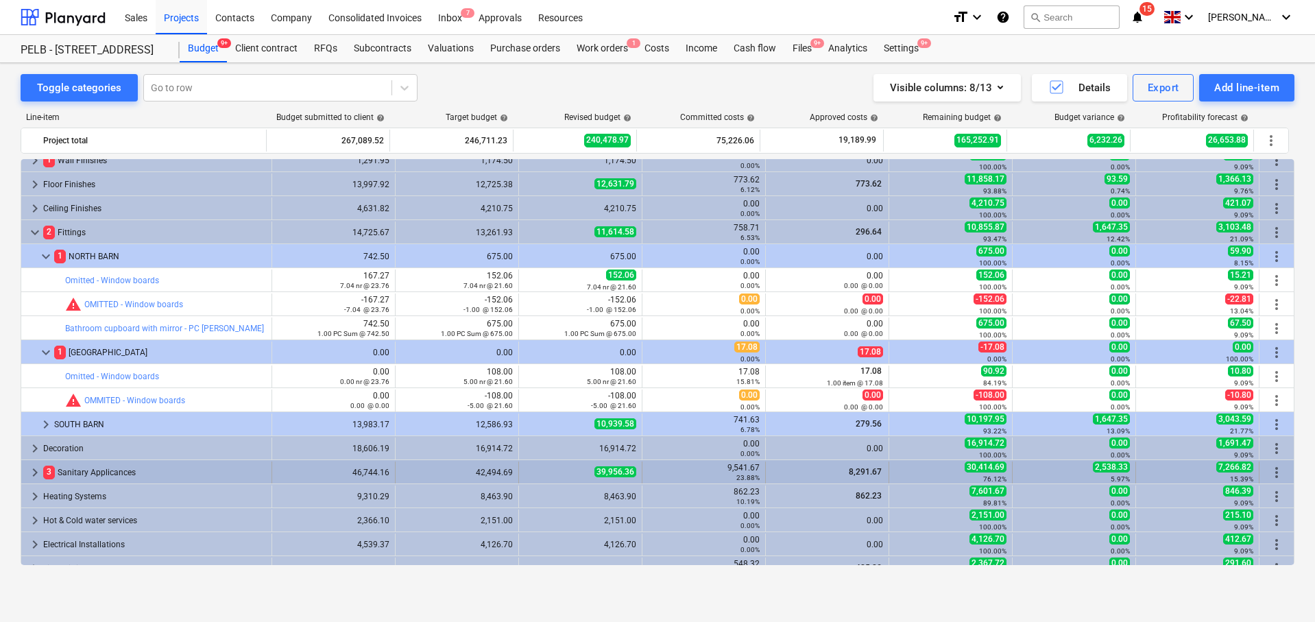
click at [38, 469] on span "keyboard_arrow_right" at bounding box center [35, 472] width 16 height 16
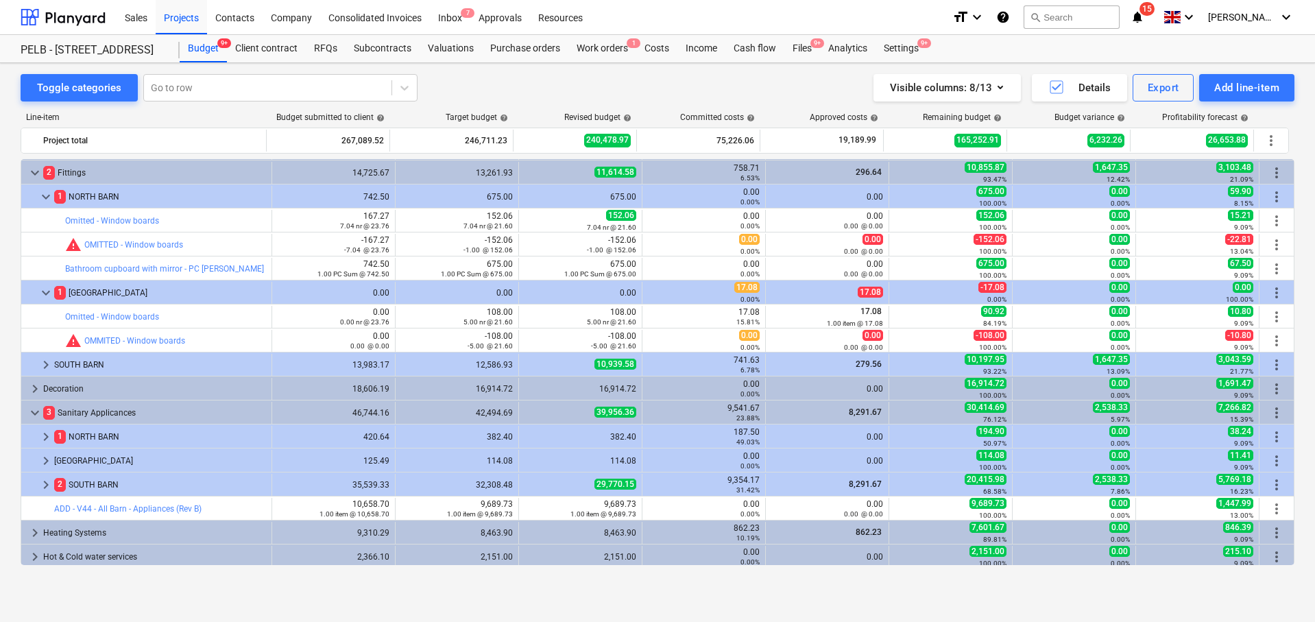
scroll to position [409, 0]
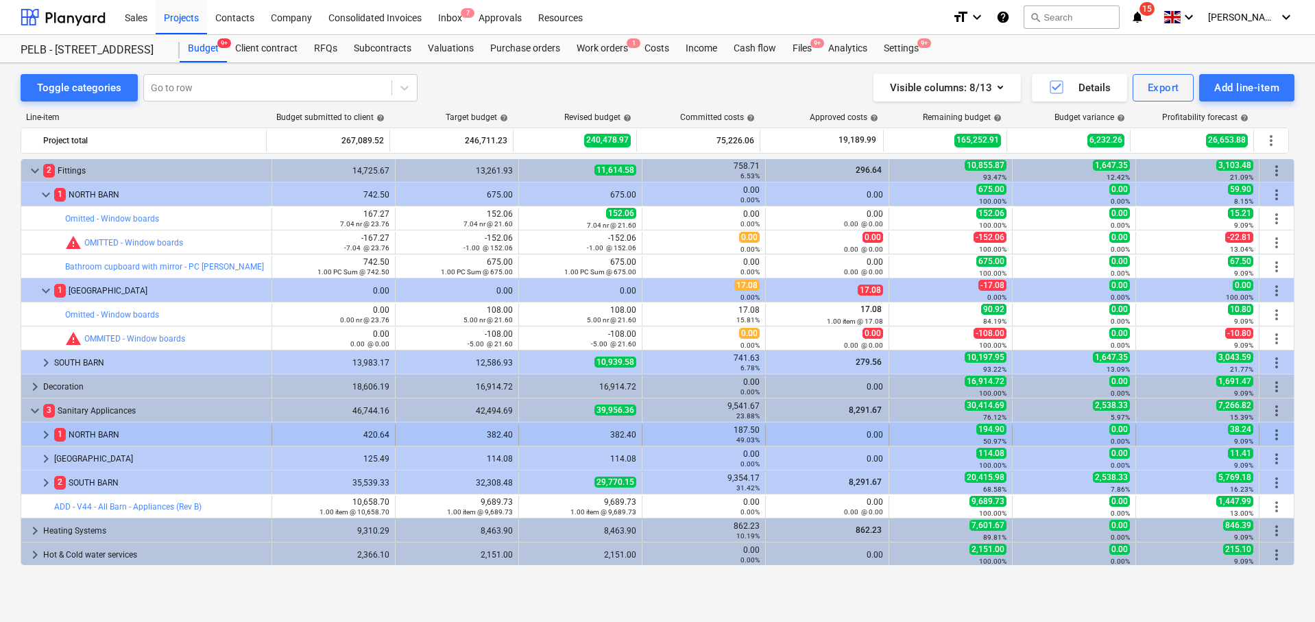
click at [45, 432] on span "keyboard_arrow_right" at bounding box center [46, 434] width 16 height 16
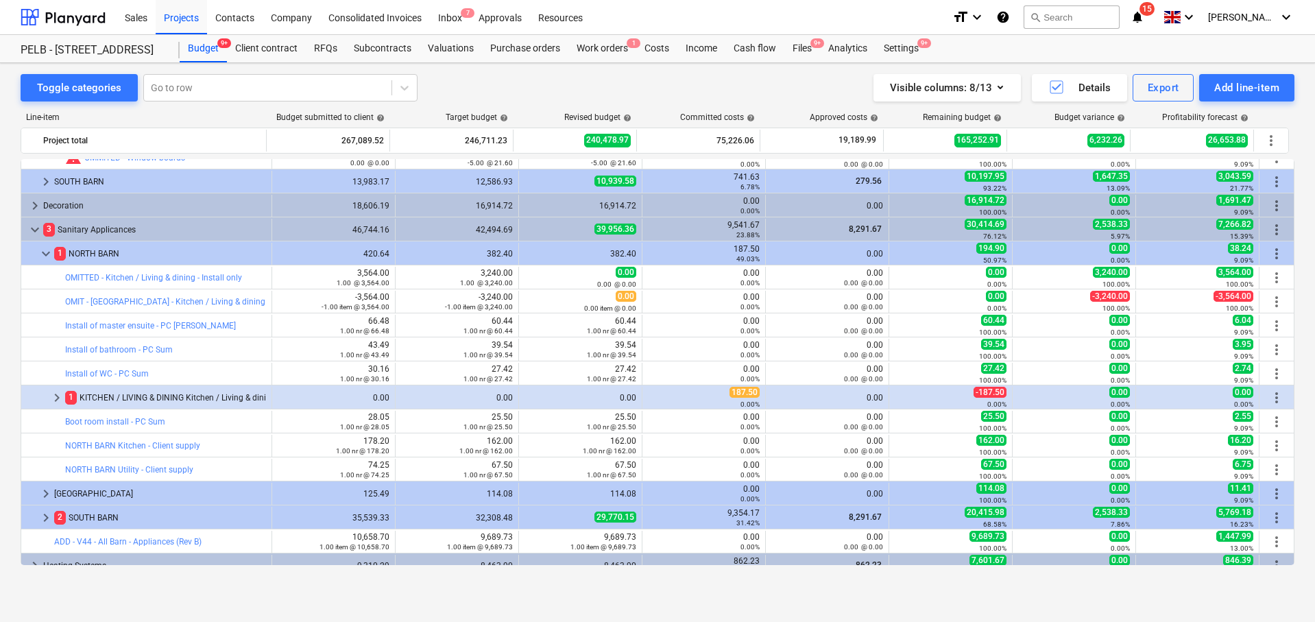
scroll to position [591, 0]
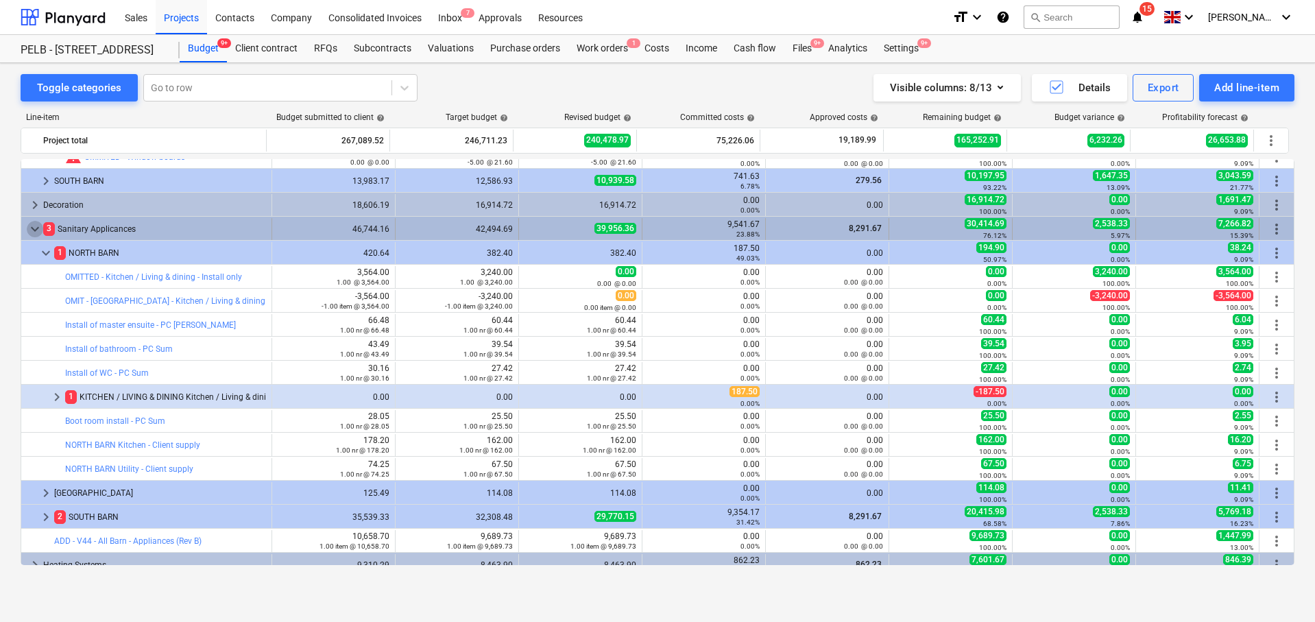
click at [34, 232] on span "keyboard_arrow_down" at bounding box center [35, 229] width 16 height 16
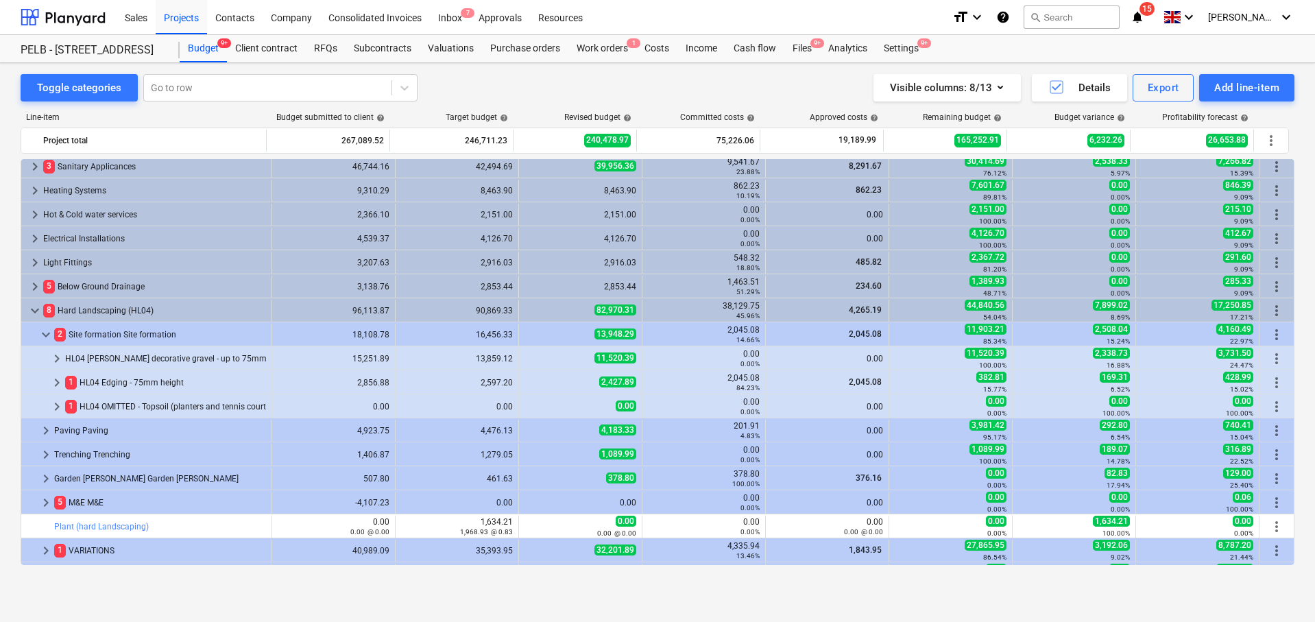
scroll to position [656, 0]
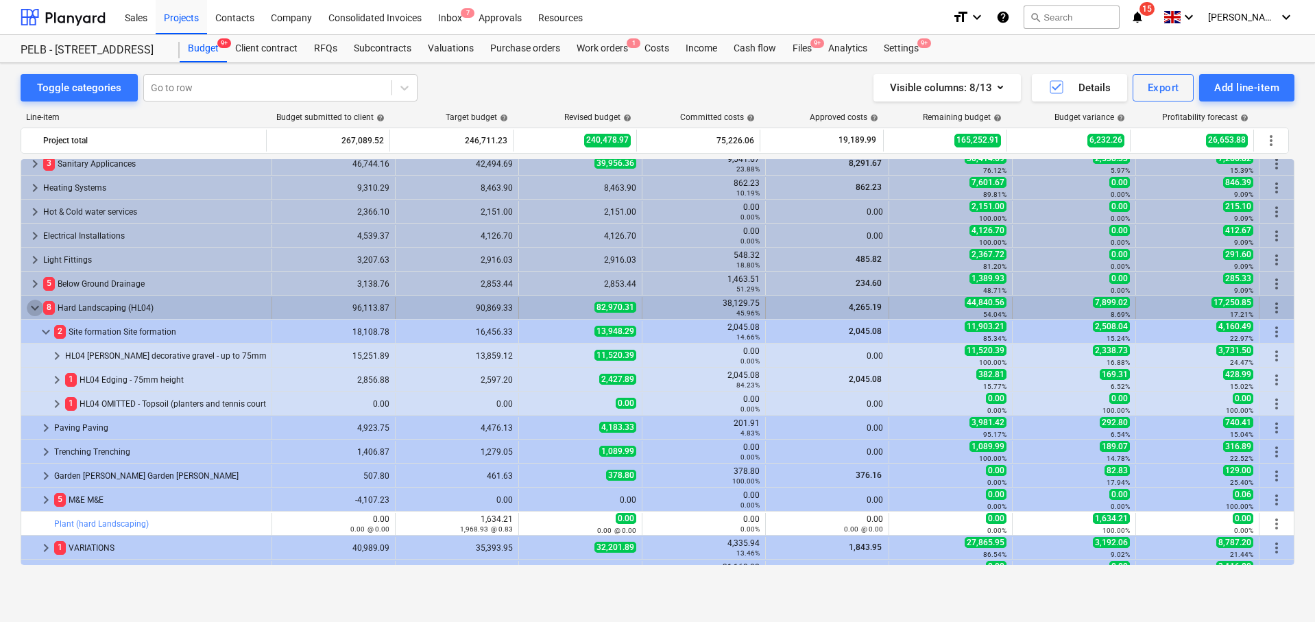
click at [34, 312] on span "keyboard_arrow_down" at bounding box center [35, 308] width 16 height 16
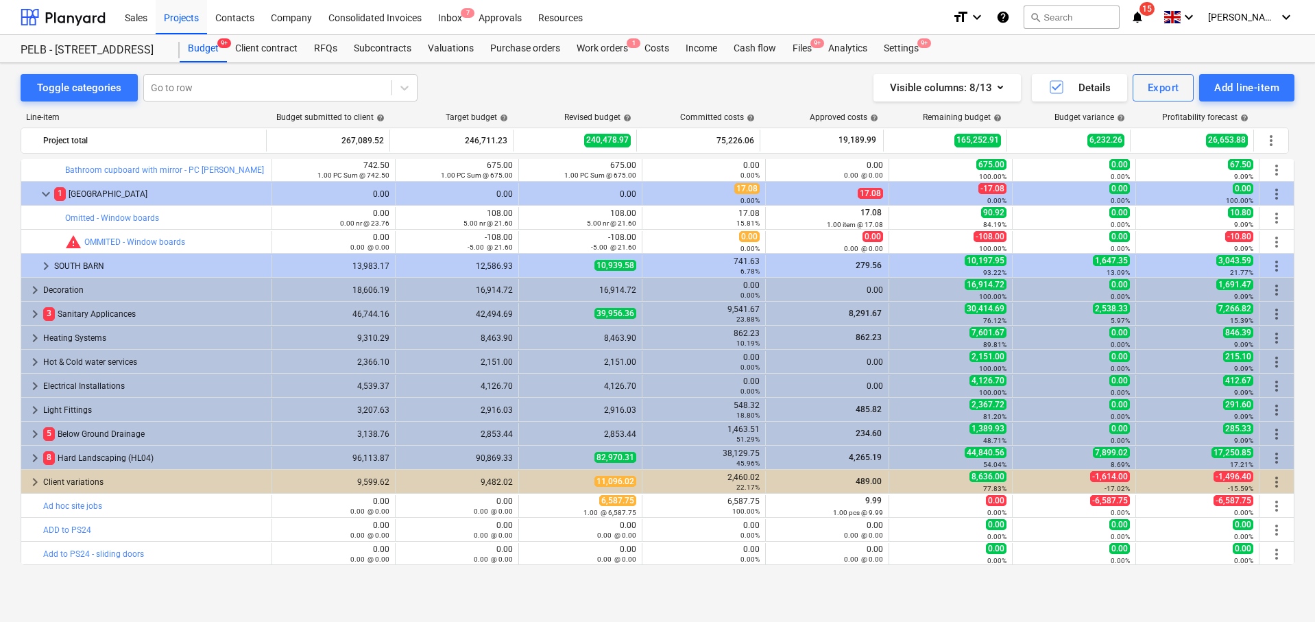
scroll to position [506, 0]
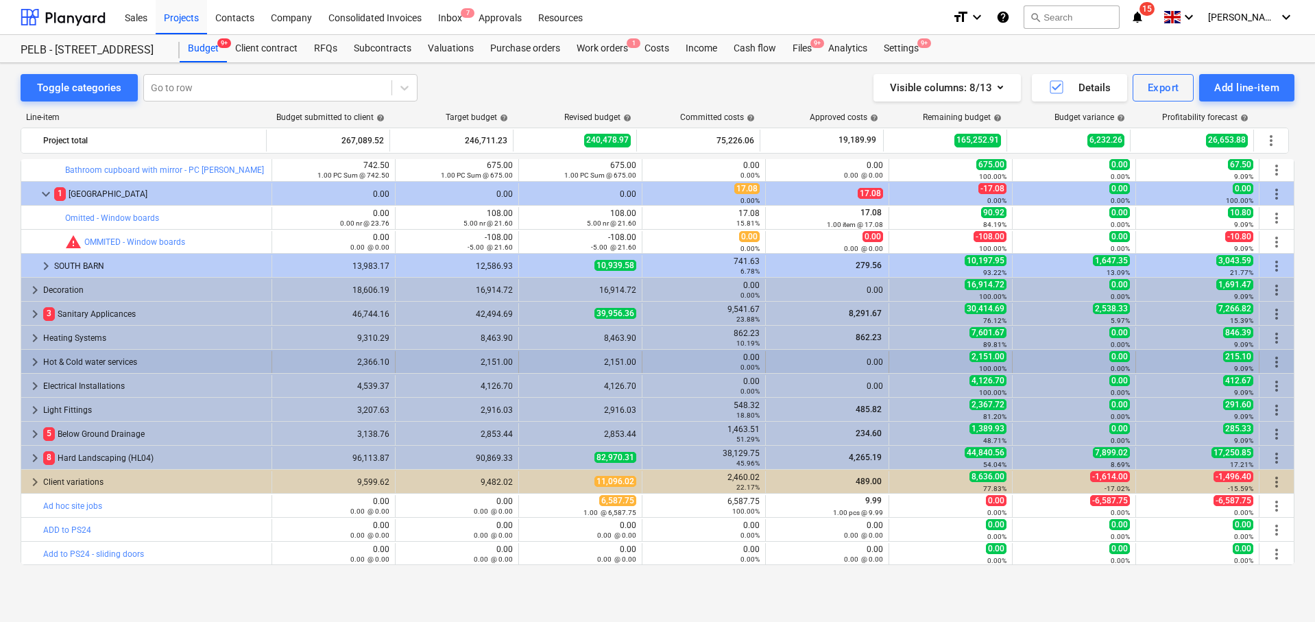
click at [36, 365] on span "keyboard_arrow_right" at bounding box center [35, 362] width 16 height 16
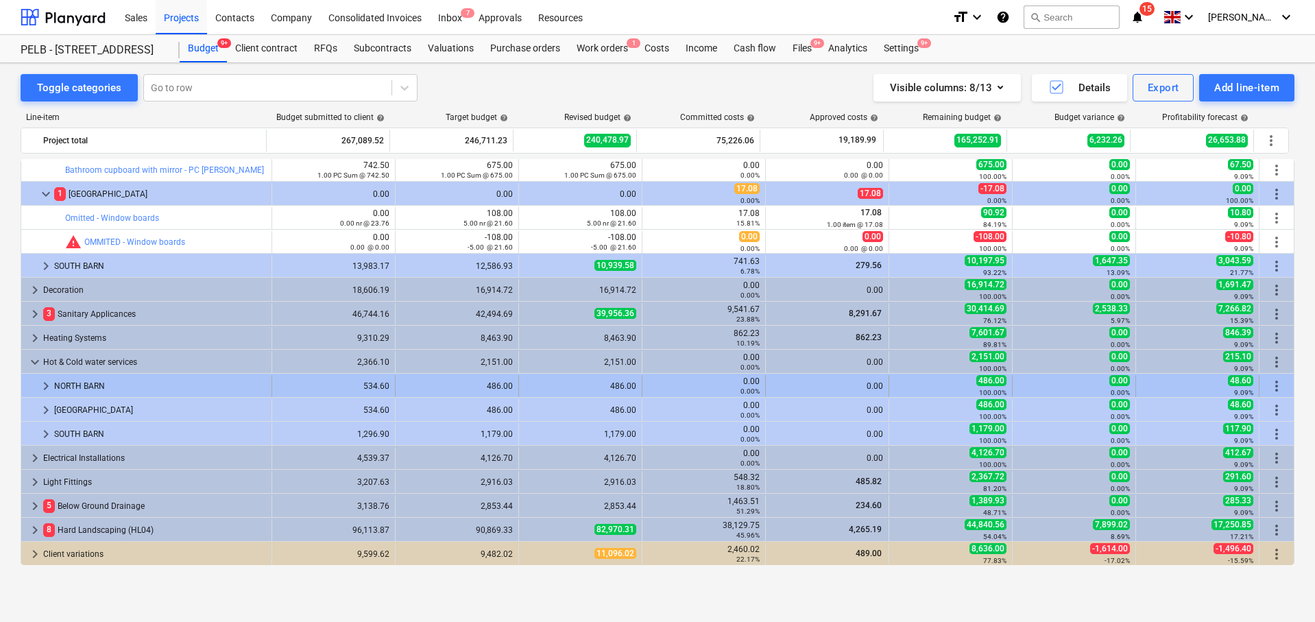
click at [51, 385] on span "keyboard_arrow_right" at bounding box center [46, 386] width 16 height 16
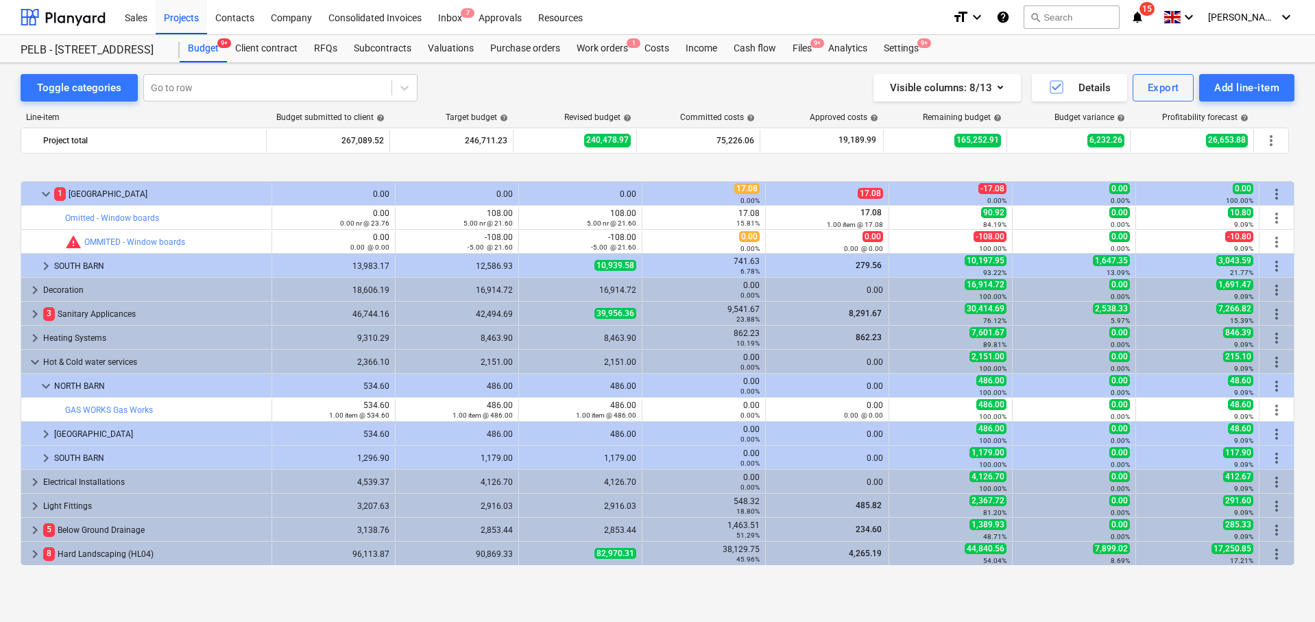
scroll to position [602, 0]
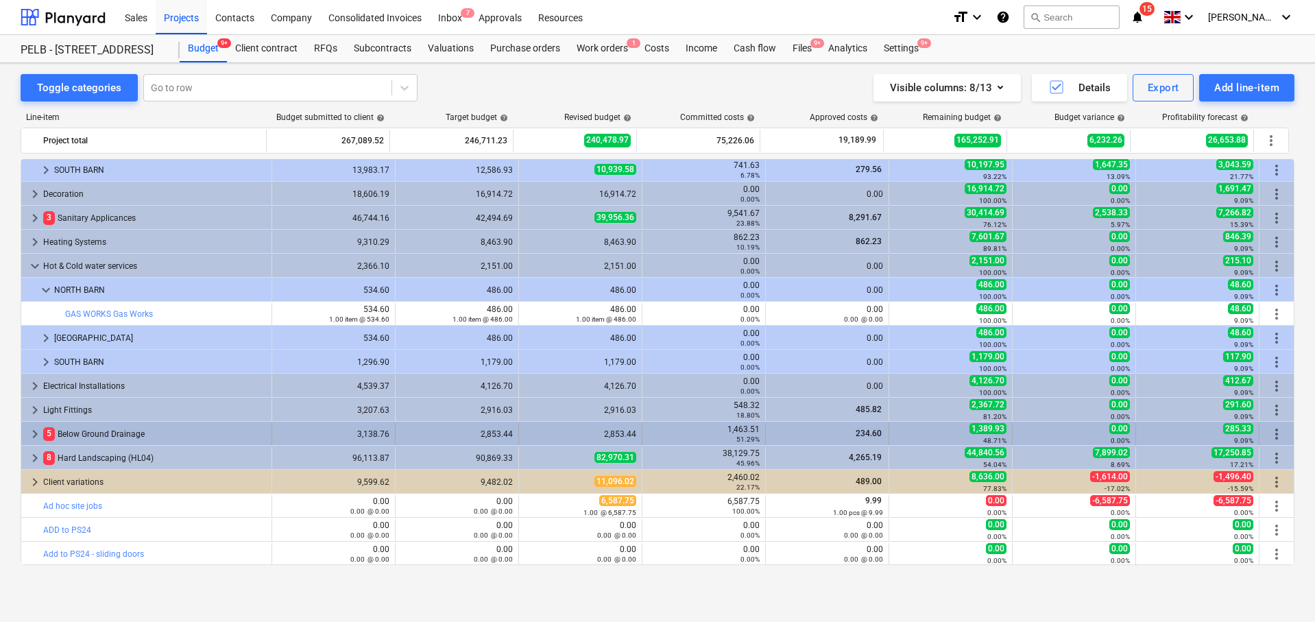
click at [36, 437] on span "keyboard_arrow_right" at bounding box center [35, 434] width 16 height 16
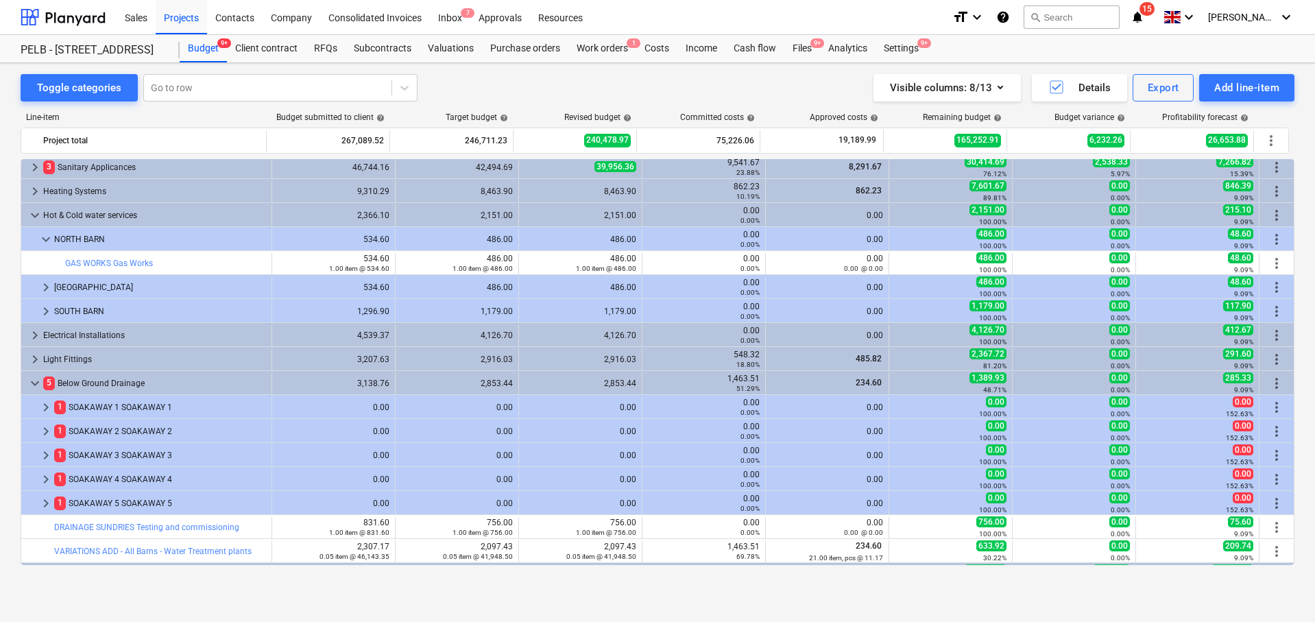
scroll to position [676, 0]
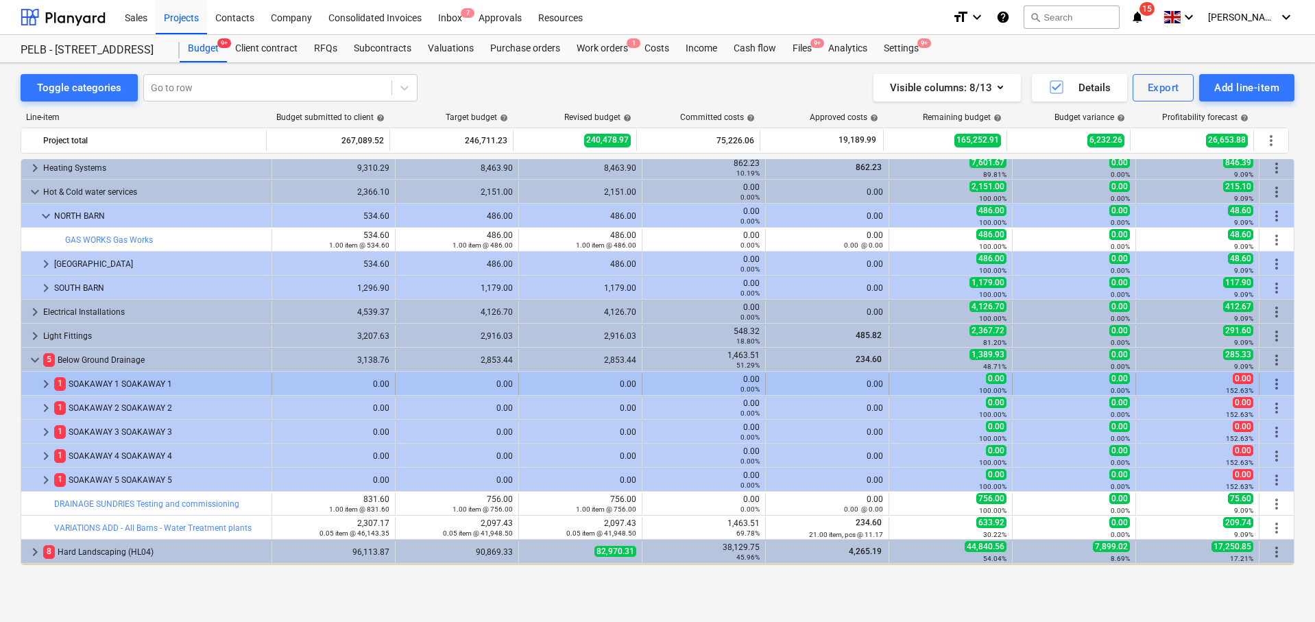
click at [46, 382] on span "keyboard_arrow_right" at bounding box center [46, 384] width 16 height 16
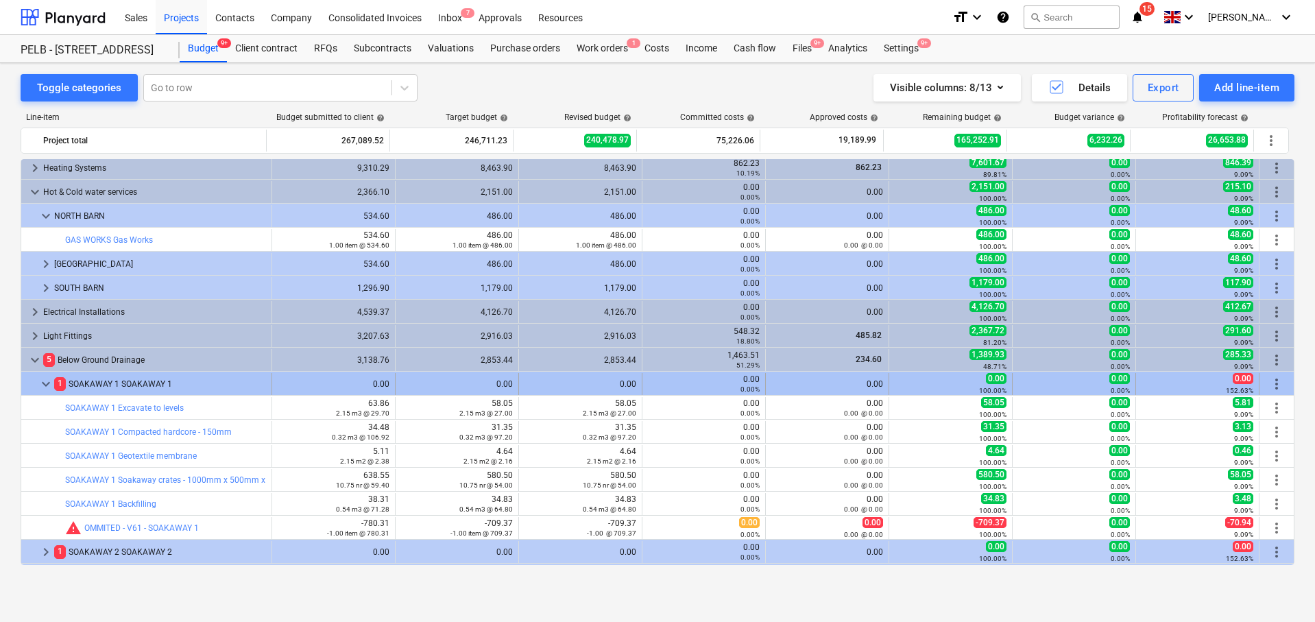
click at [1270, 382] on span "more_vert" at bounding box center [1276, 384] width 16 height 16
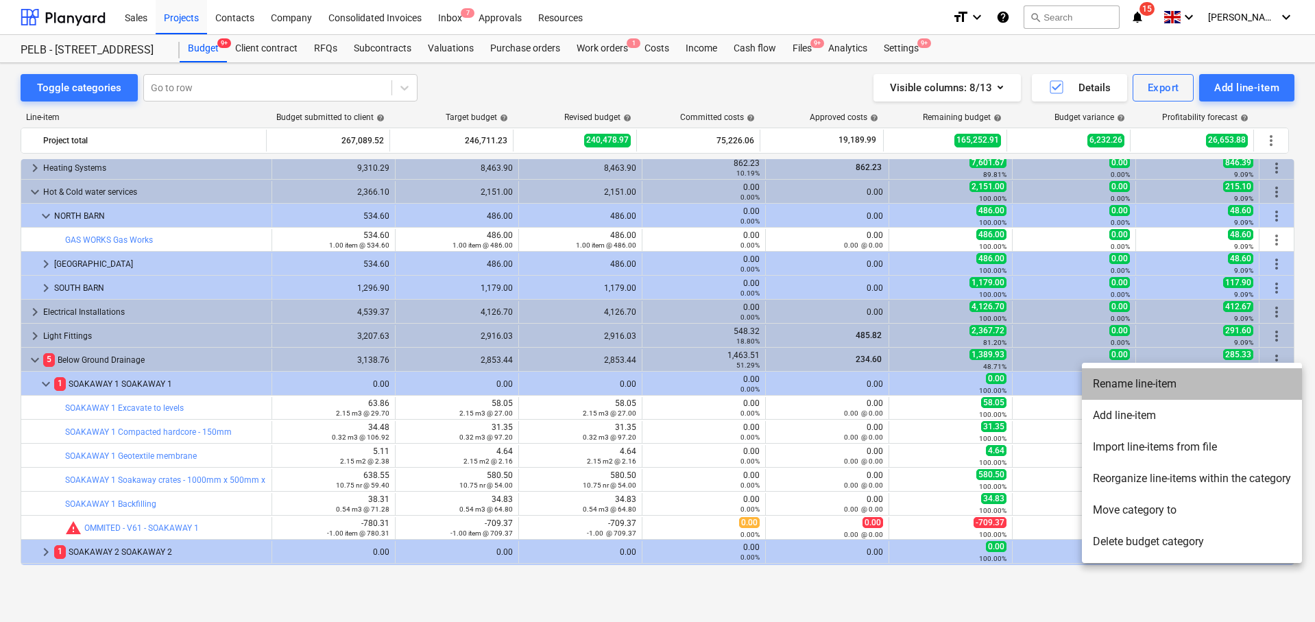
click at [1160, 390] on li "Rename line-item" at bounding box center [1192, 384] width 220 height 32
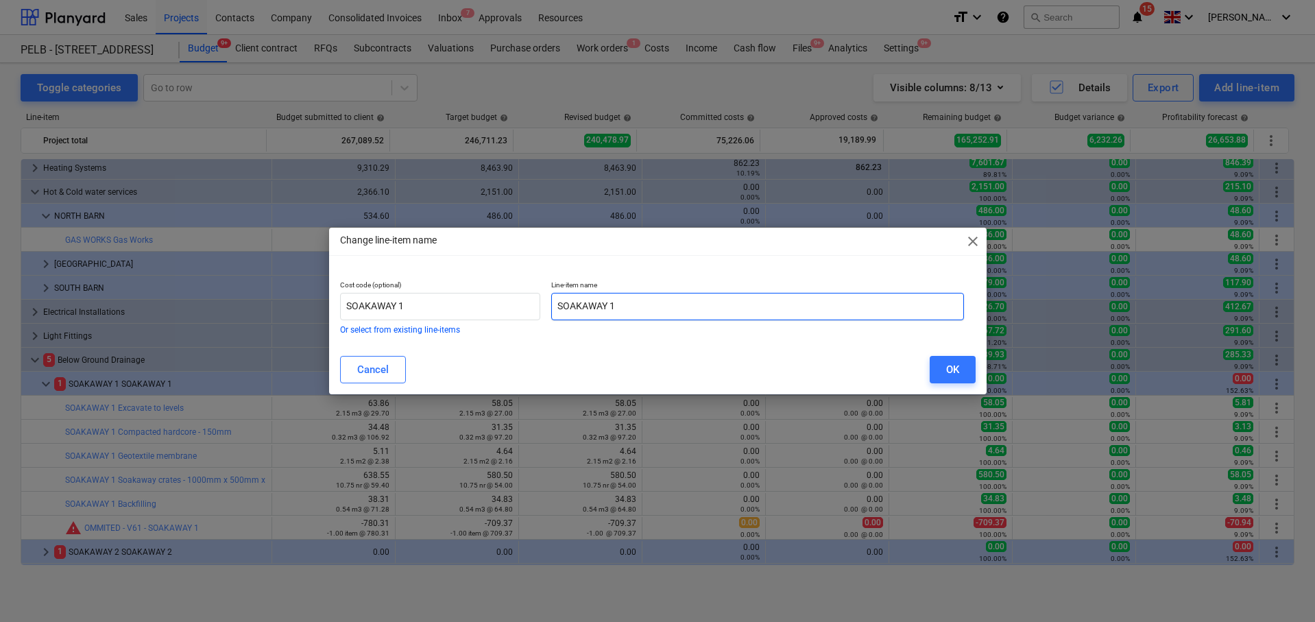
click at [554, 303] on input "SOAKAWAY 1" at bounding box center [757, 306] width 413 height 27
paste input "Omitted -"
type input "Omitted - SOAKAWAY 1"
click at [939, 365] on button "OK" at bounding box center [952, 369] width 46 height 27
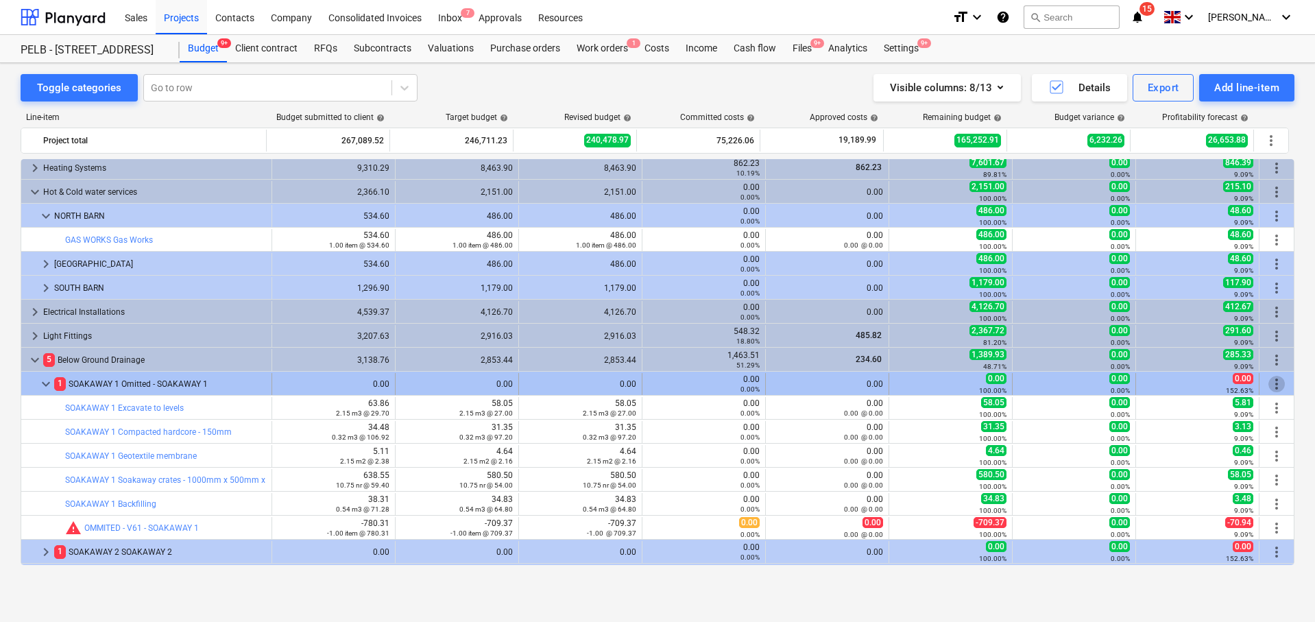
click at [1268, 388] on span "more_vert" at bounding box center [1276, 384] width 16 height 16
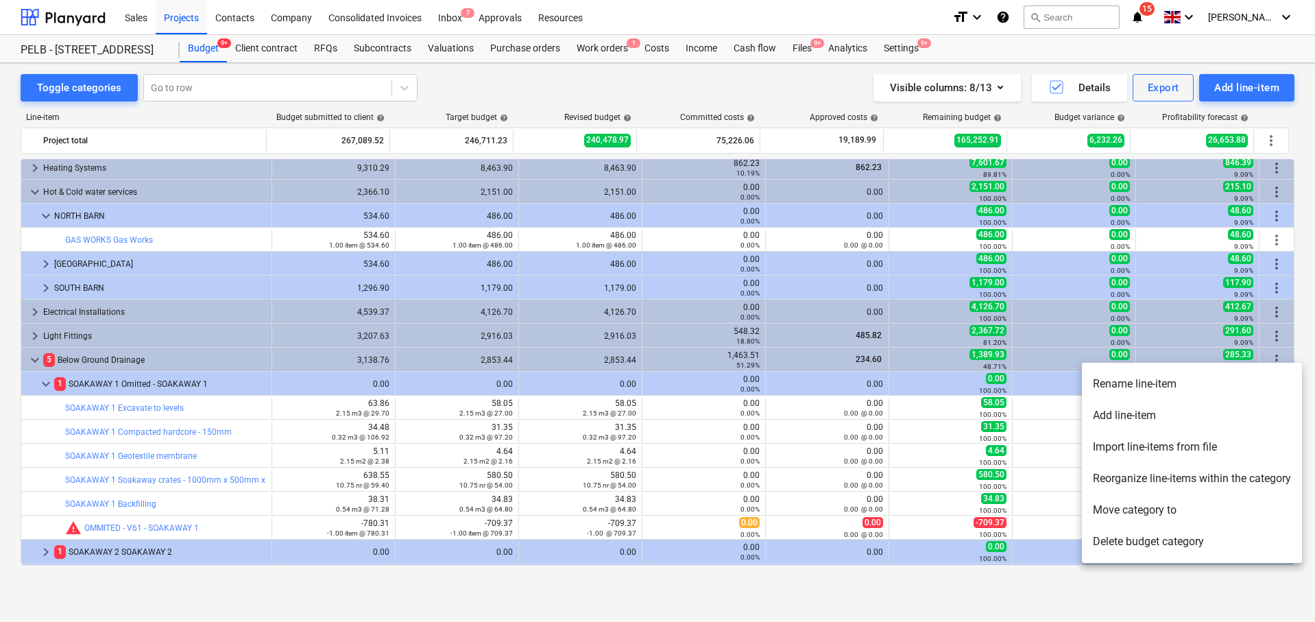
click at [1162, 390] on li "Rename line-item" at bounding box center [1192, 384] width 220 height 32
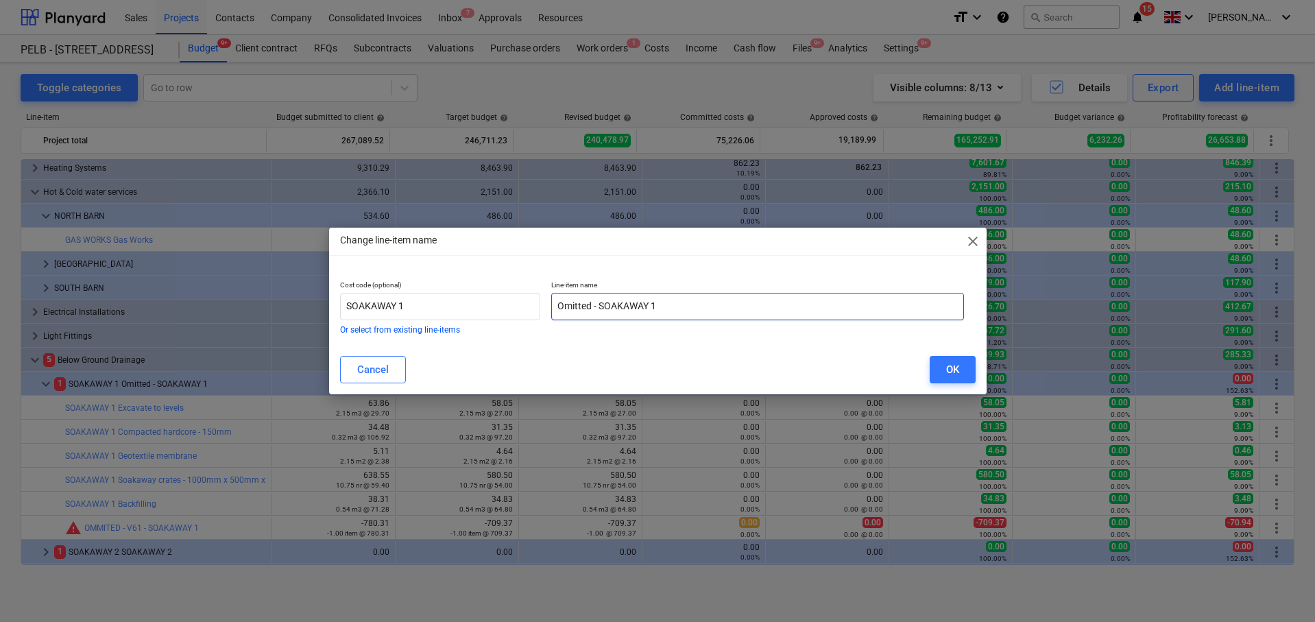
drag, startPoint x: 594, startPoint y: 302, endPoint x: 544, endPoint y: 302, distance: 49.3
click at [544, 302] on div "Cost code (optional) SOAKAWAY 1 Or select from existing line-items Line-item na…" at bounding box center [651, 307] width 635 height 64
drag, startPoint x: 605, startPoint y: 304, endPoint x: 550, endPoint y: 304, distance: 54.8
click at [550, 304] on div "Line-item name OMITTED - SOAKAWAY 1" at bounding box center [758, 307] width 424 height 64
type input "OMITTED - SOAKAWAY 1"
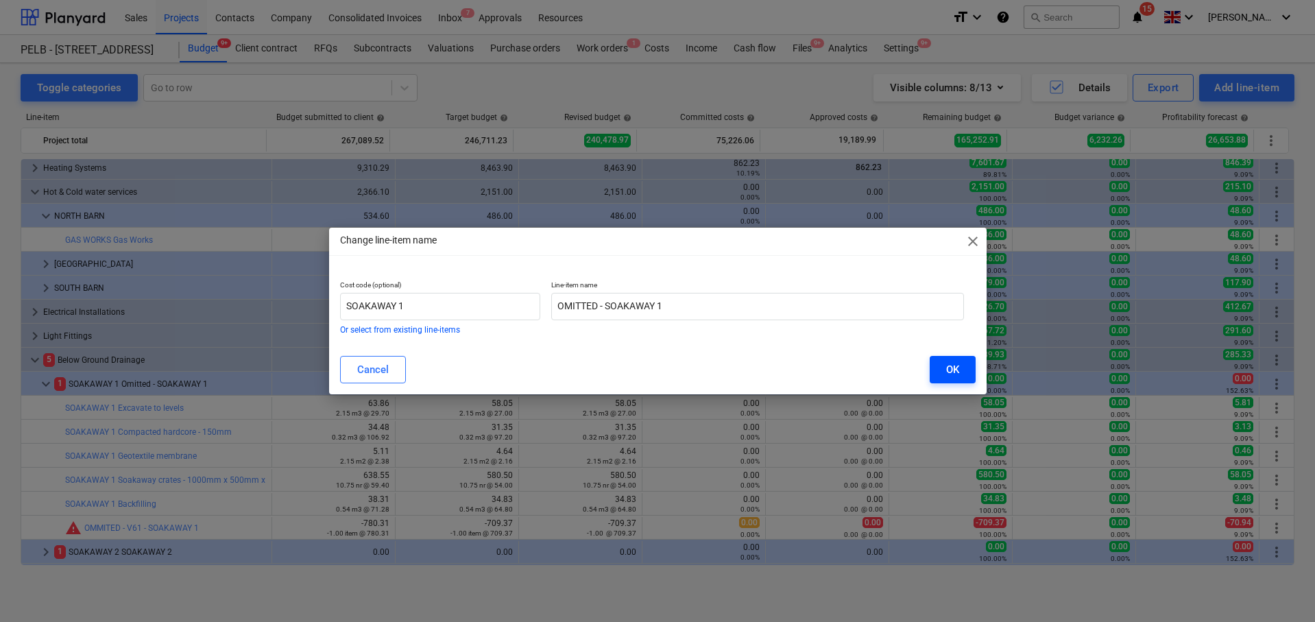
click at [937, 374] on button "OK" at bounding box center [952, 369] width 46 height 27
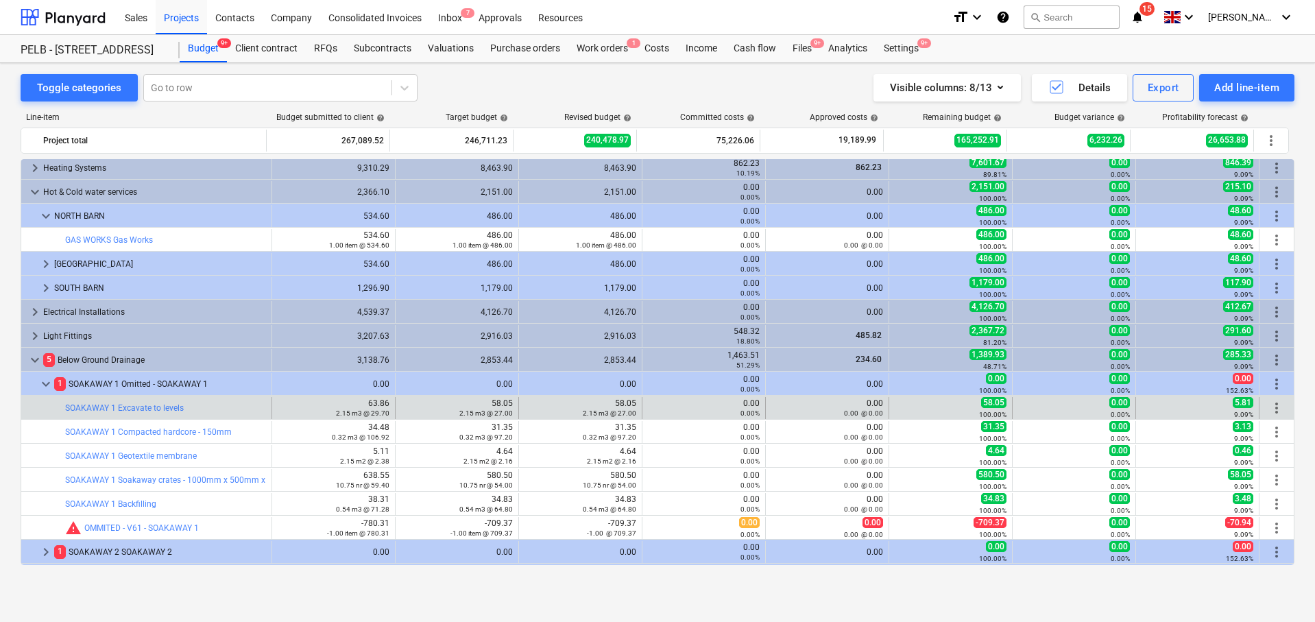
click at [1269, 406] on span "more_vert" at bounding box center [1276, 408] width 16 height 16
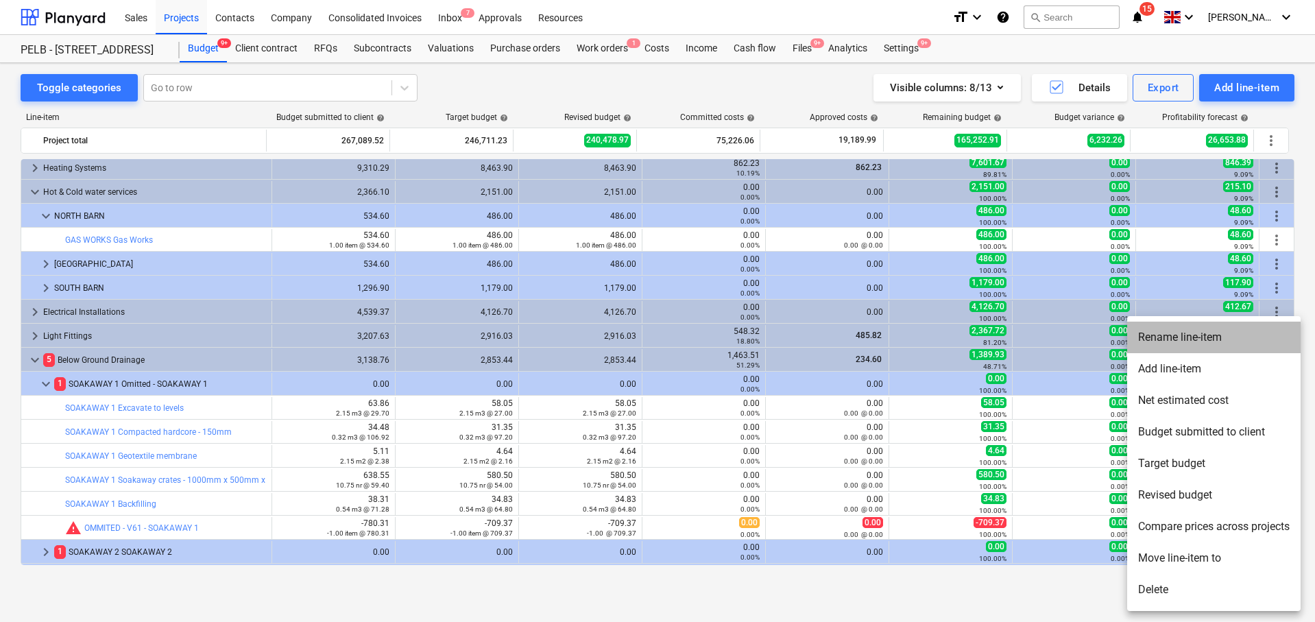
click at [1179, 343] on li "Rename line-item" at bounding box center [1213, 337] width 173 height 32
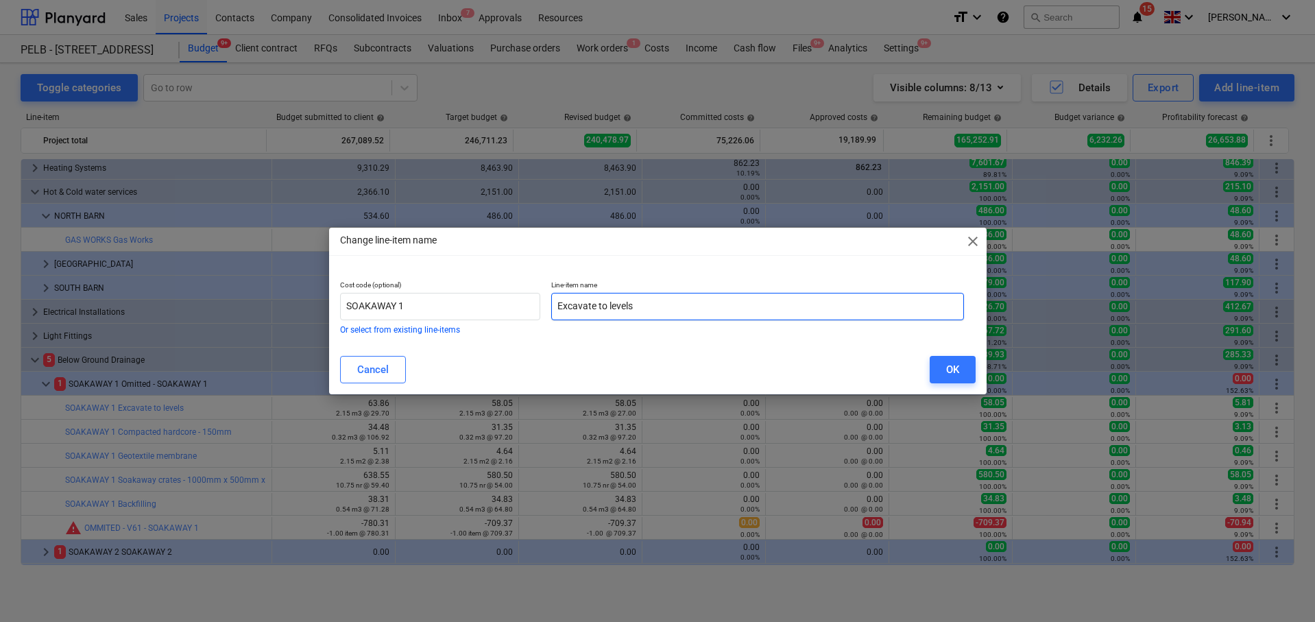
click at [552, 304] on input "Excavate to levels" at bounding box center [757, 306] width 413 height 27
paste input "OMITTED -"
type input "OMITTED - Excavate to levels"
click at [948, 367] on div "OK" at bounding box center [952, 370] width 13 height 18
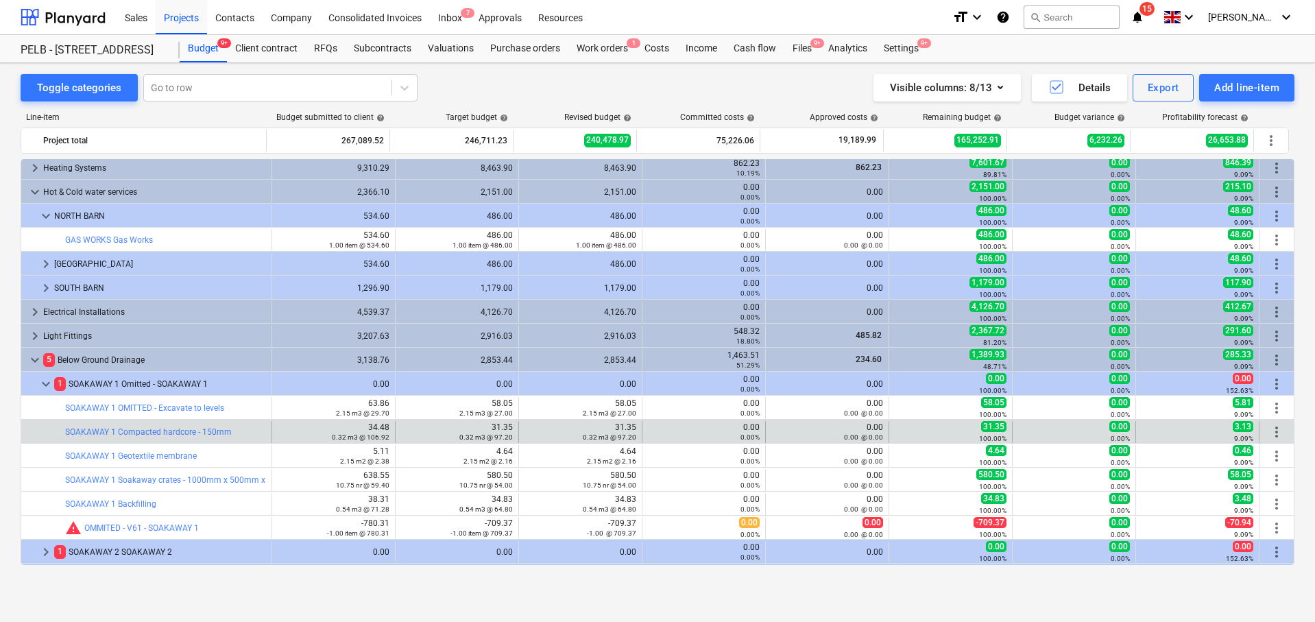
click at [1277, 431] on span "more_vert" at bounding box center [1276, 432] width 16 height 16
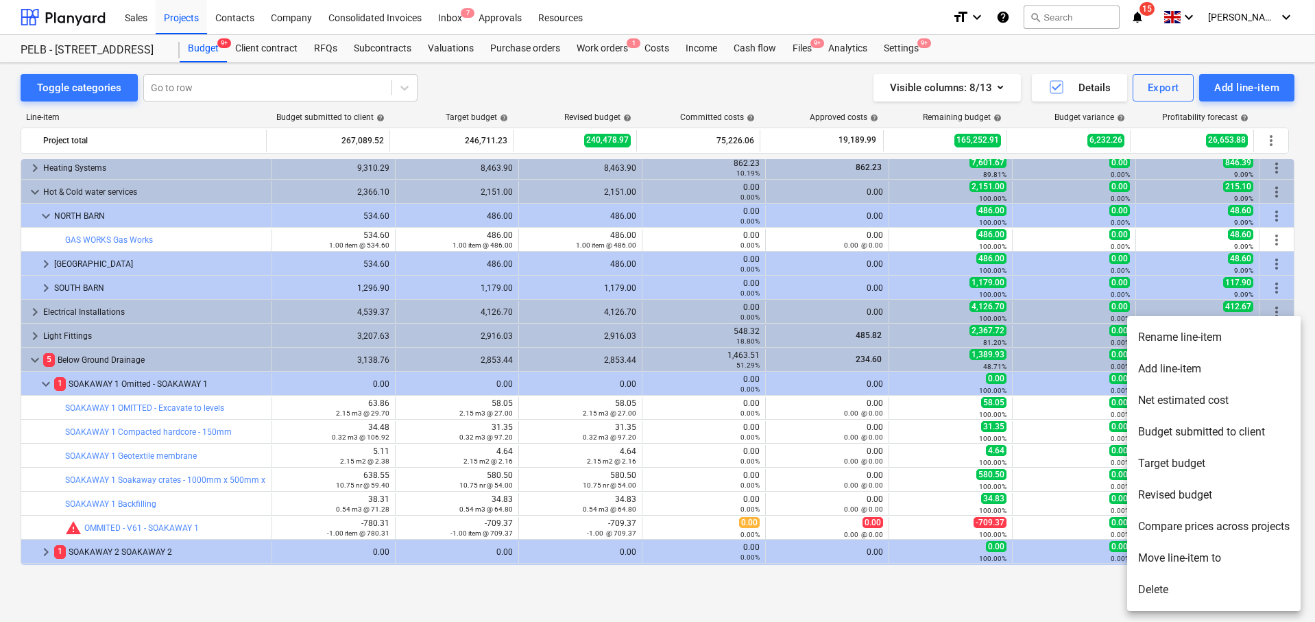
click at [1175, 337] on li "Rename line-item" at bounding box center [1213, 337] width 173 height 32
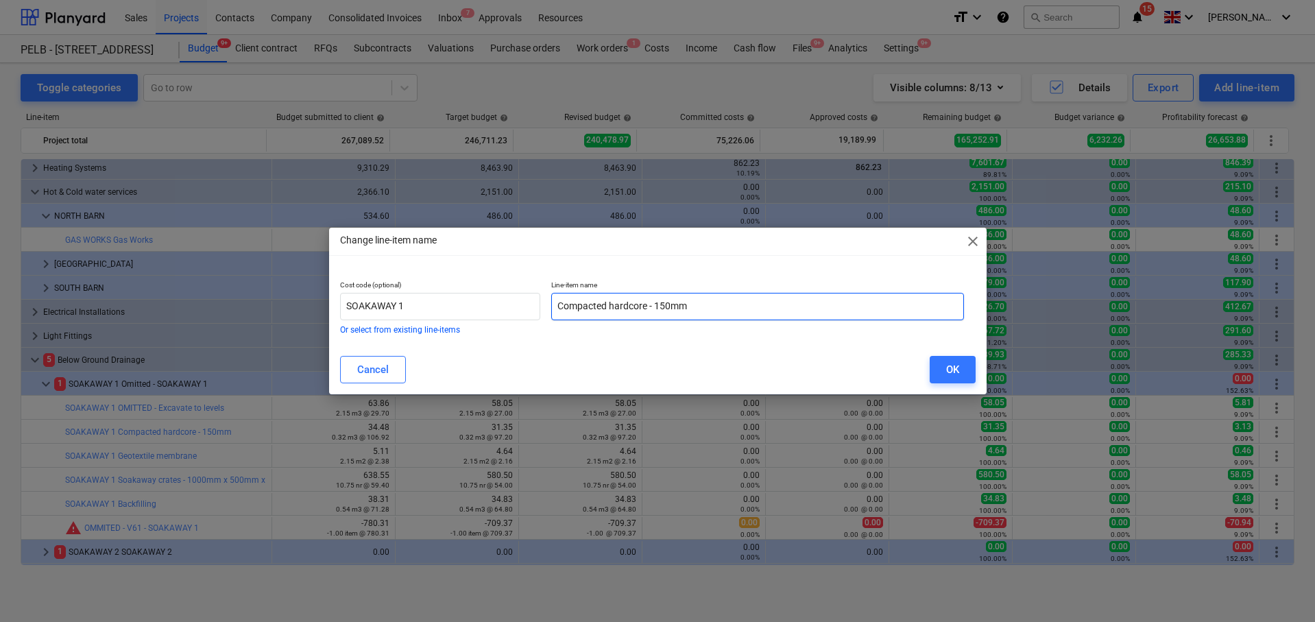
click at [555, 308] on input "Compacted hardcore - 150mm" at bounding box center [757, 306] width 413 height 27
paste input "OMITTED -"
type input "OMITTED - Compacted hardcore - 150mm"
click at [947, 369] on div "OK" at bounding box center [952, 370] width 13 height 18
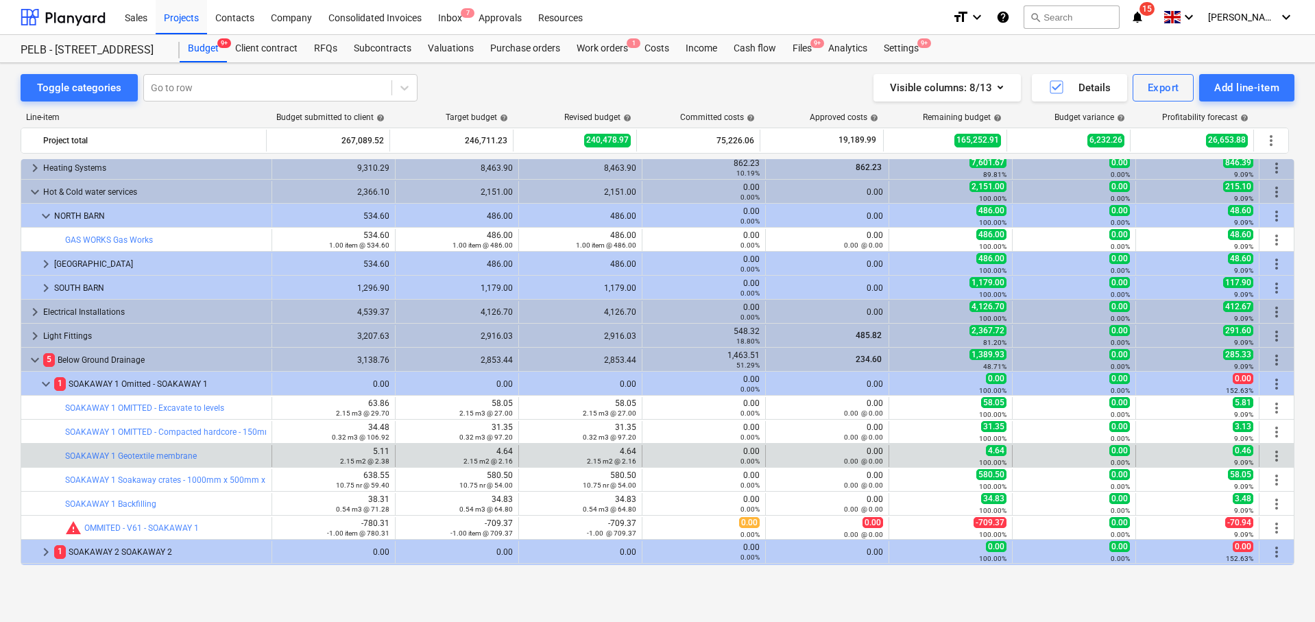
click at [1271, 464] on div "more_vert" at bounding box center [1276, 456] width 23 height 22
click at [1269, 456] on span "more_vert" at bounding box center [1276, 456] width 16 height 16
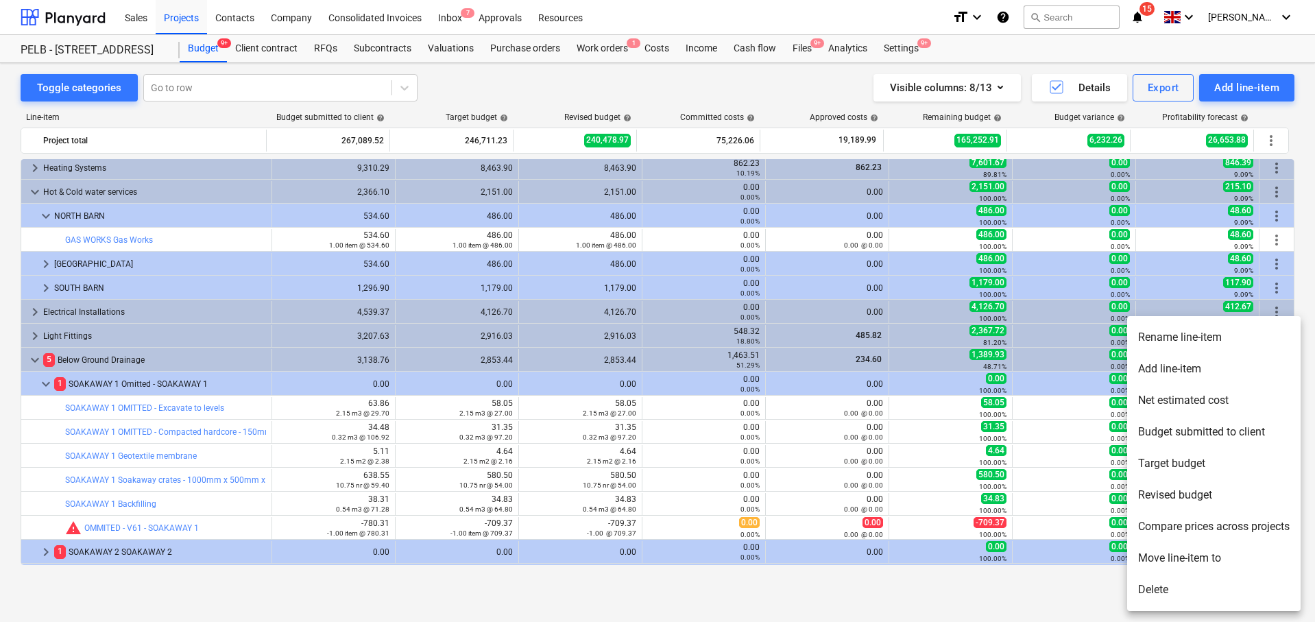
click at [1182, 343] on li "Rename line-item" at bounding box center [1213, 337] width 173 height 32
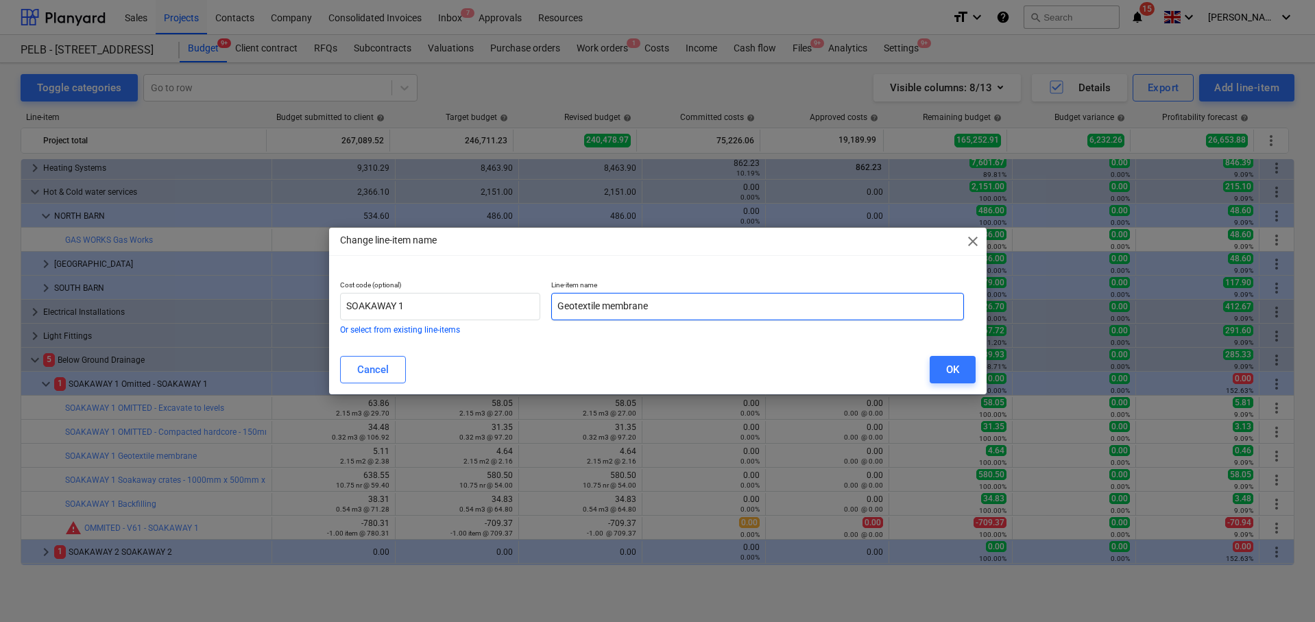
click at [557, 306] on input "Geotextile membrane" at bounding box center [757, 306] width 413 height 27
paste input "OMITTED -"
type input "OMITTED - Geotextile membrane"
click at [970, 366] on button "OK" at bounding box center [952, 369] width 46 height 27
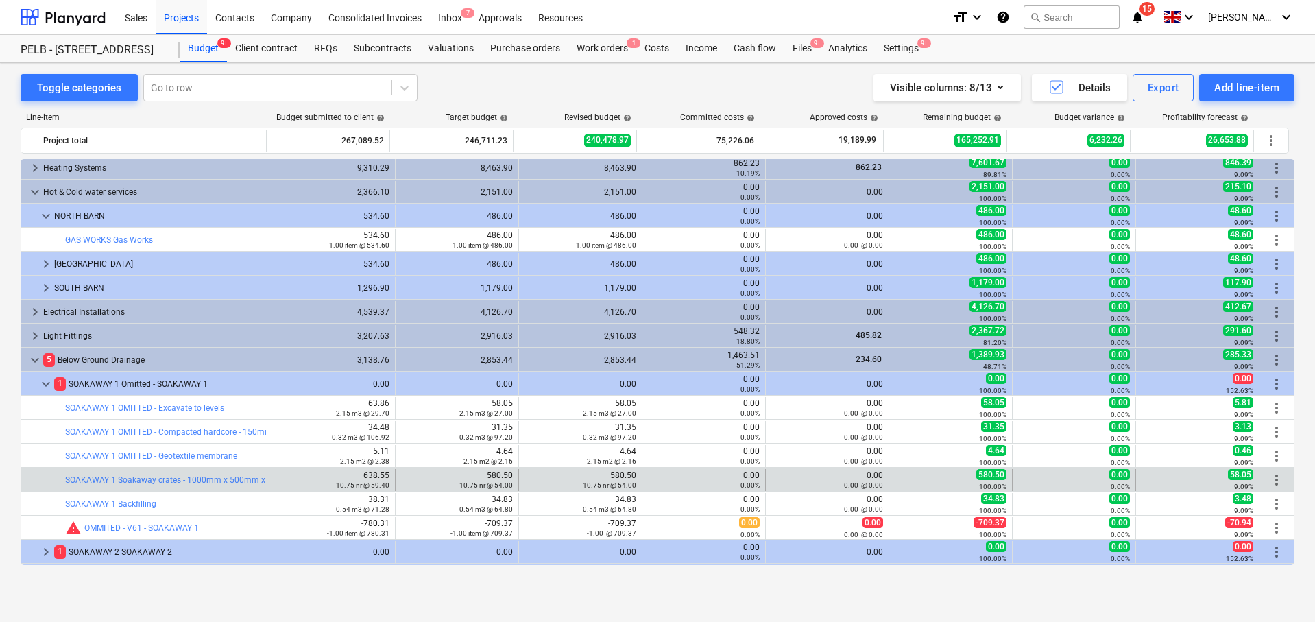
click at [1268, 476] on span "more_vert" at bounding box center [1276, 480] width 16 height 16
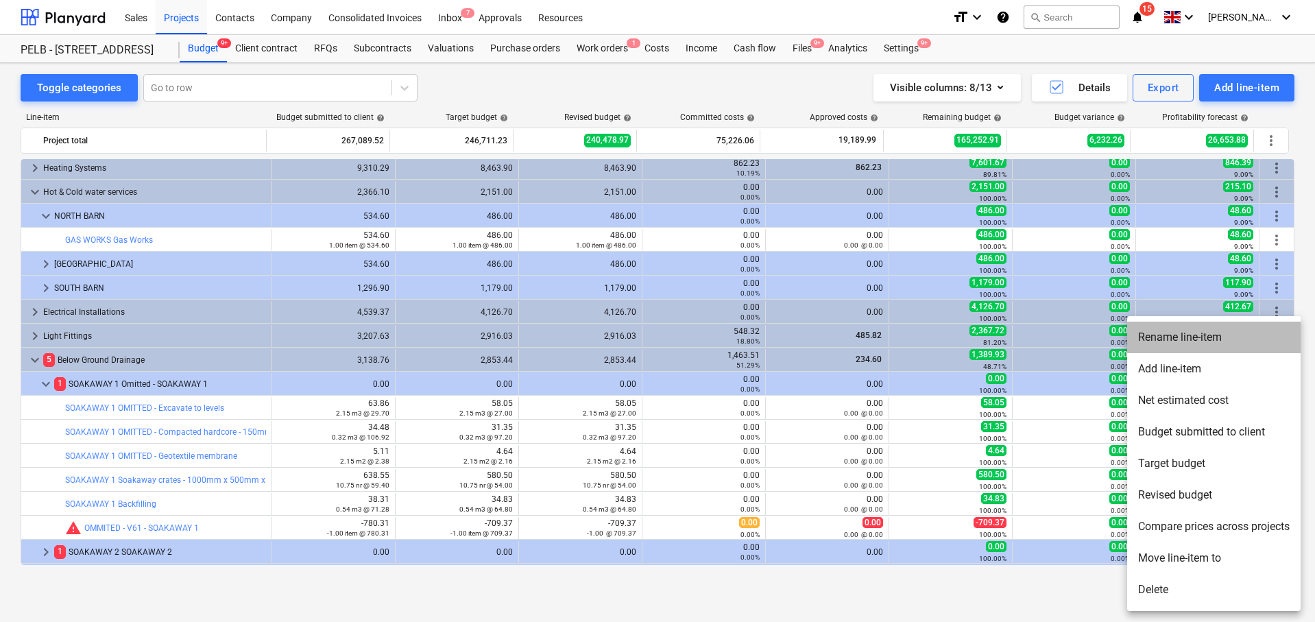
click at [1179, 338] on li "Rename line-item" at bounding box center [1213, 337] width 173 height 32
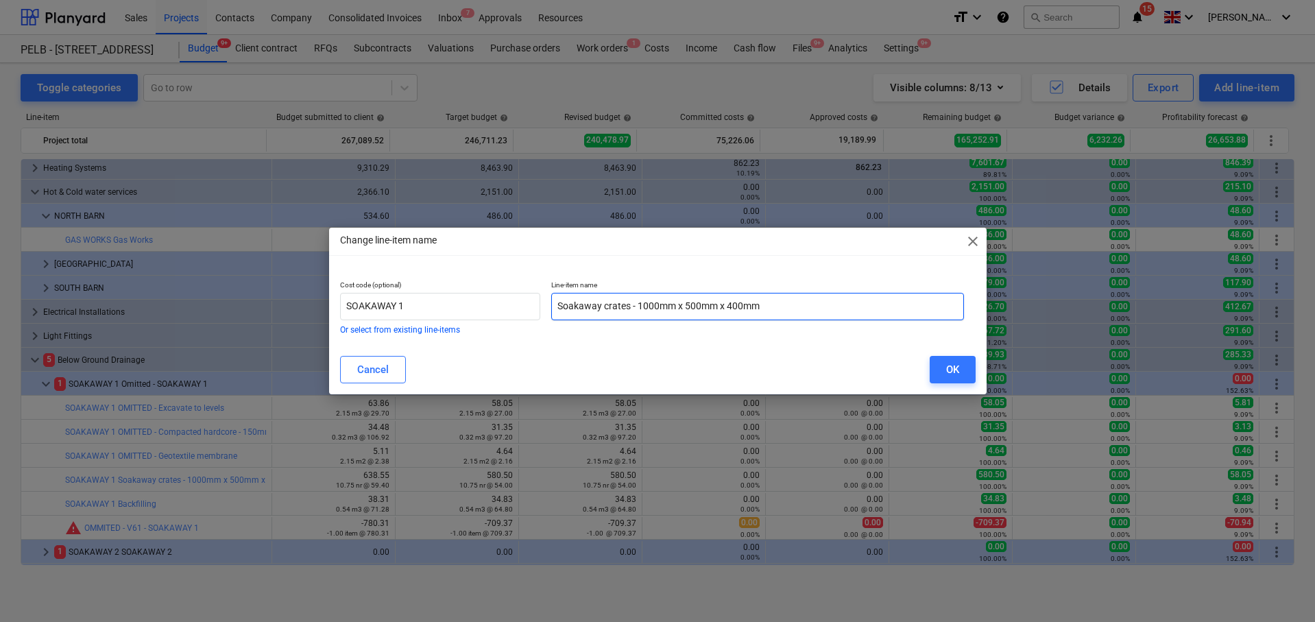
click at [551, 306] on input "Soakaway crates - 1000mm x 500mm x 400mm" at bounding box center [757, 306] width 413 height 27
paste input "OMITTED -"
type input "OMITTED - Soakaway crates - 1000mm x 500mm x 400mm"
click at [946, 367] on div "OK" at bounding box center [952, 370] width 13 height 18
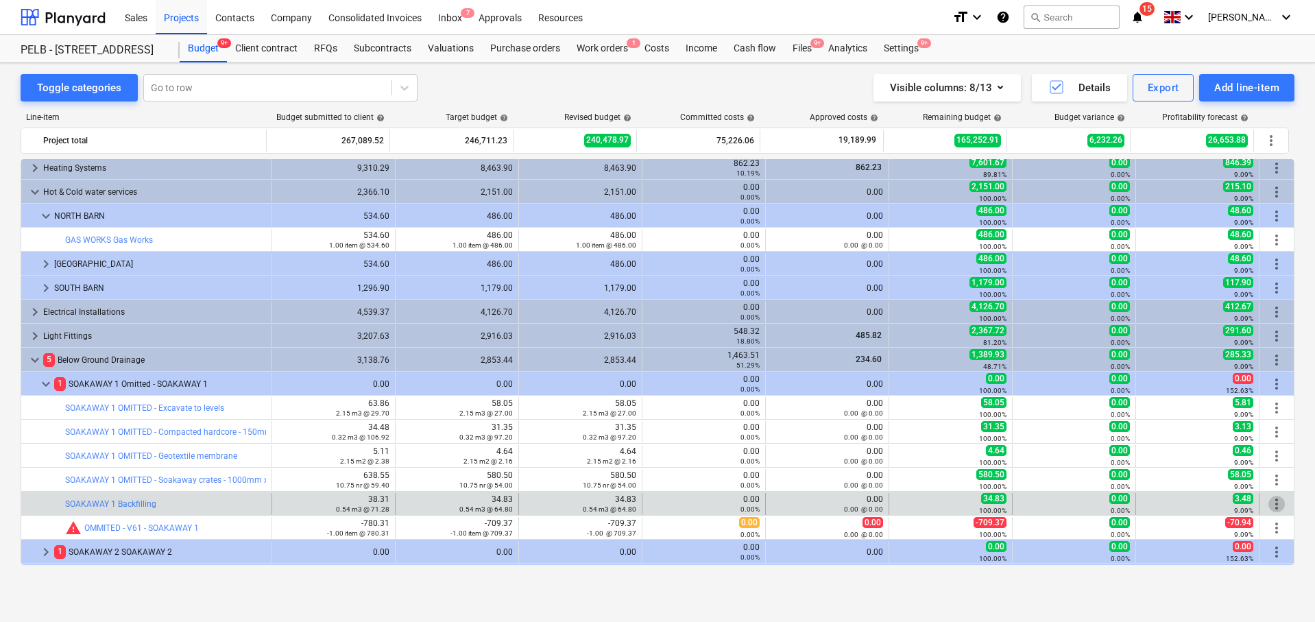
click at [1268, 506] on span "more_vert" at bounding box center [1276, 504] width 16 height 16
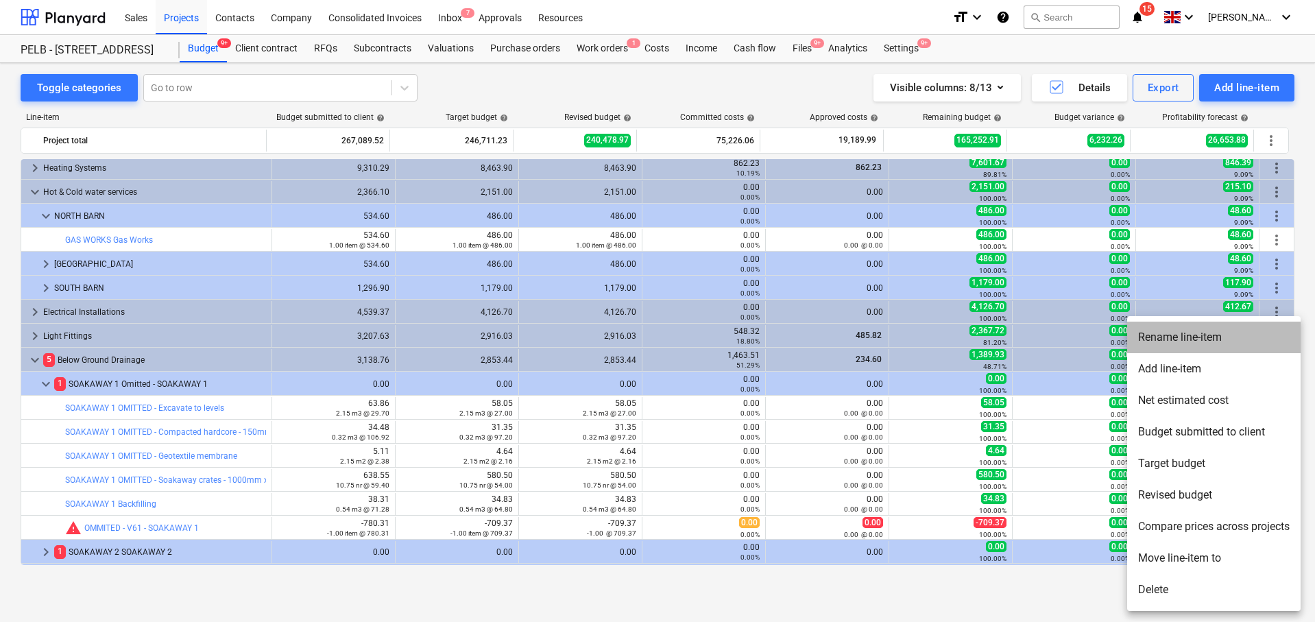
click at [1171, 341] on li "Rename line-item" at bounding box center [1213, 337] width 173 height 32
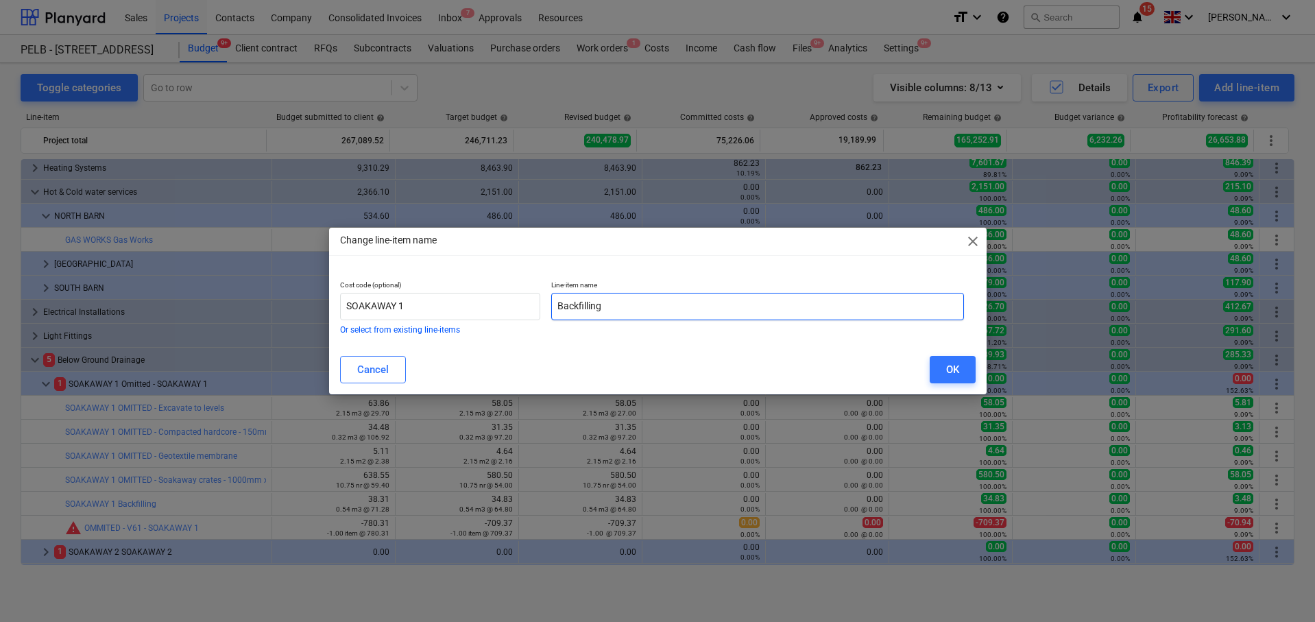
click at [551, 302] on input "Backfilling" at bounding box center [757, 306] width 413 height 27
paste input "OMITTED -"
type input "OMITTED - Backfilling"
click at [958, 371] on div "OK" at bounding box center [952, 370] width 13 height 18
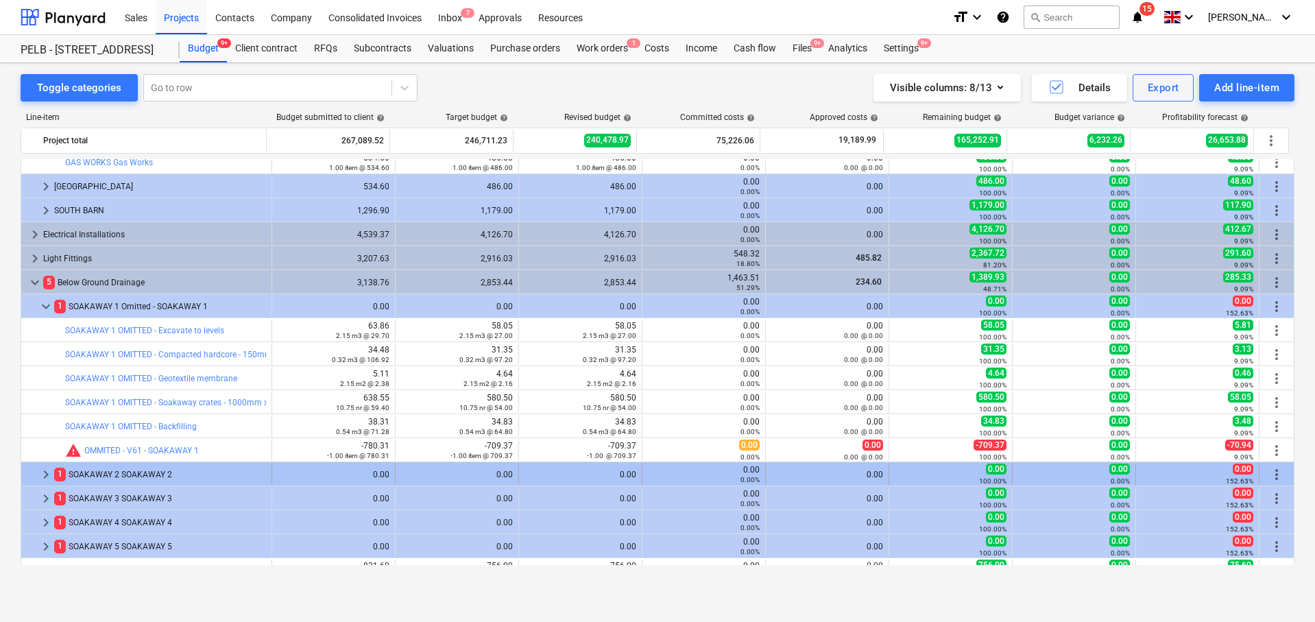
scroll to position [771, 0]
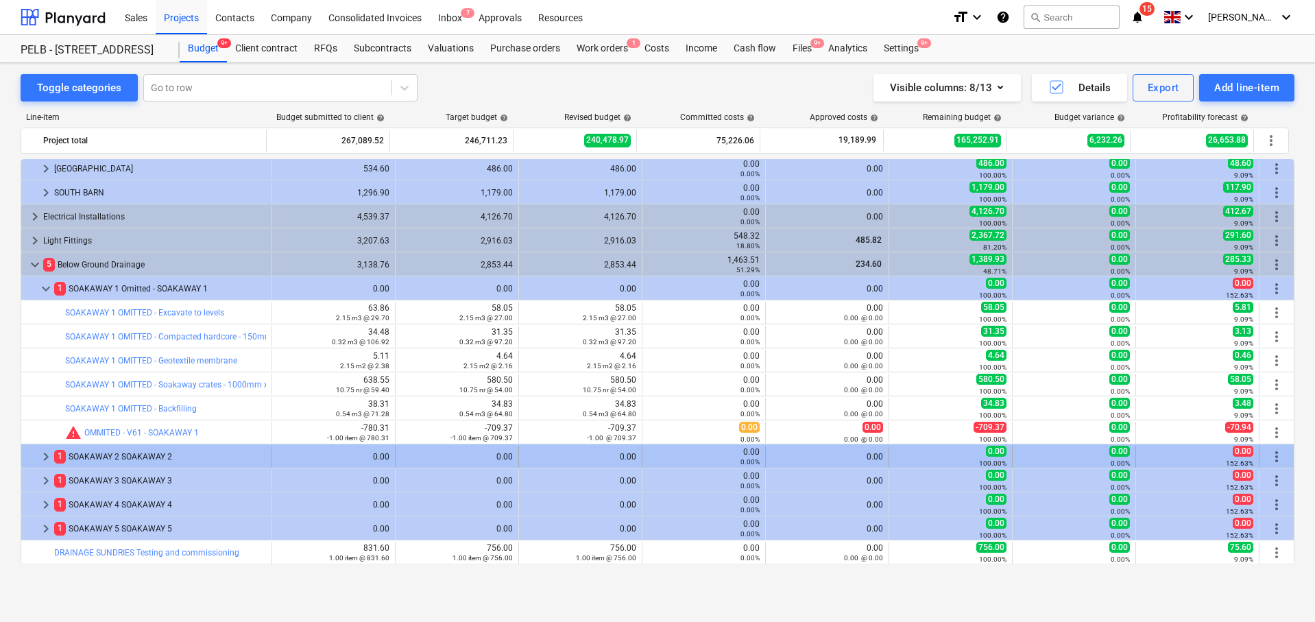
click at [45, 456] on span "keyboard_arrow_right" at bounding box center [46, 456] width 16 height 16
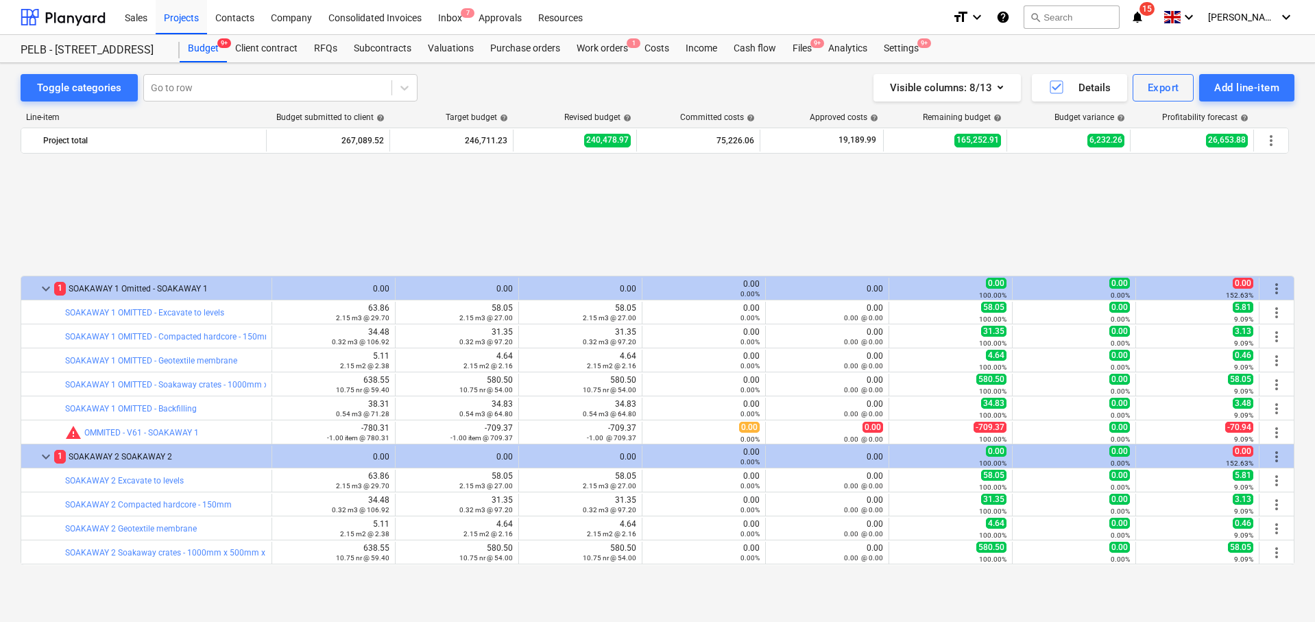
scroll to position [940, 0]
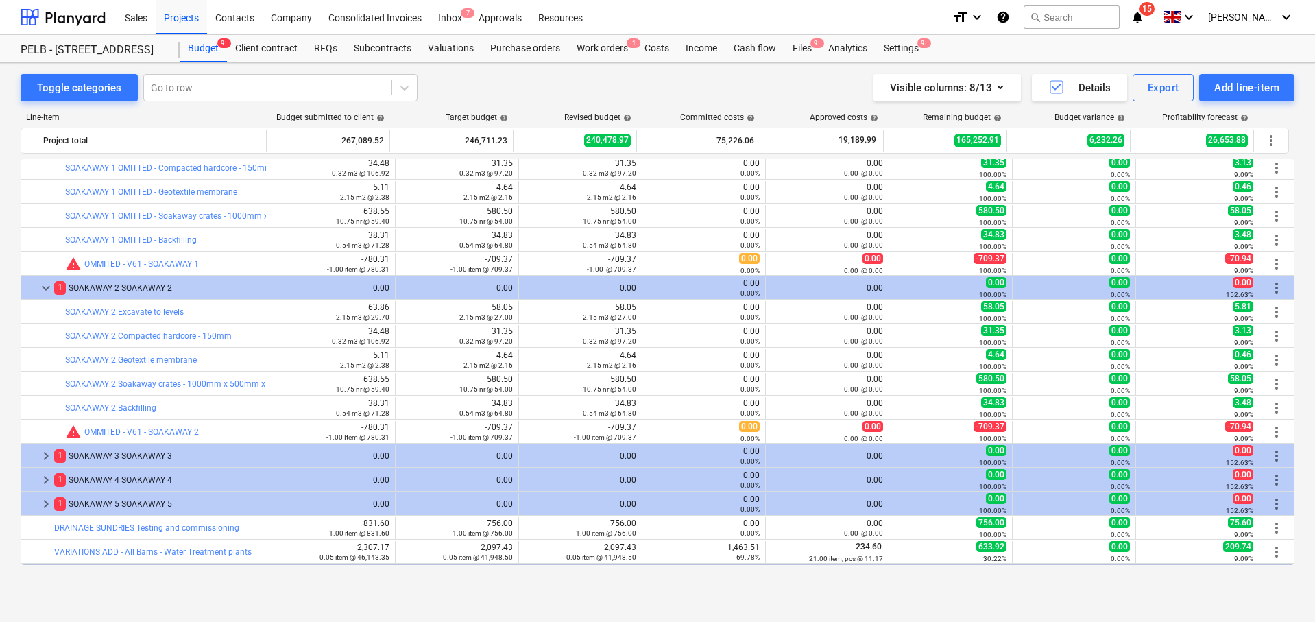
click at [1280, 282] on div "more_vert" at bounding box center [1276, 288] width 23 height 22
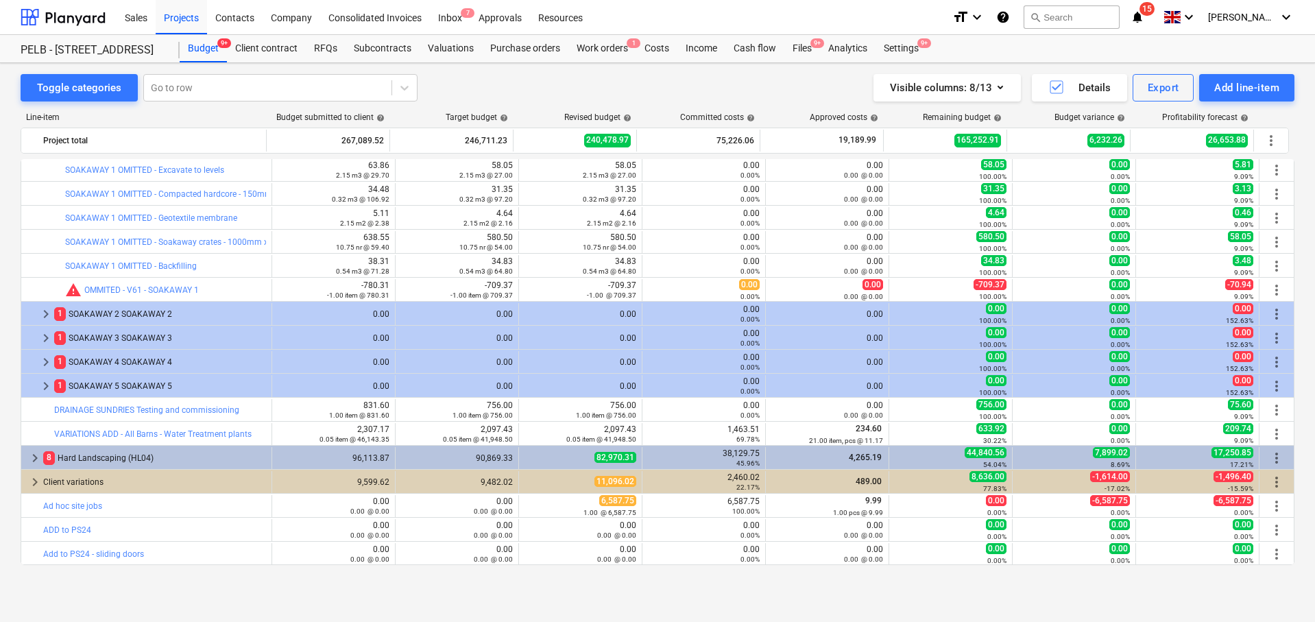
scroll to position [914, 0]
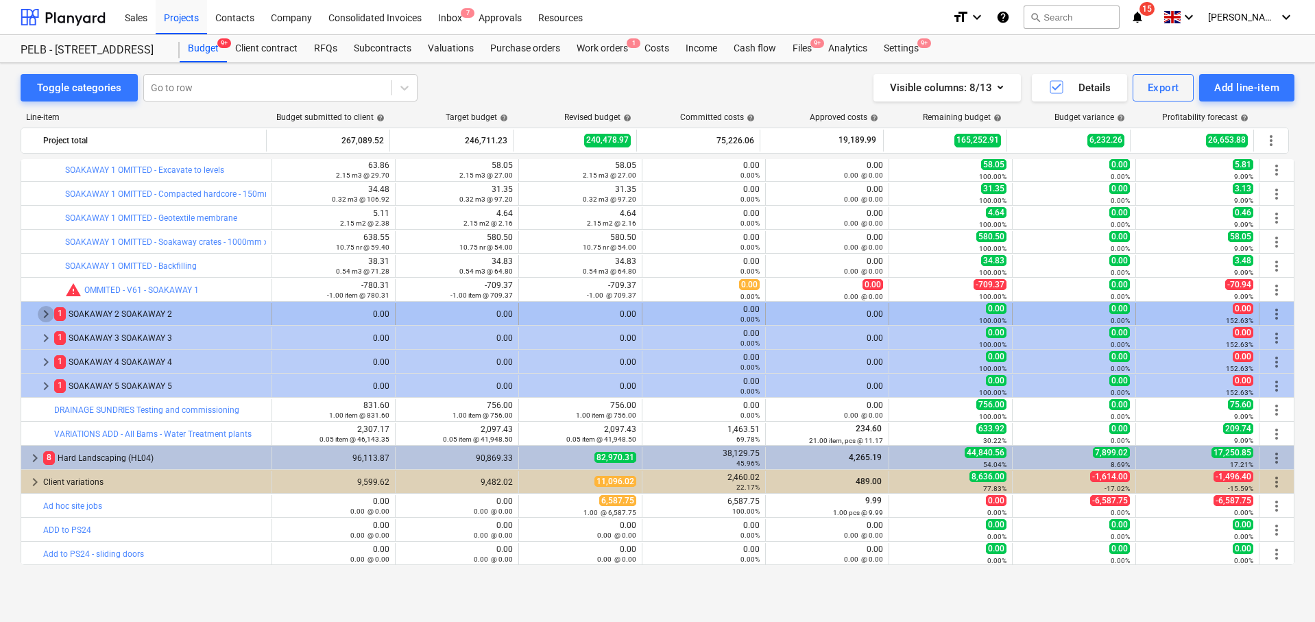
click at [45, 308] on span "keyboard_arrow_right" at bounding box center [46, 314] width 16 height 16
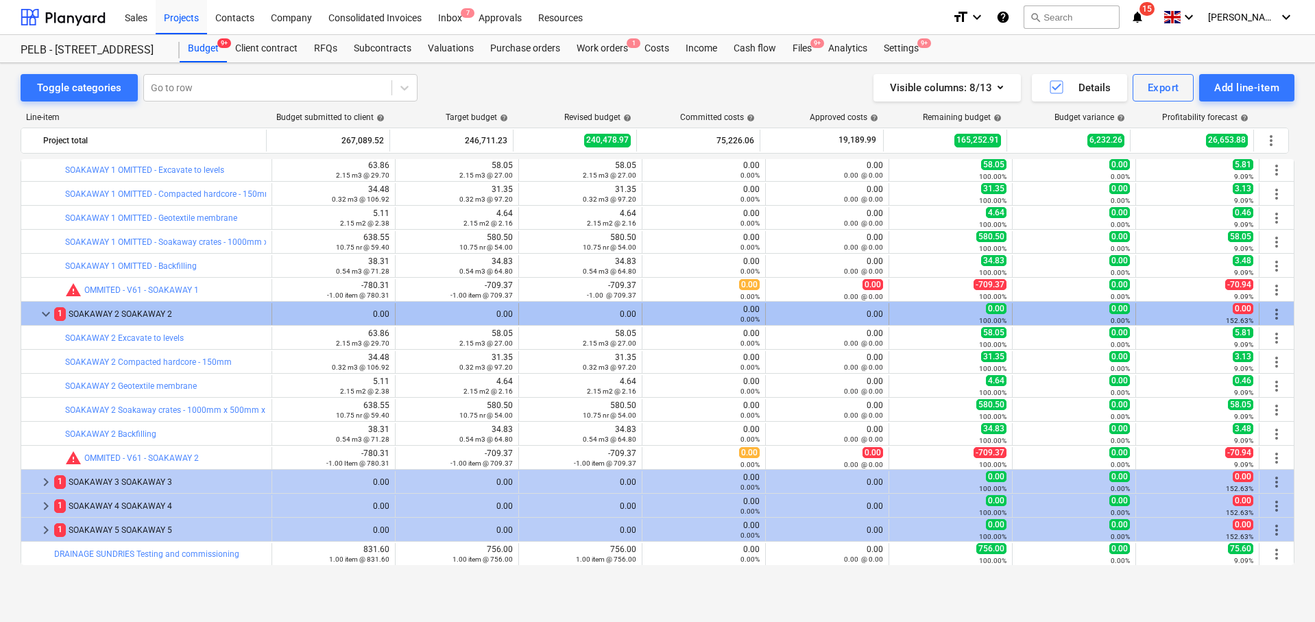
click at [1271, 313] on span "more_vert" at bounding box center [1276, 314] width 16 height 16
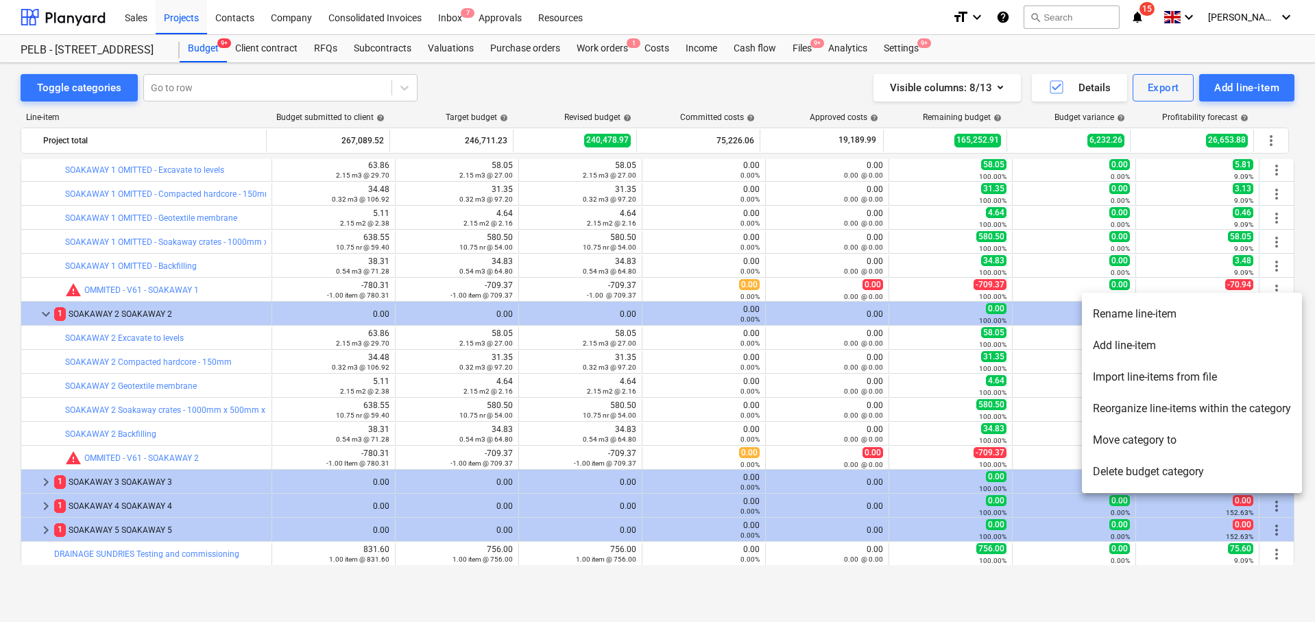
click at [1139, 316] on li "Rename line-item" at bounding box center [1192, 314] width 220 height 32
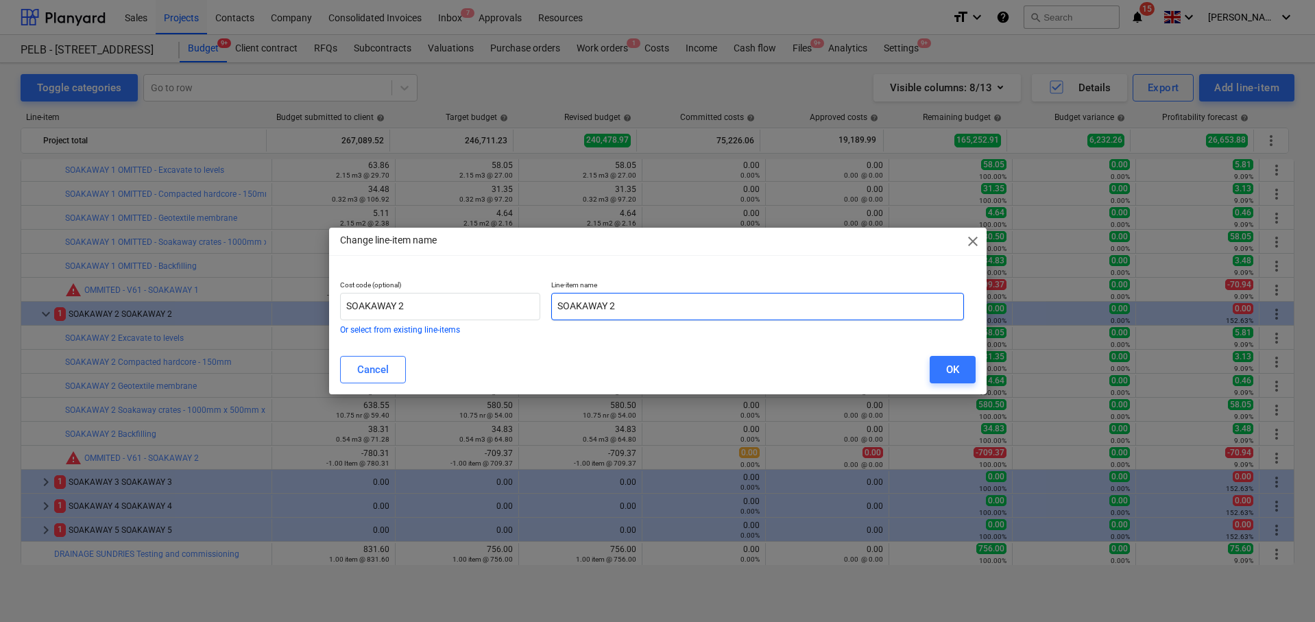
click at [559, 305] on input "SOAKAWAY 2" at bounding box center [757, 306] width 413 height 27
paste input "OMITTED -"
type input "OMITTED - SOAKAWAY 2"
drag, startPoint x: 977, startPoint y: 369, endPoint x: 968, endPoint y: 368, distance: 8.9
click at [977, 369] on div "Cancel OK" at bounding box center [658, 369] width 652 height 38
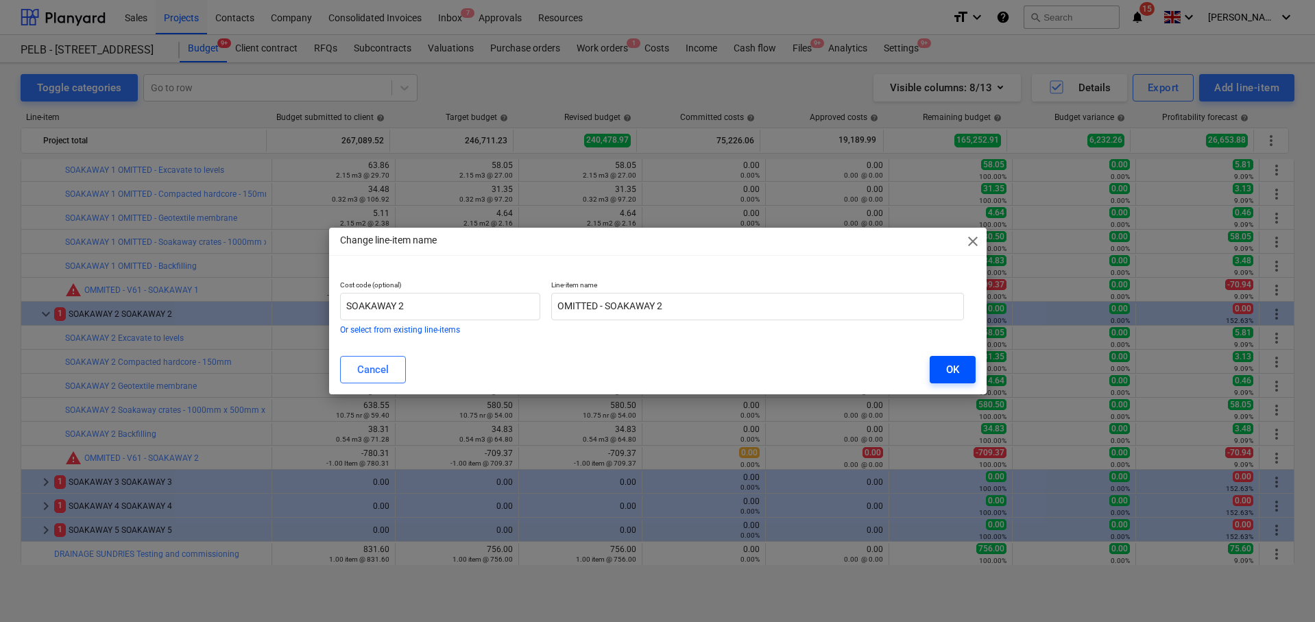
click at [962, 369] on button "OK" at bounding box center [952, 369] width 46 height 27
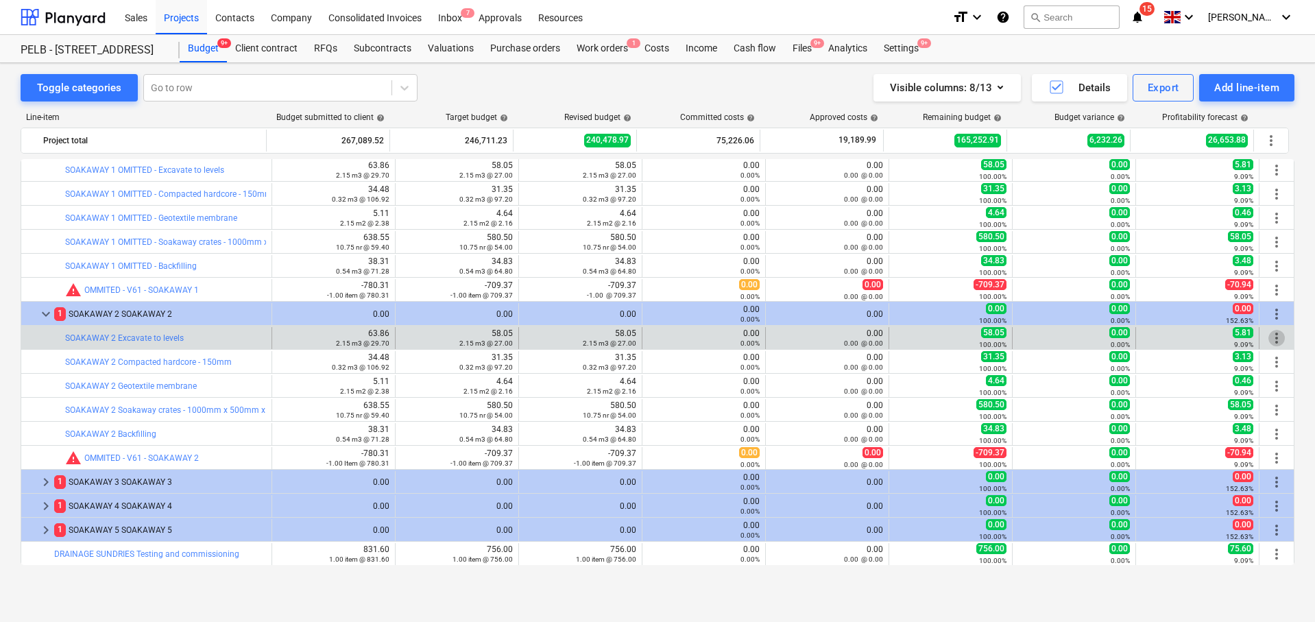
click at [1268, 338] on span "more_vert" at bounding box center [1276, 338] width 16 height 16
click at [1268, 339] on span "more_vert" at bounding box center [1276, 338] width 16 height 16
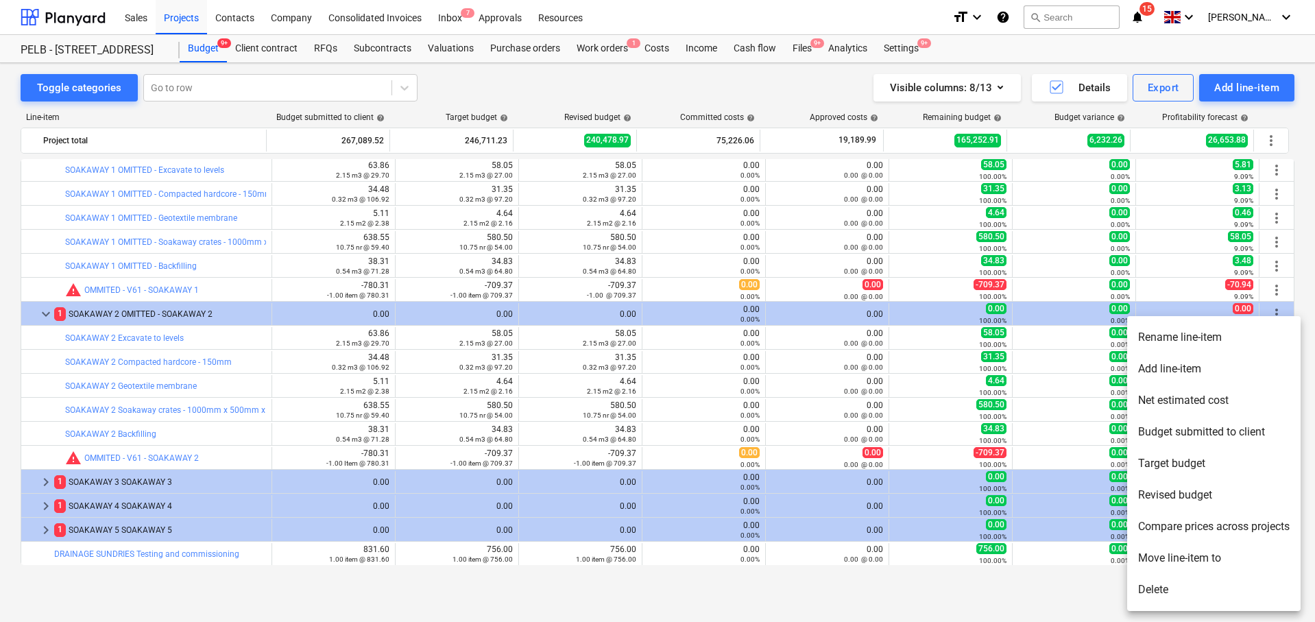
click at [1204, 335] on li "Rename line-item" at bounding box center [1213, 337] width 173 height 32
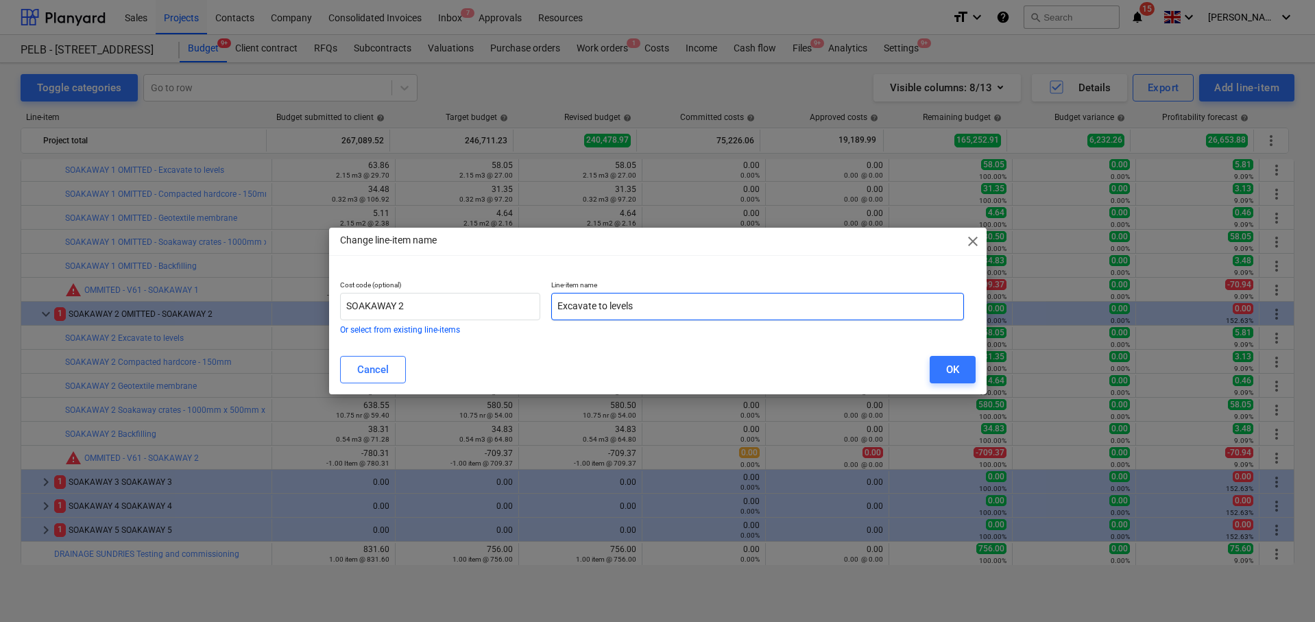
click at [558, 299] on input "Excavate to levels" at bounding box center [757, 306] width 413 height 27
paste input "OMITTED -"
type input "OMITTED - Excavate to levels"
click at [956, 362] on div "OK" at bounding box center [952, 370] width 13 height 18
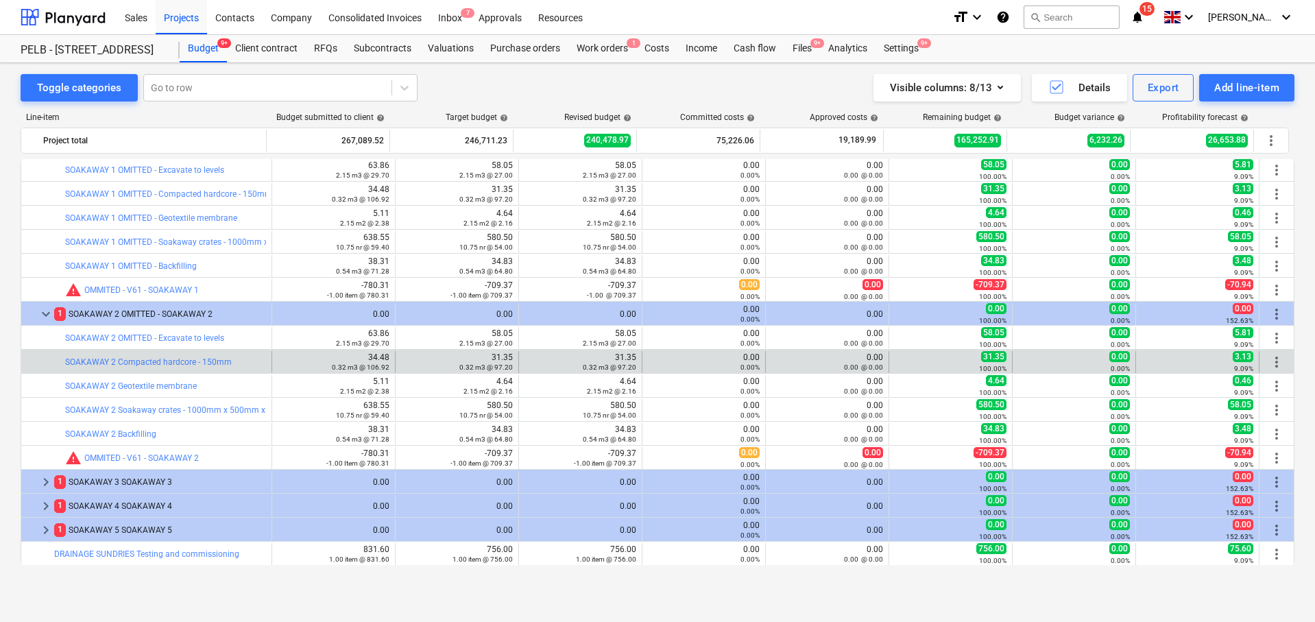
click at [1265, 356] on div "more_vert" at bounding box center [1276, 362] width 23 height 22
click at [1268, 358] on span "more_vert" at bounding box center [1276, 362] width 16 height 16
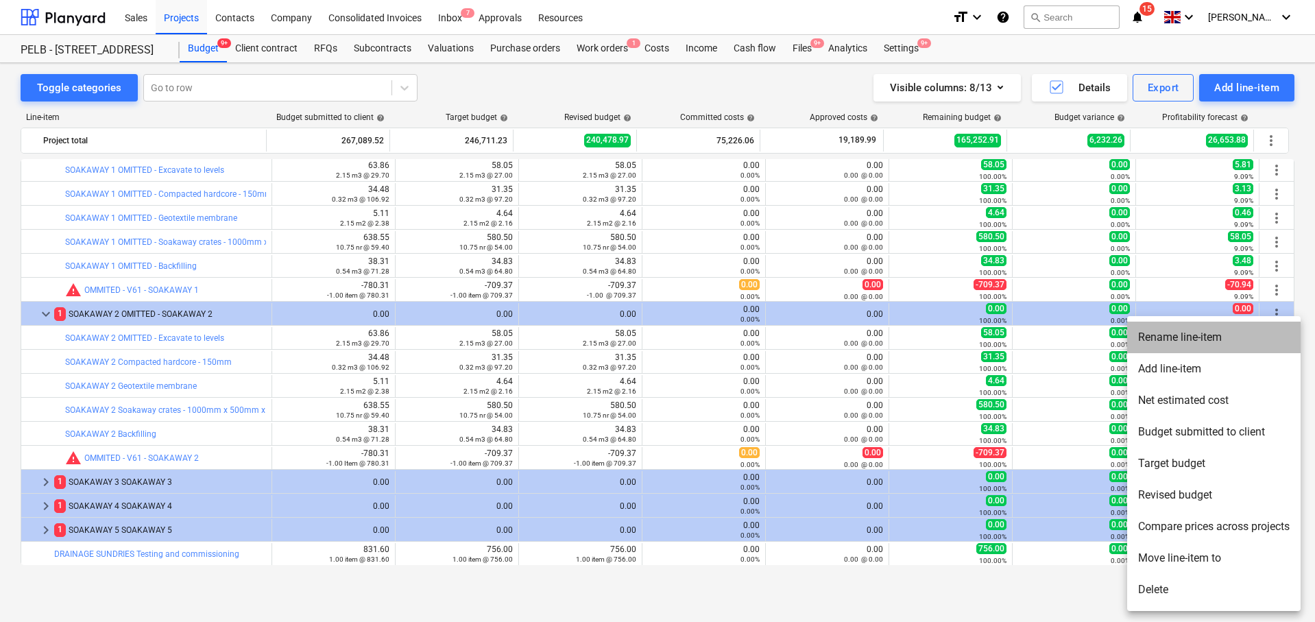
click at [1182, 328] on li "Rename line-item" at bounding box center [1213, 337] width 173 height 32
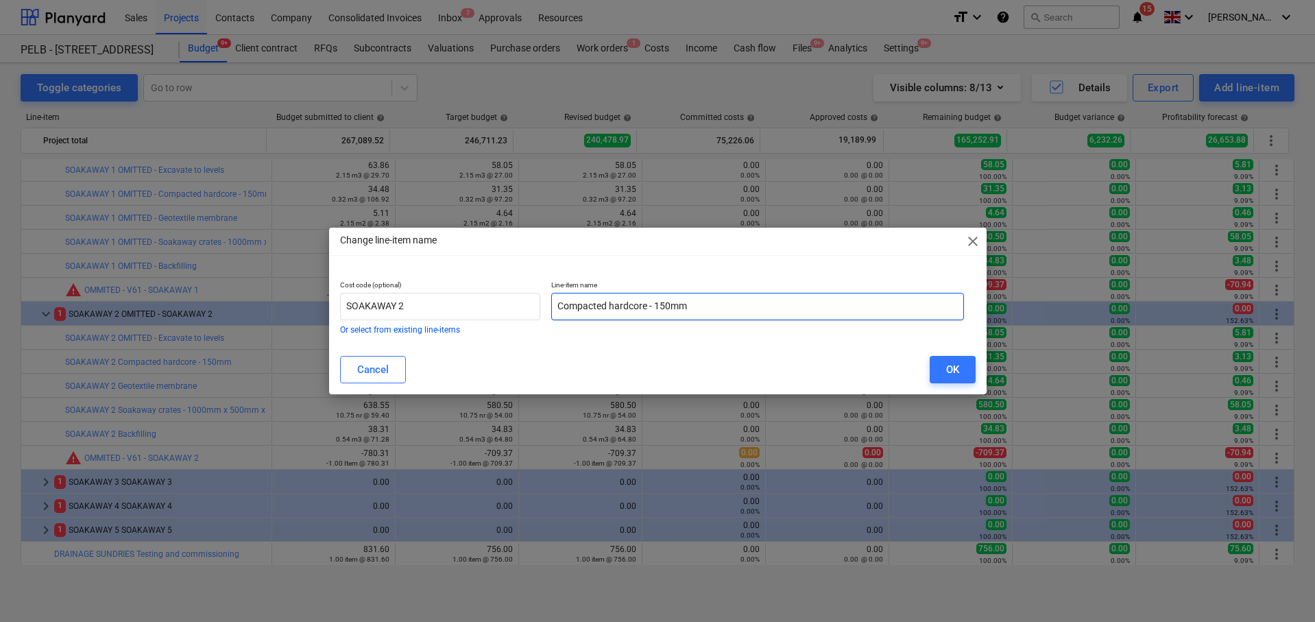
click at [555, 304] on input "Compacted hardcore - 150mm" at bounding box center [757, 306] width 413 height 27
paste input "OMITTED -"
type input "OMITTED - Compacted hardcore - 150mm"
click at [942, 363] on button "OK" at bounding box center [952, 369] width 46 height 27
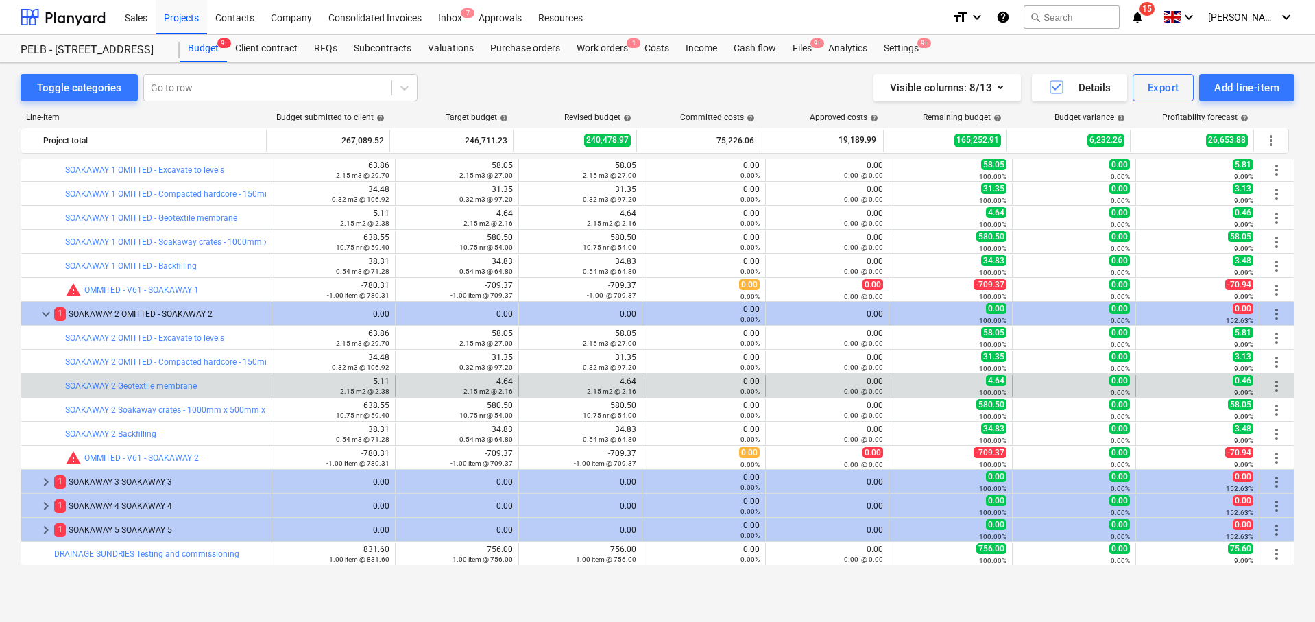
click at [1268, 381] on span "more_vert" at bounding box center [1276, 386] width 16 height 16
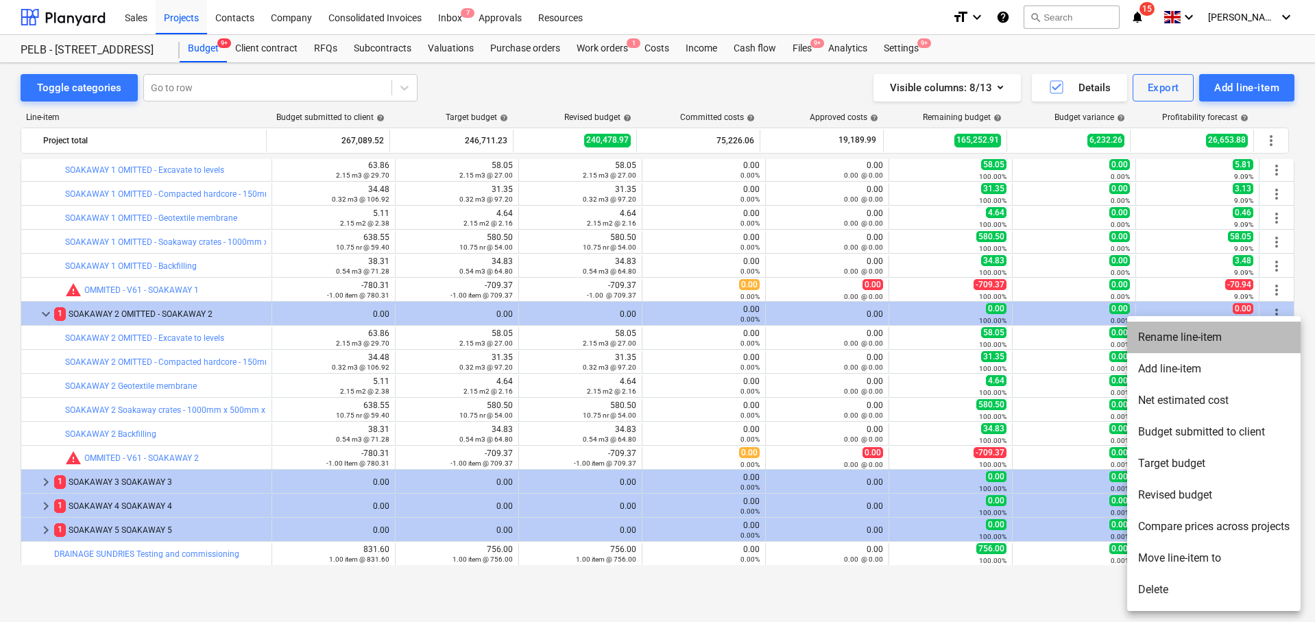
click at [1182, 338] on li "Rename line-item" at bounding box center [1213, 337] width 173 height 32
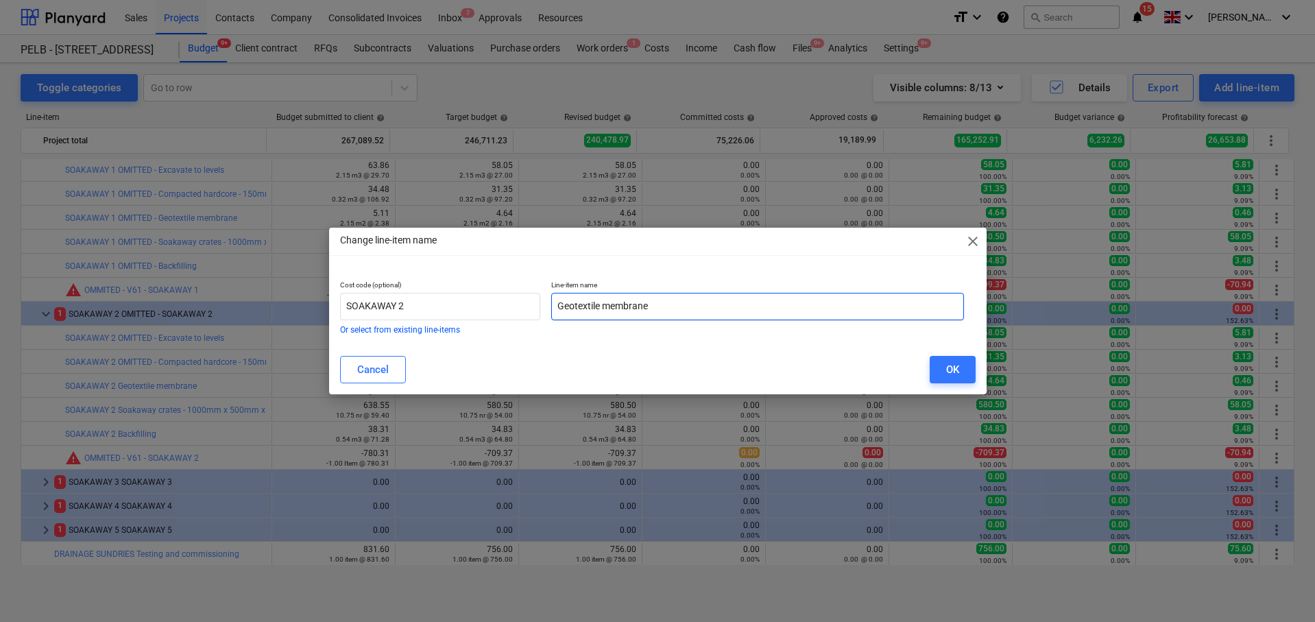
click at [557, 300] on input "Geotextile membrane" at bounding box center [757, 306] width 413 height 27
paste input "OMITTED -"
type input "OMITTED - Geotextile membrane"
click at [949, 368] on div "OK" at bounding box center [952, 370] width 13 height 18
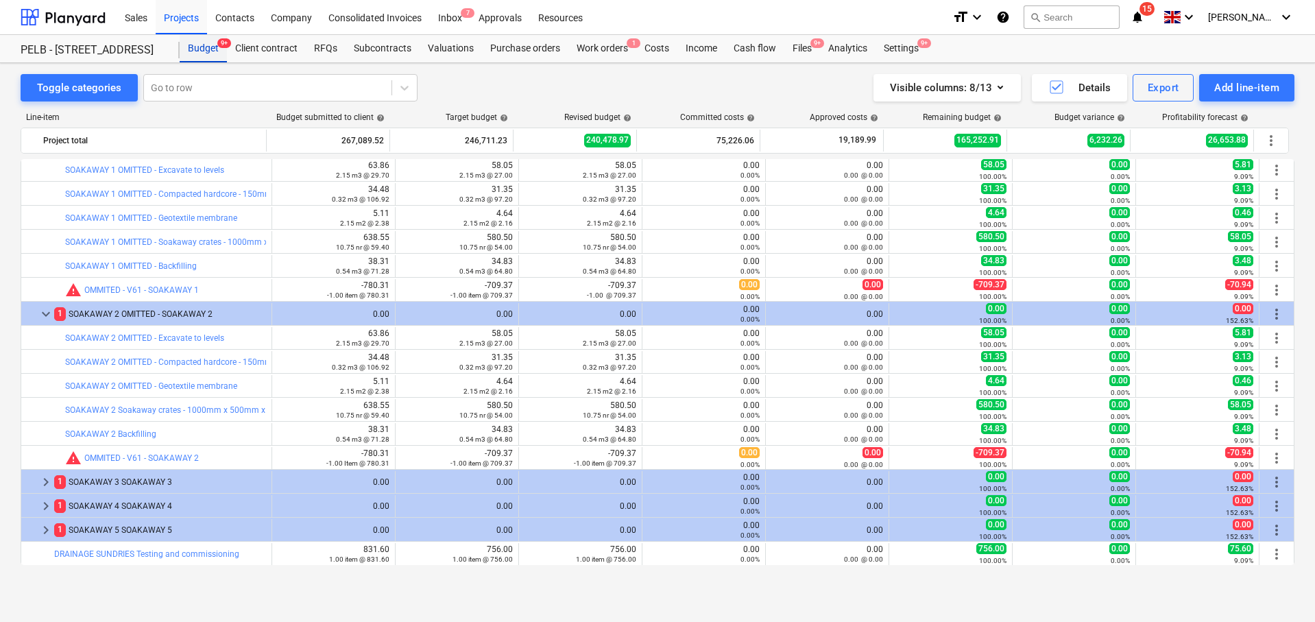
click at [206, 47] on div "Budget 9+" at bounding box center [203, 48] width 47 height 27
click at [200, 41] on div "Budget 9+" at bounding box center [203, 48] width 47 height 27
click at [168, 16] on div "Projects" at bounding box center [181, 16] width 51 height 35
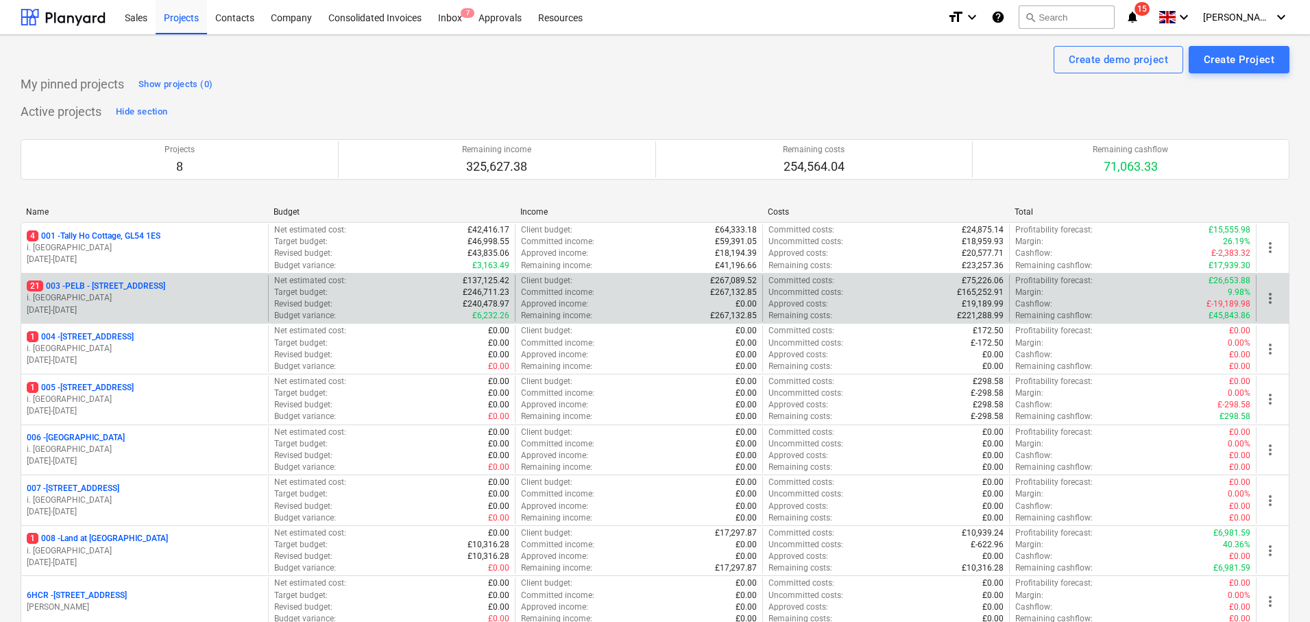
click at [145, 287] on p "21 003 - PELB - [GEOGRAPHIC_DATA], [GEOGRAPHIC_DATA], GL2 7NE" at bounding box center [96, 286] width 138 height 12
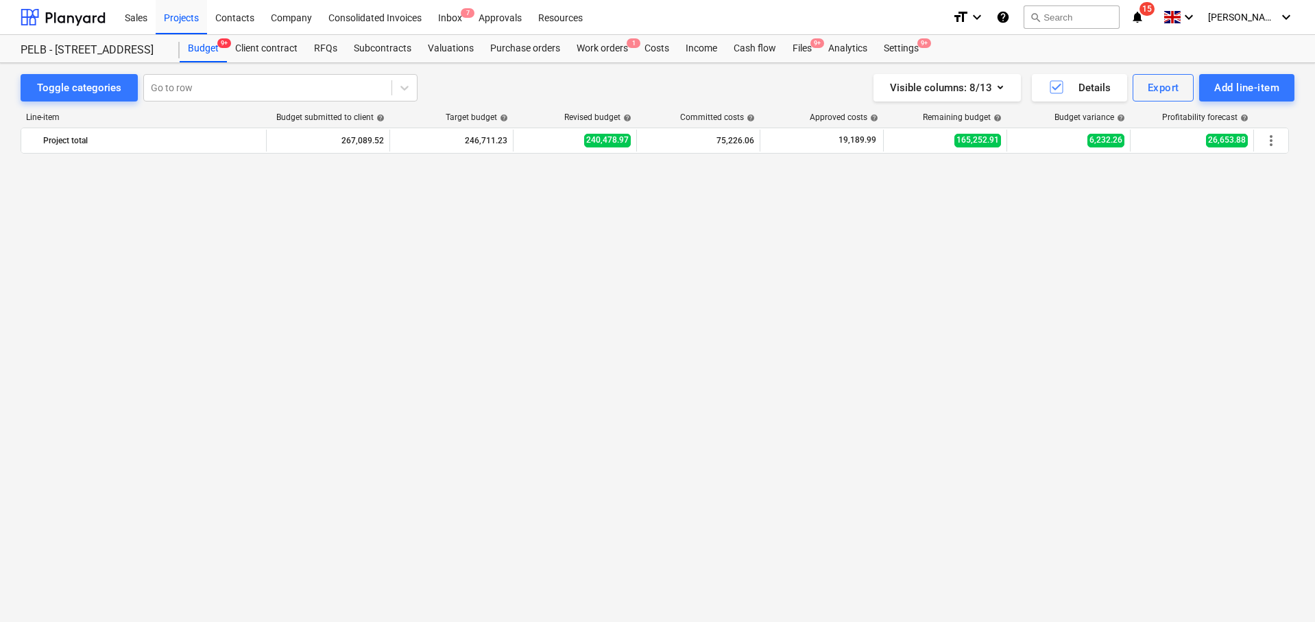
scroll to position [914, 0]
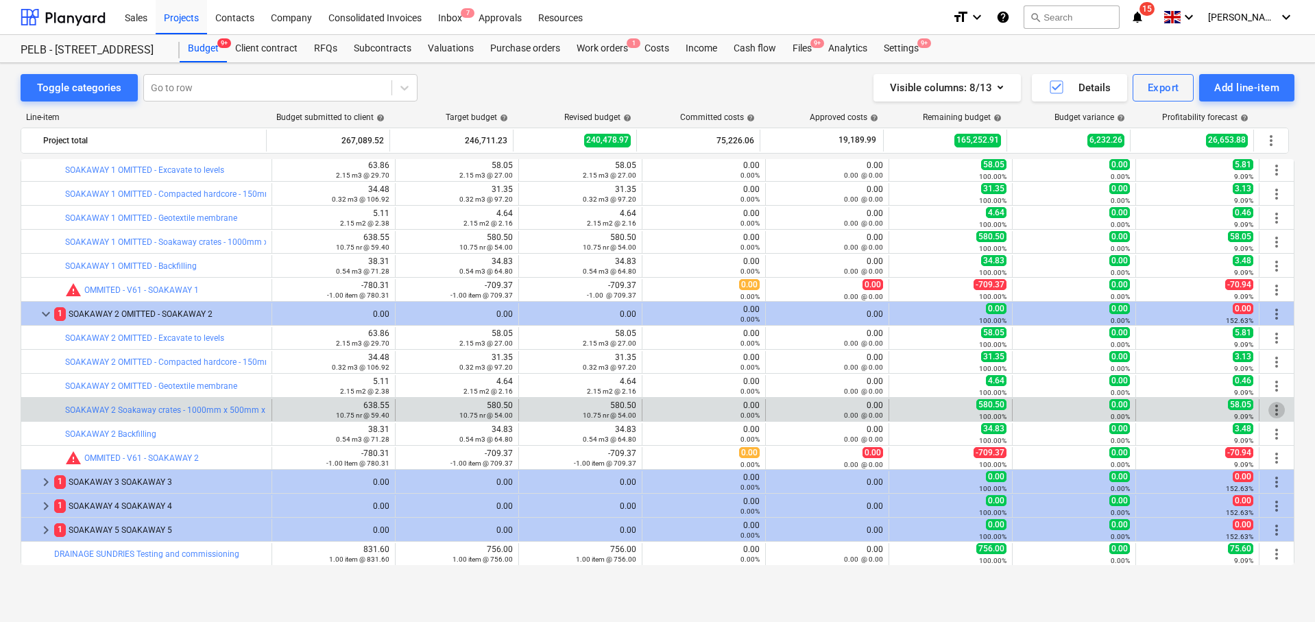
click at [1271, 410] on span "more_vert" at bounding box center [1276, 410] width 16 height 16
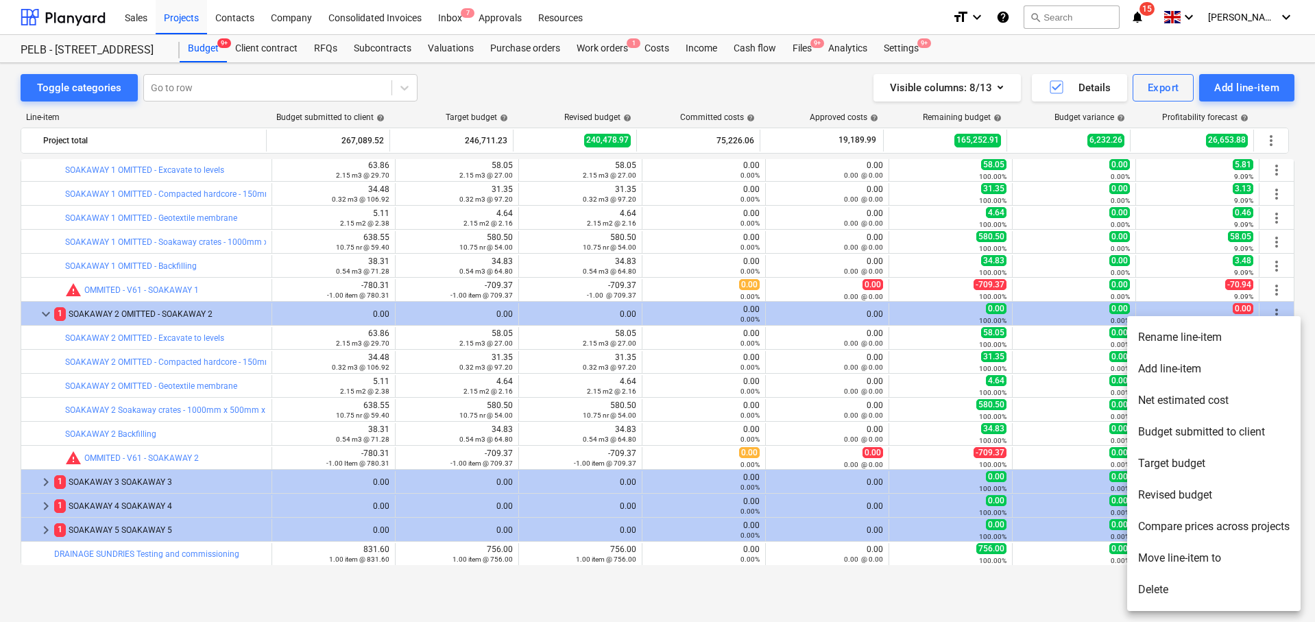
click at [1217, 337] on li "Rename line-item" at bounding box center [1213, 337] width 173 height 32
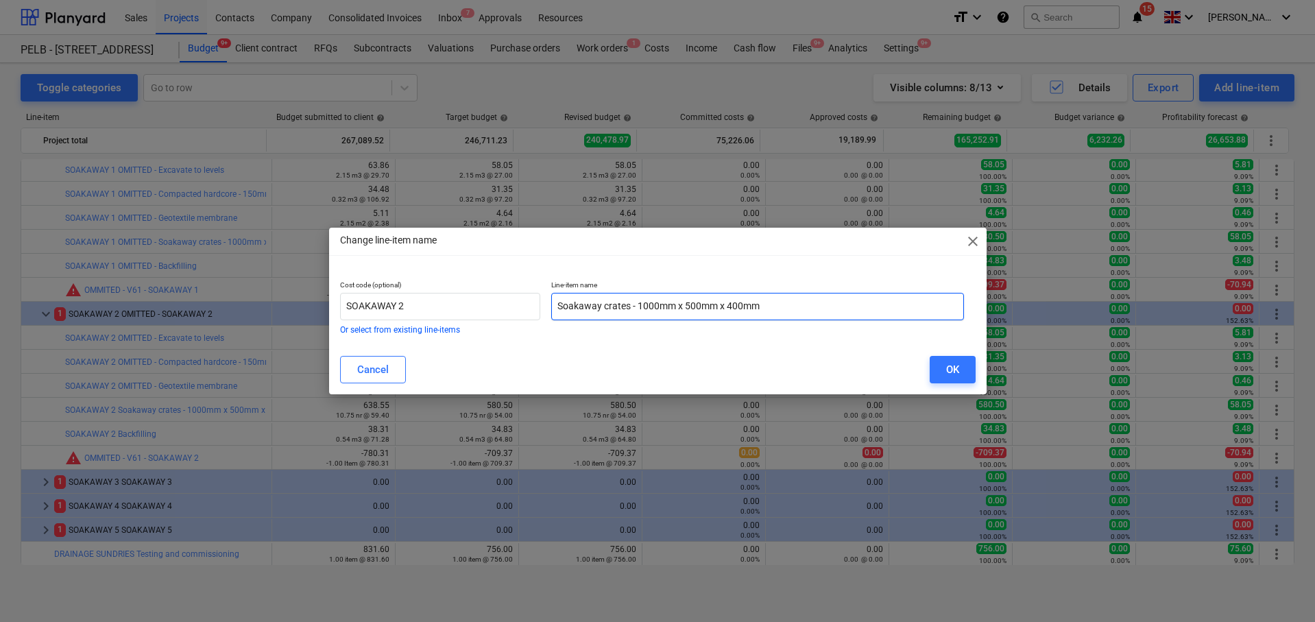
click at [557, 307] on input "Soakaway crates - 1000mm x 500mm x 400mm" at bounding box center [757, 306] width 413 height 27
paste input "OMITTED -"
type input "OMITTED - Soakaway crates - 1000mm x 500mm x 400mm"
click at [944, 371] on button "OK" at bounding box center [952, 369] width 46 height 27
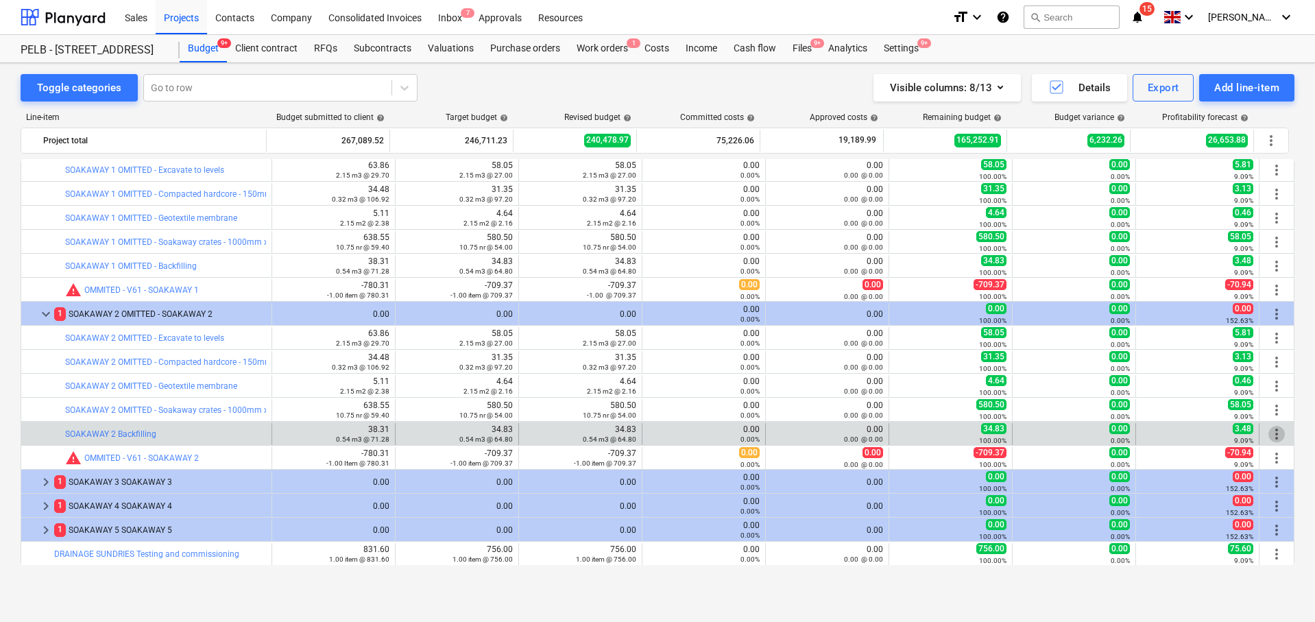
click at [1271, 432] on span "more_vert" at bounding box center [1276, 434] width 16 height 16
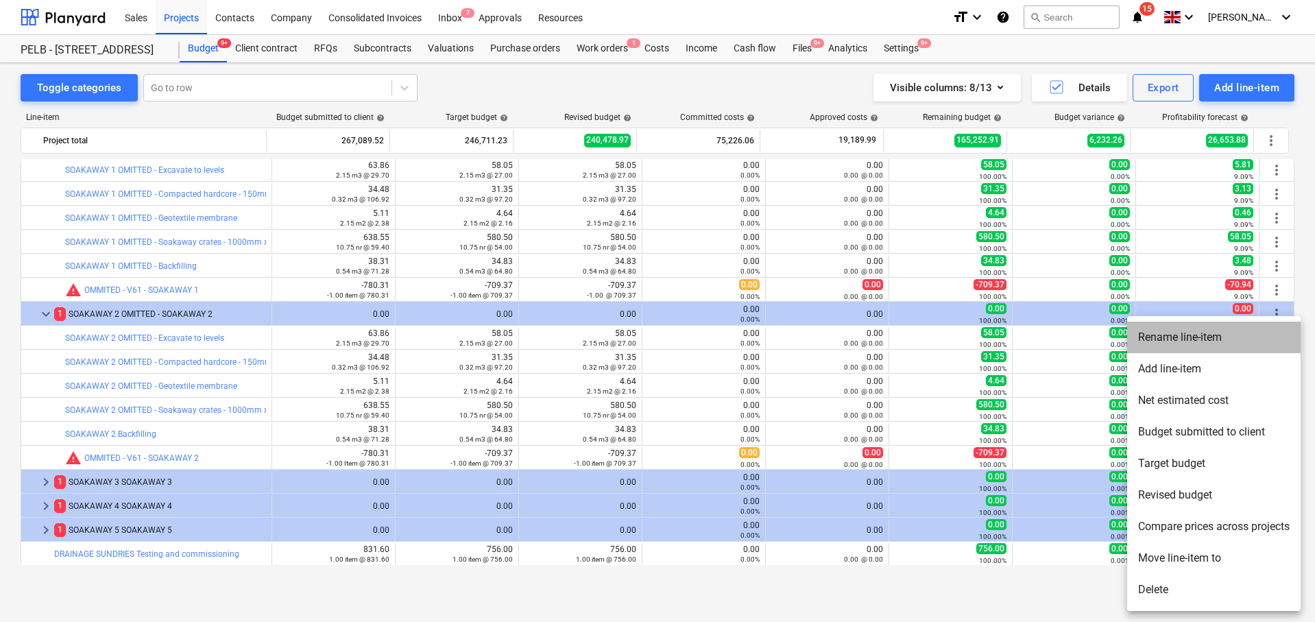
click at [1232, 338] on li "Rename line-item" at bounding box center [1213, 337] width 173 height 32
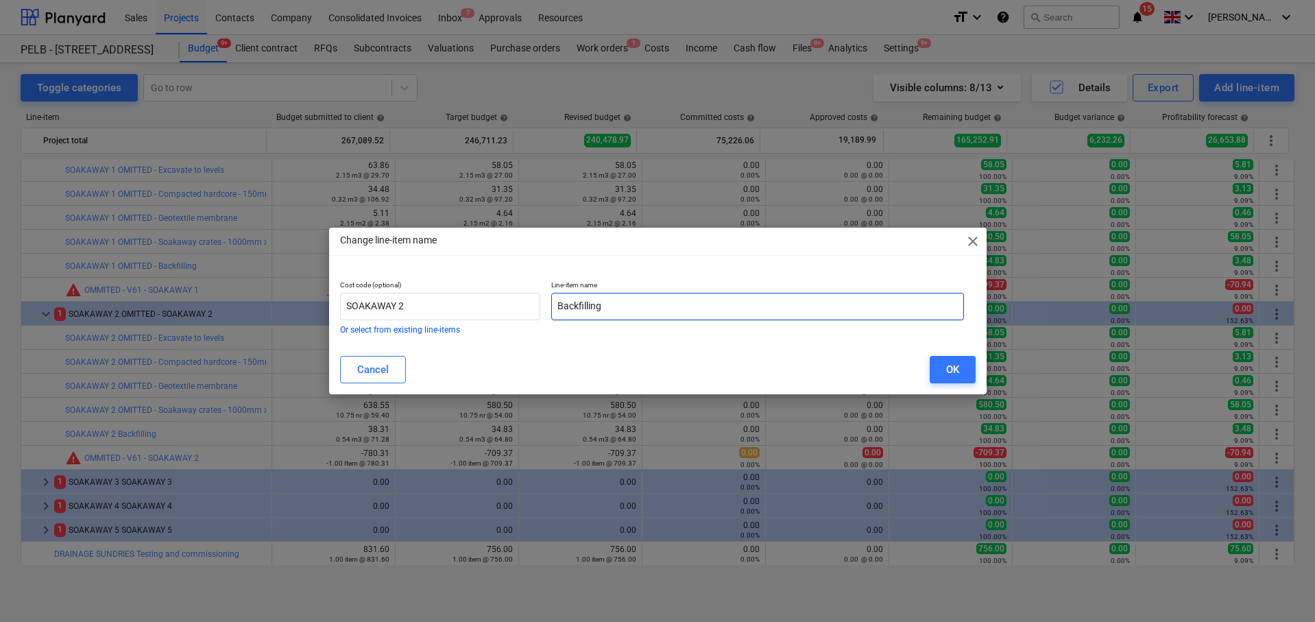
click at [555, 304] on input "Backfilling" at bounding box center [757, 306] width 413 height 27
paste input "OMITTED -"
type input "OMITTED - Backfilling"
click at [969, 365] on button "OK" at bounding box center [952, 369] width 46 height 27
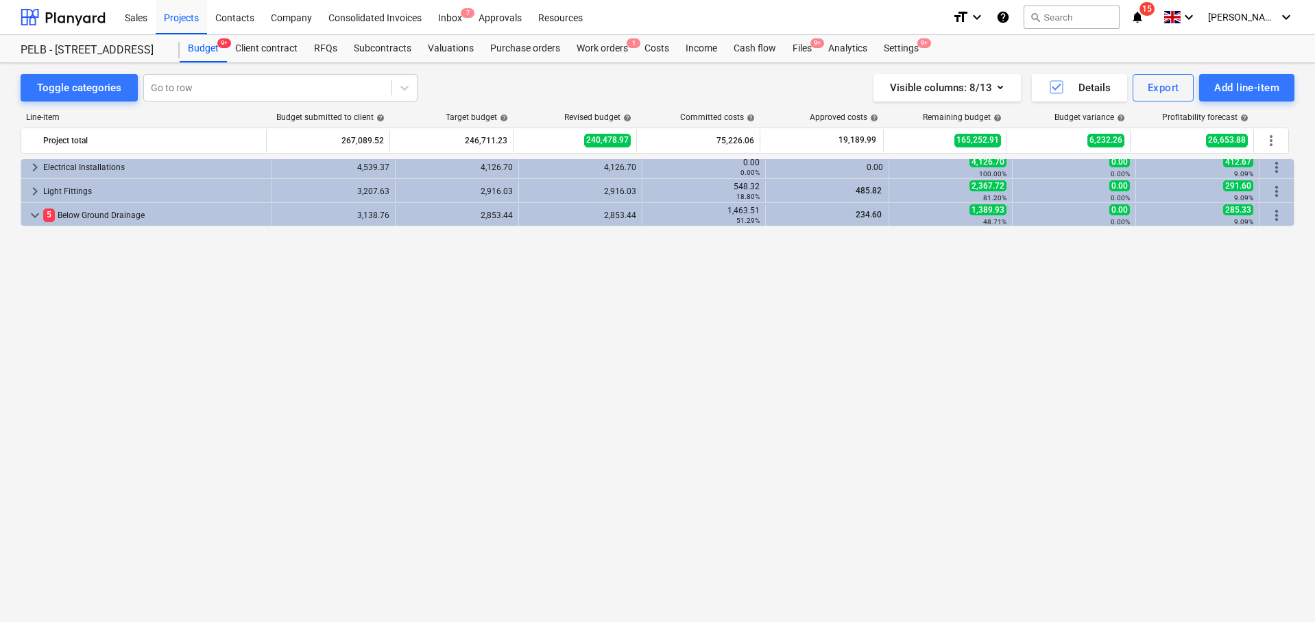
scroll to position [453, 0]
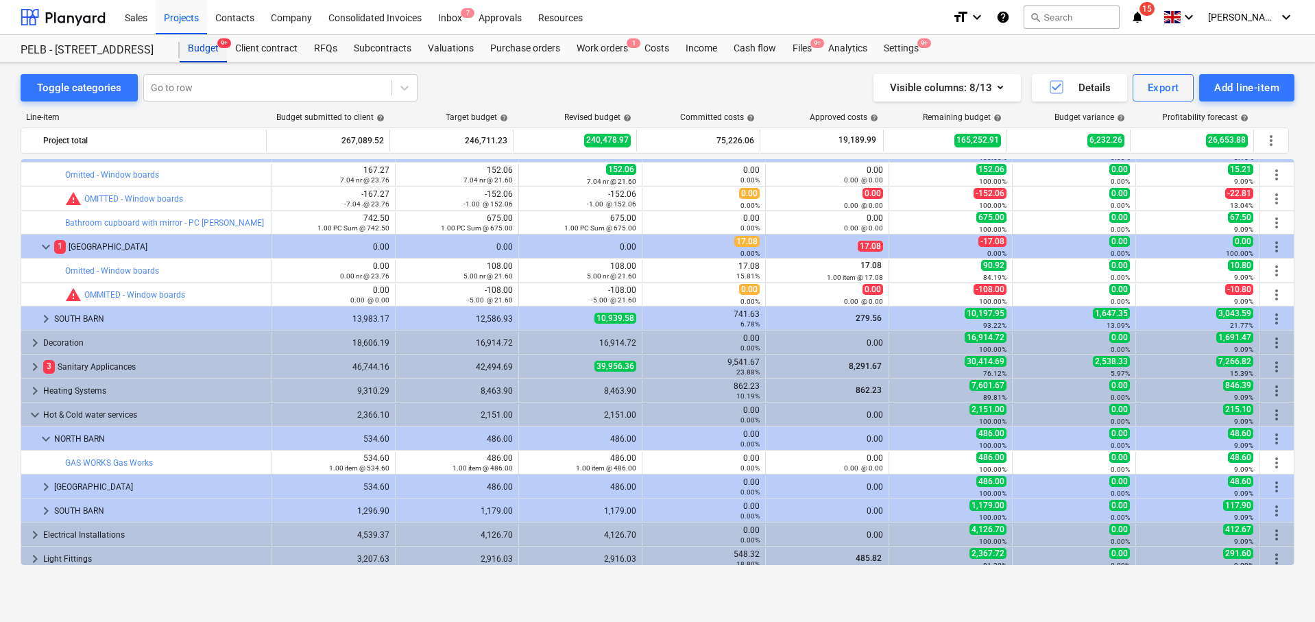
click at [201, 53] on div "Budget 9+" at bounding box center [203, 48] width 47 height 27
click at [200, 52] on div "Budget 9+" at bounding box center [203, 48] width 47 height 27
click at [200, 47] on div "Budget 9+" at bounding box center [203, 48] width 47 height 27
click at [512, 88] on div "Toggle categories Go to row Visible columns : 8/13 Details Export Add line-item" at bounding box center [657, 87] width 1273 height 27
click at [536, 89] on div "Toggle categories Go to row Visible columns : 8/13 Details Export Add line-item" at bounding box center [657, 87] width 1273 height 27
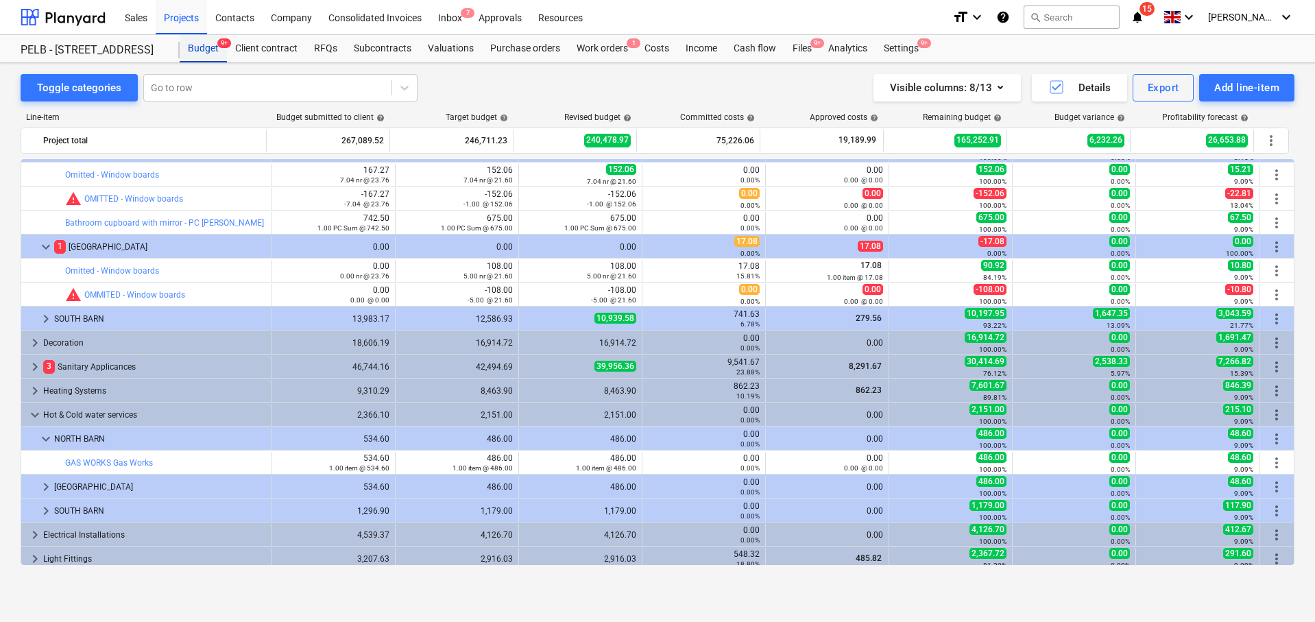
click at [189, 53] on div "Budget 9+" at bounding box center [203, 48] width 47 height 27
click at [132, 46] on div "PELB - [STREET_ADDRESS]" at bounding box center [92, 50] width 143 height 14
click at [237, 47] on div "Client contract" at bounding box center [266, 48] width 79 height 27
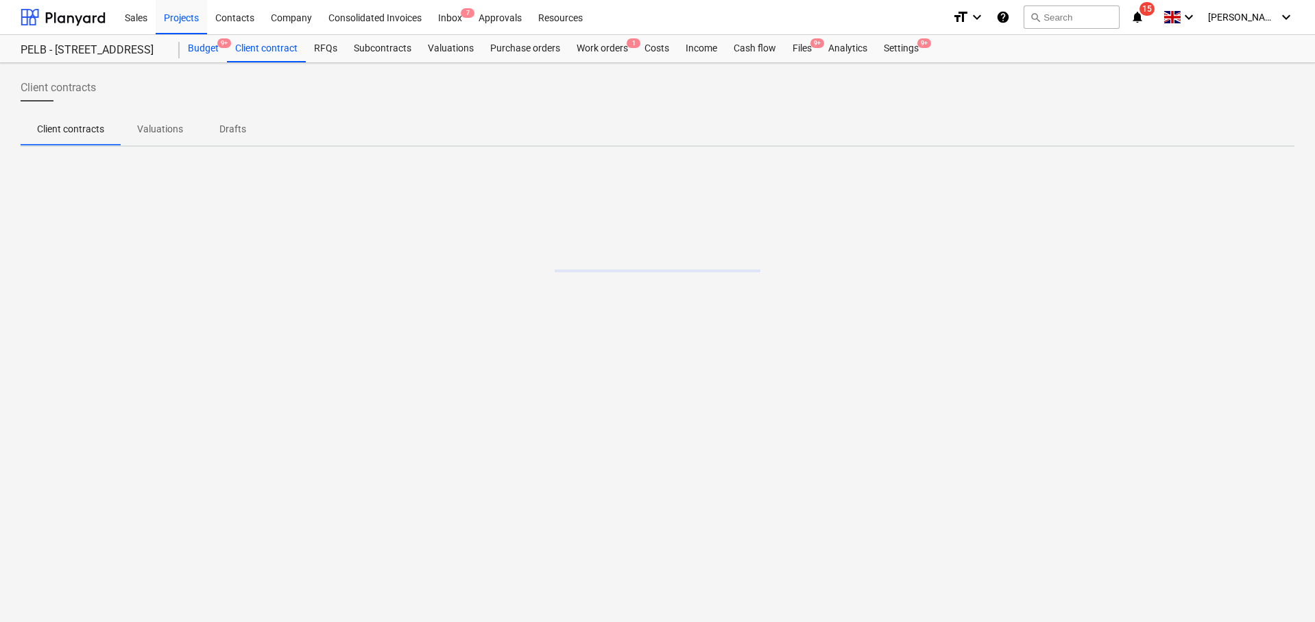
click at [208, 48] on div "Budget 9+" at bounding box center [203, 48] width 47 height 27
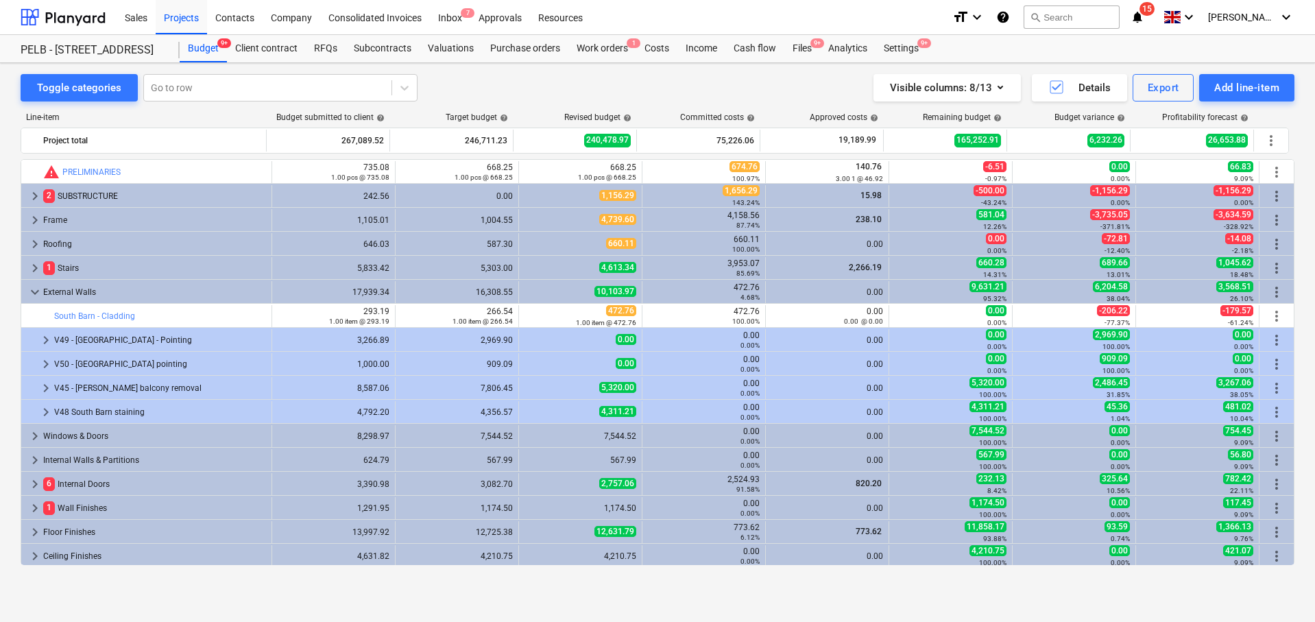
scroll to position [453, 0]
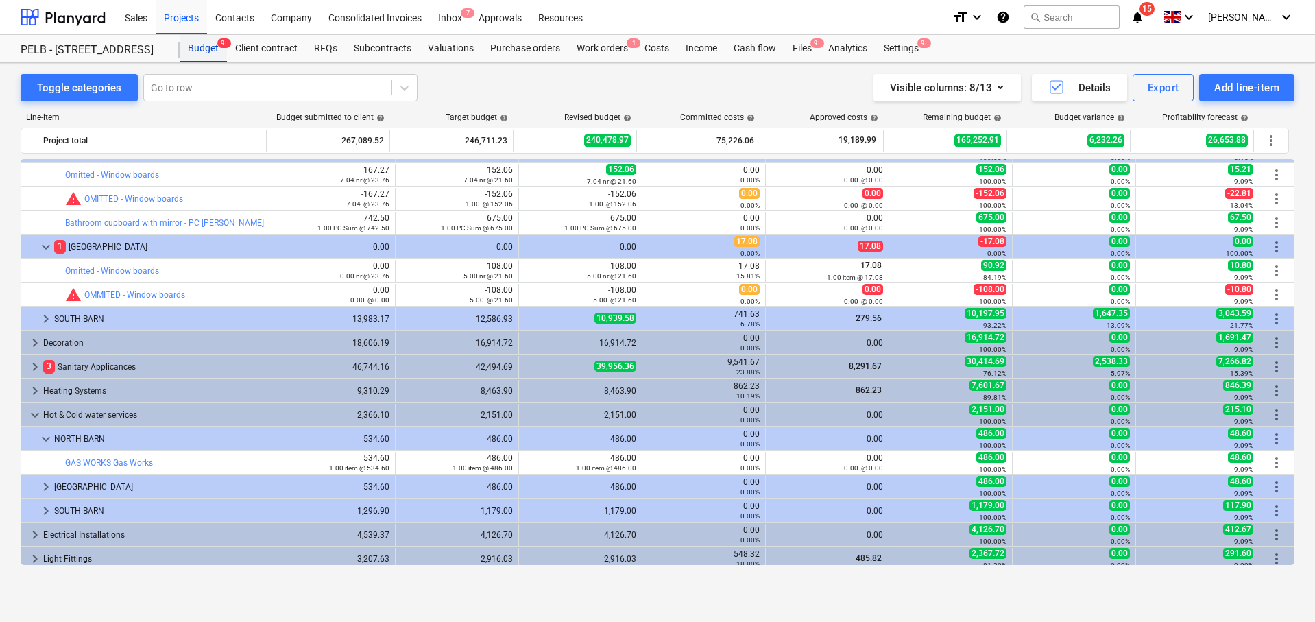
click at [200, 47] on div "Budget 9+" at bounding box center [203, 48] width 47 height 27
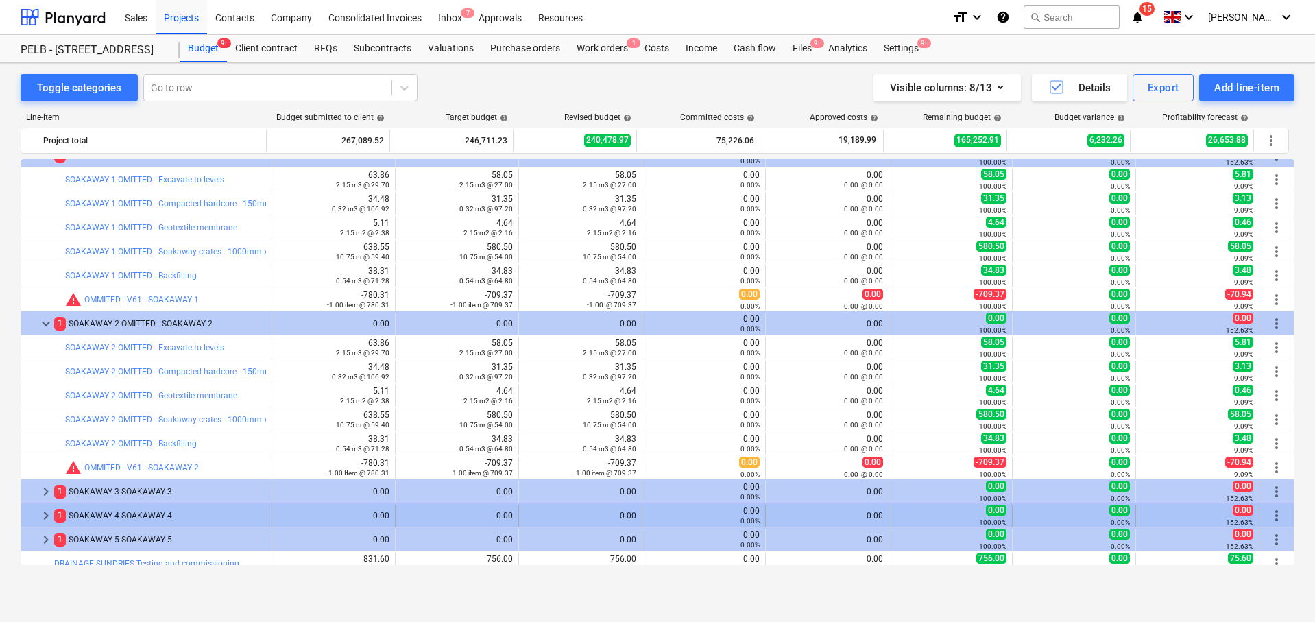
scroll to position [924, 0]
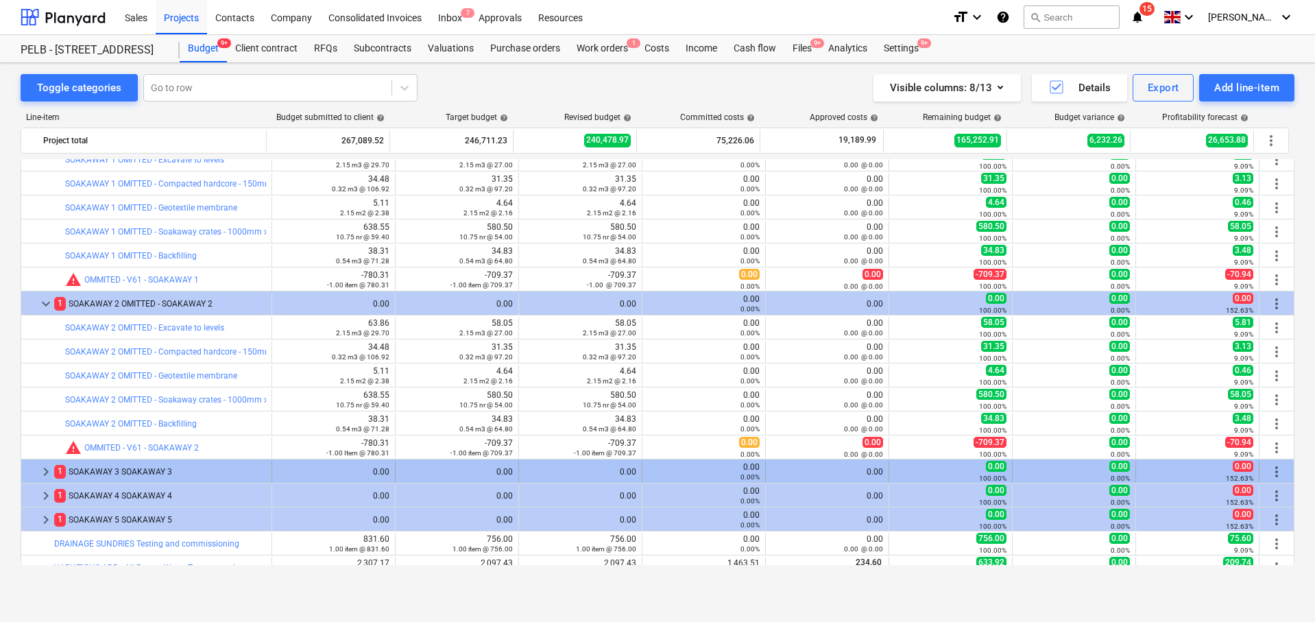
click at [45, 472] on span "keyboard_arrow_right" at bounding box center [46, 471] width 16 height 16
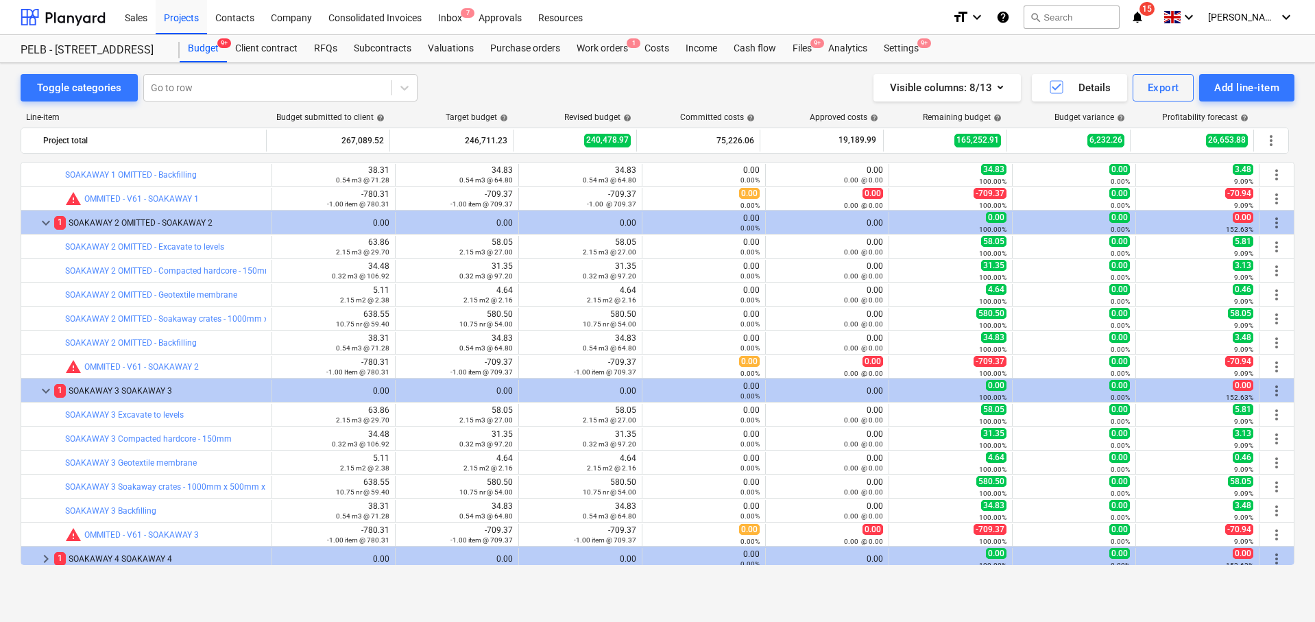
scroll to position [1044, 0]
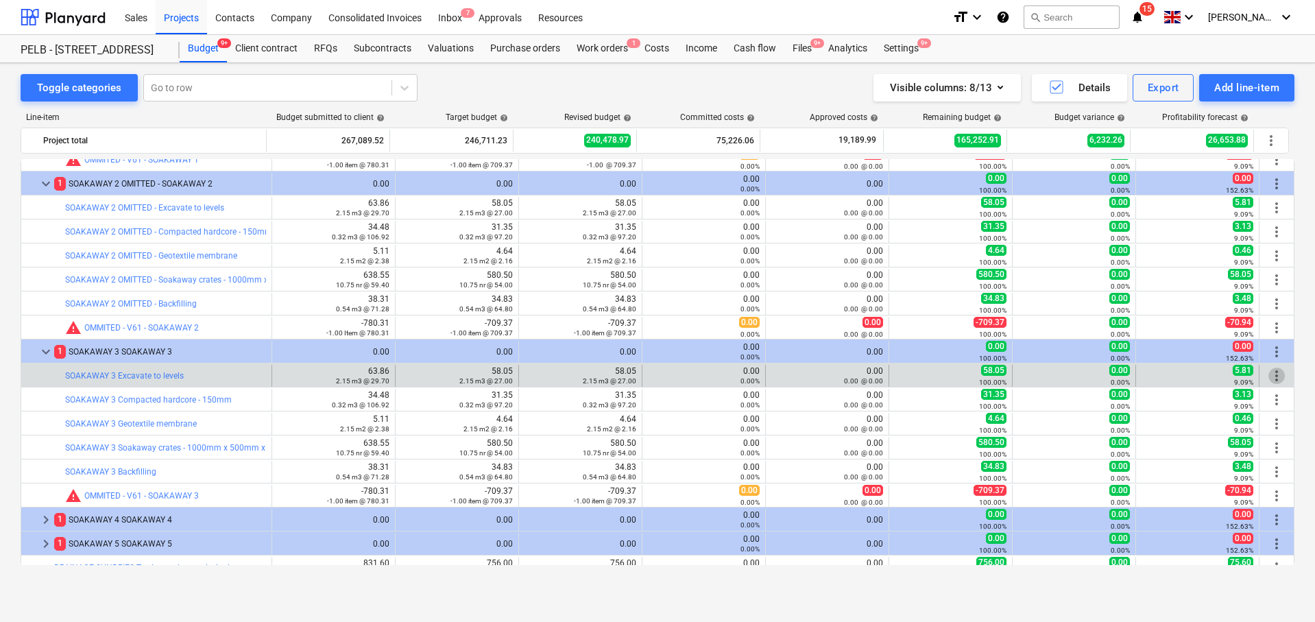
click at [1271, 378] on span "more_vert" at bounding box center [1276, 375] width 16 height 16
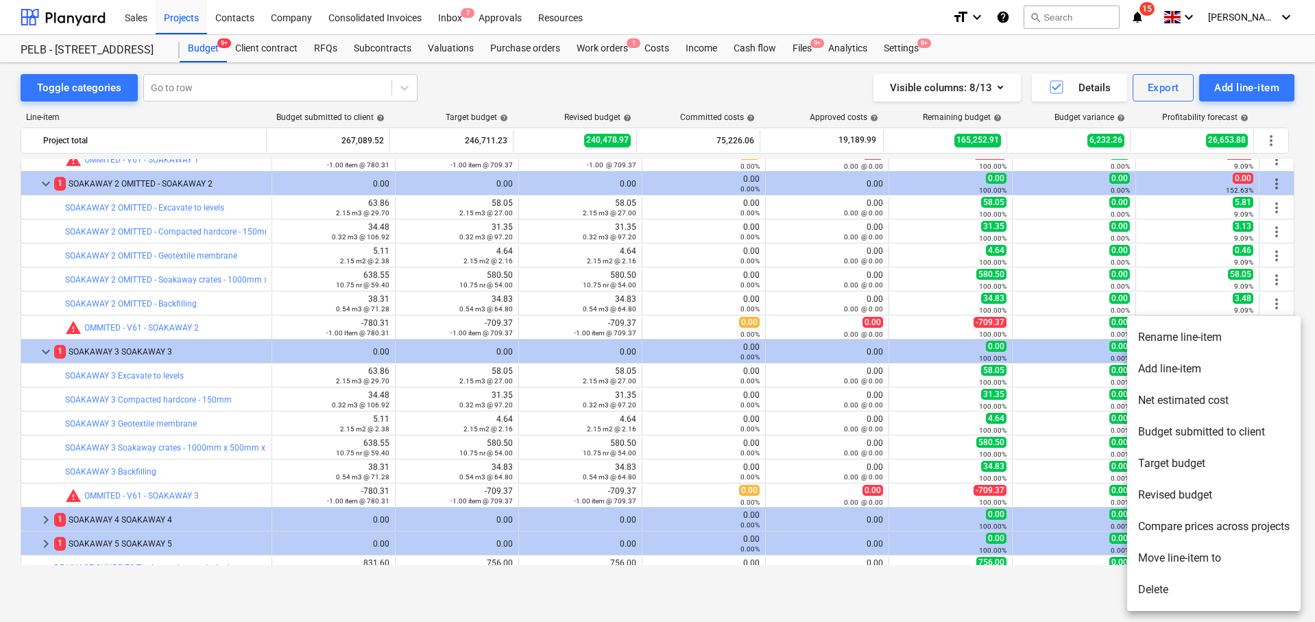
click at [1193, 339] on li "Rename line-item" at bounding box center [1213, 337] width 173 height 32
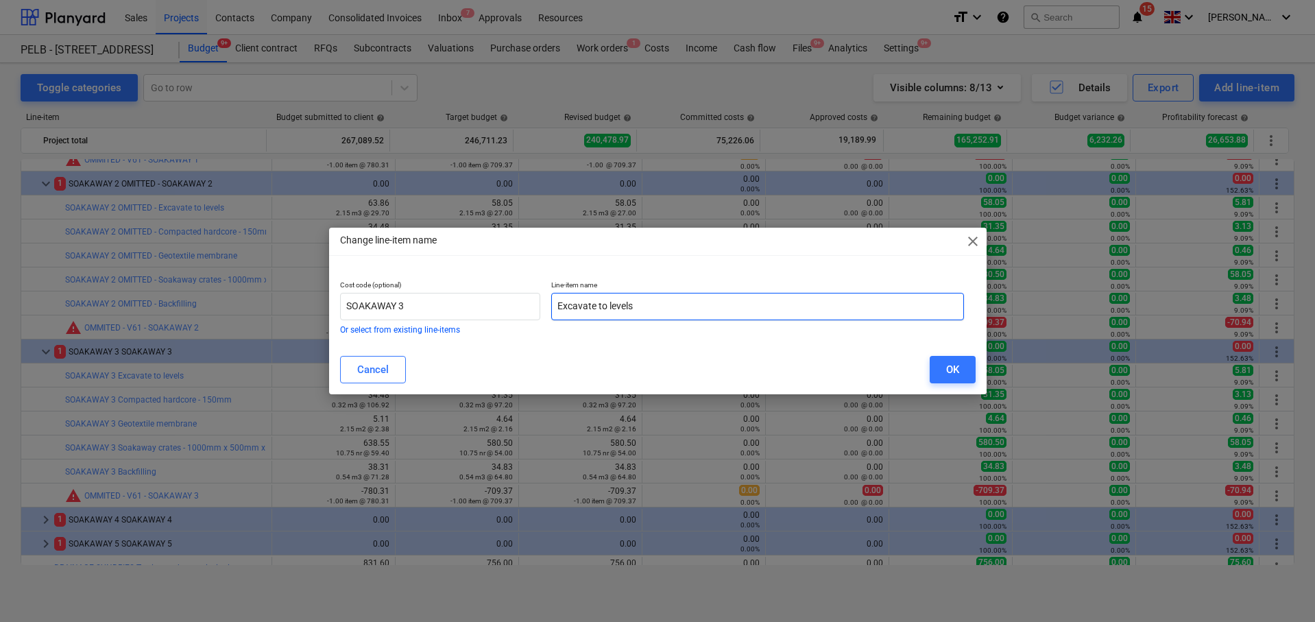
click at [553, 301] on input "Excavate to levels" at bounding box center [757, 306] width 413 height 27
paste input "OMITTED -"
type input "OMITTED - Excavate to levels"
click at [955, 366] on div "OK" at bounding box center [952, 370] width 13 height 18
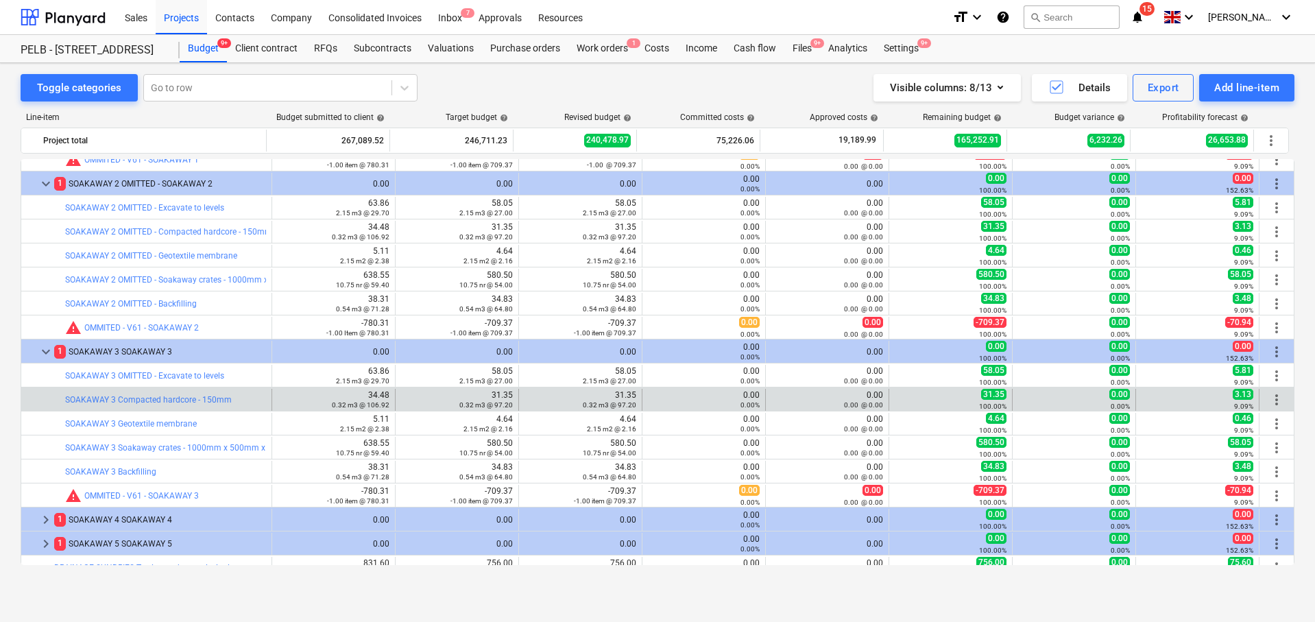
click at [1268, 398] on span "more_vert" at bounding box center [1276, 399] width 16 height 16
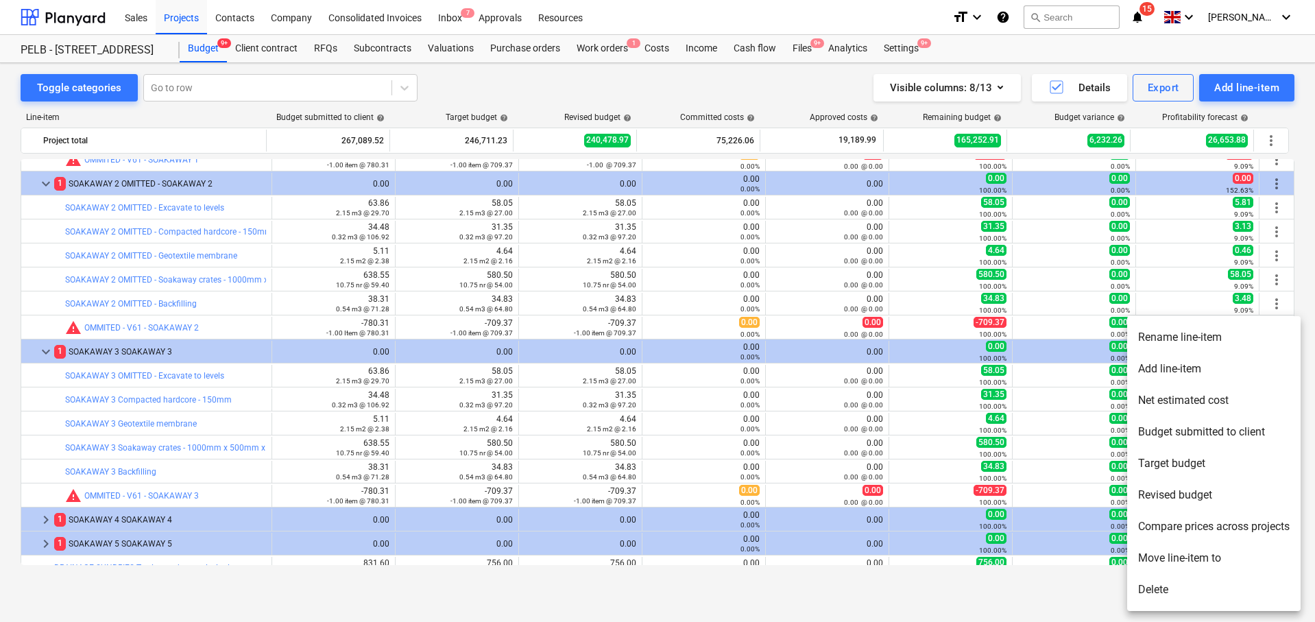
drag, startPoint x: 1180, startPoint y: 334, endPoint x: 1100, endPoint y: 334, distance: 80.2
click at [1180, 334] on li "Rename line-item" at bounding box center [1213, 337] width 173 height 32
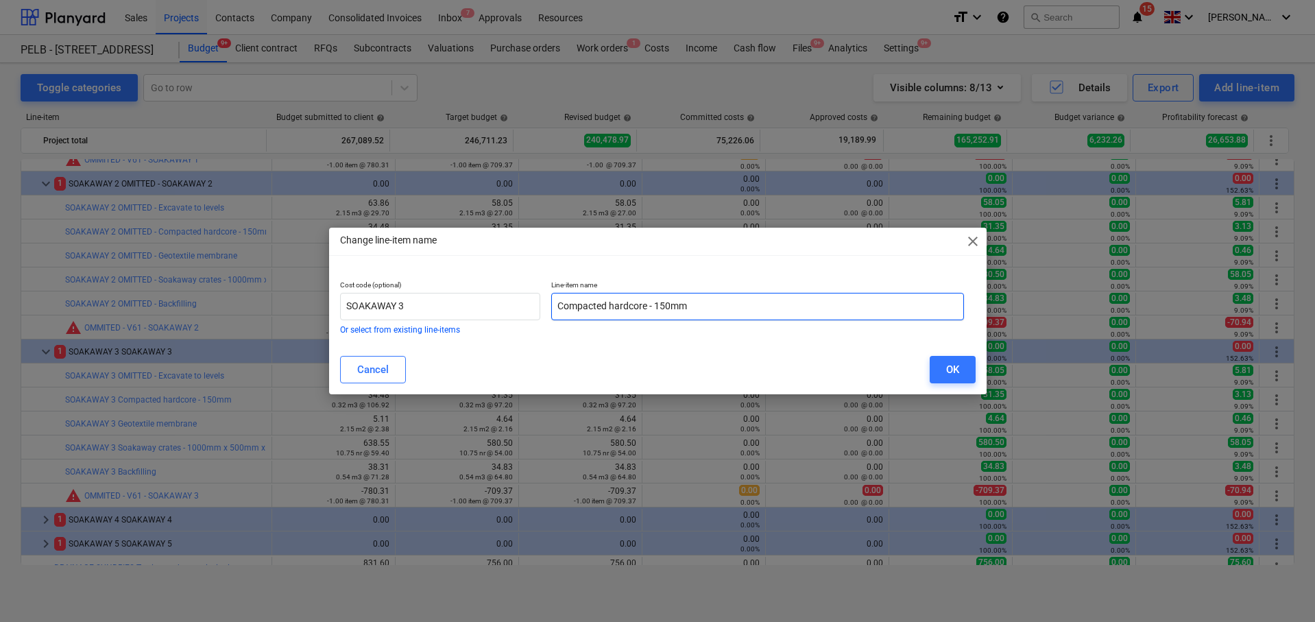
click at [554, 302] on input "Compacted hardcore - 150mm" at bounding box center [757, 306] width 413 height 27
paste input "OMITTED -"
type input "OMITTED - Compacted hardcore - 150mm"
click at [956, 363] on div "OK" at bounding box center [952, 370] width 13 height 18
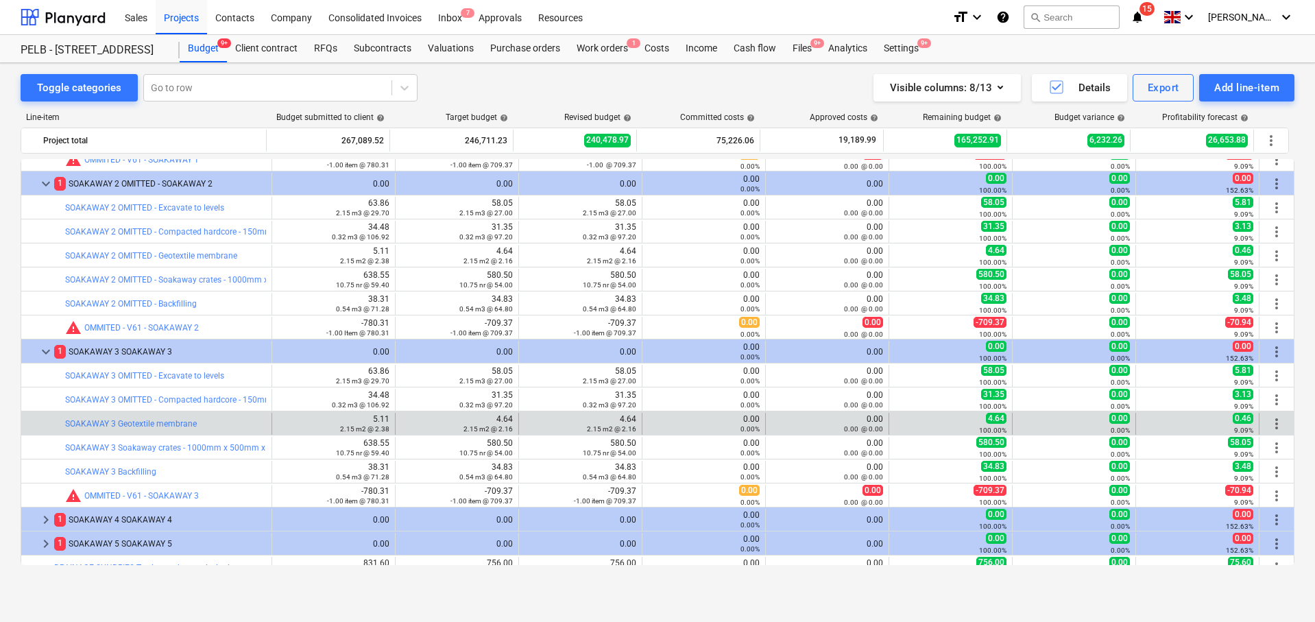
click at [1280, 418] on div "more_vert" at bounding box center [1276, 424] width 23 height 22
click at [1276, 422] on span "more_vert" at bounding box center [1276, 423] width 16 height 16
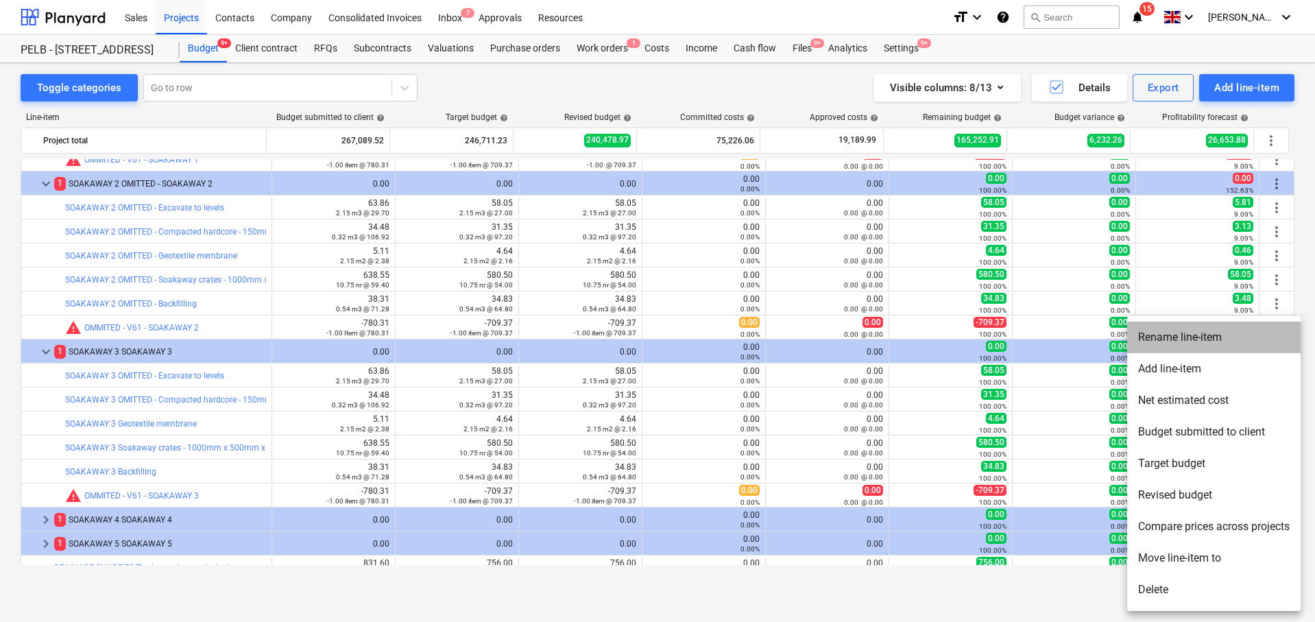
click at [1199, 347] on li "Rename line-item" at bounding box center [1213, 337] width 173 height 32
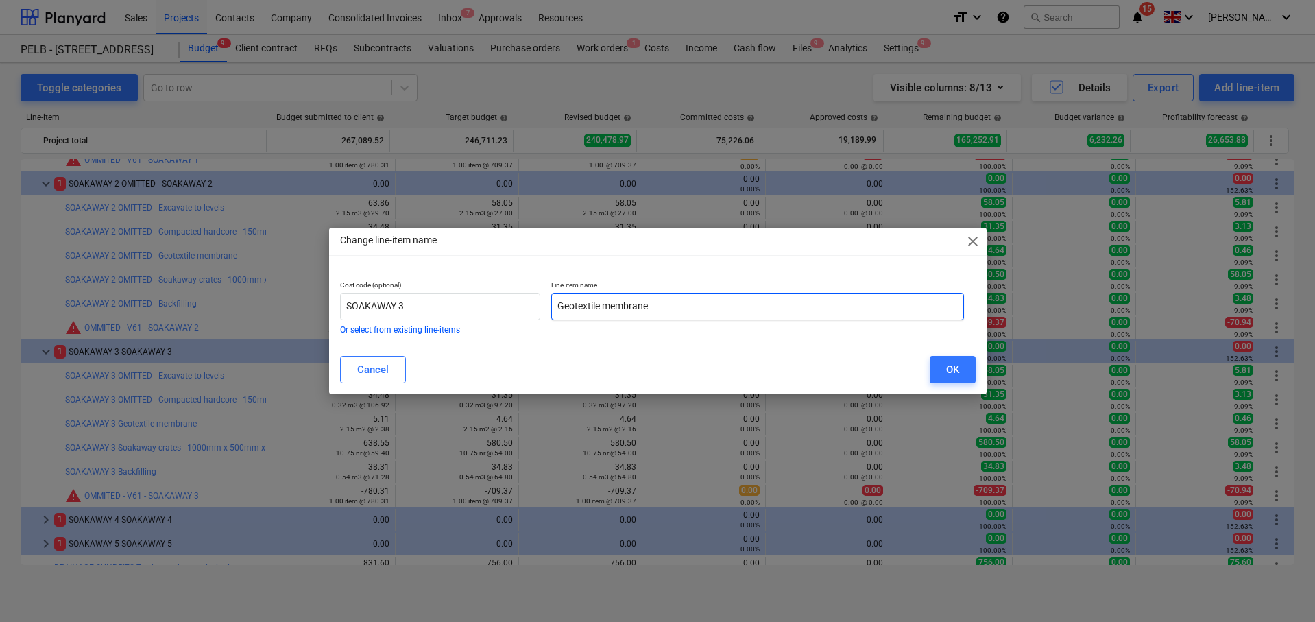
click at [555, 306] on input "Geotextile membrane" at bounding box center [757, 306] width 413 height 27
paste input "OMITTED -"
type input "OMITTED - Geotextile membrane"
click at [938, 360] on button "OK" at bounding box center [952, 369] width 46 height 27
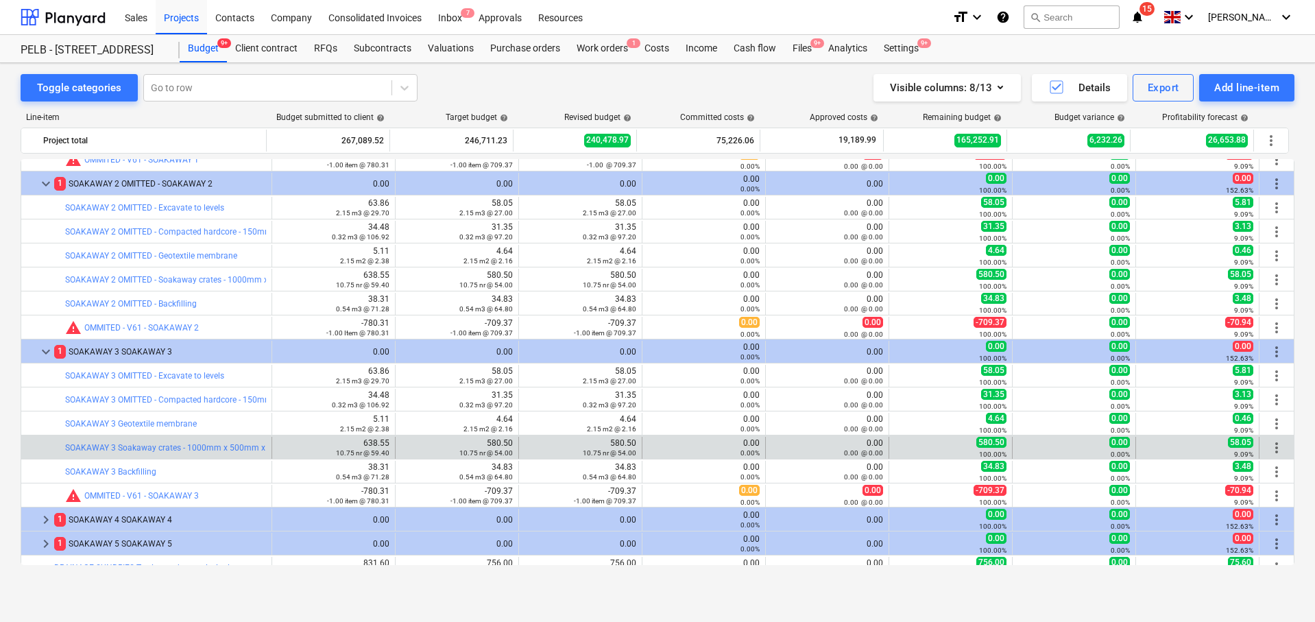
click at [1274, 445] on span "more_vert" at bounding box center [1276, 447] width 16 height 16
click at [1271, 446] on span "more_vert" at bounding box center [1276, 447] width 16 height 16
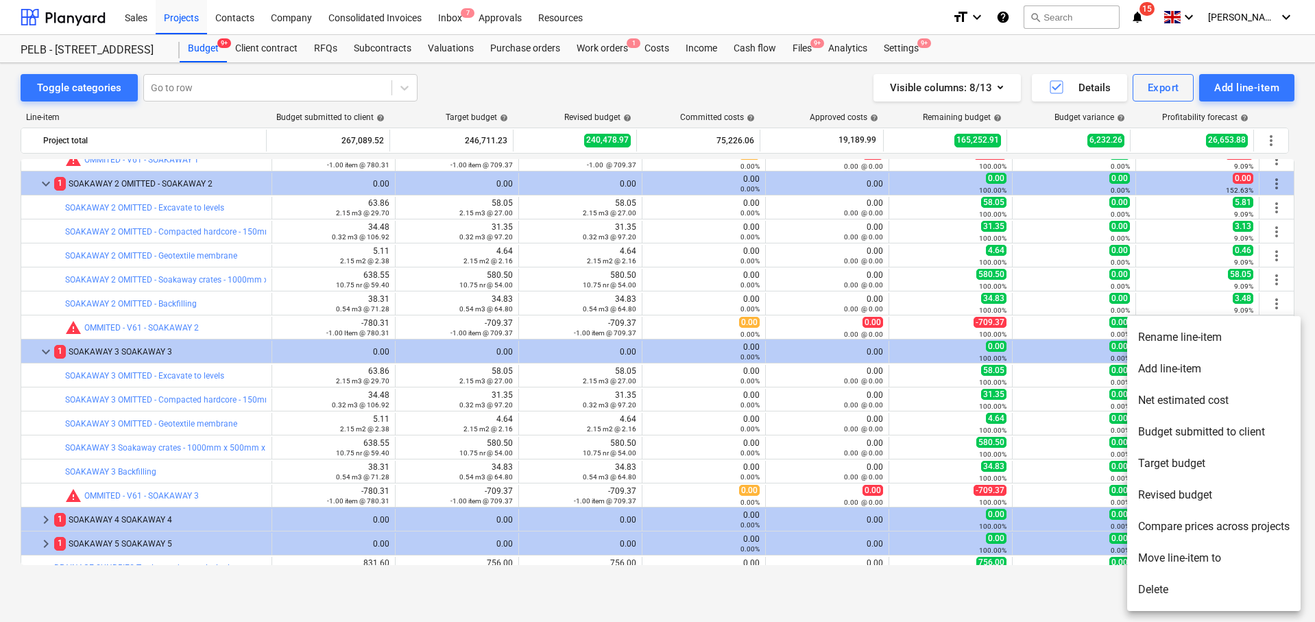
click at [1167, 336] on li "Rename line-item" at bounding box center [1213, 337] width 173 height 32
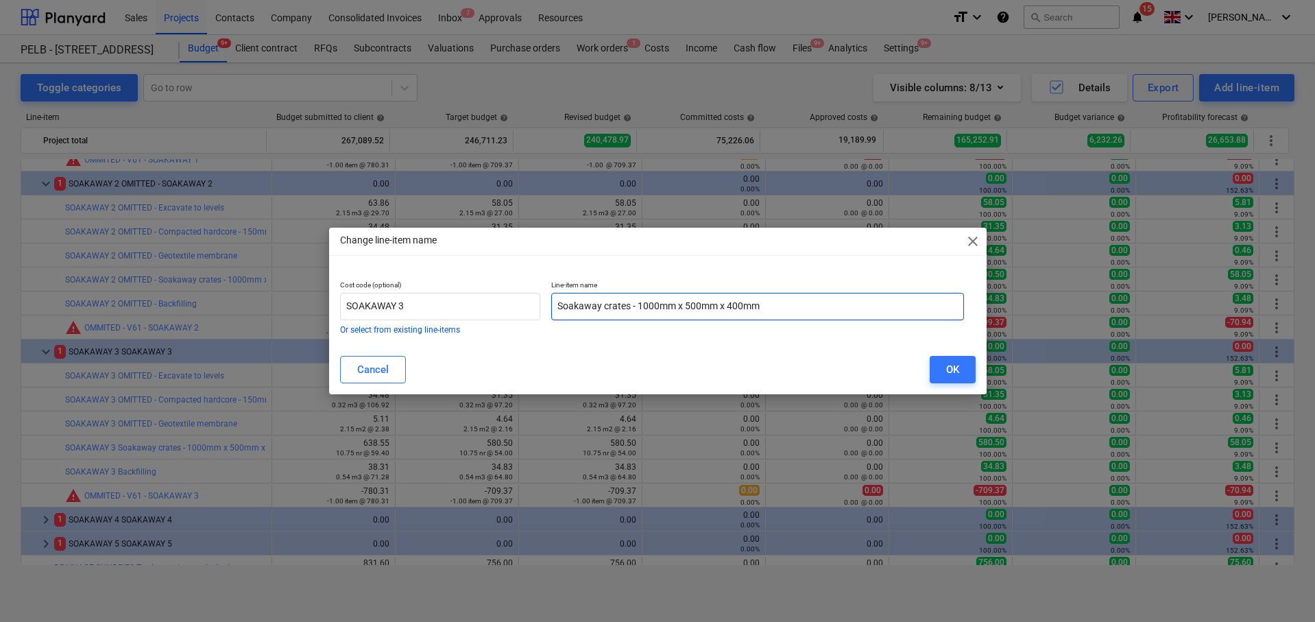
click at [560, 303] on input "Soakaway crates - 1000mm x 500mm x 400mm" at bounding box center [757, 306] width 413 height 27
click at [557, 303] on input "Soakaway crates - 1000mm x 500mm x 400mm" at bounding box center [757, 306] width 413 height 27
paste input "OMITTED -"
type input "OMITTED - Soakaway crates - 1000mm x 500mm x 400mm"
click at [953, 365] on div "OK" at bounding box center [952, 370] width 13 height 18
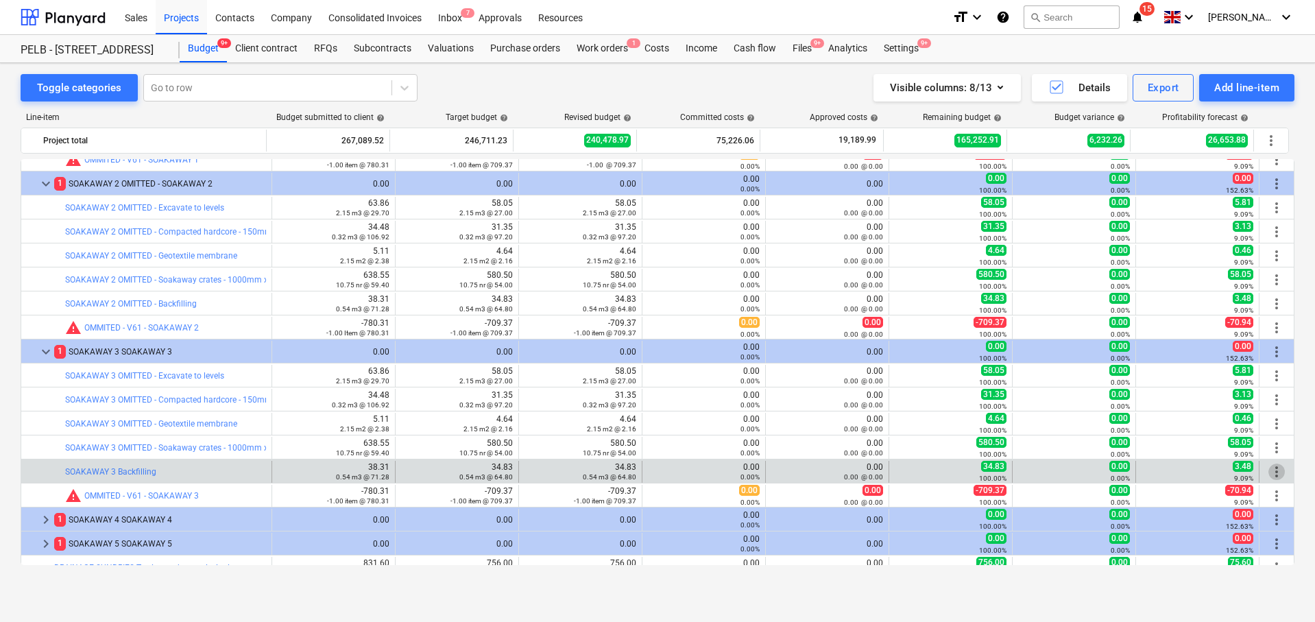
click at [1268, 467] on span "more_vert" at bounding box center [1276, 471] width 16 height 16
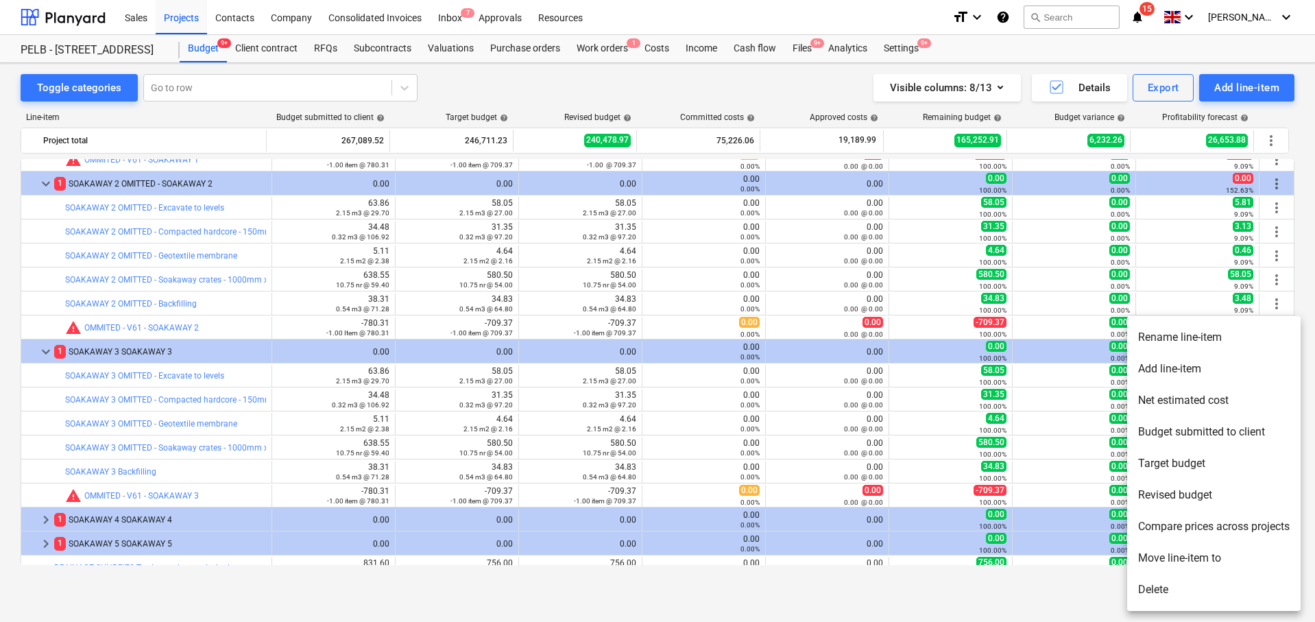
click at [1150, 341] on li "Rename line-item" at bounding box center [1213, 337] width 173 height 32
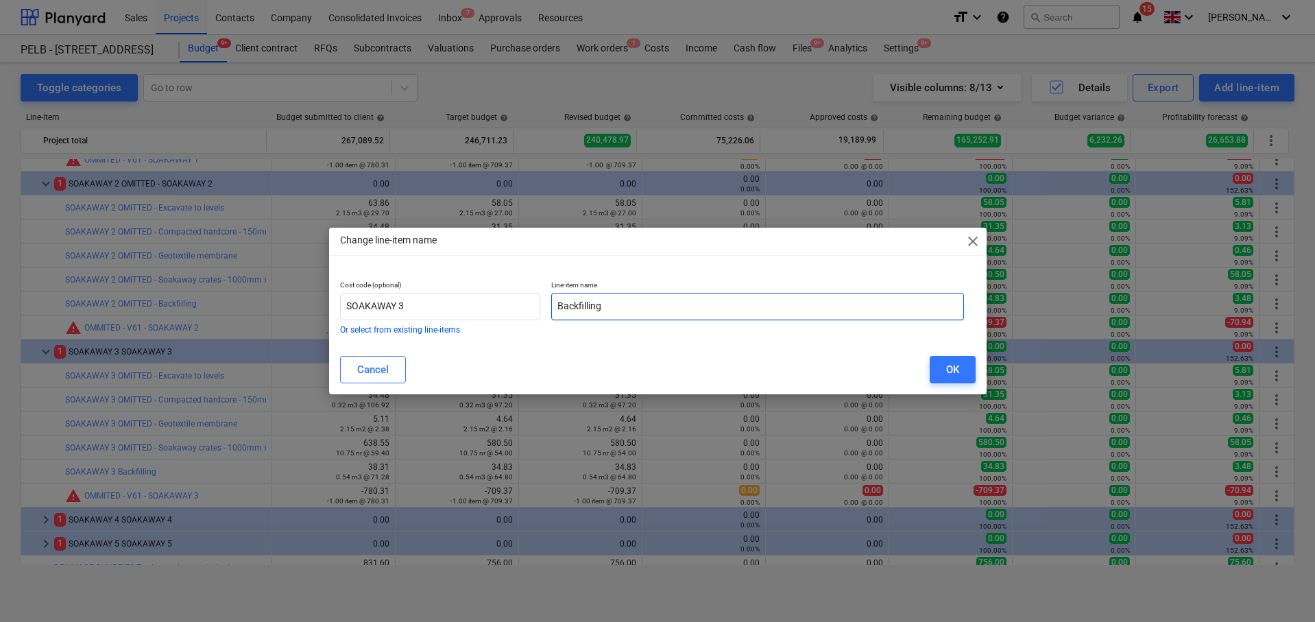
click at [556, 305] on input "Backfilling" at bounding box center [757, 306] width 413 height 27
paste input "OMITTED -"
type input "OMITTED - Backfilling"
click at [957, 369] on div "OK" at bounding box center [952, 370] width 13 height 18
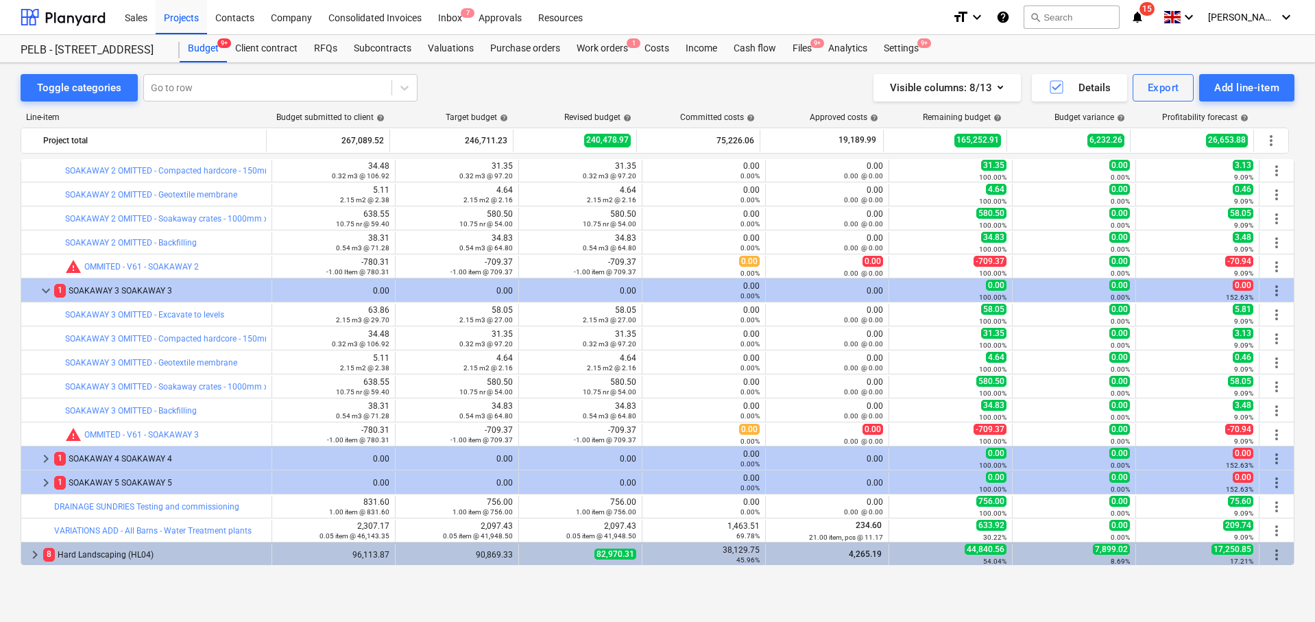
scroll to position [1108, 0]
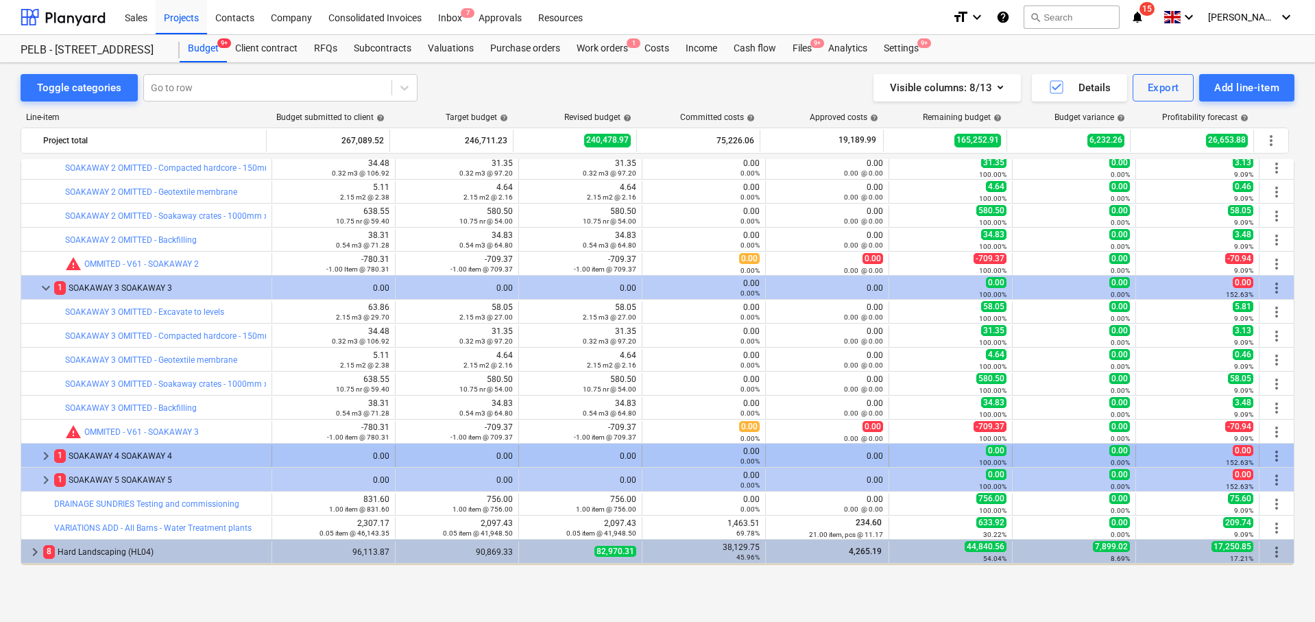
click at [50, 456] on span "keyboard_arrow_right" at bounding box center [46, 456] width 16 height 16
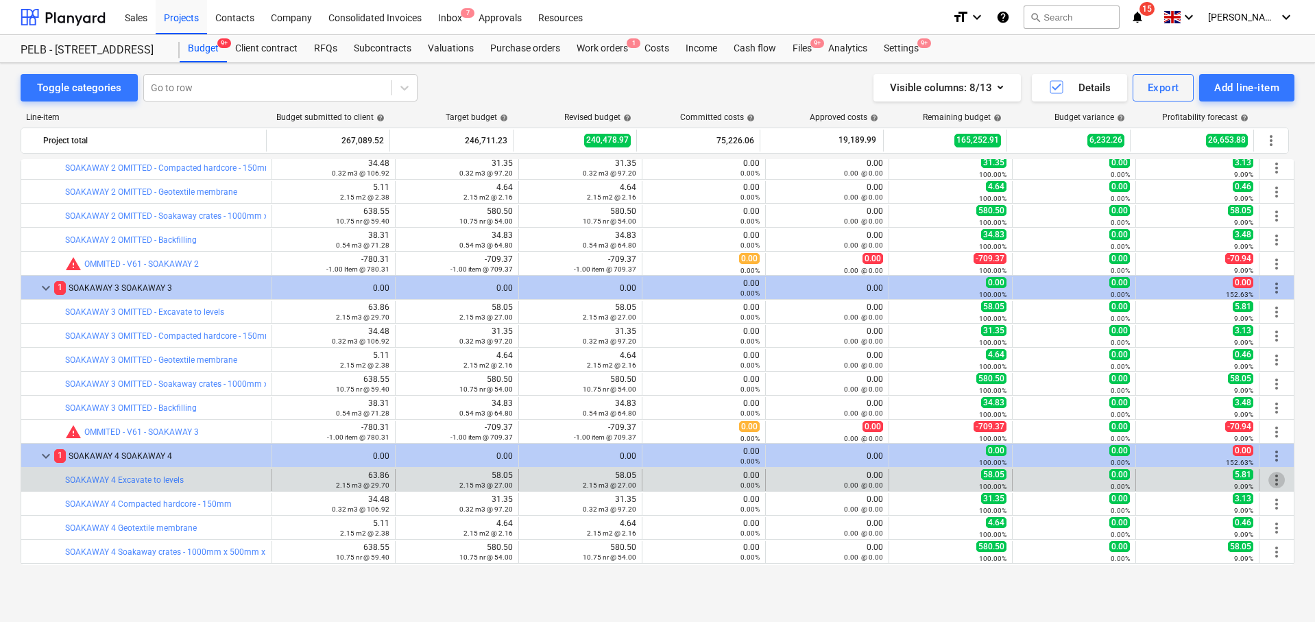
click at [1273, 480] on span "more_vert" at bounding box center [1276, 480] width 16 height 16
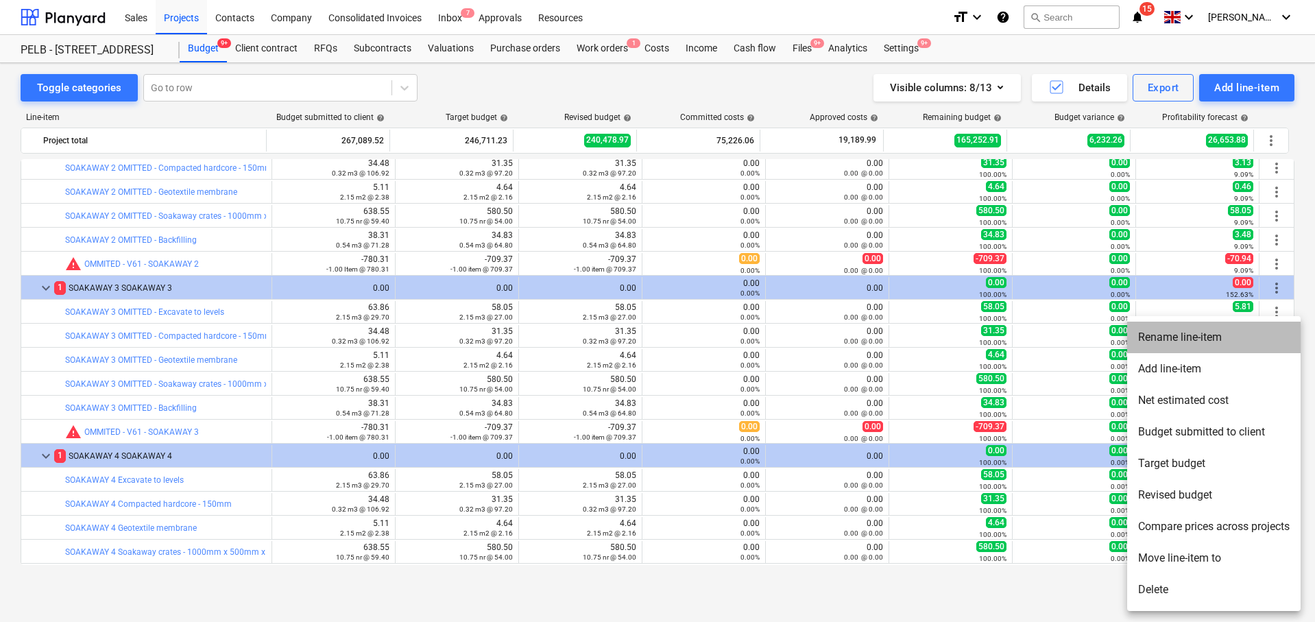
click at [1239, 339] on li "Rename line-item" at bounding box center [1213, 337] width 173 height 32
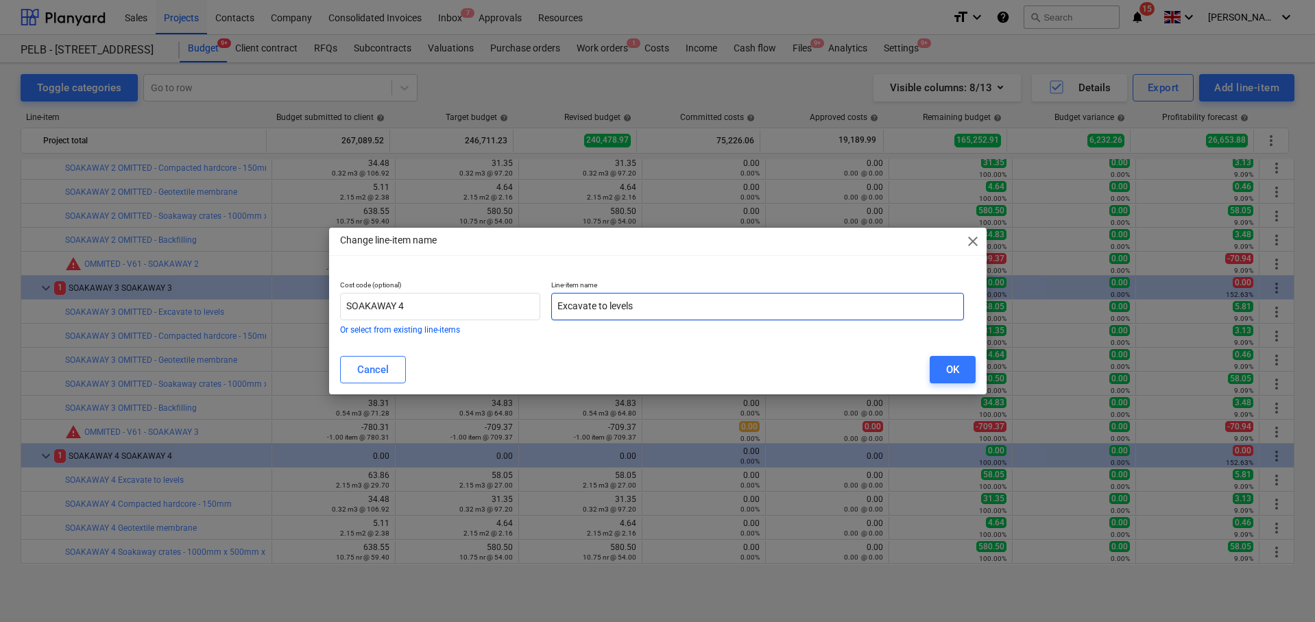
click at [552, 300] on input "Excavate to levels" at bounding box center [757, 306] width 413 height 27
paste input "OMITTED -"
type input "OMITTED - Excavate to levels"
click at [951, 368] on div "OK" at bounding box center [952, 370] width 13 height 18
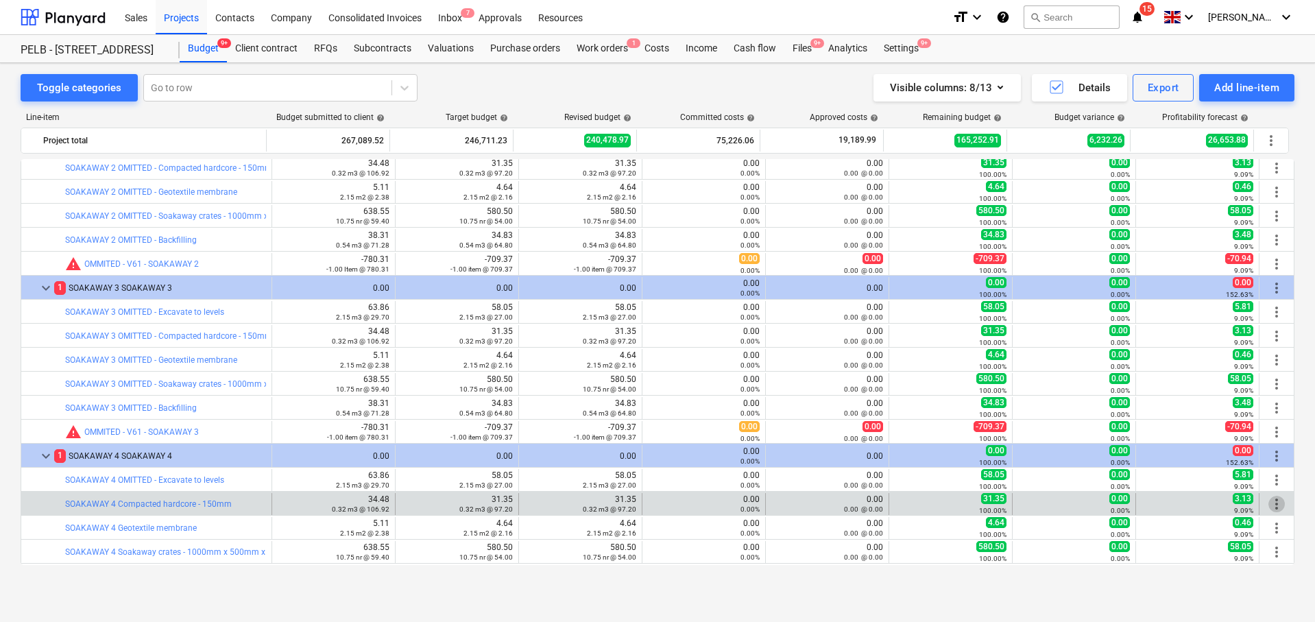
click at [1271, 502] on span "more_vert" at bounding box center [1276, 504] width 16 height 16
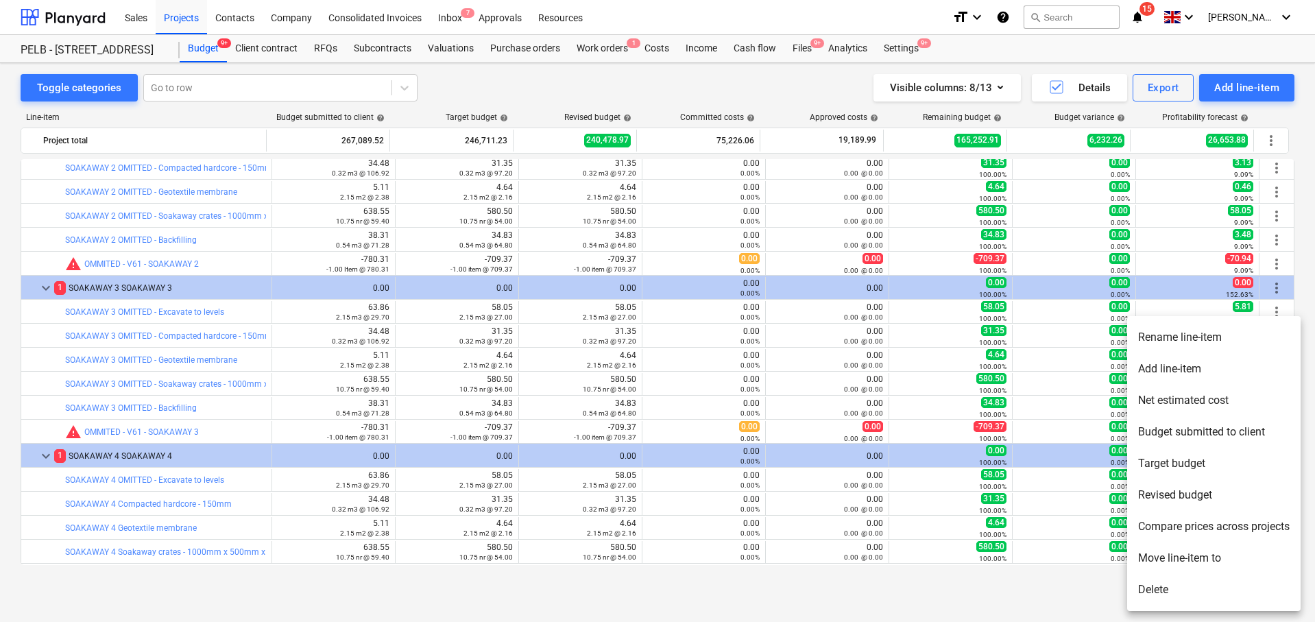
click at [1175, 345] on li "Rename line-item" at bounding box center [1213, 337] width 173 height 32
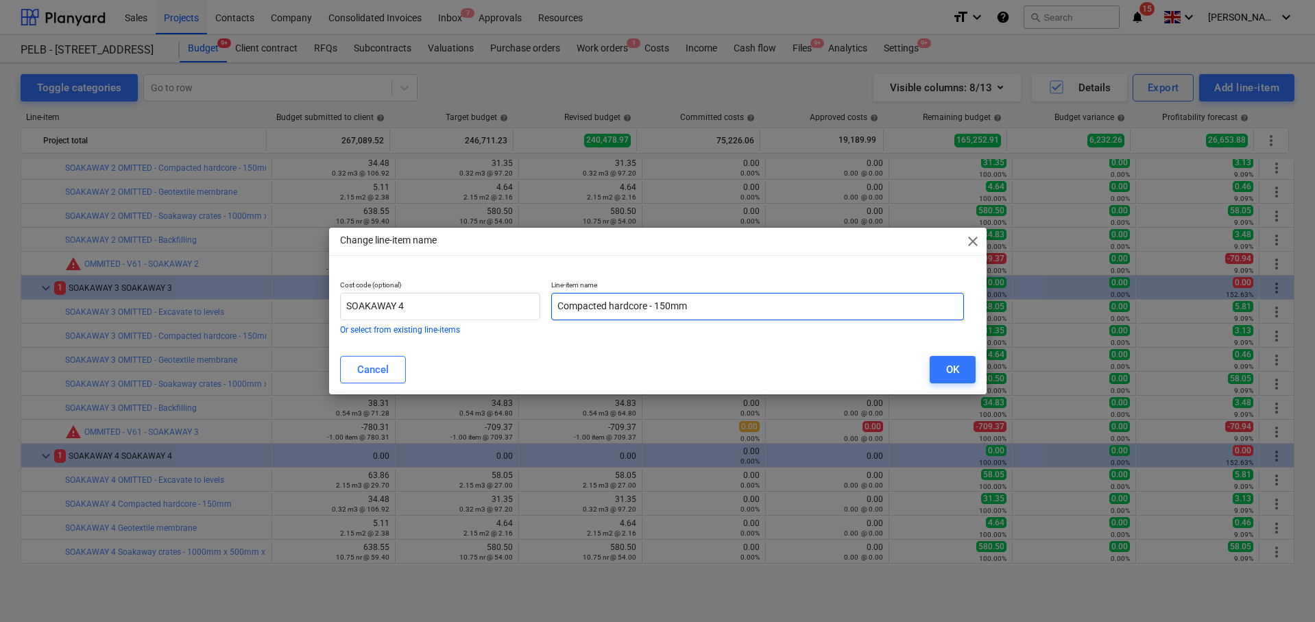
click at [561, 301] on input "Compacted hardcore - 150mm" at bounding box center [757, 306] width 413 height 27
click at [561, 304] on input "Compacted hardcore - 150mm" at bounding box center [757, 306] width 413 height 27
click at [558, 306] on input "Compacted hardcore - 150mm" at bounding box center [757, 306] width 413 height 27
paste input "OMITTED -"
type input "OMITTED - Compacted hardcore - 150mm"
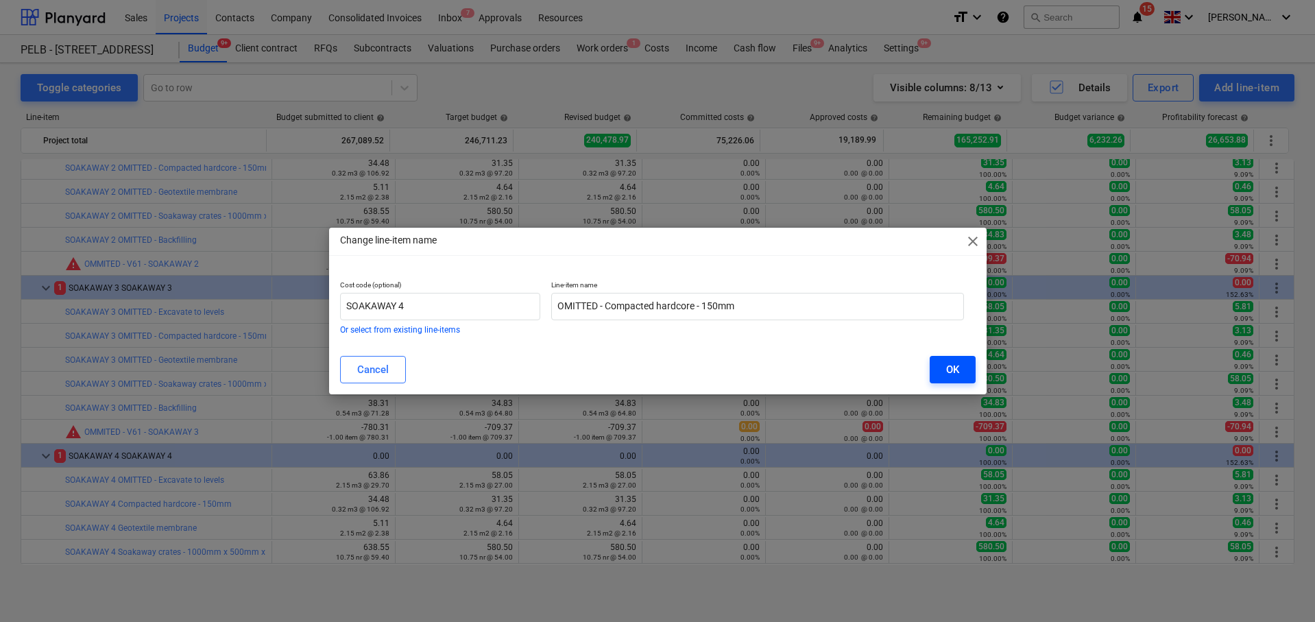
click at [952, 367] on div "OK" at bounding box center [952, 370] width 13 height 18
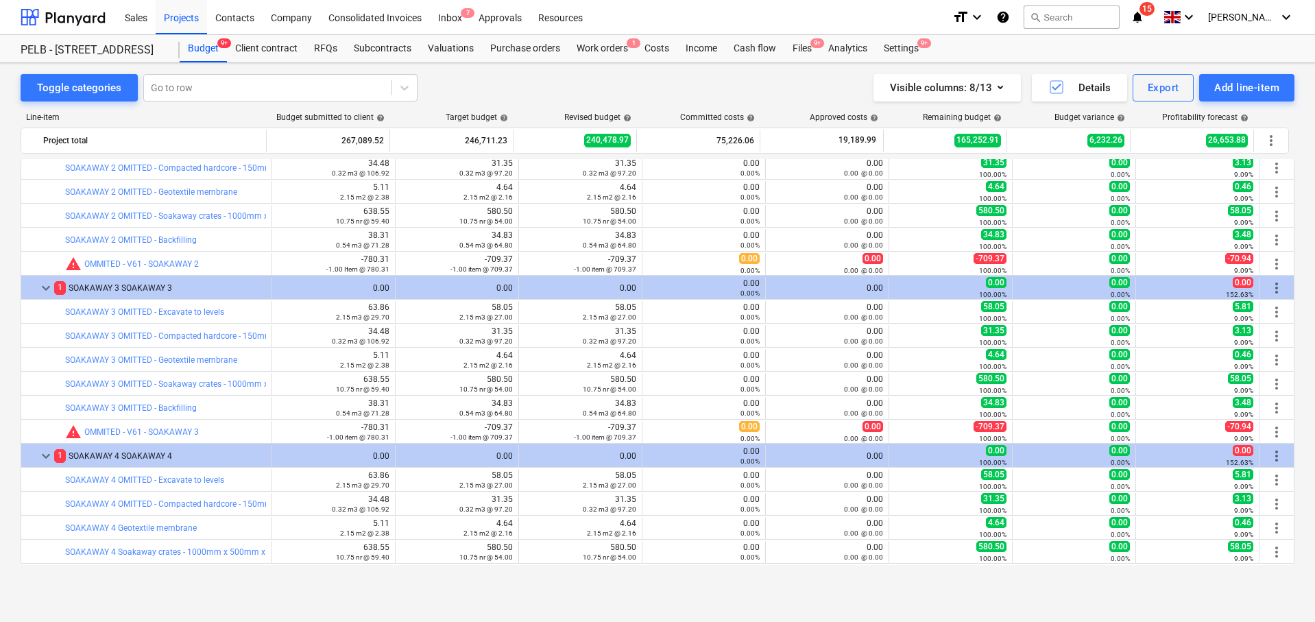
click at [1269, 533] on span "more_vert" at bounding box center [1276, 528] width 16 height 16
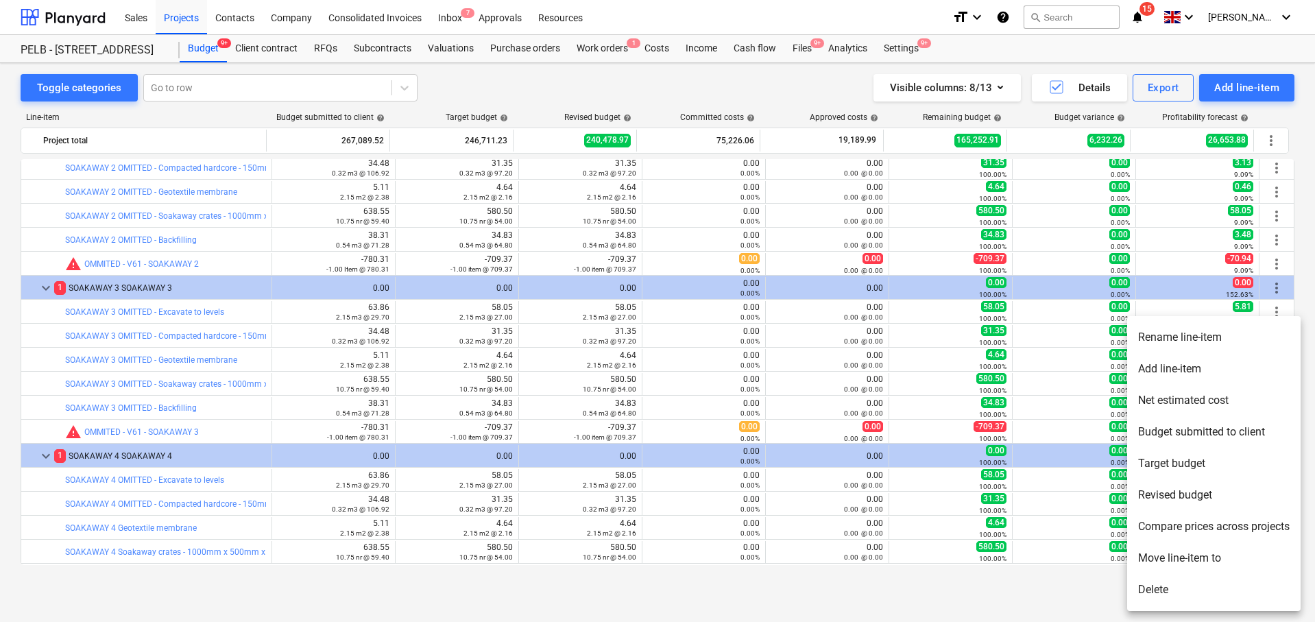
click at [1180, 332] on li "Rename line-item" at bounding box center [1213, 337] width 173 height 32
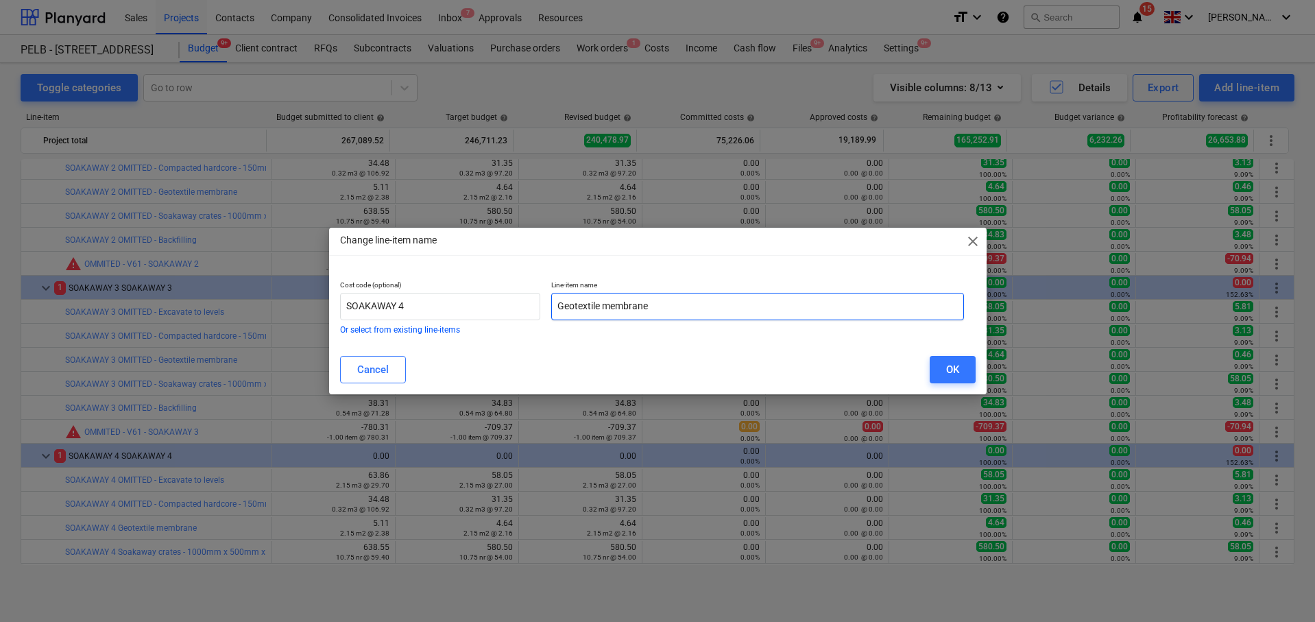
click at [553, 301] on input "Geotextile membrane" at bounding box center [757, 306] width 413 height 27
paste input "OMITTED -"
type input "OMITTED - Geotextile membrane"
click at [958, 367] on div "OK" at bounding box center [952, 370] width 13 height 18
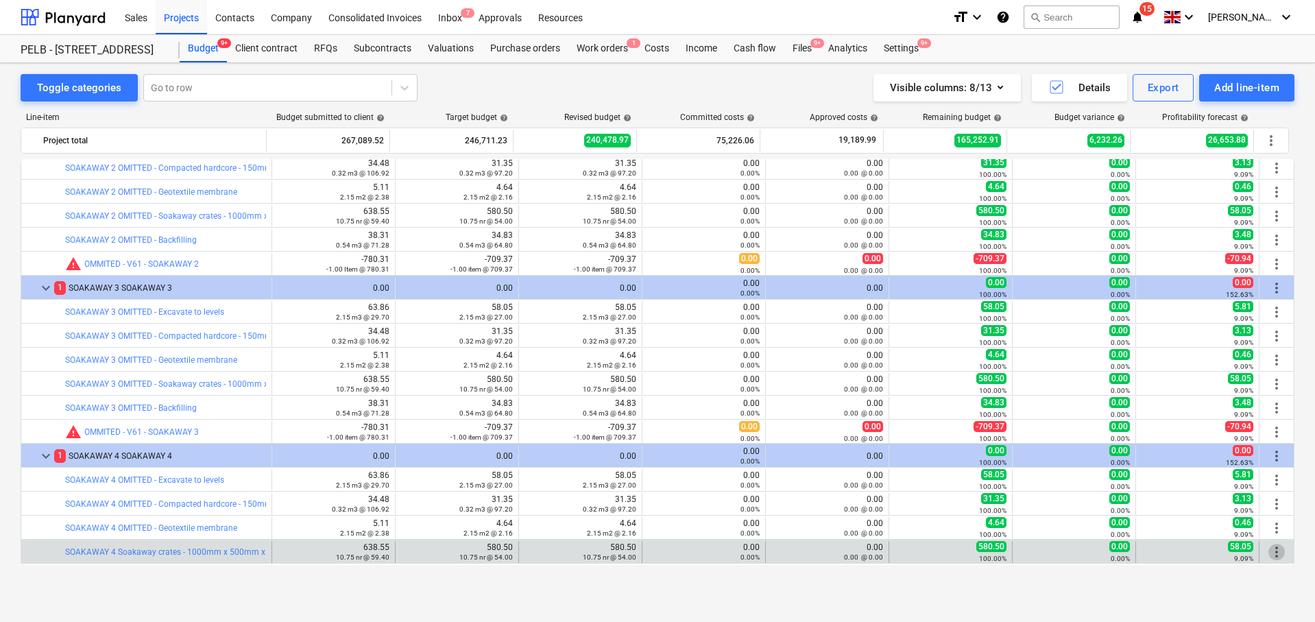
click at [1268, 550] on span "more_vert" at bounding box center [1276, 552] width 16 height 16
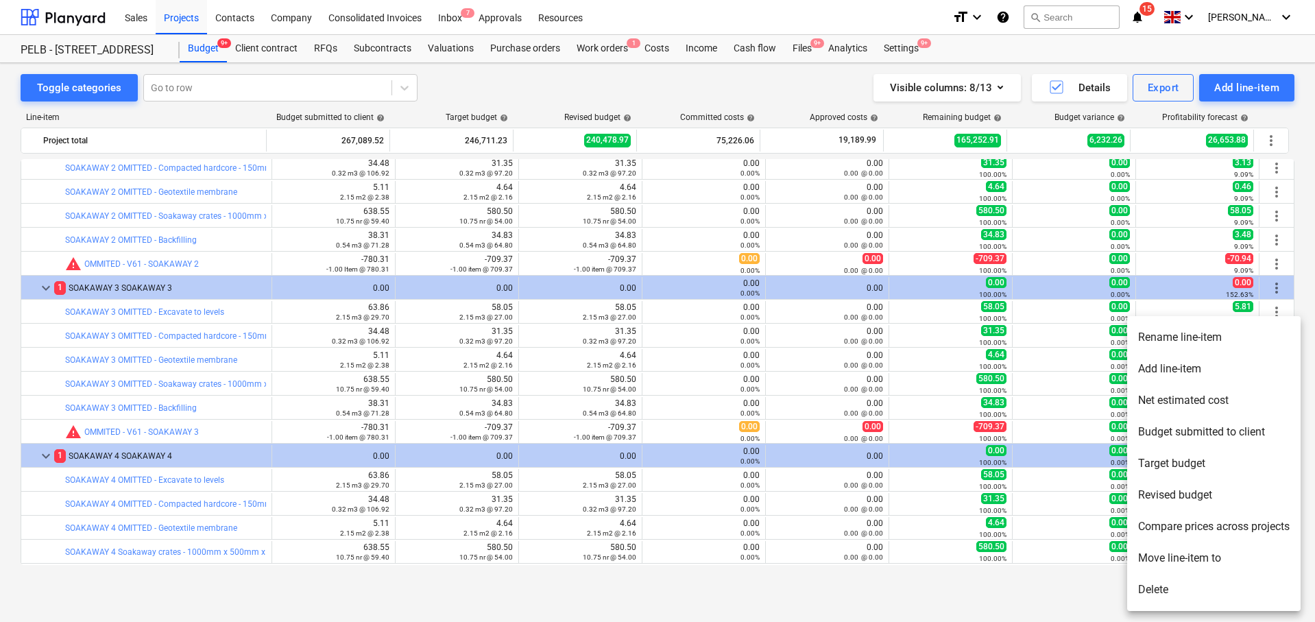
click at [1180, 341] on li "Rename line-item" at bounding box center [1213, 337] width 173 height 32
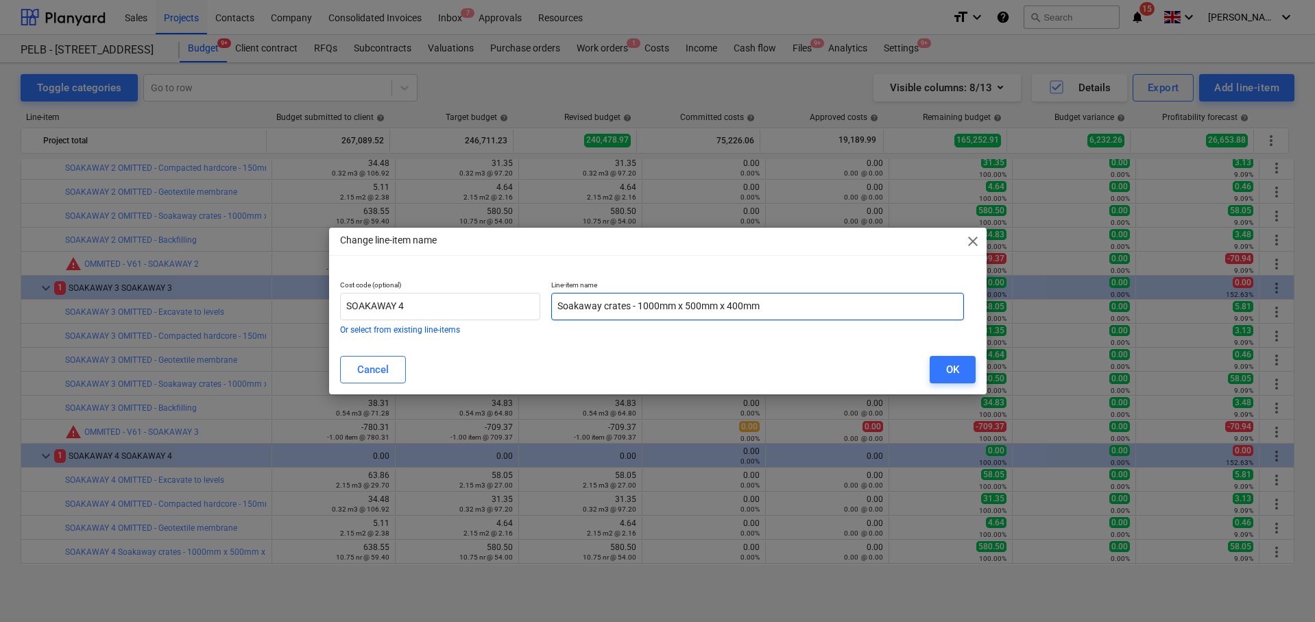
click at [561, 304] on input "Soakaway crates - 1000mm x 500mm x 400mm" at bounding box center [757, 306] width 413 height 27
click at [558, 305] on input "Soakaway crates - 1000mm x 500mm x 400mm" at bounding box center [757, 306] width 413 height 27
paste input "OMITTED -"
type input "OMITTED - Soakaway crates - 1000mm x 500mm x 400mm"
click at [950, 363] on div "OK" at bounding box center [952, 370] width 13 height 18
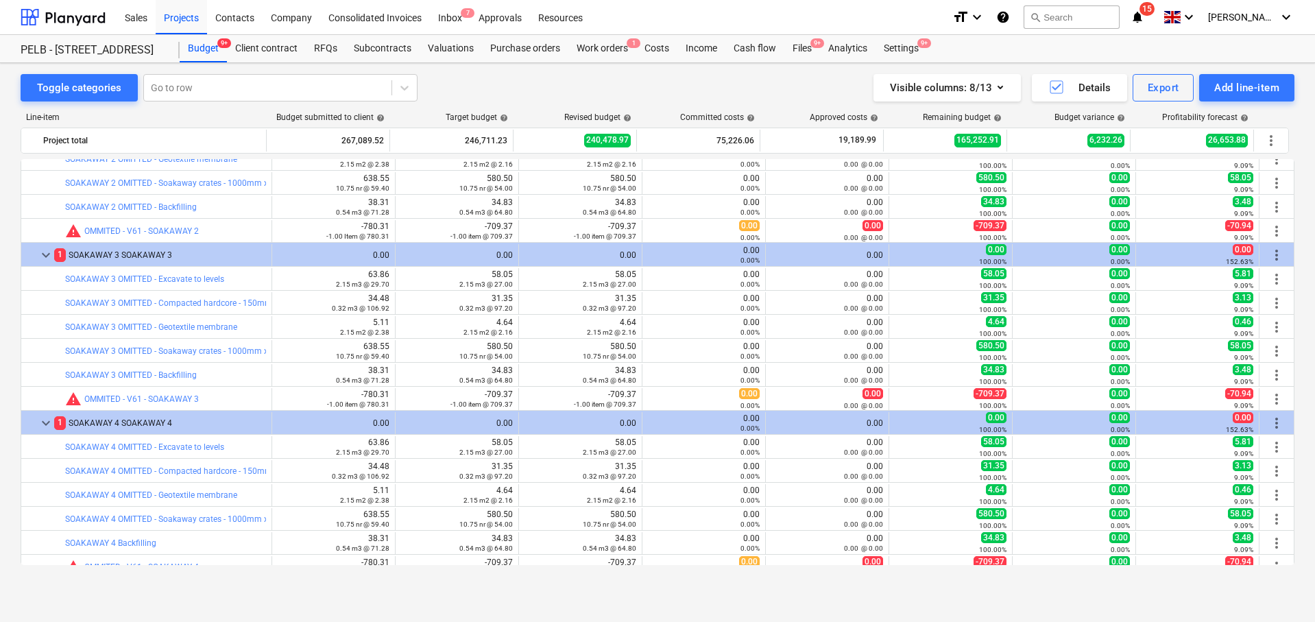
scroll to position [1186, 0]
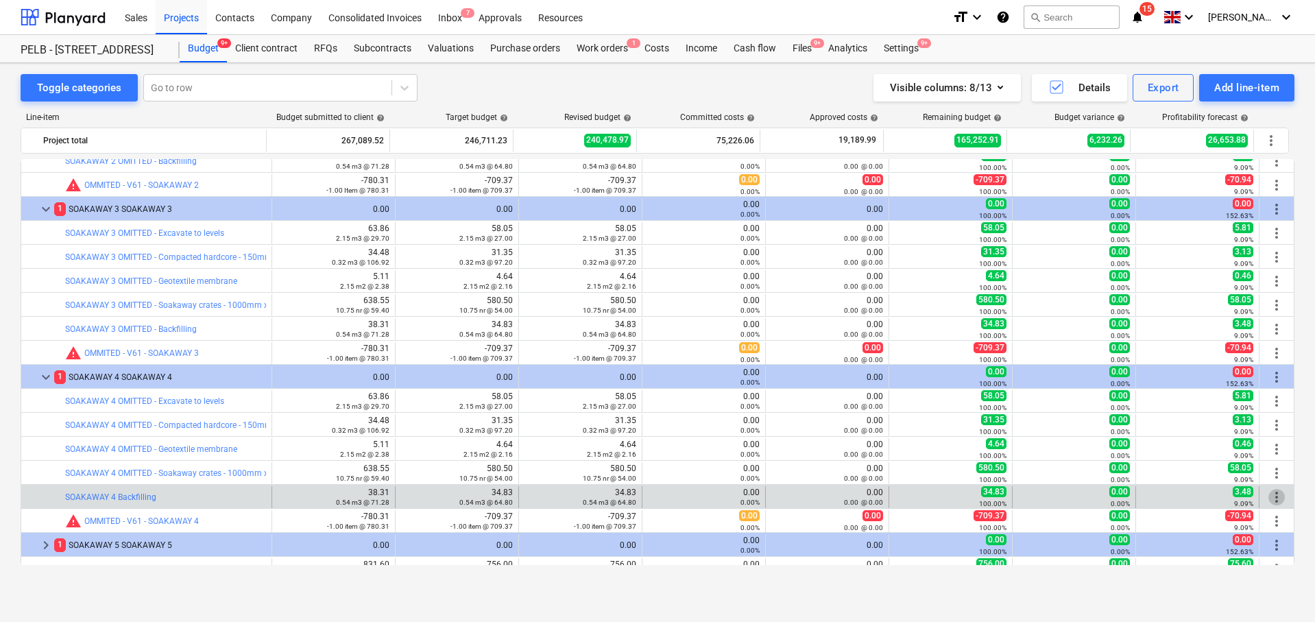
click at [1268, 494] on span "more_vert" at bounding box center [1276, 497] width 16 height 16
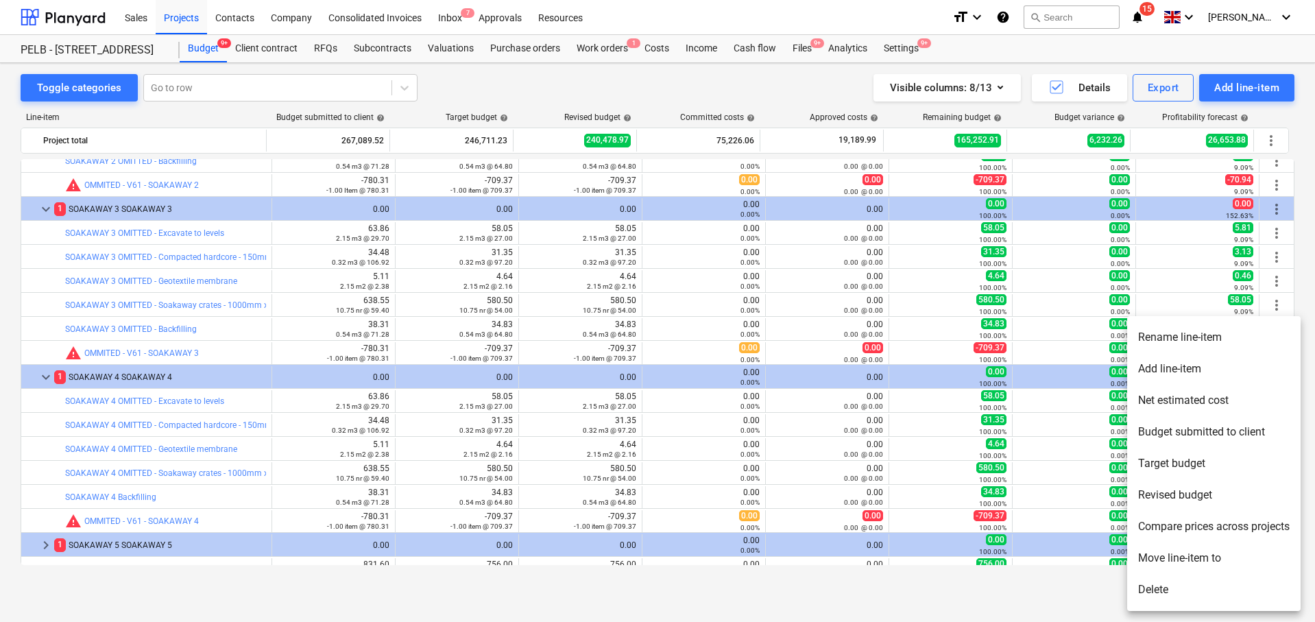
click at [1183, 342] on li "Rename line-item" at bounding box center [1213, 337] width 173 height 32
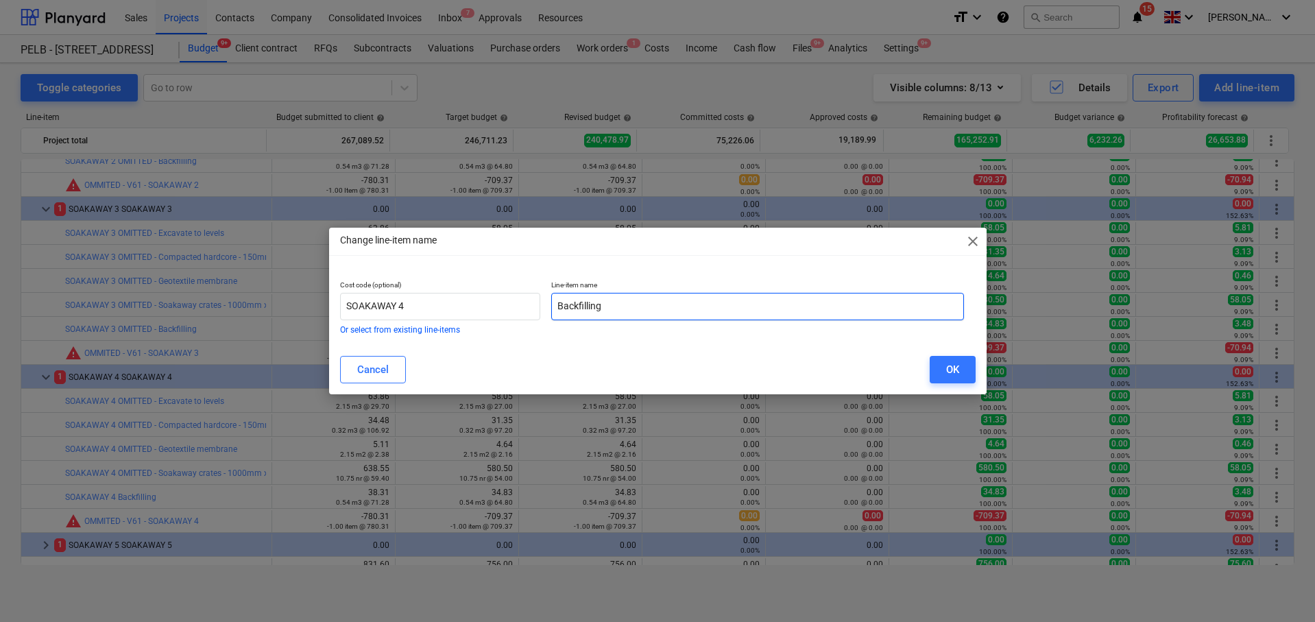
click at [558, 300] on input "Backfilling" at bounding box center [757, 306] width 413 height 27
paste input "OMITTED -"
type input "OMITTED - Backfilling"
click at [946, 363] on div "OK" at bounding box center [952, 370] width 13 height 18
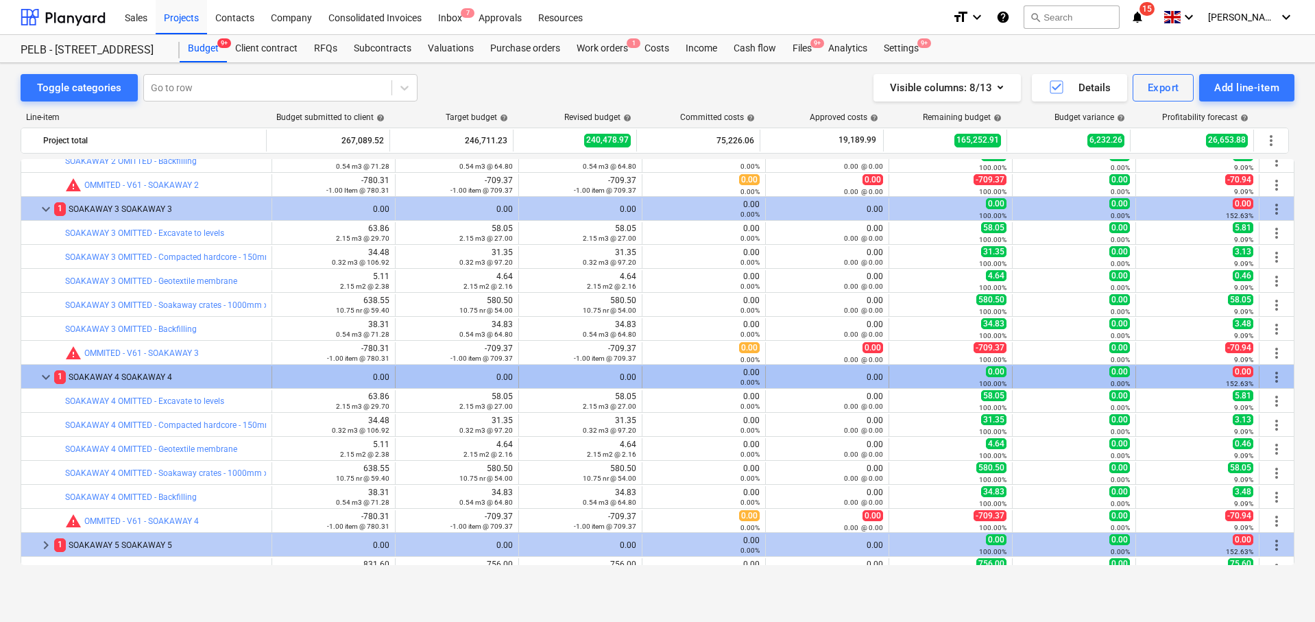
click at [43, 379] on span "keyboard_arrow_down" at bounding box center [46, 377] width 16 height 16
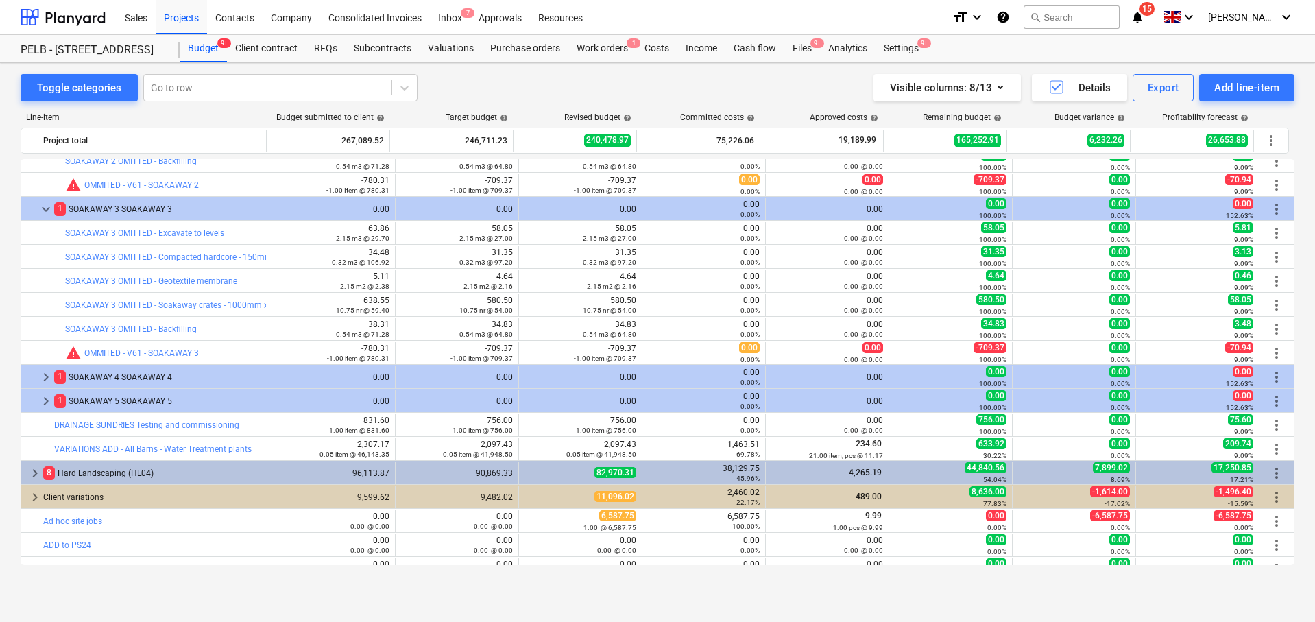
click at [43, 379] on span "keyboard_arrow_right" at bounding box center [46, 377] width 16 height 16
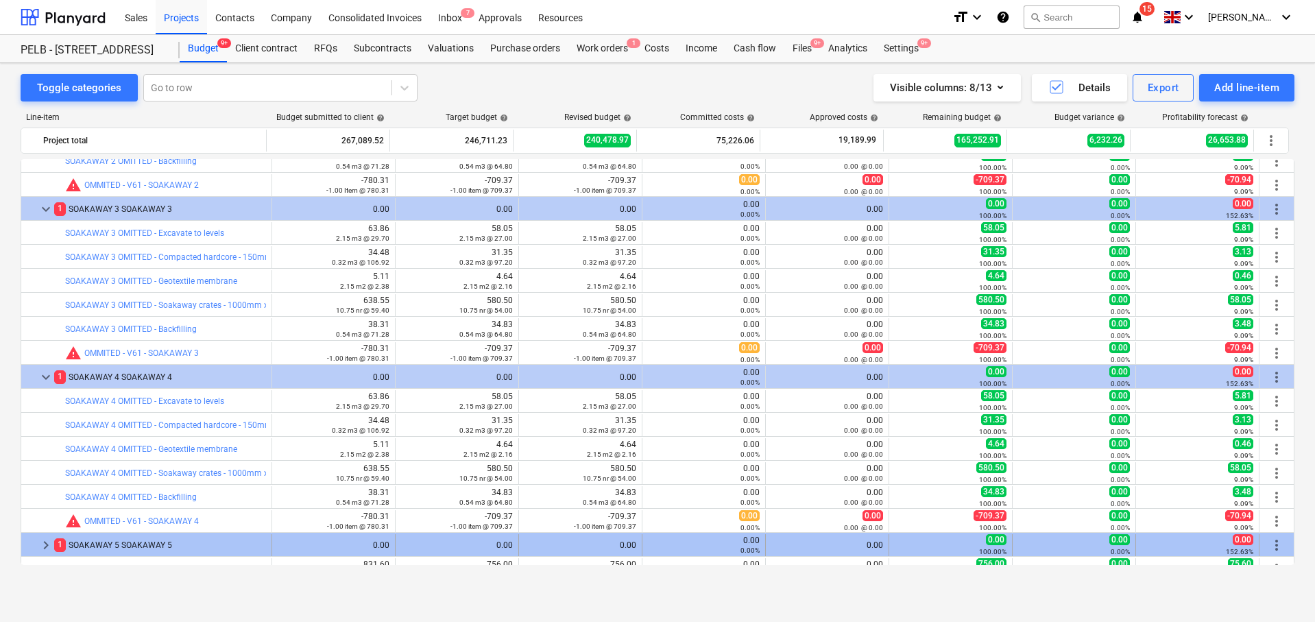
click at [41, 544] on span "keyboard_arrow_right" at bounding box center [46, 545] width 16 height 16
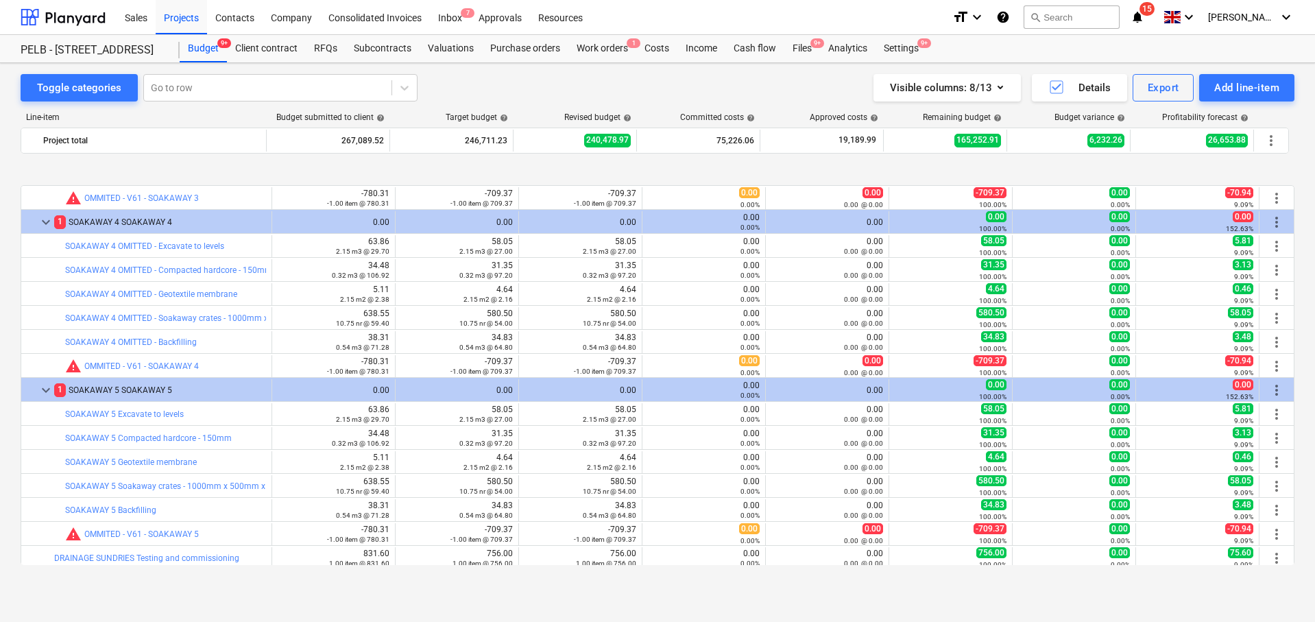
scroll to position [1406, 0]
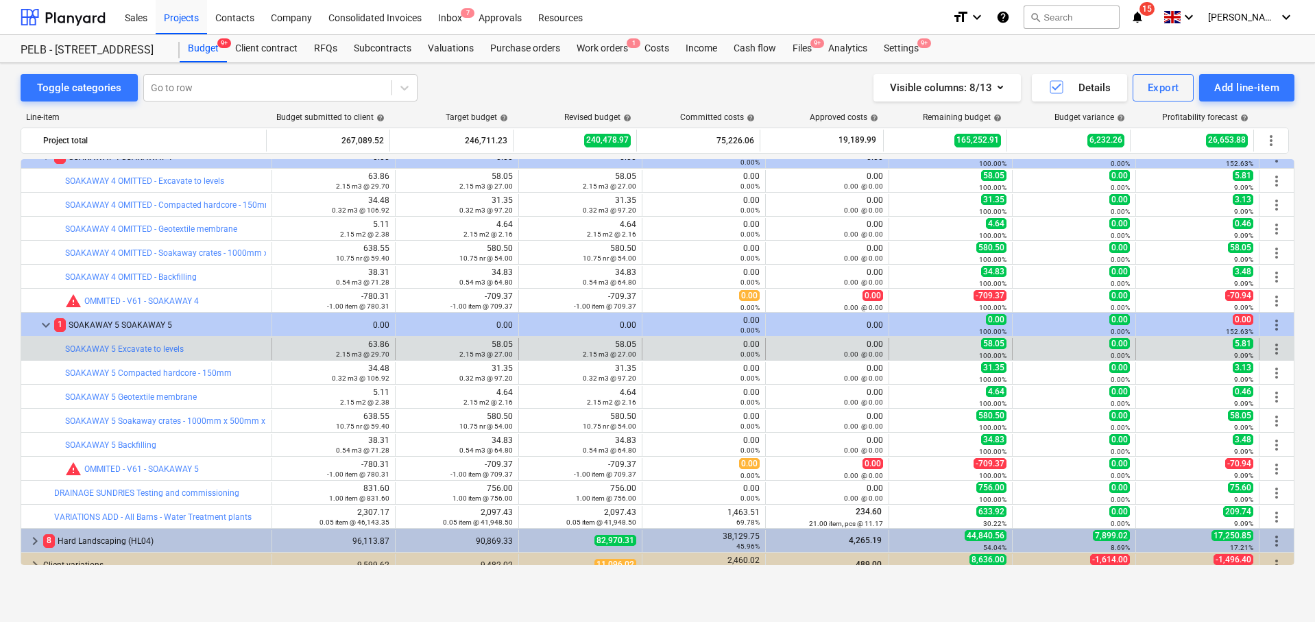
click at [1275, 350] on span "more_vert" at bounding box center [1276, 349] width 16 height 16
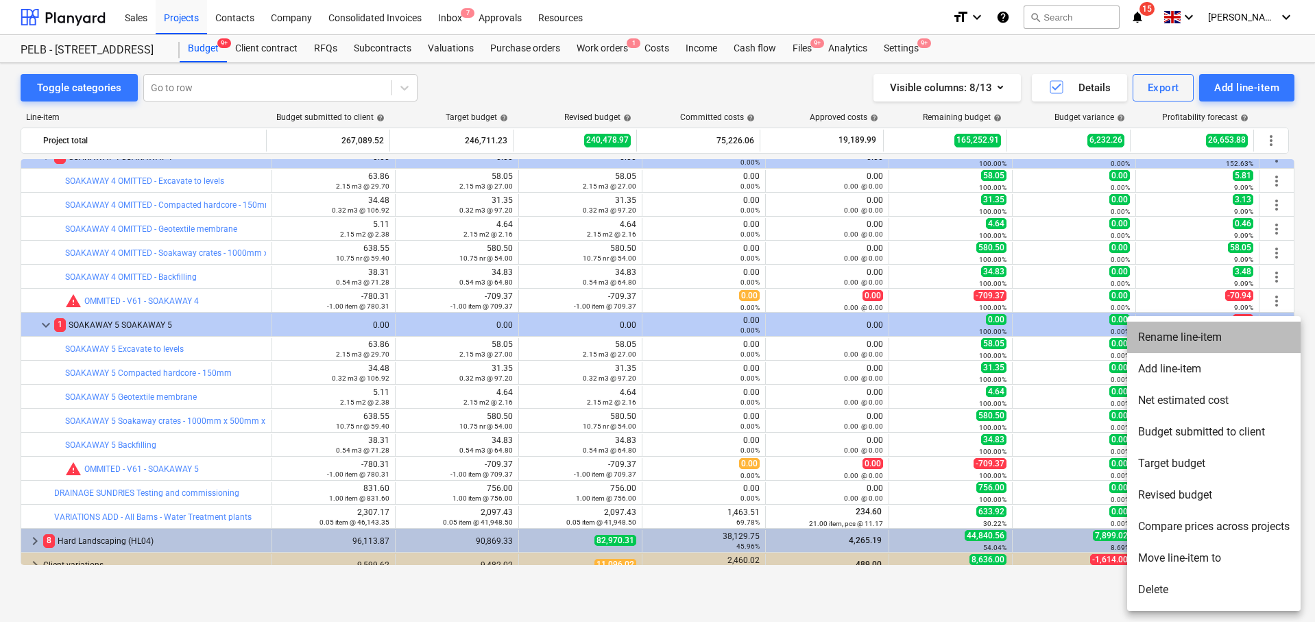
click at [1175, 329] on li "Rename line-item" at bounding box center [1213, 337] width 173 height 32
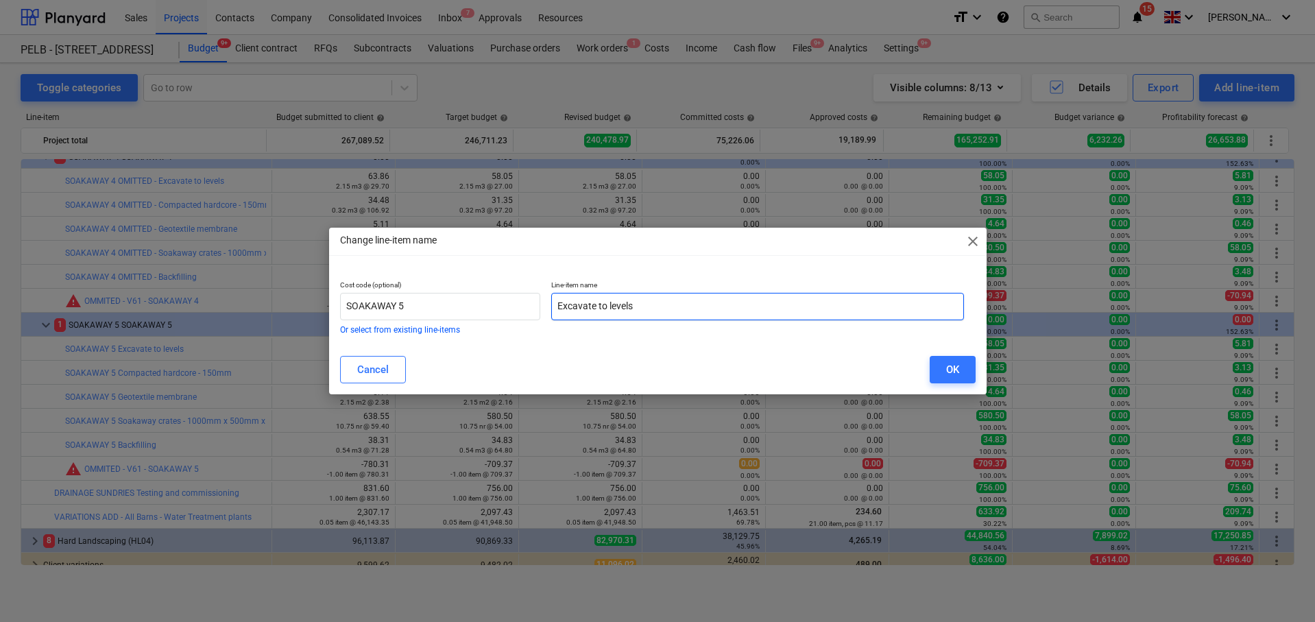
click at [559, 308] on input "Excavate to levels" at bounding box center [757, 306] width 413 height 27
paste input "OMITTED -"
type input "OMITTED - Excavate to levels"
click at [950, 370] on div "OK" at bounding box center [952, 370] width 13 height 18
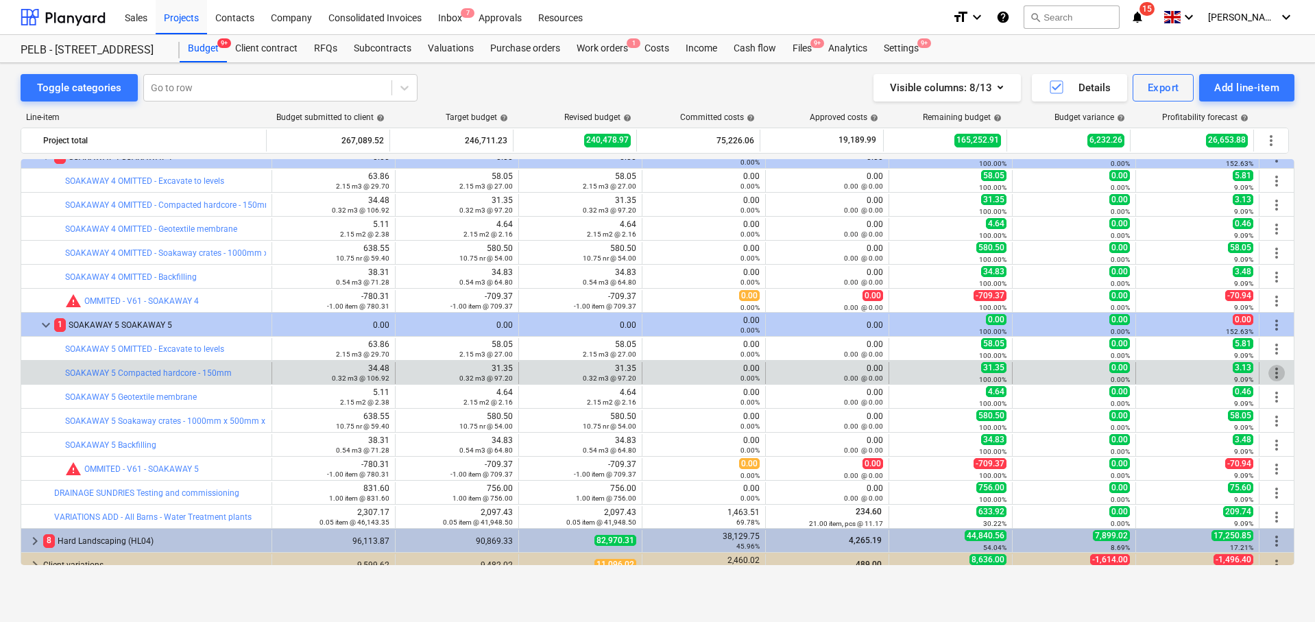
click at [1268, 373] on span "more_vert" at bounding box center [1276, 373] width 16 height 16
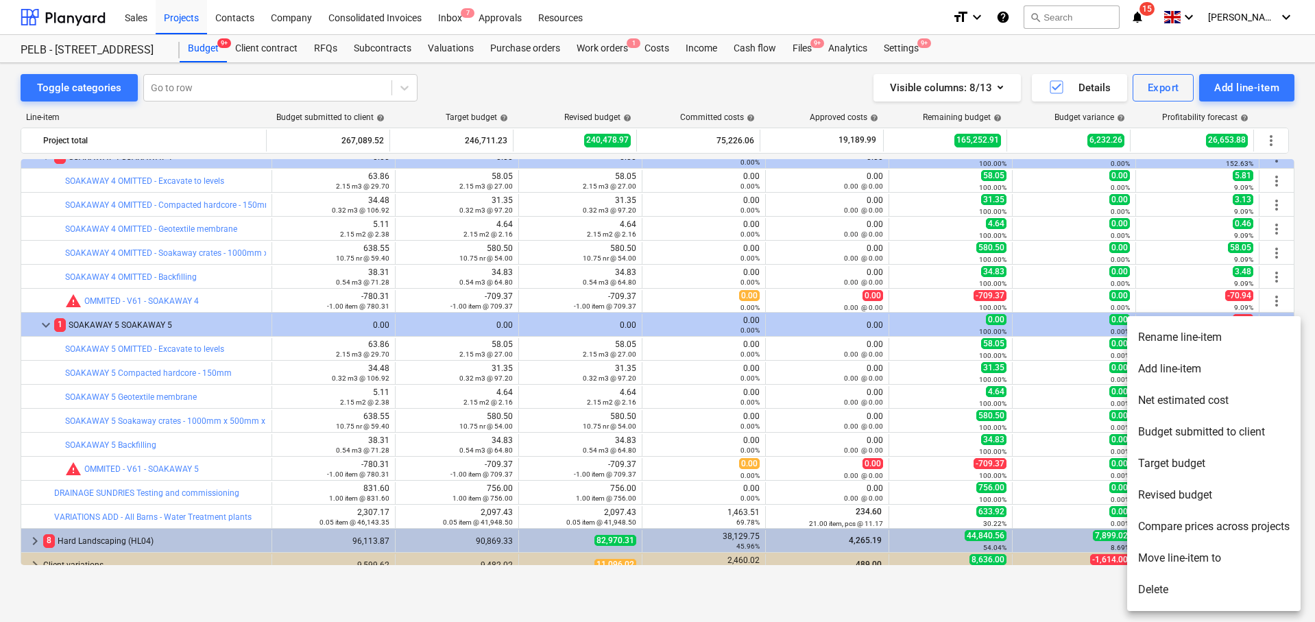
click at [1195, 348] on li "Rename line-item" at bounding box center [1213, 337] width 173 height 32
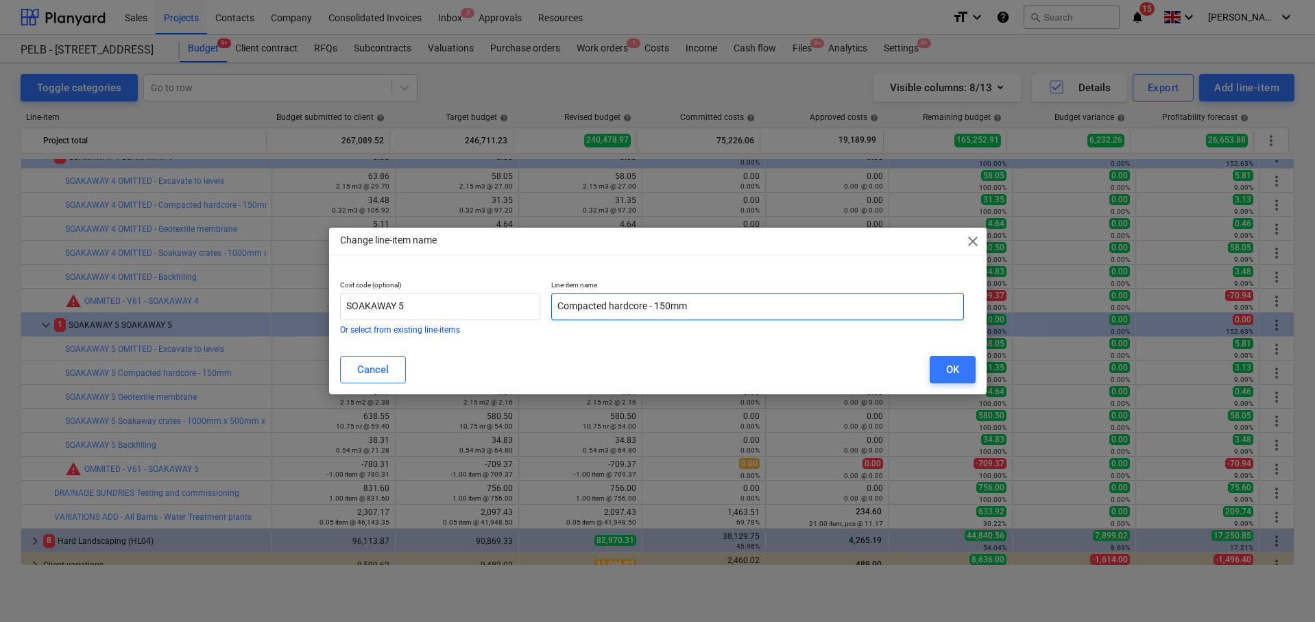
click at [561, 295] on input "Compacted hardcore - 150mm" at bounding box center [757, 306] width 413 height 27
paste input "OMITTED -"
type input "OMITTED - Compacted hardcore - 150mm"
click at [953, 361] on div "OK" at bounding box center [952, 370] width 13 height 18
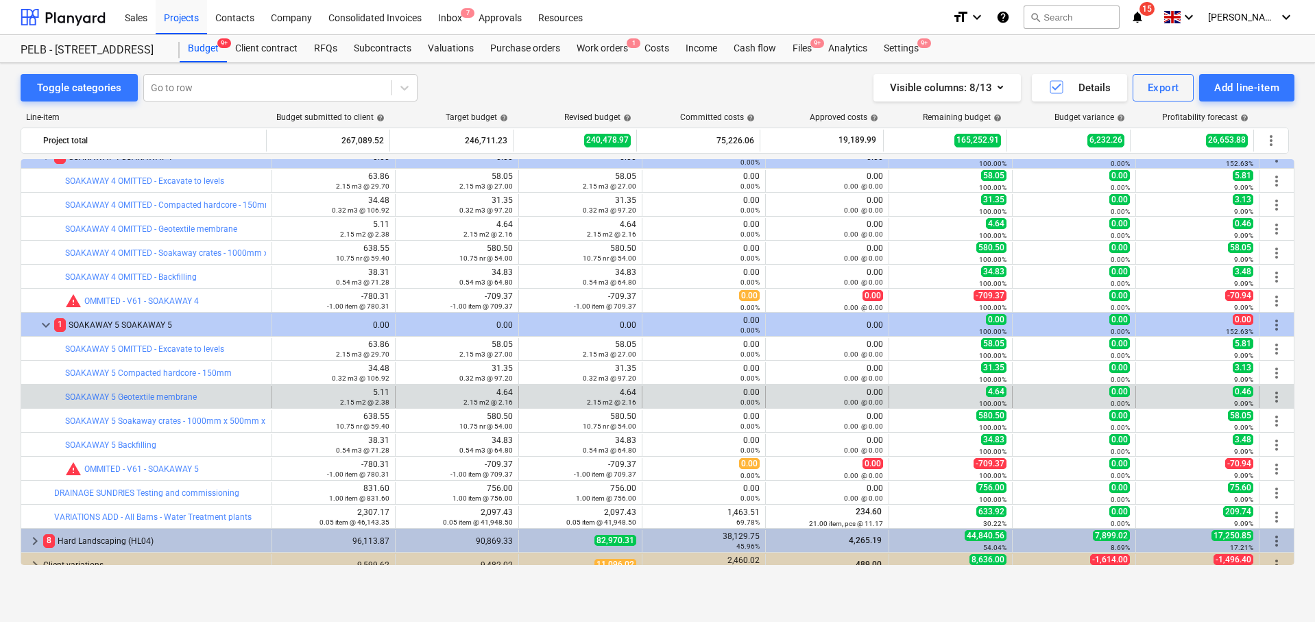
click at [1268, 395] on span "more_vert" at bounding box center [1276, 397] width 16 height 16
click at [1274, 393] on span "more_vert" at bounding box center [1276, 397] width 16 height 16
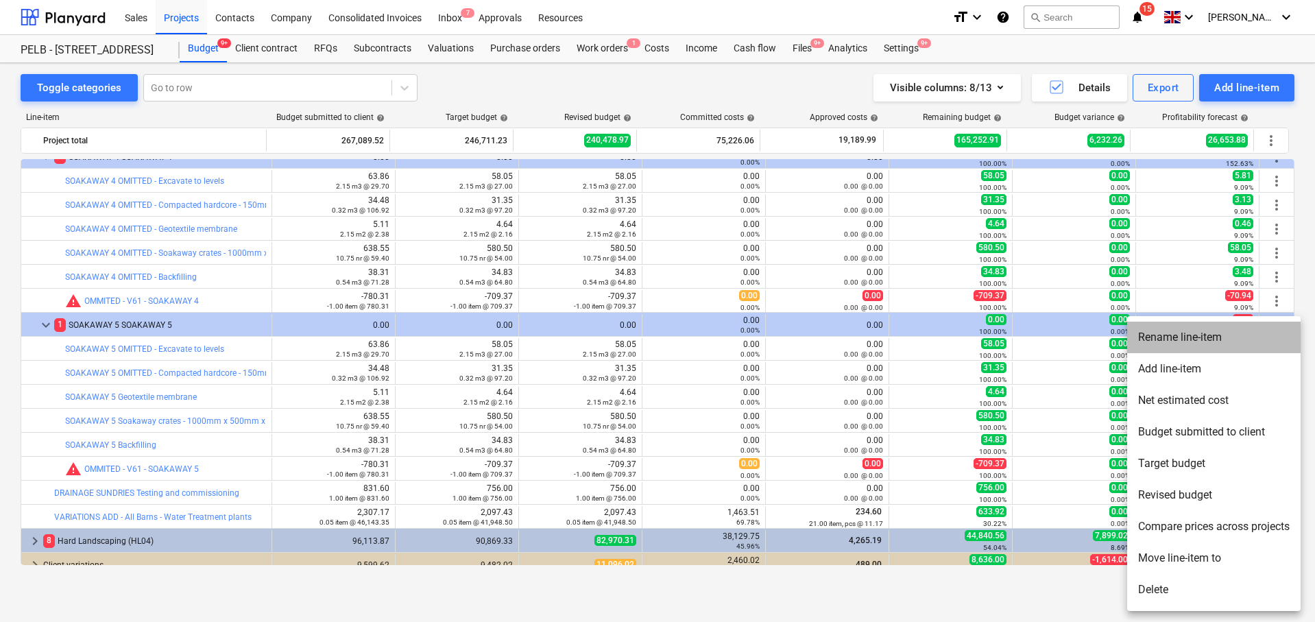
click at [1190, 342] on li "Rename line-item" at bounding box center [1213, 337] width 173 height 32
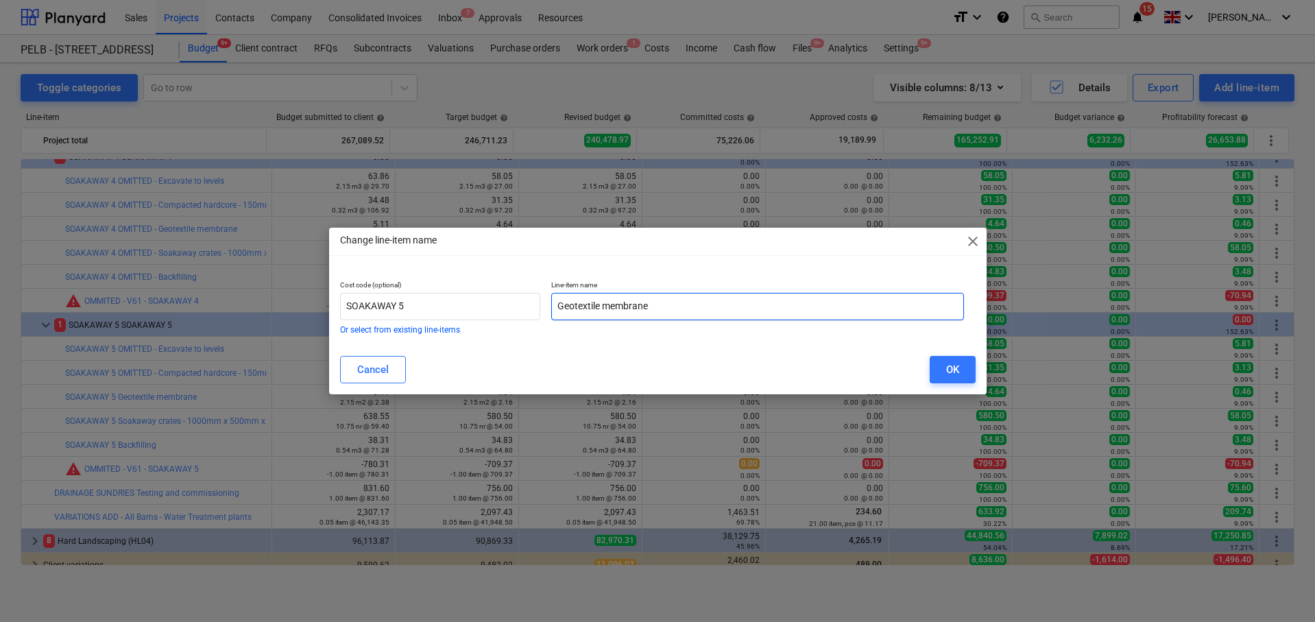
click at [560, 308] on input "Geotextile membrane" at bounding box center [757, 306] width 413 height 27
paste input "OMITTED -"
type input "OMITTED - Geotextile membrane"
click at [949, 369] on div "OK" at bounding box center [952, 370] width 13 height 18
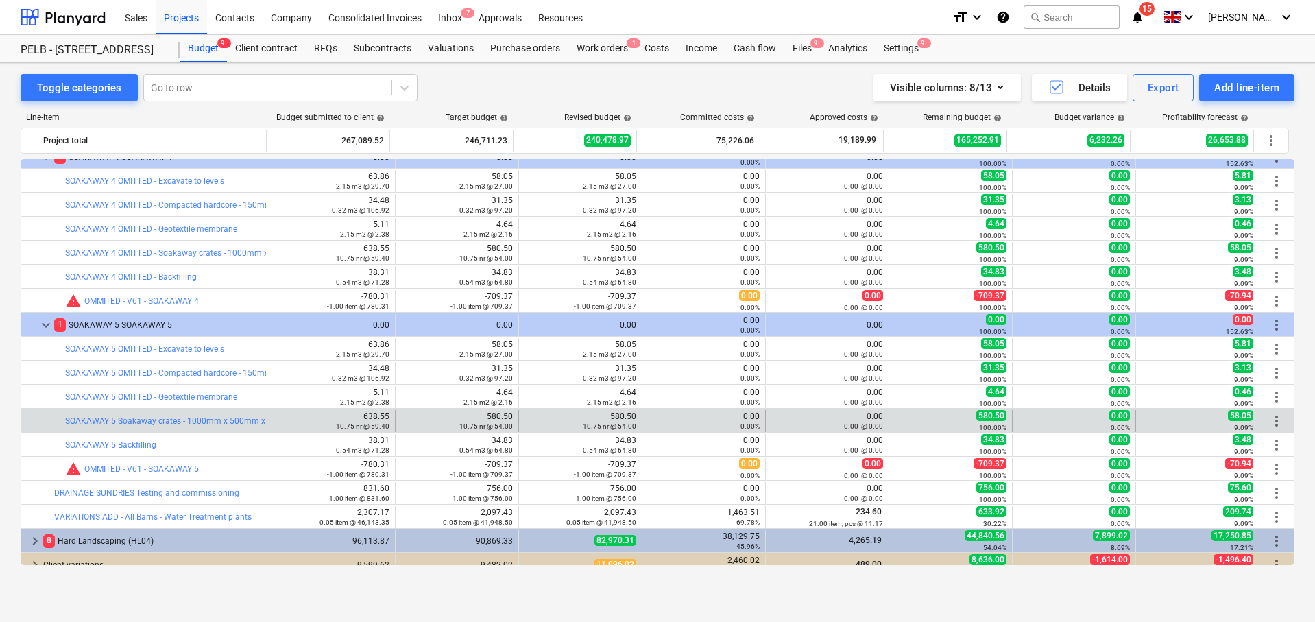
click at [1271, 417] on span "more_vert" at bounding box center [1276, 421] width 16 height 16
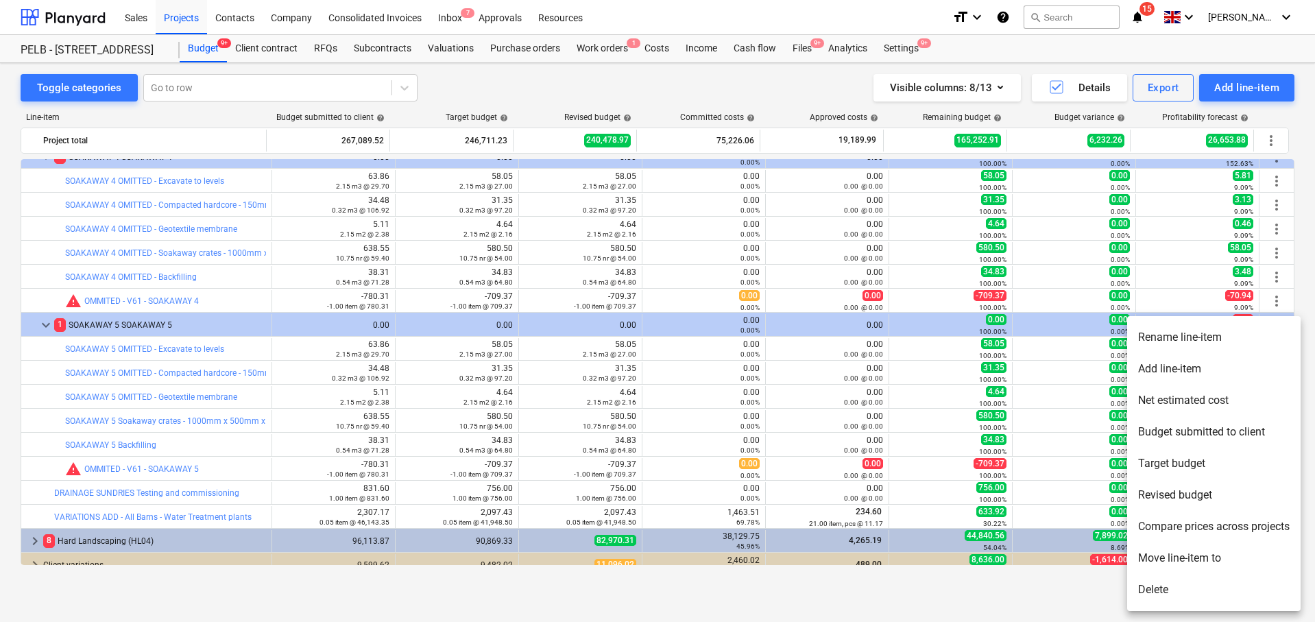
click at [1154, 343] on li "Rename line-item" at bounding box center [1213, 337] width 173 height 32
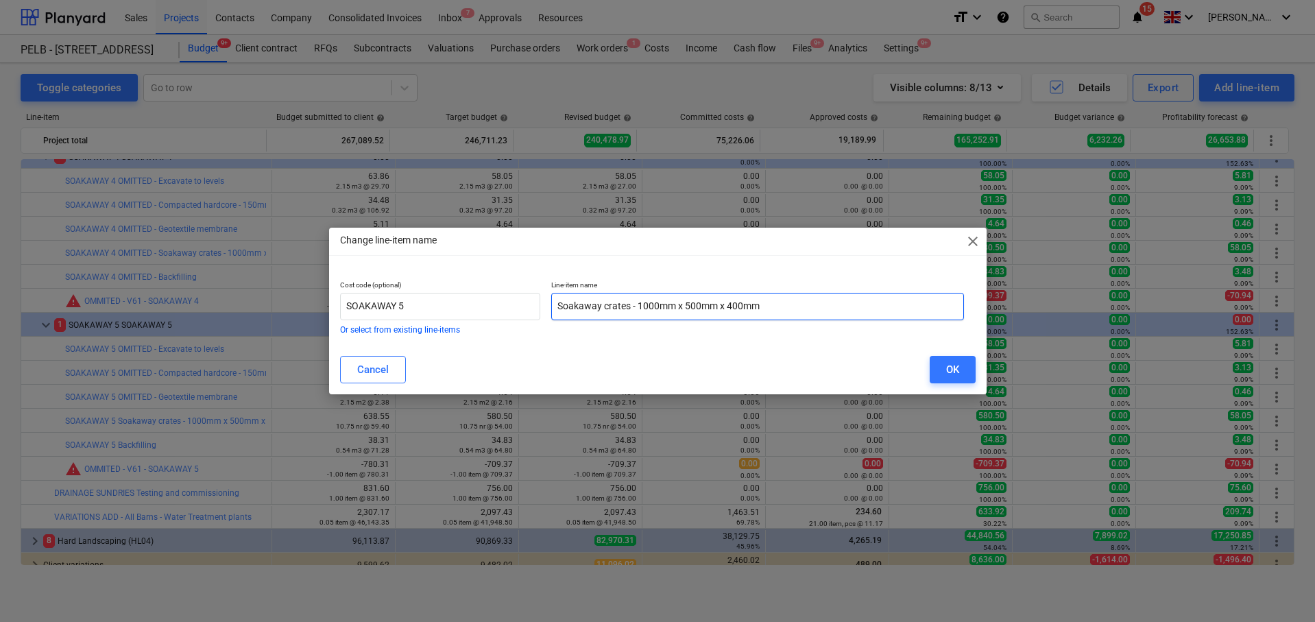
click at [558, 306] on input "Soakaway crates - 1000mm x 500mm x 400mm" at bounding box center [757, 306] width 413 height 27
paste input "OMITTED -"
type input "OMITTED - Soakaway crates - 1000mm x 500mm x 400mm"
click at [938, 358] on button "OK" at bounding box center [952, 369] width 46 height 27
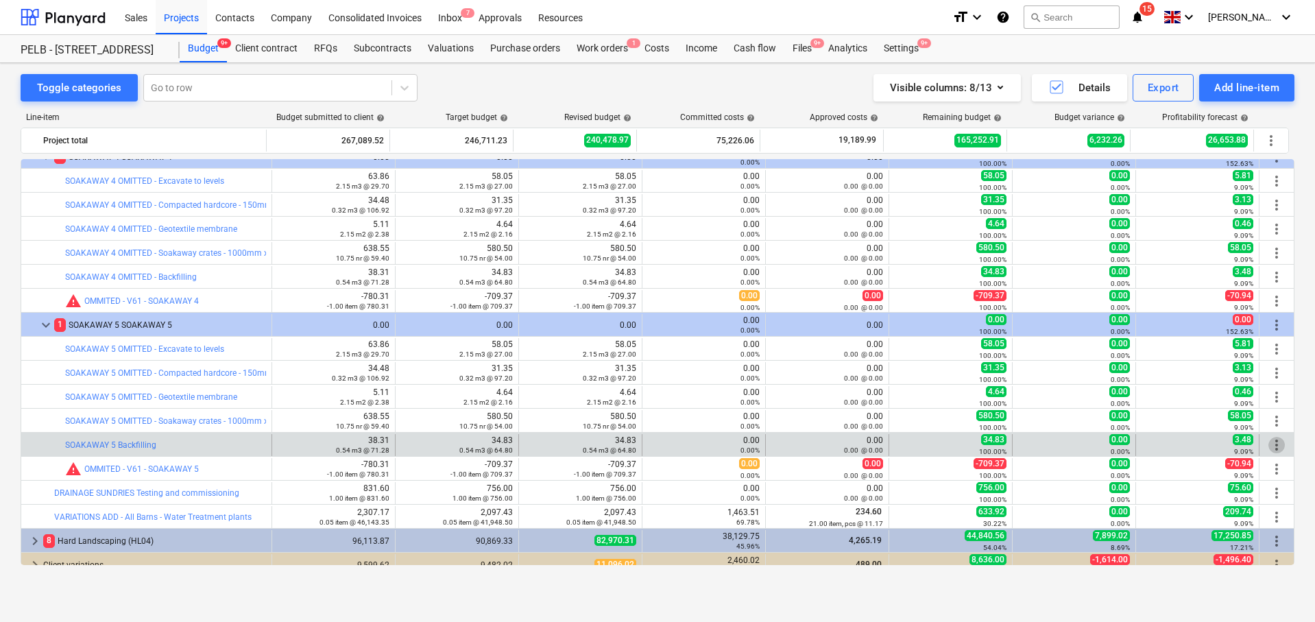
click at [1268, 446] on span "more_vert" at bounding box center [1276, 445] width 16 height 16
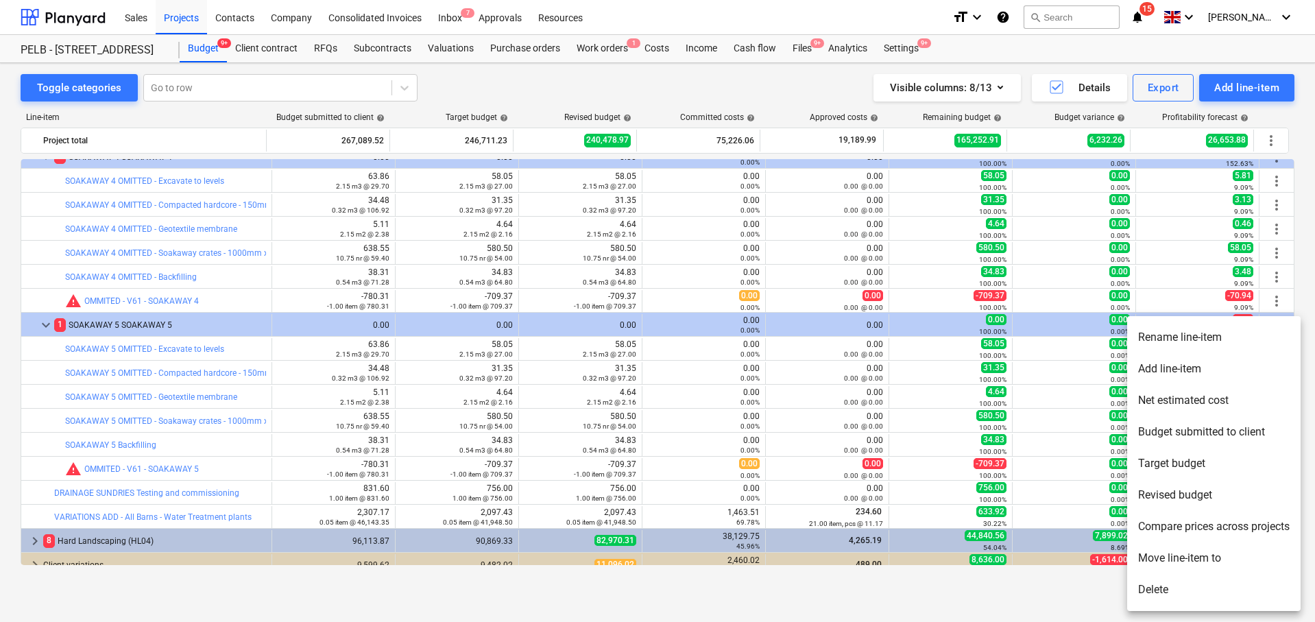
click at [1148, 347] on li "Rename line-item" at bounding box center [1213, 337] width 173 height 32
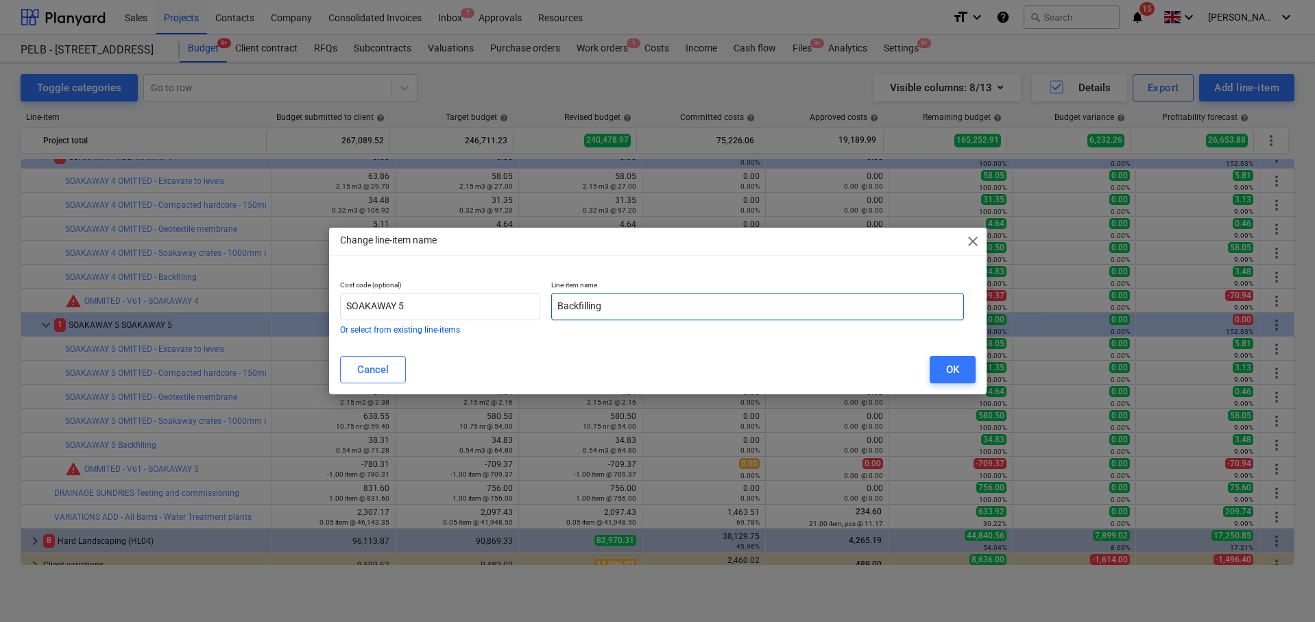
click at [559, 304] on input "Backfilling" at bounding box center [757, 306] width 413 height 27
paste input "OMITTED -"
type input "OMITTED - Backfilling"
click at [949, 361] on div "OK" at bounding box center [952, 370] width 13 height 18
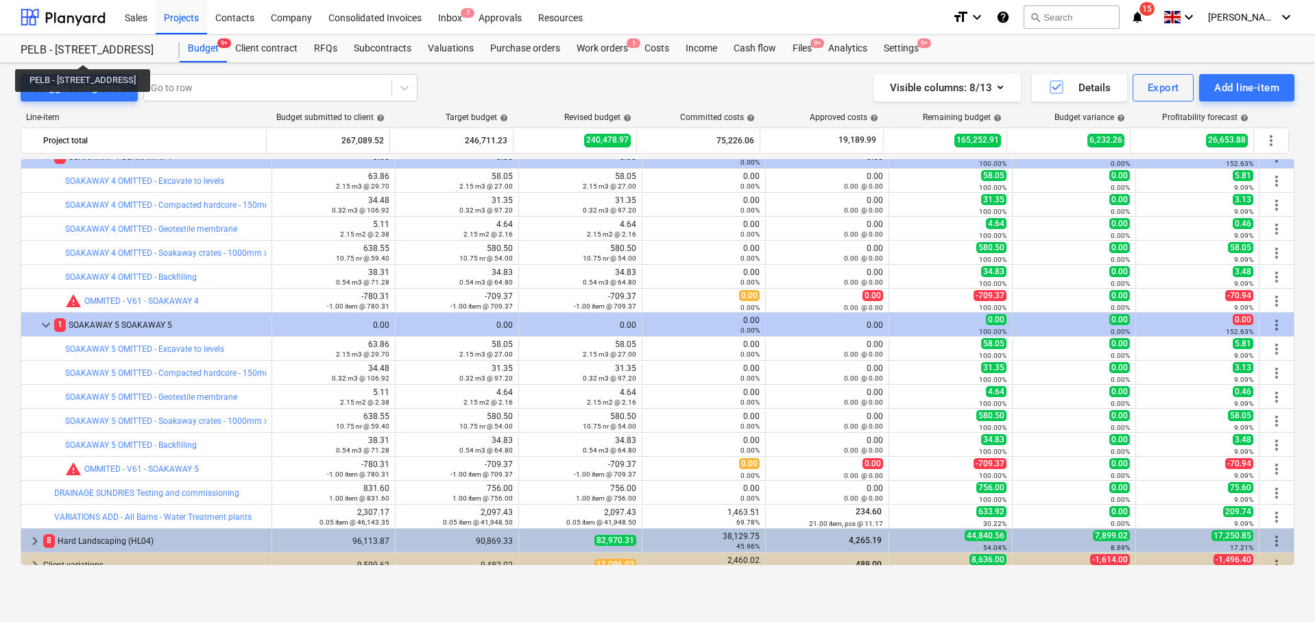
click at [120, 52] on div "PELB - [STREET_ADDRESS]" at bounding box center [92, 50] width 143 height 14
click at [198, 44] on div "Budget 9+" at bounding box center [203, 48] width 47 height 27
click at [209, 49] on div "Budget 9+" at bounding box center [203, 48] width 47 height 27
click at [117, 47] on div "PELB - [STREET_ADDRESS]" at bounding box center [92, 50] width 143 height 14
click at [206, 16] on div "Projects" at bounding box center [181, 16] width 51 height 35
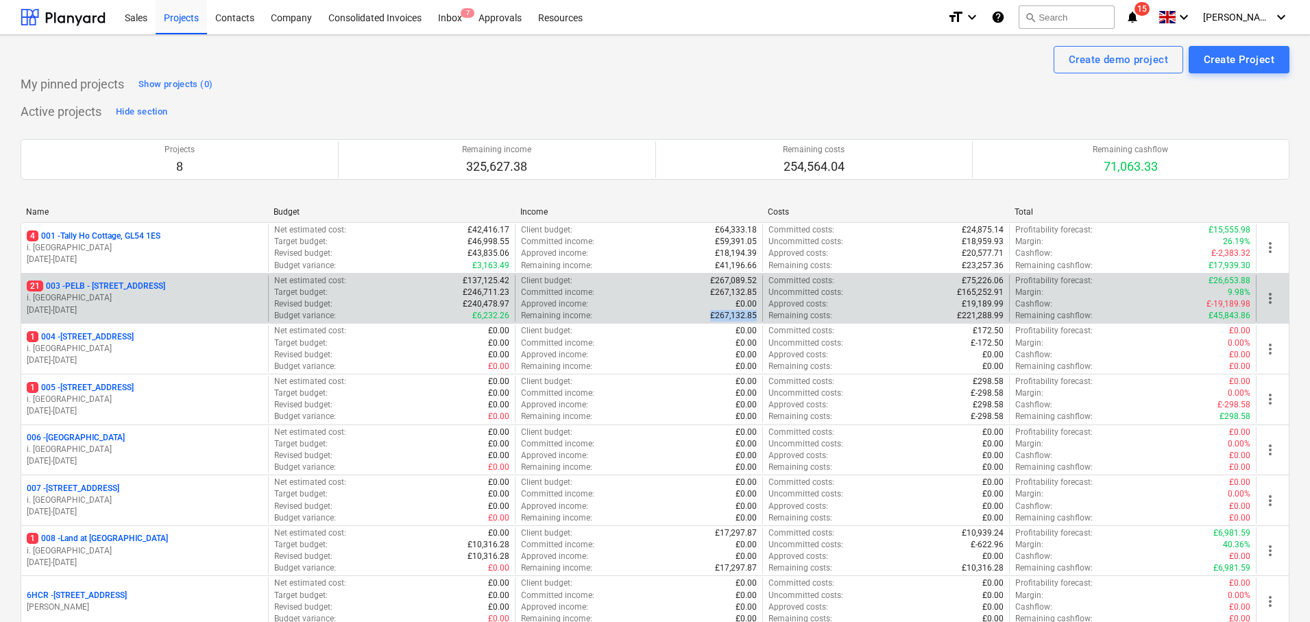
drag, startPoint x: 712, startPoint y: 314, endPoint x: 873, endPoint y: 313, distance: 160.4
click at [758, 313] on div "Client budget : £267,089.52 Committed income : £267,132.85 Approved income : £0…" at bounding box center [638, 298] width 247 height 47
